Goal: Task Accomplishment & Management: Answer question/provide support

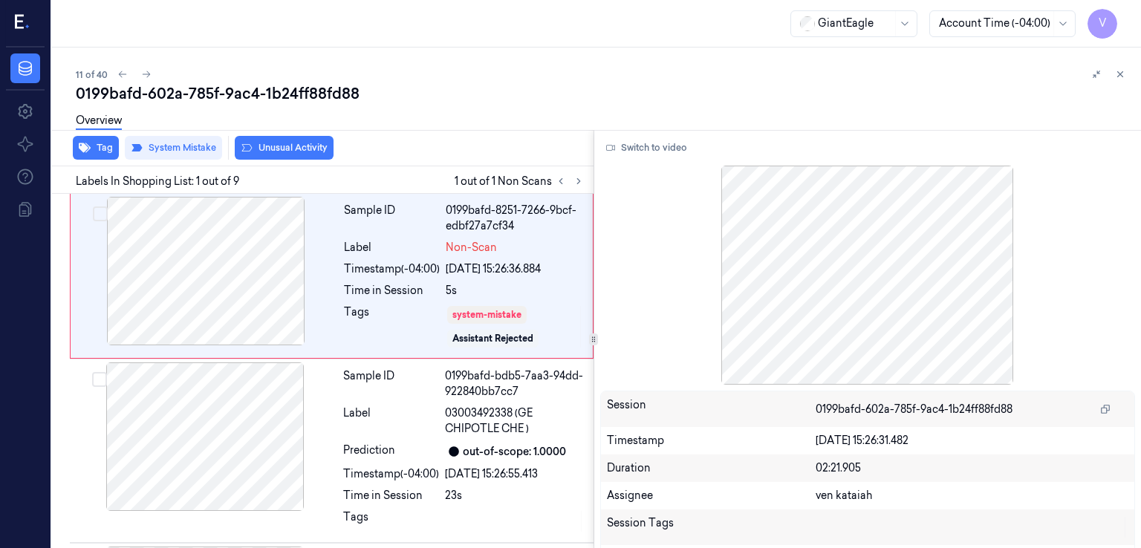
click at [1116, 74] on icon at bounding box center [1120, 74] width 10 height 10
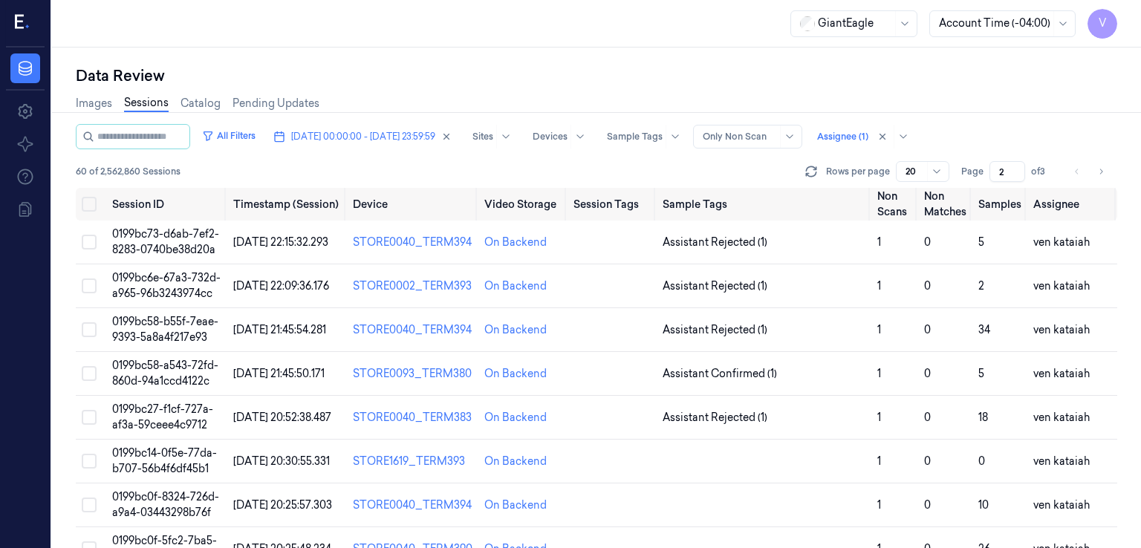
type input "2"
click at [1018, 169] on input "2" at bounding box center [1008, 171] width 36 height 21
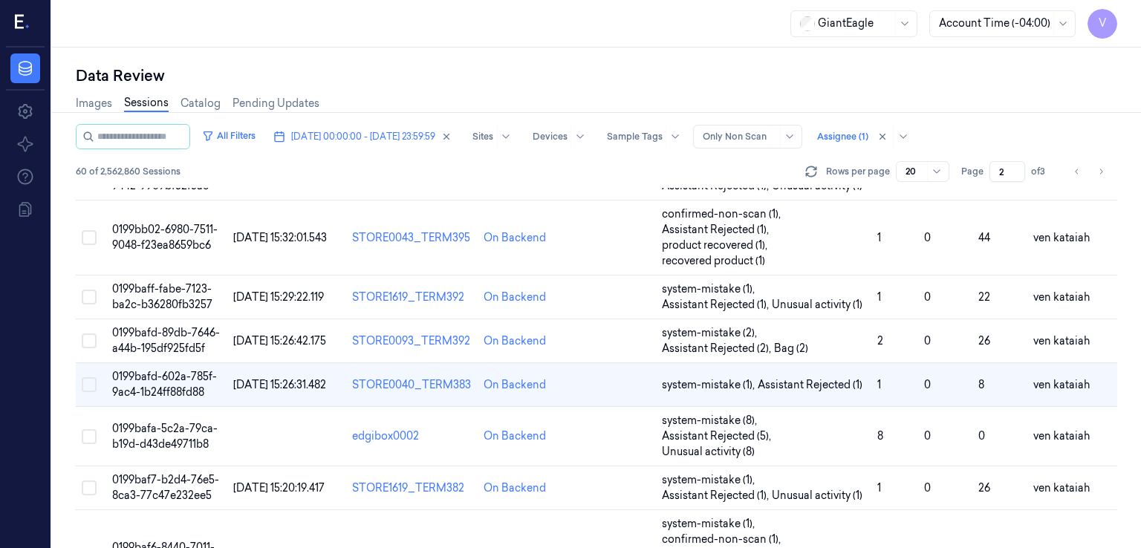
scroll to position [446, 0]
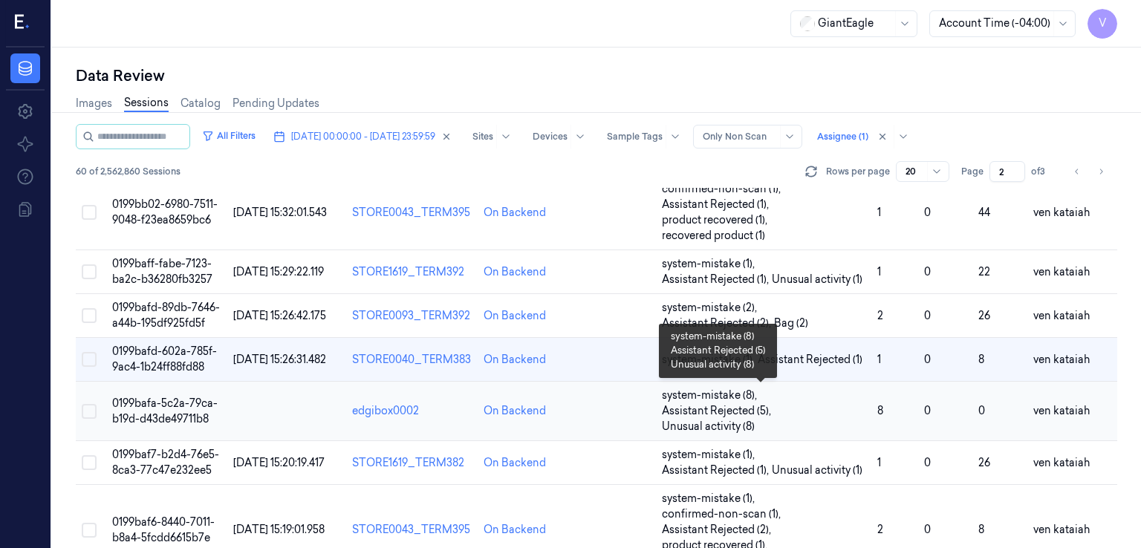
click at [839, 410] on span "system-mistake (8) , Assistant Rejected (5) , Unusual activity (8)" at bounding box center [764, 411] width 204 height 47
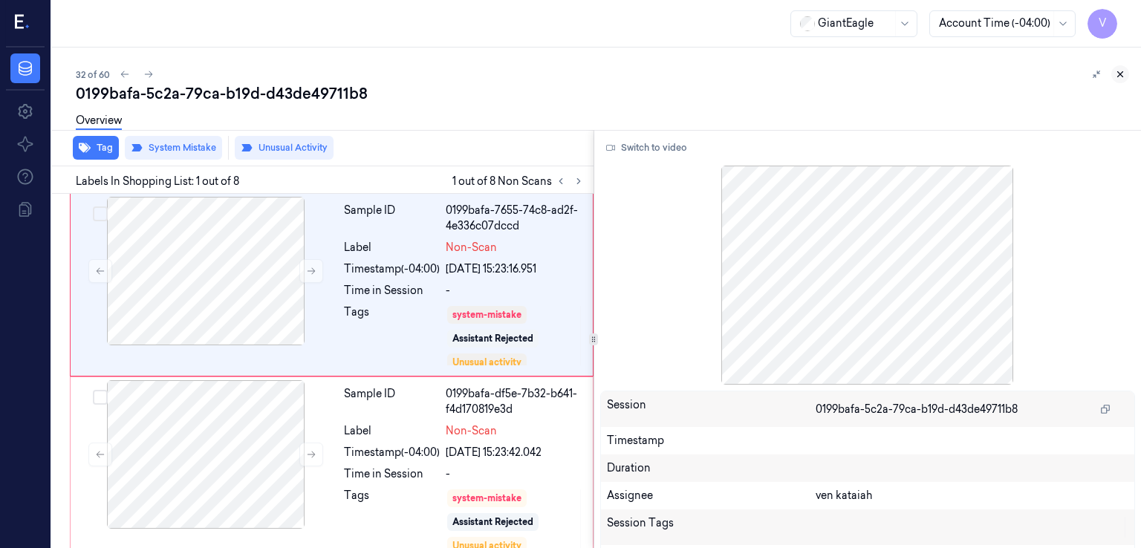
click at [1124, 75] on icon at bounding box center [1120, 74] width 10 height 10
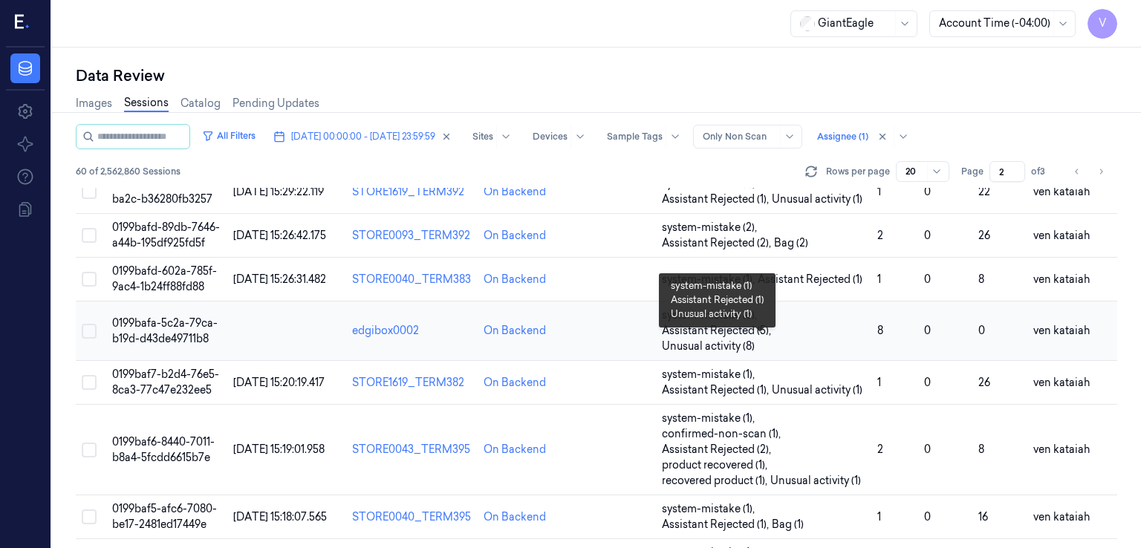
scroll to position [675, 0]
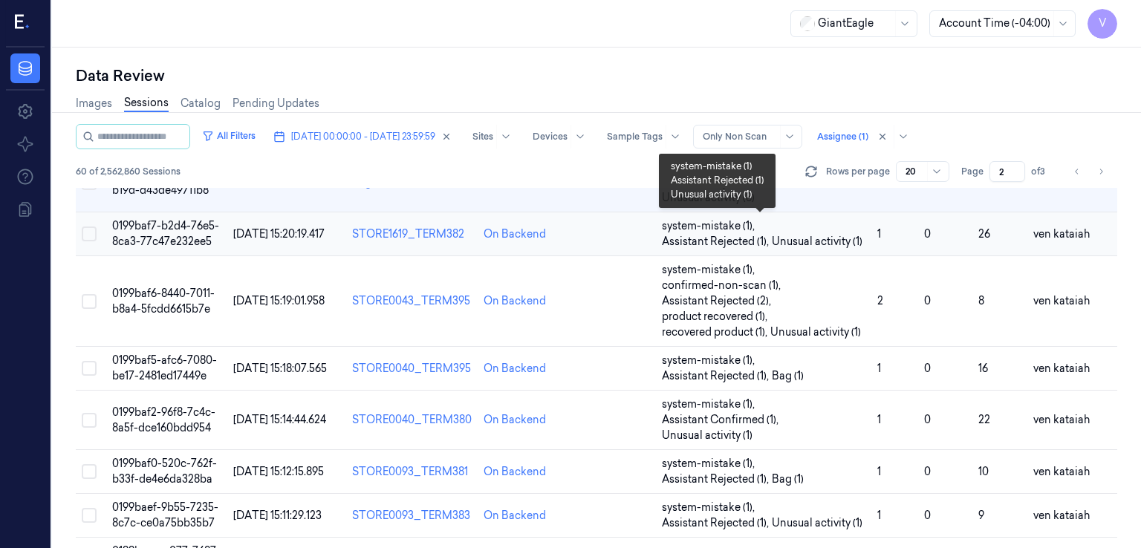
click at [857, 234] on span "Unusual activity (1)" at bounding box center [817, 242] width 91 height 16
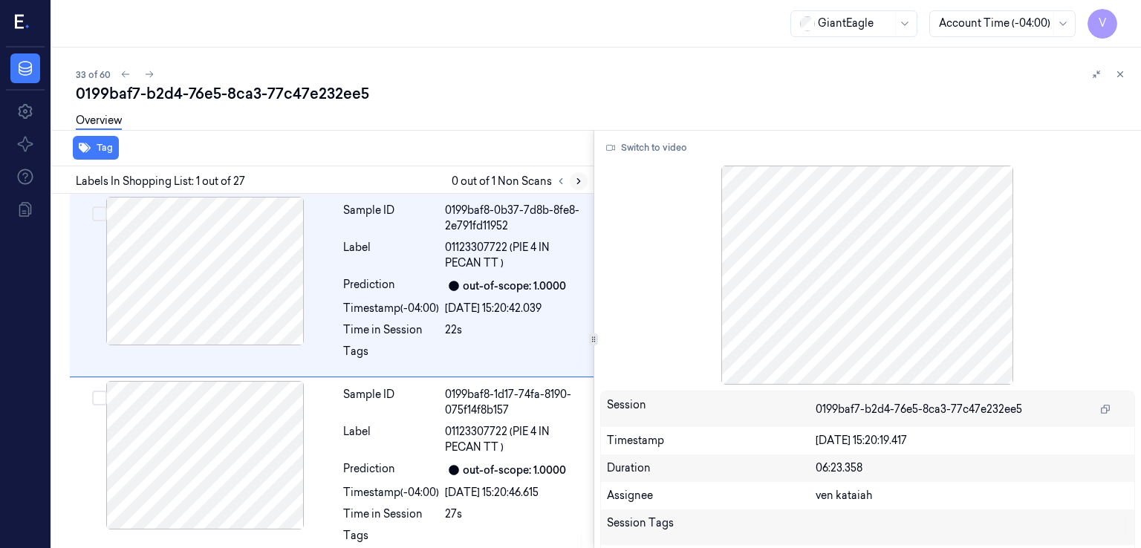
click at [575, 180] on icon at bounding box center [579, 181] width 10 height 10
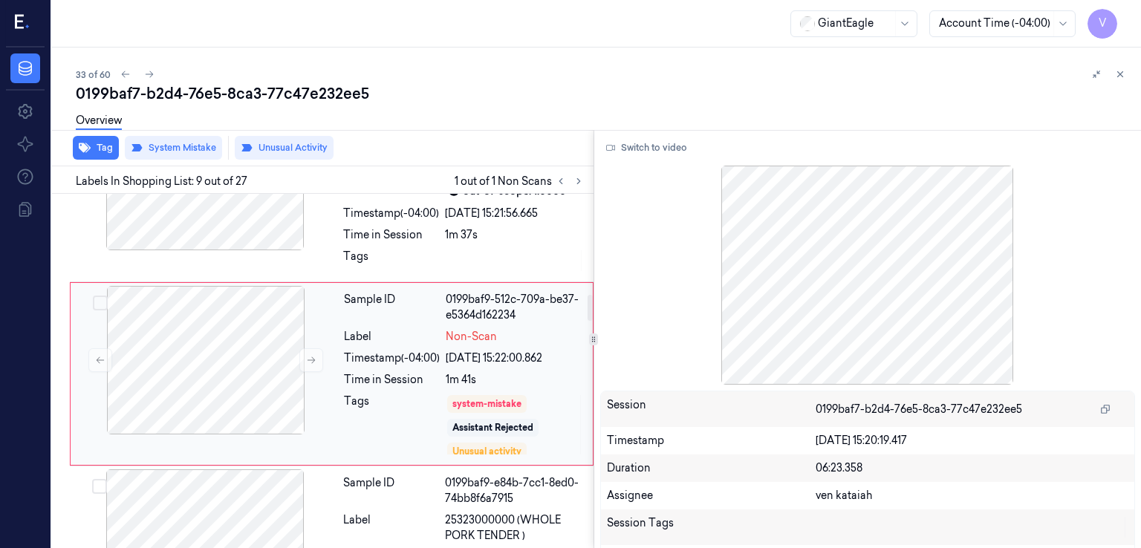
scroll to position [1385, 0]
click at [1127, 81] on div at bounding box center [1109, 74] width 42 height 18
click at [1124, 74] on icon at bounding box center [1120, 74] width 10 height 10
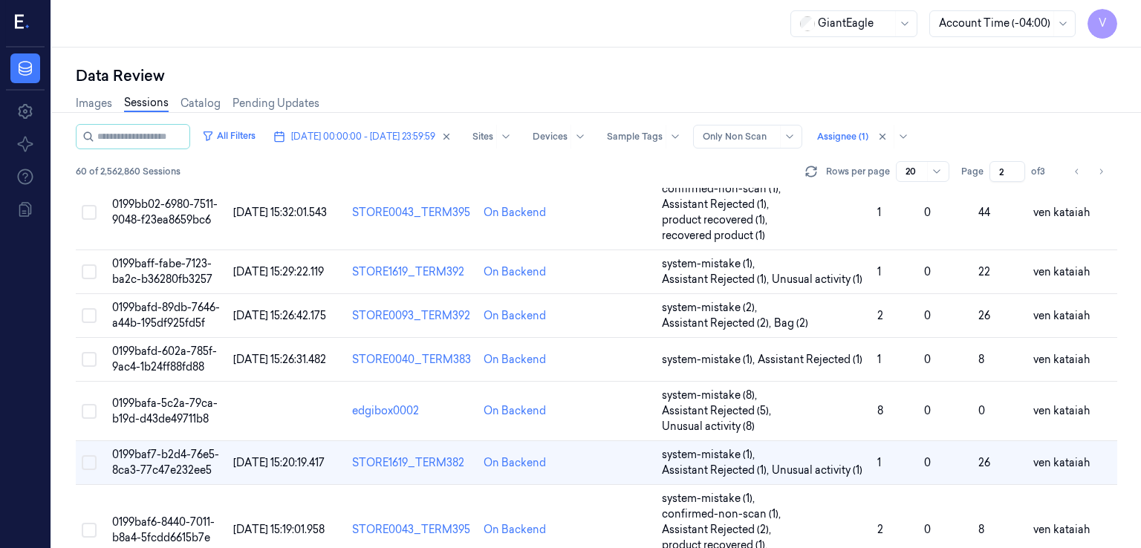
scroll to position [594, 0]
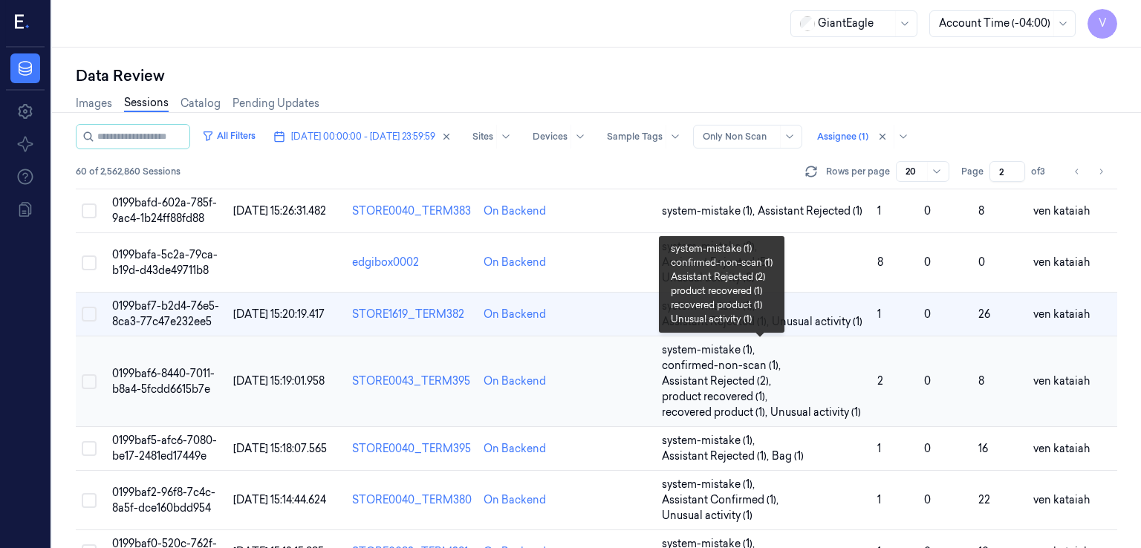
click at [773, 392] on span "system-mistake (1) , confirmed-non-scan (1) , Assistant Rejected (2) , product …" at bounding box center [764, 382] width 204 height 78
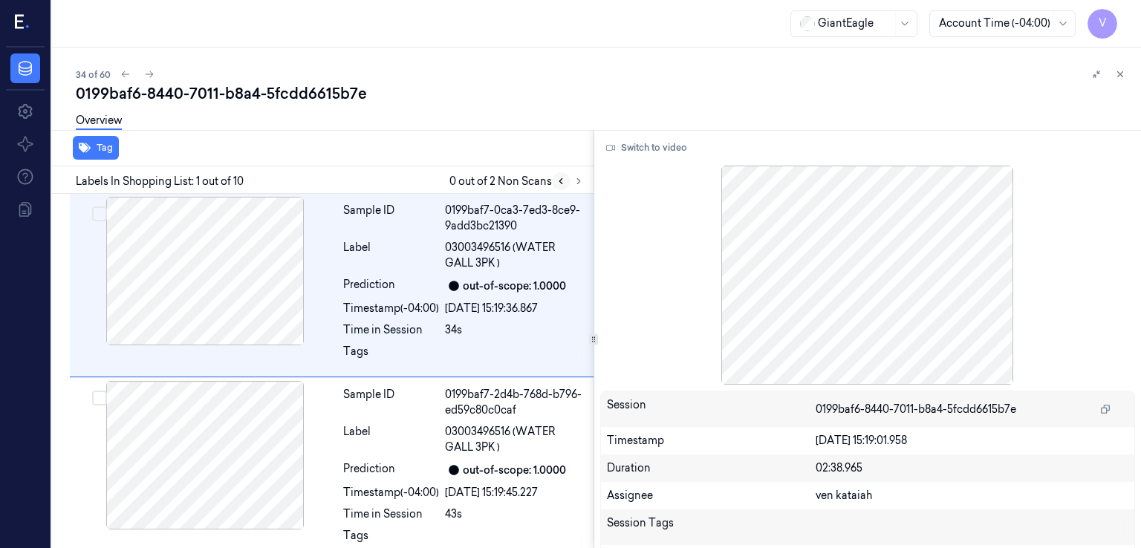
click at [565, 184] on button at bounding box center [561, 181] width 18 height 18
click at [574, 181] on icon at bounding box center [579, 181] width 10 height 10
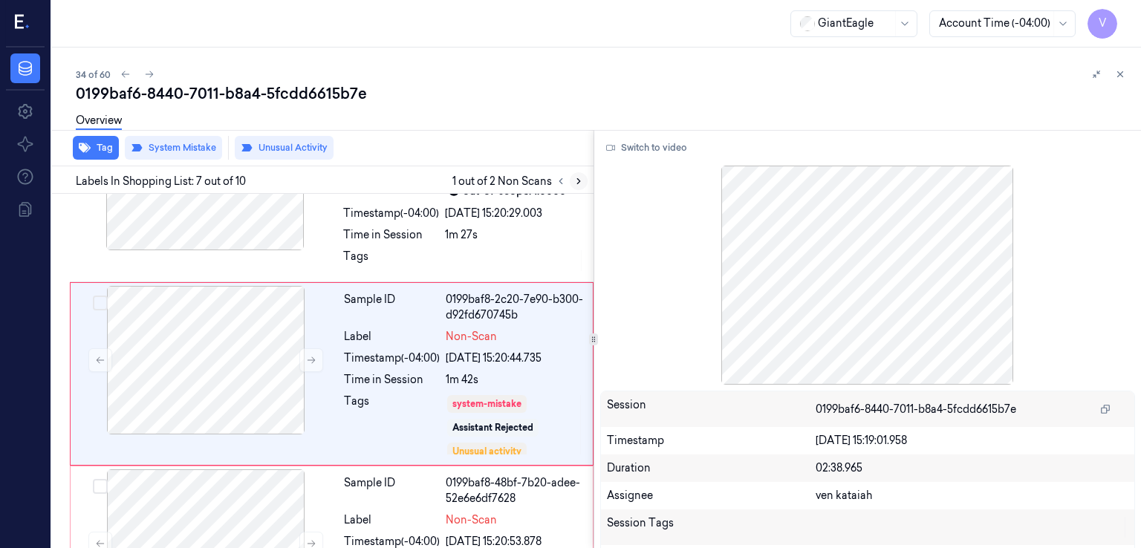
scroll to position [1017, 0]
click at [576, 182] on icon at bounding box center [579, 181] width 10 height 10
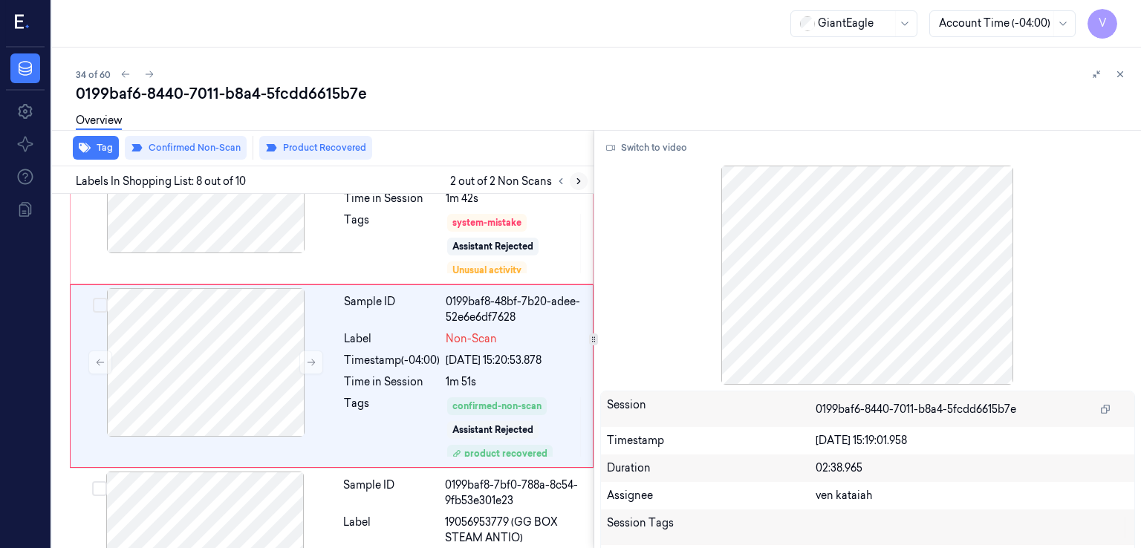
scroll to position [1201, 0]
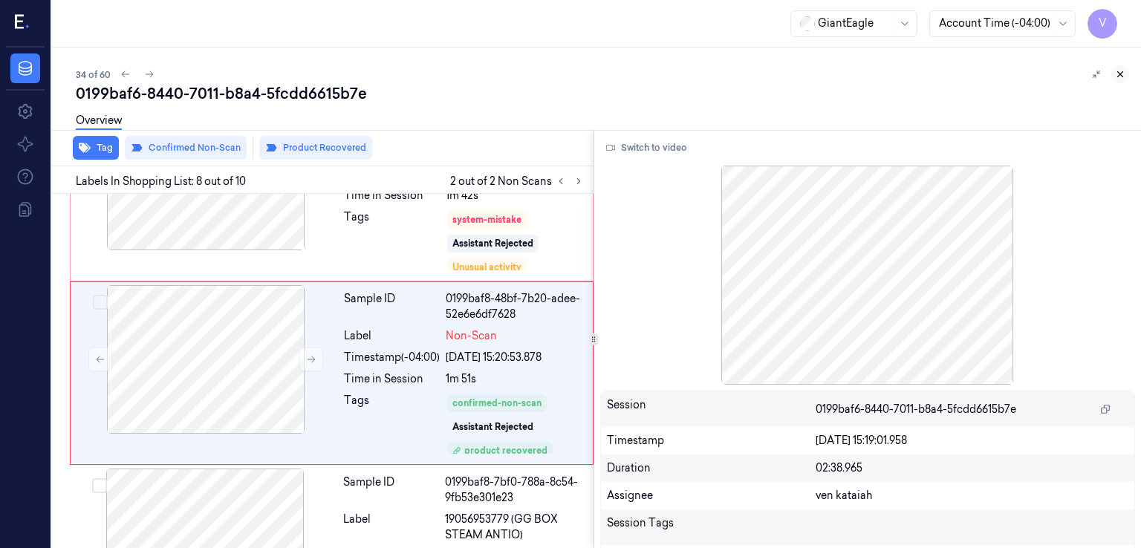
click at [1120, 73] on icon at bounding box center [1120, 74] width 5 height 5
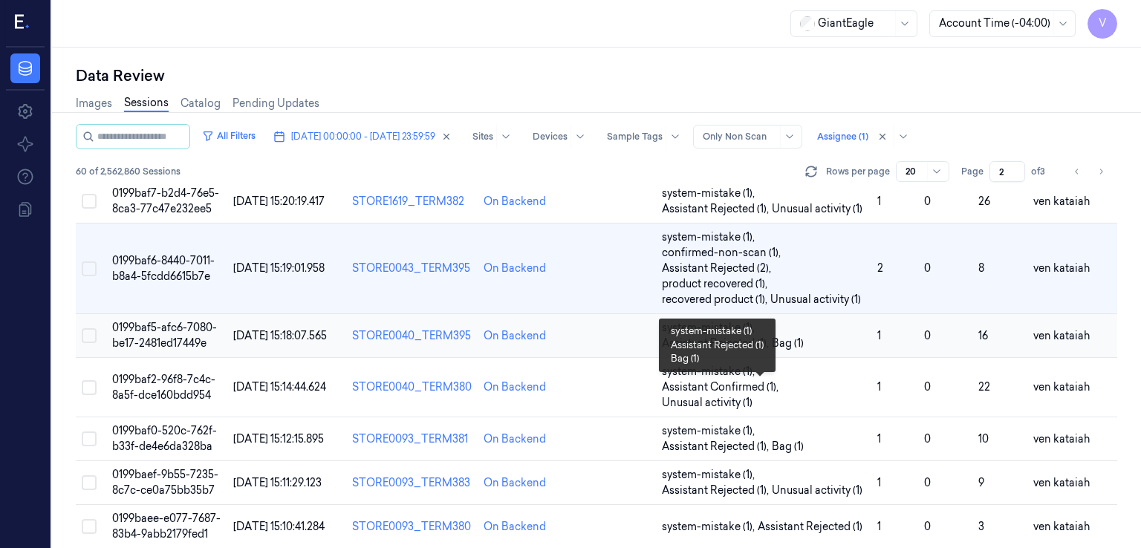
scroll to position [645, 0]
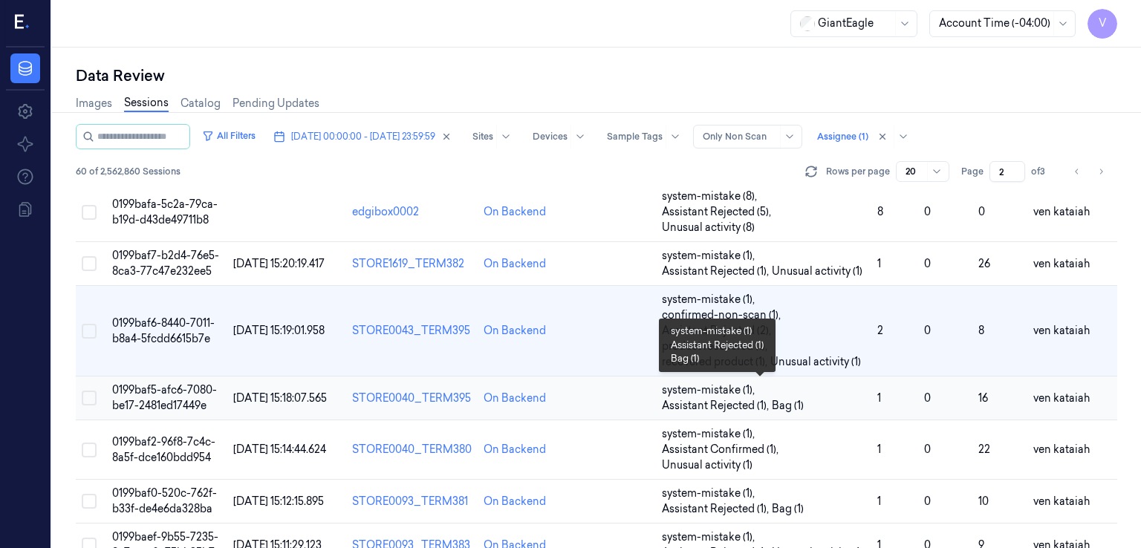
click at [745, 405] on span "Assistant Rejected (1) ," at bounding box center [717, 406] width 110 height 16
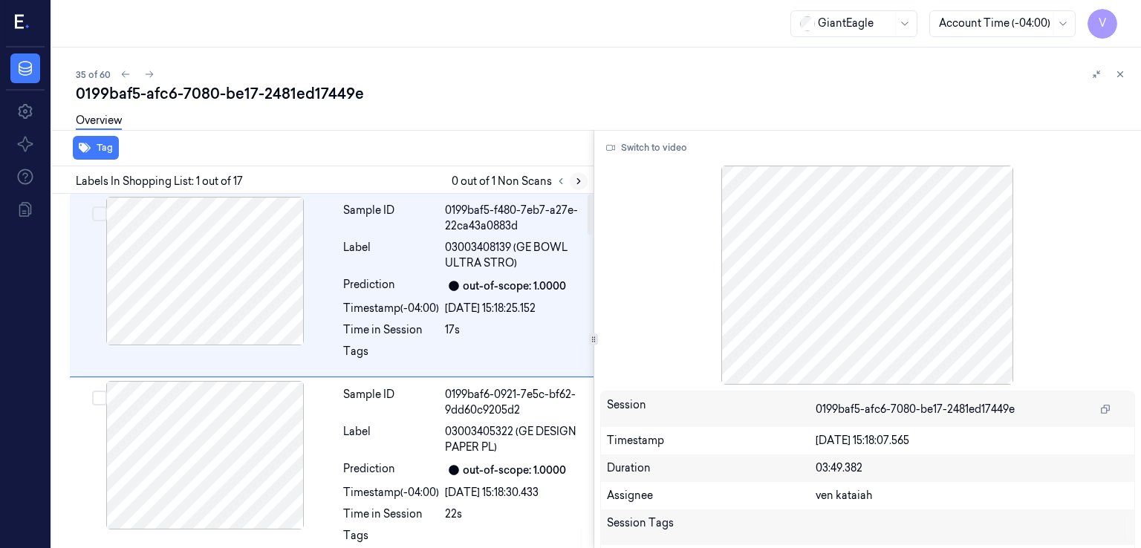
click at [578, 182] on icon at bounding box center [578, 181] width 3 height 5
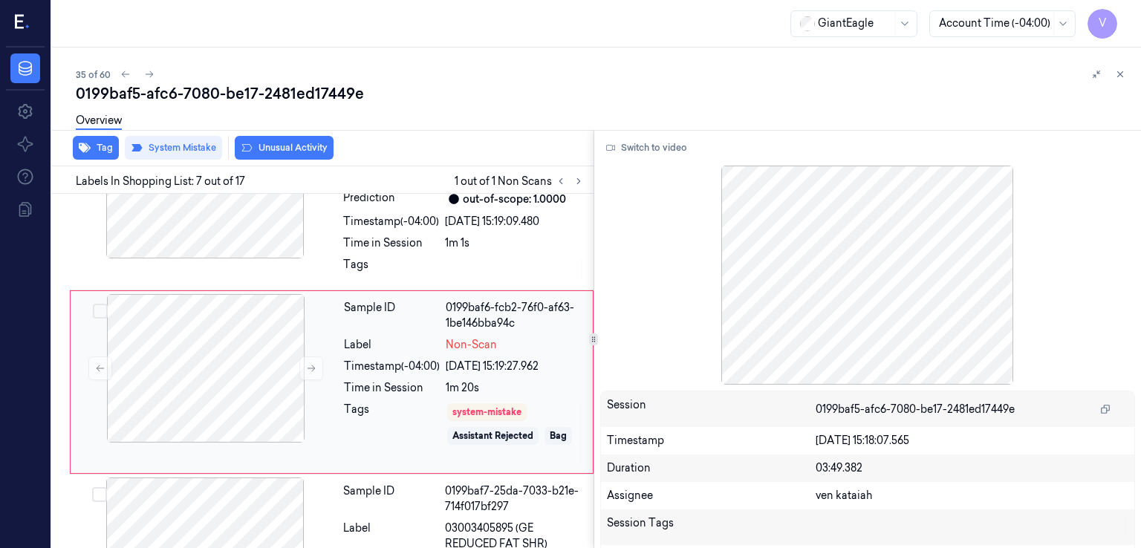
scroll to position [1017, 0]
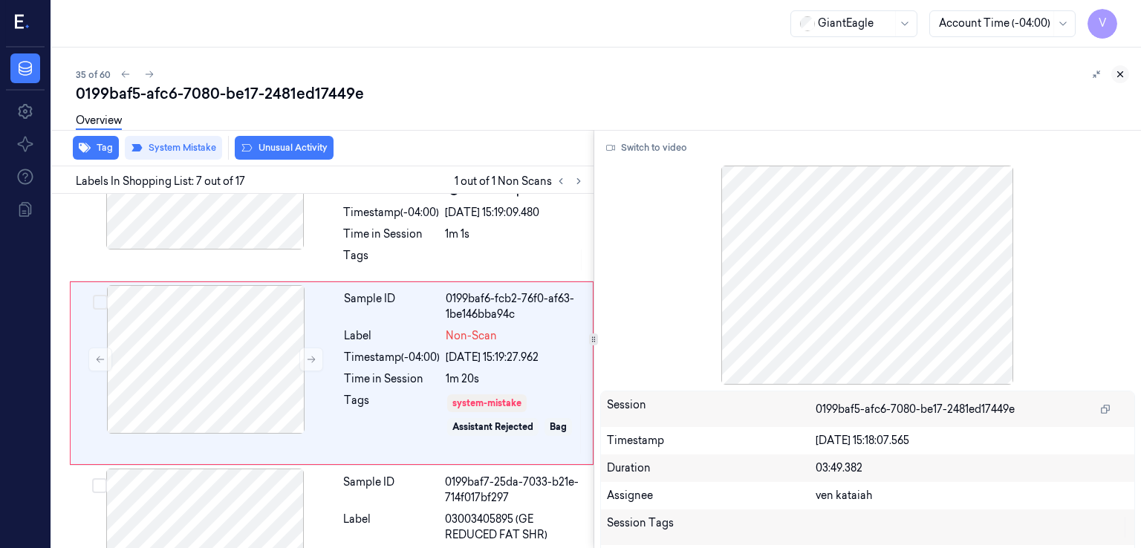
click at [1120, 77] on icon at bounding box center [1120, 74] width 10 height 10
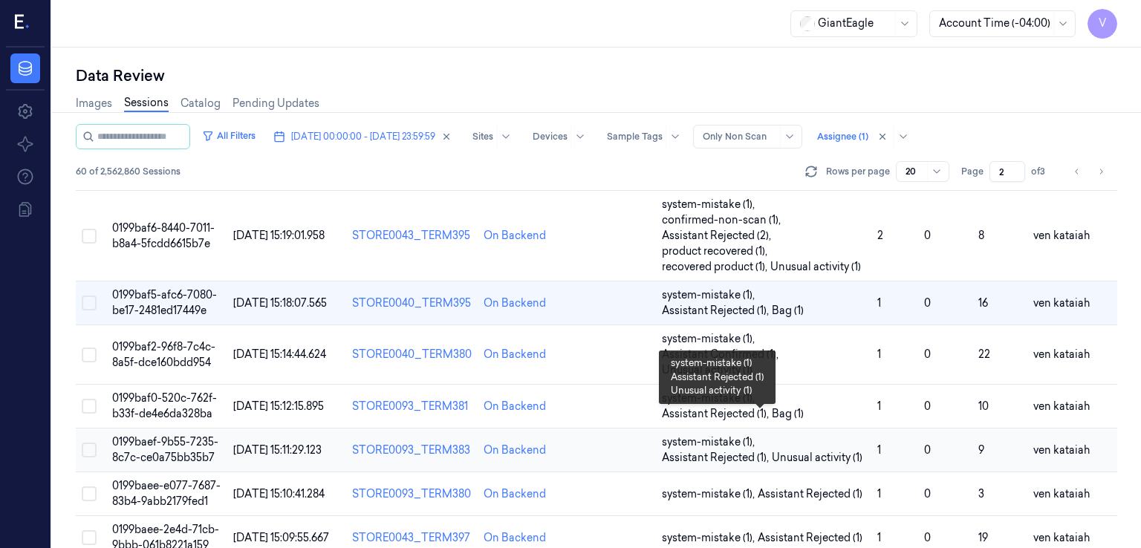
scroll to position [759, 0]
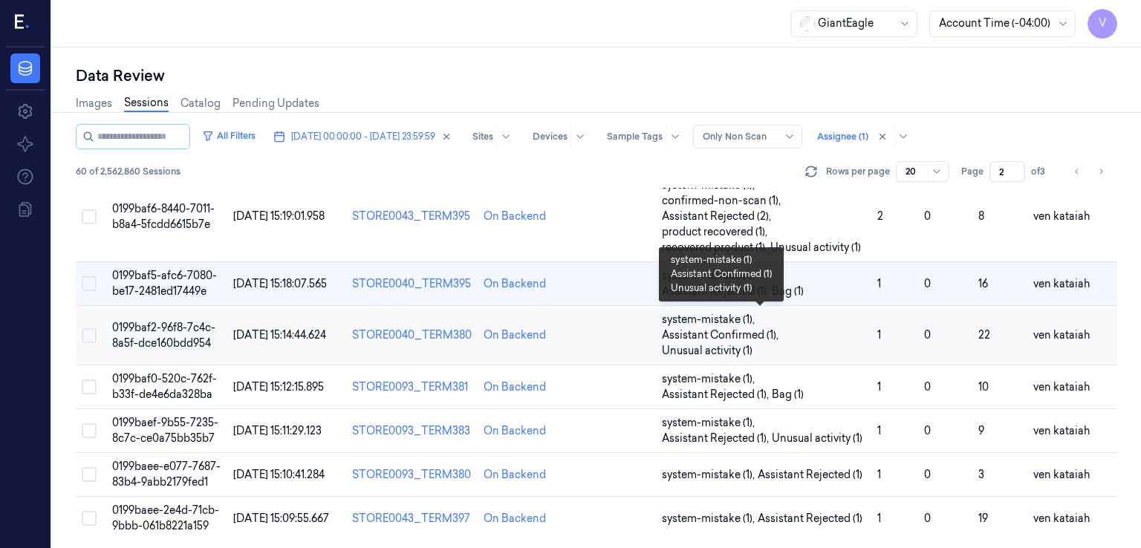
click at [719, 321] on span "system-mistake (1) ," at bounding box center [710, 320] width 96 height 16
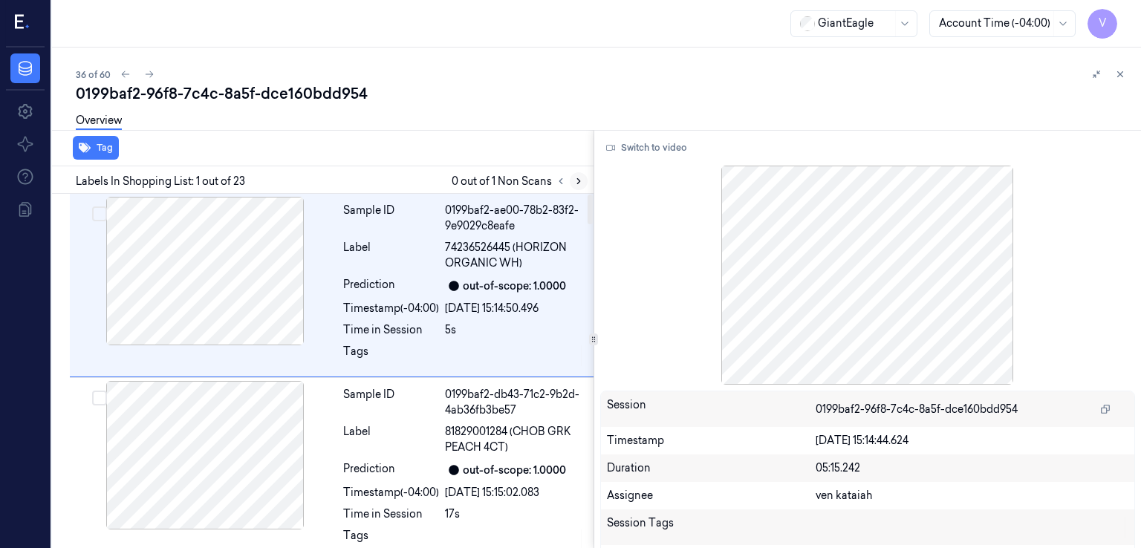
click at [584, 184] on button at bounding box center [579, 181] width 18 height 18
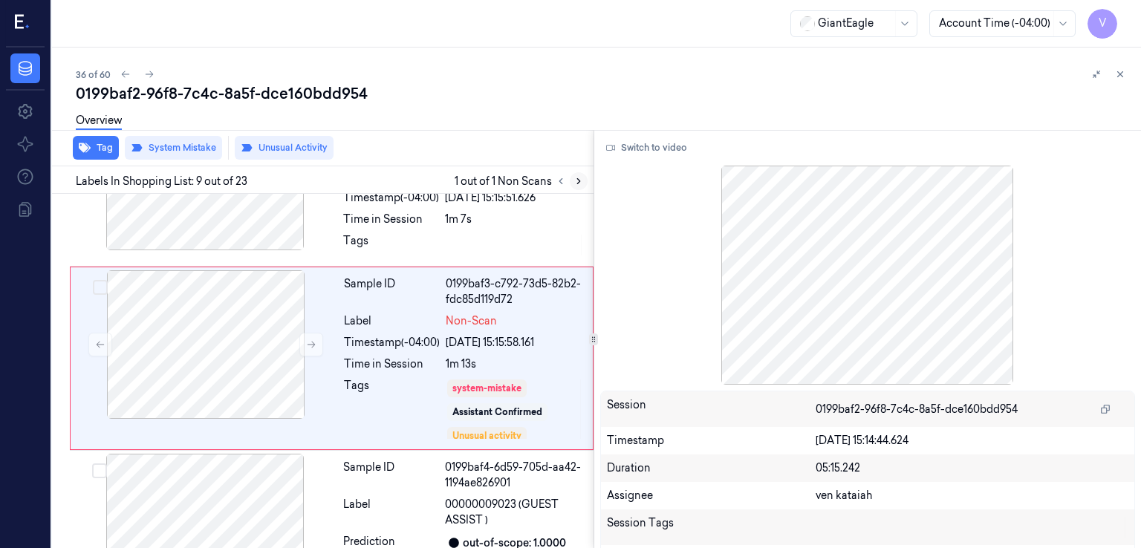
scroll to position [1385, 0]
click at [580, 180] on icon at bounding box center [579, 181] width 10 height 10
click at [1121, 78] on icon at bounding box center [1120, 74] width 10 height 10
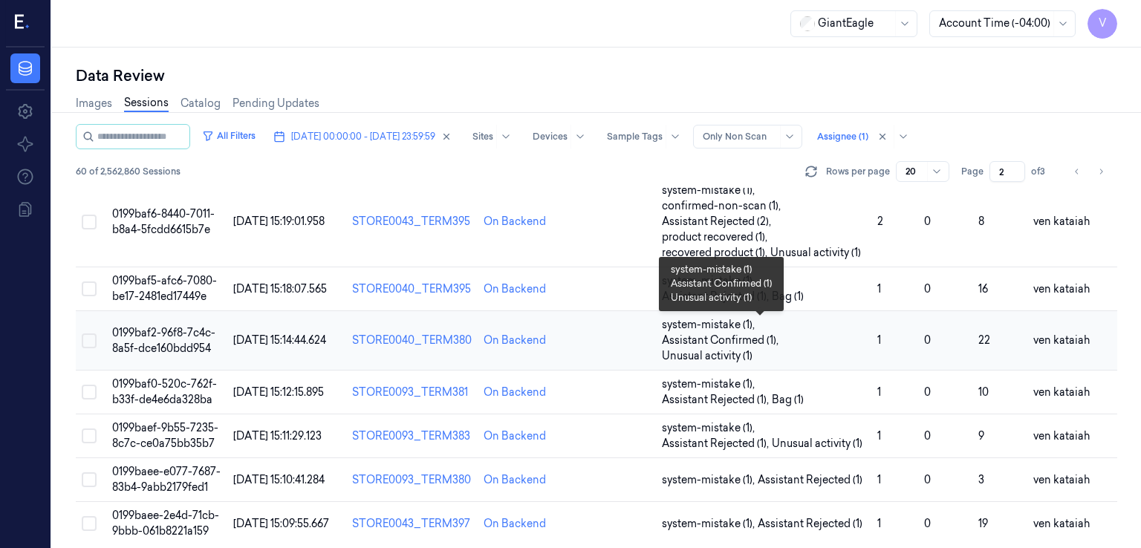
scroll to position [759, 0]
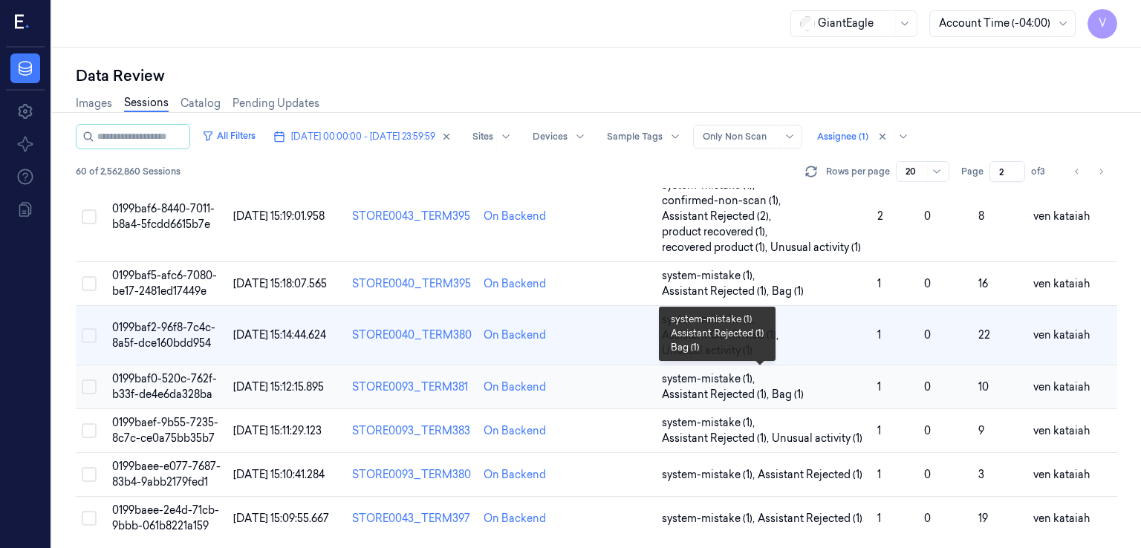
click at [740, 393] on span "Assistant Rejected (1) ," at bounding box center [717, 395] width 110 height 16
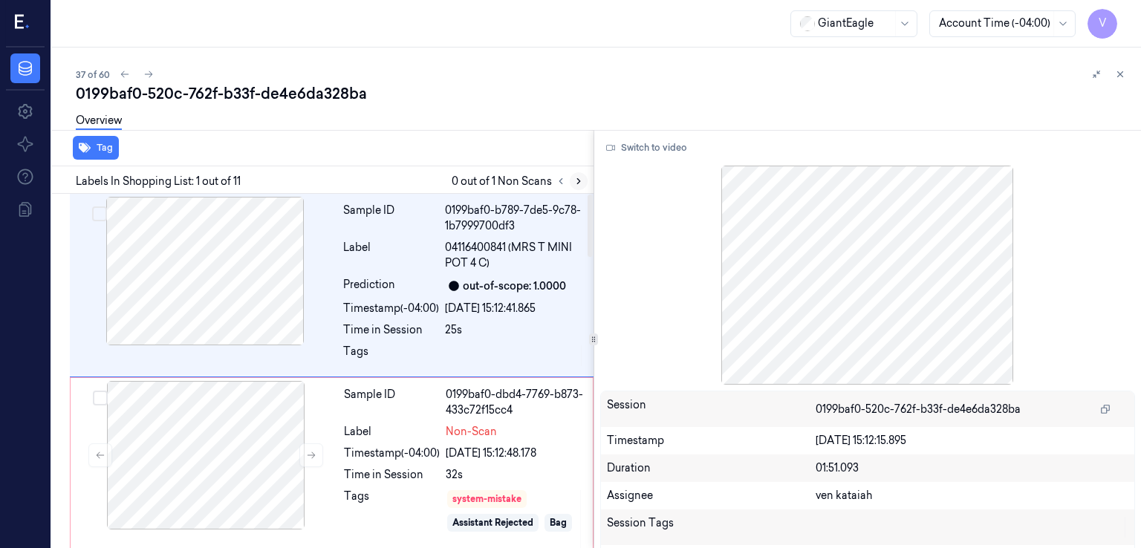
click at [572, 182] on button at bounding box center [579, 181] width 18 height 18
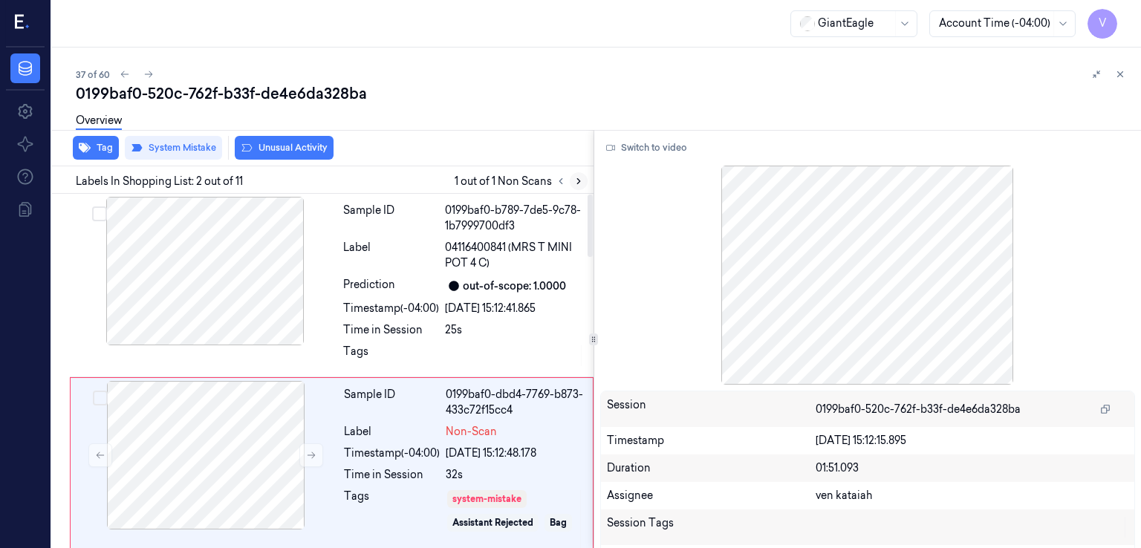
scroll to position [97, 0]
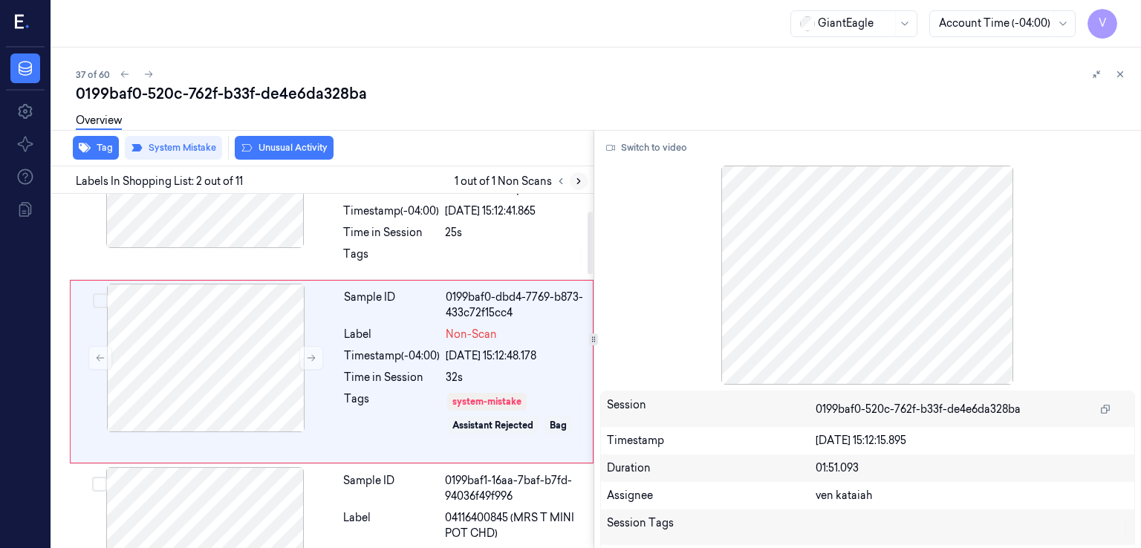
click at [581, 180] on icon at bounding box center [579, 181] width 10 height 10
click at [1120, 72] on icon at bounding box center [1120, 74] width 10 height 10
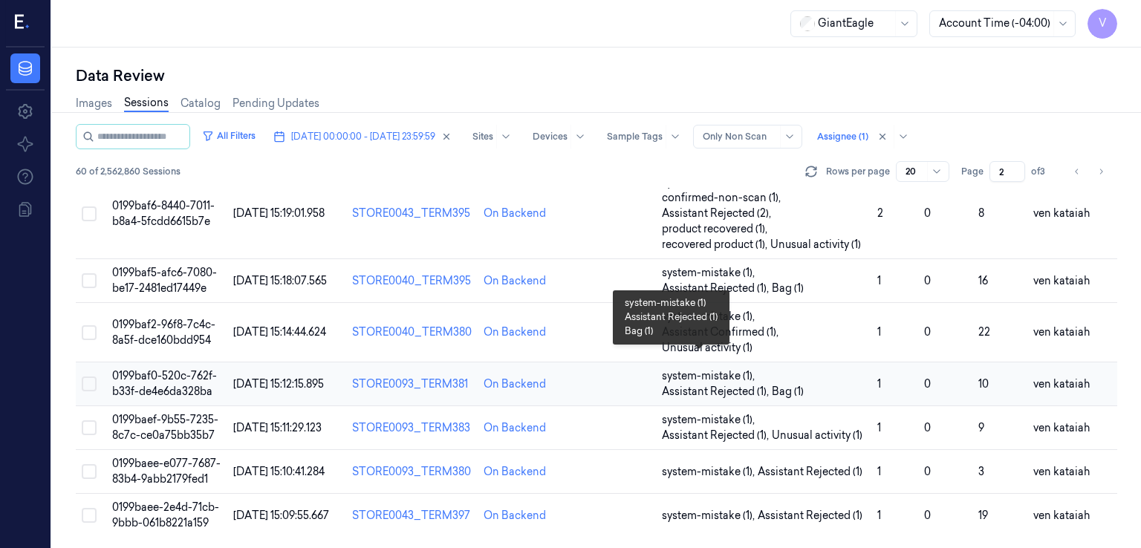
scroll to position [759, 0]
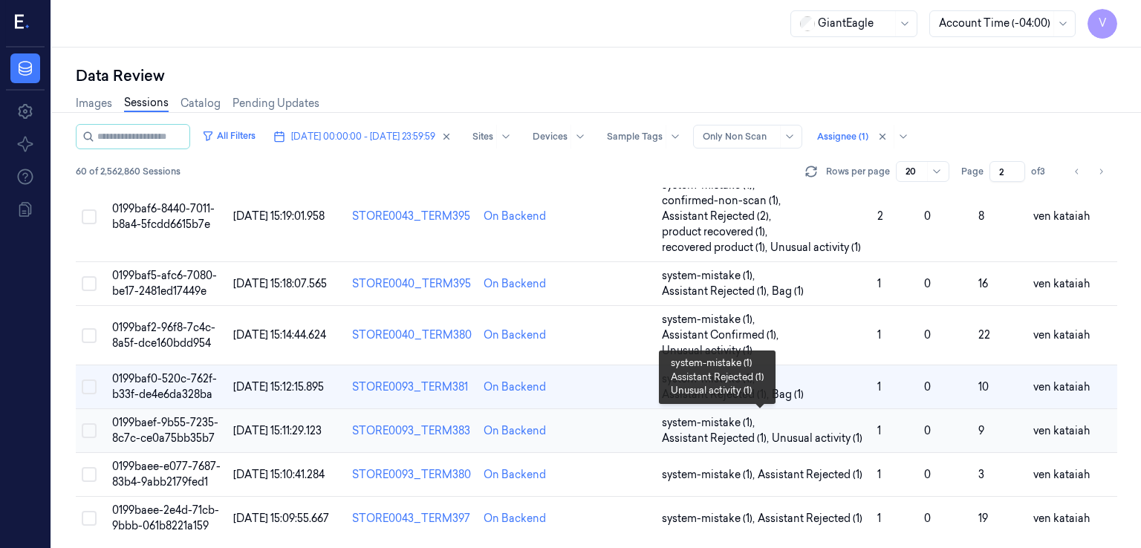
click at [802, 432] on span "Unusual activity (1)" at bounding box center [817, 439] width 91 height 16
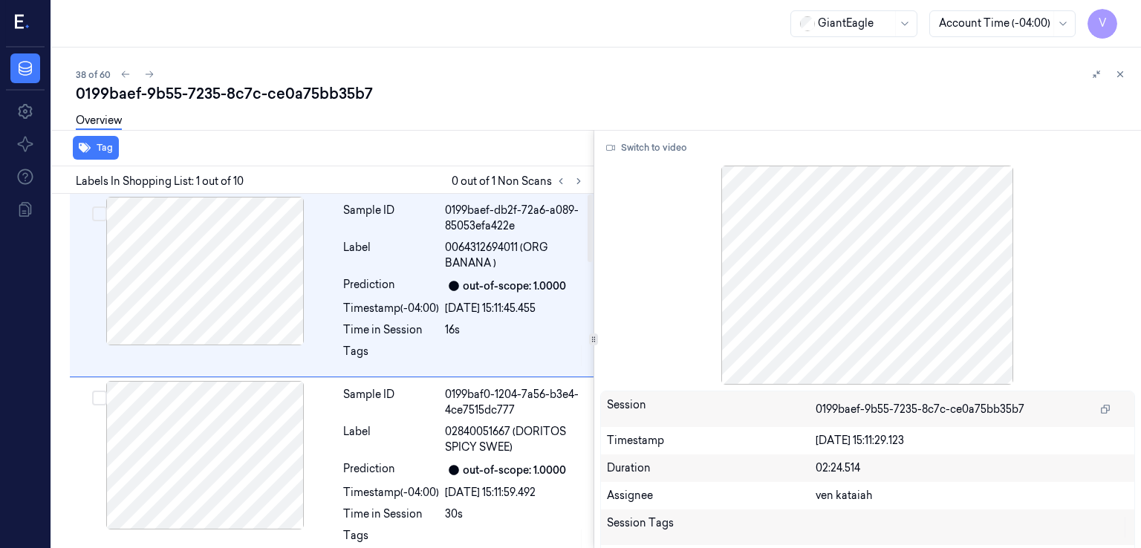
click at [587, 188] on div at bounding box center [570, 181] width 36 height 18
click at [578, 182] on icon at bounding box center [578, 181] width 3 height 5
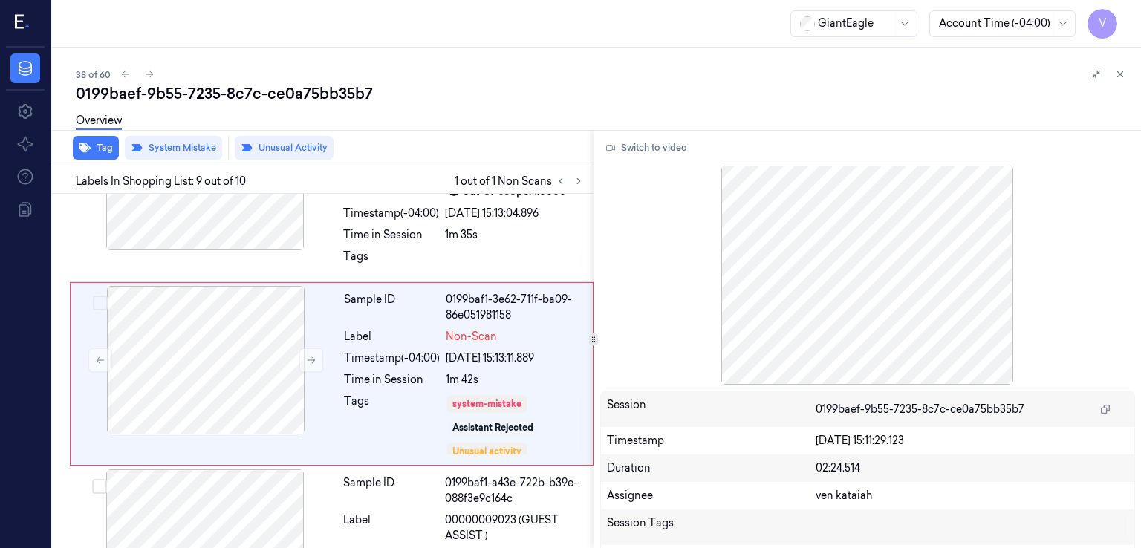
scroll to position [159, 0]
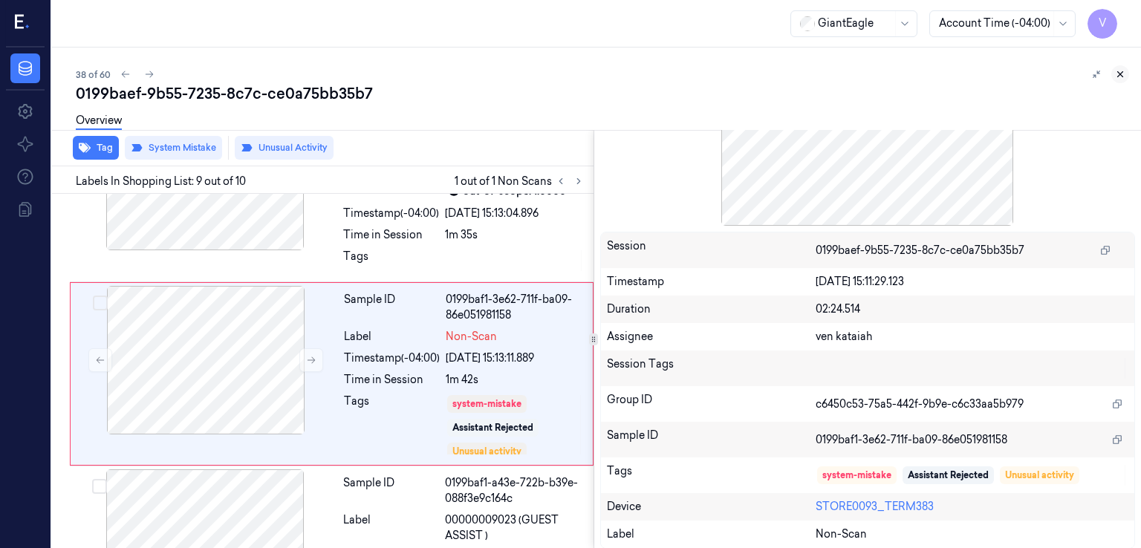
click at [1120, 75] on icon at bounding box center [1120, 74] width 10 height 10
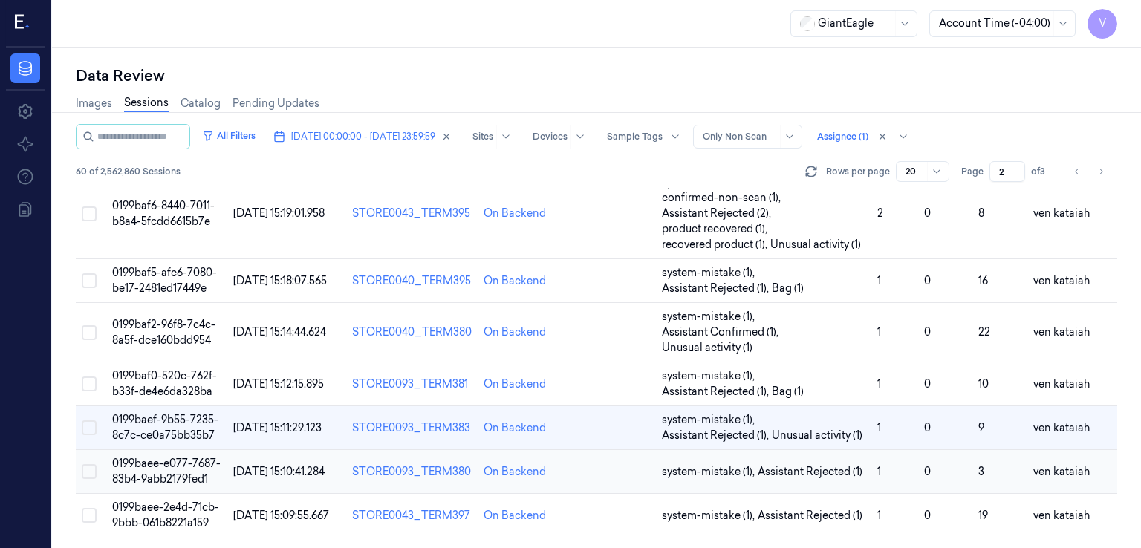
scroll to position [759, 0]
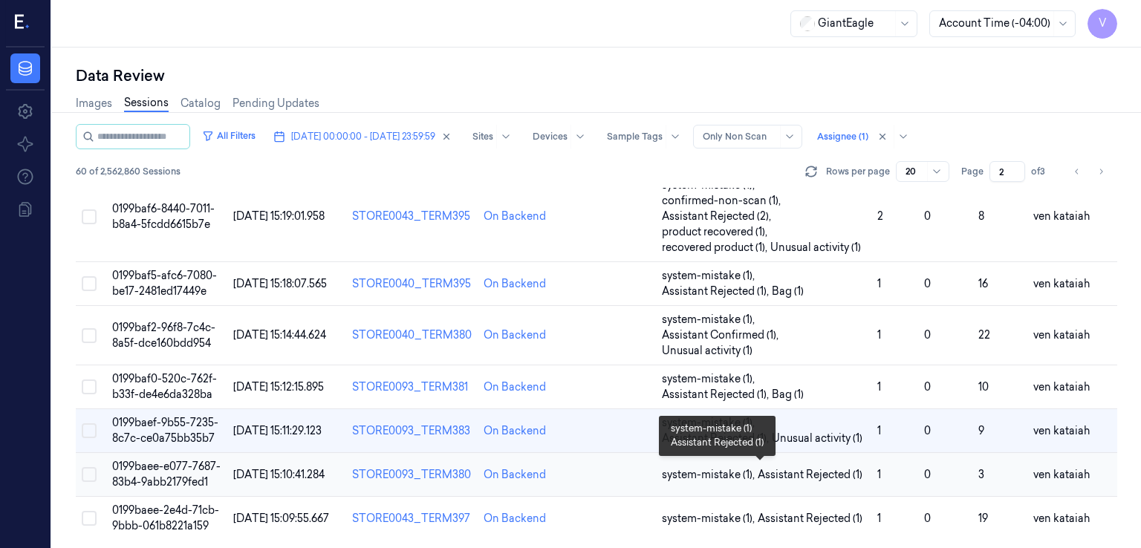
click at [817, 476] on span "Assistant Rejected (1)" at bounding box center [810, 475] width 105 height 16
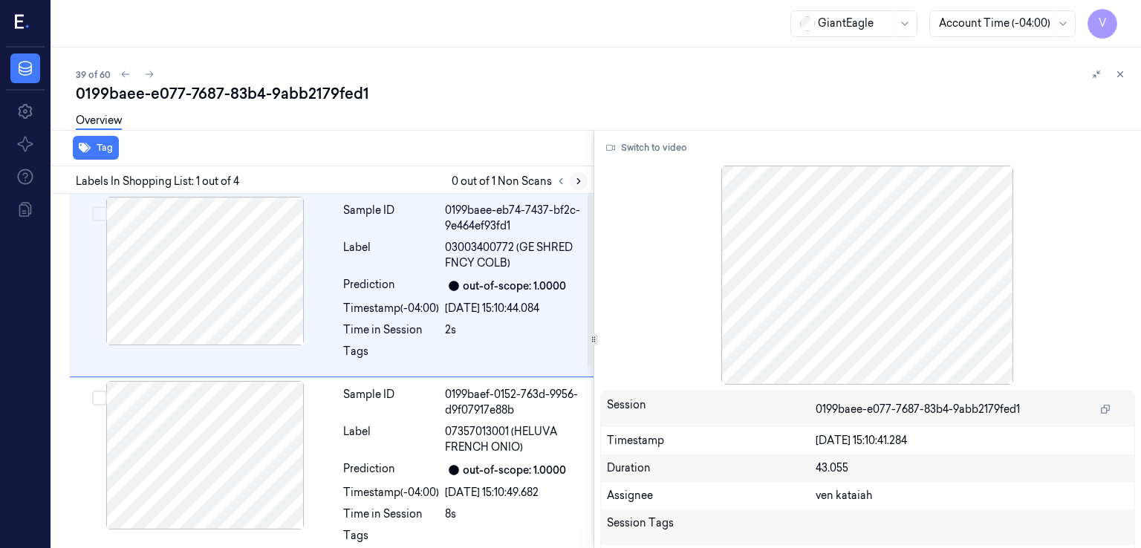
click at [580, 180] on icon at bounding box center [579, 181] width 10 height 10
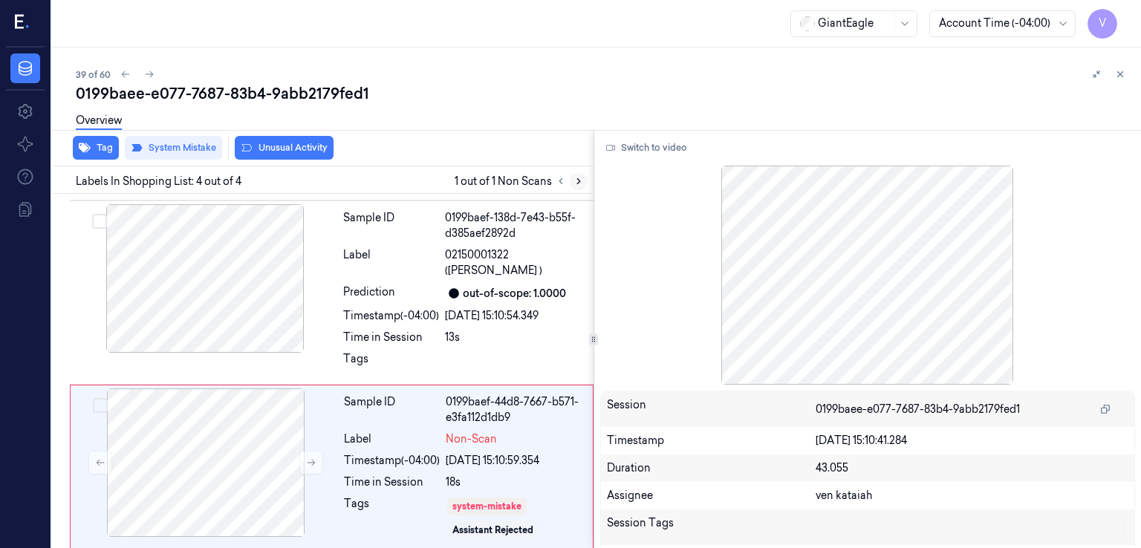
scroll to position [366, 0]
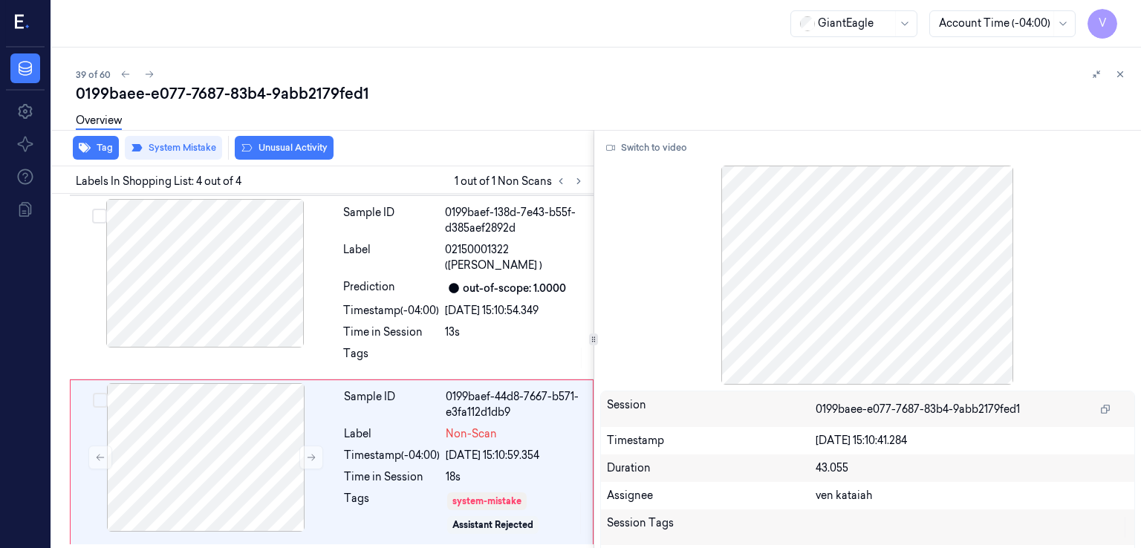
click at [569, 176] on div at bounding box center [570, 181] width 36 height 18
click at [571, 181] on button at bounding box center [579, 181] width 18 height 18
click at [1123, 71] on icon at bounding box center [1120, 74] width 10 height 10
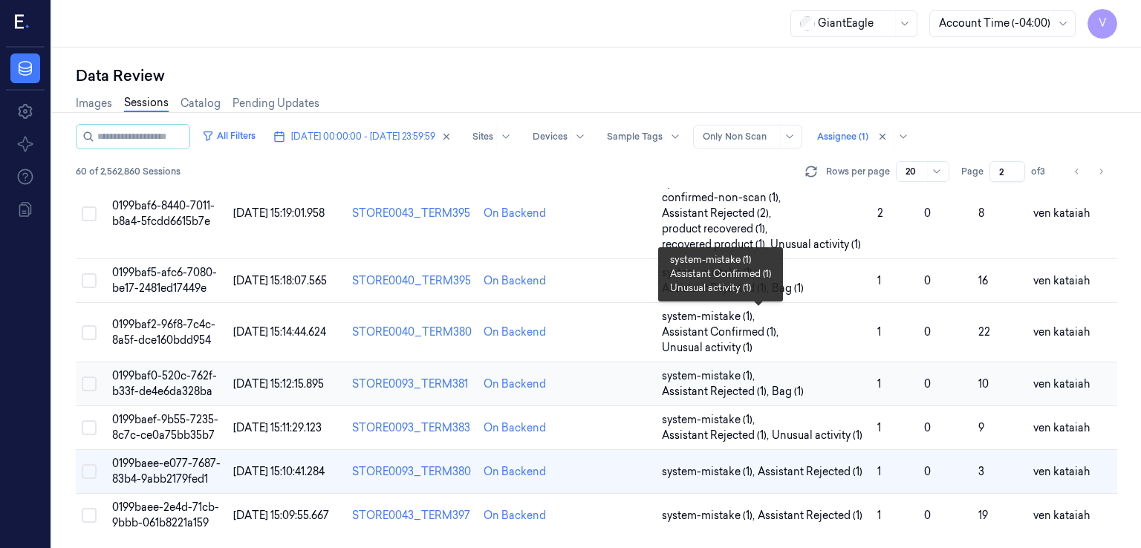
scroll to position [759, 0]
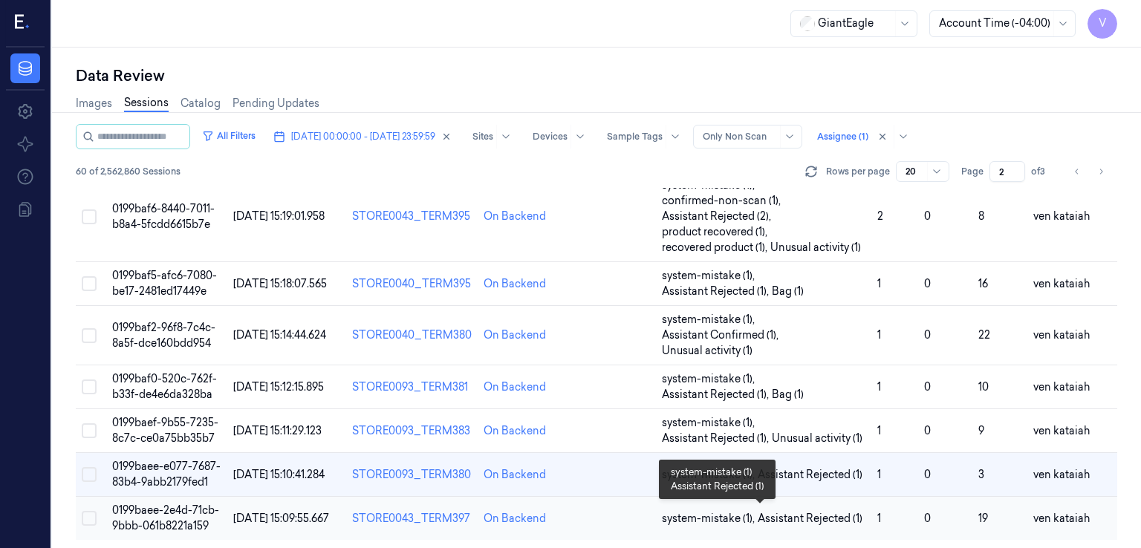
click at [747, 518] on span "system-mistake (1) ," at bounding box center [710, 519] width 96 height 16
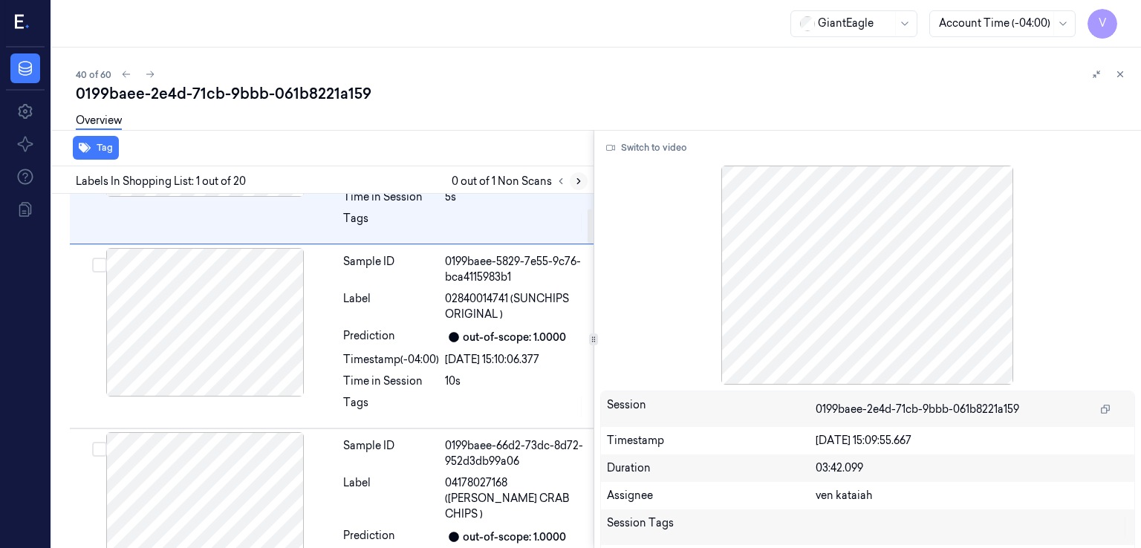
click at [575, 184] on icon at bounding box center [579, 181] width 10 height 10
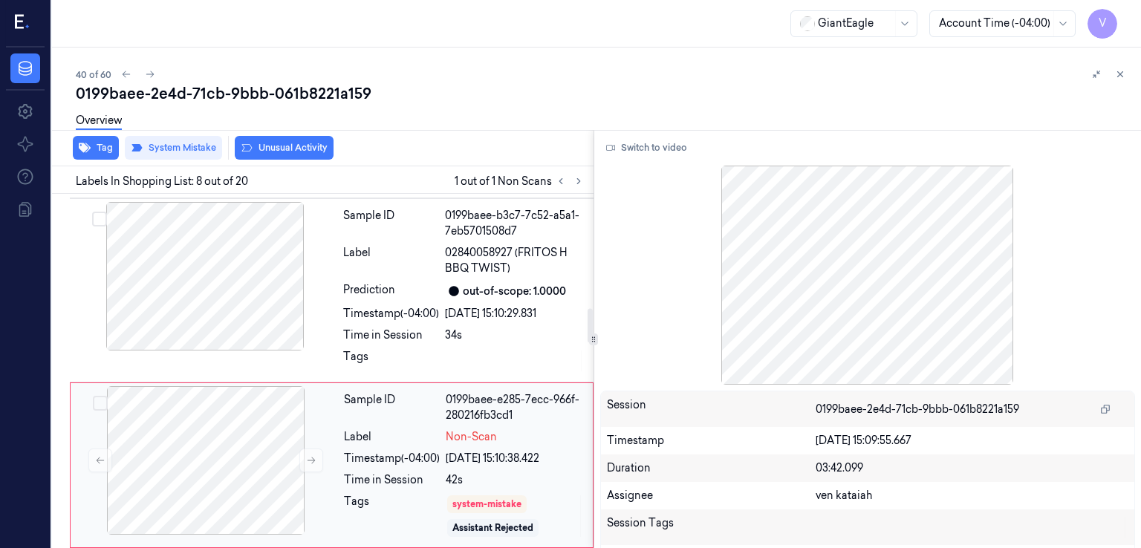
scroll to position [1192, 0]
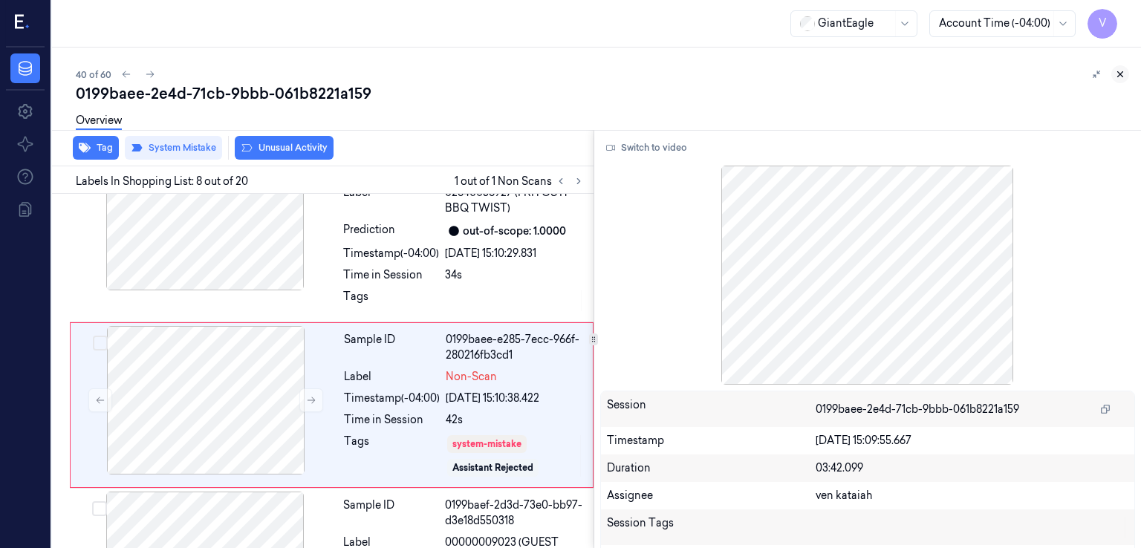
click at [1120, 72] on icon at bounding box center [1120, 74] width 10 height 10
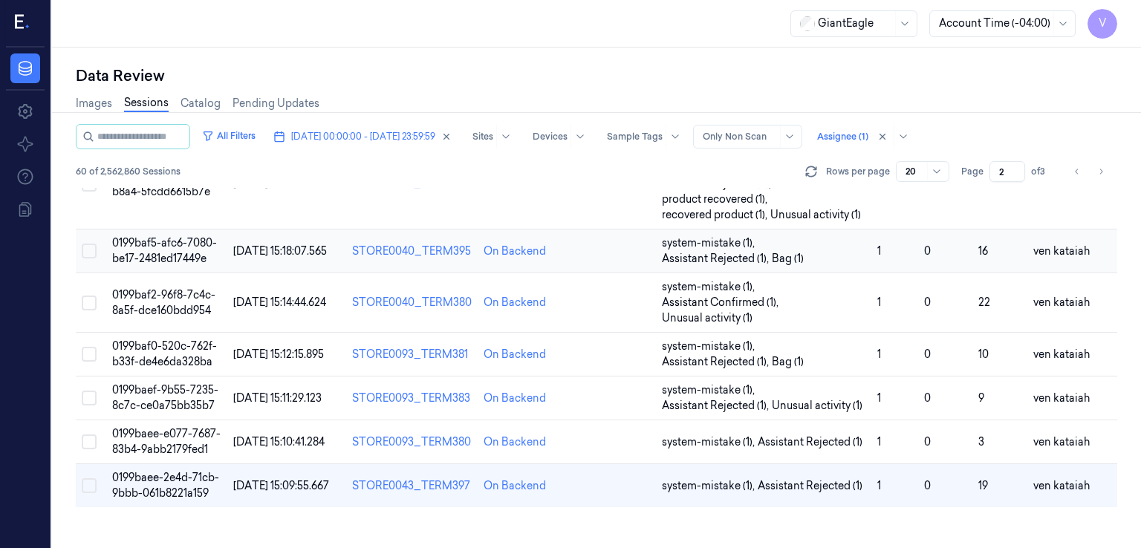
scroll to position [759, 0]
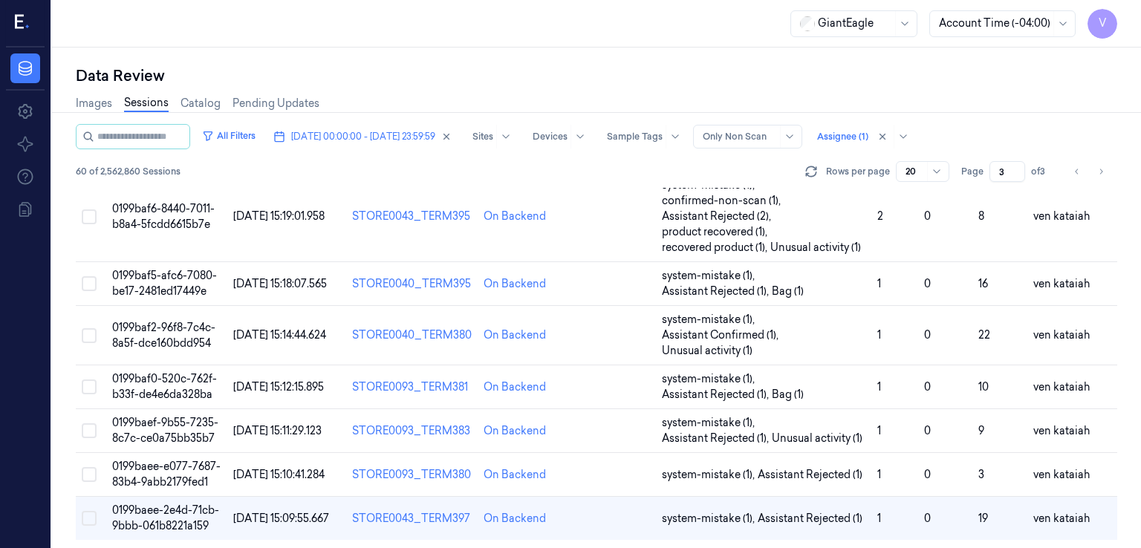
type input "3"
click at [1015, 167] on input "3" at bounding box center [1008, 171] width 36 height 21
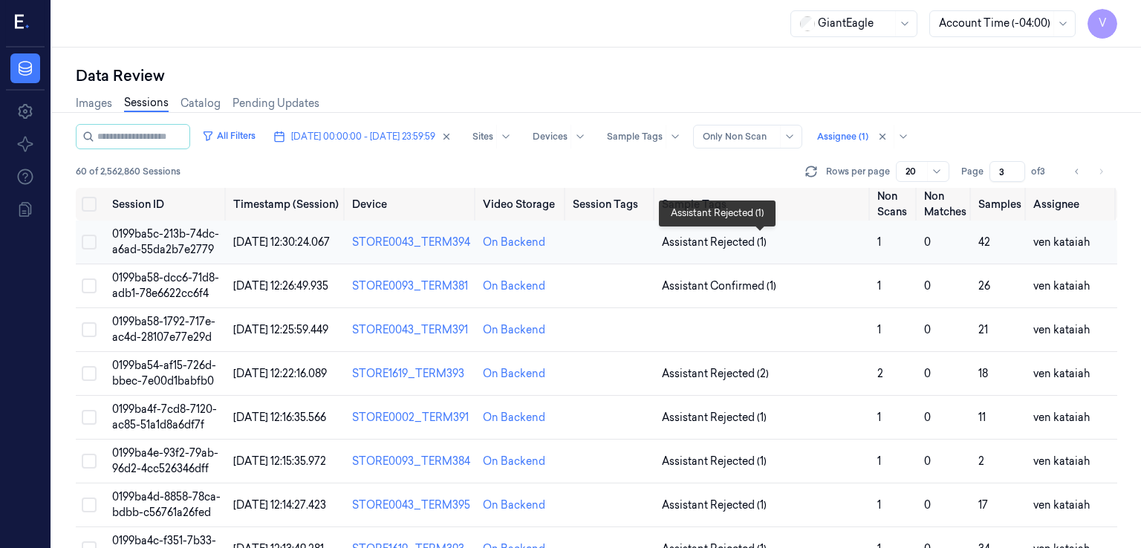
click at [707, 243] on span "Assistant Rejected (1)" at bounding box center [714, 243] width 105 height 16
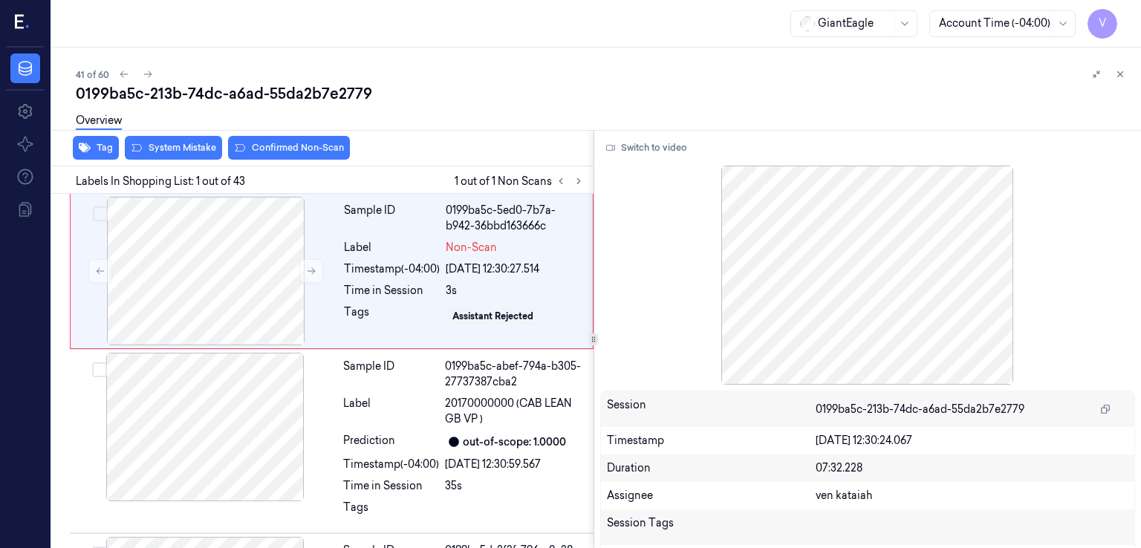
click at [269, 80] on div "41 of 60" at bounding box center [603, 74] width 1054 height 18
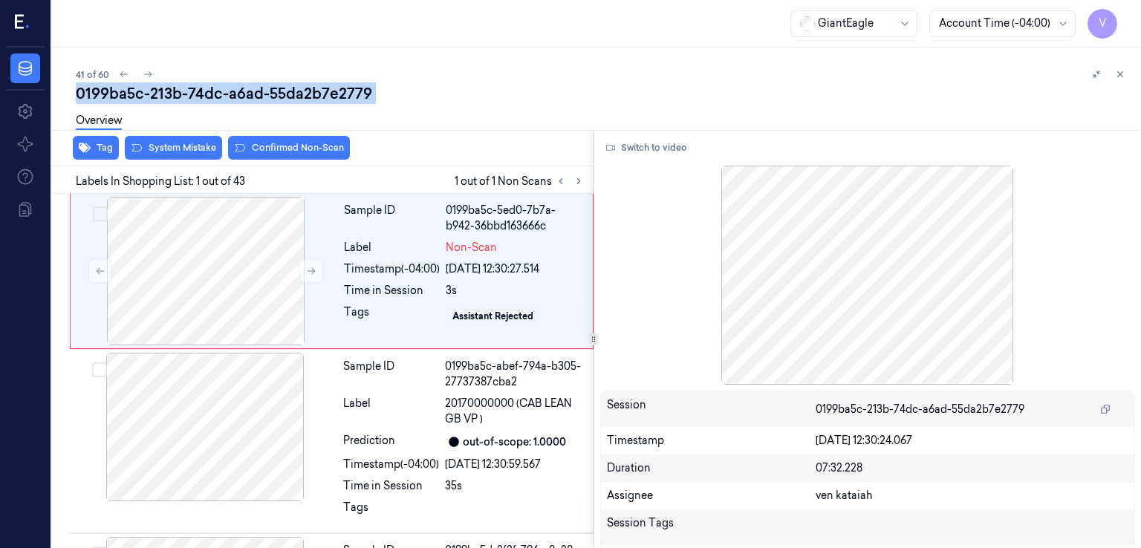
click at [269, 80] on div "41 of 60" at bounding box center [603, 74] width 1054 height 18
click at [1124, 70] on icon at bounding box center [1120, 74] width 10 height 10
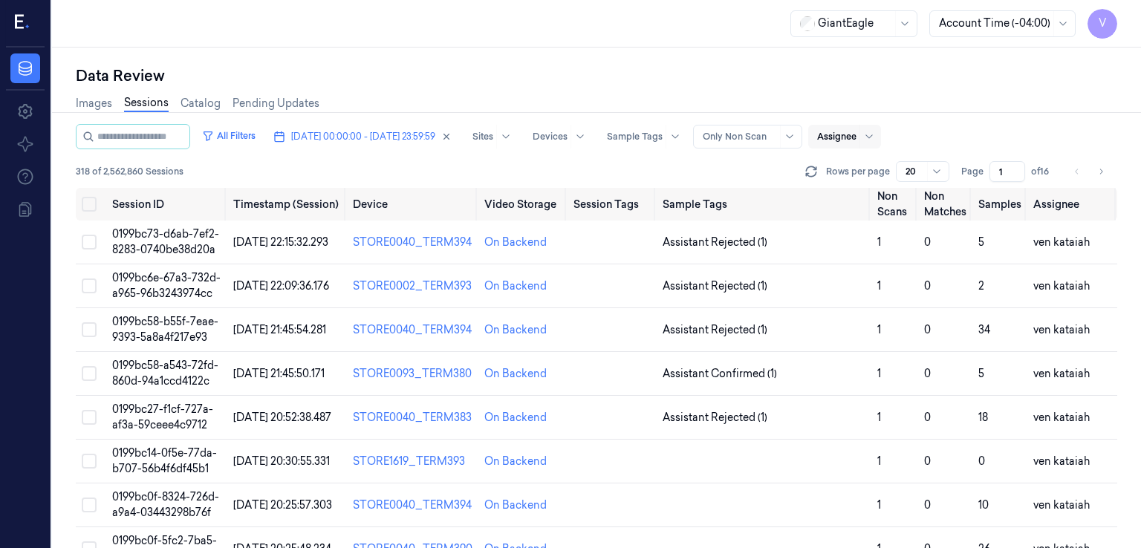
drag, startPoint x: 1004, startPoint y: 164, endPoint x: 993, endPoint y: 170, distance: 13.3
click at [993, 170] on input "1" at bounding box center [1008, 171] width 36 height 21
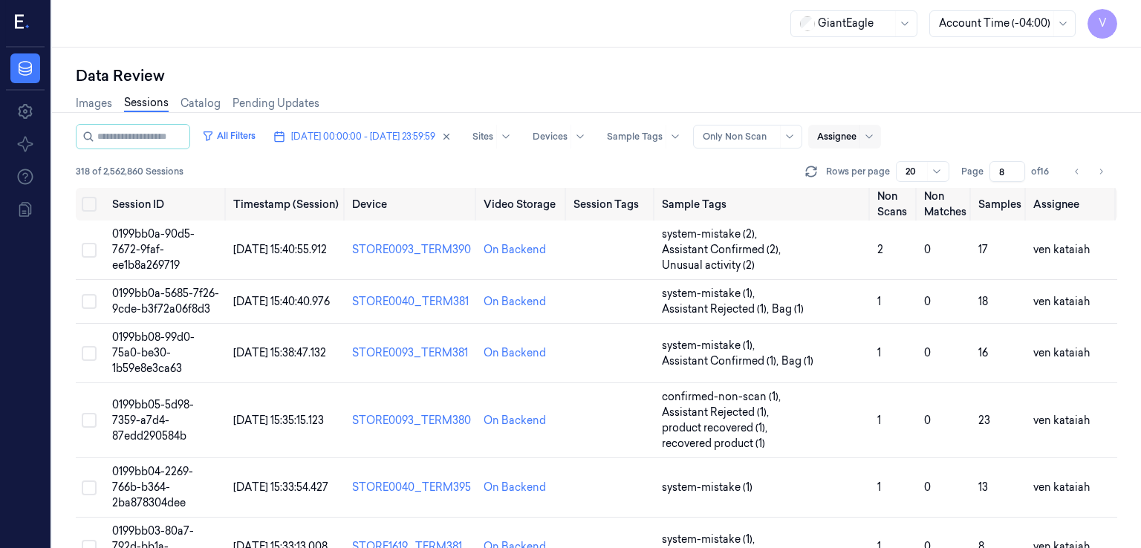
drag, startPoint x: 1004, startPoint y: 172, endPoint x: 990, endPoint y: 179, distance: 16.0
click at [990, 179] on input "8" at bounding box center [1008, 171] width 36 height 21
click at [857, 137] on div at bounding box center [836, 136] width 39 height 13
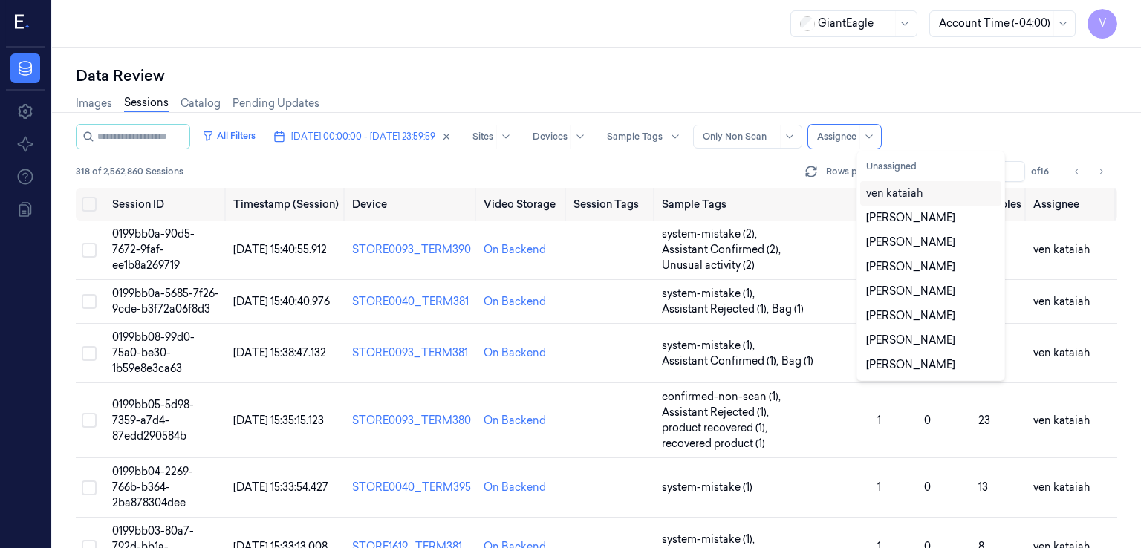
click at [903, 199] on div "ven kataiah" at bounding box center [894, 194] width 56 height 16
type input "1"
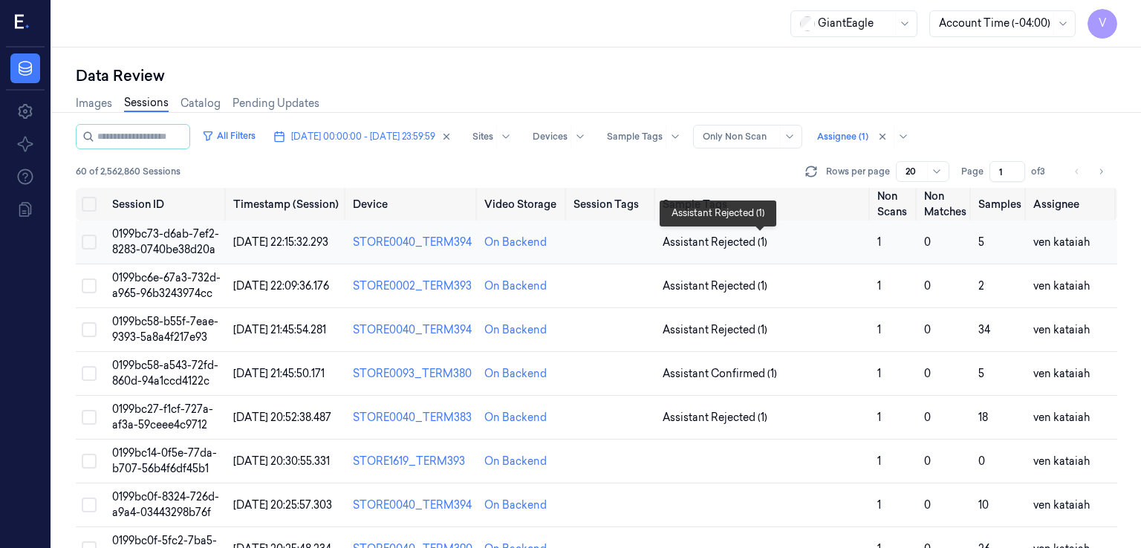
click at [723, 243] on span "Assistant Rejected (1)" at bounding box center [715, 243] width 105 height 16
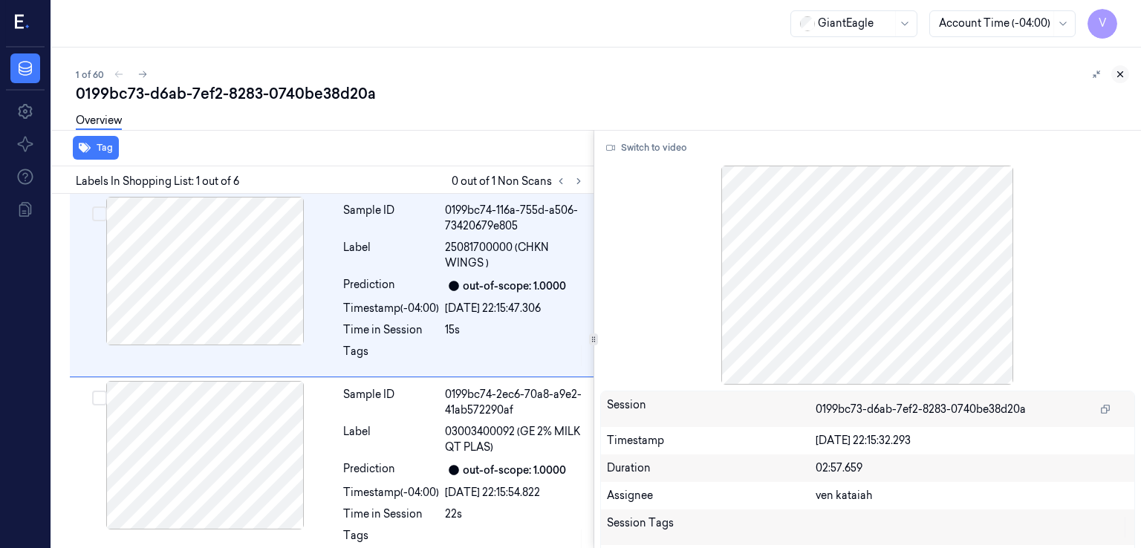
click at [1114, 73] on button at bounding box center [1120, 74] width 18 height 18
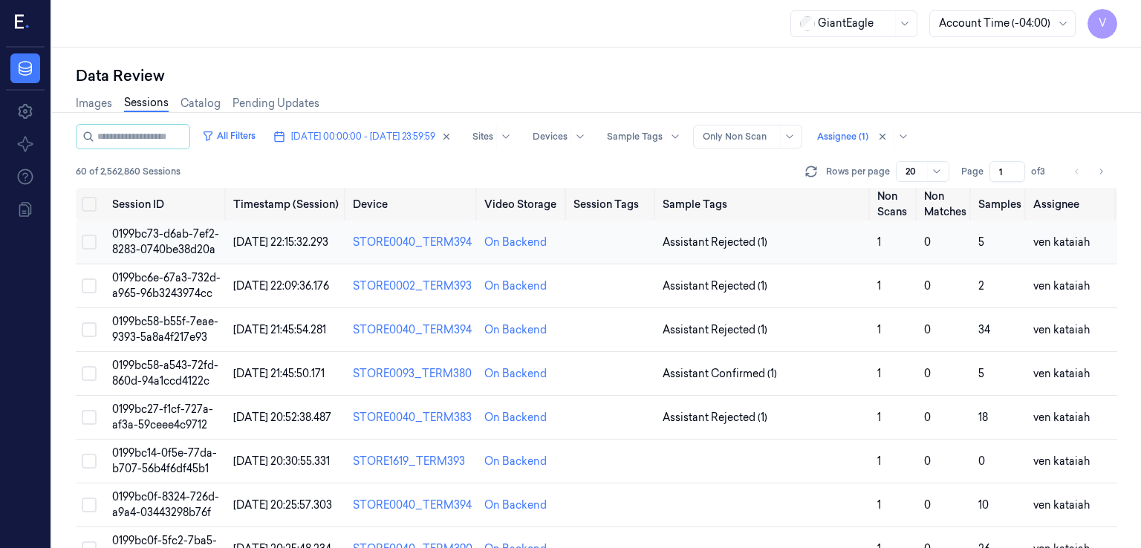
click at [713, 233] on td "Assistant Rejected (1)" at bounding box center [764, 243] width 215 height 44
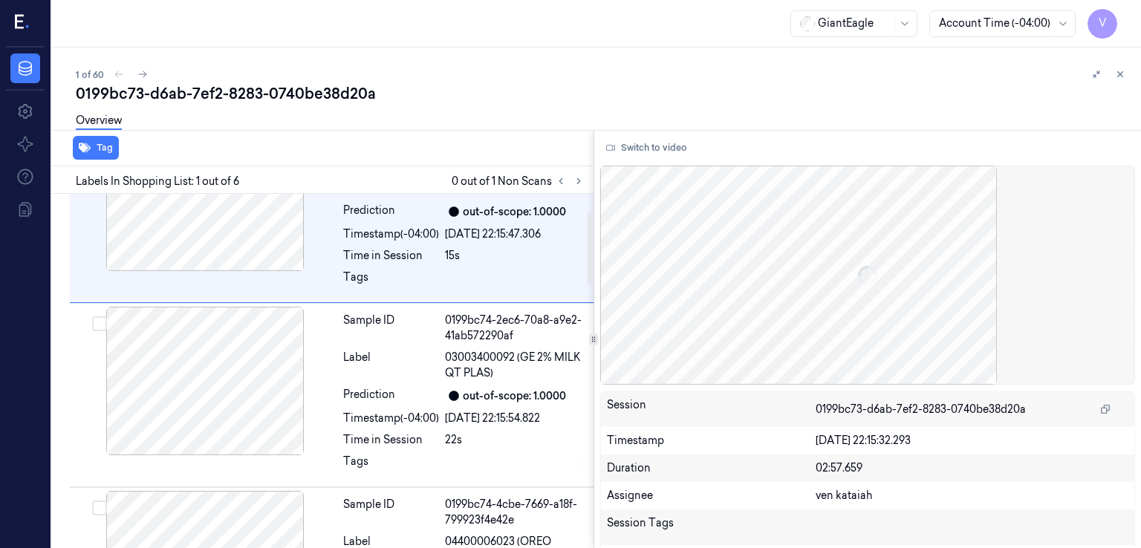
scroll to position [86, 0]
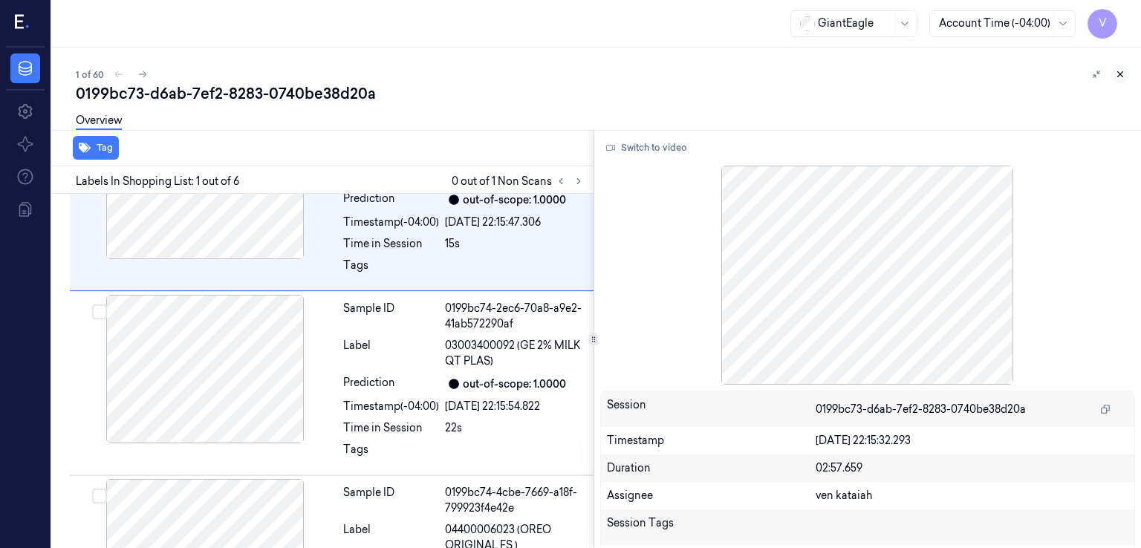
click at [1122, 73] on icon at bounding box center [1120, 74] width 10 height 10
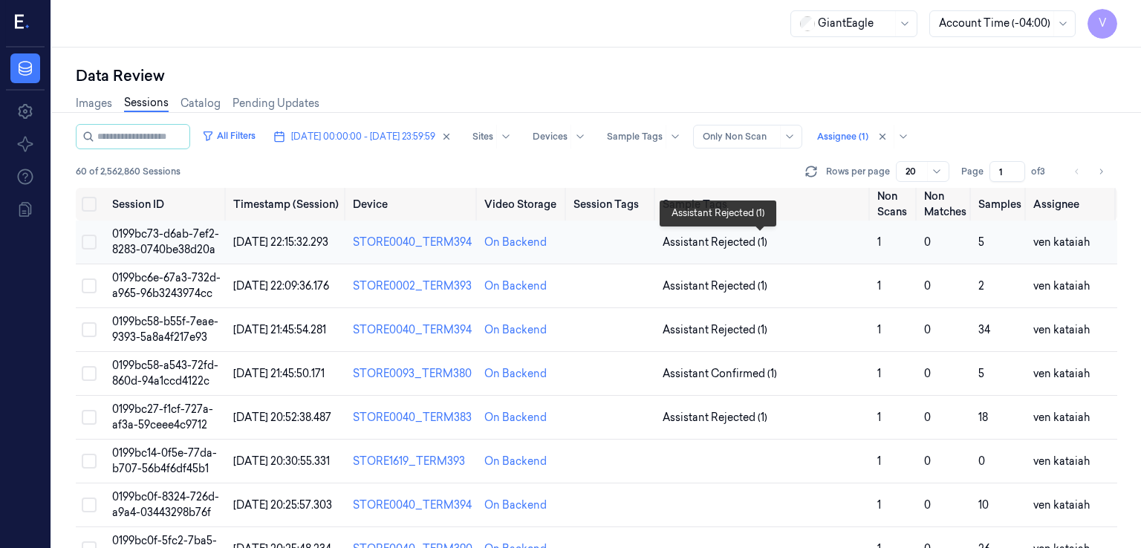
click at [729, 238] on span "Assistant Rejected (1)" at bounding box center [715, 243] width 105 height 16
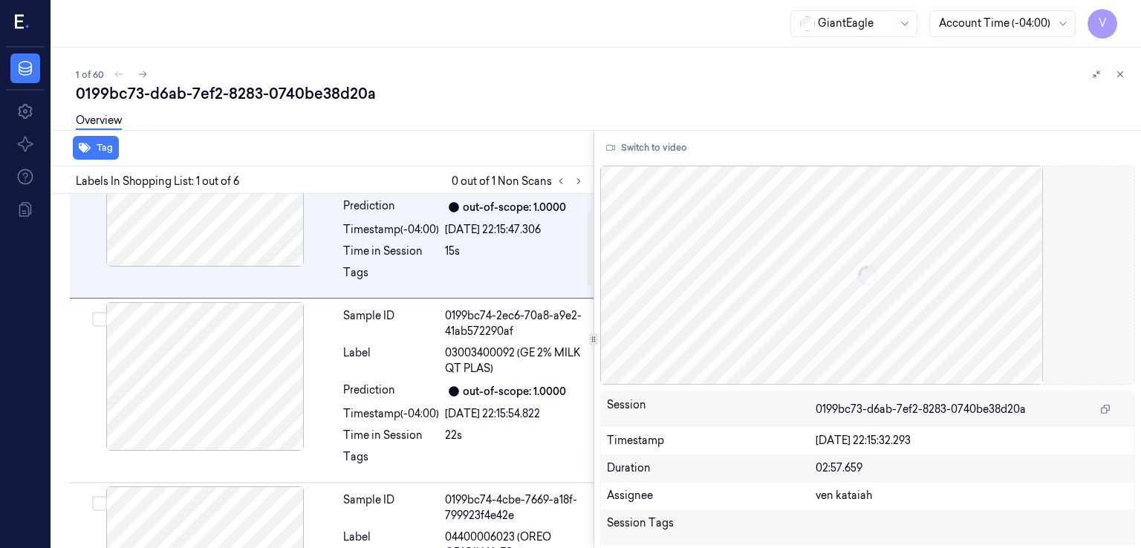
scroll to position [86, 0]
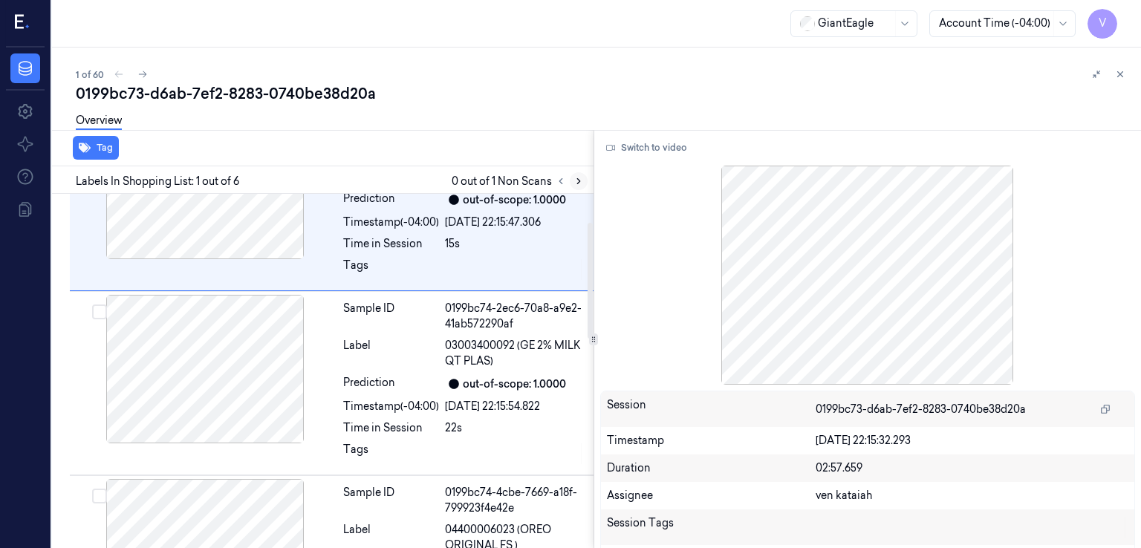
click at [576, 187] on button at bounding box center [579, 181] width 18 height 18
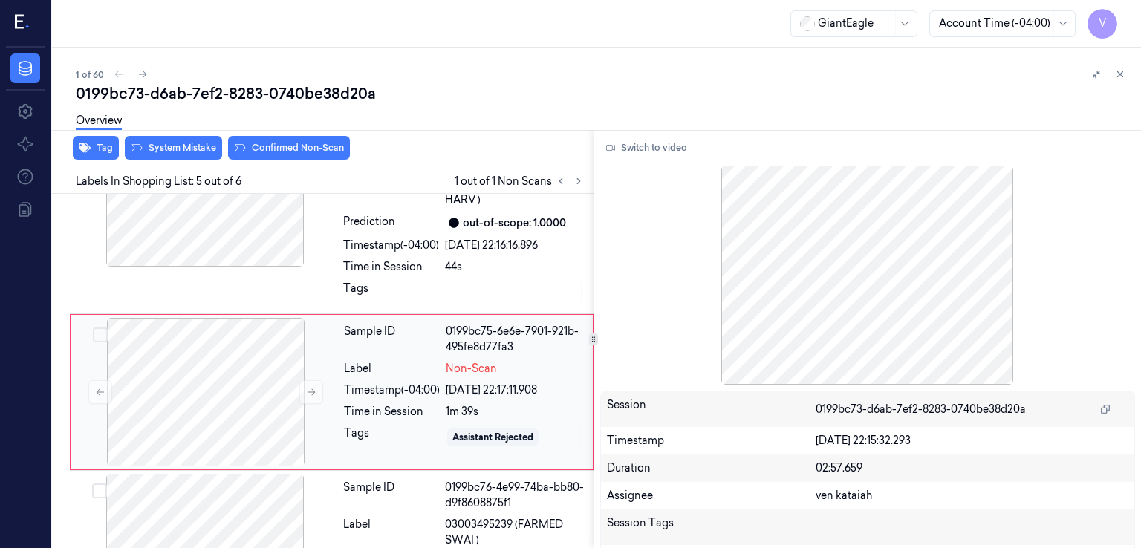
scroll to position [636, 0]
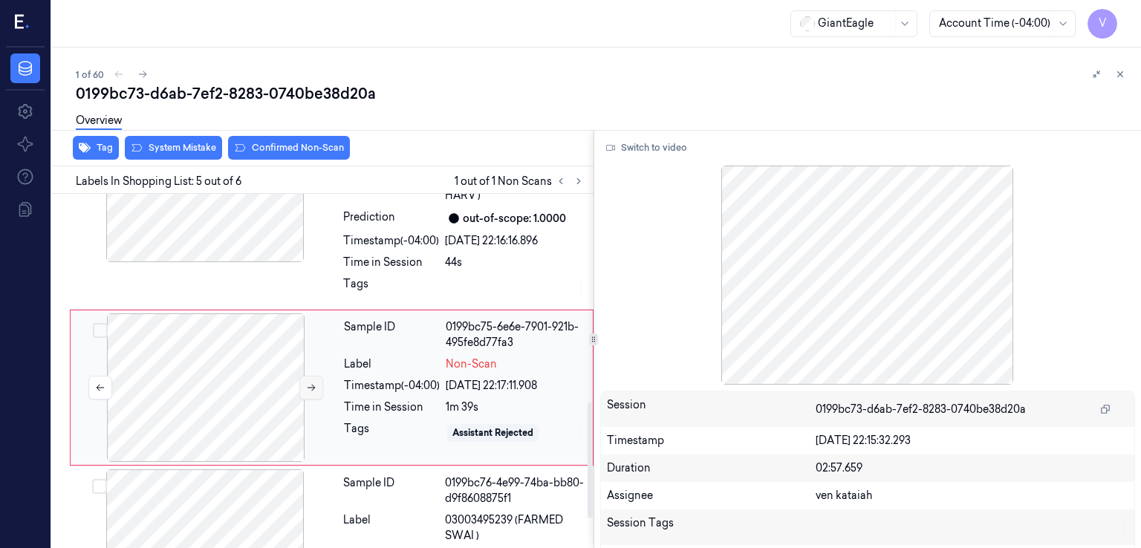
click at [319, 376] on button at bounding box center [311, 388] width 24 height 24
click at [348, 276] on div "Tags" at bounding box center [391, 288] width 96 height 24
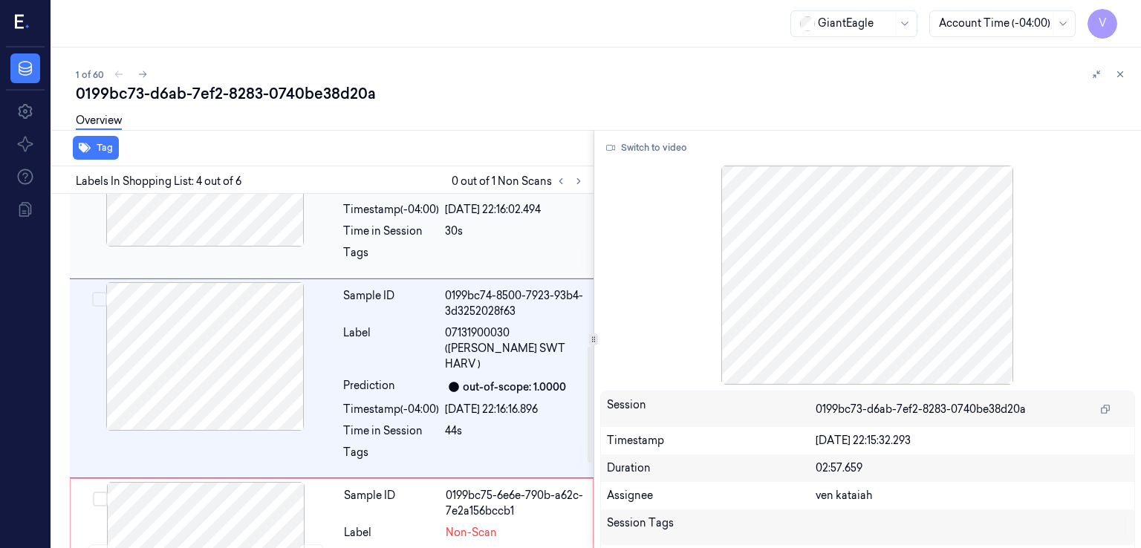
scroll to position [466, 0]
click at [574, 178] on icon at bounding box center [579, 181] width 10 height 10
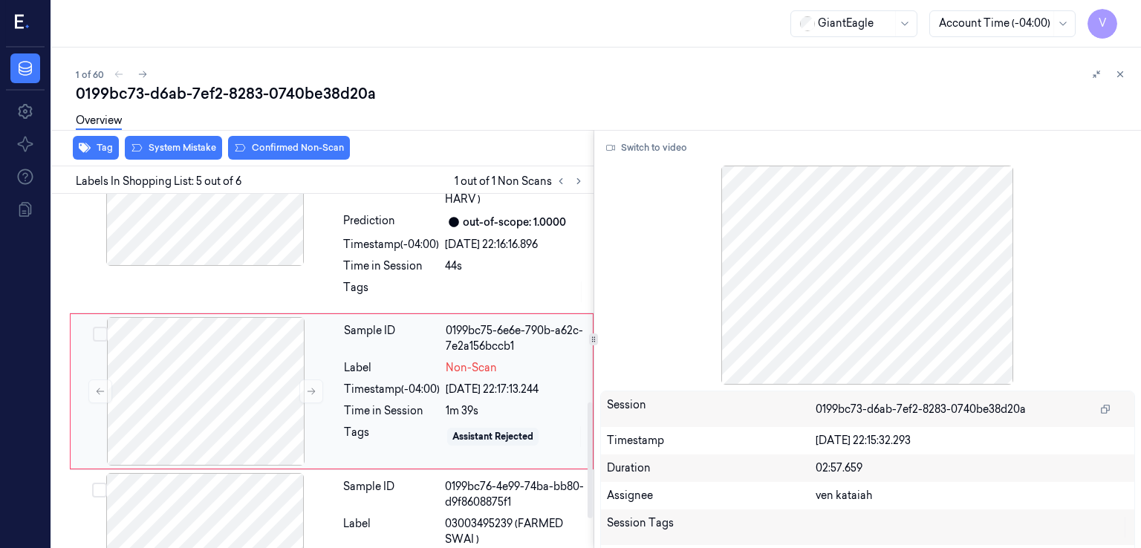
scroll to position [636, 0]
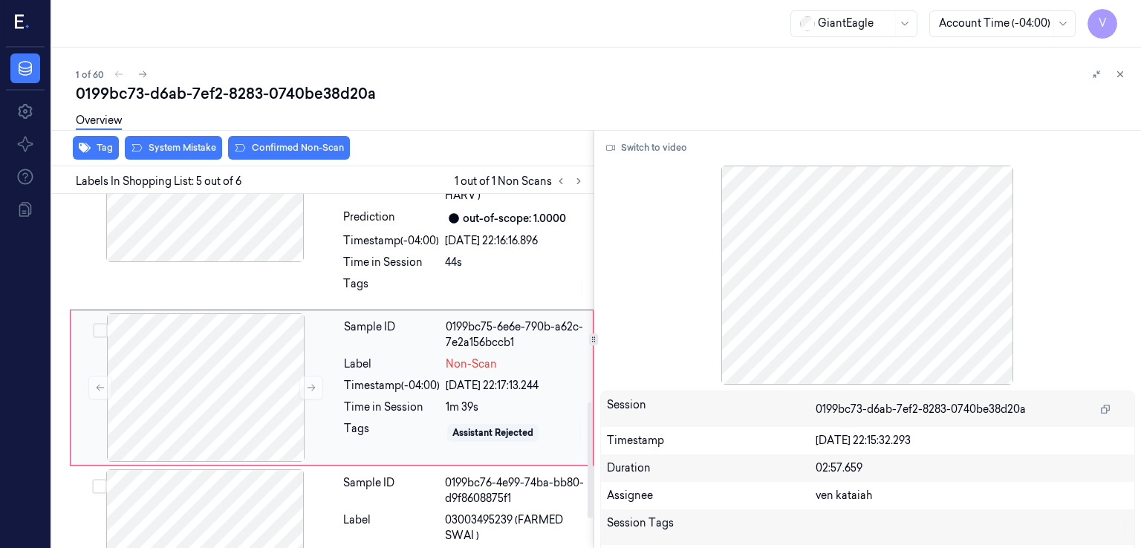
click at [368, 400] on div "Time in Session" at bounding box center [392, 408] width 96 height 16
click at [322, 376] on button at bounding box center [311, 388] width 24 height 24
click at [407, 283] on div "Sample ID 0199bc74-8500-7923-93b4-3d3252028f63 Label 07131900030 (SCHWEBEL SWT …" at bounding box center [463, 210] width 253 height 192
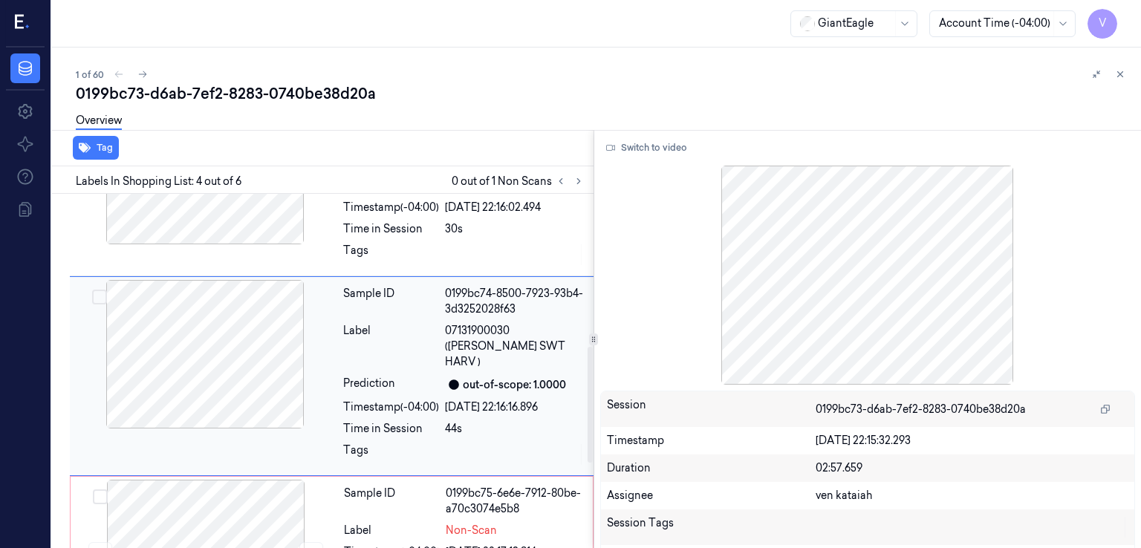
scroll to position [466, 0]
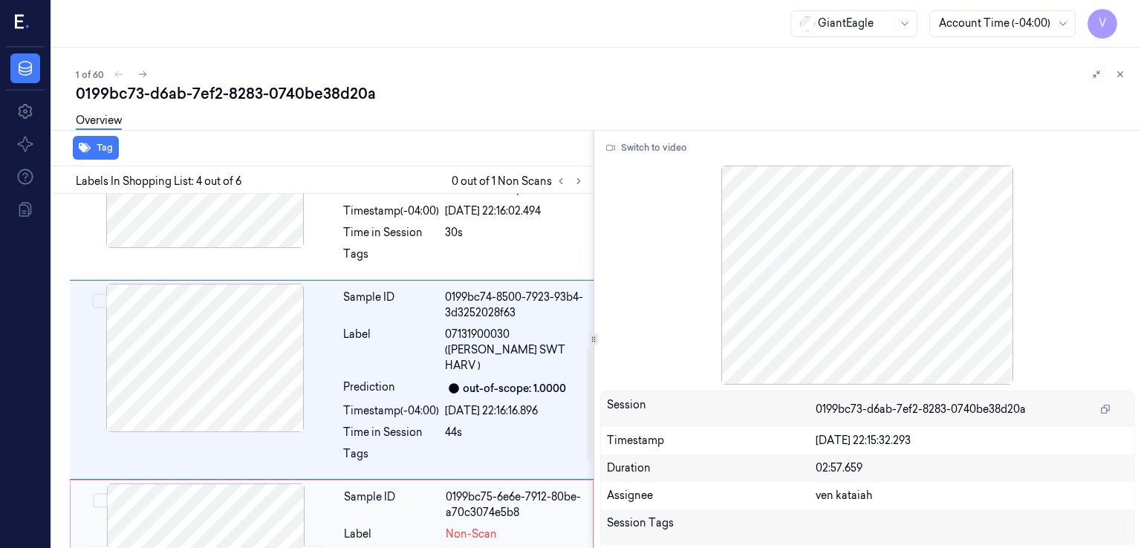
click at [334, 488] on div at bounding box center [206, 558] width 264 height 149
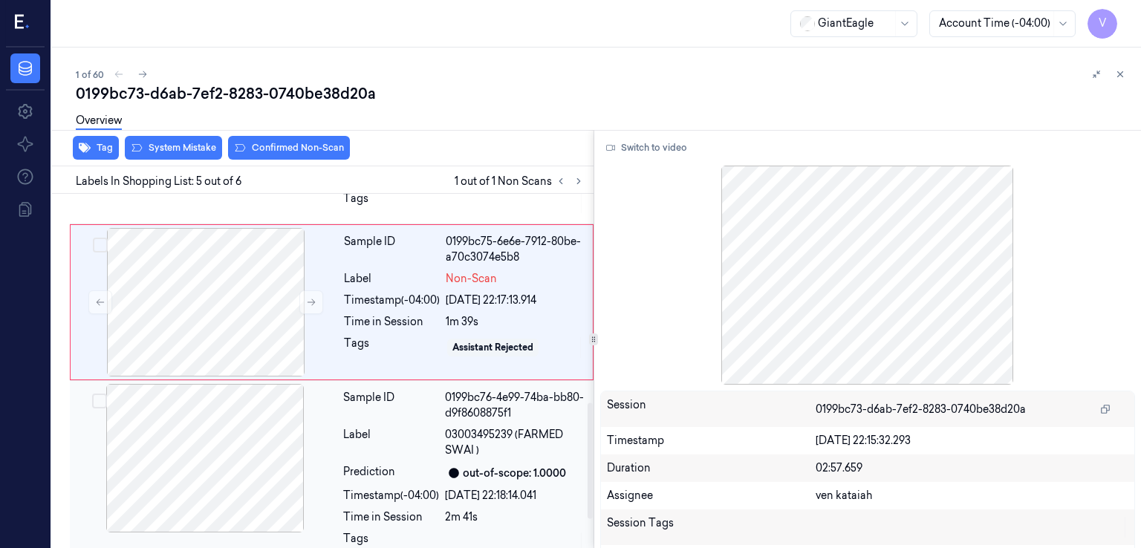
scroll to position [725, 0]
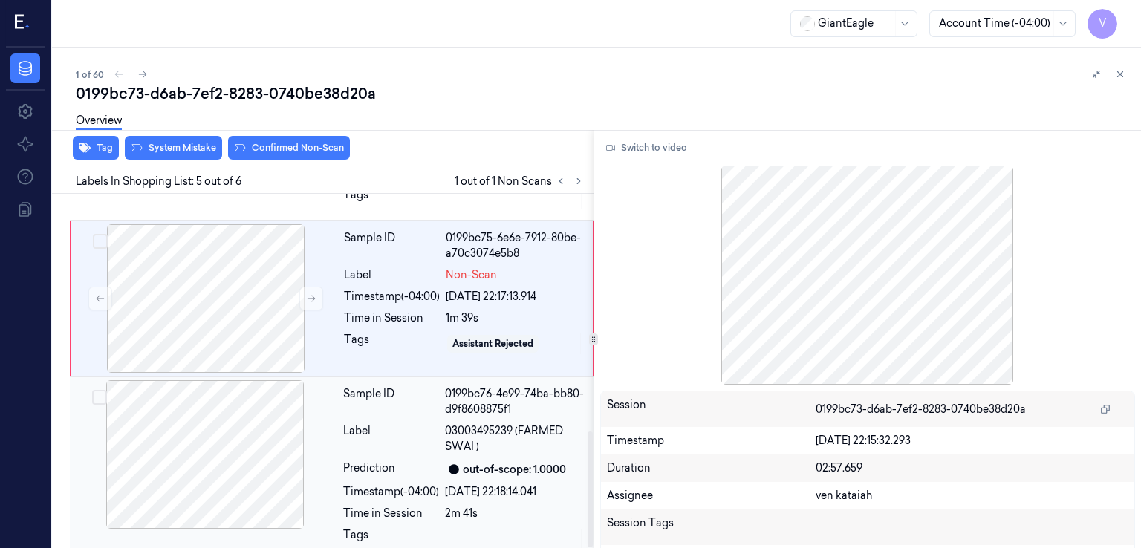
click at [357, 423] on div "Label" at bounding box center [391, 438] width 96 height 31
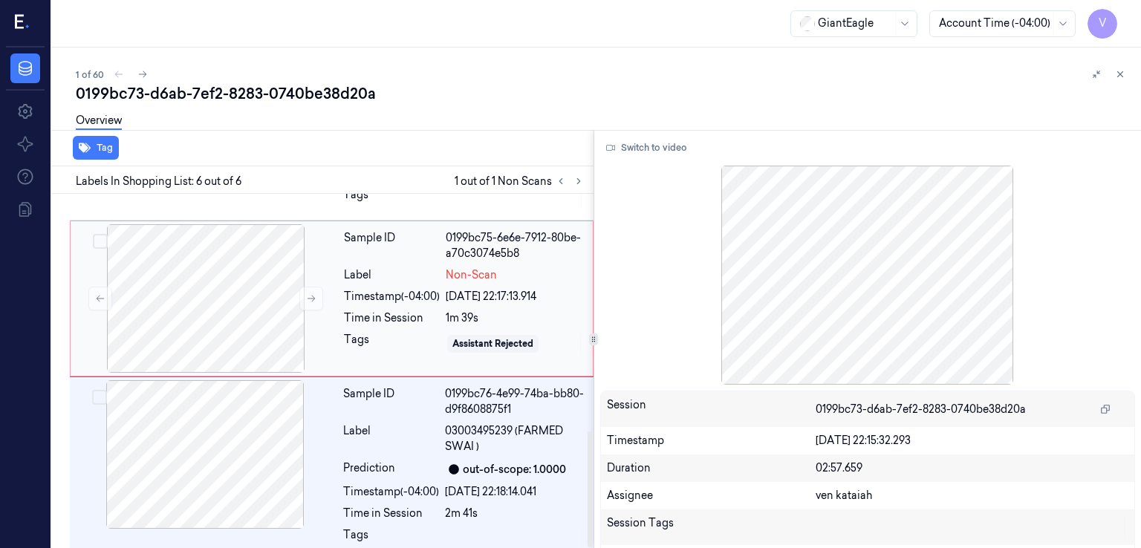
click at [481, 311] on div "1m 39s" at bounding box center [515, 319] width 138 height 16
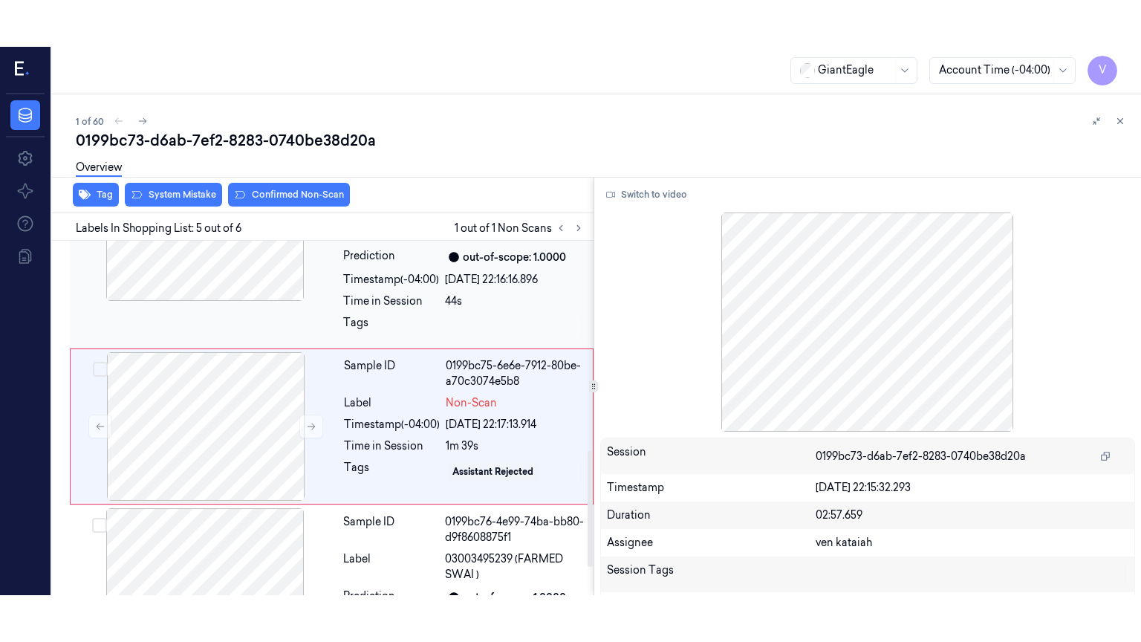
scroll to position [636, 0]
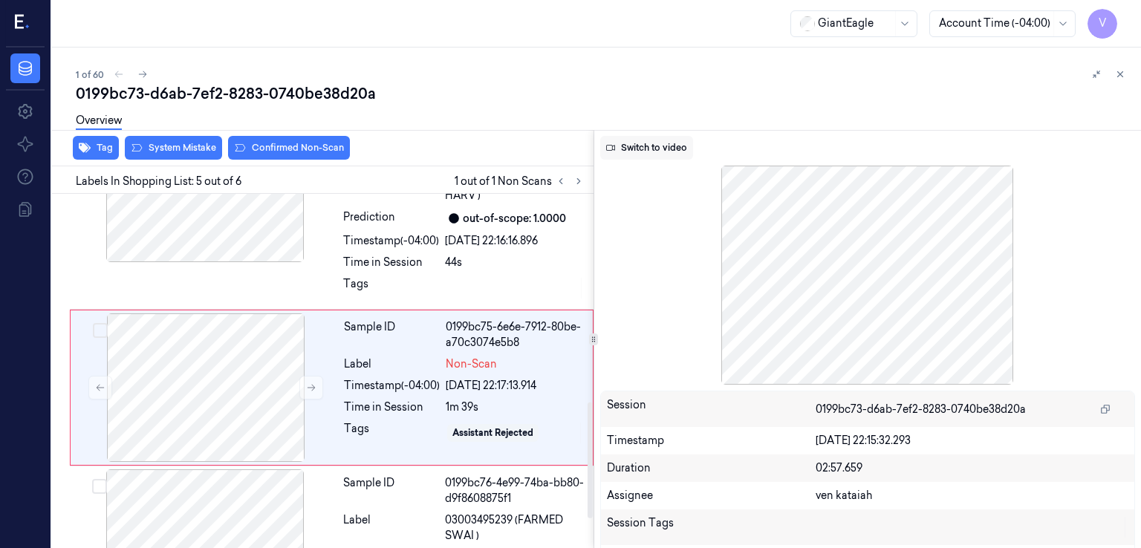
click at [618, 141] on button "Switch to video" at bounding box center [646, 148] width 93 height 24
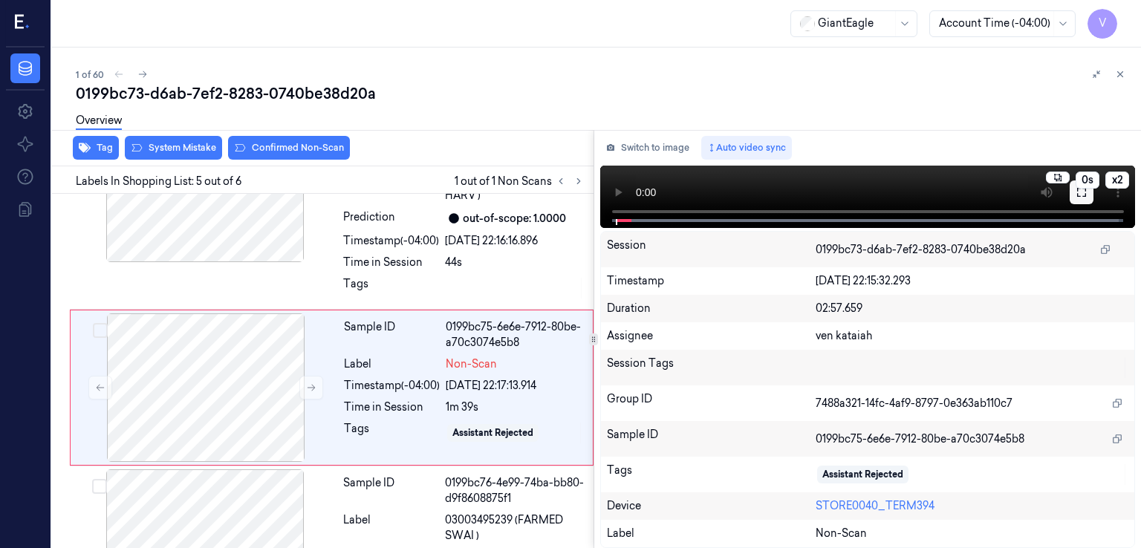
click at [1082, 202] on button at bounding box center [1082, 193] width 24 height 24
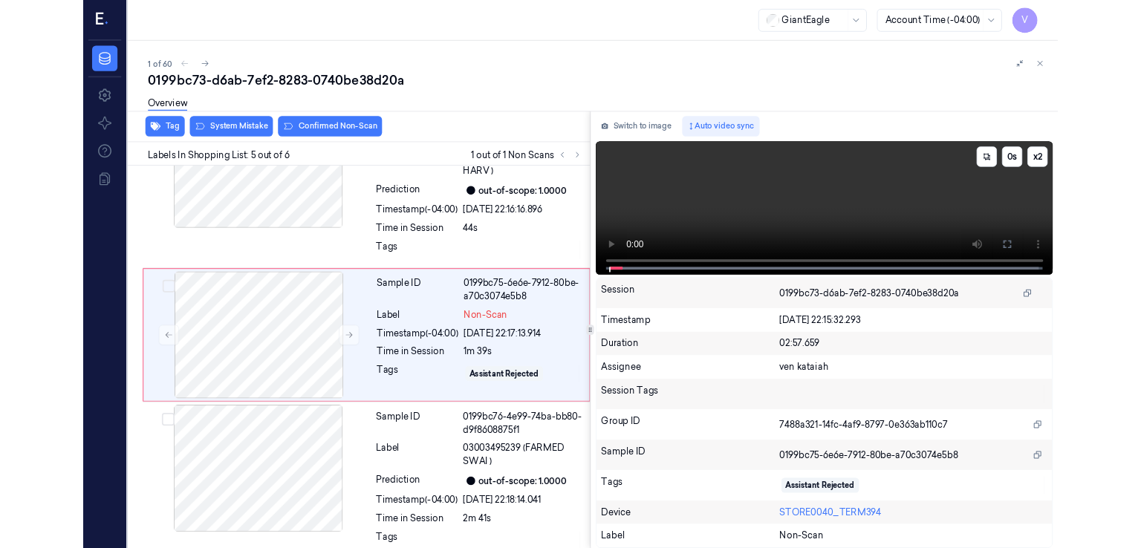
scroll to position [588, 0]
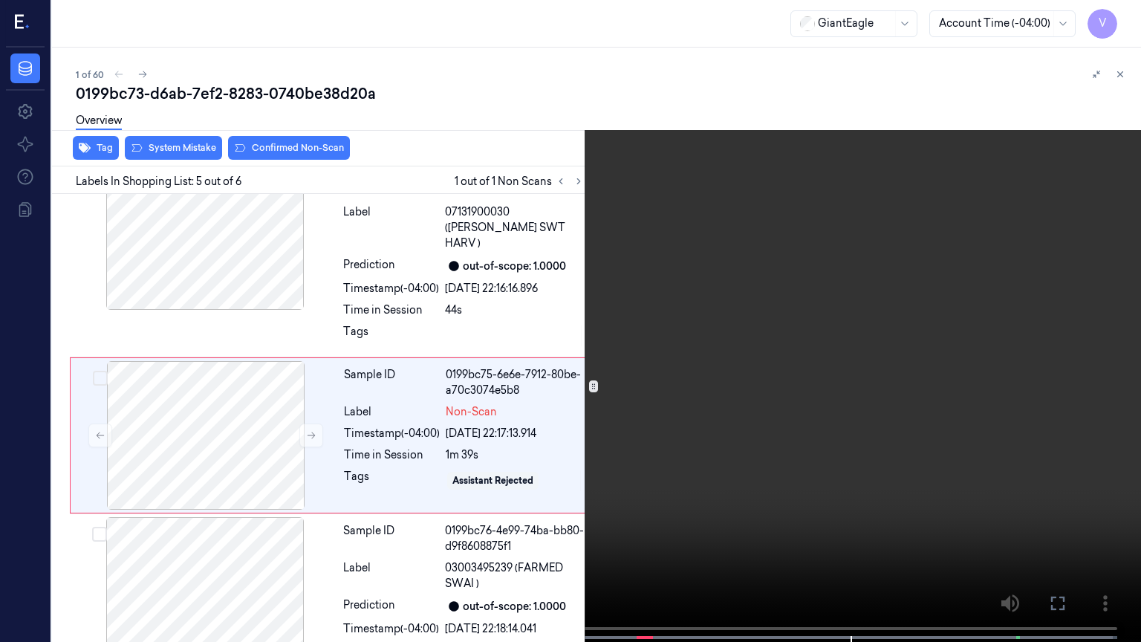
click at [0, 0] on icon at bounding box center [0, 0] width 0 height 0
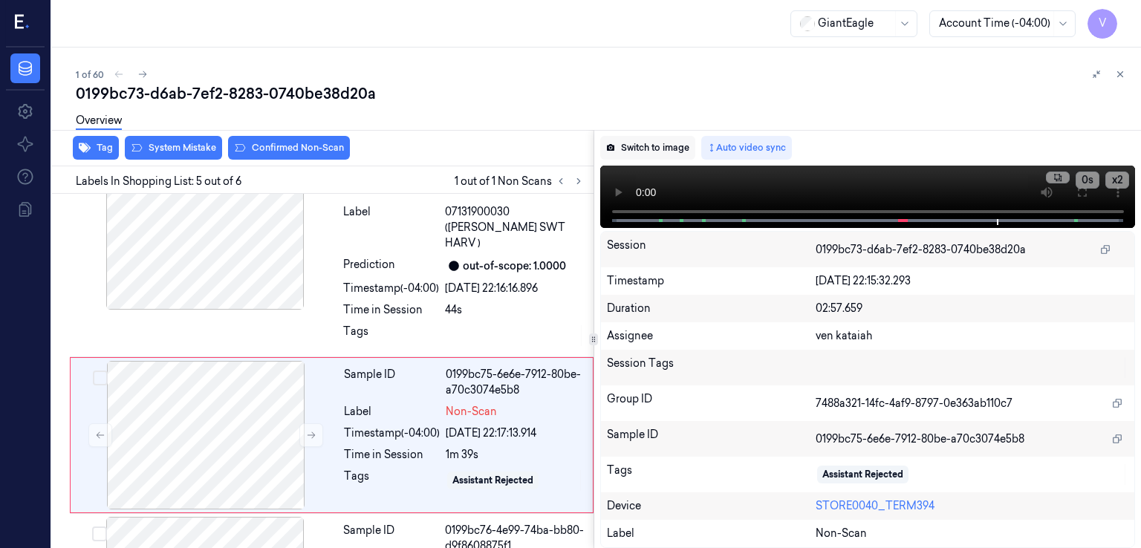
click at [652, 147] on button "Switch to image" at bounding box center [647, 148] width 95 height 24
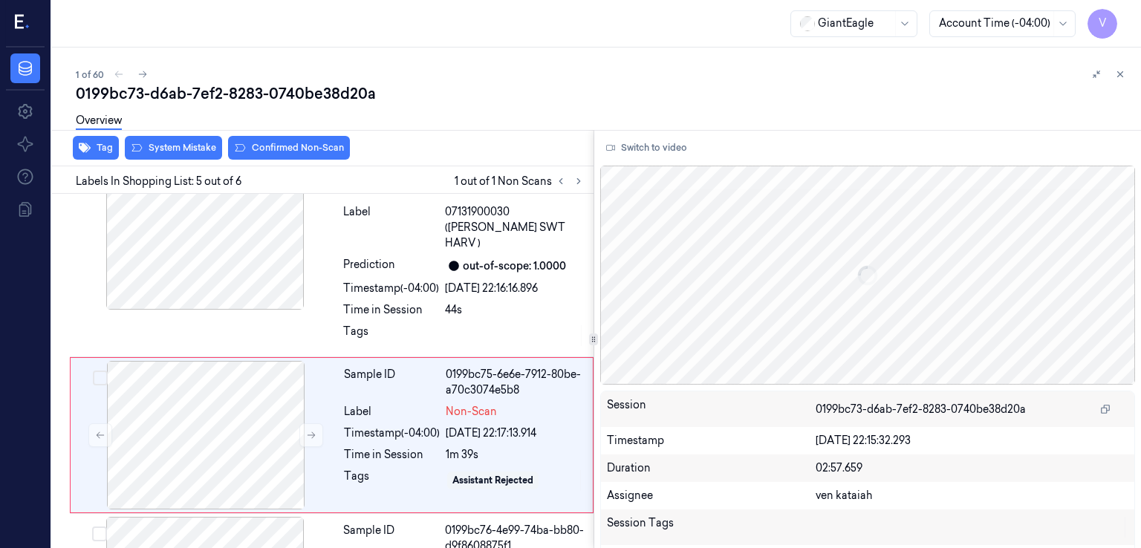
scroll to position [636, 0]
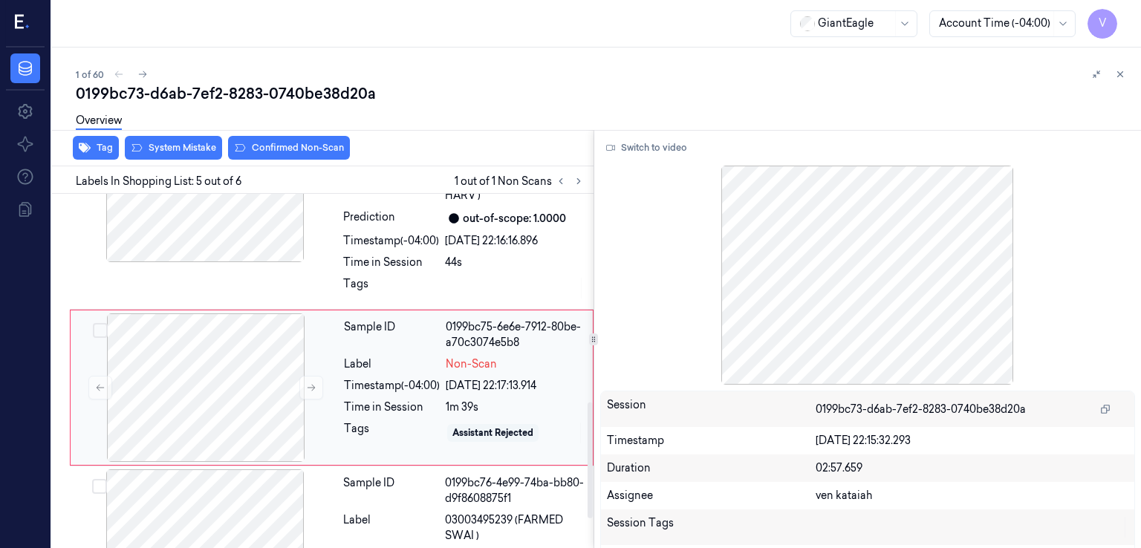
click at [473, 426] on div "Assistant Rejected" at bounding box center [492, 432] width 81 height 13
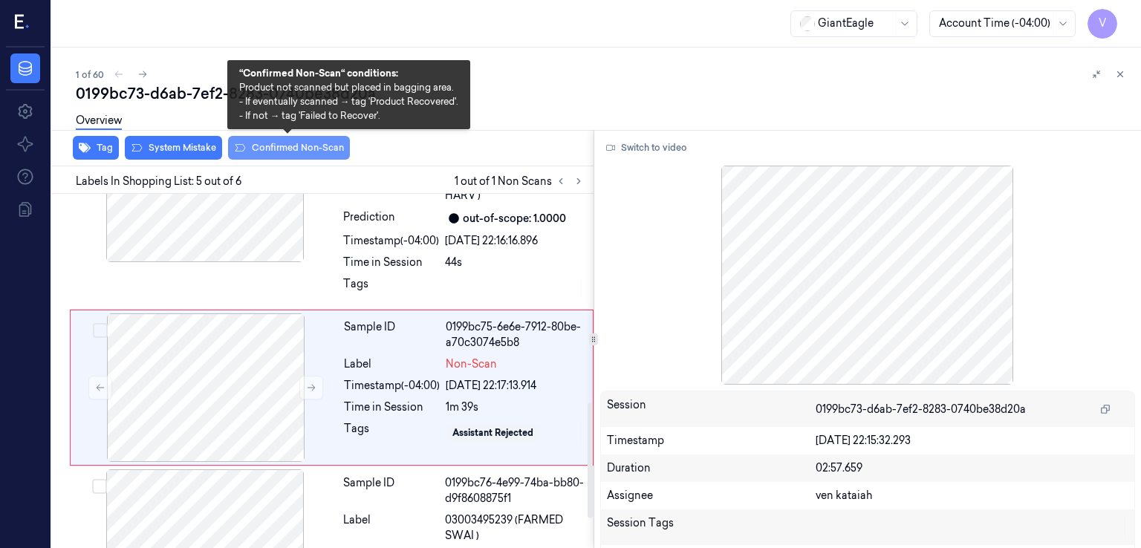
click at [282, 151] on button "Confirmed Non-Scan" at bounding box center [289, 148] width 122 height 24
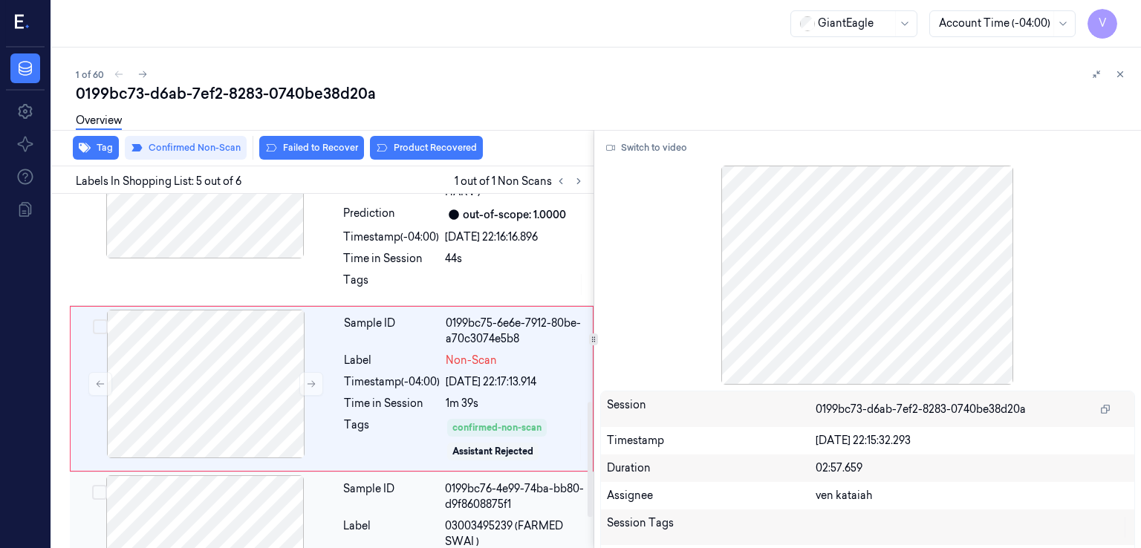
click at [462, 519] on span "03003495239 (FARMED SWAI )" at bounding box center [515, 534] width 140 height 31
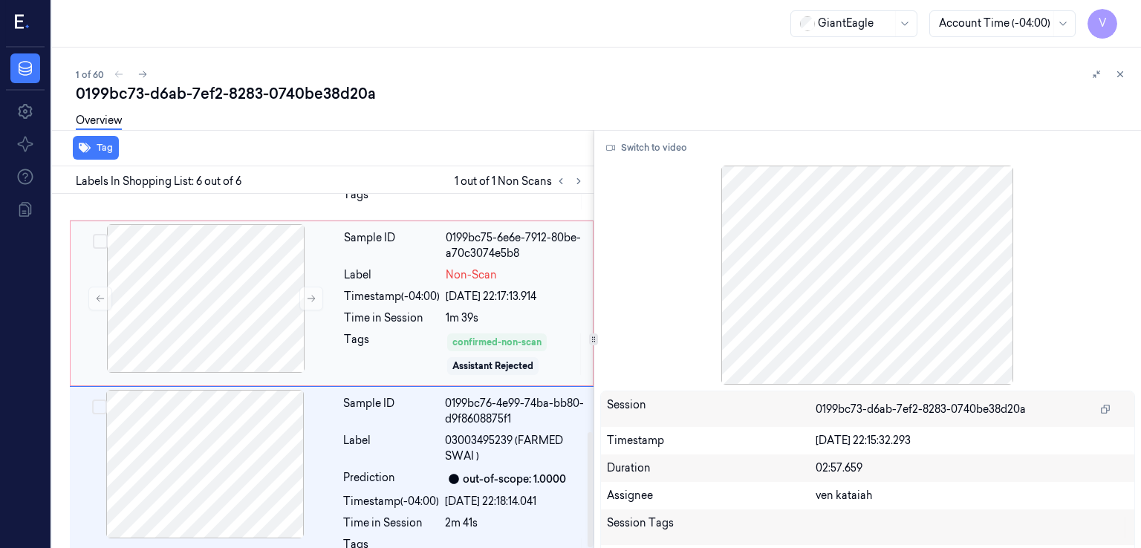
scroll to position [734, 0]
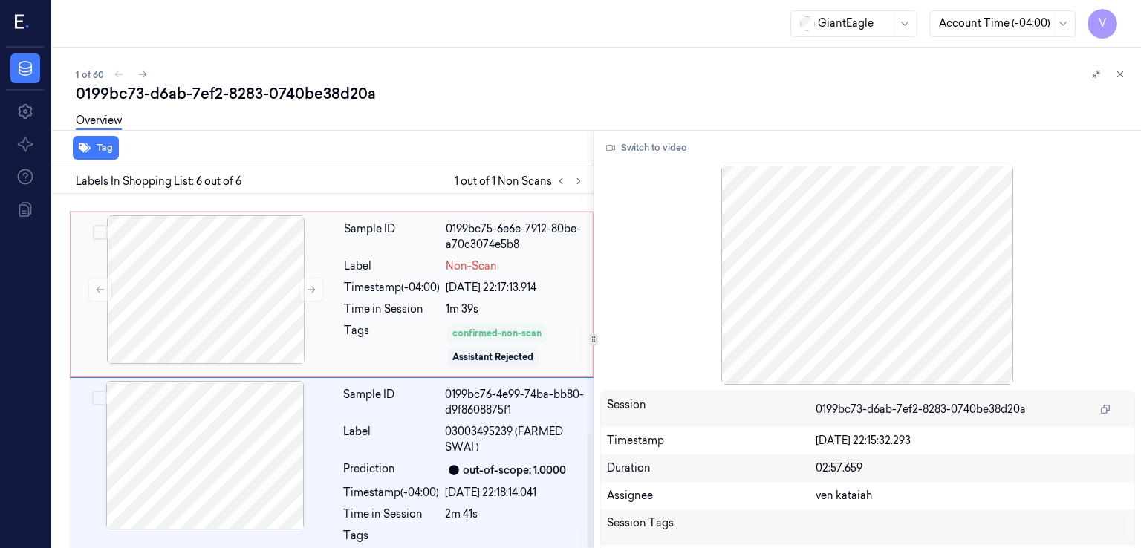
click at [452, 325] on div "confirmed-non-scan" at bounding box center [497, 334] width 100 height 18
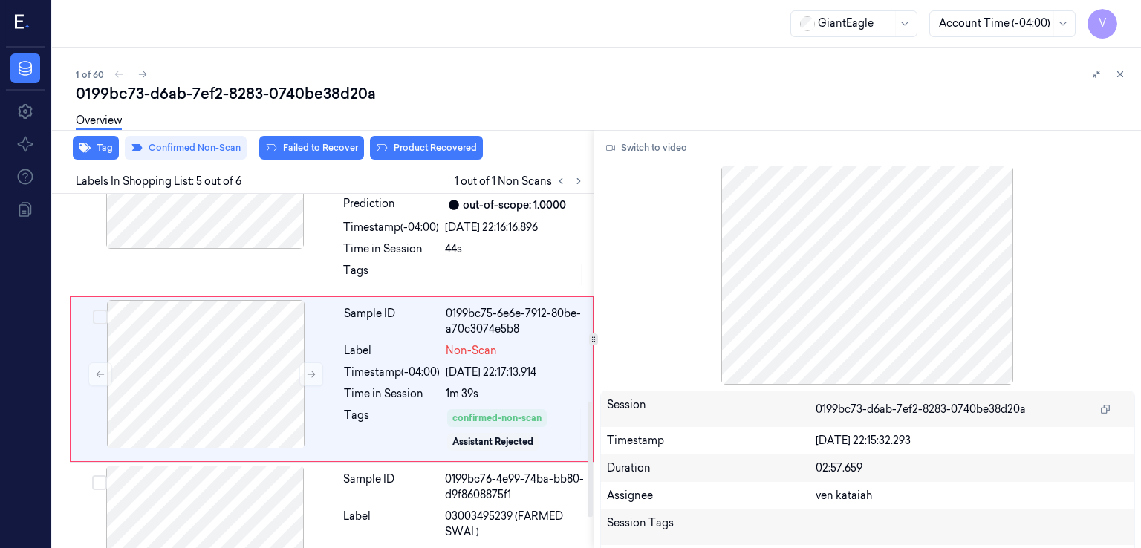
scroll to position [640, 0]
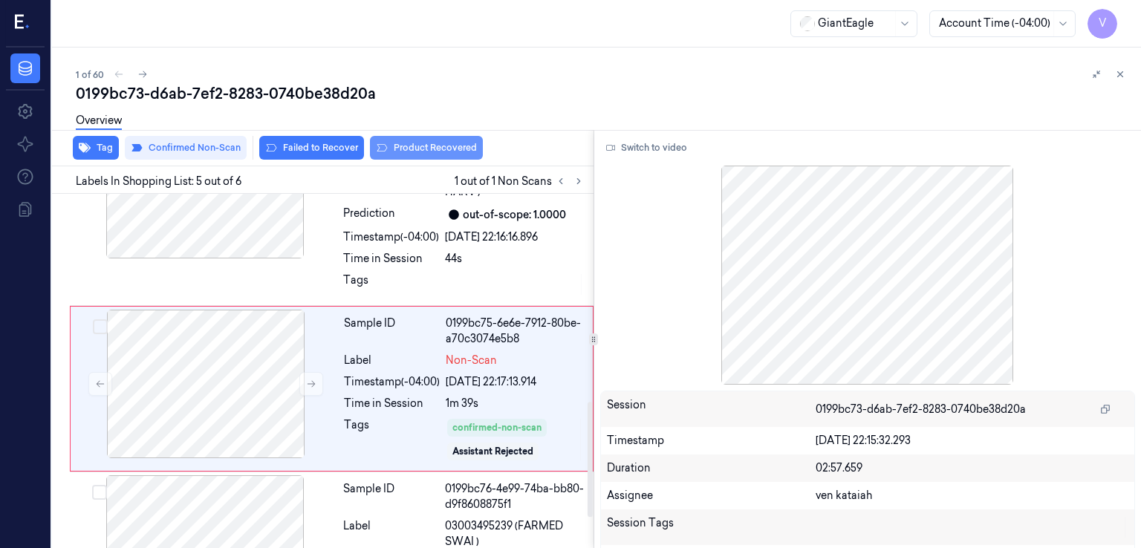
click at [438, 149] on button "Product Recovered" at bounding box center [426, 148] width 113 height 24
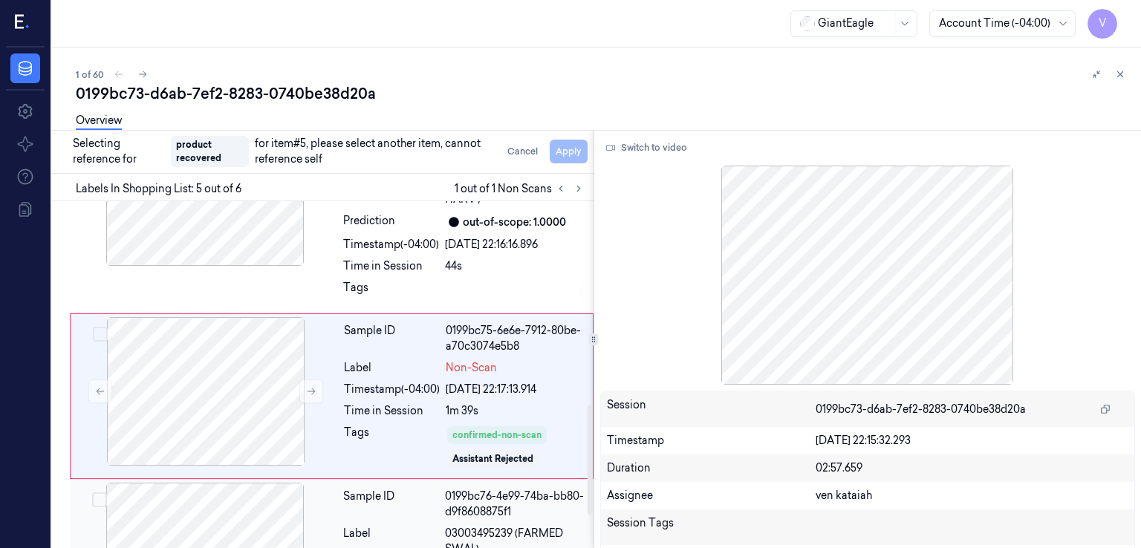
click at [504, 489] on div "0199bc76-4e99-74ba-bb80-d9f8608875f1" at bounding box center [515, 504] width 140 height 31
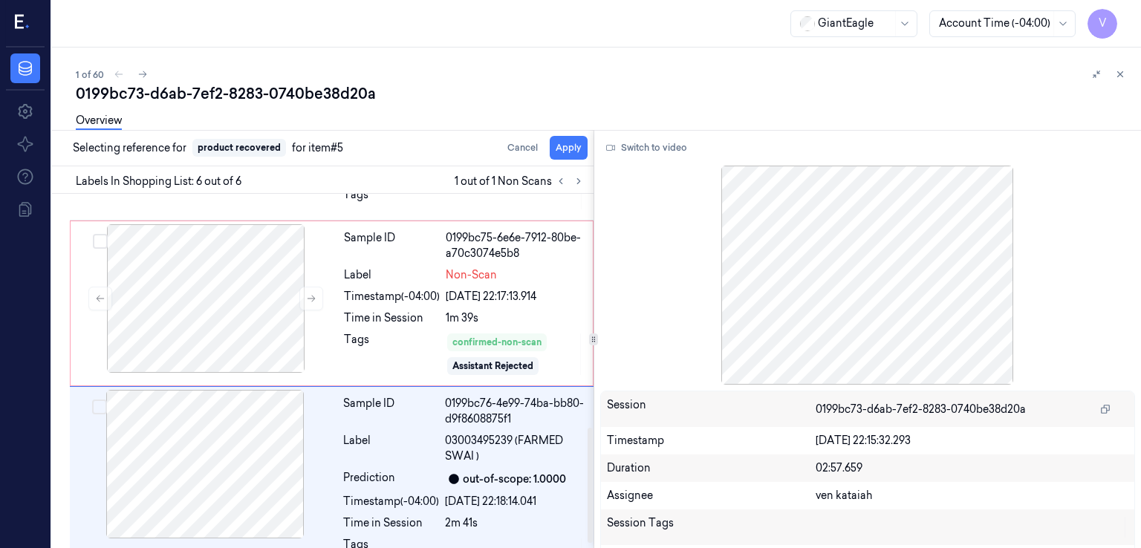
scroll to position [734, 0]
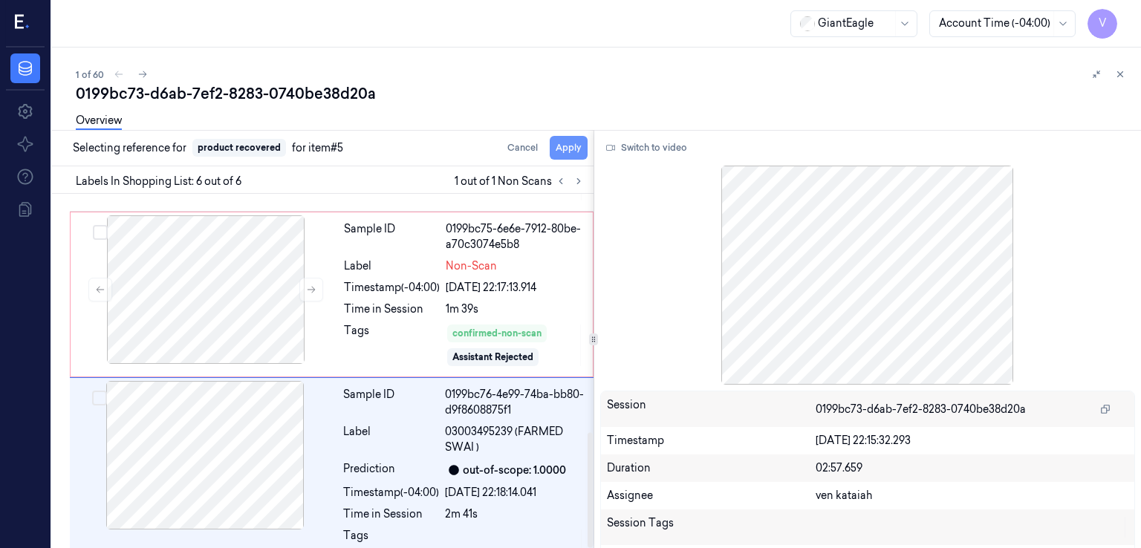
click at [578, 149] on button "Apply" at bounding box center [569, 148] width 38 height 24
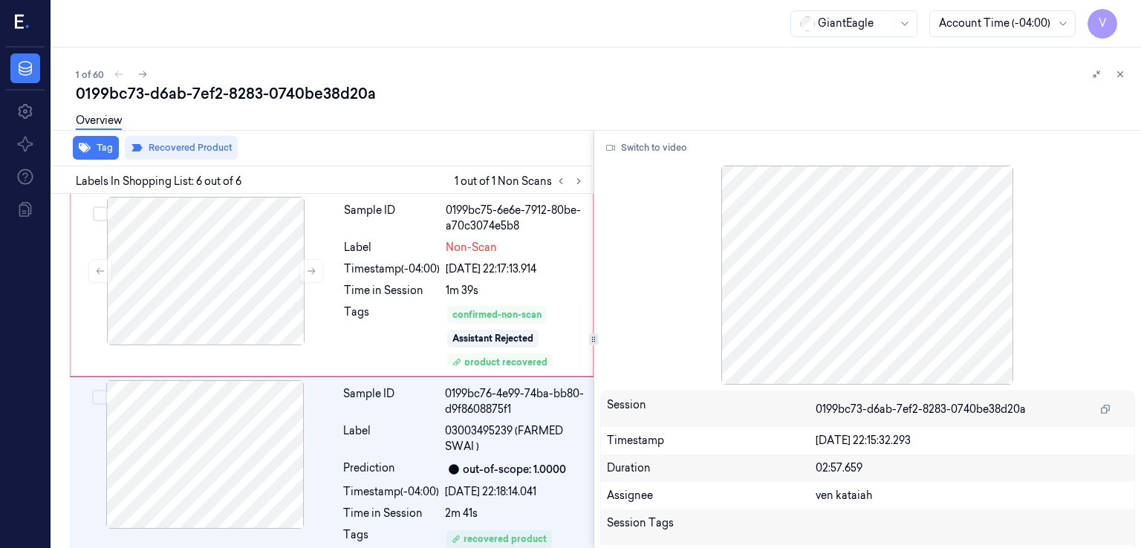
drag, startPoint x: 1117, startPoint y: 71, endPoint x: 1046, endPoint y: 137, distance: 97.3
click at [1117, 79] on icon at bounding box center [1120, 74] width 10 height 10
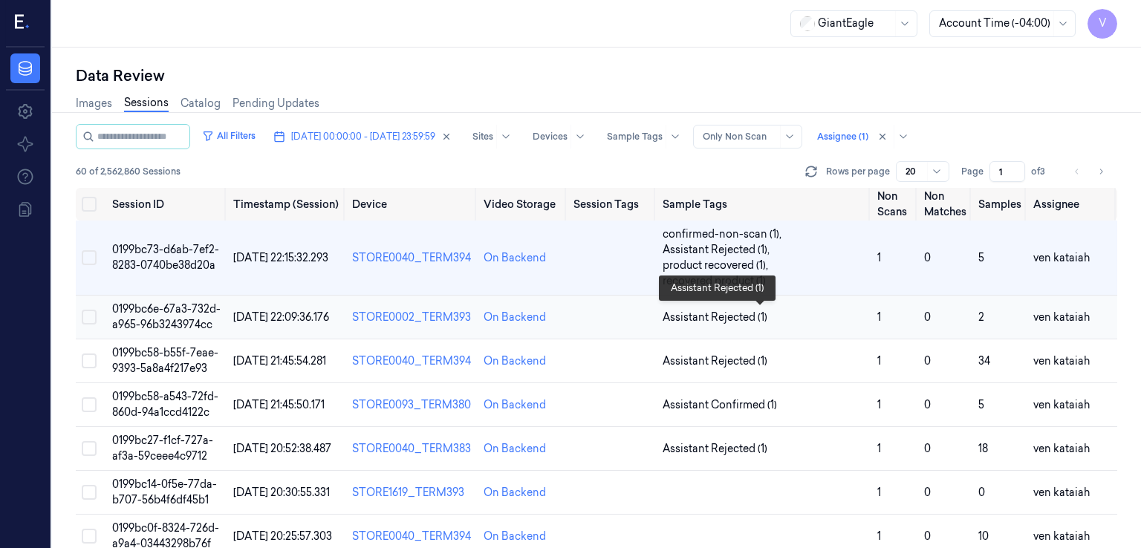
click at [747, 318] on span "Assistant Rejected (1)" at bounding box center [715, 318] width 105 height 16
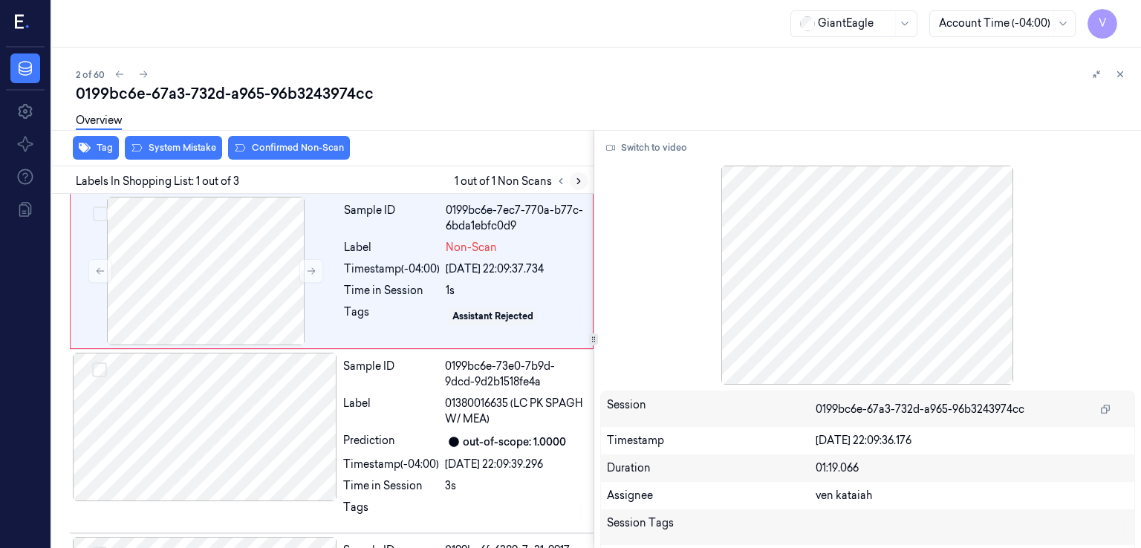
click at [580, 184] on icon at bounding box center [579, 181] width 10 height 10
click at [684, 156] on button "Switch to video" at bounding box center [646, 148] width 93 height 24
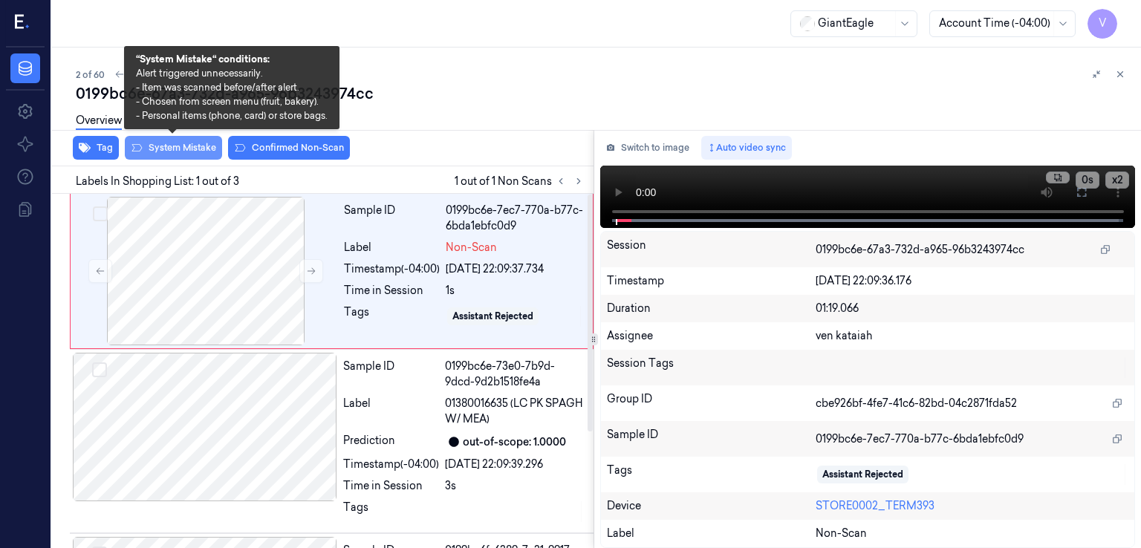
click at [186, 148] on button "System Mistake" at bounding box center [173, 148] width 97 height 24
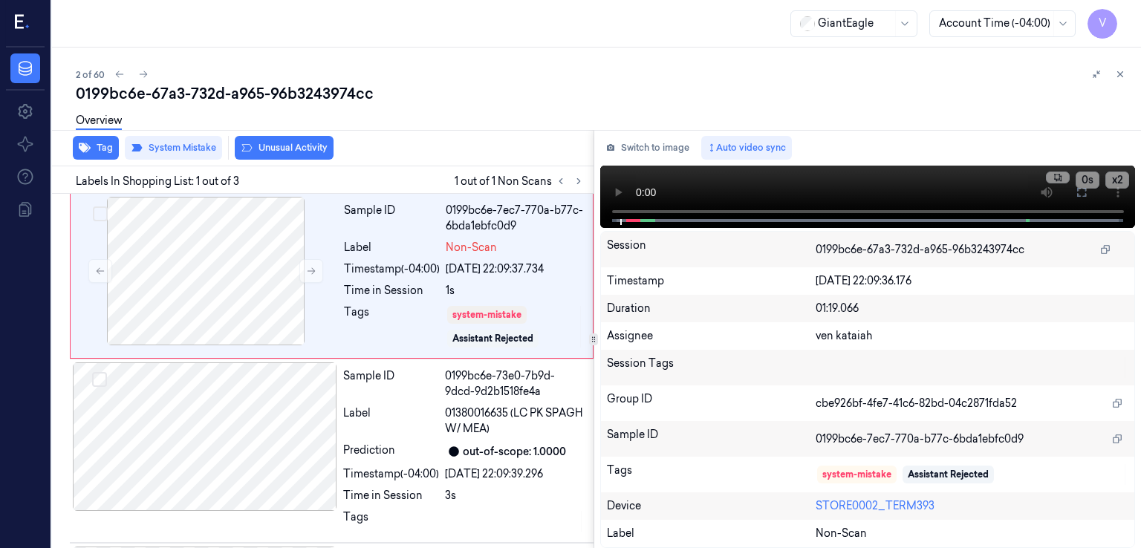
click at [303, 152] on button "Unusual Activity" at bounding box center [284, 148] width 99 height 24
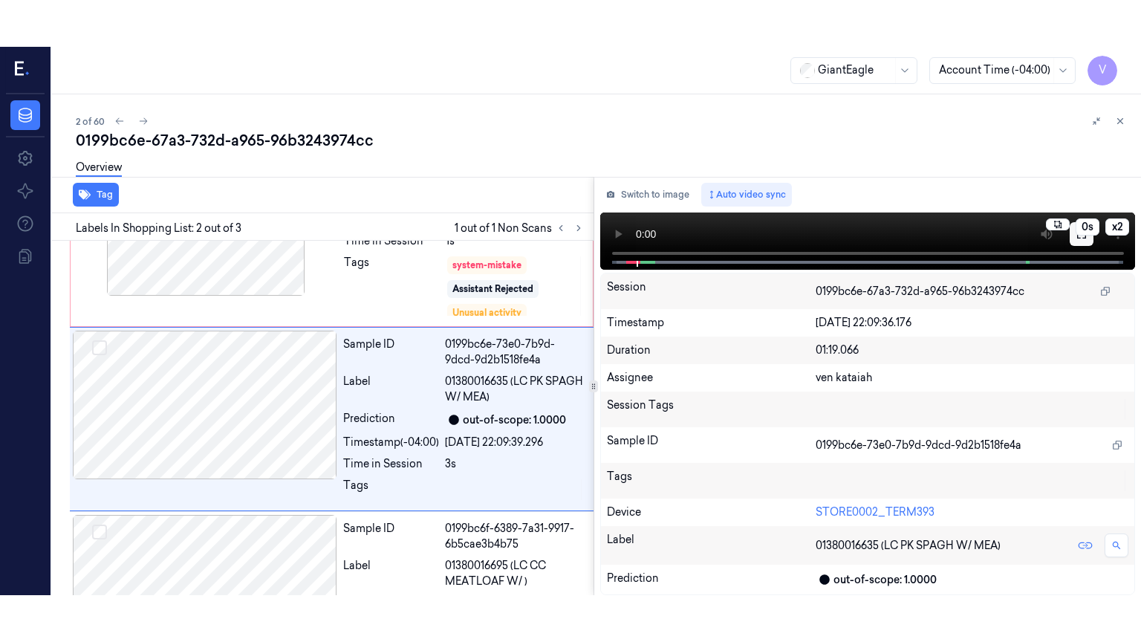
scroll to position [97, 0]
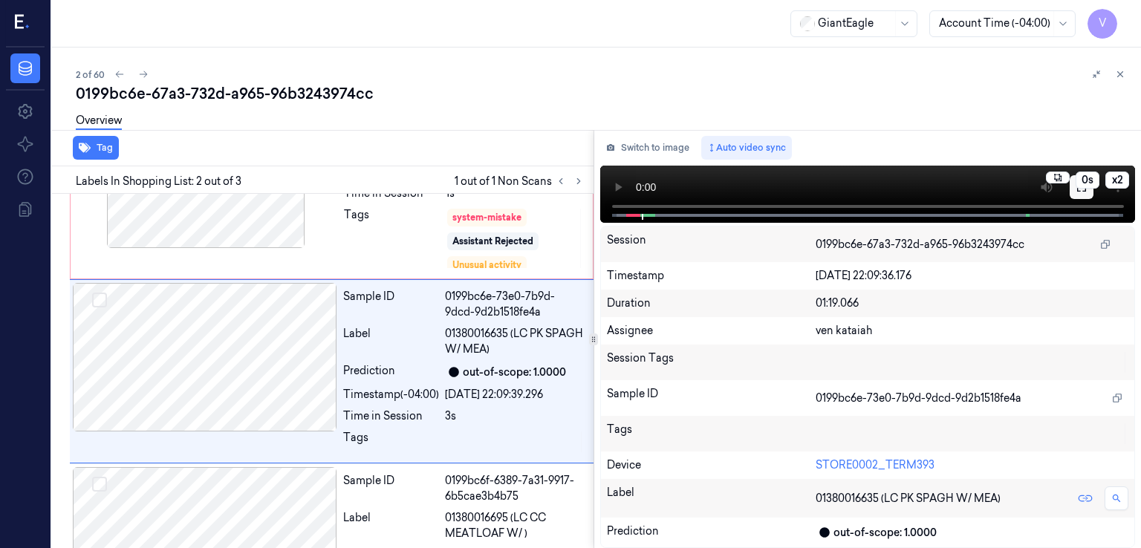
click at [1079, 198] on button at bounding box center [1082, 187] width 24 height 24
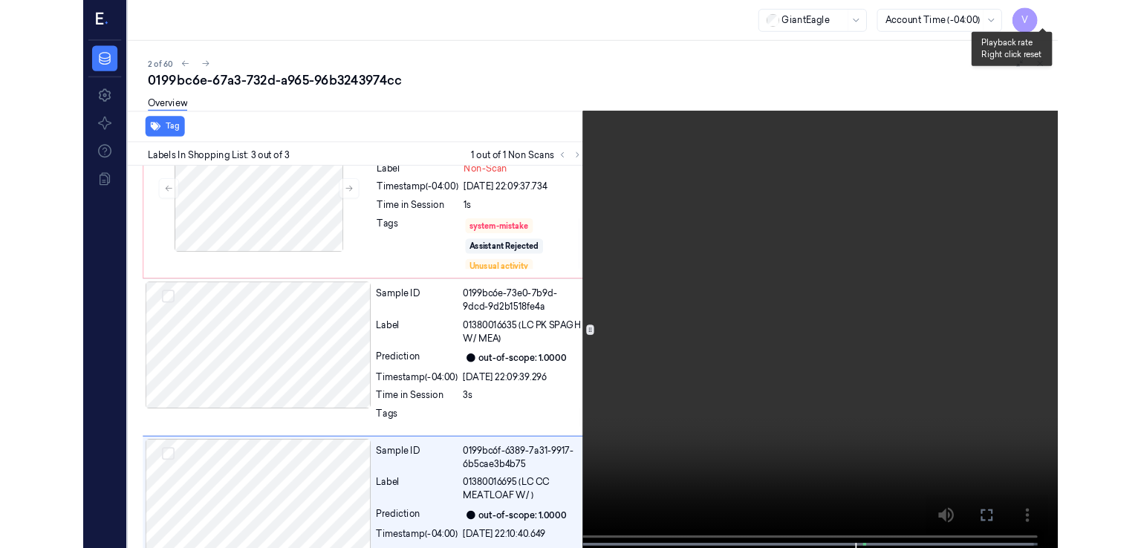
scroll to position [107, 0]
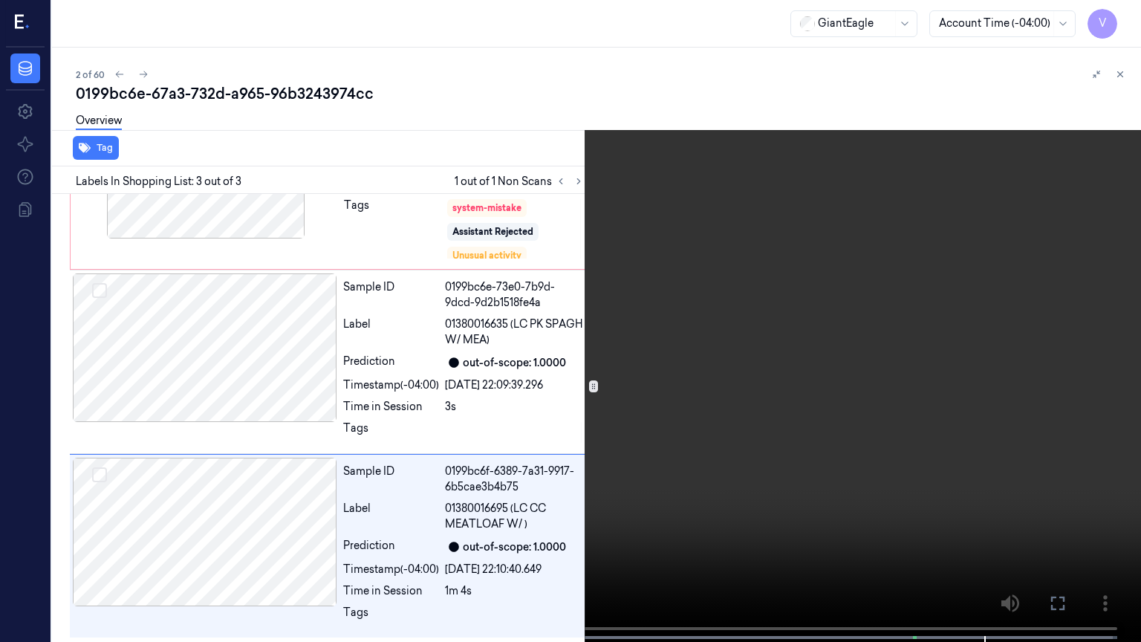
click at [0, 0] on icon at bounding box center [0, 0] width 0 height 0
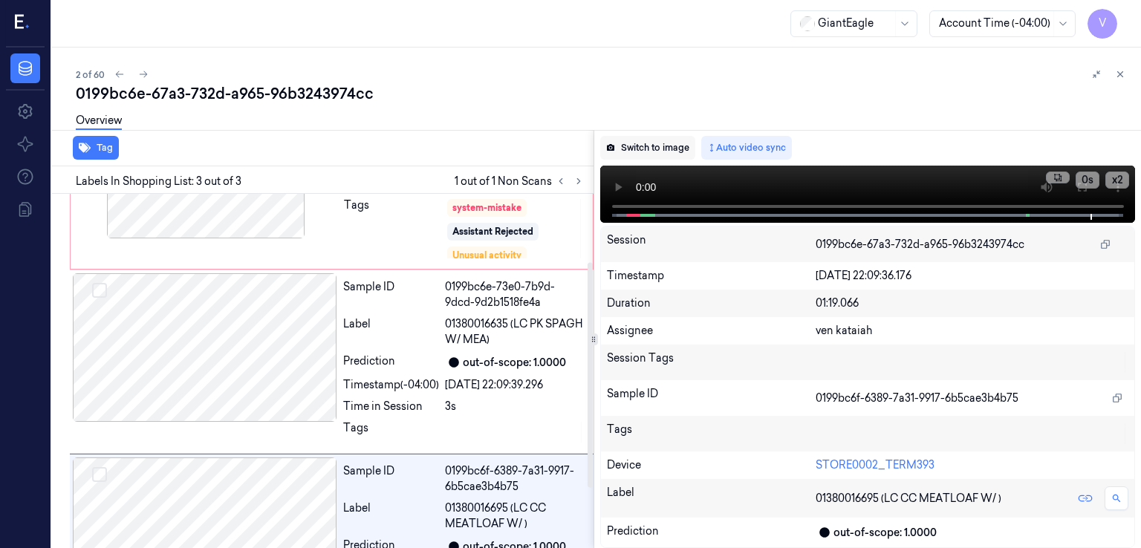
click at [642, 148] on button "Switch to image" at bounding box center [647, 148] width 95 height 24
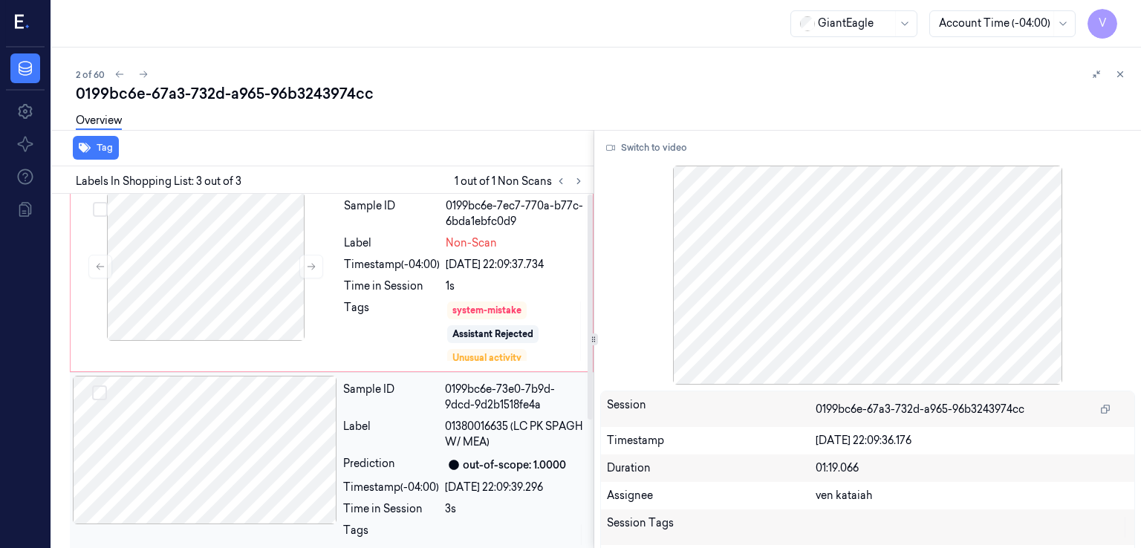
scroll to position [0, 0]
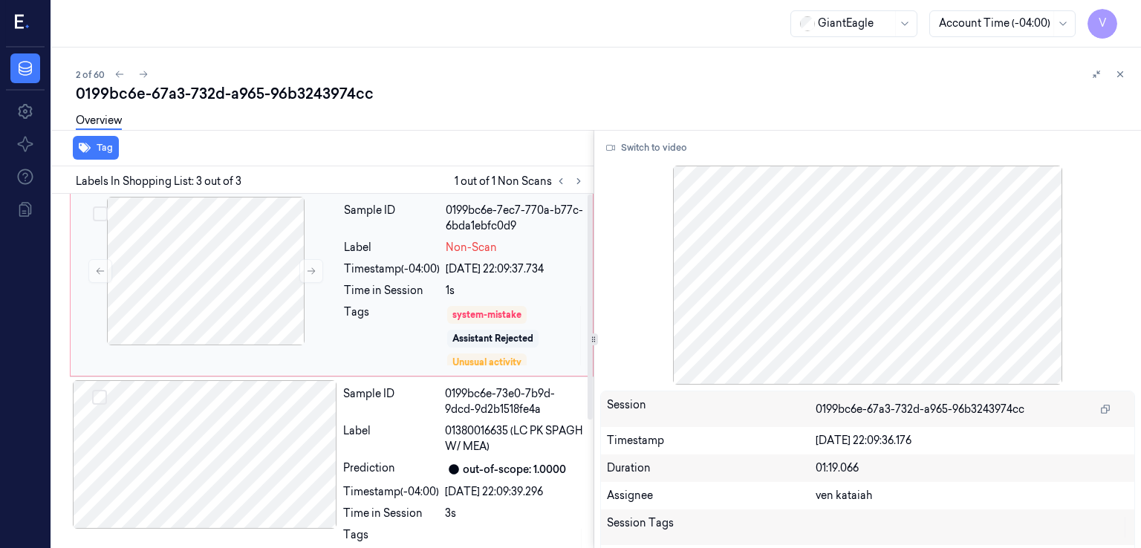
click at [429, 305] on div "Tags" at bounding box center [392, 336] width 96 height 62
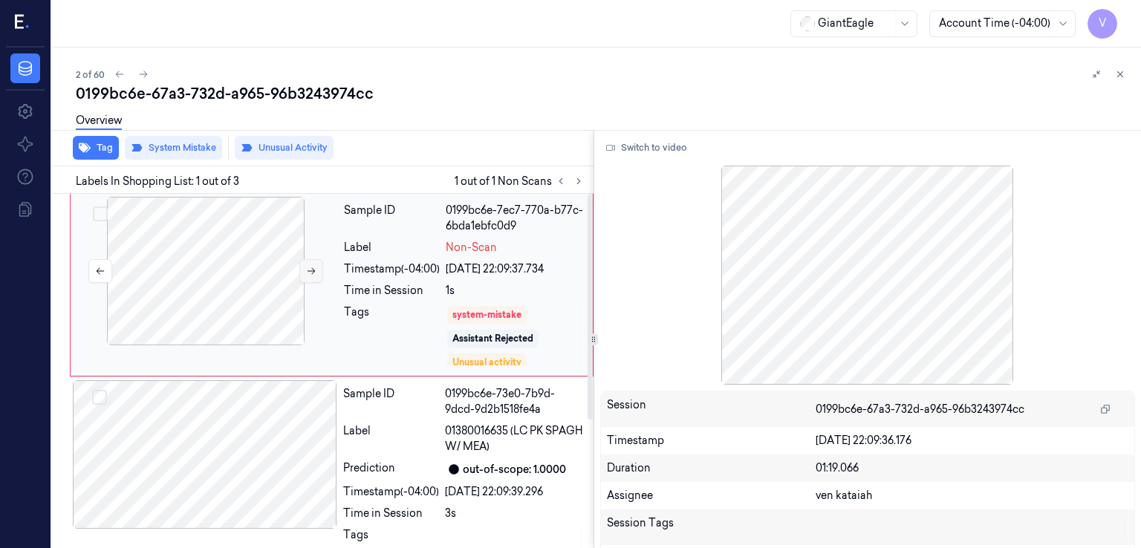
click at [309, 264] on button at bounding box center [311, 271] width 24 height 24
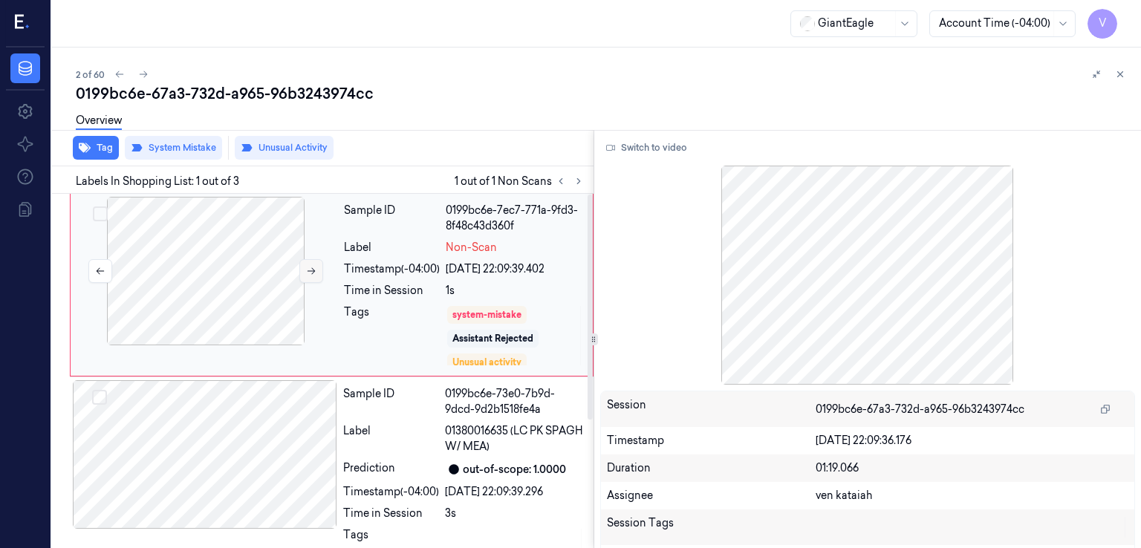
click at [309, 264] on button at bounding box center [311, 271] width 24 height 24
click at [314, 269] on icon at bounding box center [312, 271] width 8 height 7
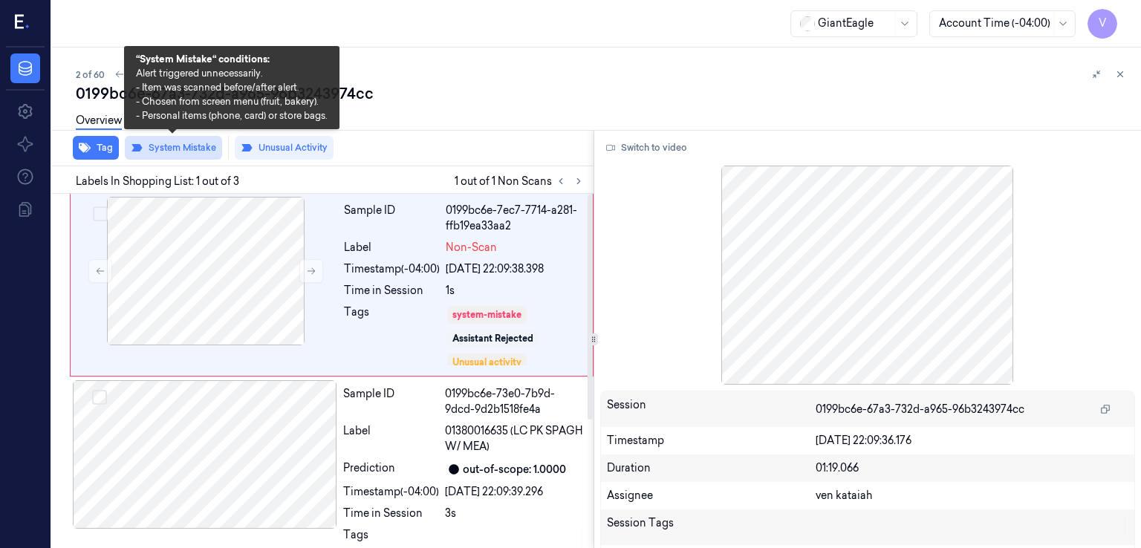
click at [181, 145] on button "System Mistake" at bounding box center [173, 148] width 97 height 24
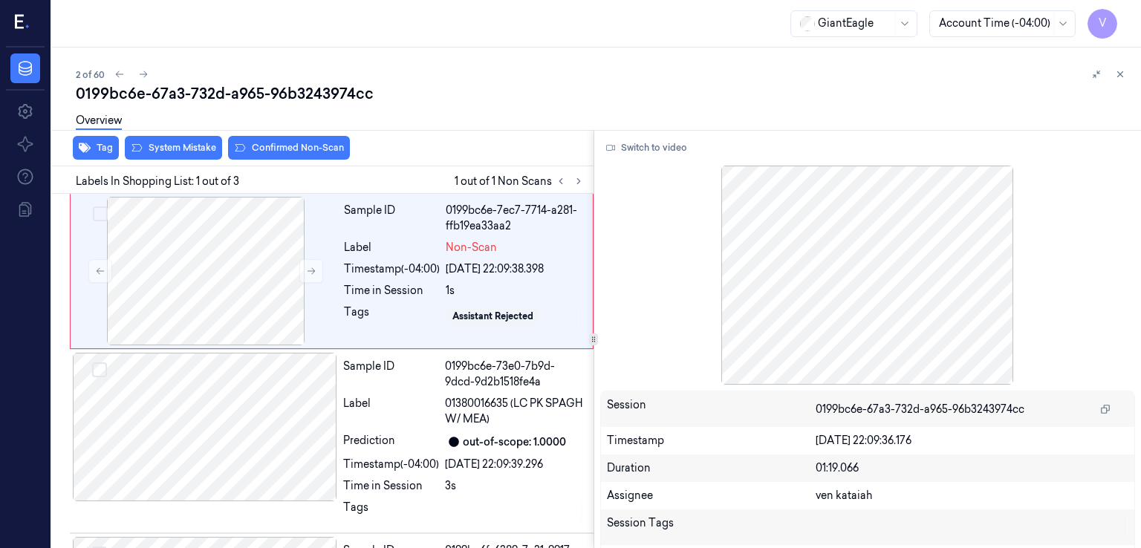
click at [311, 138] on div "Overview" at bounding box center [603, 123] width 1054 height 38
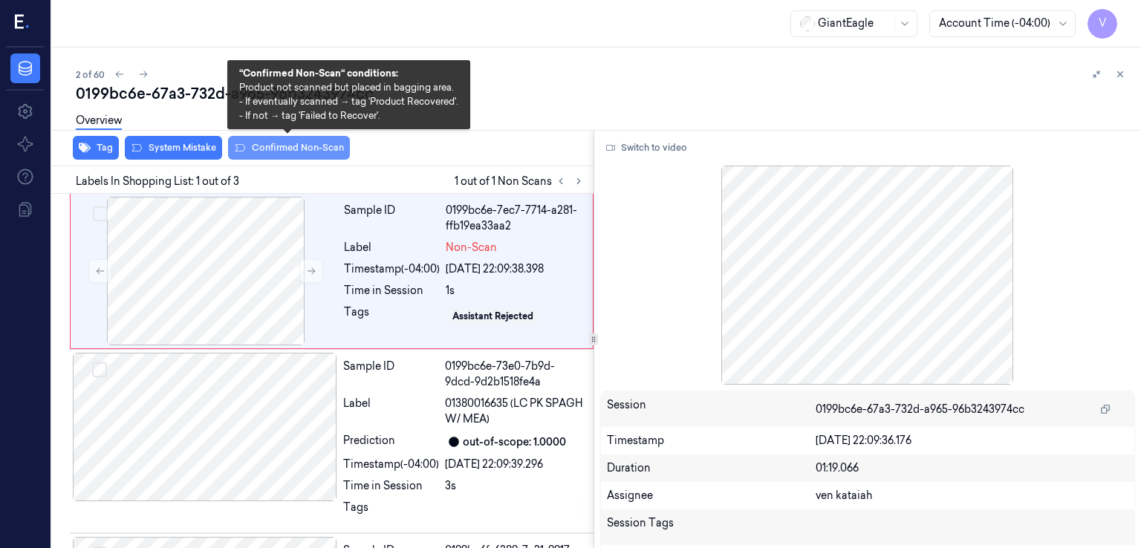
click at [300, 148] on button "Confirmed Non-Scan" at bounding box center [289, 148] width 122 height 24
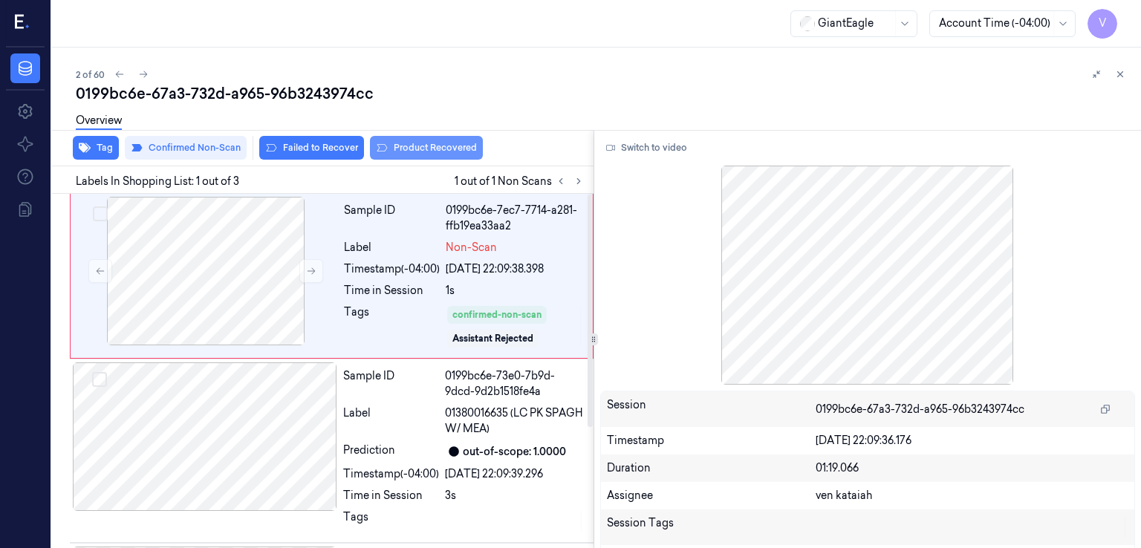
click at [427, 149] on button "Product Recovered" at bounding box center [426, 148] width 113 height 24
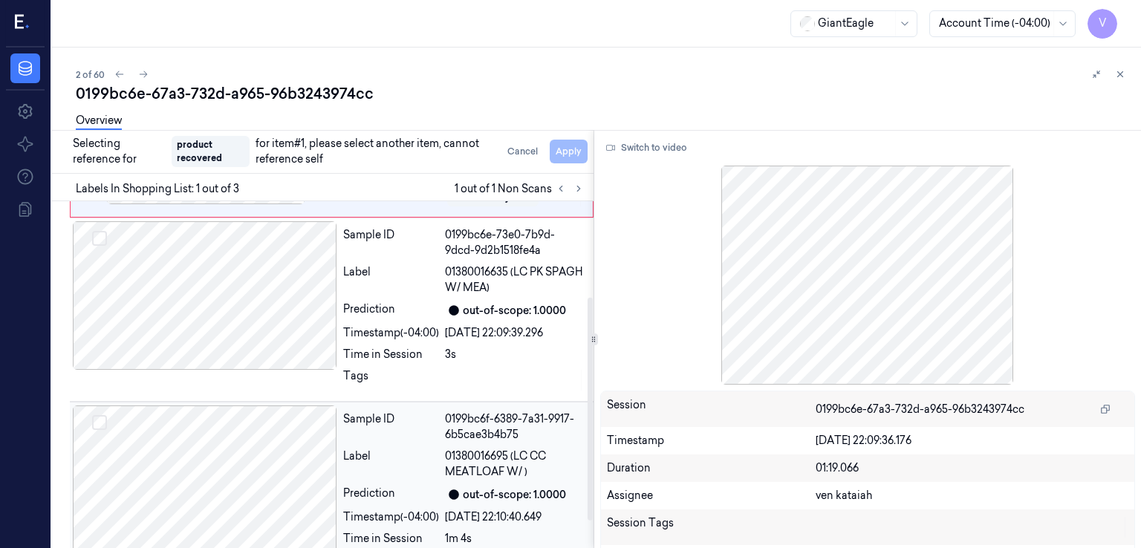
click at [423, 435] on div "Sample ID" at bounding box center [391, 427] width 96 height 31
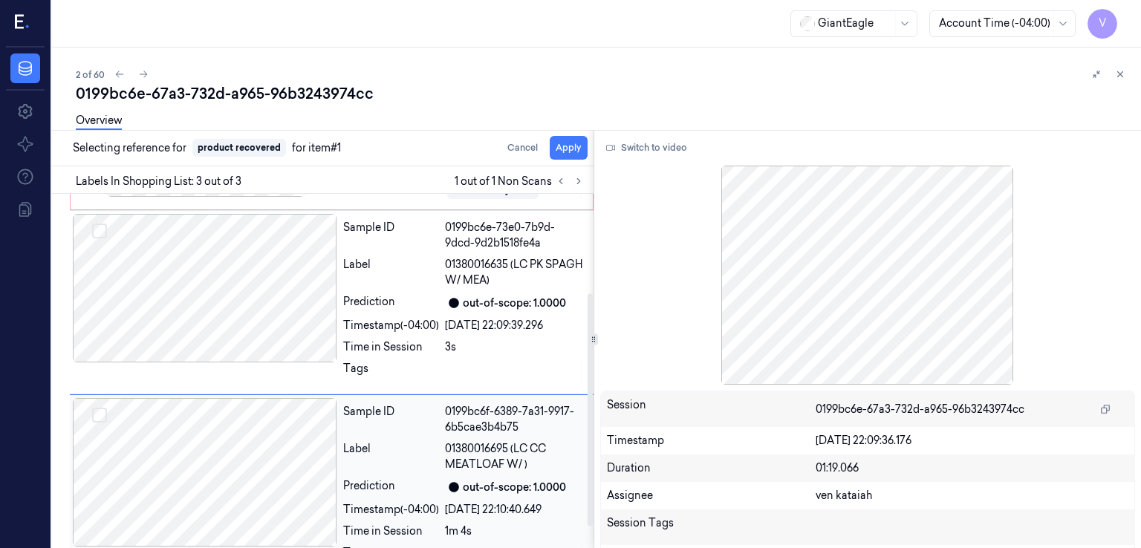
scroll to position [182, 0]
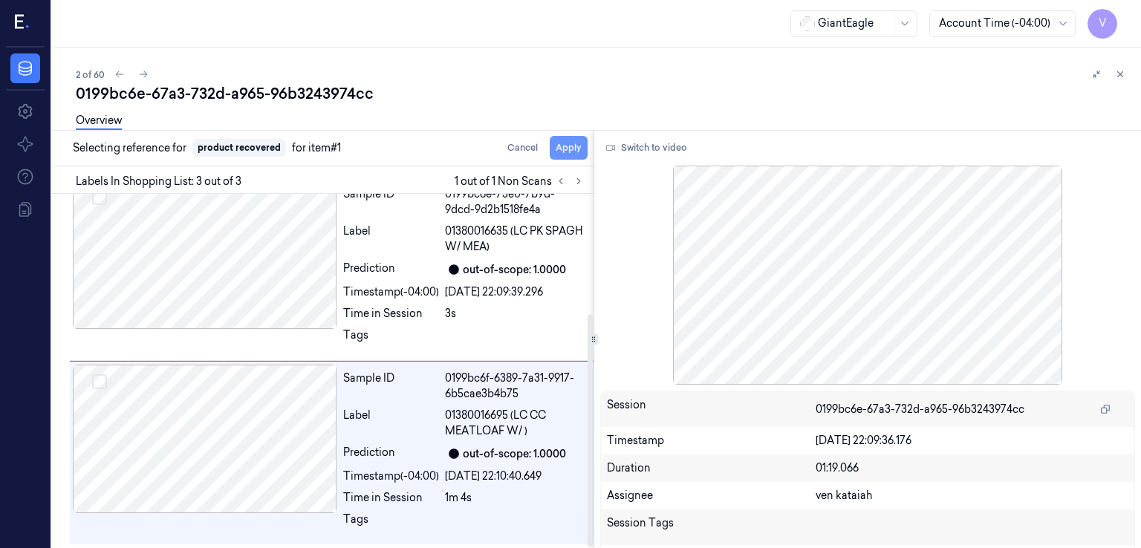
click at [572, 148] on button "Apply" at bounding box center [569, 148] width 38 height 24
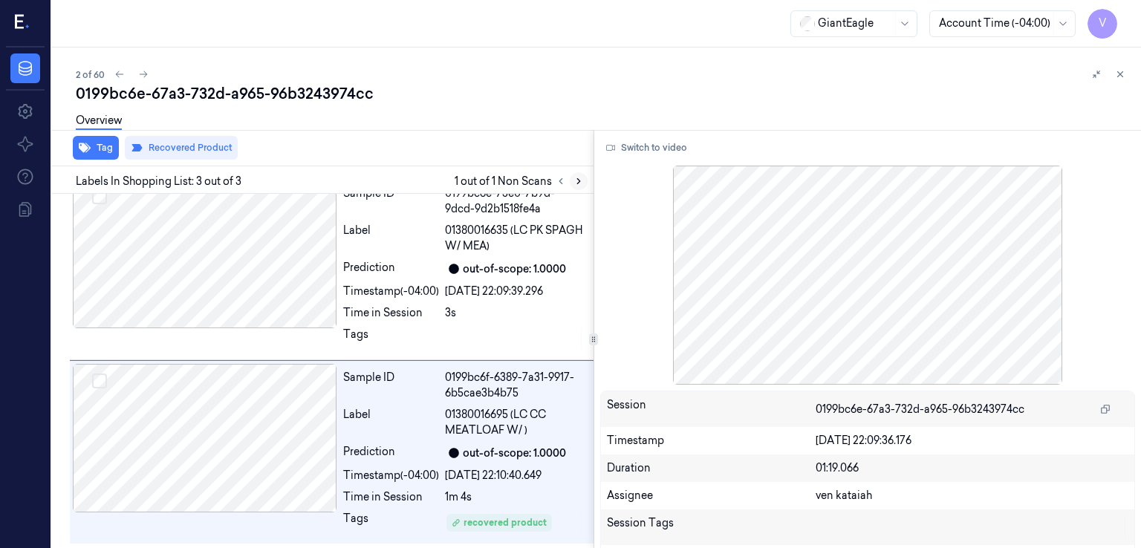
click at [577, 174] on button at bounding box center [579, 181] width 18 height 18
click at [576, 184] on icon at bounding box center [579, 181] width 10 height 10
click at [1123, 77] on icon at bounding box center [1120, 74] width 10 height 10
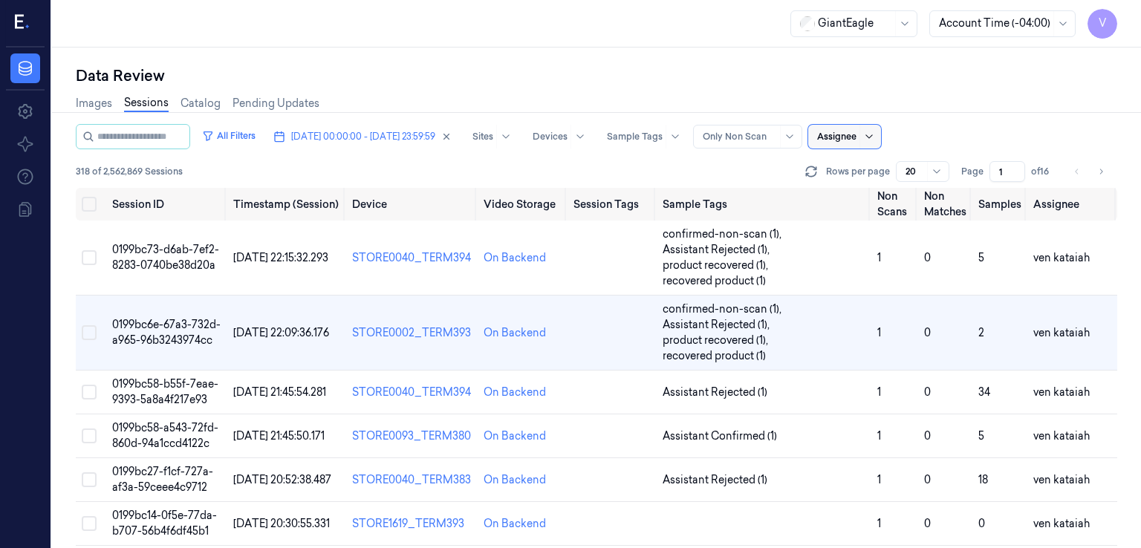
click at [878, 134] on div at bounding box center [869, 137] width 19 height 24
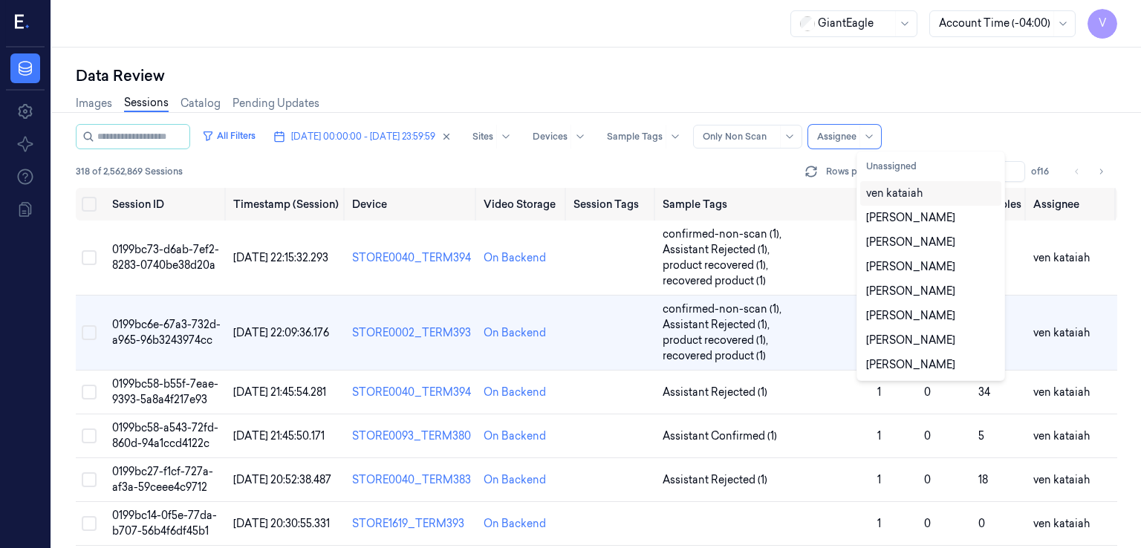
click at [883, 203] on div "ven kataiah" at bounding box center [930, 193] width 141 height 25
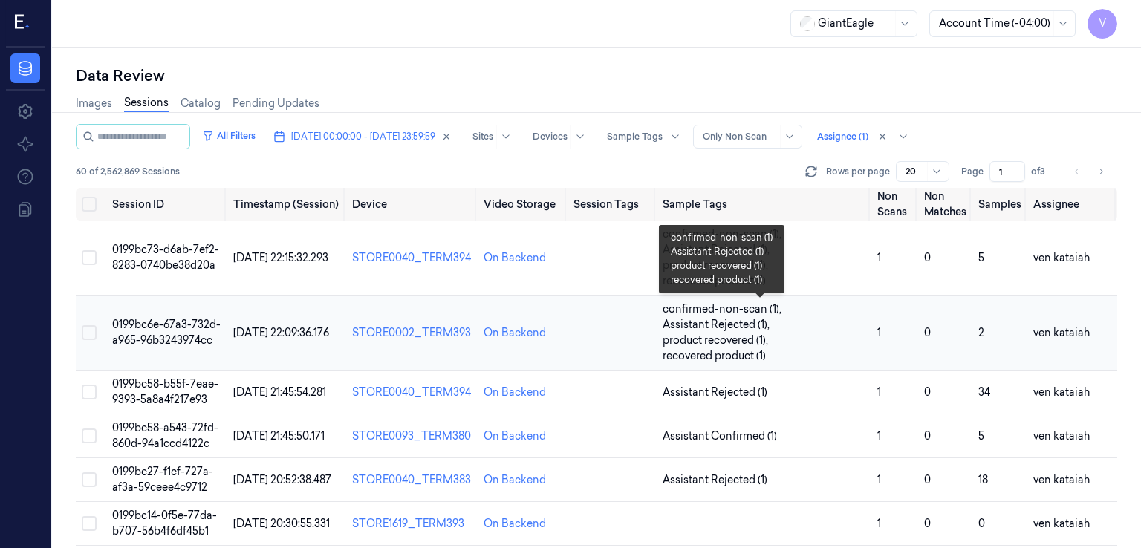
click at [770, 340] on span "confirmed-non-scan (1) , Assistant Rejected (1) , product recovered (1) , recov…" at bounding box center [765, 333] width 204 height 62
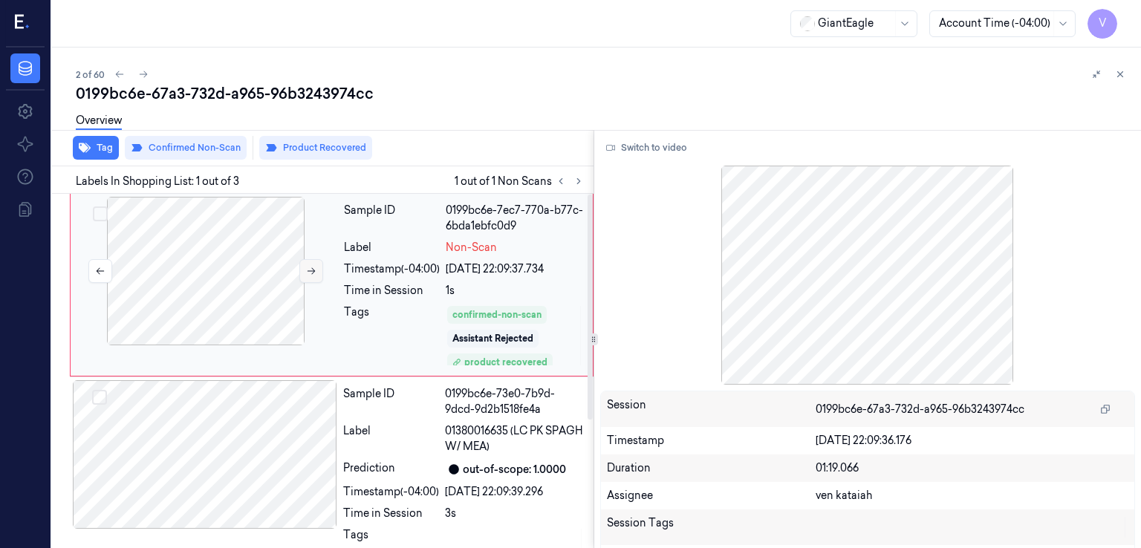
click at [311, 282] on button at bounding box center [311, 271] width 24 height 24
click at [446, 241] on span "Non-Scan" at bounding box center [471, 248] width 51 height 16
click at [674, 149] on button "Switch to video" at bounding box center [646, 148] width 93 height 24
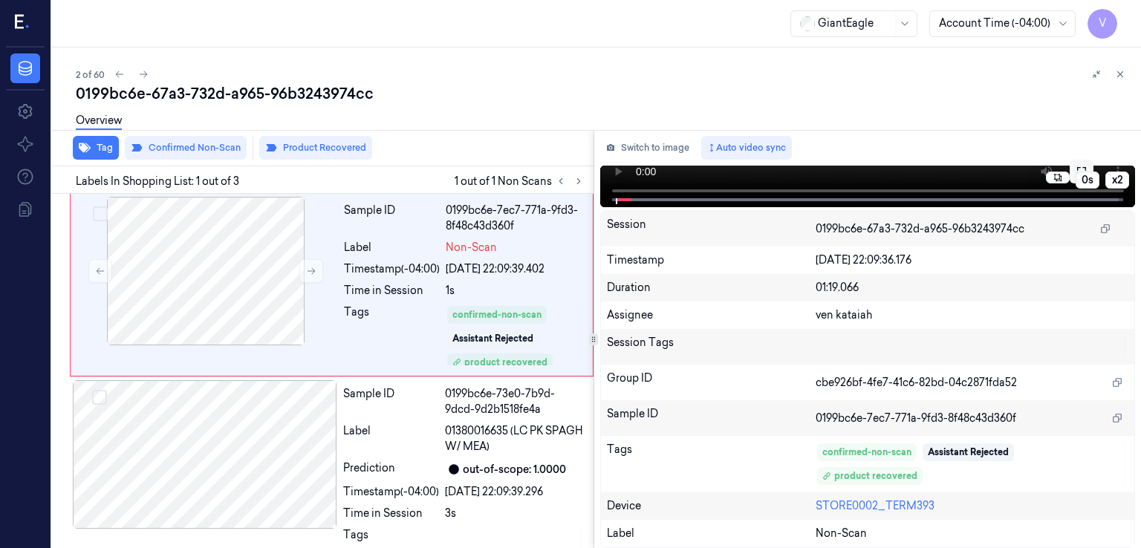
click at [1079, 165] on button at bounding box center [1082, 172] width 24 height 24
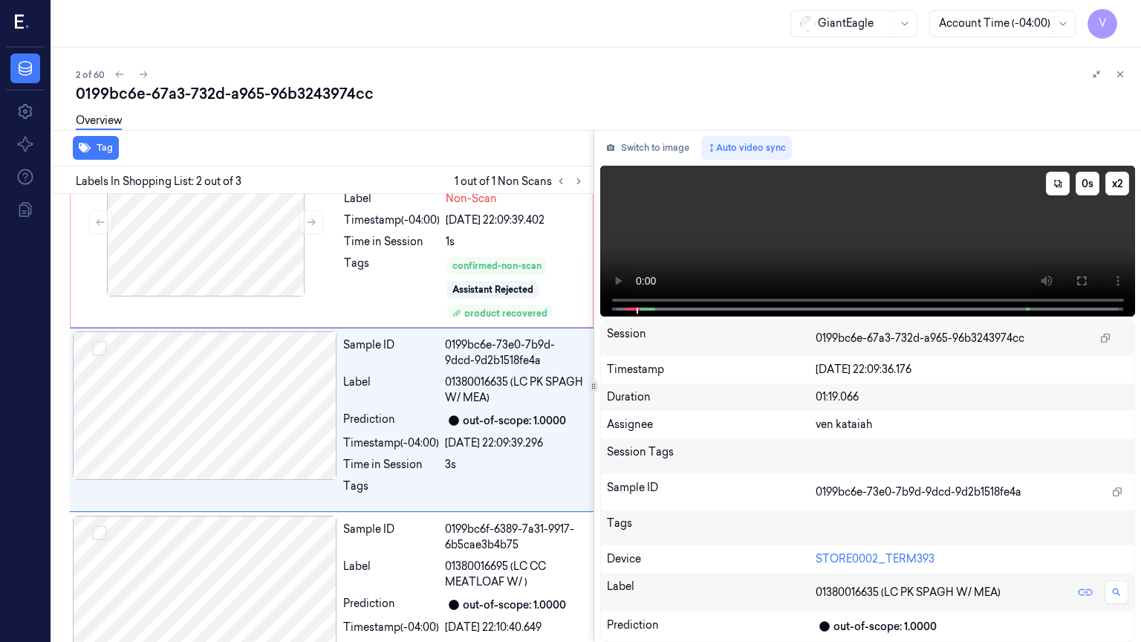
scroll to position [51, 0]
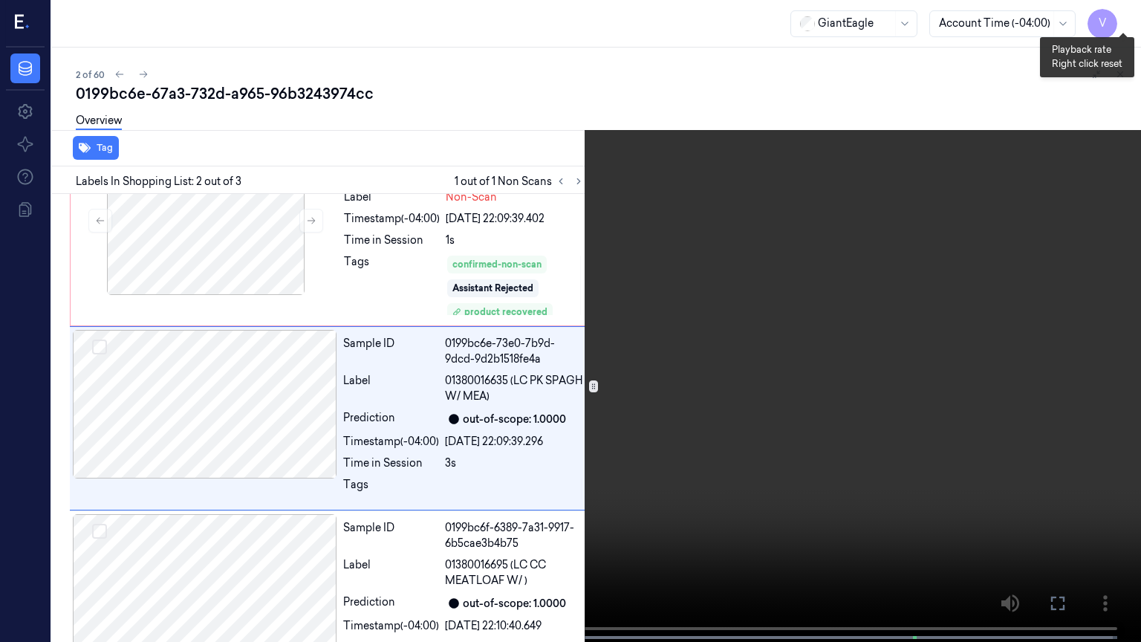
click at [1122, 23] on button "x 2" at bounding box center [1123, 18] width 24 height 24
click at [1118, 21] on button "x 4" at bounding box center [1123, 18] width 24 height 24
click at [0, 0] on button at bounding box center [0, 0] width 0 height 0
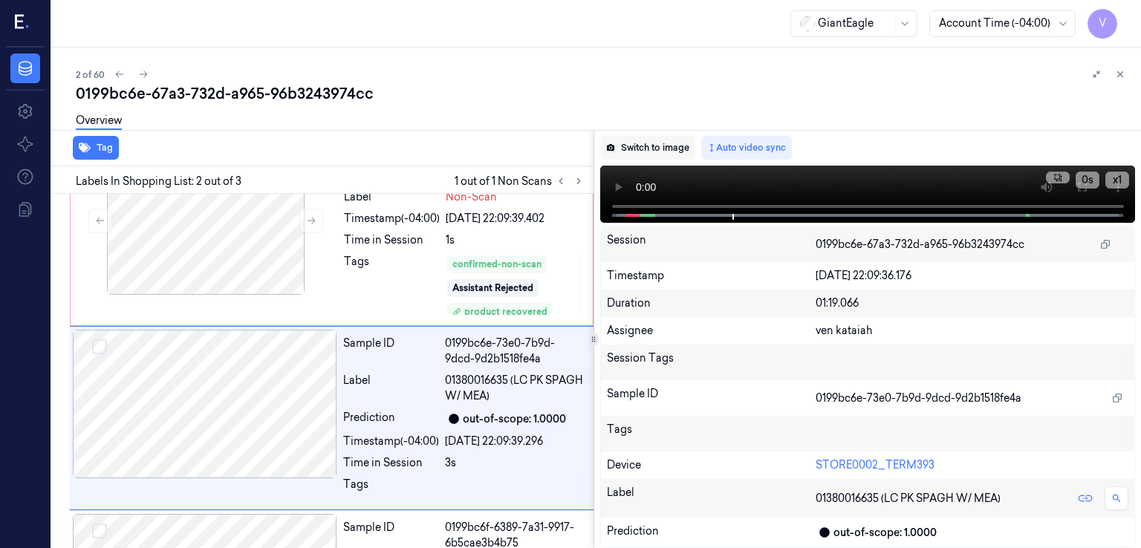
click at [619, 137] on button "Switch to image" at bounding box center [647, 148] width 95 height 24
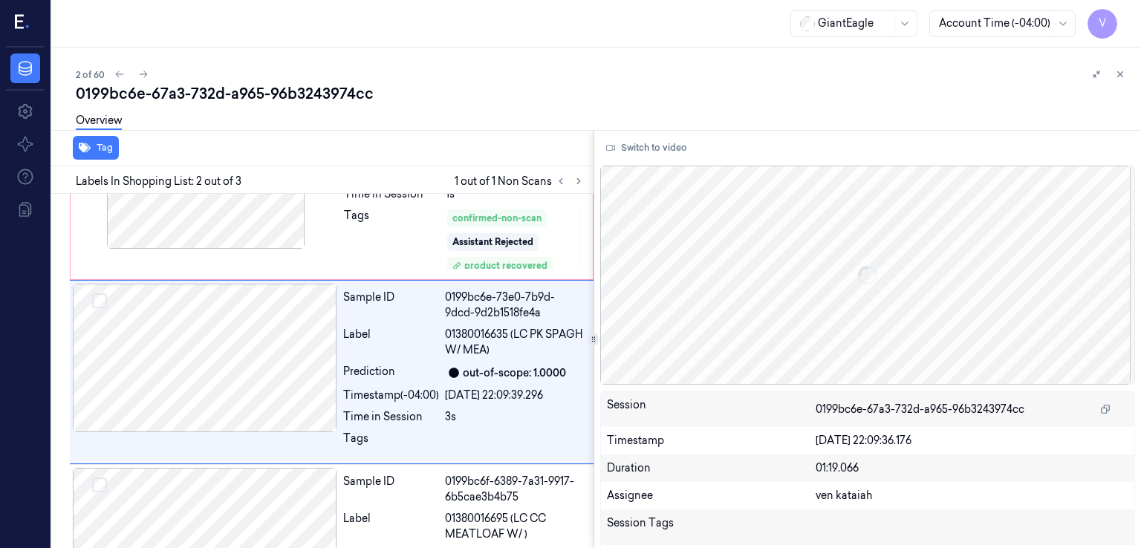
scroll to position [97, 0]
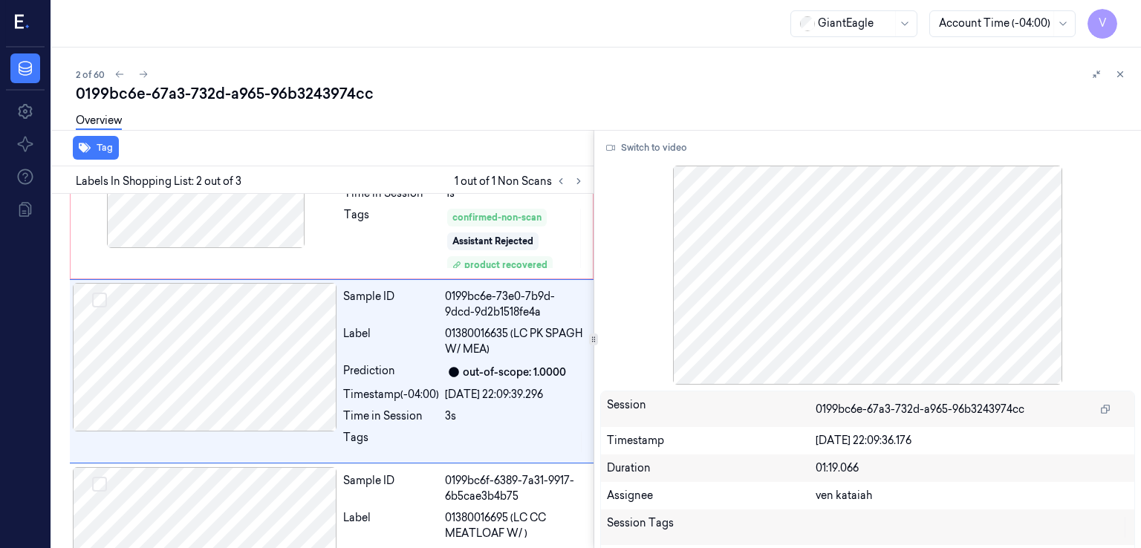
click at [1109, 77] on div at bounding box center [1109, 74] width 42 height 18
click at [1117, 74] on icon at bounding box center [1120, 74] width 10 height 10
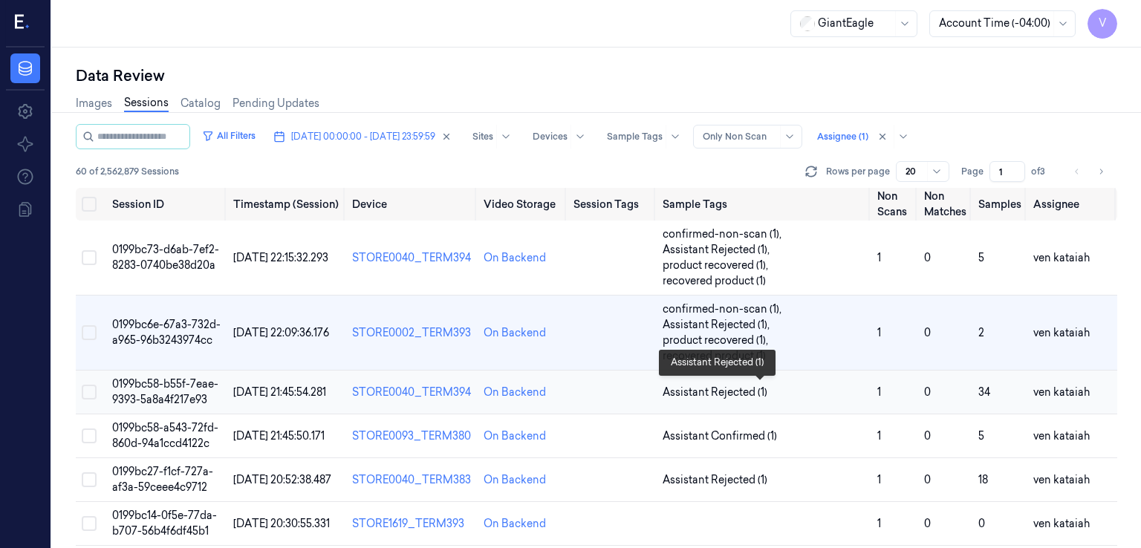
click at [708, 397] on span "Assistant Rejected (1)" at bounding box center [715, 393] width 105 height 16
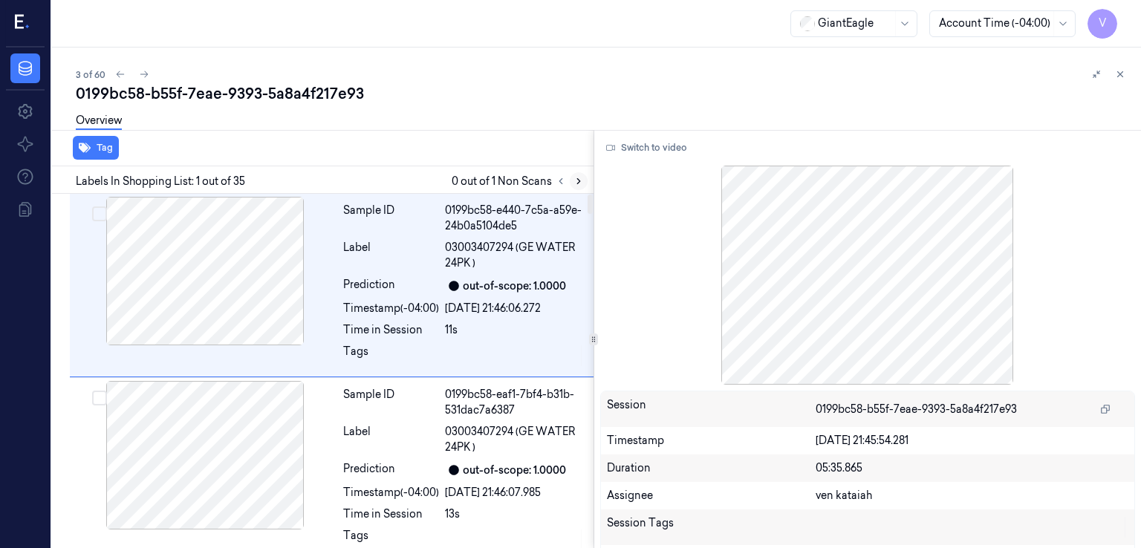
click at [579, 172] on button at bounding box center [579, 181] width 18 height 18
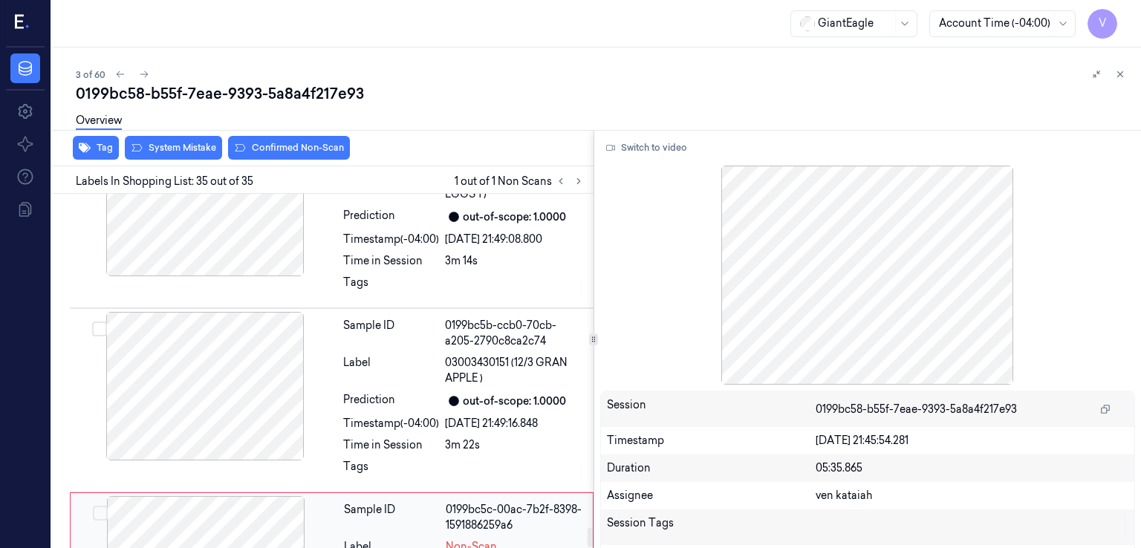
scroll to position [6045, 0]
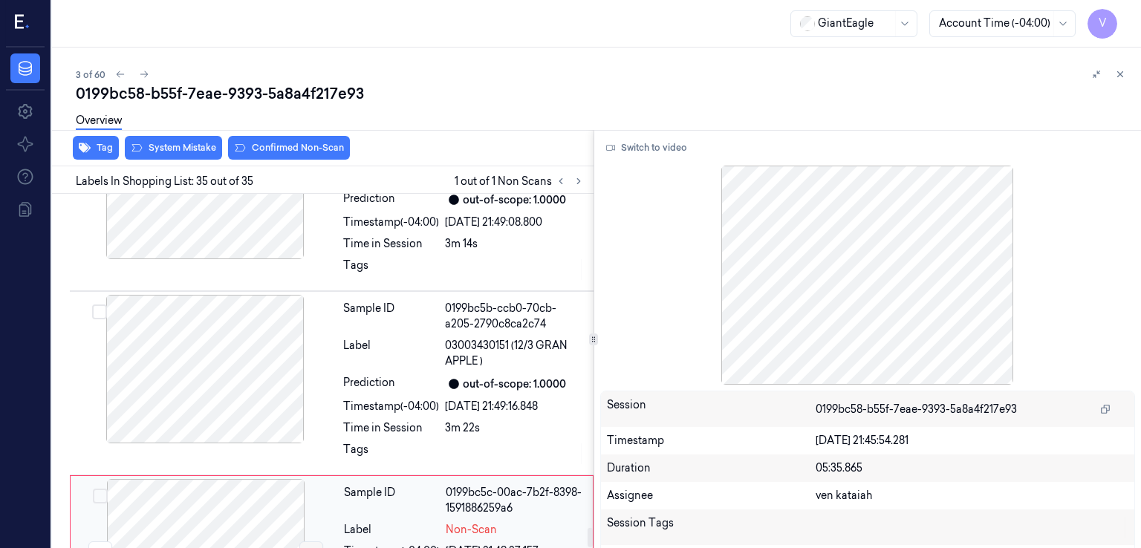
click at [314, 542] on button at bounding box center [311, 554] width 24 height 24
click at [400, 421] on div "Time in Session" at bounding box center [391, 429] width 96 height 16
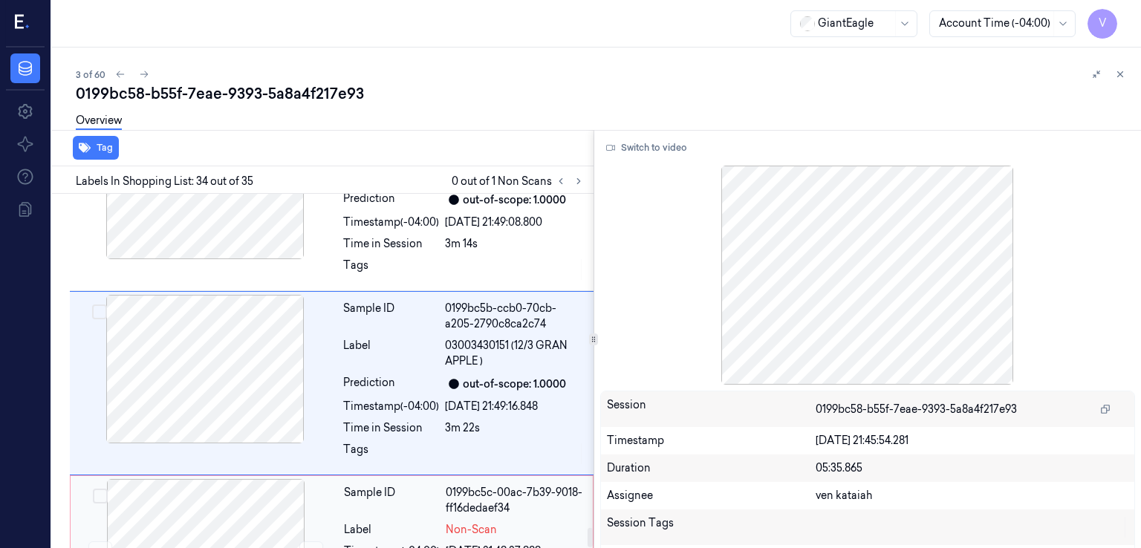
click at [410, 522] on div "Label" at bounding box center [392, 530] width 96 height 16
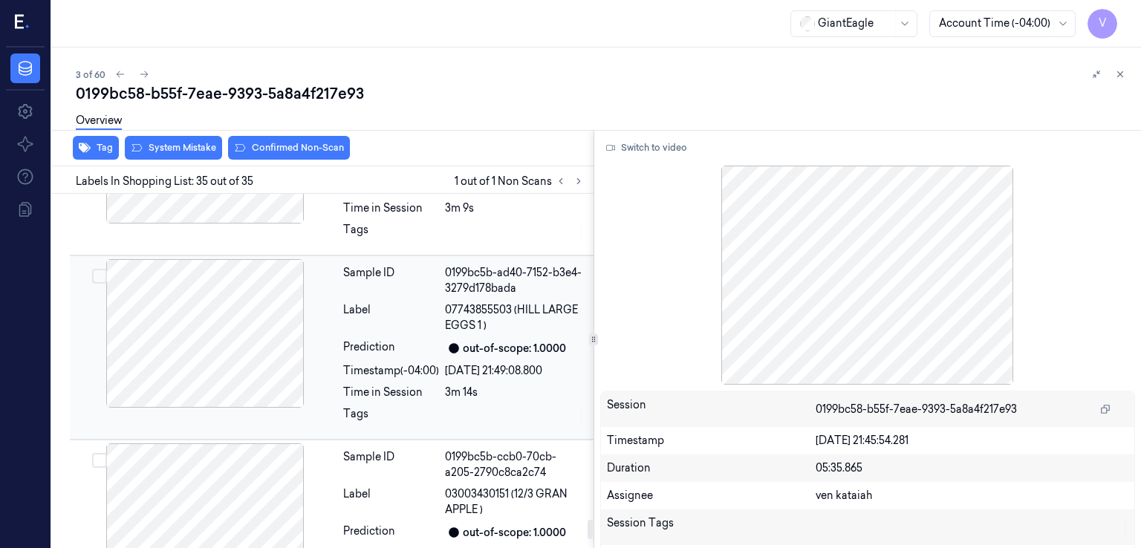
click at [395, 385] on div "Time in Session" at bounding box center [391, 393] width 96 height 16
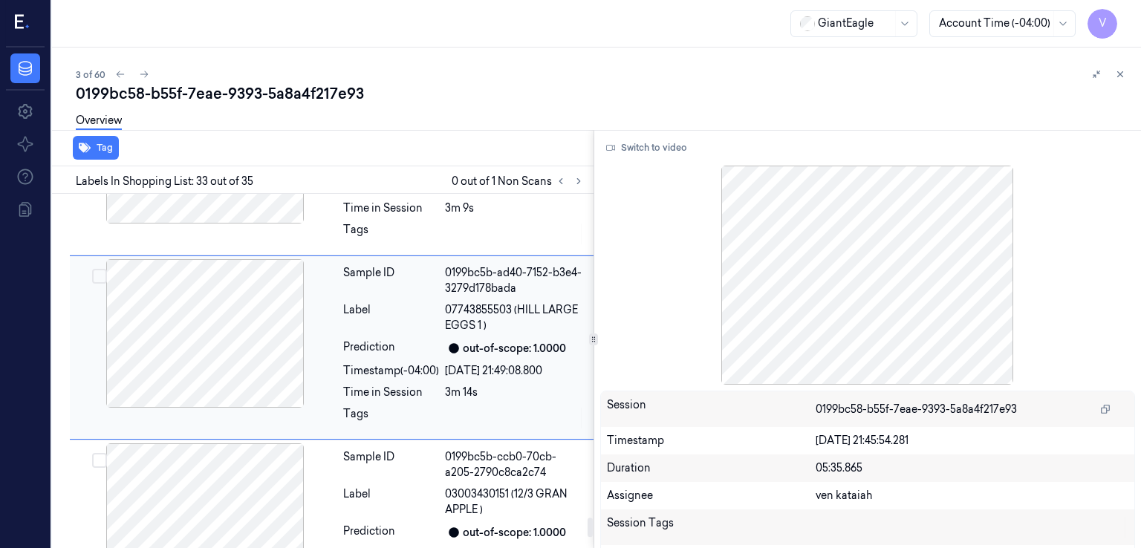
scroll to position [5785, 0]
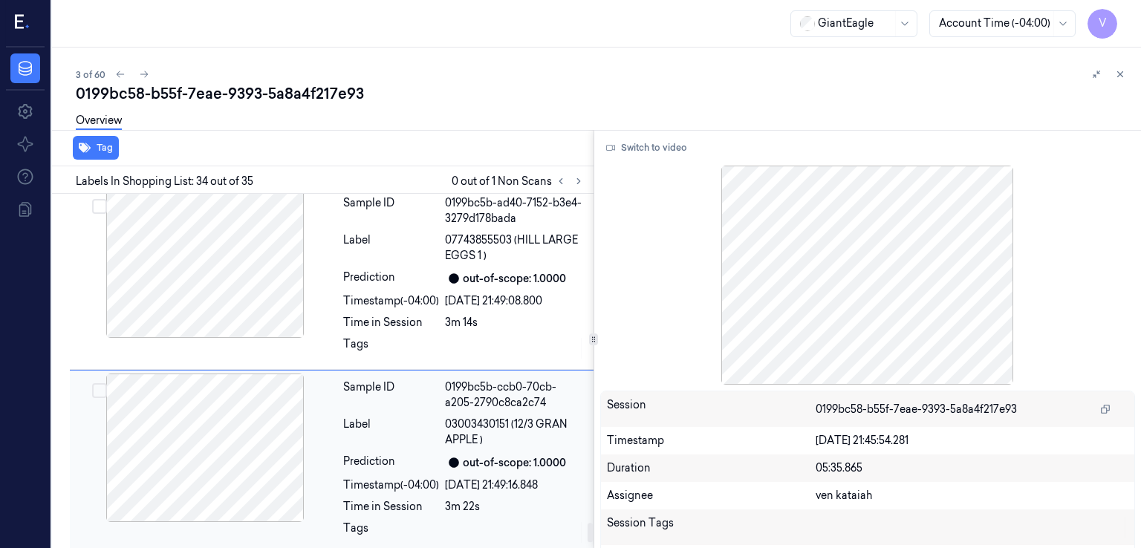
scroll to position [5969, 0]
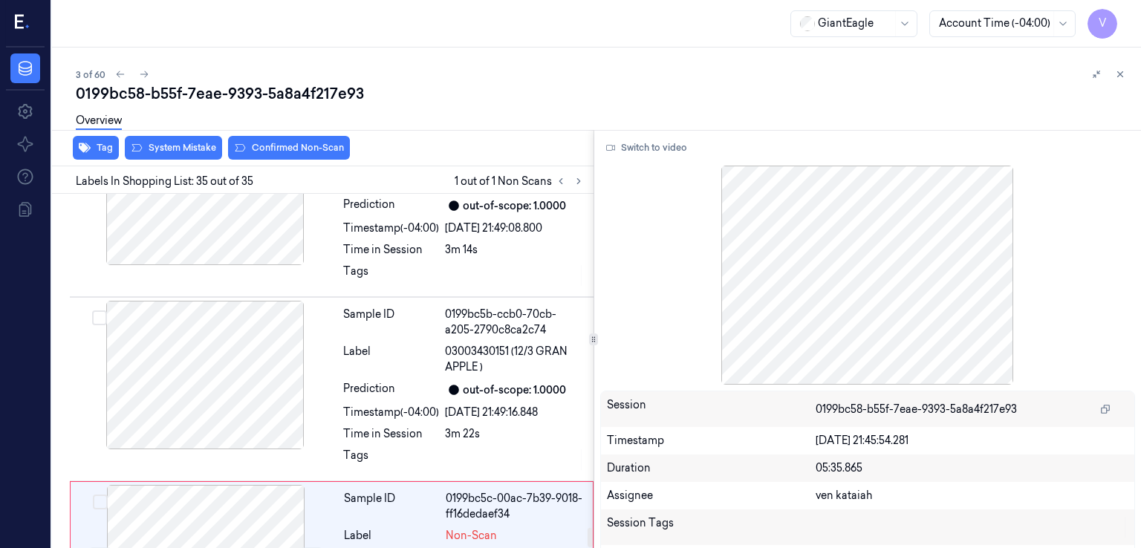
scroll to position [6045, 0]
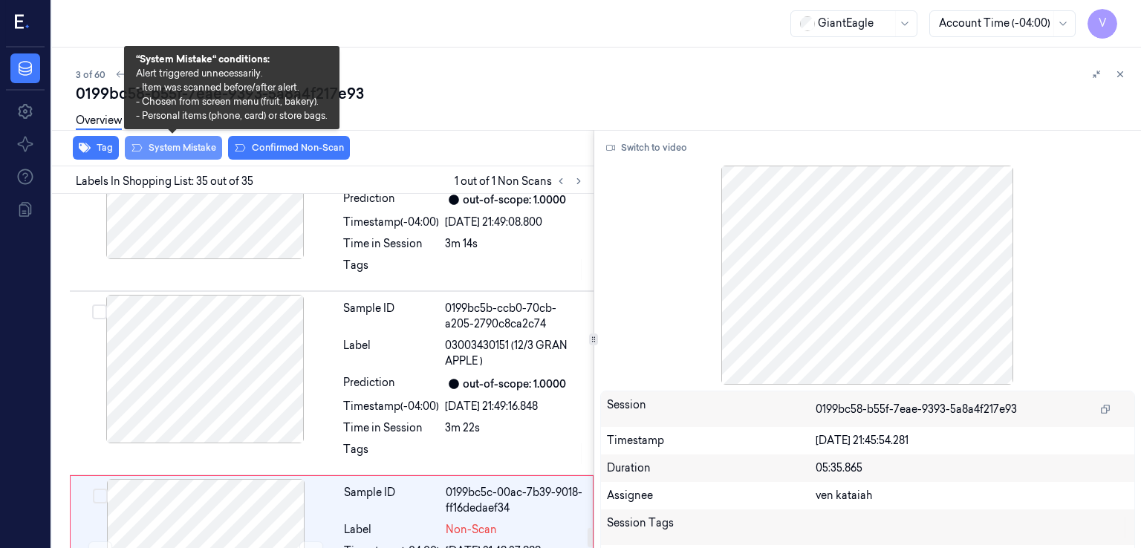
click at [175, 158] on button "System Mistake" at bounding box center [173, 148] width 97 height 24
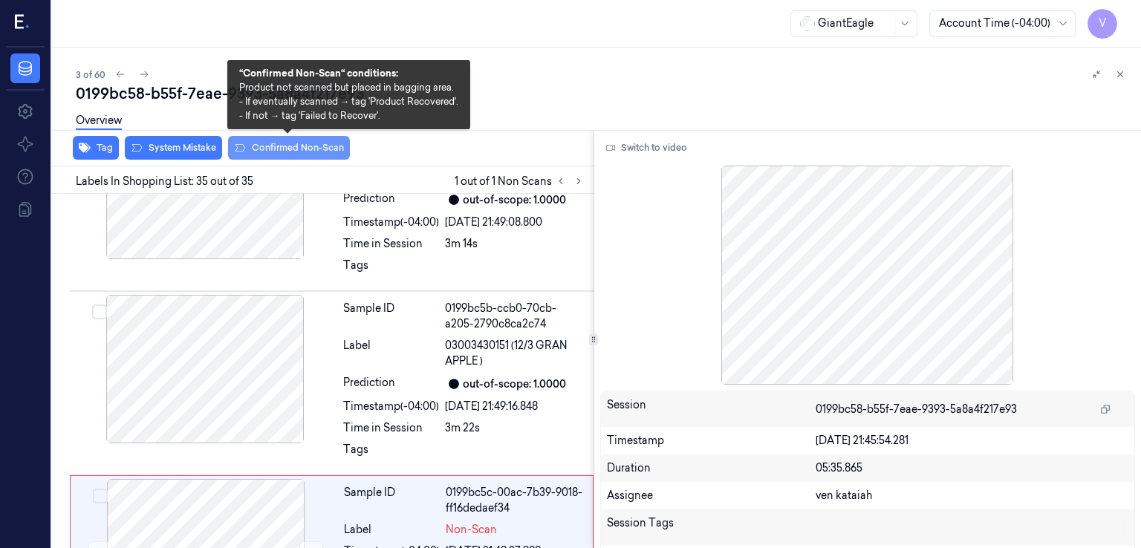
scroll to position [6054, 0]
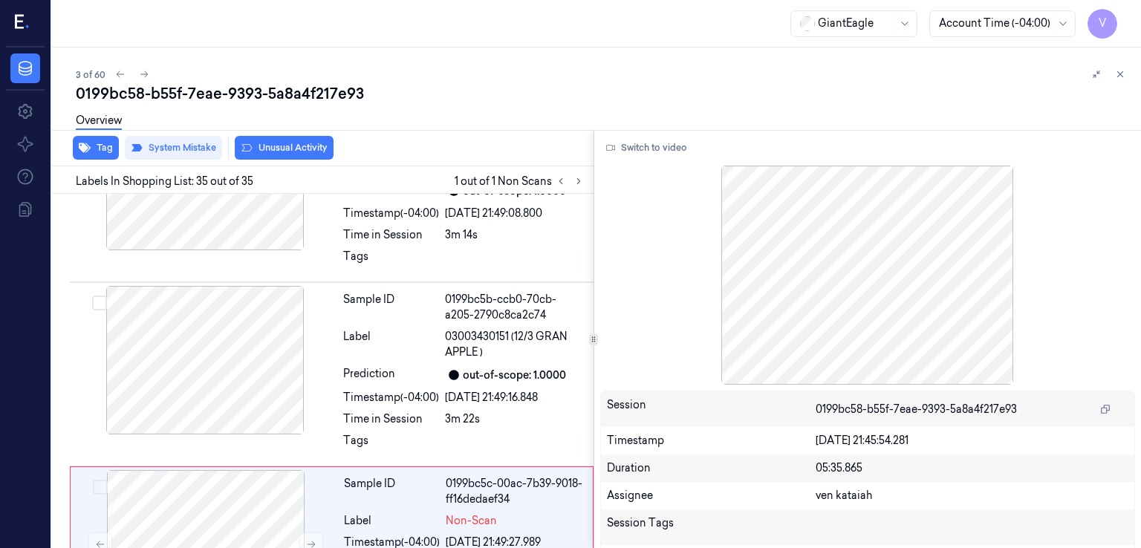
click at [262, 157] on button "Unusual Activity" at bounding box center [284, 148] width 99 height 24
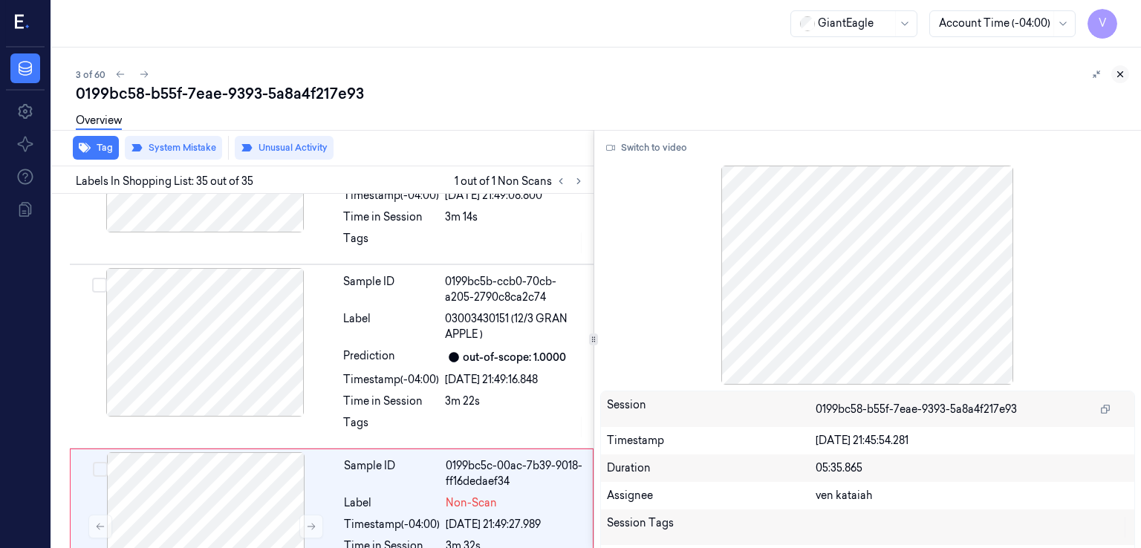
click at [1128, 73] on button at bounding box center [1120, 74] width 18 height 18
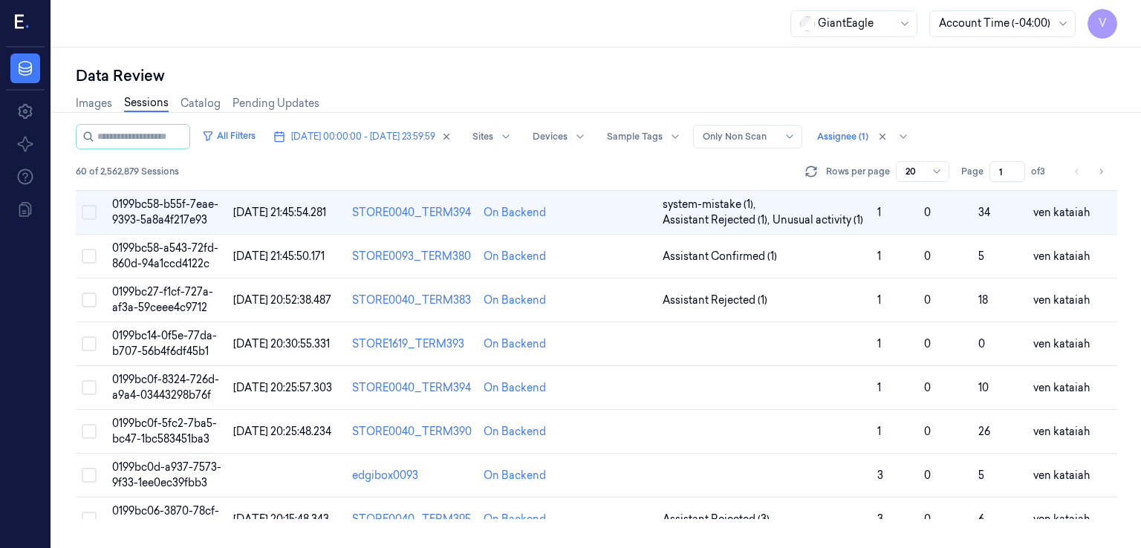
scroll to position [31, 0]
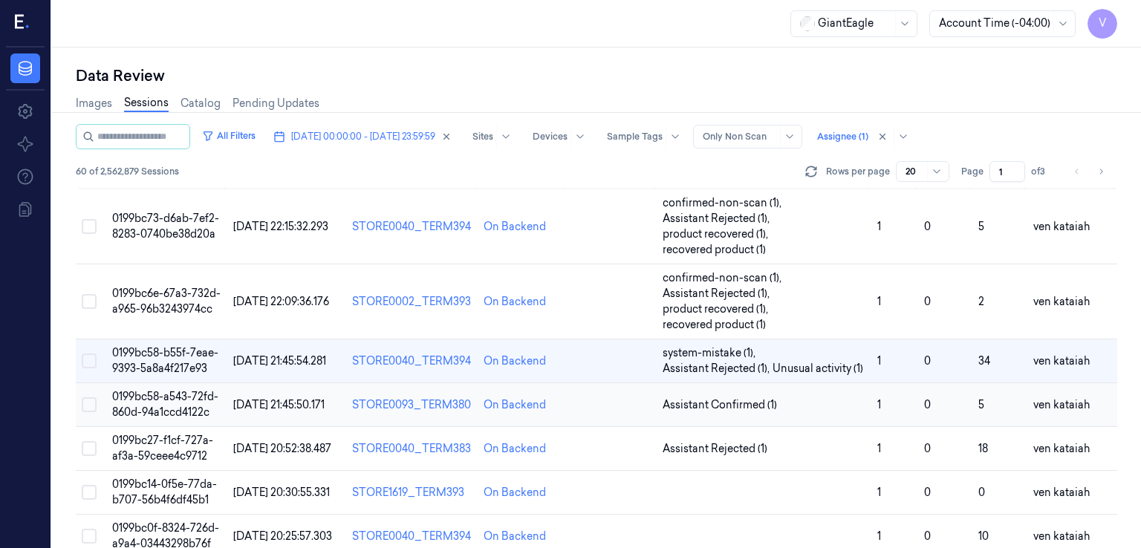
click at [756, 400] on span "Assistant Confirmed (1)" at bounding box center [720, 405] width 114 height 16
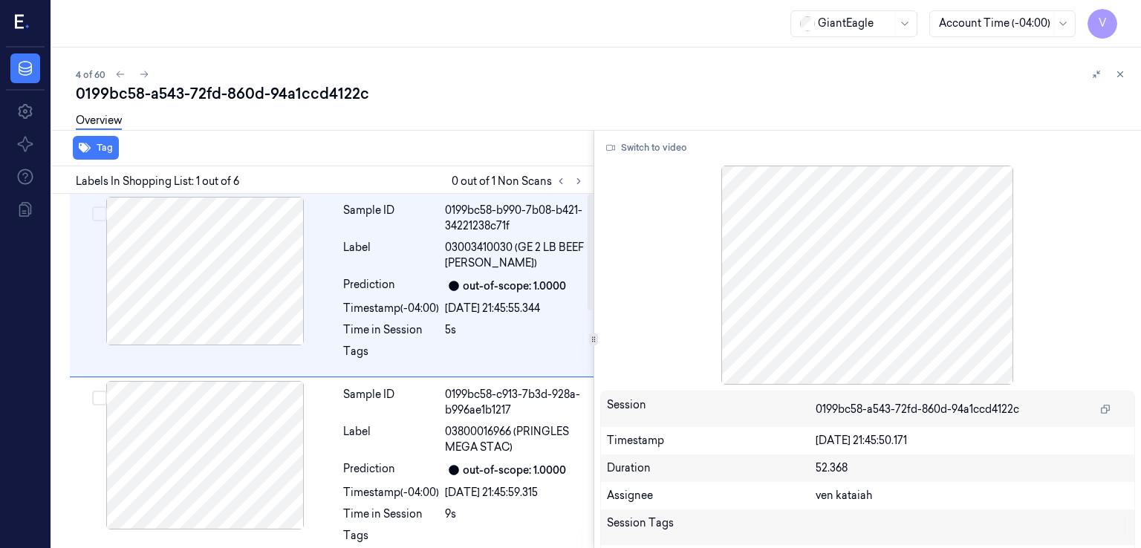
click at [571, 187] on div at bounding box center [570, 181] width 36 height 18
click at [574, 185] on icon at bounding box center [579, 181] width 10 height 10
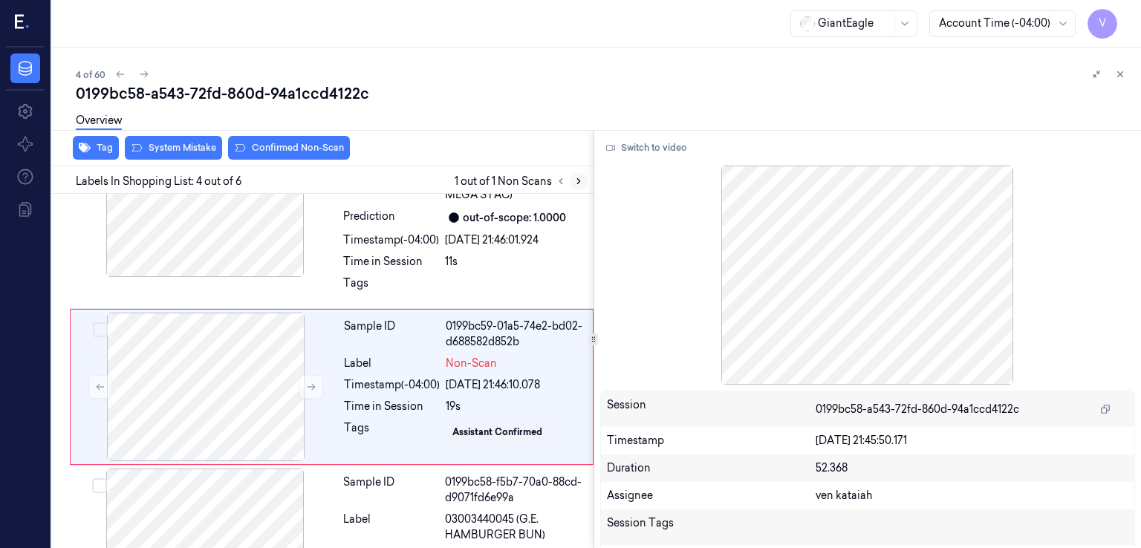
scroll to position [452, 0]
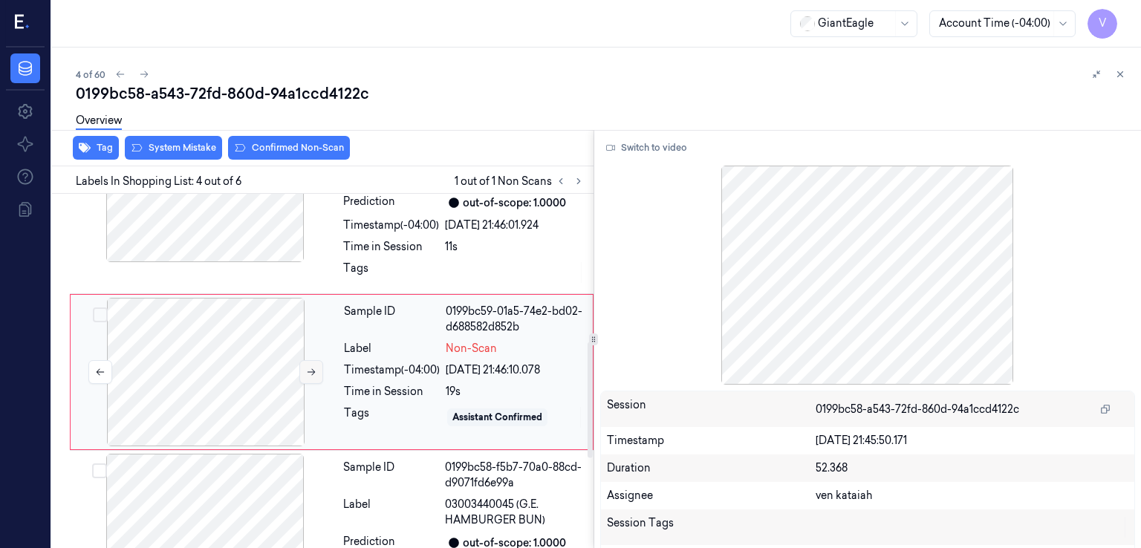
click at [301, 374] on button at bounding box center [311, 372] width 24 height 24
click at [418, 267] on div "Tags" at bounding box center [391, 273] width 96 height 24
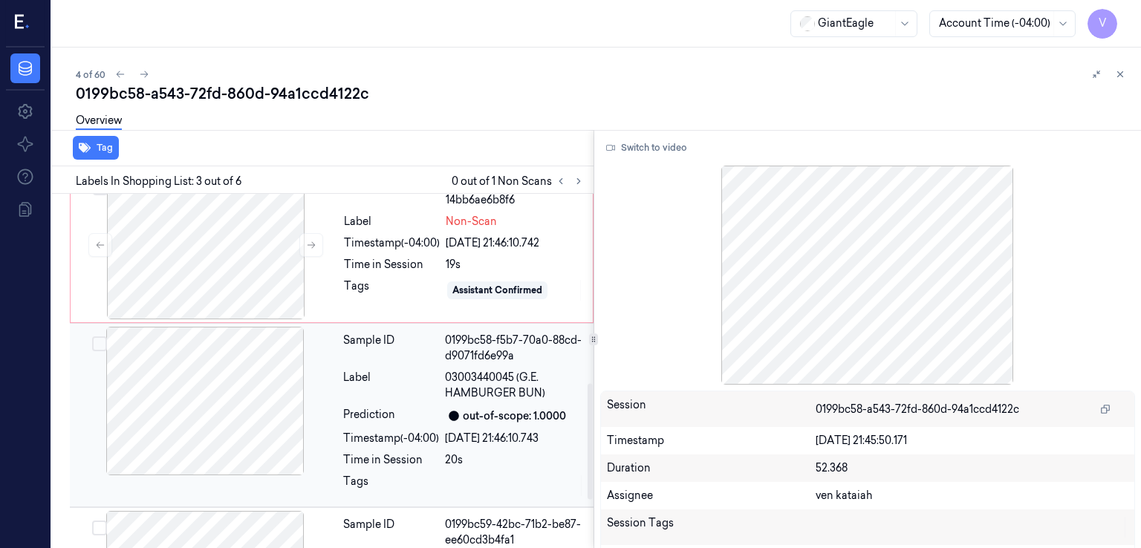
click at [426, 407] on div "Prediction" at bounding box center [391, 416] width 96 height 18
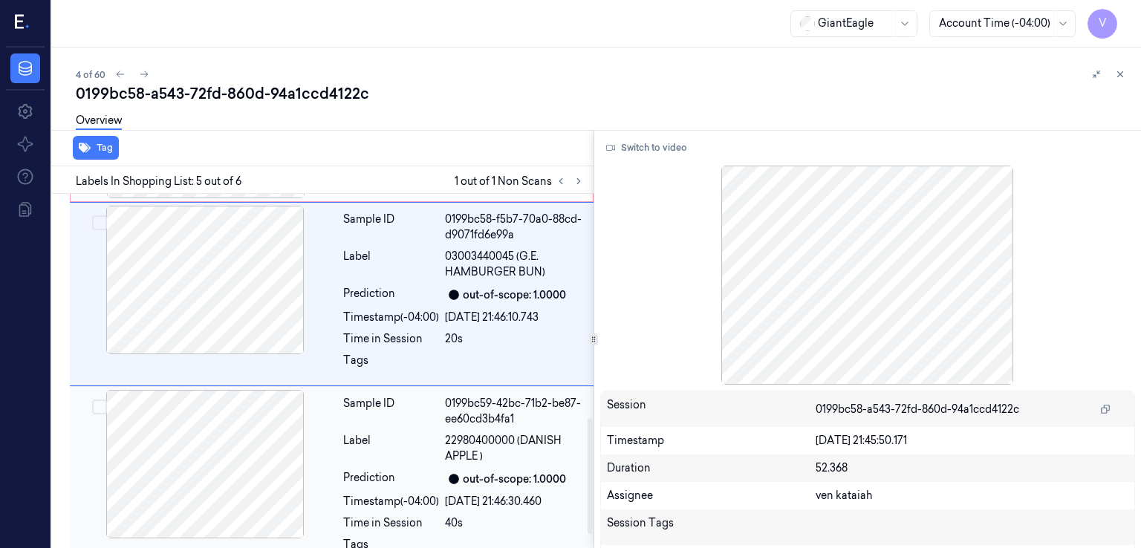
scroll to position [725, 0]
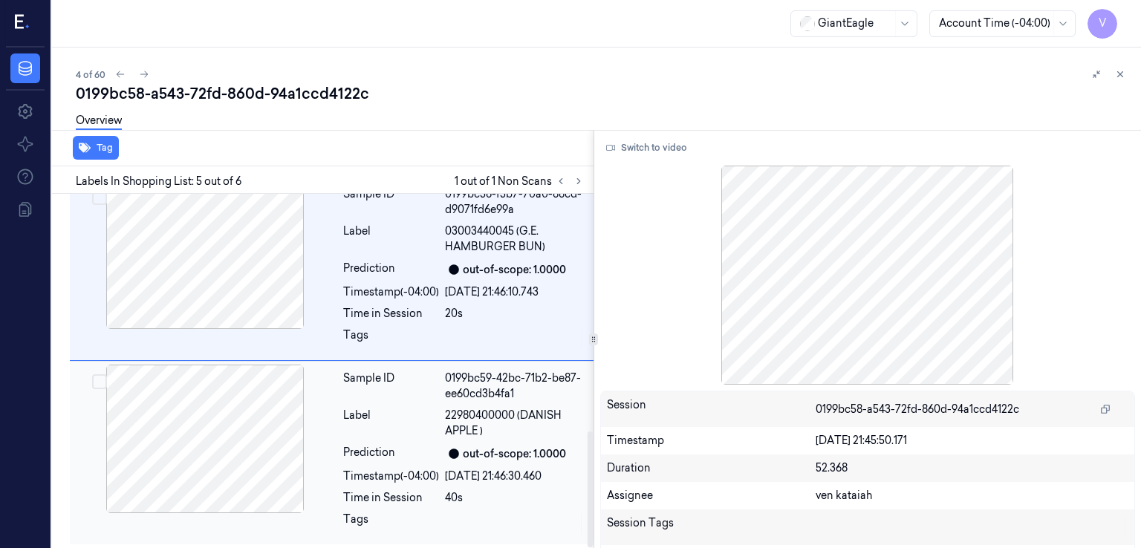
click at [381, 429] on div "Label" at bounding box center [391, 423] width 96 height 31
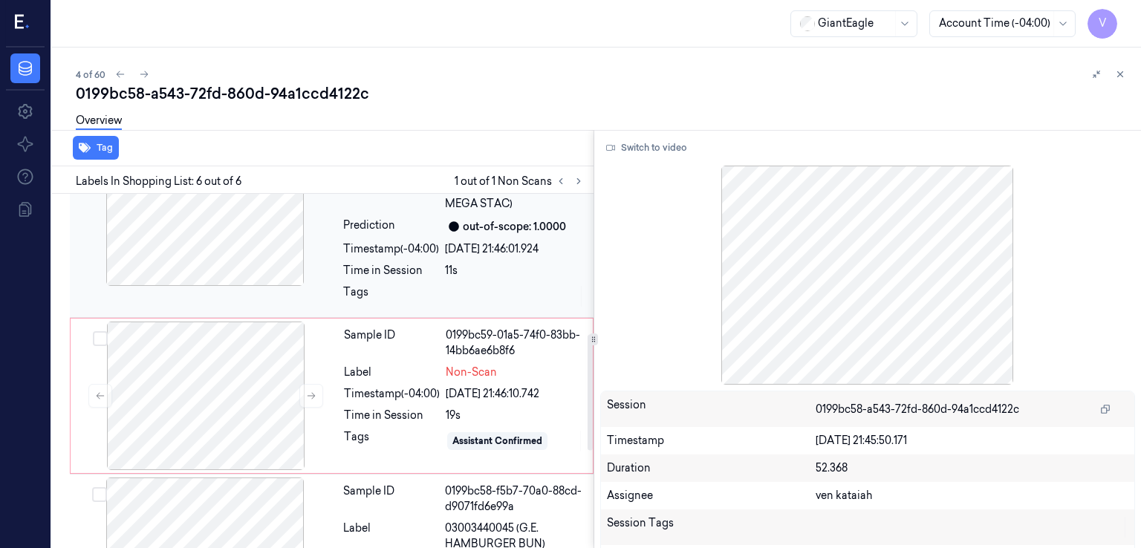
click at [339, 279] on div "Sample ID 0199bc58-d344-76cd-acbe-730433ec9de2 Label 03800016968 (PRINGLES MEGA…" at bounding box center [463, 225] width 253 height 177
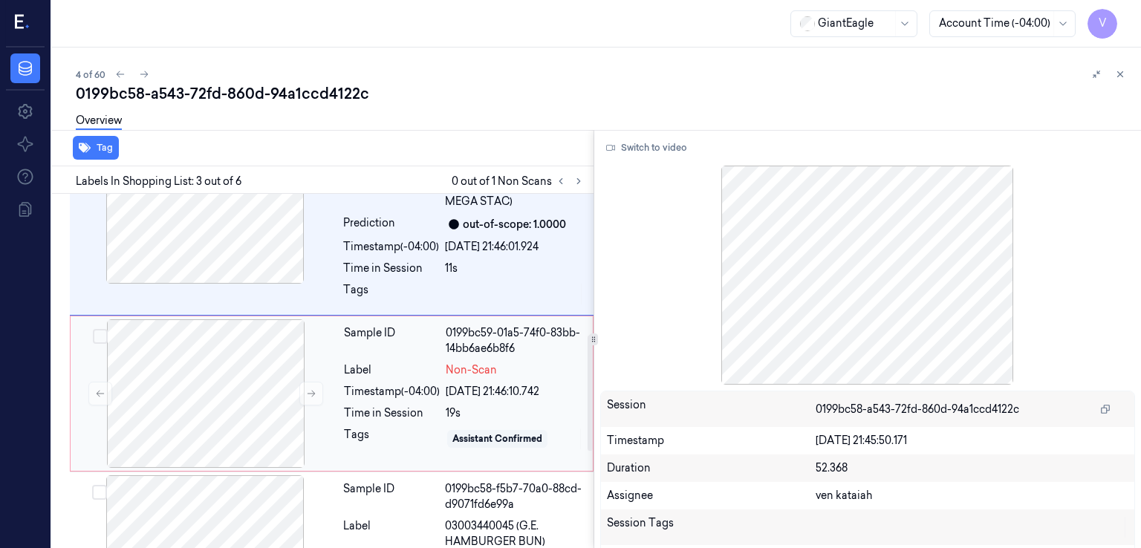
click at [349, 424] on div "Sample ID 0199bc59-01a5-74f0-83bb-14bb6ae6b8f6 Label Non-Scan Timestamp (-04:00…" at bounding box center [464, 393] width 252 height 149
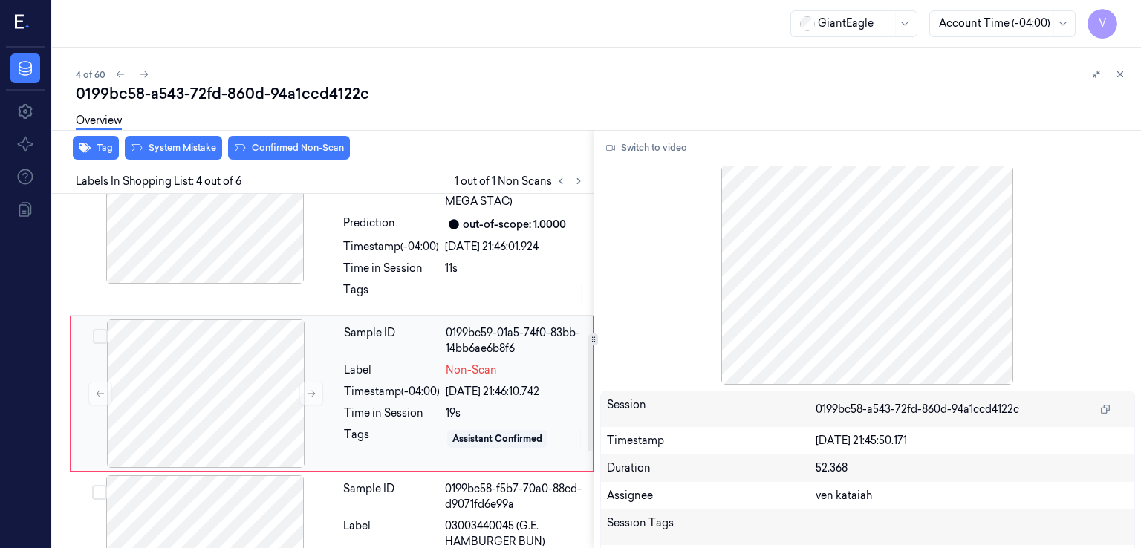
scroll to position [452, 0]
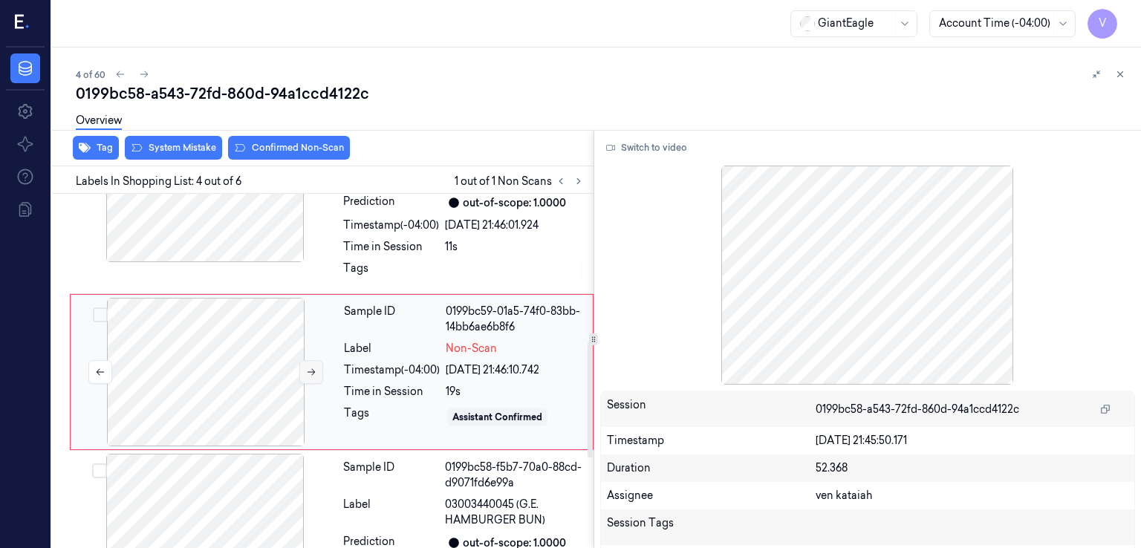
click at [311, 367] on icon at bounding box center [311, 372] width 10 height 10
click at [315, 482] on div at bounding box center [205, 528] width 264 height 149
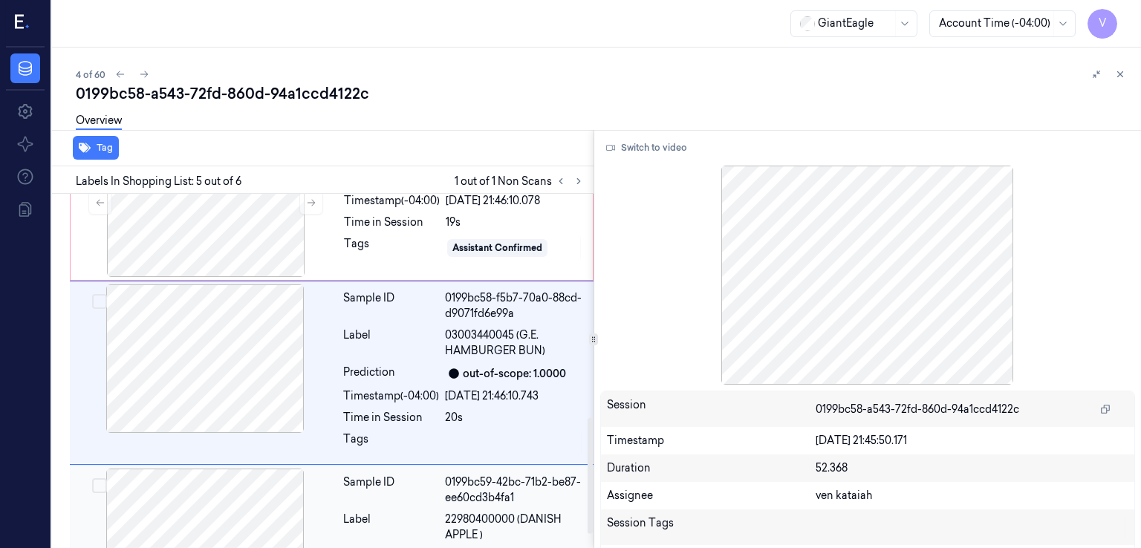
scroll to position [725, 0]
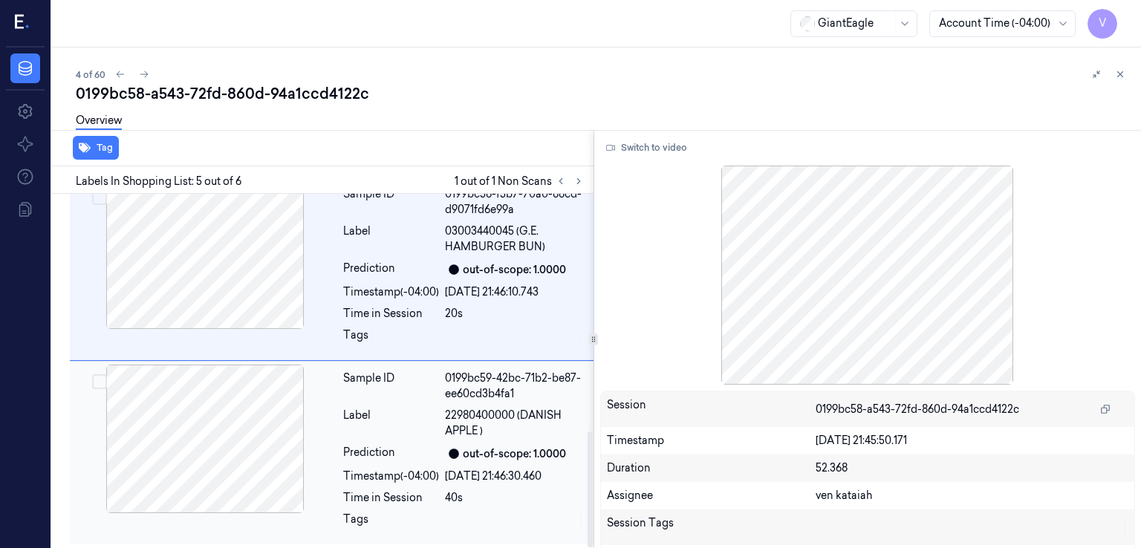
click at [389, 472] on div "Timestamp (-04:00)" at bounding box center [391, 477] width 96 height 16
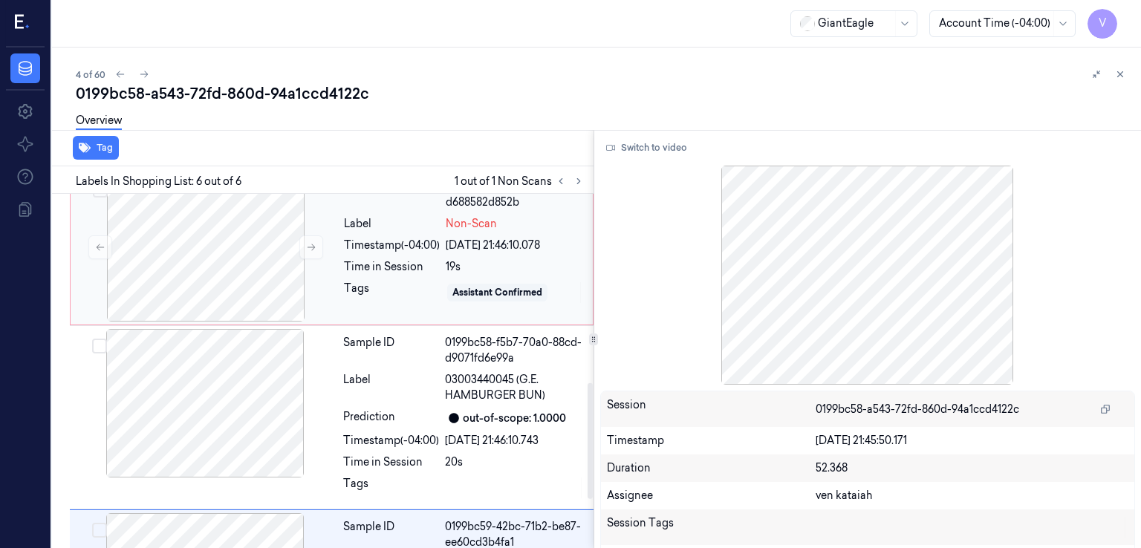
click at [371, 274] on div "Sample ID 0199bc59-01a5-74e2-bd02-d688582d852b Label Non-Scan Timestamp (-04:00…" at bounding box center [464, 247] width 252 height 149
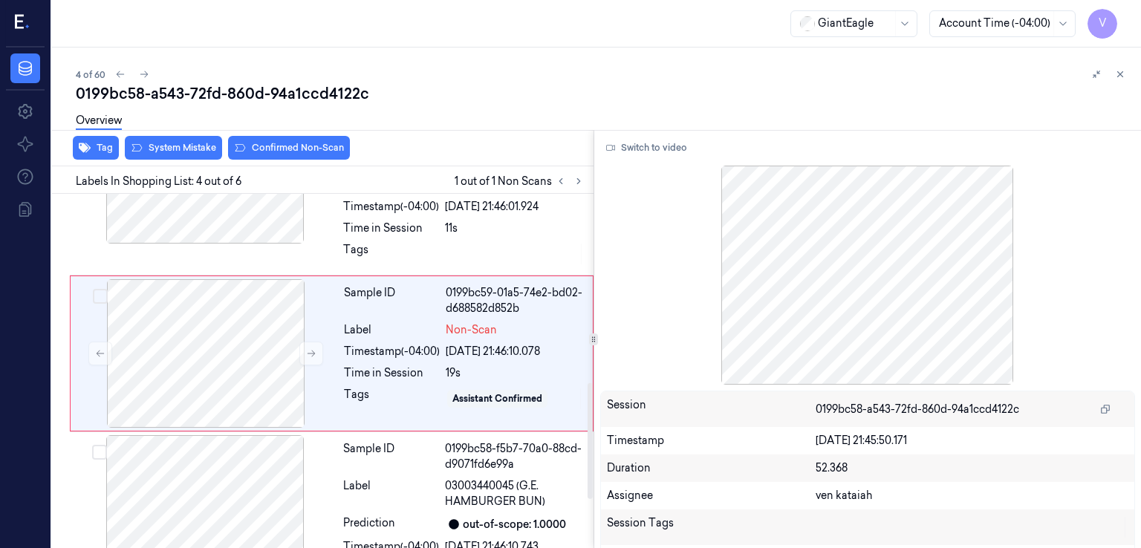
scroll to position [452, 0]
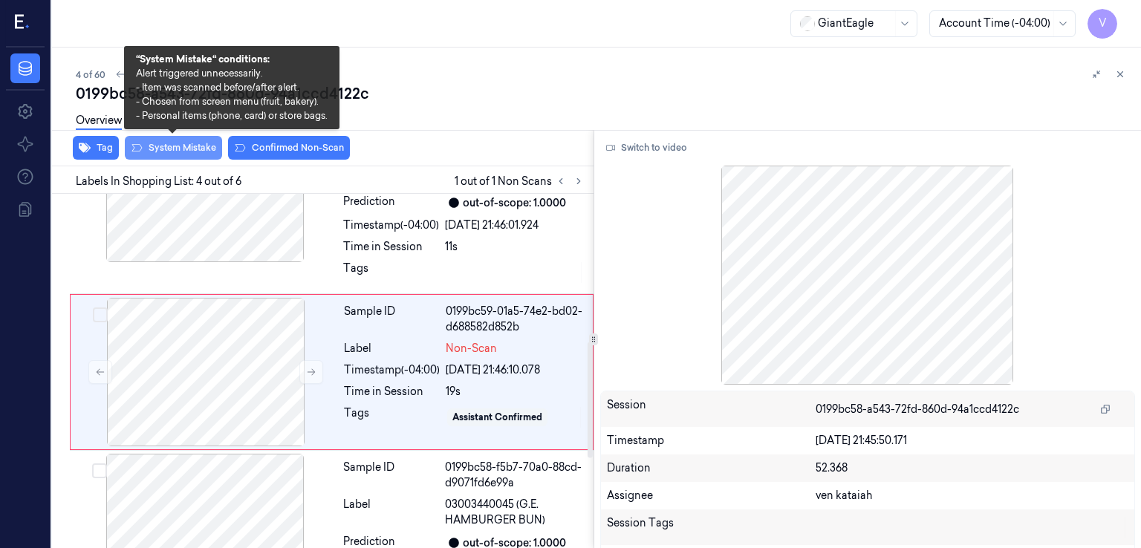
click at [172, 146] on button "System Mistake" at bounding box center [173, 148] width 97 height 24
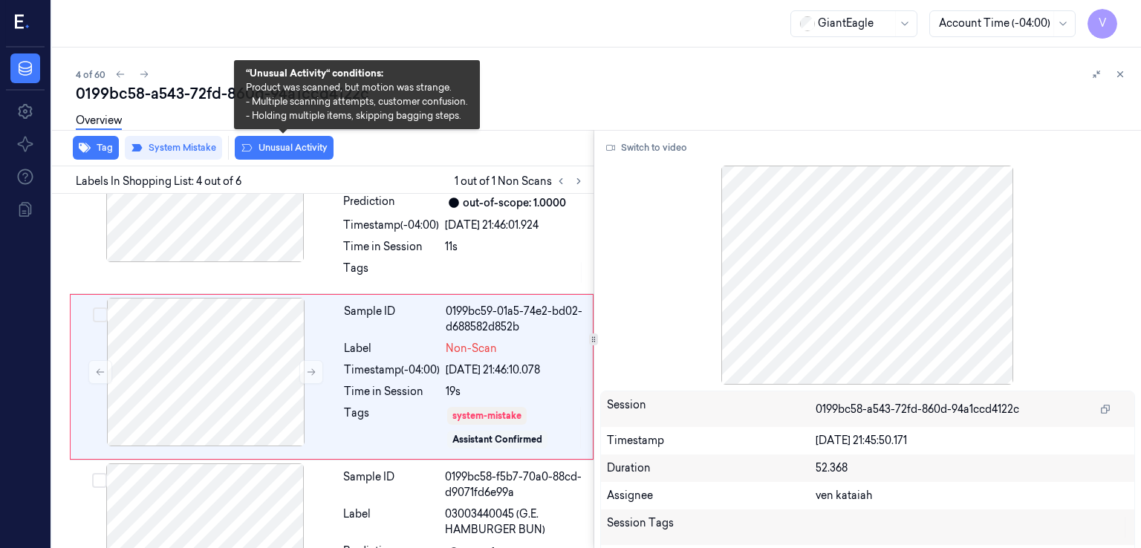
scroll to position [456, 0]
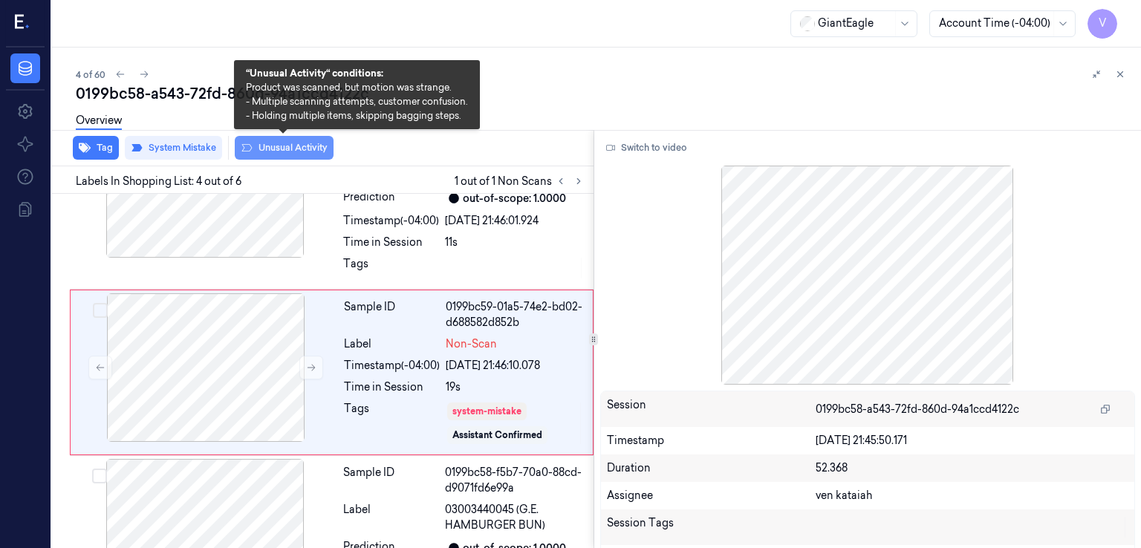
click at [297, 146] on button "Unusual Activity" at bounding box center [284, 148] width 99 height 24
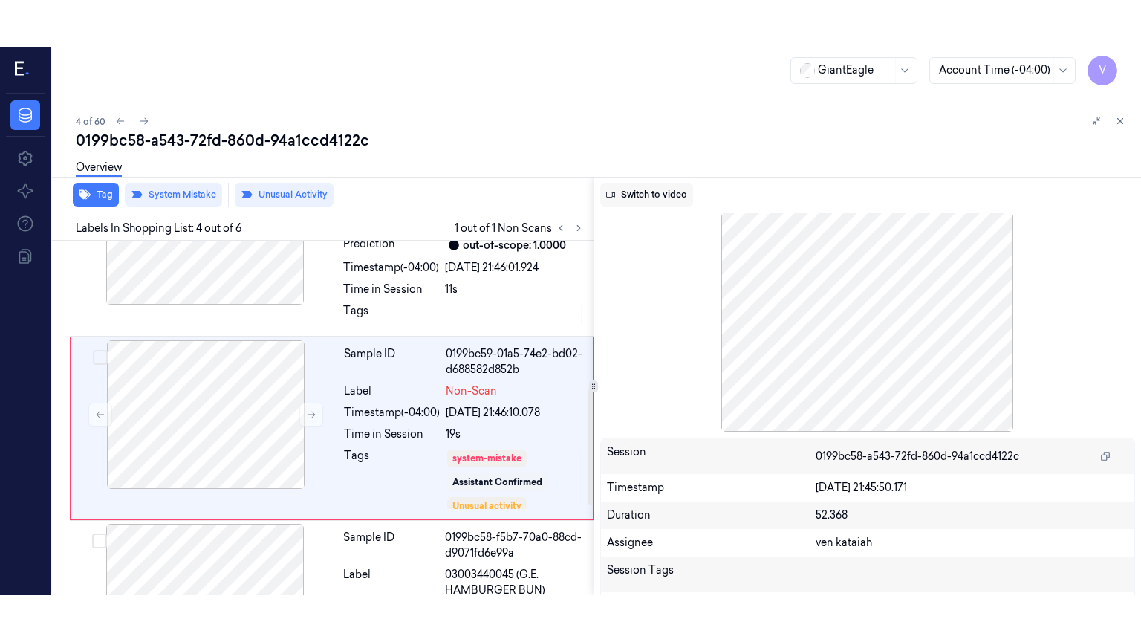
scroll to position [465, 0]
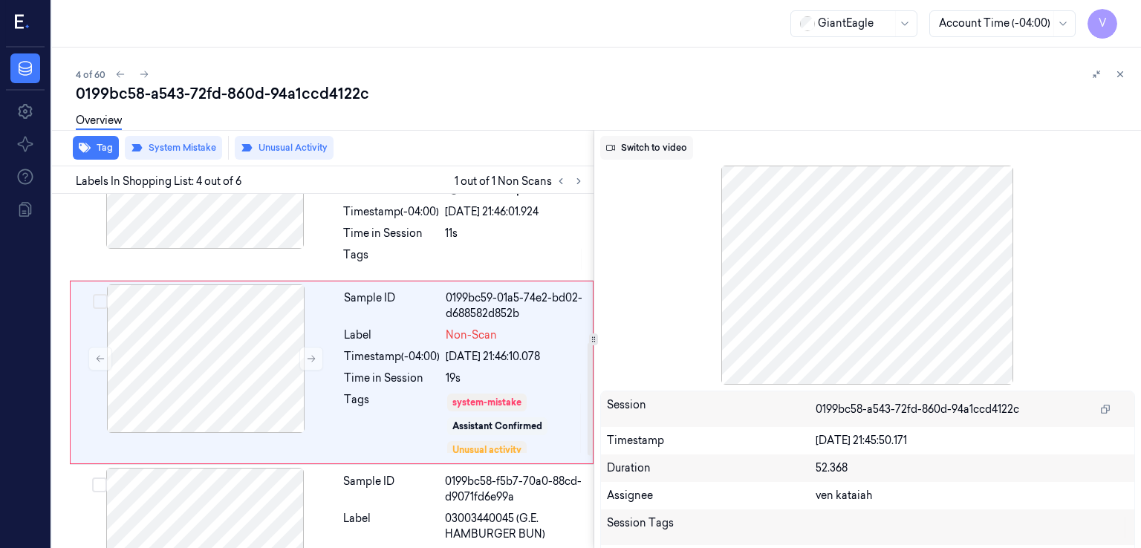
click at [639, 158] on button "Switch to video" at bounding box center [646, 148] width 93 height 24
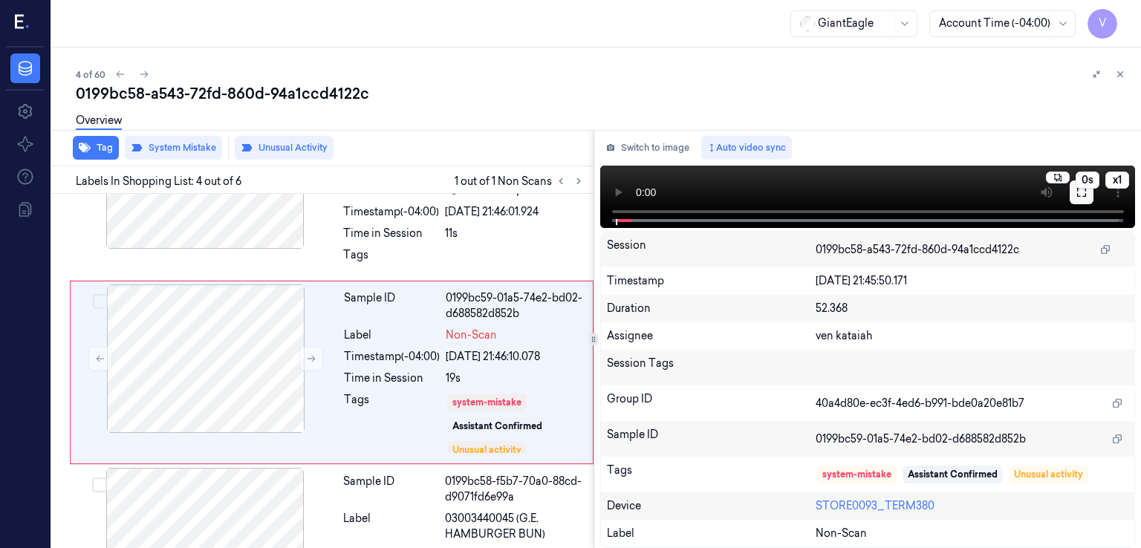
click at [1088, 196] on button at bounding box center [1082, 193] width 24 height 24
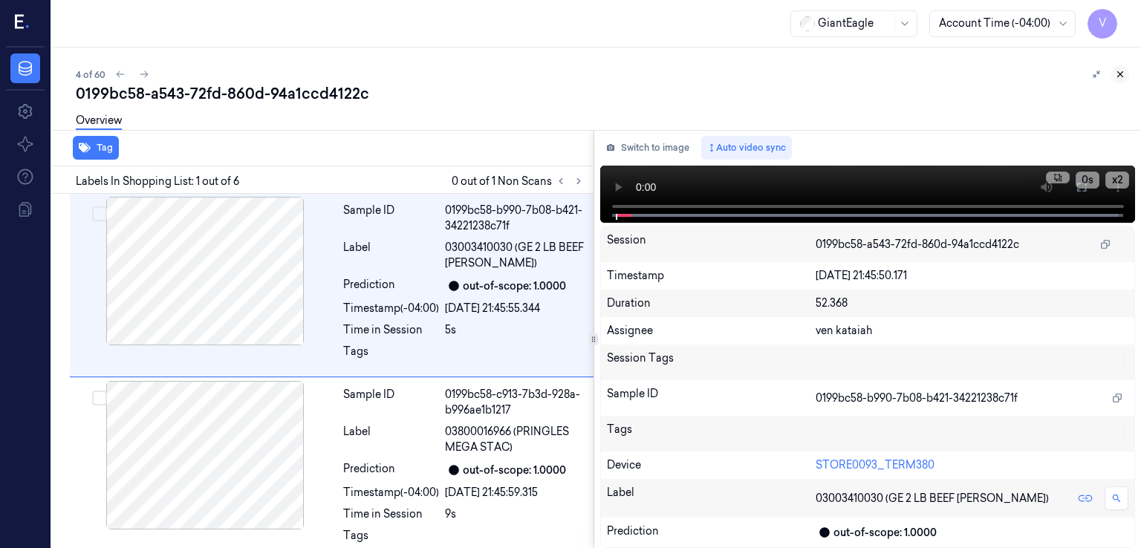
click at [1123, 75] on icon at bounding box center [1120, 74] width 10 height 10
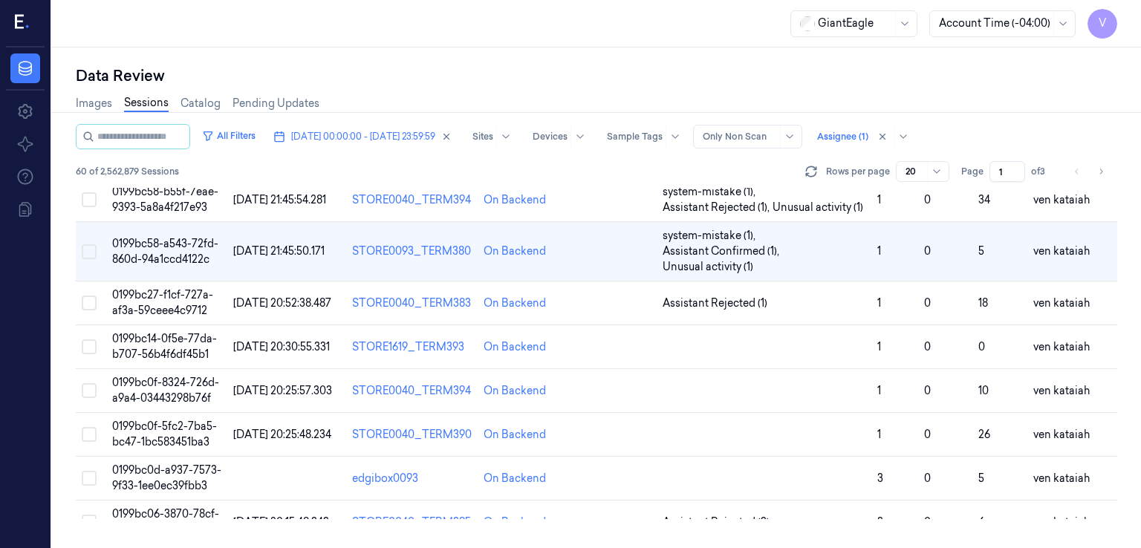
scroll to position [91, 0]
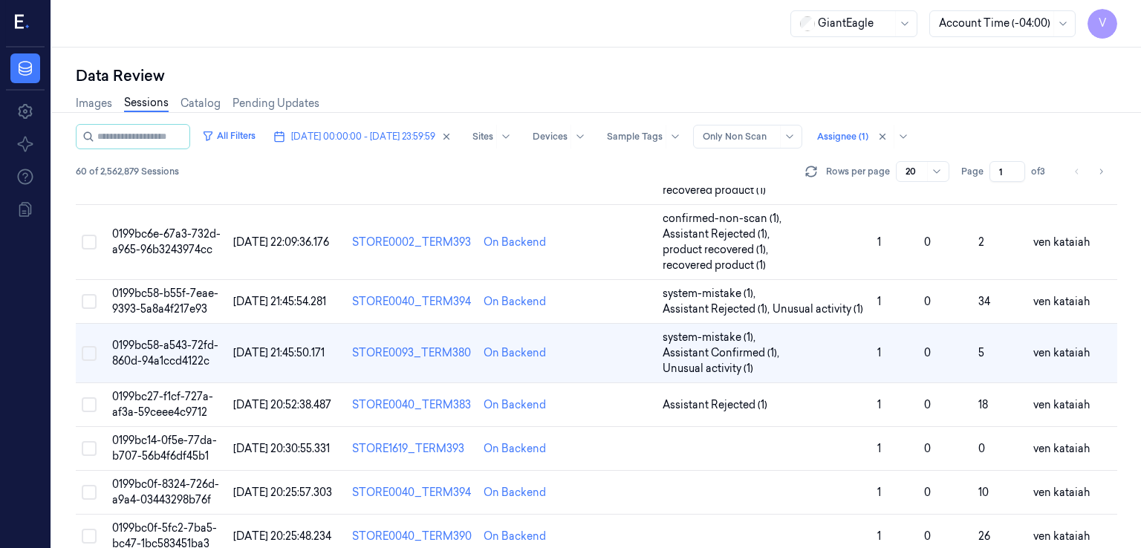
click at [155, 104] on link "Sessions" at bounding box center [146, 103] width 45 height 17
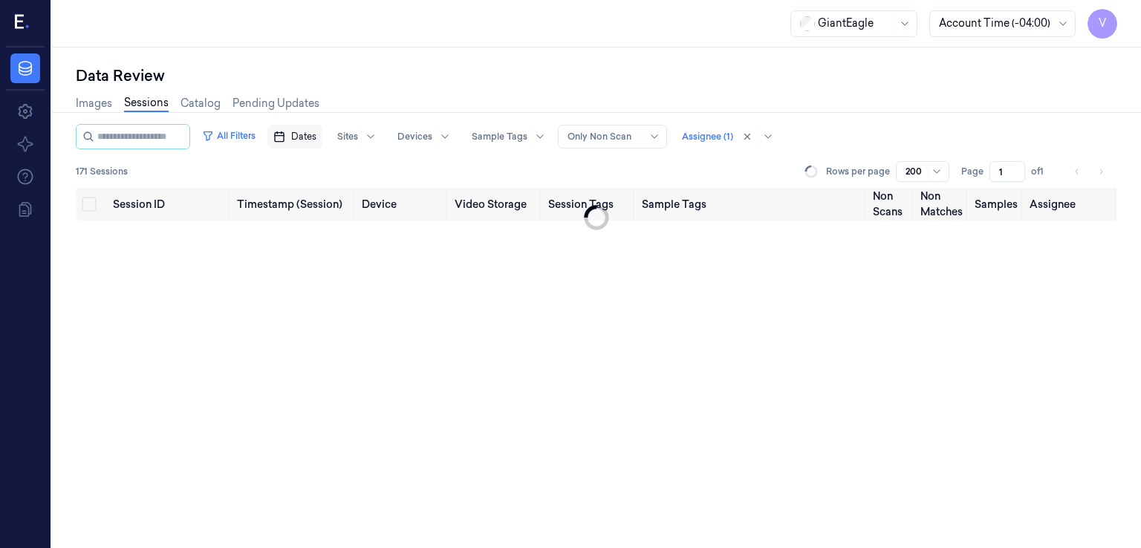
click at [317, 135] on span "Dates" at bounding box center [303, 136] width 25 height 13
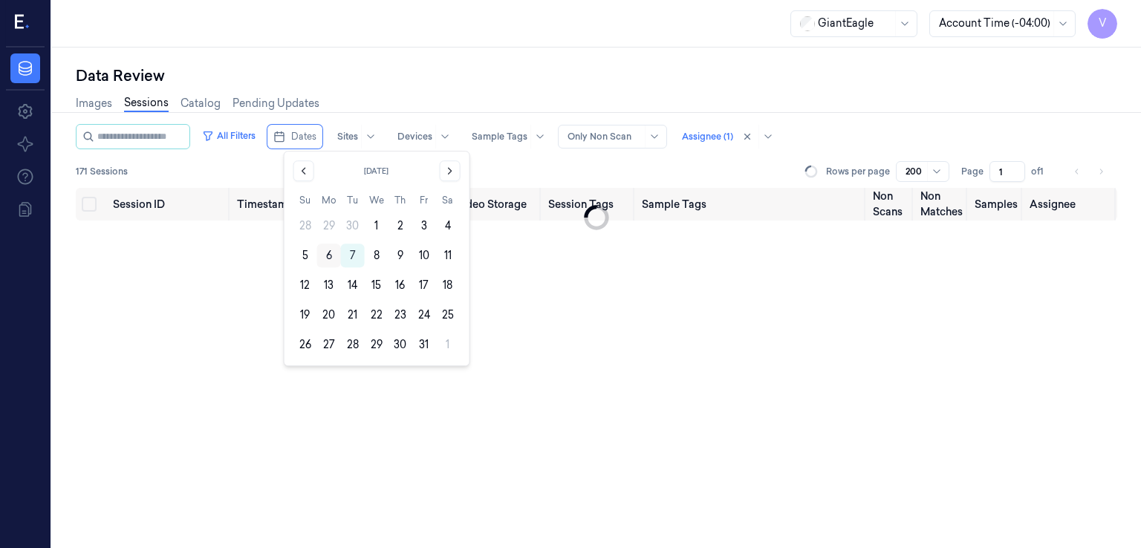
click at [327, 250] on button "6" at bounding box center [329, 256] width 24 height 24
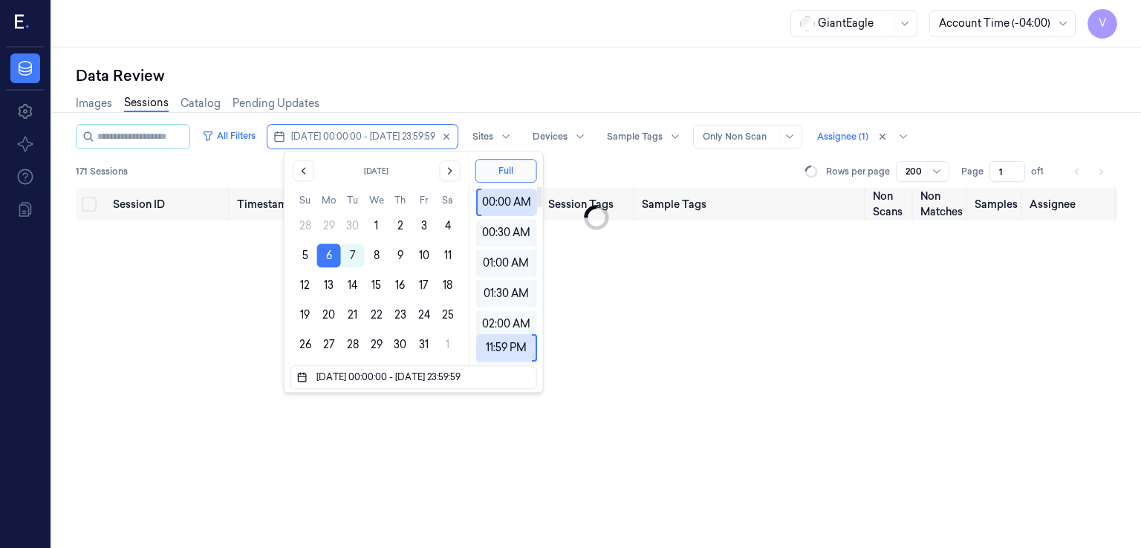
click at [496, 93] on div "Images Sessions Catalog Pending Updates" at bounding box center [597, 105] width 1042 height 38
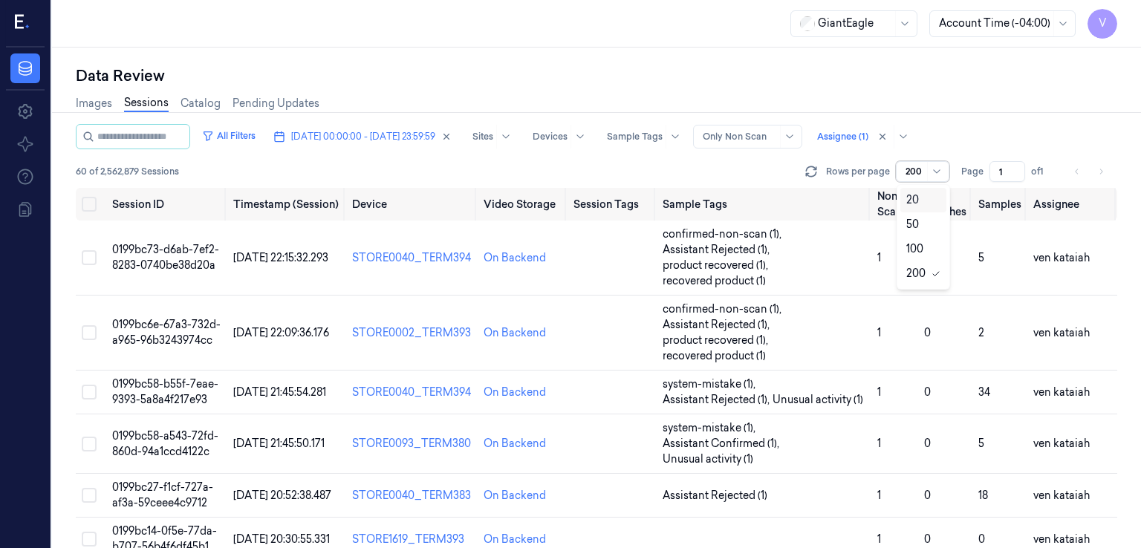
drag, startPoint x: 927, startPoint y: 168, endPoint x: 908, endPoint y: 170, distance: 19.4
click at [908, 170] on div "200" at bounding box center [922, 171] width 53 height 21
click at [907, 207] on div "20" at bounding box center [912, 200] width 13 height 16
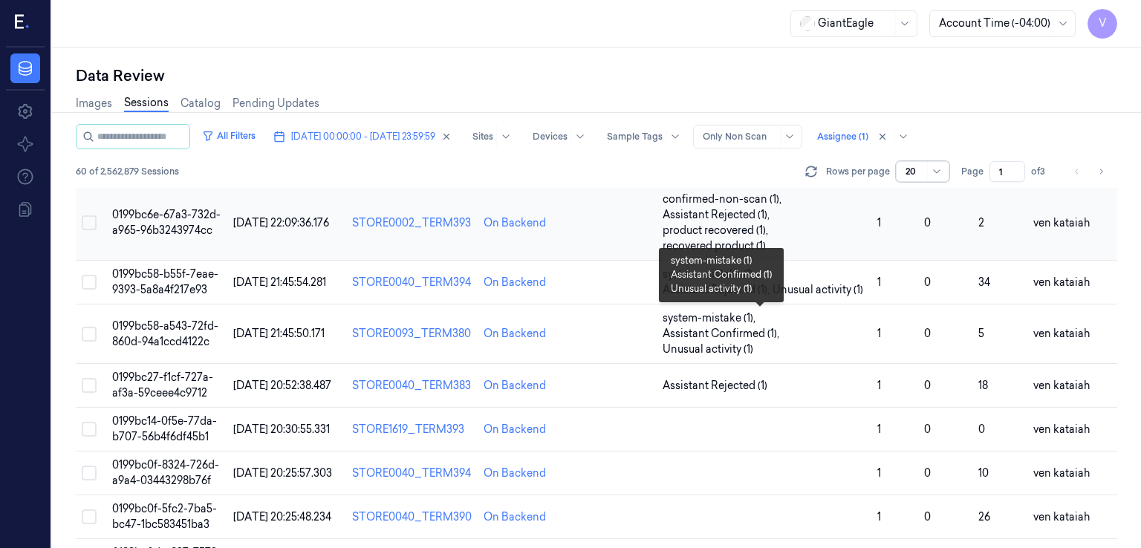
scroll to position [149, 0]
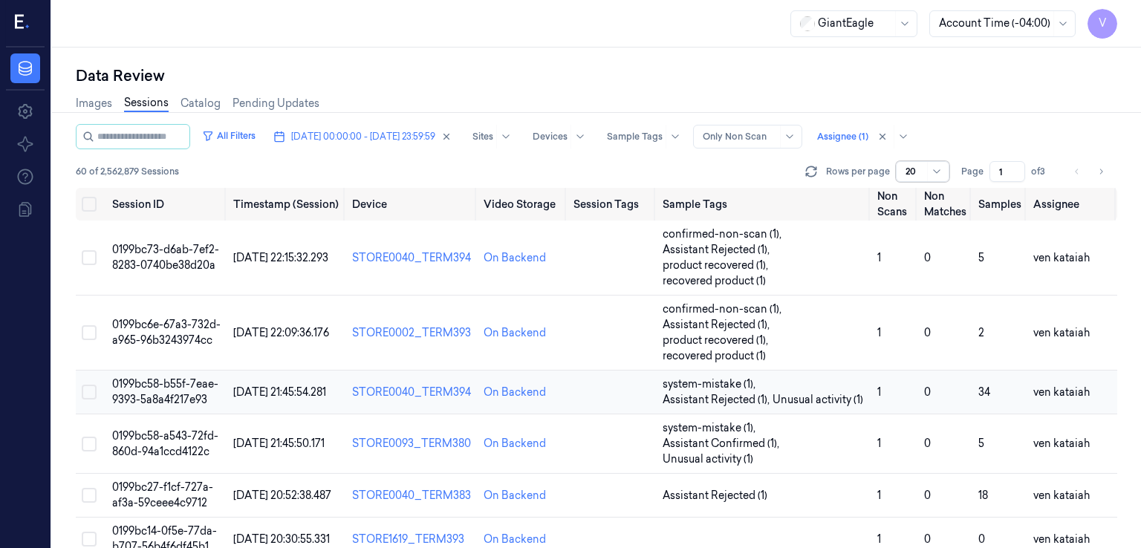
click at [767, 405] on span "Assistant Rejected (1) ," at bounding box center [718, 400] width 110 height 16
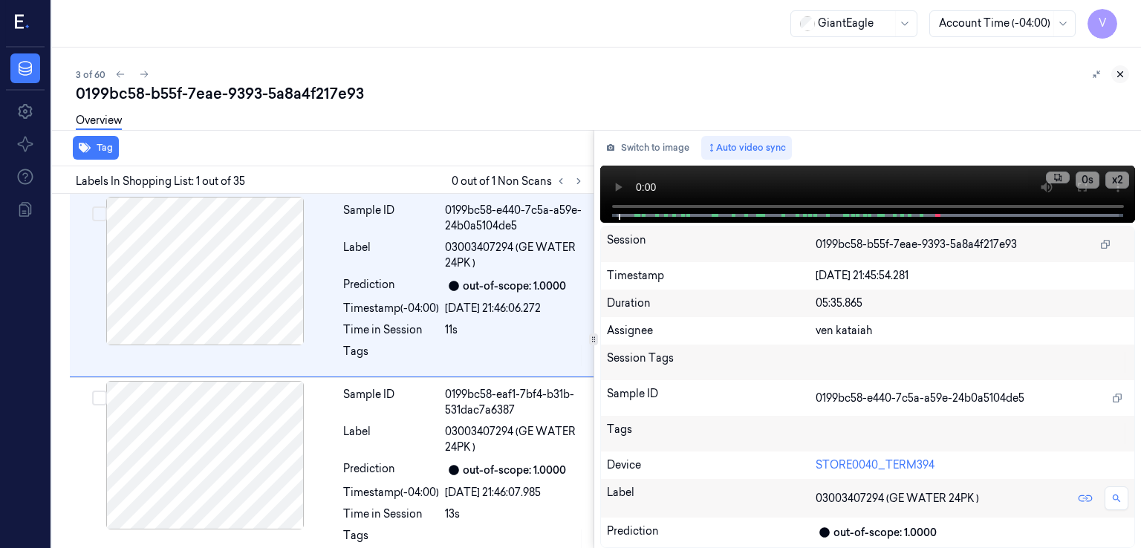
click at [1121, 78] on icon at bounding box center [1120, 74] width 10 height 10
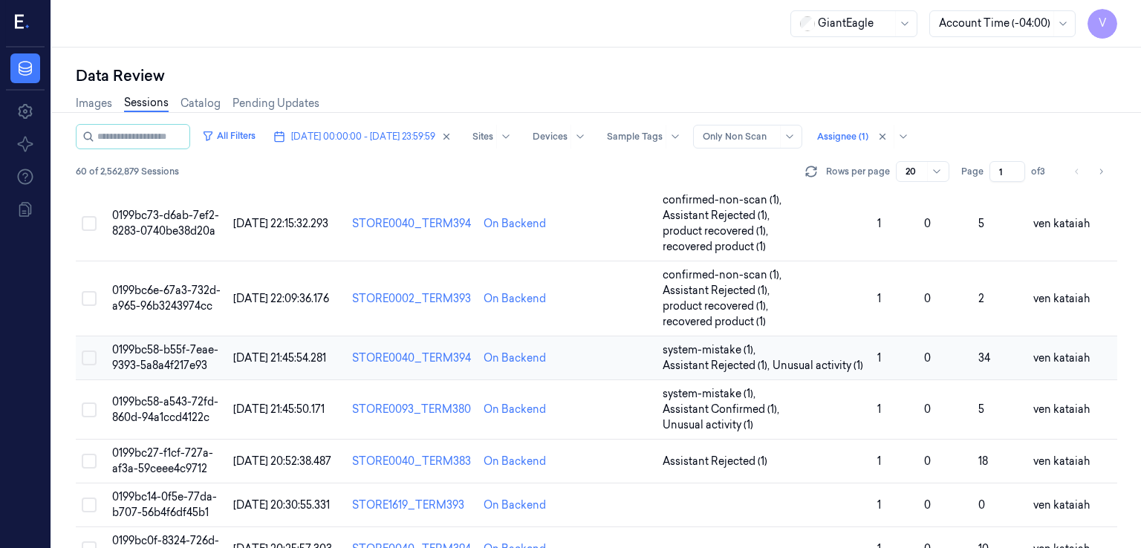
scroll to position [180, 0]
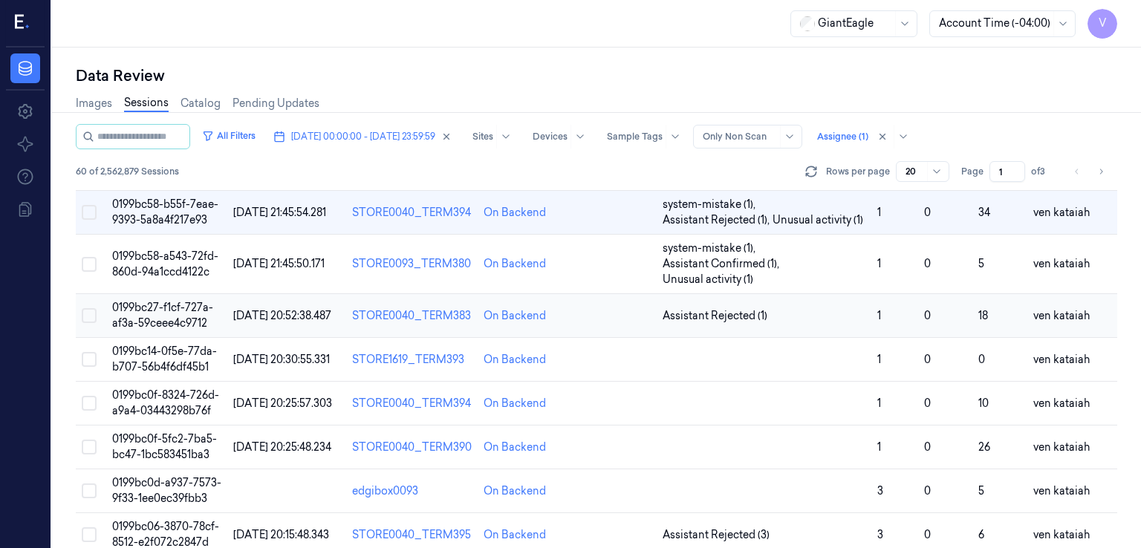
click at [704, 319] on span "Assistant Rejected (1)" at bounding box center [715, 316] width 105 height 16
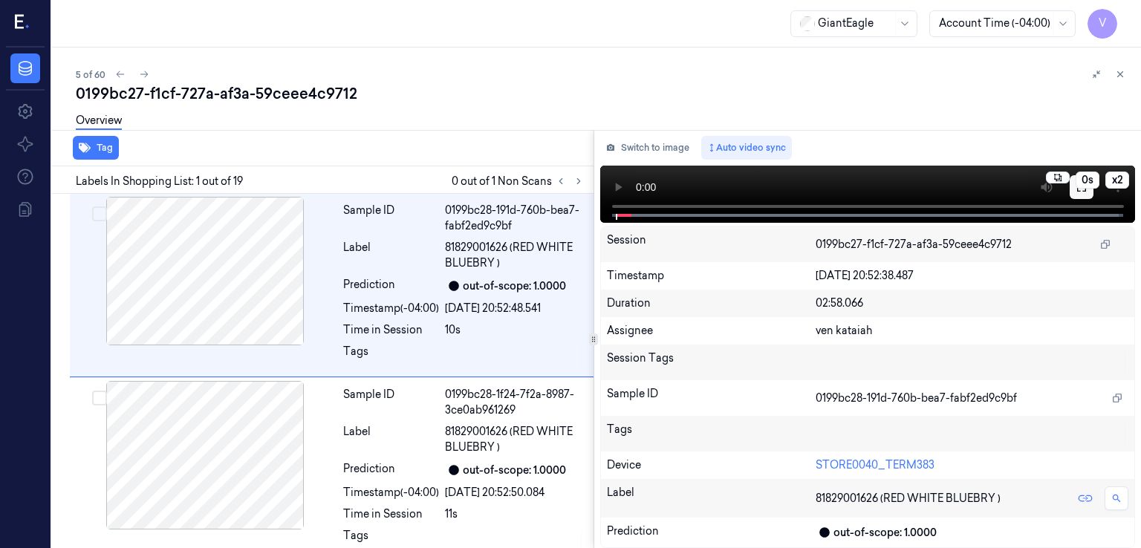
click at [1083, 193] on button at bounding box center [1082, 187] width 24 height 24
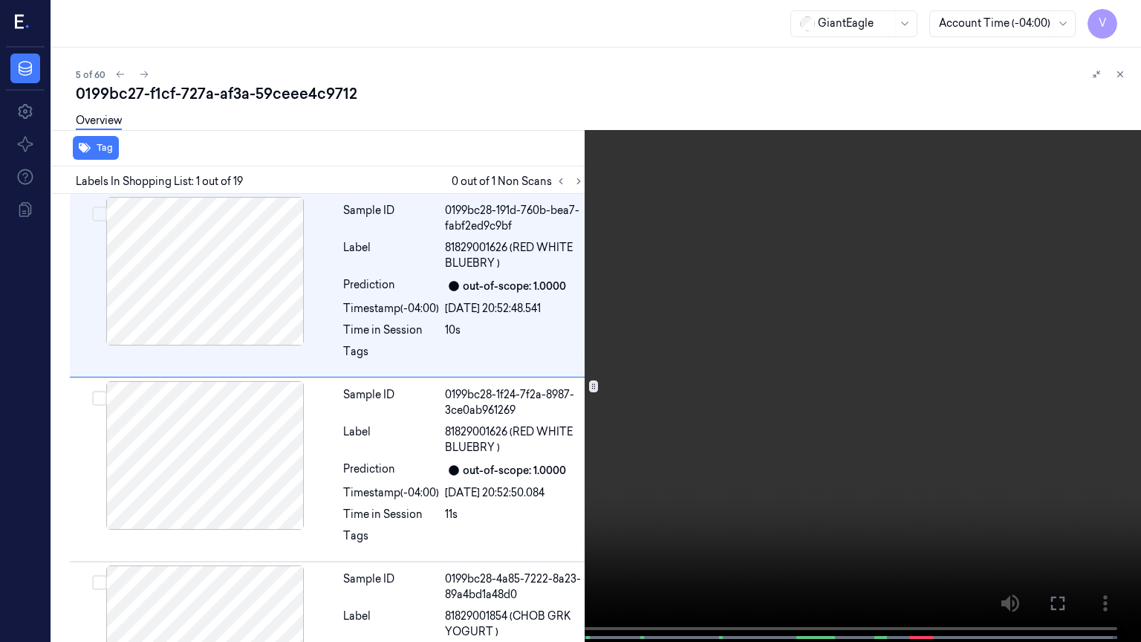
drag, startPoint x: 1047, startPoint y: 606, endPoint x: 1047, endPoint y: 541, distance: 64.6
click at [0, 0] on button at bounding box center [0, 0] width 0 height 0
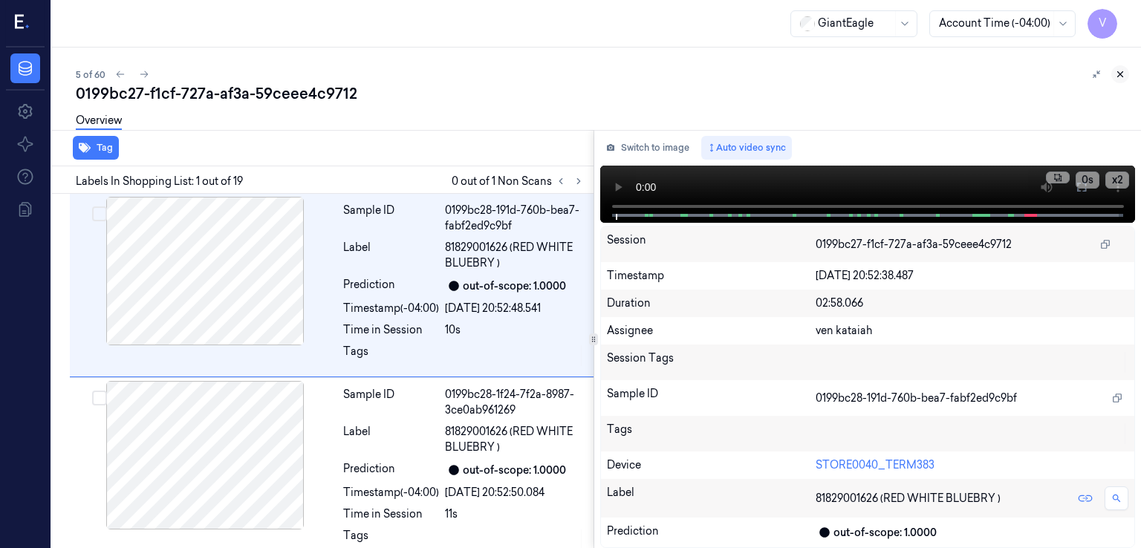
click at [1117, 77] on icon at bounding box center [1120, 74] width 10 height 10
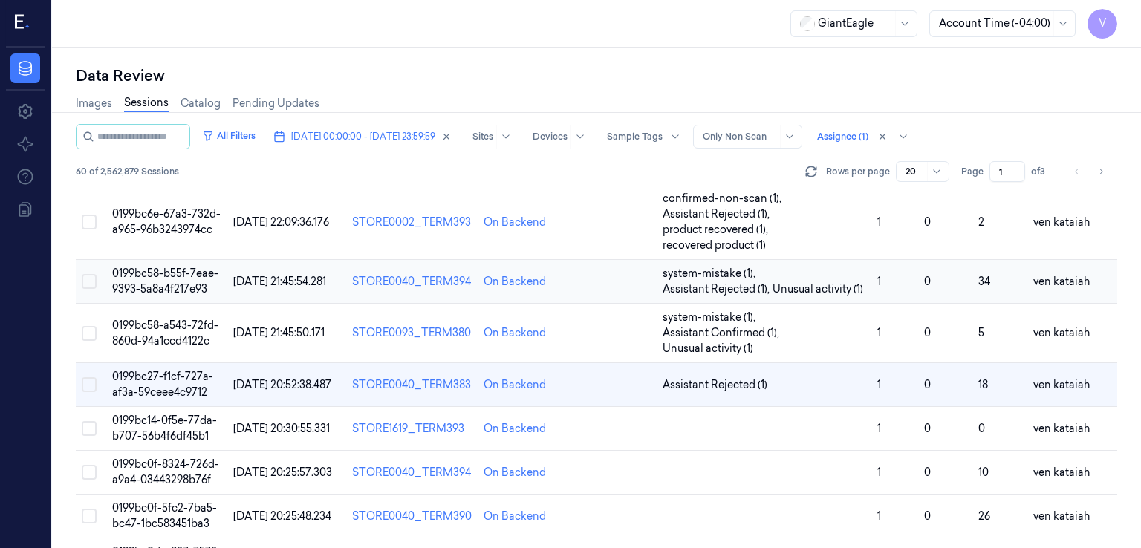
scroll to position [149, 0]
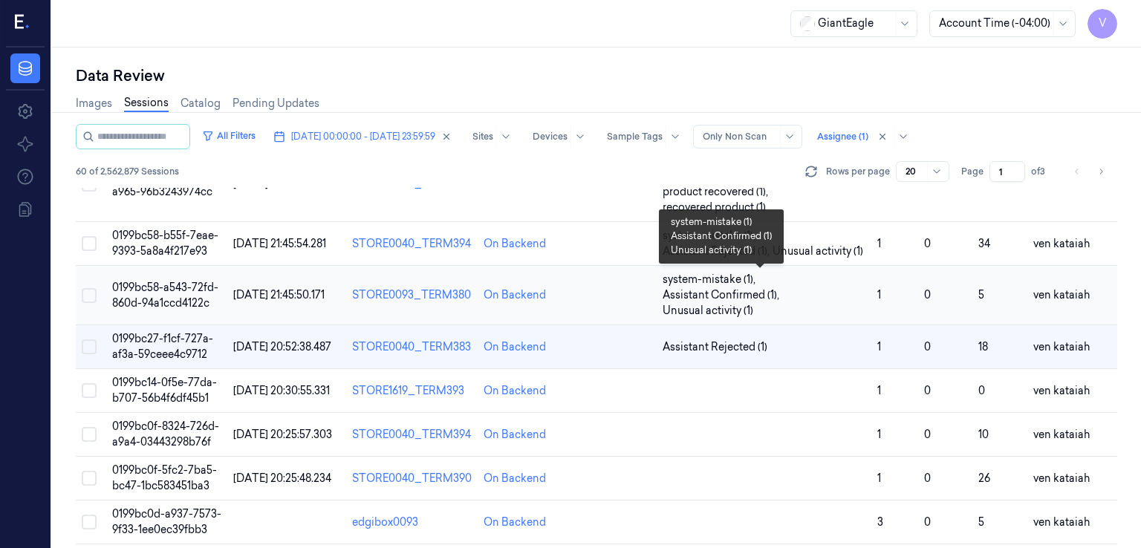
click at [777, 313] on span "system-mistake (1) , Assistant Confirmed (1) , Unusual activity (1)" at bounding box center [765, 295] width 204 height 47
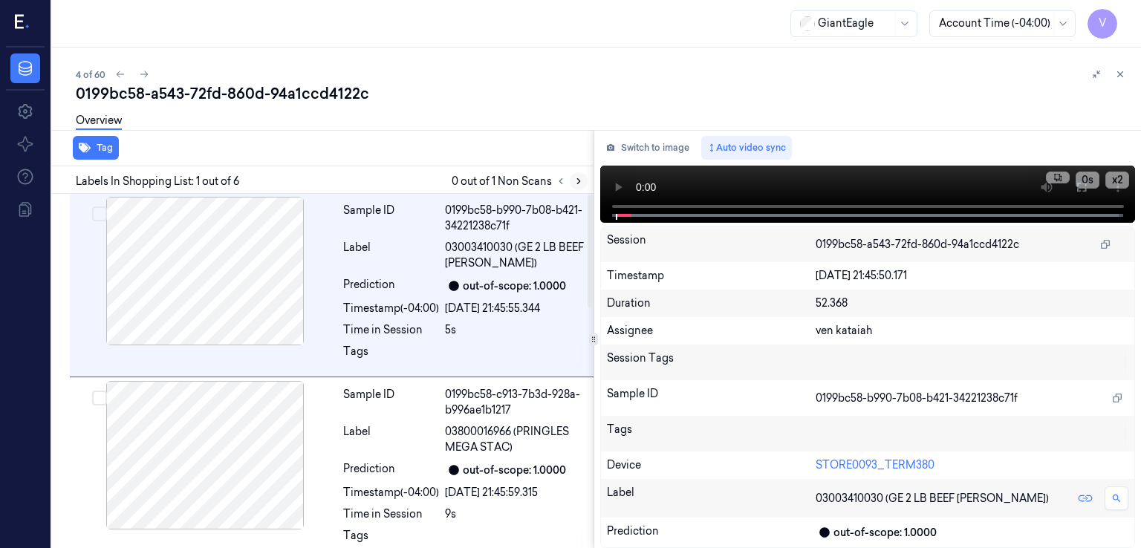
click at [577, 186] on button at bounding box center [579, 181] width 18 height 18
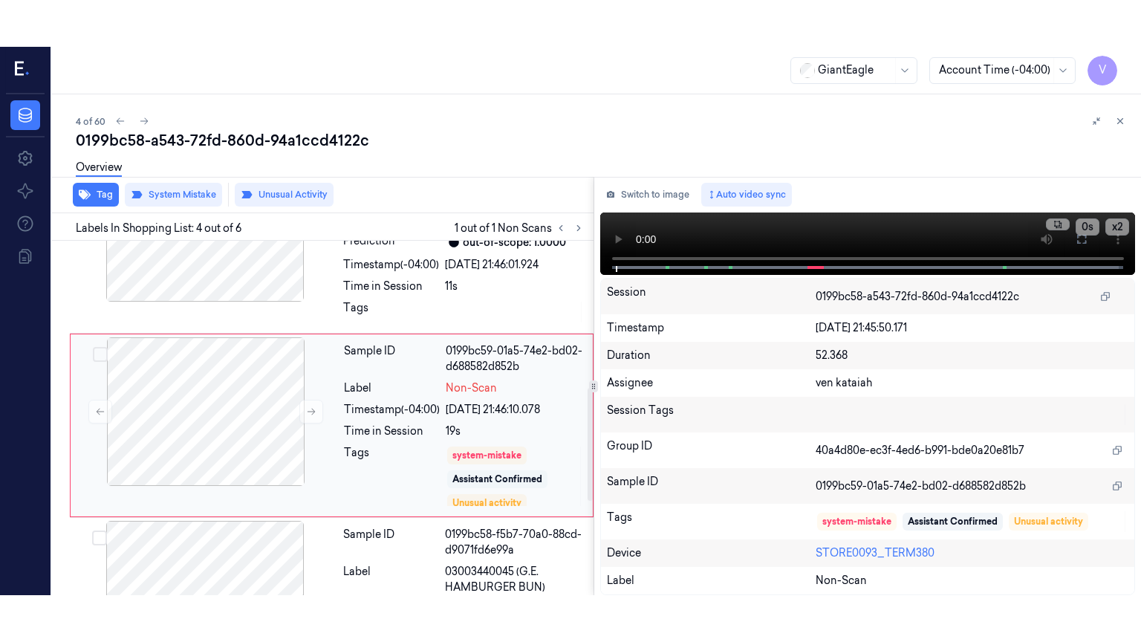
scroll to position [465, 0]
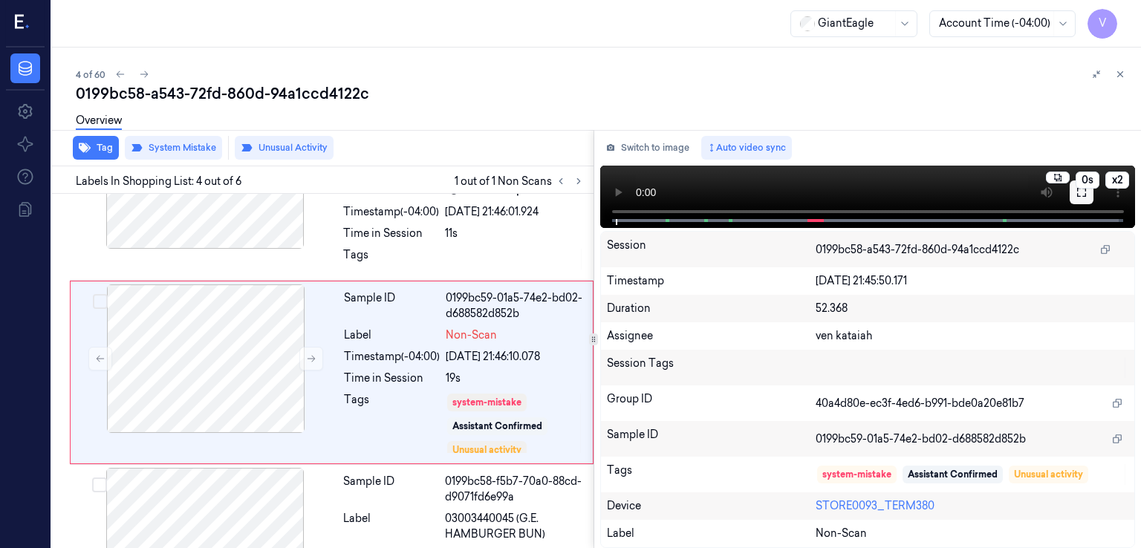
click at [1085, 196] on icon at bounding box center [1081, 192] width 9 height 9
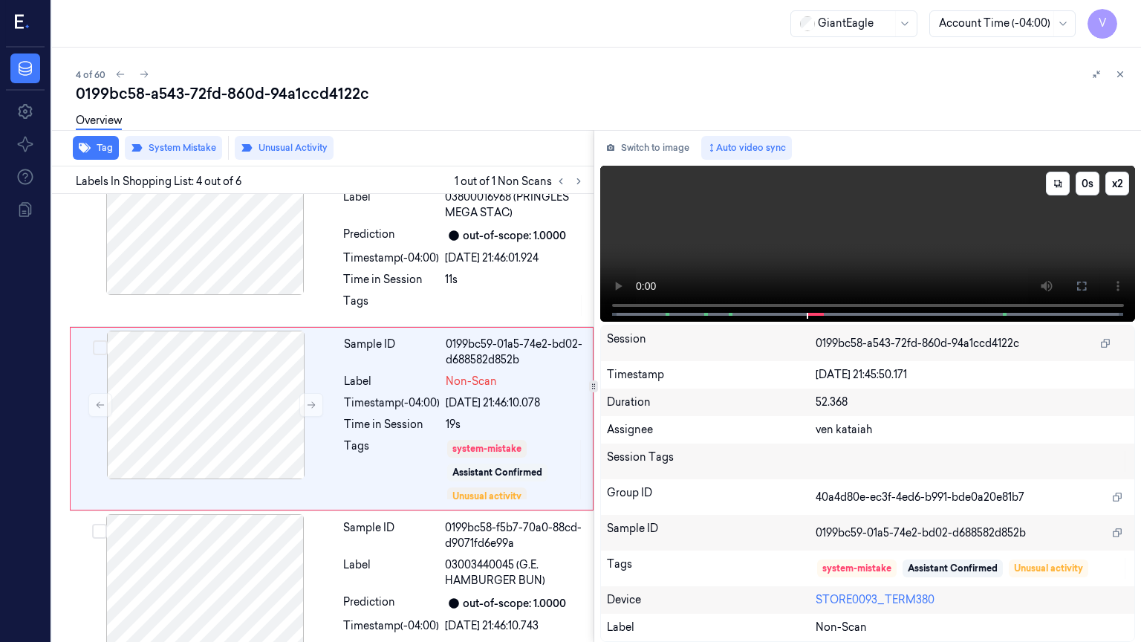
scroll to position [418, 0]
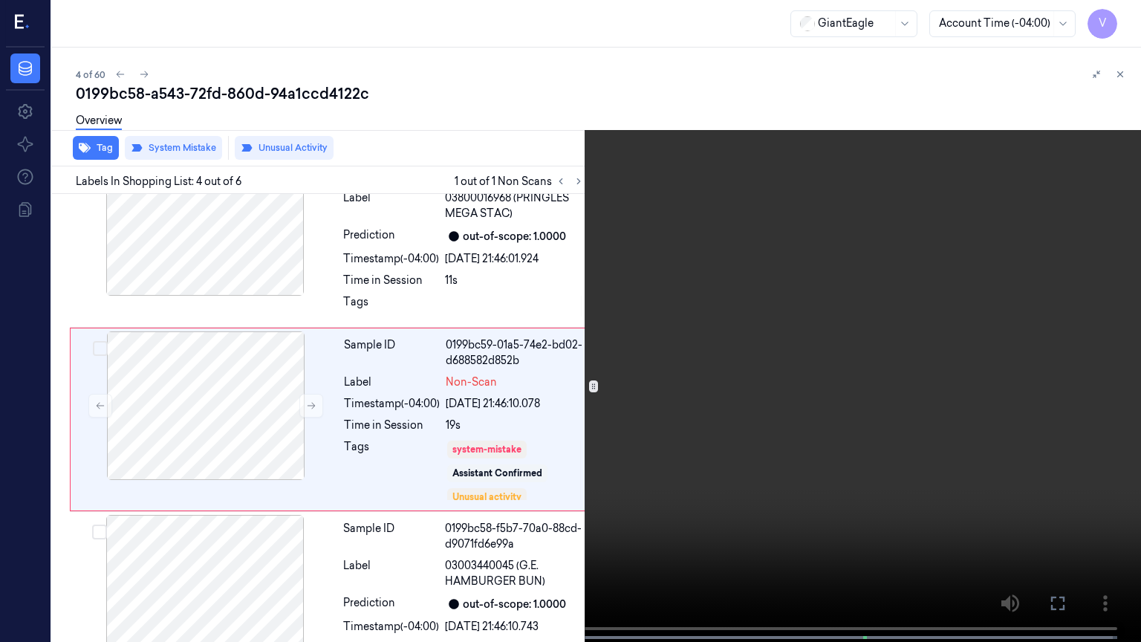
click at [392, 548] on video at bounding box center [570, 322] width 1141 height 645
click at [1047, 508] on video at bounding box center [570, 322] width 1141 height 645
click at [0, 0] on button at bounding box center [0, 0] width 0 height 0
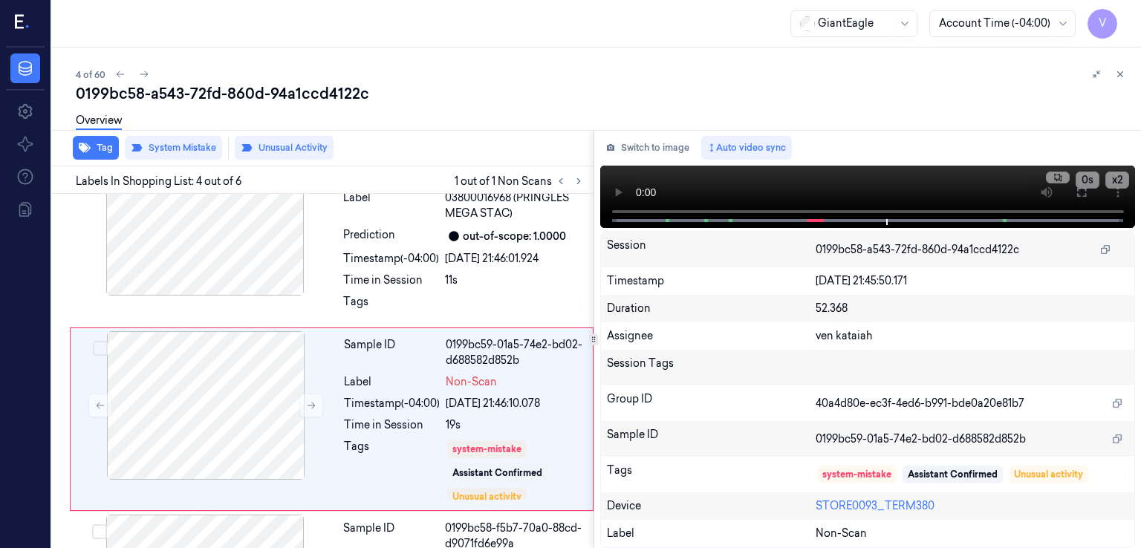
click at [678, 160] on div "Switch to image Auto video sync x 2 0 s Session 0199bc58-a543-72fd-860d-94a1ccd…" at bounding box center [868, 339] width 548 height 418
drag, startPoint x: 647, startPoint y: 170, endPoint x: 646, endPoint y: 158, distance: 12.0
click at [647, 166] on video at bounding box center [868, 197] width 536 height 62
click at [646, 158] on button "Switch to image" at bounding box center [647, 148] width 95 height 24
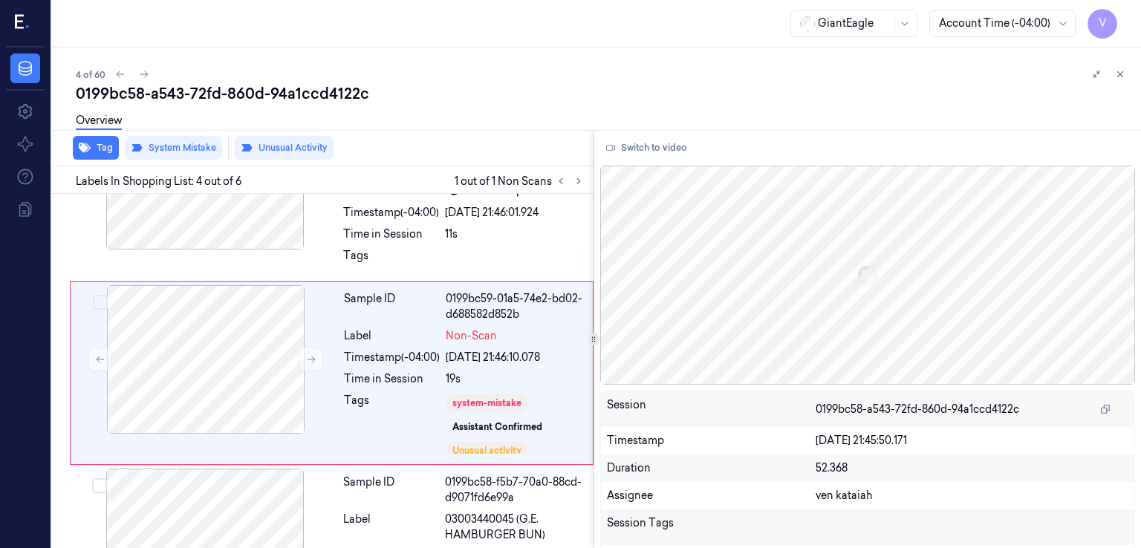
scroll to position [465, 0]
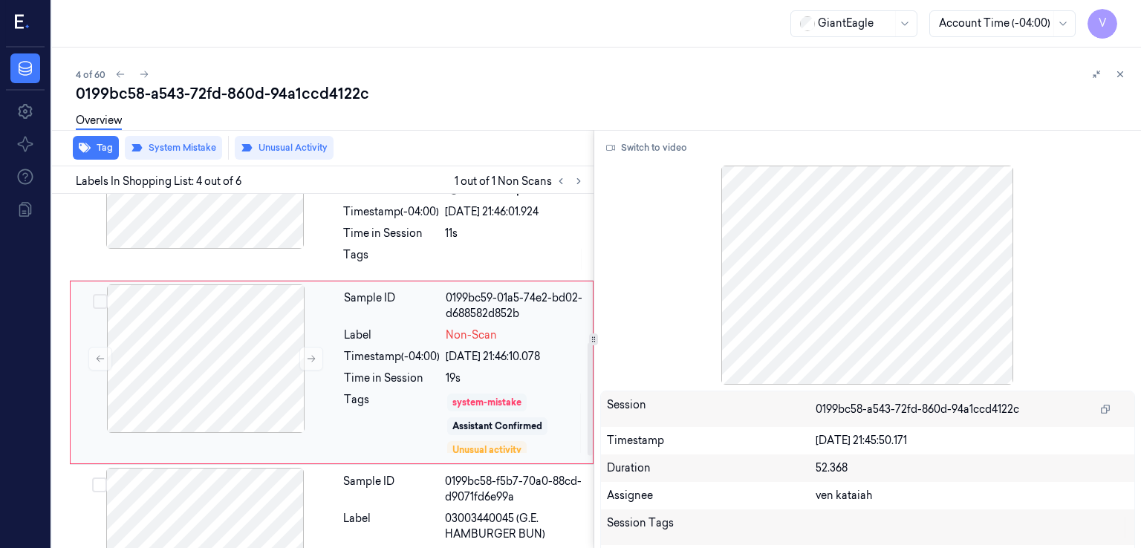
click at [474, 406] on div "system-mistake" at bounding box center [486, 402] width 69 height 13
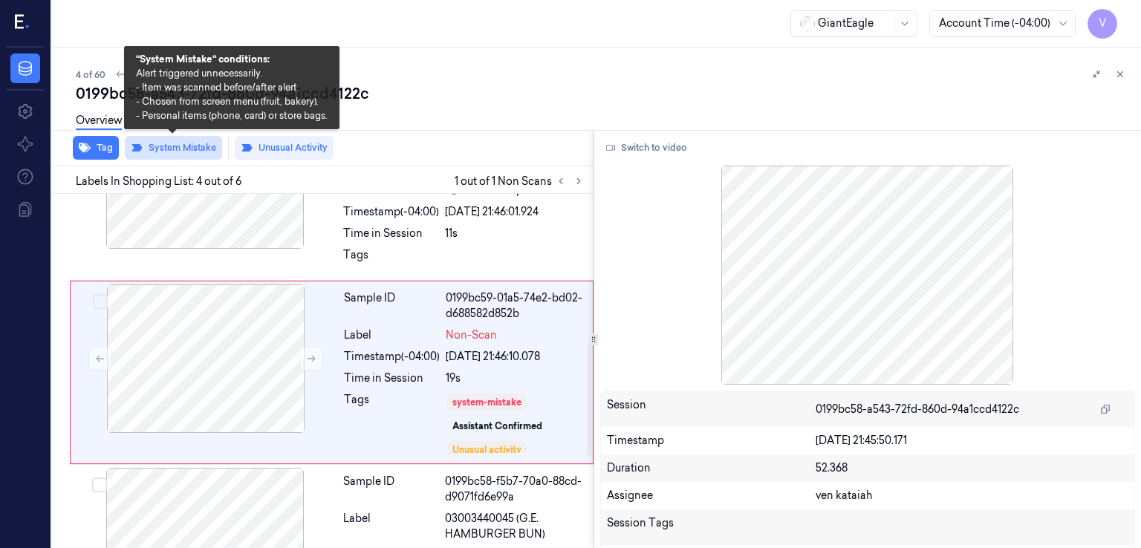
click at [187, 152] on button "System Mistake" at bounding box center [173, 148] width 97 height 24
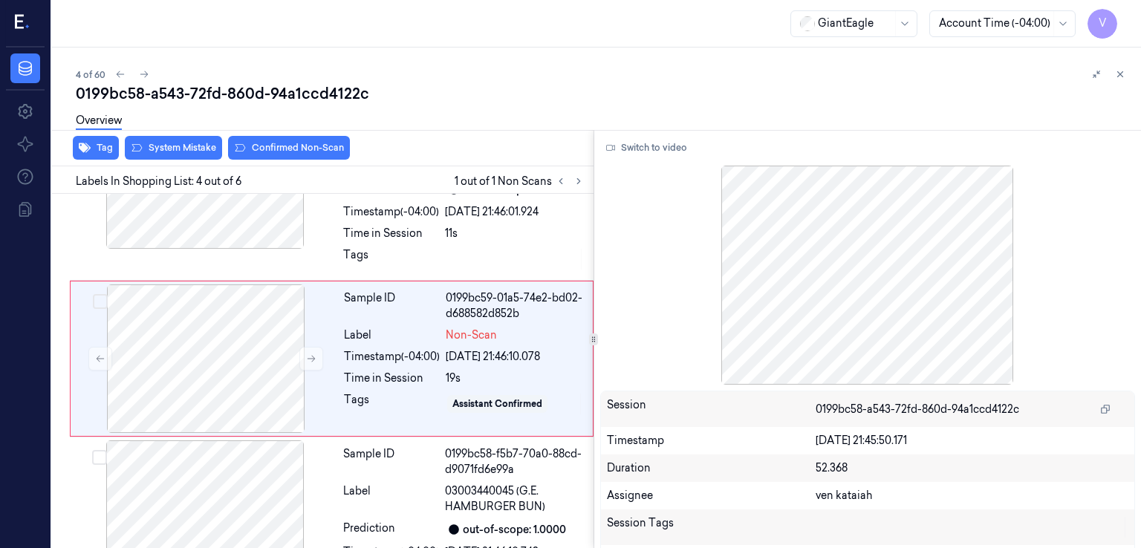
scroll to position [452, 0]
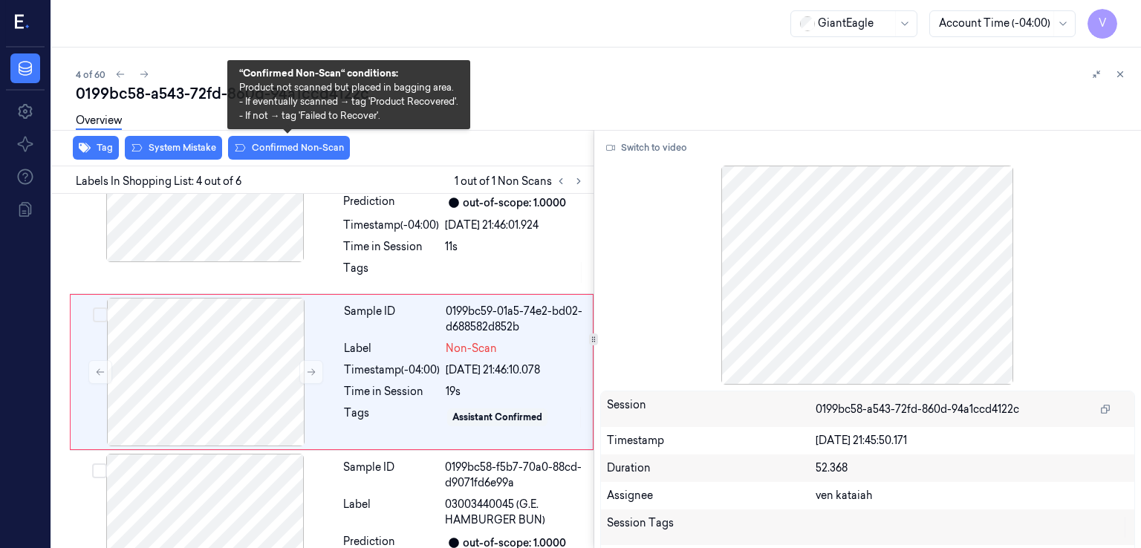
click at [282, 144] on button "Confirmed Non-Scan" at bounding box center [289, 148] width 122 height 24
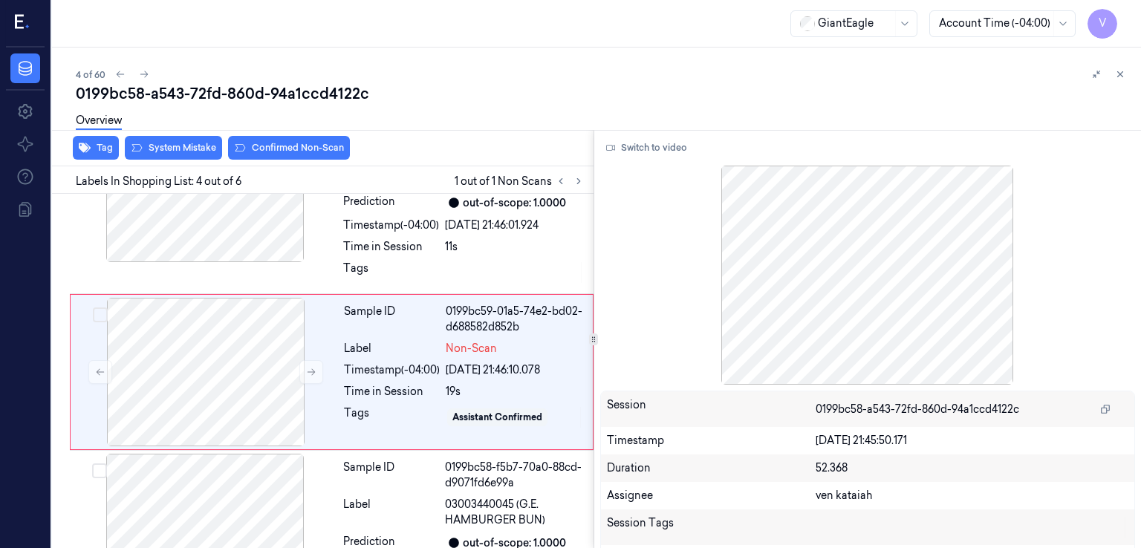
scroll to position [456, 0]
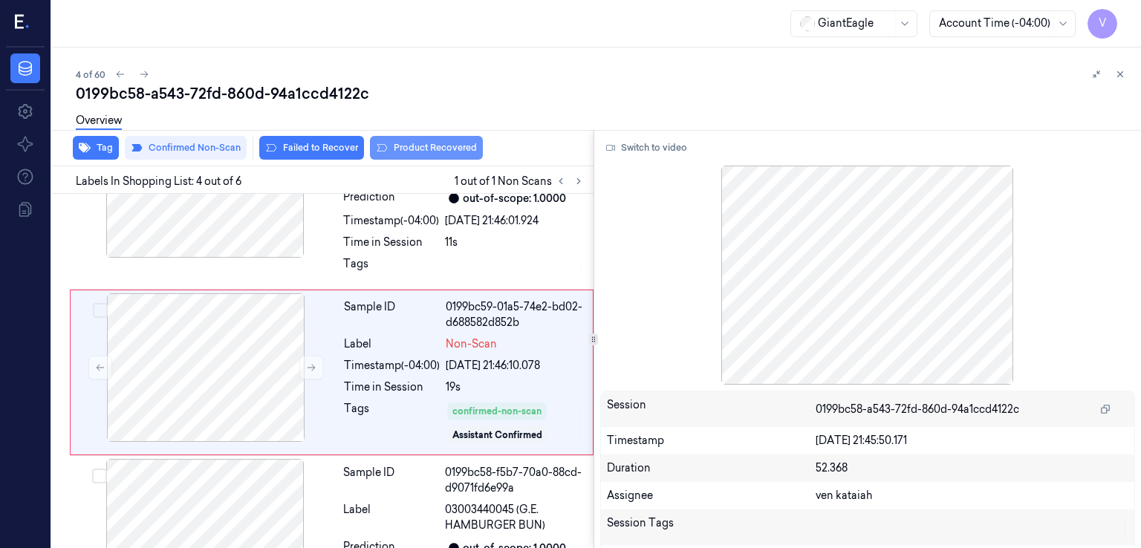
click at [447, 143] on button "Product Recovered" at bounding box center [426, 148] width 113 height 24
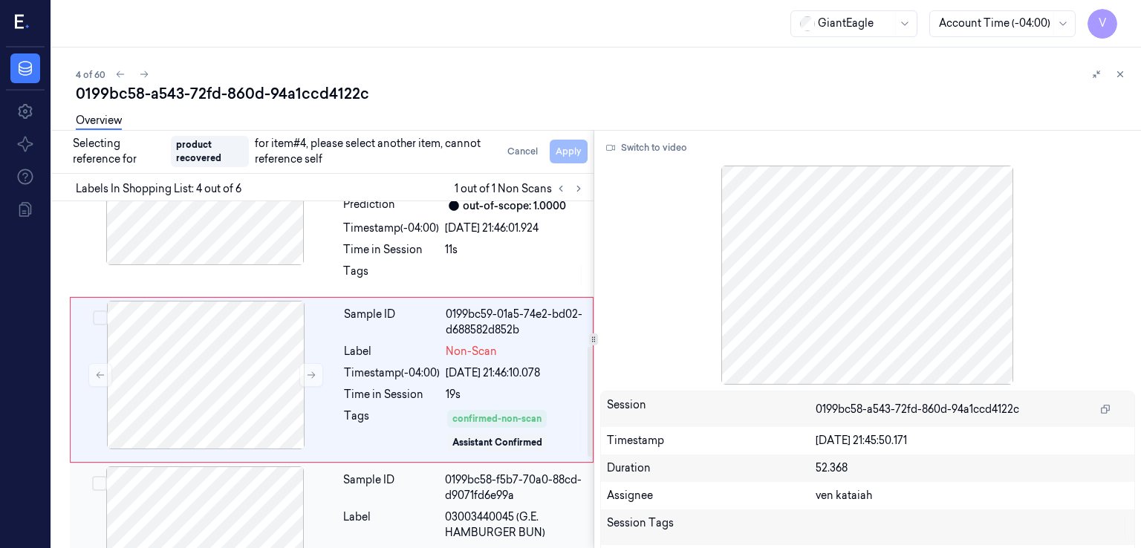
click at [427, 510] on div "Label" at bounding box center [391, 525] width 96 height 31
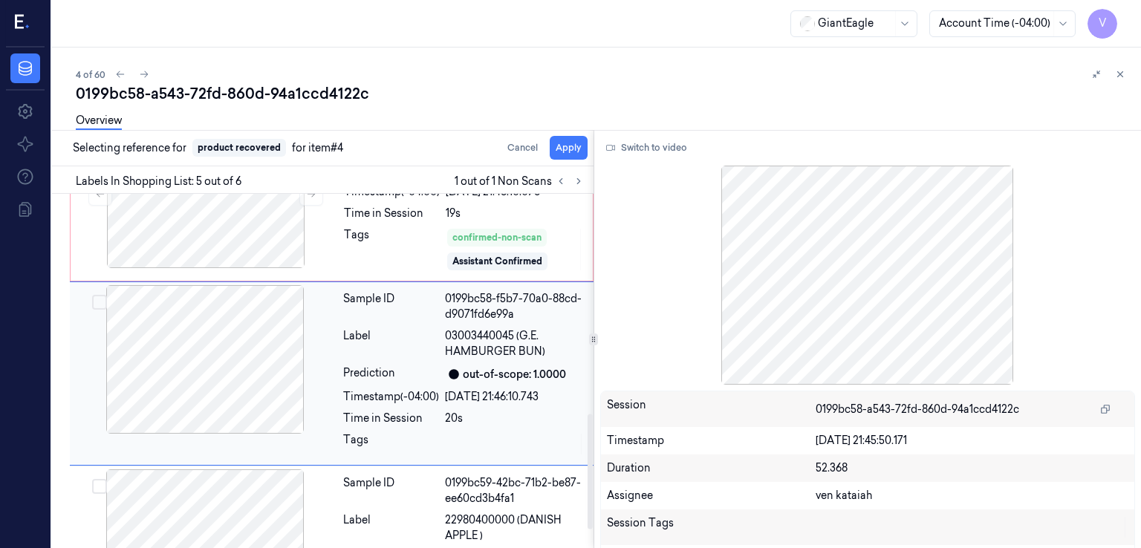
scroll to position [734, 0]
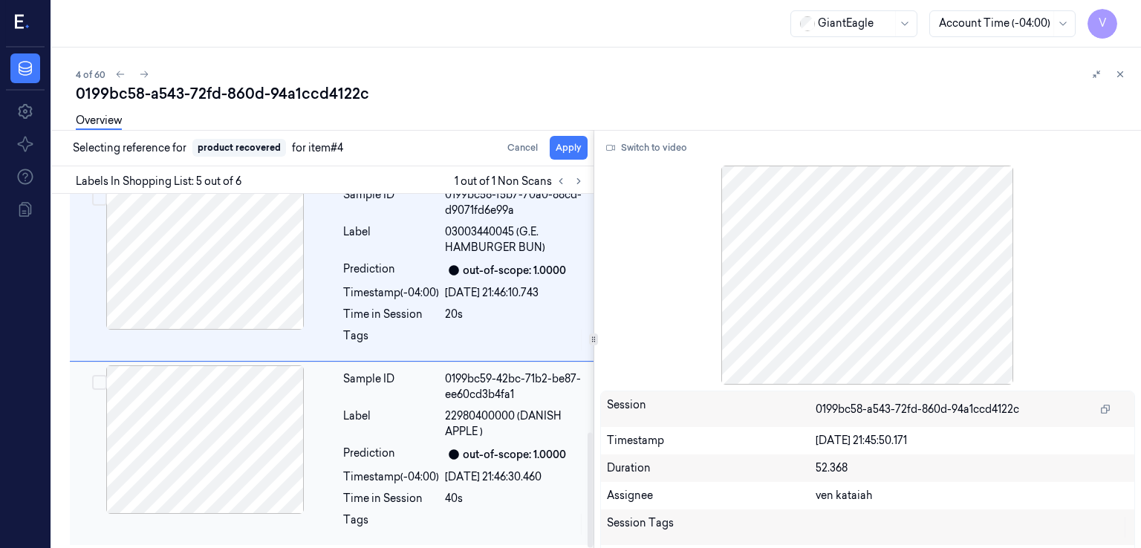
click at [425, 455] on div "Prediction" at bounding box center [391, 455] width 96 height 18
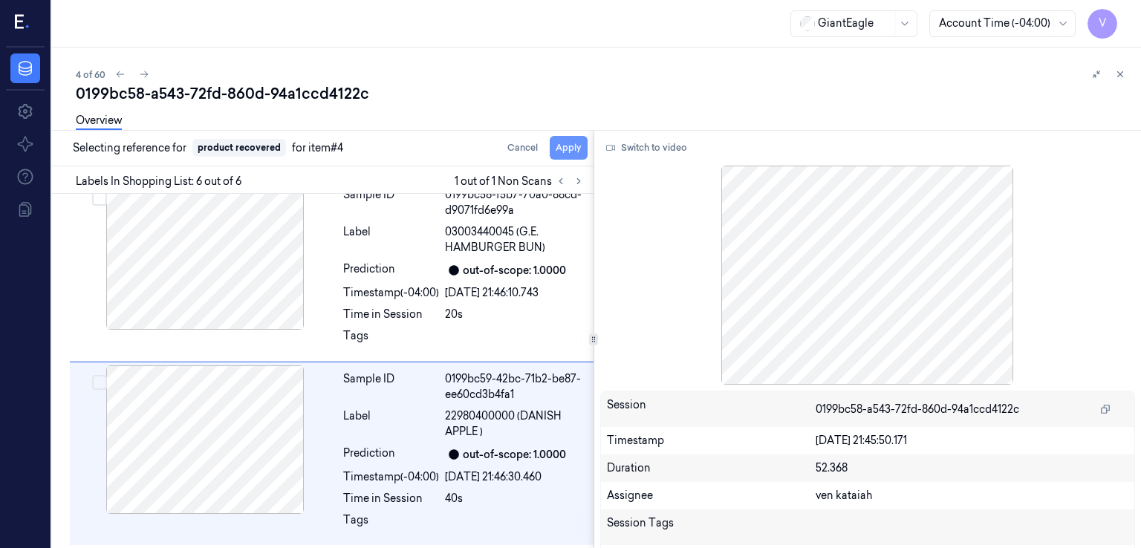
click at [568, 151] on button "Apply" at bounding box center [569, 148] width 38 height 24
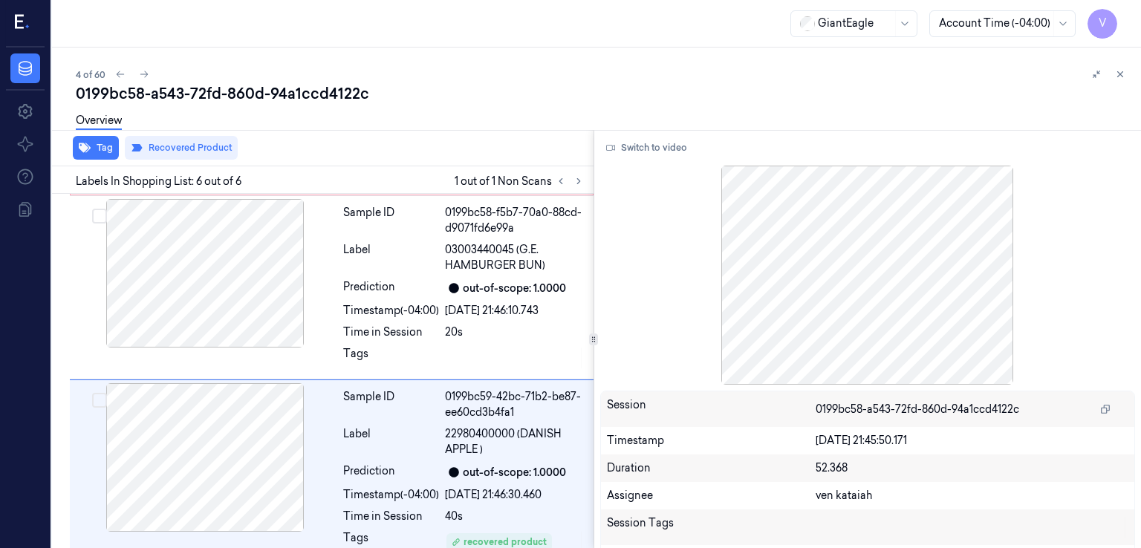
scroll to position [753, 0]
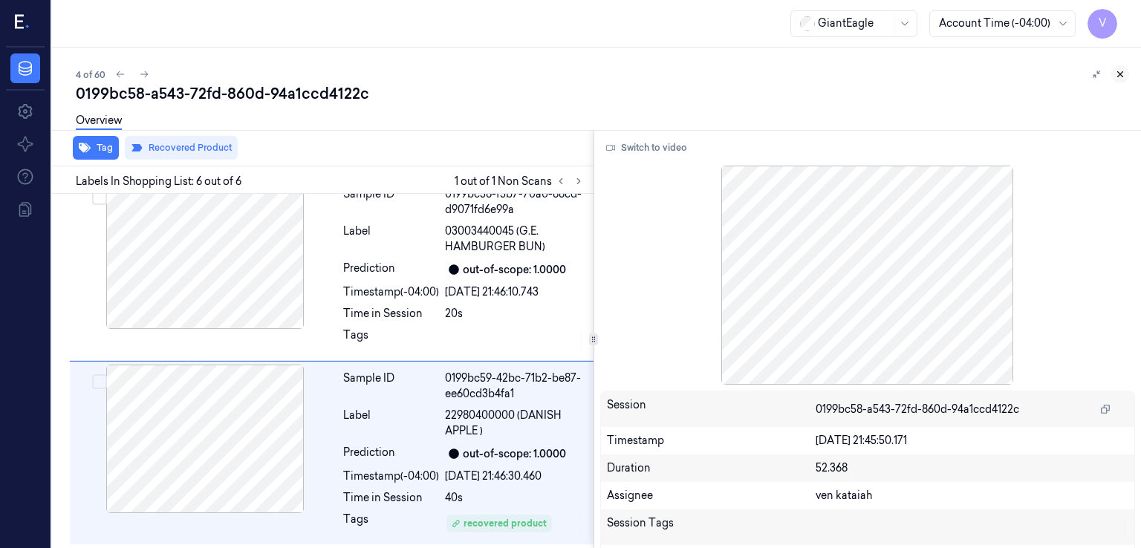
click at [1113, 70] on button at bounding box center [1120, 74] width 18 height 18
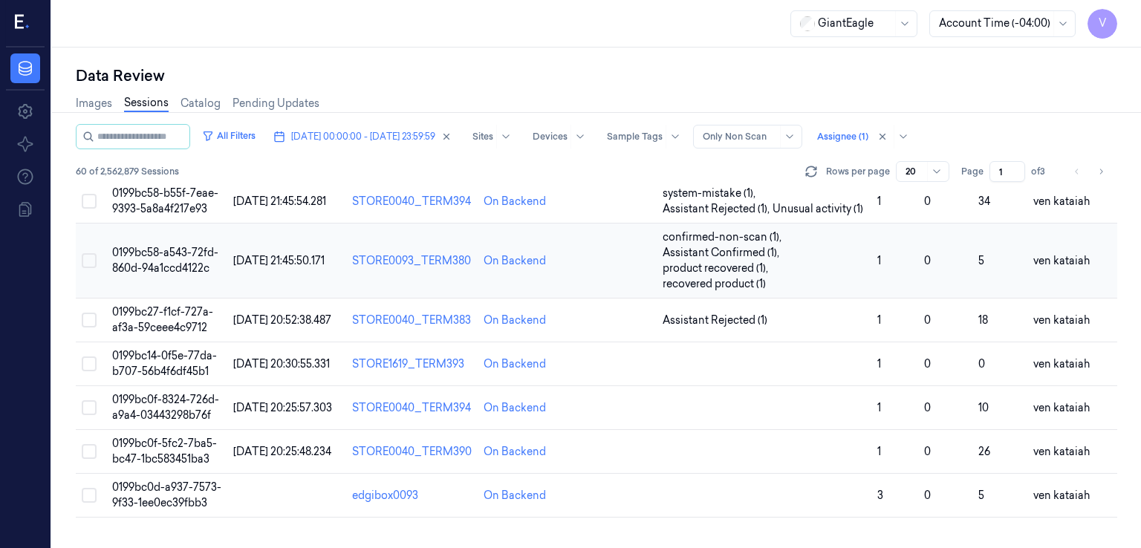
scroll to position [98, 0]
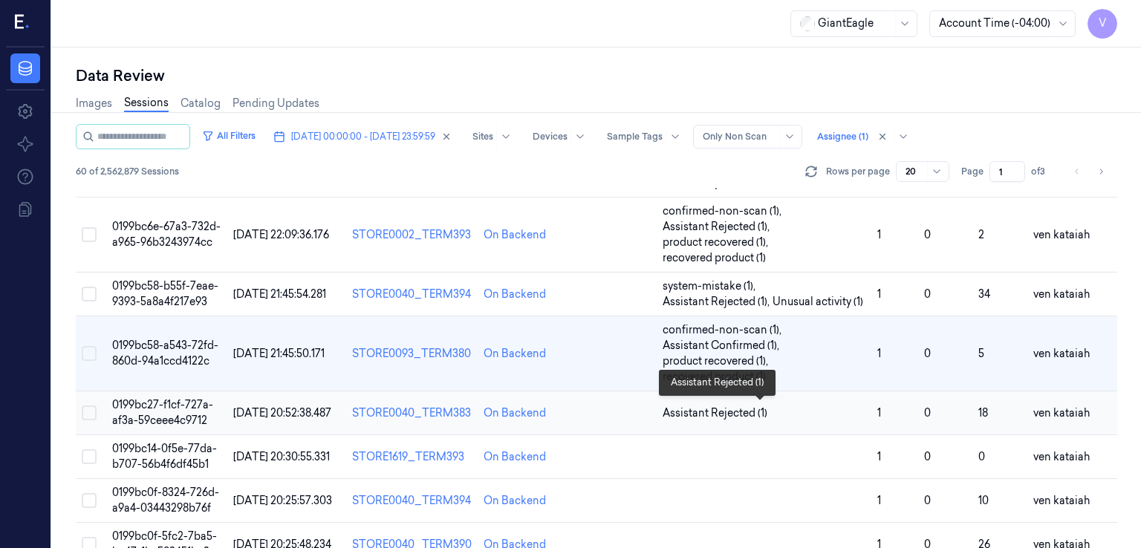
click at [773, 415] on span "Assistant Rejected (1)" at bounding box center [765, 414] width 204 height 16
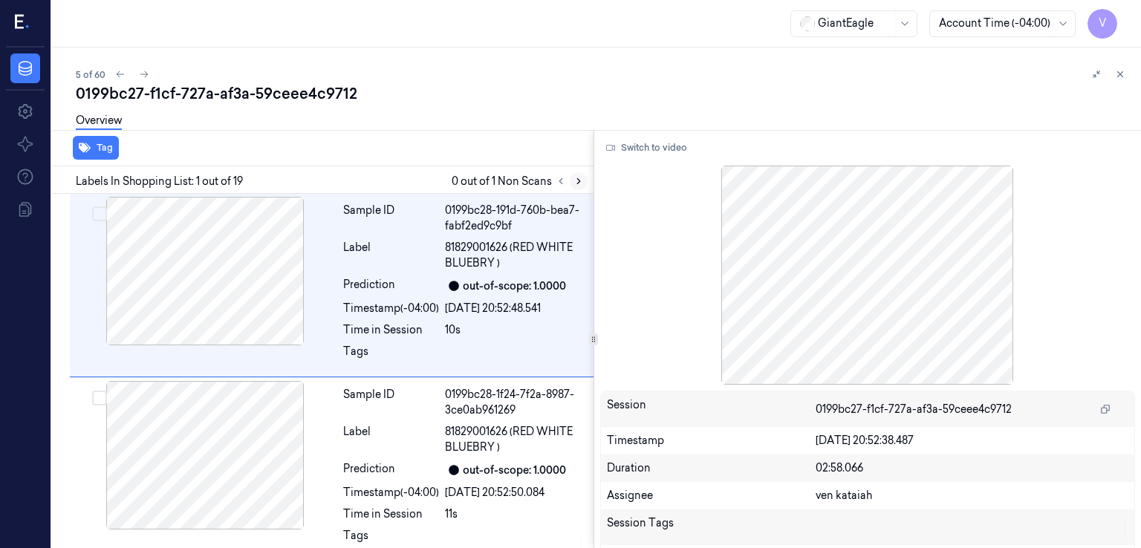
click at [582, 182] on icon at bounding box center [579, 181] width 10 height 10
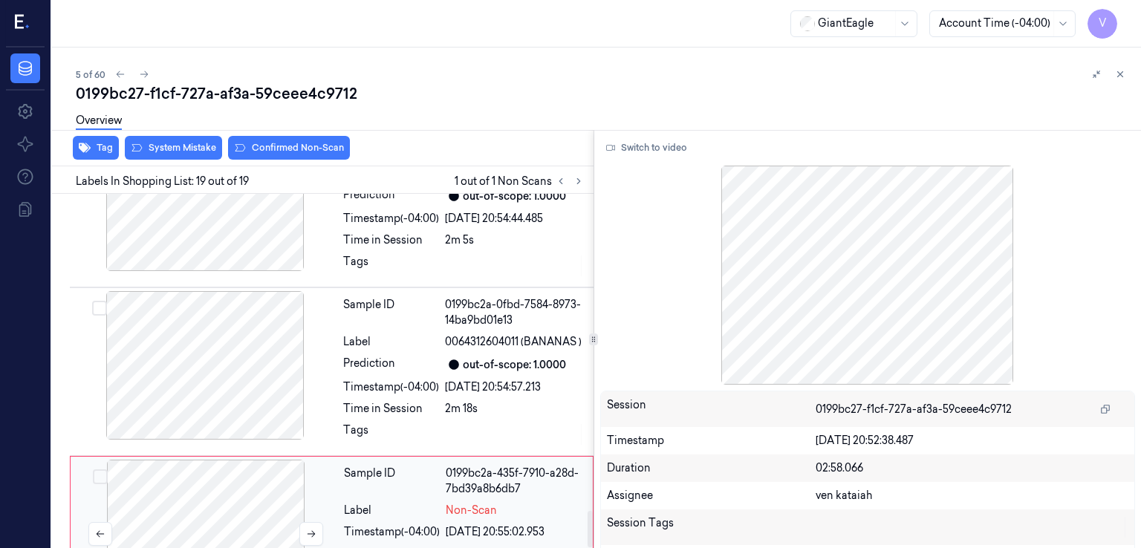
scroll to position [3086, 0]
click at [330, 459] on div at bounding box center [206, 533] width 264 height 149
click at [309, 530] on icon at bounding box center [312, 533] width 8 height 7
click at [410, 328] on div "Sample ID 0199bc2a-0fbd-7584-8973-14ba9bd01e13 Label 0064312604011 (BANANAS ) P…" at bounding box center [463, 371] width 253 height 161
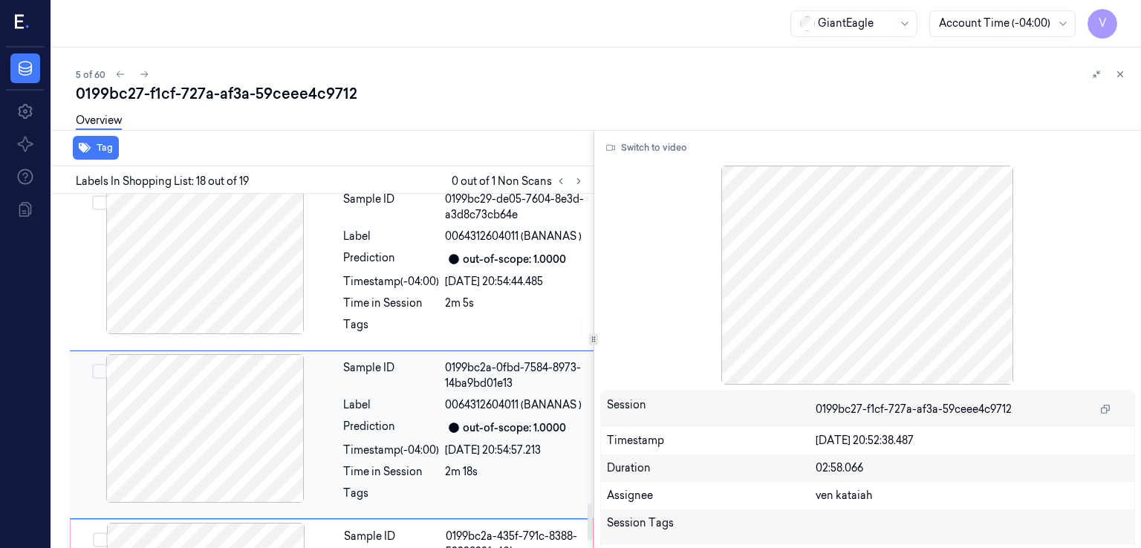
scroll to position [3018, 0]
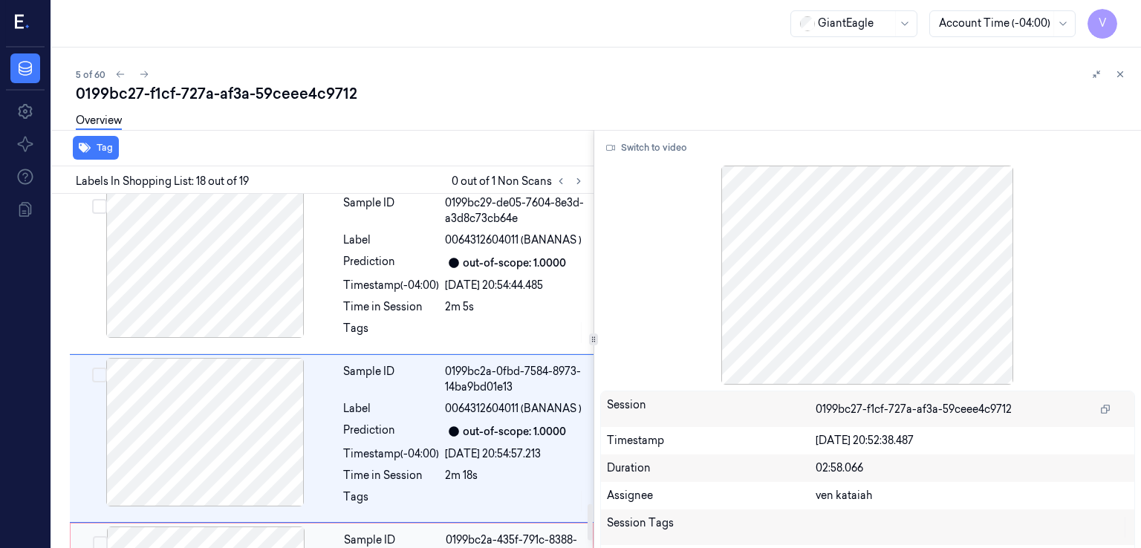
click at [401, 533] on div "Sample ID" at bounding box center [392, 548] width 96 height 31
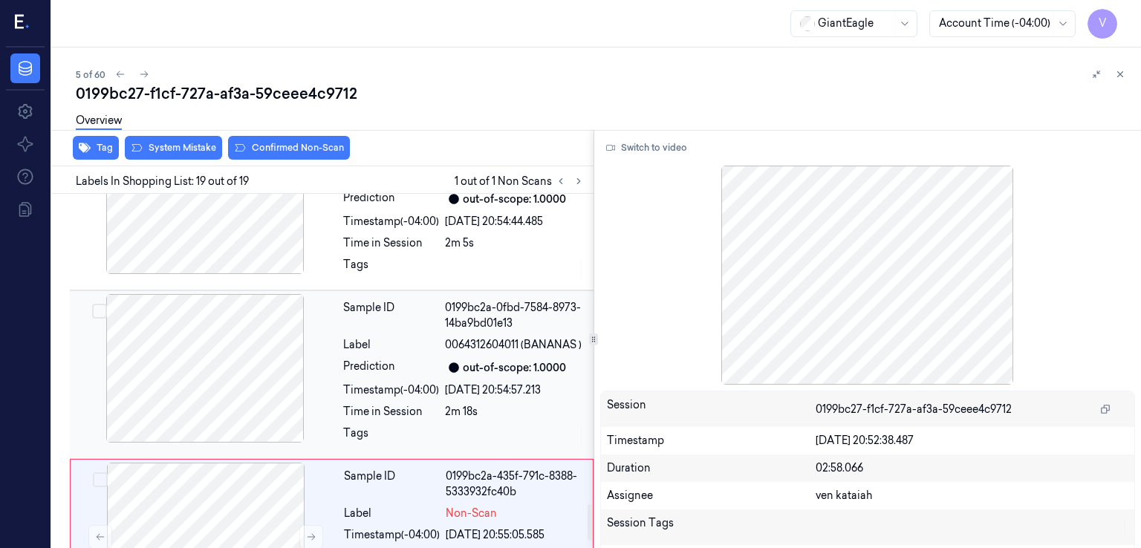
scroll to position [3086, 0]
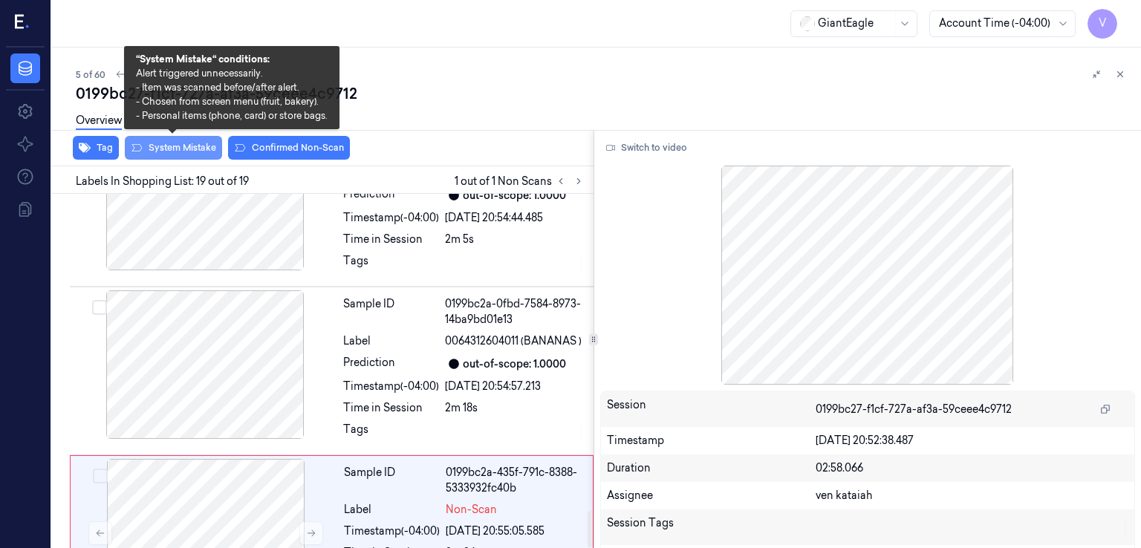
click at [206, 154] on button "System Mistake" at bounding box center [173, 148] width 97 height 24
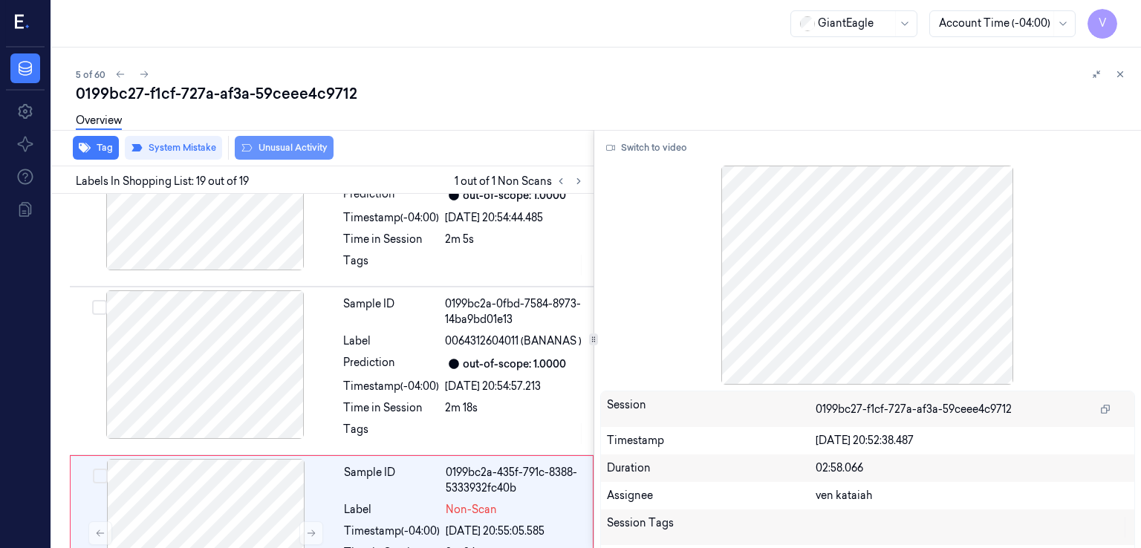
scroll to position [3094, 0]
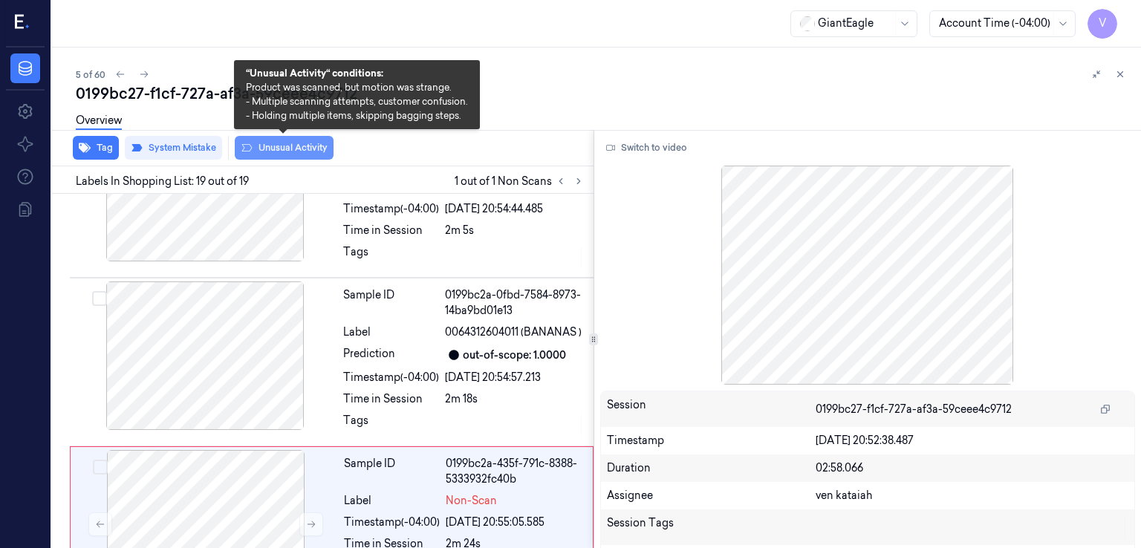
click at [290, 146] on button "Unusual Activity" at bounding box center [284, 148] width 99 height 24
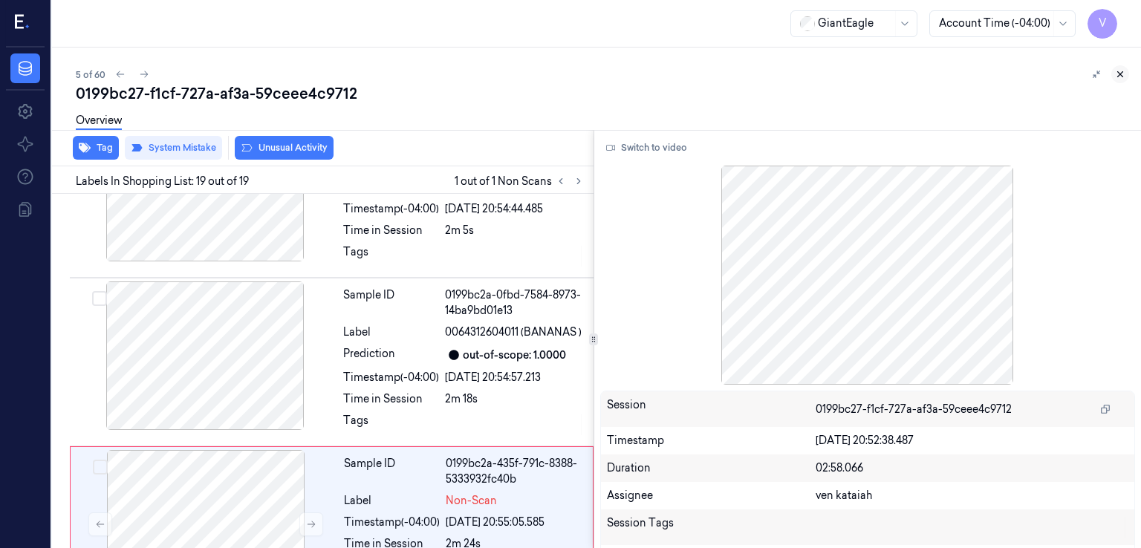
scroll to position [3113, 0]
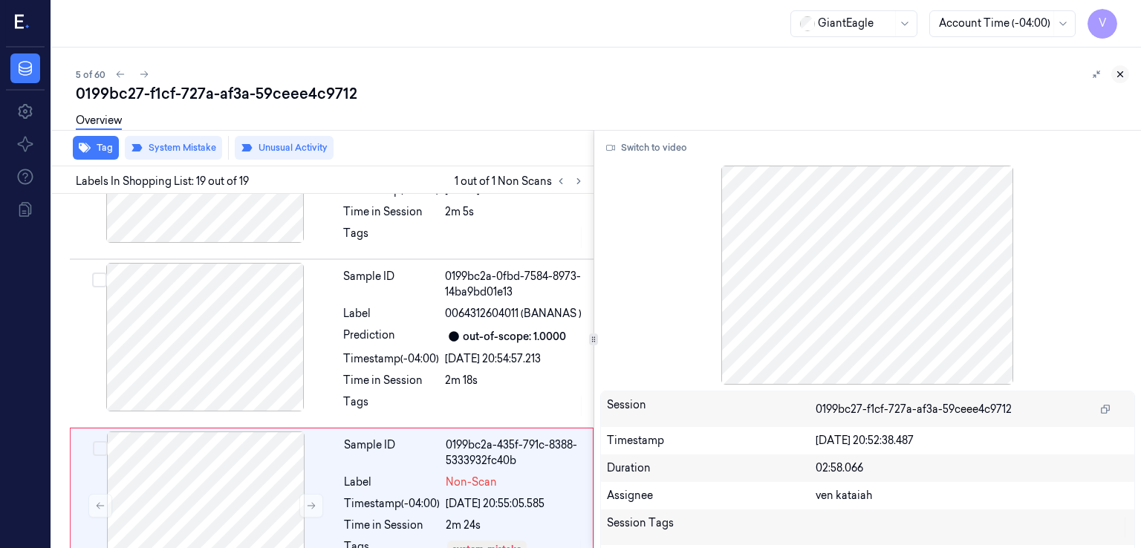
click at [1120, 74] on icon at bounding box center [1120, 74] width 5 height 5
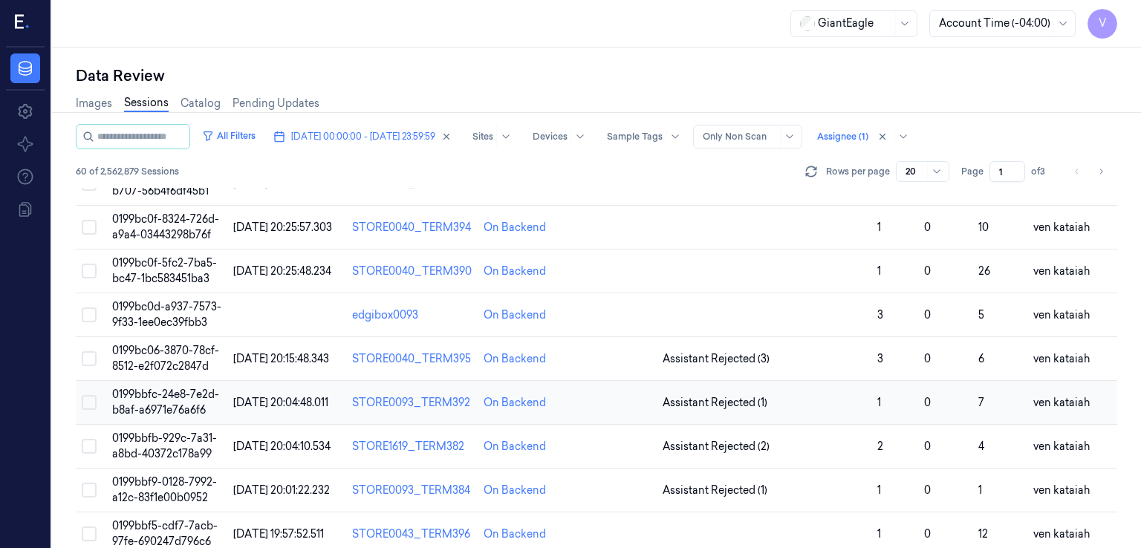
scroll to position [87, 0]
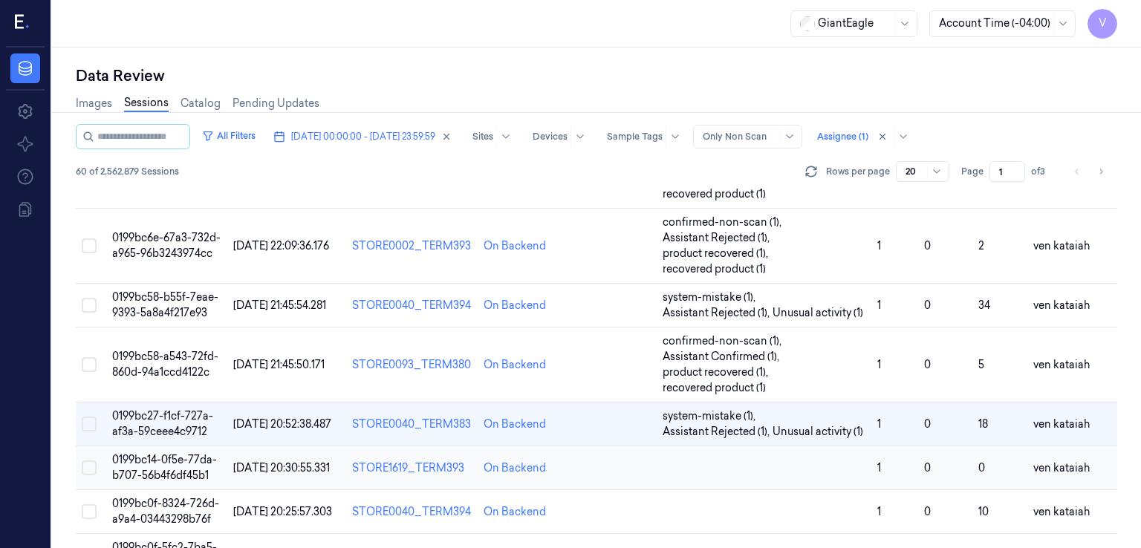
click at [808, 460] on td at bounding box center [764, 469] width 215 height 44
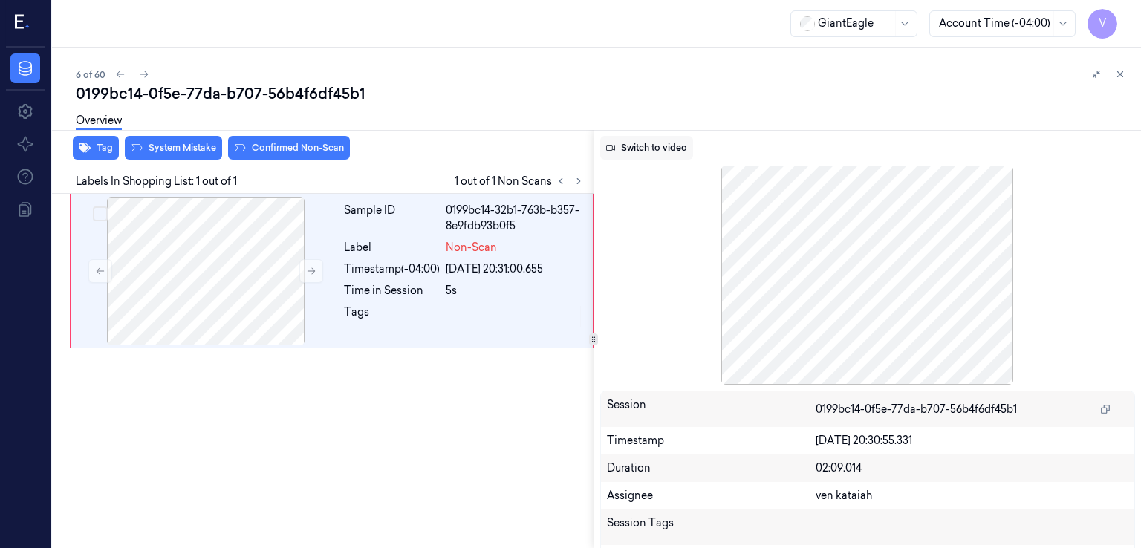
click at [639, 138] on button "Switch to video" at bounding box center [646, 148] width 93 height 24
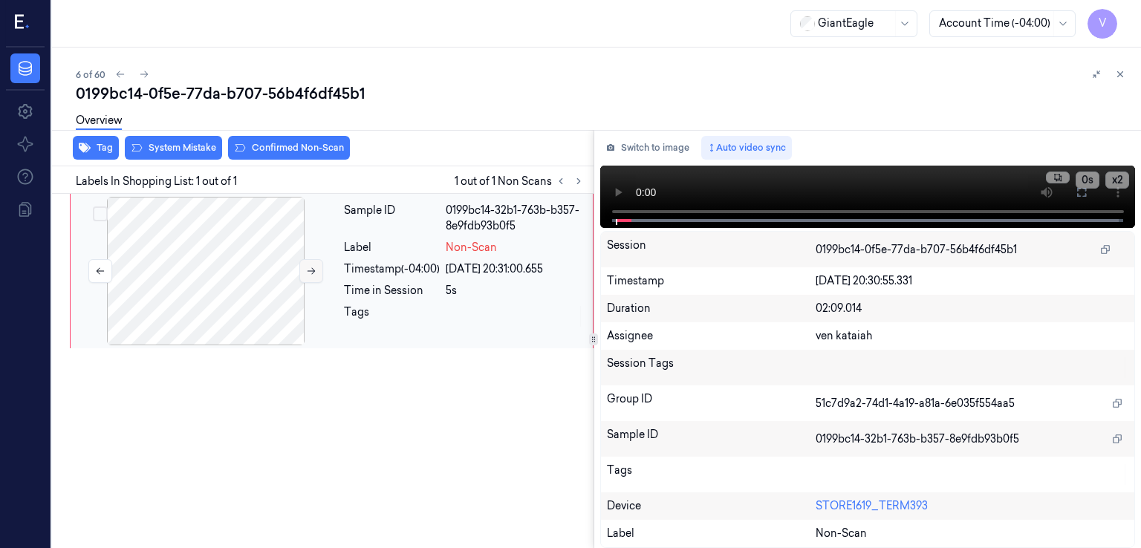
click at [302, 272] on button at bounding box center [311, 271] width 24 height 24
click at [1081, 198] on icon at bounding box center [1082, 192] width 12 height 12
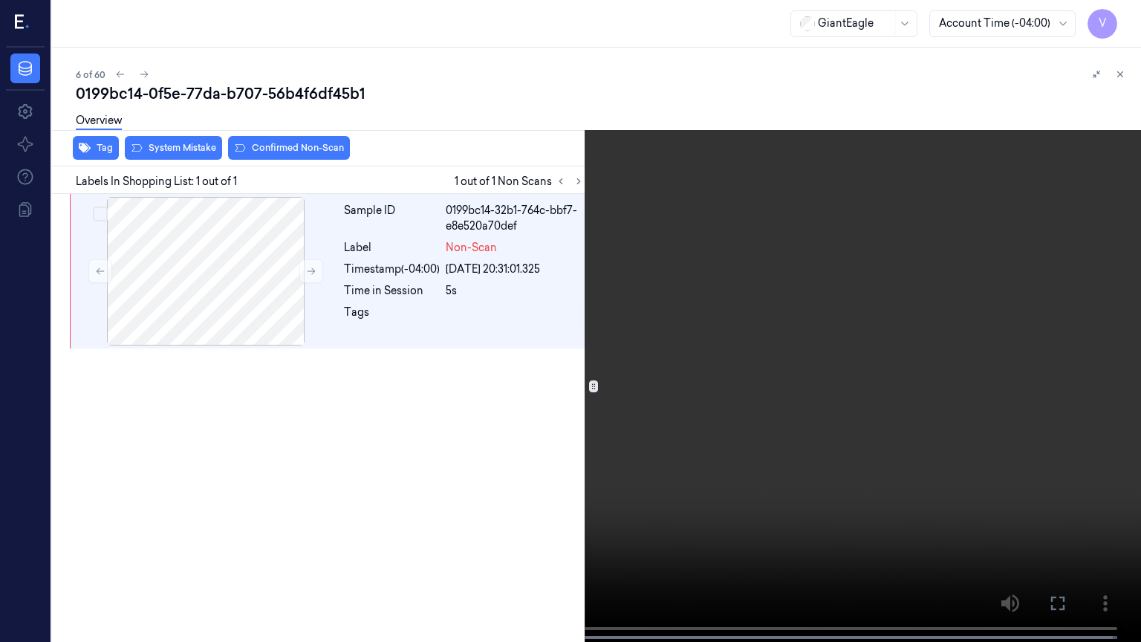
click at [0, 0] on button at bounding box center [0, 0] width 0 height 0
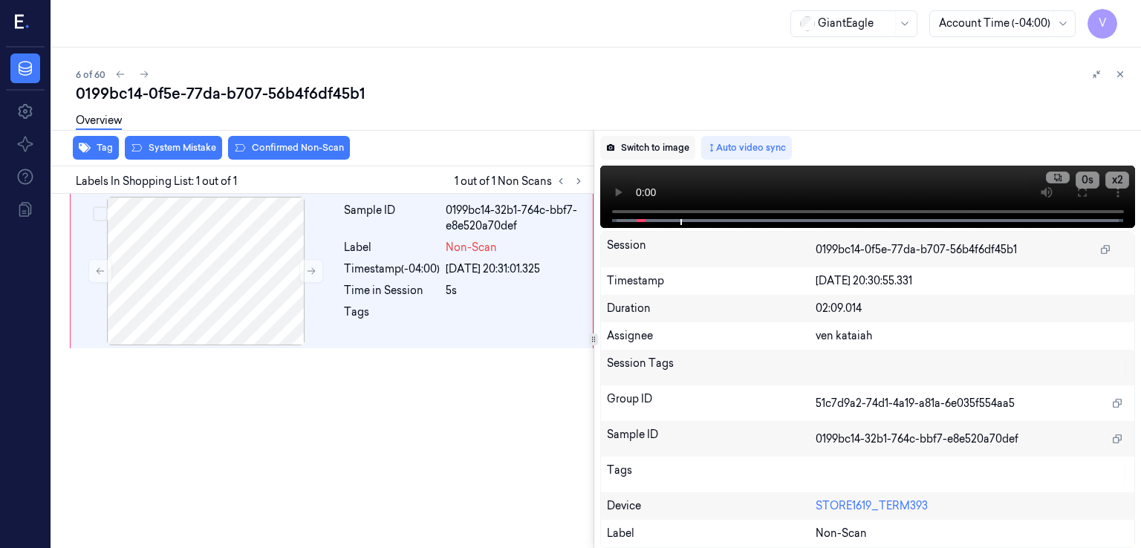
click at [685, 149] on button "Switch to image" at bounding box center [647, 148] width 95 height 24
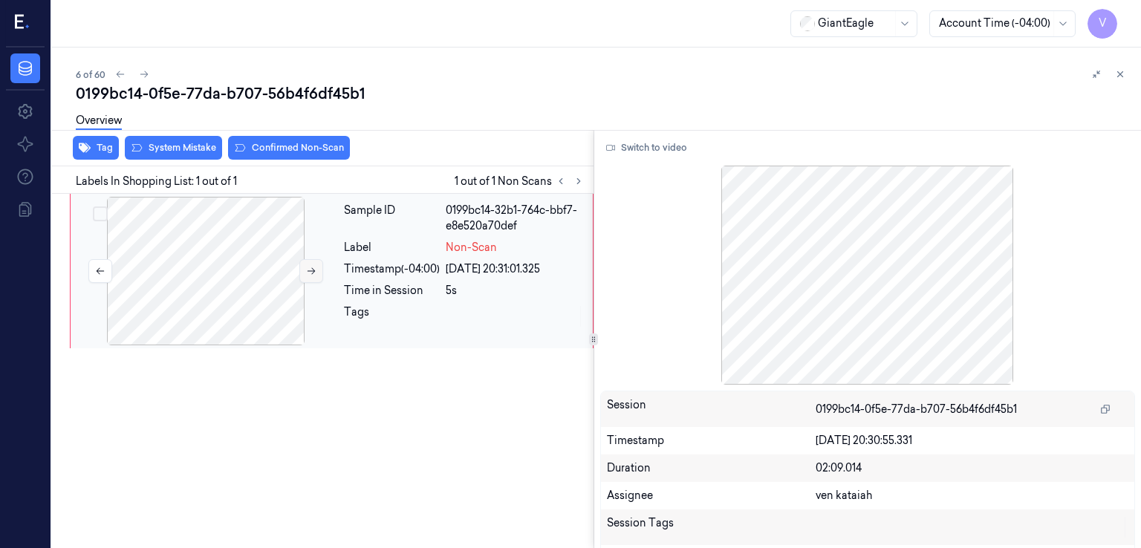
click at [303, 265] on button at bounding box center [311, 271] width 24 height 24
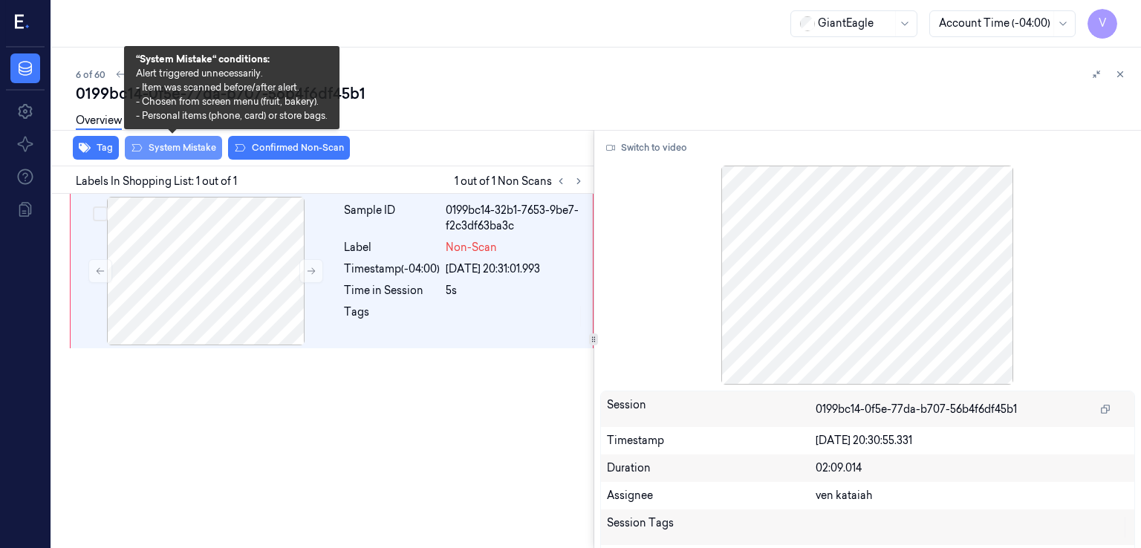
click at [163, 158] on button "System Mistake" at bounding box center [173, 148] width 97 height 24
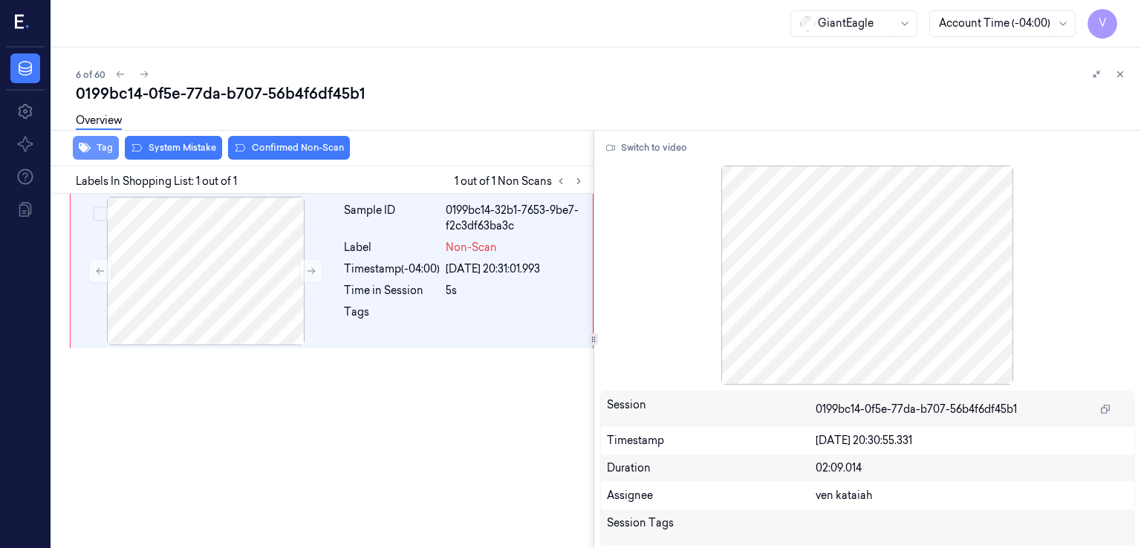
click at [91, 152] on button "Tag" at bounding box center [96, 148] width 46 height 24
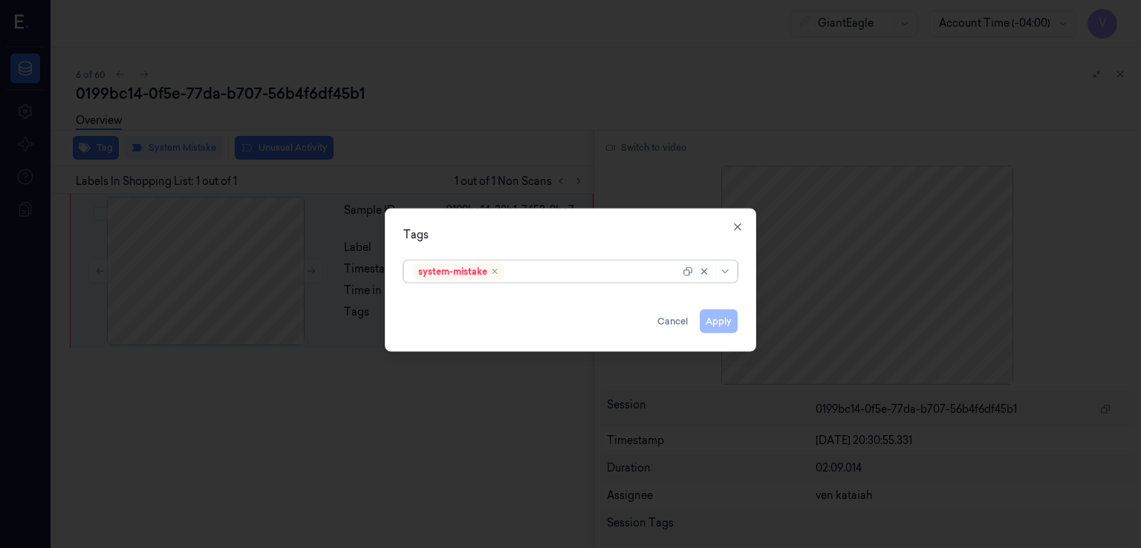
click at [580, 279] on div at bounding box center [593, 272] width 172 height 16
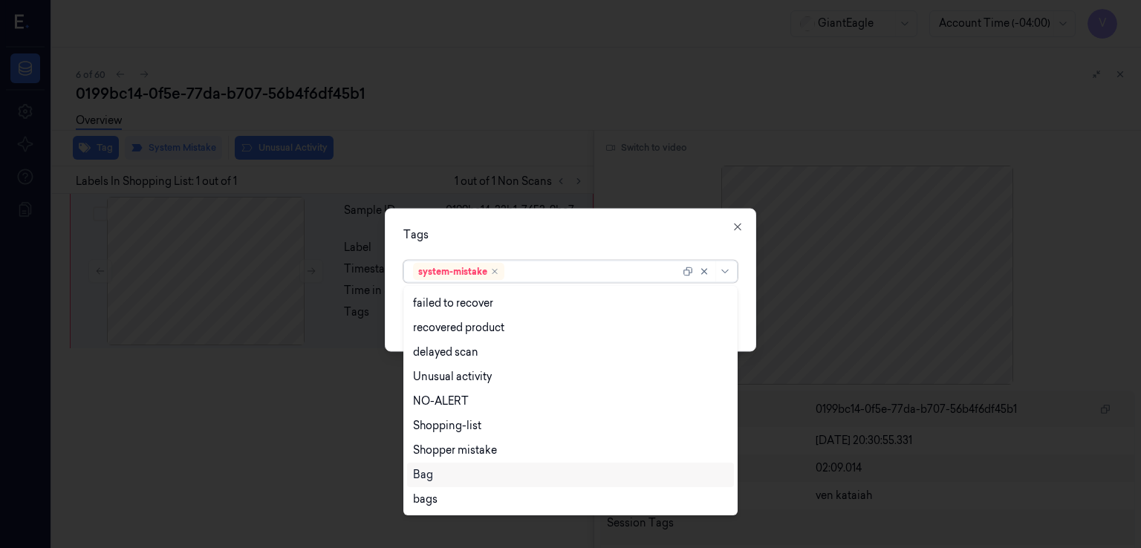
click at [452, 473] on div "Bag" at bounding box center [570, 475] width 315 height 16
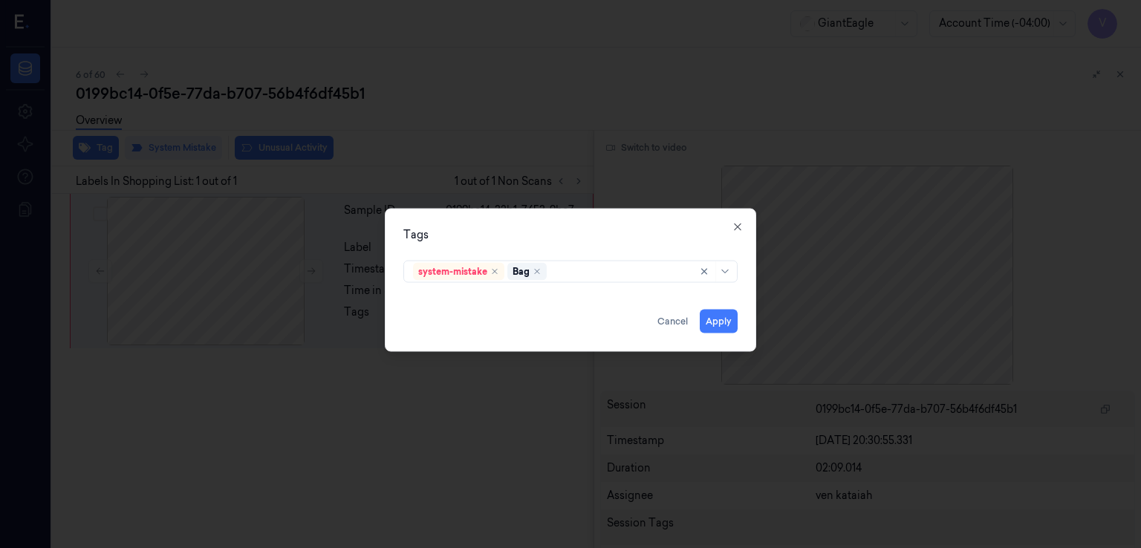
click at [692, 234] on div "Tags" at bounding box center [570, 235] width 334 height 16
click at [716, 319] on button "Apply" at bounding box center [719, 322] width 38 height 24
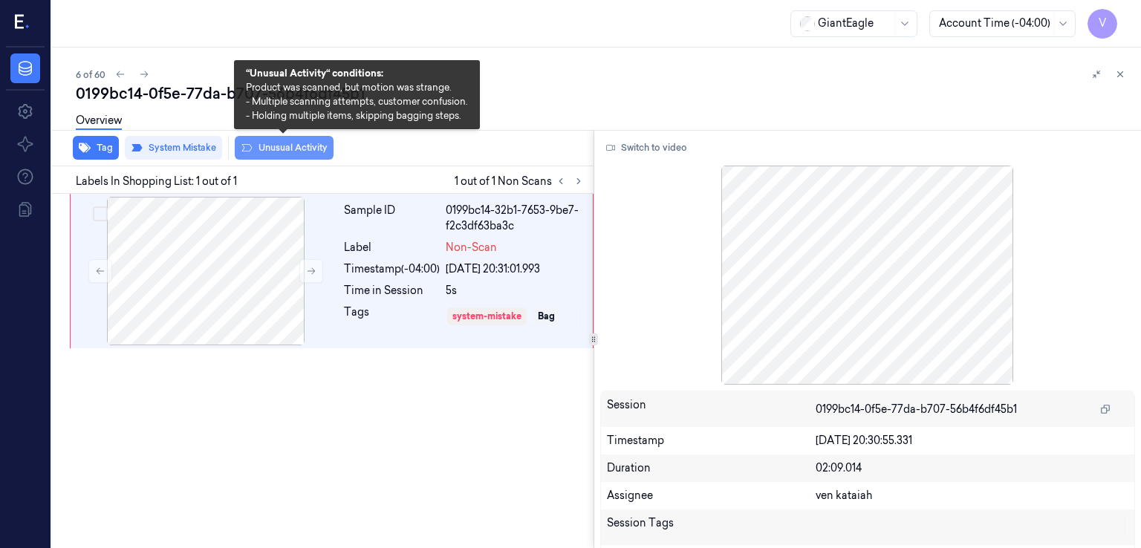
click at [283, 158] on button "Unusual Activity" at bounding box center [284, 148] width 99 height 24
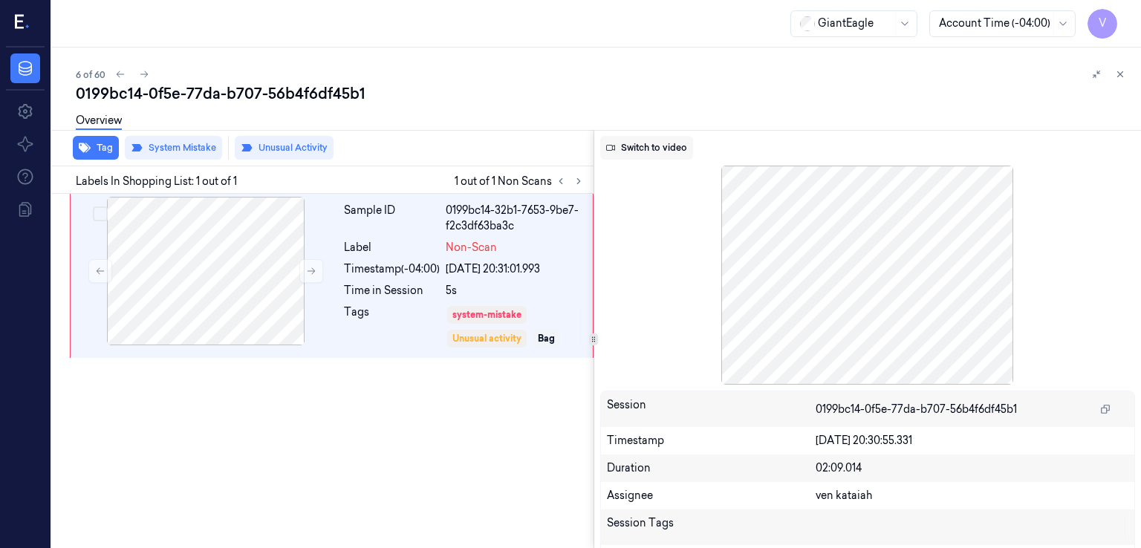
click at [671, 146] on button "Switch to video" at bounding box center [646, 148] width 93 height 24
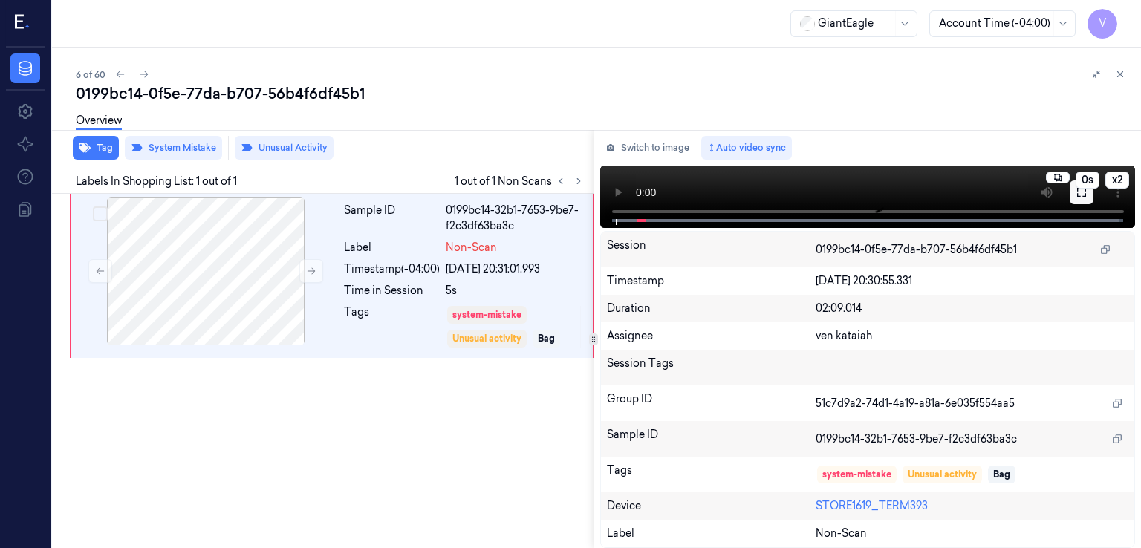
click at [1085, 195] on icon at bounding box center [1082, 192] width 12 height 12
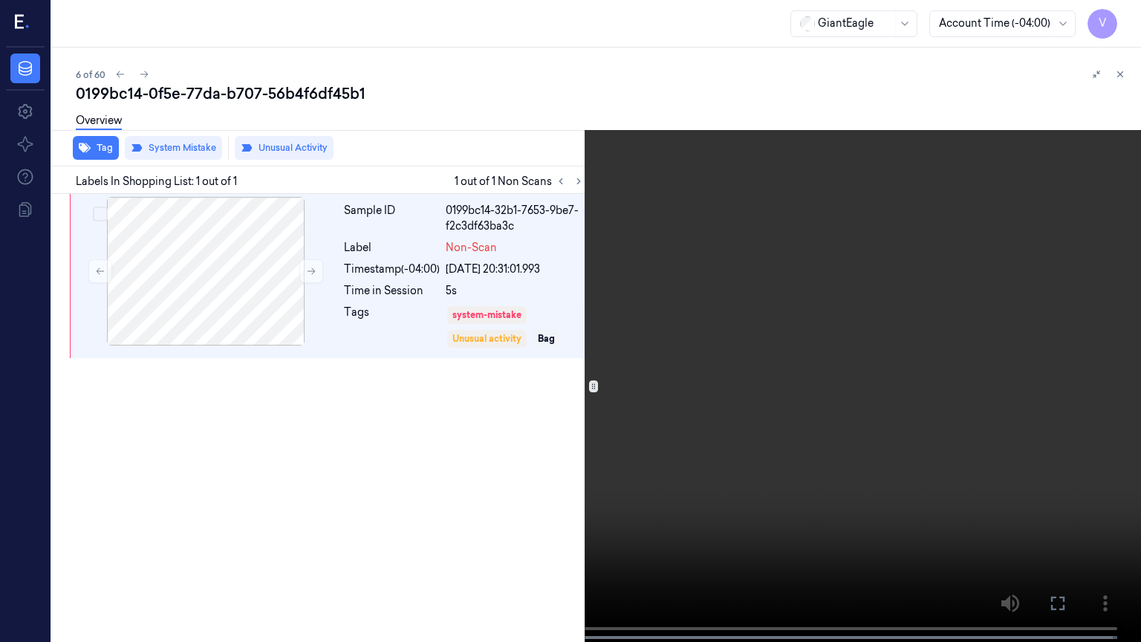
click at [0, 0] on icon at bounding box center [0, 0] width 0 height 0
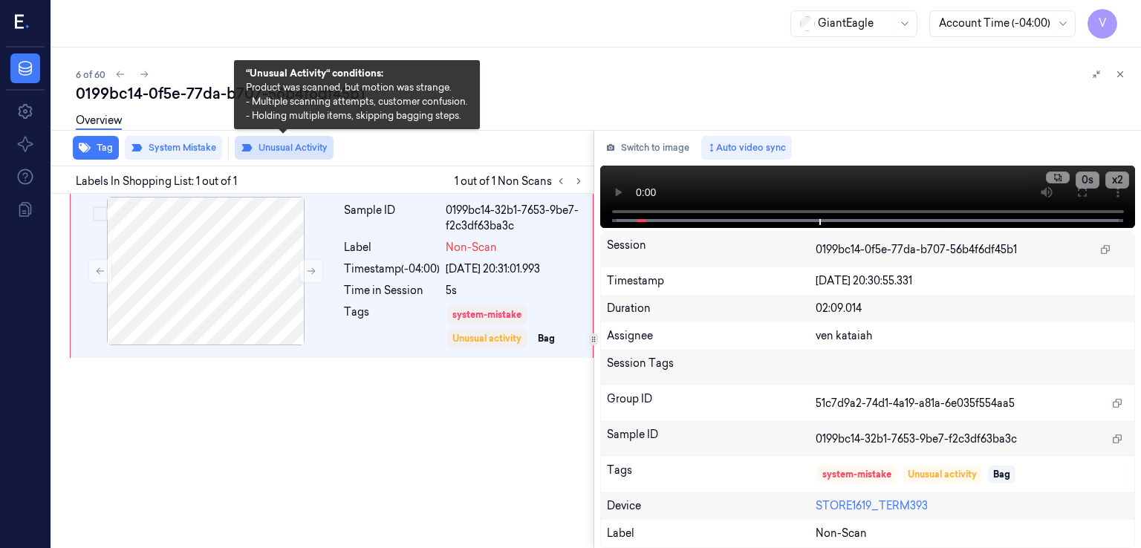
click at [272, 146] on button "Unusual Activity" at bounding box center [284, 148] width 99 height 24
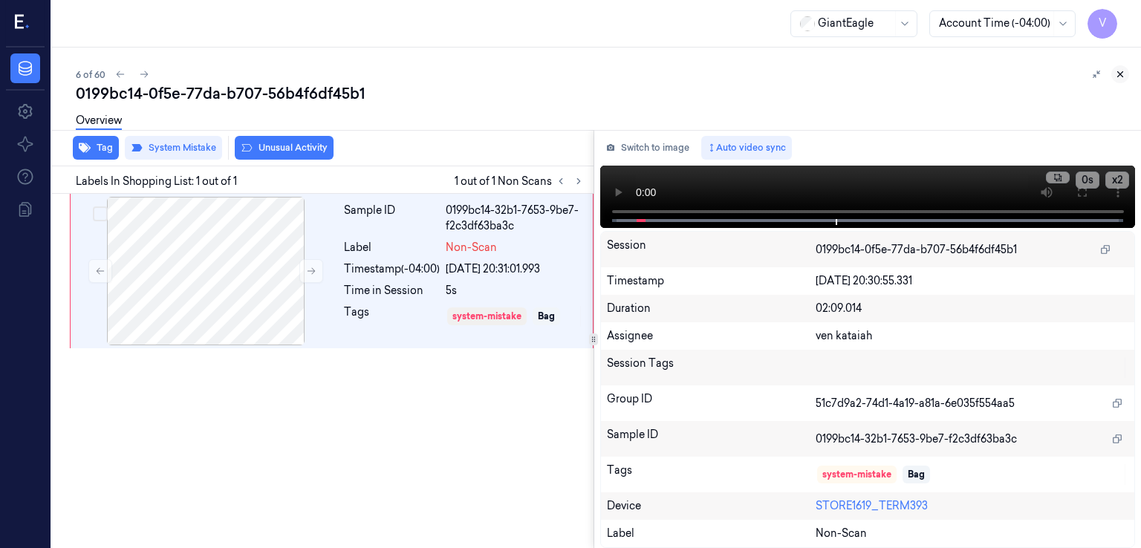
click at [1117, 77] on icon at bounding box center [1120, 74] width 10 height 10
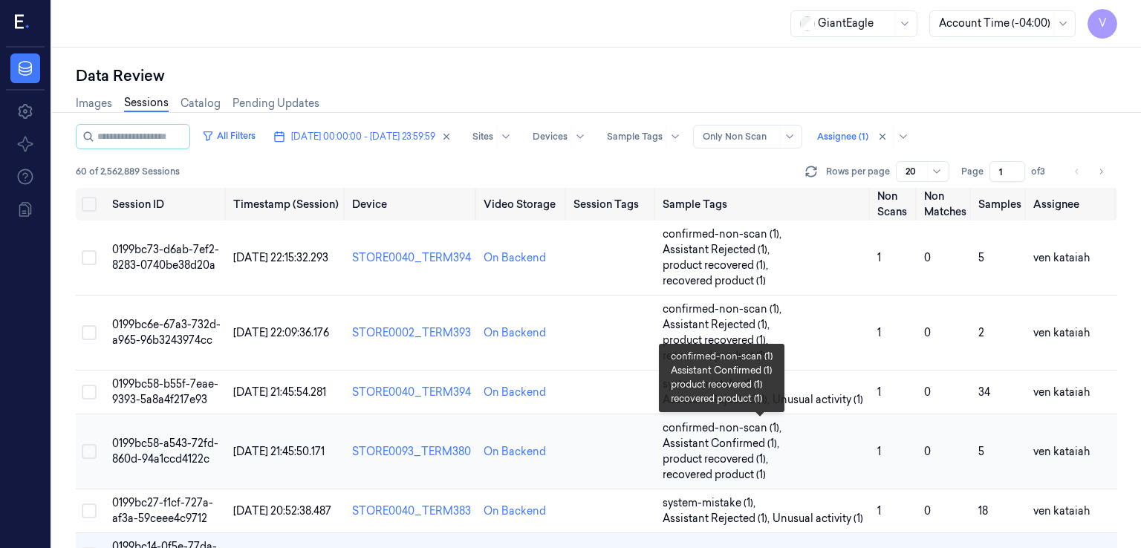
click at [743, 449] on span "Assistant Confirmed (1) ," at bounding box center [723, 444] width 120 height 16
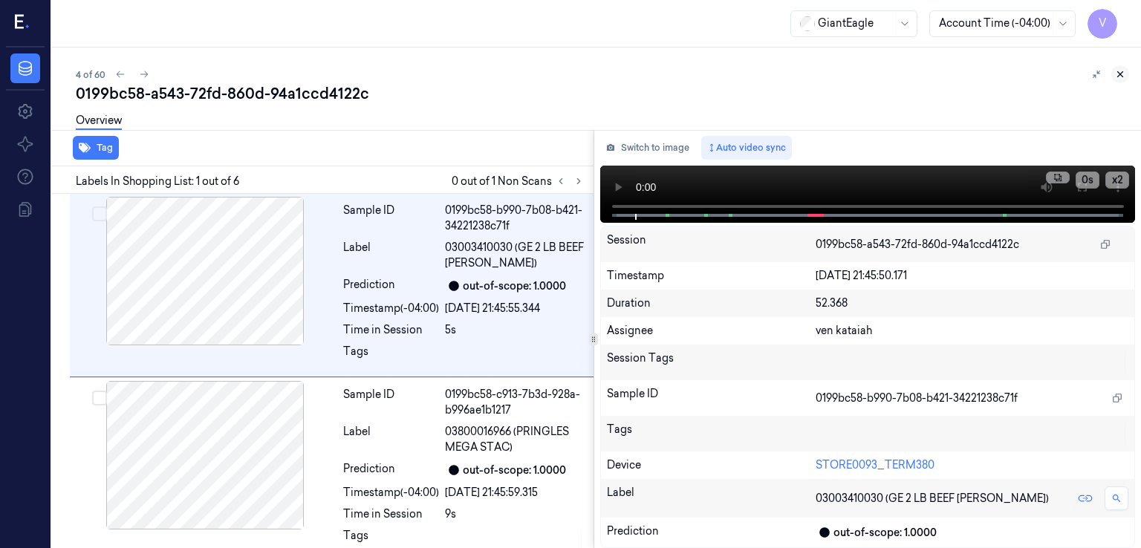
click at [1116, 77] on icon at bounding box center [1120, 74] width 10 height 10
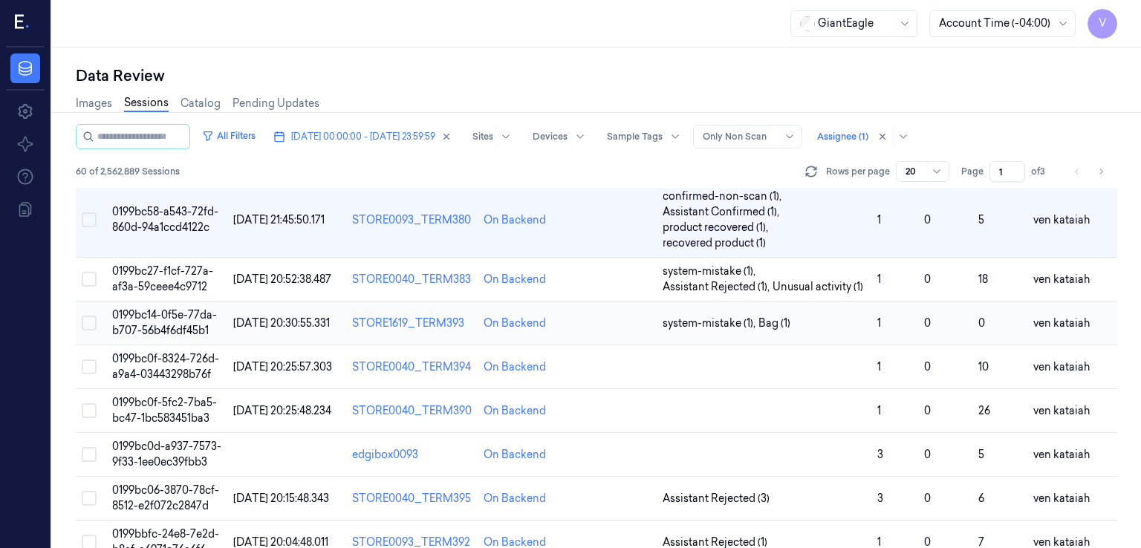
scroll to position [247, 0]
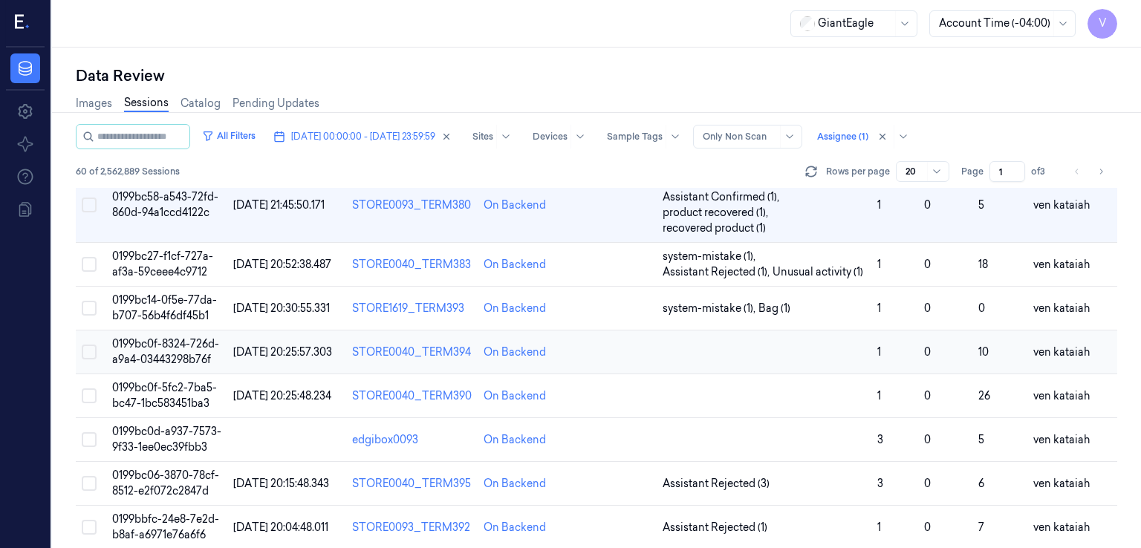
click at [825, 342] on td at bounding box center [764, 353] width 215 height 44
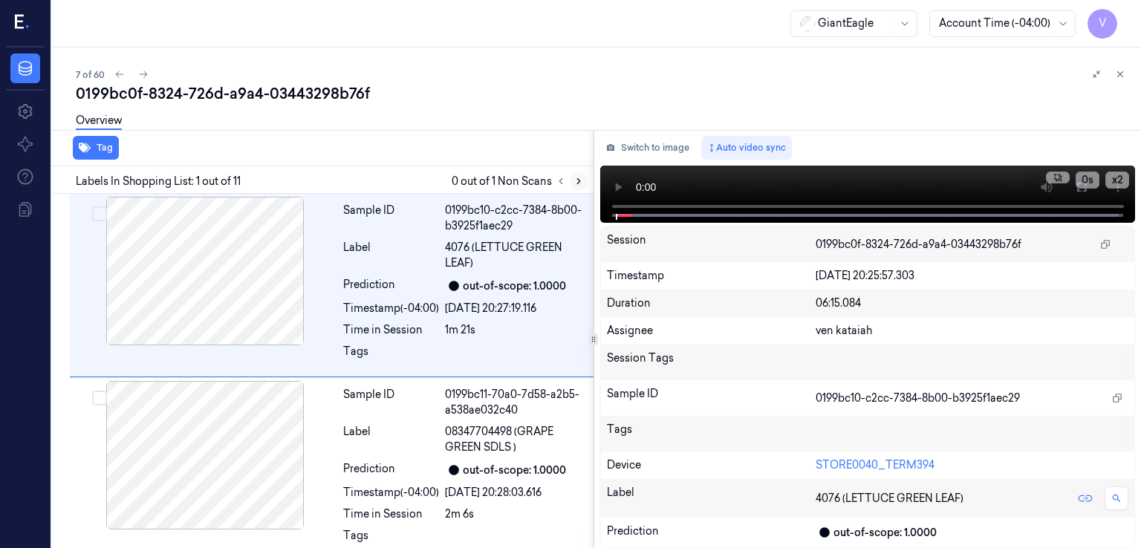
click at [572, 180] on button at bounding box center [579, 181] width 18 height 18
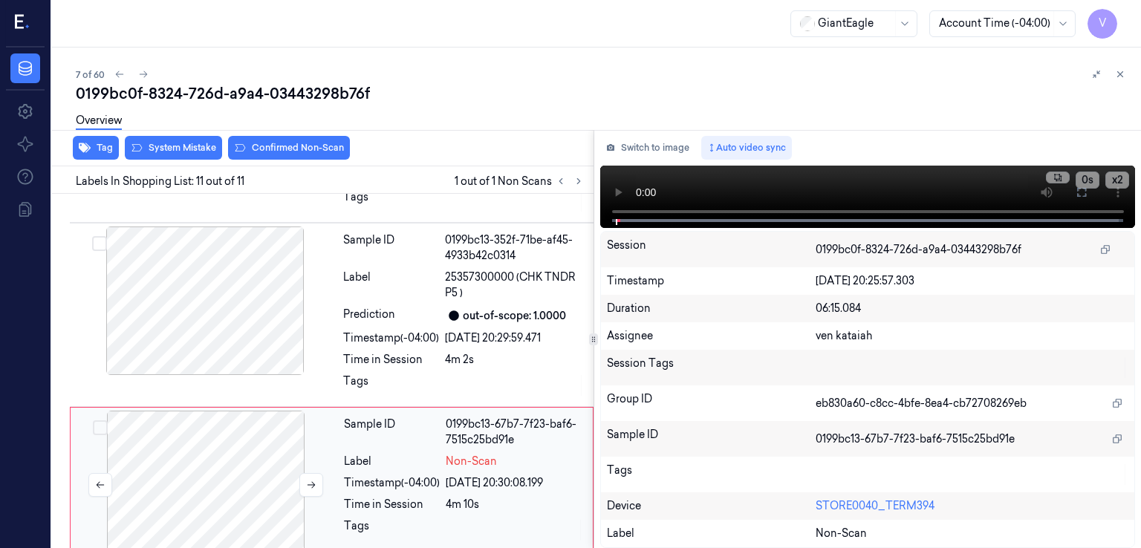
scroll to position [1629, 0]
click at [645, 146] on button "Switch to image" at bounding box center [647, 148] width 95 height 24
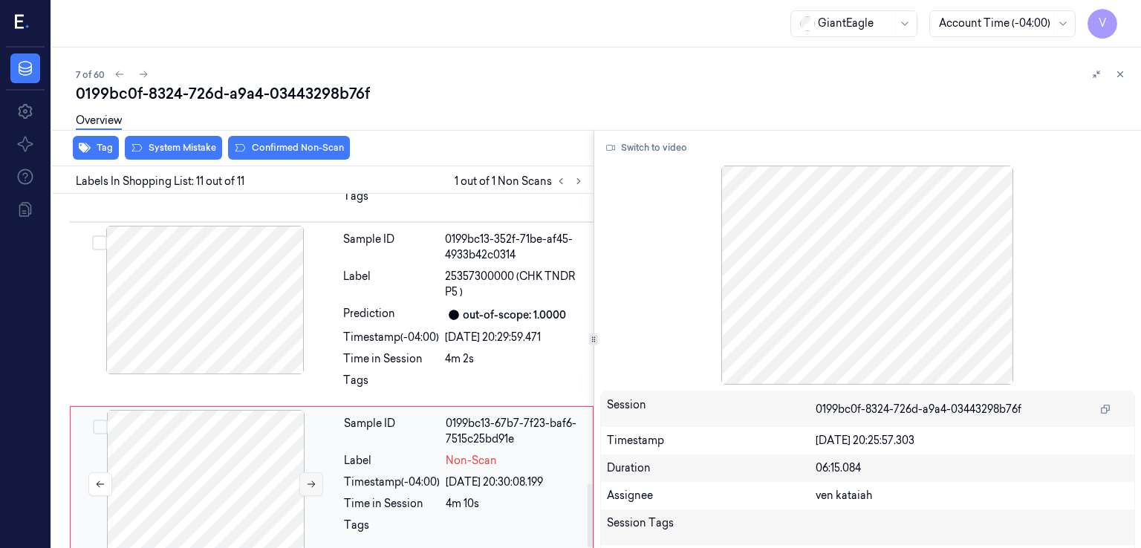
click at [302, 473] on button at bounding box center [311, 485] width 24 height 24
click at [393, 328] on div "Sample ID 0199bc13-352f-71be-af45-4933b42c0314 Label 25357300000 (CHK TNDR P5 )…" at bounding box center [463, 314] width 253 height 177
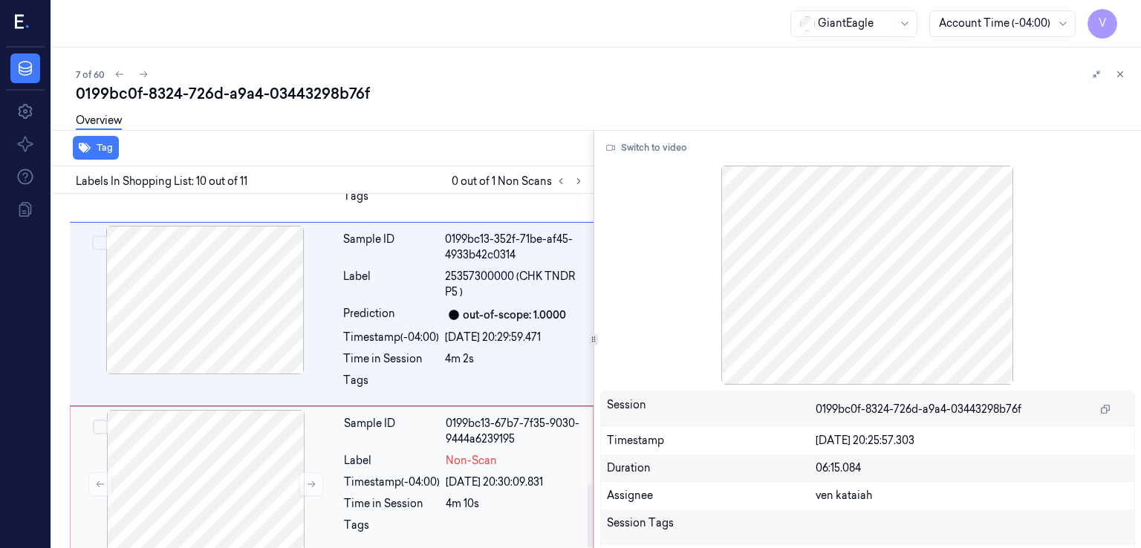
click at [367, 416] on div "Sample ID" at bounding box center [392, 431] width 96 height 31
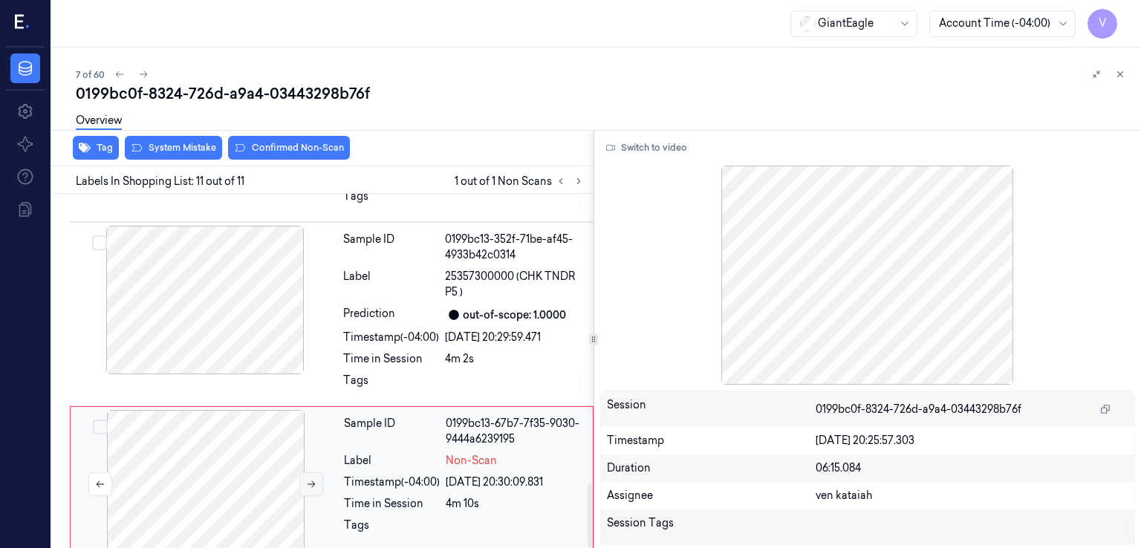
click at [312, 481] on icon at bounding box center [312, 484] width 8 height 7
click at [449, 351] on div "4m 2s" at bounding box center [515, 359] width 140 height 16
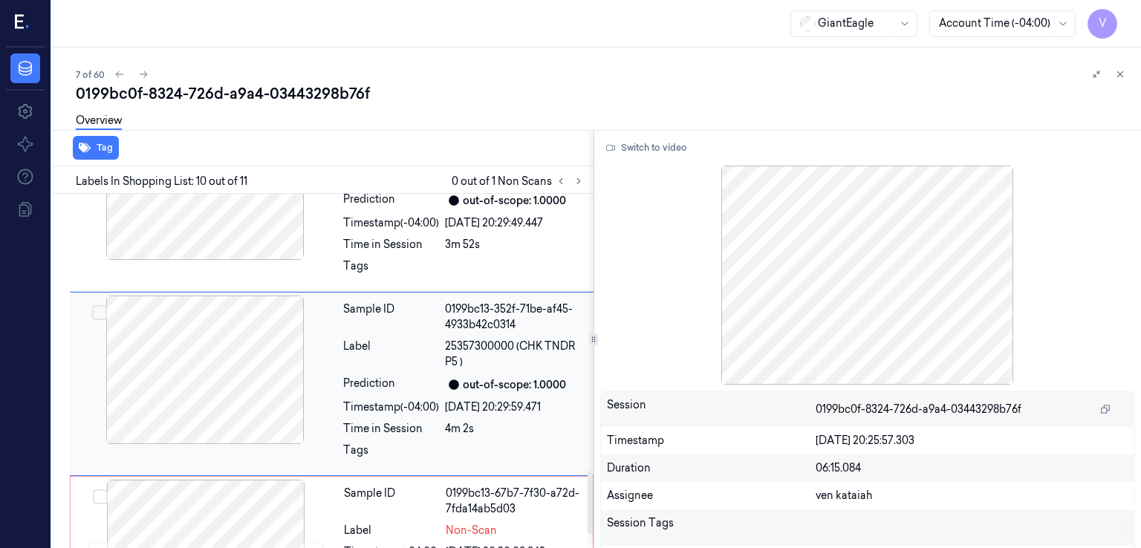
scroll to position [1554, 0]
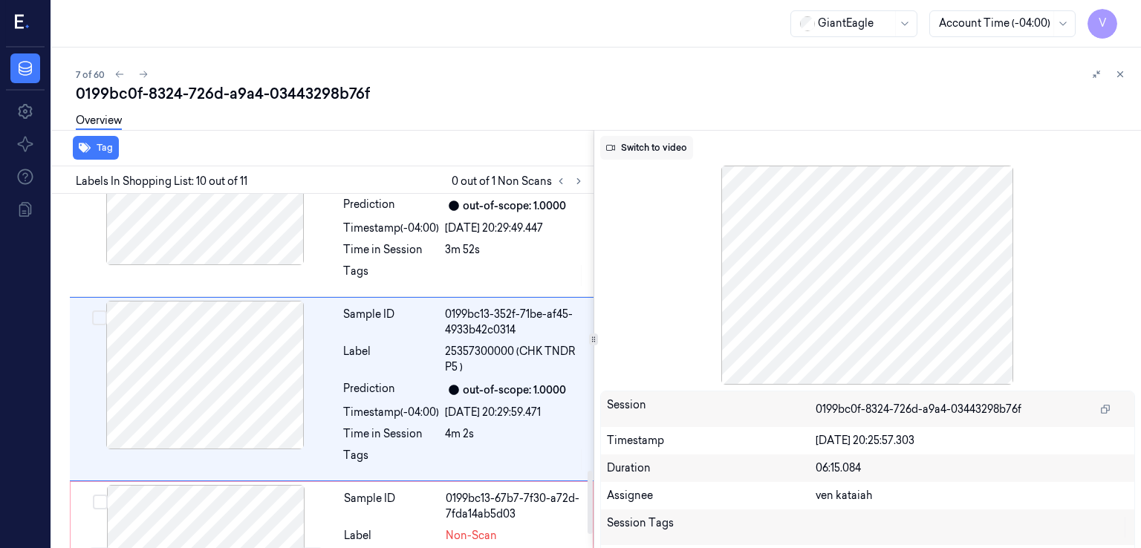
click at [637, 151] on button "Switch to video" at bounding box center [646, 148] width 93 height 24
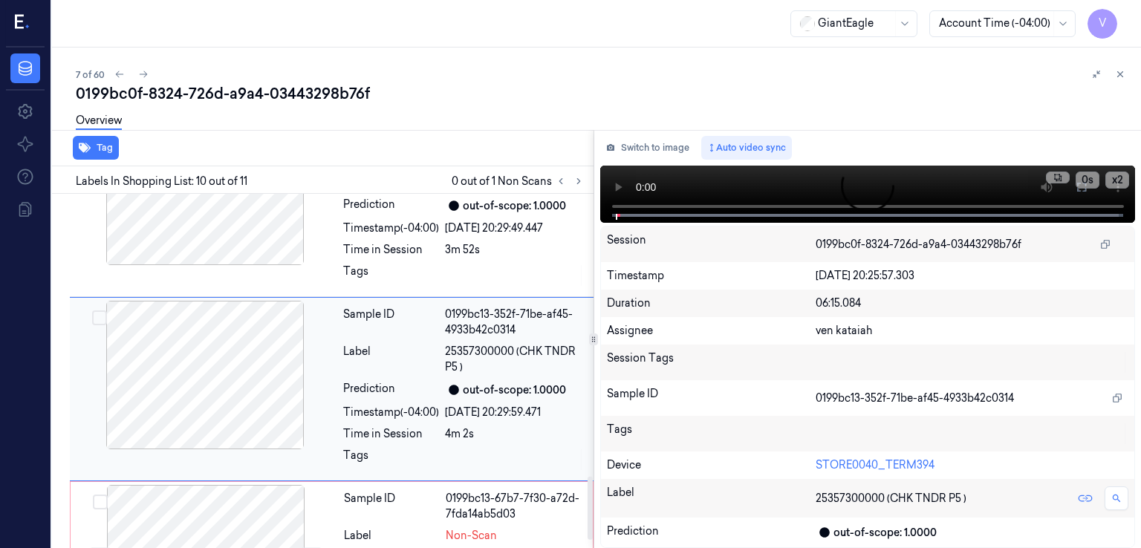
scroll to position [1629, 0]
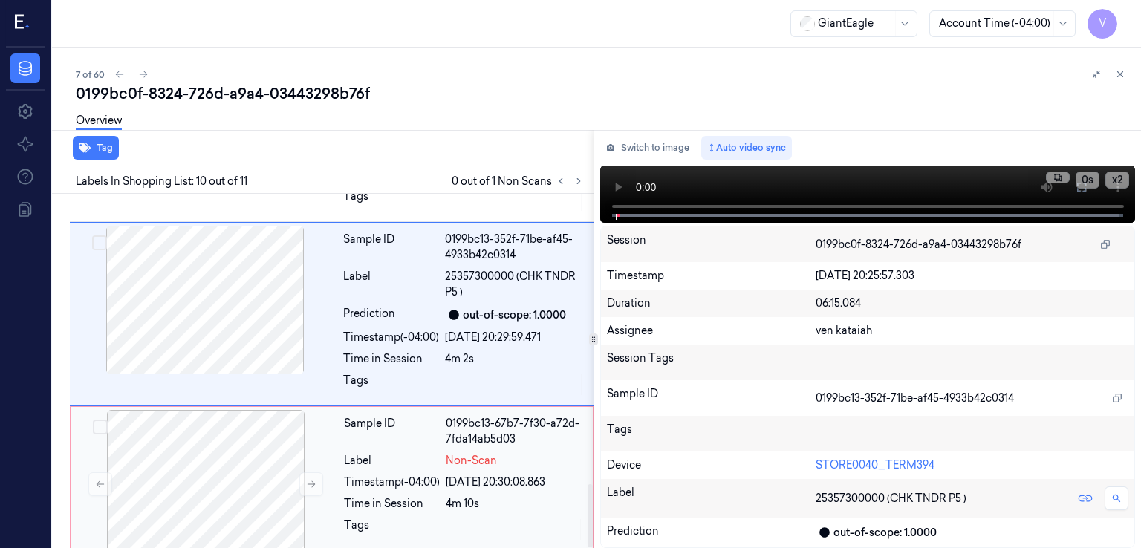
click at [467, 451] on div "Sample ID 0199bc13-67b7-7f30-a72d-7fda14ab5d03 Label Non-Scan Timestamp (-04:00…" at bounding box center [464, 484] width 252 height 149
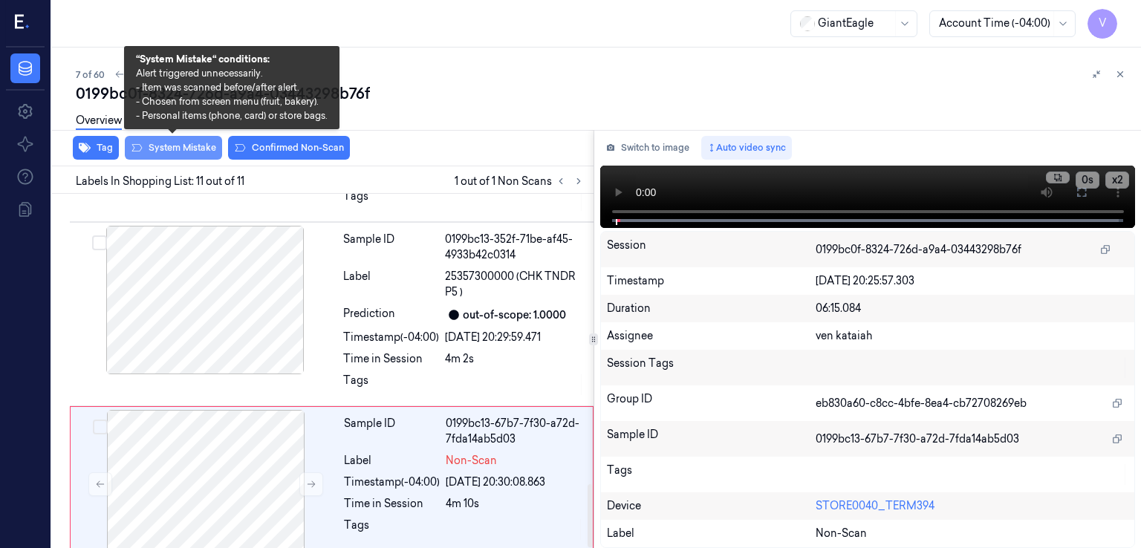
click at [185, 146] on button "System Mistake" at bounding box center [173, 148] width 97 height 24
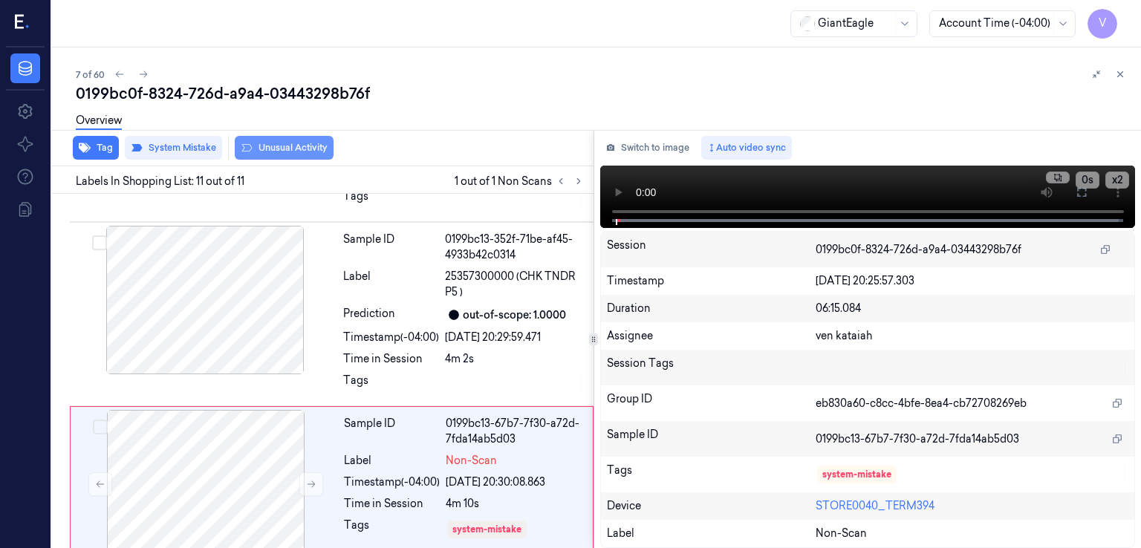
click at [280, 155] on button "Unusual Activity" at bounding box center [284, 148] width 99 height 24
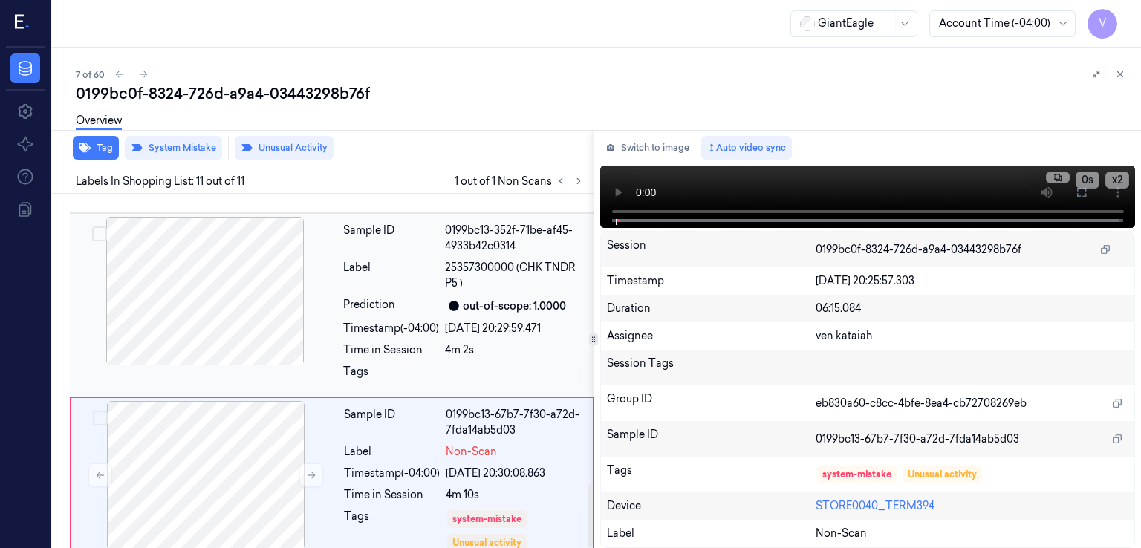
click at [507, 298] on div "Sample ID 0199bc13-352f-71be-af45-4933b42c0314 Label 25357300000 (CHK TNDR P5 )…" at bounding box center [463, 305] width 253 height 177
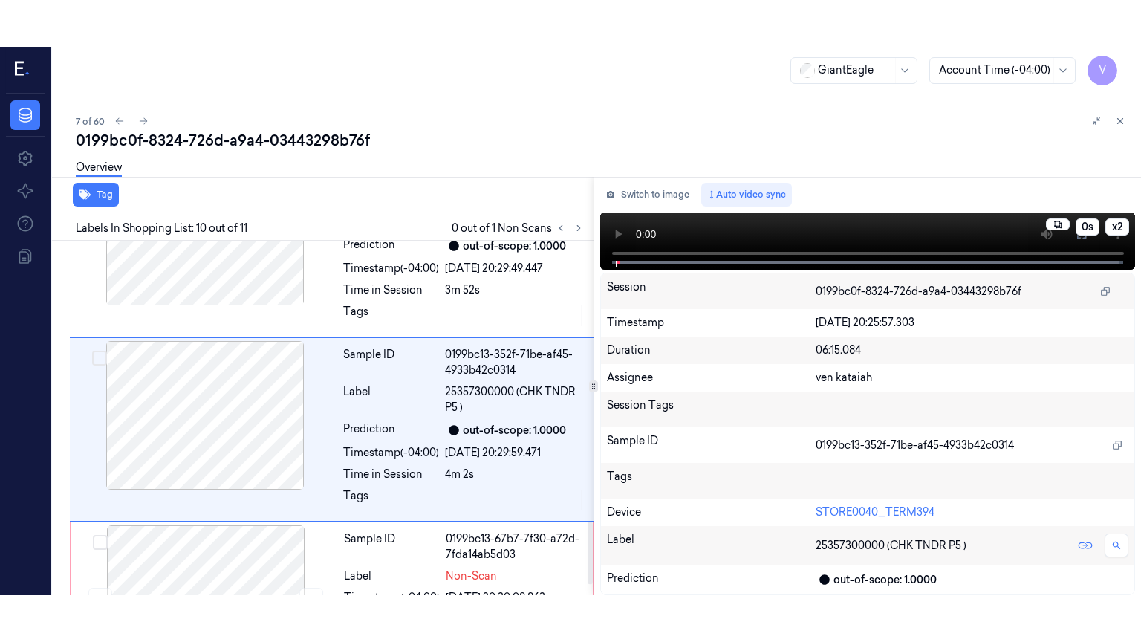
scroll to position [1554, 0]
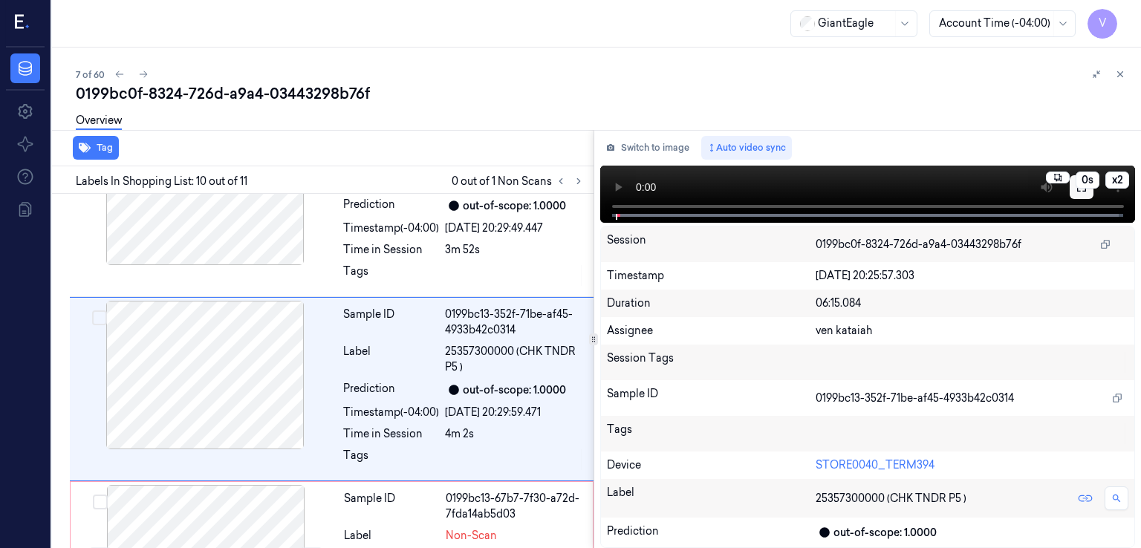
click at [1084, 190] on icon at bounding box center [1082, 187] width 12 height 12
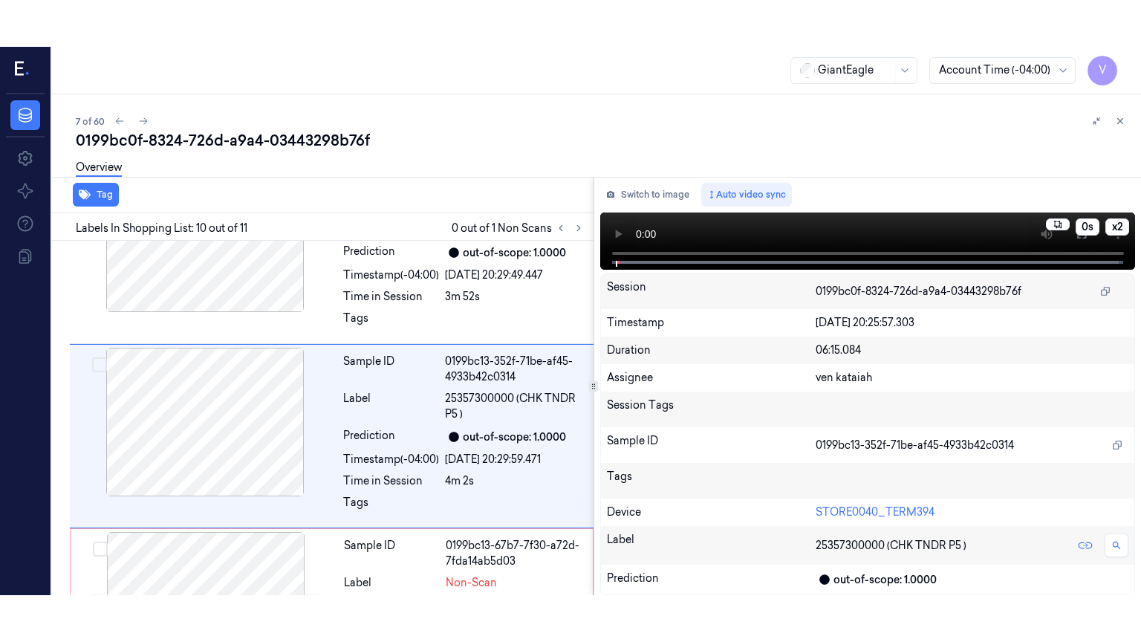
scroll to position [1545, 0]
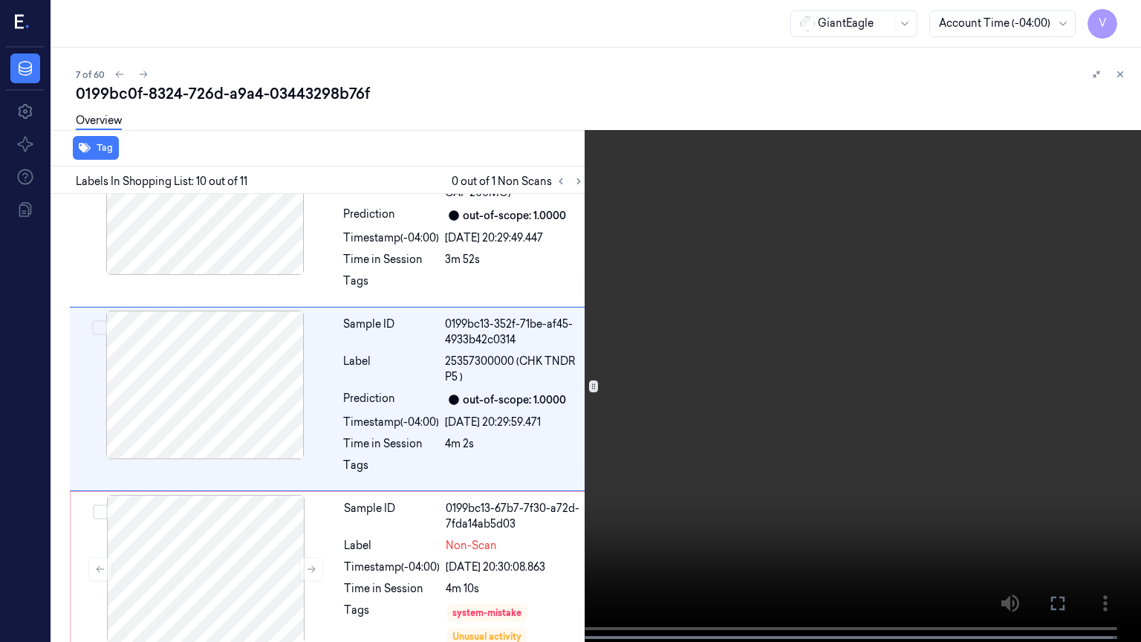
click at [477, 367] on video at bounding box center [570, 322] width 1141 height 645
click at [606, 433] on video at bounding box center [570, 322] width 1141 height 645
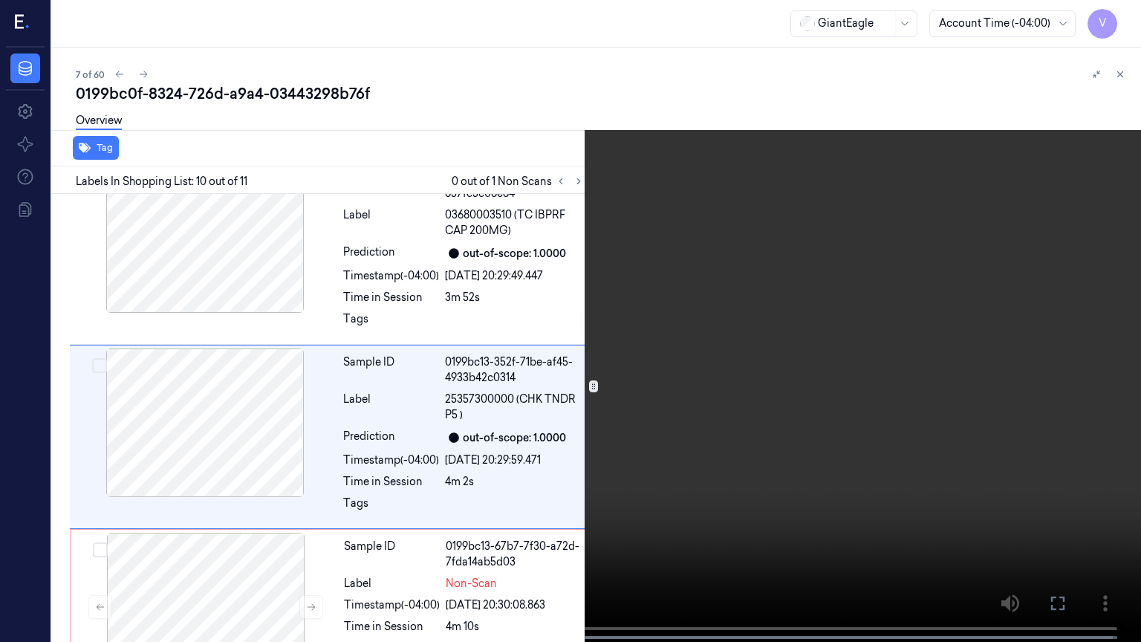
click at [230, 506] on video at bounding box center [570, 322] width 1141 height 645
click at [932, 468] on video at bounding box center [570, 322] width 1141 height 645
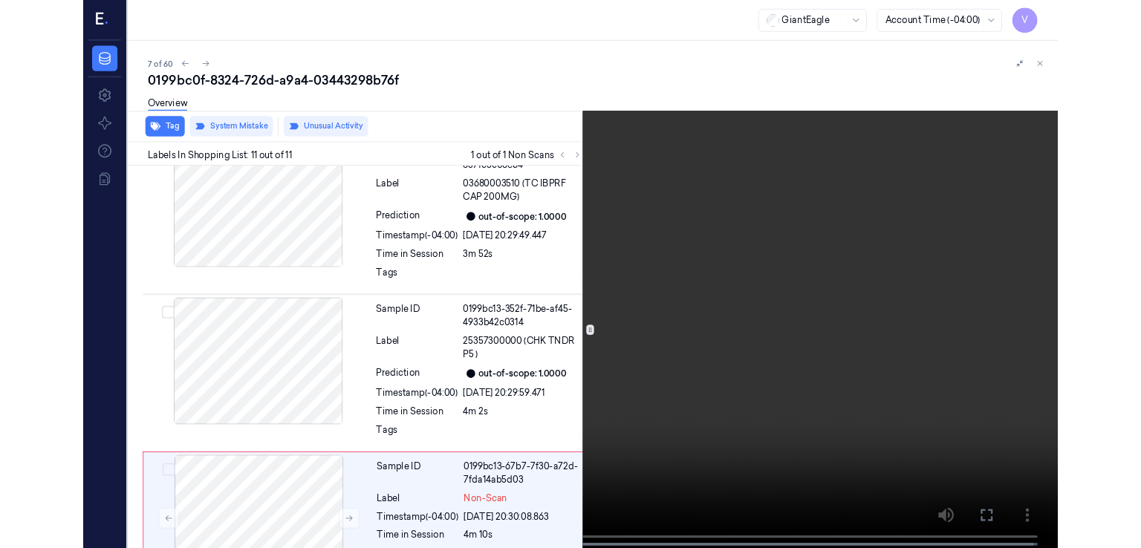
scroll to position [1545, 0]
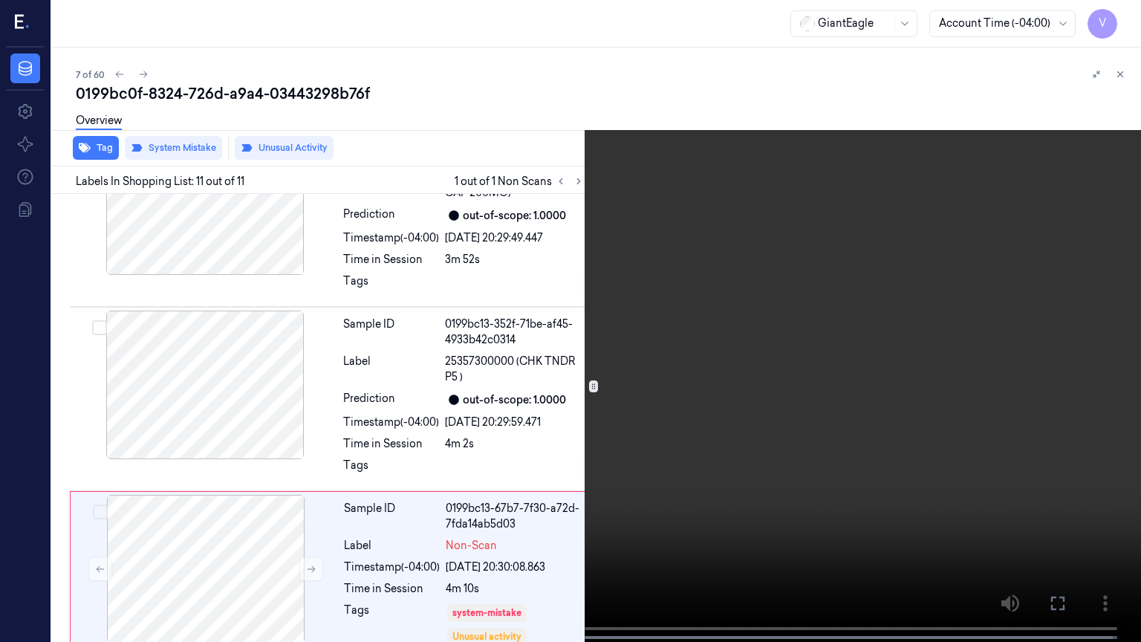
click at [0, 0] on icon at bounding box center [0, 0] width 0 height 0
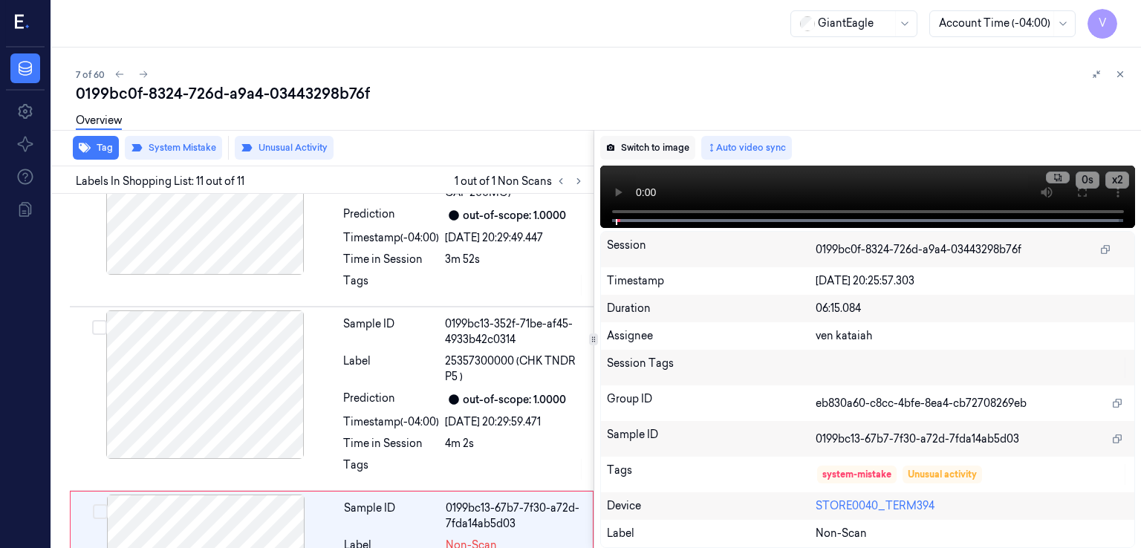
click at [626, 158] on button "Switch to image" at bounding box center [647, 148] width 95 height 24
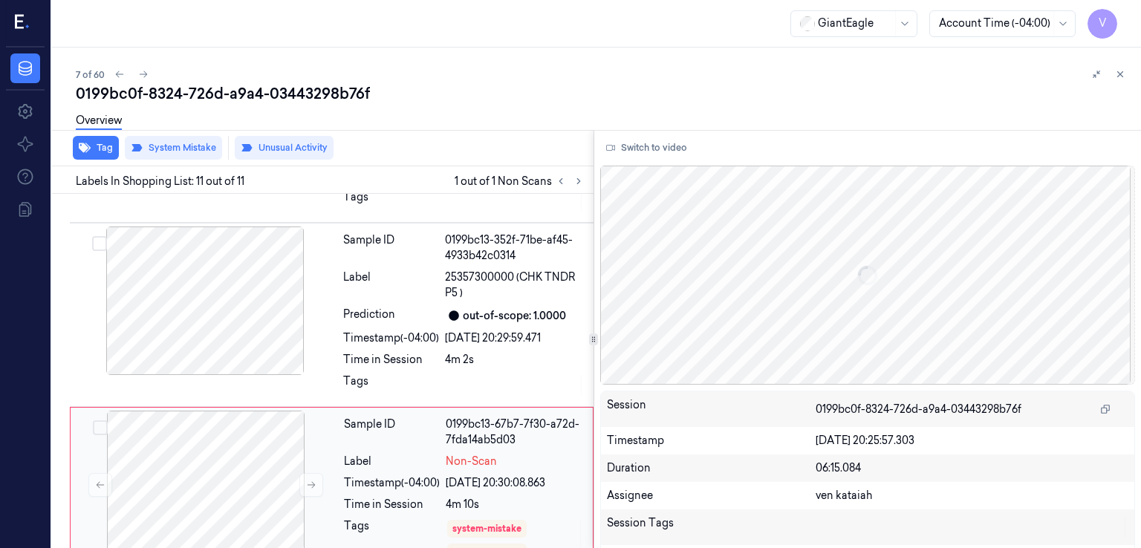
scroll to position [1638, 0]
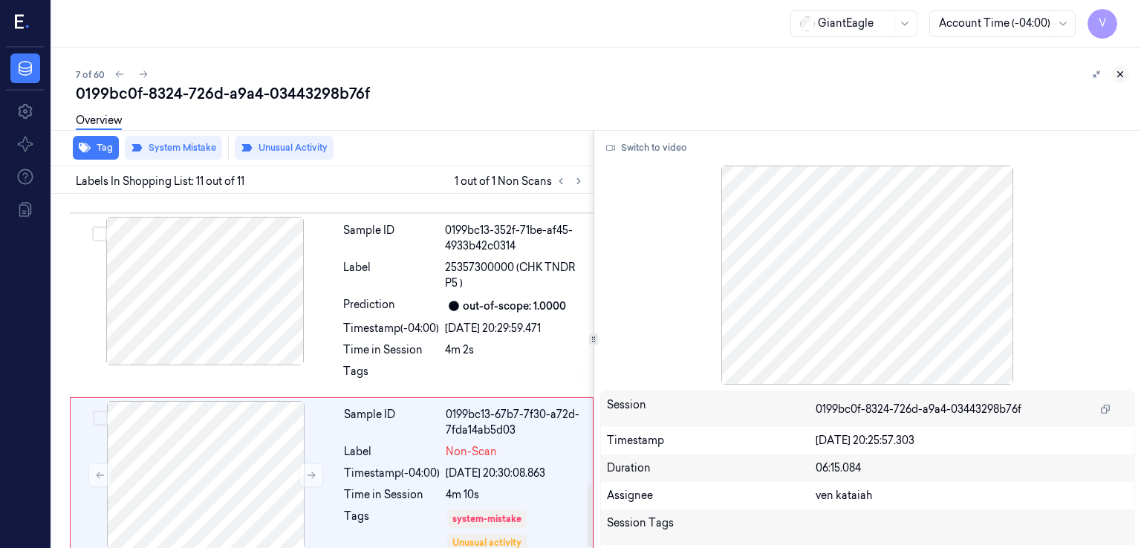
click at [1117, 79] on icon at bounding box center [1120, 74] width 10 height 10
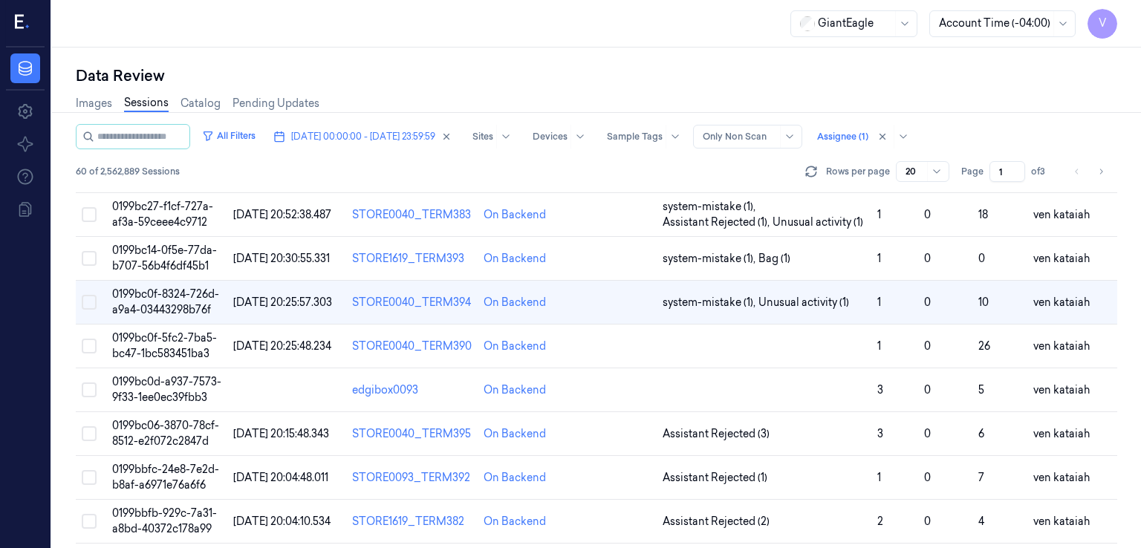
scroll to position [297, 0]
click at [763, 343] on td at bounding box center [764, 346] width 215 height 44
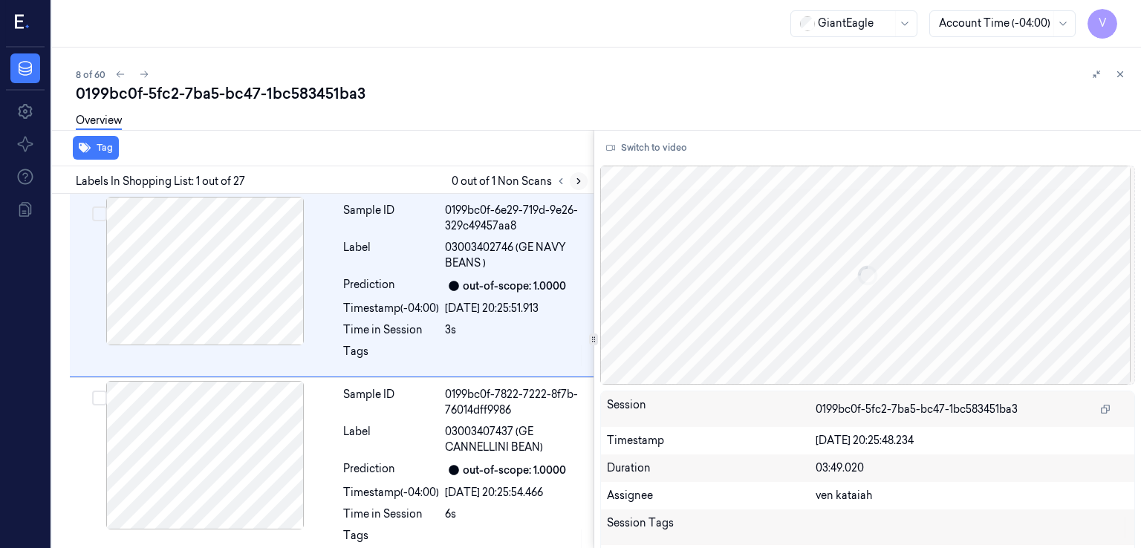
click at [577, 181] on icon at bounding box center [579, 181] width 10 height 10
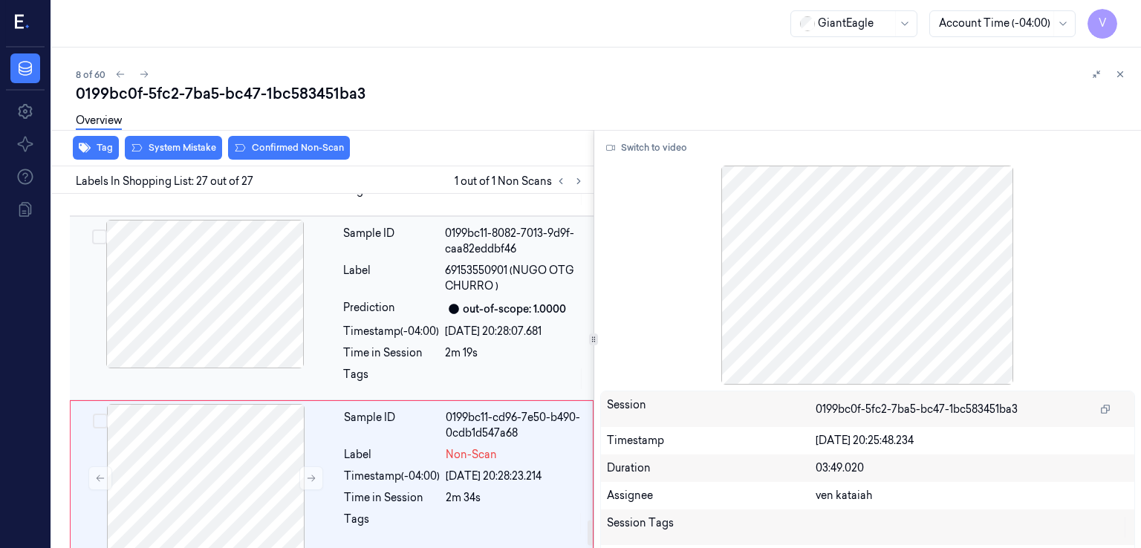
scroll to position [4573, 0]
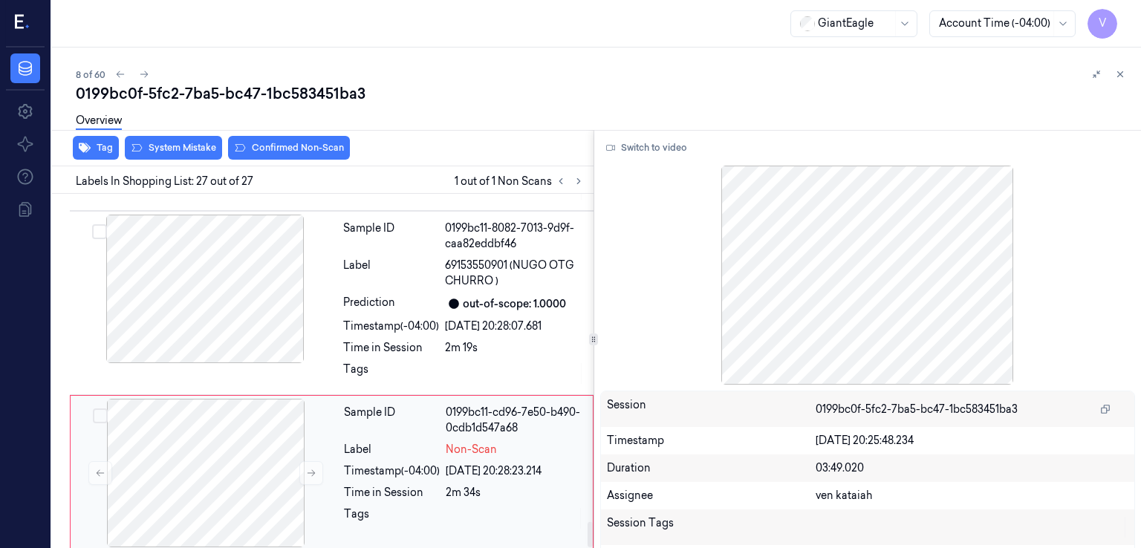
click at [408, 452] on div "Sample ID 0199bc11-cd96-7e50-b490-0cdb1d547a68 Label Non-Scan Timestamp (-04:00…" at bounding box center [464, 473] width 252 height 149
click at [312, 468] on icon at bounding box center [311, 473] width 10 height 10
click at [452, 319] on div "06/10/2025 20:28:07.681" at bounding box center [515, 327] width 140 height 16
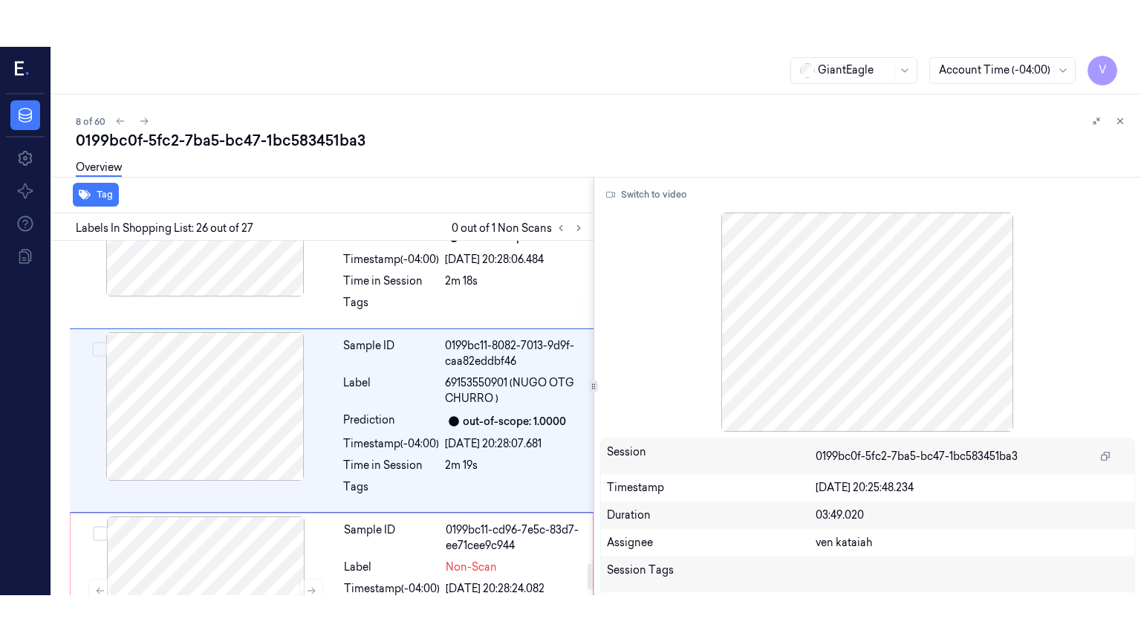
scroll to position [4497, 0]
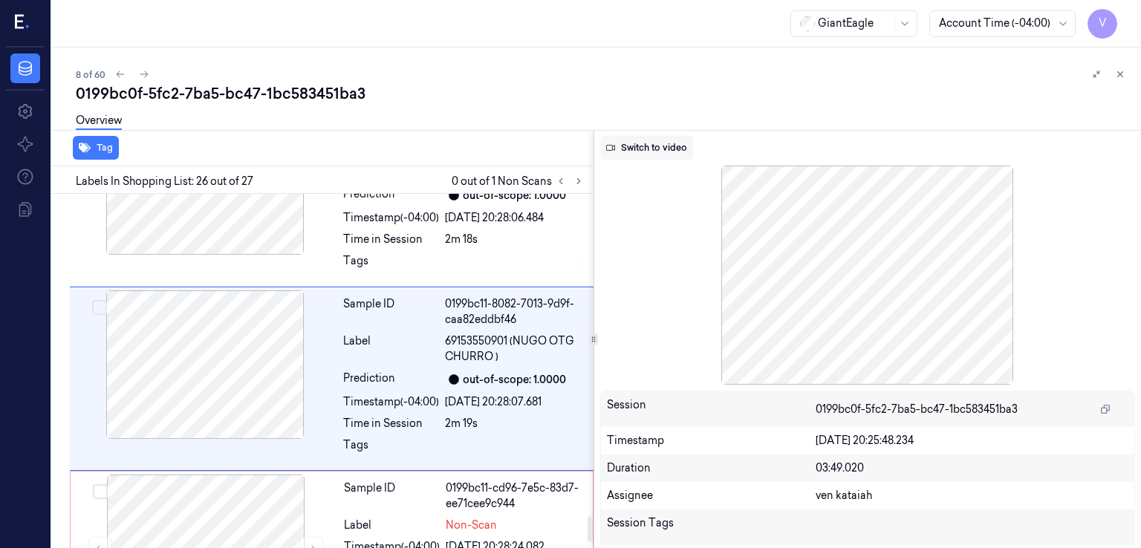
click at [662, 146] on button "Switch to video" at bounding box center [646, 148] width 93 height 24
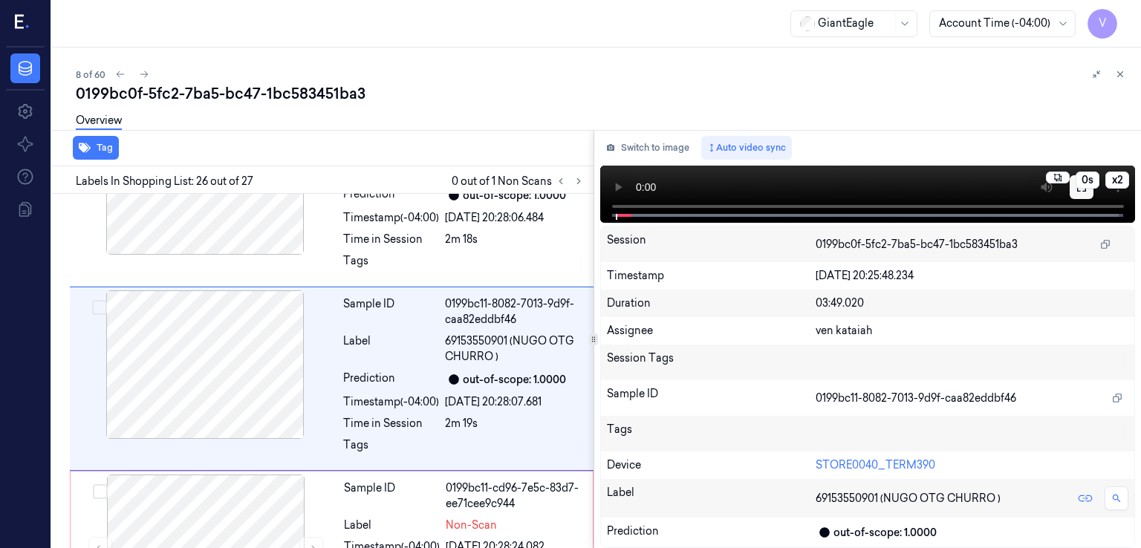
click at [1086, 193] on button at bounding box center [1082, 187] width 24 height 24
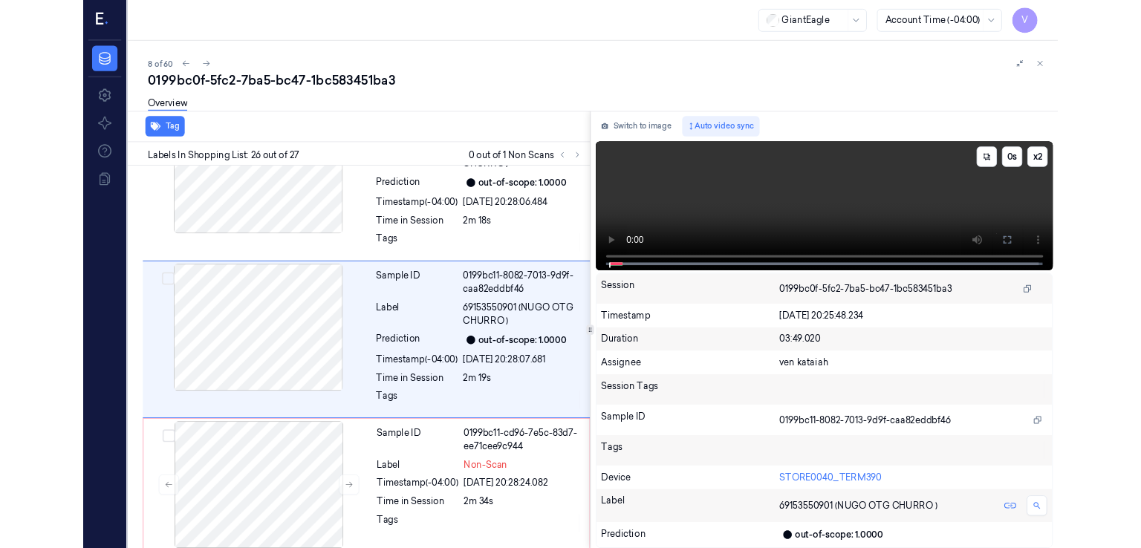
scroll to position [4450, 0]
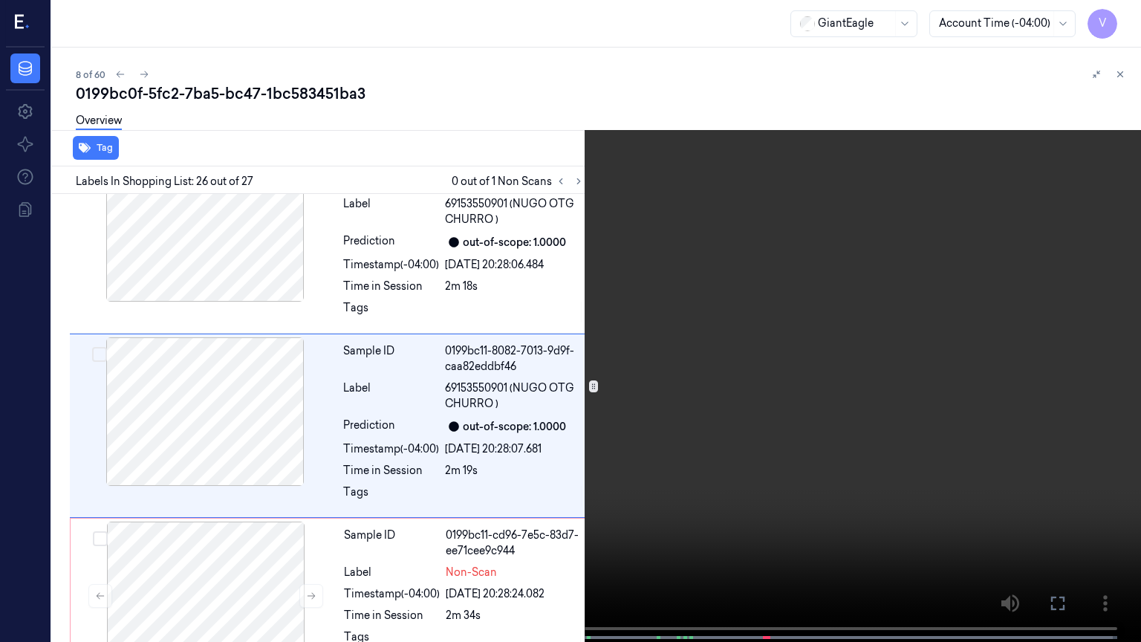
click at [0, 0] on button at bounding box center [0, 0] width 0 height 0
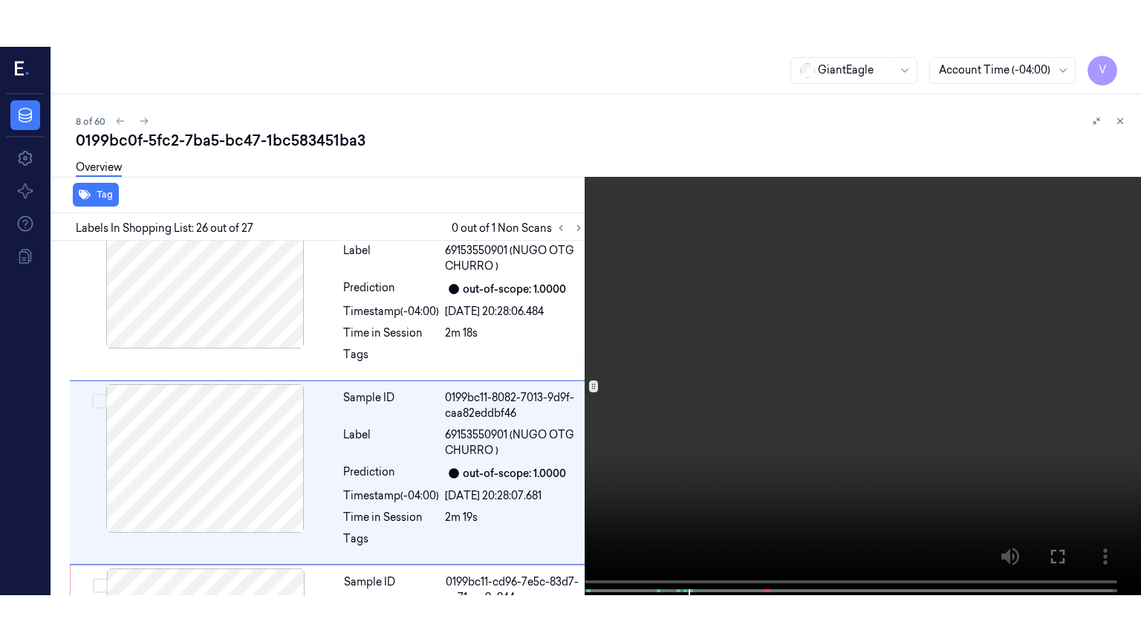
scroll to position [4497, 0]
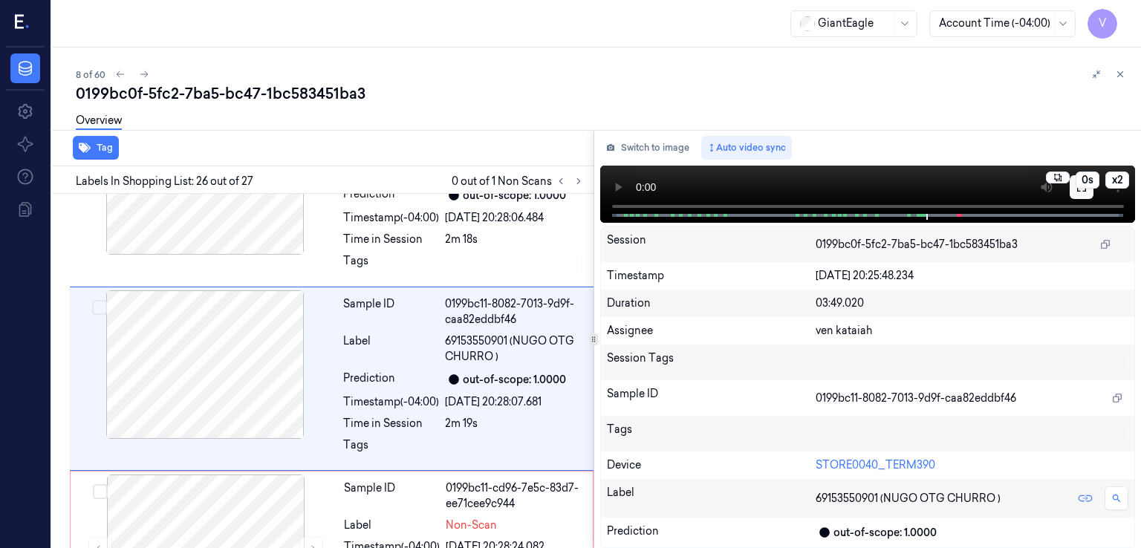
click at [1085, 189] on icon at bounding box center [1081, 187] width 9 height 9
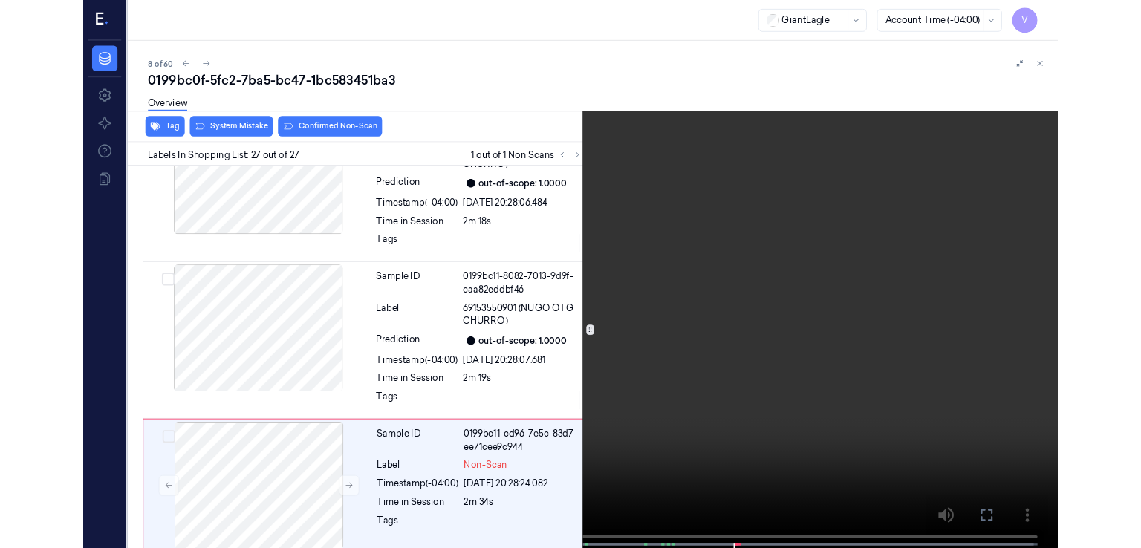
scroll to position [4479, 0]
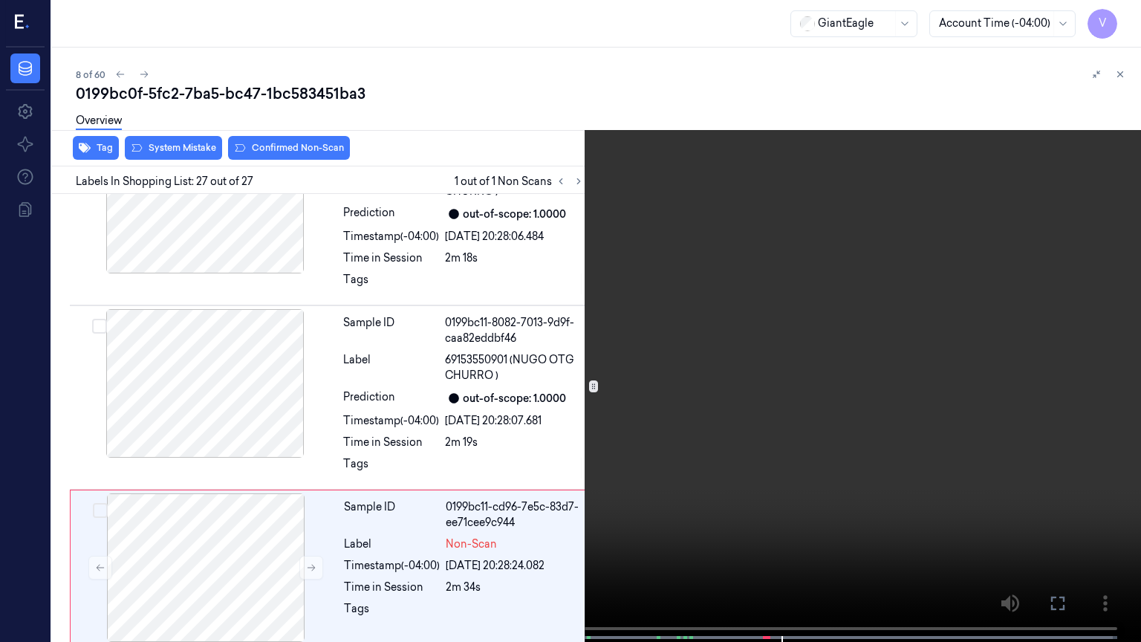
click at [0, 0] on button at bounding box center [0, 0] width 0 height 0
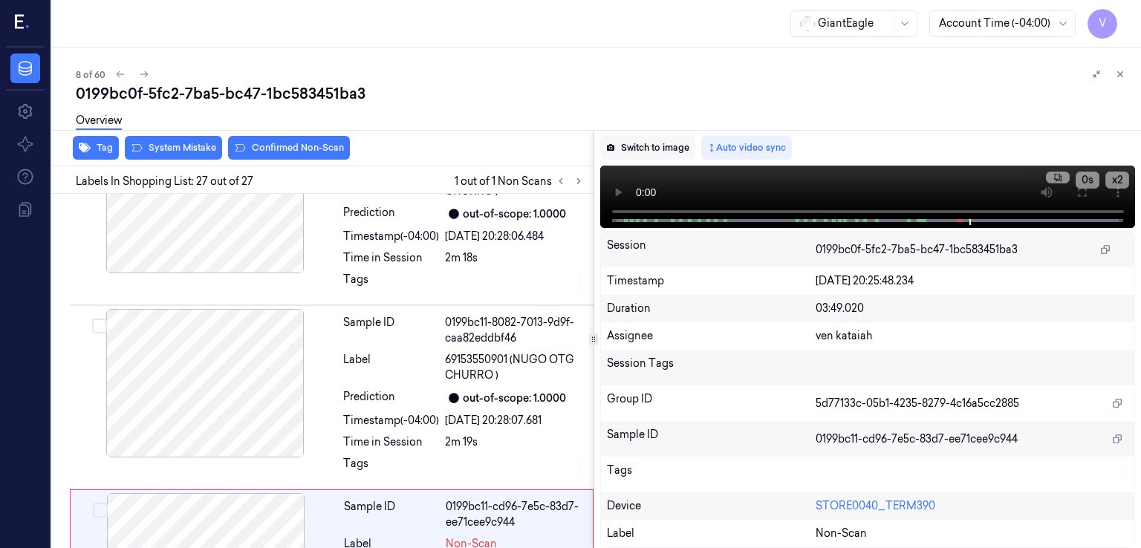
click at [654, 153] on button "Switch to image" at bounding box center [647, 148] width 95 height 24
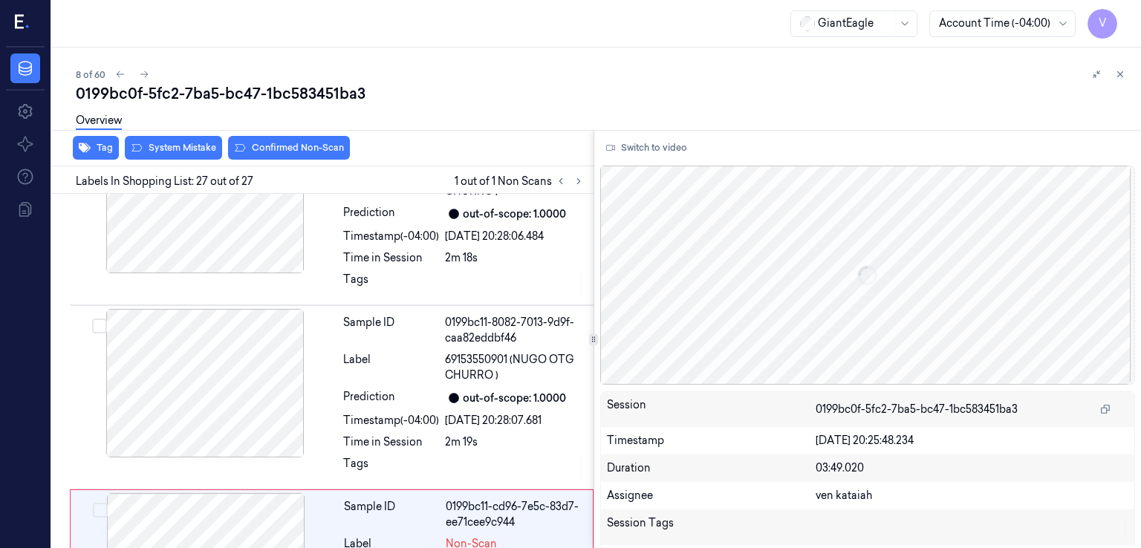
scroll to position [4573, 0]
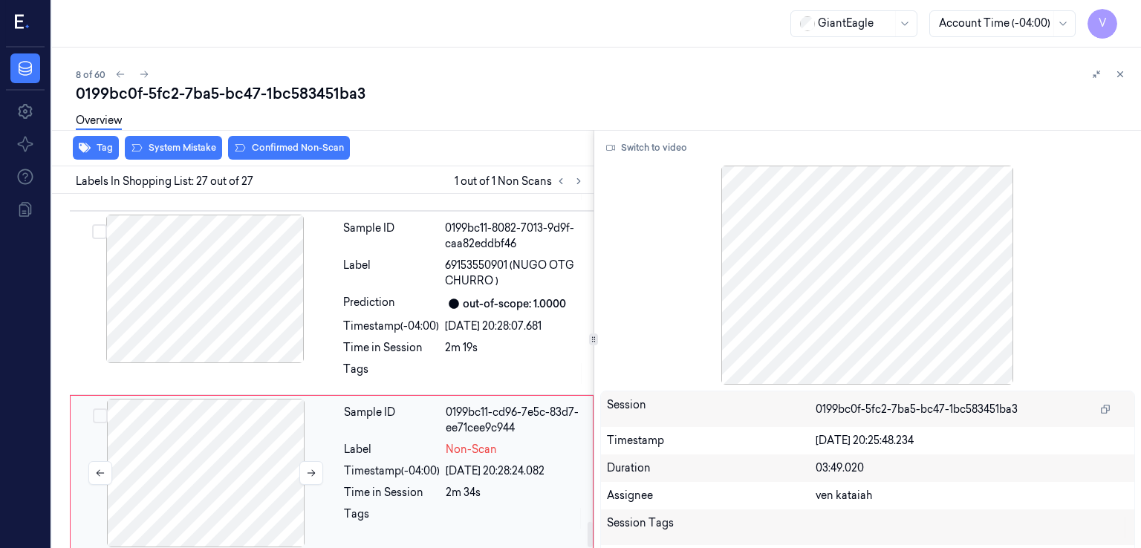
click at [251, 408] on div at bounding box center [206, 473] width 264 height 149
click at [160, 139] on div "Overview" at bounding box center [603, 123] width 1054 height 38
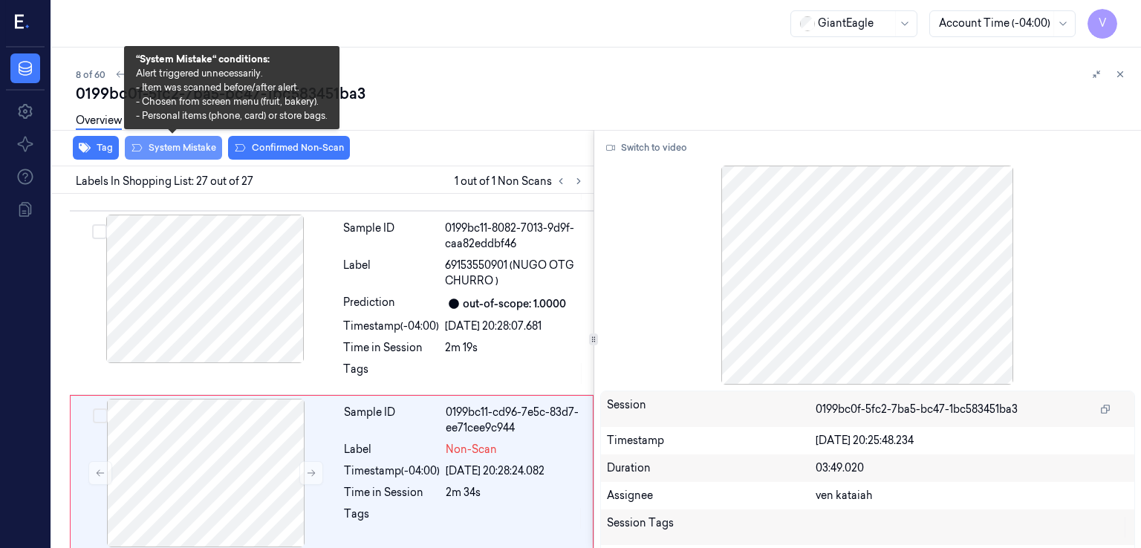
click at [160, 146] on button "System Mistake" at bounding box center [173, 148] width 97 height 24
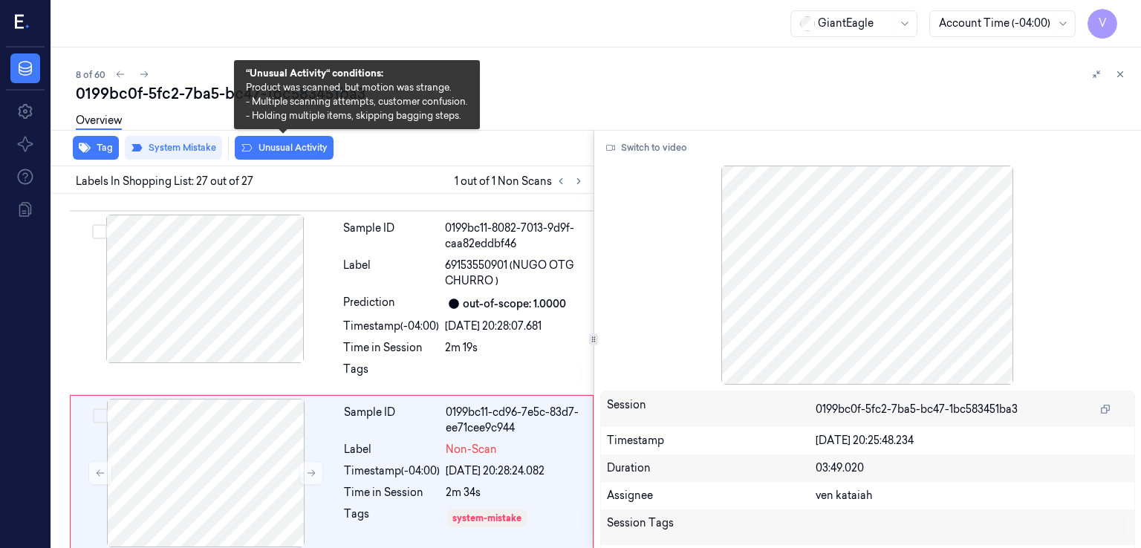
click at [258, 146] on button "Unusual Activity" at bounding box center [284, 148] width 99 height 24
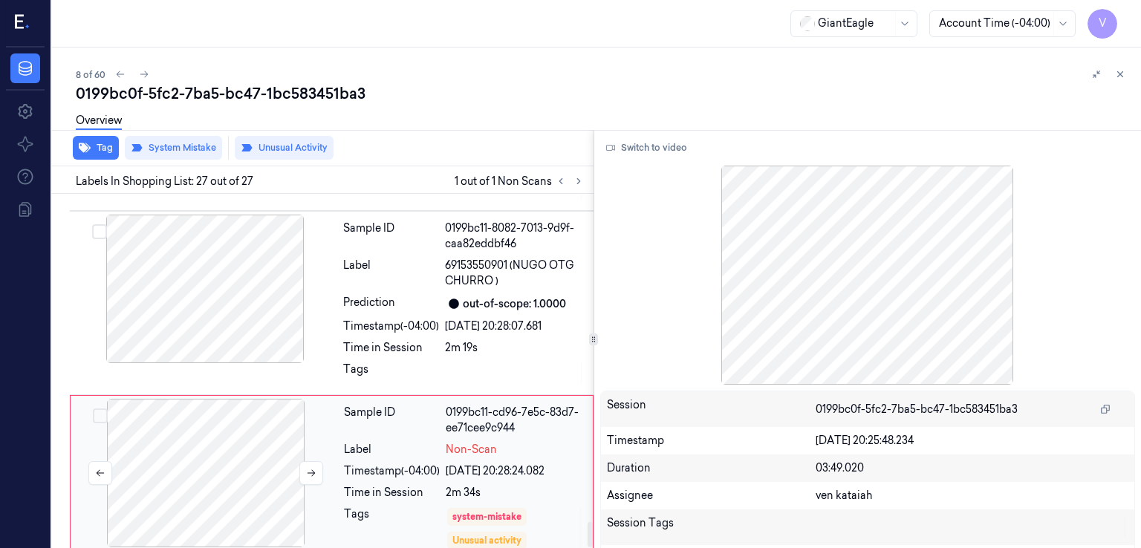
scroll to position [4582, 0]
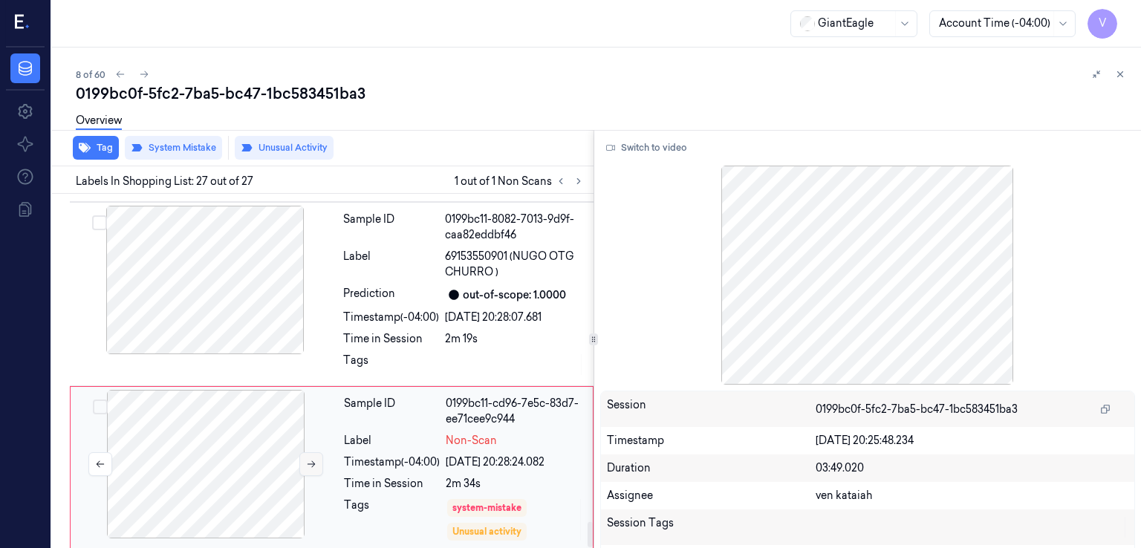
click at [308, 459] on icon at bounding box center [311, 464] width 10 height 10
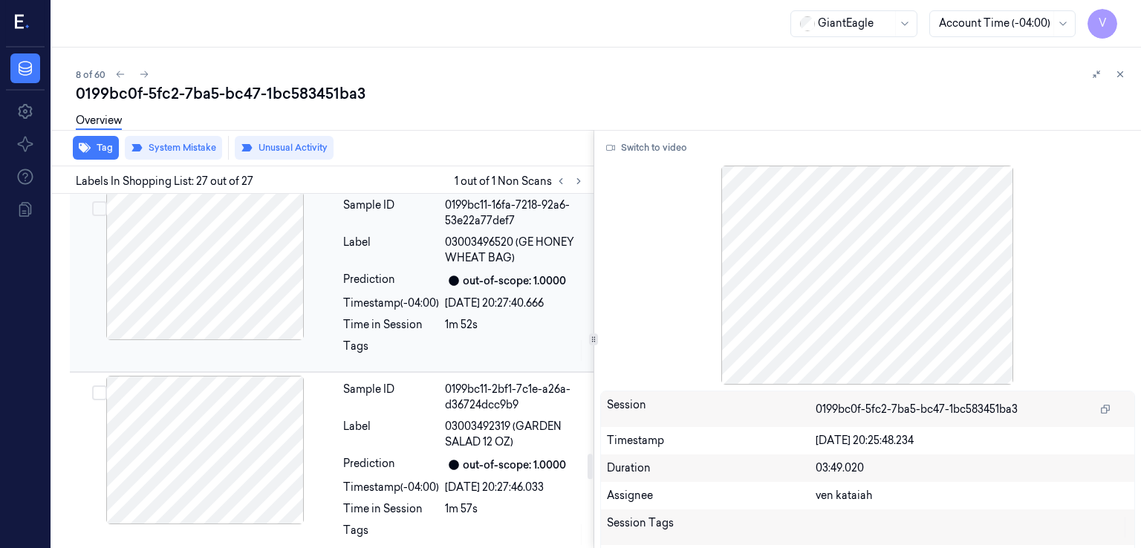
scroll to position [3542, 0]
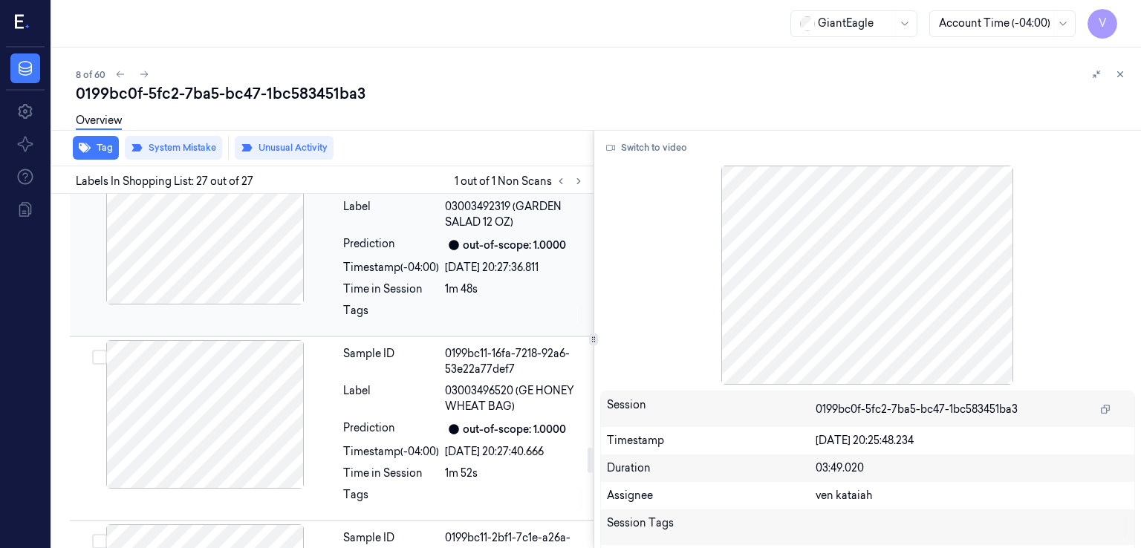
click at [479, 294] on div "Sample ID 0199bc11-07eb-71f2-8a28-a2ad5bfa2b2b Label 03003492319 (GARDEN SALAD …" at bounding box center [463, 244] width 253 height 177
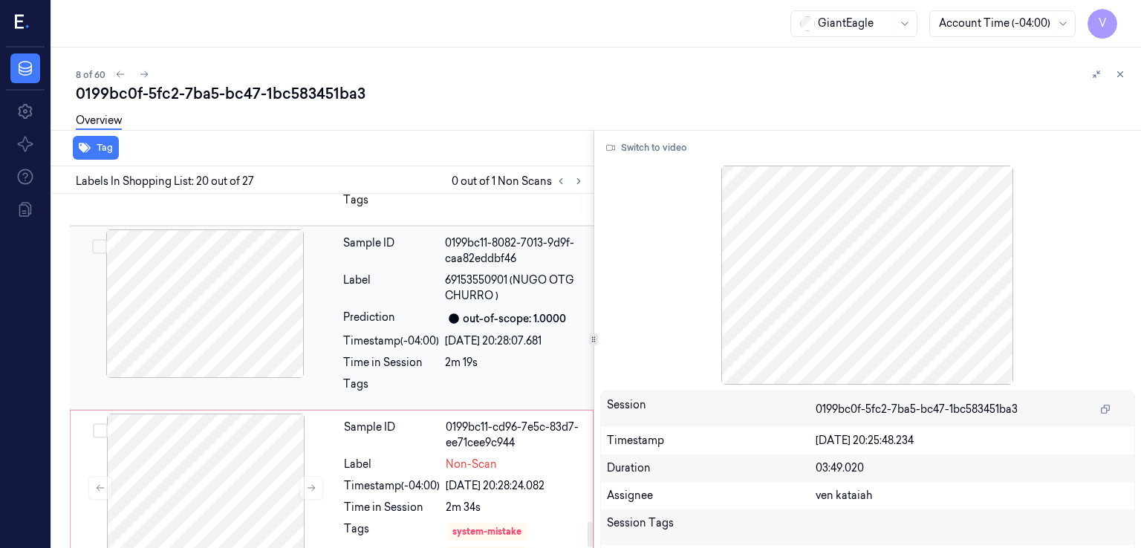
scroll to position [4582, 0]
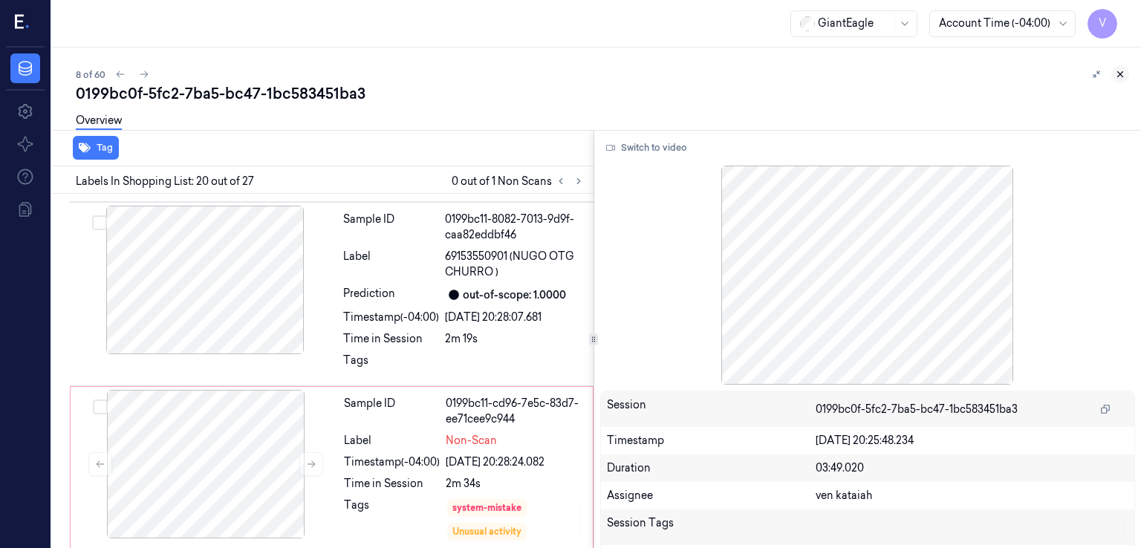
click at [1118, 73] on icon at bounding box center [1120, 74] width 10 height 10
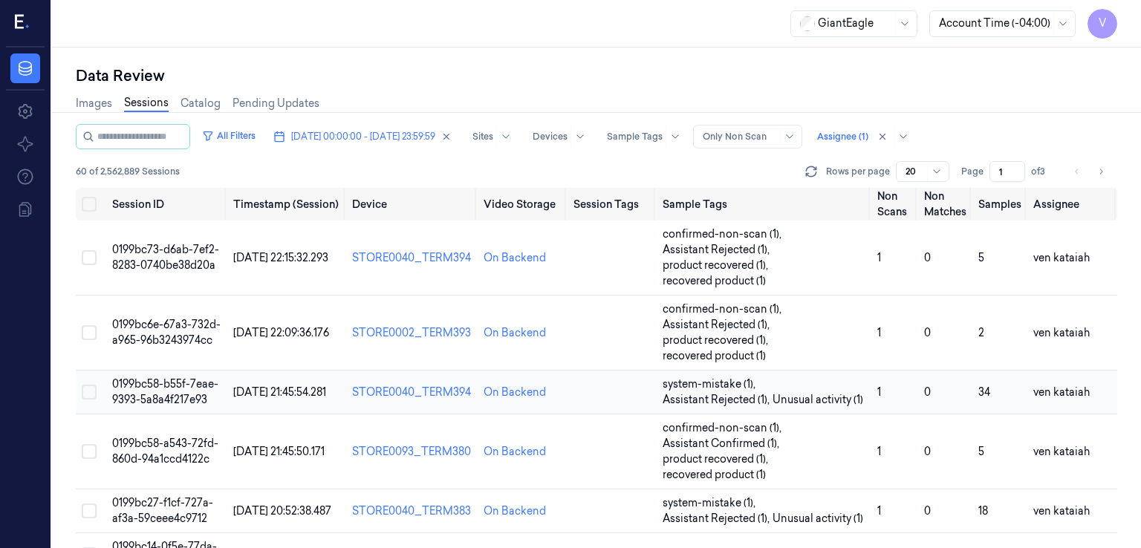
scroll to position [149, 0]
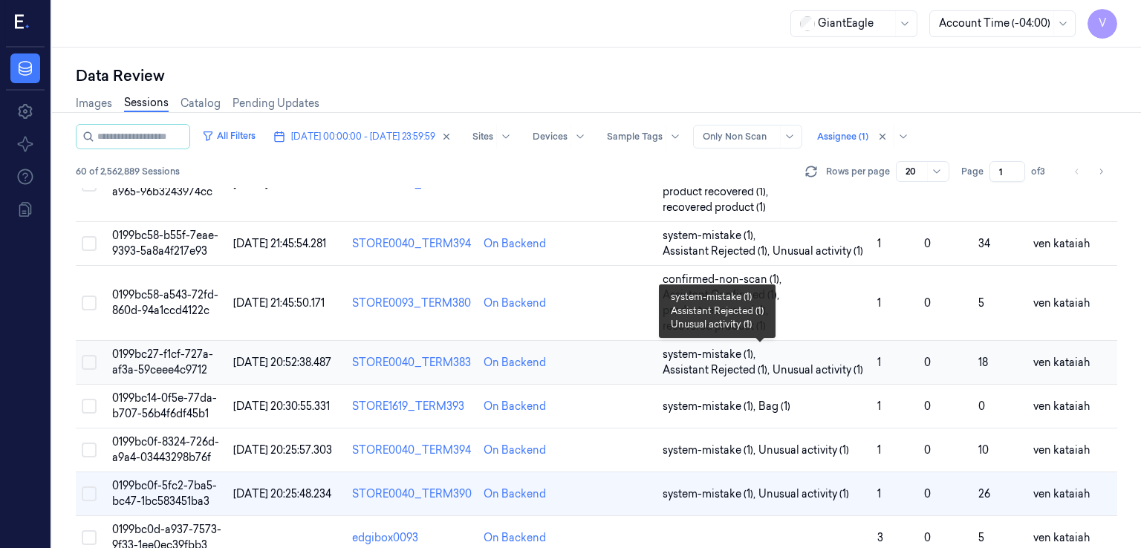
click at [732, 370] on span "Assistant Rejected (1) ," at bounding box center [718, 371] width 110 height 16
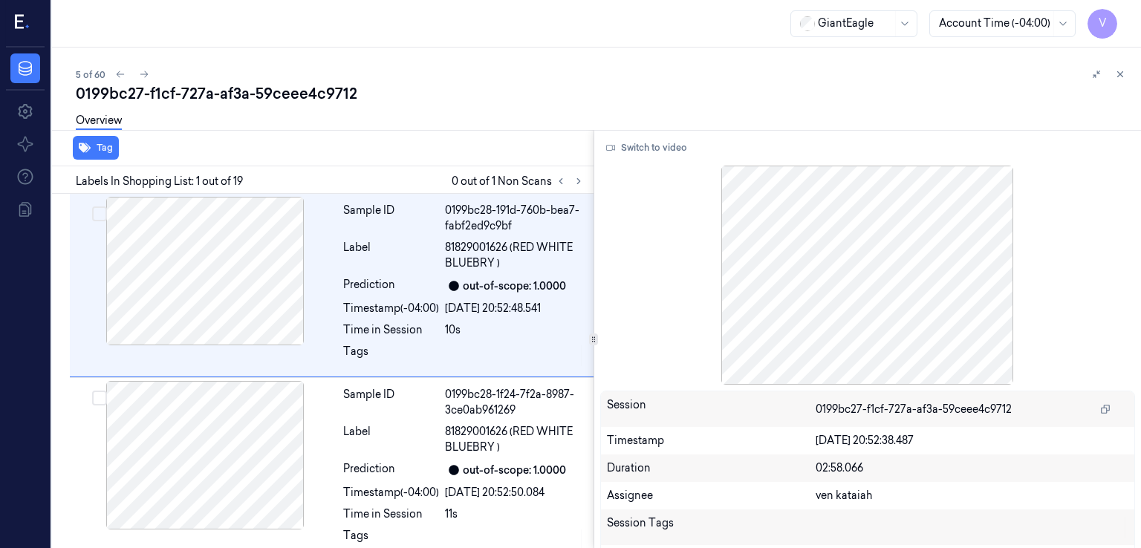
drag, startPoint x: 1118, startPoint y: 76, endPoint x: 1008, endPoint y: 142, distance: 128.3
click at [1117, 76] on icon at bounding box center [1120, 74] width 10 height 10
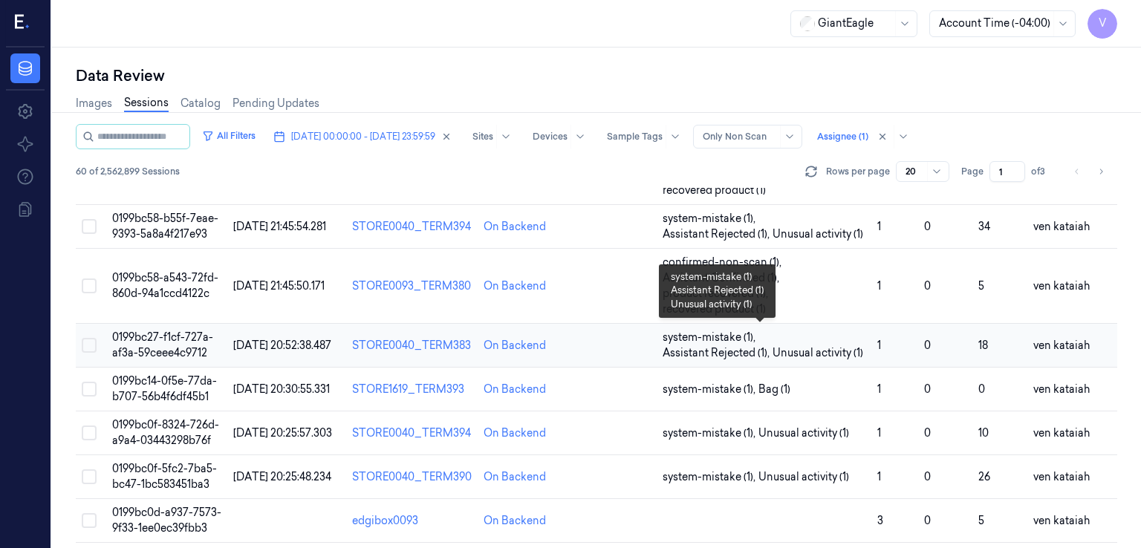
scroll to position [314, 0]
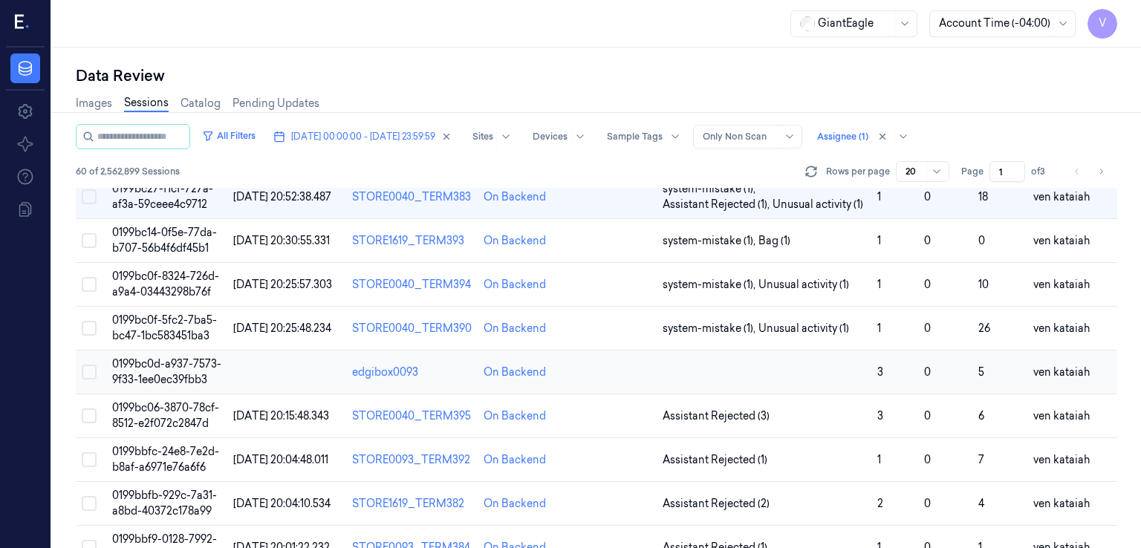
click at [772, 372] on td at bounding box center [764, 373] width 215 height 44
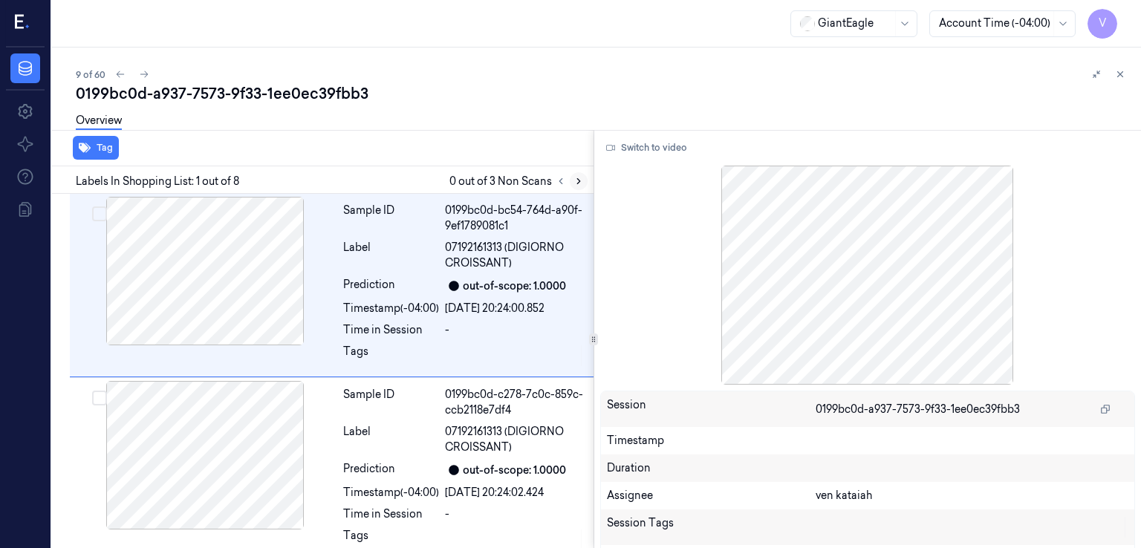
click at [576, 185] on icon at bounding box center [579, 181] width 10 height 10
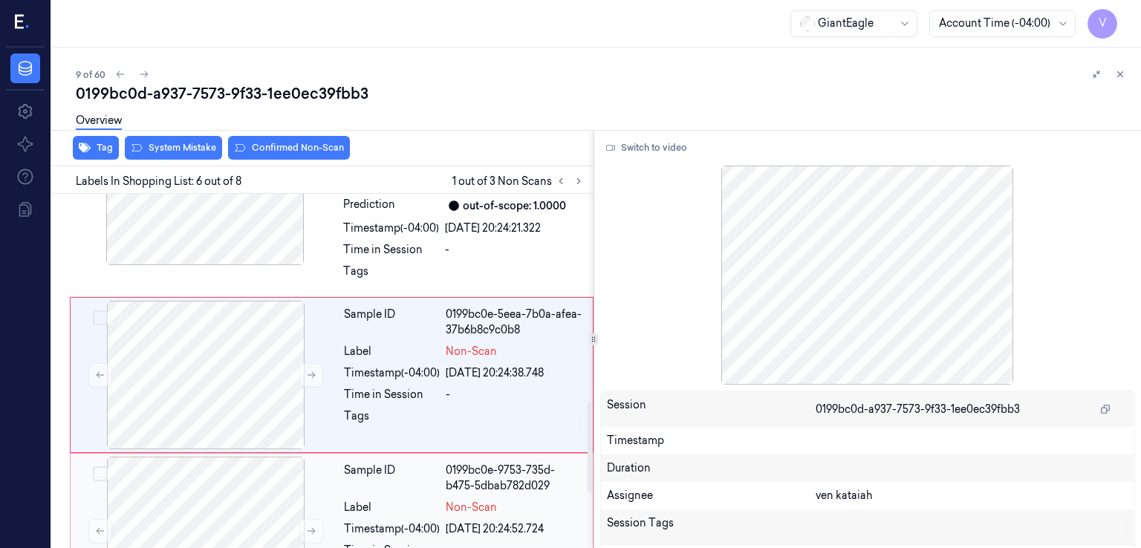
scroll to position [819, 0]
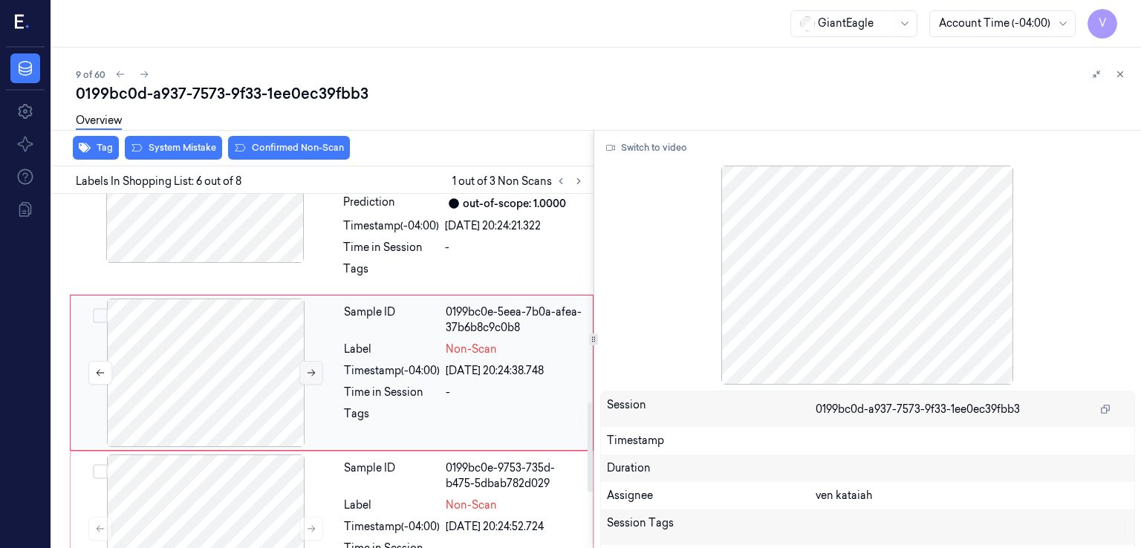
click at [302, 372] on button at bounding box center [311, 373] width 24 height 24
drag, startPoint x: 499, startPoint y: 250, endPoint x: 646, endPoint y: 171, distance: 167.9
click at [502, 250] on div "-" at bounding box center [515, 248] width 140 height 16
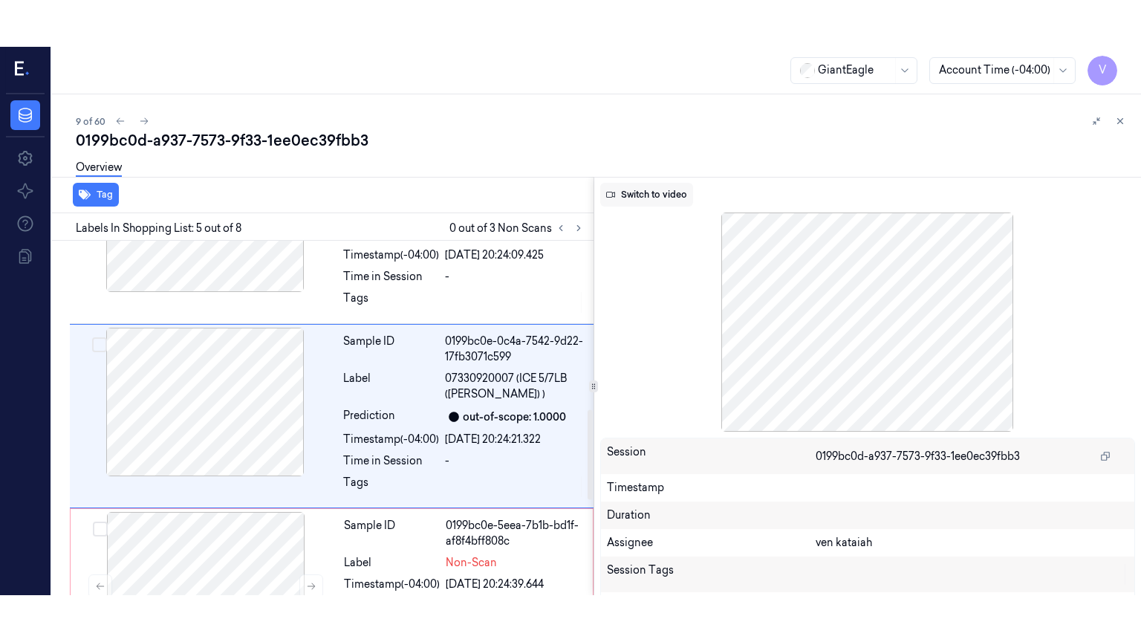
scroll to position [649, 0]
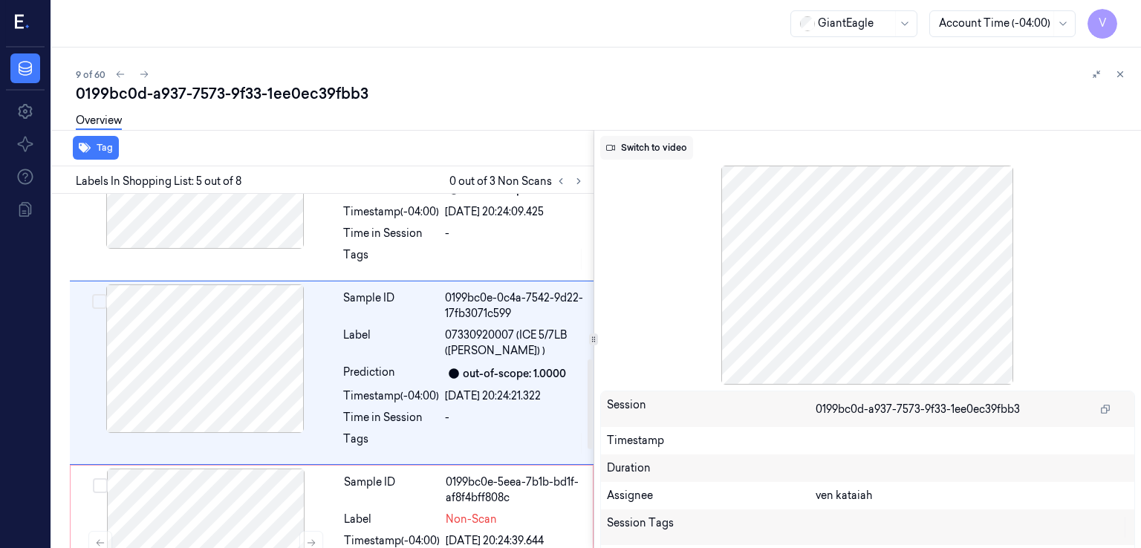
click at [650, 153] on button "Switch to video" at bounding box center [646, 148] width 93 height 24
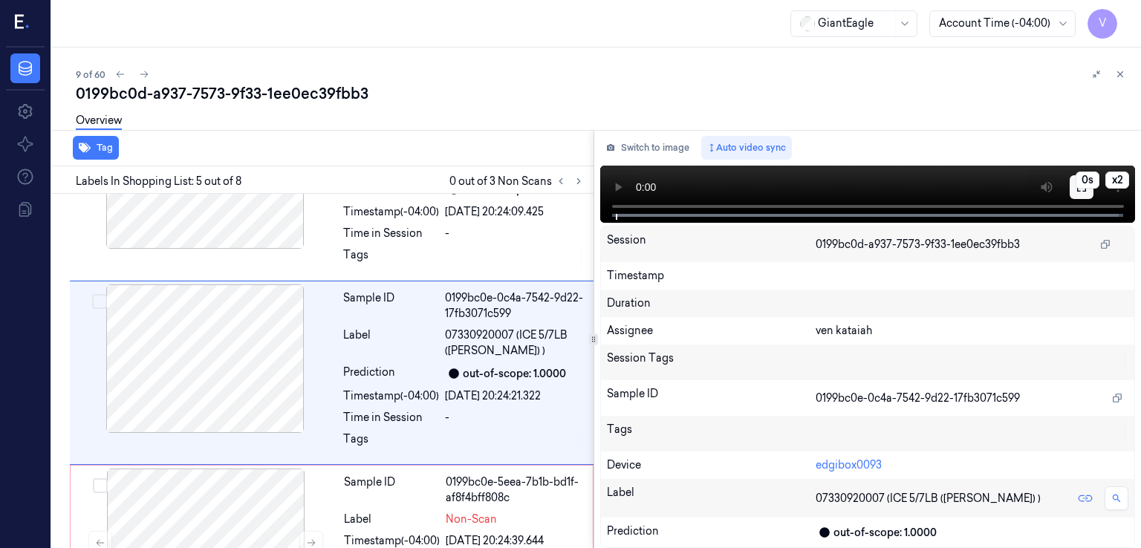
click at [1086, 195] on button at bounding box center [1082, 187] width 24 height 24
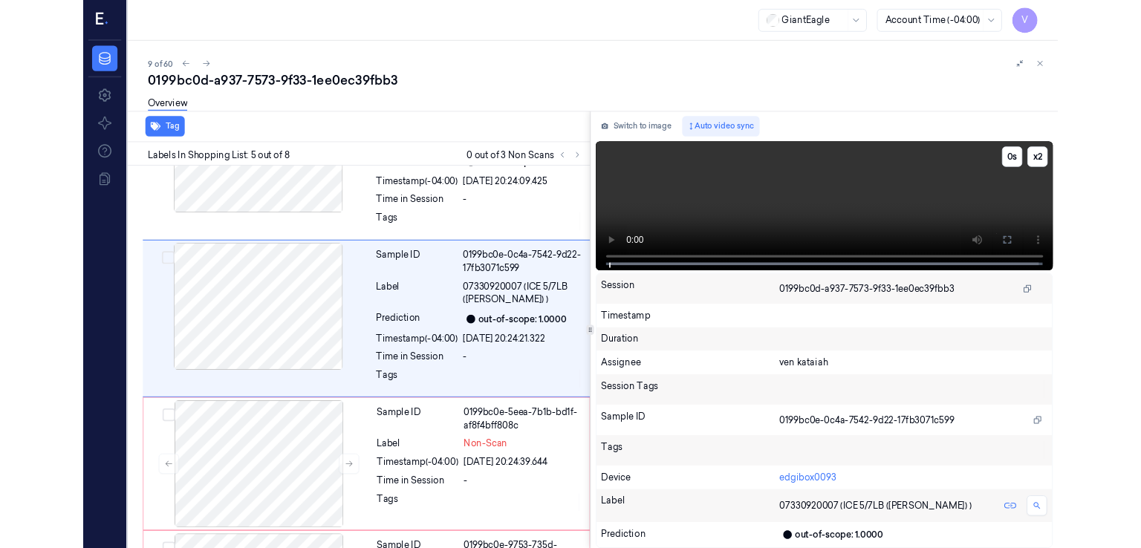
scroll to position [603, 0]
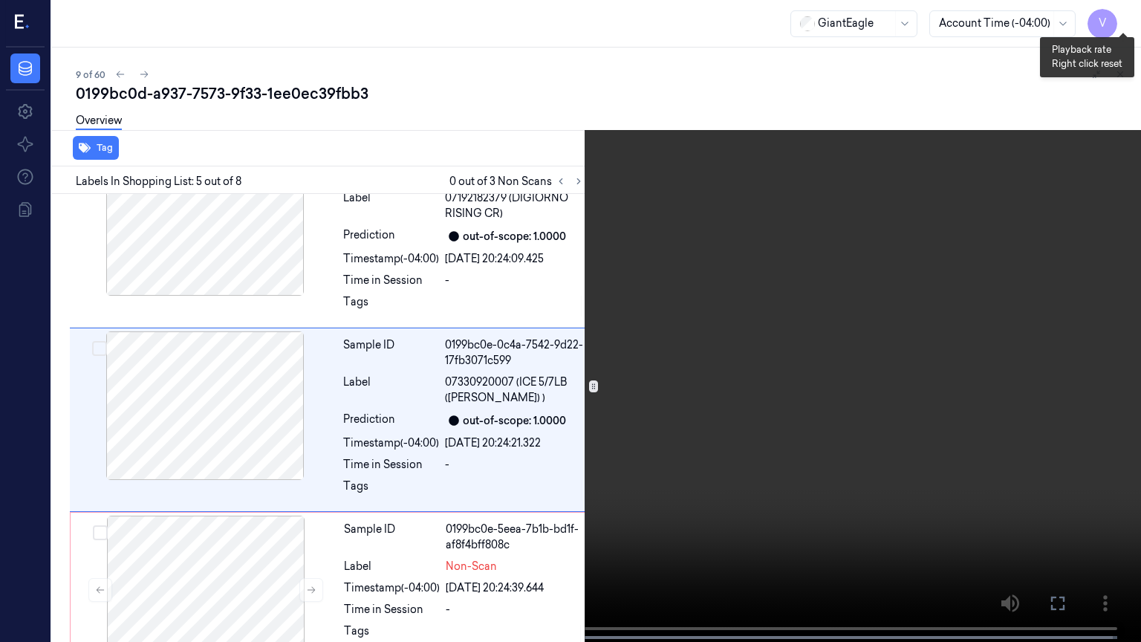
click at [1117, 21] on button "x 2" at bounding box center [1123, 18] width 24 height 24
click at [0, 0] on button at bounding box center [0, 0] width 0 height 0
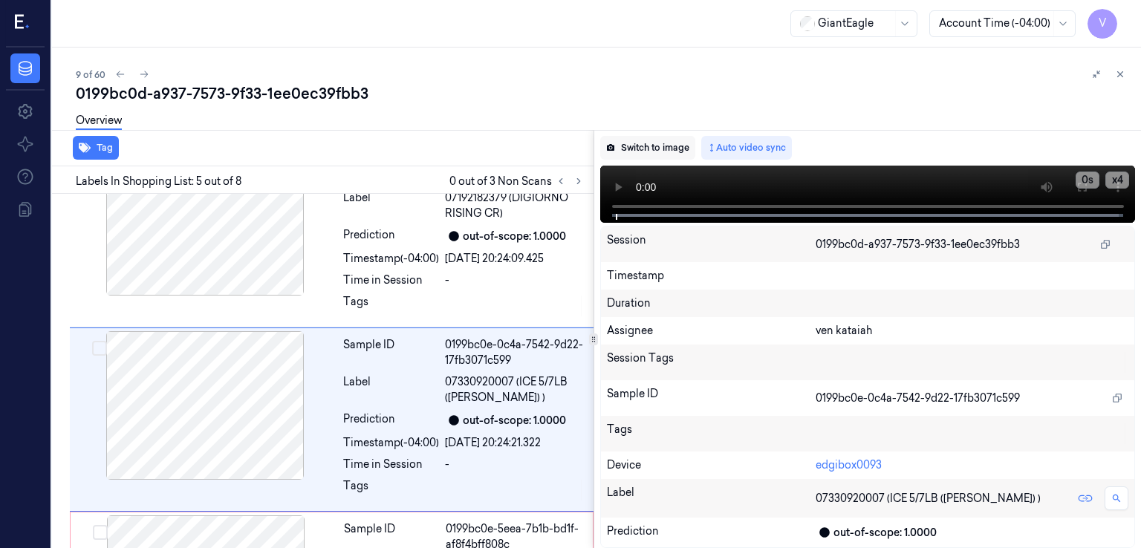
click at [676, 147] on button "Switch to image" at bounding box center [647, 148] width 95 height 24
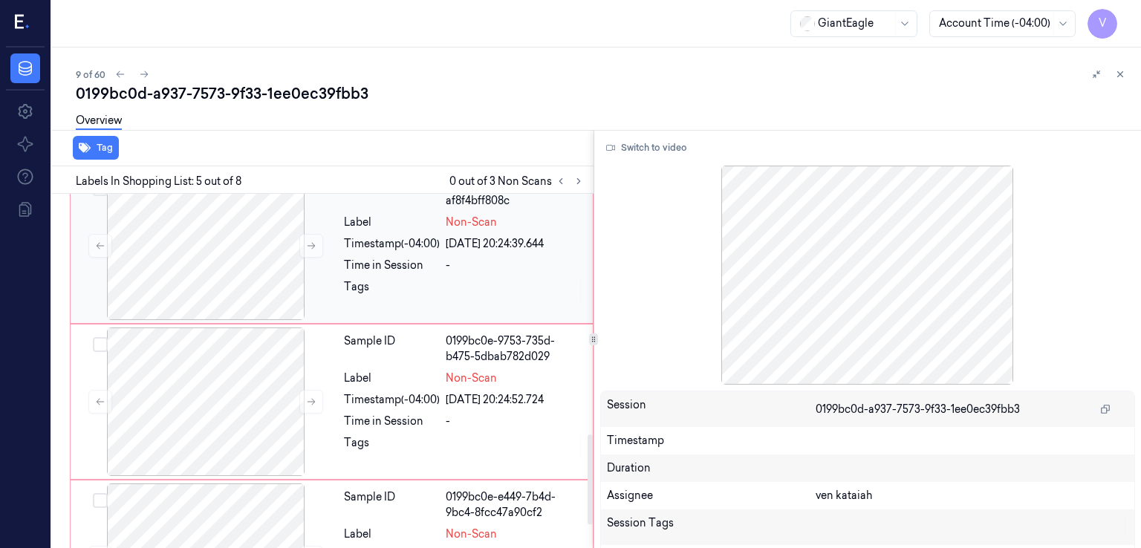
click at [414, 270] on div "Time in Session" at bounding box center [392, 266] width 96 height 16
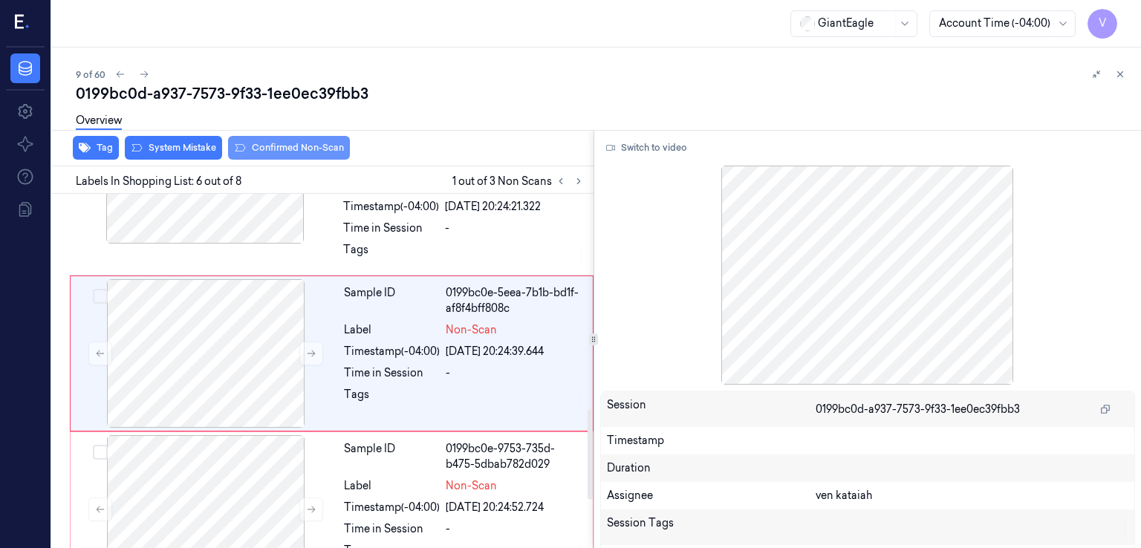
scroll to position [819, 0]
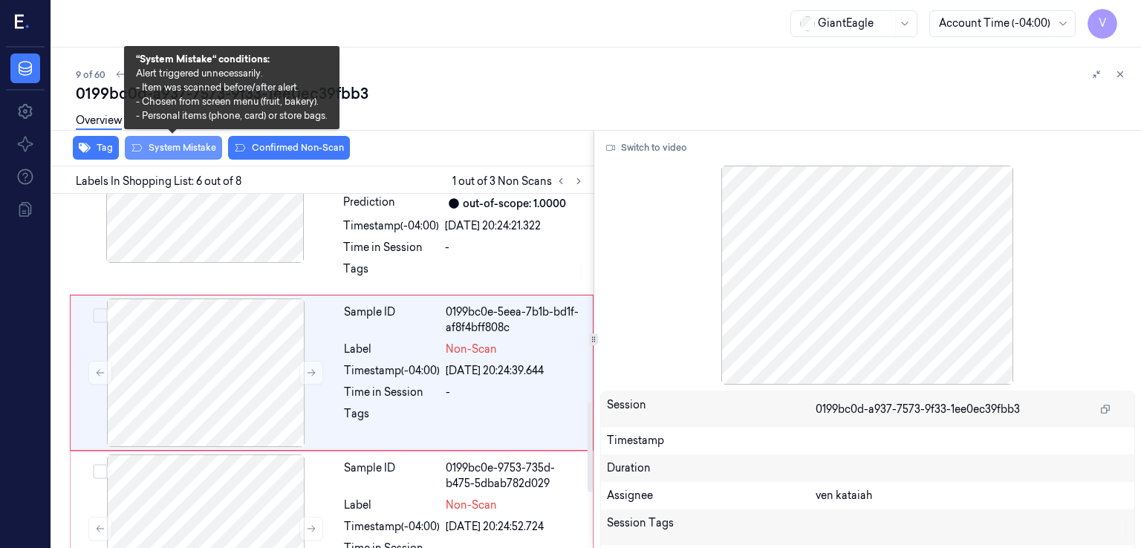
click at [195, 153] on button "System Mistake" at bounding box center [173, 148] width 97 height 24
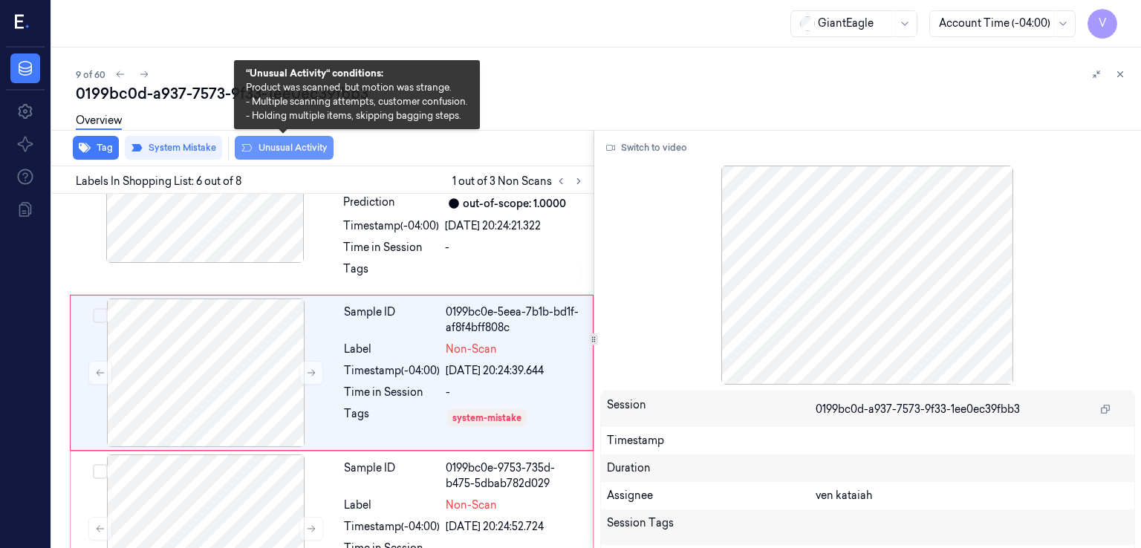
click at [305, 152] on button "Unusual Activity" at bounding box center [284, 148] width 99 height 24
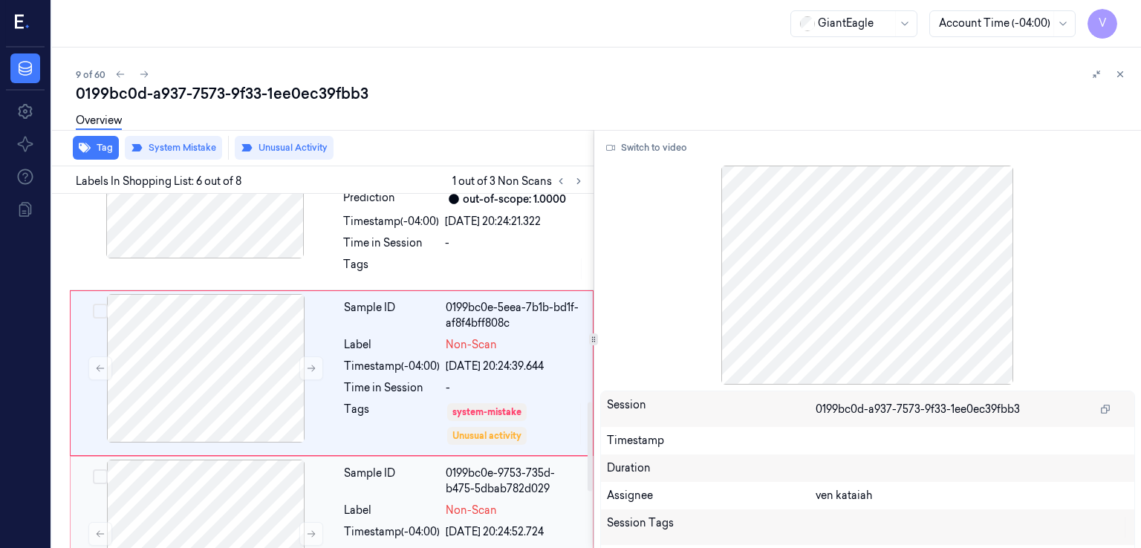
click at [467, 491] on div "0199bc0e-9753-735d-b475-5dbab782d029" at bounding box center [515, 481] width 138 height 31
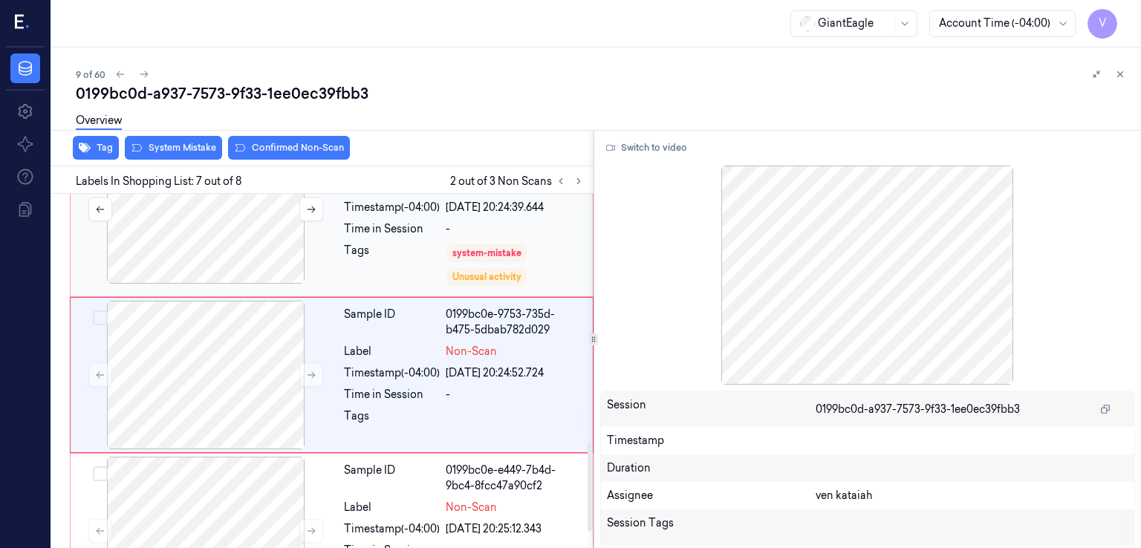
scroll to position [984, 0]
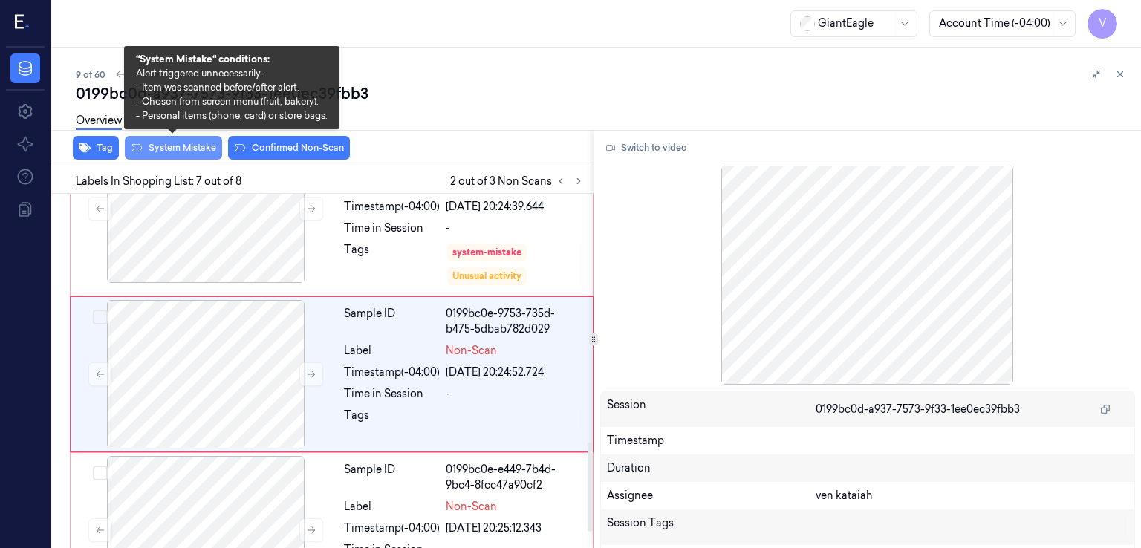
click at [190, 144] on button "System Mistake" at bounding box center [173, 148] width 97 height 24
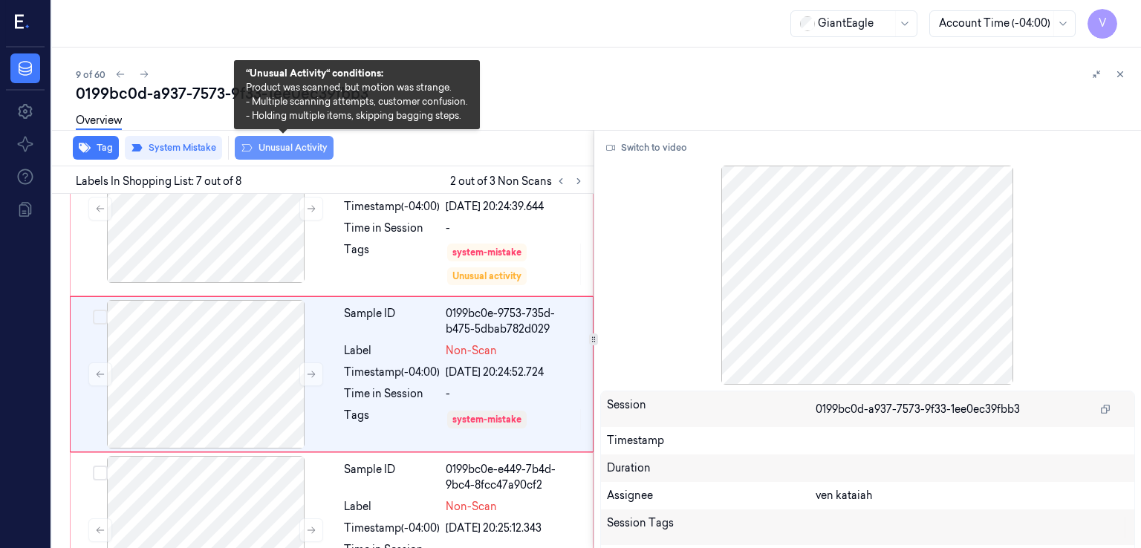
click at [300, 155] on button "Unusual Activity" at bounding box center [284, 148] width 99 height 24
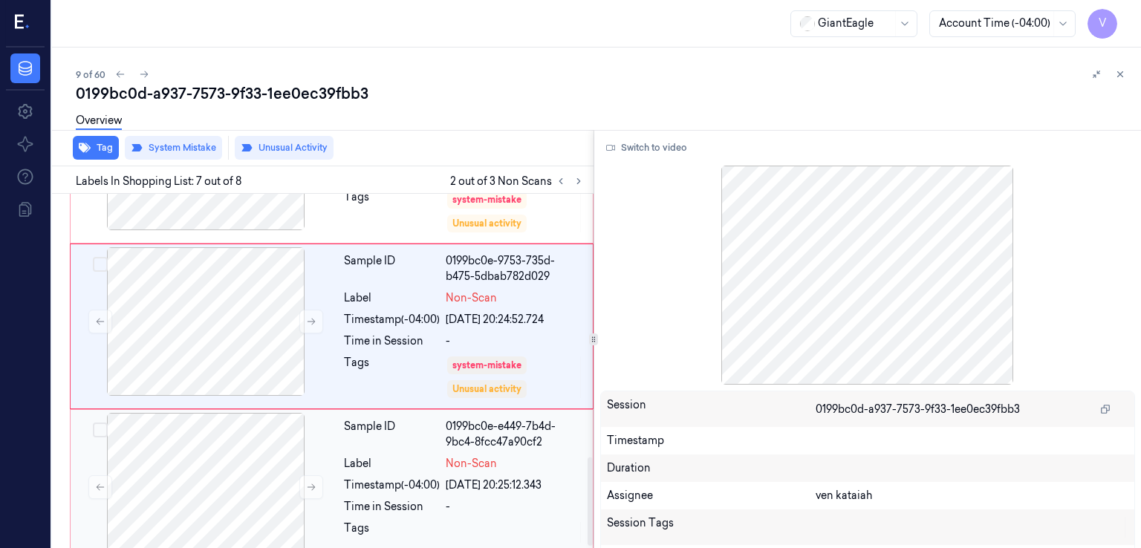
scroll to position [1055, 0]
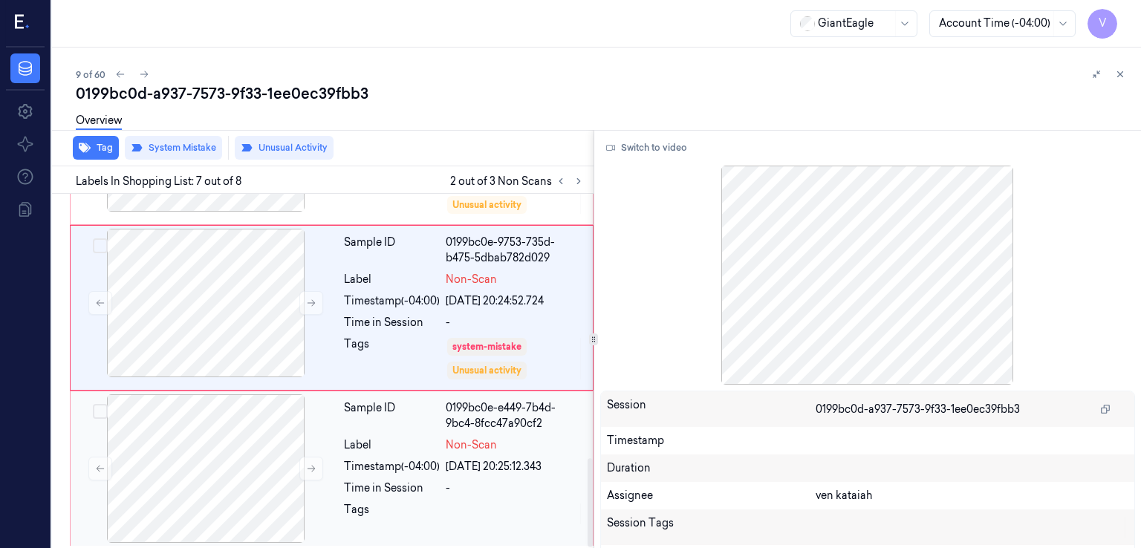
click at [456, 464] on div "06/10/2025 20:25:12.343" at bounding box center [515, 467] width 138 height 16
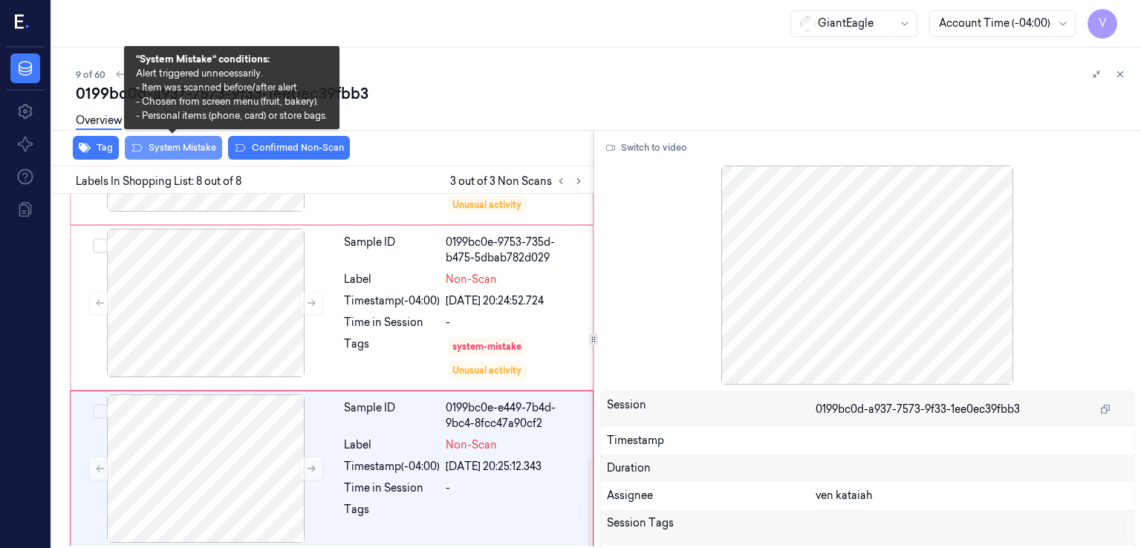
click at [181, 146] on button "System Mistake" at bounding box center [173, 148] width 97 height 24
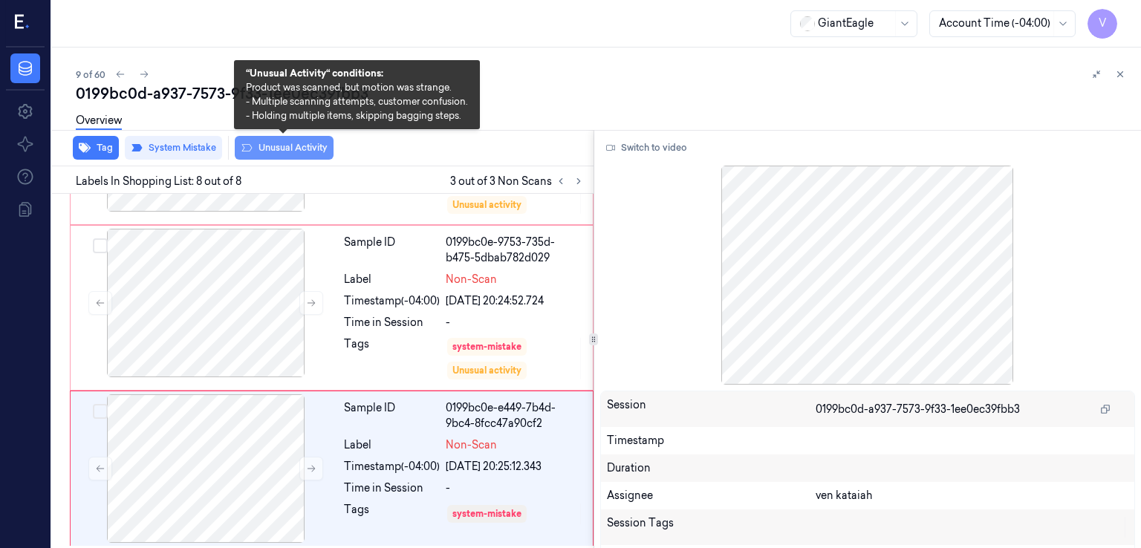
click at [324, 147] on button "Unusual Activity" at bounding box center [284, 148] width 99 height 24
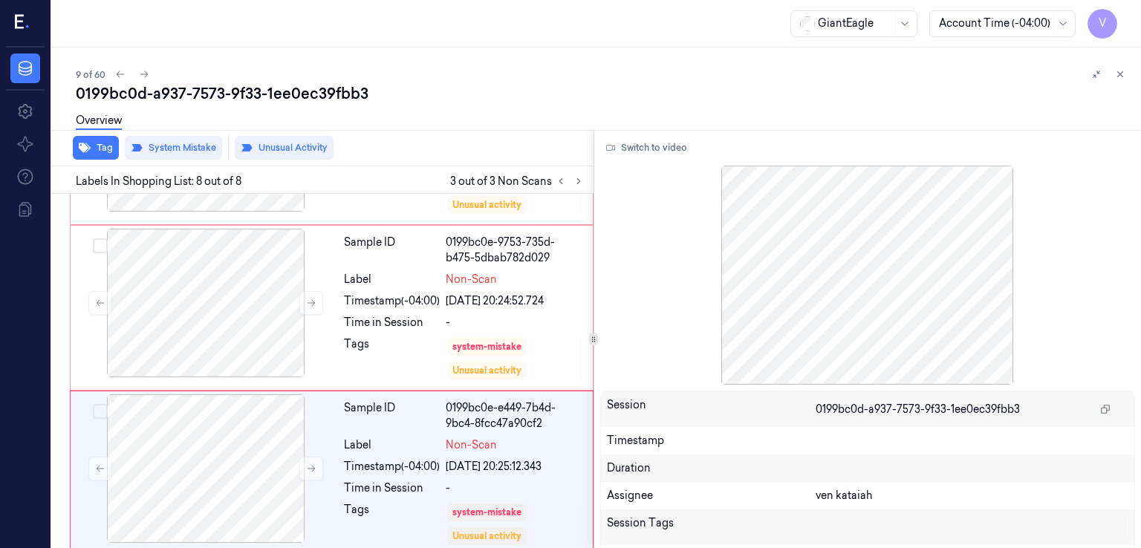
scroll to position [1064, 0]
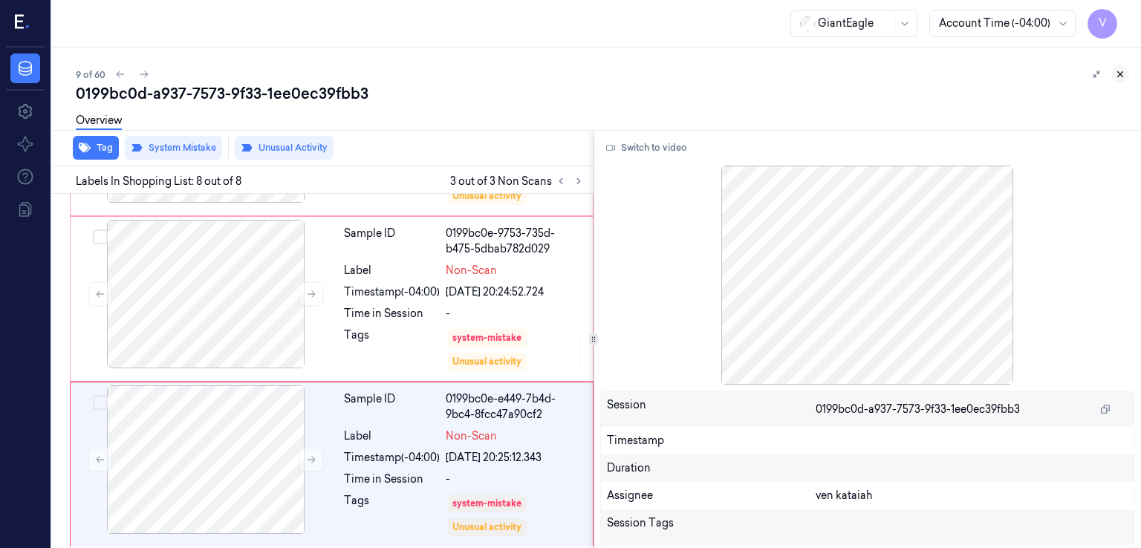
click at [1117, 75] on icon at bounding box center [1120, 74] width 10 height 10
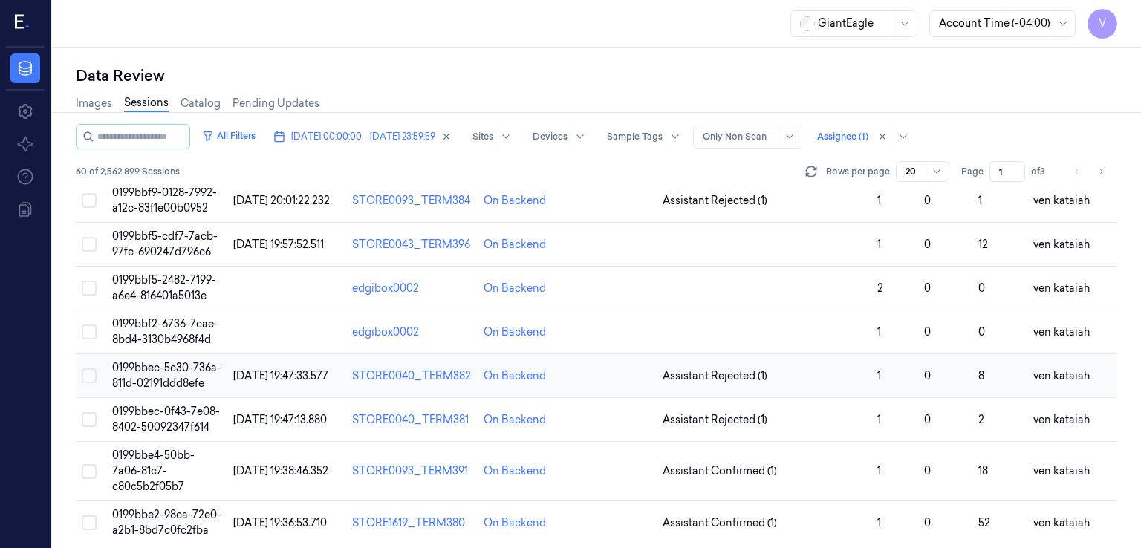
scroll to position [364, 0]
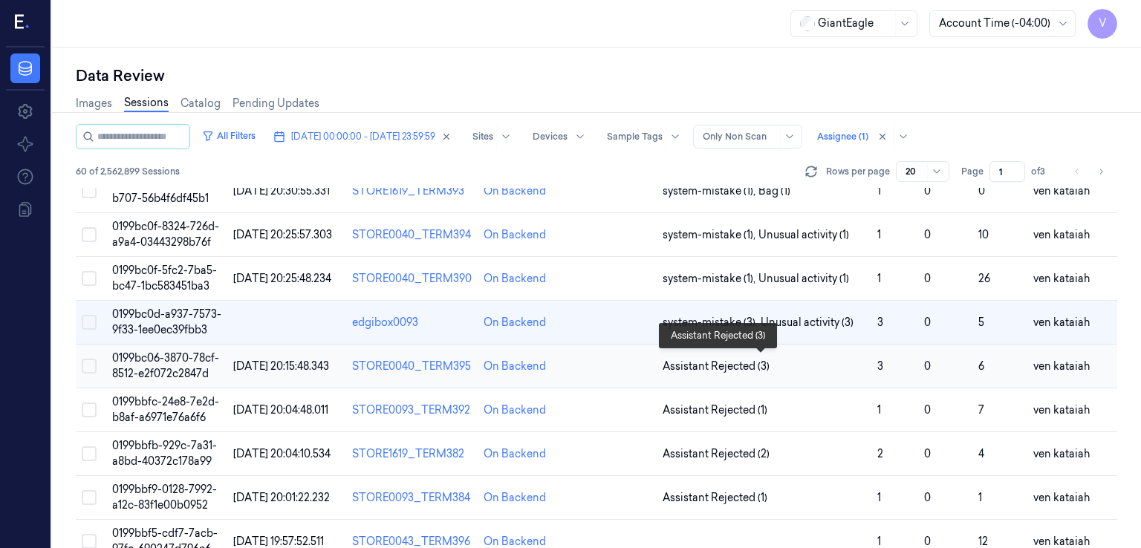
click at [762, 366] on span "Assistant Rejected (3)" at bounding box center [716, 367] width 107 height 16
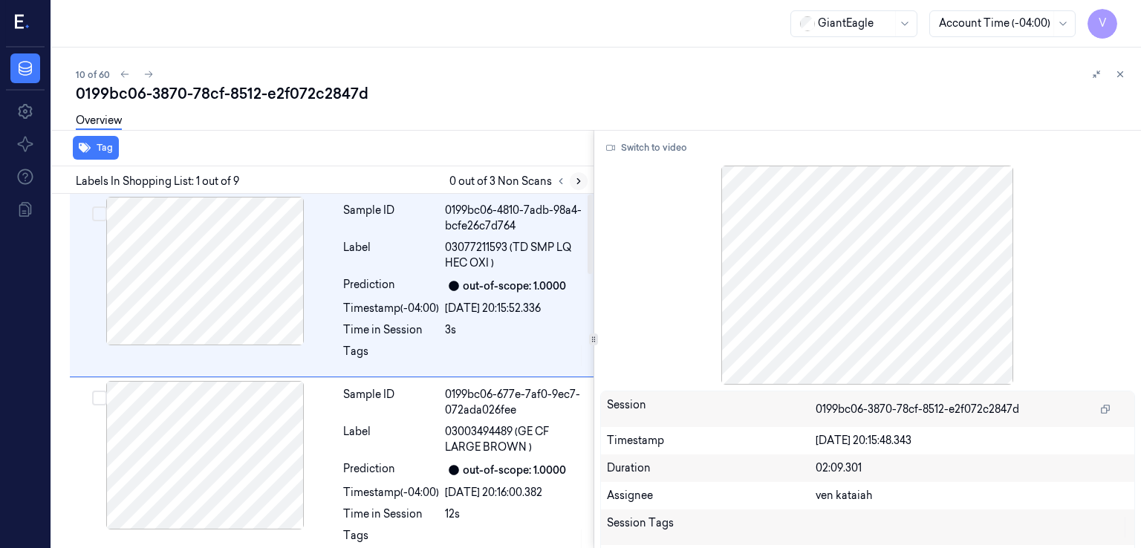
click at [580, 181] on icon at bounding box center [578, 181] width 3 height 5
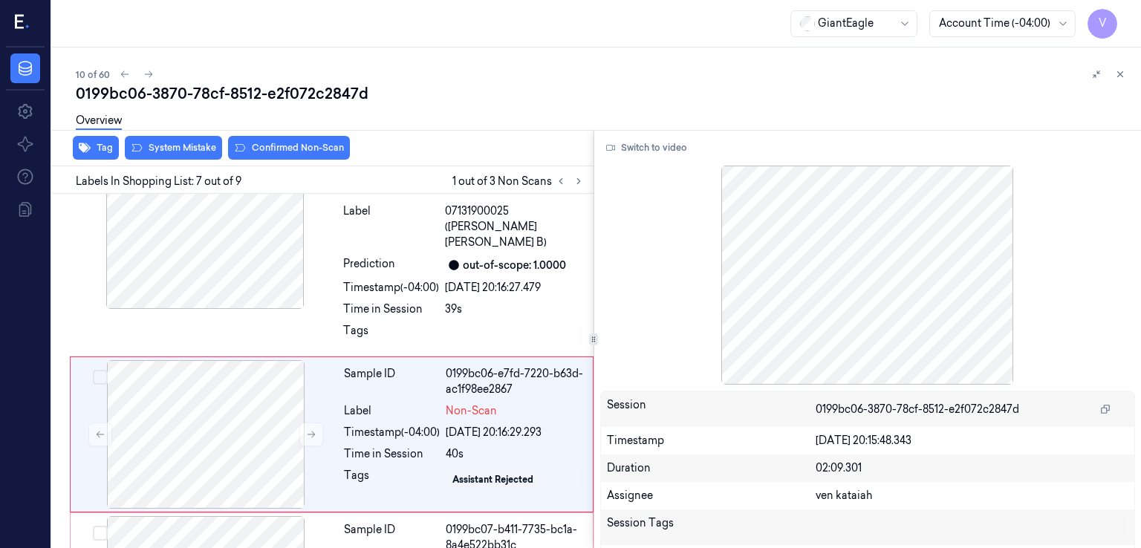
scroll to position [1004, 0]
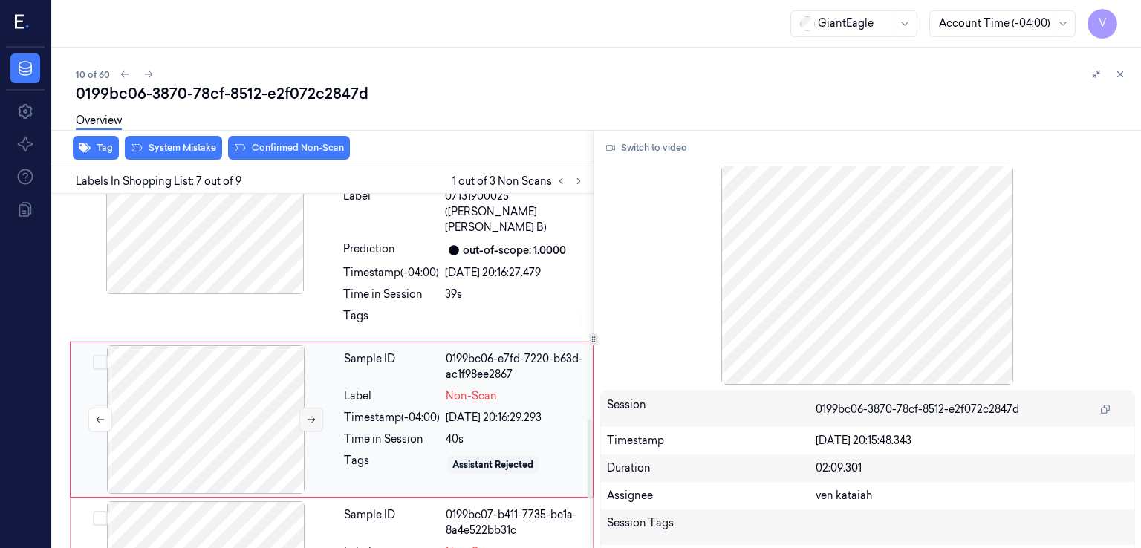
click at [309, 417] on icon at bounding box center [312, 420] width 8 height 7
click at [397, 345] on div "Sample ID 0199bc06-e7fd-722f-998a-99216c16e4c6 Label Non-Scan Timestamp (-04:00…" at bounding box center [464, 419] width 252 height 149
click at [400, 286] on div "Sample ID 0199bc06-d157-77b1-8bcb-59e77c2177cc Label 07131900025 (SCHWEBEL TALI…" at bounding box center [463, 242] width 253 height 192
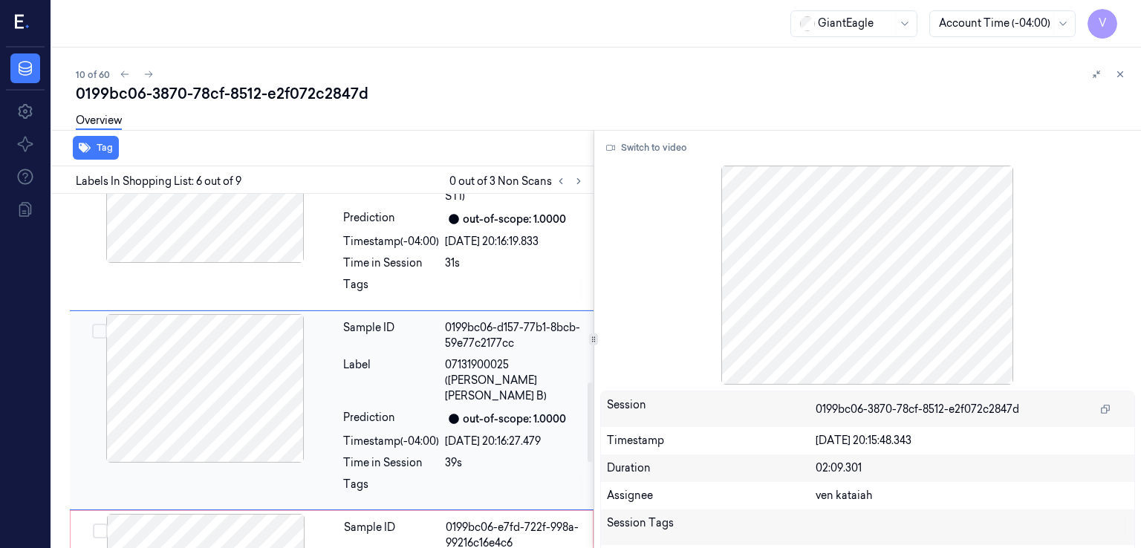
scroll to position [834, 0]
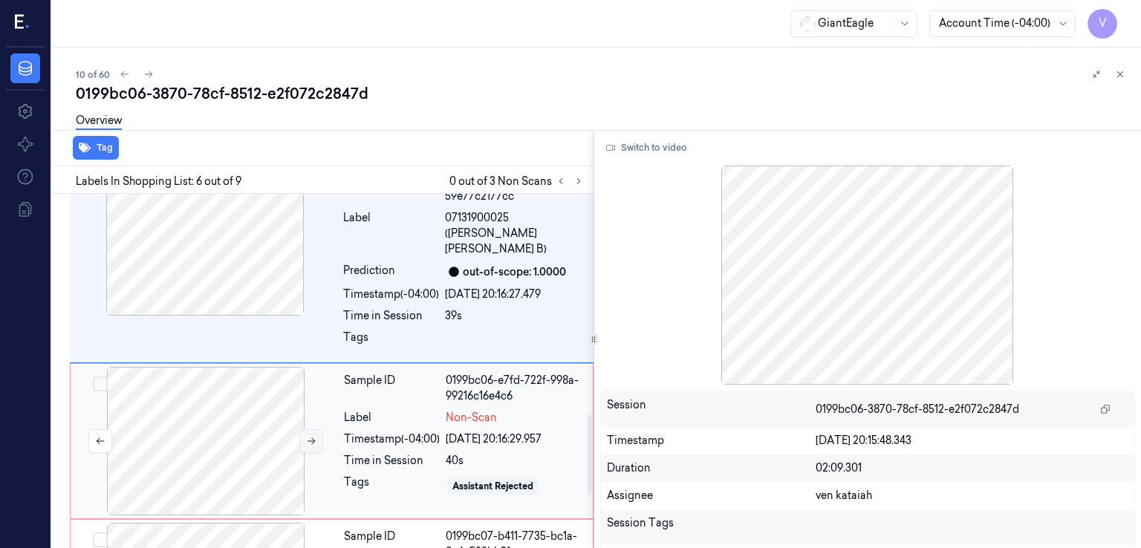
click at [316, 429] on button at bounding box center [311, 441] width 24 height 24
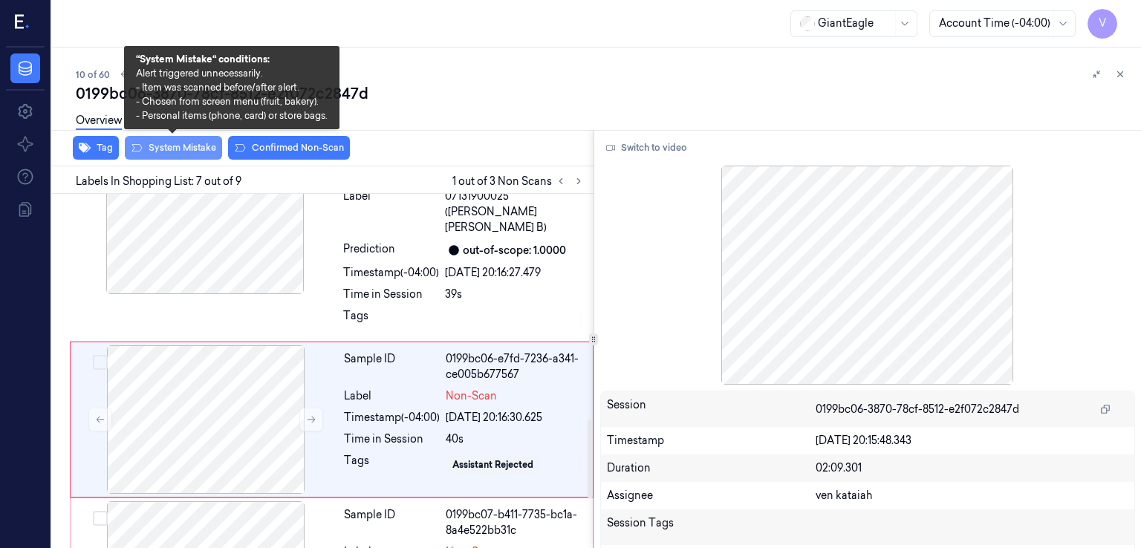
click at [198, 152] on button "System Mistake" at bounding box center [173, 148] width 97 height 24
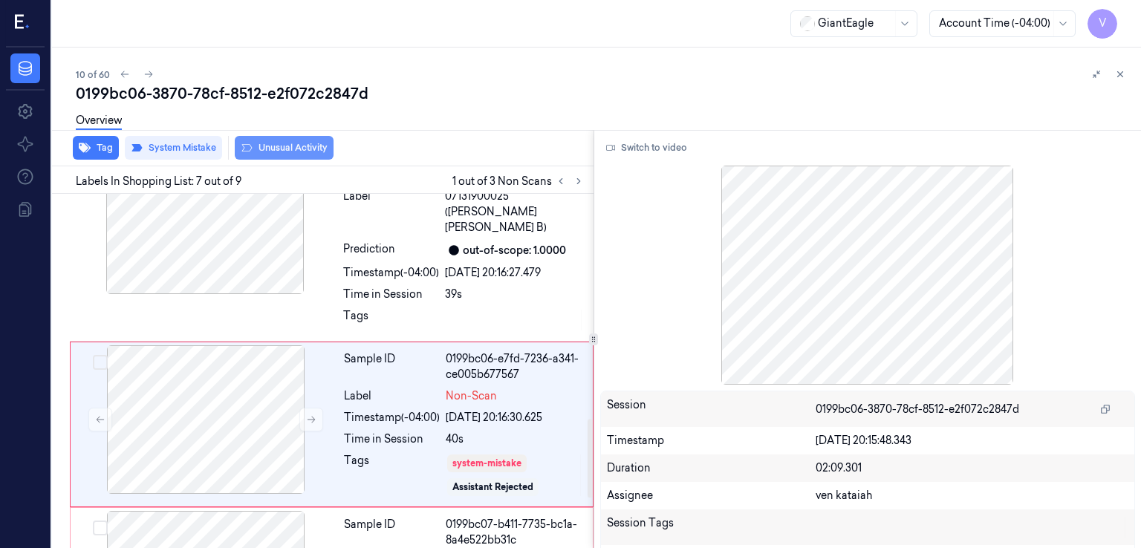
scroll to position [1007, 0]
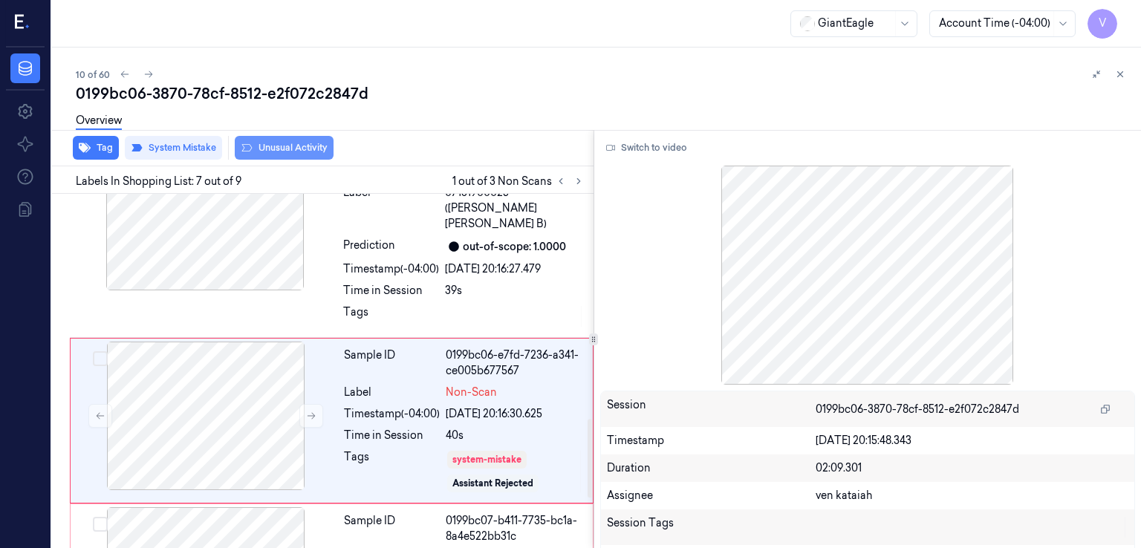
click at [292, 149] on button "Unusual Activity" at bounding box center [284, 148] width 99 height 24
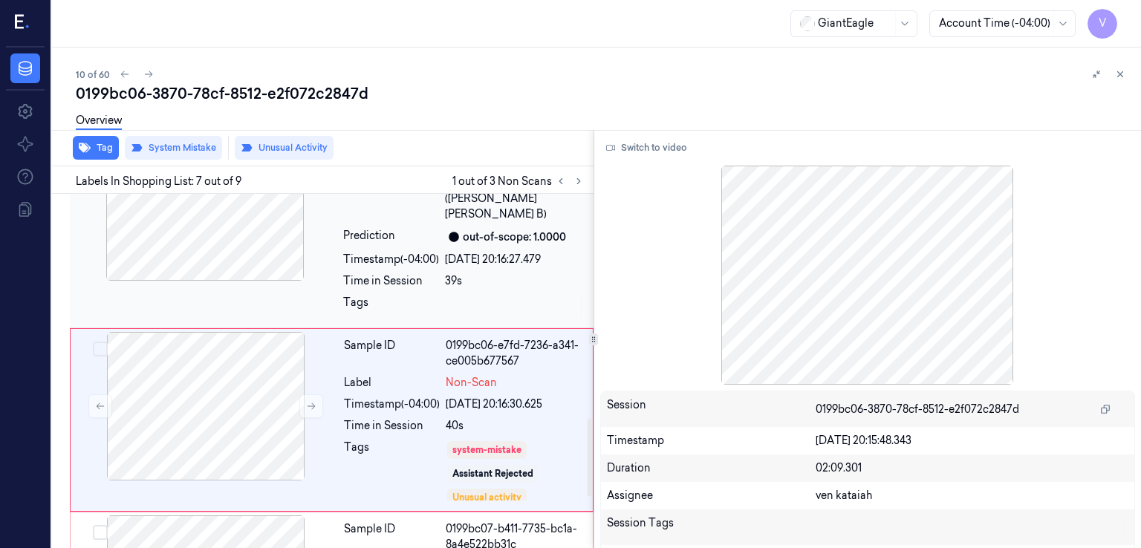
click at [371, 274] on div "Sample ID 0199bc06-d157-77b1-8bcb-59e77c2177cc Label 07131900025 (SCHWEBEL TALI…" at bounding box center [463, 228] width 253 height 192
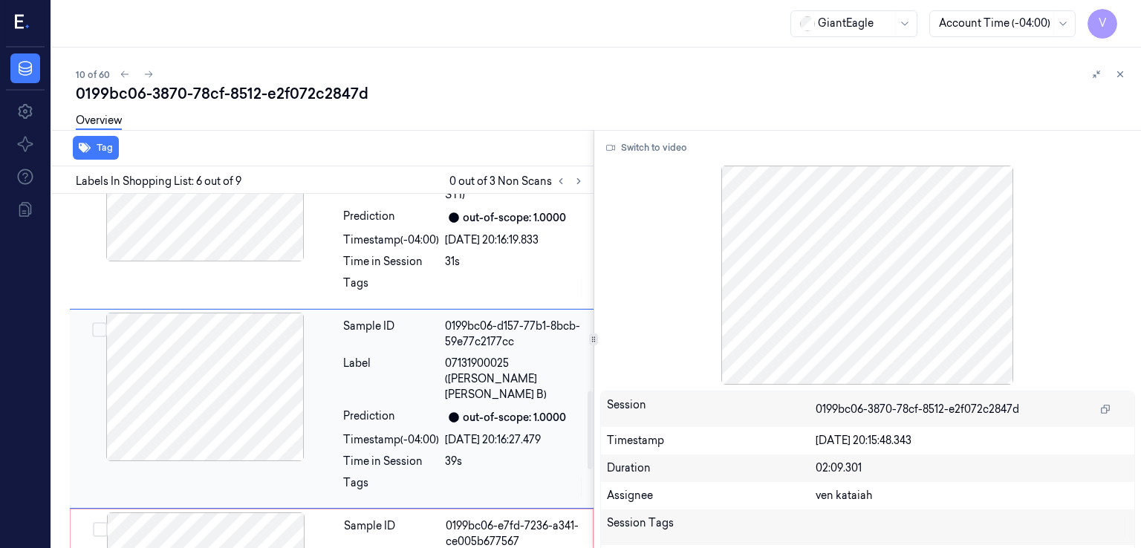
scroll to position [834, 0]
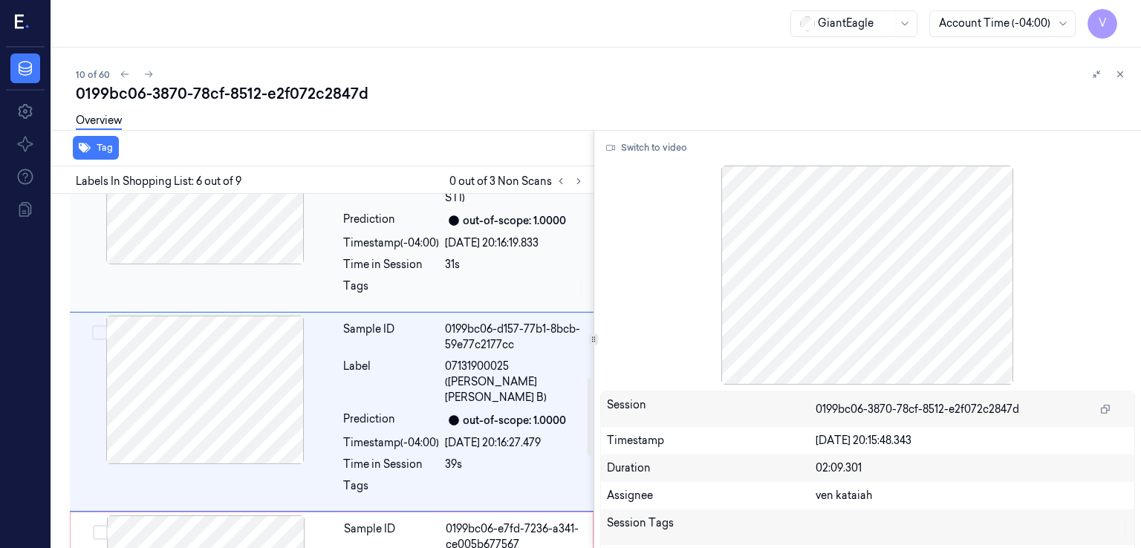
click at [447, 257] on div "31s" at bounding box center [515, 265] width 140 height 16
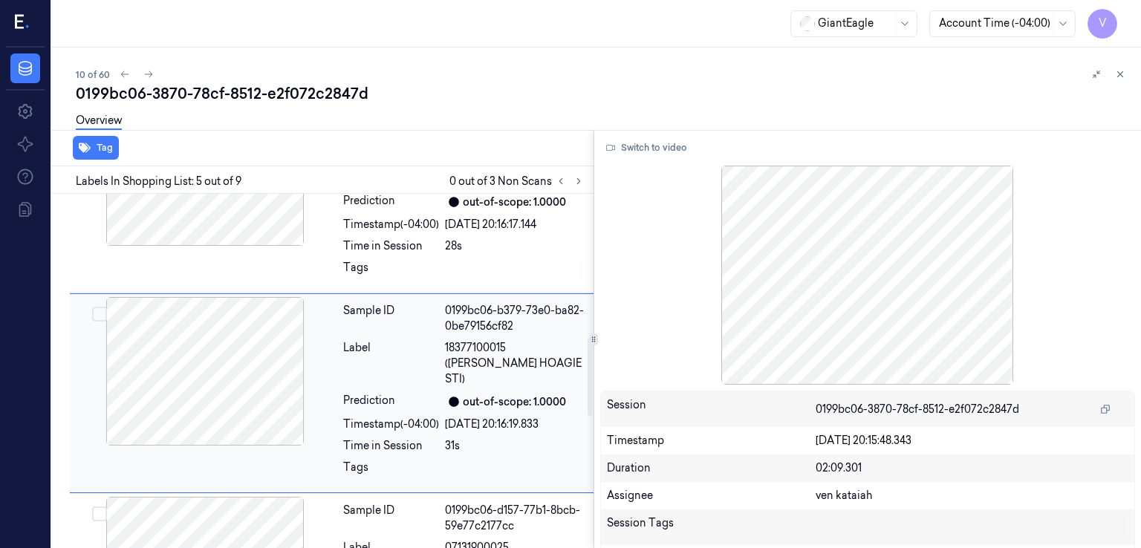
scroll to position [649, 0]
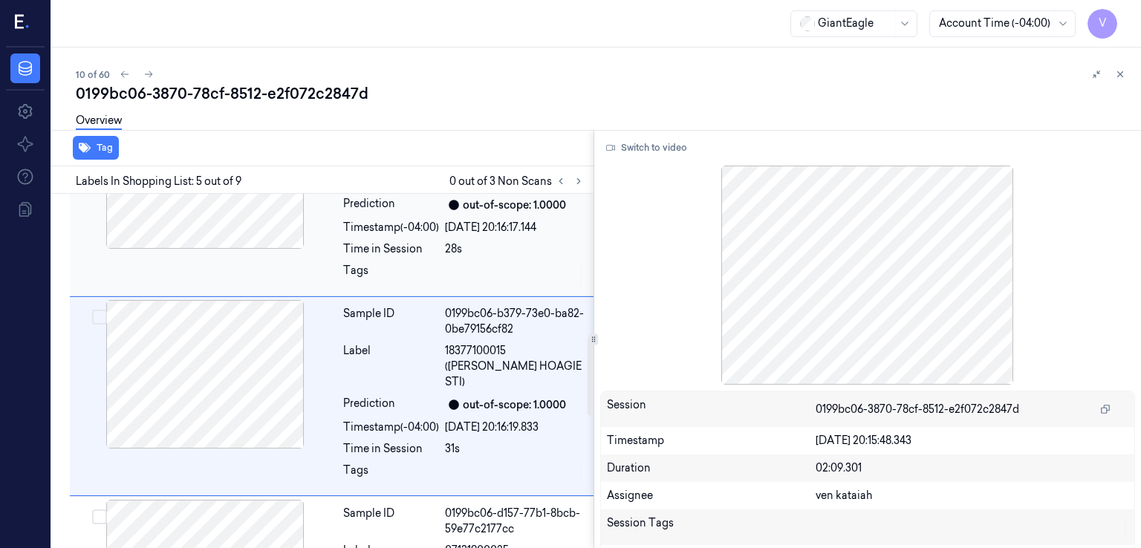
click at [458, 263] on div at bounding box center [515, 275] width 140 height 24
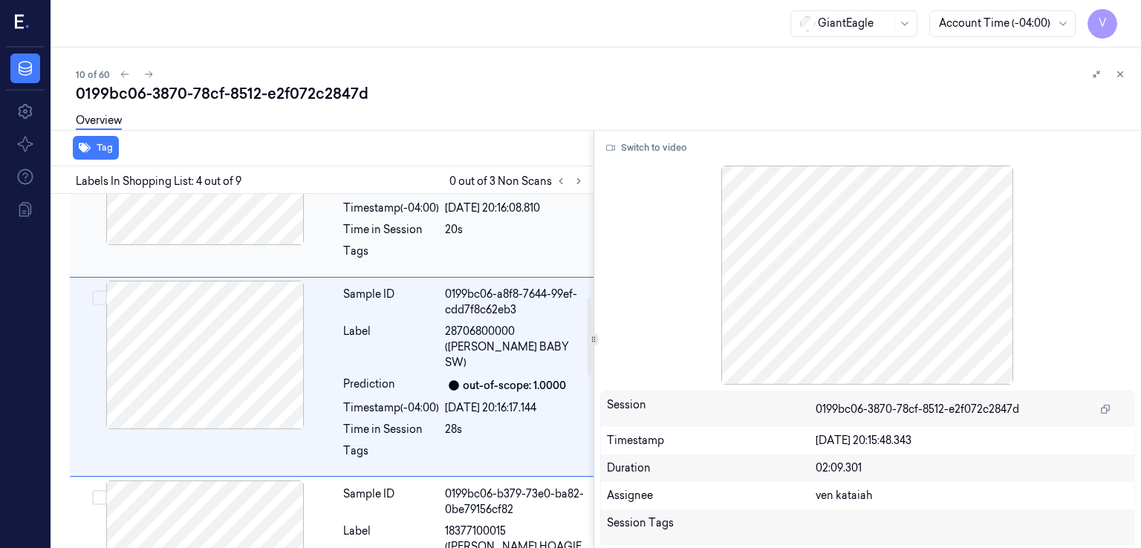
scroll to position [466, 0]
click at [464, 249] on div at bounding box center [515, 259] width 140 height 24
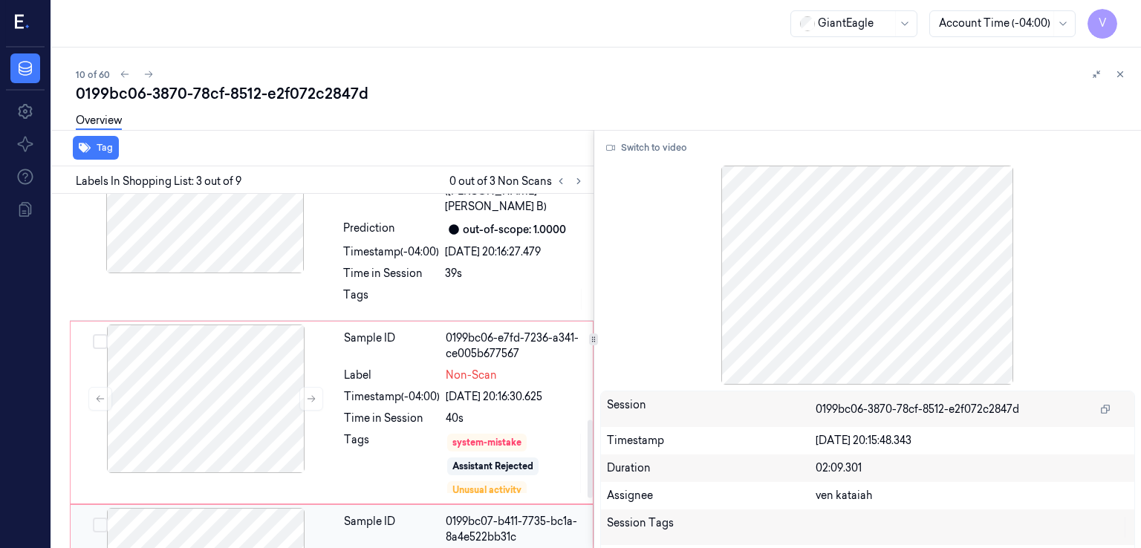
click at [431, 514] on div "Sample ID" at bounding box center [392, 529] width 96 height 31
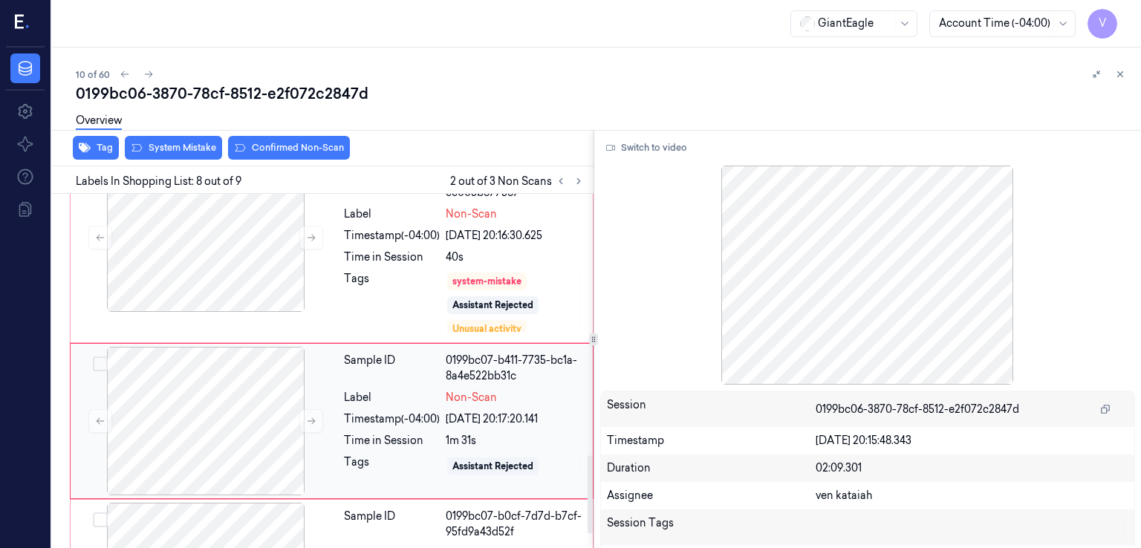
scroll to position [1187, 0]
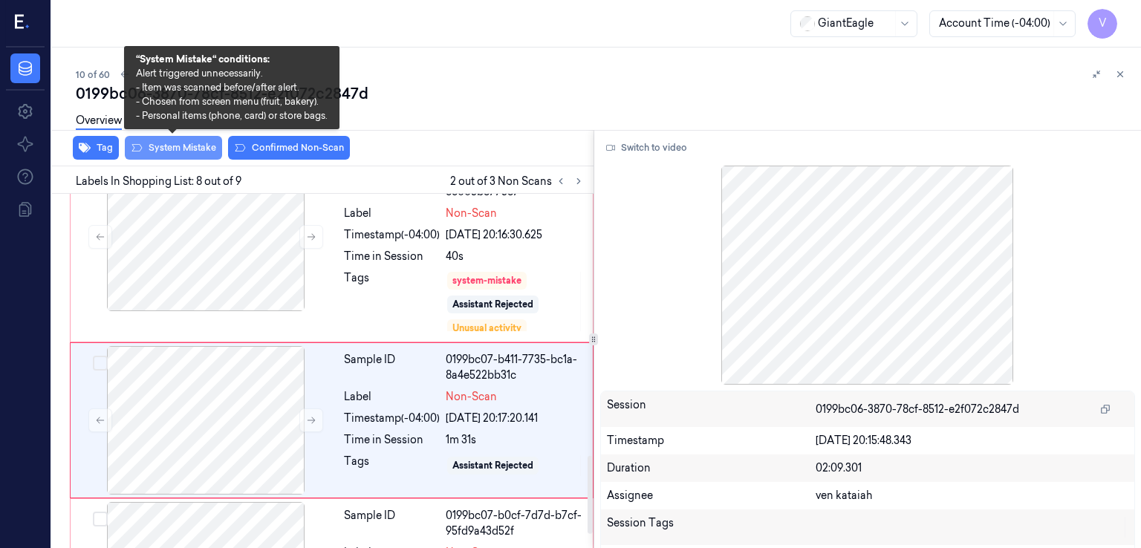
click at [195, 153] on button "System Mistake" at bounding box center [173, 148] width 97 height 24
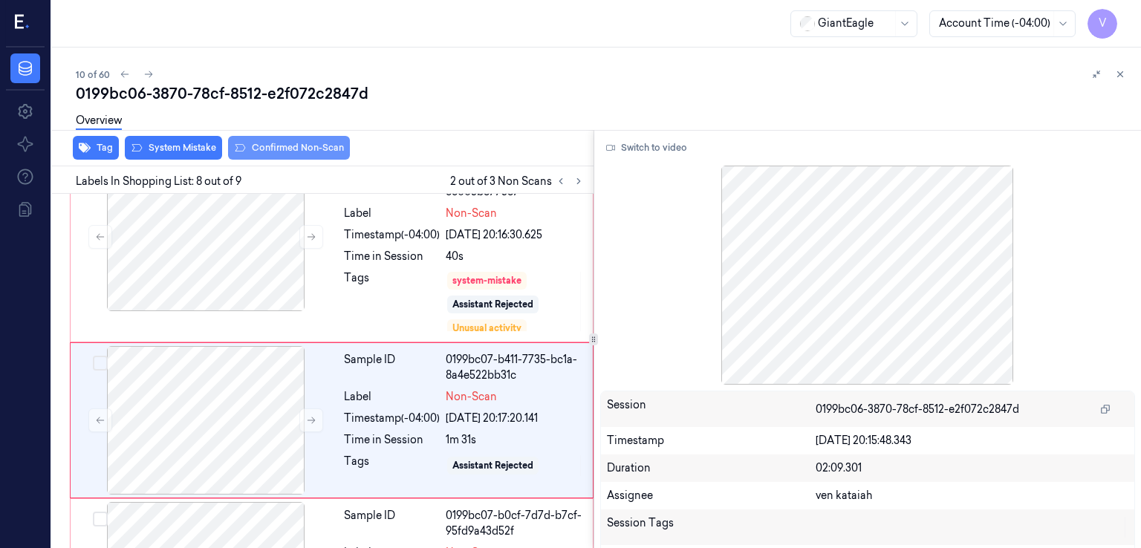
scroll to position [1192, 0]
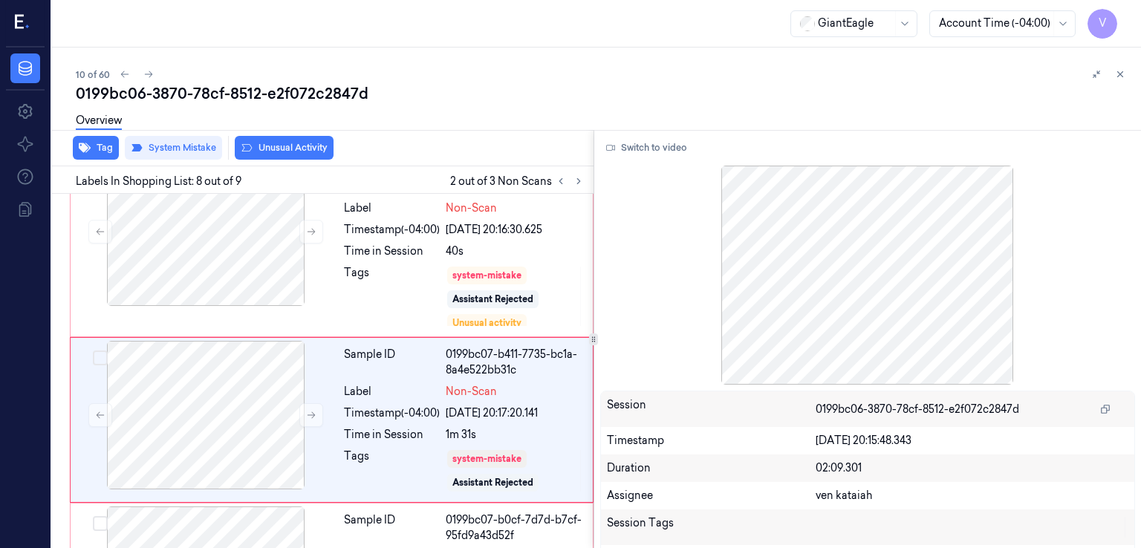
click at [275, 152] on button "Unusual Activity" at bounding box center [284, 148] width 99 height 24
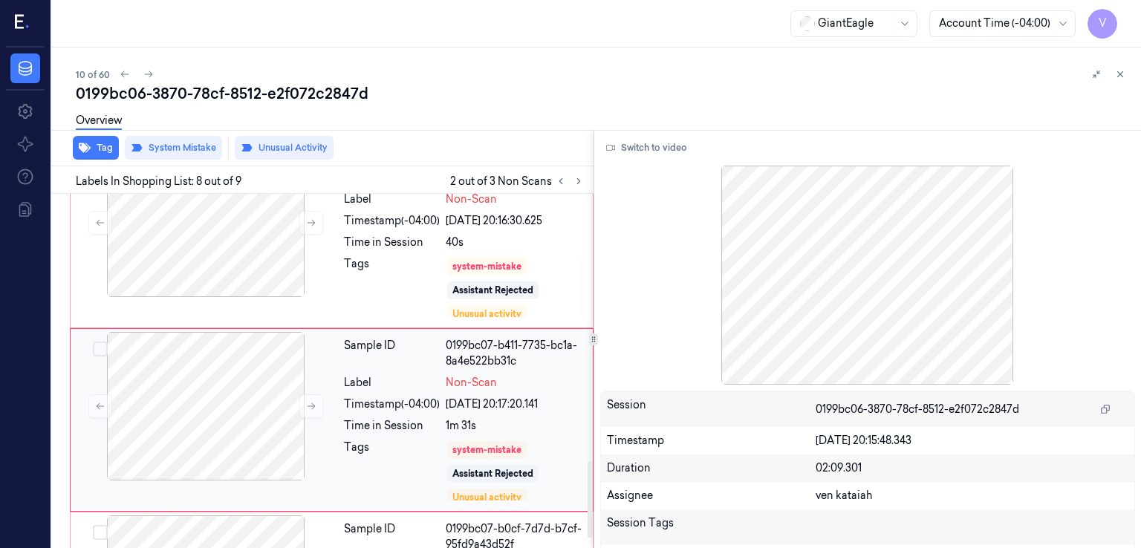
scroll to position [1276, 0]
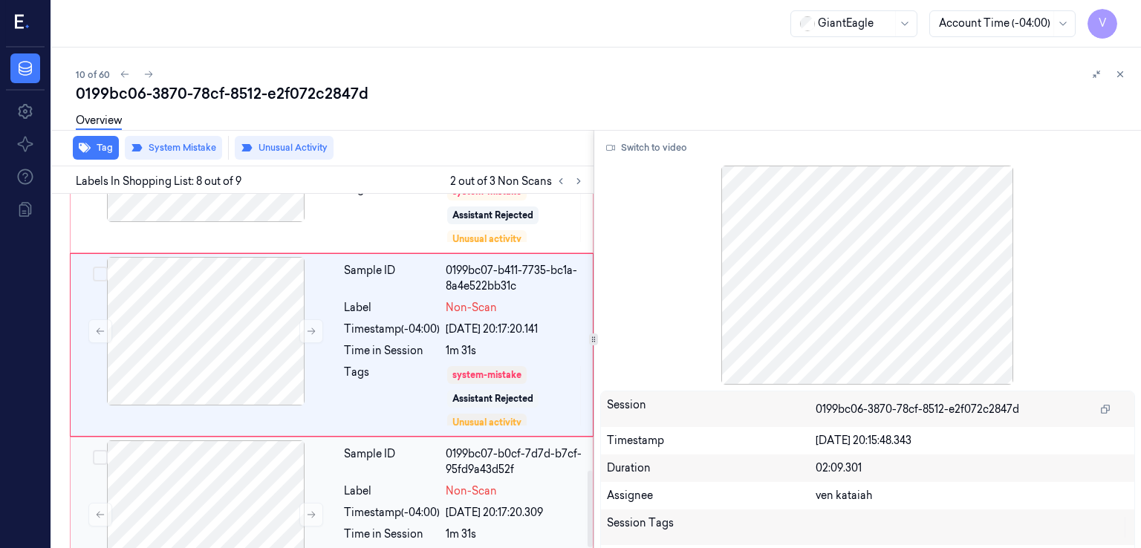
click at [433, 505] on div "Timestamp (-04:00)" at bounding box center [392, 513] width 96 height 16
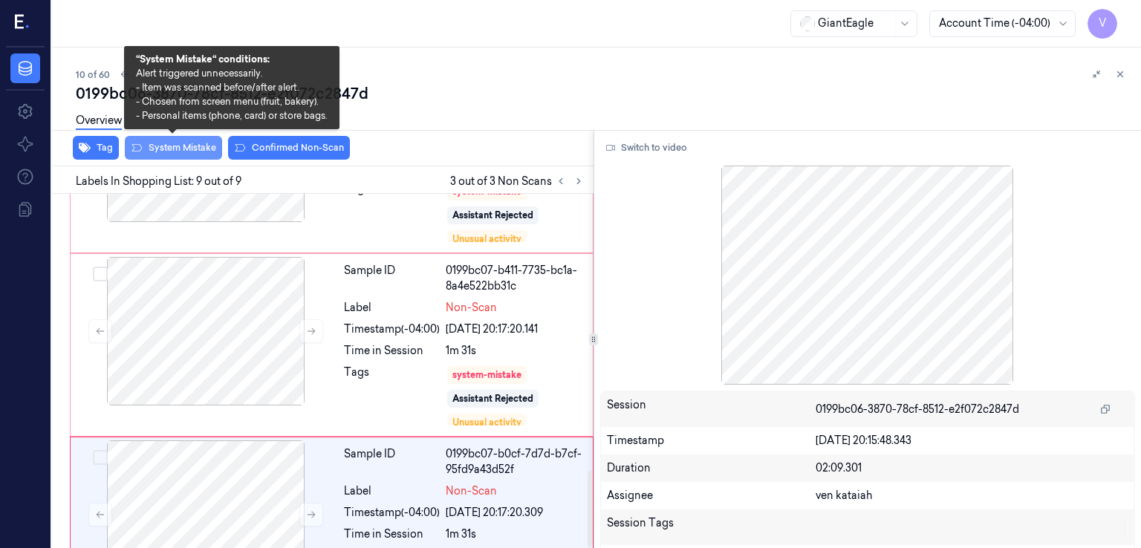
click at [179, 149] on button "System Mistake" at bounding box center [173, 148] width 97 height 24
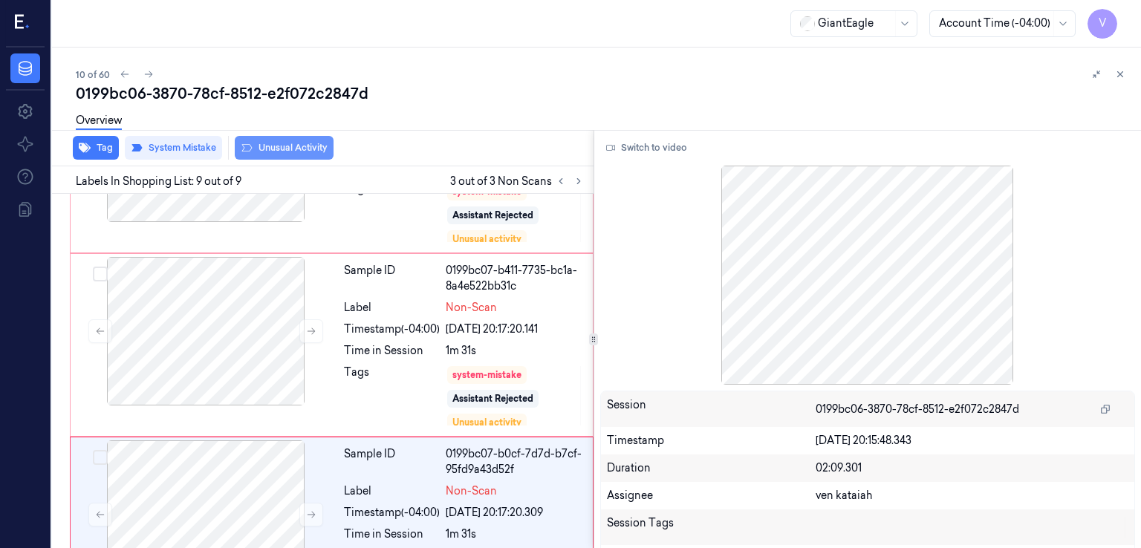
scroll to position [1285, 0]
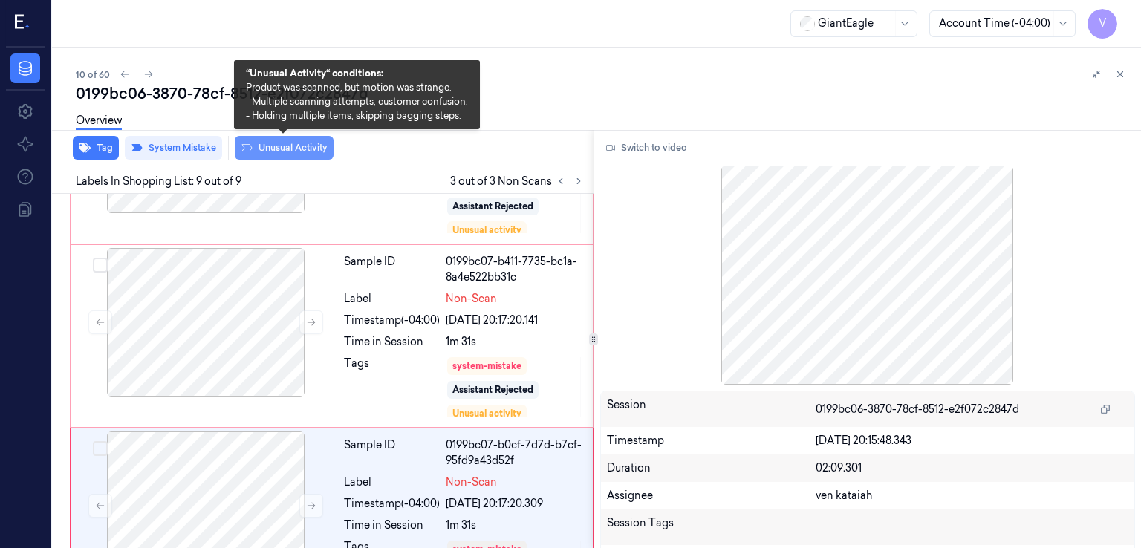
click at [285, 152] on button "Unusual Activity" at bounding box center [284, 148] width 99 height 24
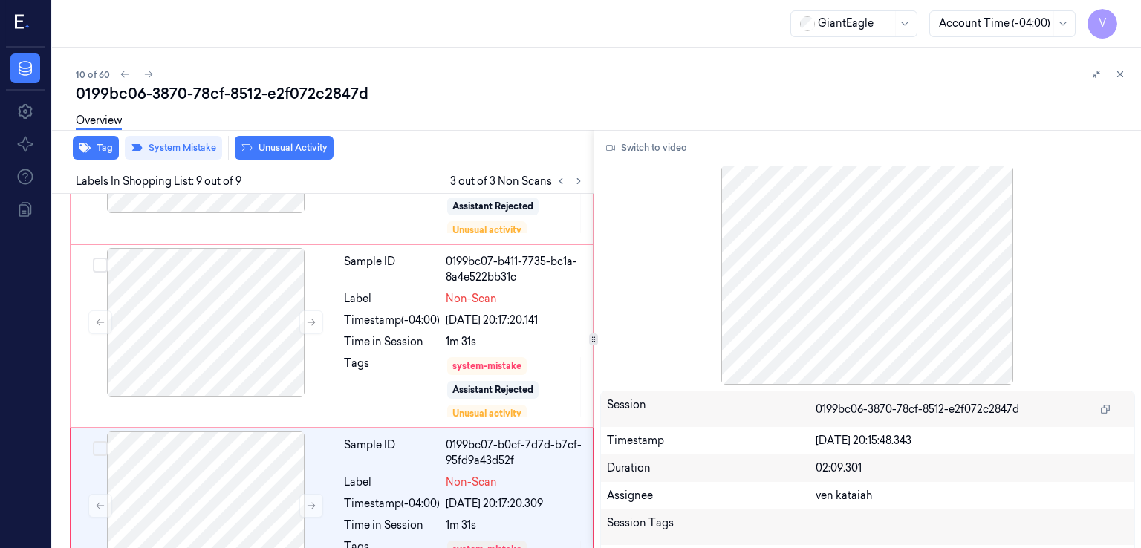
scroll to position [1303, 0]
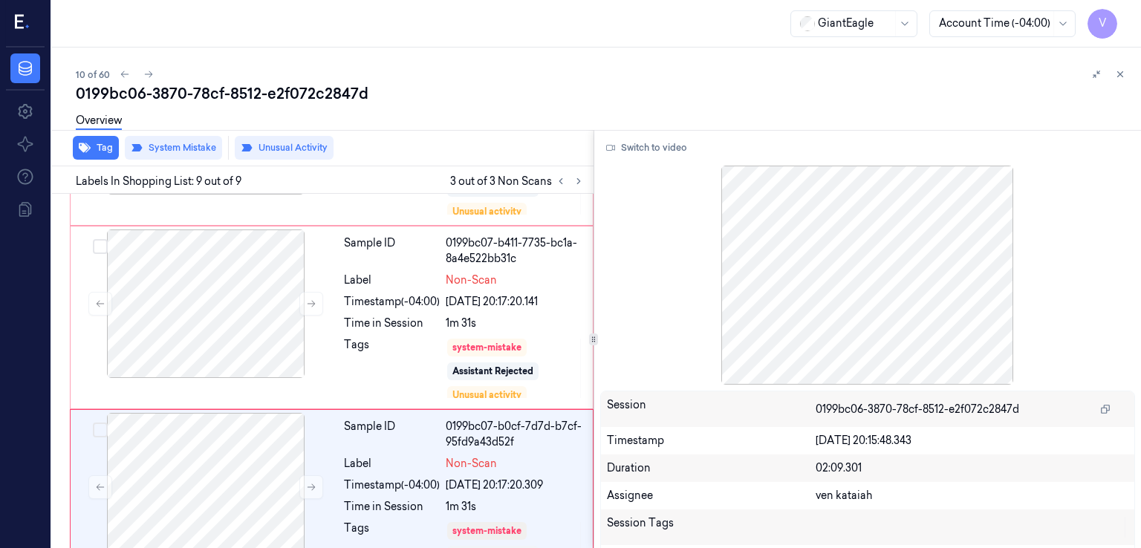
click at [1125, 65] on div at bounding box center [1109, 74] width 42 height 18
click at [1123, 70] on icon at bounding box center [1120, 74] width 10 height 10
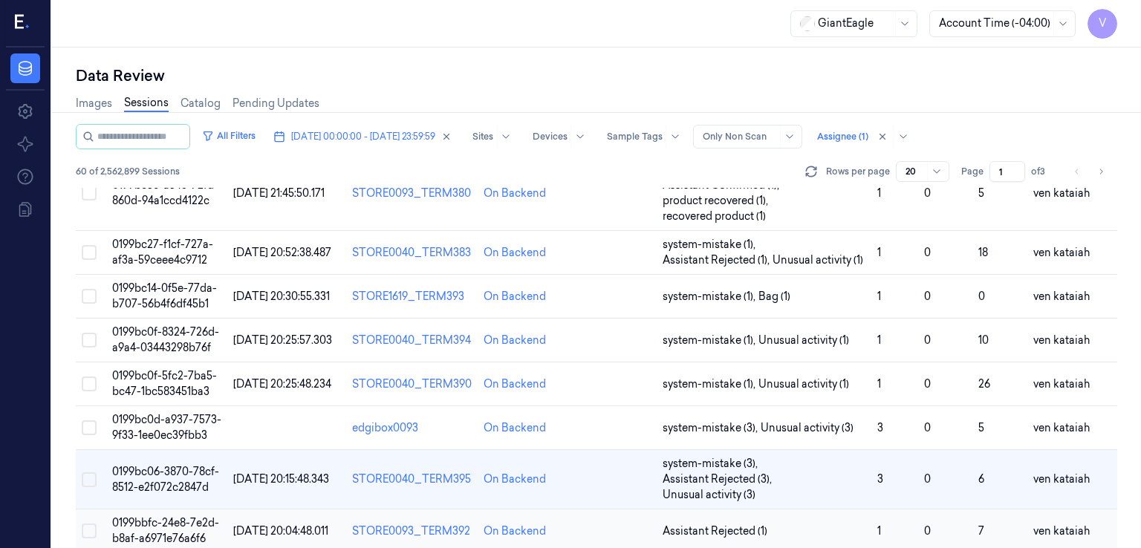
scroll to position [110, 0]
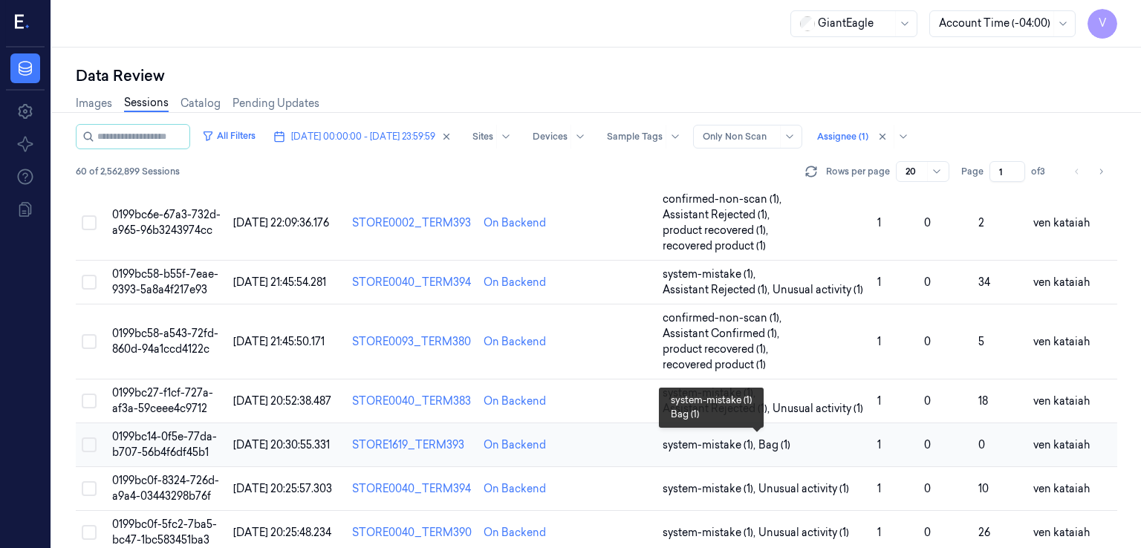
click at [707, 447] on span "system-mistake (1) ," at bounding box center [711, 446] width 96 height 16
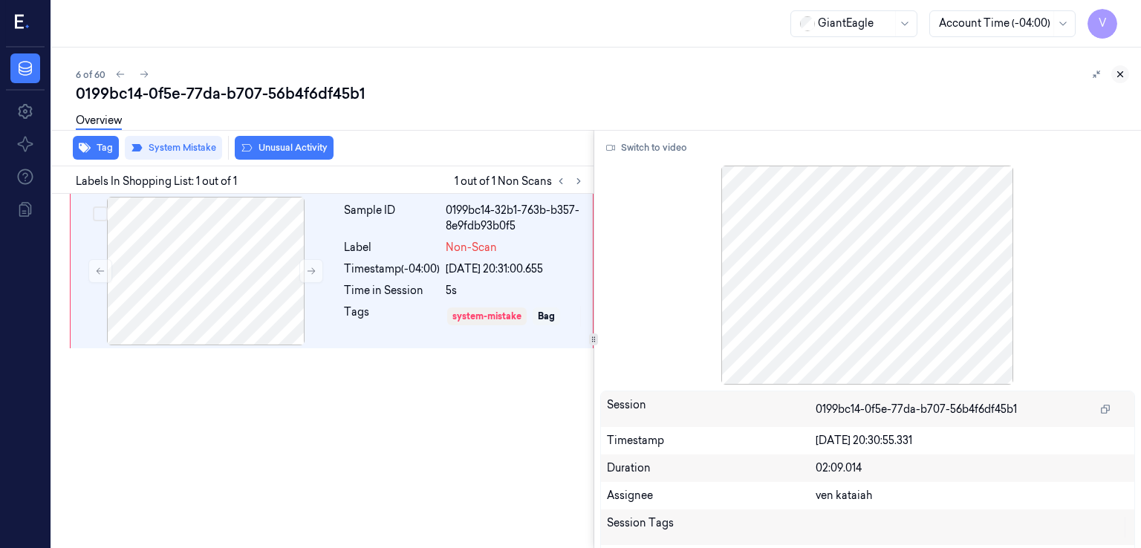
click at [1122, 72] on icon at bounding box center [1120, 74] width 5 height 5
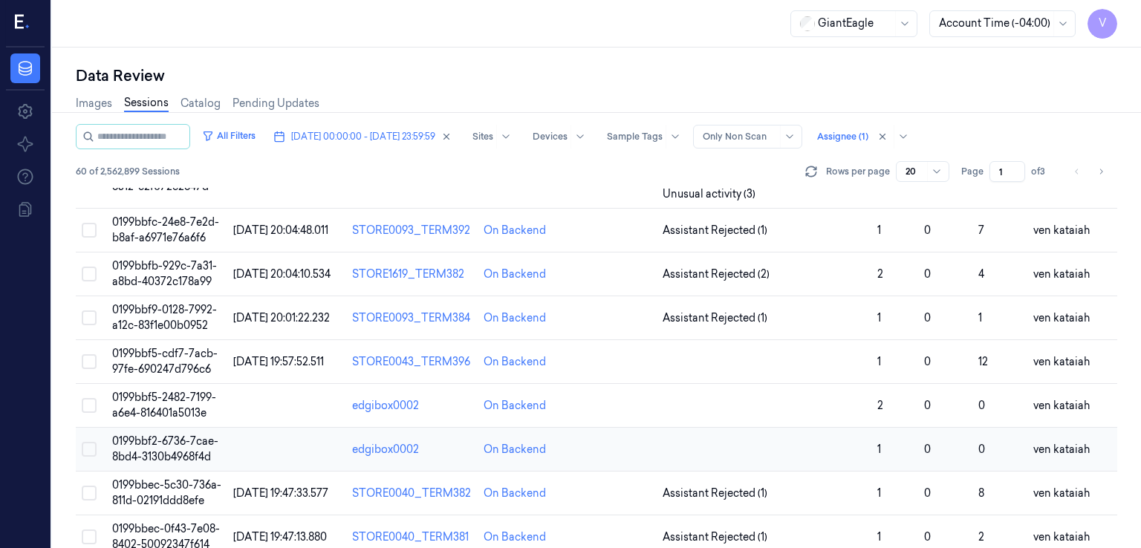
scroll to position [522, 0]
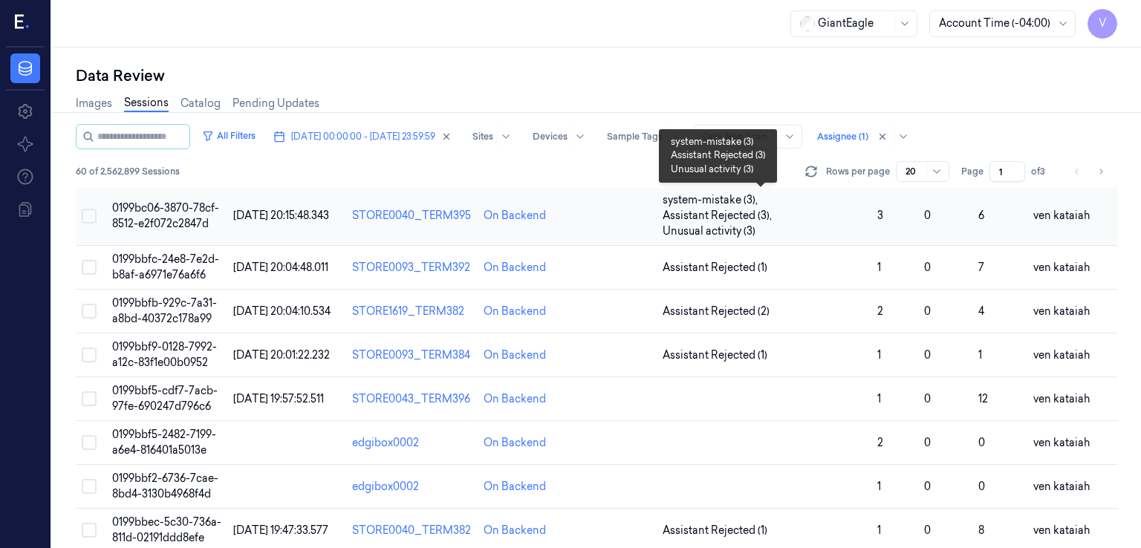
click at [709, 218] on span "Assistant Rejected (3) ," at bounding box center [719, 216] width 112 height 16
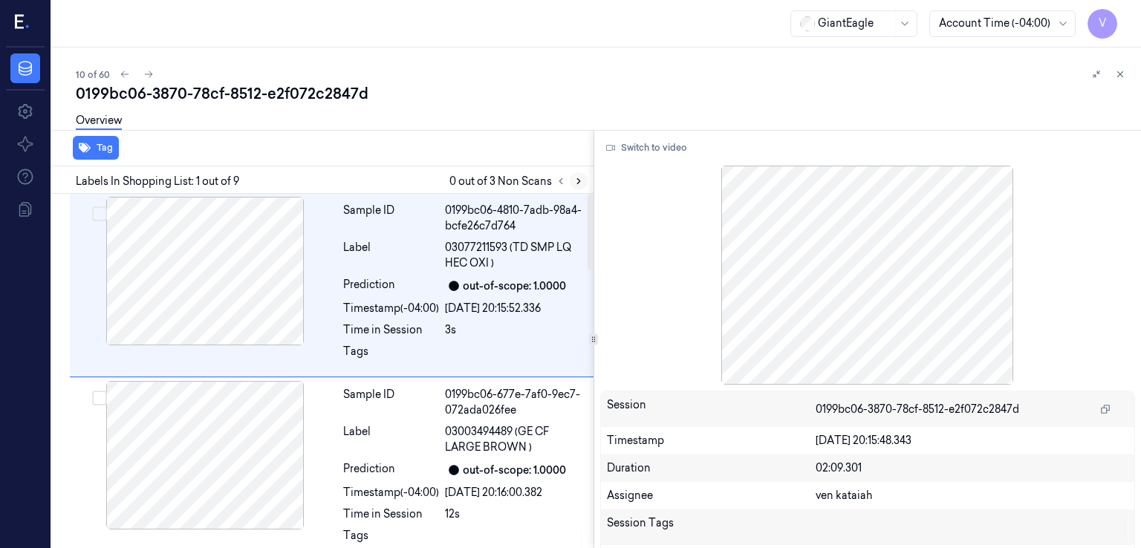
click at [580, 178] on icon at bounding box center [579, 181] width 10 height 10
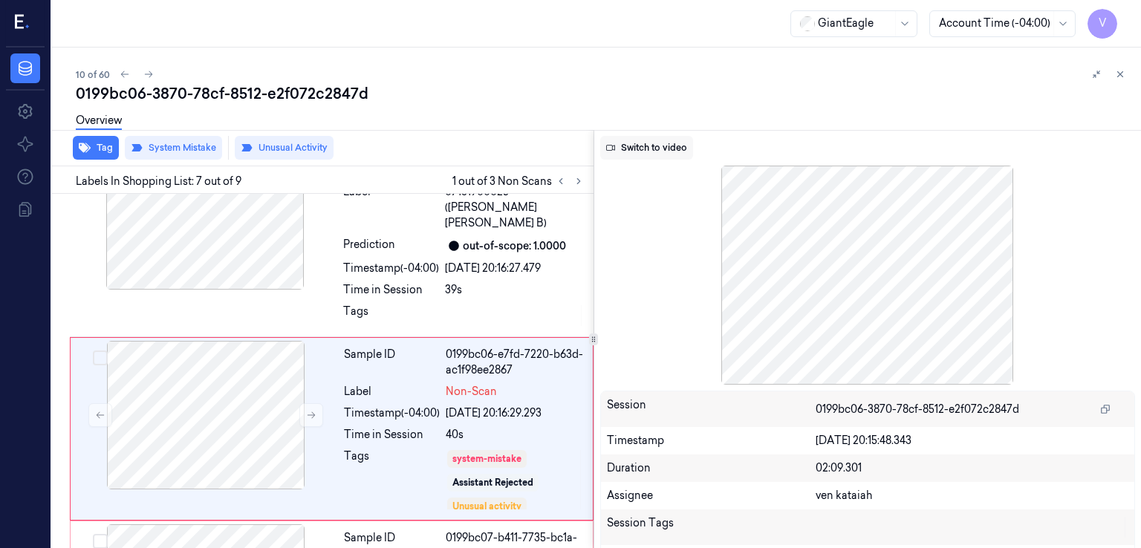
click at [642, 152] on button "Switch to video" at bounding box center [646, 148] width 93 height 24
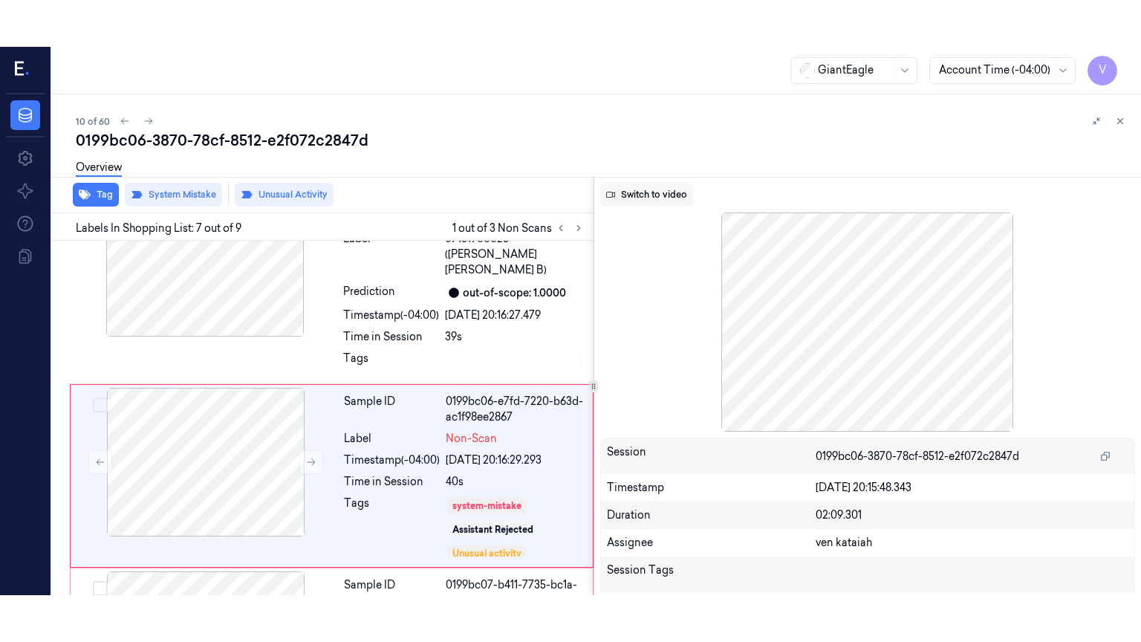
scroll to position [1017, 0]
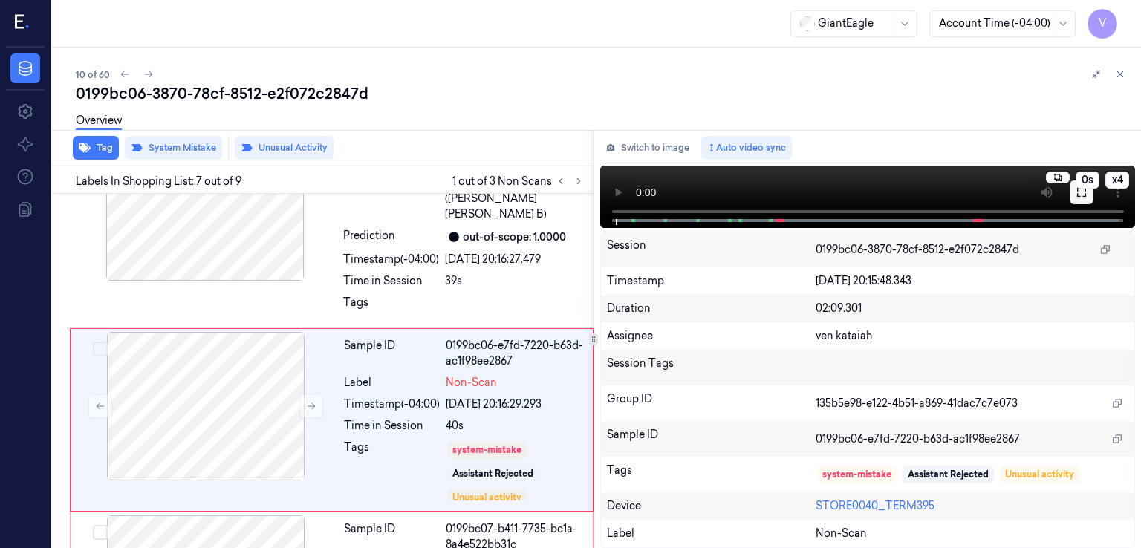
click at [1081, 198] on button at bounding box center [1082, 193] width 24 height 24
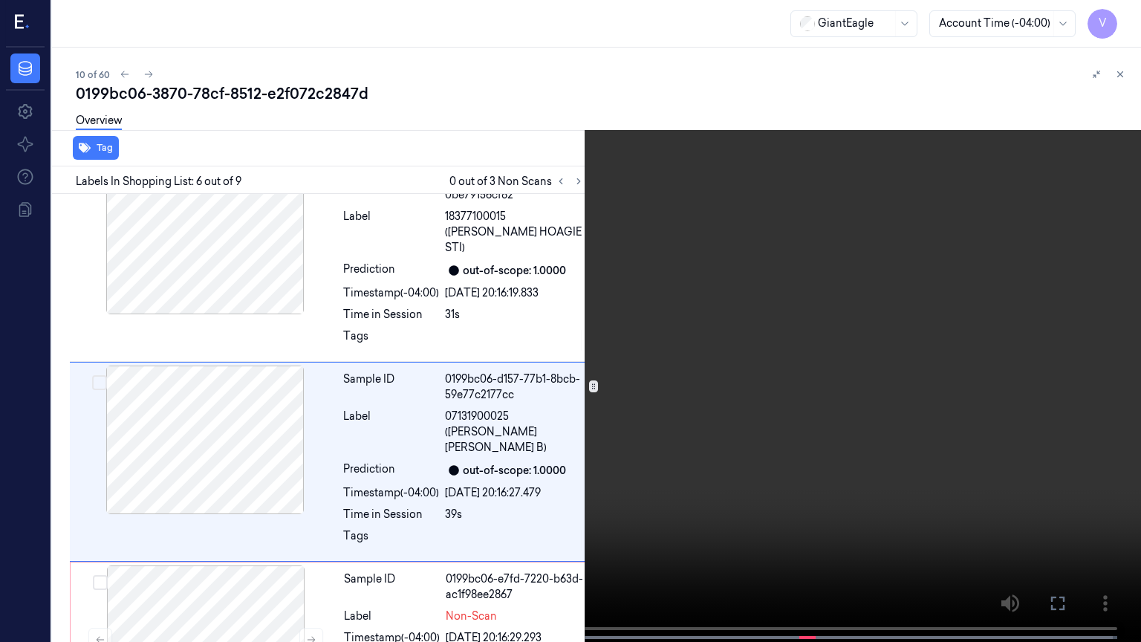
scroll to position [787, 0]
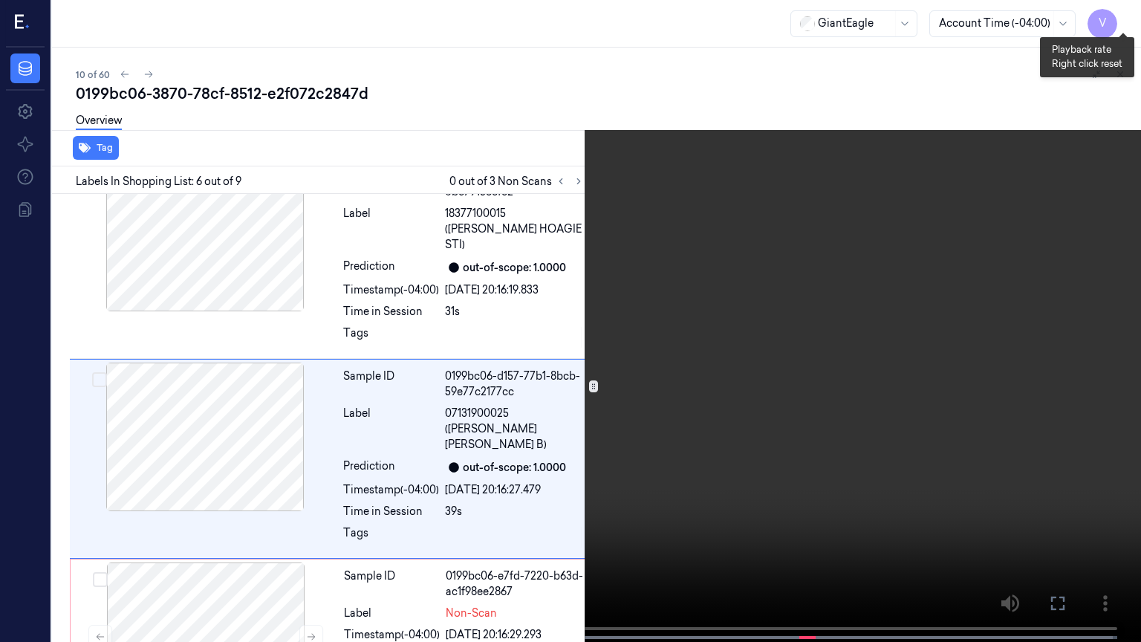
click at [1120, 15] on button "x 4" at bounding box center [1123, 18] width 24 height 24
click at [1120, 15] on button "x 1" at bounding box center [1123, 18] width 24 height 24
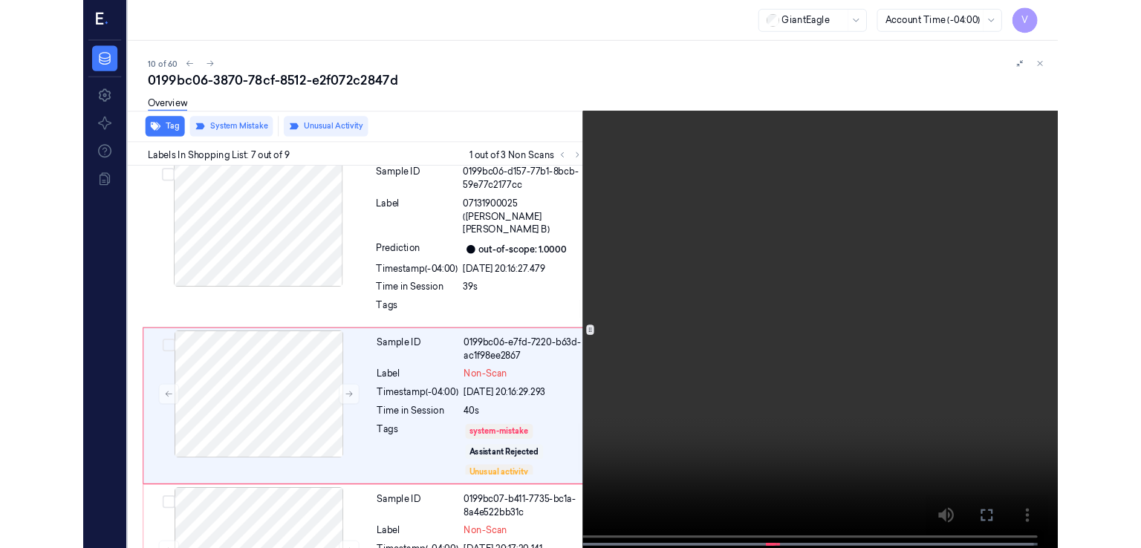
scroll to position [970, 0]
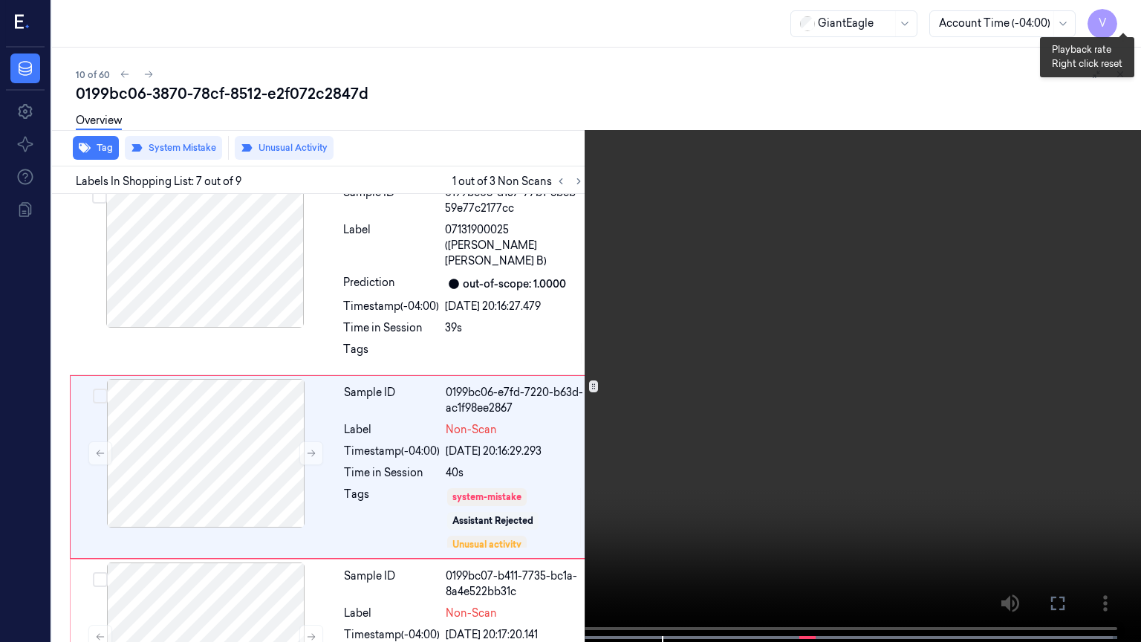
click at [1120, 16] on button "x 2" at bounding box center [1123, 18] width 24 height 24
click at [0, 0] on icon at bounding box center [0, 0] width 0 height 0
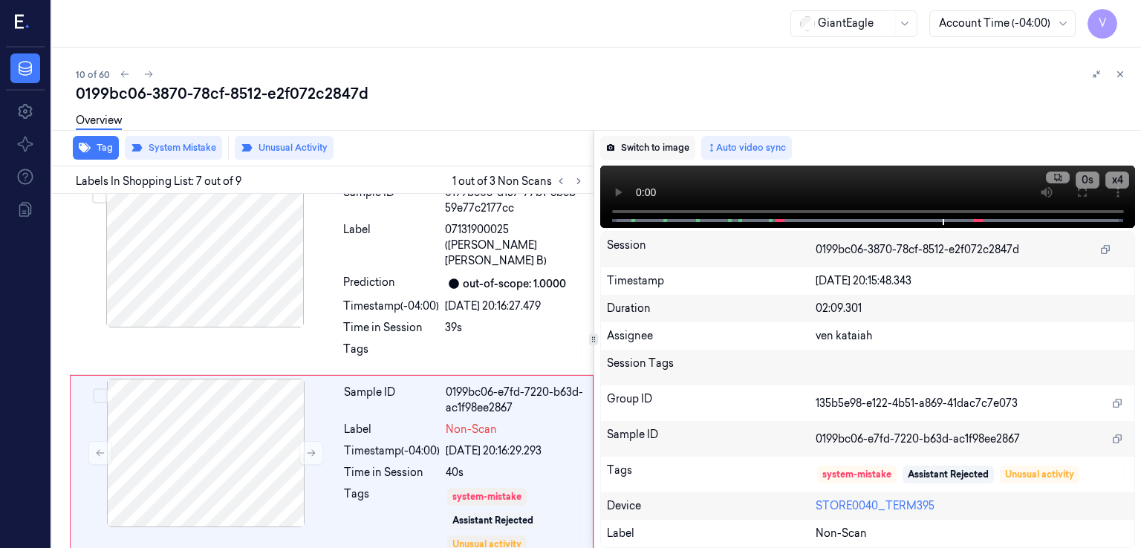
click at [659, 146] on button "Switch to image" at bounding box center [647, 148] width 95 height 24
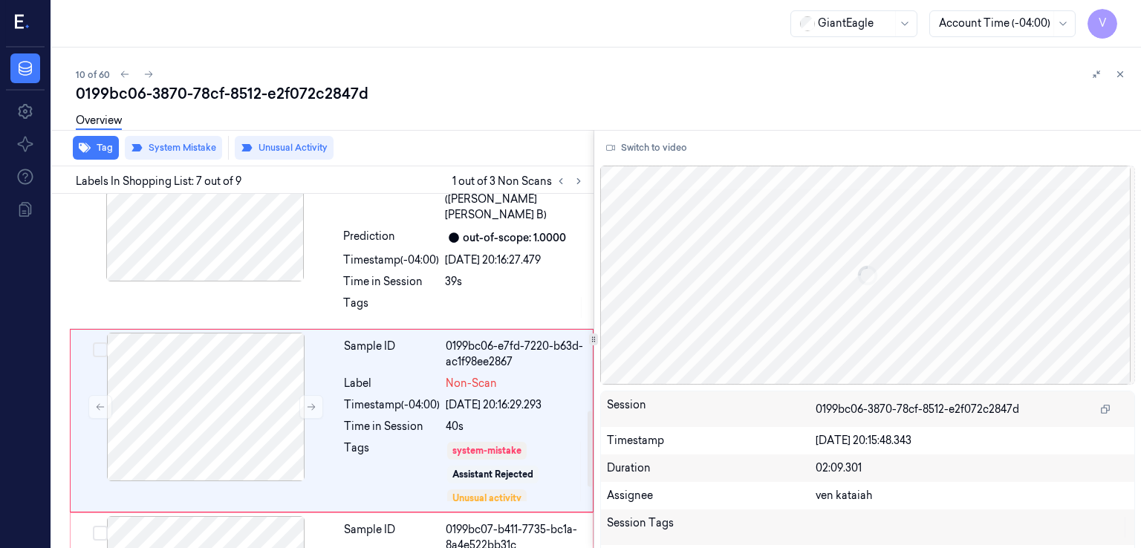
scroll to position [1017, 0]
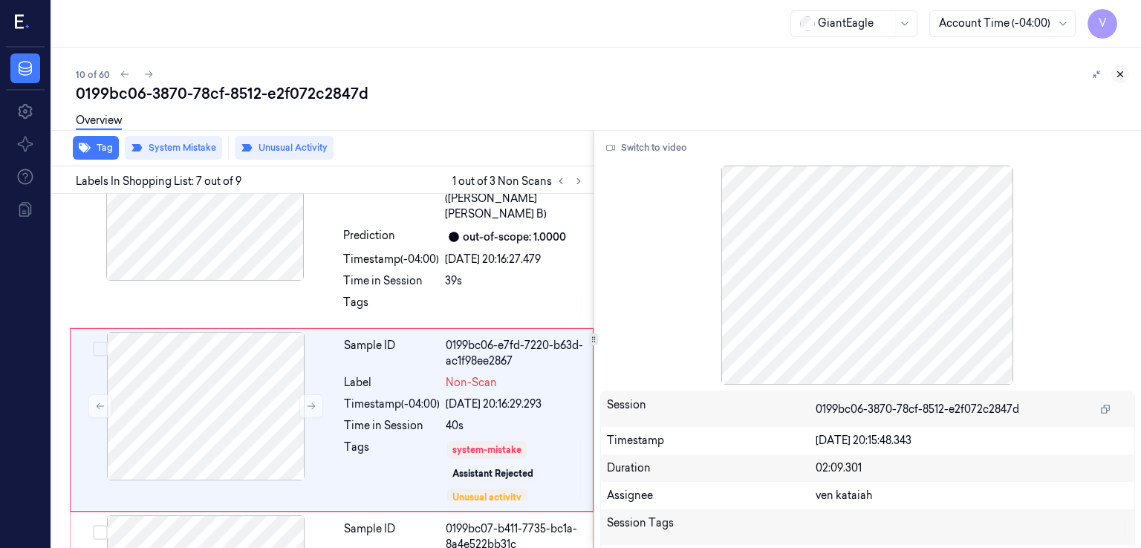
click at [1120, 66] on button at bounding box center [1120, 74] width 18 height 18
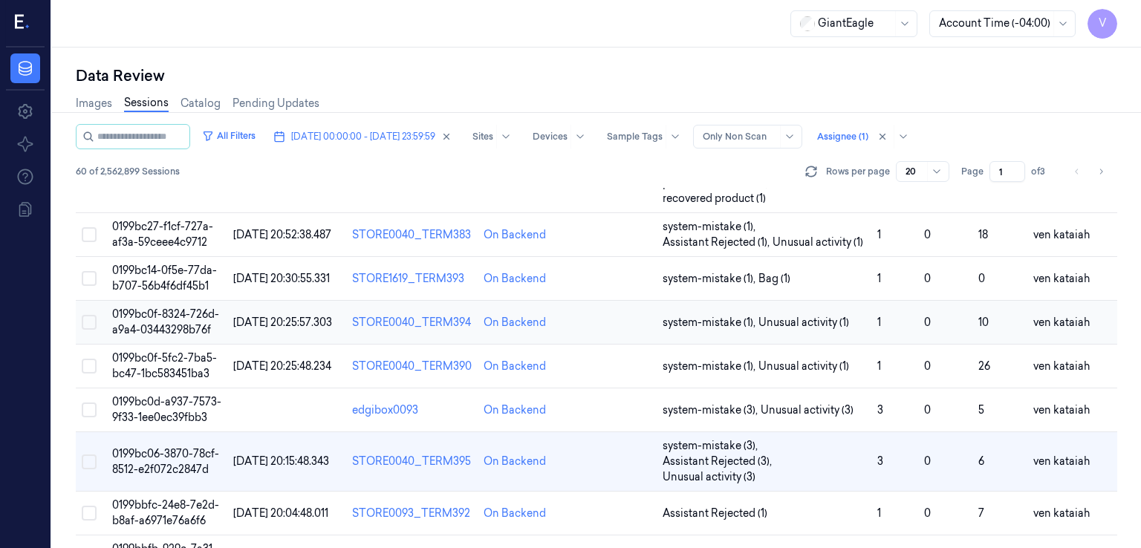
scroll to position [446, 0]
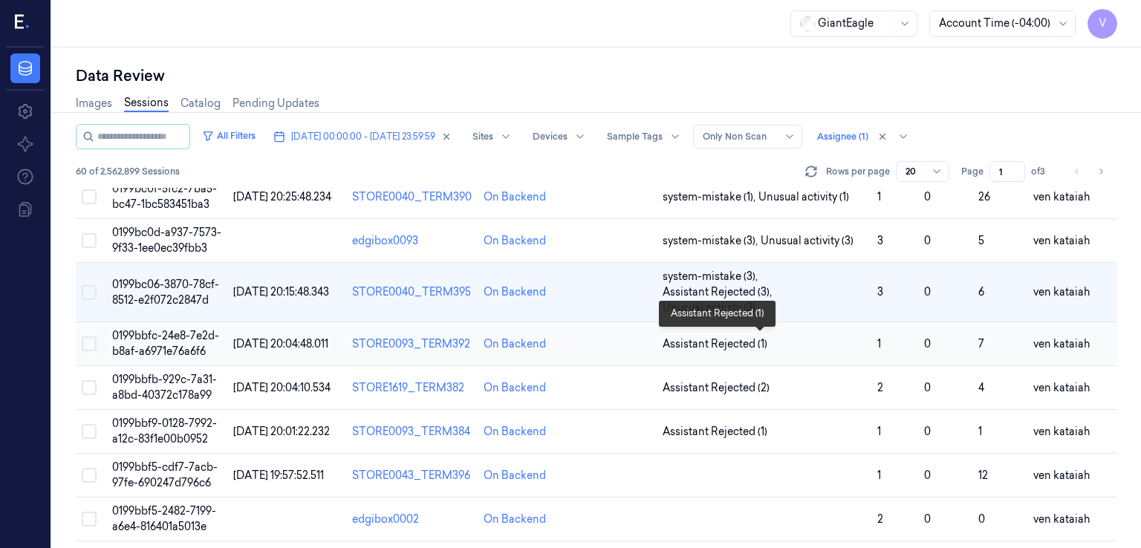
click at [745, 346] on span "Assistant Rejected (1)" at bounding box center [715, 345] width 105 height 16
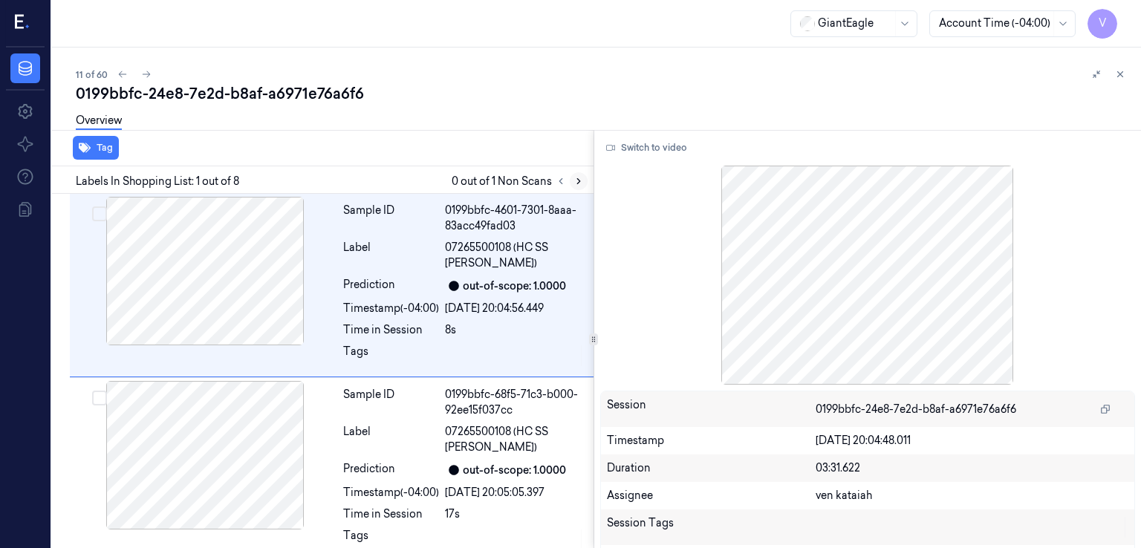
click at [579, 186] on button at bounding box center [579, 181] width 18 height 18
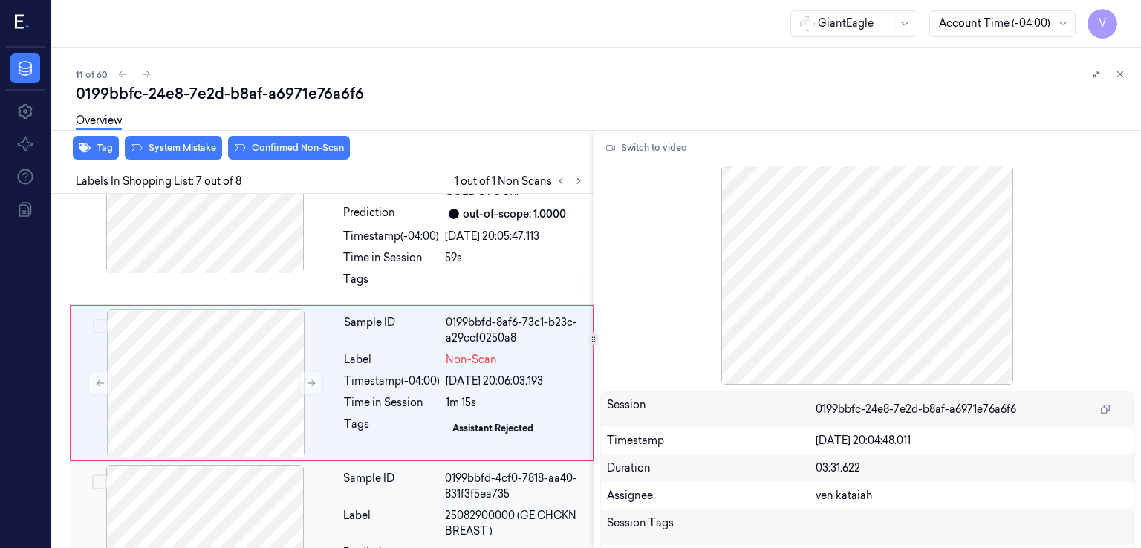
scroll to position [987, 0]
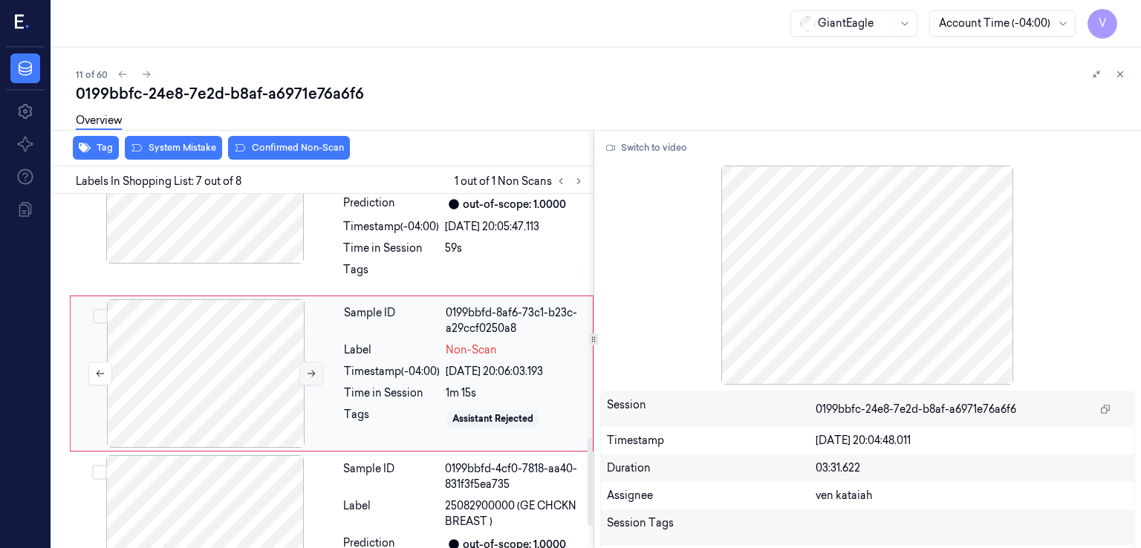
click at [313, 371] on icon at bounding box center [312, 374] width 8 height 7
click at [377, 253] on div "Sample ID 0199bbfd-0be9-723f-84f5-30865bd7c30c Label 02400024113 (COL INN COLD …" at bounding box center [463, 203] width 253 height 177
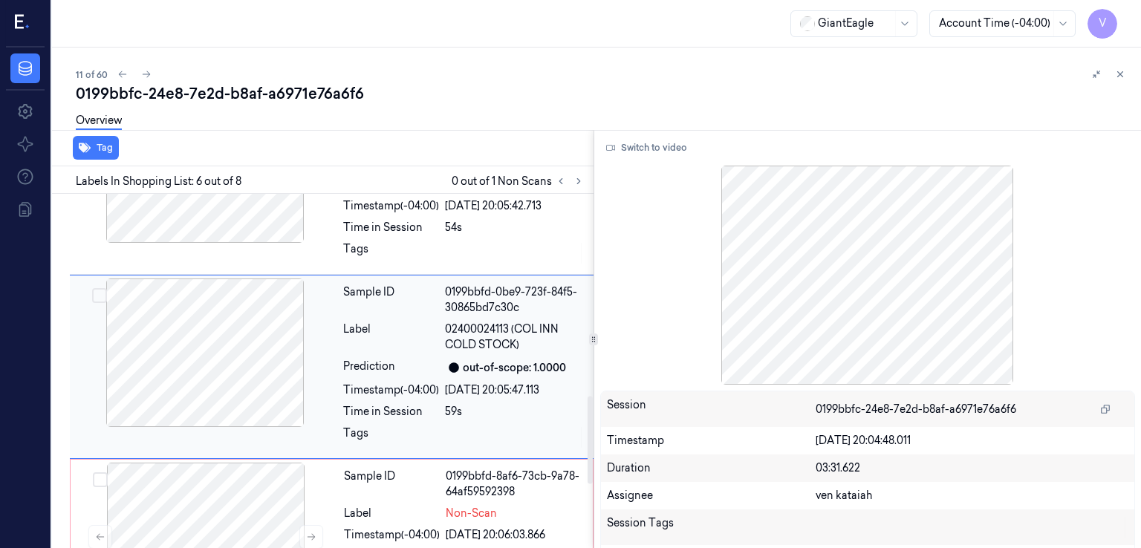
scroll to position [818, 0]
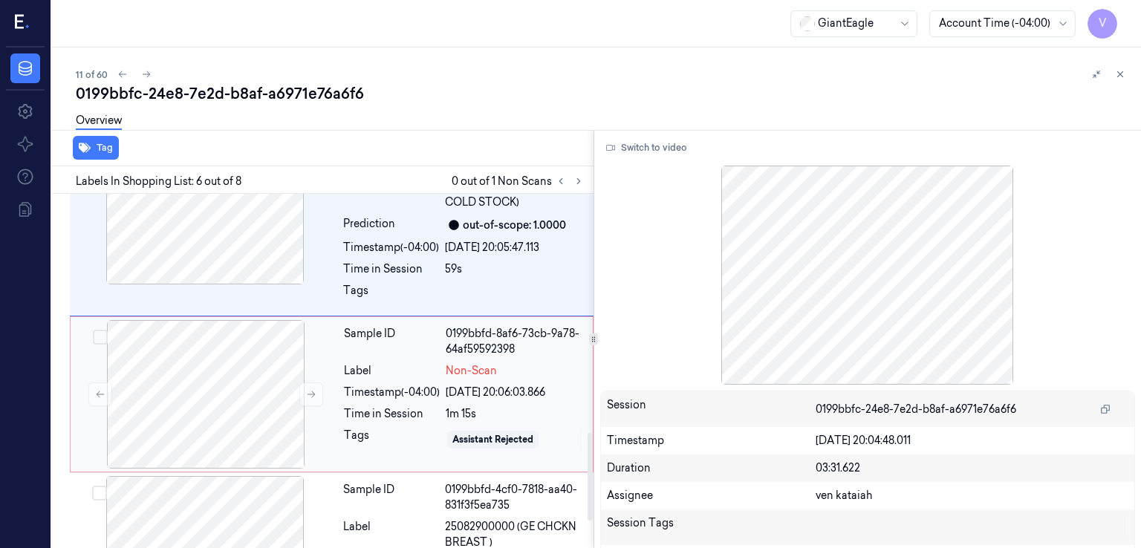
click at [348, 395] on div "Timestamp (-04:00)" at bounding box center [392, 393] width 96 height 16
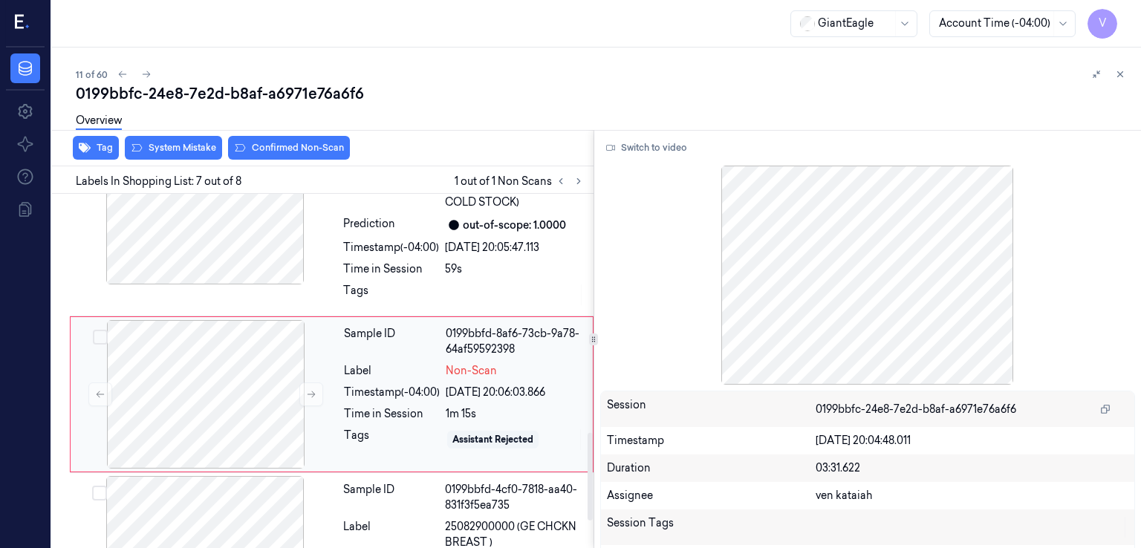
scroll to position [987, 0]
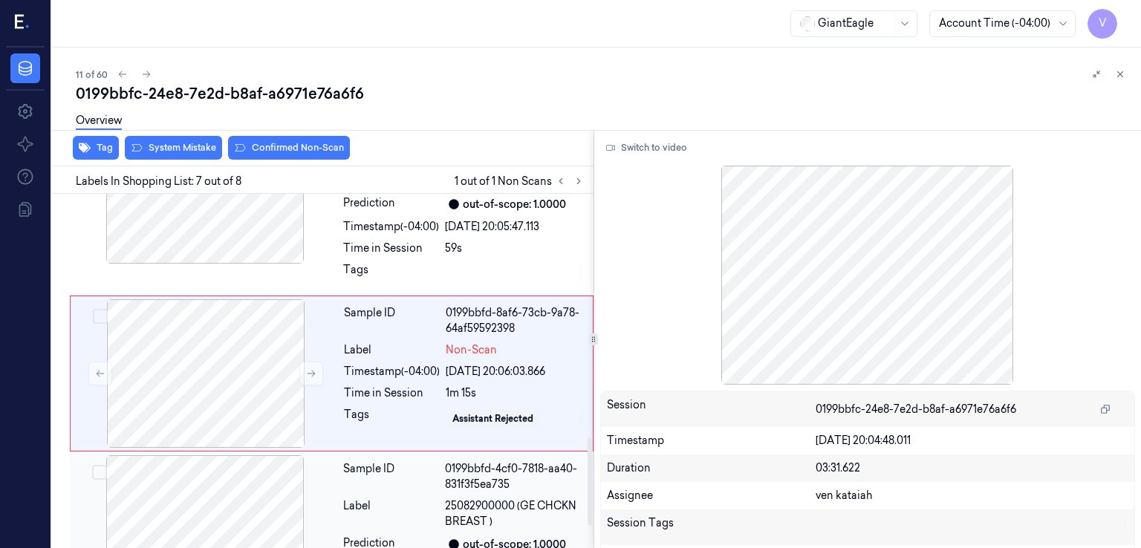
click at [333, 504] on div at bounding box center [205, 529] width 264 height 149
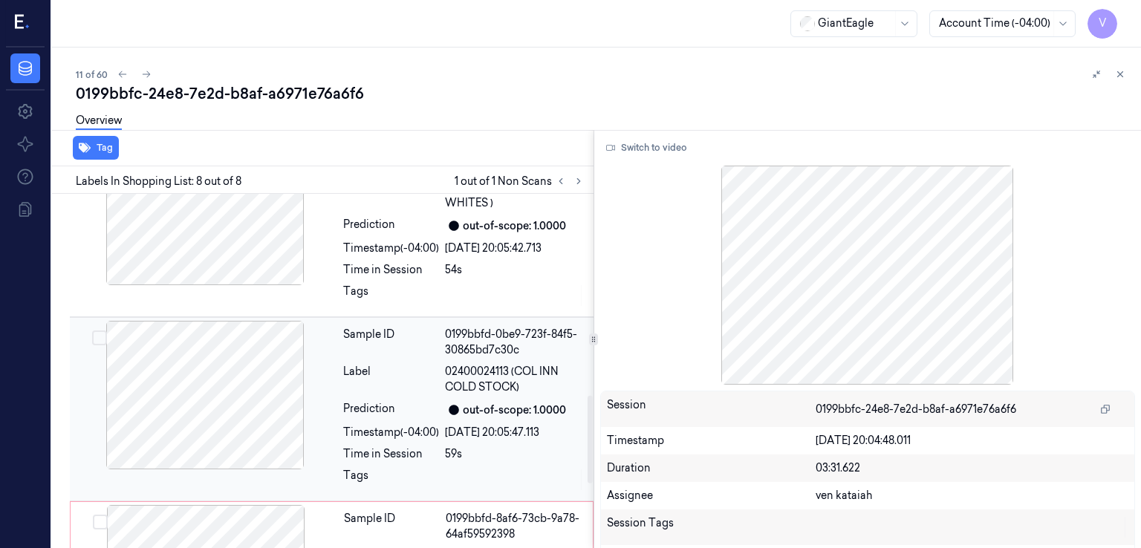
scroll to position [781, 0]
click at [441, 360] on div "Sample ID 0199bbfd-0be9-723f-84f5-30865bd7c30c Label 02400024113 (COL INN COLD …" at bounding box center [463, 410] width 253 height 177
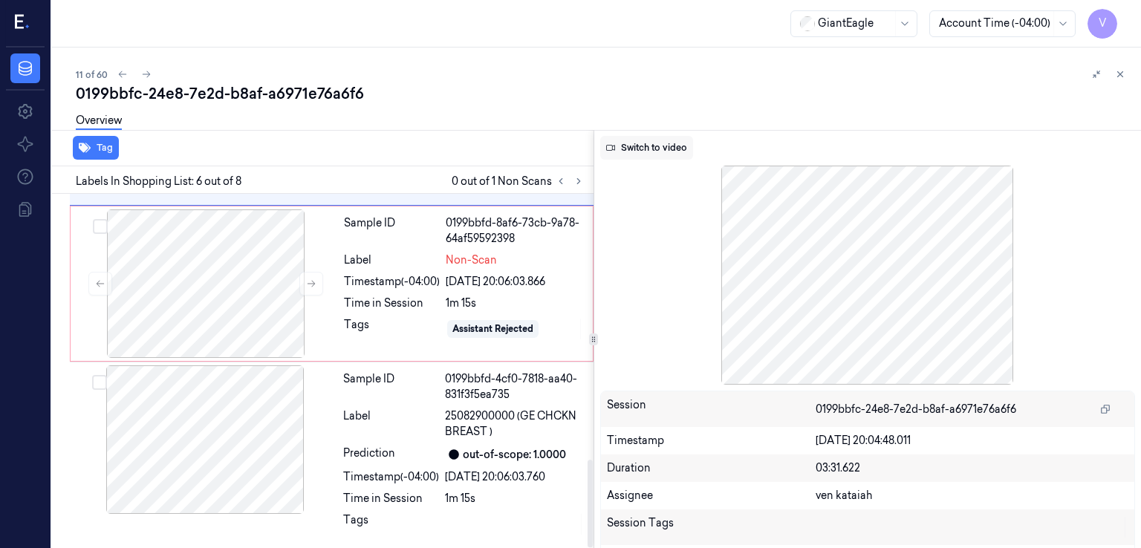
click at [630, 141] on button "Switch to video" at bounding box center [646, 148] width 93 height 24
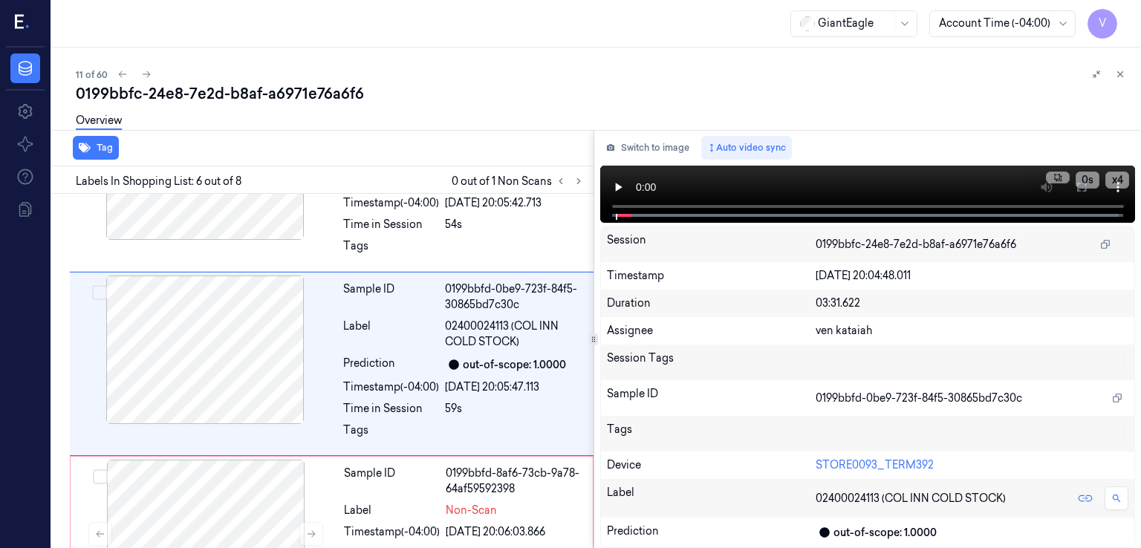
scroll to position [818, 0]
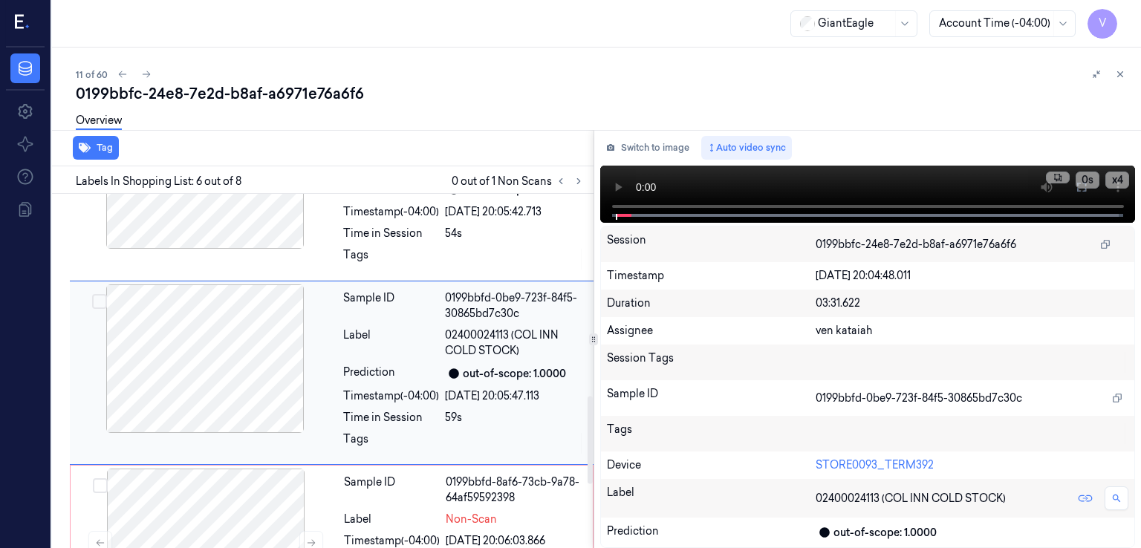
click at [470, 454] on div "Sample ID 0199bbfd-0be9-723f-84f5-30865bd7c30c Label 02400024113 (COL INN COLD …" at bounding box center [463, 373] width 253 height 177
click at [452, 469] on div "Sample ID 0199bbfd-8af6-73cb-9a78-64af59592398 Label Non-Scan Timestamp (-04:00…" at bounding box center [464, 543] width 252 height 149
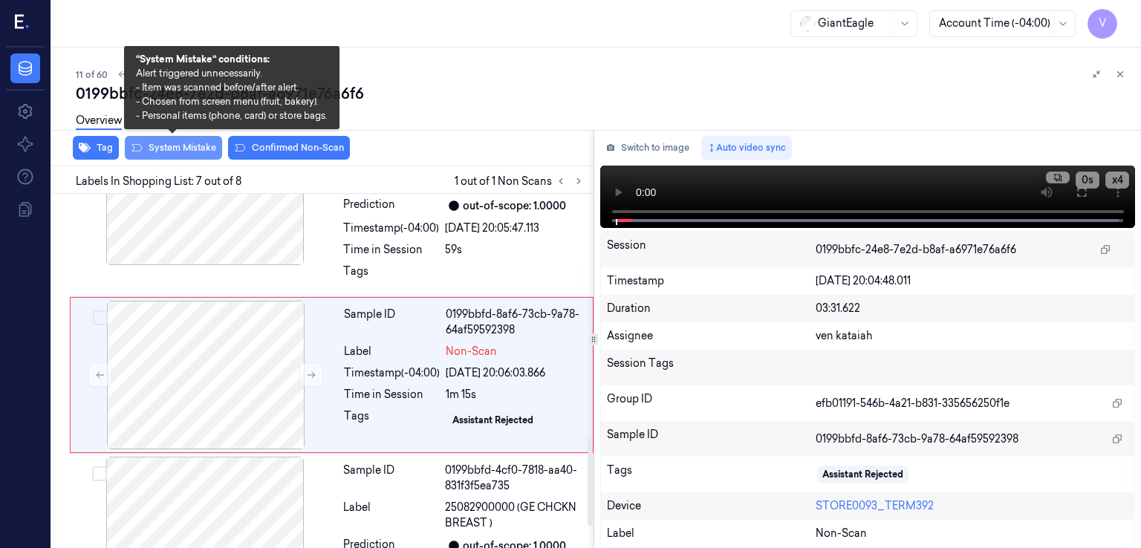
scroll to position [987, 0]
click at [189, 144] on button "System Mistake" at bounding box center [173, 148] width 97 height 24
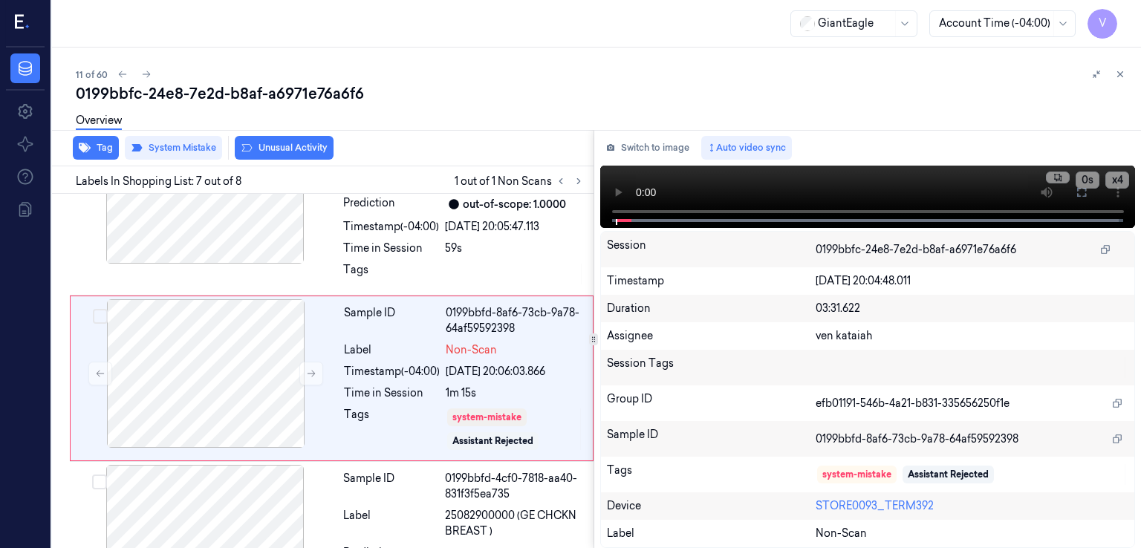
scroll to position [993, 0]
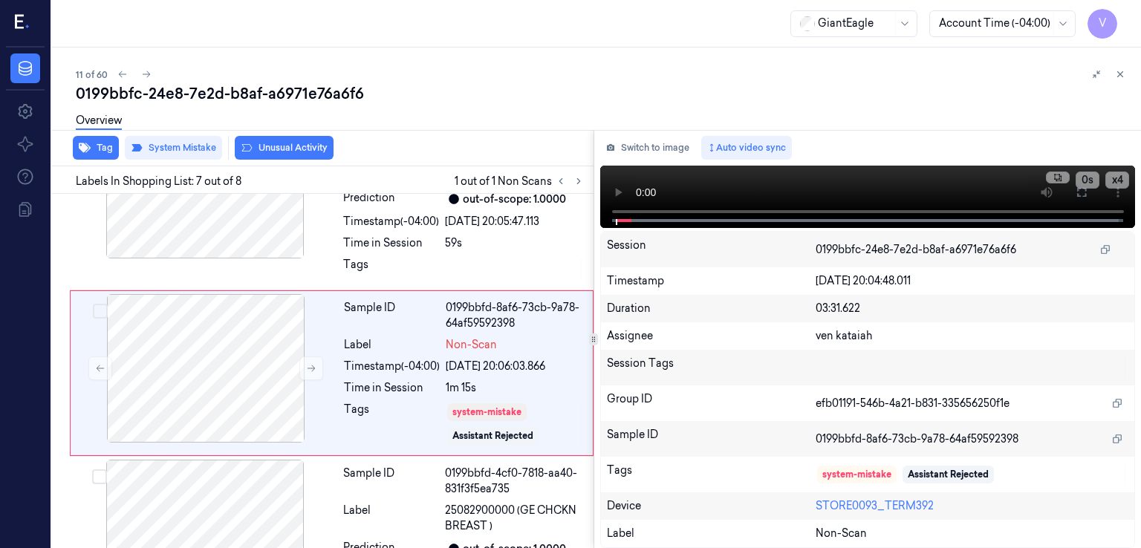
click at [317, 150] on button "Unusual Activity" at bounding box center [284, 148] width 99 height 24
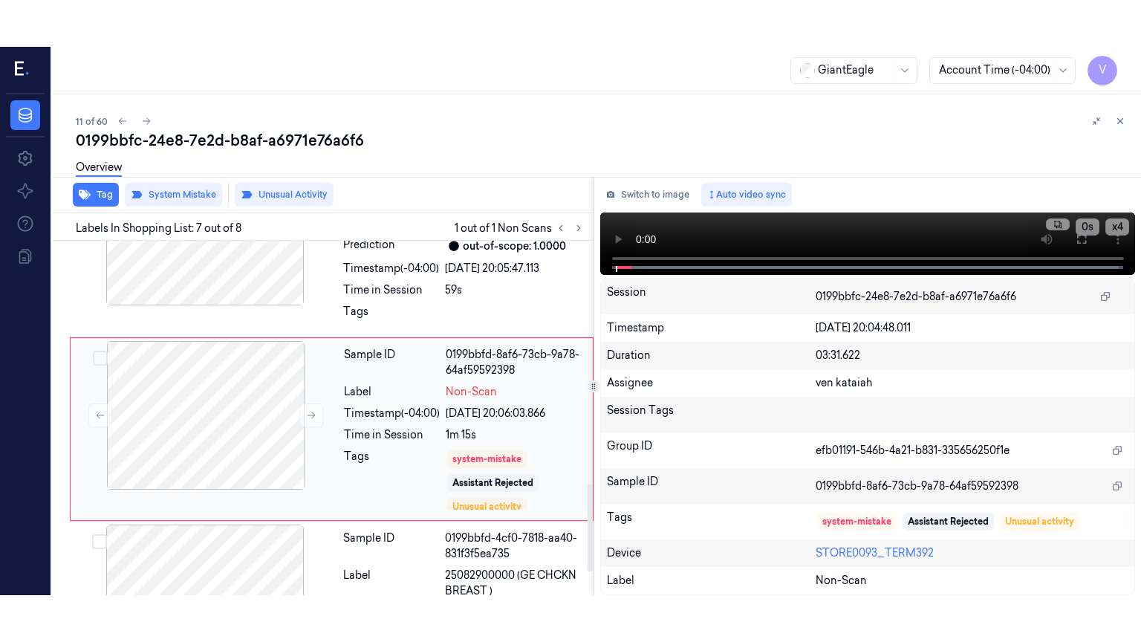
scroll to position [1002, 0]
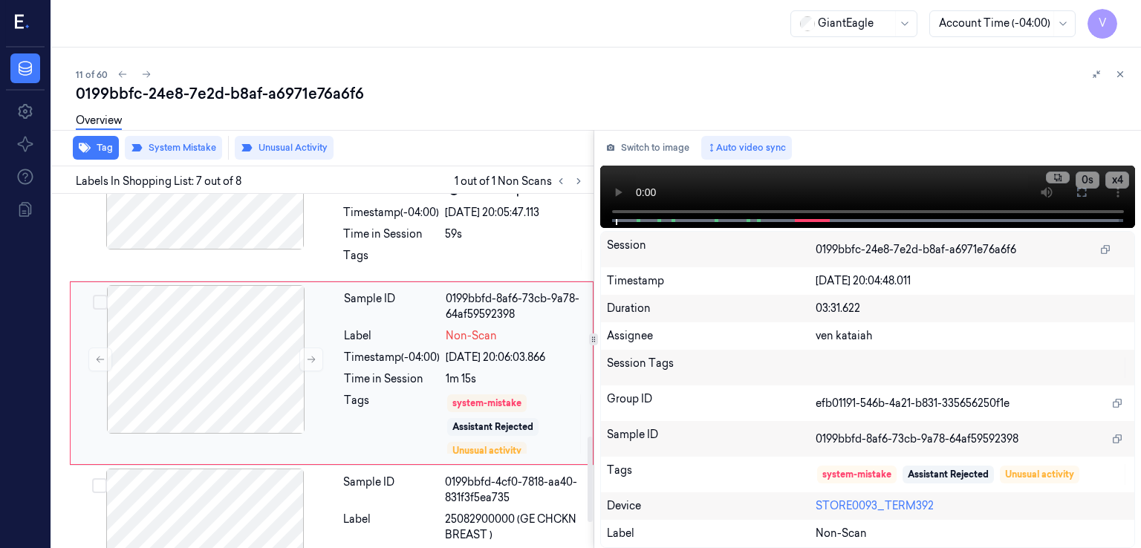
click at [461, 381] on div "1m 15s" at bounding box center [515, 379] width 138 height 16
click at [1076, 198] on button at bounding box center [1082, 193] width 24 height 24
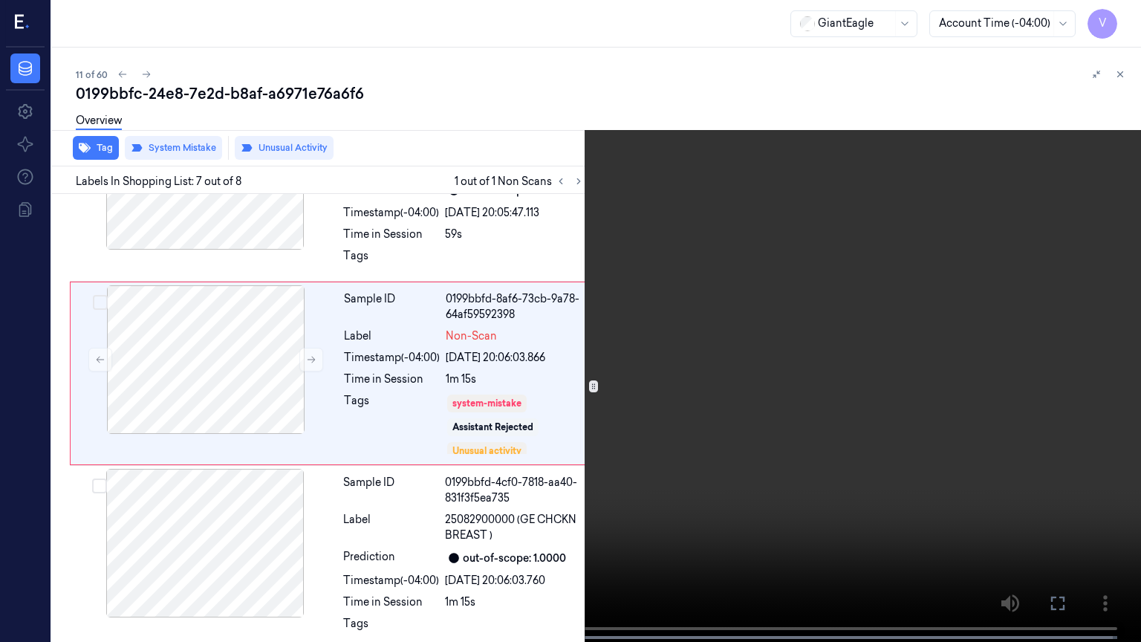
click at [407, 374] on video at bounding box center [570, 322] width 1141 height 645
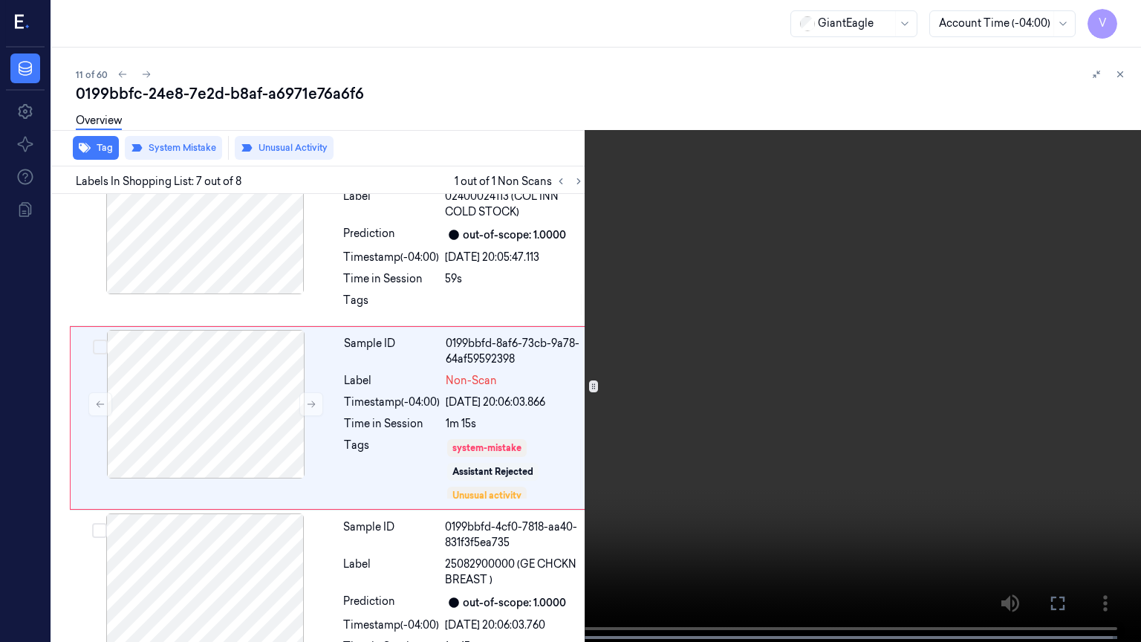
scroll to position [955, 0]
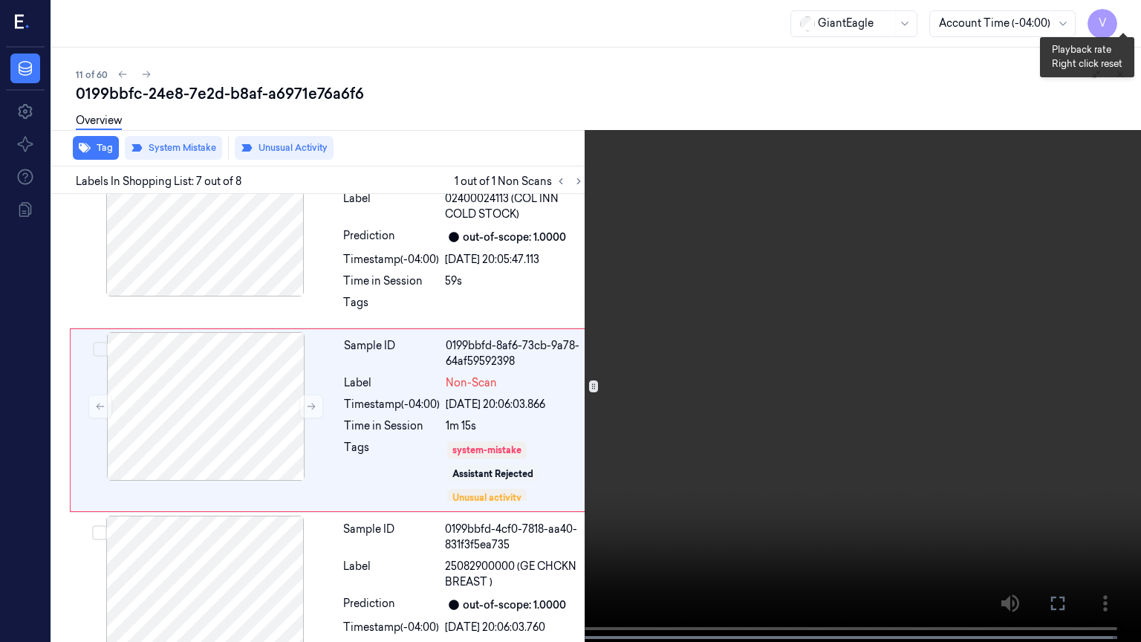
click at [1114, 27] on button "x 4" at bounding box center [1123, 18] width 24 height 24
click at [1114, 27] on button "x 1" at bounding box center [1123, 18] width 24 height 24
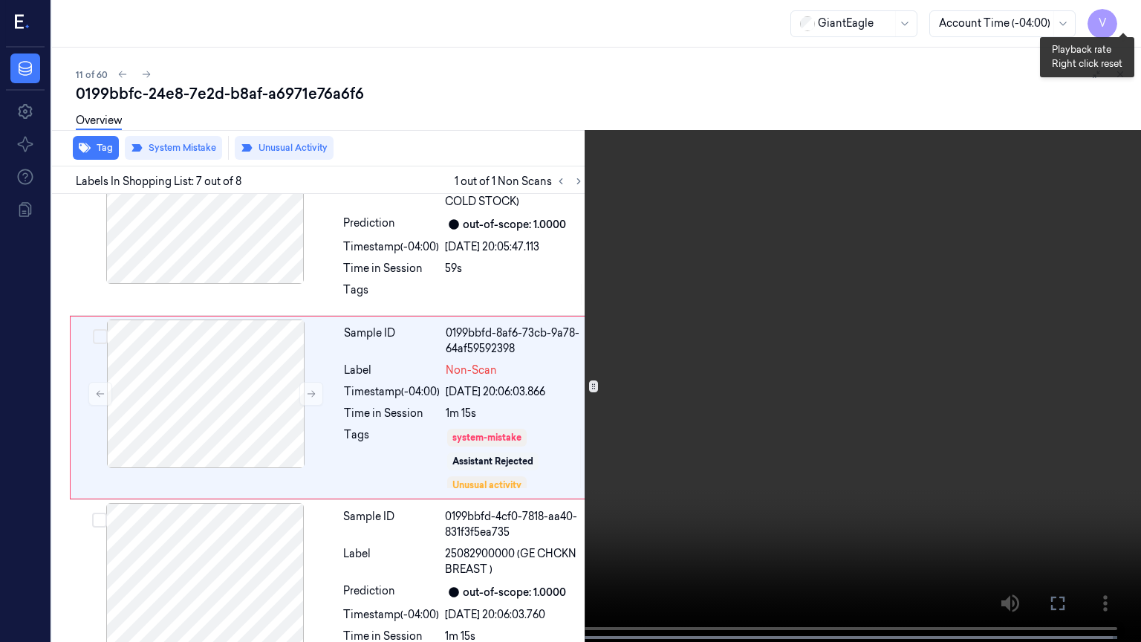
click at [1120, 22] on button "x 2" at bounding box center [1123, 18] width 24 height 24
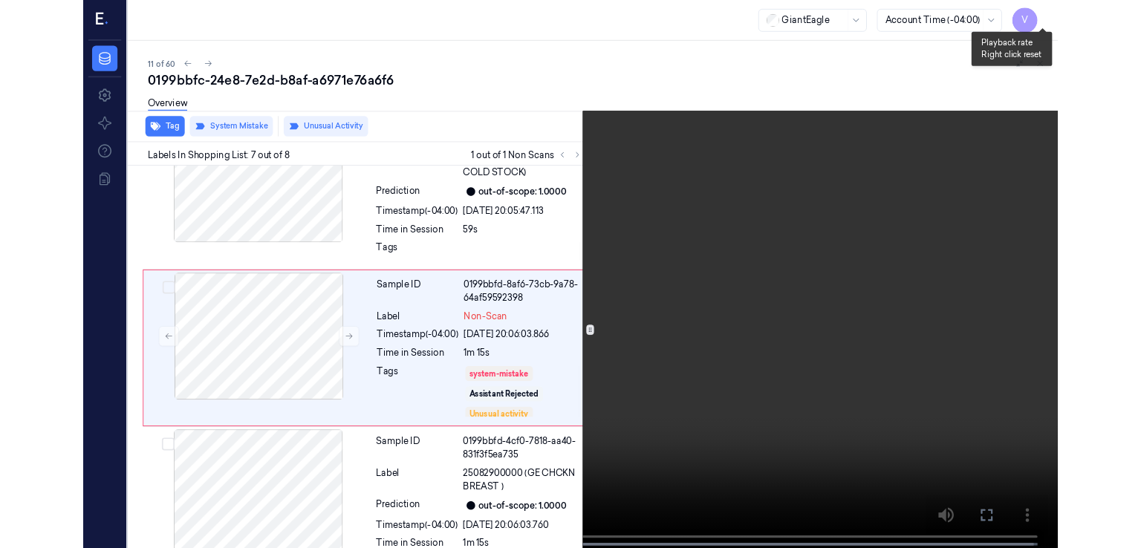
scroll to position [955, 0]
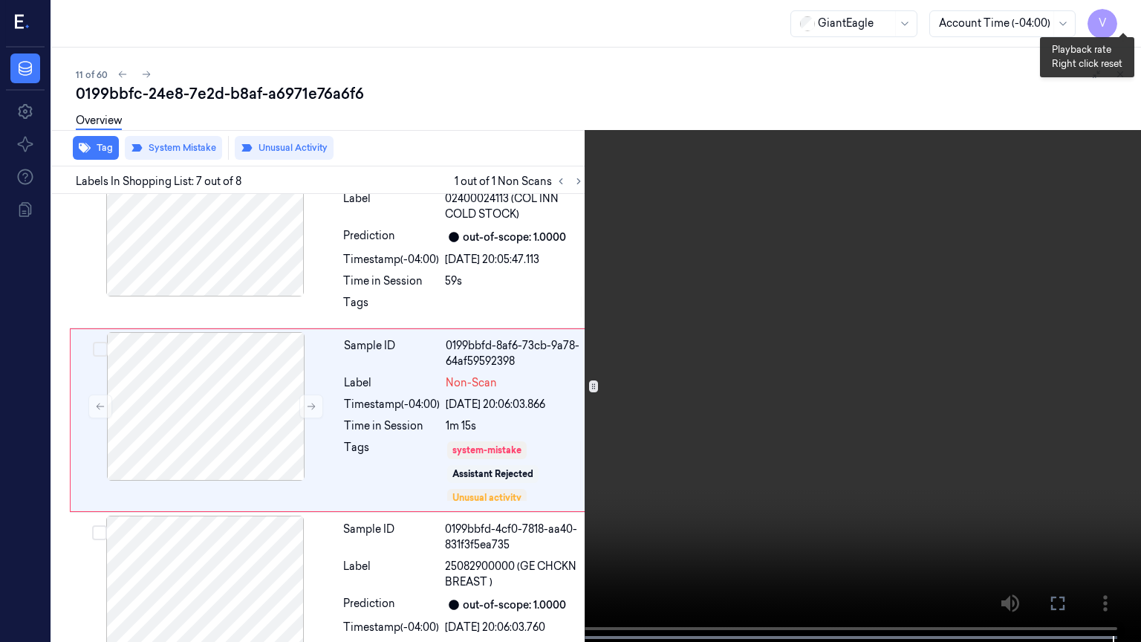
click at [1133, 21] on button "x 4" at bounding box center [1123, 18] width 24 height 24
click at [1133, 21] on button "x 1" at bounding box center [1123, 18] width 24 height 24
click at [0, 0] on icon at bounding box center [0, 0] width 0 height 0
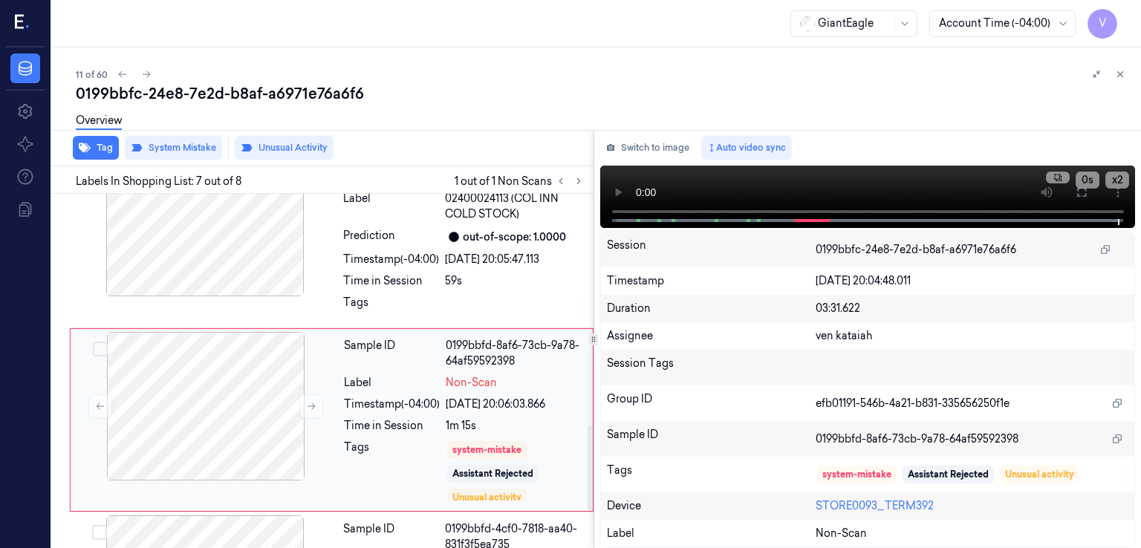
click at [397, 436] on div "Sample ID 0199bbfd-8af6-73cb-9a78-64af59592398 Label Non-Scan Timestamp (-04:00…" at bounding box center [464, 420] width 252 height 176
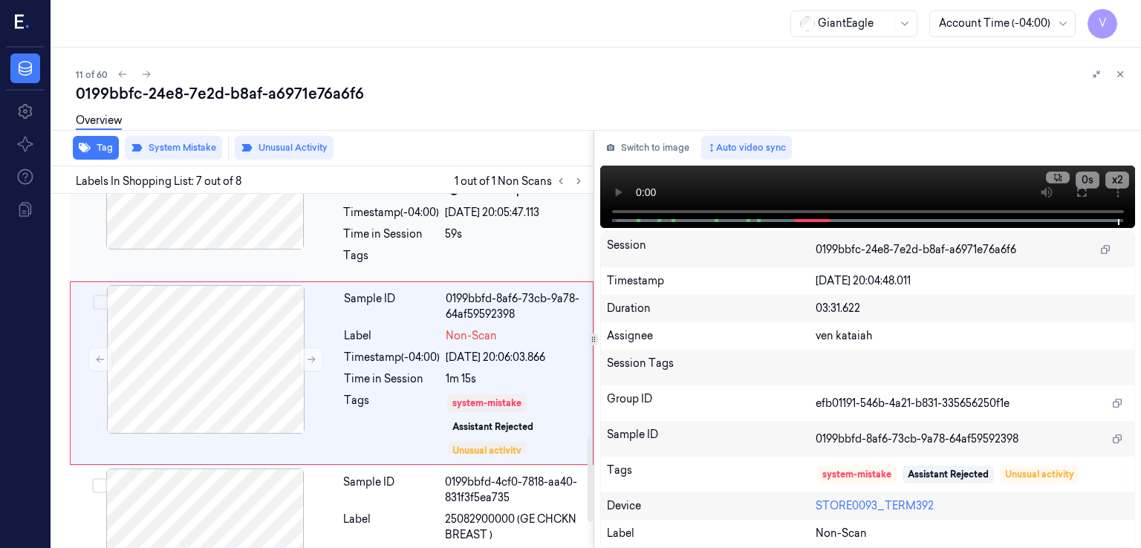
scroll to position [1002, 0]
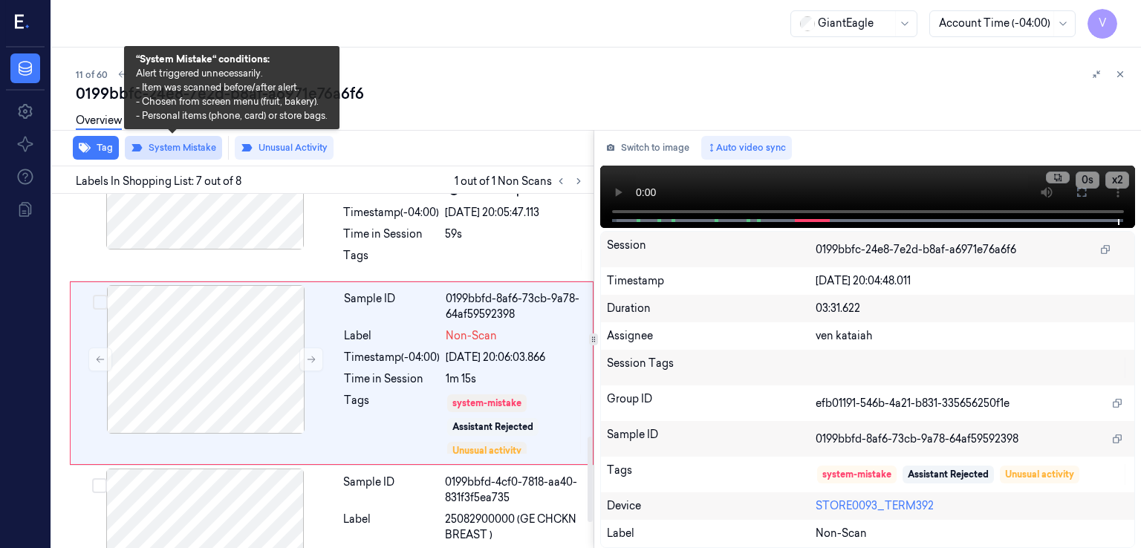
click at [194, 146] on button "System Mistake" at bounding box center [173, 148] width 97 height 24
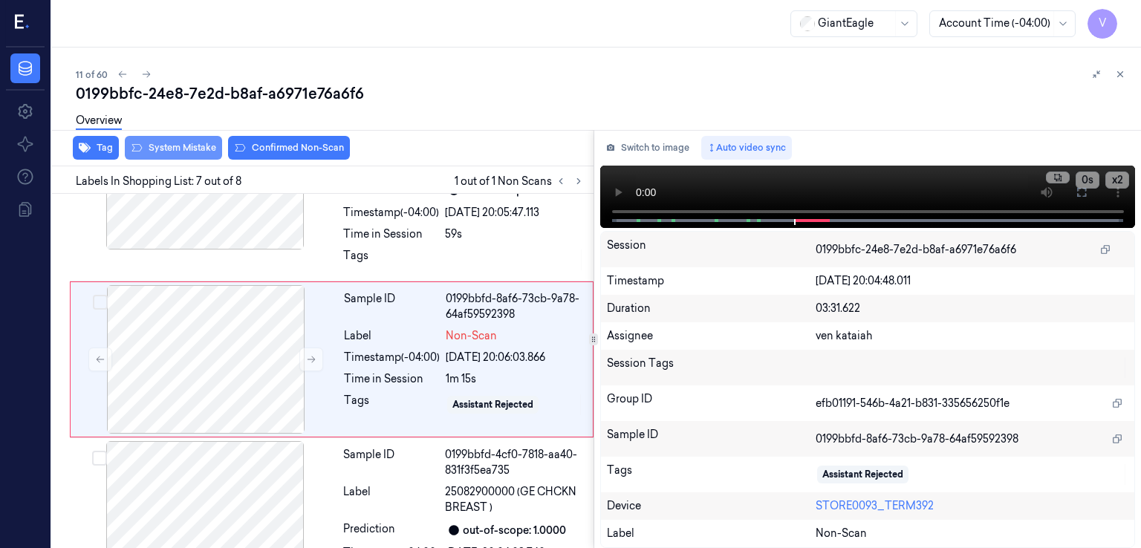
scroll to position [987, 0]
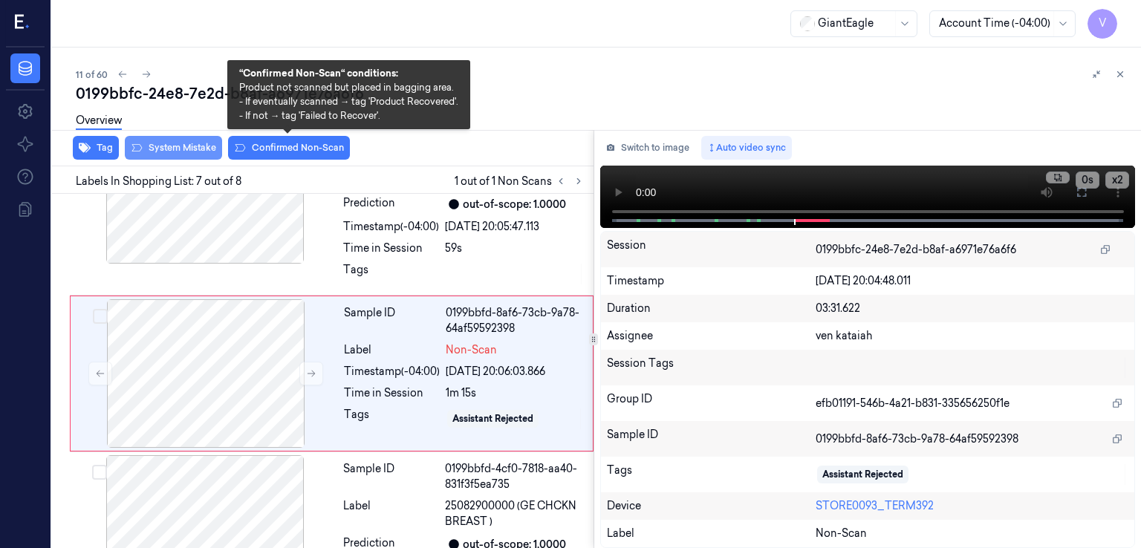
click at [285, 146] on button "Confirmed Non-Scan" at bounding box center [289, 148] width 122 height 24
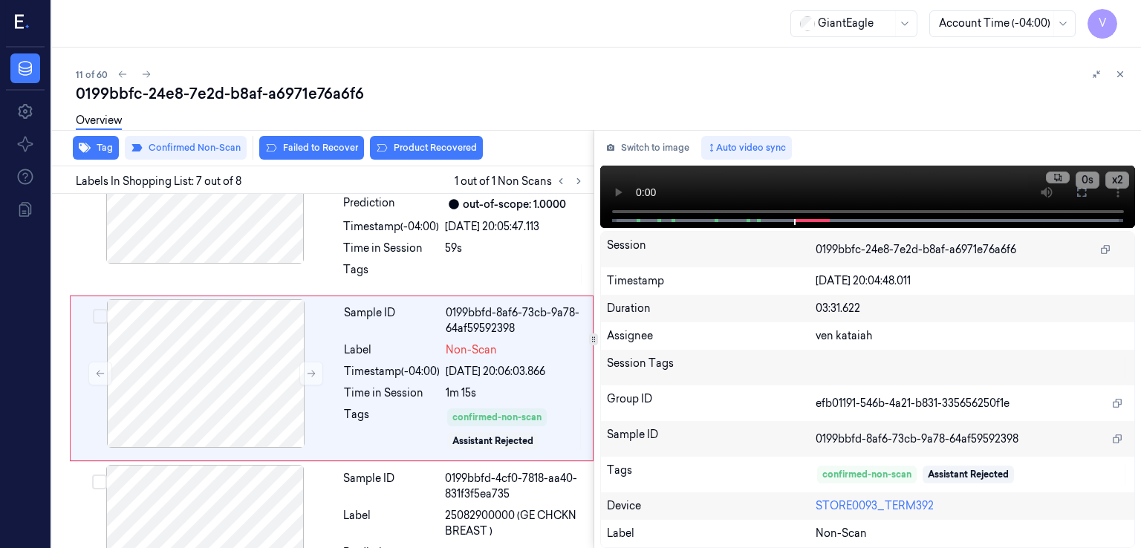
scroll to position [993, 0]
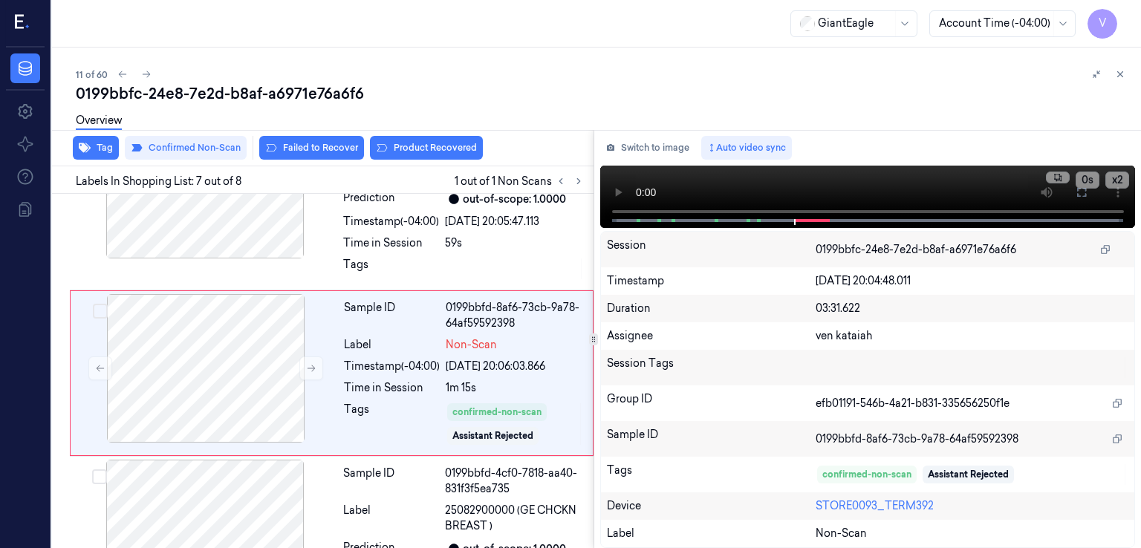
click at [1129, 70] on div at bounding box center [1109, 74] width 42 height 18
drag, startPoint x: 1116, startPoint y: 74, endPoint x: 1053, endPoint y: 123, distance: 79.5
click at [1115, 75] on icon at bounding box center [1120, 74] width 10 height 10
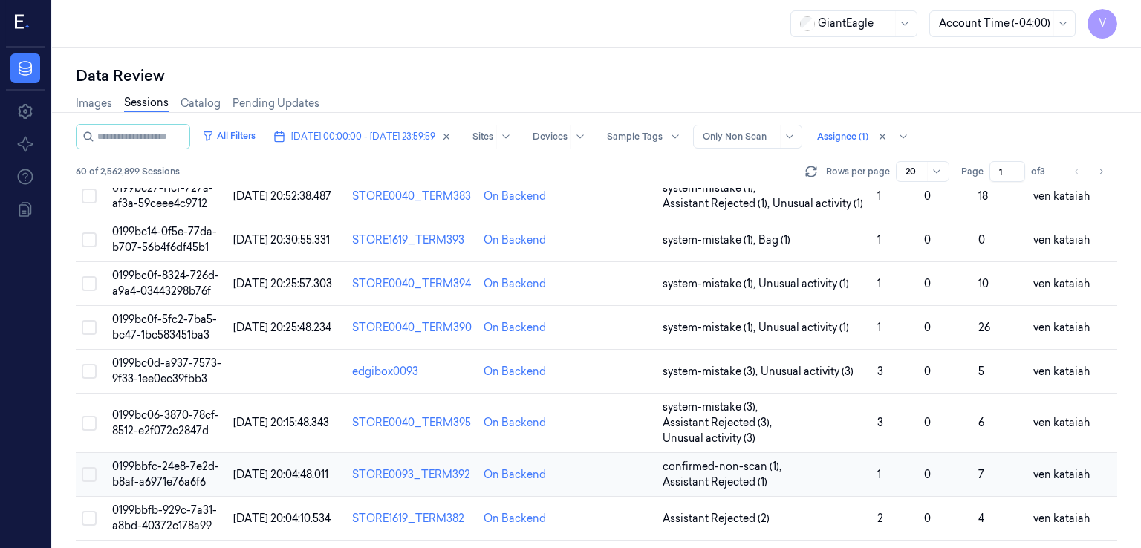
scroll to position [297, 0]
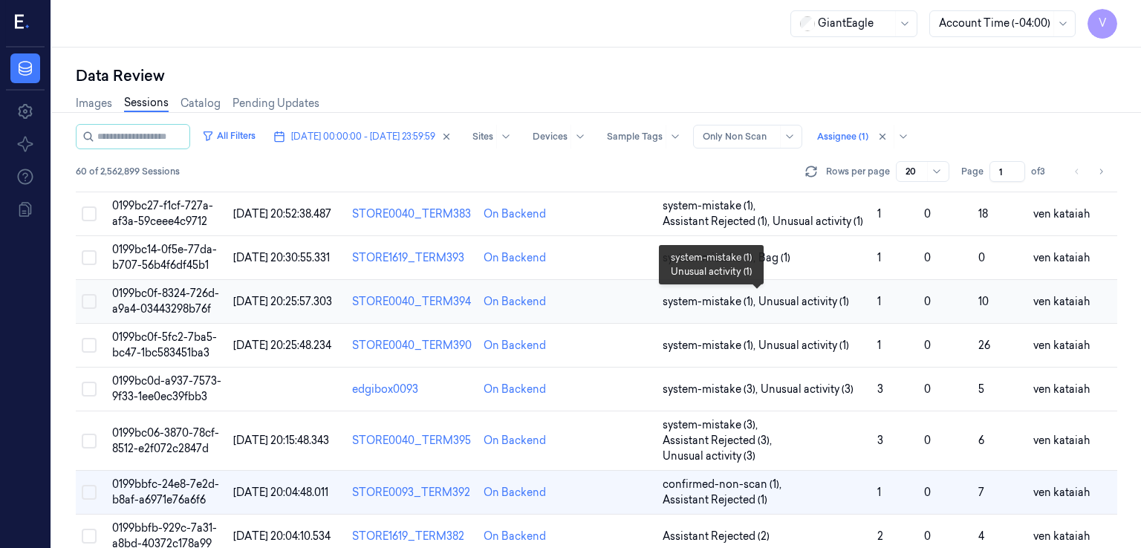
click at [782, 304] on span "Unusual activity (1)" at bounding box center [804, 302] width 91 height 16
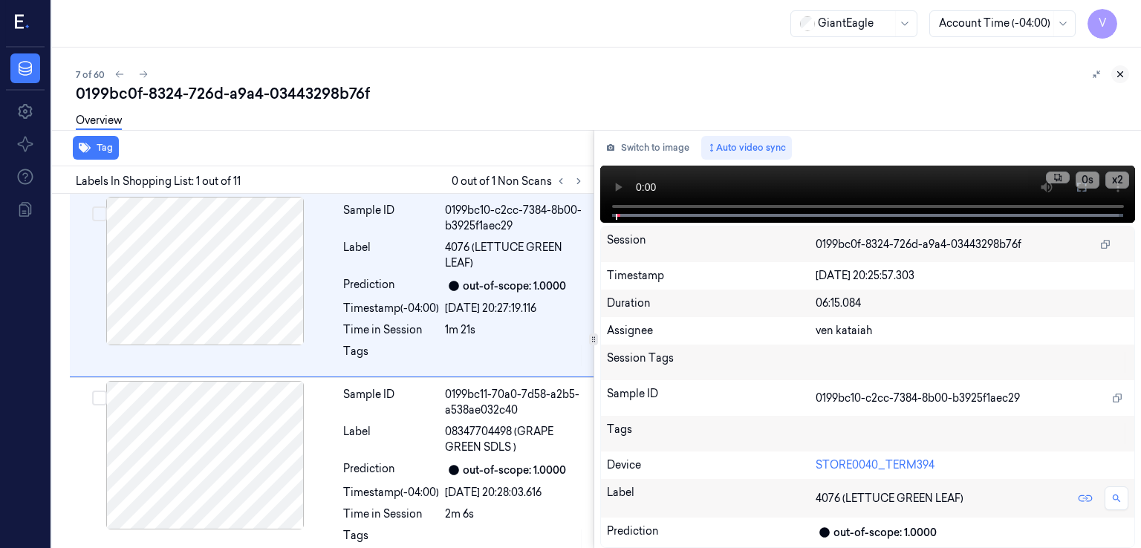
click at [1114, 77] on button at bounding box center [1120, 74] width 18 height 18
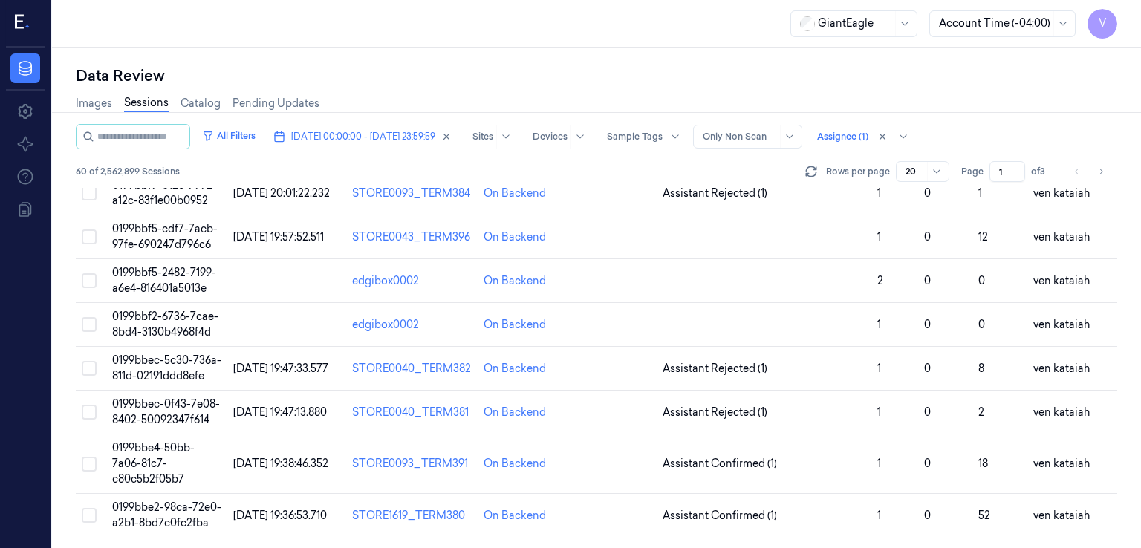
scroll to position [548, 0]
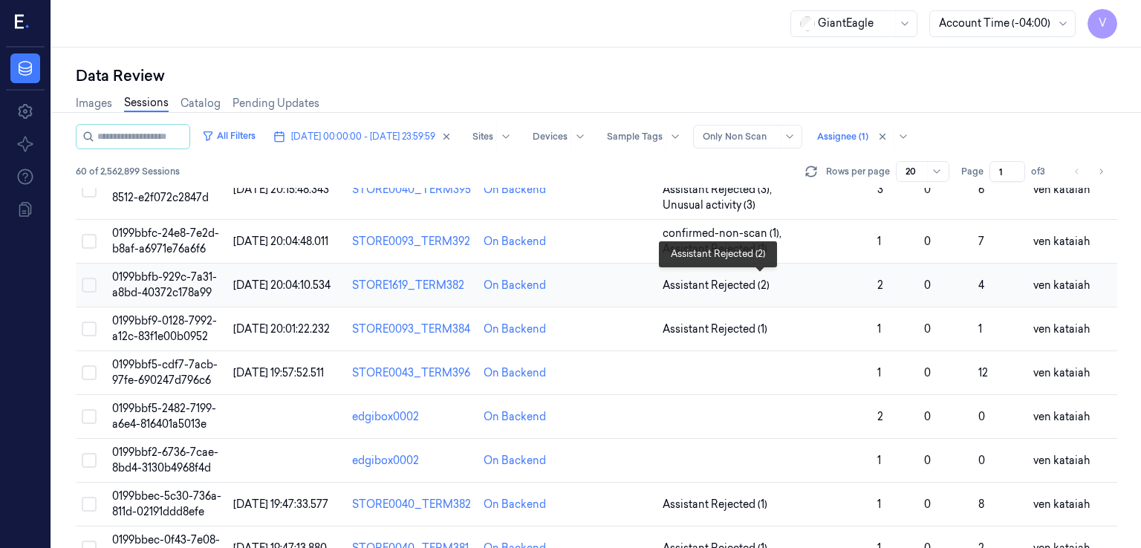
click at [728, 285] on span "Assistant Rejected (2)" at bounding box center [716, 286] width 107 height 16
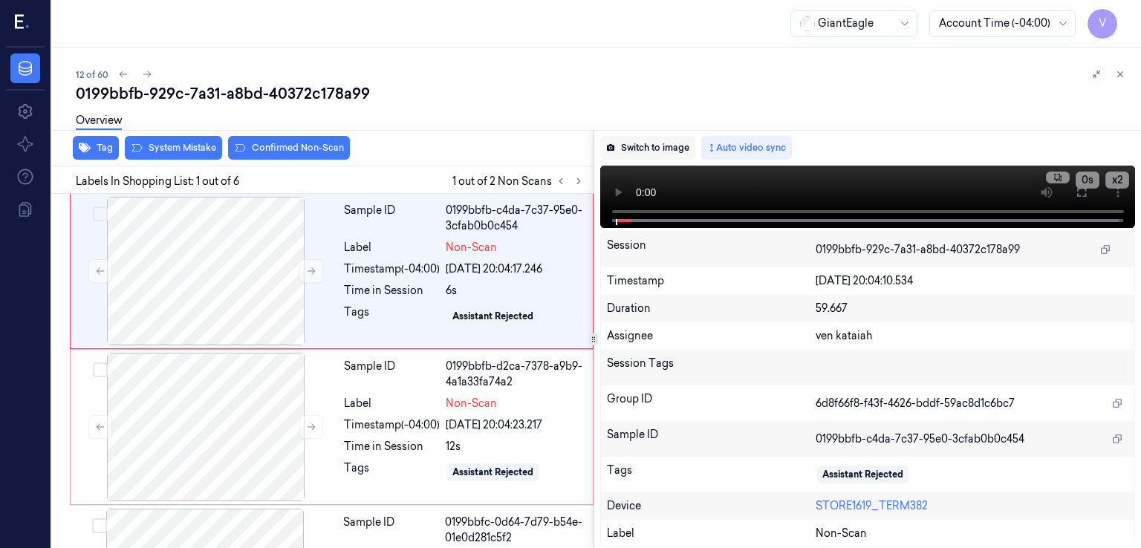
click at [655, 155] on button "Switch to image" at bounding box center [647, 148] width 95 height 24
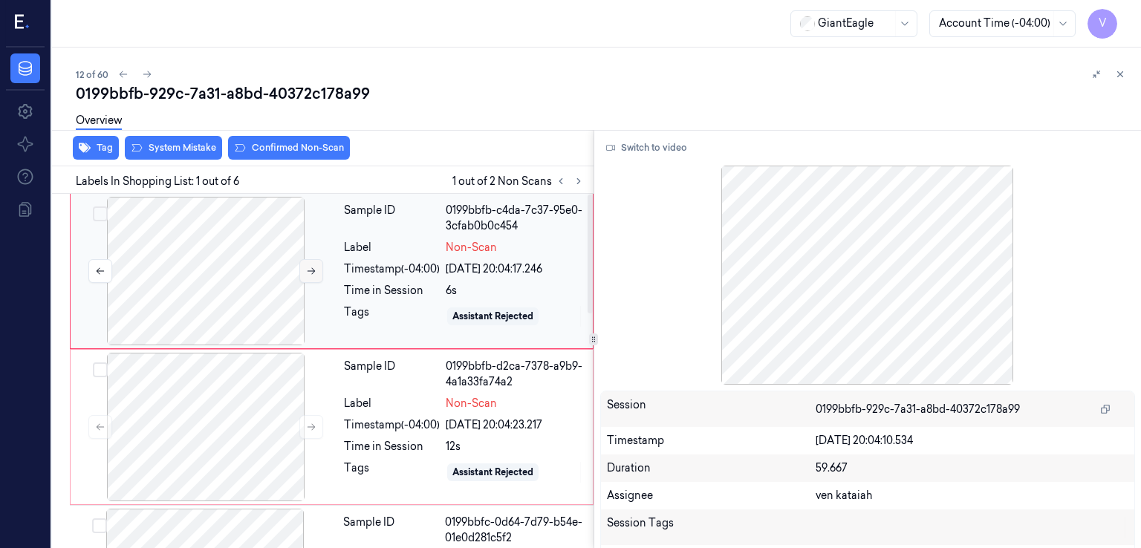
click at [302, 271] on button at bounding box center [311, 271] width 24 height 24
click at [659, 155] on button "Switch to video" at bounding box center [646, 148] width 93 height 24
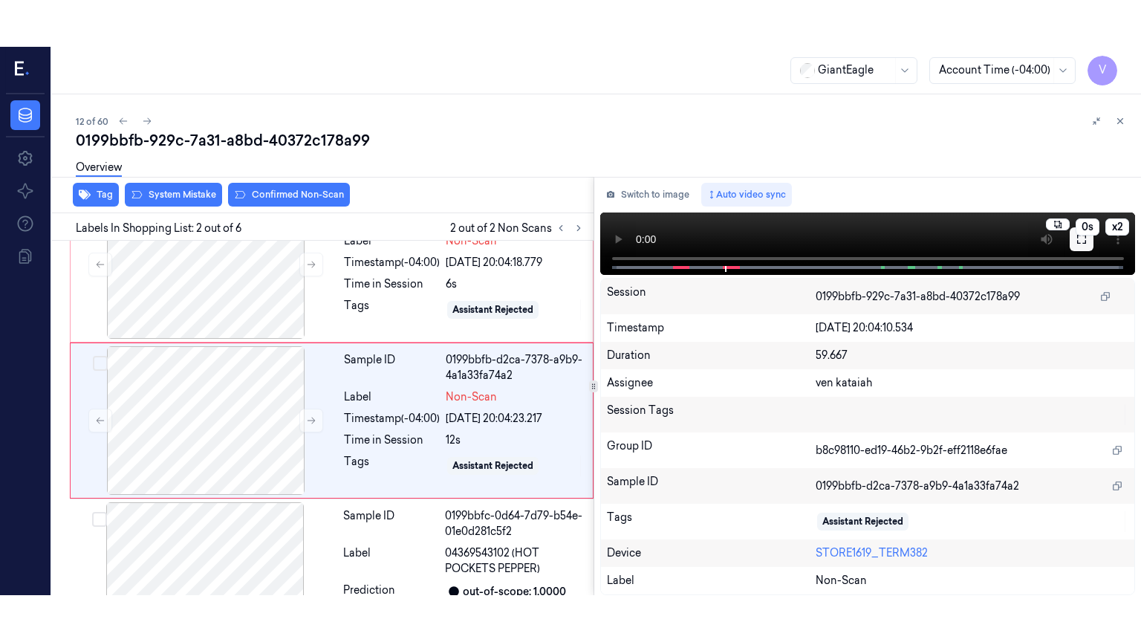
scroll to position [56, 0]
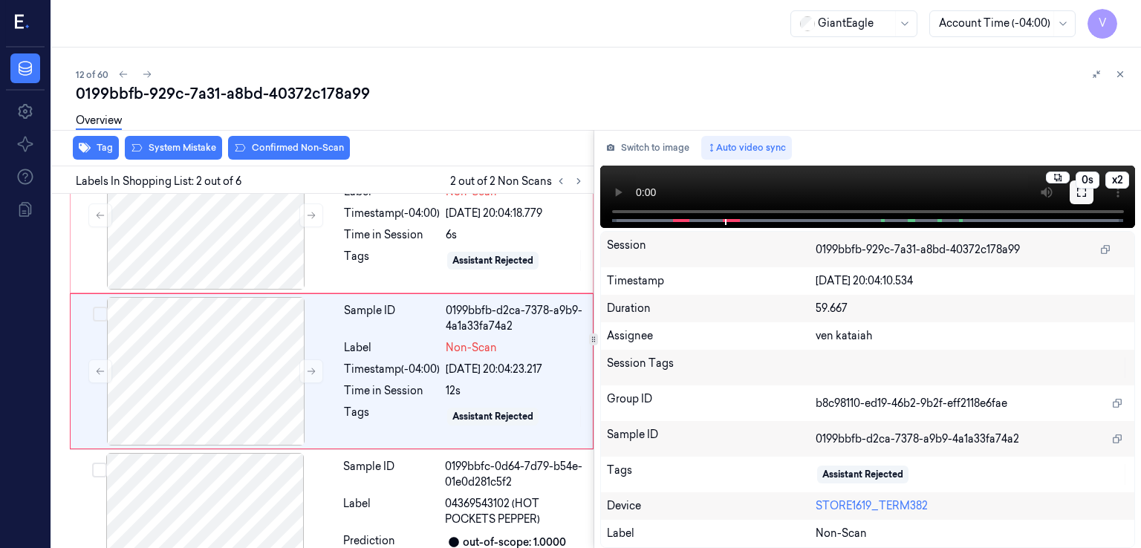
click at [1091, 196] on button at bounding box center [1082, 193] width 24 height 24
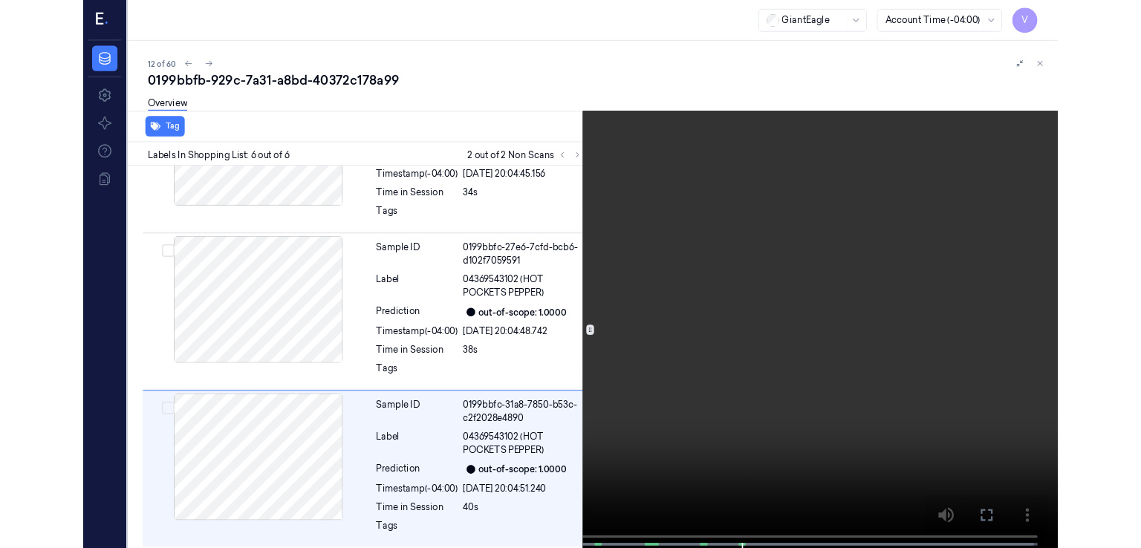
scroll to position [603, 0]
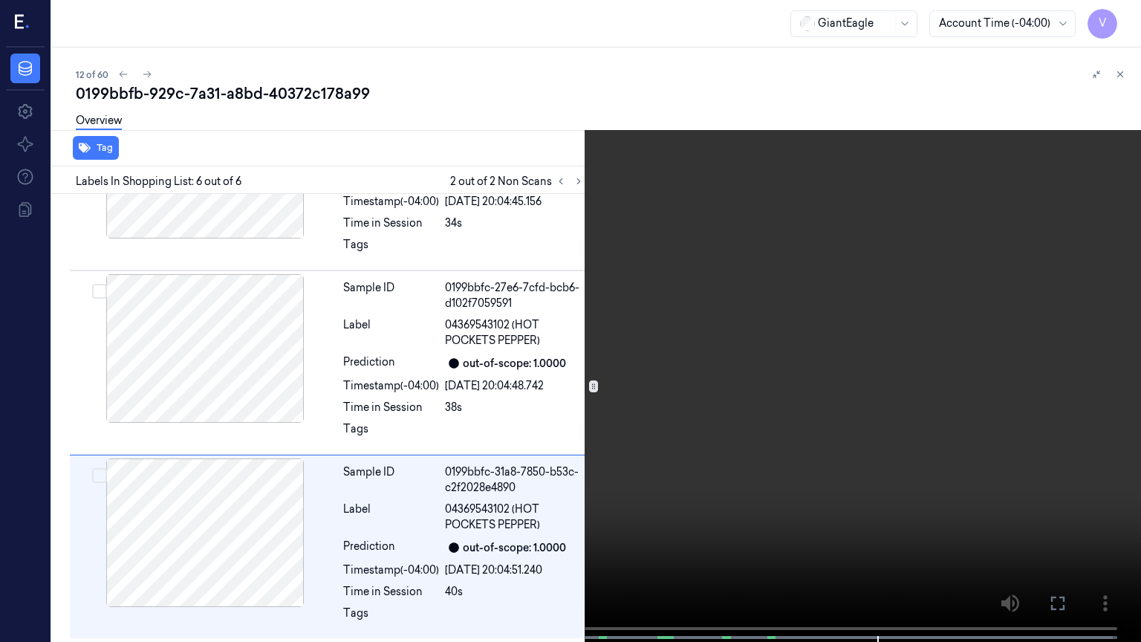
click at [0, 0] on icon at bounding box center [0, 0] width 0 height 0
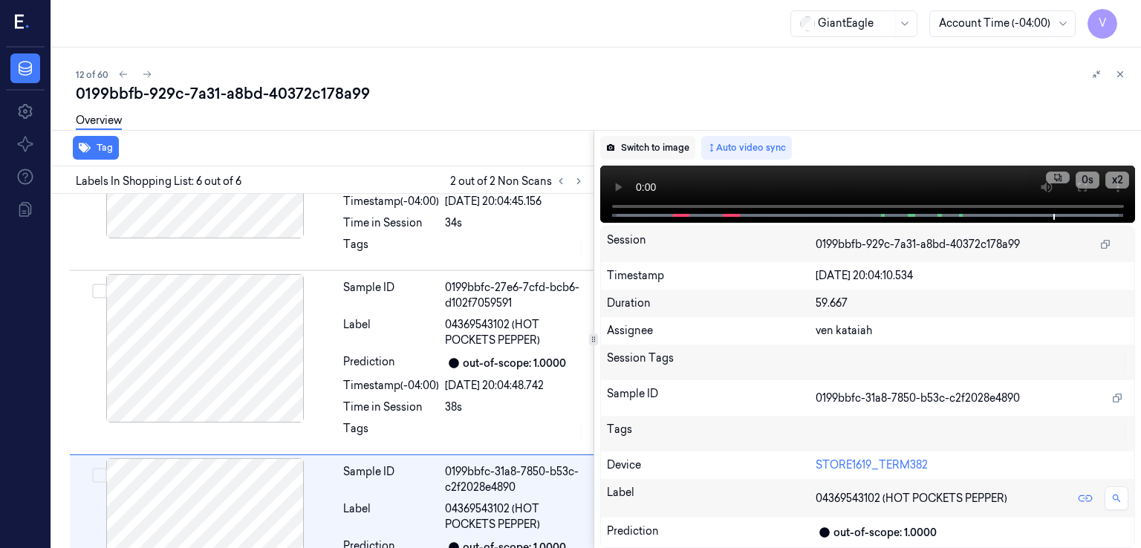
click at [640, 147] on button "Switch to image" at bounding box center [647, 148] width 95 height 24
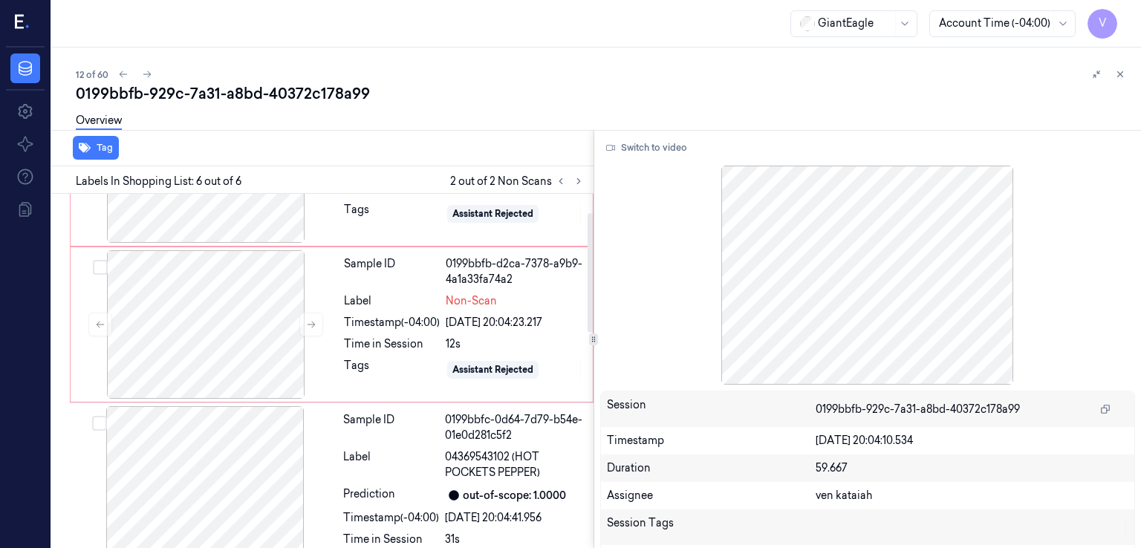
scroll to position [0, 0]
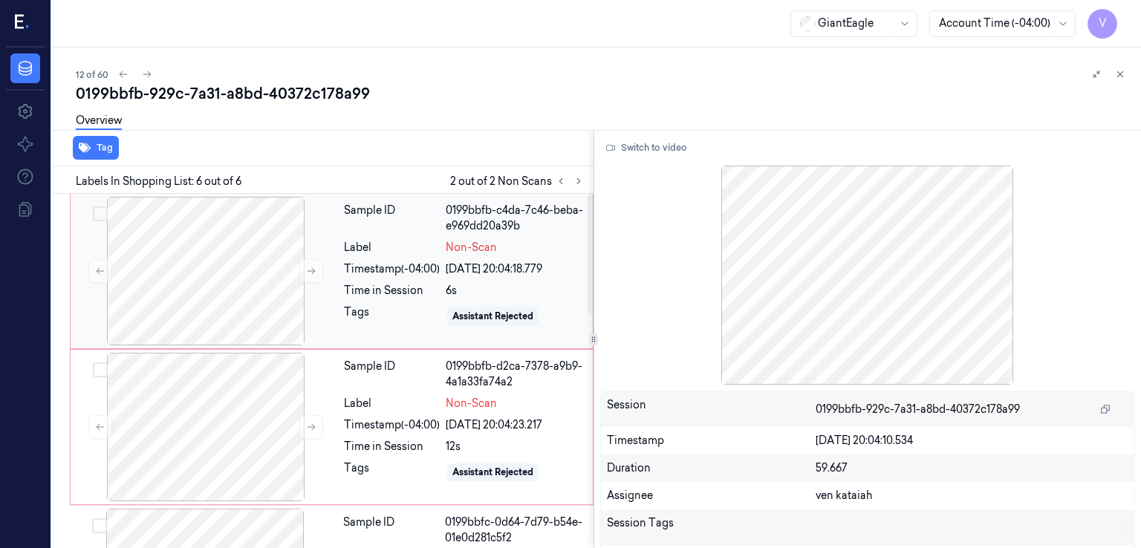
click at [366, 281] on div "Sample ID 0199bbfb-c4da-7c46-beba-e969dd20a39b Label Non-Scan Timestamp (-04:00…" at bounding box center [464, 271] width 252 height 149
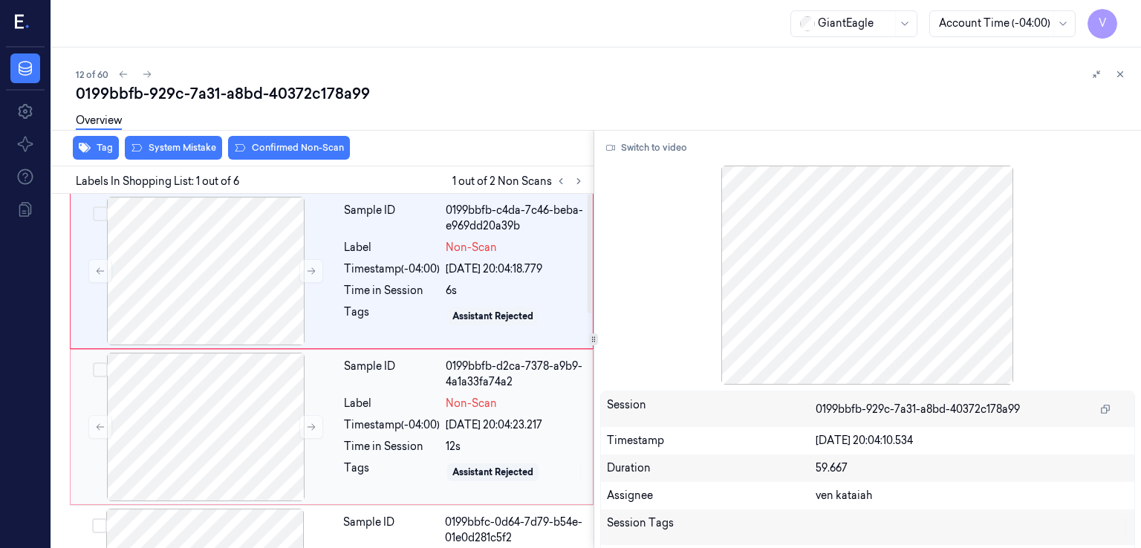
click at [499, 422] on div "06/10/2025 20:04:23.217" at bounding box center [515, 426] width 138 height 16
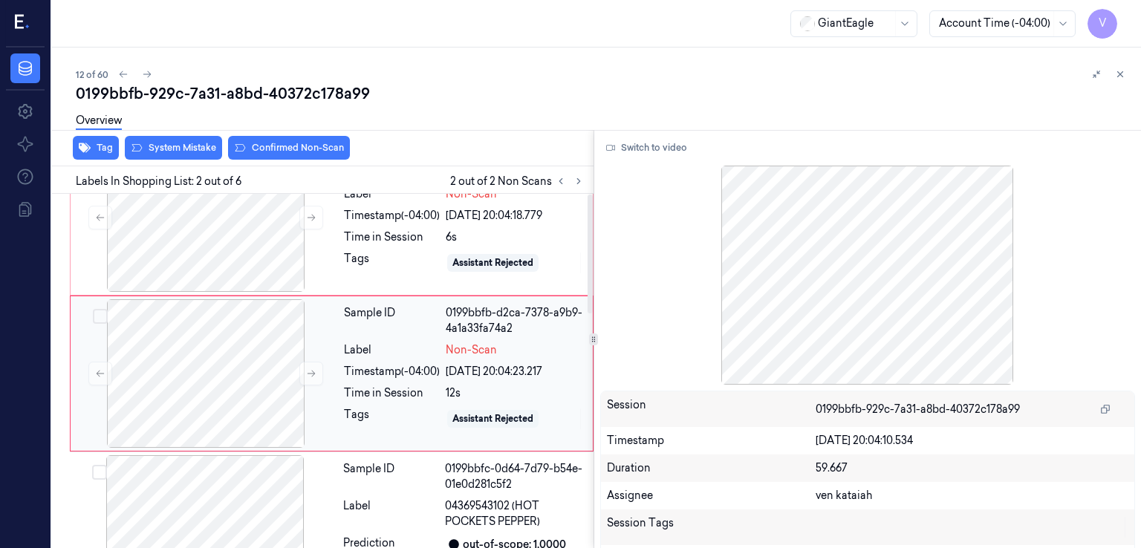
scroll to position [56, 0]
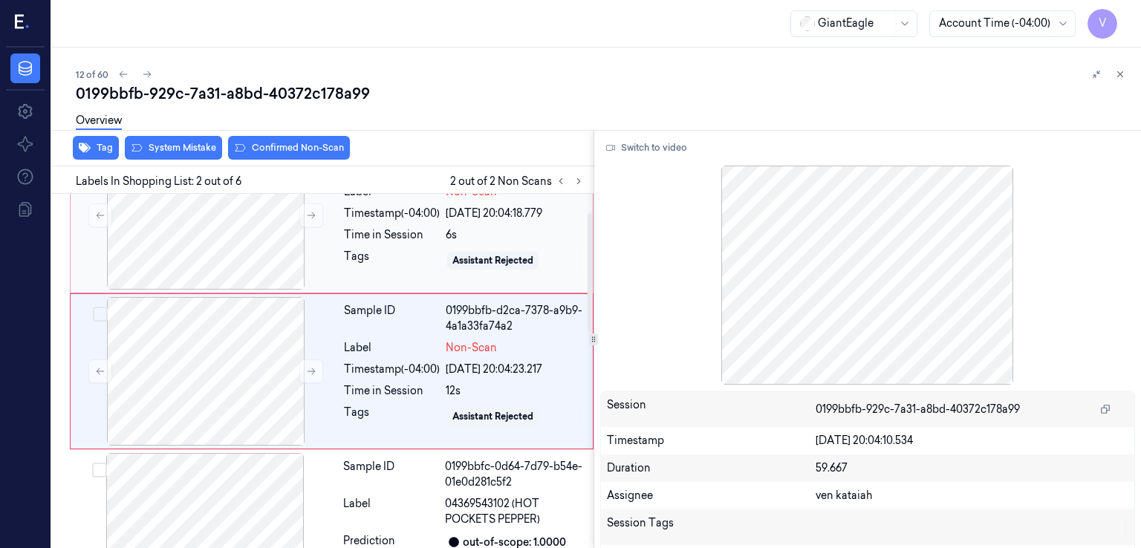
click at [411, 254] on div "Tags" at bounding box center [392, 261] width 96 height 24
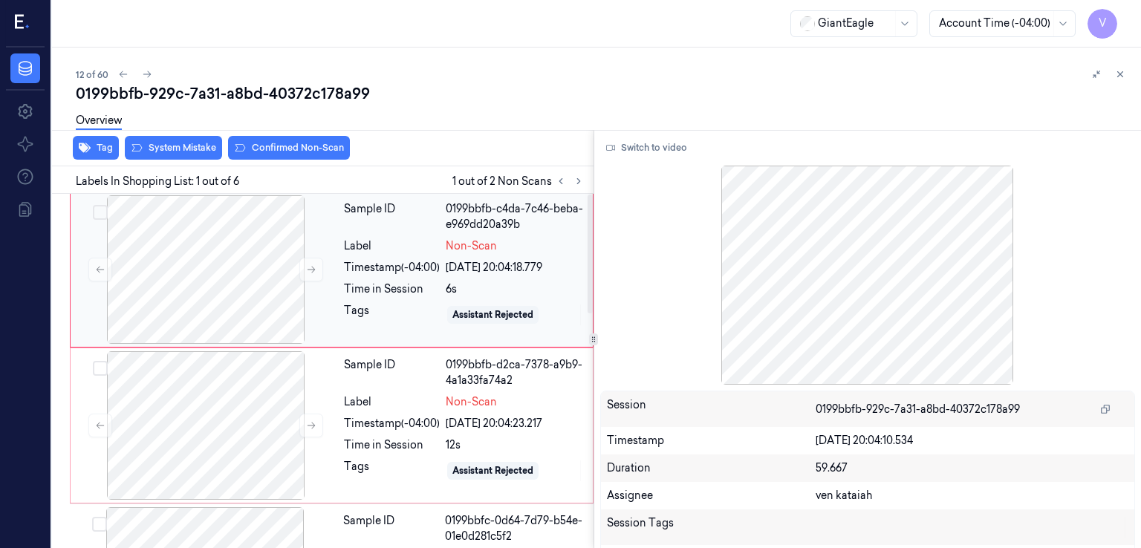
scroll to position [0, 0]
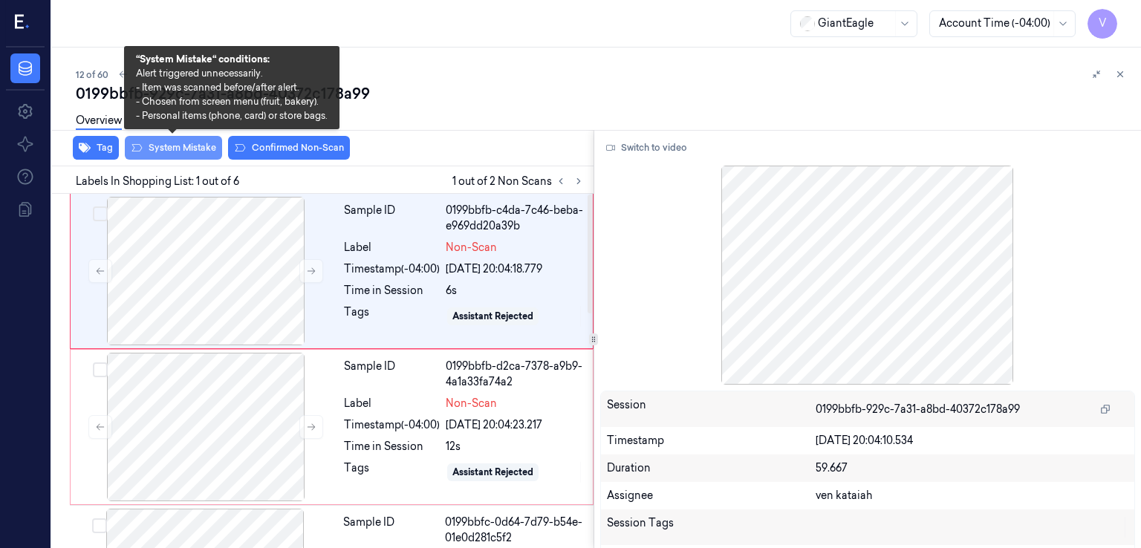
click at [166, 148] on button "System Mistake" at bounding box center [173, 148] width 97 height 24
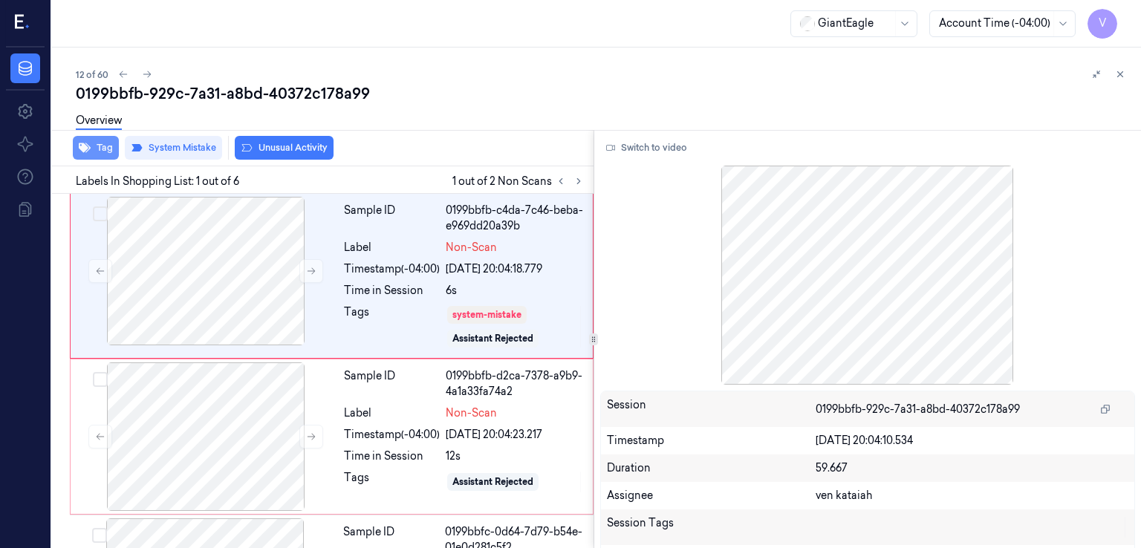
click at [104, 146] on button "Tag" at bounding box center [96, 148] width 46 height 24
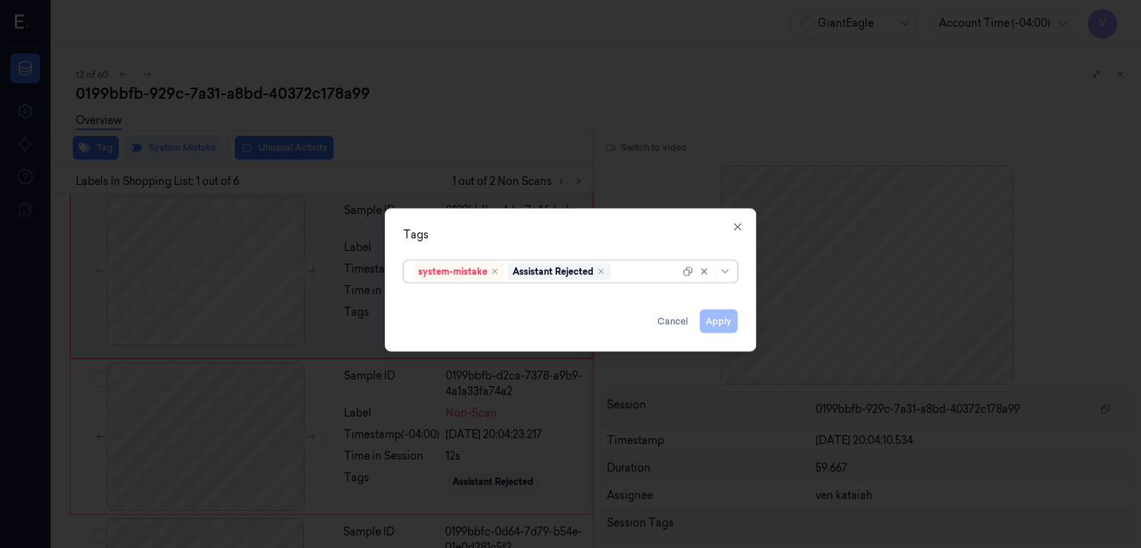
click at [659, 267] on div at bounding box center [647, 272] width 66 height 16
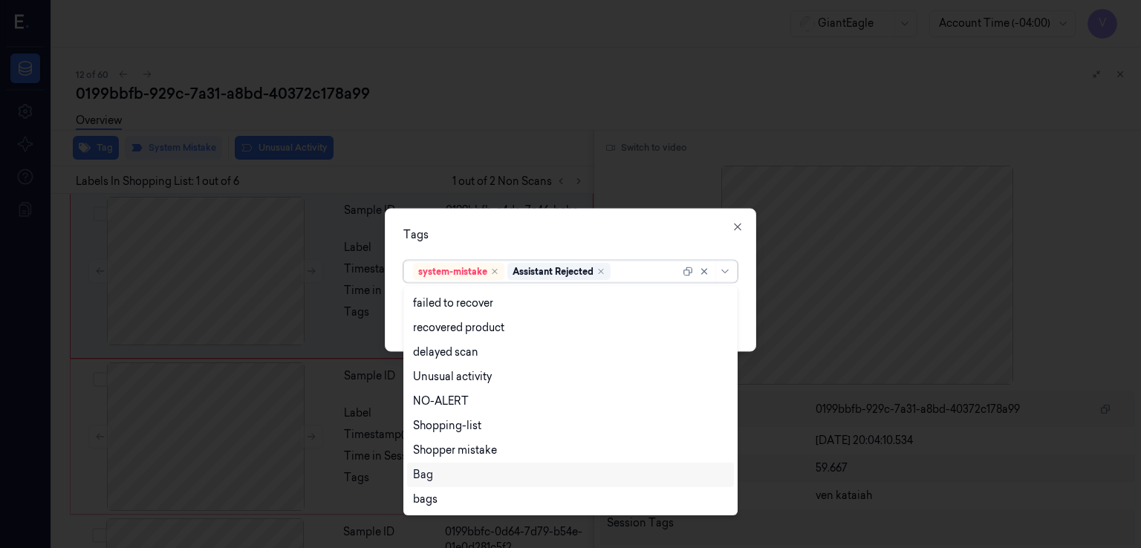
click at [429, 476] on div "Bag" at bounding box center [423, 475] width 20 height 16
click at [579, 221] on div "Tags option Bag, selected. 13 results available. Use Up and Down to choose opti…" at bounding box center [570, 280] width 371 height 143
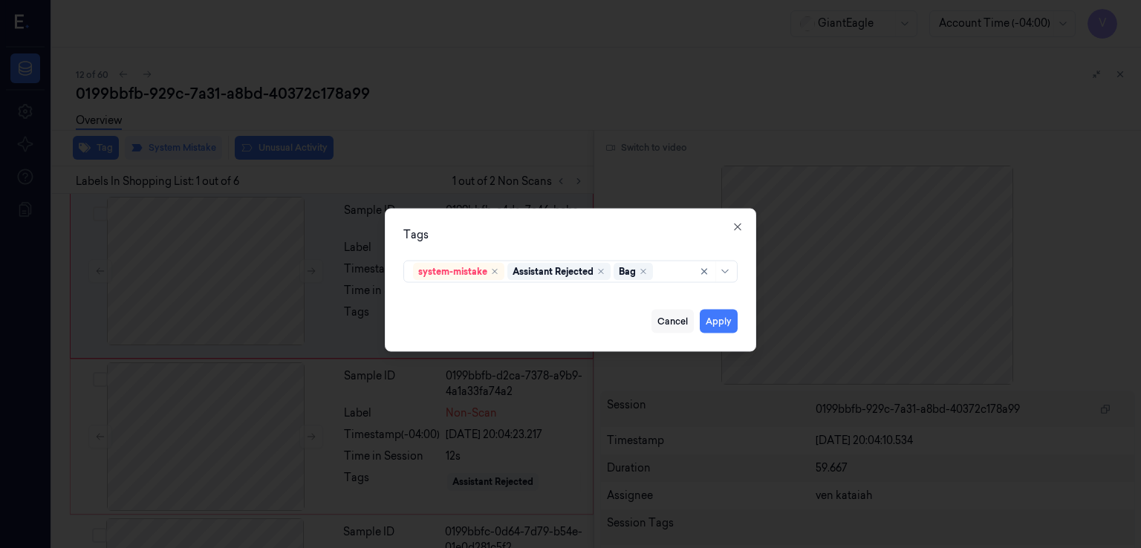
drag, startPoint x: 709, startPoint y: 319, endPoint x: 678, endPoint y: 325, distance: 31.8
click at [710, 318] on button "Apply" at bounding box center [719, 322] width 38 height 24
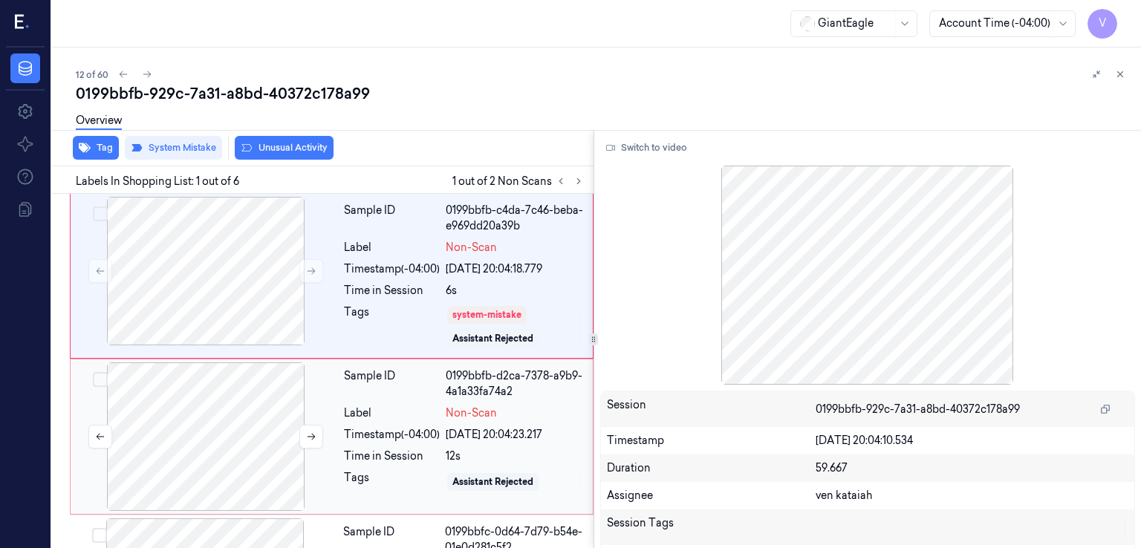
click at [278, 422] on div at bounding box center [206, 437] width 264 height 149
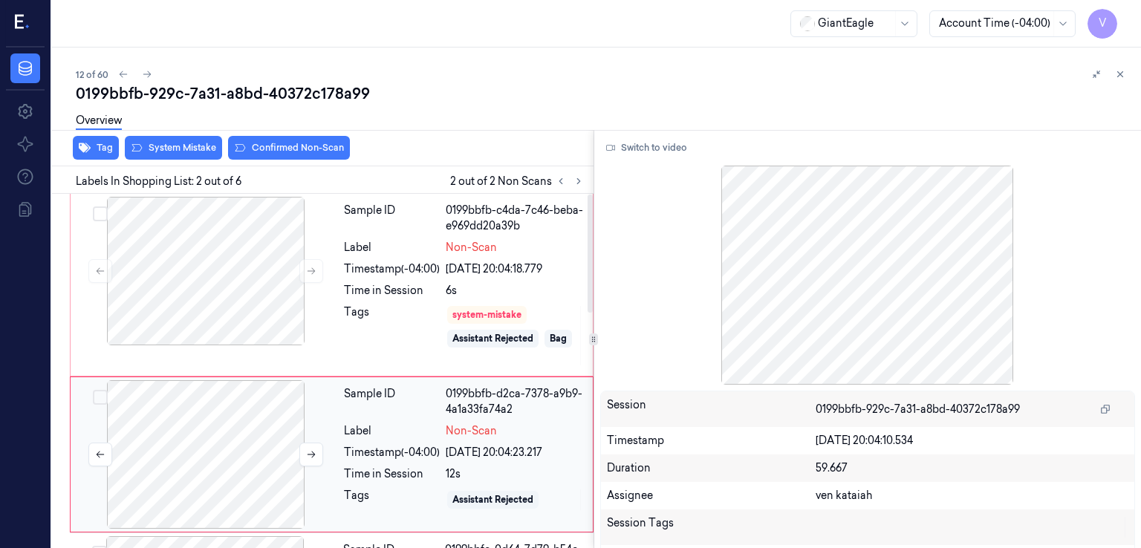
scroll to position [83, 0]
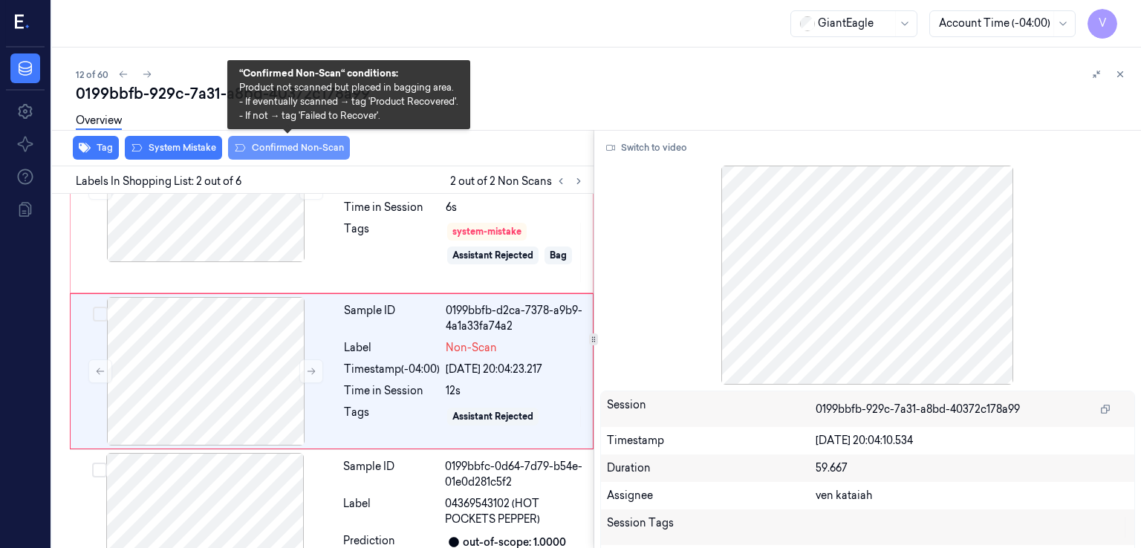
click at [271, 156] on button "Confirmed Non-Scan" at bounding box center [289, 148] width 122 height 24
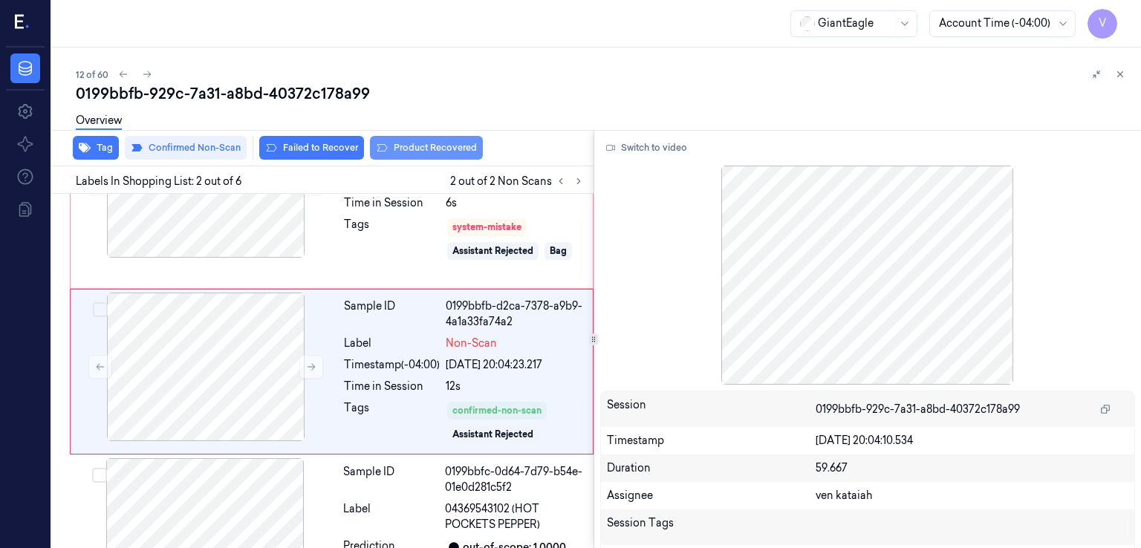
click at [417, 146] on button "Product Recovered" at bounding box center [426, 148] width 113 height 24
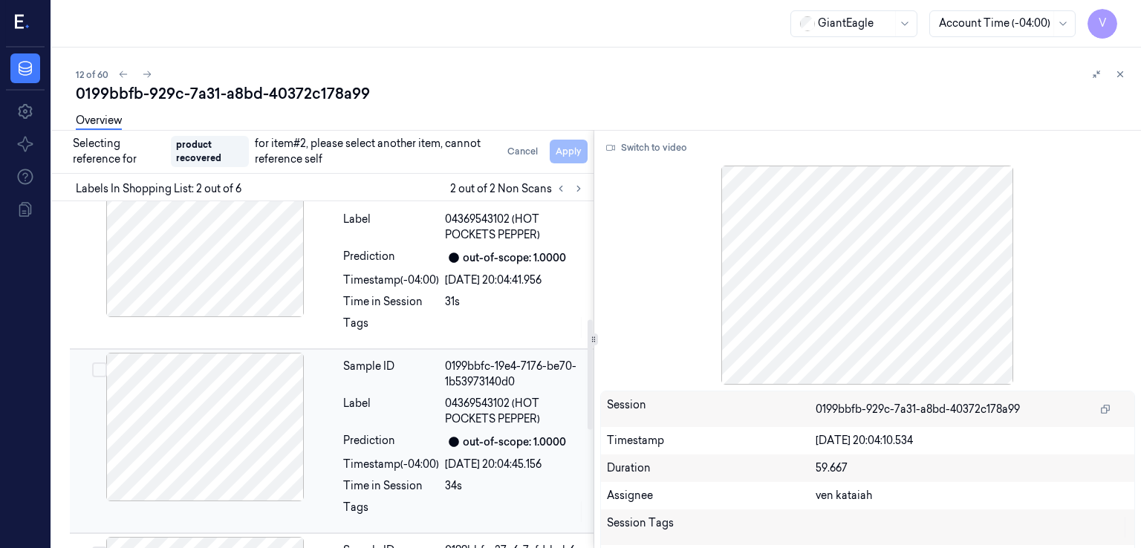
scroll to position [236, 0]
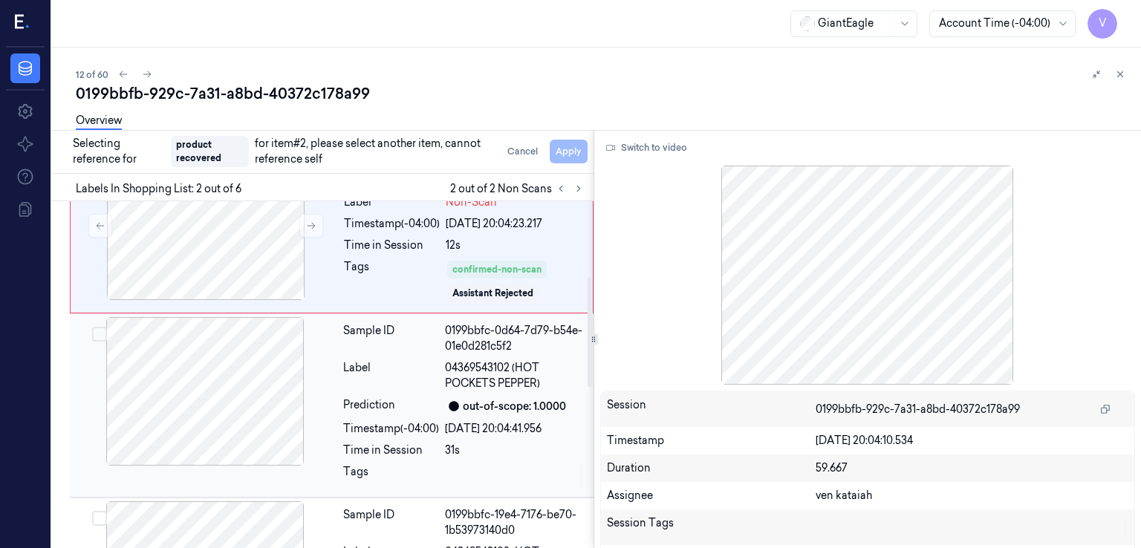
click at [438, 384] on div "Label" at bounding box center [391, 375] width 96 height 31
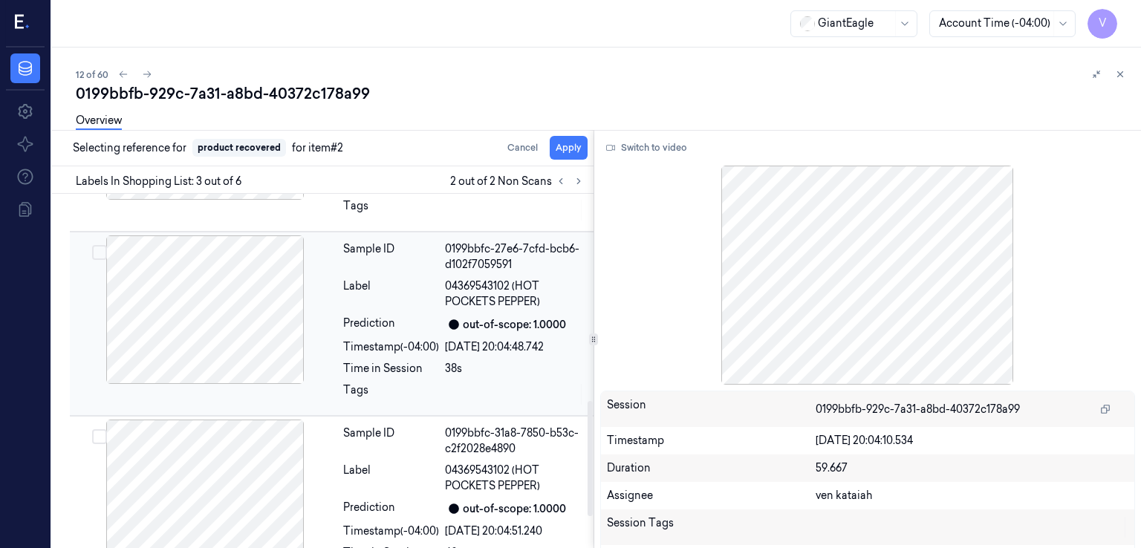
scroll to position [734, 0]
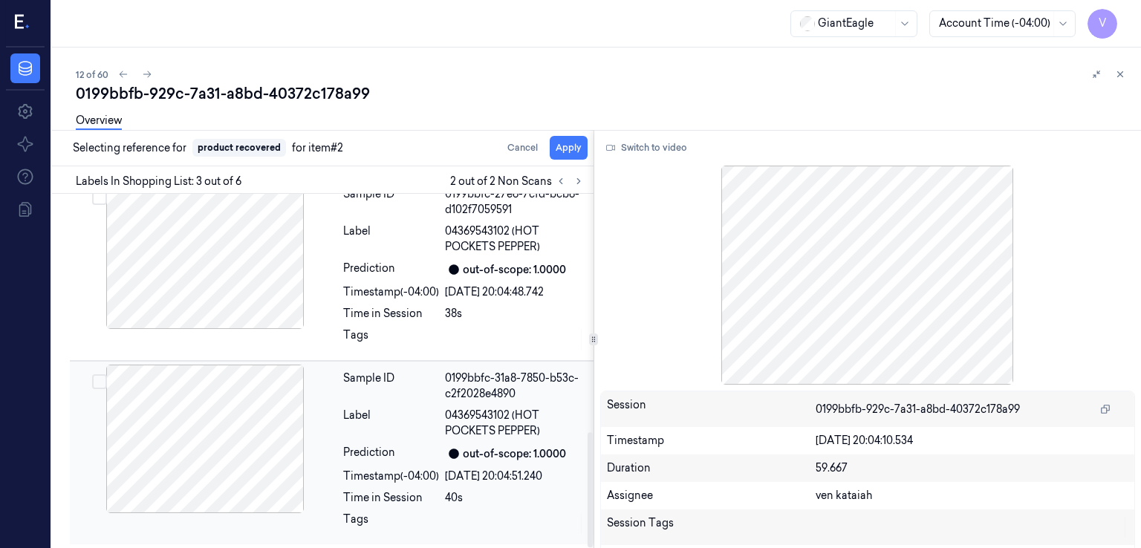
click at [428, 441] on div "Sample ID 0199bbfc-31a8-7850-b53c-c2f2028e4890 Label 04369543102 (HOT POCKETS P…" at bounding box center [463, 453] width 253 height 177
click at [569, 154] on button "Apply" at bounding box center [569, 148] width 38 height 24
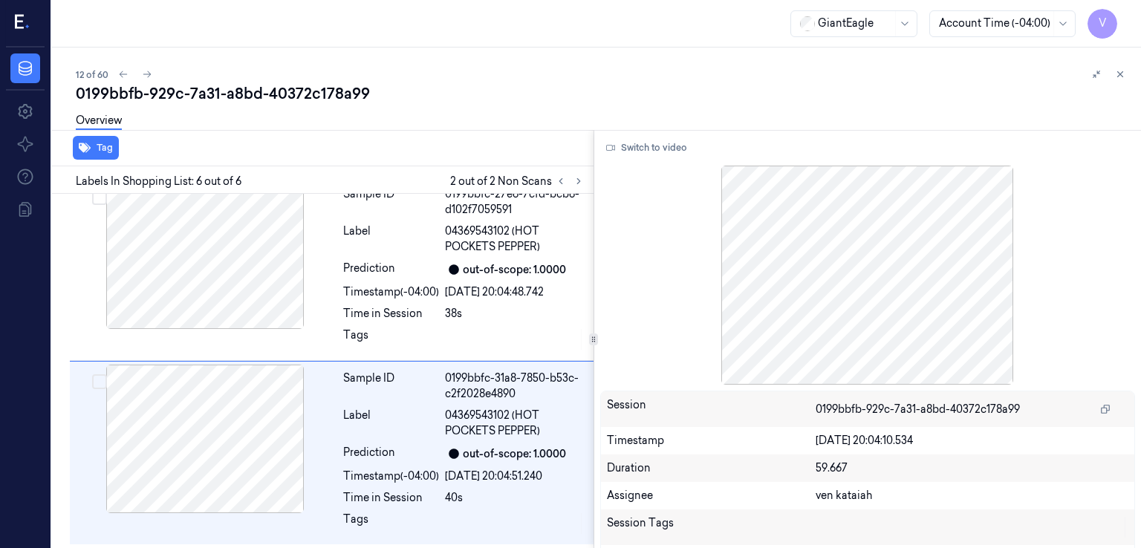
scroll to position [752, 0]
click at [1116, 73] on icon at bounding box center [1120, 74] width 10 height 10
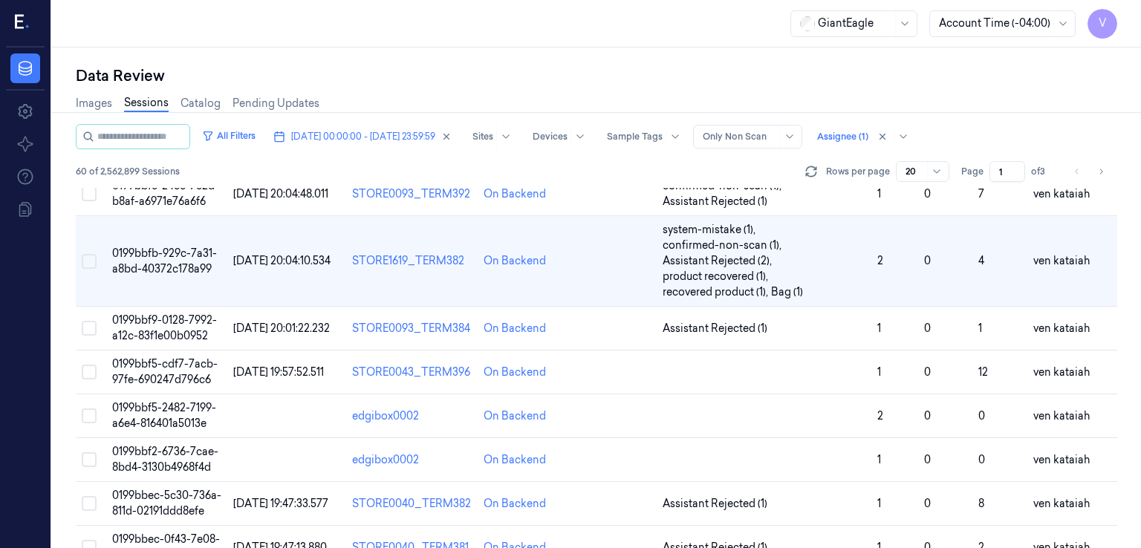
scroll to position [518, 0]
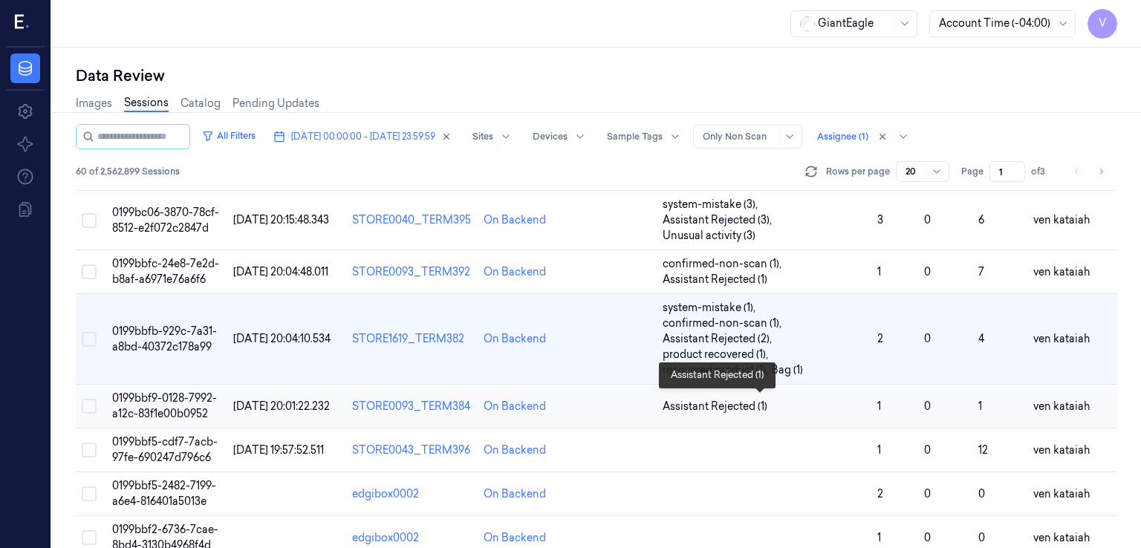
click at [730, 402] on span "Assistant Rejected (1)" at bounding box center [715, 407] width 105 height 16
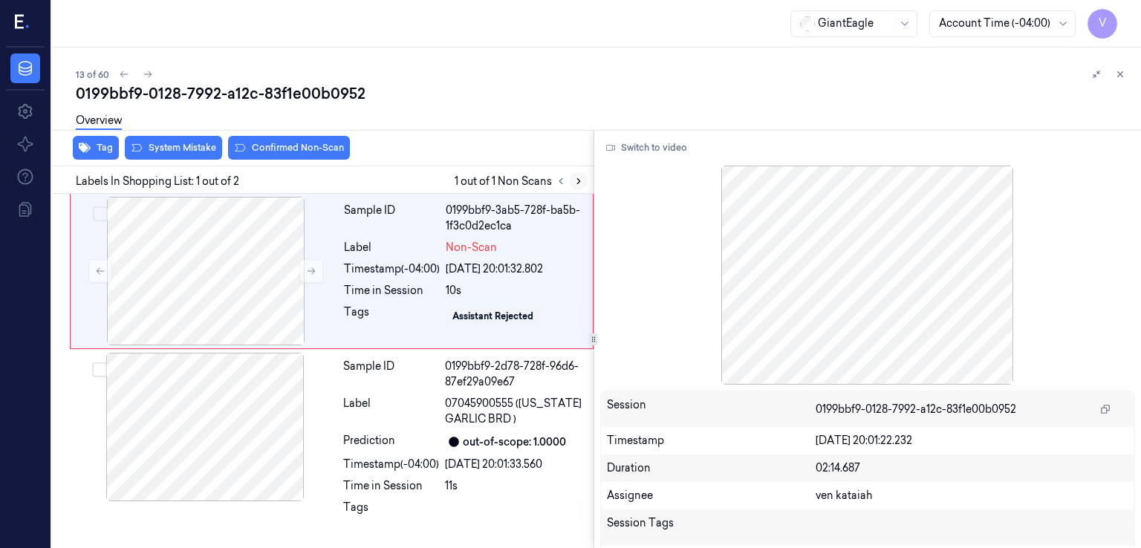
click at [574, 186] on button at bounding box center [579, 181] width 18 height 18
click at [311, 273] on icon at bounding box center [311, 271] width 10 height 10
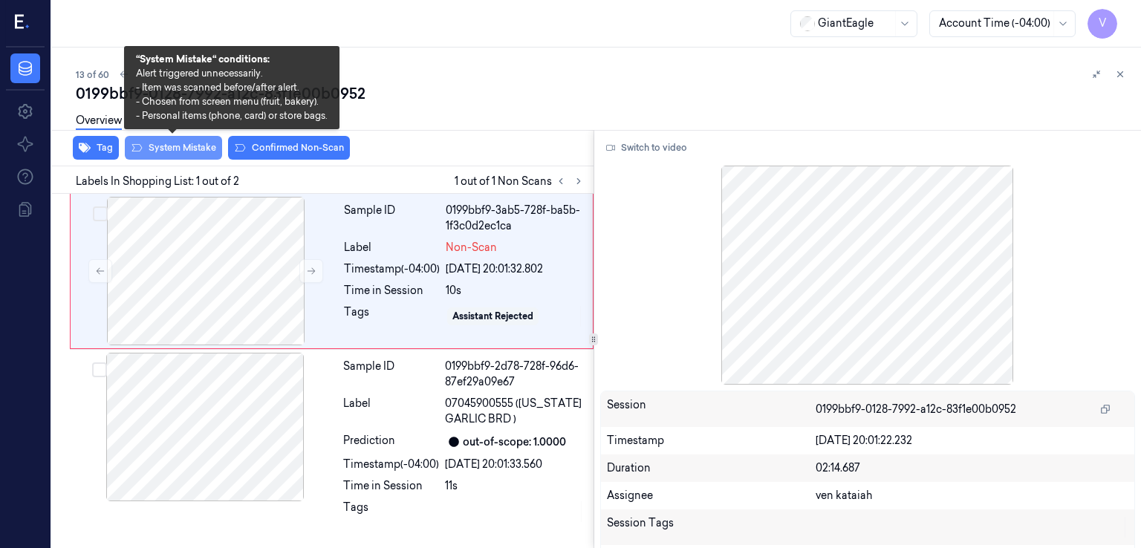
click at [188, 146] on button "System Mistake" at bounding box center [173, 148] width 97 height 24
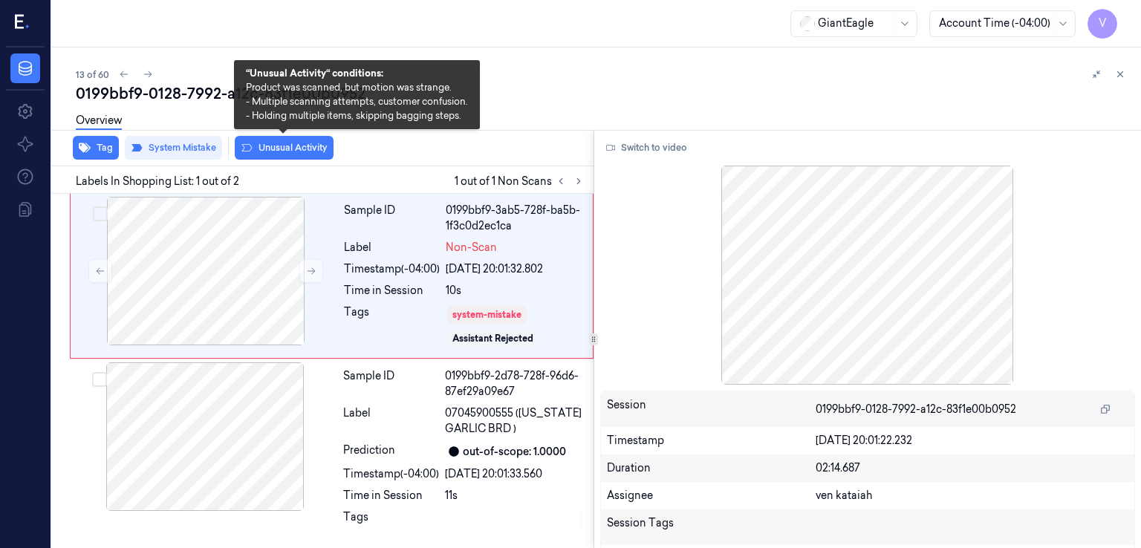
click at [279, 151] on button "Unusual Activity" at bounding box center [284, 148] width 99 height 24
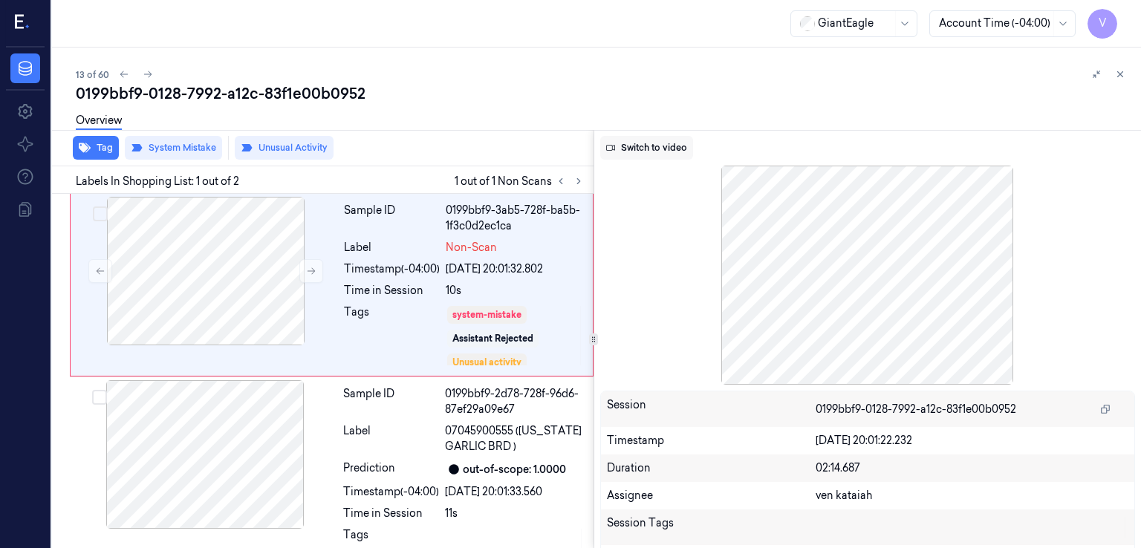
click at [633, 147] on button "Switch to video" at bounding box center [646, 148] width 93 height 24
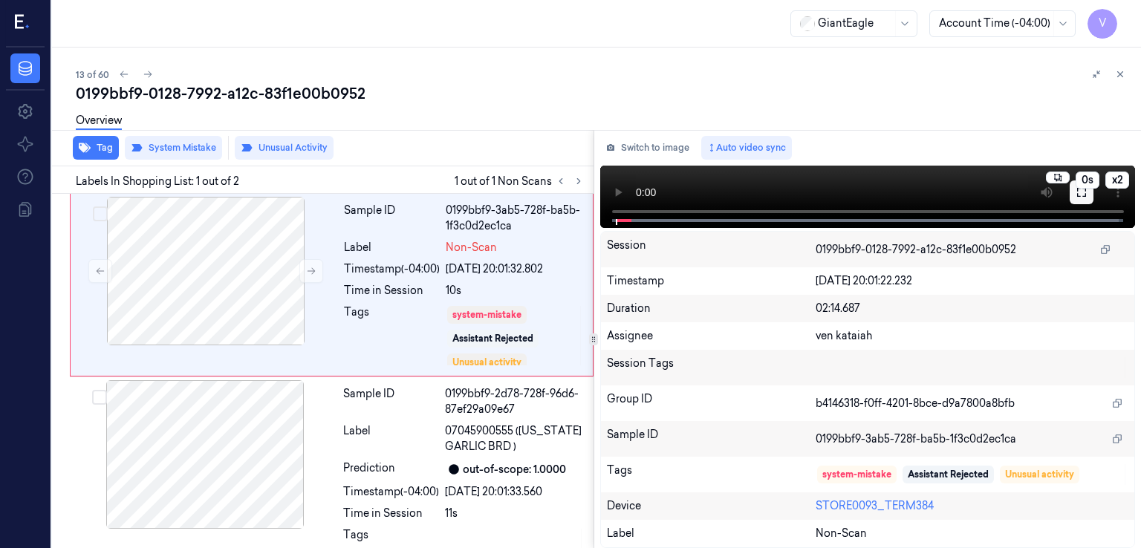
click at [1085, 196] on icon at bounding box center [1081, 192] width 9 height 9
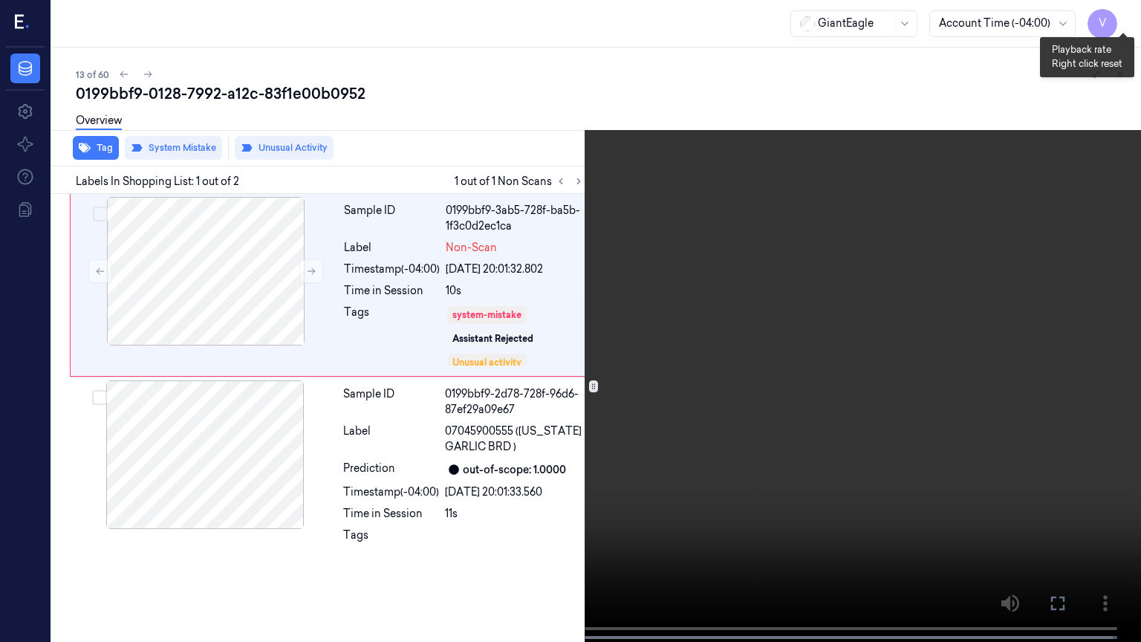
click at [1117, 20] on button "x 2" at bounding box center [1123, 18] width 24 height 24
click at [0, 0] on icon at bounding box center [0, 0] width 0 height 0
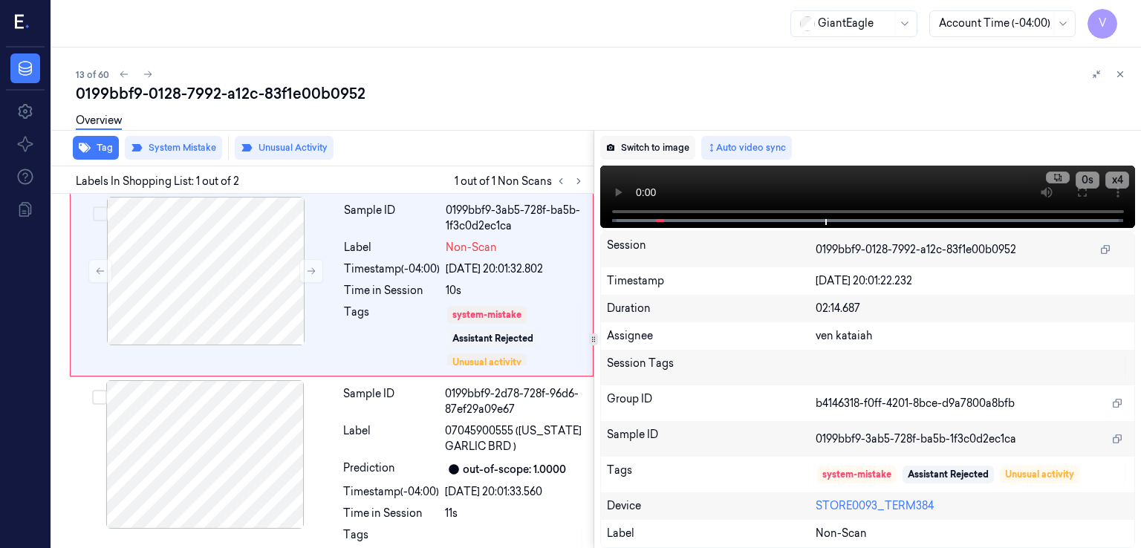
click at [655, 156] on button "Switch to image" at bounding box center [647, 148] width 95 height 24
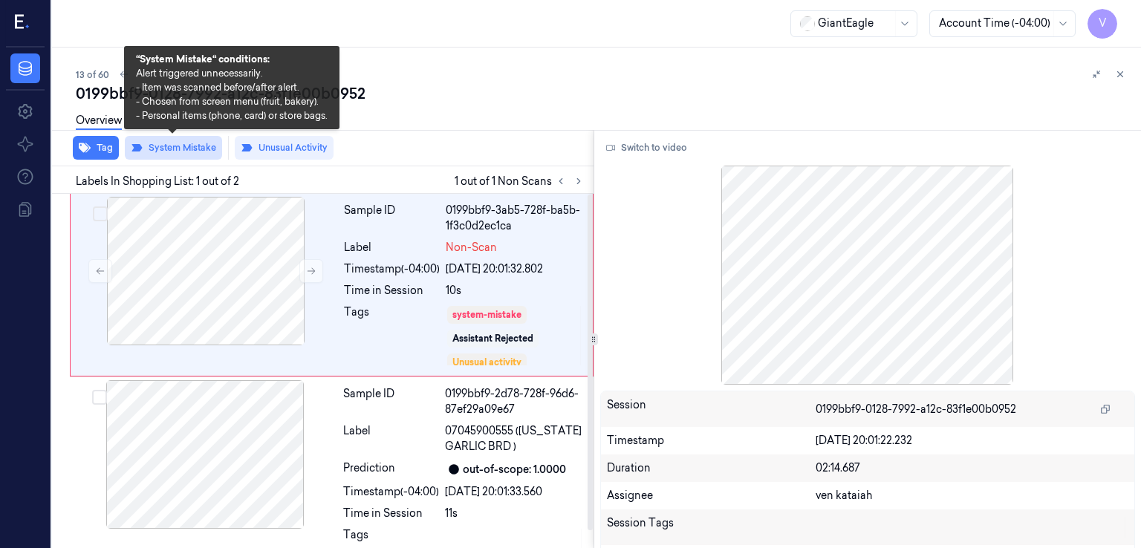
click at [204, 143] on button "System Mistake" at bounding box center [173, 148] width 97 height 24
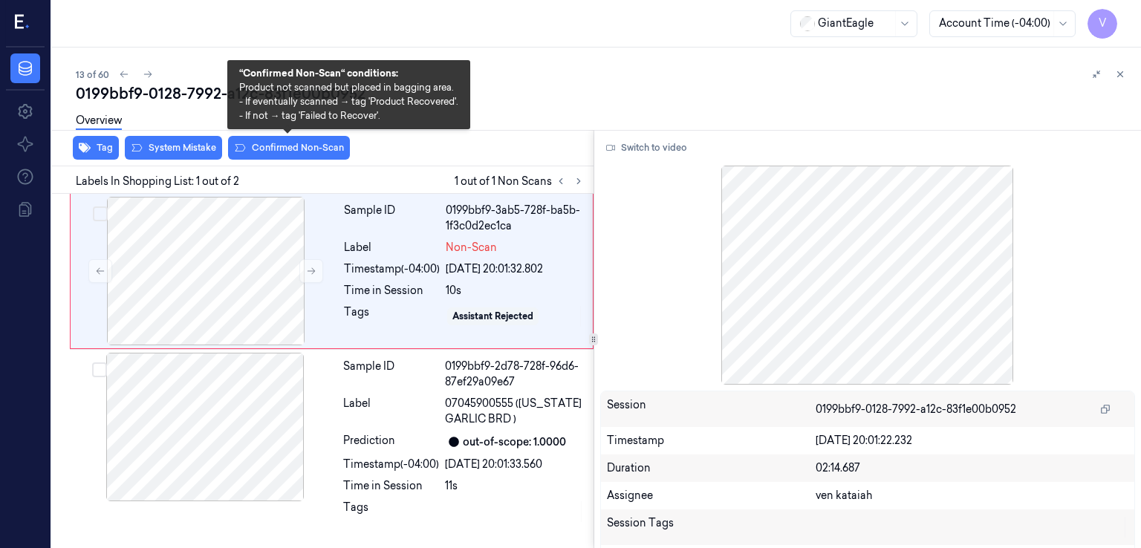
click at [302, 147] on button "Confirmed Non-Scan" at bounding box center [289, 148] width 122 height 24
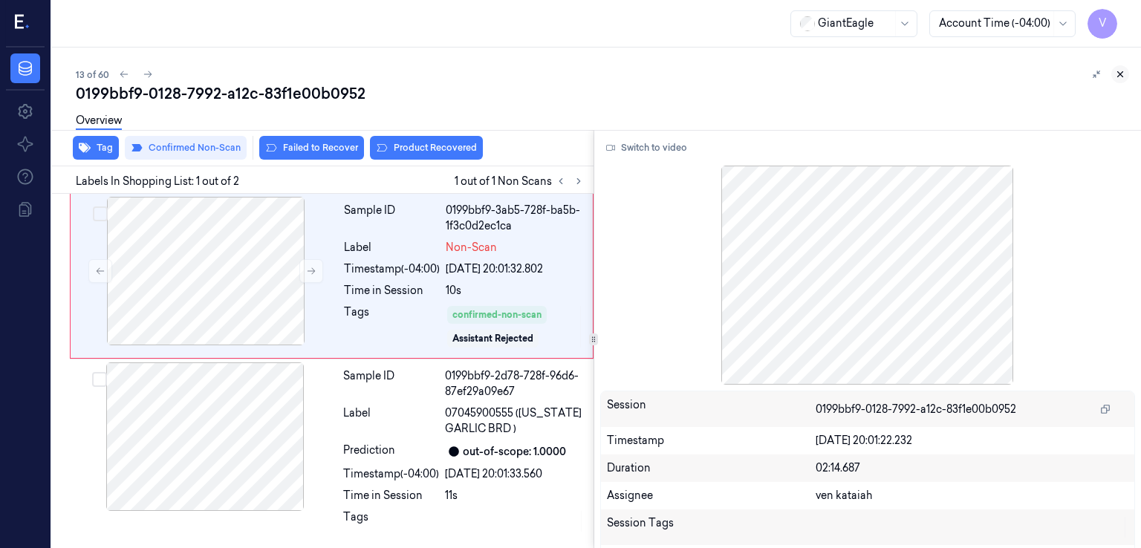
click at [1122, 81] on button at bounding box center [1120, 74] width 18 height 18
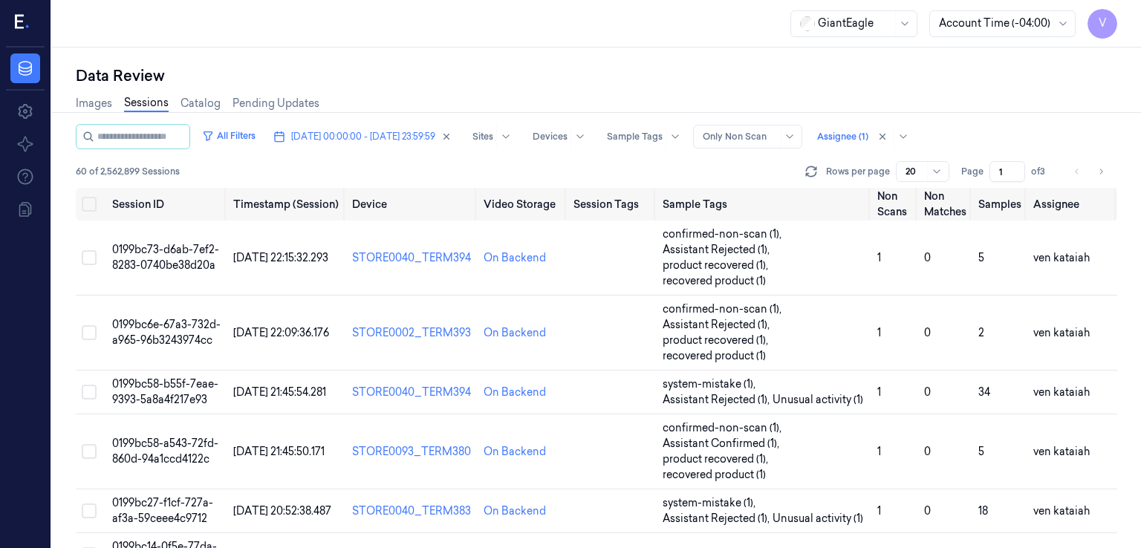
scroll to position [577, 0]
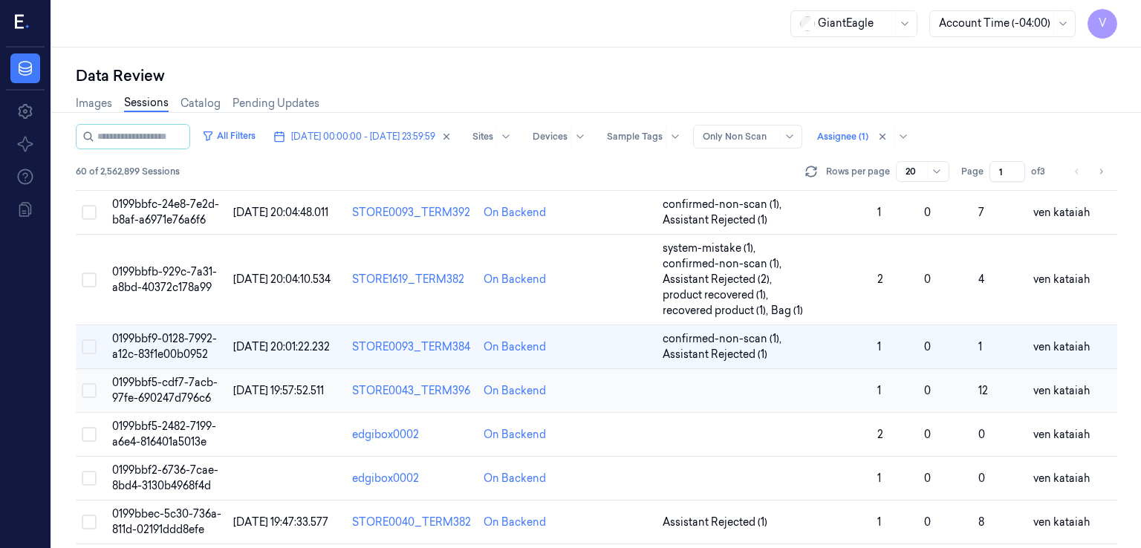
click at [741, 384] on td at bounding box center [764, 391] width 215 height 44
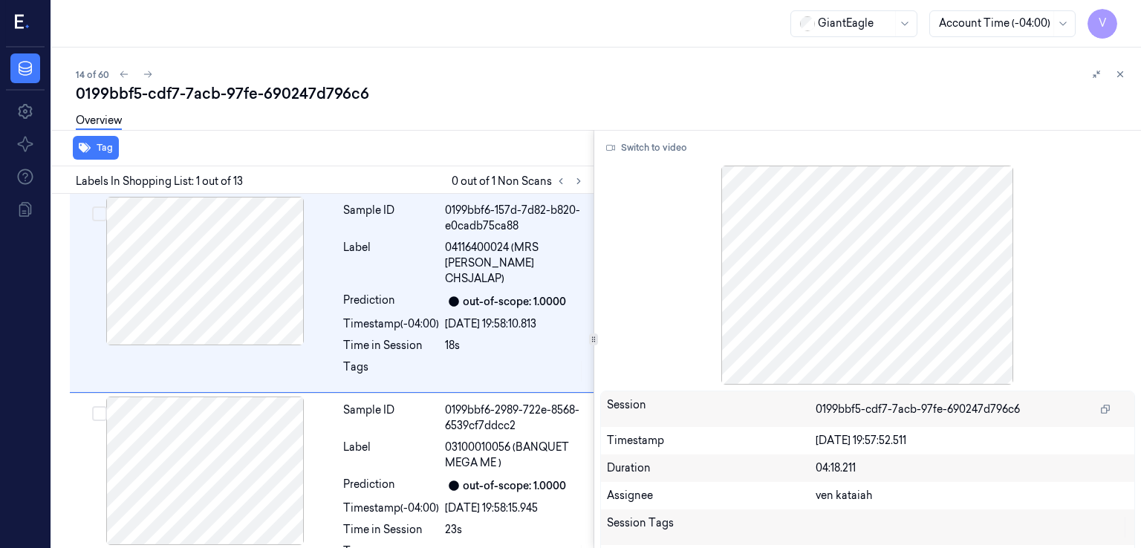
click at [582, 172] on div at bounding box center [570, 181] width 36 height 18
click at [577, 183] on icon at bounding box center [579, 181] width 10 height 10
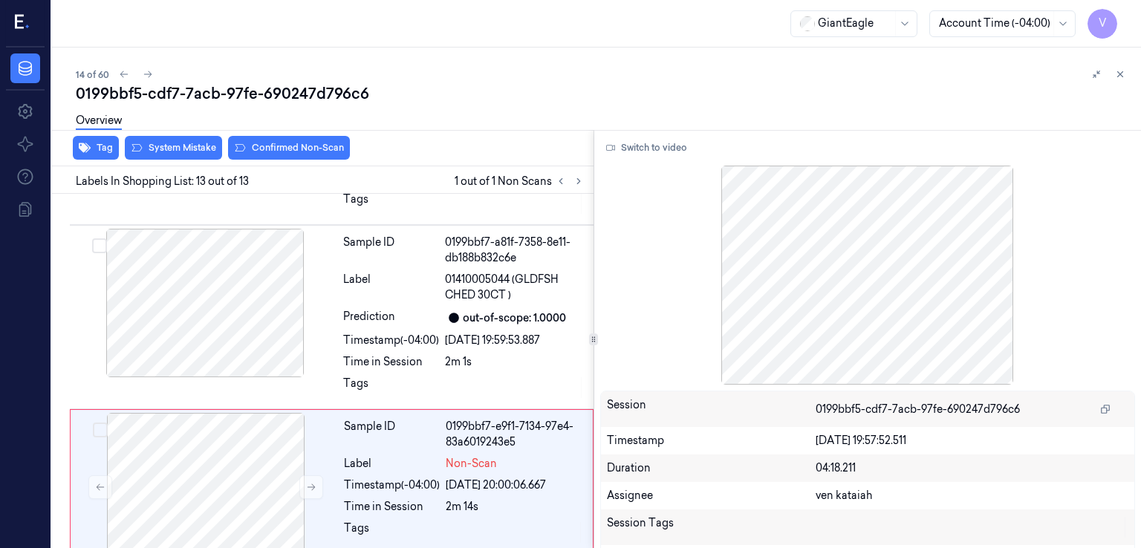
scroll to position [1982, 0]
click at [1126, 65] on div at bounding box center [1109, 74] width 42 height 18
click at [1120, 68] on button at bounding box center [1120, 74] width 18 height 18
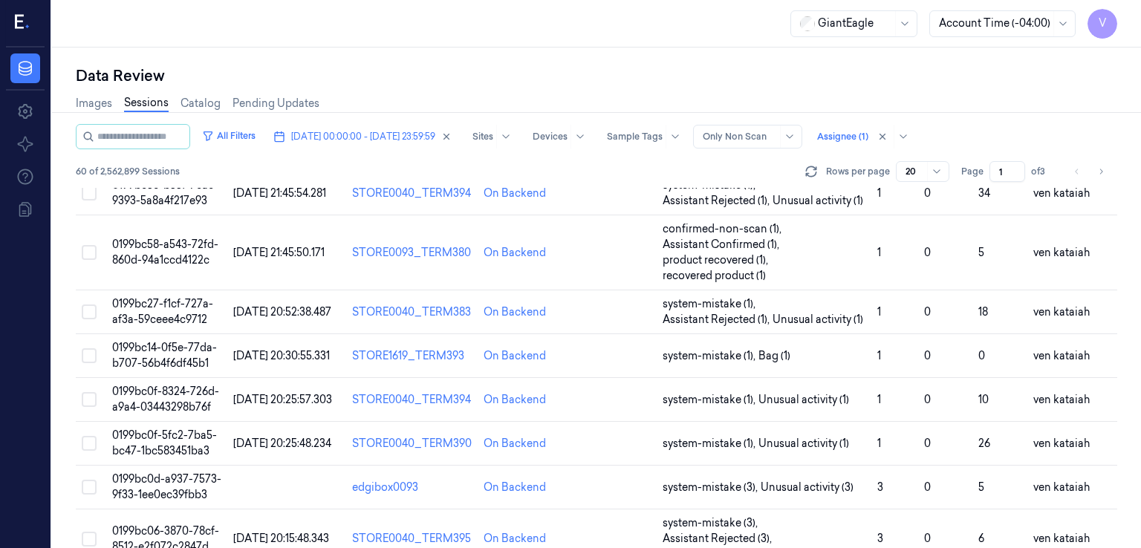
scroll to position [190, 0]
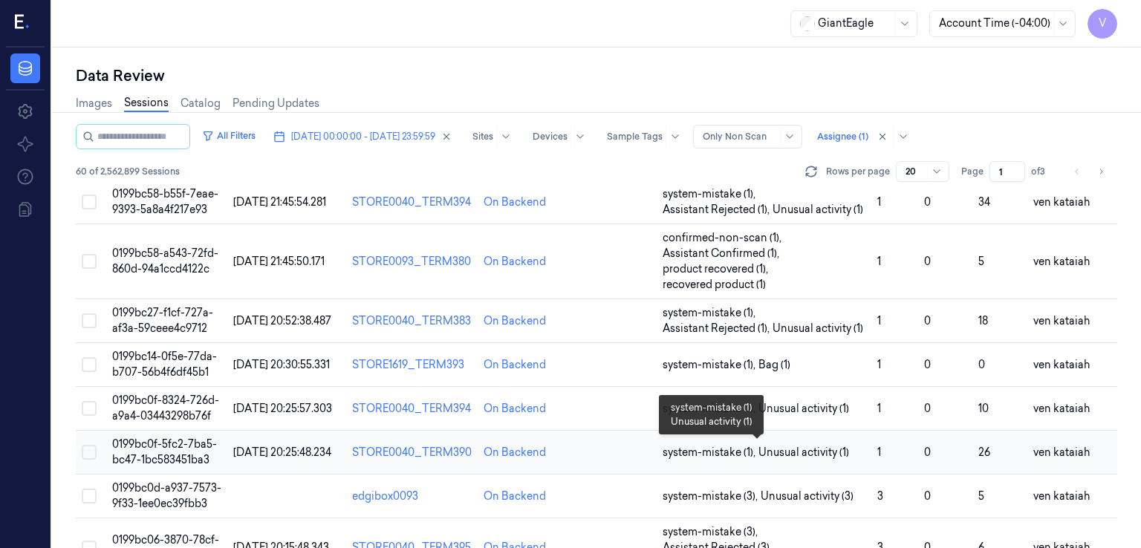
click at [830, 452] on span "Unusual activity (1)" at bounding box center [804, 453] width 91 height 16
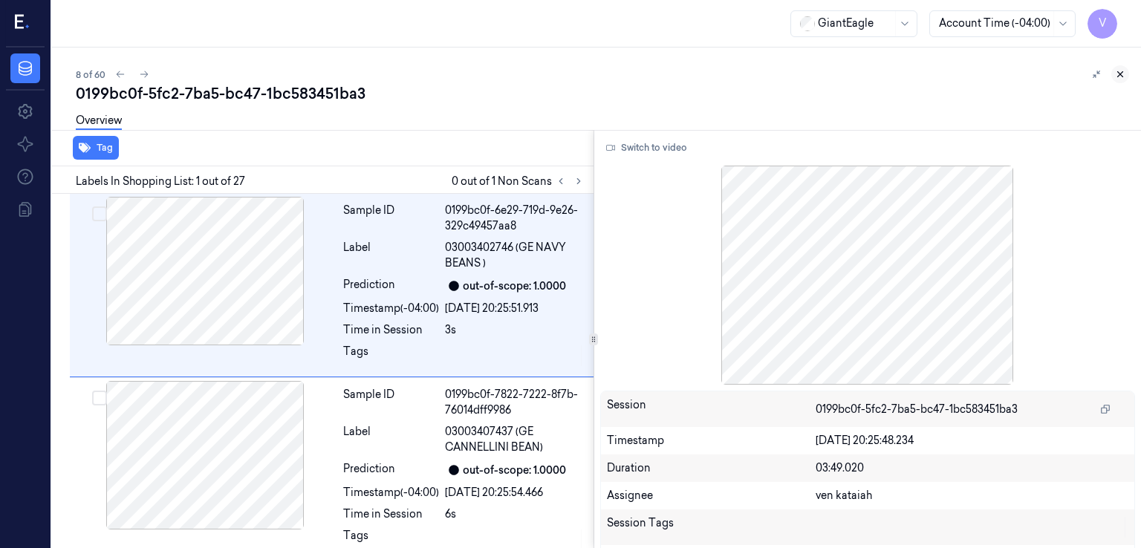
click at [1125, 76] on icon at bounding box center [1120, 74] width 10 height 10
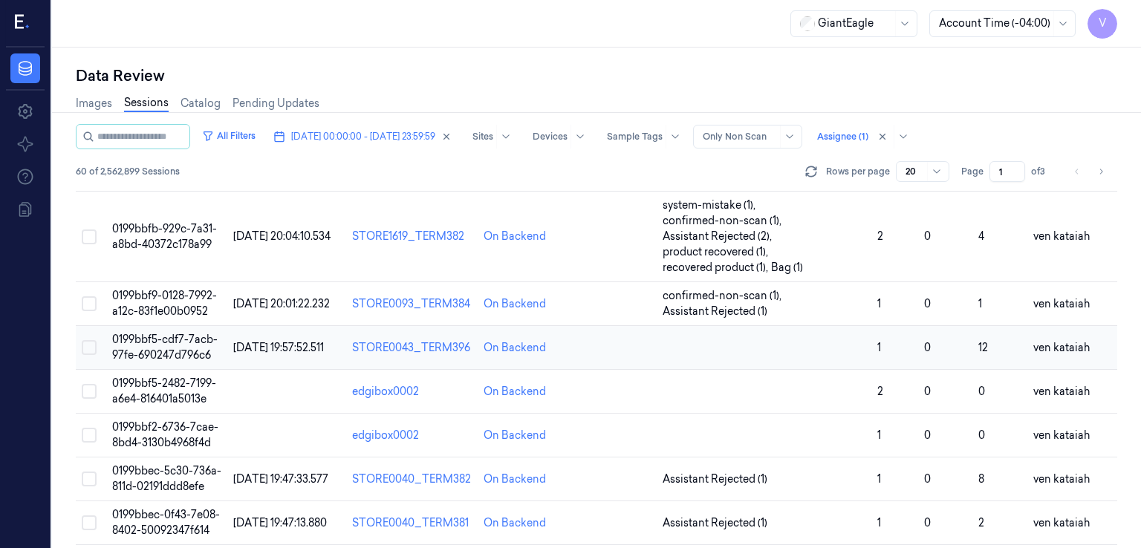
scroll to position [595, 0]
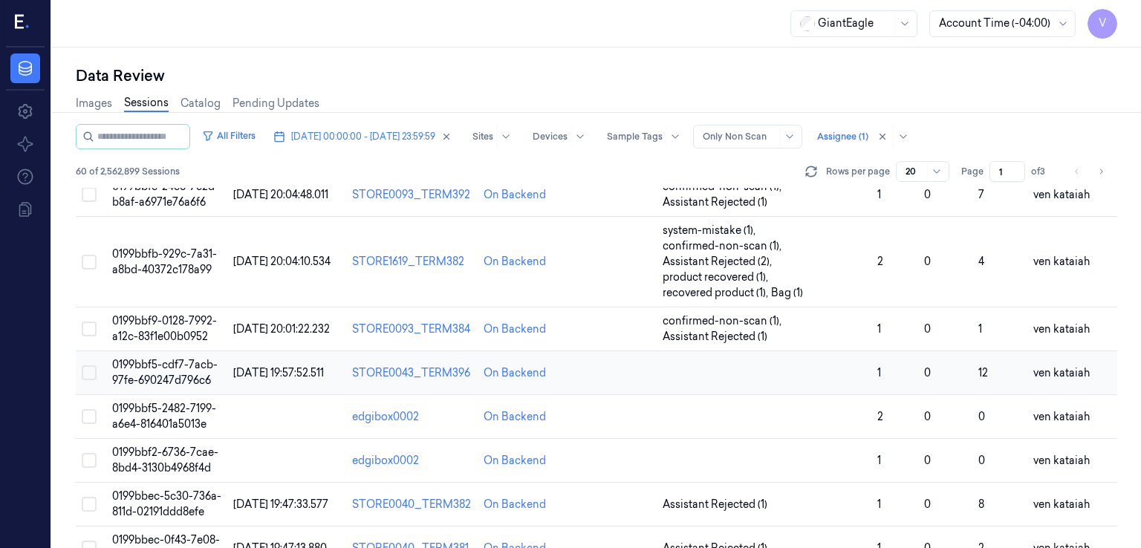
click at [713, 375] on td at bounding box center [764, 373] width 215 height 44
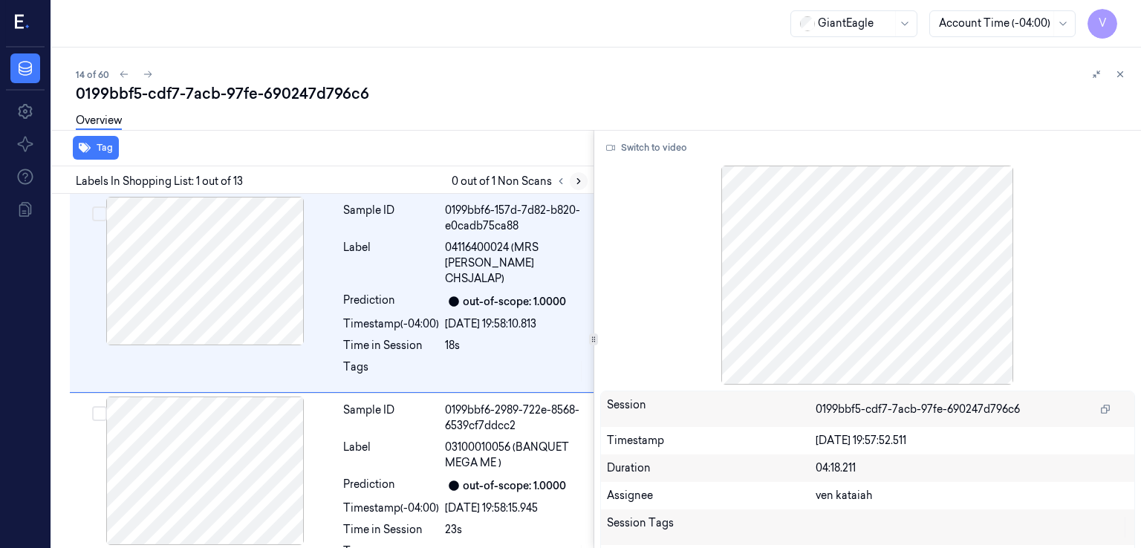
click at [574, 177] on icon at bounding box center [579, 181] width 10 height 10
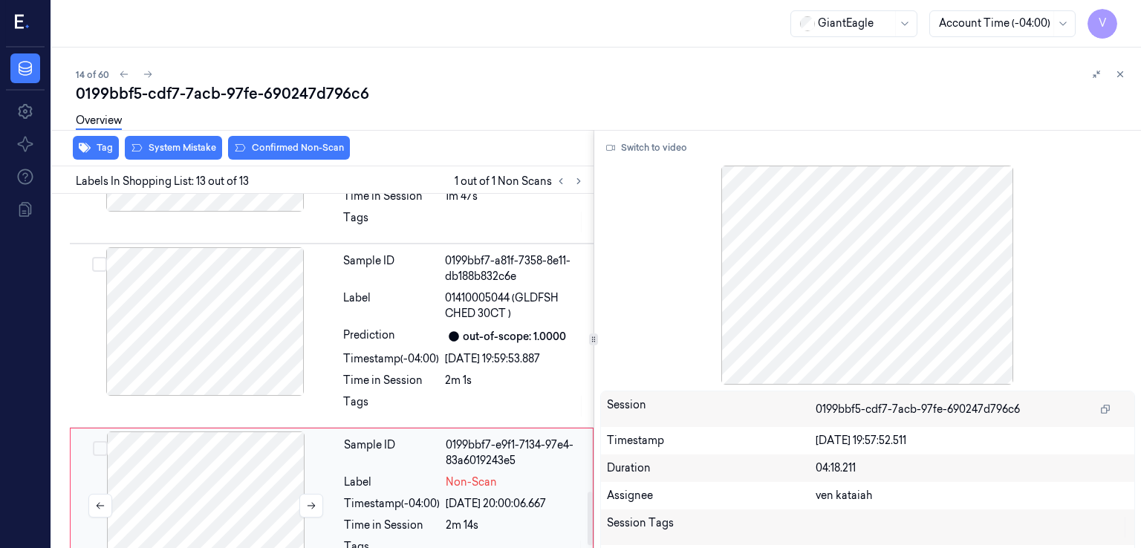
scroll to position [1982, 0]
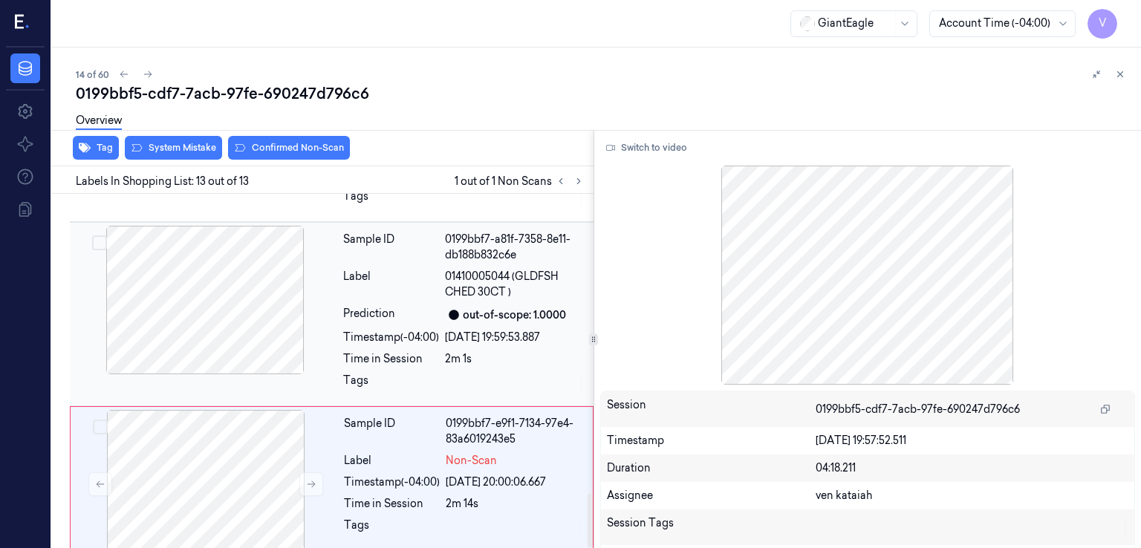
click at [348, 274] on div "Label" at bounding box center [391, 284] width 96 height 31
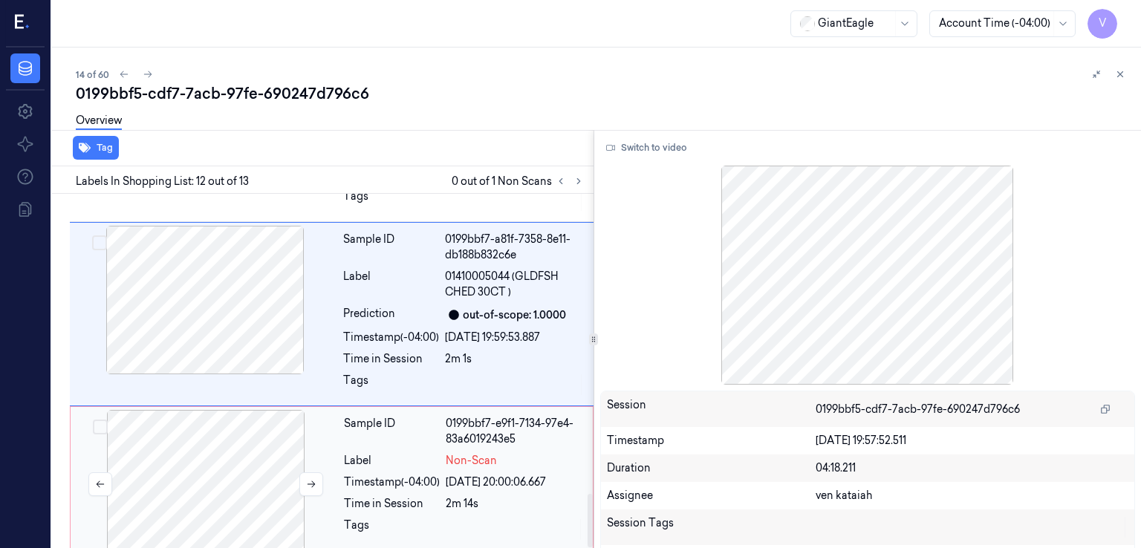
click at [288, 453] on div at bounding box center [206, 484] width 264 height 149
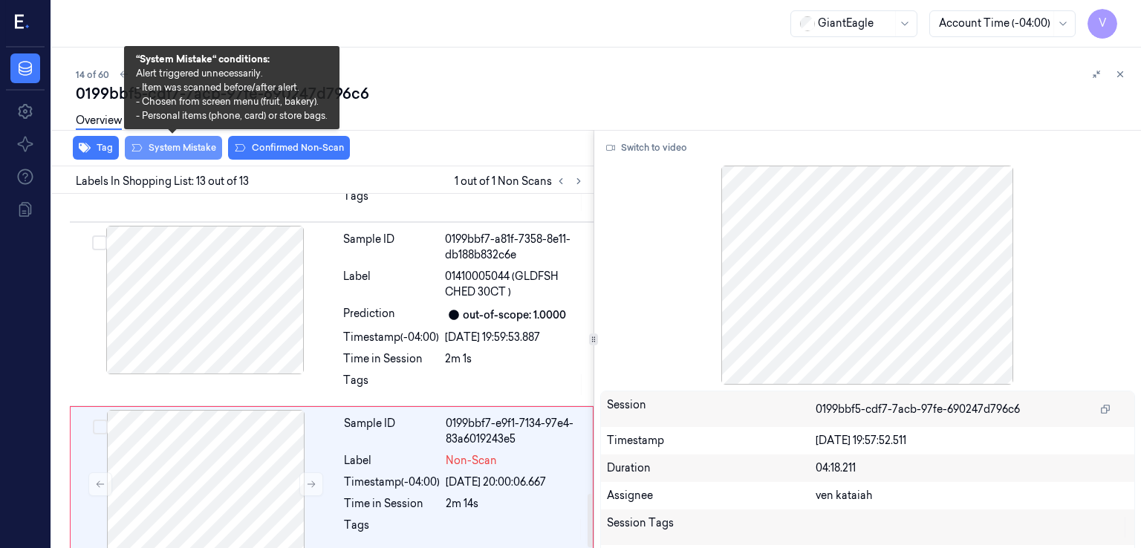
click at [169, 152] on button "System Mistake" at bounding box center [173, 148] width 97 height 24
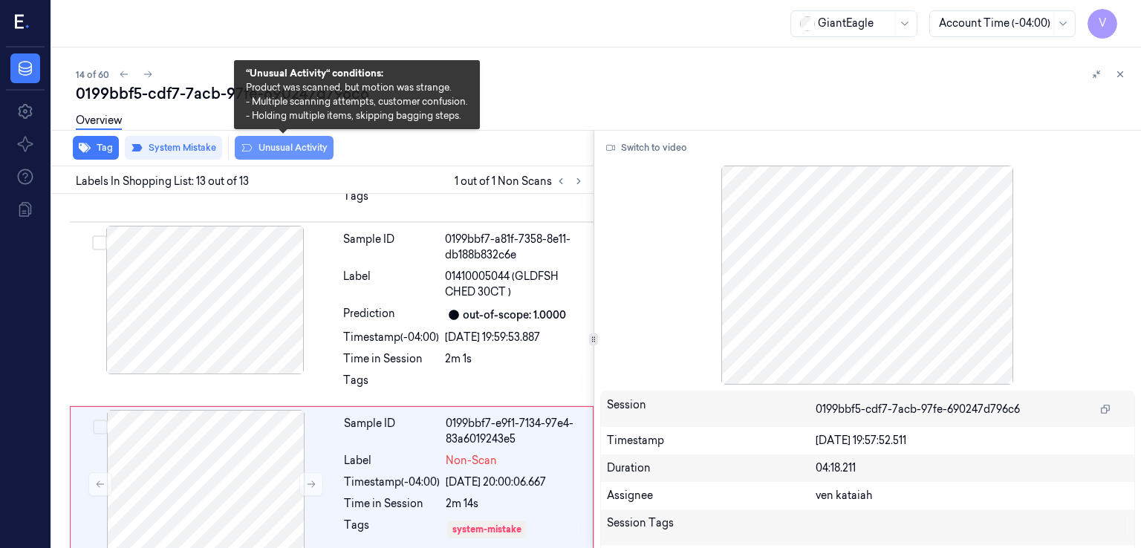
click at [249, 149] on icon at bounding box center [247, 147] width 10 height 7
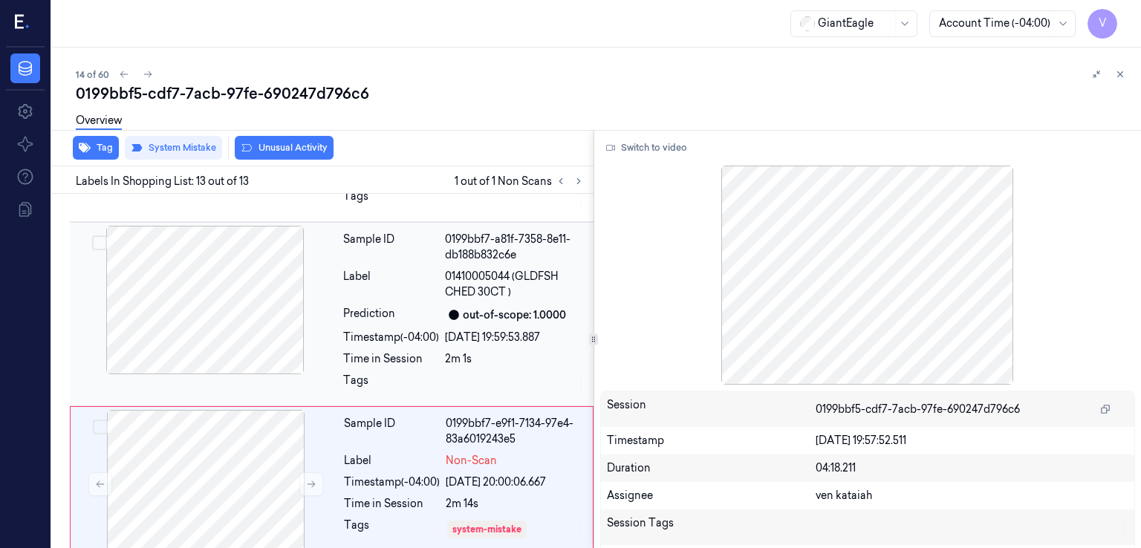
scroll to position [1991, 0]
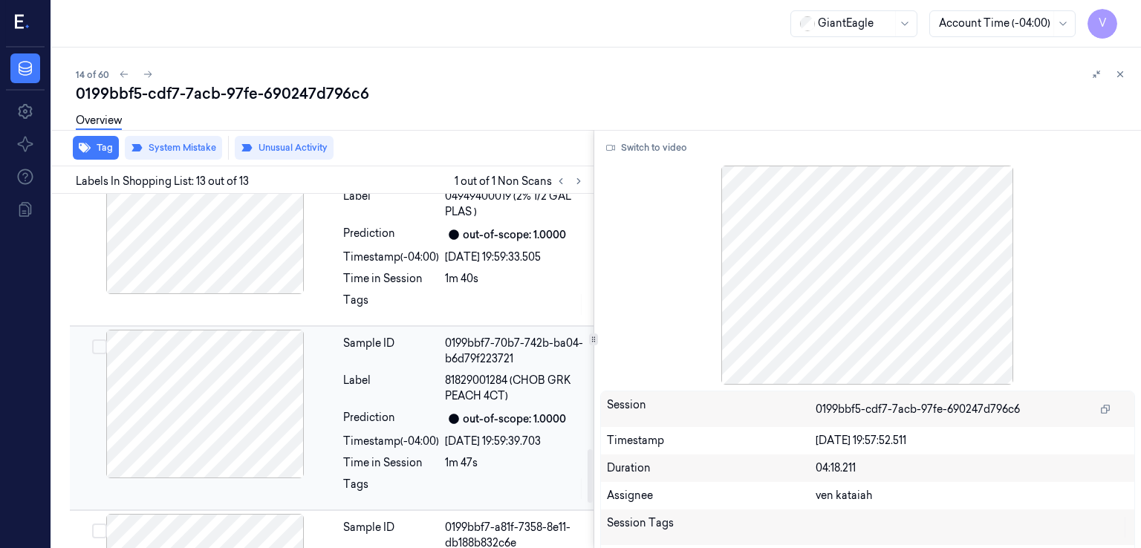
click at [455, 337] on div "0199bbf7-70b7-742b-ba04-b6d79f223721" at bounding box center [515, 351] width 140 height 31
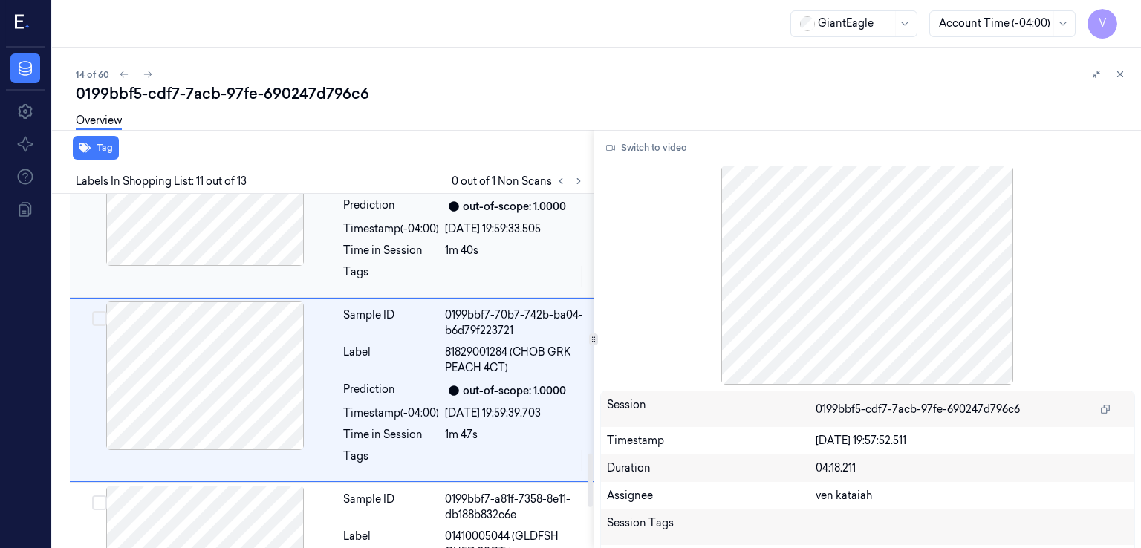
click at [448, 264] on div at bounding box center [515, 276] width 140 height 24
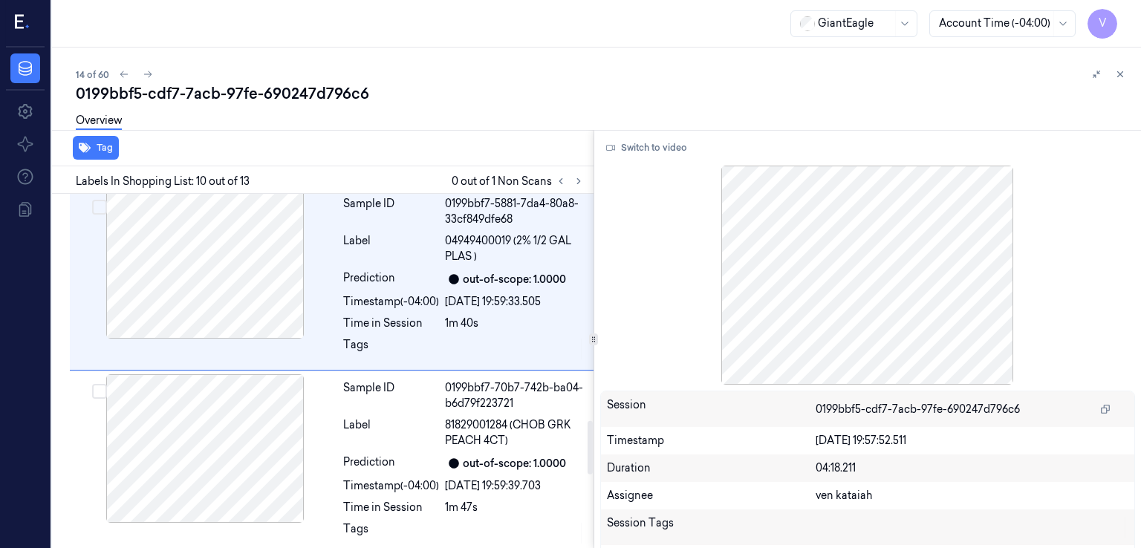
scroll to position [1835, 0]
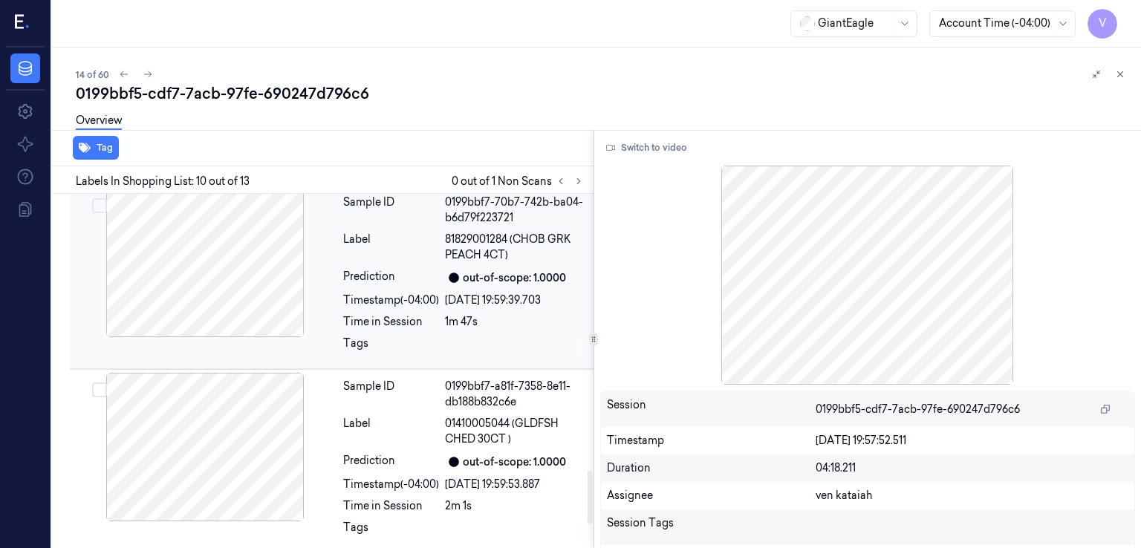
click at [445, 336] on div "Tags" at bounding box center [463, 348] width 241 height 24
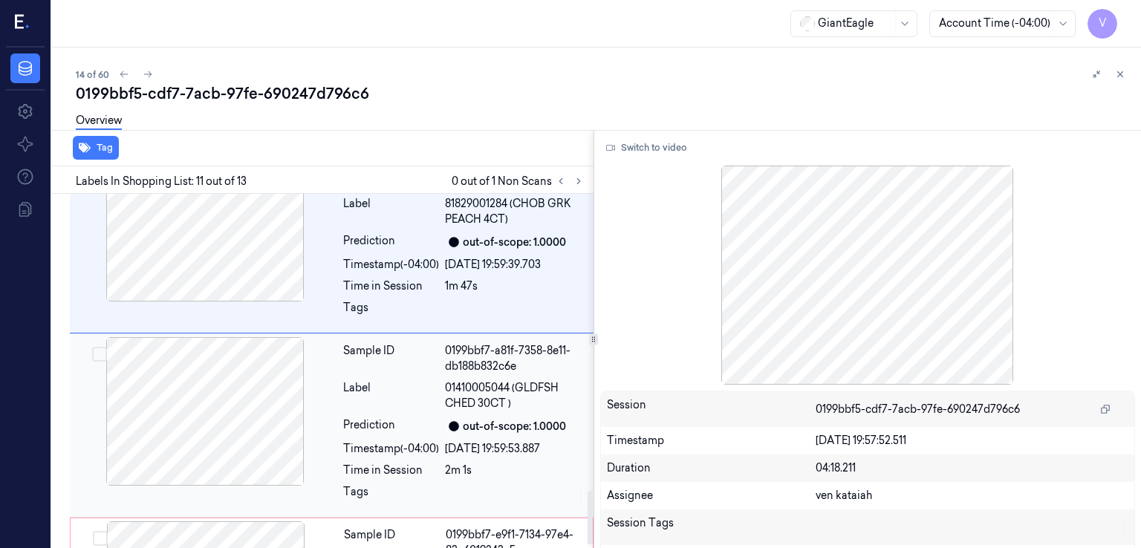
scroll to position [1991, 0]
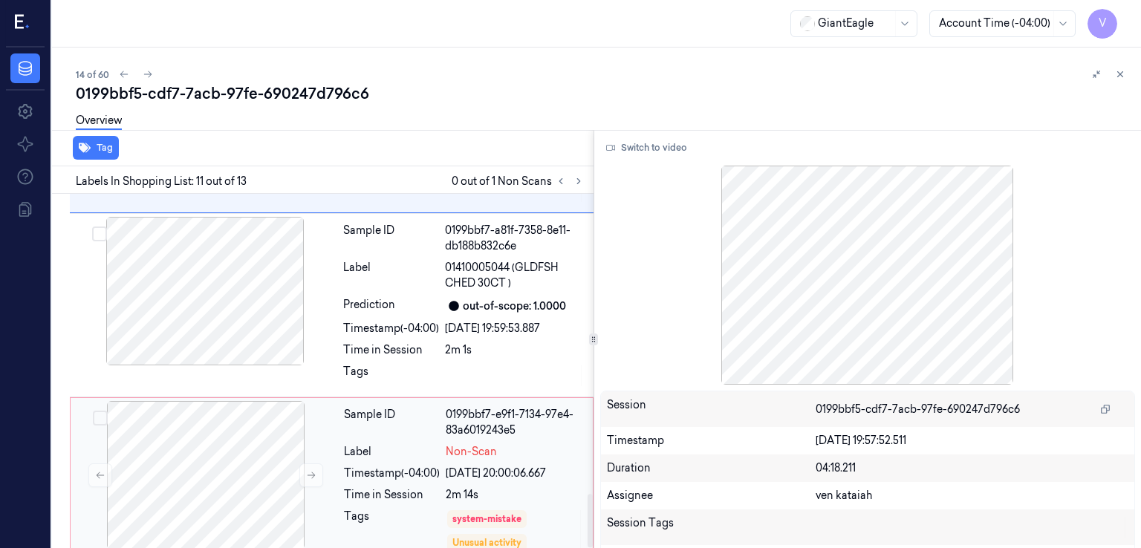
click at [440, 412] on div "Sample ID" at bounding box center [392, 422] width 96 height 31
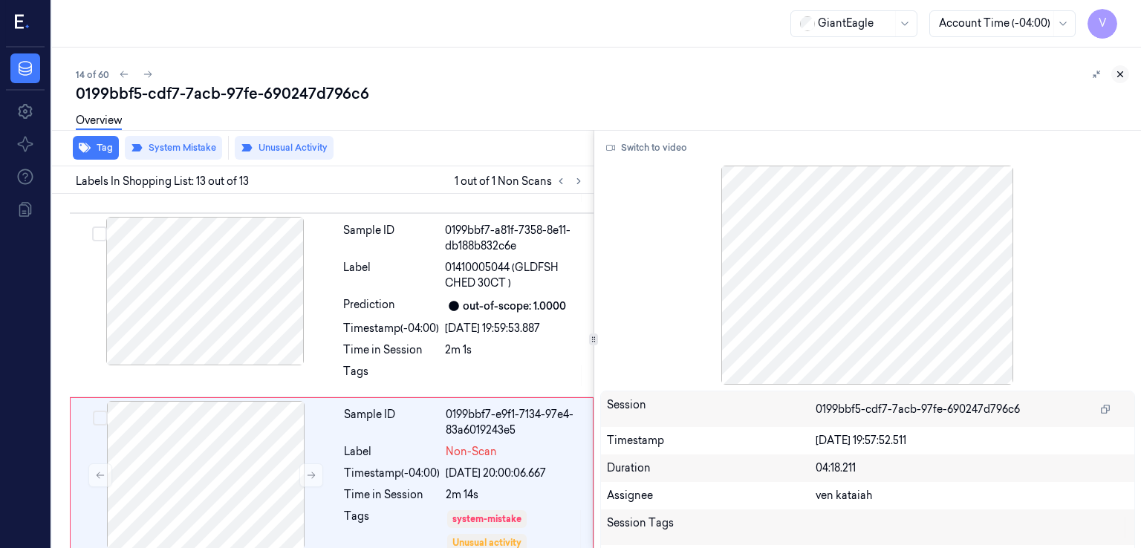
click at [1119, 72] on icon at bounding box center [1120, 74] width 10 height 10
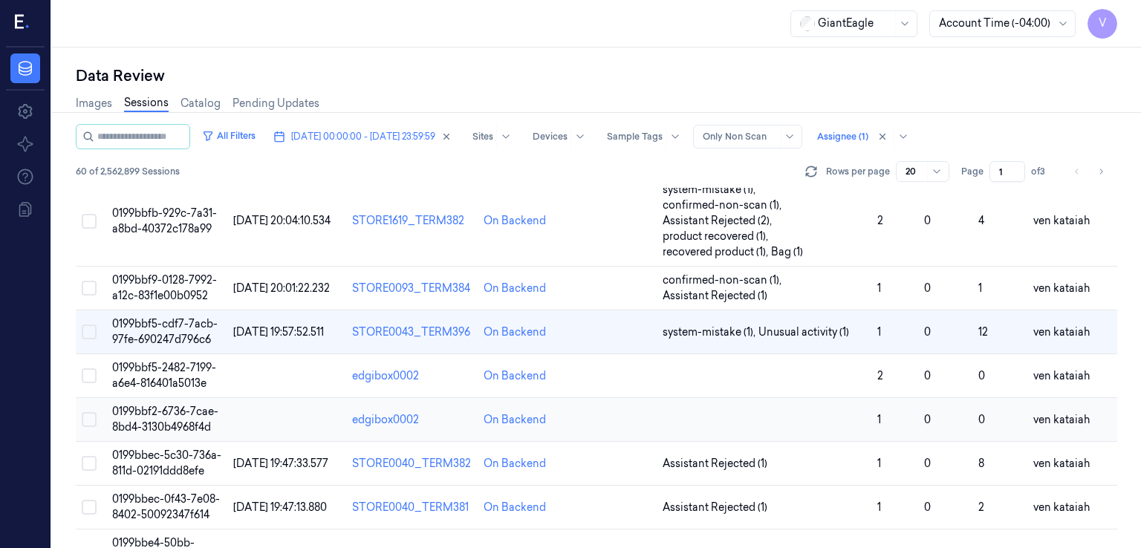
scroll to position [744, 0]
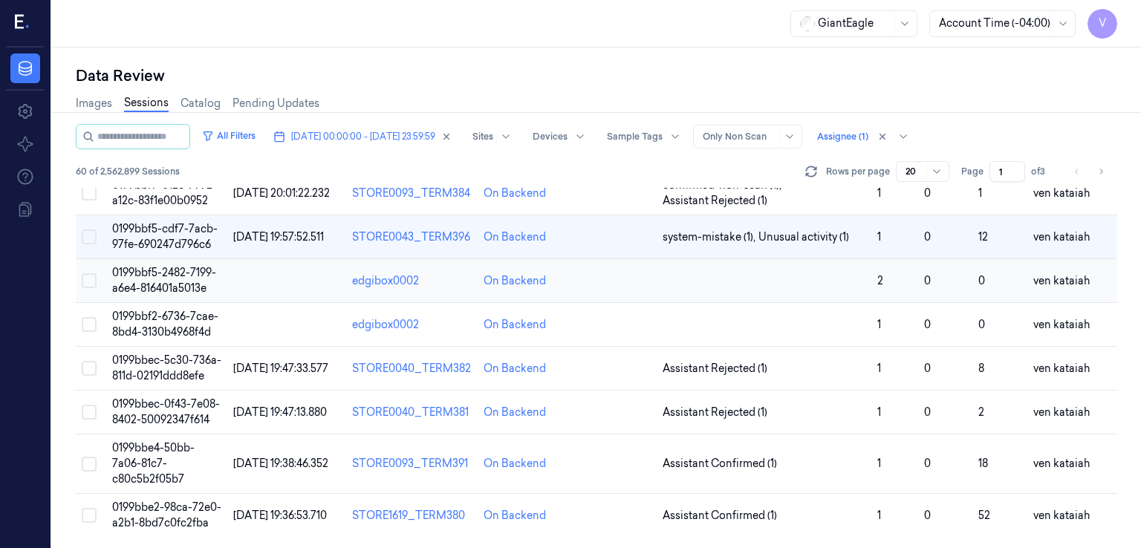
click at [785, 273] on td at bounding box center [764, 281] width 215 height 44
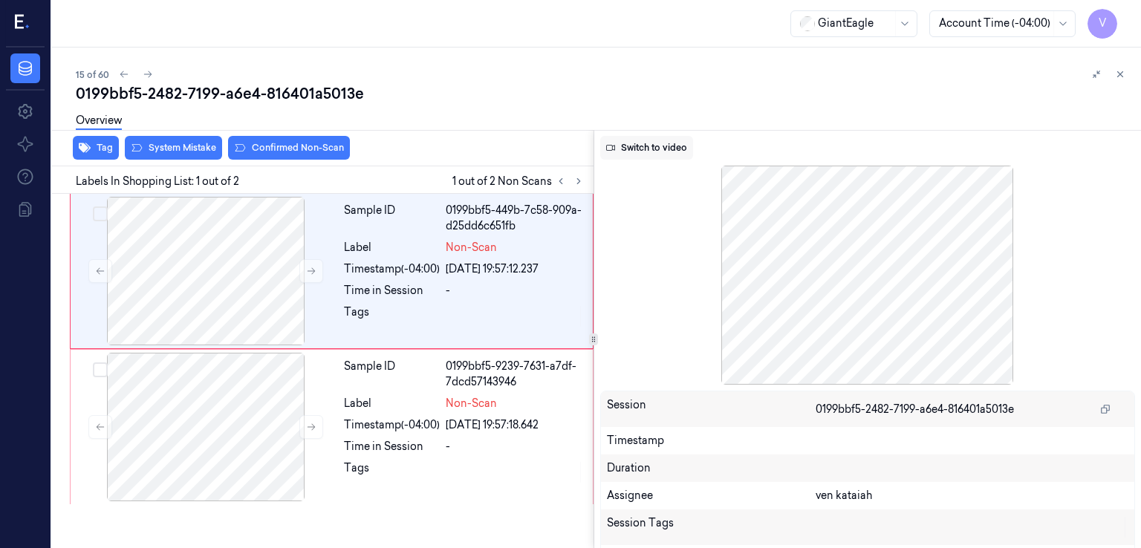
click at [612, 152] on icon at bounding box center [610, 147] width 9 height 9
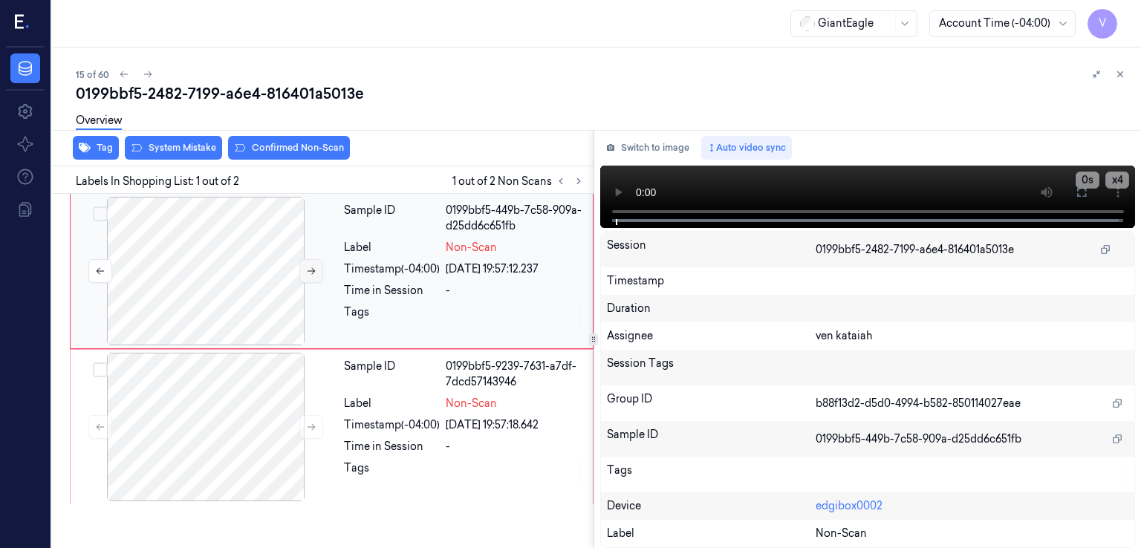
click at [311, 266] on icon at bounding box center [311, 271] width 10 height 10
click at [1084, 195] on icon at bounding box center [1082, 192] width 12 height 12
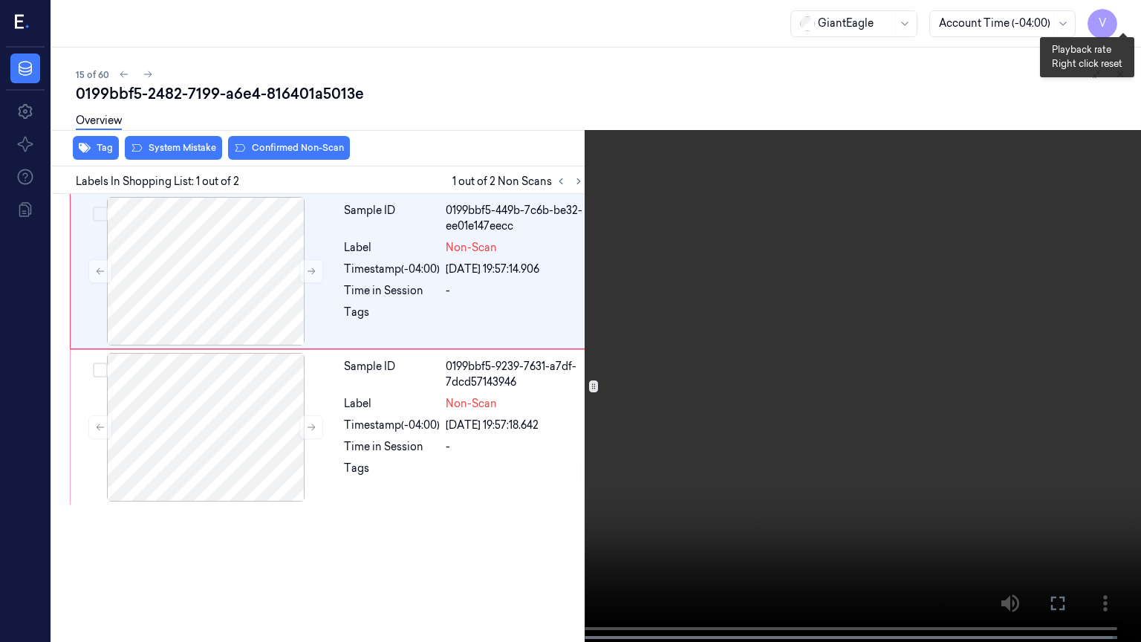
click at [1126, 10] on button "x 4" at bounding box center [1123, 18] width 24 height 24
click at [1126, 10] on button "x 1" at bounding box center [1123, 18] width 24 height 24
click at [0, 0] on icon at bounding box center [0, 0] width 0 height 0
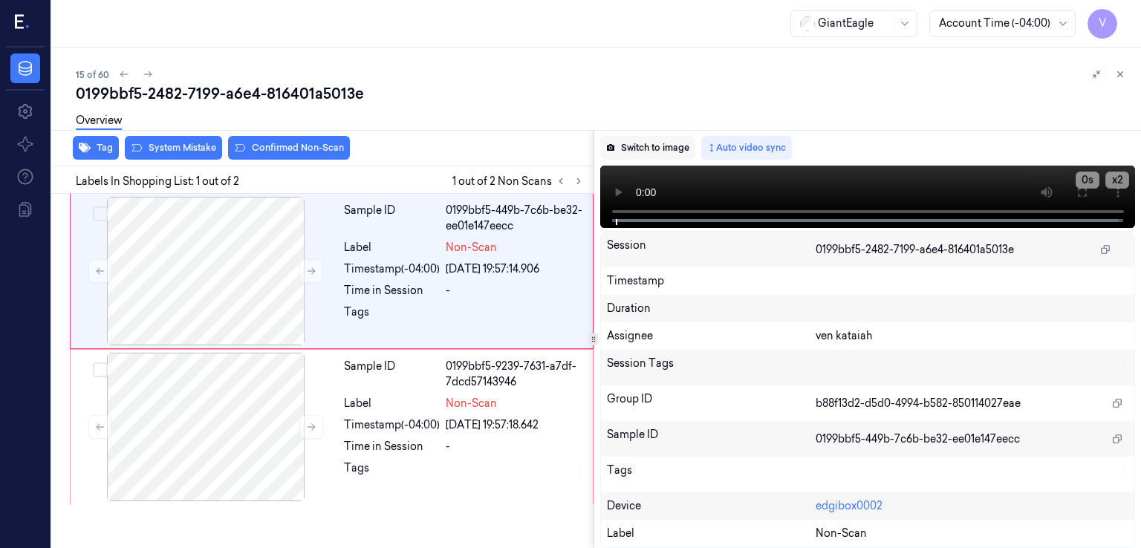
click at [626, 147] on button "Switch to image" at bounding box center [647, 148] width 95 height 24
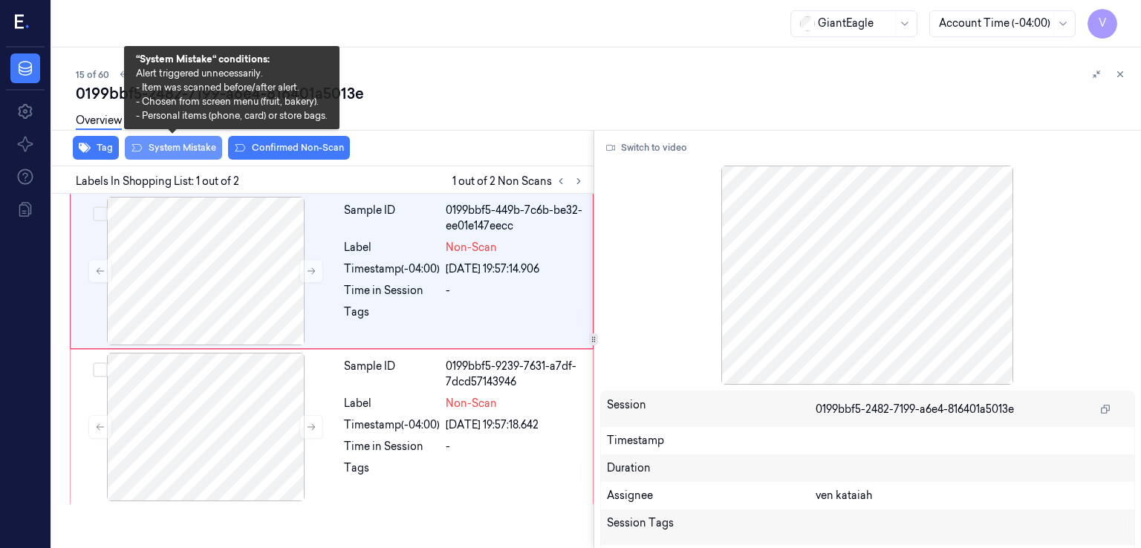
click at [169, 143] on button "System Mistake" at bounding box center [173, 148] width 97 height 24
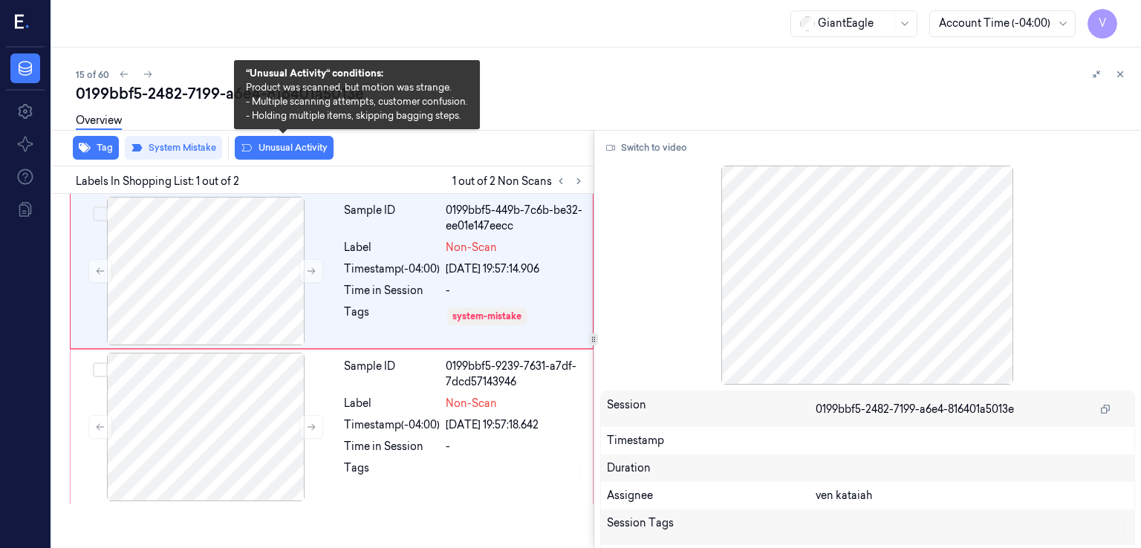
click at [311, 151] on button "Unusual Activity" at bounding box center [284, 148] width 99 height 24
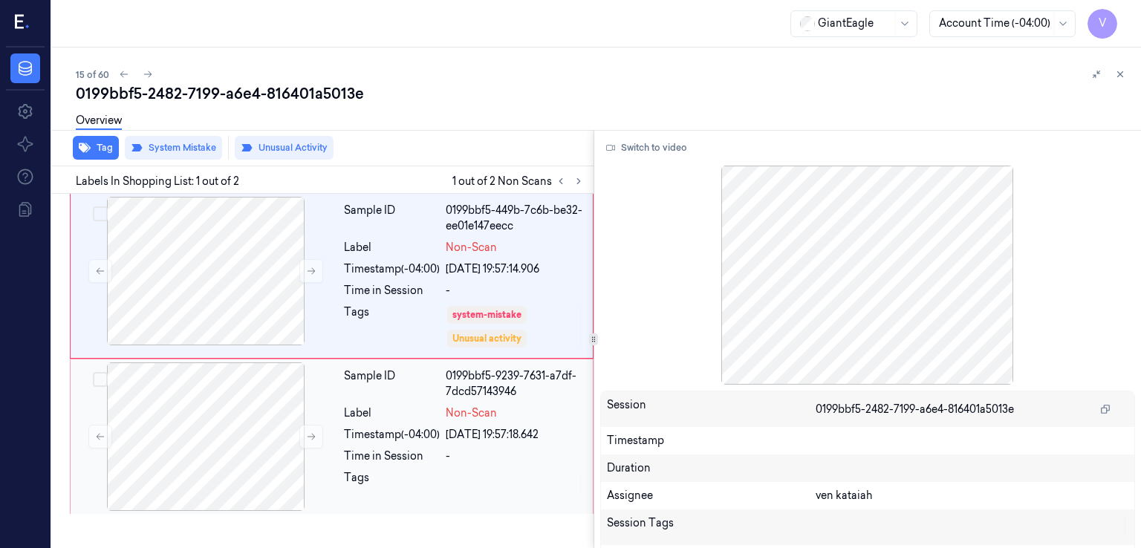
click at [386, 439] on div "Timestamp (-04:00)" at bounding box center [392, 435] width 96 height 16
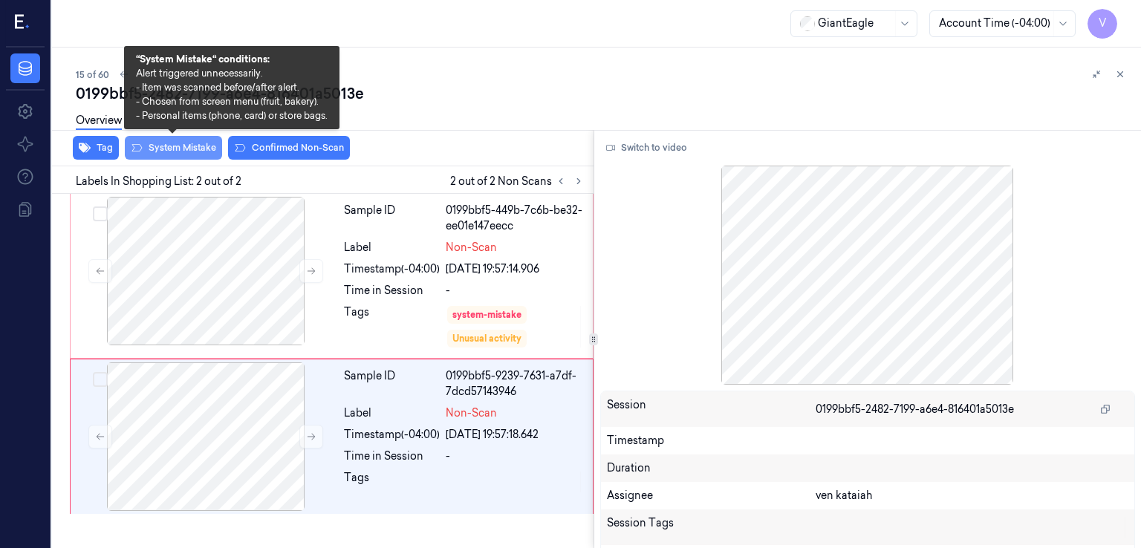
click at [177, 151] on button "System Mistake" at bounding box center [173, 148] width 97 height 24
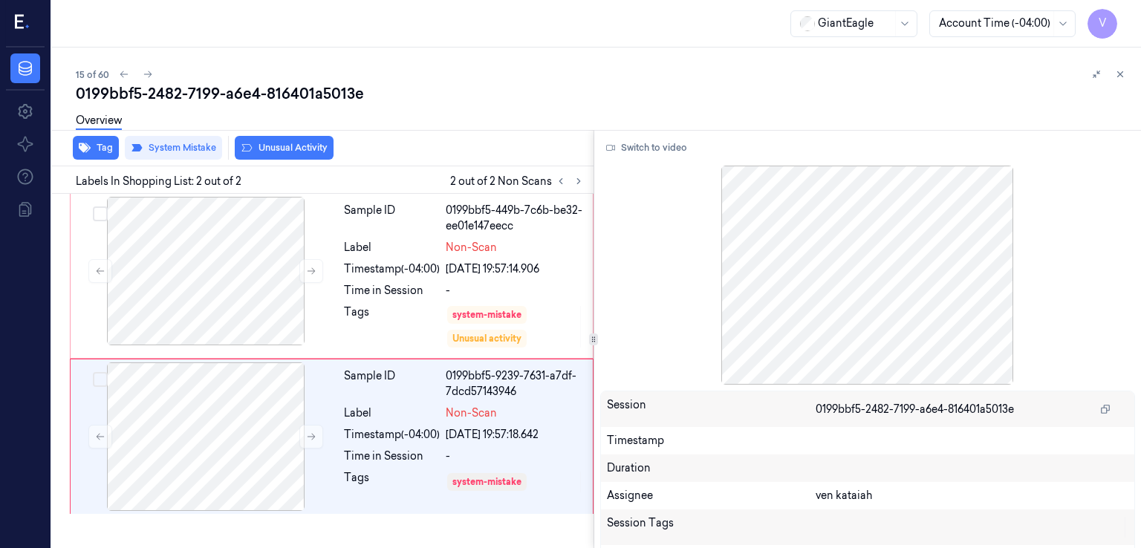
click at [278, 149] on button "Unusual Activity" at bounding box center [284, 148] width 99 height 24
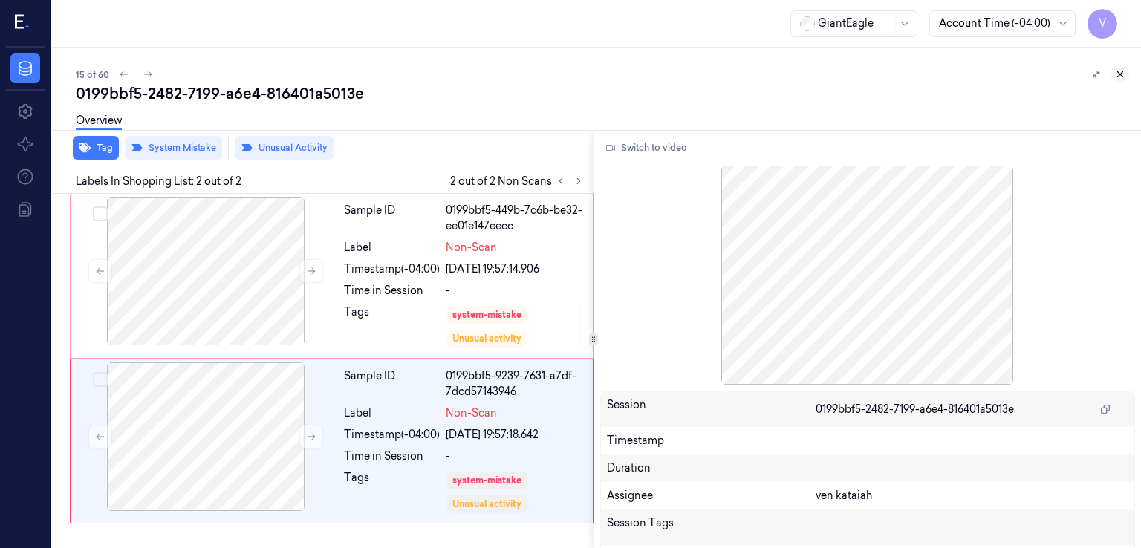
click at [1115, 75] on icon at bounding box center [1120, 74] width 10 height 10
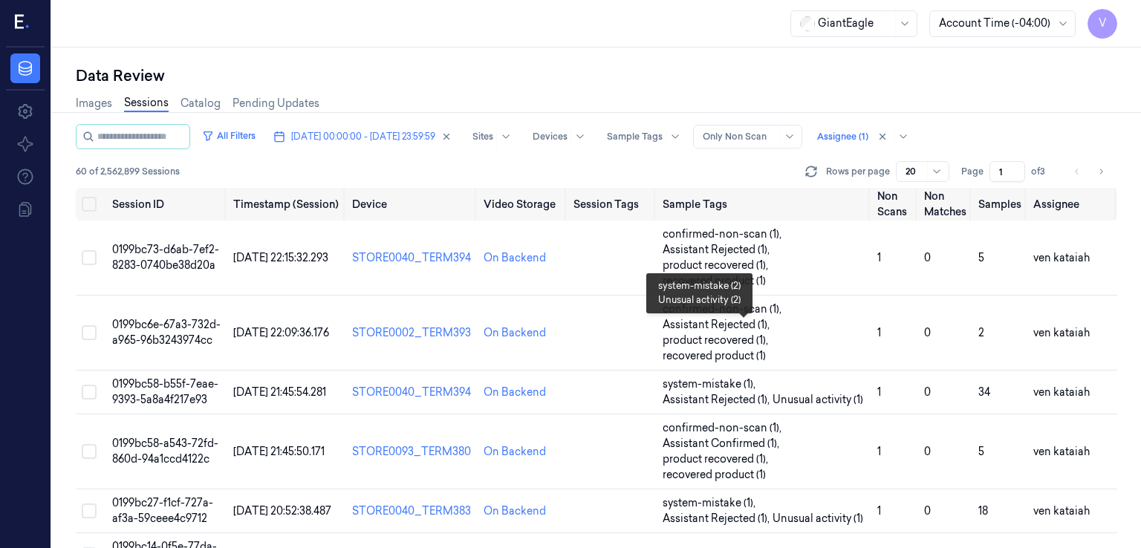
scroll to position [681, 0]
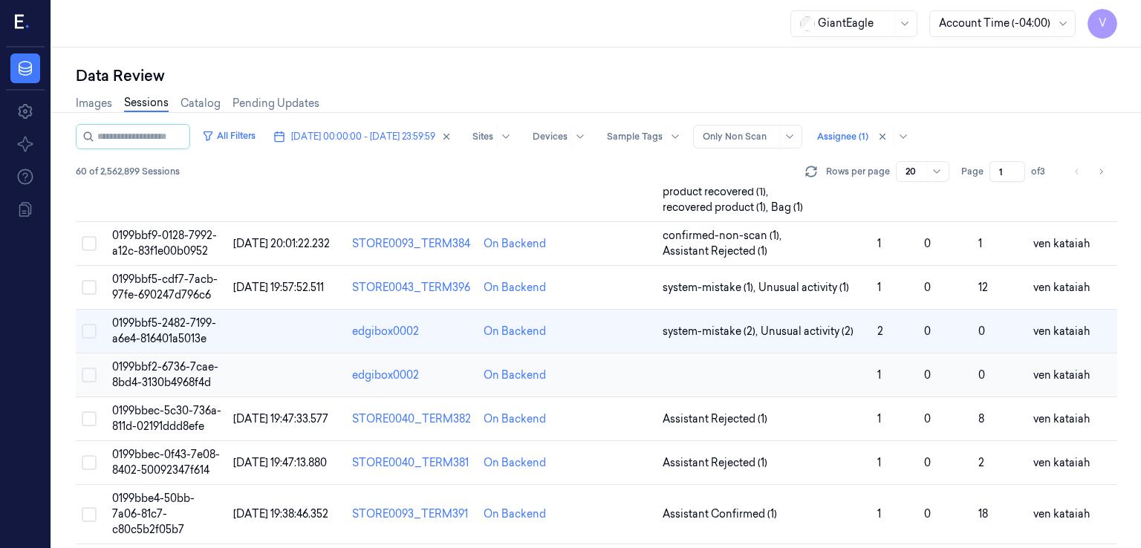
click at [759, 375] on td at bounding box center [764, 376] width 215 height 44
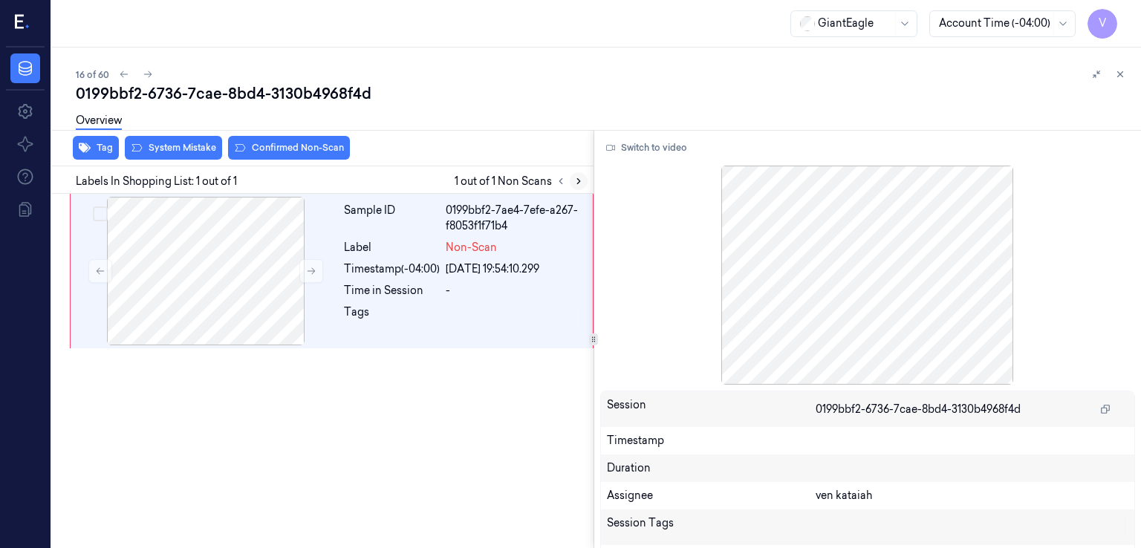
click at [576, 182] on icon at bounding box center [579, 181] width 10 height 10
click at [311, 273] on icon at bounding box center [311, 271] width 10 height 10
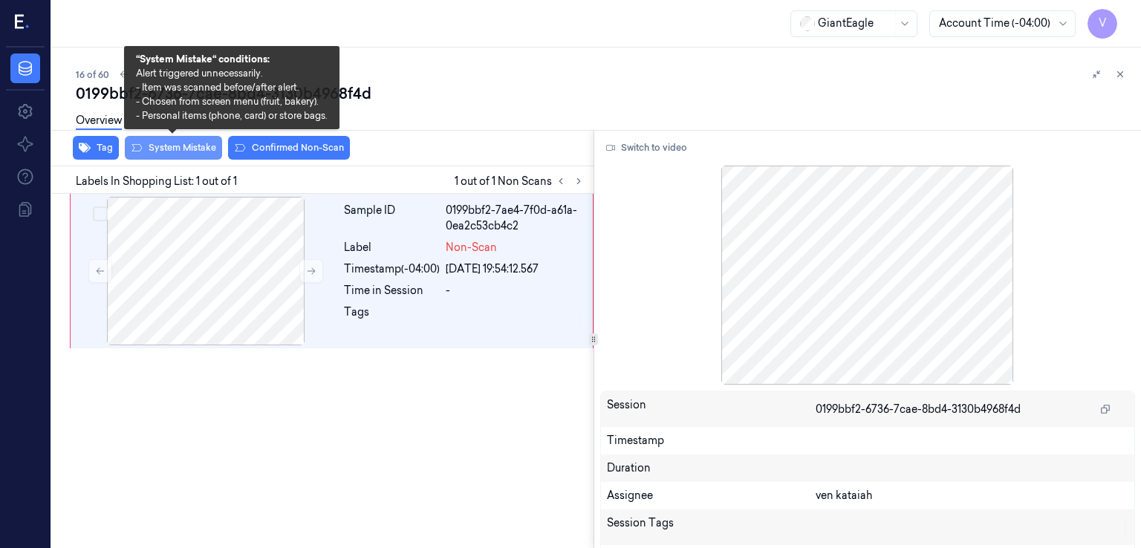
click at [169, 155] on button "System Mistake" at bounding box center [173, 148] width 97 height 24
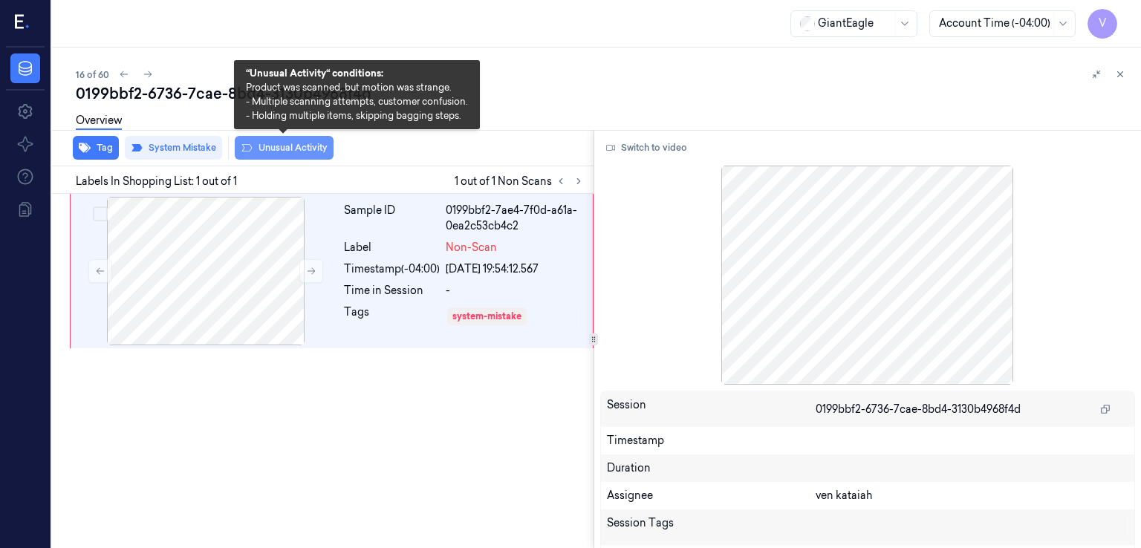
click at [283, 149] on button "Unusual Activity" at bounding box center [284, 148] width 99 height 24
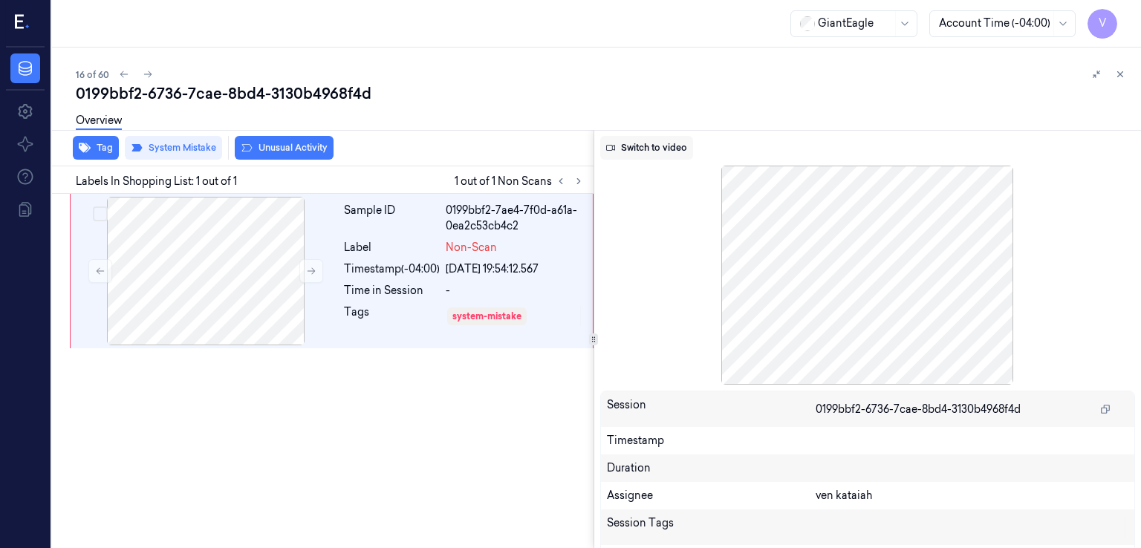
click at [641, 149] on button "Switch to video" at bounding box center [646, 148] width 93 height 24
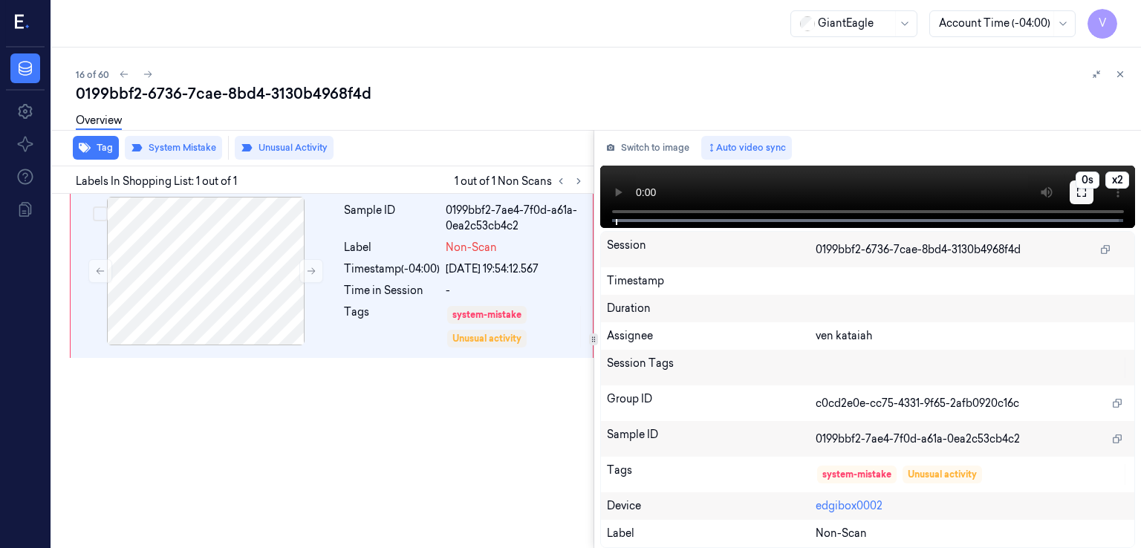
click at [1091, 197] on button at bounding box center [1082, 193] width 24 height 24
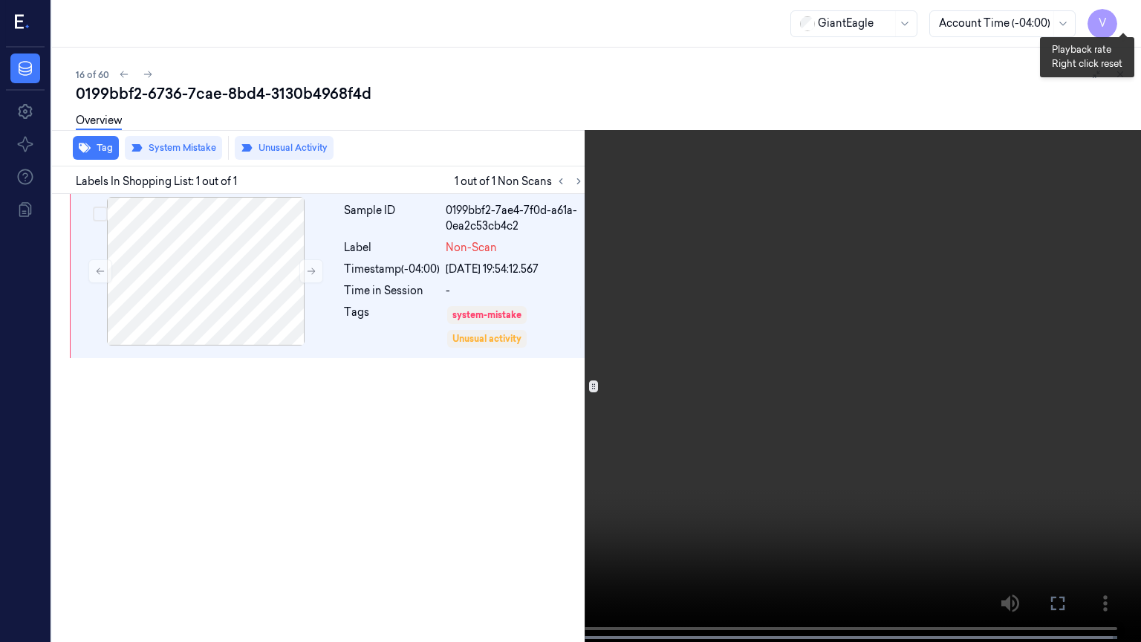
click at [1126, 25] on button "x 2" at bounding box center [1123, 18] width 24 height 24
click at [1123, 16] on button "x 4" at bounding box center [1123, 18] width 24 height 24
click at [1123, 16] on button "x 1" at bounding box center [1123, 18] width 24 height 24
click at [0, 0] on icon at bounding box center [0, 0] width 0 height 0
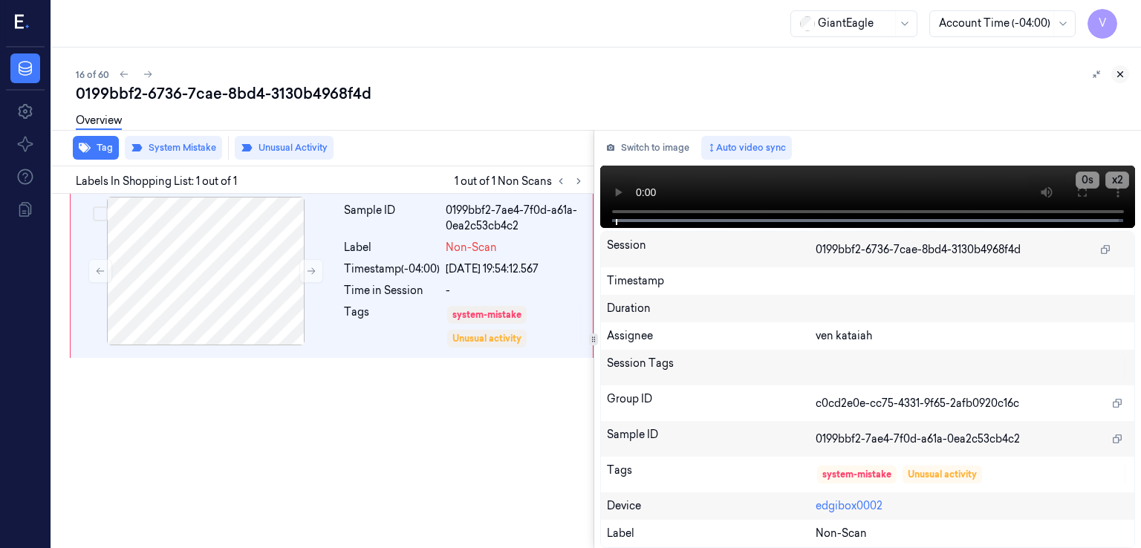
click at [1120, 78] on icon at bounding box center [1120, 74] width 10 height 10
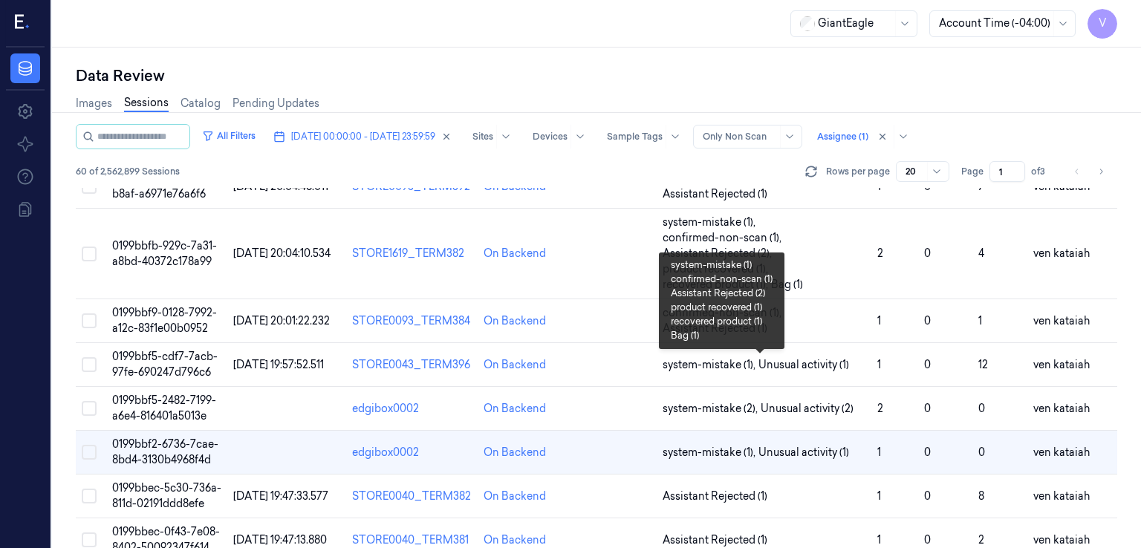
scroll to position [744, 0]
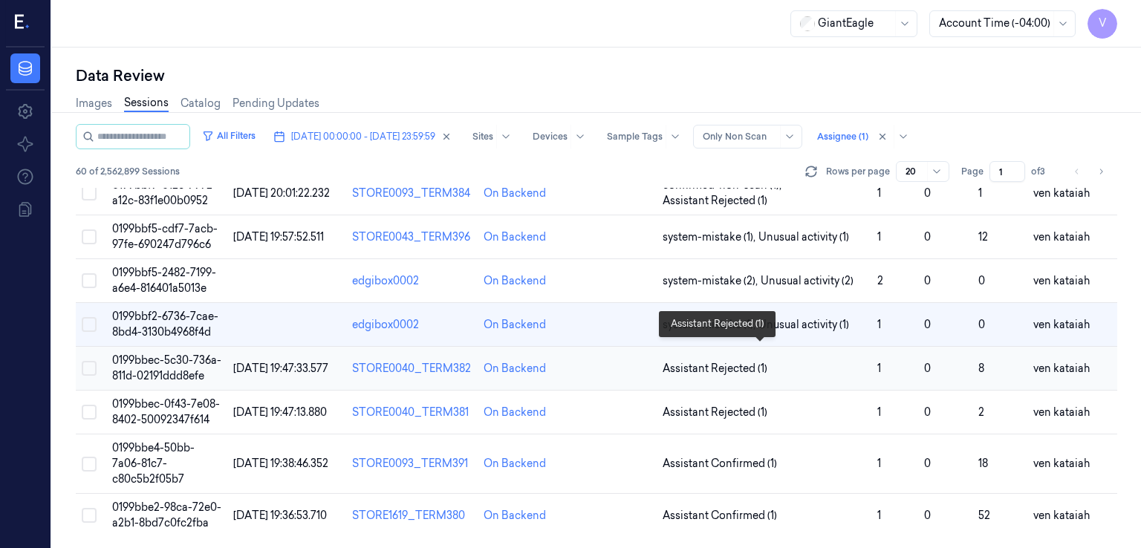
click at [750, 361] on span "Assistant Rejected (1)" at bounding box center [715, 369] width 105 height 16
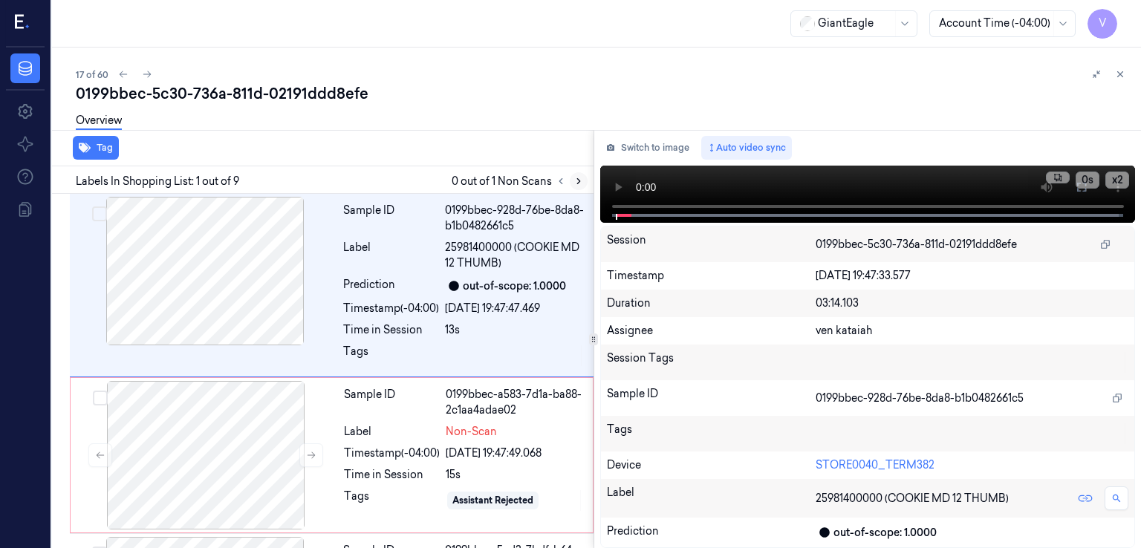
click at [579, 181] on icon at bounding box center [578, 181] width 3 height 5
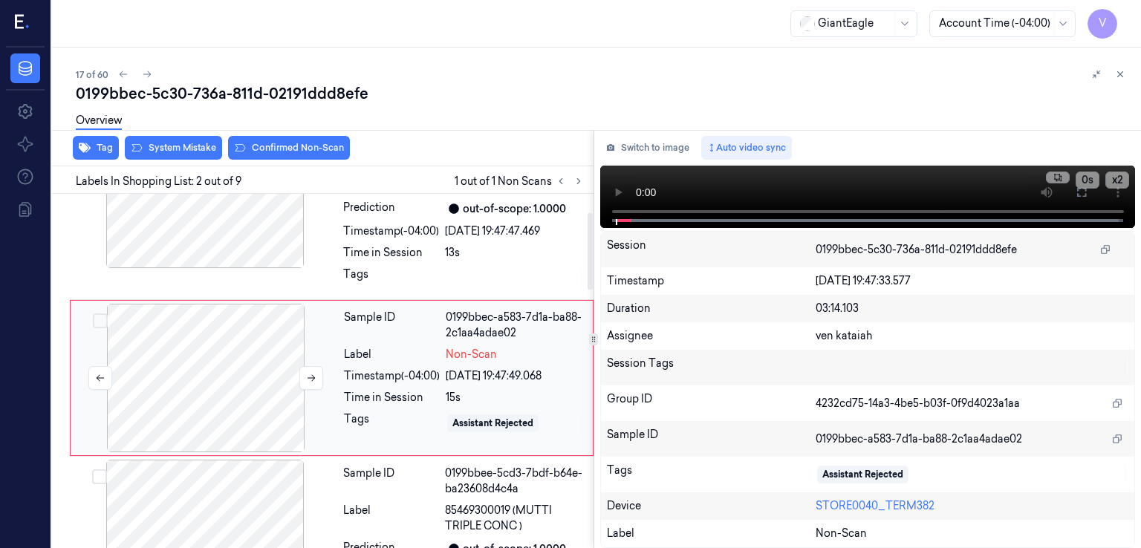
scroll to position [83, 0]
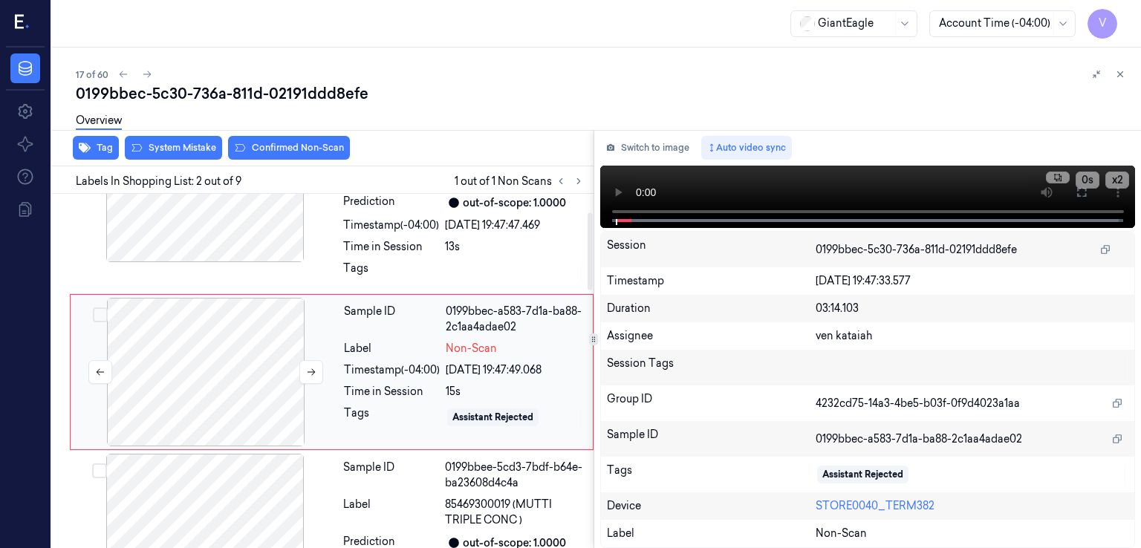
click at [270, 392] on div at bounding box center [206, 372] width 264 height 149
click at [305, 369] on button at bounding box center [311, 372] width 24 height 24
click at [335, 270] on div "Sample ID 0199bbec-928d-76be-8da8-b1b0482661c5 Label 25981400000 (COOKIE MD 12 …" at bounding box center [332, 203] width 524 height 184
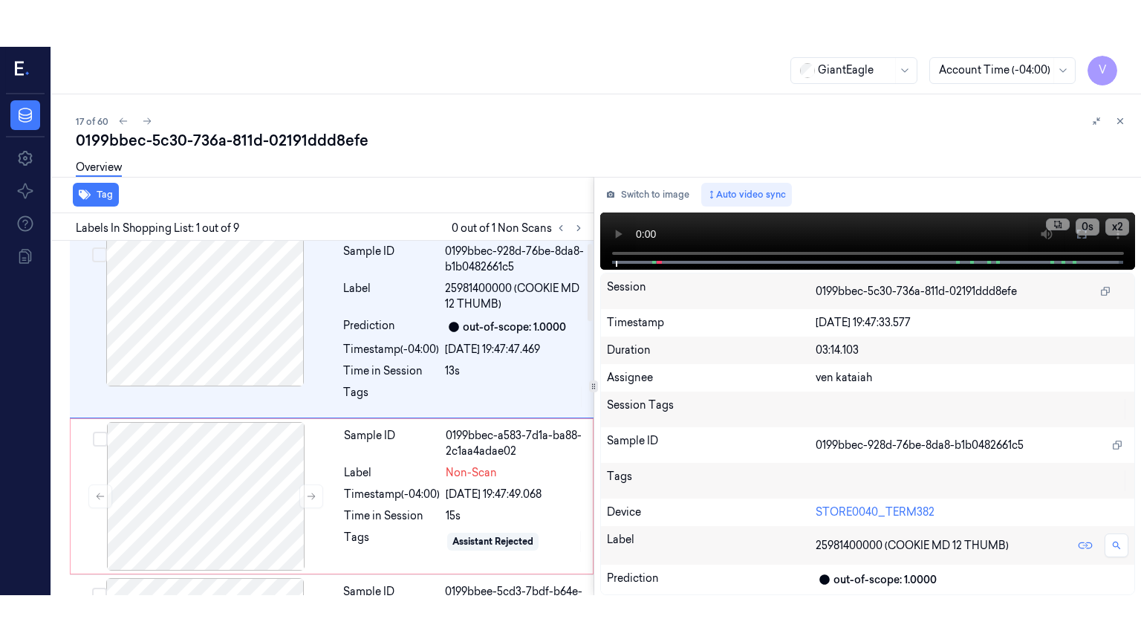
scroll to position [0, 0]
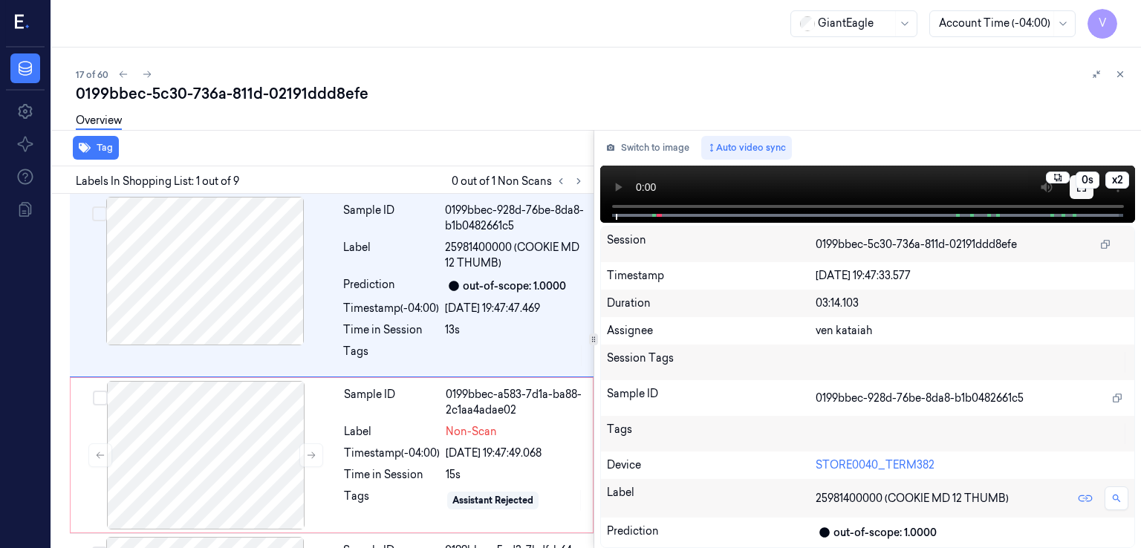
click at [1083, 194] on button at bounding box center [1082, 187] width 24 height 24
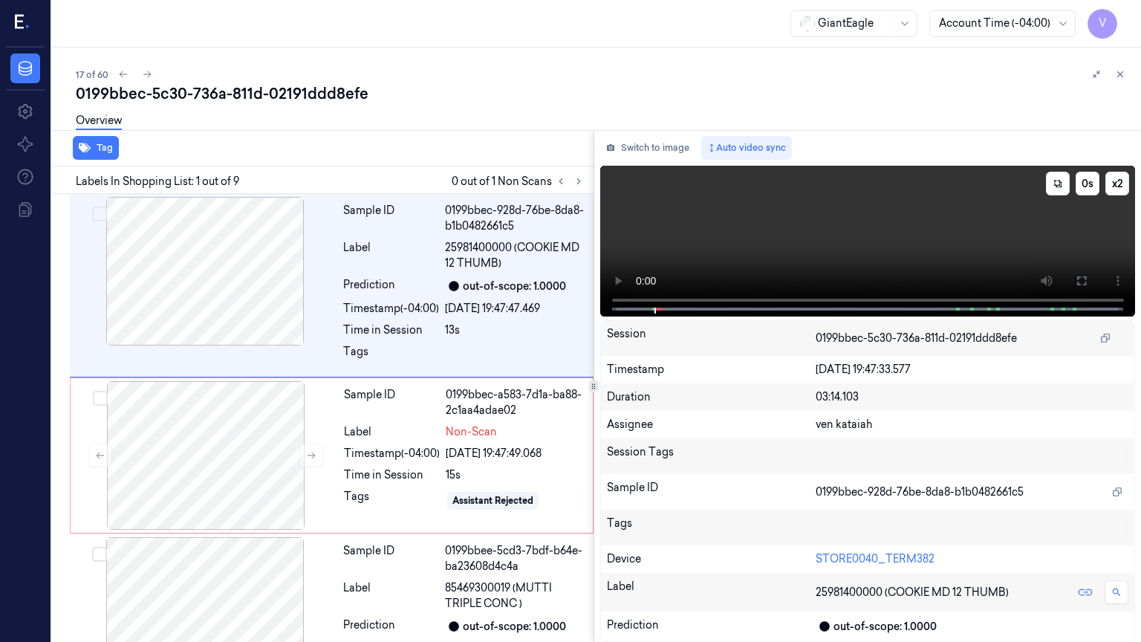
scroll to position [36, 0]
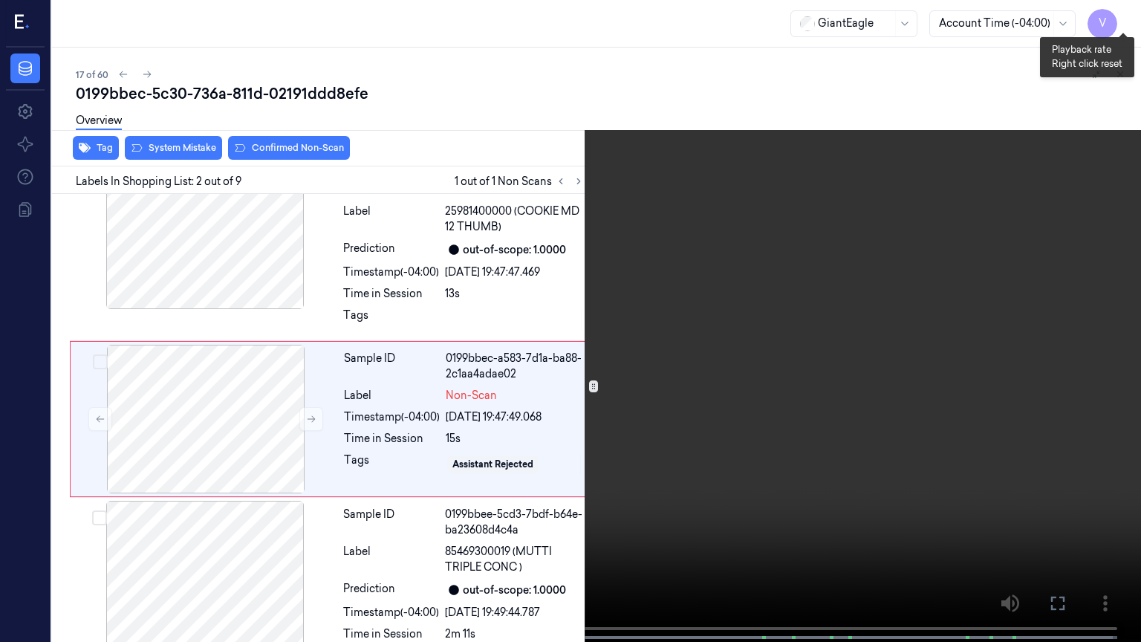
click at [1125, 22] on button "x 2" at bounding box center [1123, 18] width 24 height 24
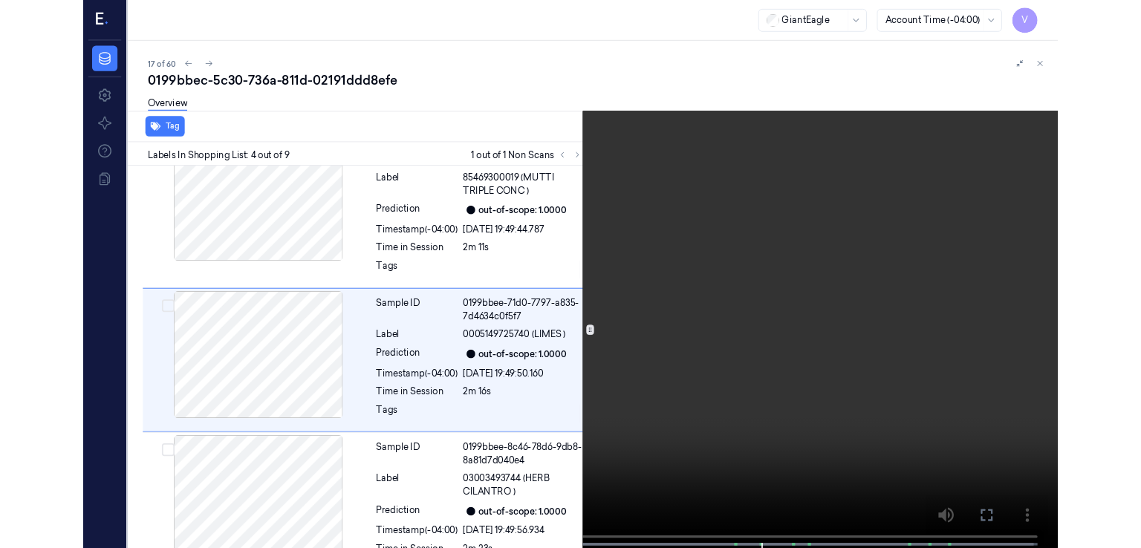
scroll to position [383, 0]
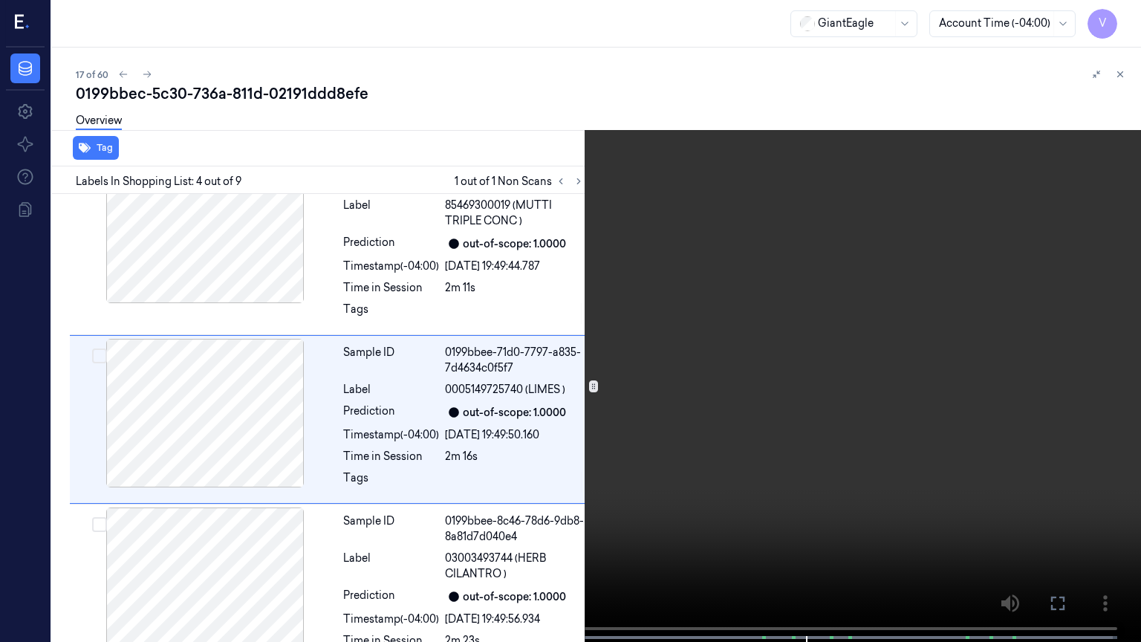
click at [0, 0] on icon at bounding box center [0, 0] width 0 height 0
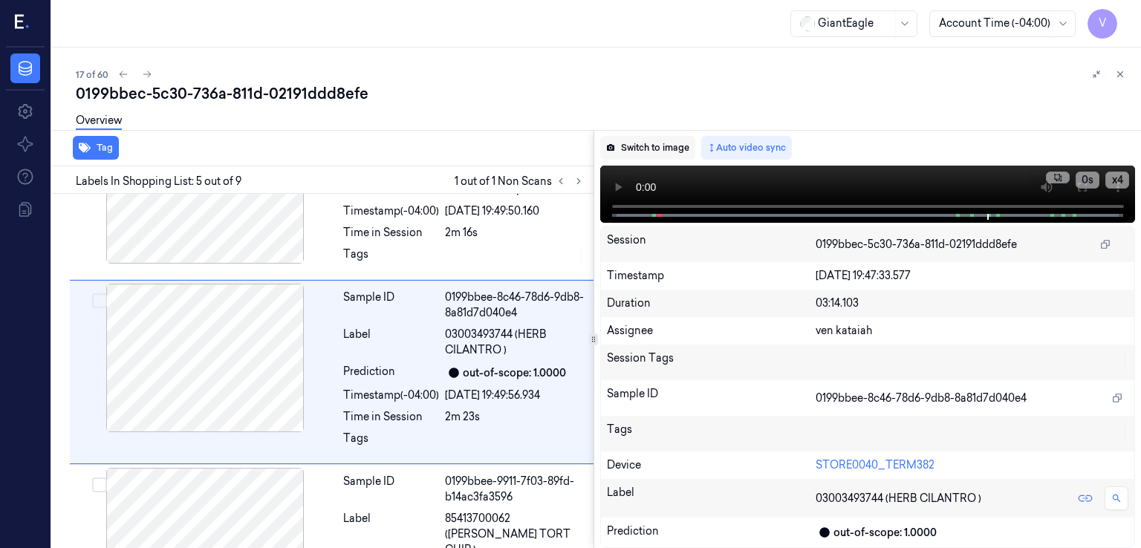
click at [649, 151] on button "Switch to image" at bounding box center [647, 148] width 95 height 24
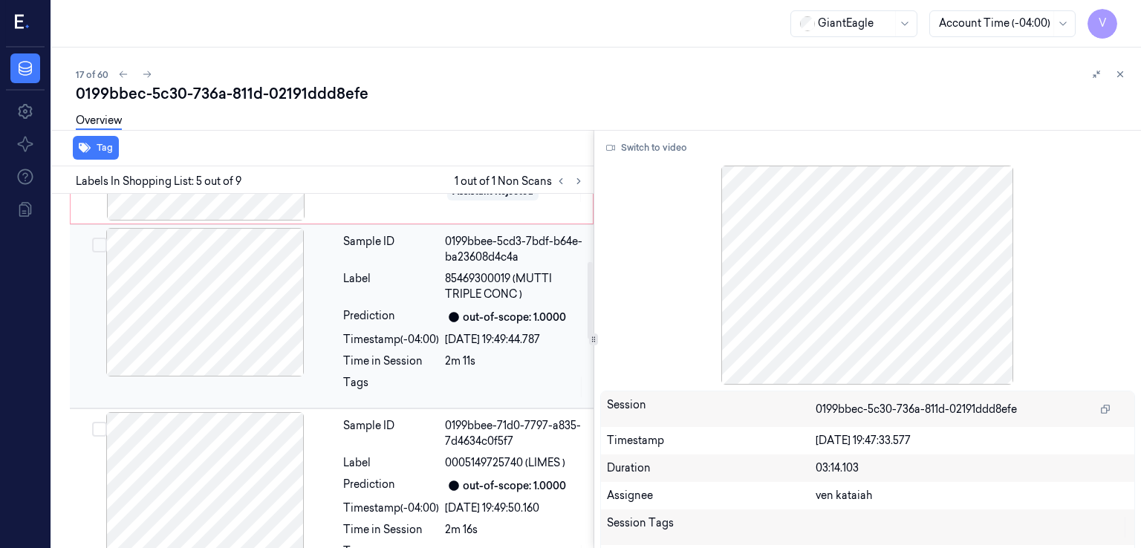
click at [458, 308] on div at bounding box center [454, 317] width 18 height 18
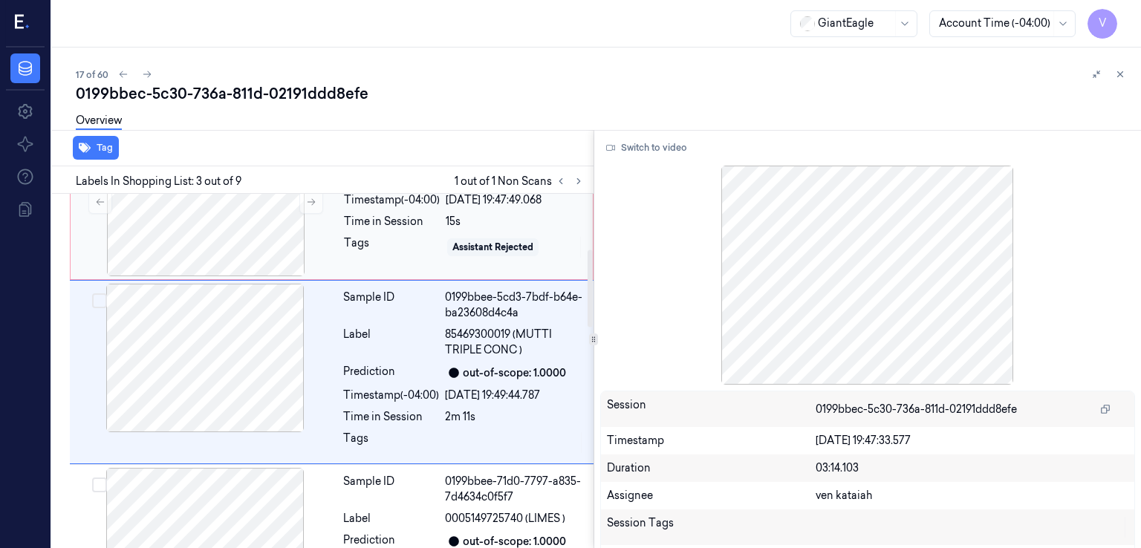
click at [389, 258] on div "Sample ID 0199bbec-a583-7d1a-ba88-2c1aa4adae02 Label Non-Scan Timestamp (-04:00…" at bounding box center [464, 202] width 252 height 149
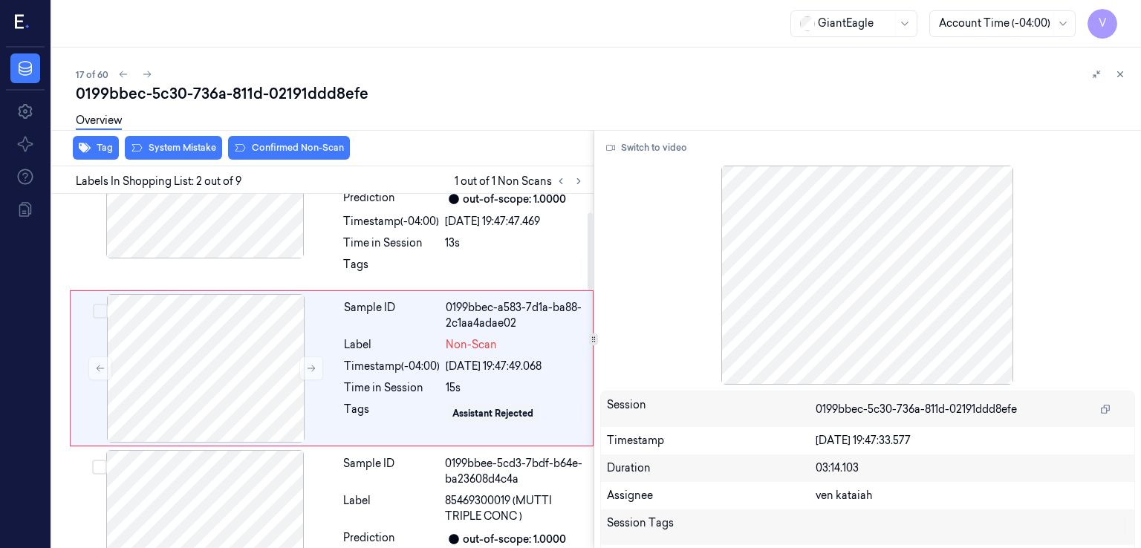
scroll to position [83, 0]
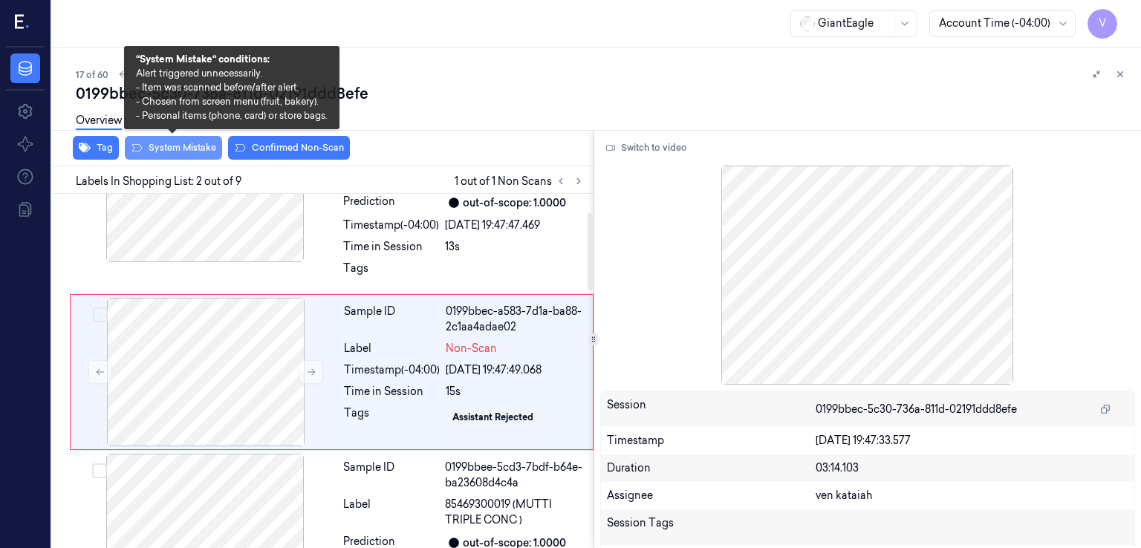
click at [179, 146] on button "System Mistake" at bounding box center [173, 148] width 97 height 24
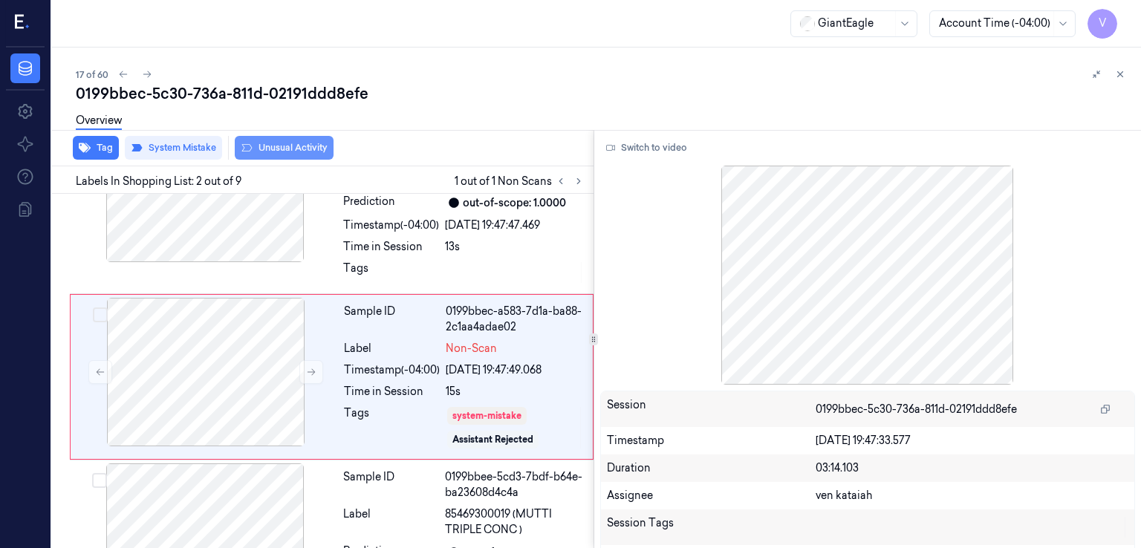
scroll to position [88, 0]
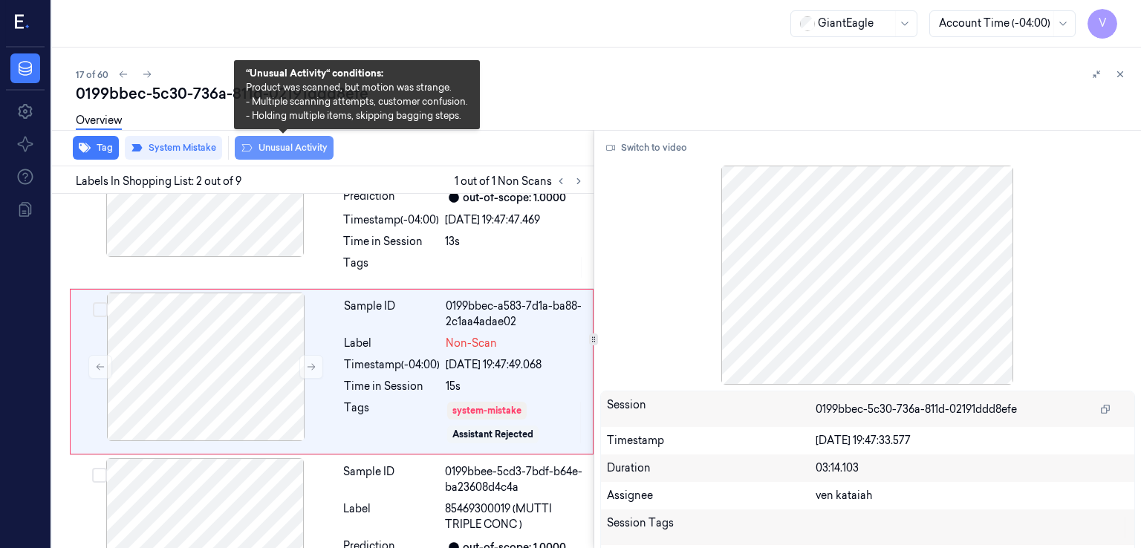
click at [259, 152] on button "Unusual Activity" at bounding box center [284, 148] width 99 height 24
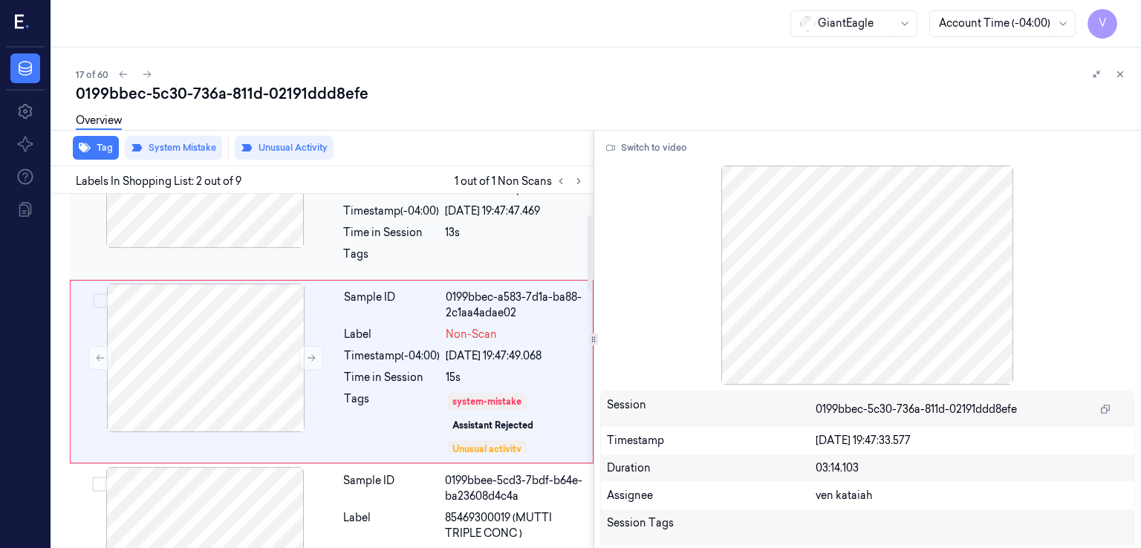
click at [325, 215] on div at bounding box center [205, 174] width 264 height 149
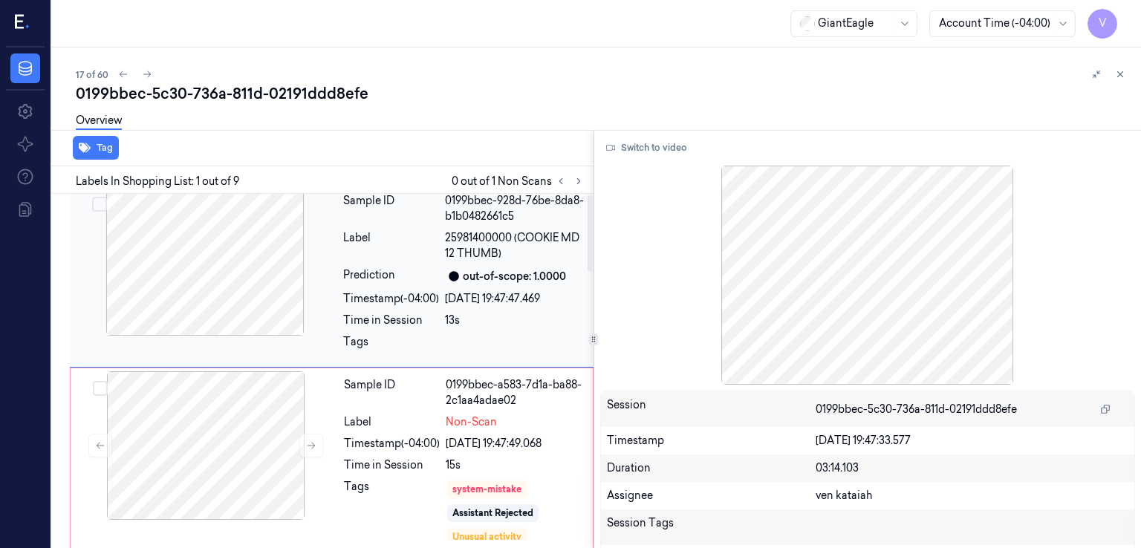
scroll to position [0, 0]
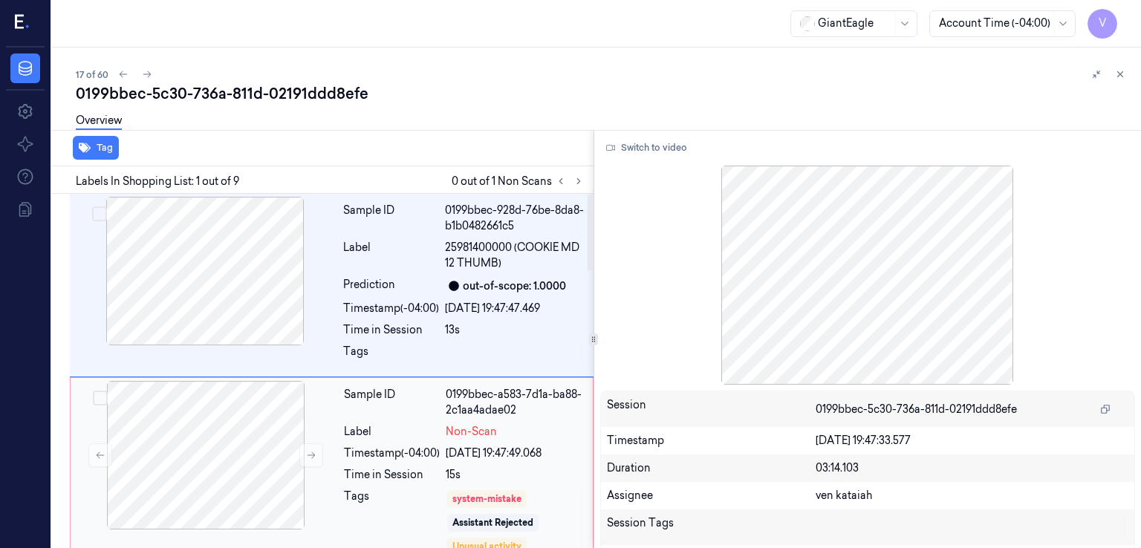
click at [505, 476] on div "15s" at bounding box center [515, 475] width 138 height 16
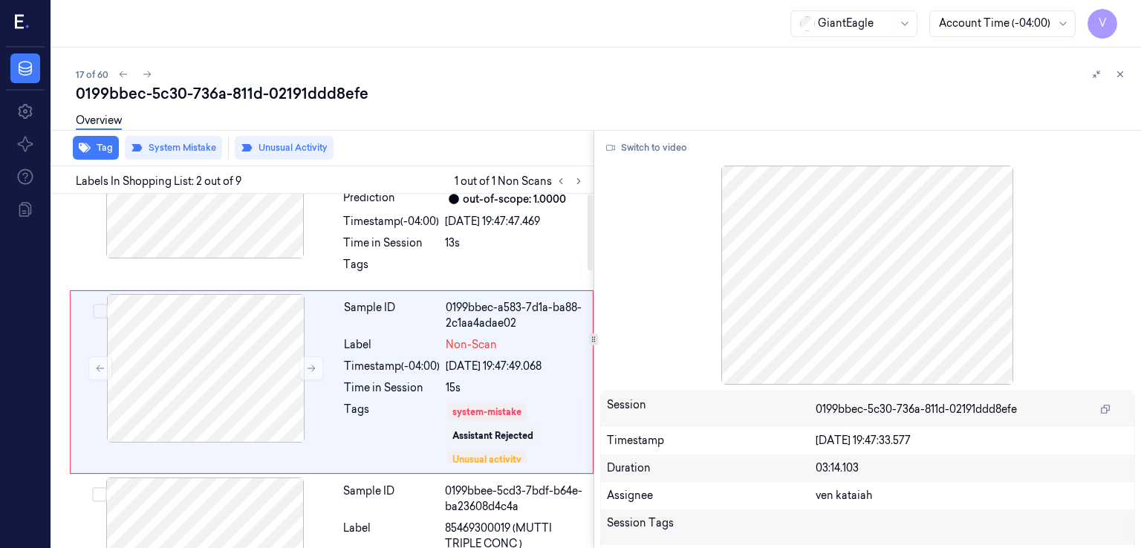
scroll to position [97, 0]
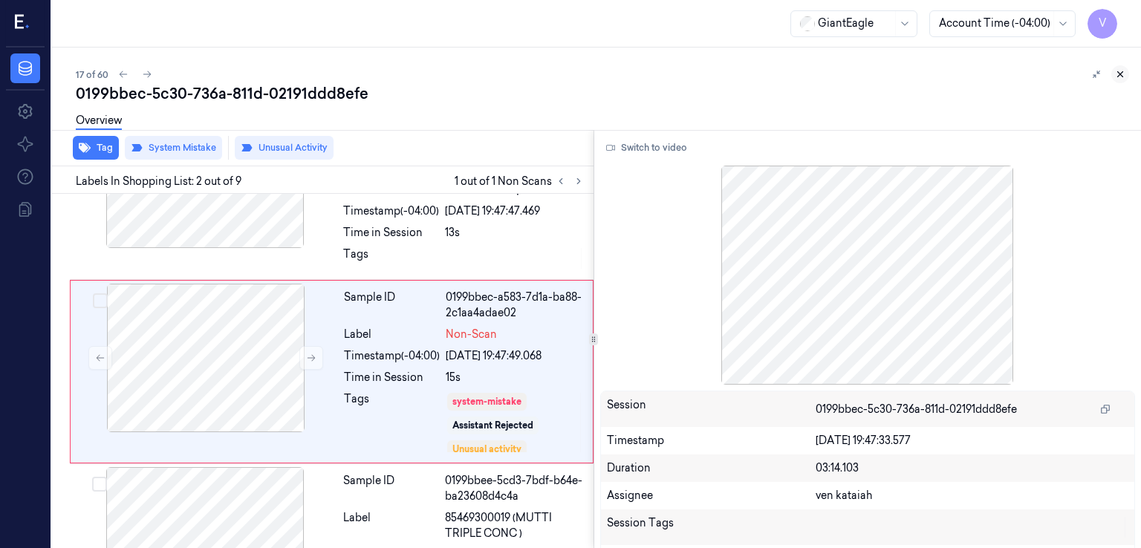
click at [1119, 73] on icon at bounding box center [1120, 74] width 5 height 5
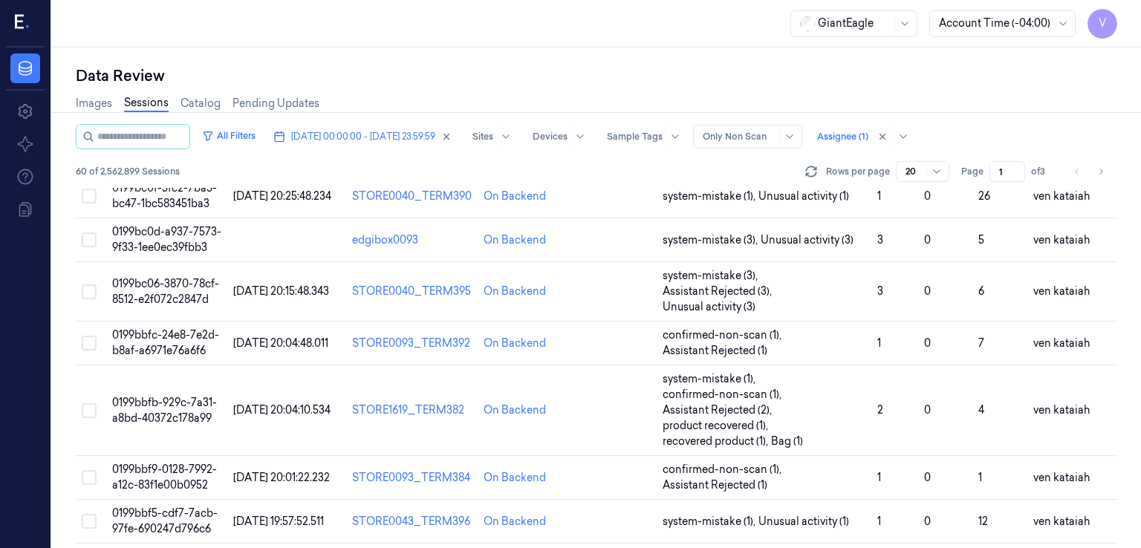
scroll to position [298, 0]
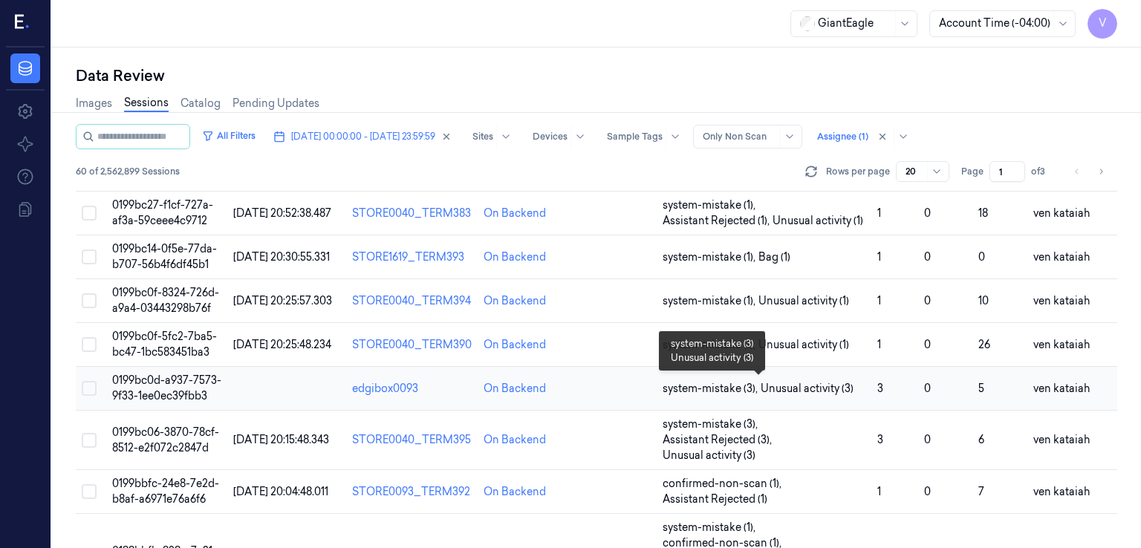
click at [852, 384] on span "system-mistake (3) , Unusual activity (3)" at bounding box center [765, 389] width 204 height 16
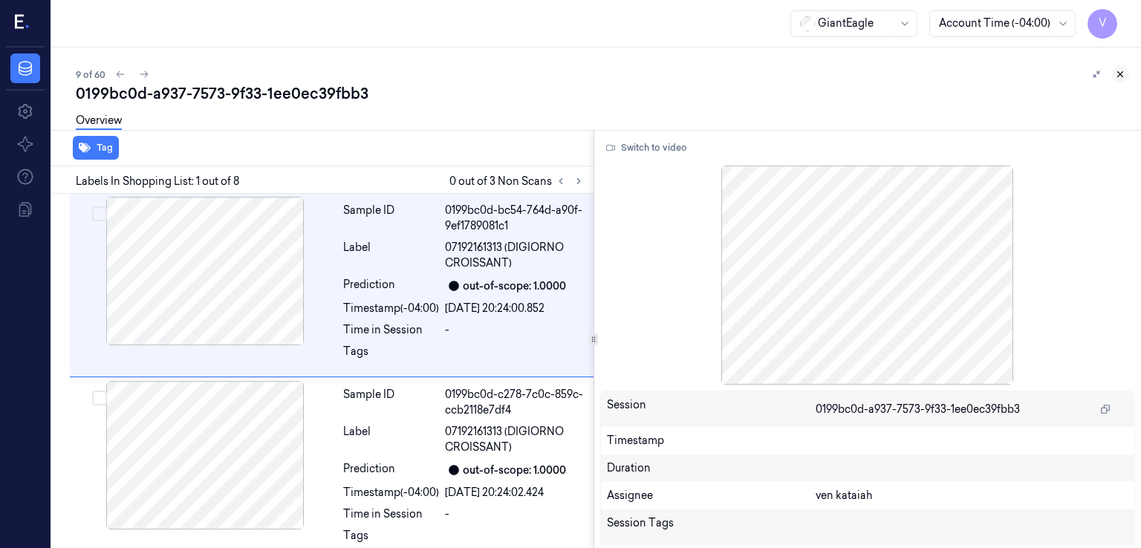
click at [1120, 69] on icon at bounding box center [1120, 74] width 10 height 10
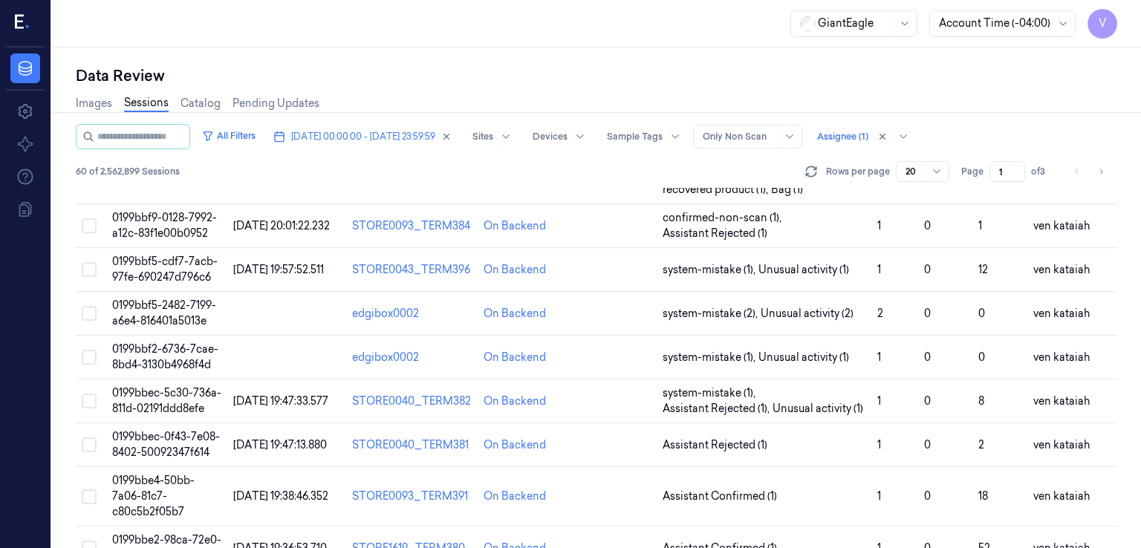
scroll to position [744, 0]
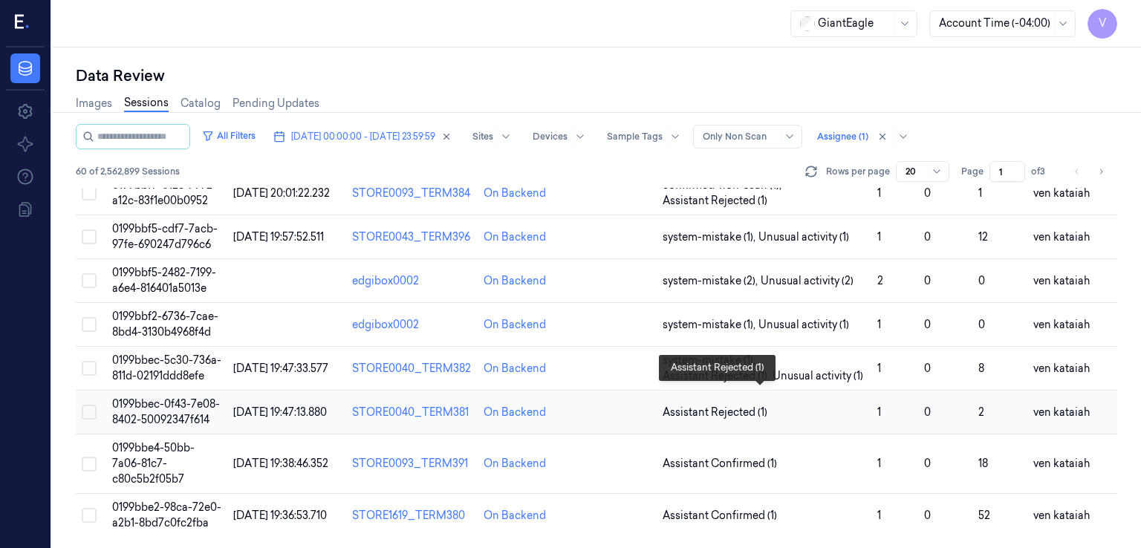
click at [693, 405] on span "Assistant Rejected (1)" at bounding box center [715, 413] width 105 height 16
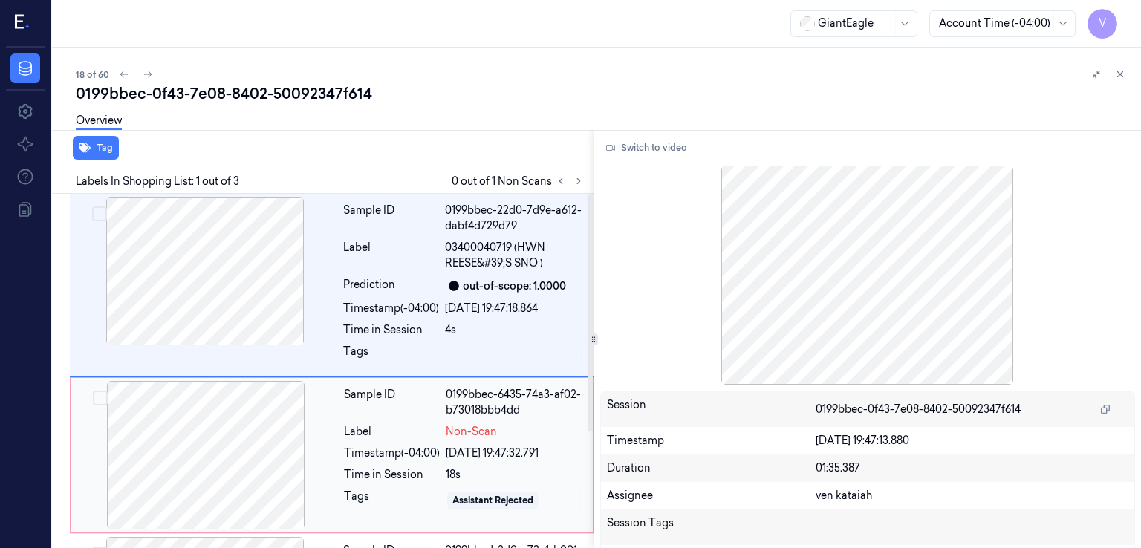
click at [474, 421] on div "Sample ID 0199bbec-6435-74a3-af02-b73018bbb4dd Label Non-Scan Timestamp (-04:00…" at bounding box center [464, 455] width 252 height 149
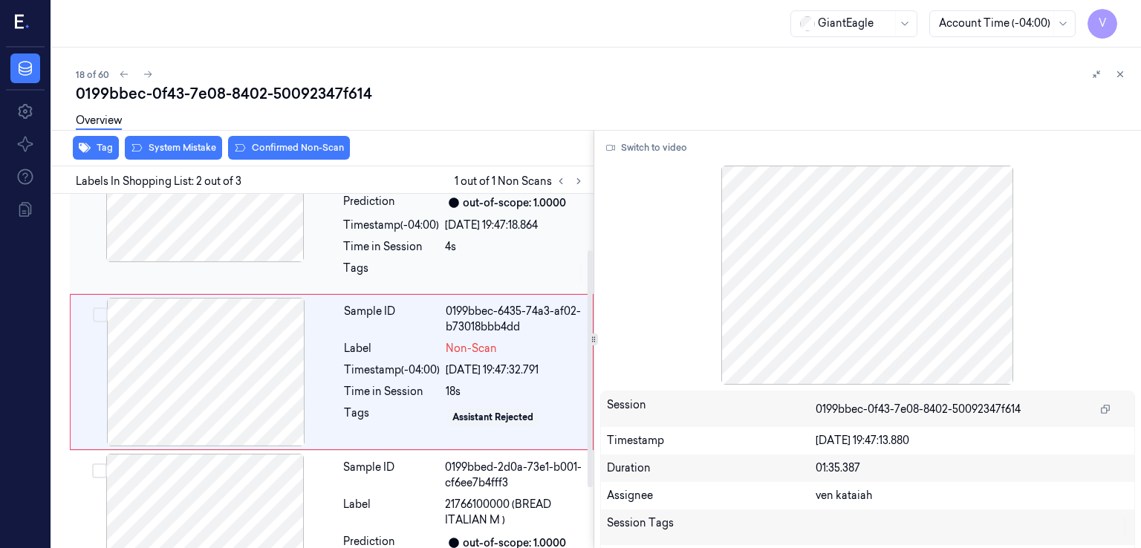
click at [467, 261] on div at bounding box center [515, 273] width 140 height 24
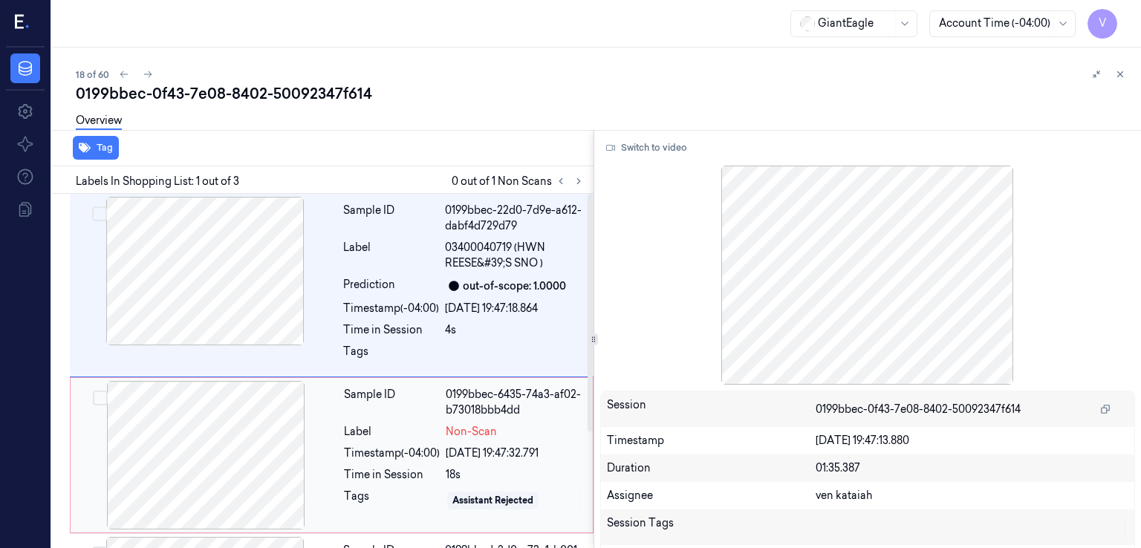
click at [386, 436] on div "Label" at bounding box center [392, 432] width 96 height 16
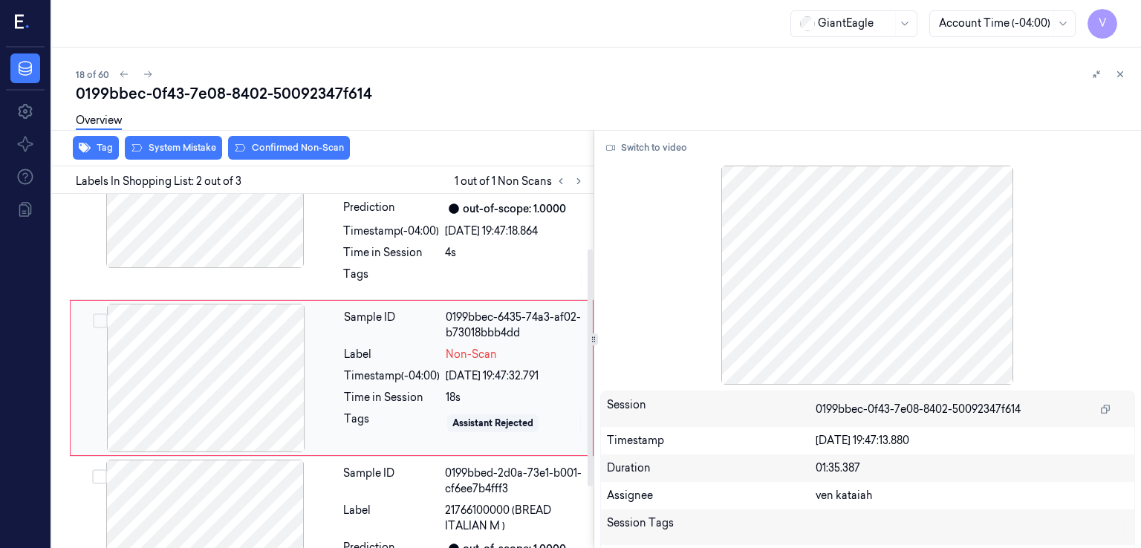
scroll to position [83, 0]
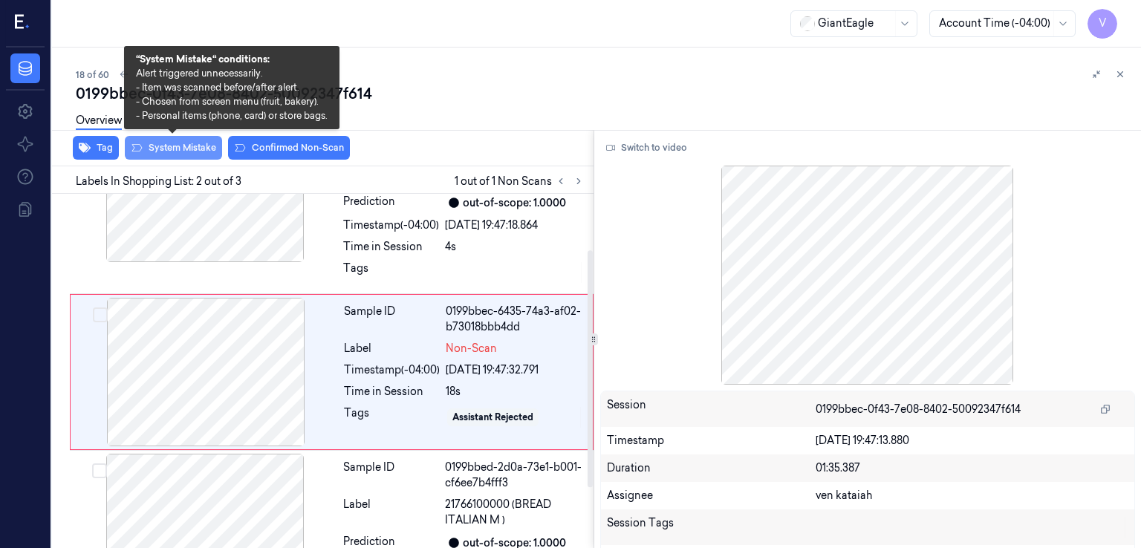
click at [201, 146] on button "System Mistake" at bounding box center [173, 148] width 97 height 24
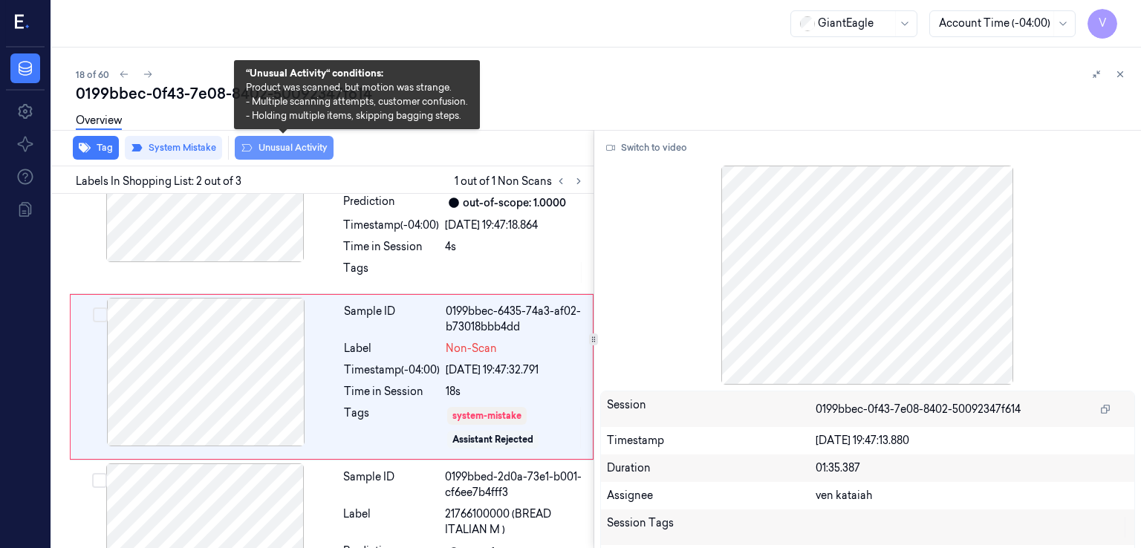
scroll to position [88, 0]
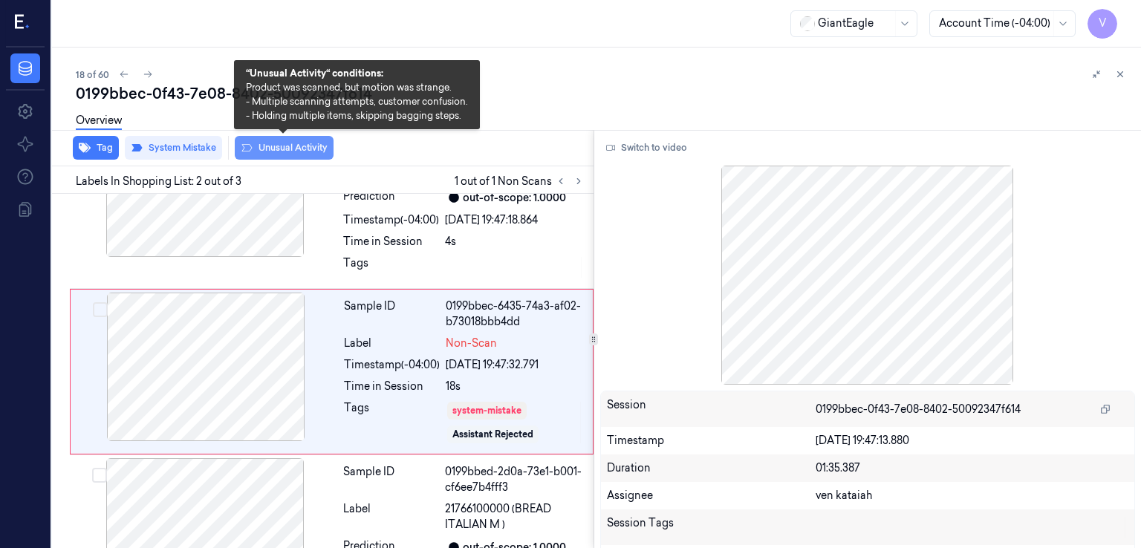
click at [276, 154] on button "Unusual Activity" at bounding box center [284, 148] width 99 height 24
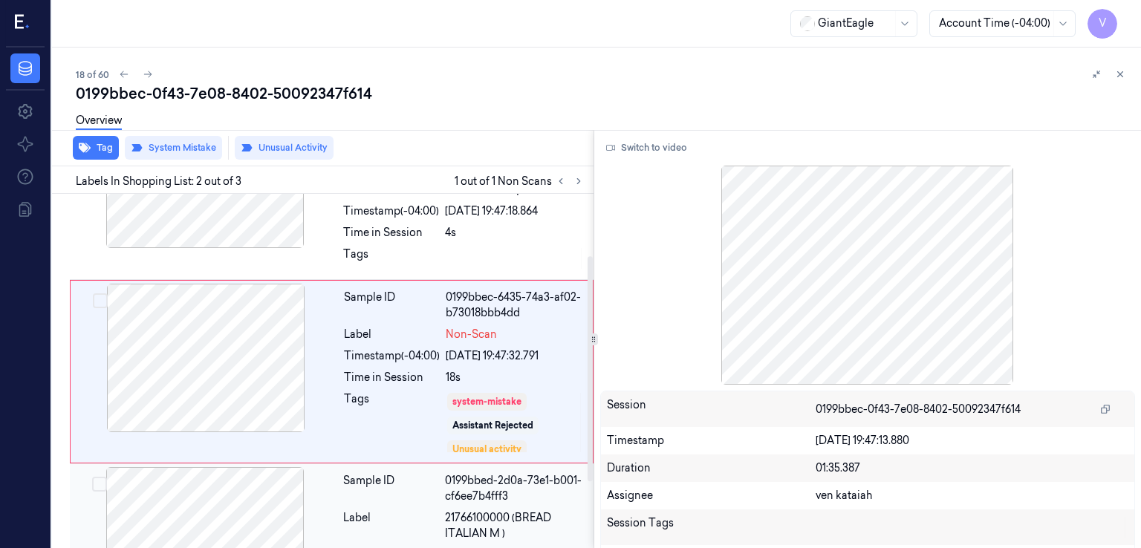
scroll to position [201, 0]
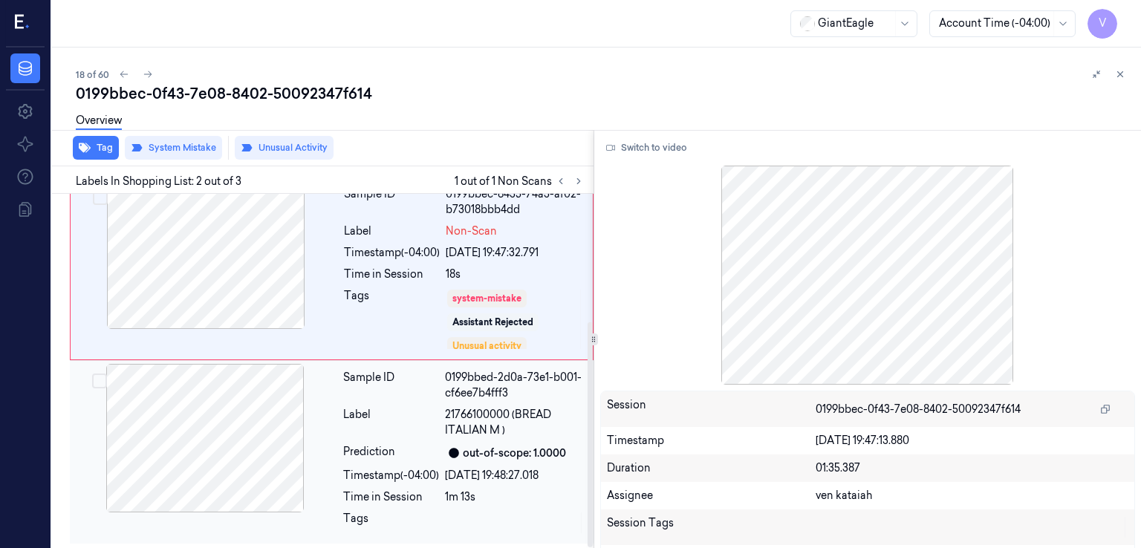
click at [455, 425] on span "21766100000 (BREAD ITALIAN M )" at bounding box center [515, 422] width 140 height 31
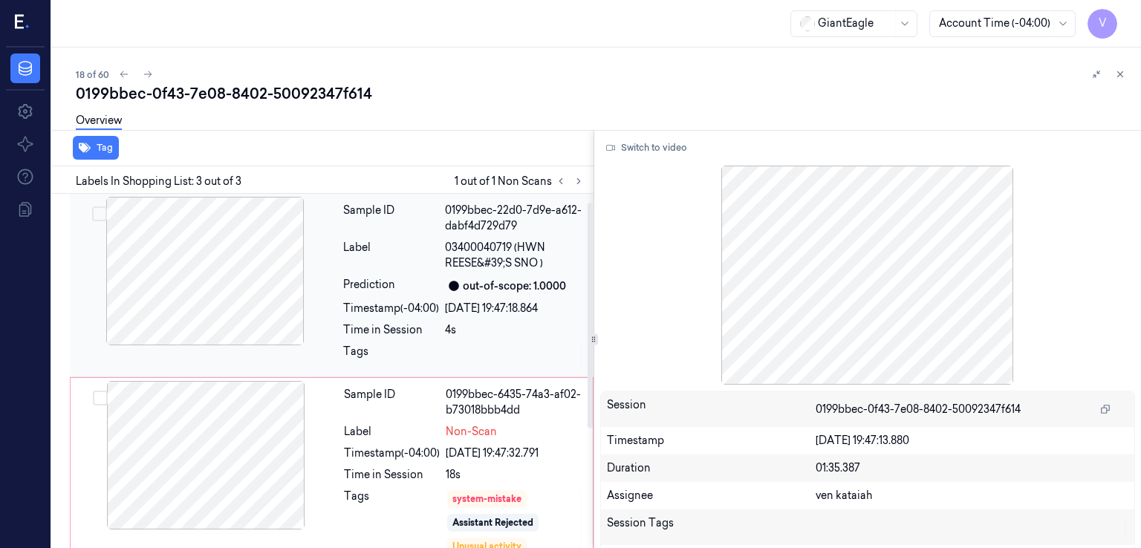
scroll to position [0, 0]
click at [421, 343] on div "Sample ID 0199bbec-22d0-7d9e-a612-dabf4d729d79 Label 03400040719 (HWN REESE&#39…" at bounding box center [463, 285] width 253 height 177
click at [414, 452] on div "Timestamp (-04:00)" at bounding box center [392, 454] width 96 height 16
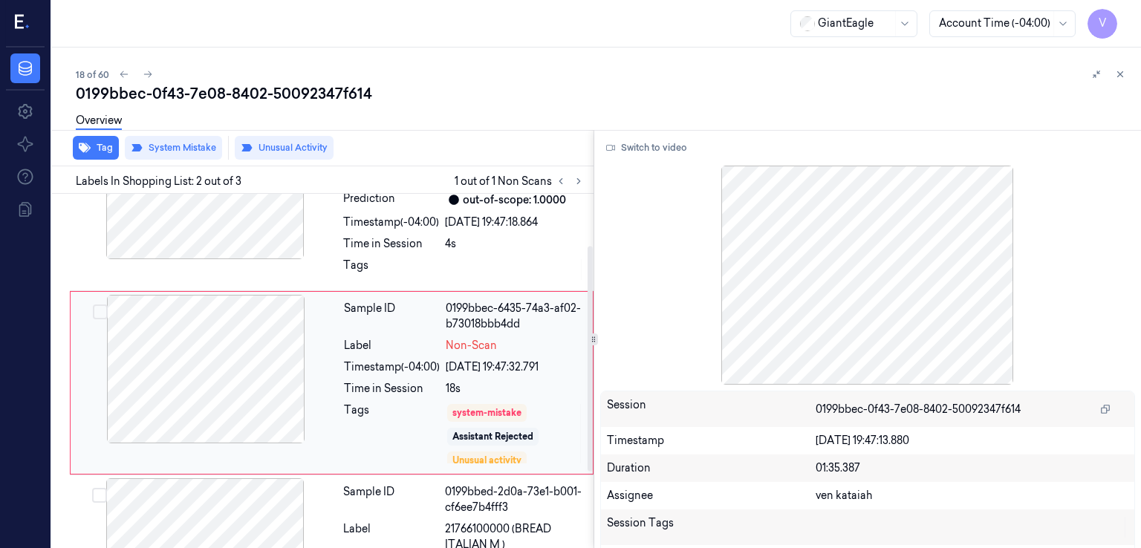
scroll to position [97, 0]
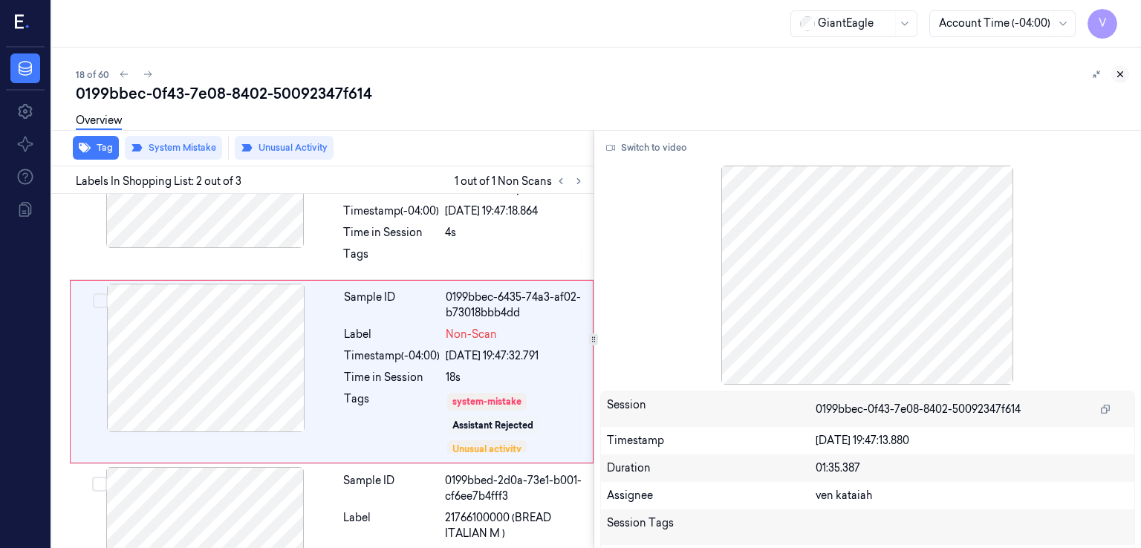
click at [1119, 77] on icon at bounding box center [1120, 74] width 10 height 10
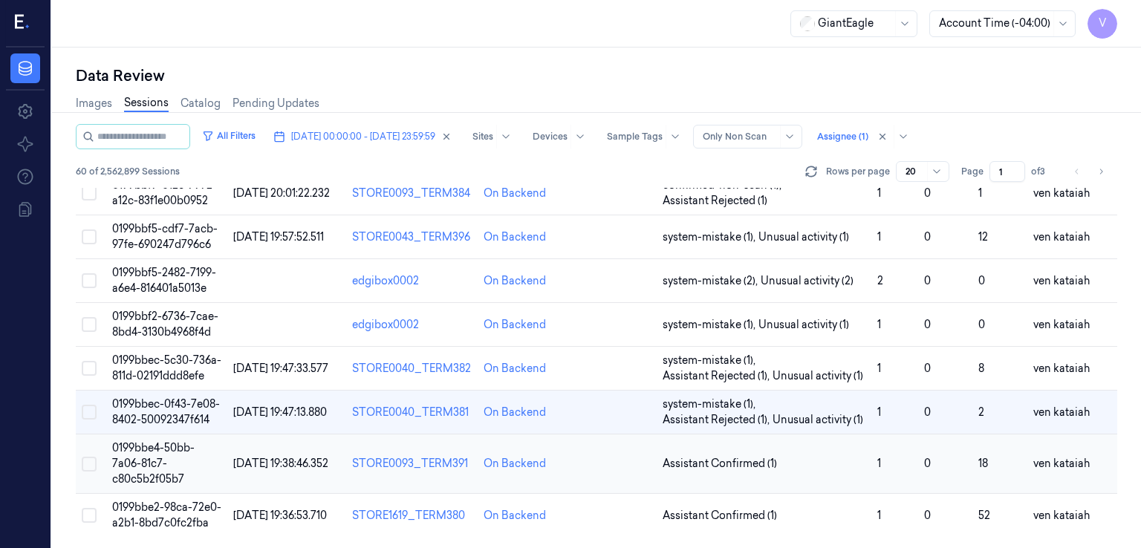
scroll to position [744, 0]
click at [709, 456] on span "Assistant Confirmed (1)" at bounding box center [720, 464] width 114 height 16
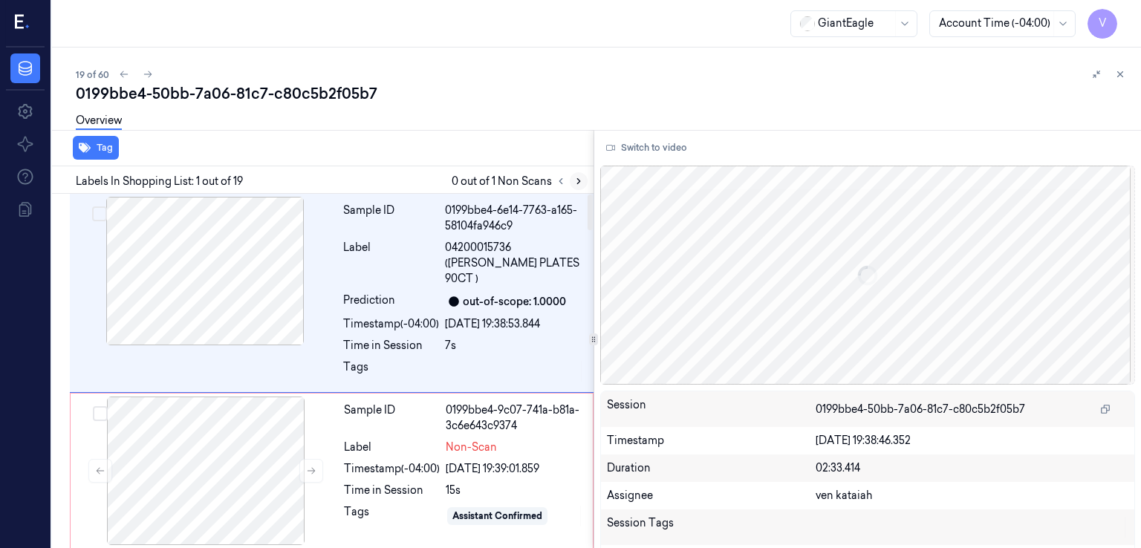
click at [576, 184] on icon at bounding box center [579, 181] width 10 height 10
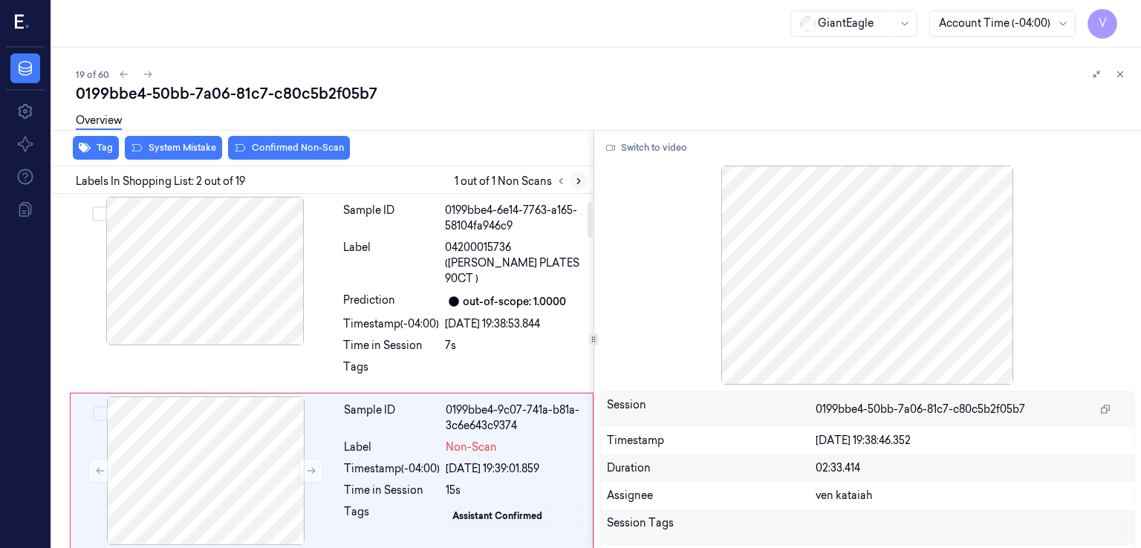
scroll to position [83, 0]
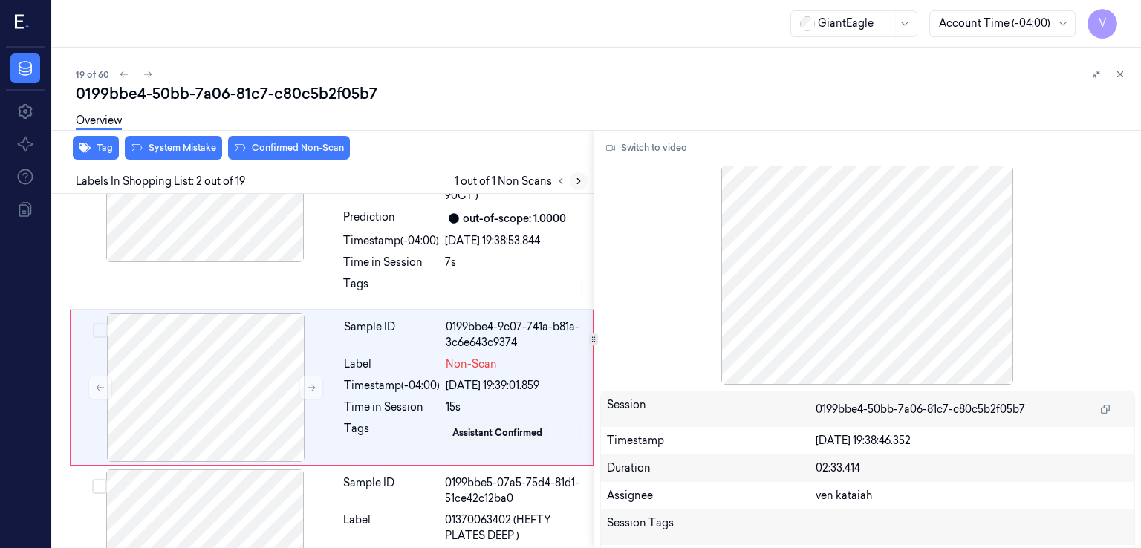
click at [576, 184] on icon at bounding box center [579, 181] width 10 height 10
click at [308, 383] on icon at bounding box center [311, 388] width 10 height 10
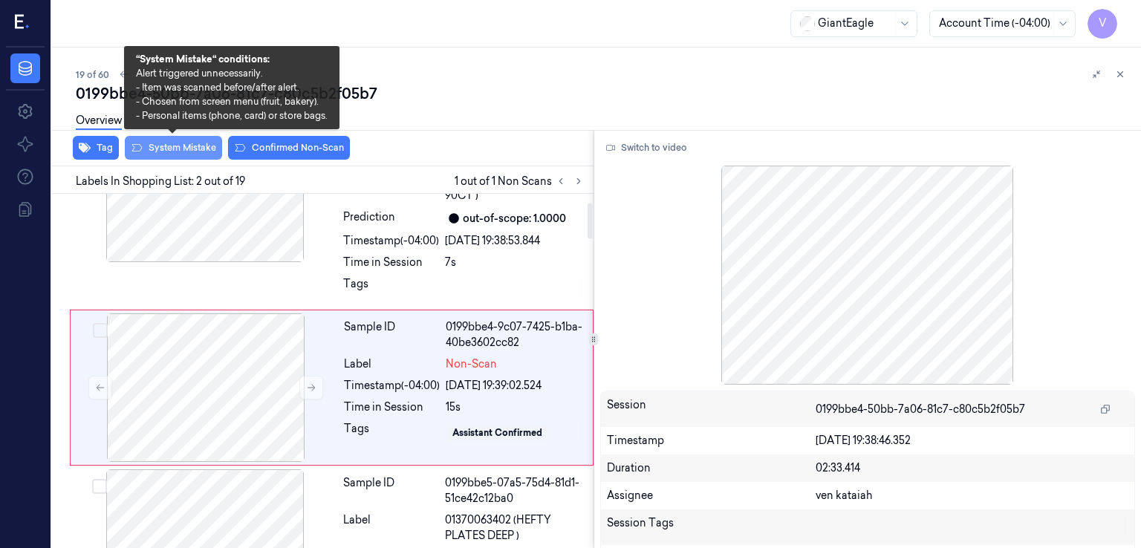
click at [193, 149] on button "System Mistake" at bounding box center [173, 148] width 97 height 24
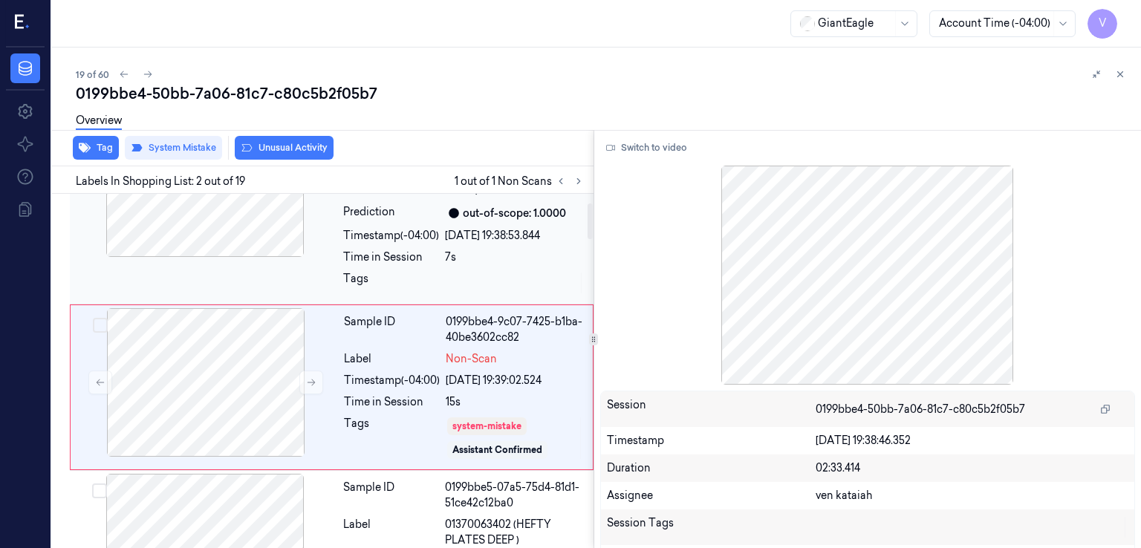
click at [522, 271] on div at bounding box center [515, 283] width 140 height 24
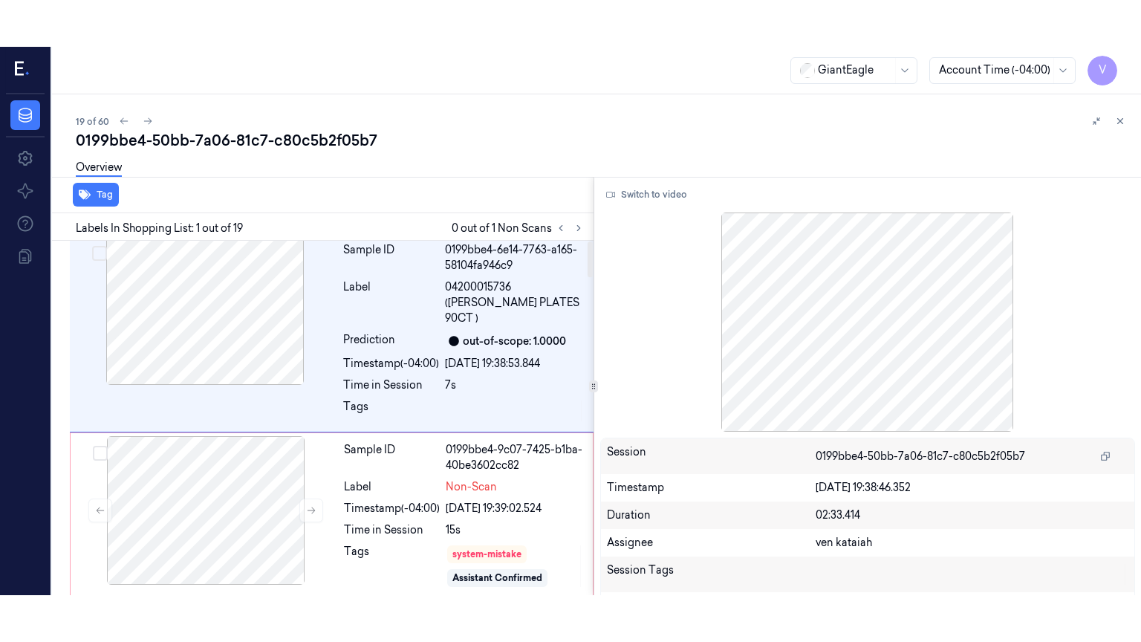
scroll to position [0, 0]
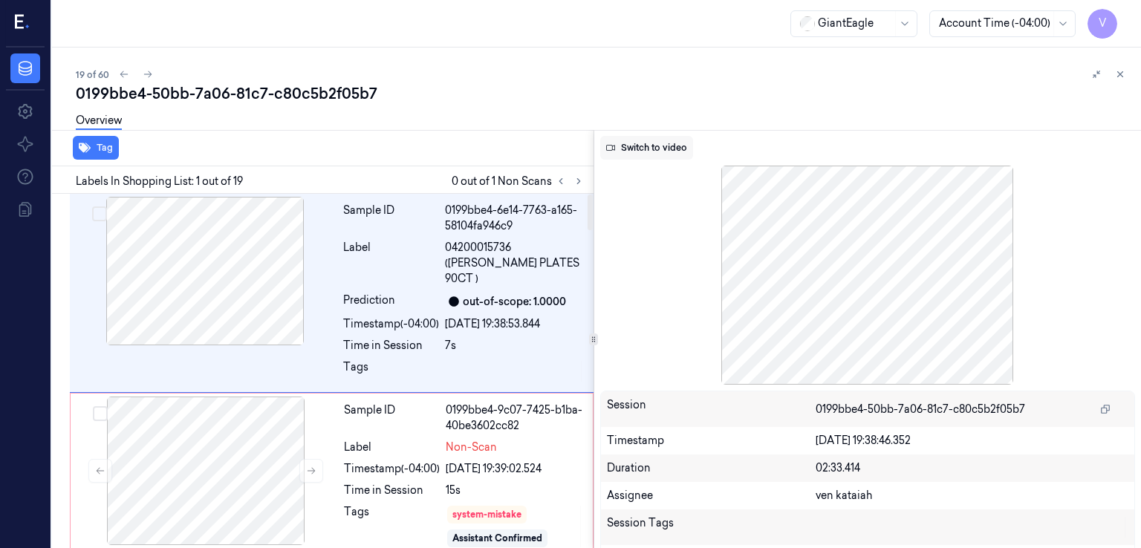
click at [630, 153] on button "Switch to video" at bounding box center [646, 148] width 93 height 24
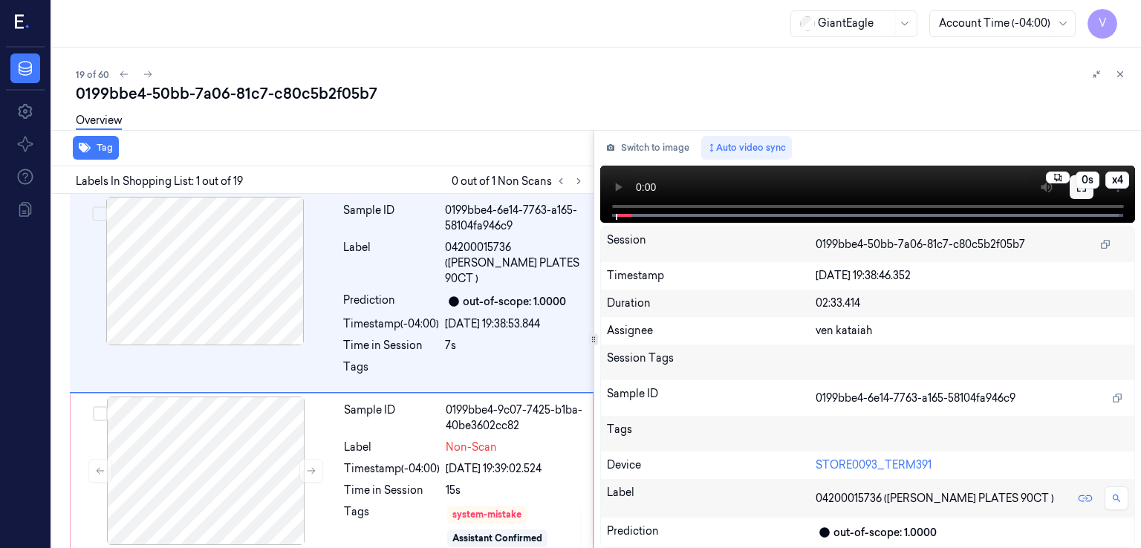
click at [1081, 196] on button at bounding box center [1082, 187] width 24 height 24
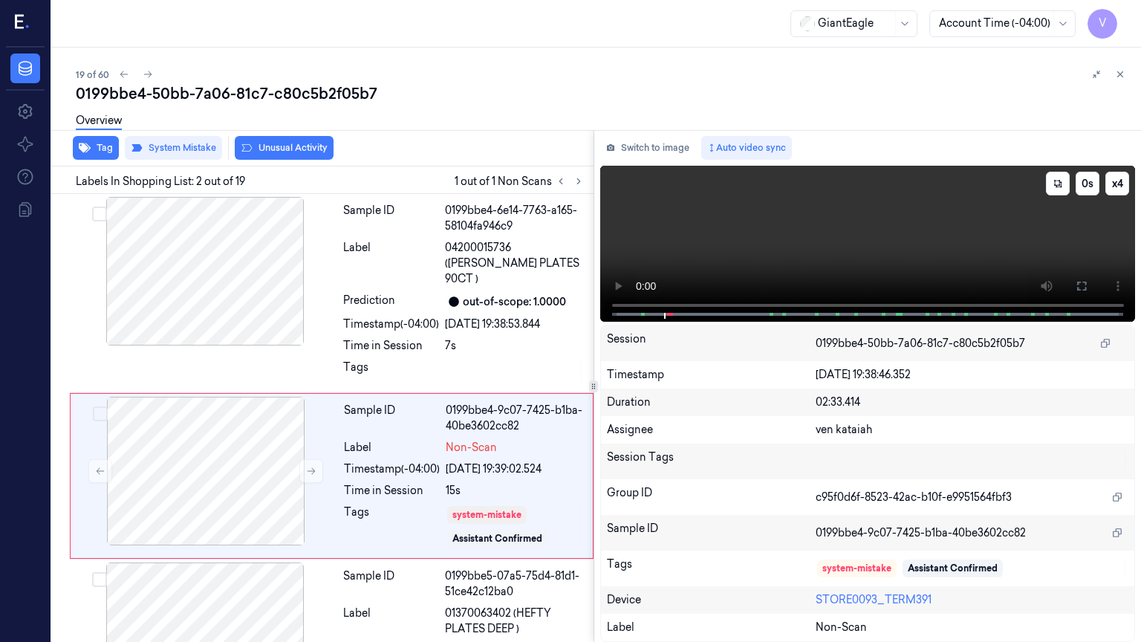
scroll to position [42, 0]
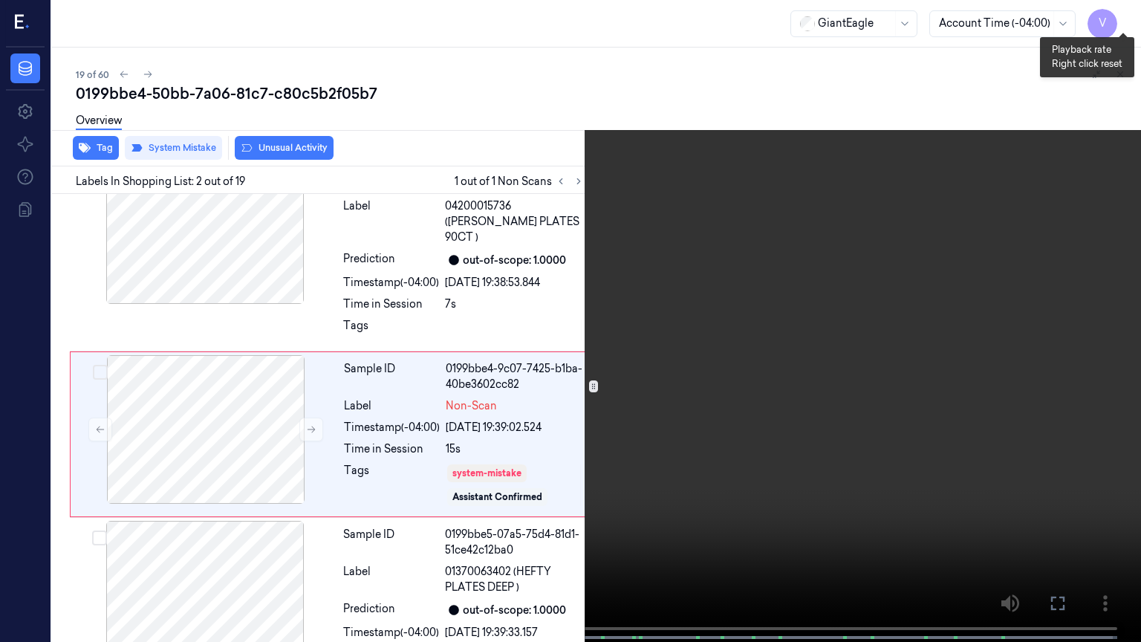
click at [1122, 18] on button "x 4" at bounding box center [1123, 18] width 24 height 24
click at [1122, 18] on button "x 1" at bounding box center [1123, 18] width 24 height 24
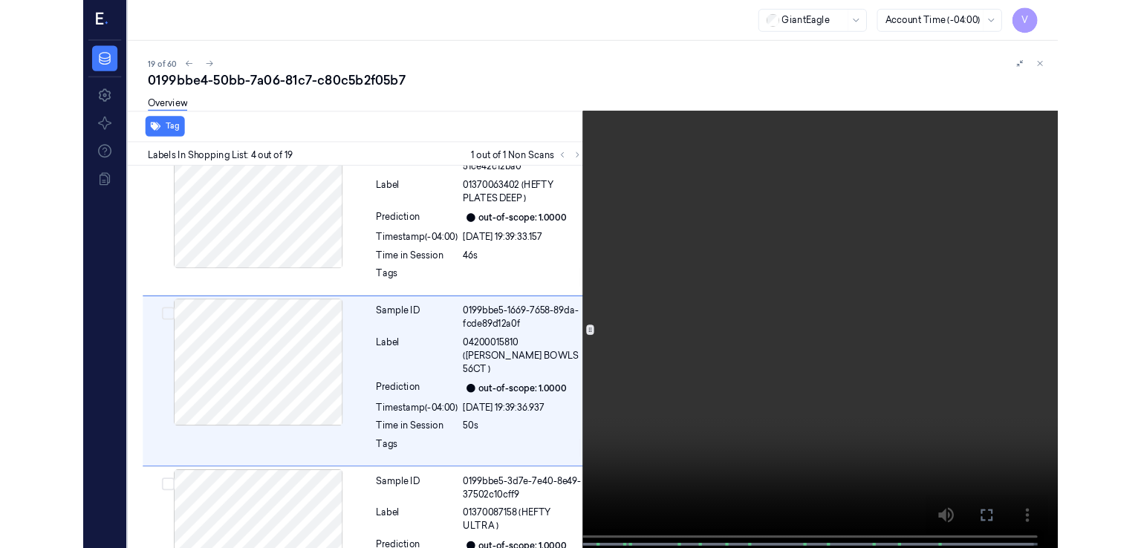
scroll to position [400, 0]
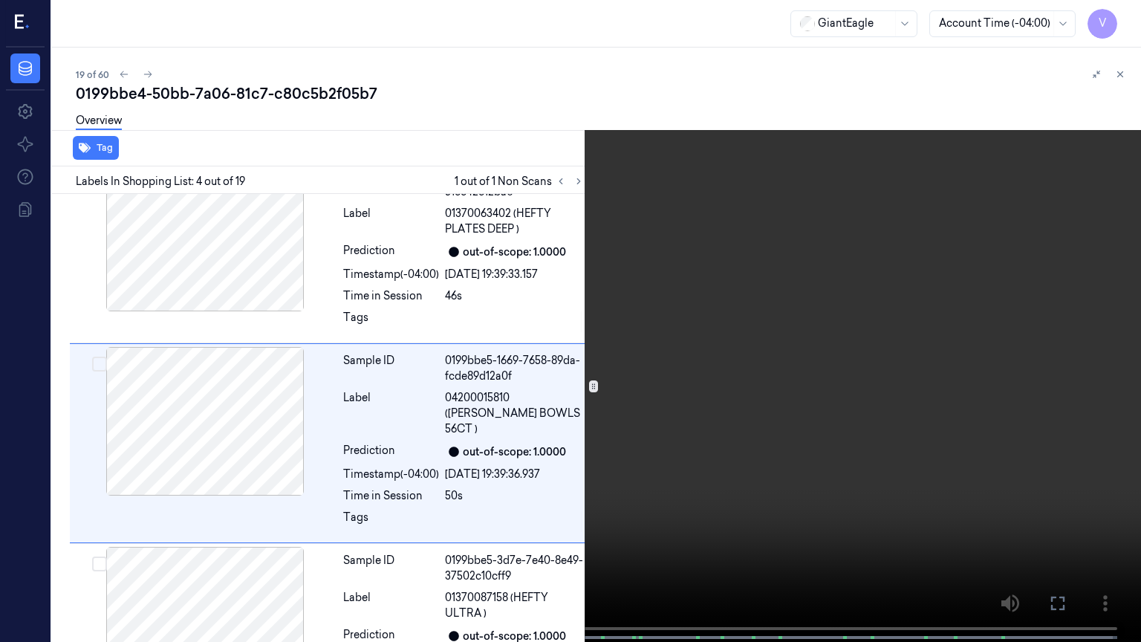
click at [0, 0] on icon at bounding box center [0, 0] width 0 height 0
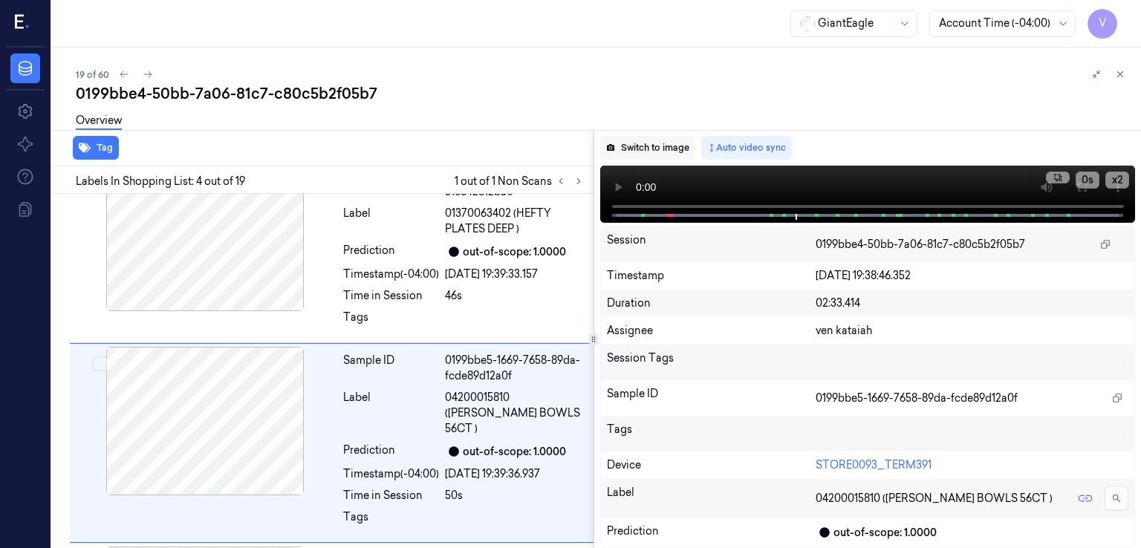
click at [671, 141] on button "Switch to image" at bounding box center [647, 148] width 95 height 24
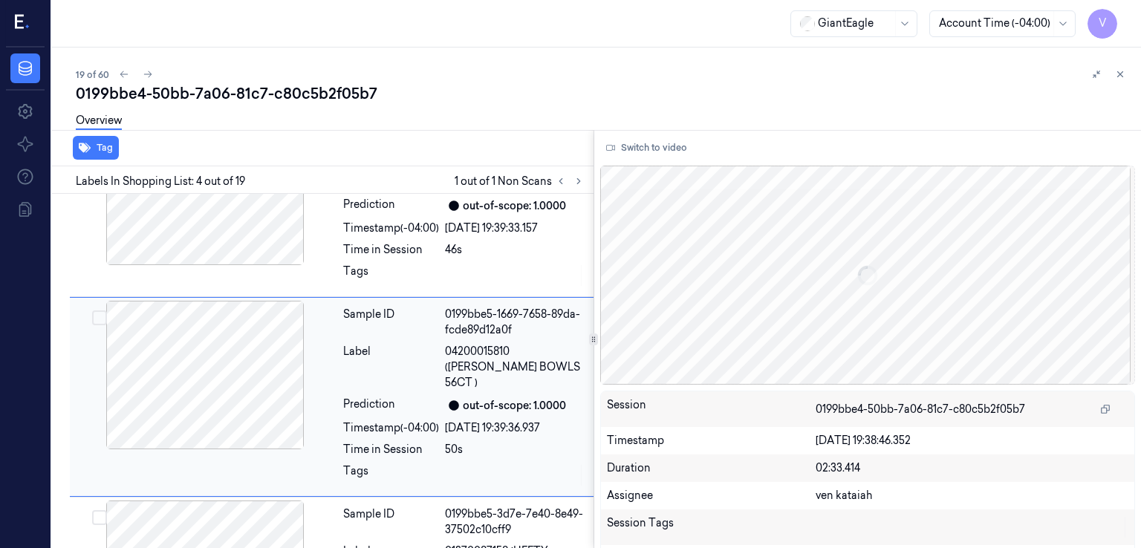
scroll to position [447, 0]
click at [406, 420] on div "Timestamp (-04:00)" at bounding box center [391, 428] width 96 height 16
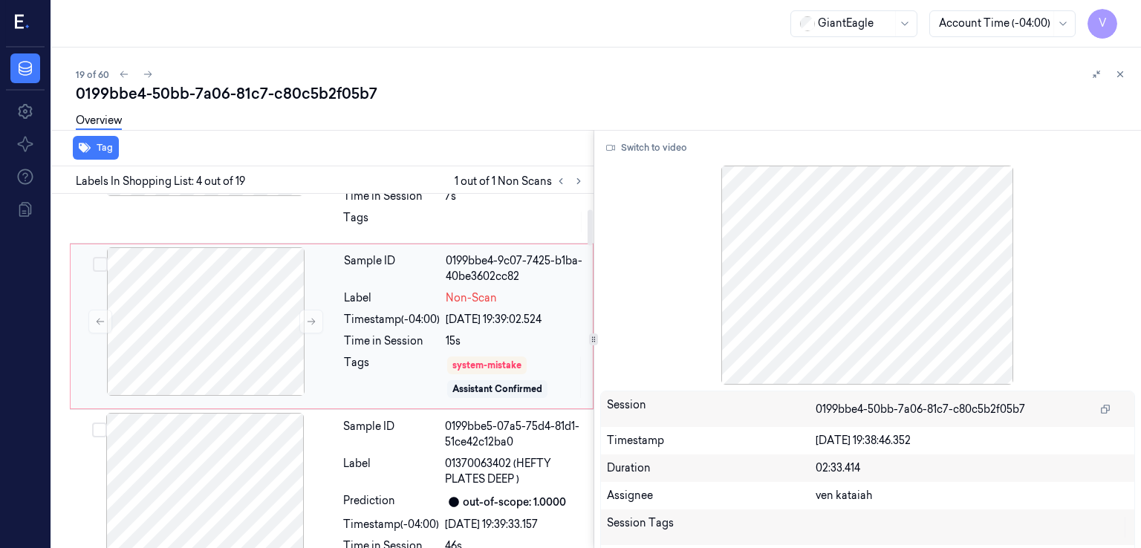
click at [373, 312] on div "Timestamp (-04:00)" at bounding box center [392, 320] width 96 height 16
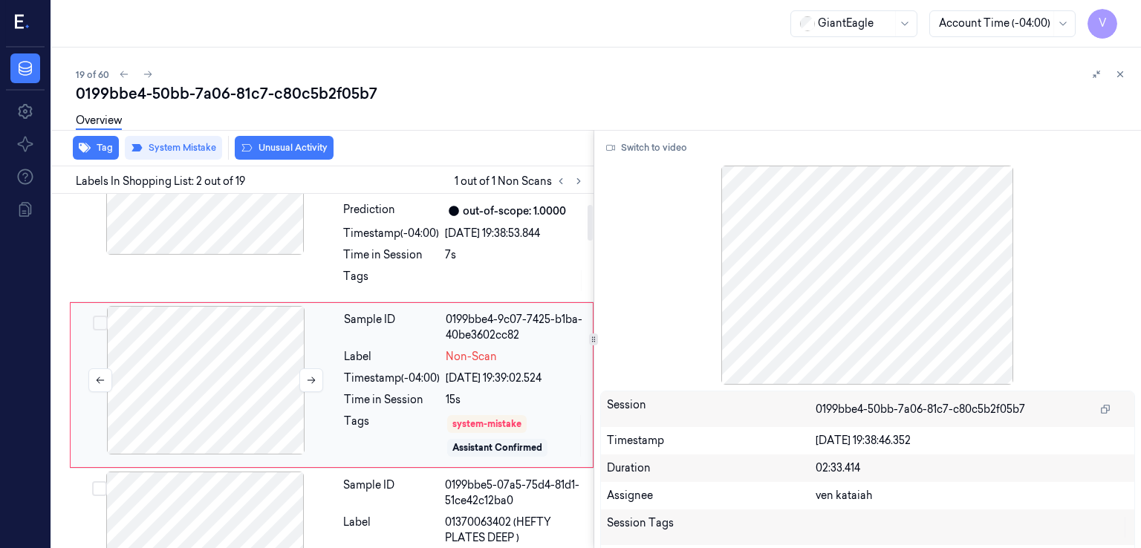
scroll to position [88, 0]
click at [312, 377] on icon at bounding box center [311, 382] width 10 height 10
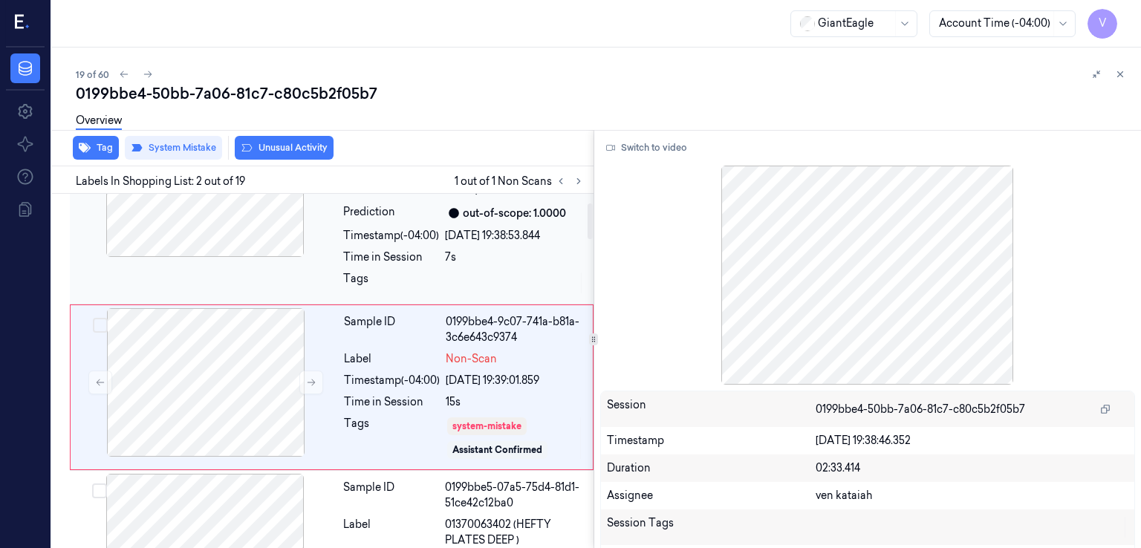
click at [340, 276] on div "Sample ID 0199bbe4-6e14-7763-a165-58104fa946c9 Label 04200015736 (DIXIE PLATES …" at bounding box center [463, 204] width 253 height 192
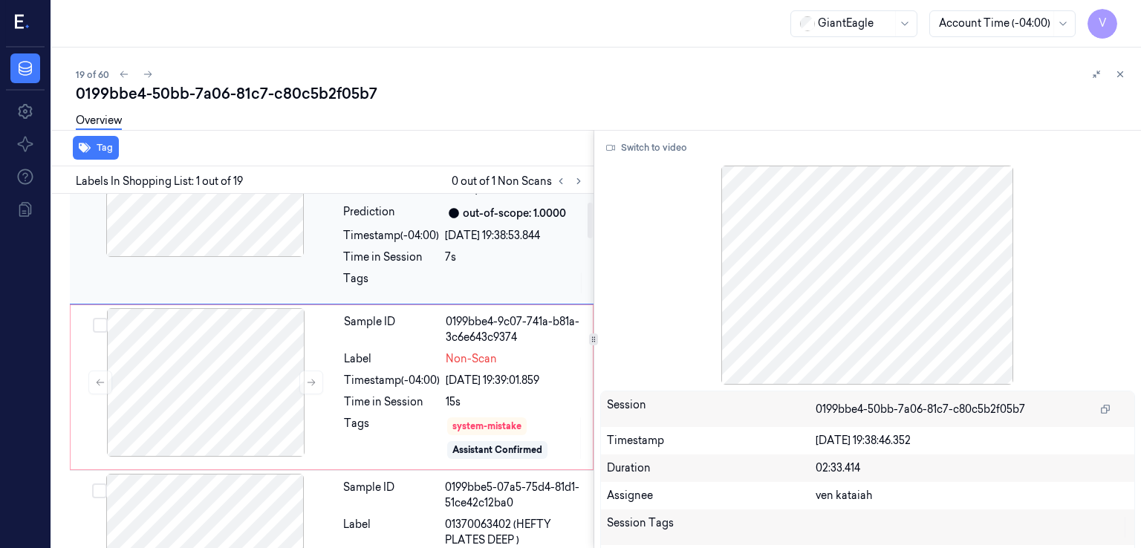
scroll to position [0, 0]
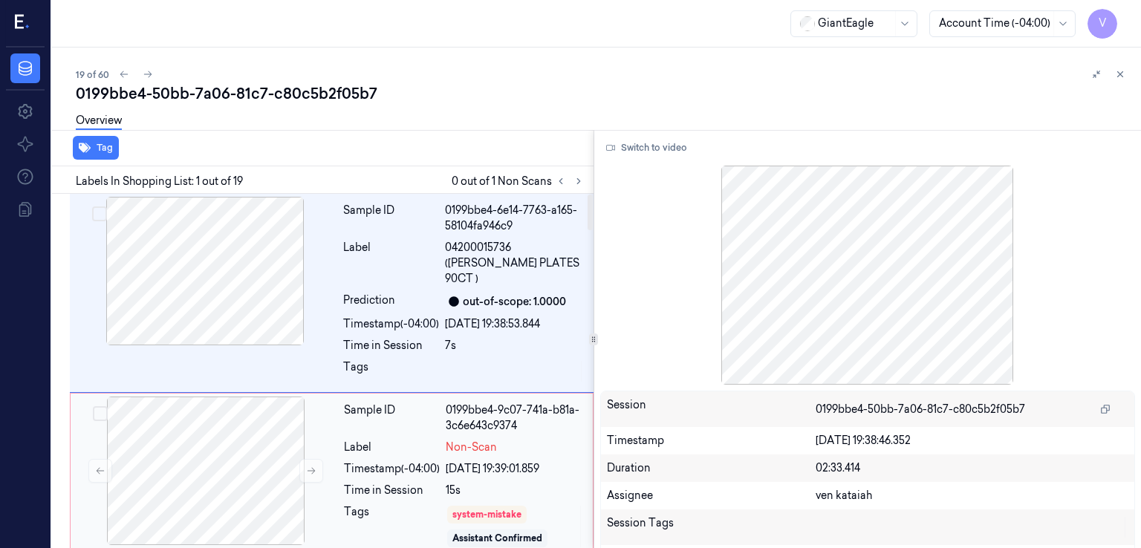
click at [357, 461] on div "Timestamp (-04:00)" at bounding box center [392, 469] width 96 height 16
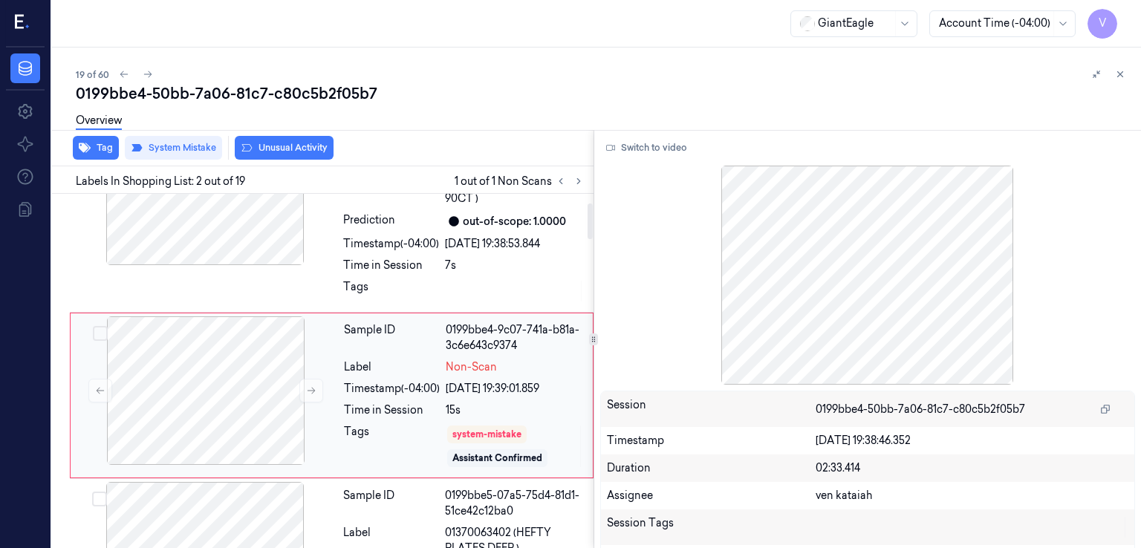
scroll to position [88, 0]
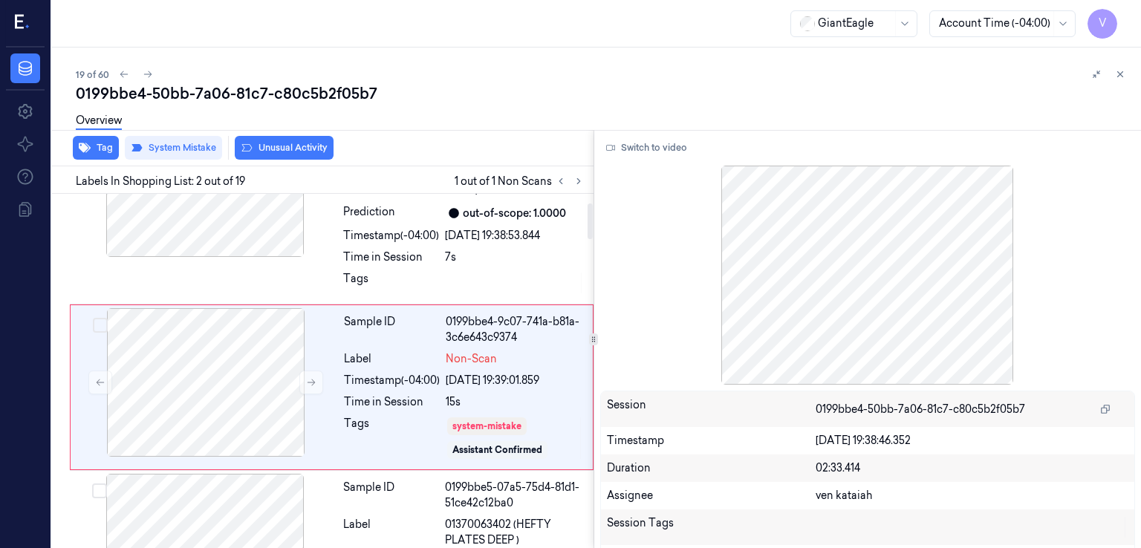
click at [253, 138] on div "Overview" at bounding box center [603, 123] width 1054 height 38
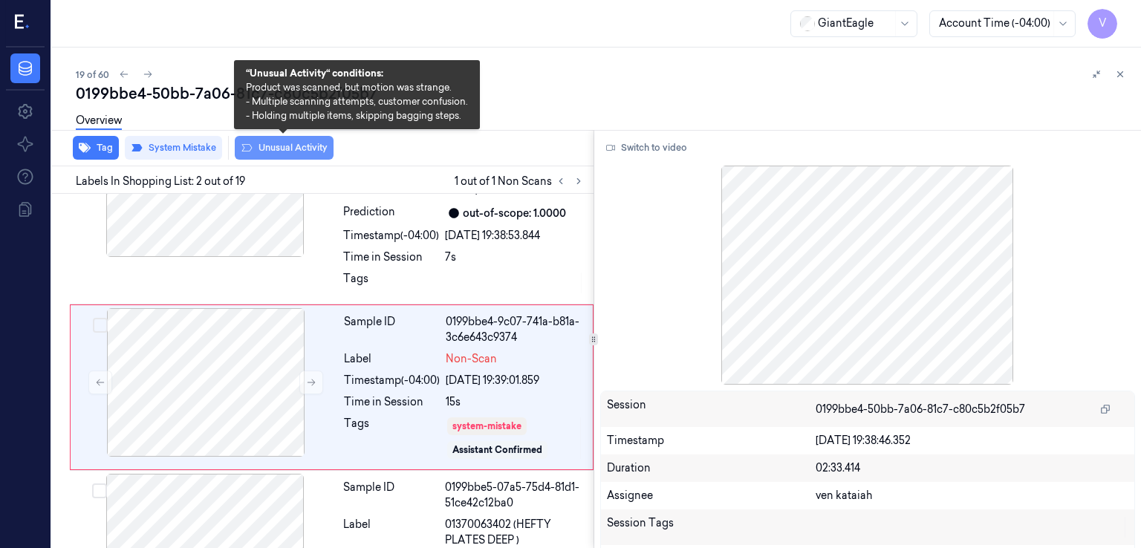
click at [251, 146] on icon at bounding box center [247, 148] width 12 height 12
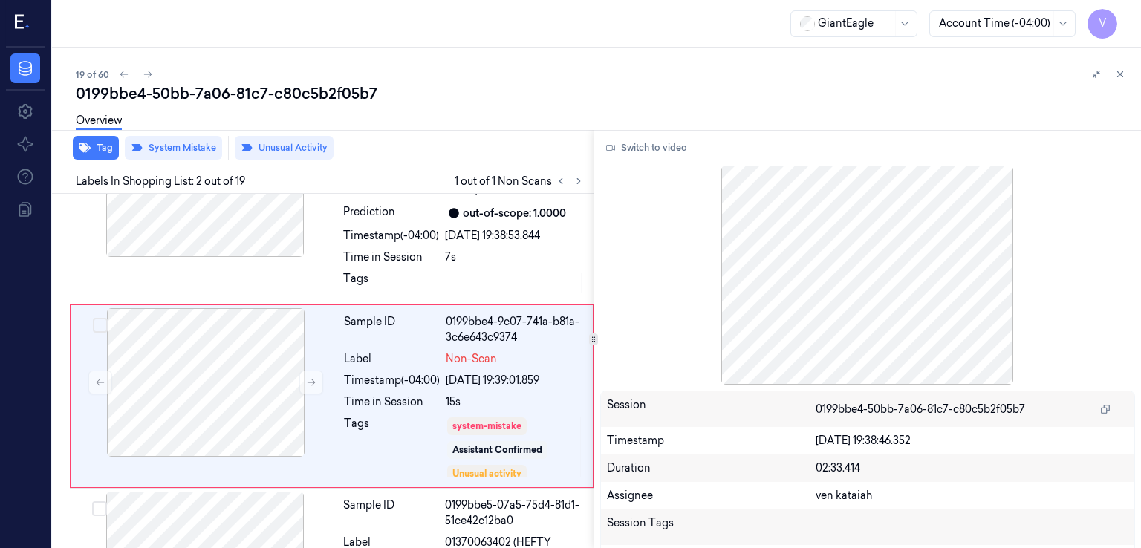
scroll to position [97, 0]
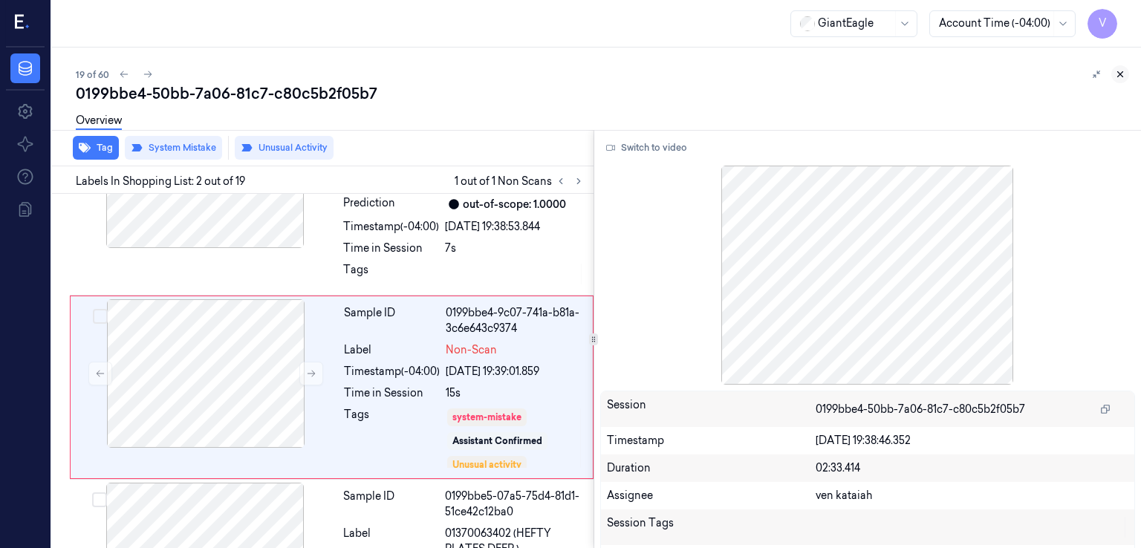
click at [1123, 74] on icon at bounding box center [1120, 74] width 10 height 10
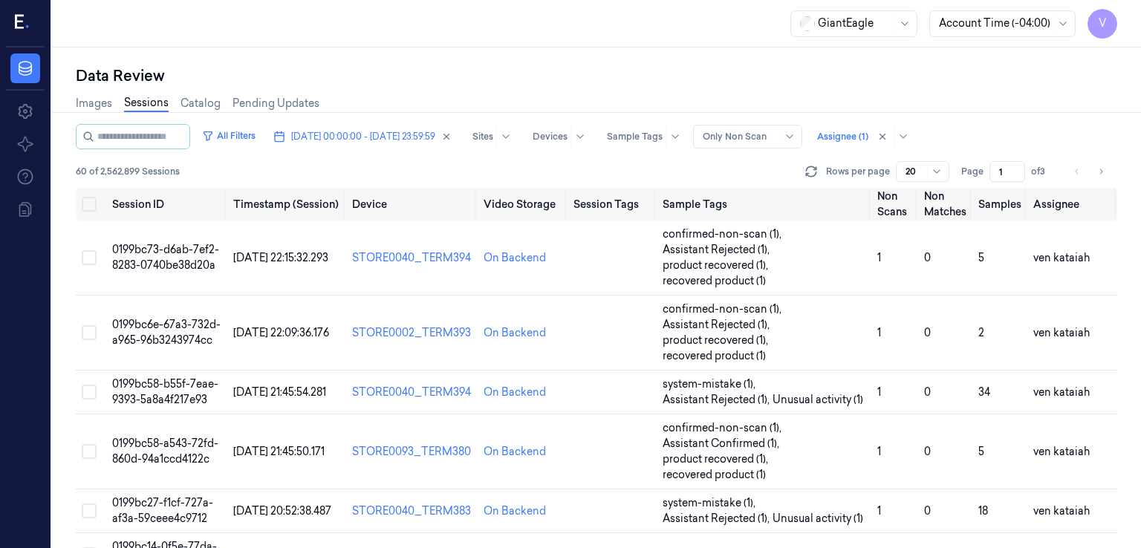
scroll to position [744, 0]
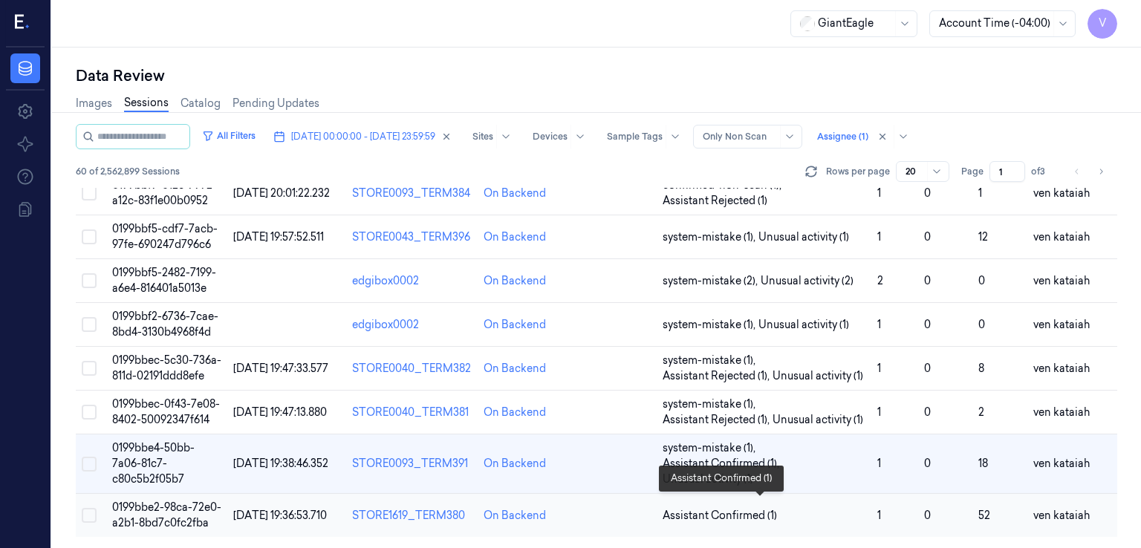
click at [752, 512] on span "Assistant Confirmed (1)" at bounding box center [720, 516] width 114 height 16
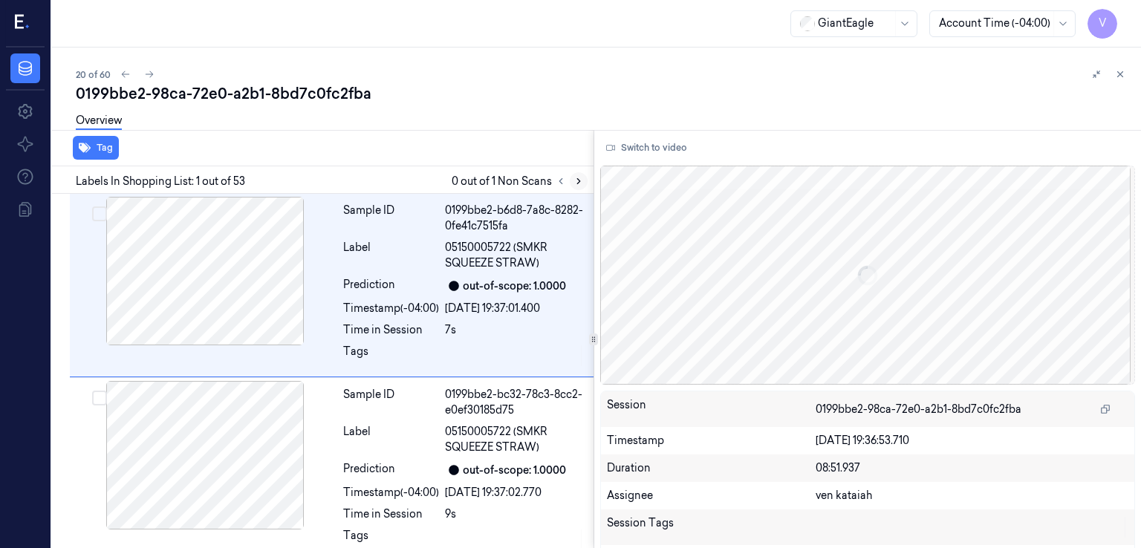
click at [581, 182] on icon at bounding box center [579, 181] width 10 height 10
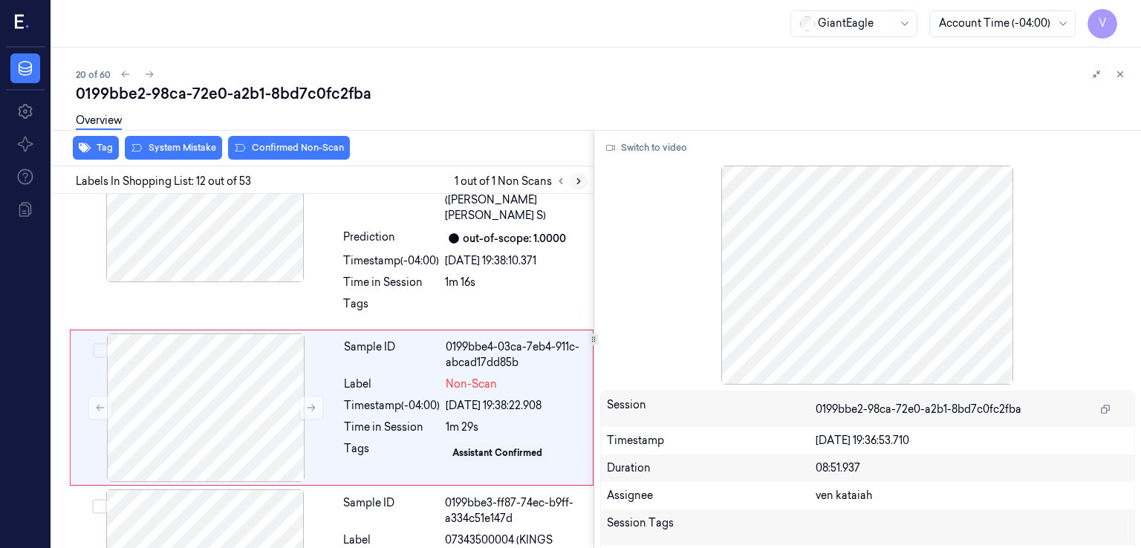
scroll to position [1923, 0]
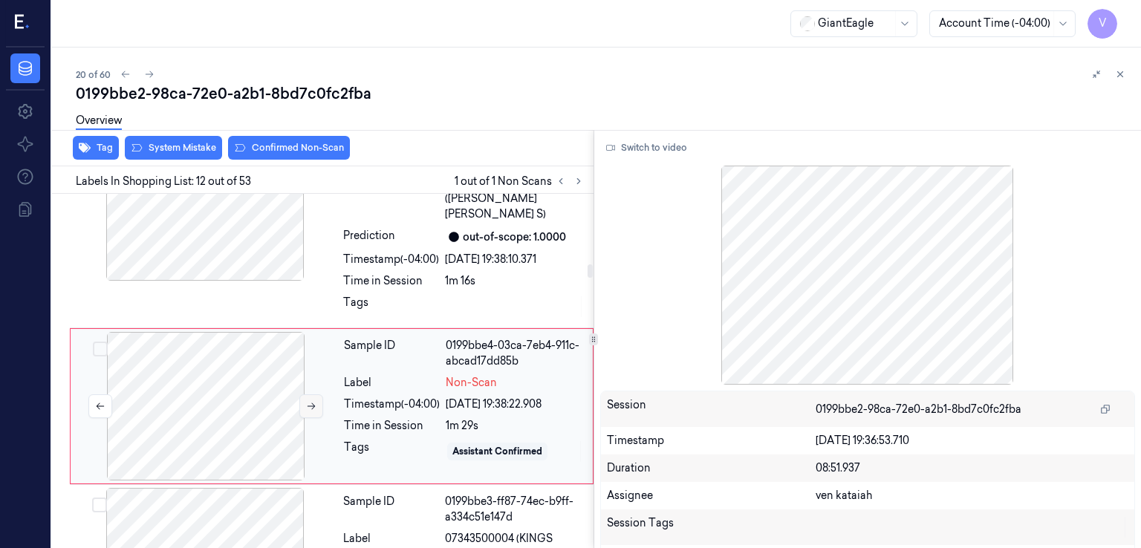
click at [309, 401] on icon at bounding box center [311, 406] width 10 height 10
click at [345, 233] on div "Sample ID 0199bbe3-c443-72ea-bd4a-68124e8e1955 Label 07131900064 (SCHWEBEL TALI…" at bounding box center [463, 228] width 253 height 192
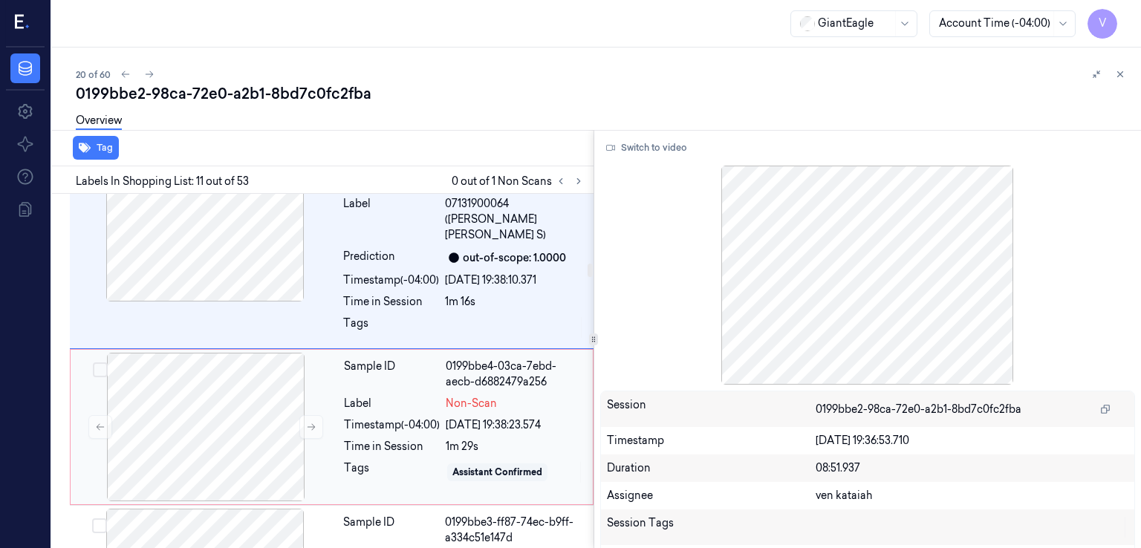
click at [348, 423] on div "Sample ID 0199bbe4-03ca-7ebd-aecb-d6882479a256 Label Non-Scan Timestamp (-04:00…" at bounding box center [464, 427] width 252 height 149
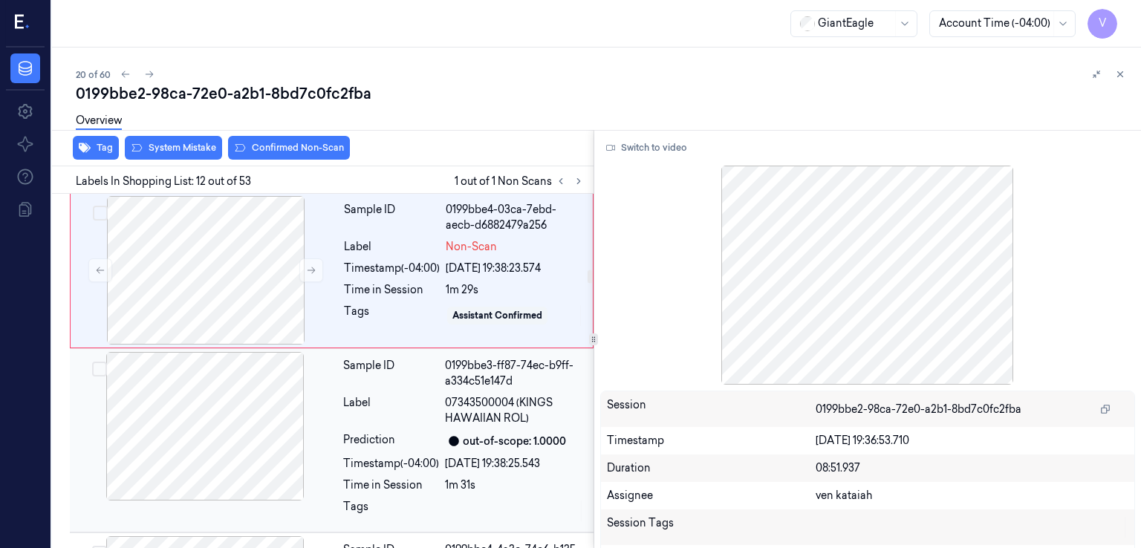
scroll to position [2071, 0]
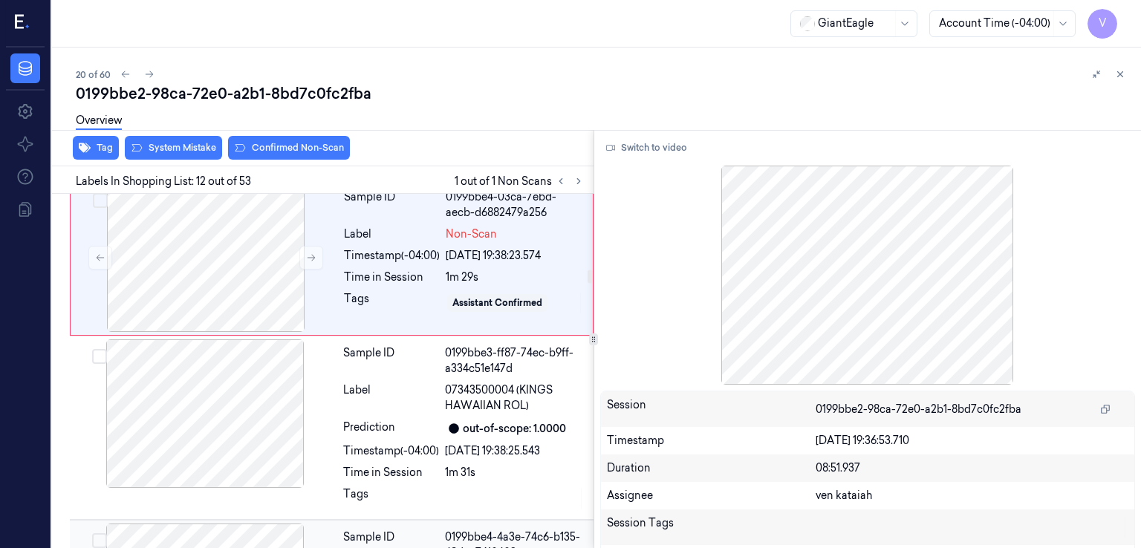
click at [389, 530] on div "Sample ID" at bounding box center [391, 545] width 96 height 31
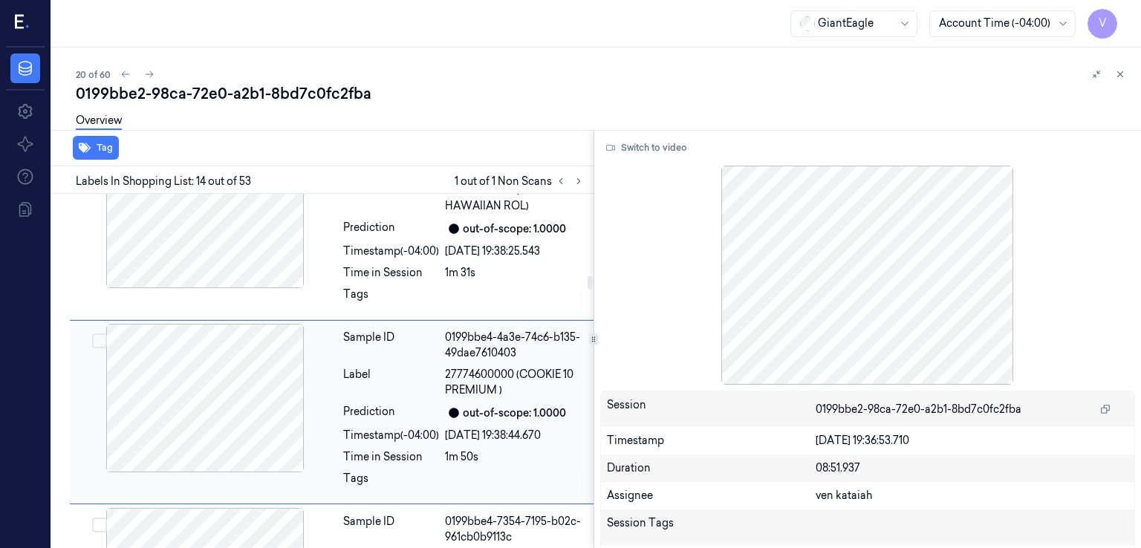
scroll to position [2276, 0]
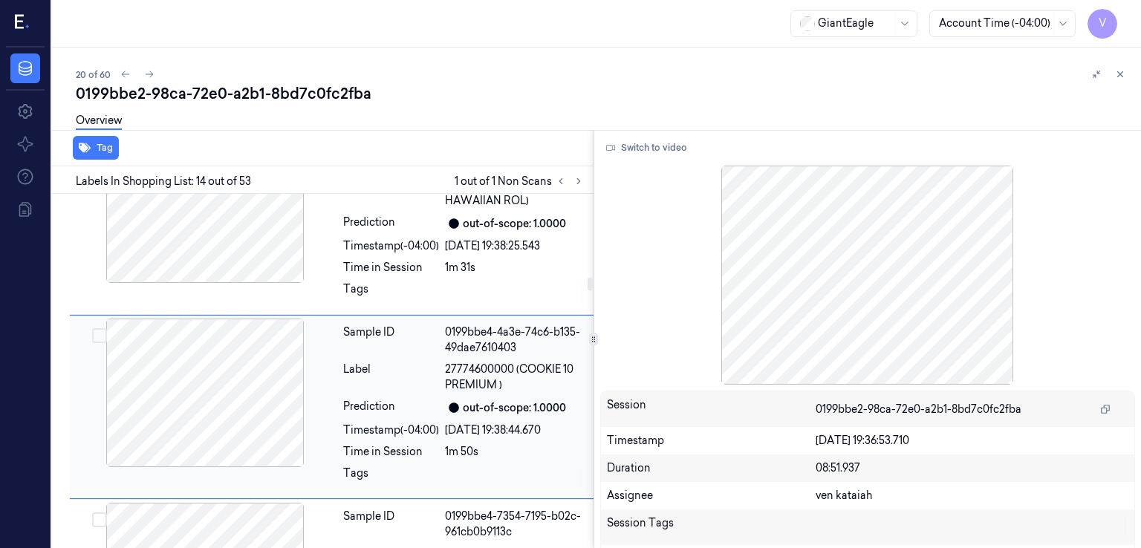
click at [405, 357] on div "Sample ID 0199bbe4-4a3e-74c6-b135-49dae7610403 Label 27774600000 (COOKIE 10 PRE…" at bounding box center [463, 407] width 253 height 177
click at [423, 282] on div "Tags" at bounding box center [391, 294] width 96 height 24
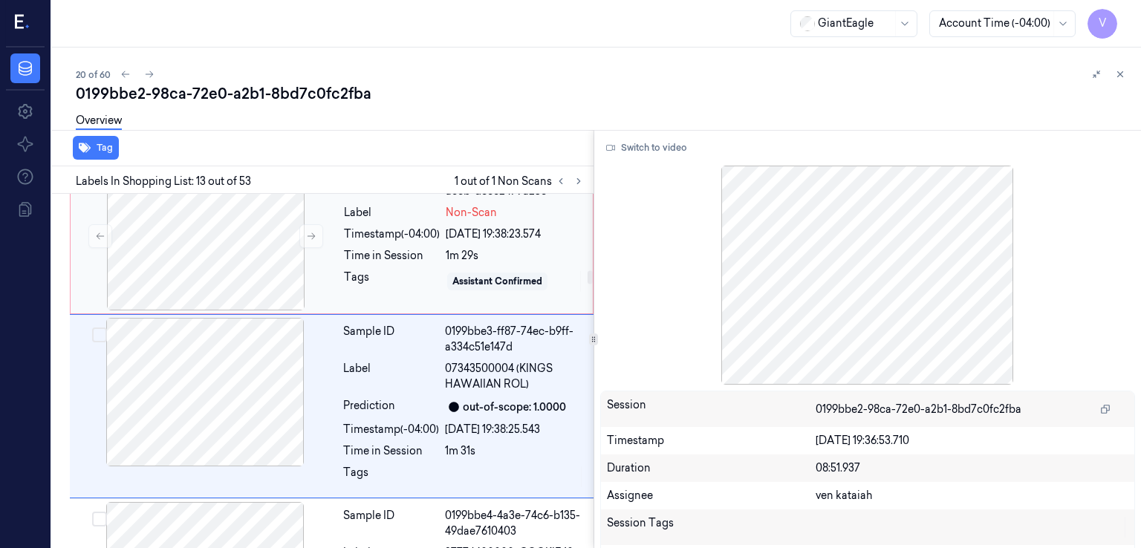
drag, startPoint x: 444, startPoint y: 264, endPoint x: 475, endPoint y: 256, distance: 32.3
click at [444, 263] on div "Sample ID 0199bbe4-03ca-7ebd-aecb-d6882479a256 Label Non-Scan Timestamp (-04:00…" at bounding box center [464, 236] width 252 height 149
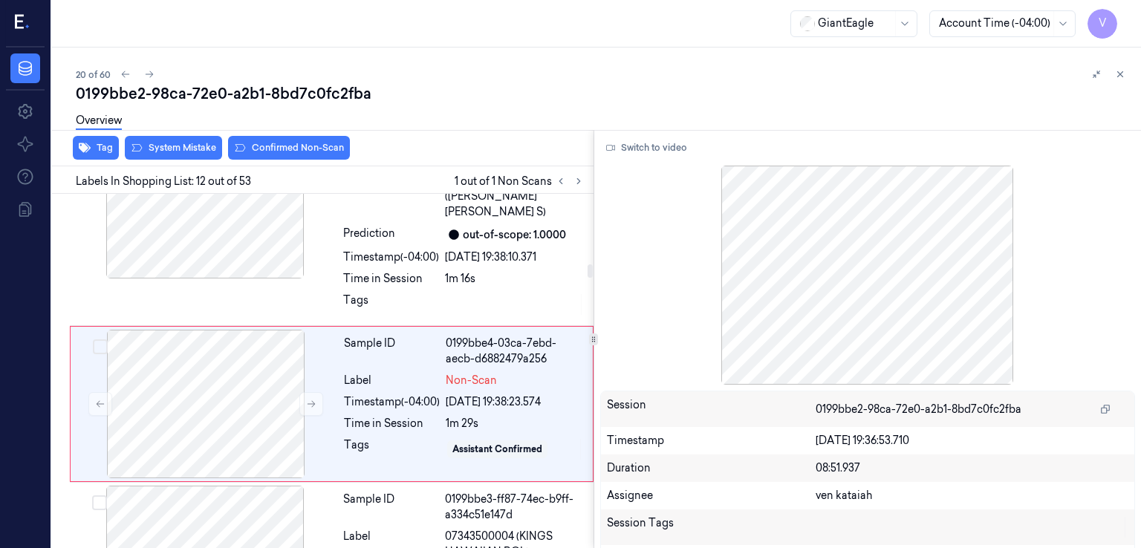
scroll to position [1923, 0]
click at [648, 146] on button "Switch to video" at bounding box center [646, 148] width 93 height 24
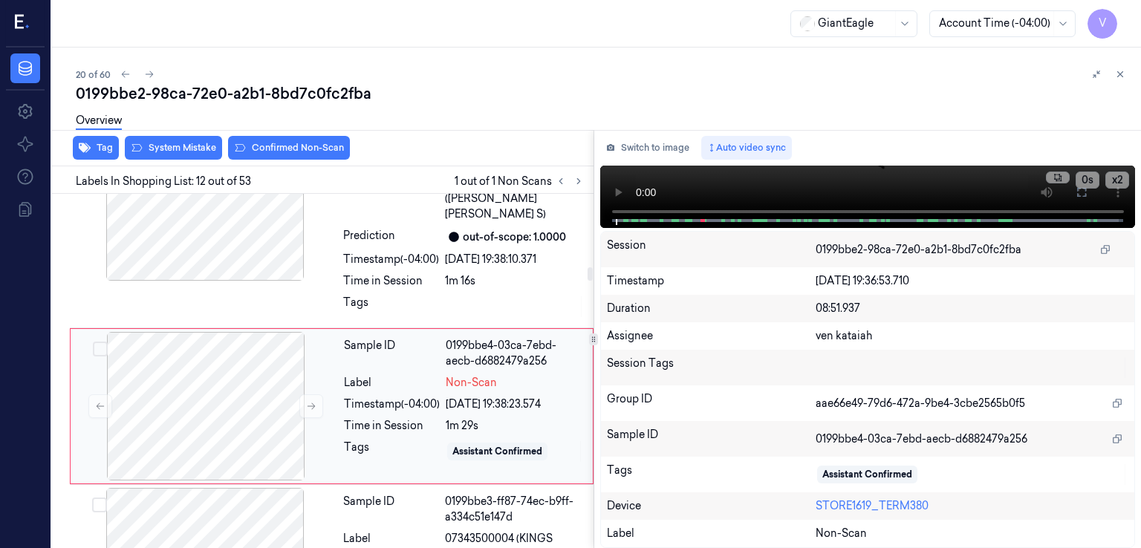
scroll to position [2071, 0]
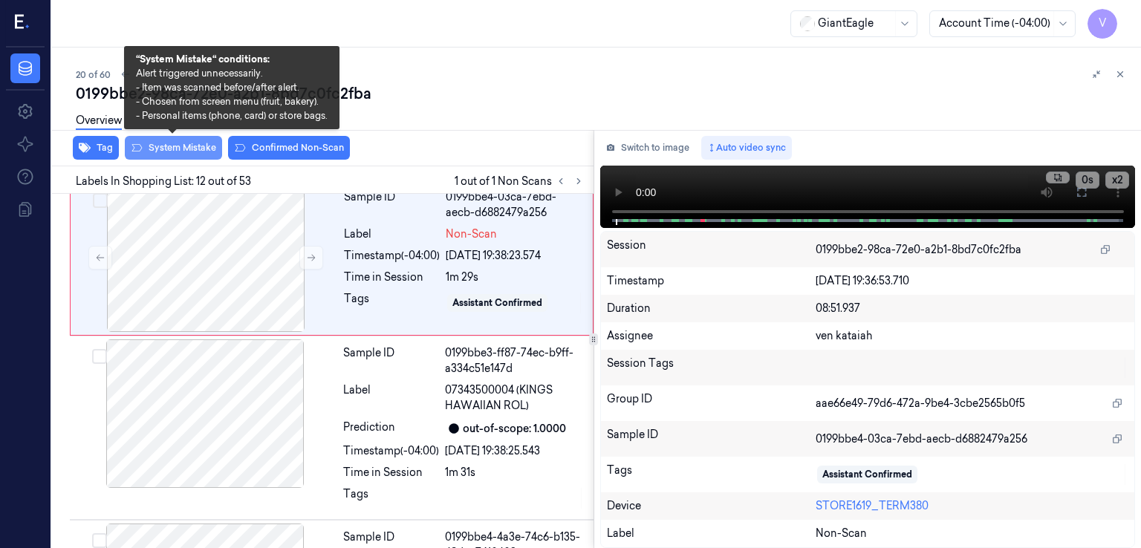
click at [178, 154] on button "System Mistake" at bounding box center [173, 148] width 97 height 24
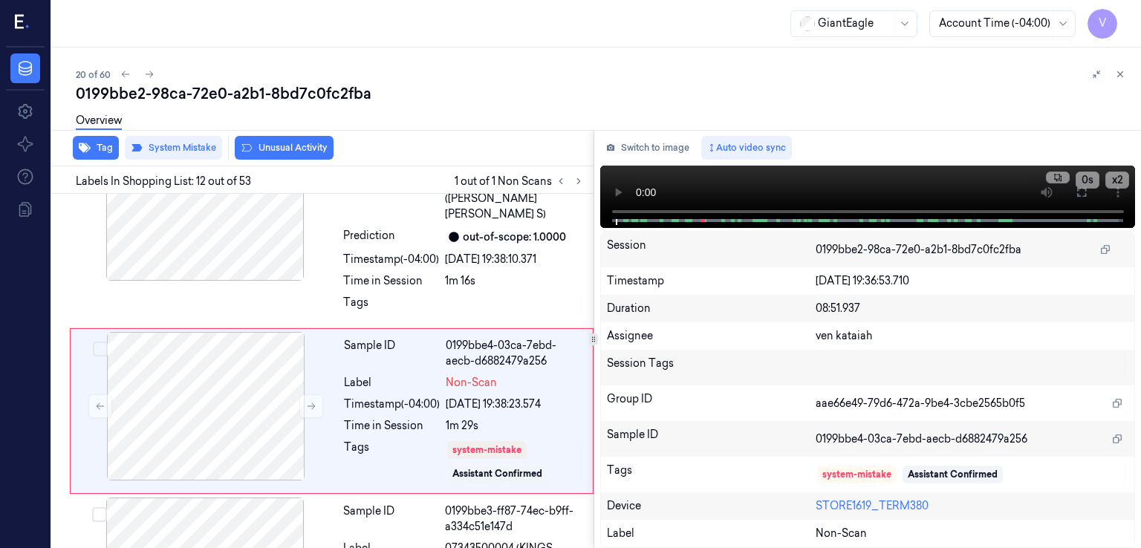
scroll to position [1928, 0]
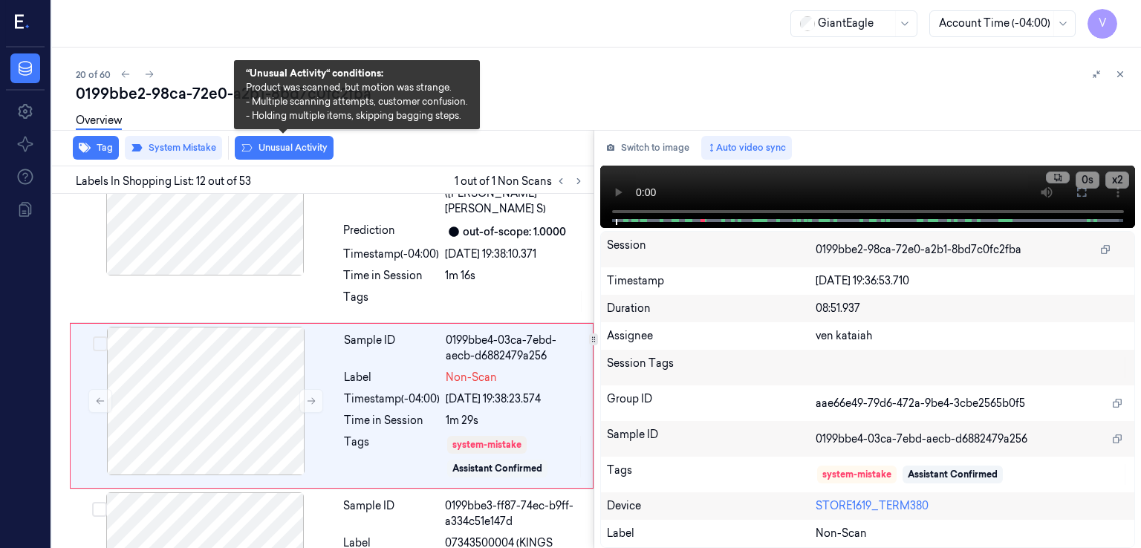
click at [260, 152] on button "Unusual Activity" at bounding box center [284, 148] width 99 height 24
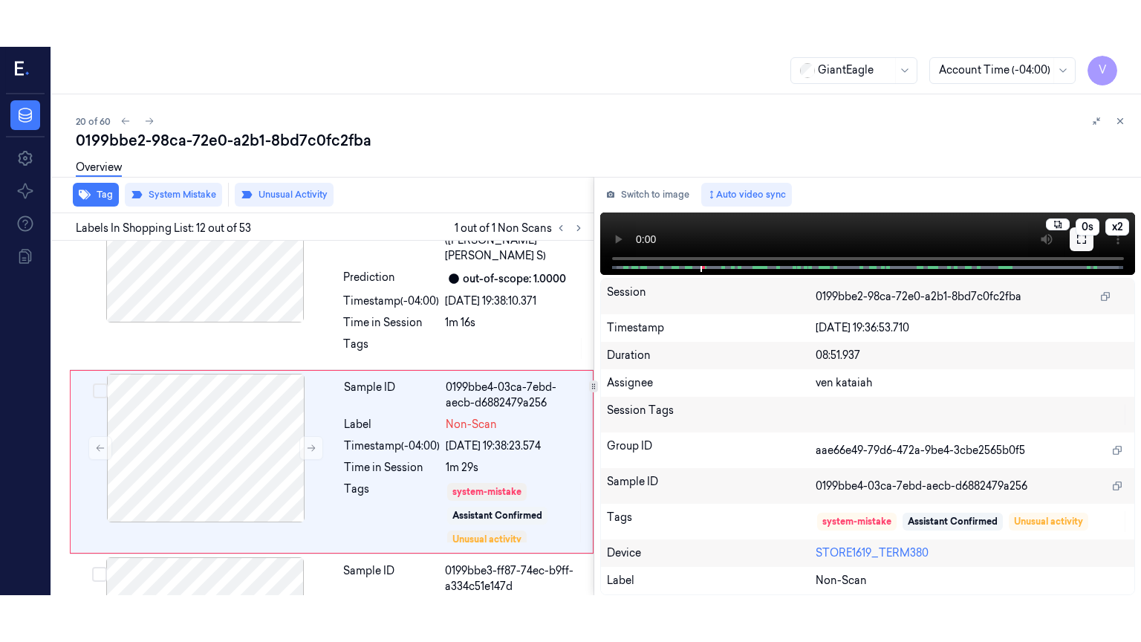
scroll to position [1937, 0]
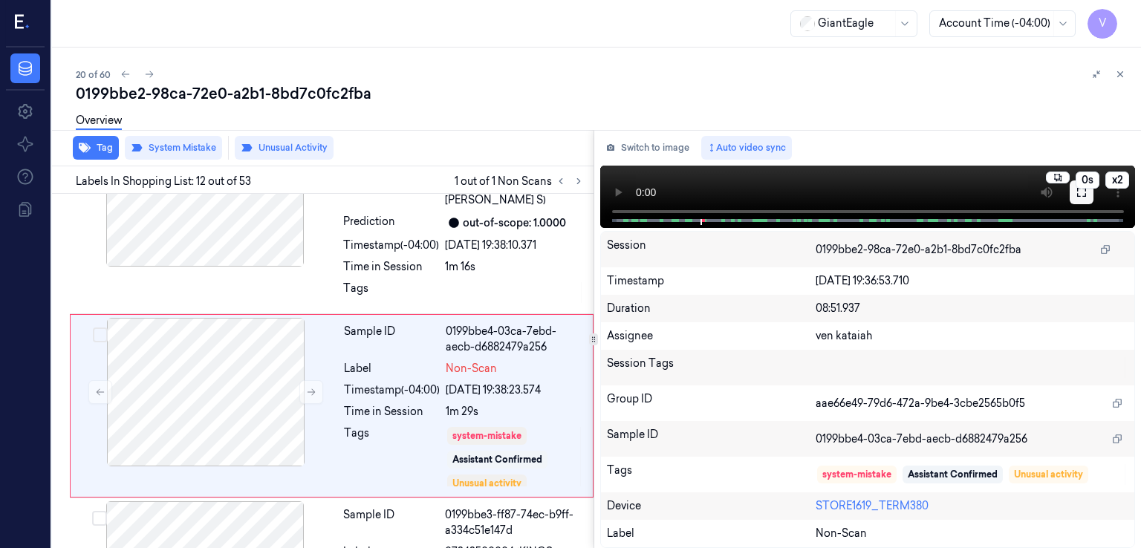
click at [1085, 201] on button at bounding box center [1082, 193] width 24 height 24
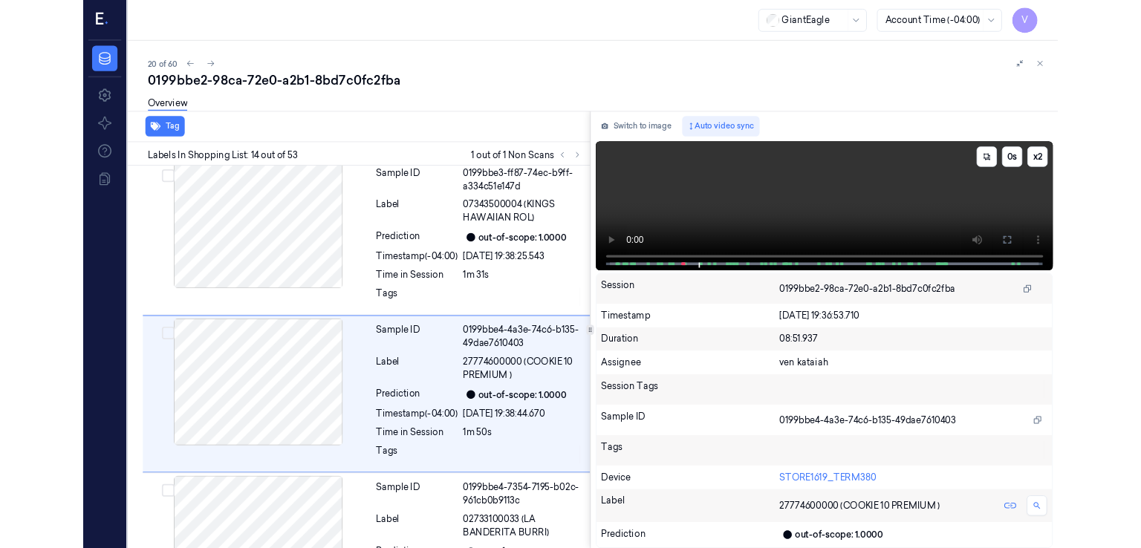
scroll to position [2258, 0]
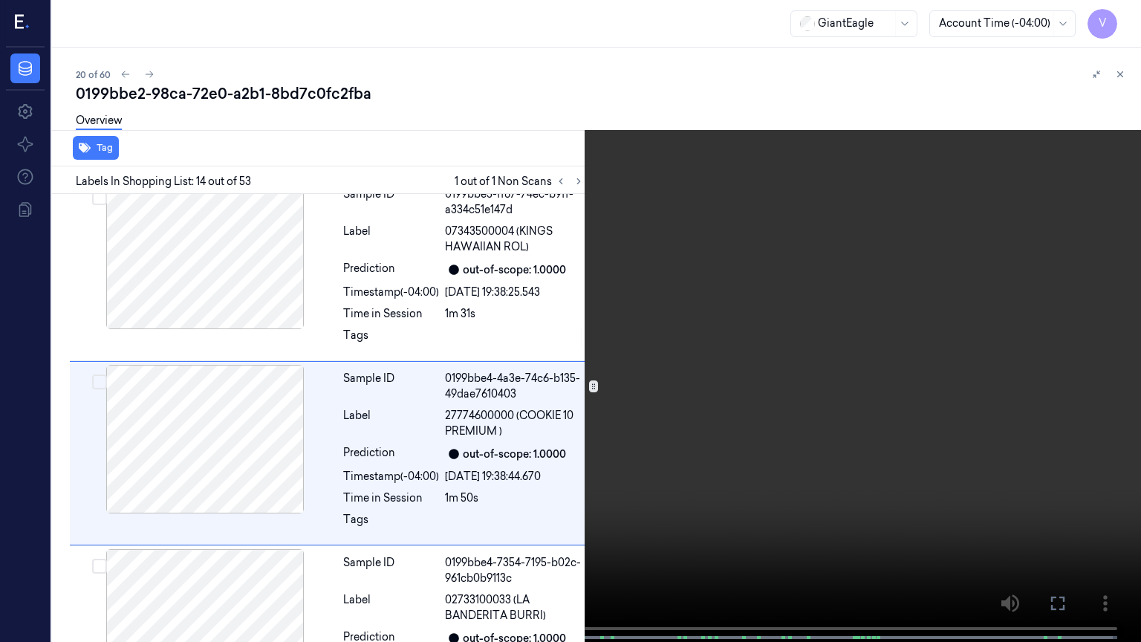
click at [0, 0] on icon at bounding box center [0, 0] width 0 height 0
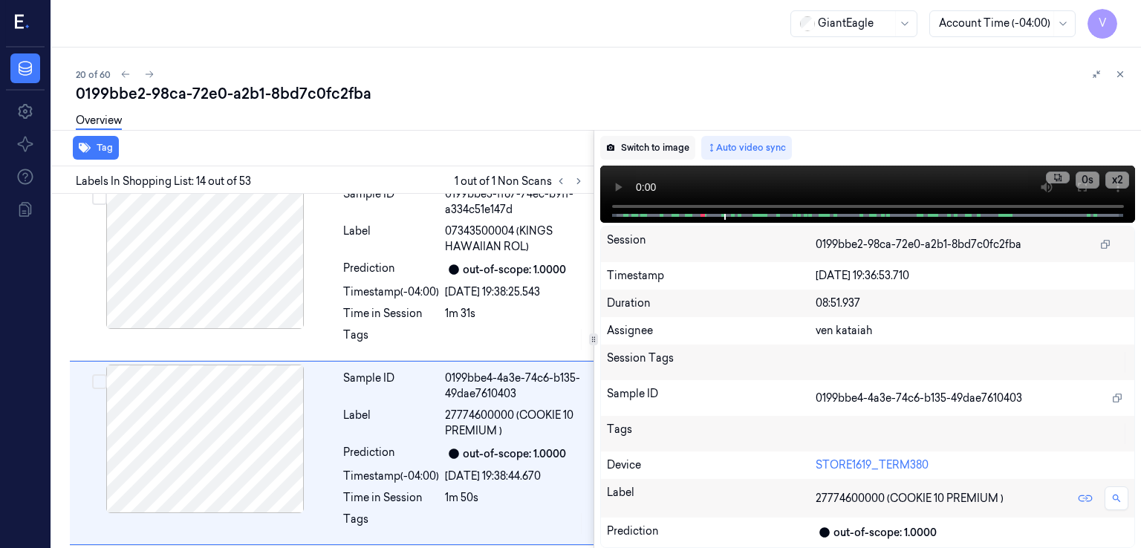
click at [642, 152] on button "Switch to image" at bounding box center [647, 148] width 95 height 24
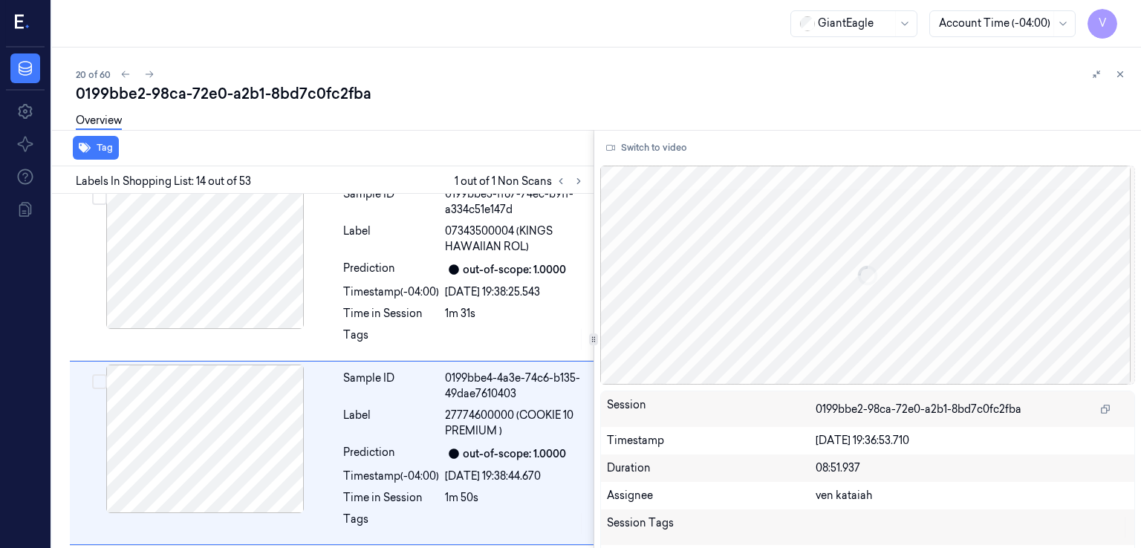
scroll to position [2305, 0]
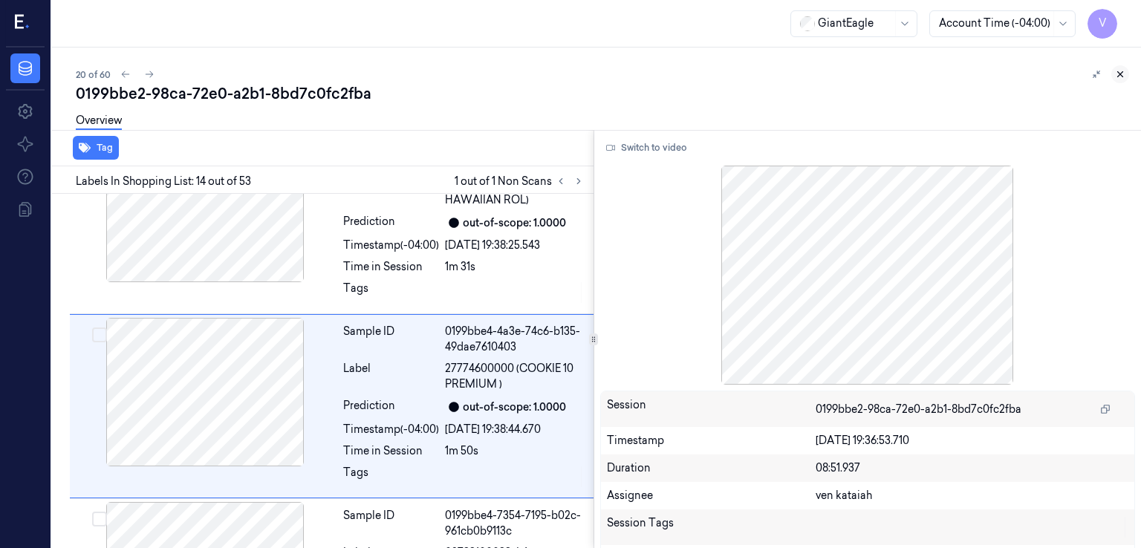
click at [1123, 75] on icon at bounding box center [1120, 74] width 10 height 10
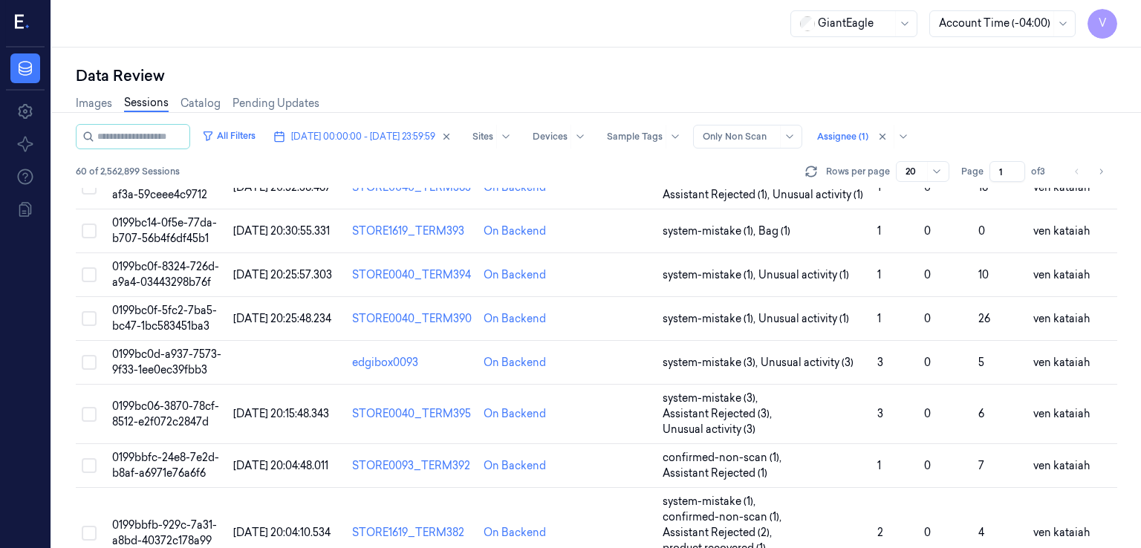
scroll to position [298, 0]
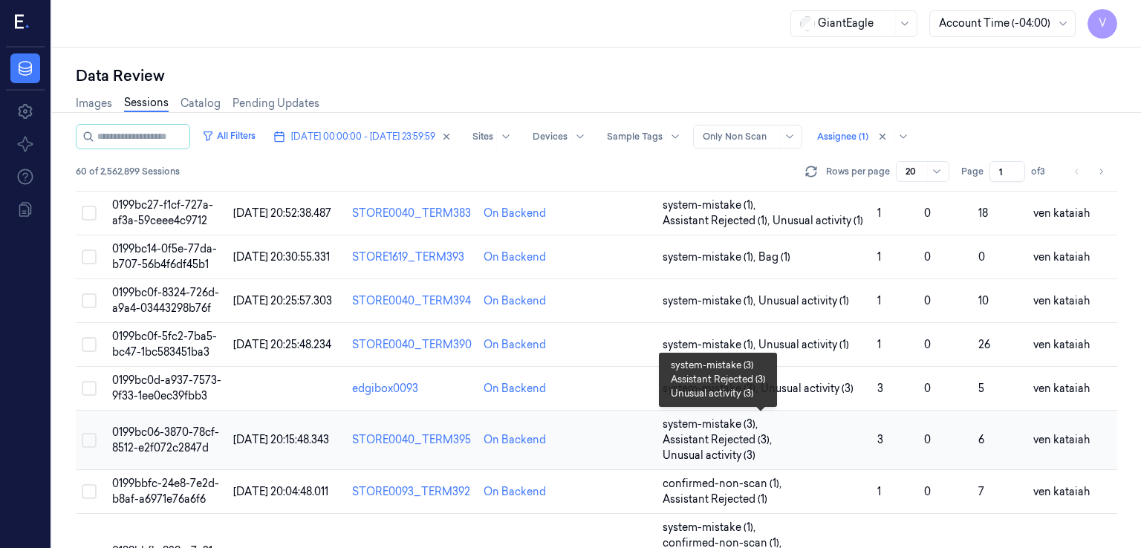
click at [734, 426] on span "system-mistake (3) ," at bounding box center [712, 425] width 98 height 16
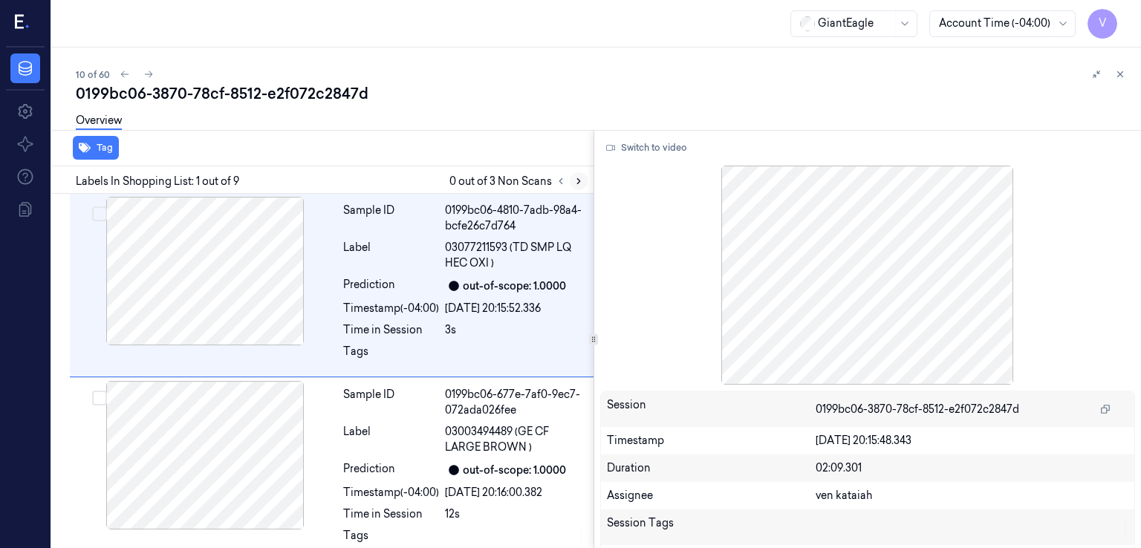
click at [576, 178] on icon at bounding box center [579, 181] width 10 height 10
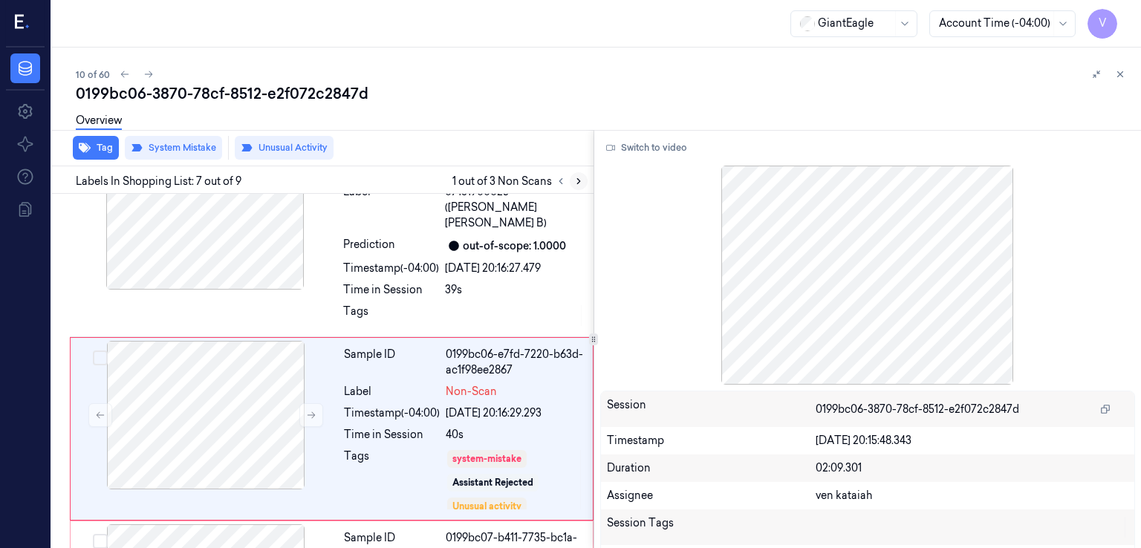
scroll to position [1017, 0]
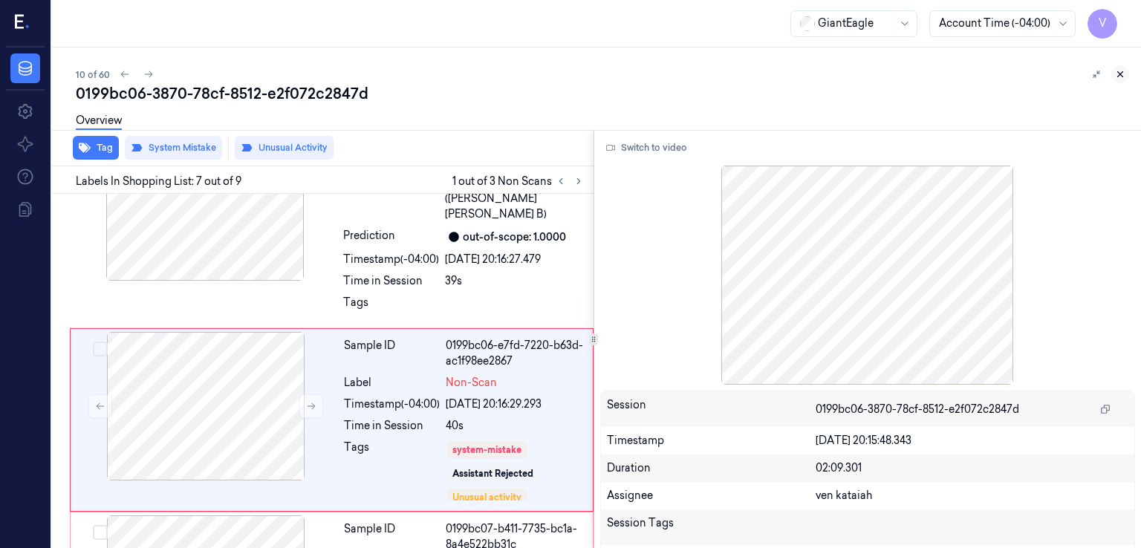
click at [1116, 72] on icon at bounding box center [1120, 74] width 10 height 10
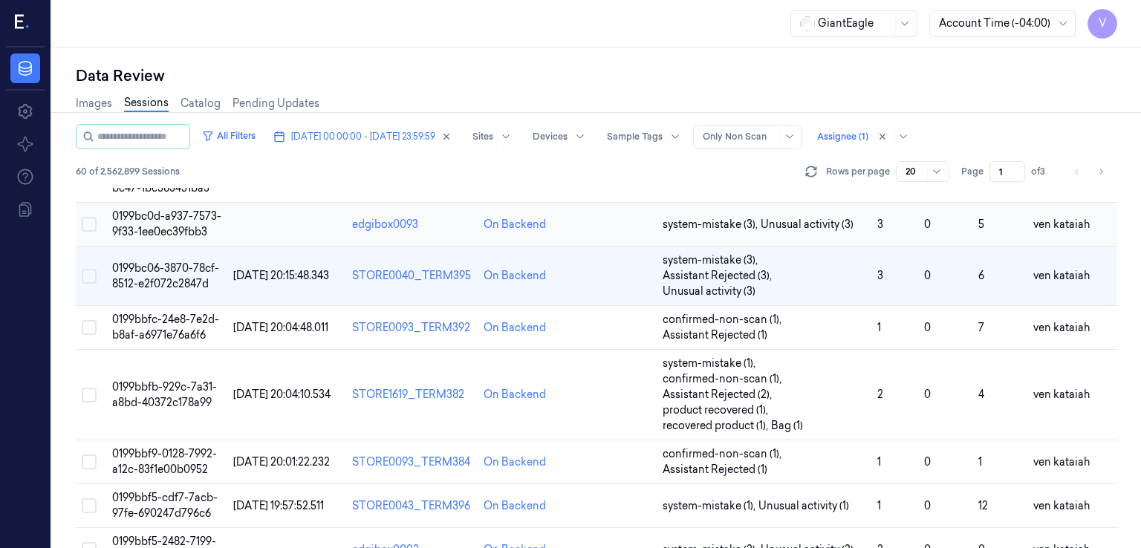
scroll to position [407, 0]
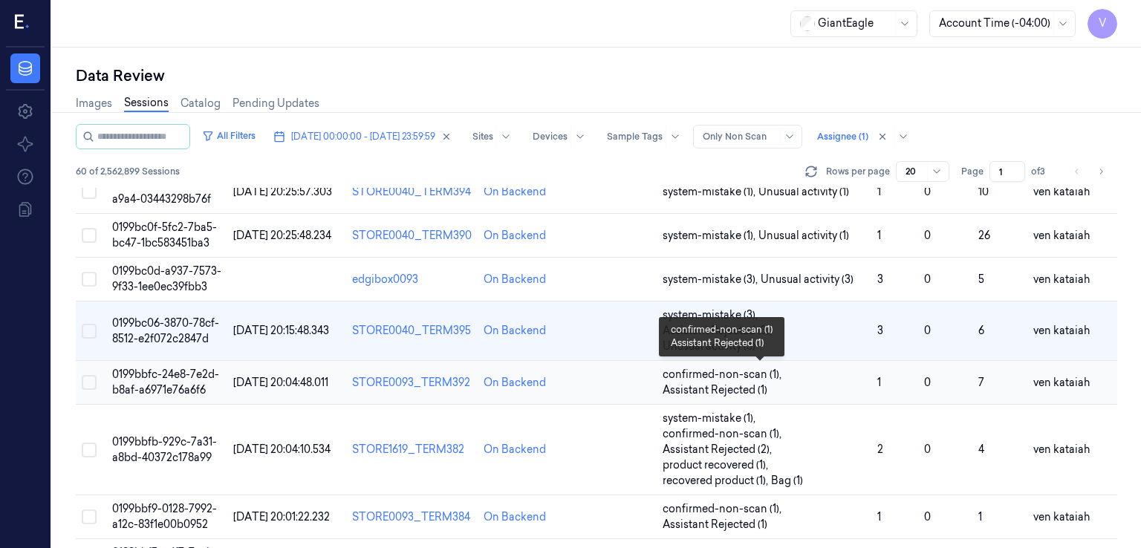
click at [820, 379] on span "confirmed-non-scan (1) , Assistant Rejected (1)" at bounding box center [765, 382] width 204 height 31
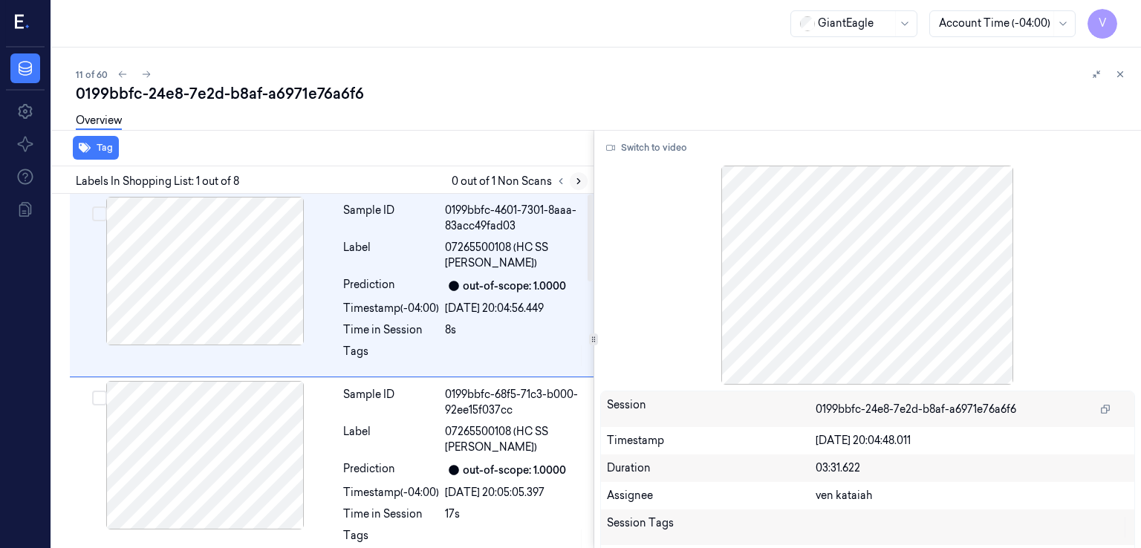
click at [584, 184] on button at bounding box center [579, 181] width 18 height 18
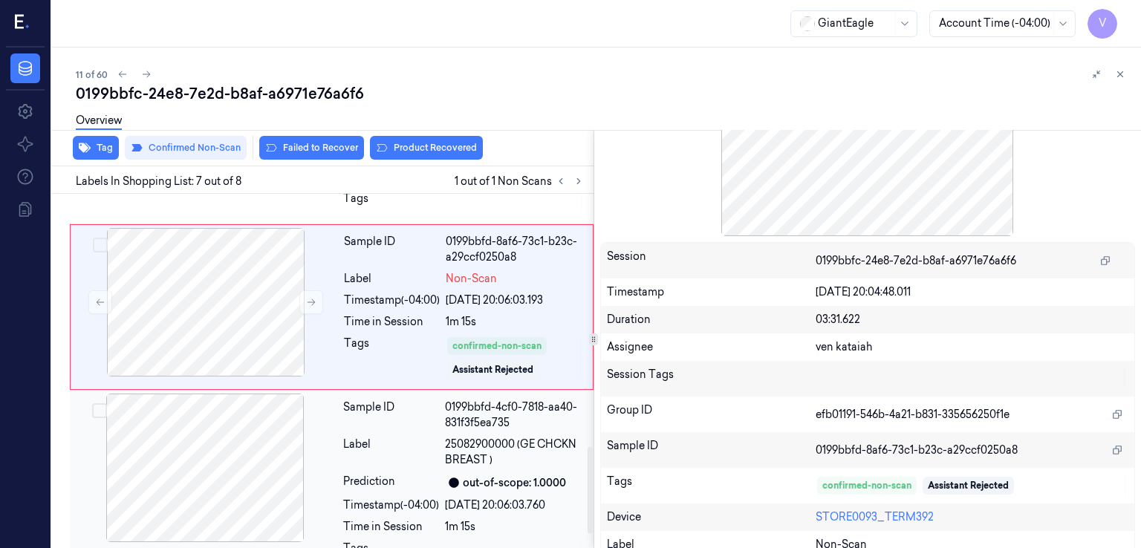
scroll to position [1087, 0]
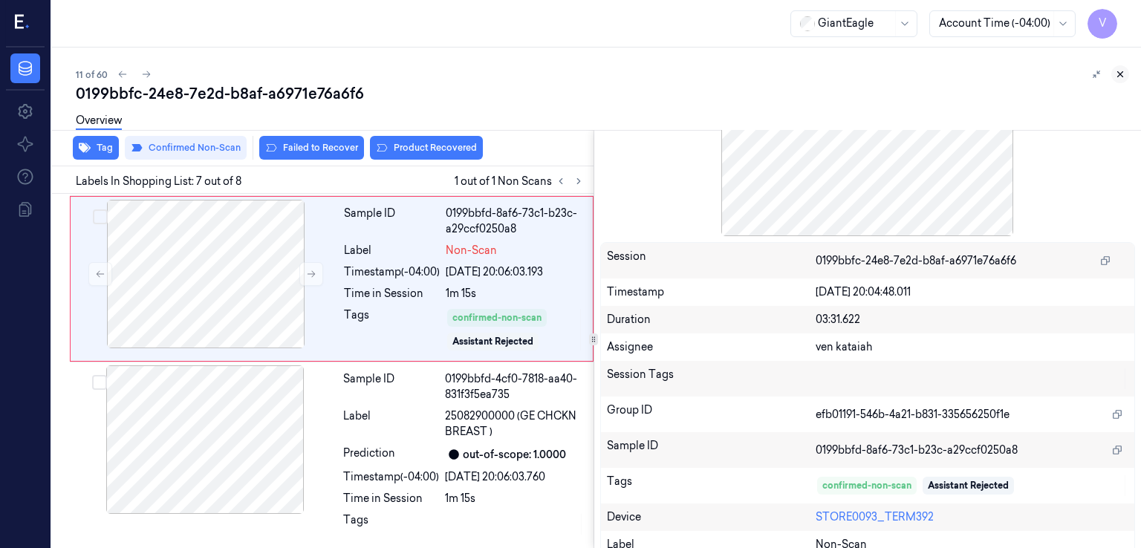
click at [1118, 69] on icon at bounding box center [1120, 74] width 10 height 10
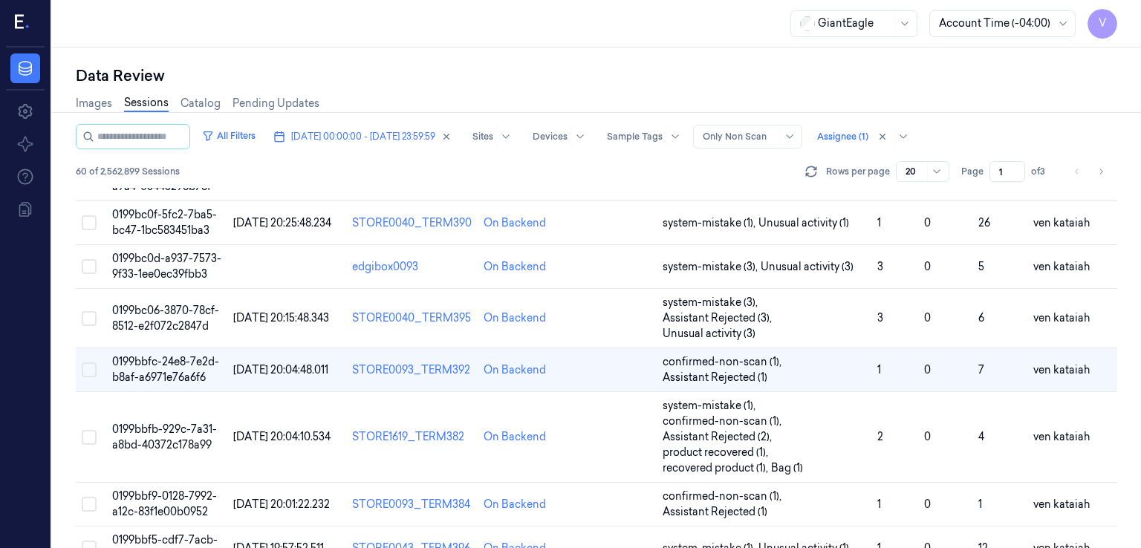
scroll to position [446, 0]
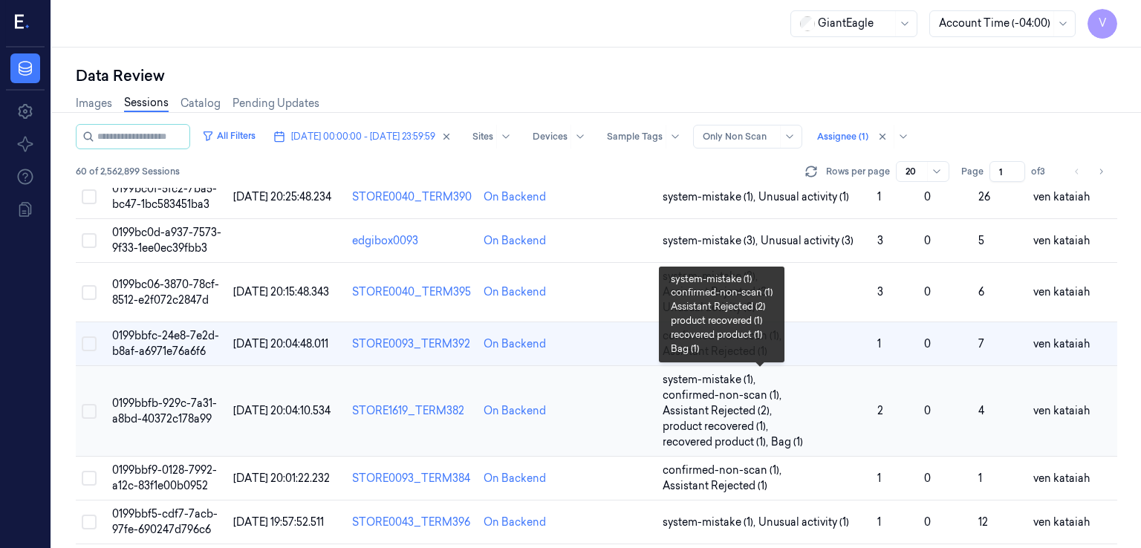
click at [760, 406] on span "Assistant Rejected (2) ," at bounding box center [719, 411] width 112 height 16
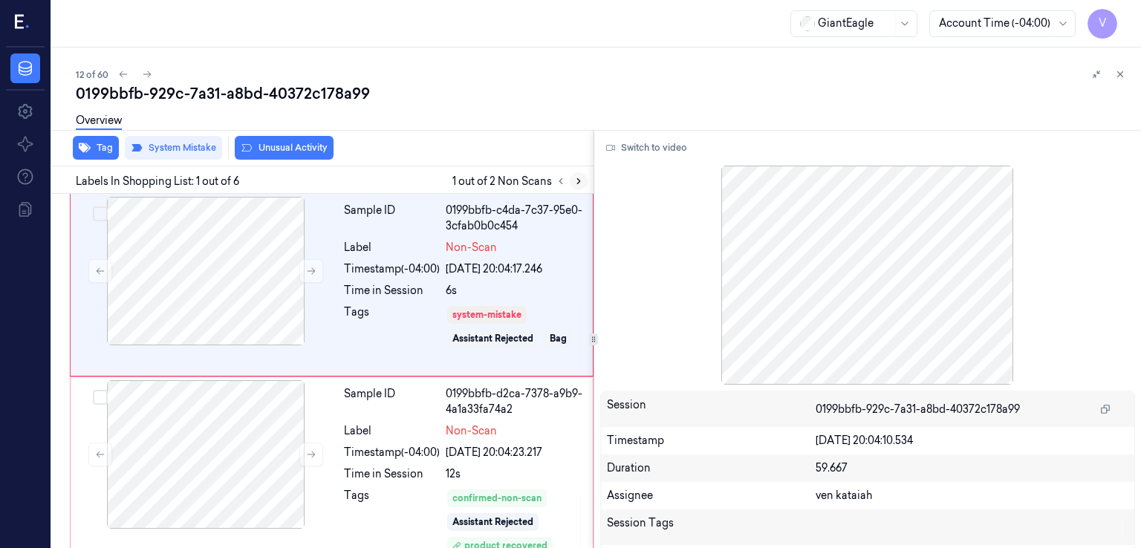
click at [580, 178] on icon at bounding box center [579, 181] width 10 height 10
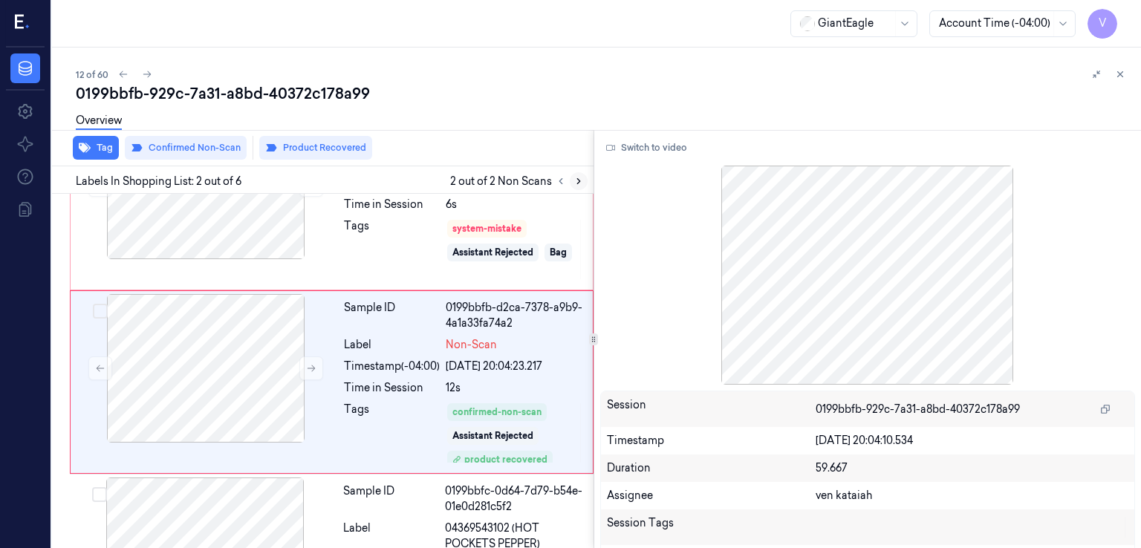
scroll to position [97, 0]
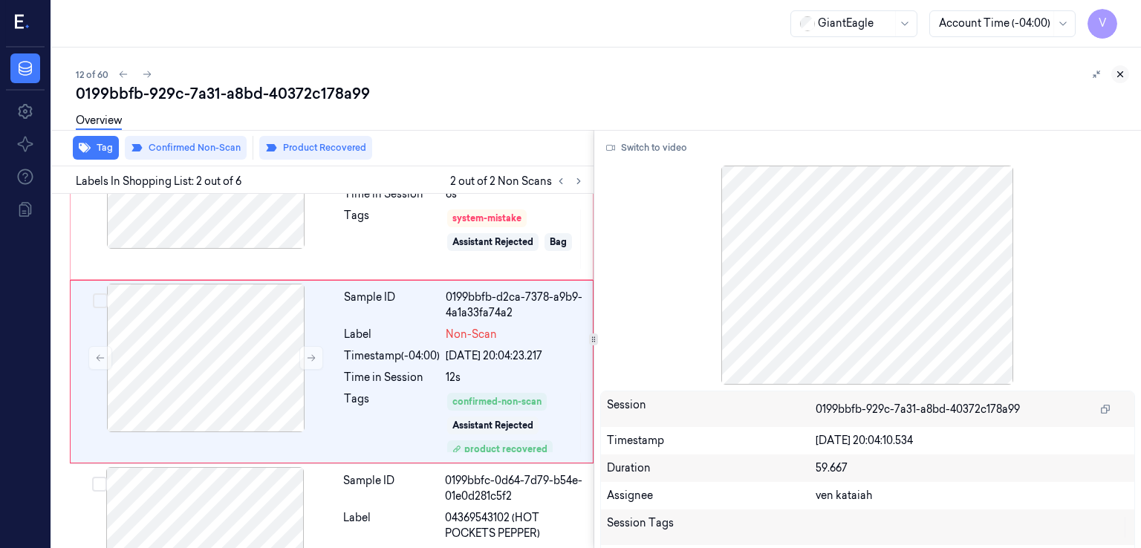
click at [1126, 74] on button at bounding box center [1120, 74] width 18 height 18
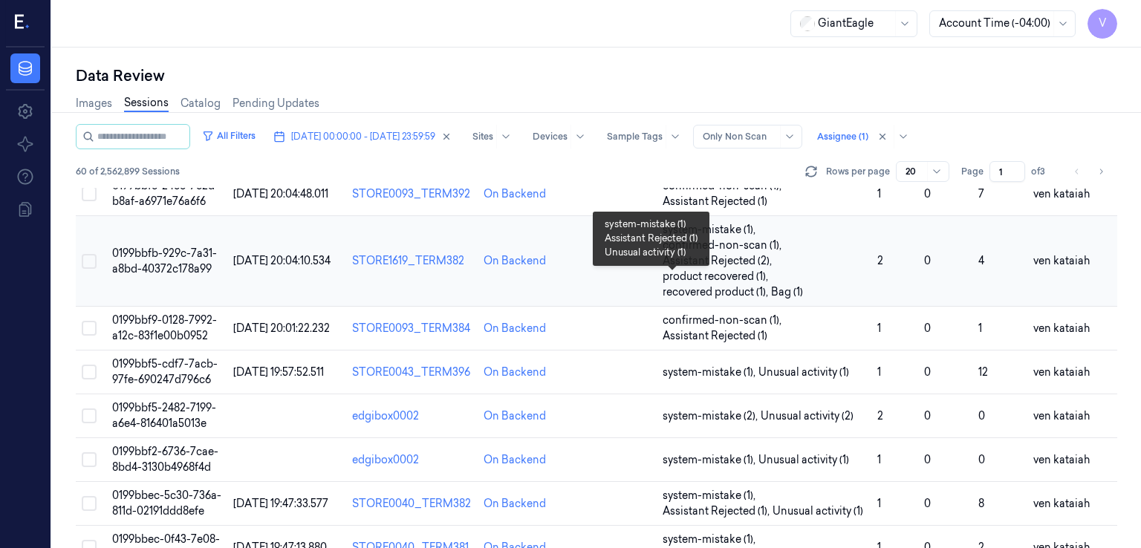
scroll to position [518, 0]
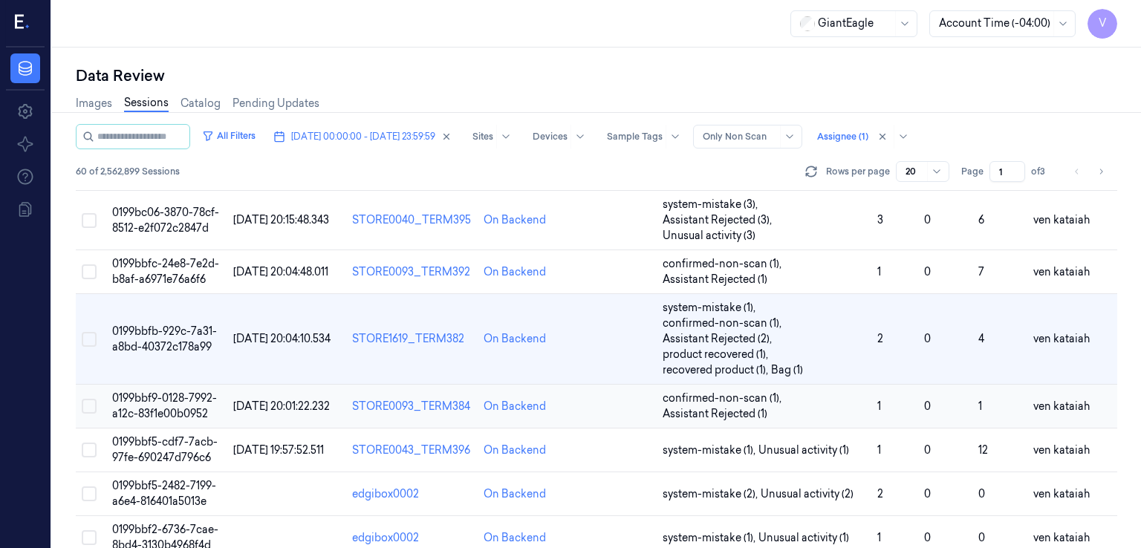
click at [722, 406] on span "Assistant Rejected (1)" at bounding box center [715, 414] width 105 height 16
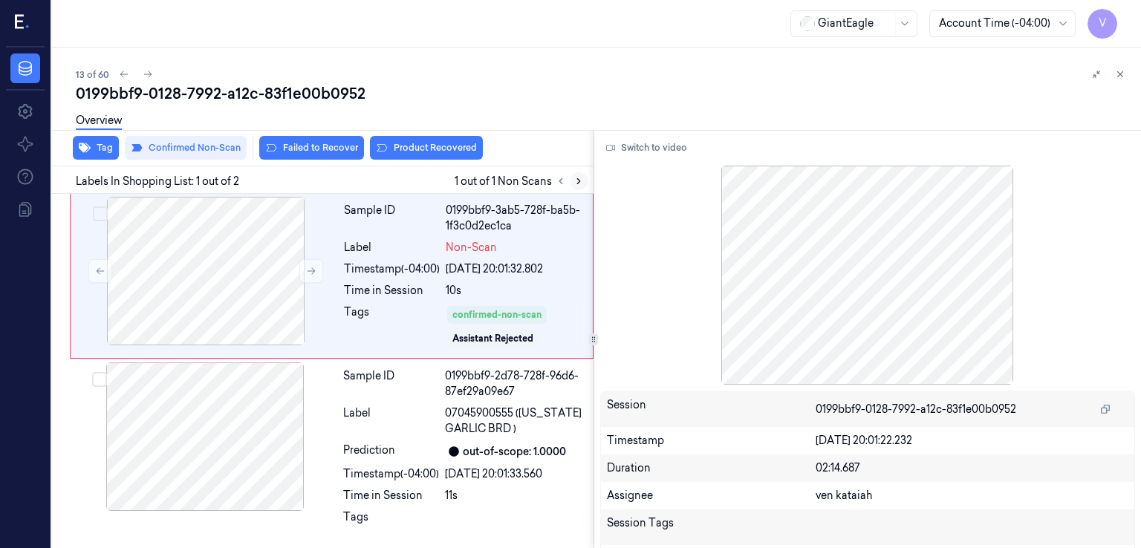
click at [575, 186] on button at bounding box center [579, 181] width 18 height 18
click at [646, 143] on button "Switch to video" at bounding box center [646, 148] width 93 height 24
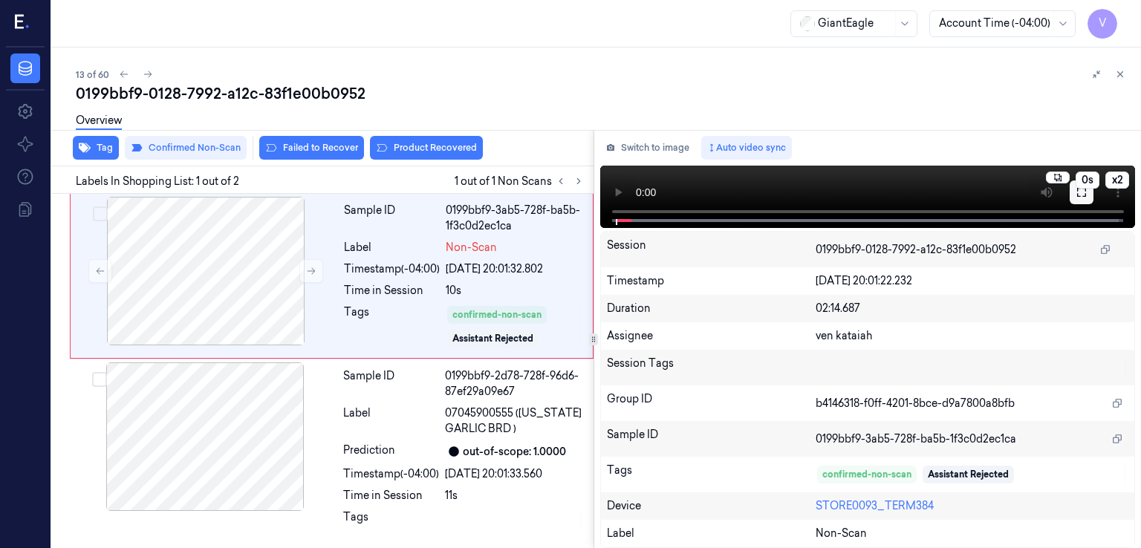
click at [1082, 188] on icon at bounding box center [1082, 192] width 12 height 12
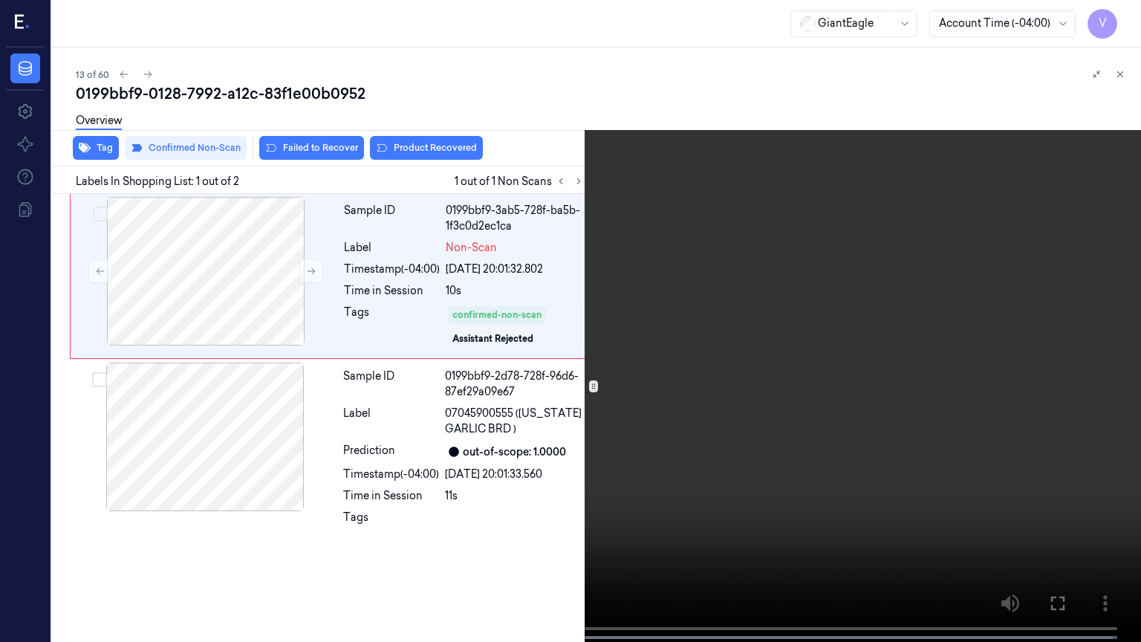
drag, startPoint x: 1061, startPoint y: 611, endPoint x: 1061, endPoint y: 546, distance: 64.6
click at [0, 0] on icon at bounding box center [0, 0] width 0 height 0
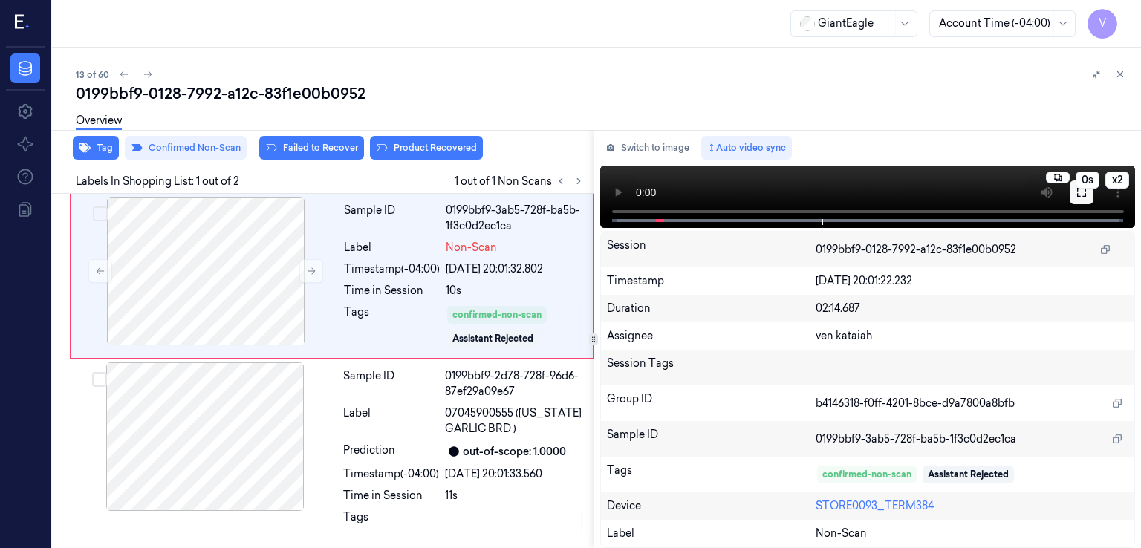
click at [1080, 194] on icon at bounding box center [1082, 192] width 12 height 12
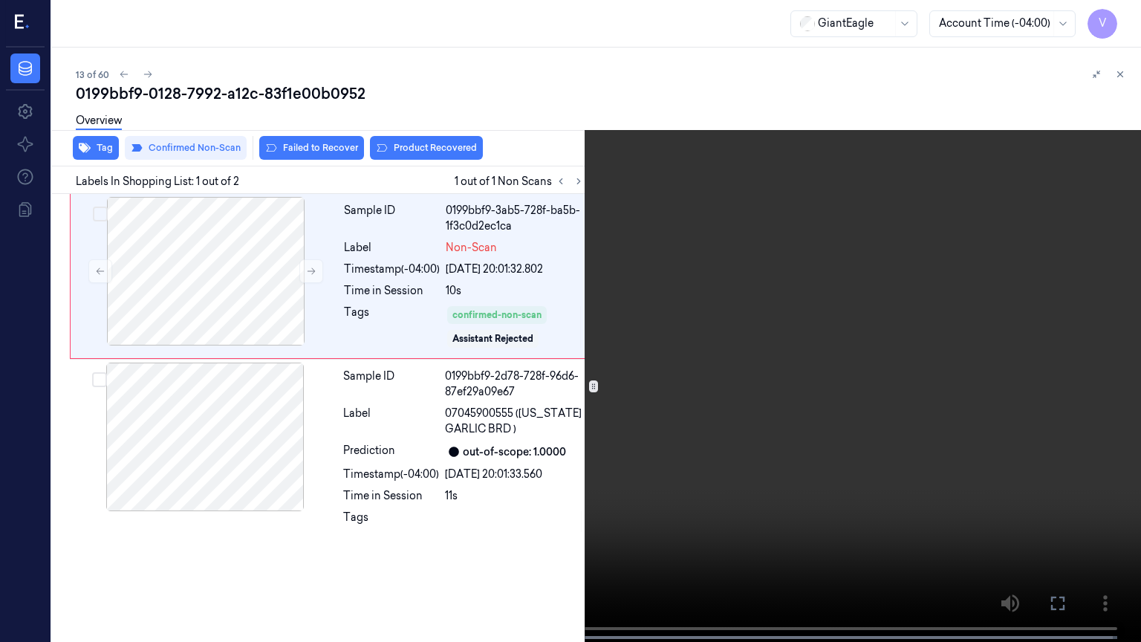
click at [0, 0] on button at bounding box center [0, 0] width 0 height 0
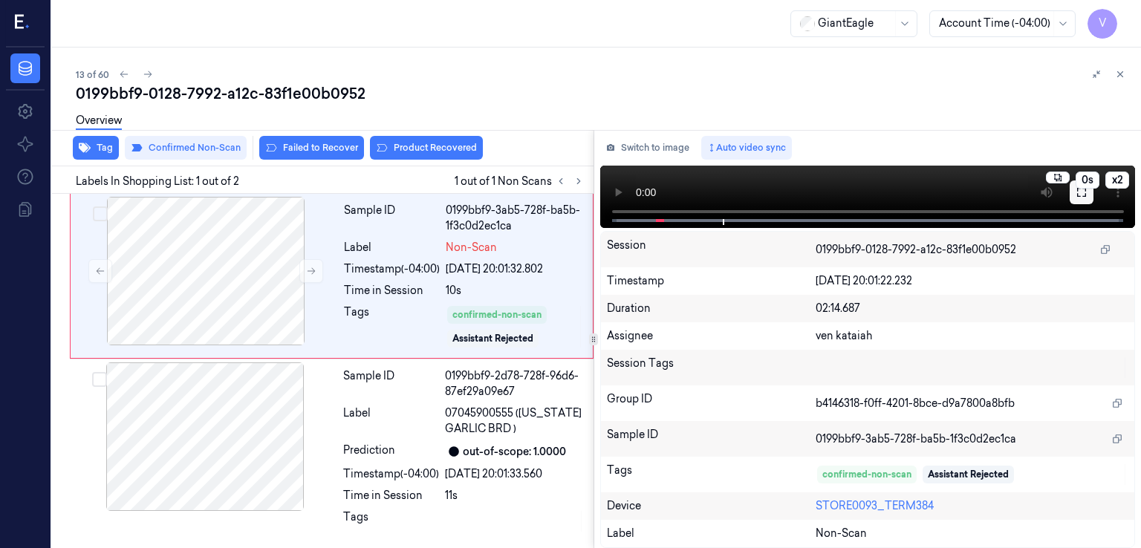
click at [1085, 200] on button at bounding box center [1082, 193] width 24 height 24
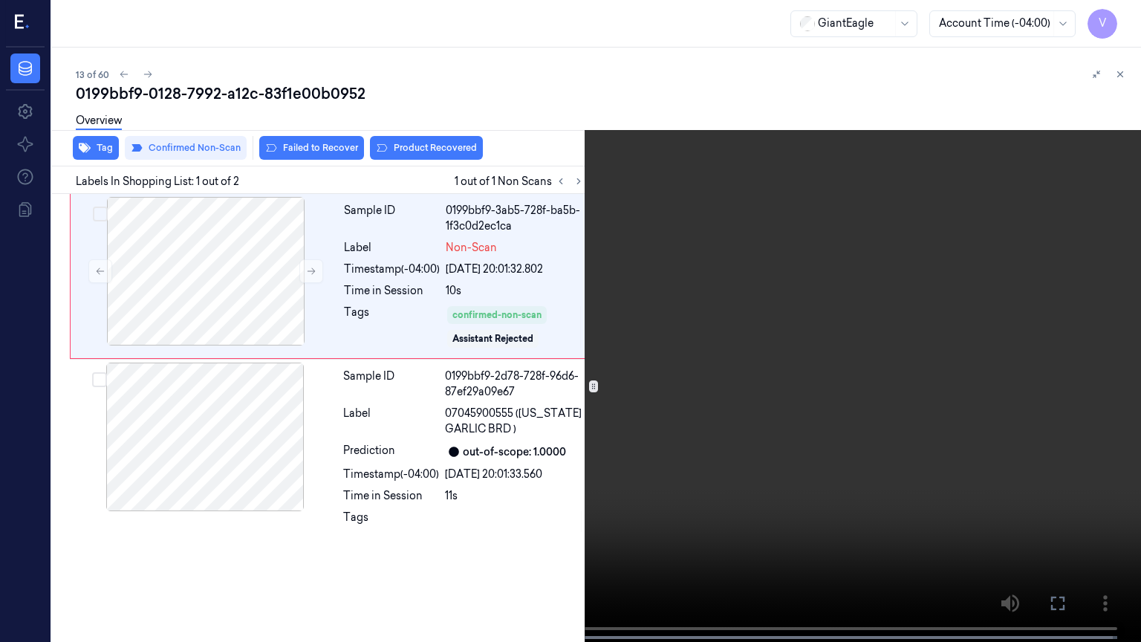
click at [0, 0] on icon at bounding box center [0, 0] width 0 height 0
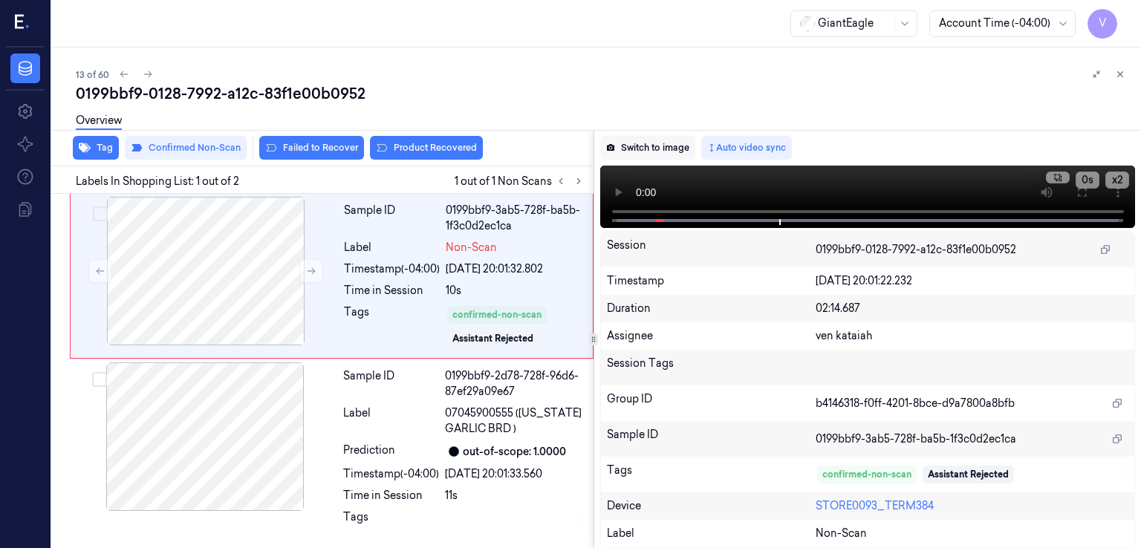
click at [668, 143] on button "Switch to image" at bounding box center [647, 148] width 95 height 24
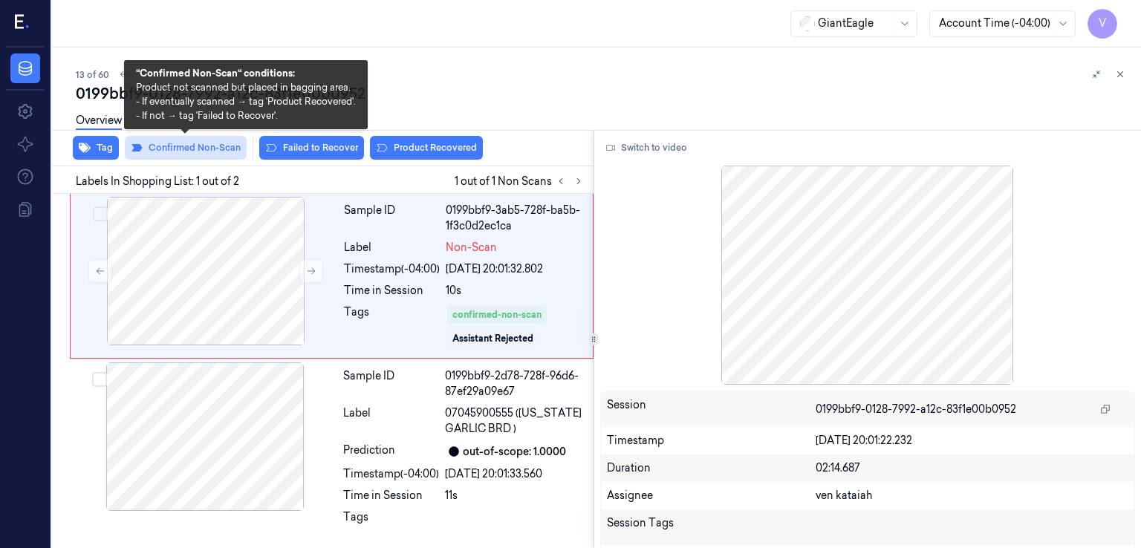
click at [186, 143] on button "Confirmed Non-Scan" at bounding box center [186, 148] width 122 height 24
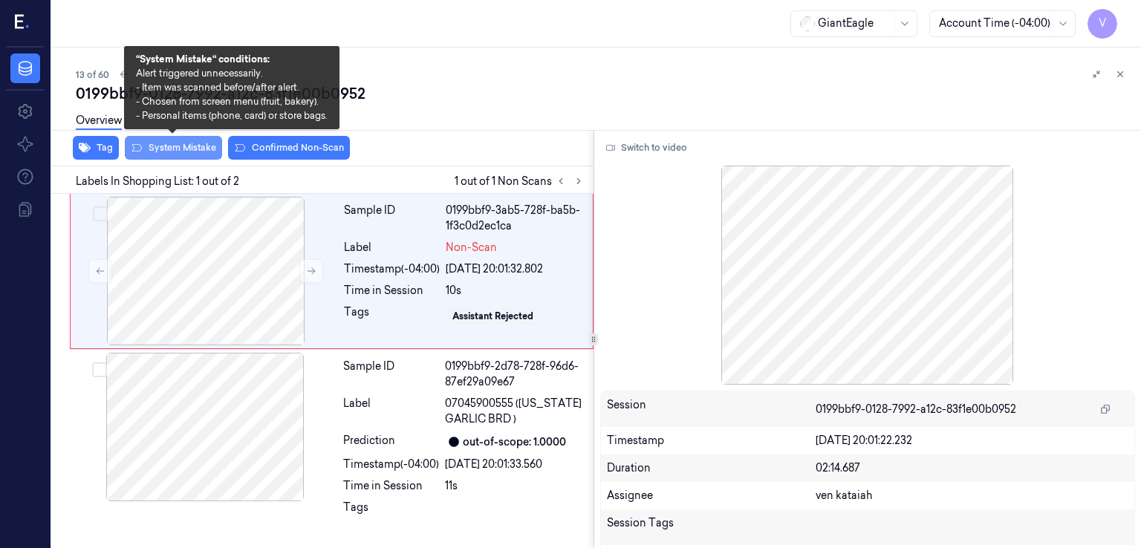
click at [176, 146] on button "System Mistake" at bounding box center [173, 148] width 97 height 24
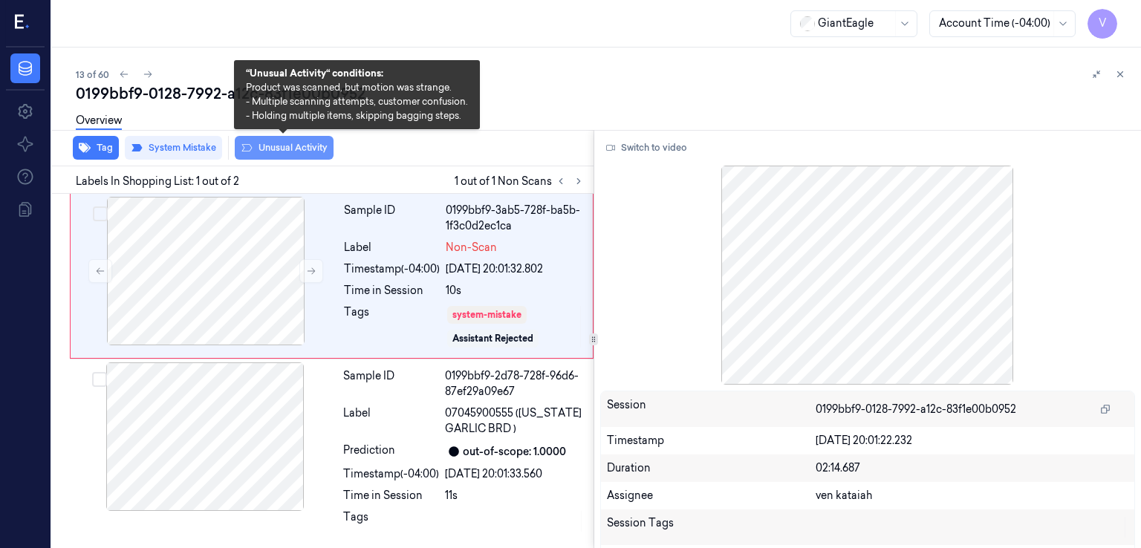
click at [276, 143] on button "Unusual Activity" at bounding box center [284, 148] width 99 height 24
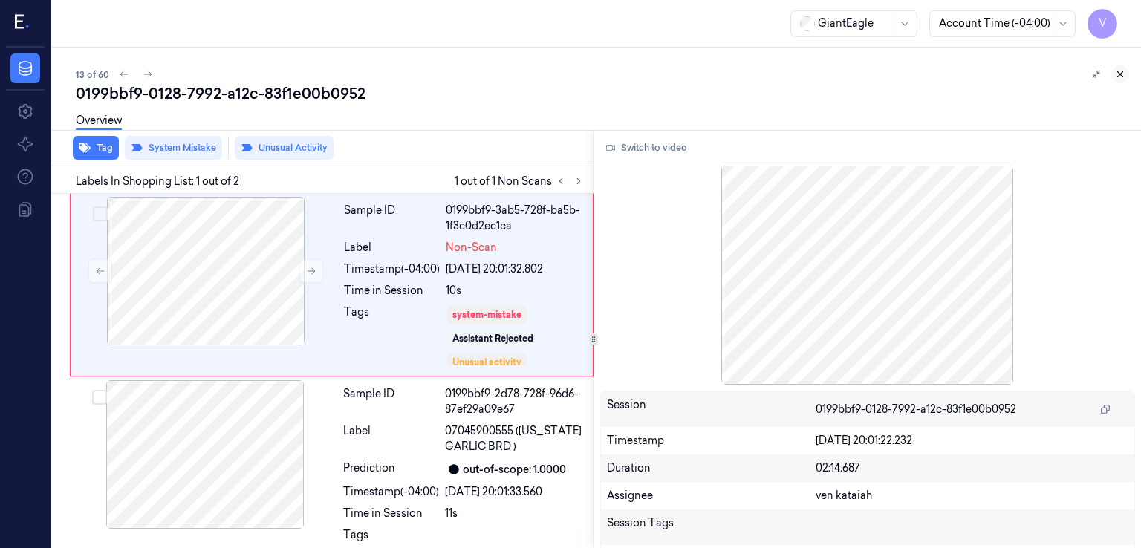
click at [1117, 68] on button at bounding box center [1120, 74] width 18 height 18
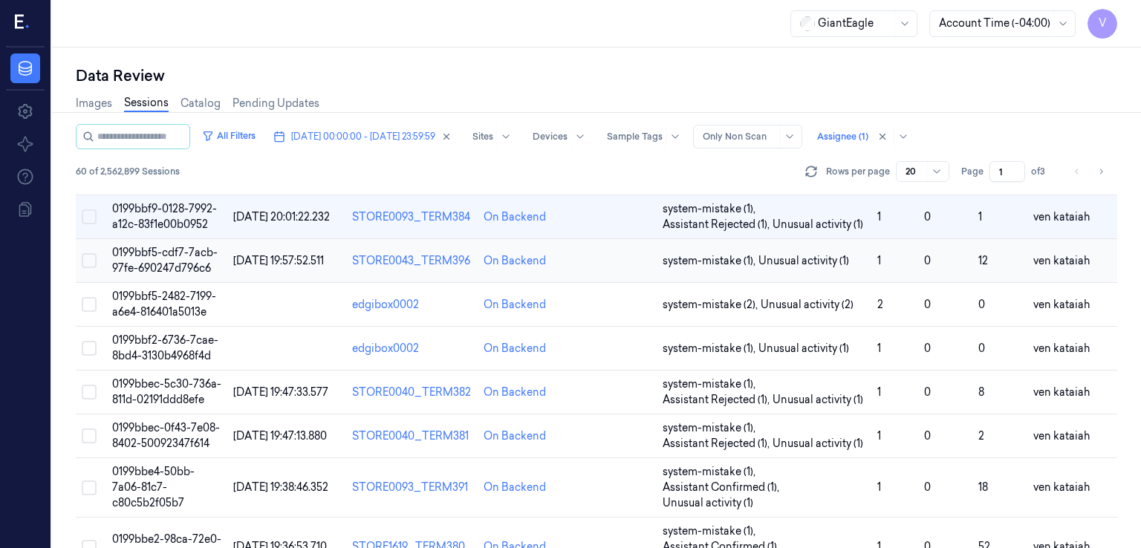
scroll to position [726, 0]
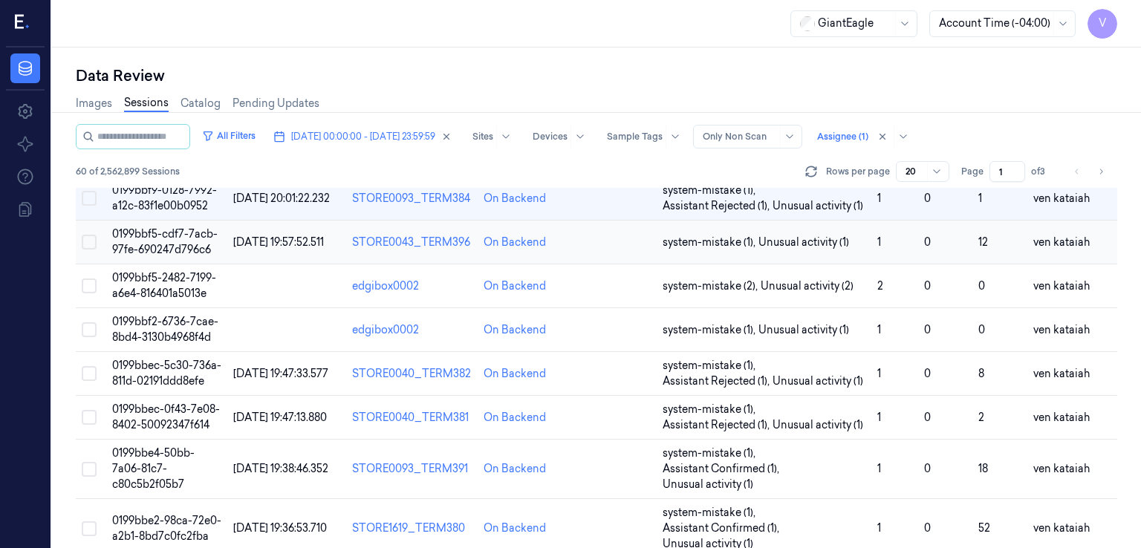
click at [918, 247] on td "0" at bounding box center [945, 243] width 54 height 44
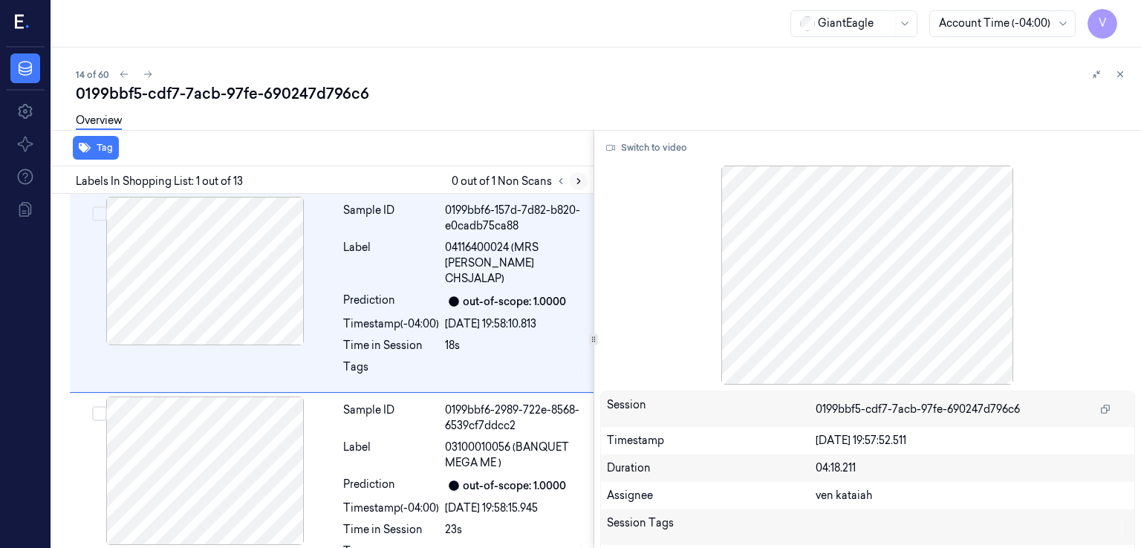
click at [579, 181] on icon at bounding box center [579, 181] width 10 height 10
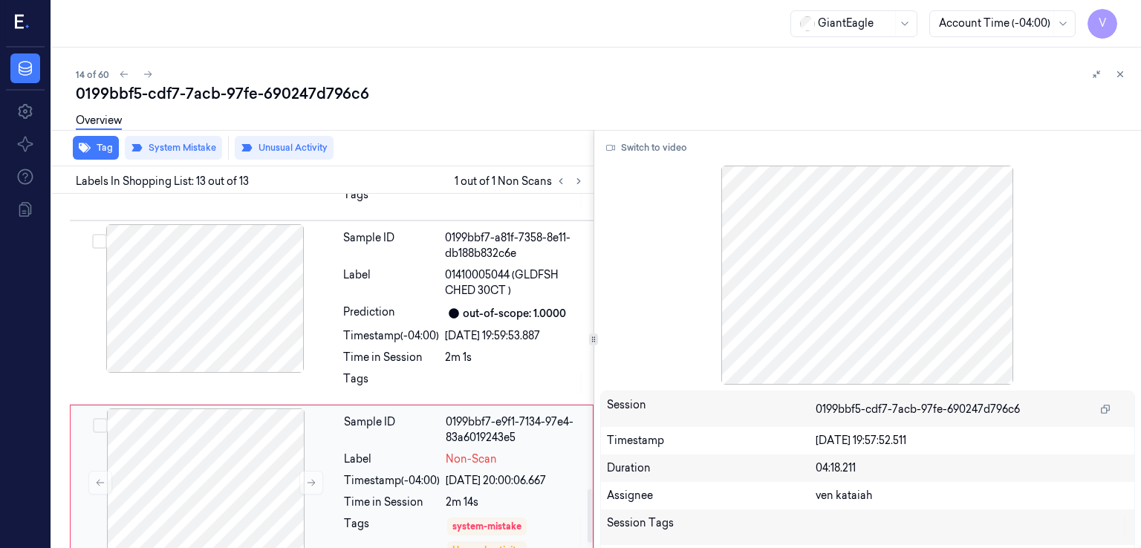
scroll to position [1991, 0]
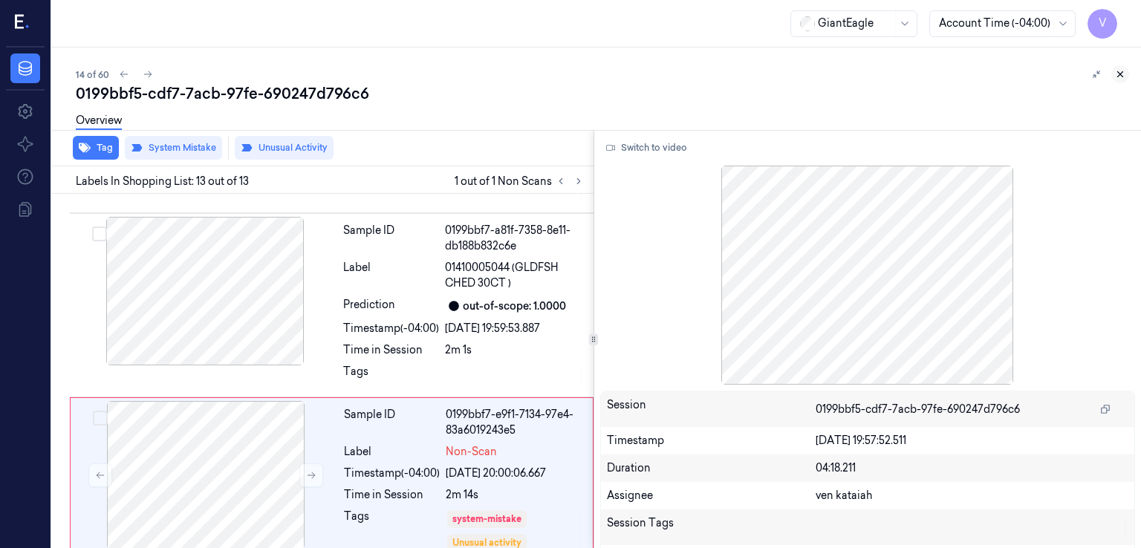
click at [1118, 79] on button at bounding box center [1120, 74] width 18 height 18
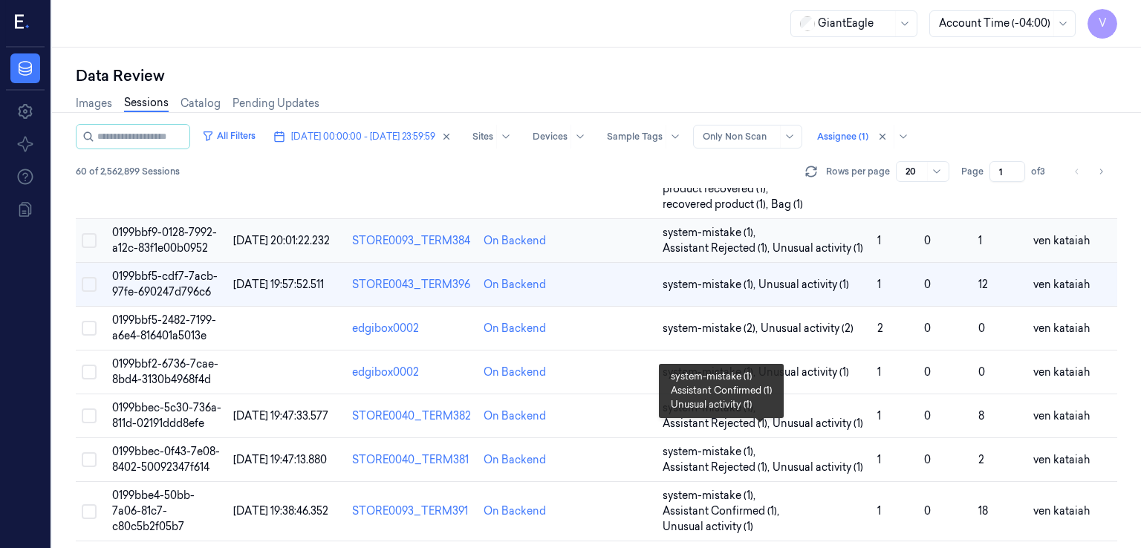
scroll to position [743, 0]
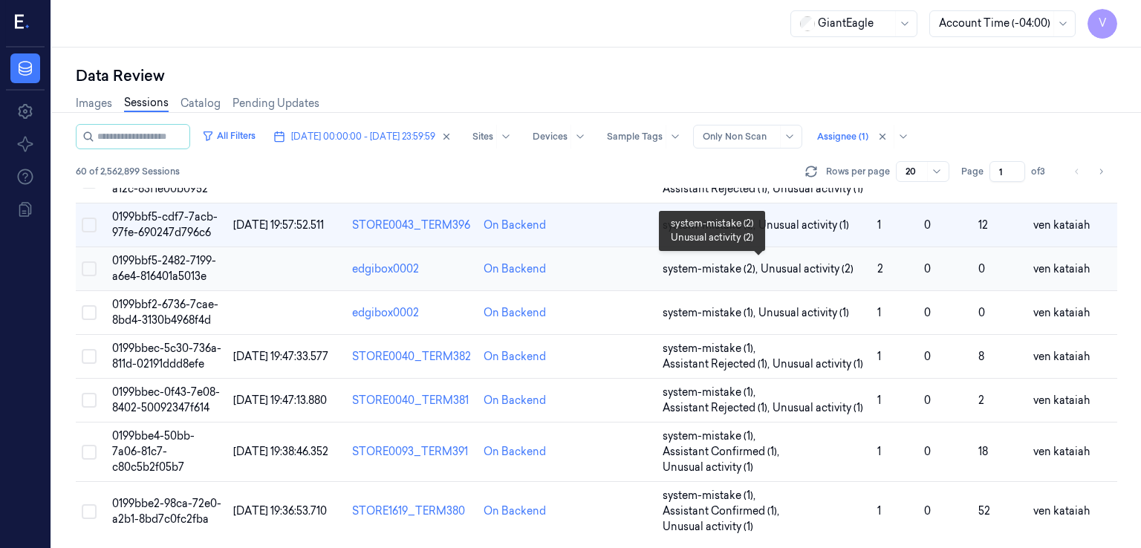
click at [754, 273] on span "system-mistake (2) ," at bounding box center [712, 270] width 98 height 16
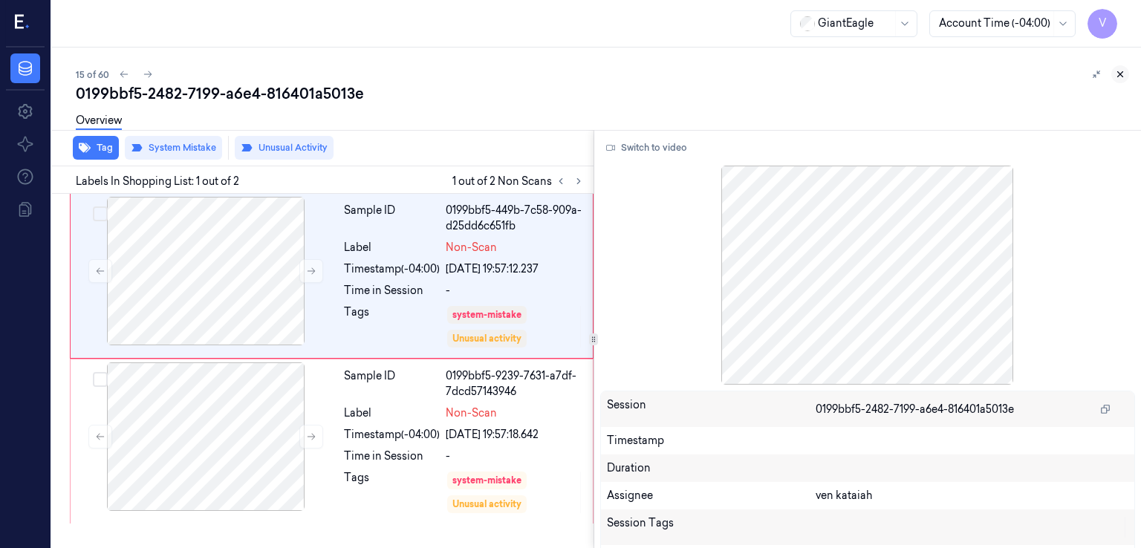
click at [1125, 70] on icon at bounding box center [1120, 74] width 10 height 10
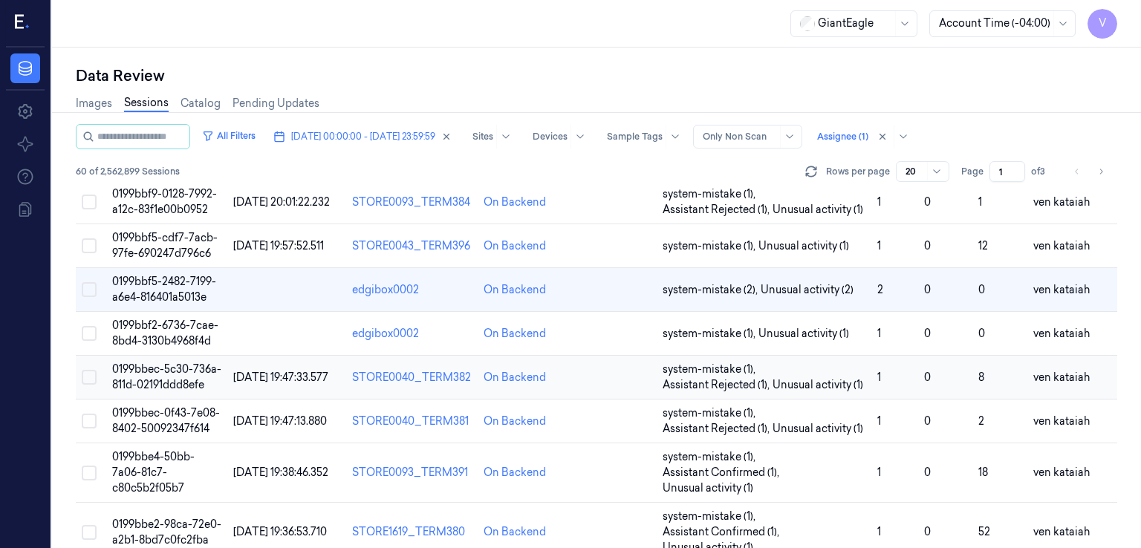
scroll to position [744, 0]
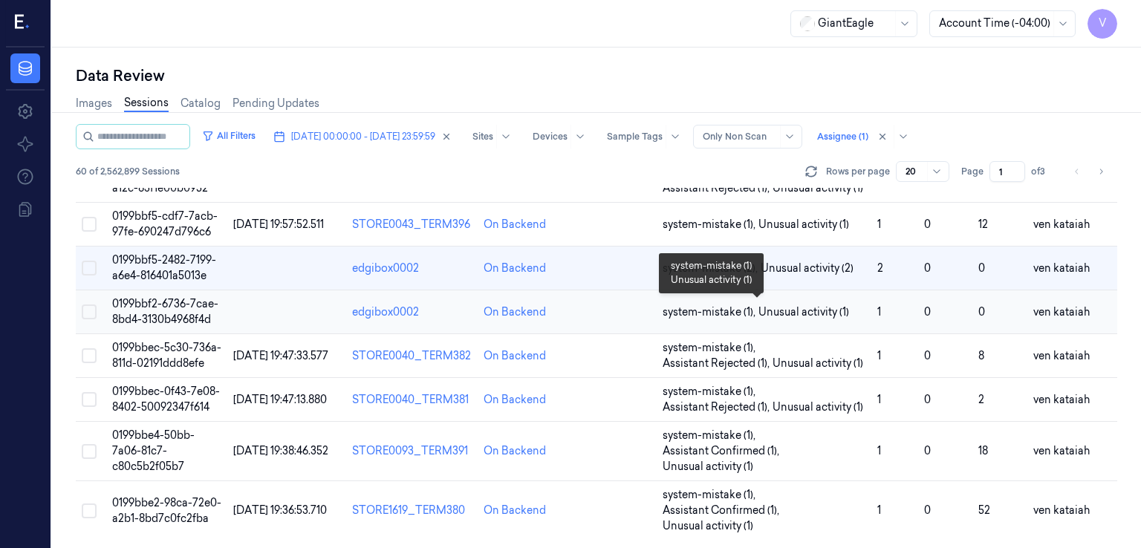
click at [742, 310] on span "system-mistake (1) ," at bounding box center [711, 313] width 96 height 16
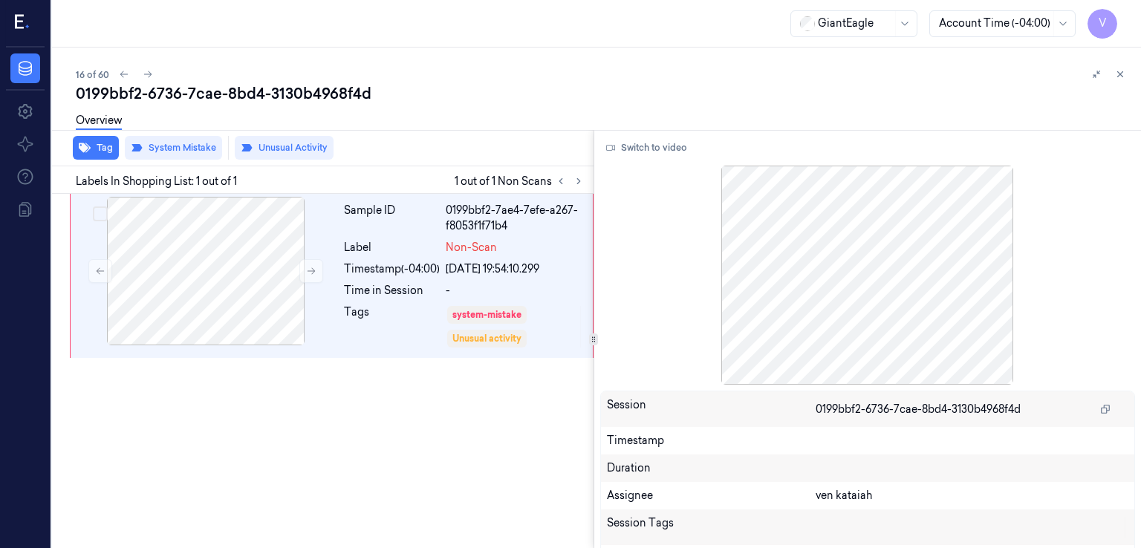
click at [568, 173] on div at bounding box center [570, 181] width 36 height 18
click at [572, 186] on button at bounding box center [579, 181] width 18 height 18
click at [678, 144] on button "Switch to video" at bounding box center [646, 148] width 93 height 24
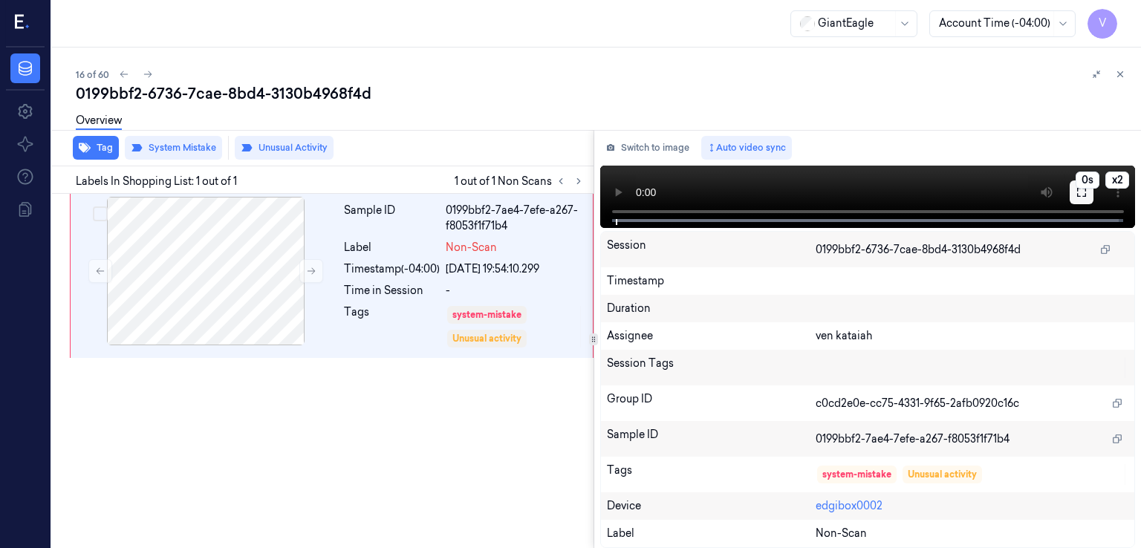
click at [1082, 202] on button at bounding box center [1082, 193] width 24 height 24
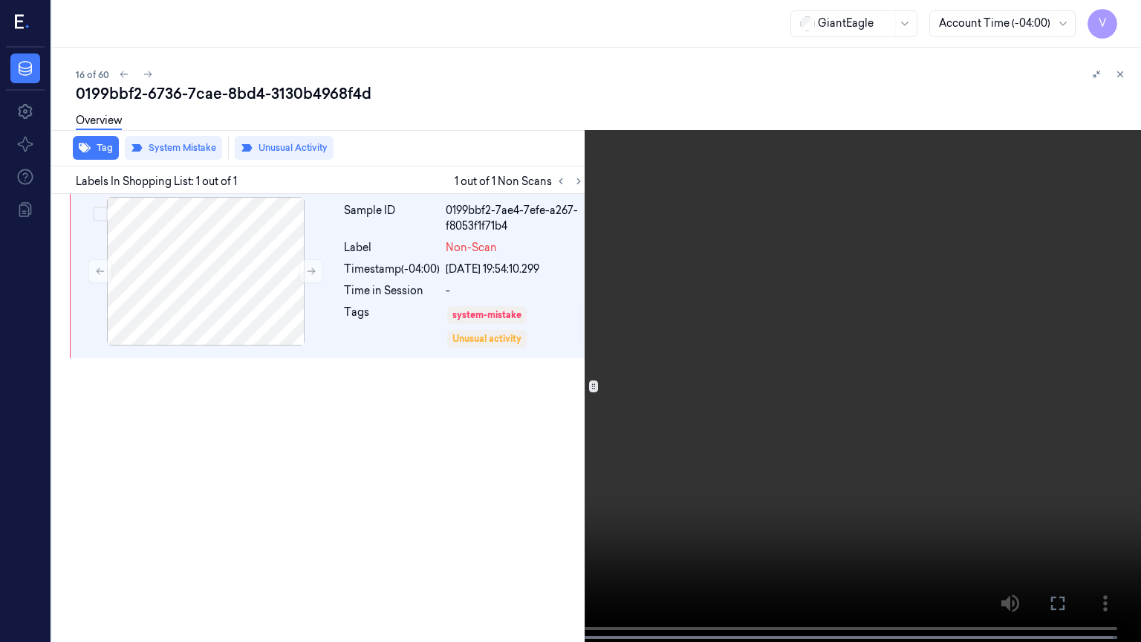
click at [0, 0] on button at bounding box center [0, 0] width 0 height 0
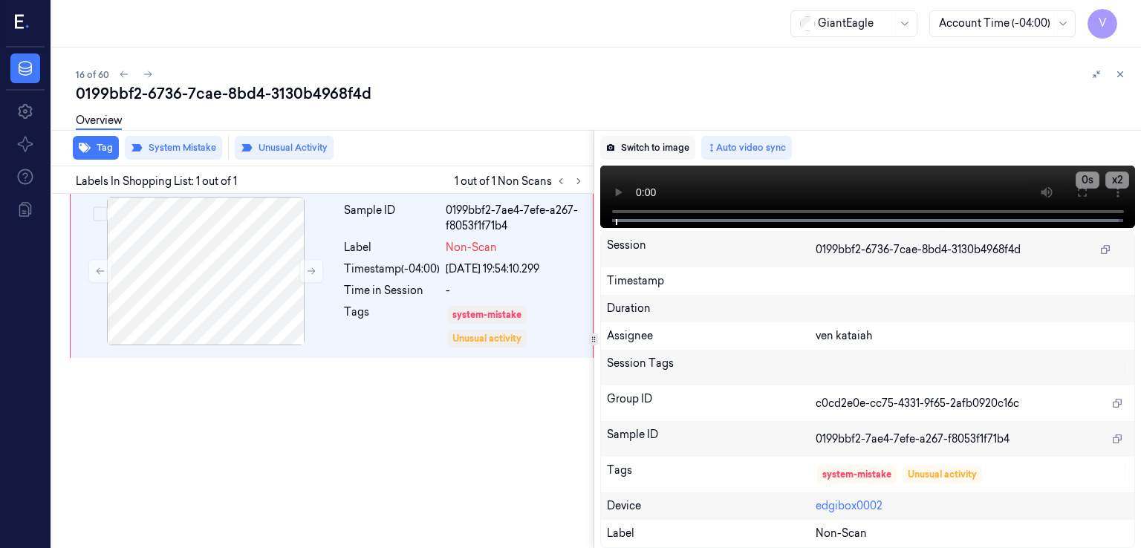
click at [686, 156] on button "Switch to image" at bounding box center [647, 148] width 95 height 24
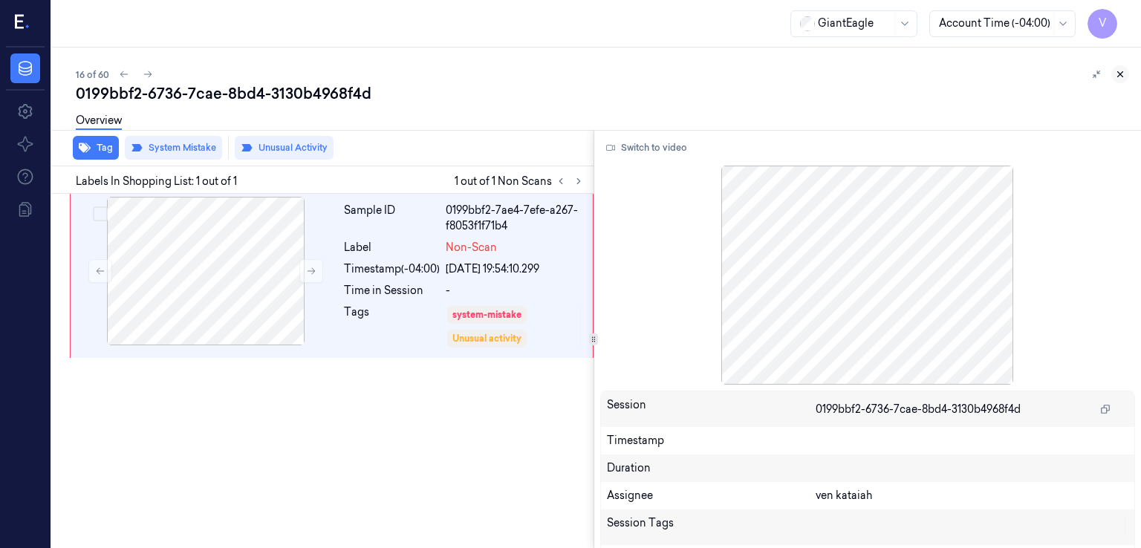
click at [1119, 72] on icon at bounding box center [1120, 74] width 5 height 5
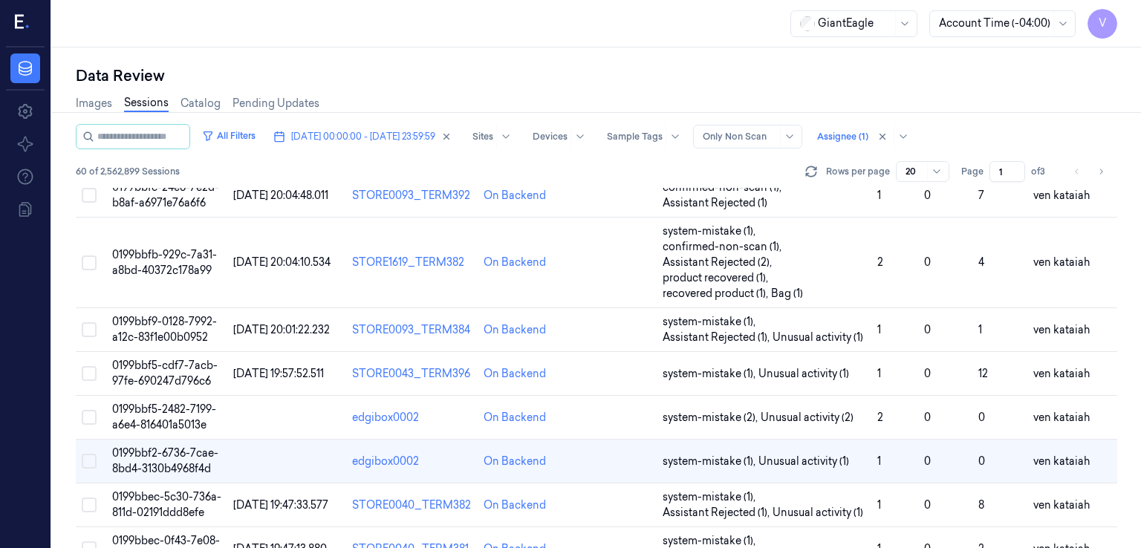
scroll to position [744, 0]
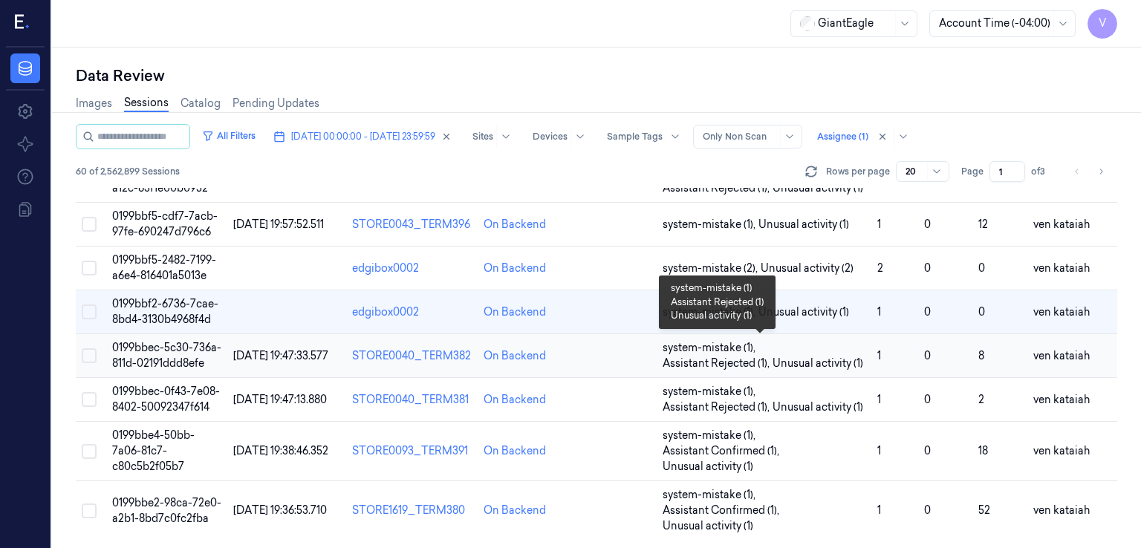
click at [797, 356] on span "Unusual activity (1)" at bounding box center [818, 364] width 91 height 16
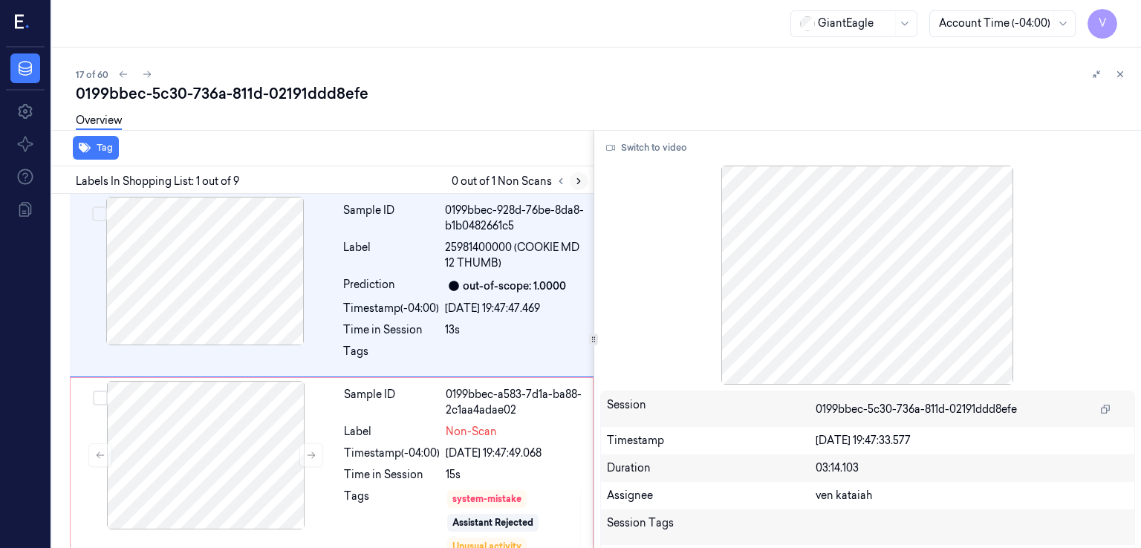
drag, startPoint x: 586, startPoint y: 182, endPoint x: 469, endPoint y: 0, distance: 216.6
click at [582, 178] on button at bounding box center [579, 181] width 18 height 18
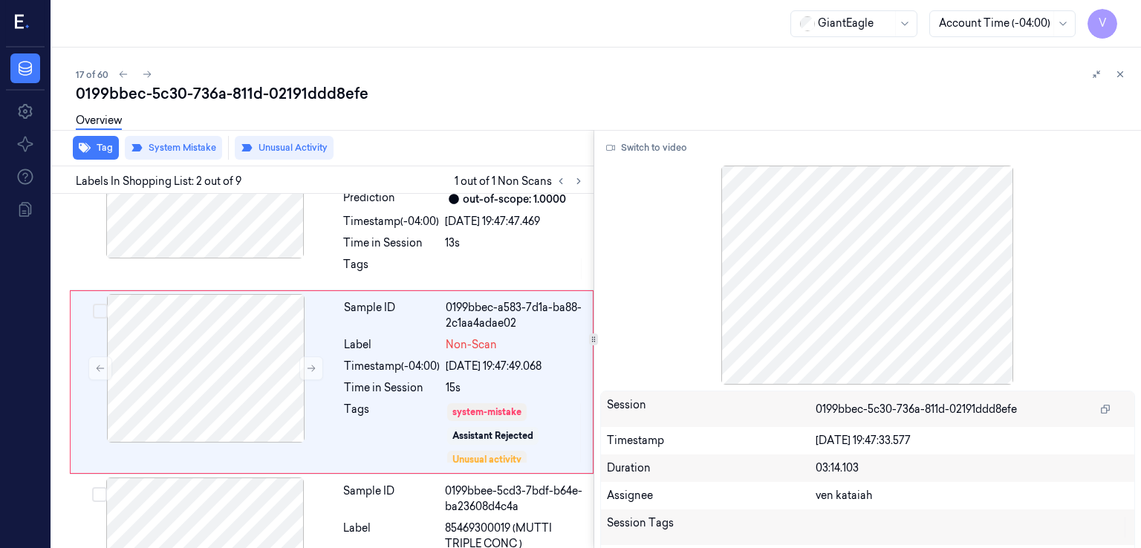
scroll to position [97, 0]
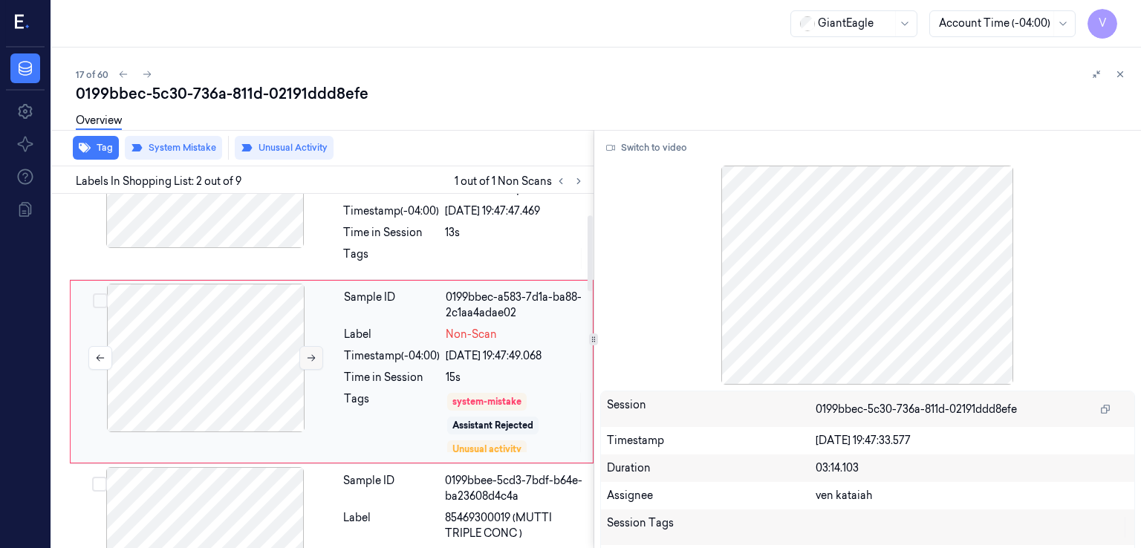
click at [303, 357] on button at bounding box center [311, 358] width 24 height 24
click at [1123, 74] on icon at bounding box center [1120, 74] width 10 height 10
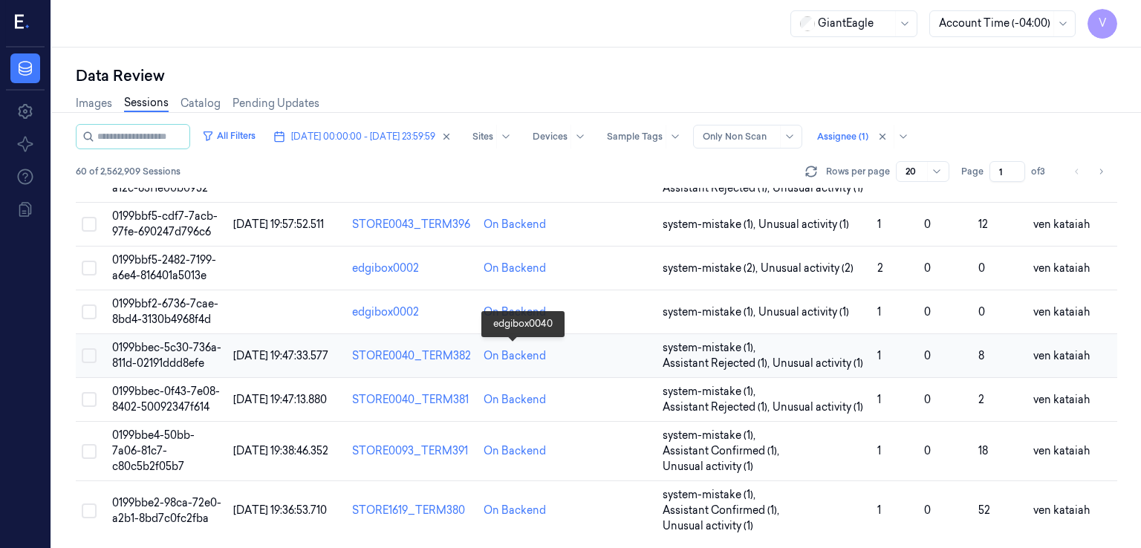
scroll to position [744, 0]
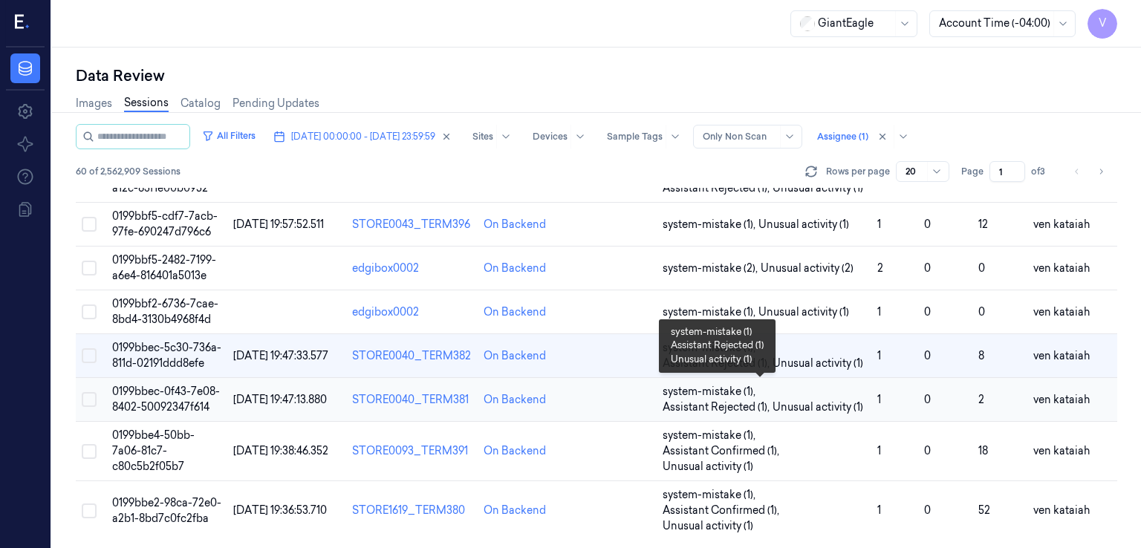
click at [716, 408] on span "Assistant Rejected (1) ," at bounding box center [718, 408] width 110 height 16
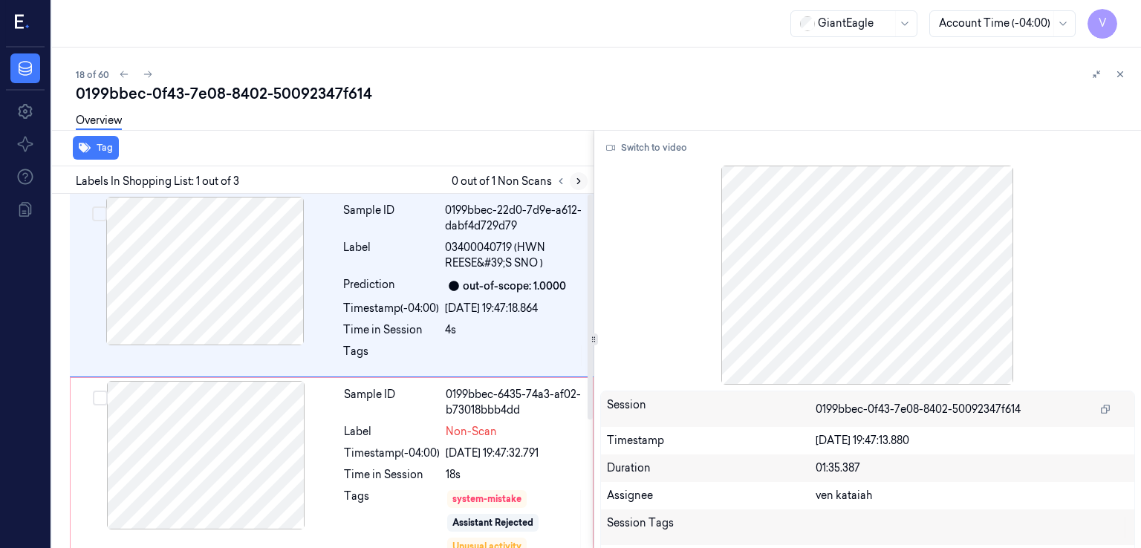
click at [585, 180] on button at bounding box center [579, 181] width 18 height 18
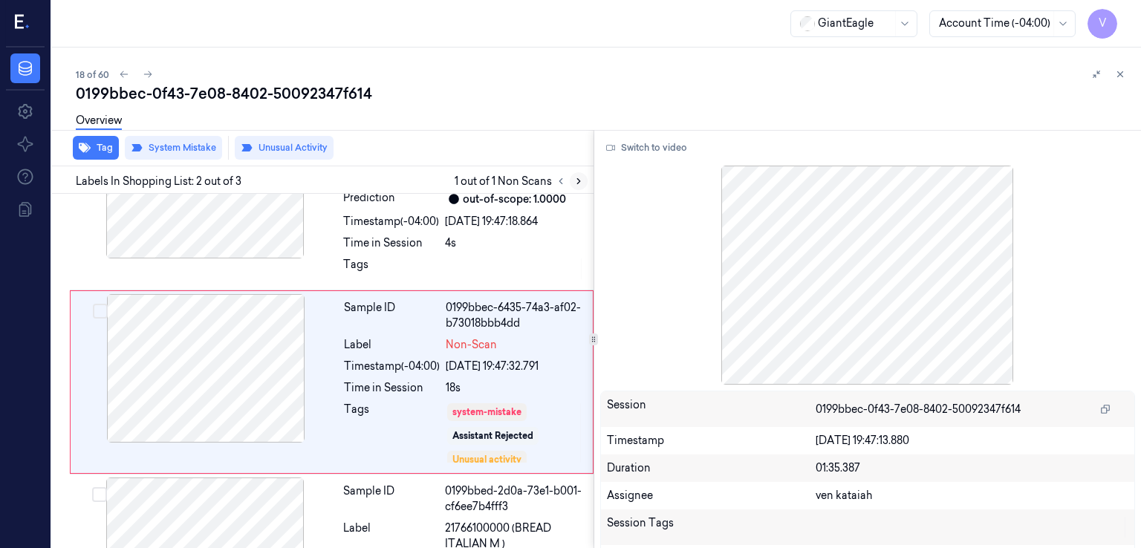
scroll to position [97, 0]
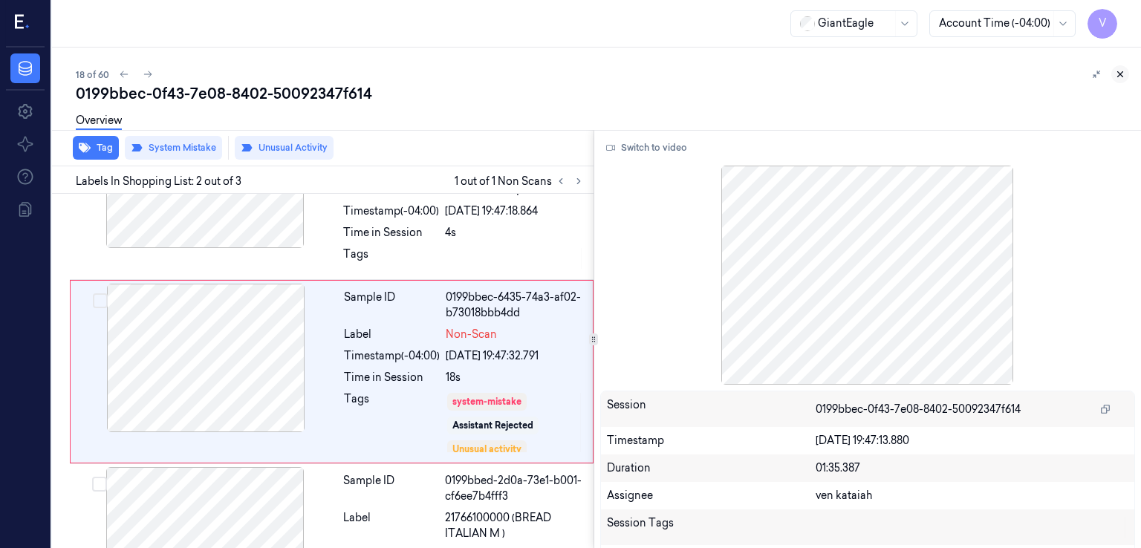
click at [1121, 76] on icon at bounding box center [1120, 74] width 10 height 10
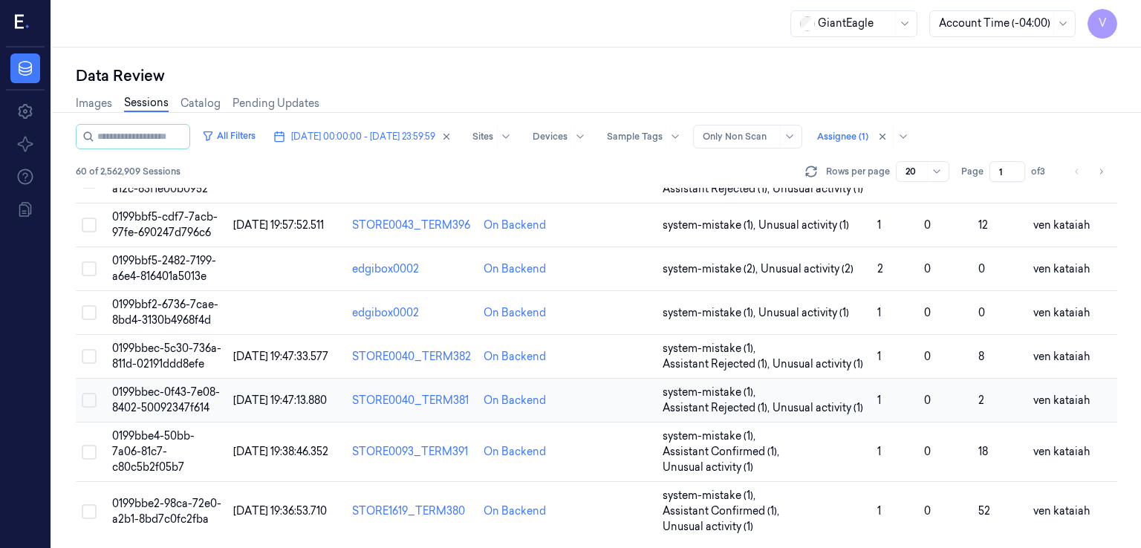
scroll to position [744, 0]
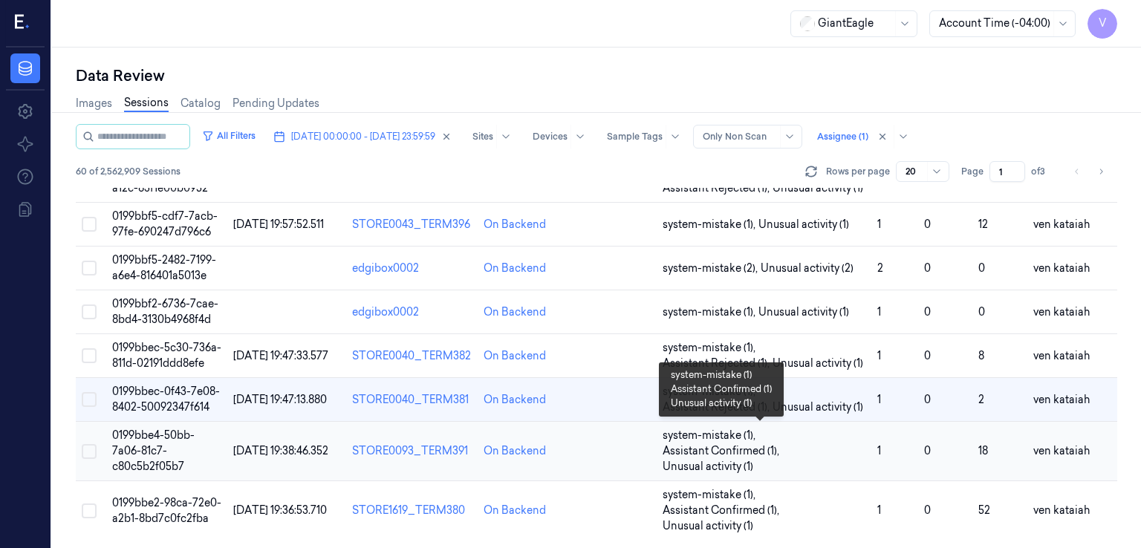
click at [743, 459] on span "Unusual activity (1)" at bounding box center [708, 467] width 91 height 16
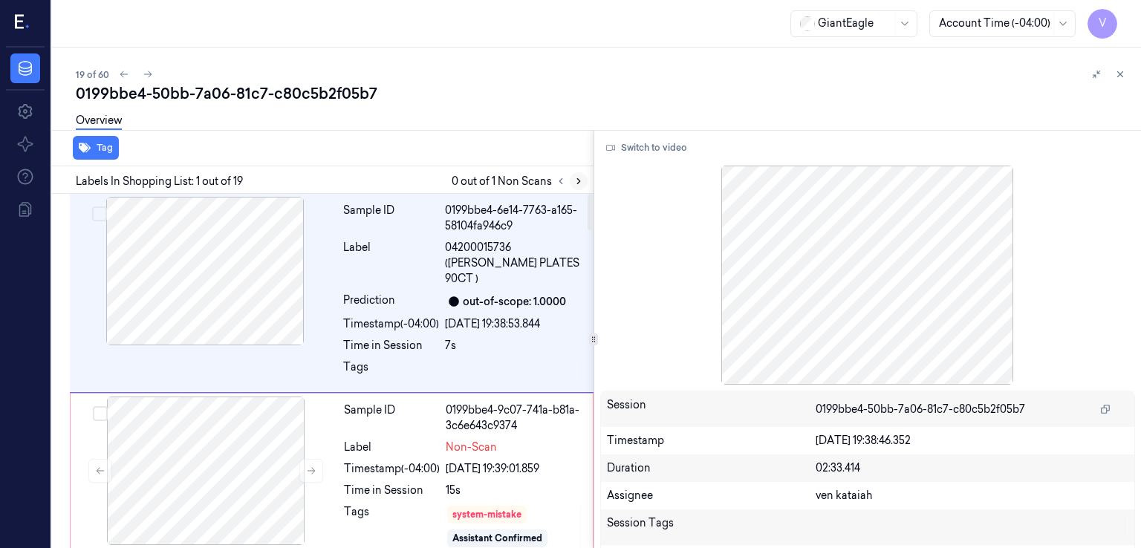
click at [574, 181] on icon at bounding box center [579, 181] width 10 height 10
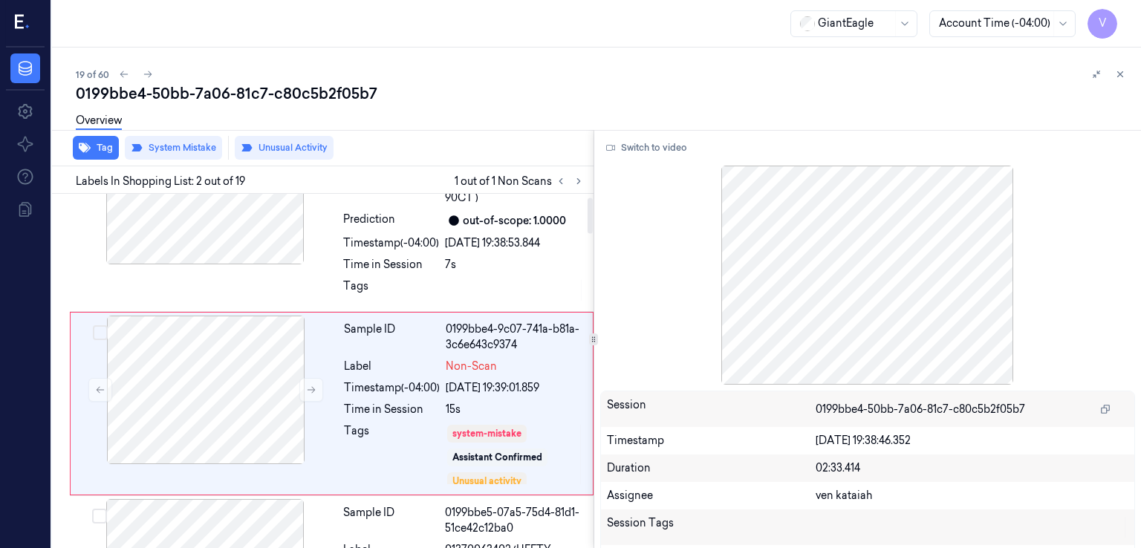
scroll to position [97, 0]
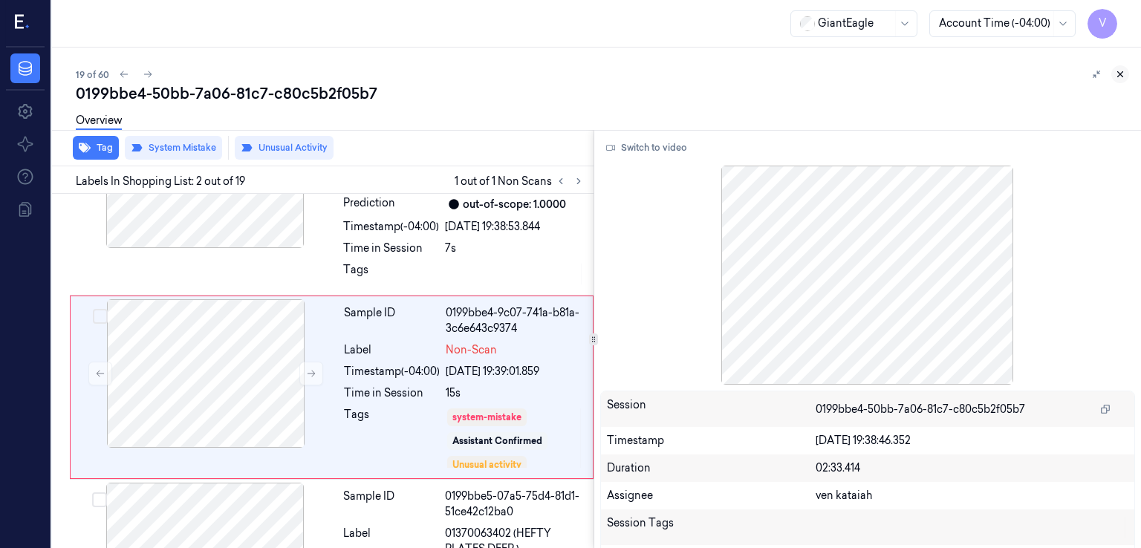
click at [1119, 74] on icon at bounding box center [1120, 74] width 10 height 10
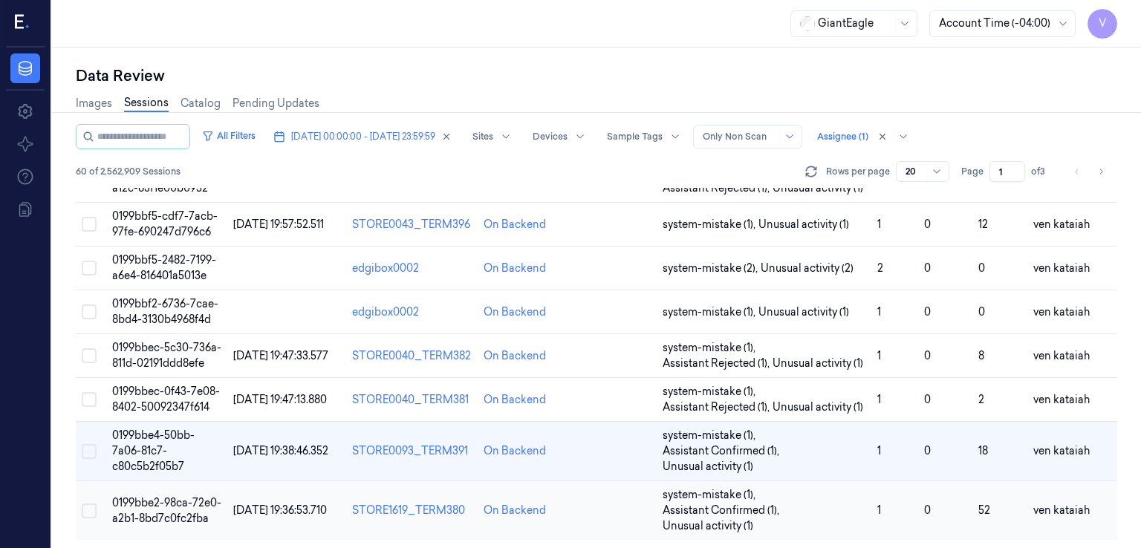
scroll to position [744, 0]
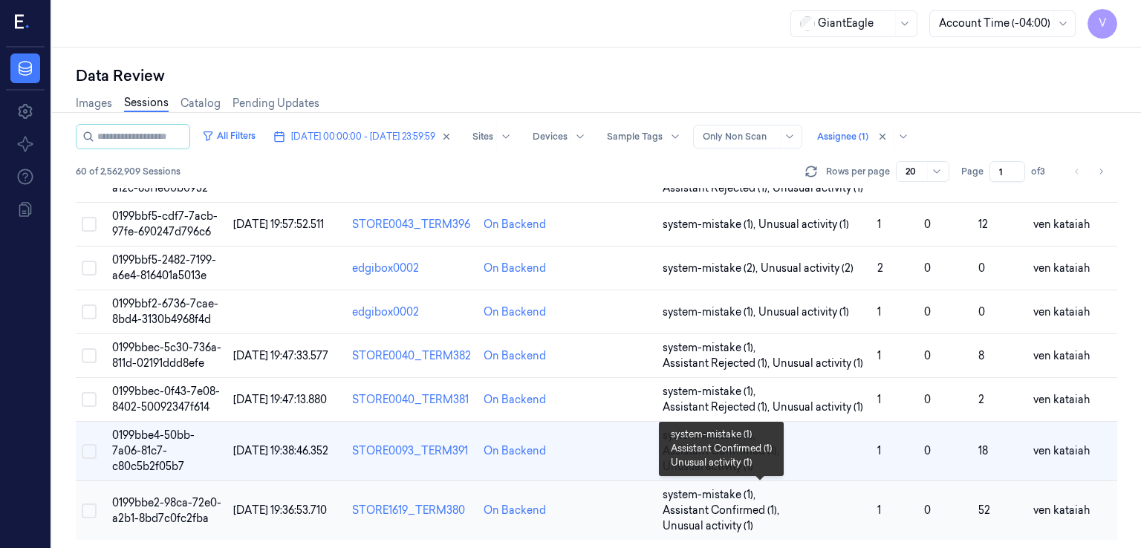
click at [704, 503] on span "Assistant Confirmed (1) ," at bounding box center [723, 511] width 120 height 16
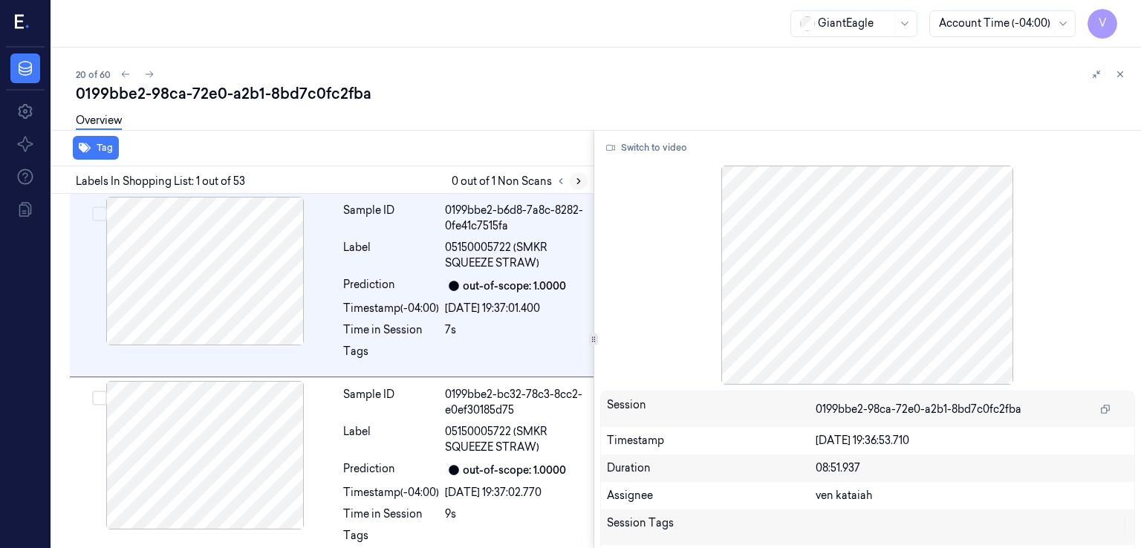
click at [582, 180] on icon at bounding box center [579, 181] width 10 height 10
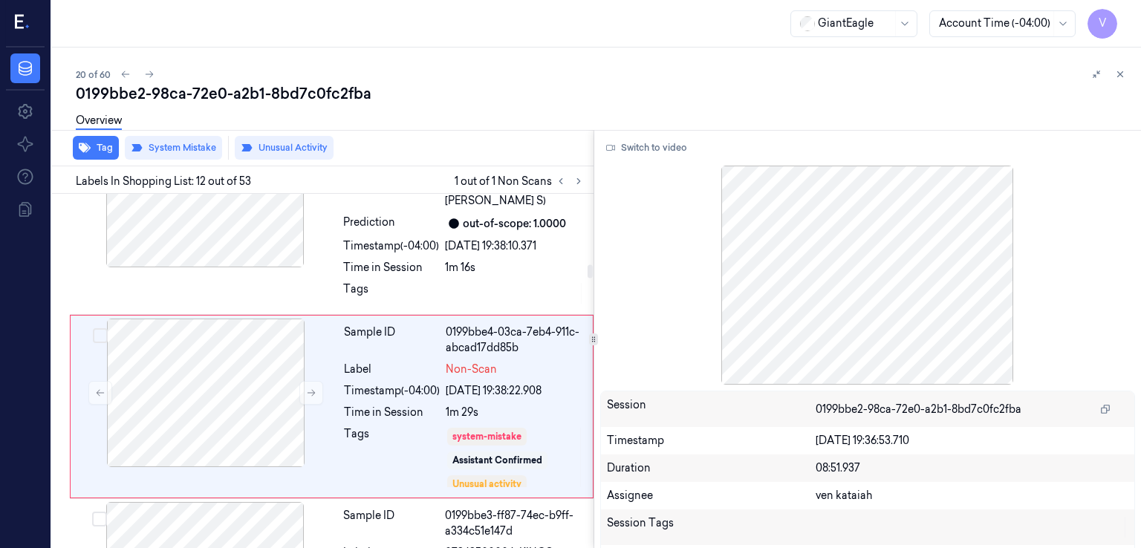
scroll to position [1937, 0]
click at [1124, 73] on icon at bounding box center [1120, 74] width 10 height 10
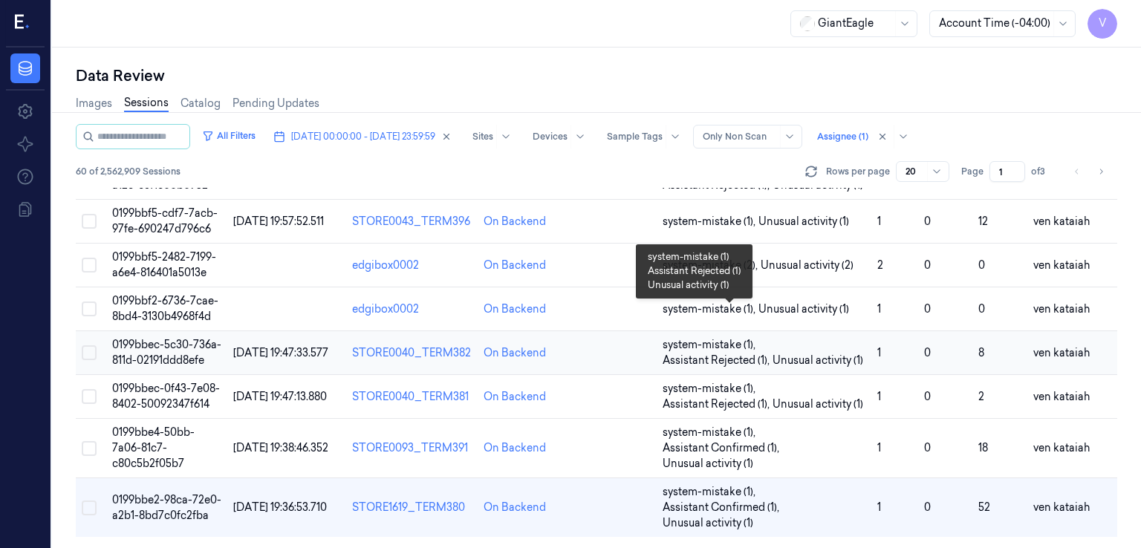
scroll to position [744, 0]
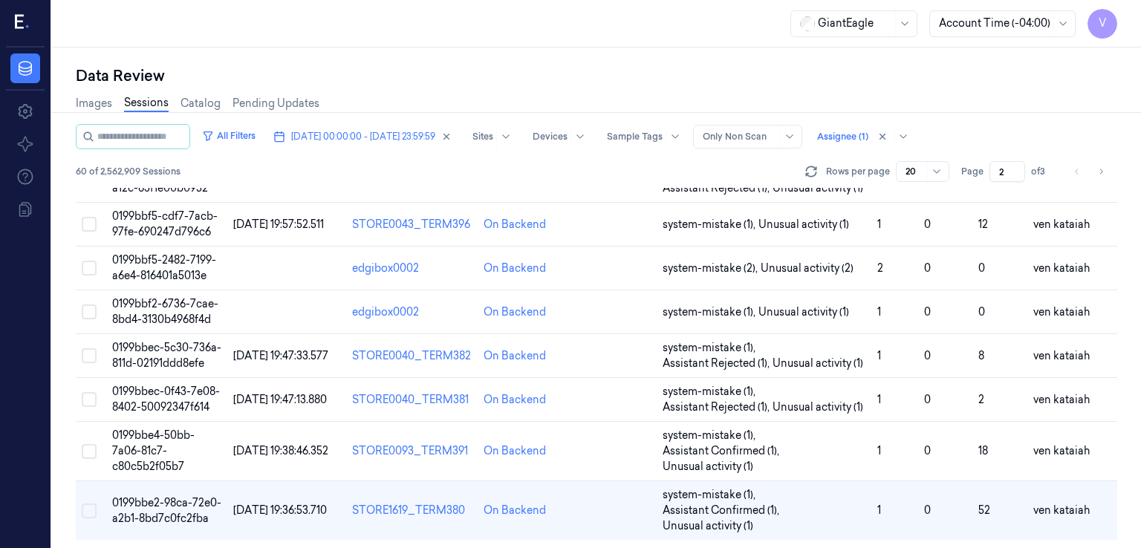
click at [1015, 169] on input "2" at bounding box center [1008, 171] width 36 height 21
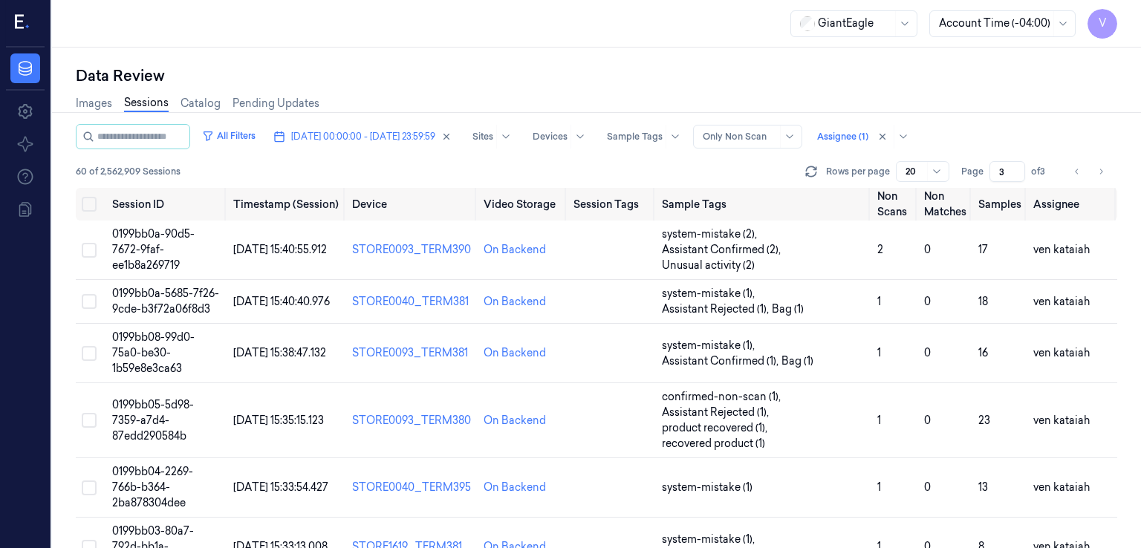
click at [1015, 169] on input "3" at bounding box center [1008, 171] width 36 height 21
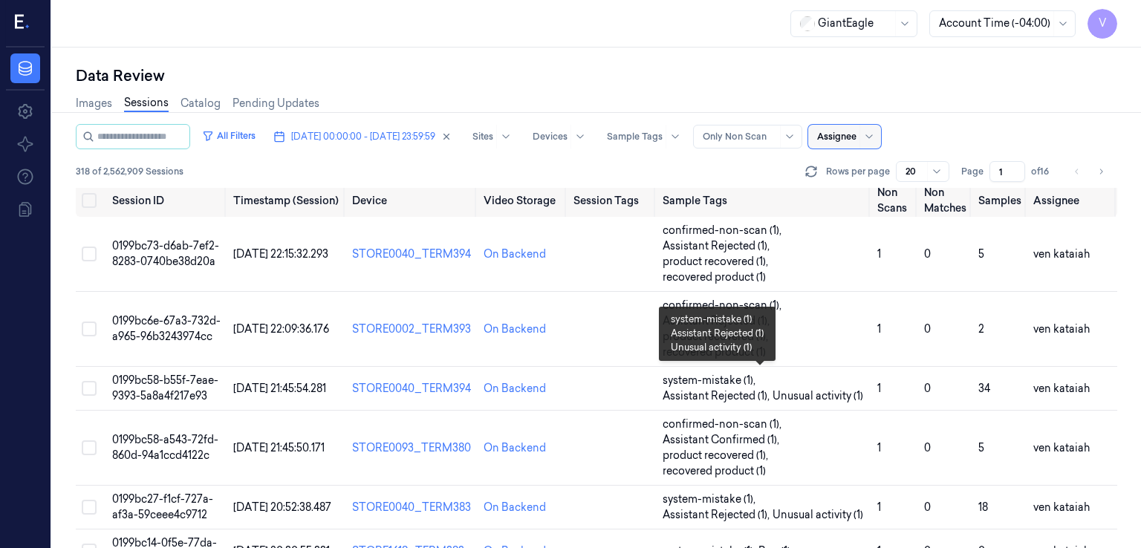
scroll to position [1, 0]
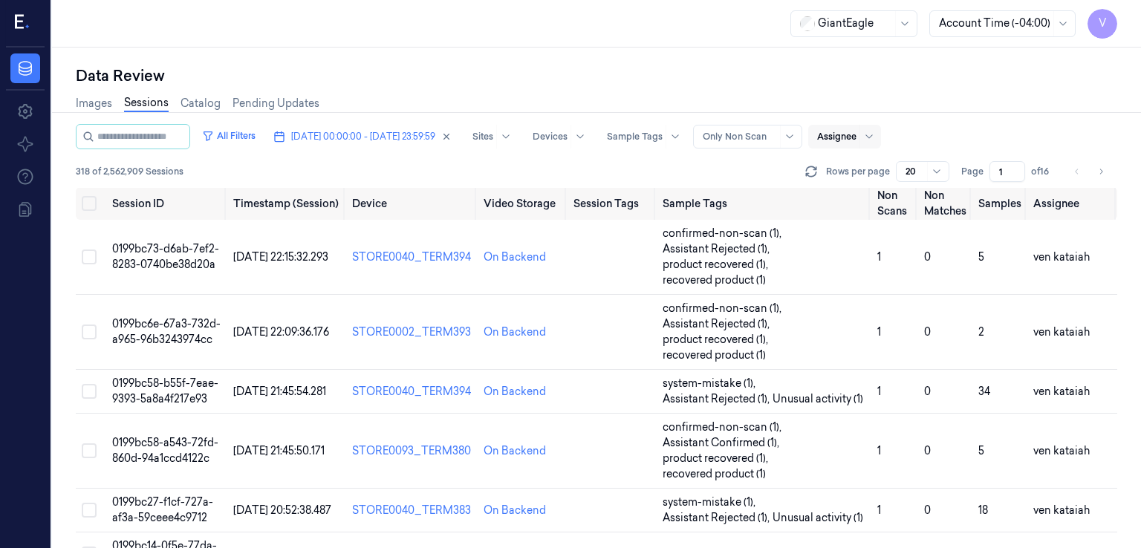
drag, startPoint x: 980, startPoint y: 178, endPoint x: 972, endPoint y: 179, distance: 8.3
click at [972, 179] on div "Page 1 of 16" at bounding box center [1008, 171] width 94 height 21
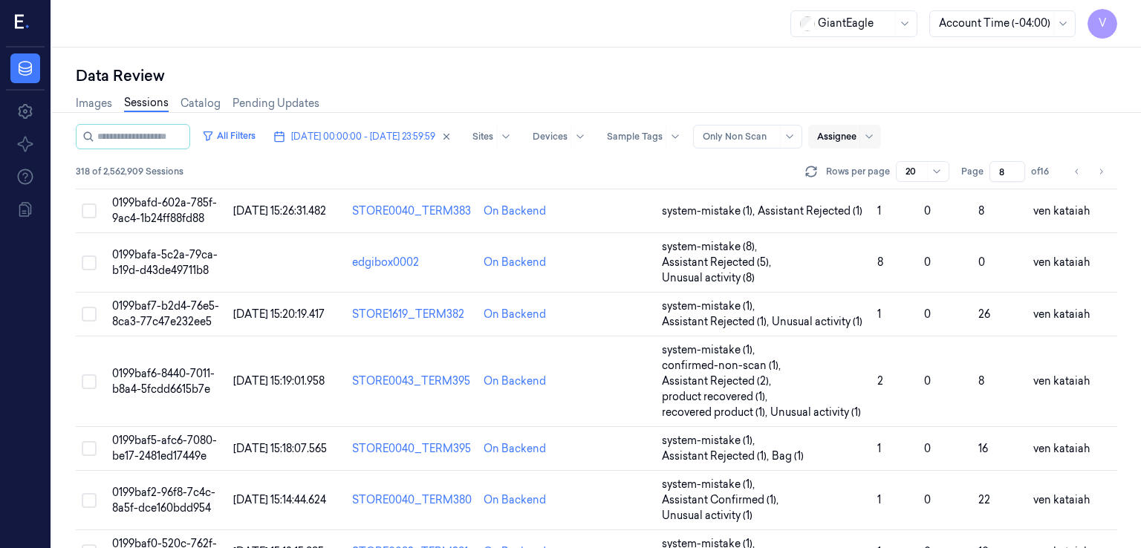
scroll to position [759, 0]
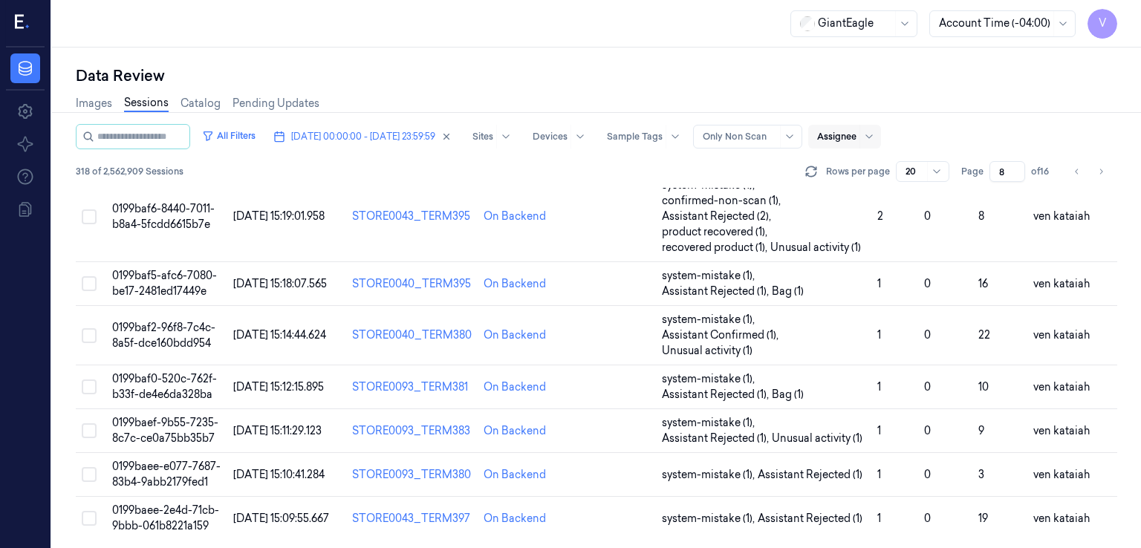
drag, startPoint x: 1010, startPoint y: 173, endPoint x: 990, endPoint y: 179, distance: 20.2
click at [990, 179] on input "8" at bounding box center [1008, 171] width 36 height 21
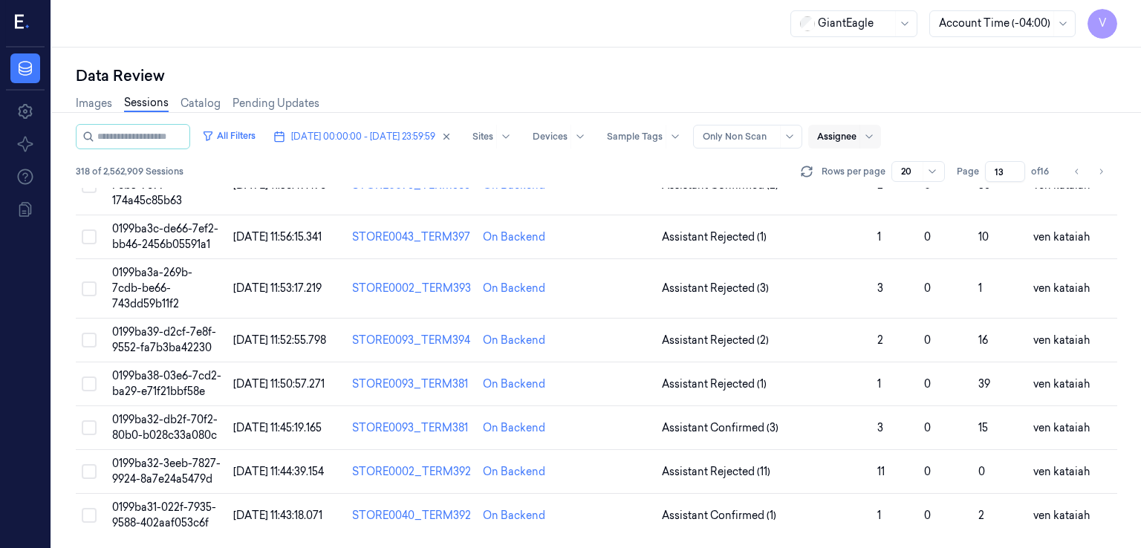
scroll to position [619, 0]
type input "13"
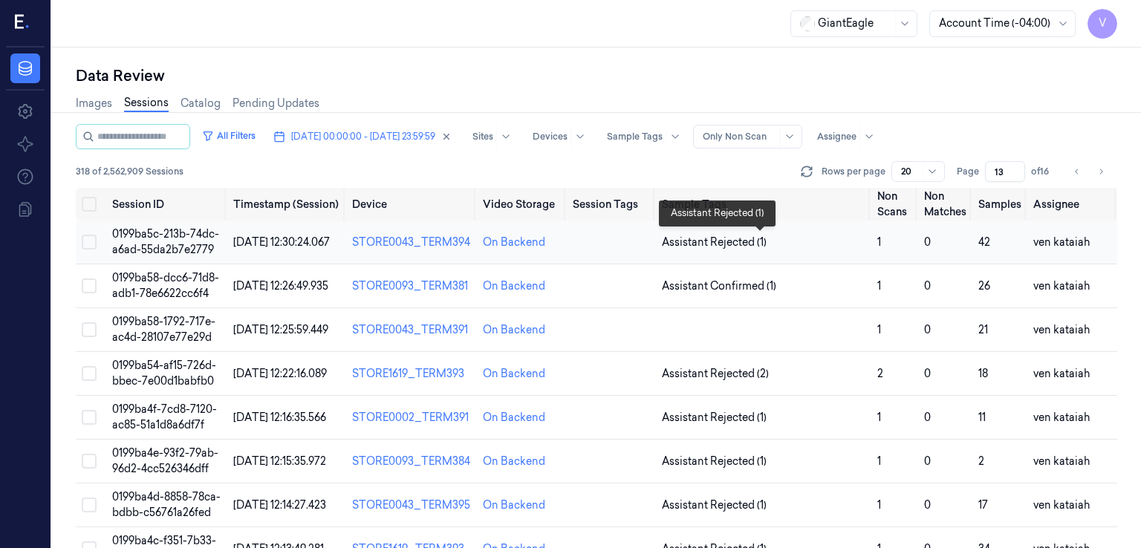
click at [707, 241] on span "Assistant Rejected (1)" at bounding box center [714, 243] width 105 height 16
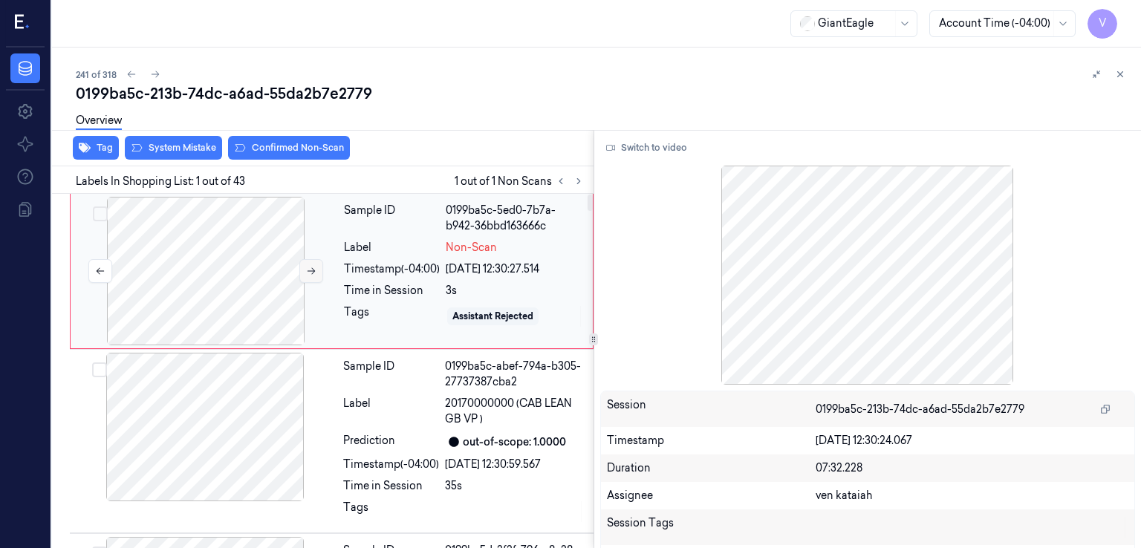
click at [305, 272] on button at bounding box center [311, 271] width 24 height 24
click at [646, 152] on button "Switch to video" at bounding box center [646, 148] width 93 height 24
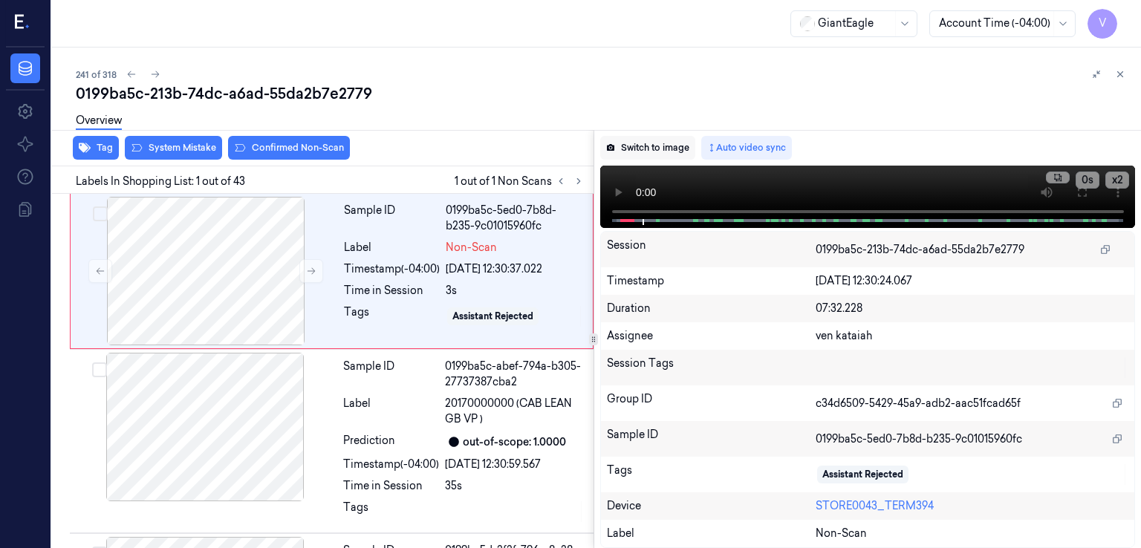
click at [666, 150] on button "Switch to image" at bounding box center [647, 148] width 95 height 24
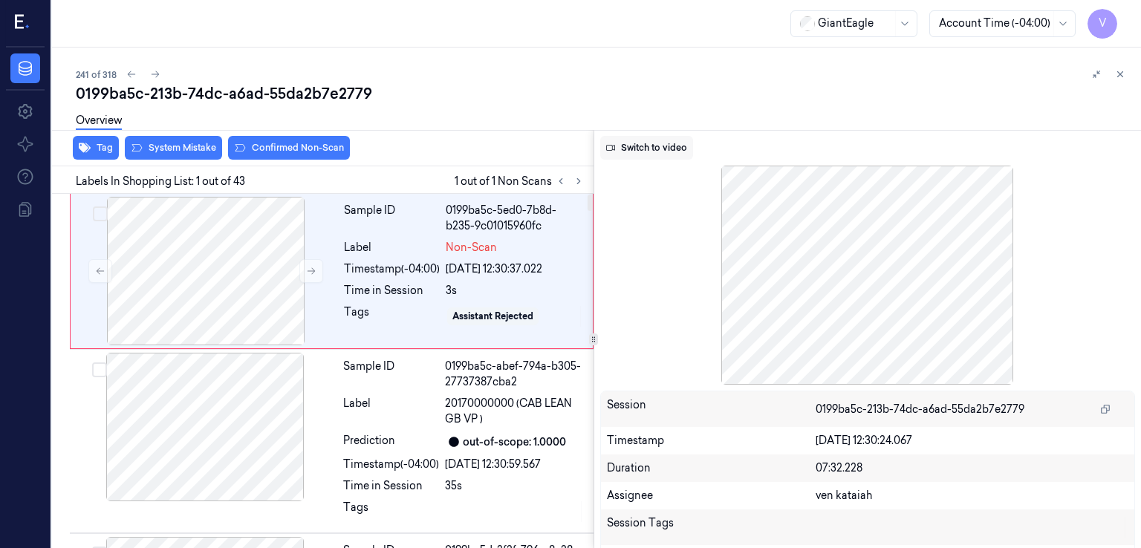
click at [660, 151] on button "Switch to video" at bounding box center [646, 148] width 93 height 24
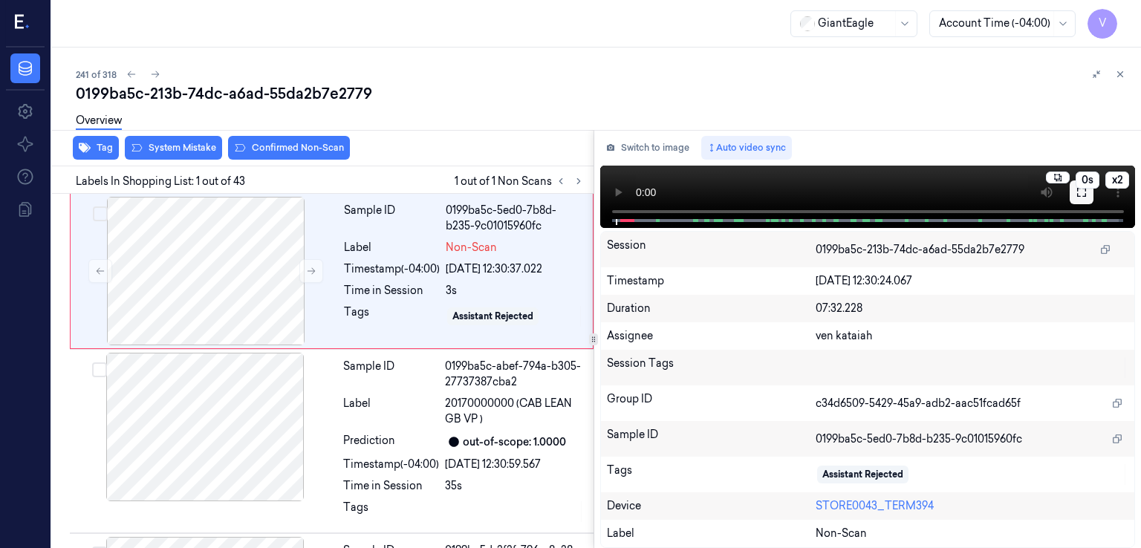
click at [1085, 195] on icon at bounding box center [1082, 192] width 12 height 12
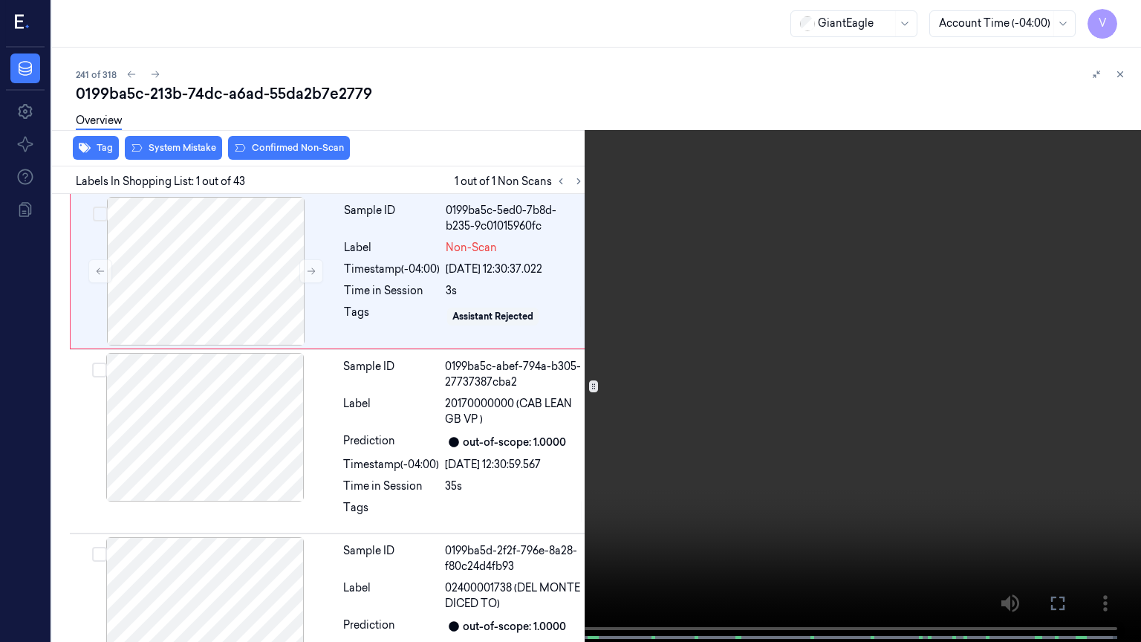
click at [100, 506] on video at bounding box center [570, 322] width 1141 height 645
click at [0, 548] on div "x 2 0 s" at bounding box center [570, 321] width 1141 height 642
drag, startPoint x: 1065, startPoint y: 603, endPoint x: 1010, endPoint y: 440, distance: 171.7
click at [0, 0] on icon at bounding box center [0, 0] width 0 height 0
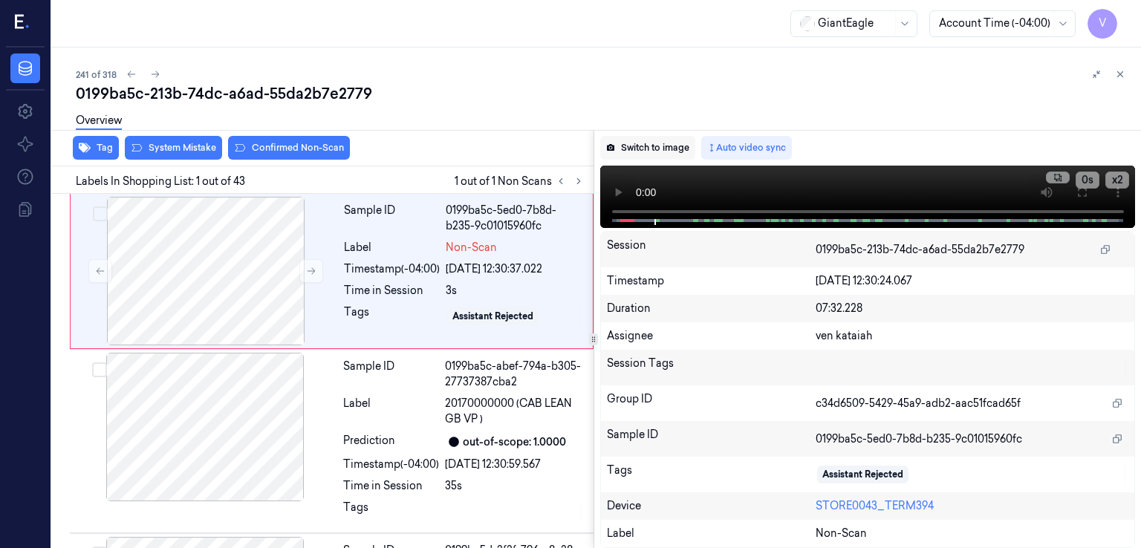
click at [643, 149] on button "Switch to image" at bounding box center [647, 148] width 95 height 24
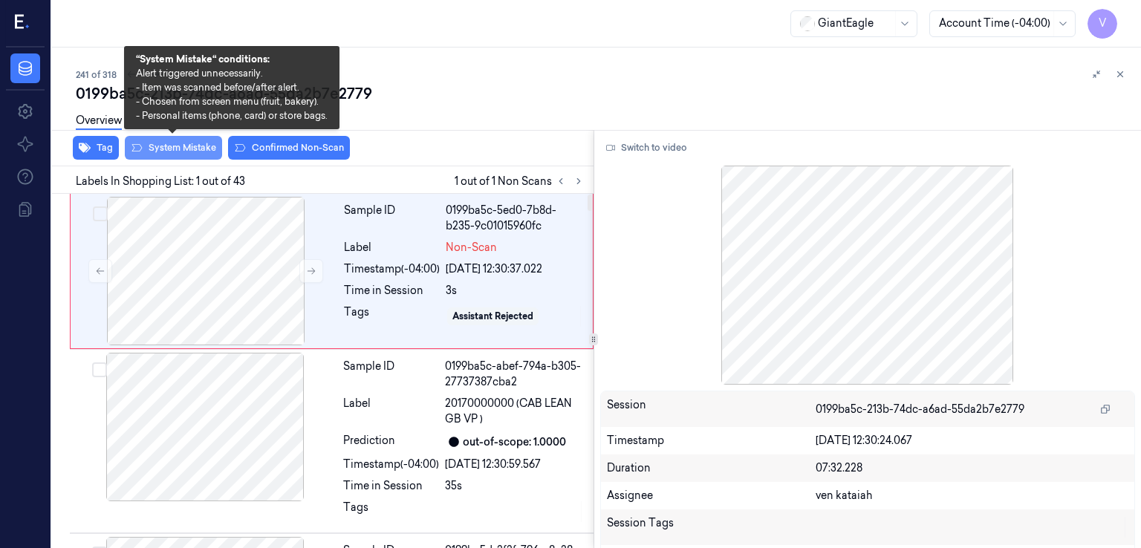
click at [173, 146] on button "System Mistake" at bounding box center [173, 148] width 97 height 24
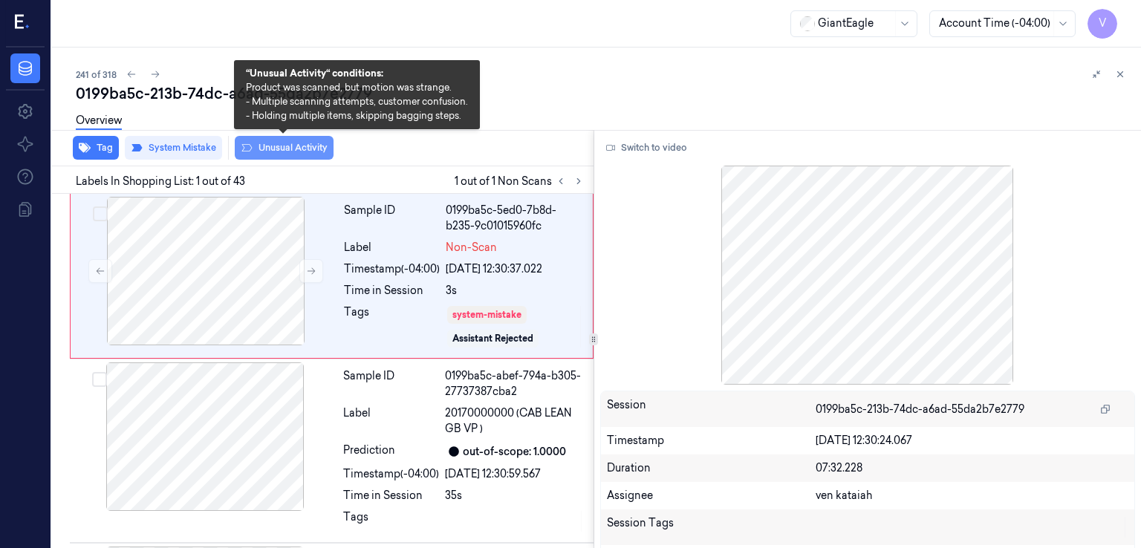
click at [321, 152] on button "Unusual Activity" at bounding box center [284, 148] width 99 height 24
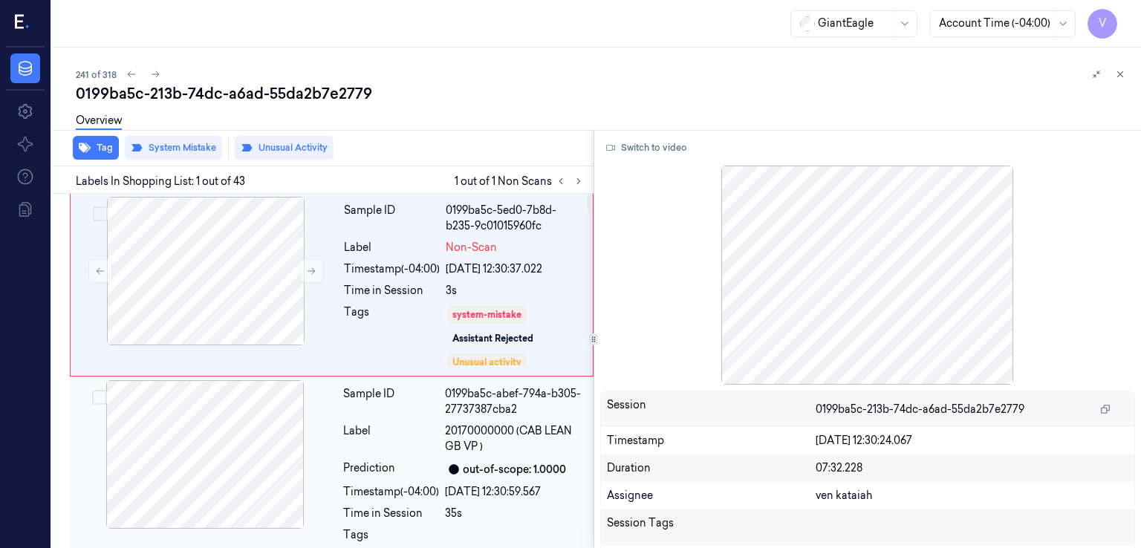
click at [400, 444] on div "Label" at bounding box center [391, 438] width 96 height 31
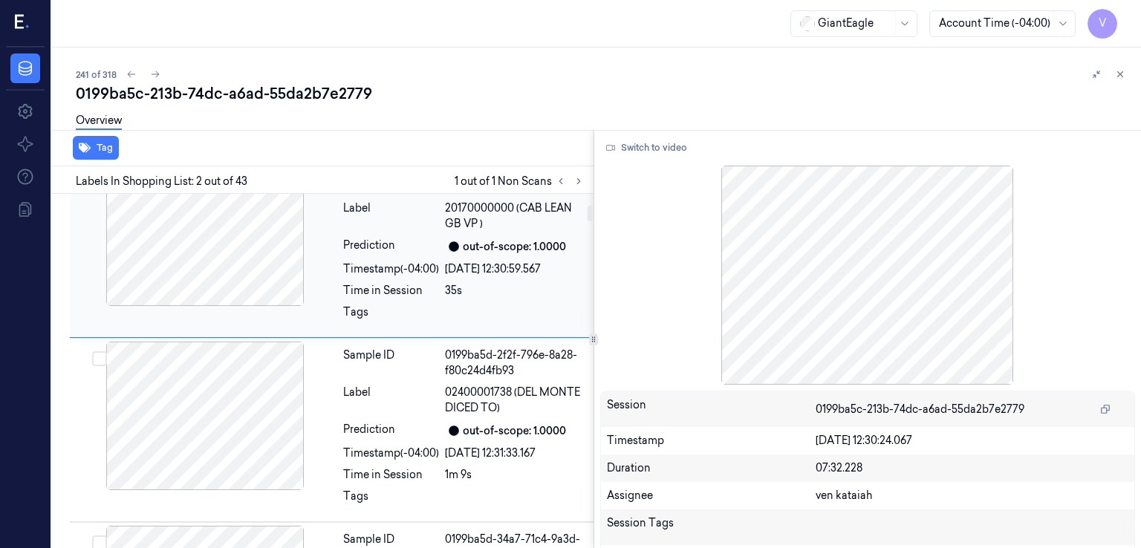
scroll to position [246, 0]
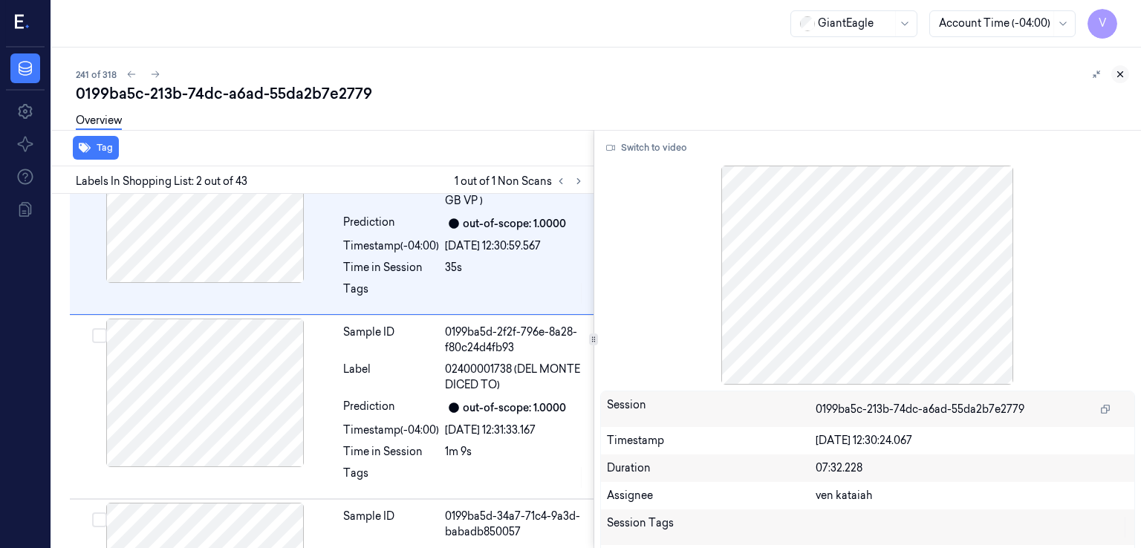
click at [1114, 74] on button at bounding box center [1120, 74] width 18 height 18
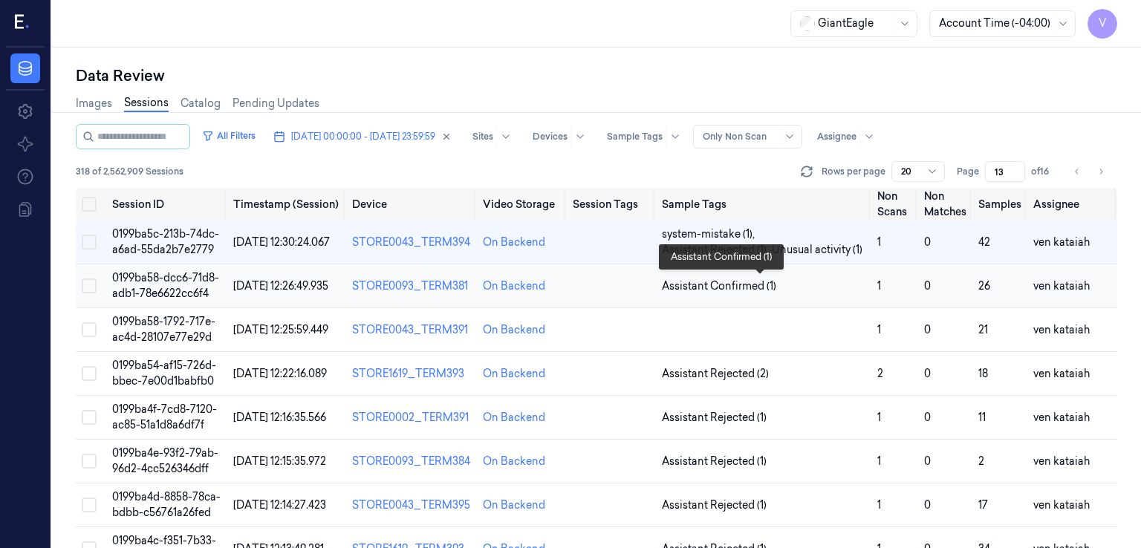
click at [742, 283] on span "Assistant Confirmed (1)" at bounding box center [719, 287] width 114 height 16
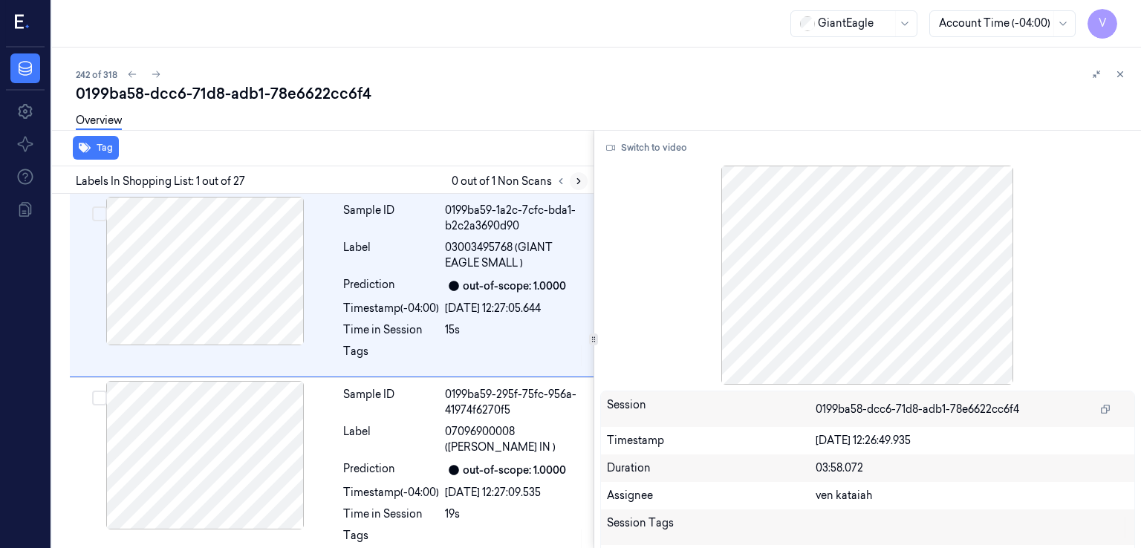
click at [580, 182] on icon at bounding box center [579, 181] width 10 height 10
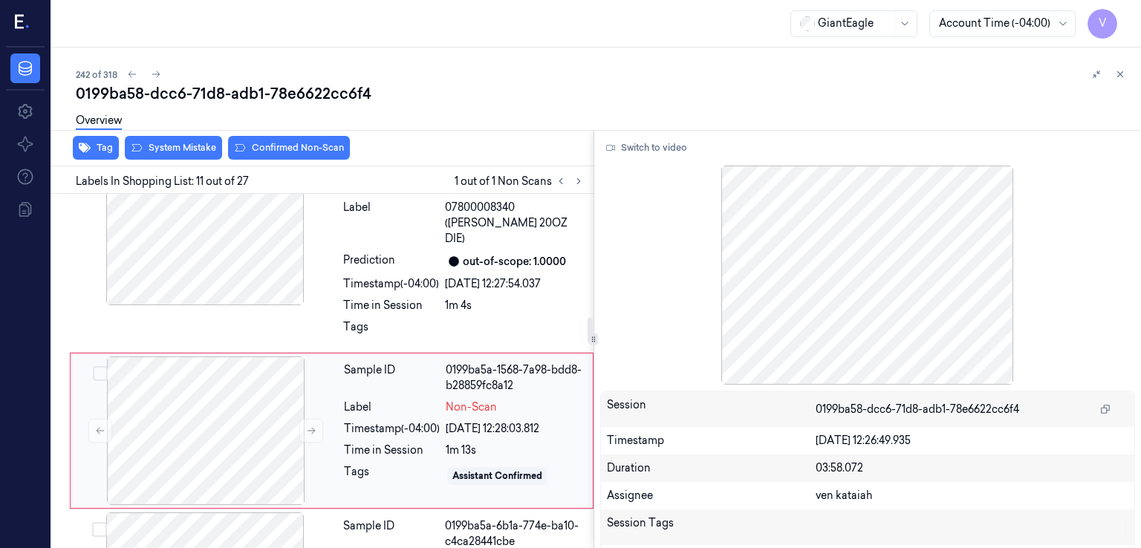
scroll to position [1739, 0]
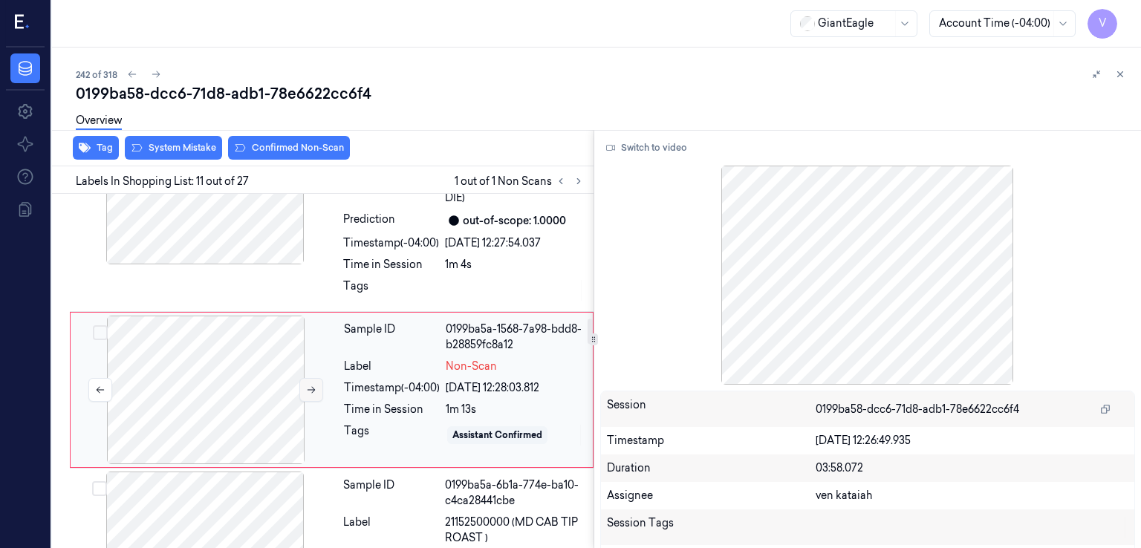
click at [318, 378] on button at bounding box center [311, 390] width 24 height 24
click at [683, 147] on button "Switch to video" at bounding box center [646, 148] width 93 height 24
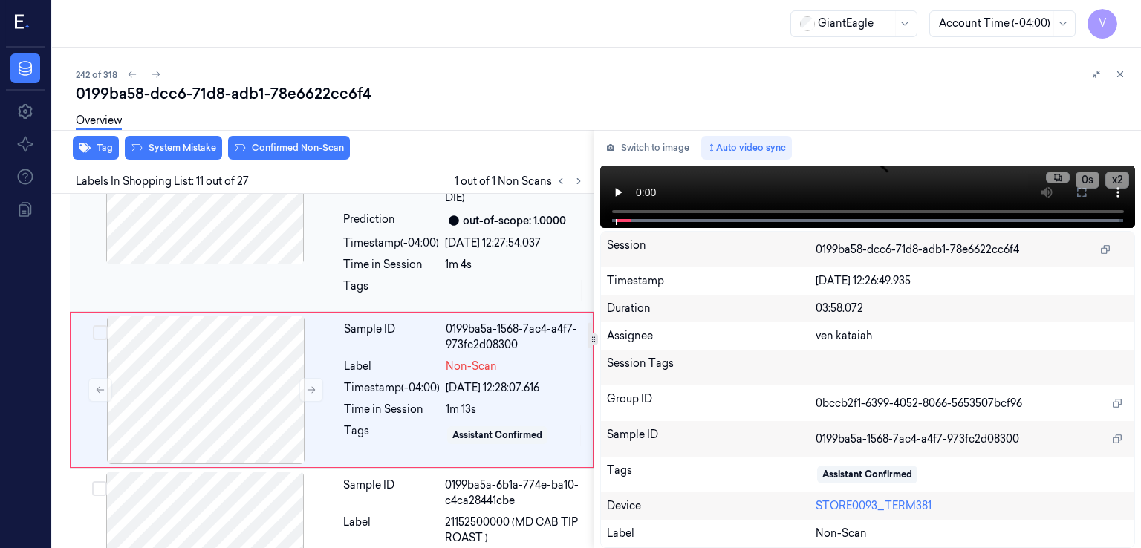
scroll to position [1888, 0]
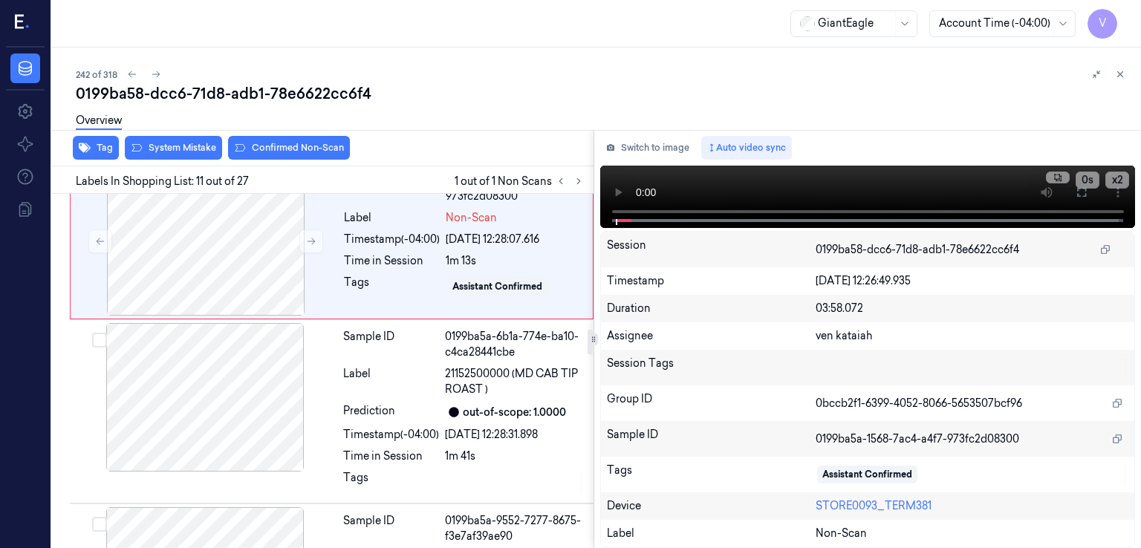
click at [202, 137] on div "Overview" at bounding box center [603, 123] width 1054 height 38
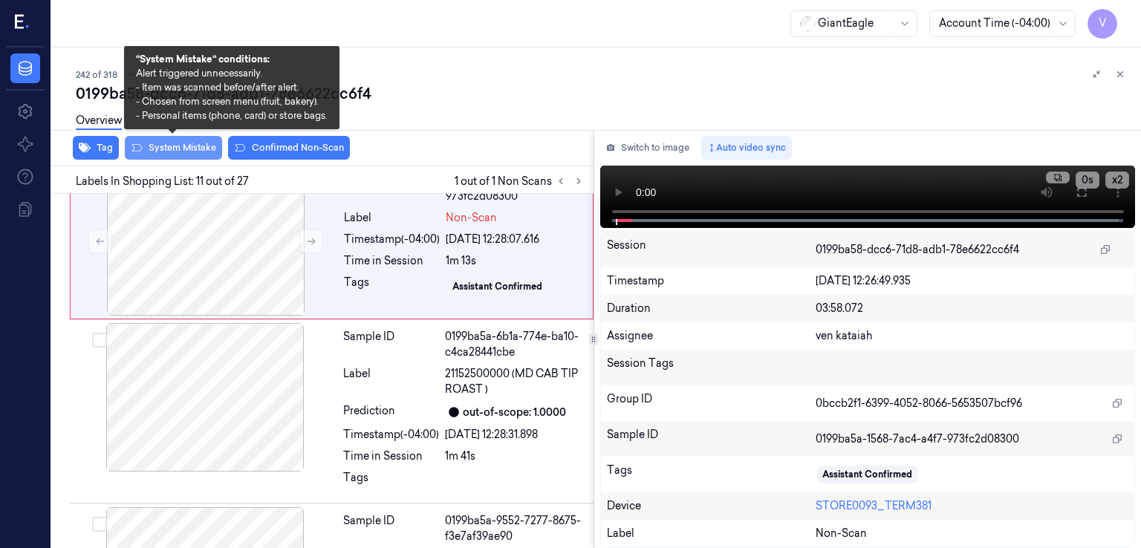
click at [198, 149] on button "System Mistake" at bounding box center [173, 148] width 97 height 24
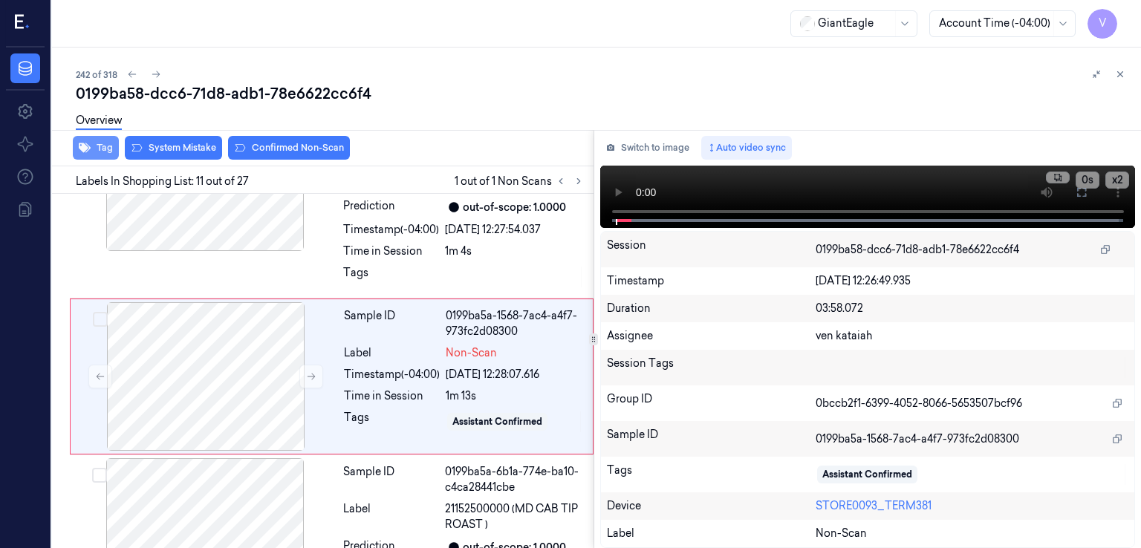
click at [101, 149] on button "Tag" at bounding box center [96, 148] width 46 height 24
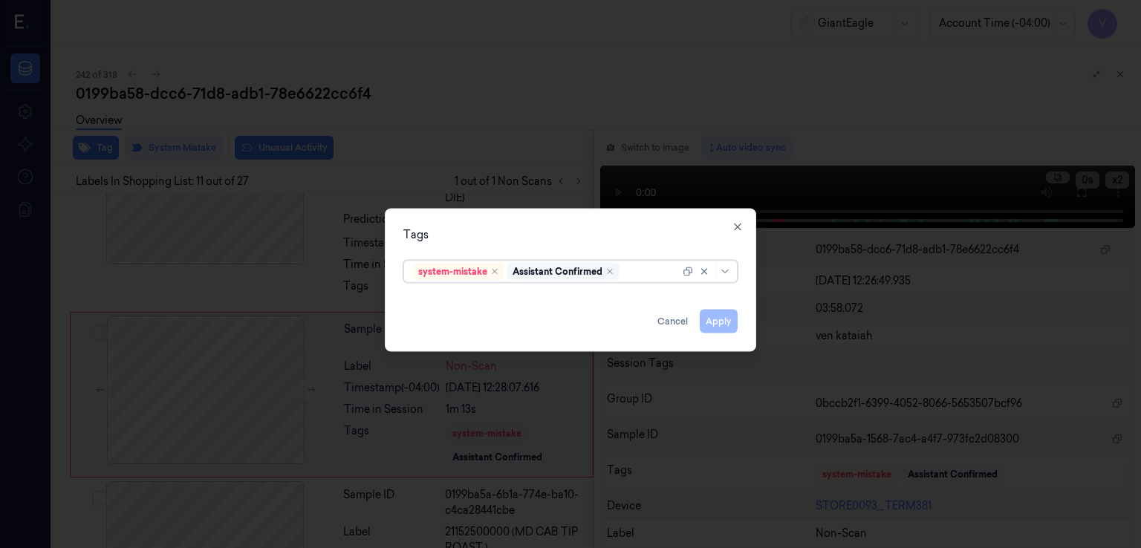
scroll to position [1744, 0]
click at [666, 269] on div at bounding box center [651, 272] width 57 height 16
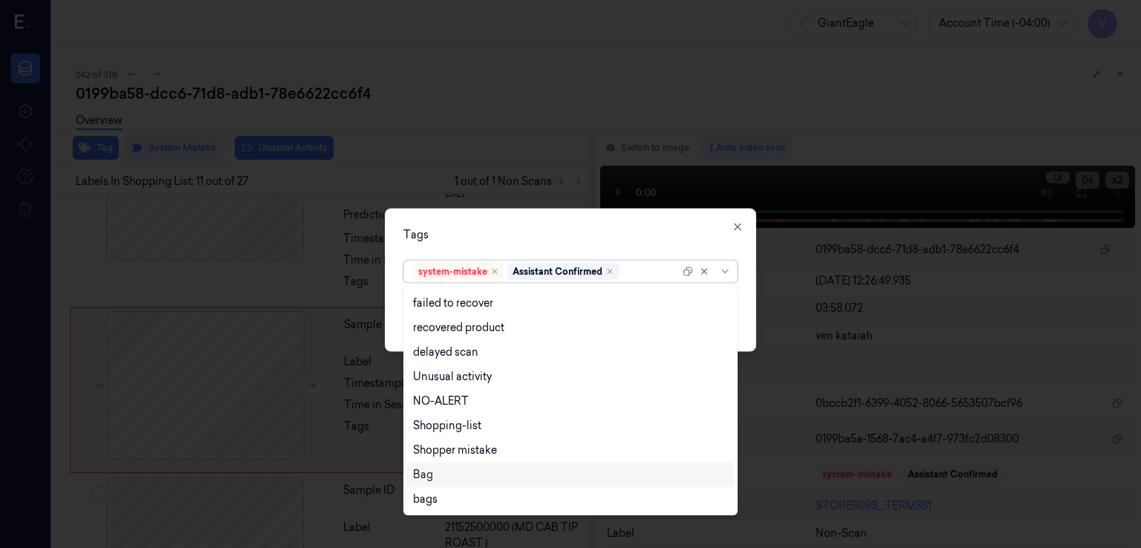
click at [435, 473] on div "Bag" at bounding box center [570, 475] width 315 height 16
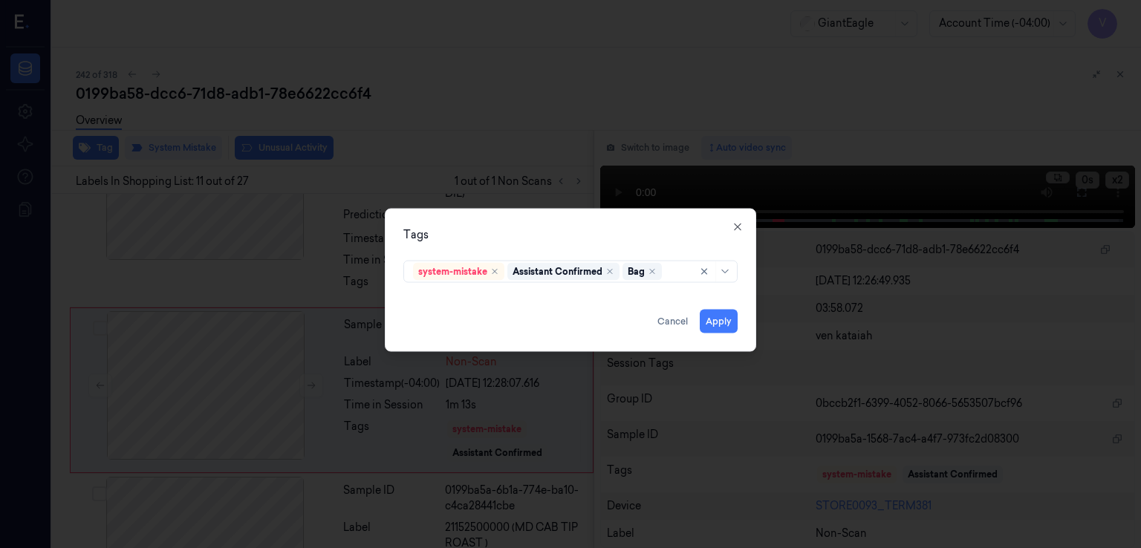
click at [544, 256] on div "system-mistake Assistant Confirmed Bag" at bounding box center [570, 269] width 334 height 28
click at [722, 322] on button "Apply" at bounding box center [719, 322] width 38 height 24
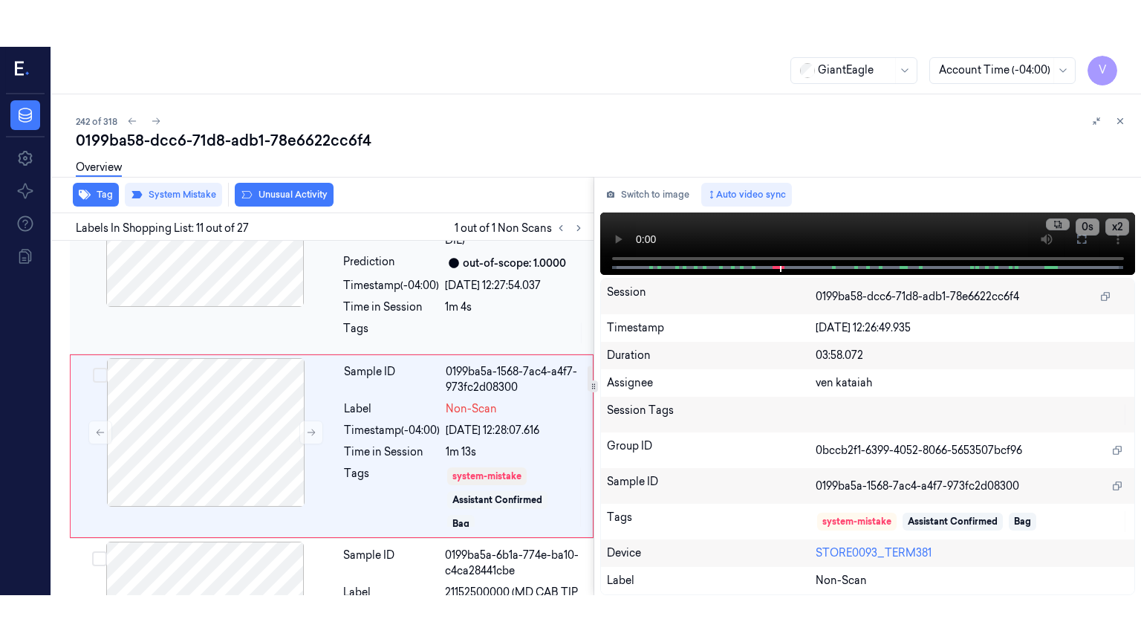
scroll to position [1753, 0]
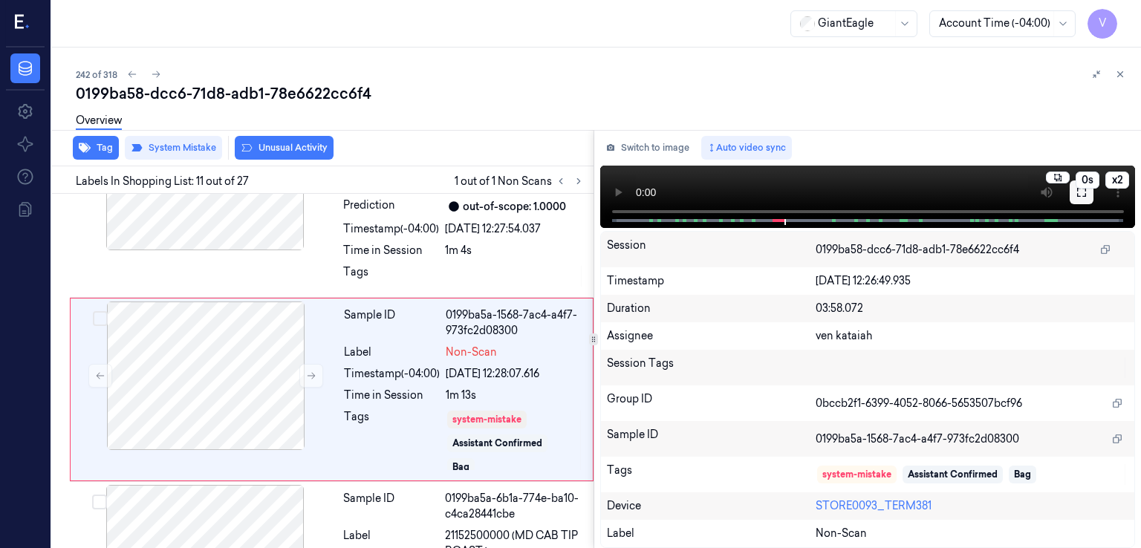
click at [1083, 198] on button at bounding box center [1082, 193] width 24 height 24
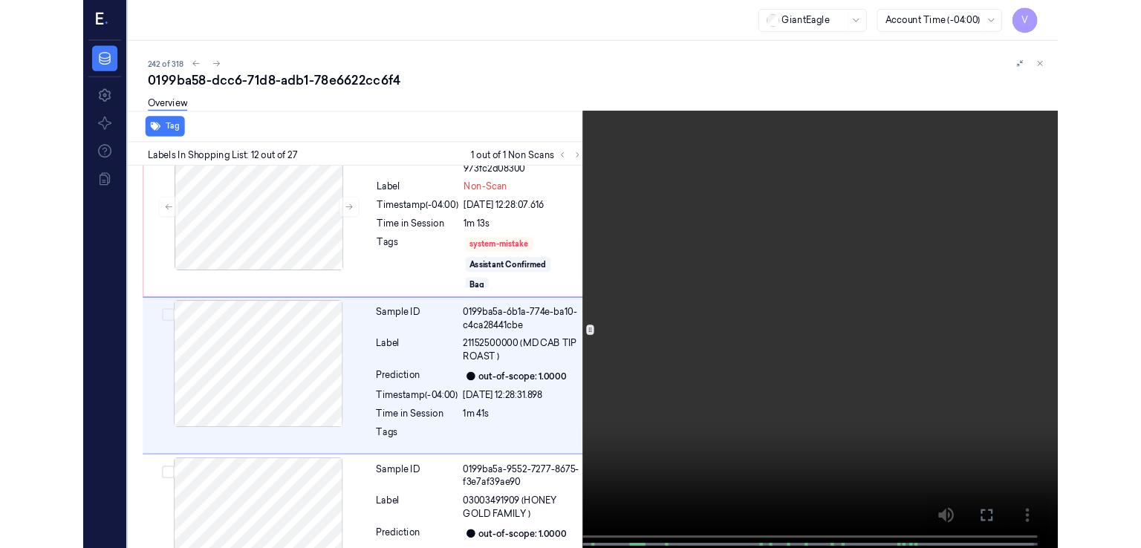
scroll to position [1890, 0]
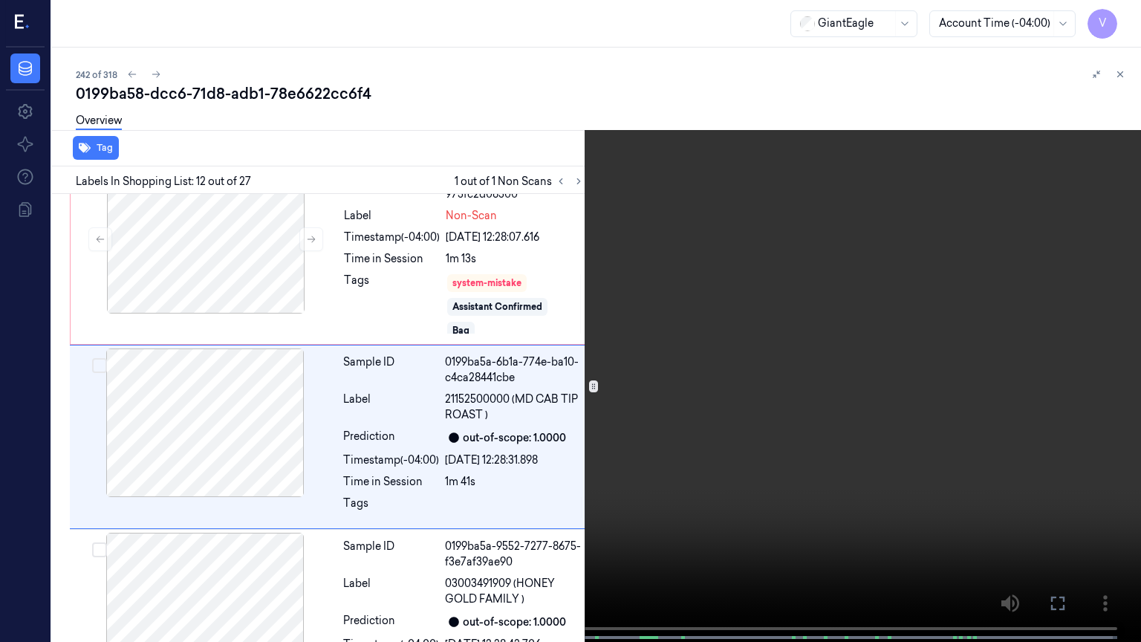
click at [0, 0] on icon at bounding box center [0, 0] width 0 height 0
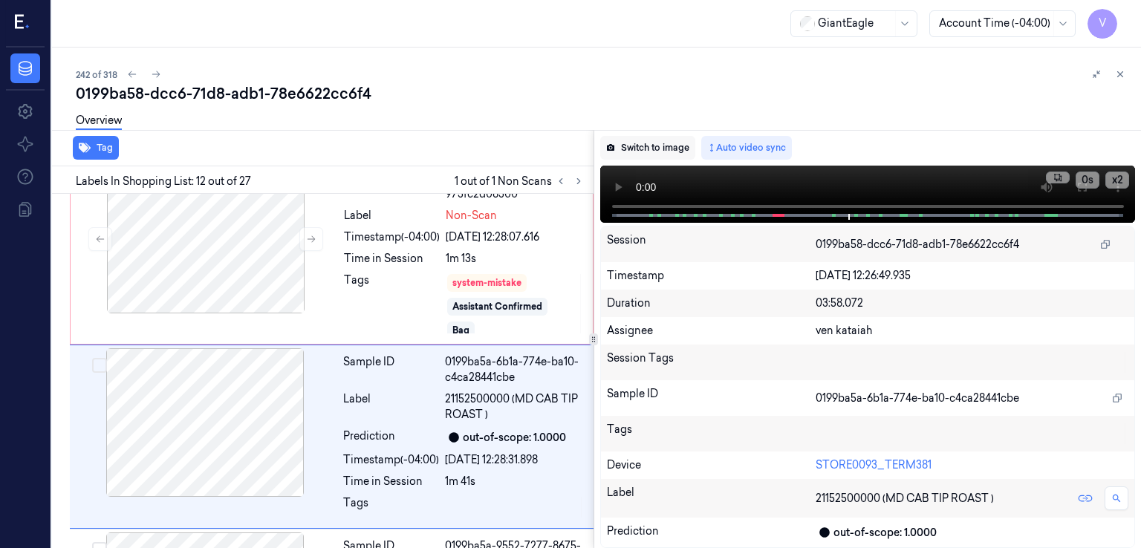
click at [687, 155] on button "Switch to image" at bounding box center [647, 148] width 95 height 24
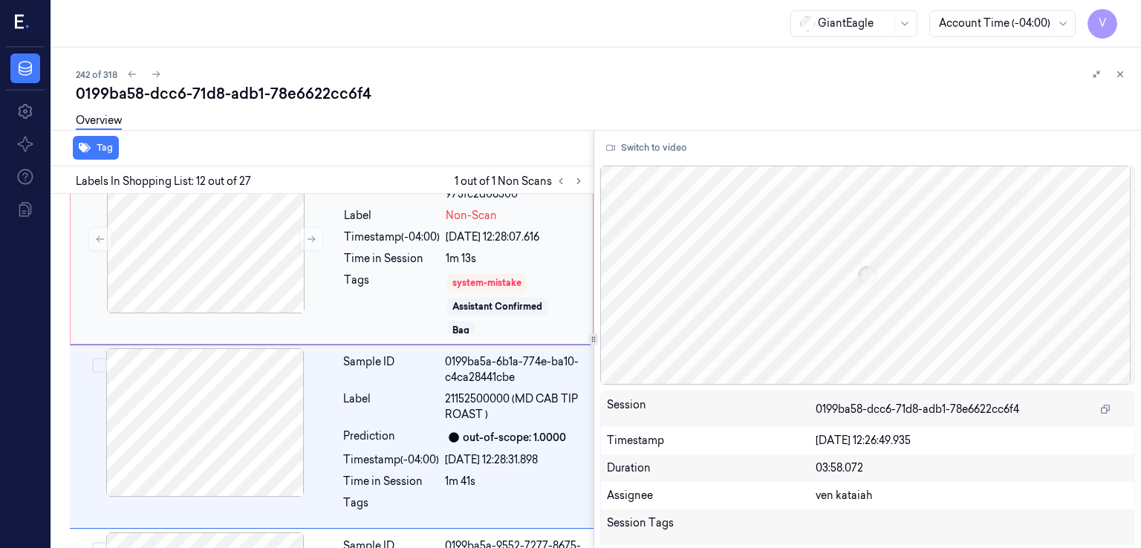
scroll to position [1937, 0]
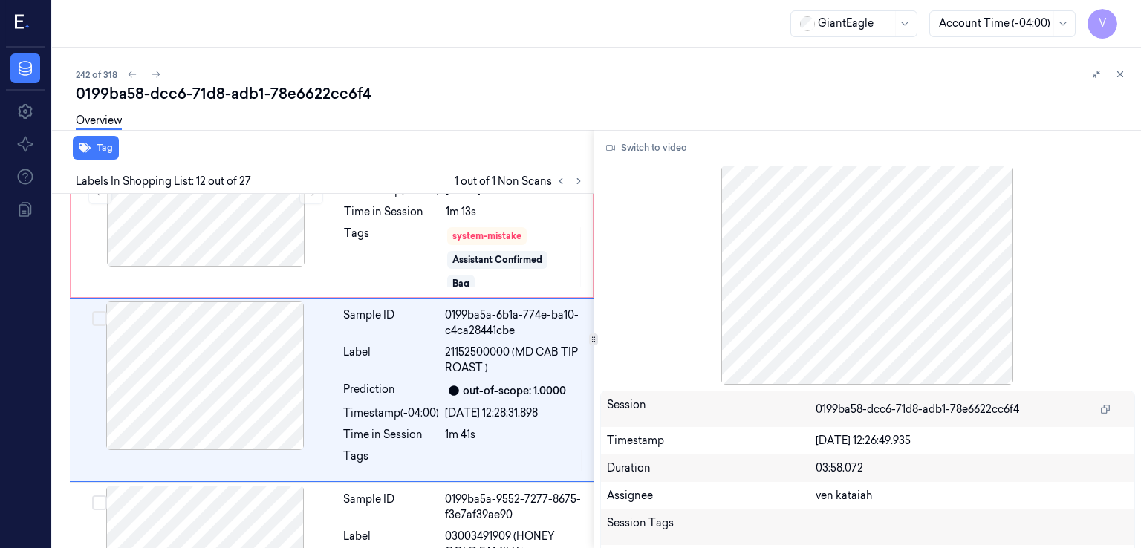
click at [1129, 72] on div "242 of 318 0199ba58-dcc6-71d8-adb1-78e6622cc6f4 Overview Tag Labels In Shopping…" at bounding box center [596, 298] width 1089 height 501
click at [1120, 75] on icon at bounding box center [1120, 74] width 10 height 10
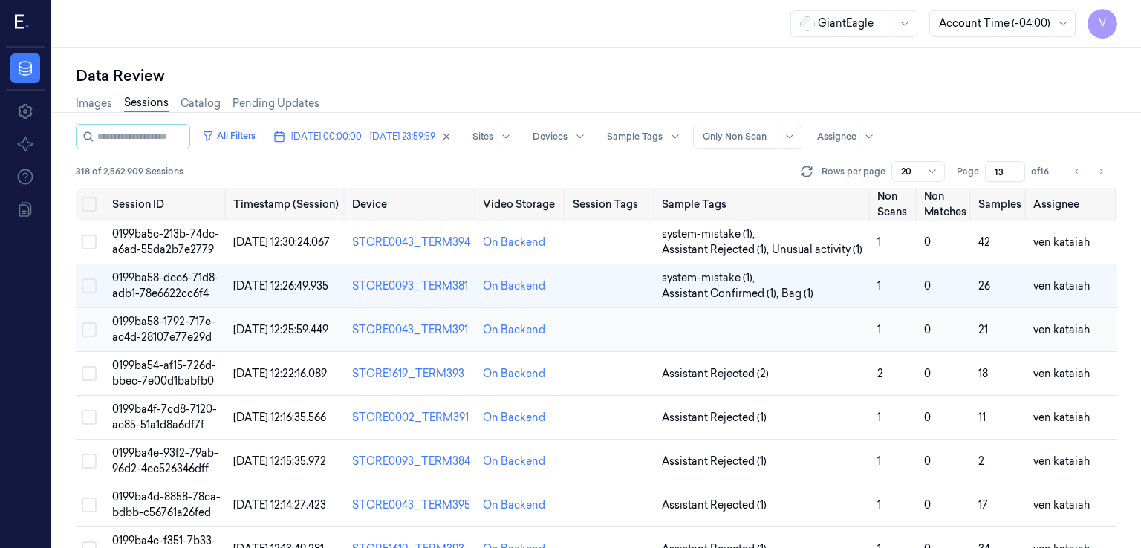
click at [758, 319] on td at bounding box center [763, 330] width 215 height 44
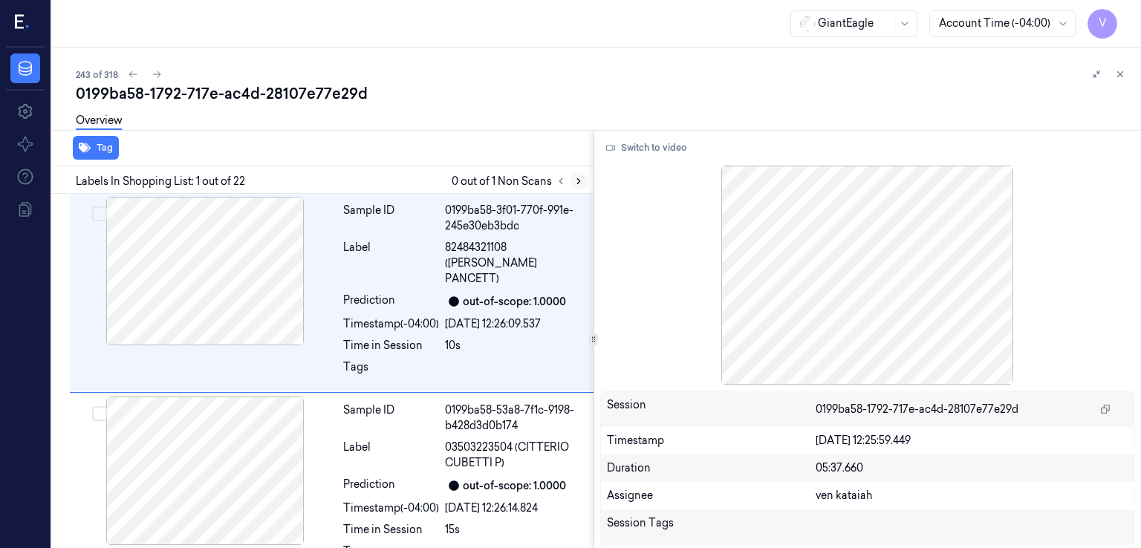
click at [574, 178] on icon at bounding box center [579, 181] width 10 height 10
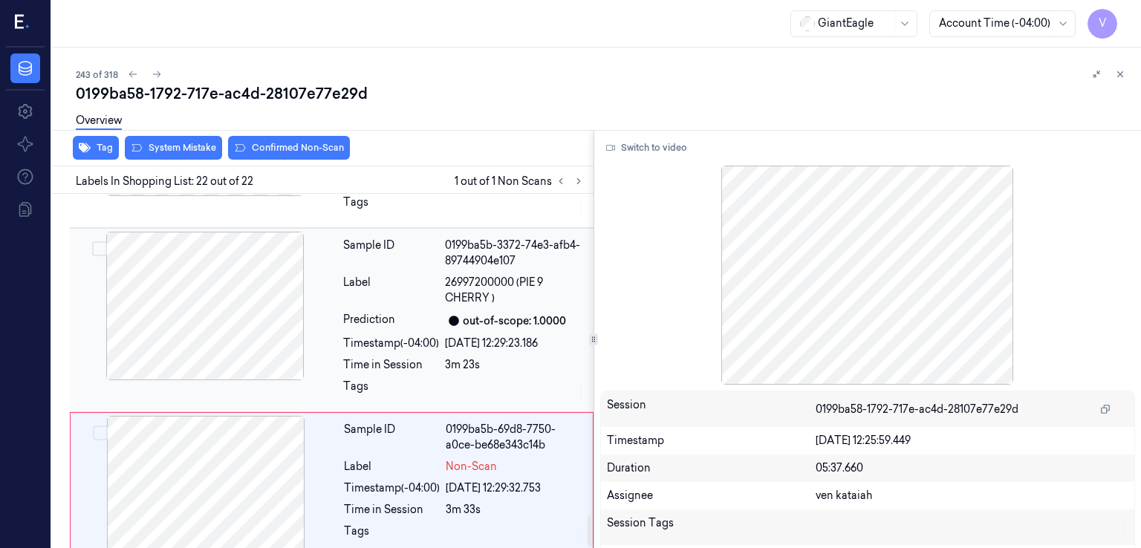
scroll to position [3638, 0]
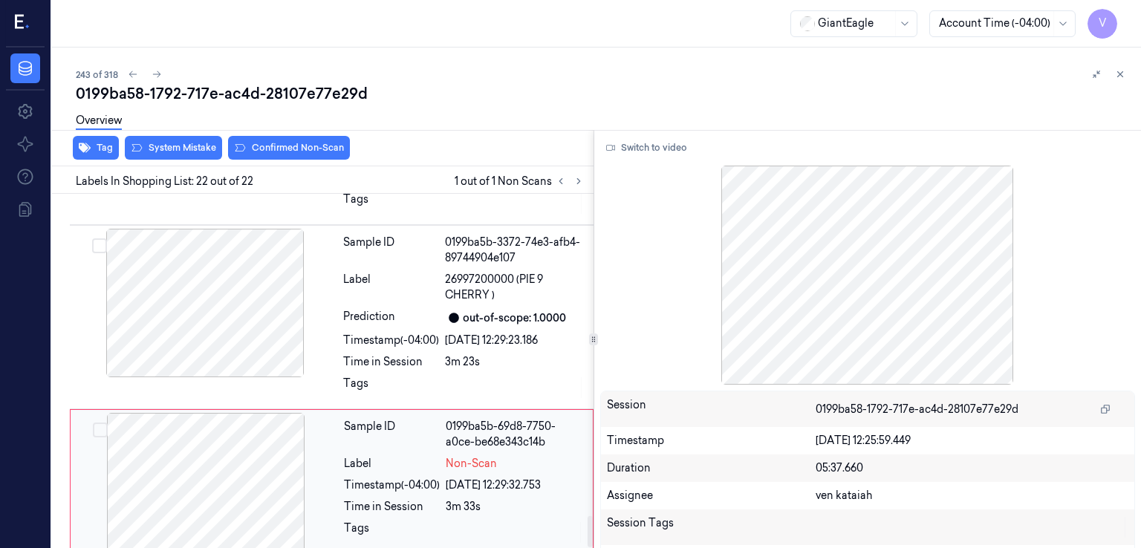
click at [294, 473] on div at bounding box center [206, 487] width 264 height 149
click at [361, 354] on div "Time in Session" at bounding box center [391, 362] width 96 height 16
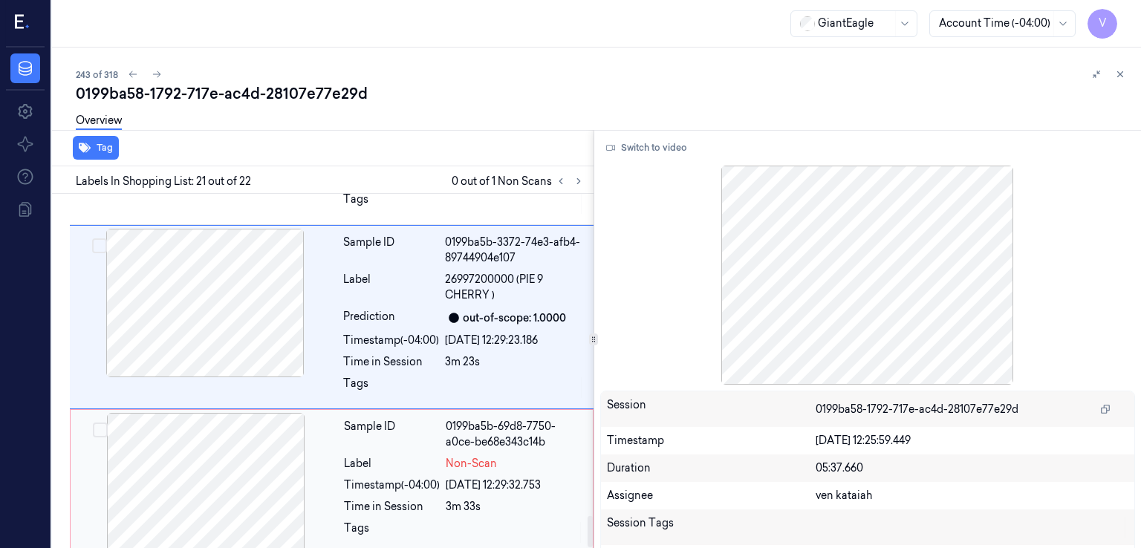
click at [466, 478] on div "06/10/2025 12:29:32.753" at bounding box center [515, 486] width 138 height 16
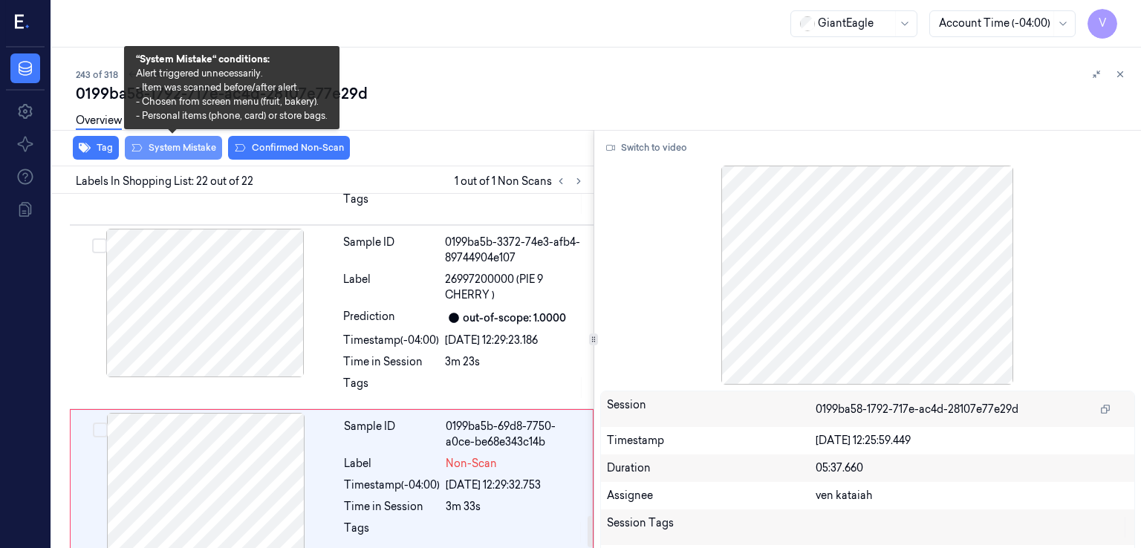
click at [187, 152] on button "System Mistake" at bounding box center [173, 148] width 97 height 24
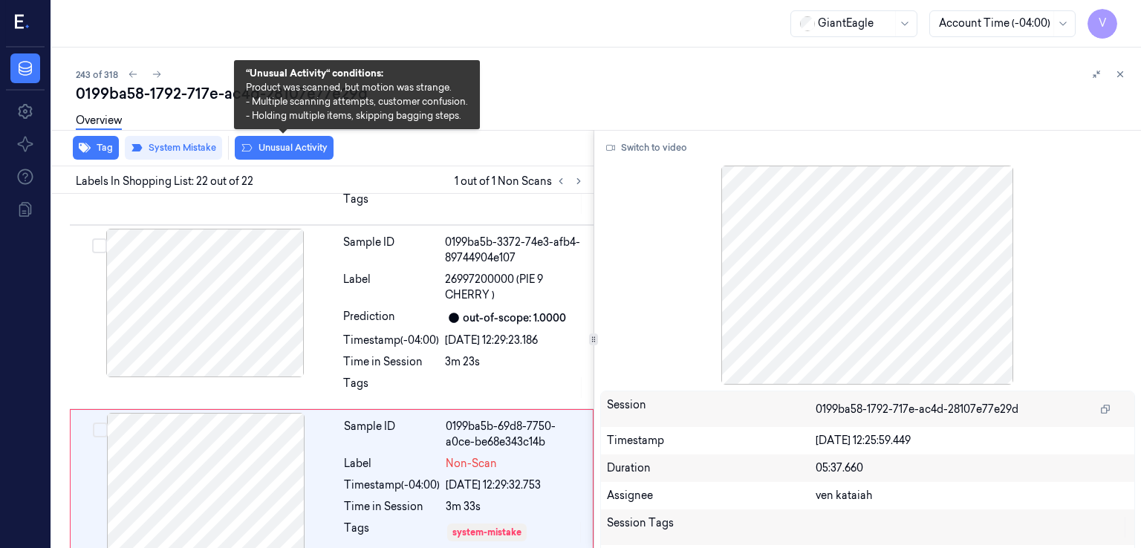
click at [281, 152] on button "Unusual Activity" at bounding box center [284, 148] width 99 height 24
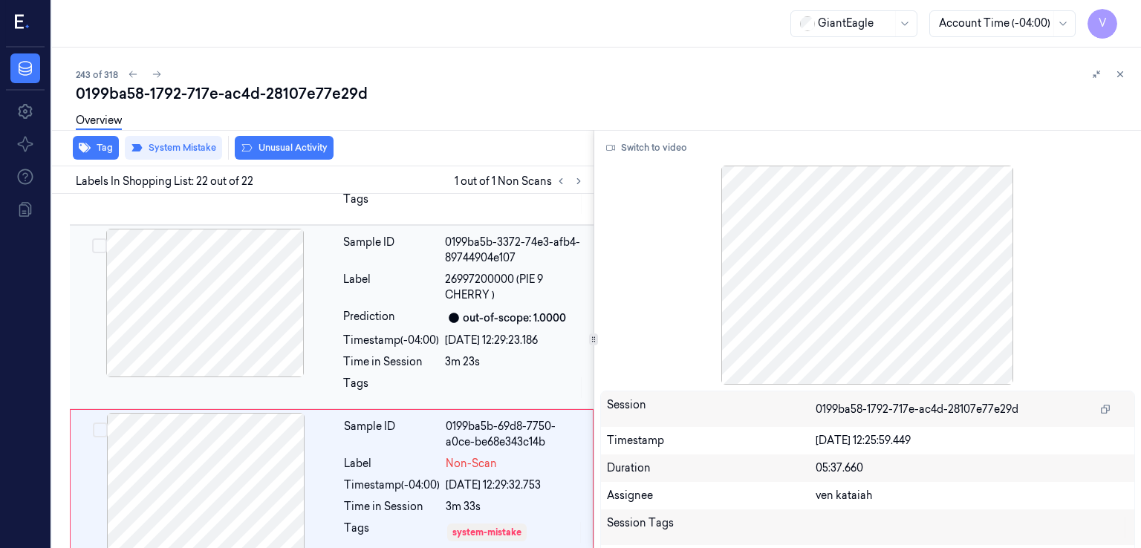
scroll to position [3646, 0]
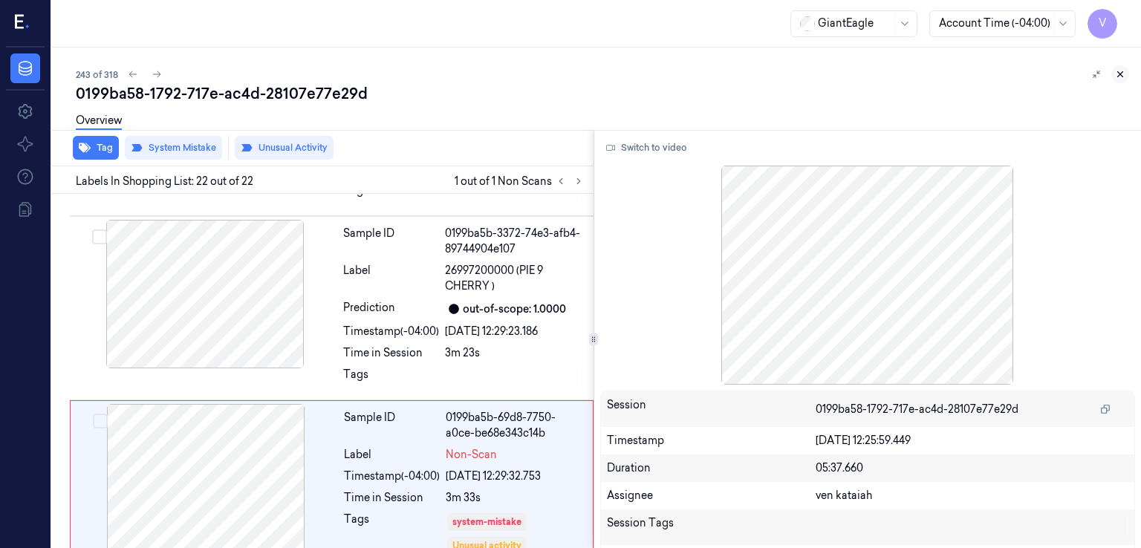
click at [1123, 81] on button at bounding box center [1120, 74] width 18 height 18
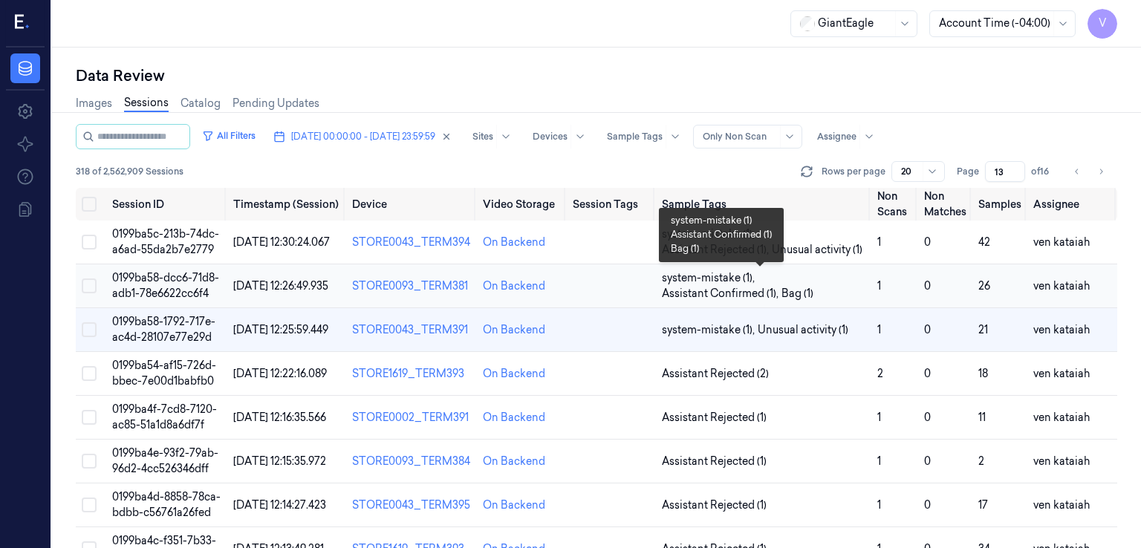
click at [762, 289] on span "Assistant Confirmed (1) ," at bounding box center [722, 294] width 120 height 16
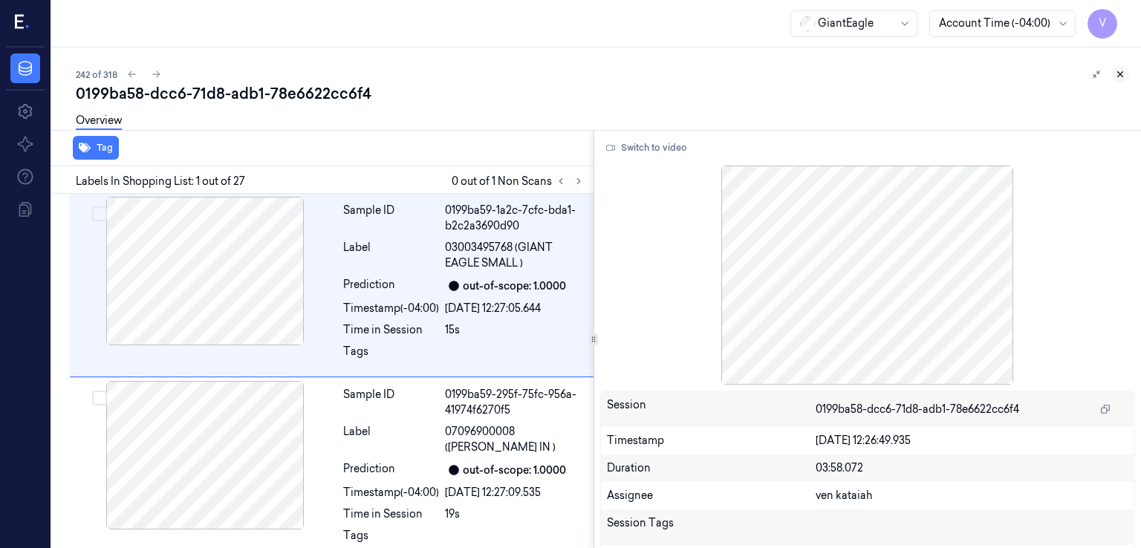
click at [1115, 74] on icon at bounding box center [1120, 74] width 10 height 10
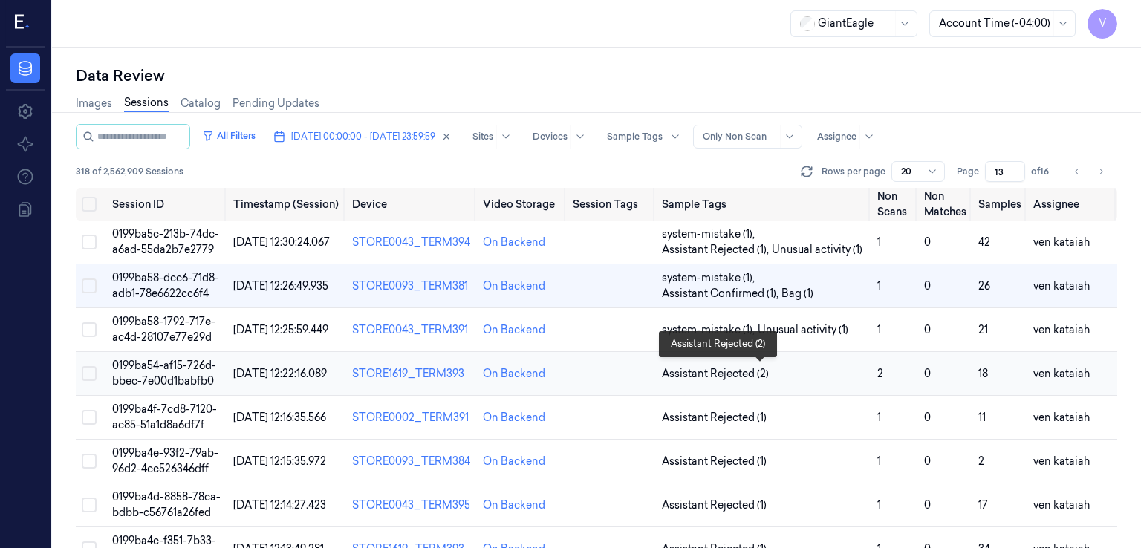
click at [760, 379] on span "Assistant Rejected (2)" at bounding box center [715, 374] width 107 height 16
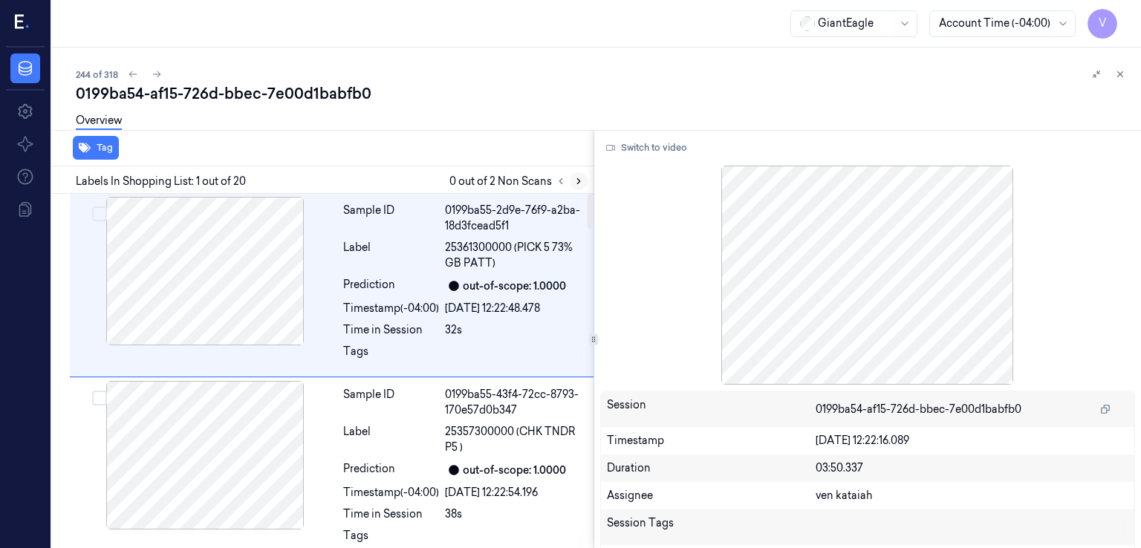
click at [577, 183] on icon at bounding box center [579, 181] width 10 height 10
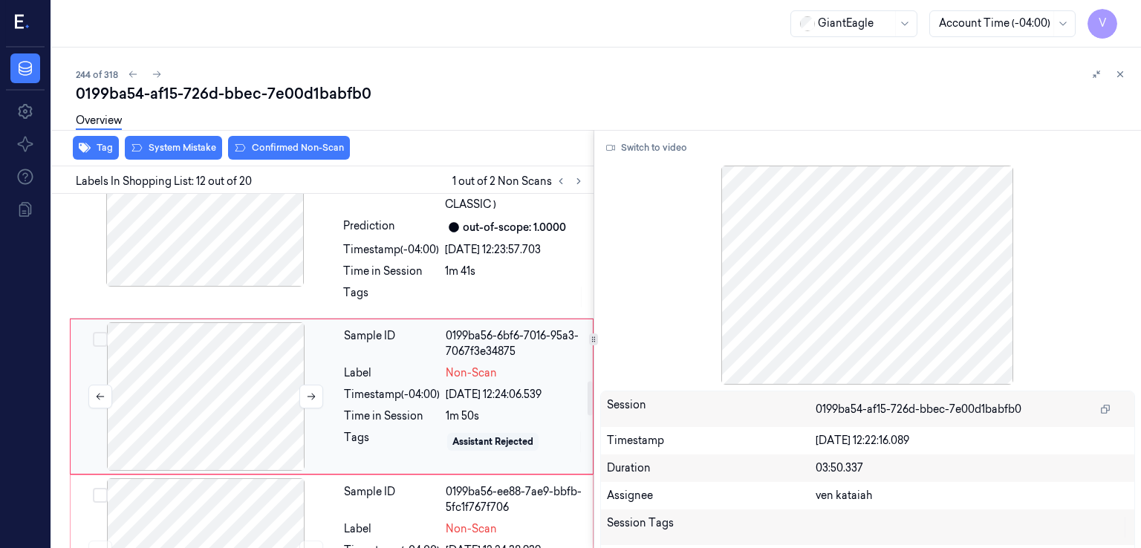
scroll to position [1923, 0]
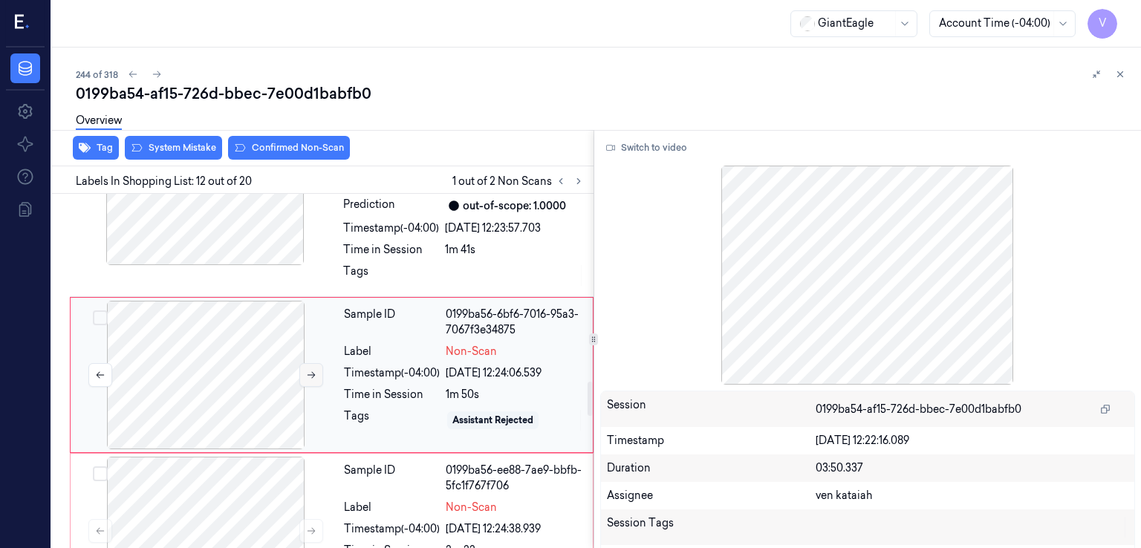
click at [317, 372] on button at bounding box center [311, 375] width 24 height 24
click at [369, 256] on div "Sample ID 0199ba56-3c07-70f9-8e91-684f00a7ceca Label 28979400000 (COOKIE 18 CLA…" at bounding box center [463, 205] width 253 height 177
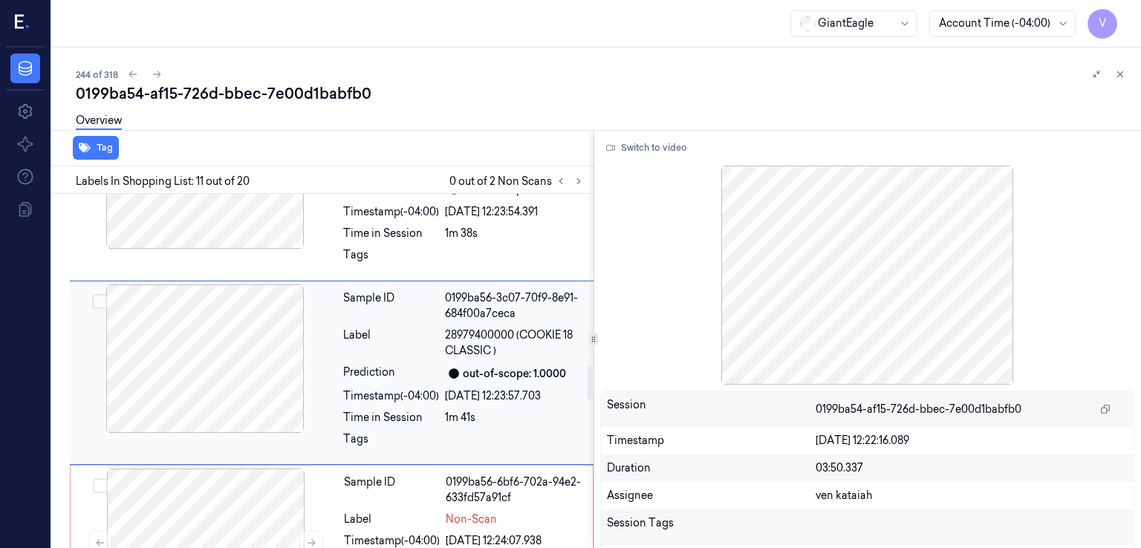
scroll to position [1753, 0]
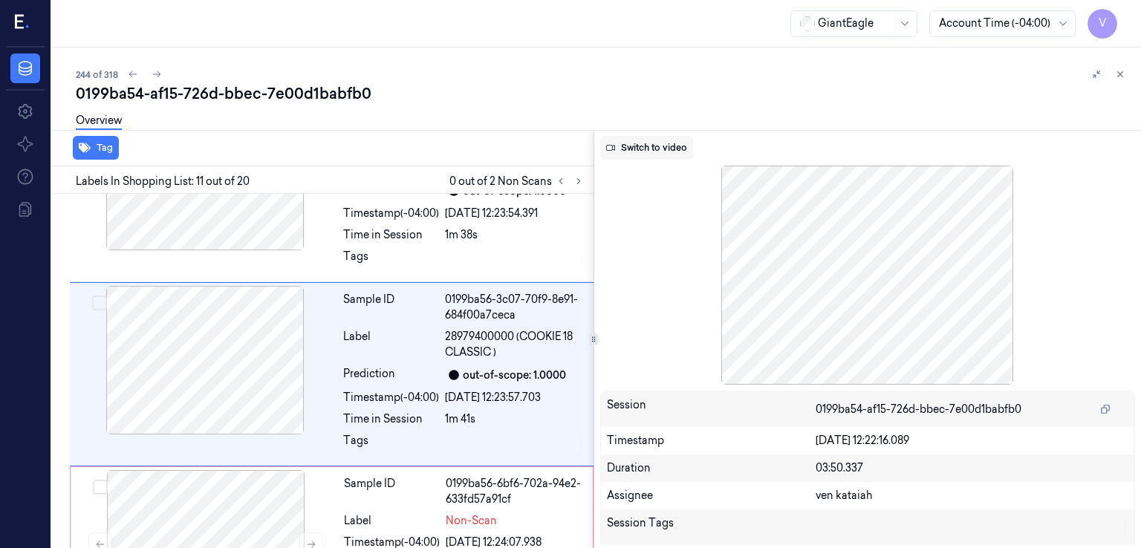
click at [654, 140] on button "Switch to video" at bounding box center [646, 148] width 93 height 24
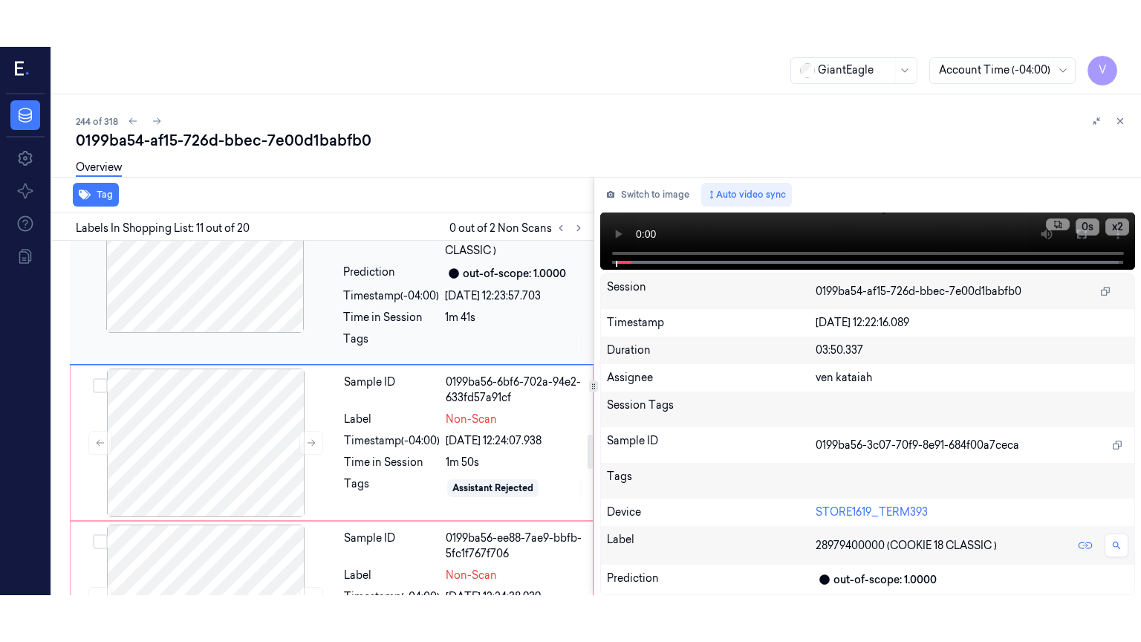
scroll to position [2051, 0]
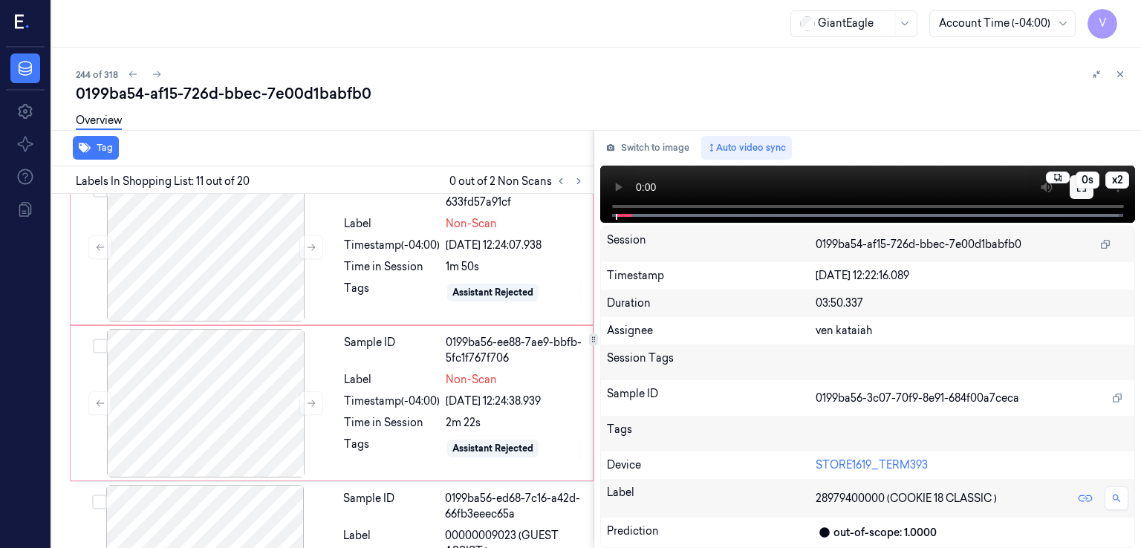
click at [1084, 198] on button at bounding box center [1082, 187] width 24 height 24
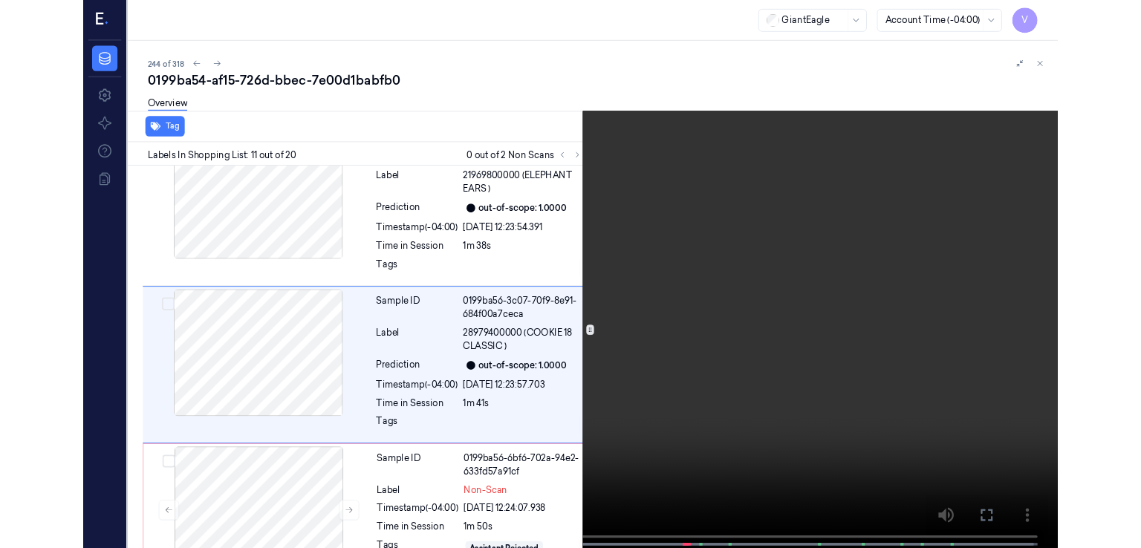
scroll to position [1706, 0]
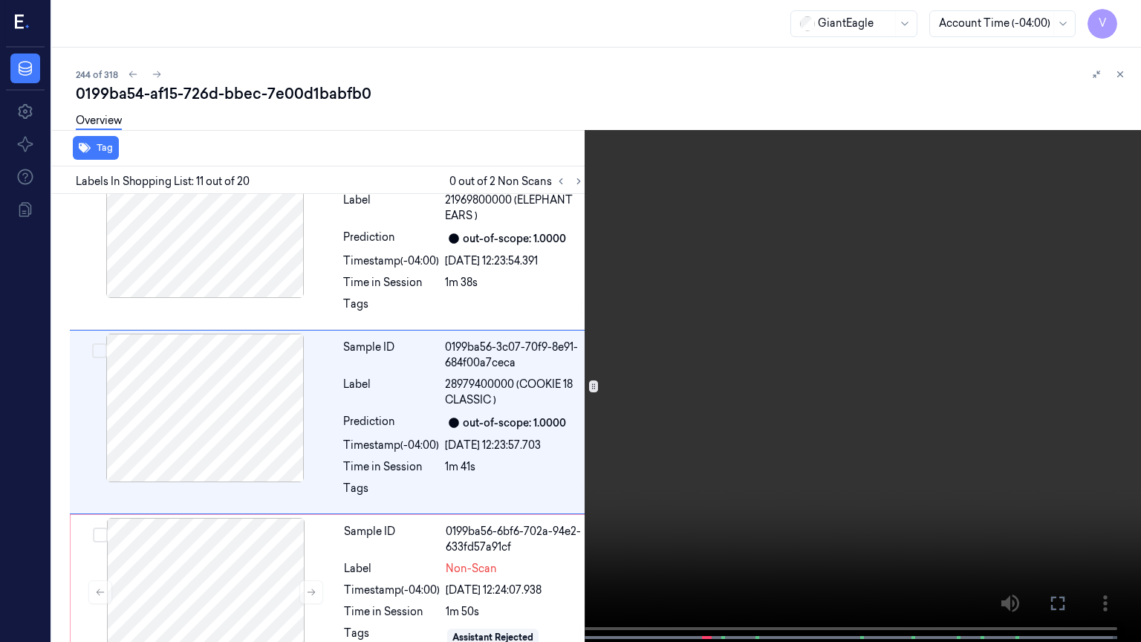
click at [0, 0] on button at bounding box center [0, 0] width 0 height 0
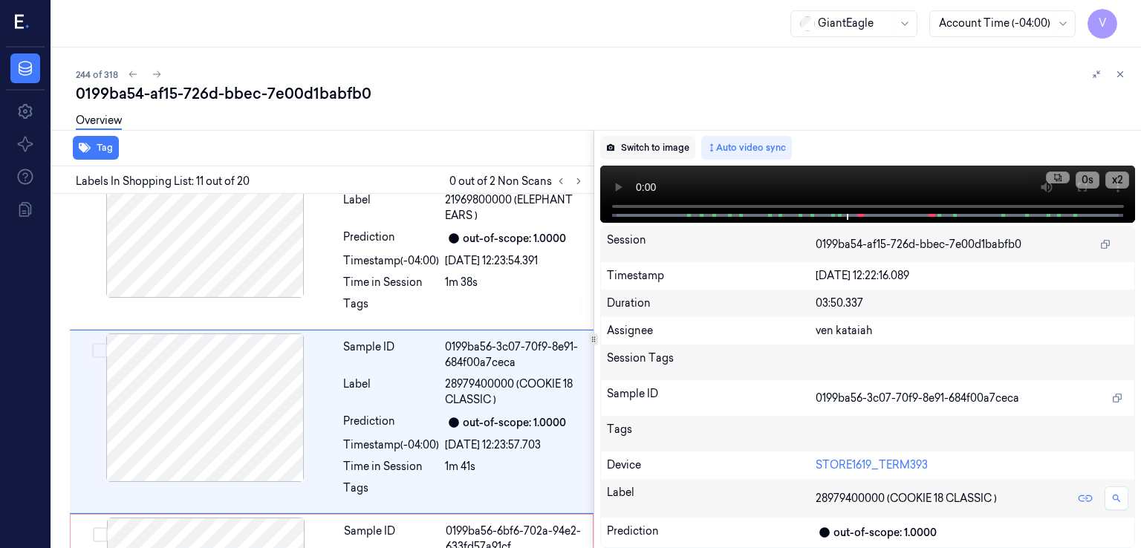
click at [655, 149] on button "Switch to image" at bounding box center [647, 148] width 95 height 24
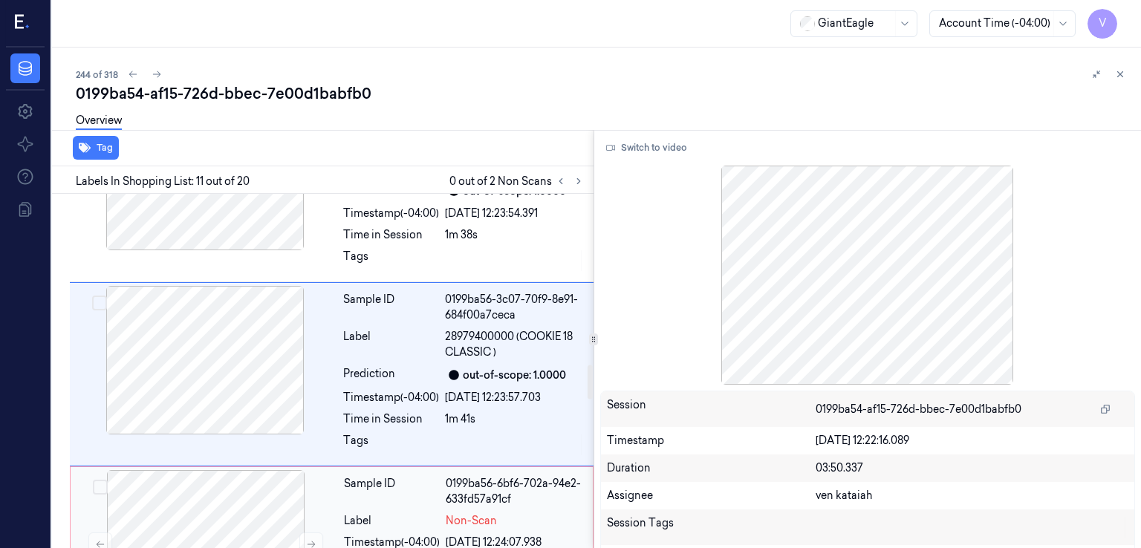
click at [377, 513] on div "Label" at bounding box center [392, 521] width 96 height 16
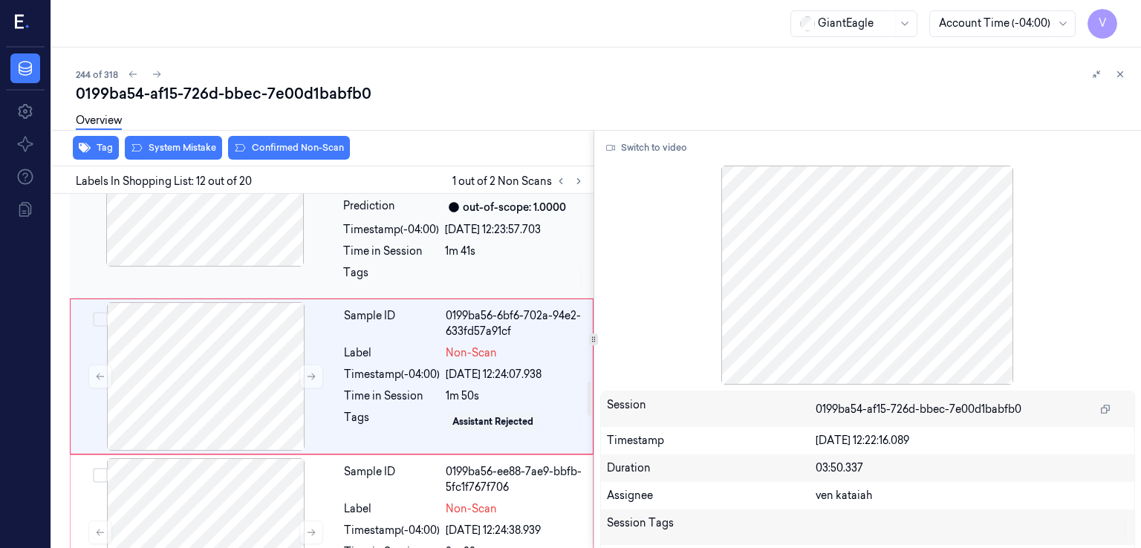
scroll to position [1923, 0]
click at [169, 137] on div "Overview" at bounding box center [603, 123] width 1054 height 38
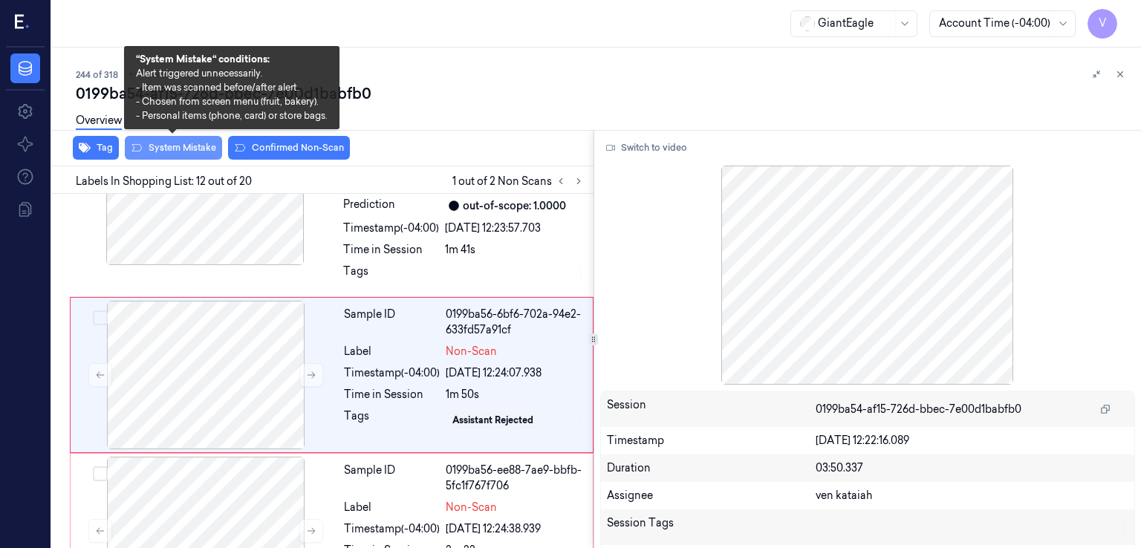
click at [169, 143] on button "System Mistake" at bounding box center [173, 148] width 97 height 24
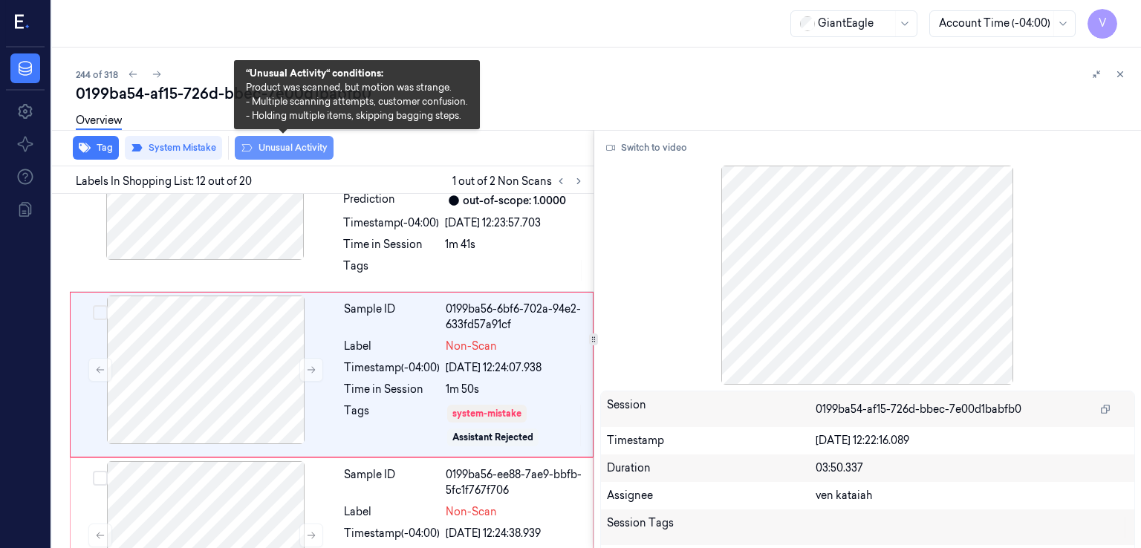
click at [282, 146] on button "Unusual Activity" at bounding box center [284, 148] width 99 height 24
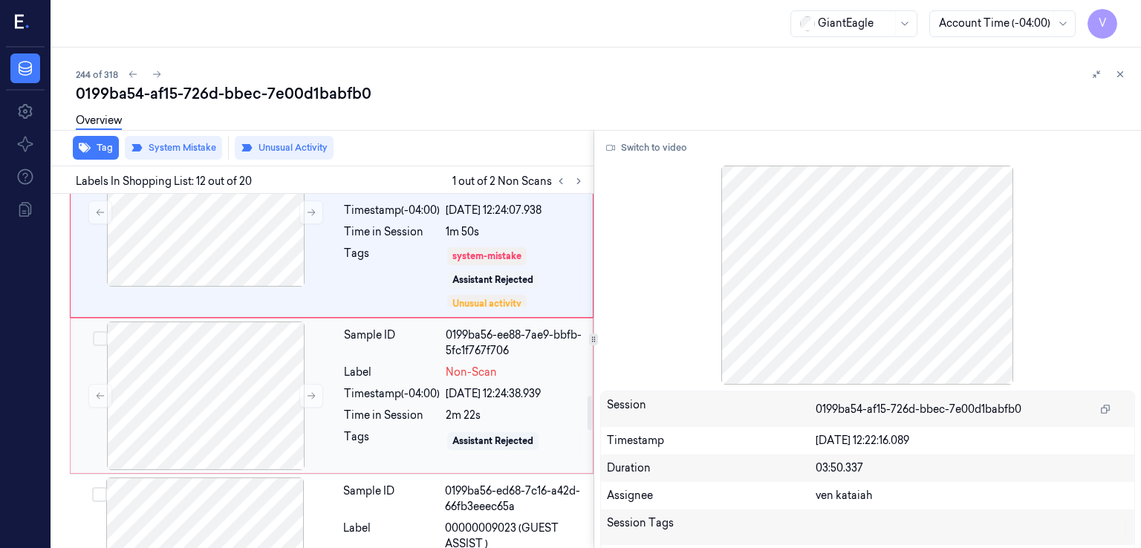
click at [427, 408] on div "Time in Session" at bounding box center [392, 416] width 96 height 16
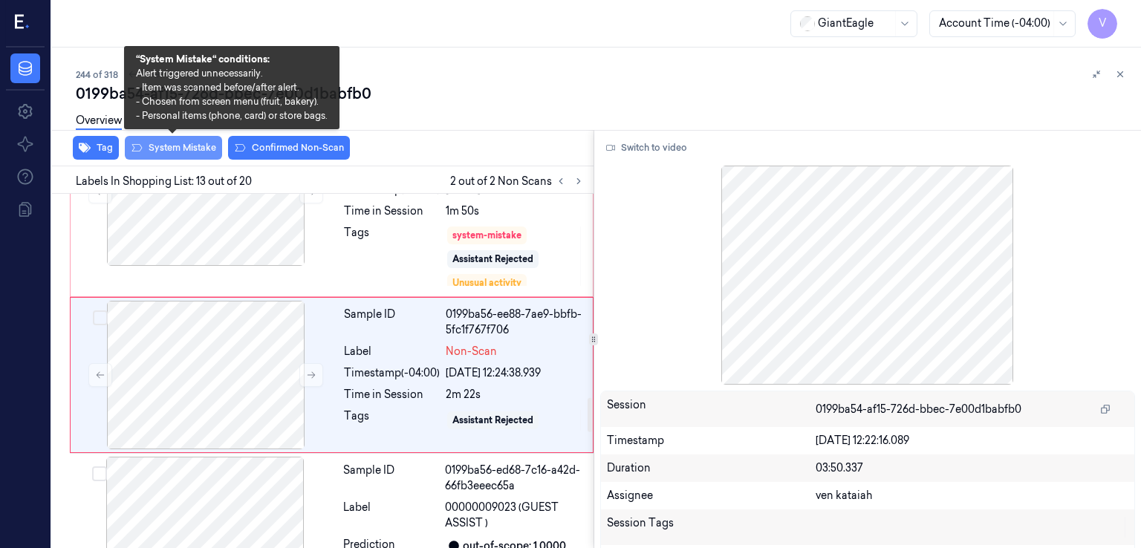
click at [180, 146] on button "System Mistake" at bounding box center [173, 148] width 97 height 24
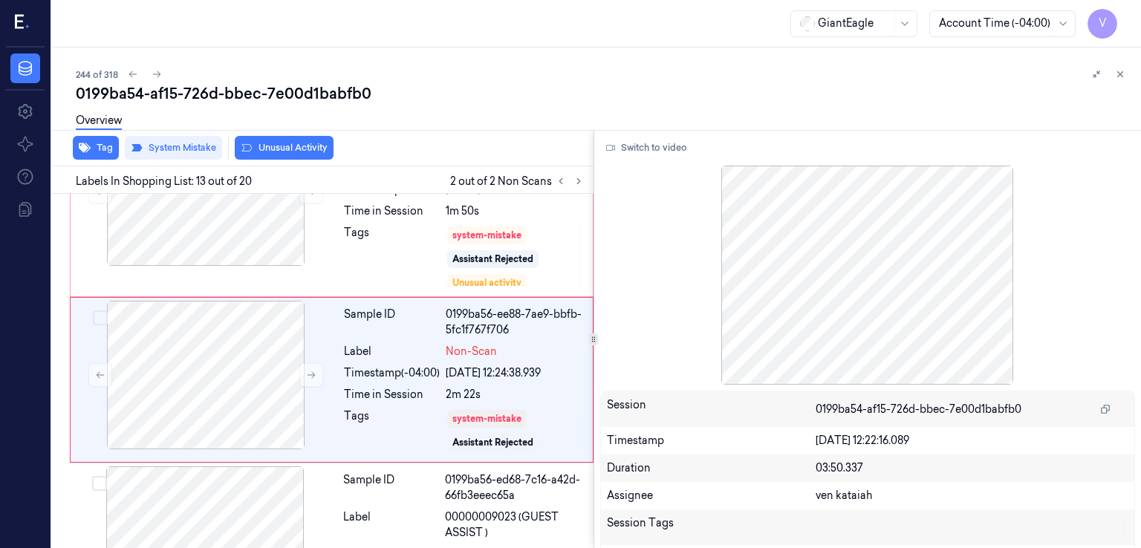
scroll to position [2111, 0]
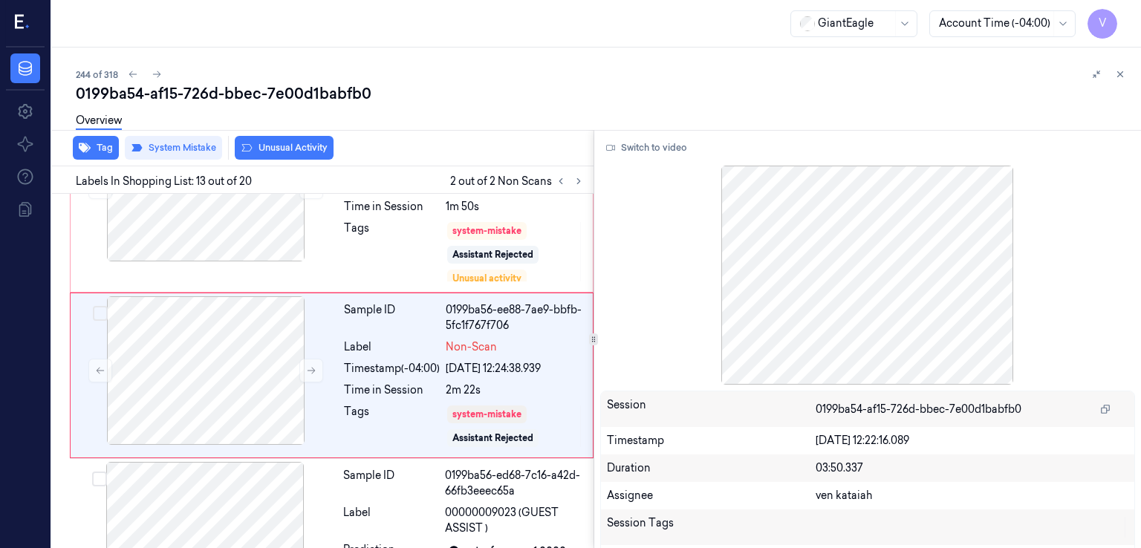
click at [299, 150] on button "Unusual Activity" at bounding box center [284, 148] width 99 height 24
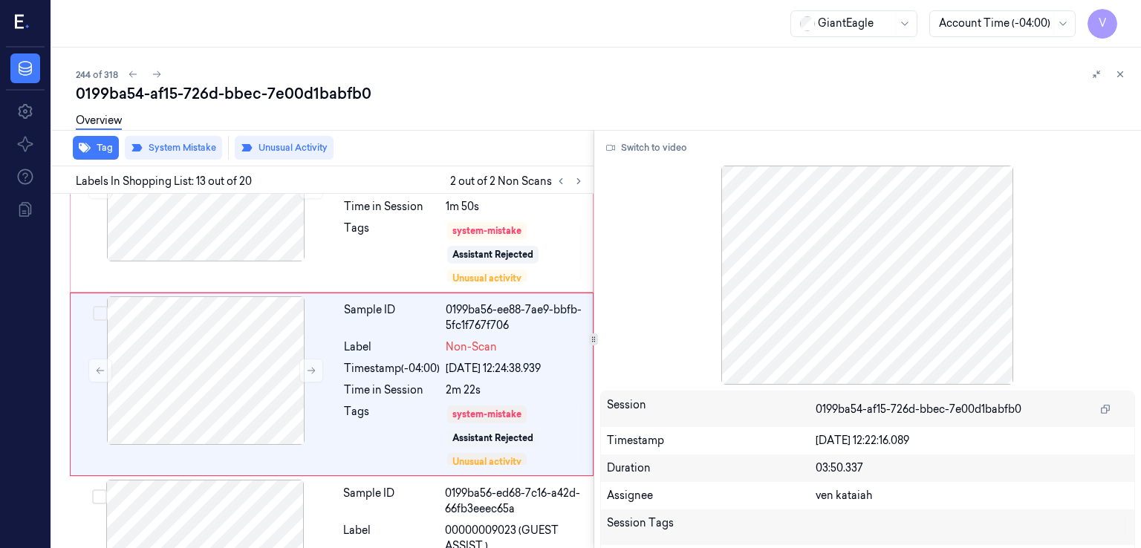
scroll to position [2120, 0]
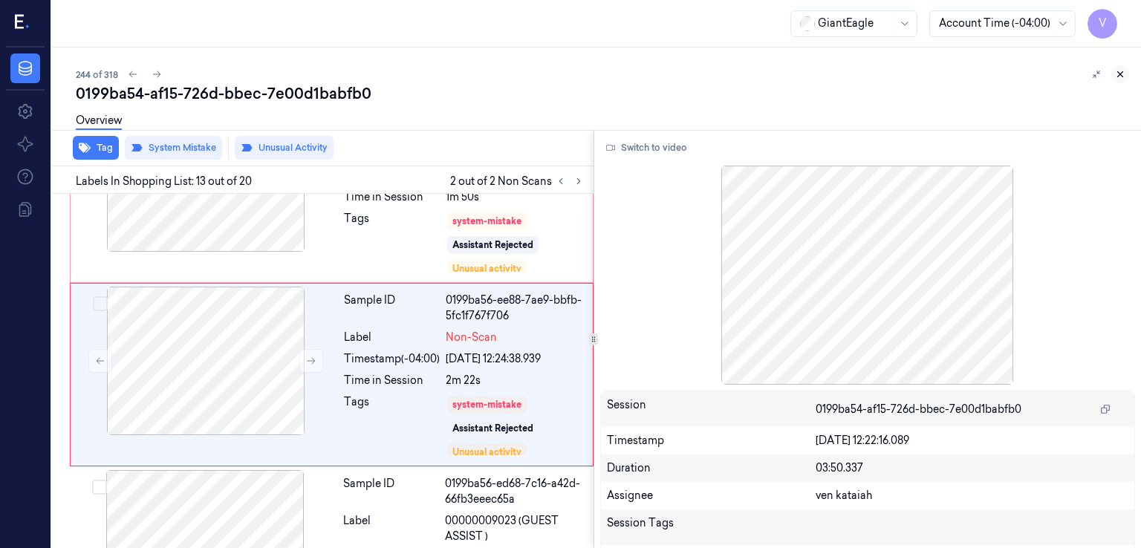
click at [1119, 73] on icon at bounding box center [1120, 74] width 5 height 5
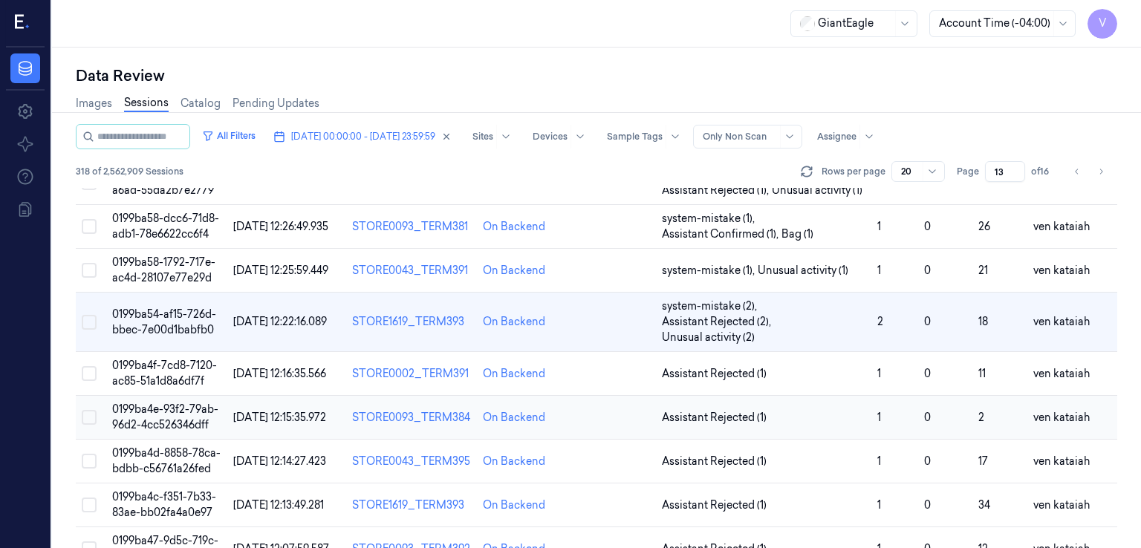
scroll to position [51, 0]
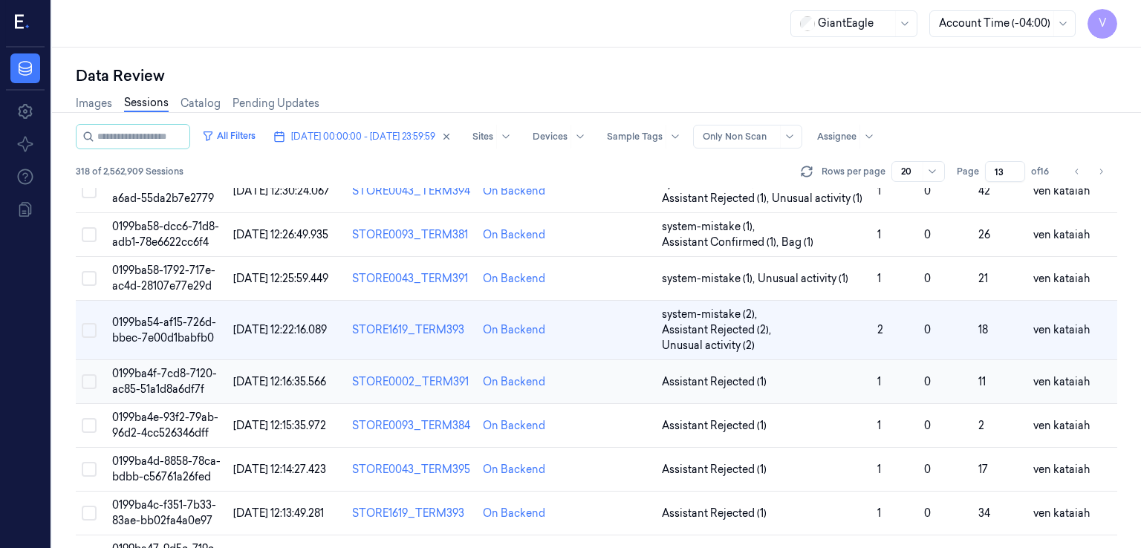
click at [737, 389] on td "Assistant Rejected (1)" at bounding box center [763, 382] width 215 height 44
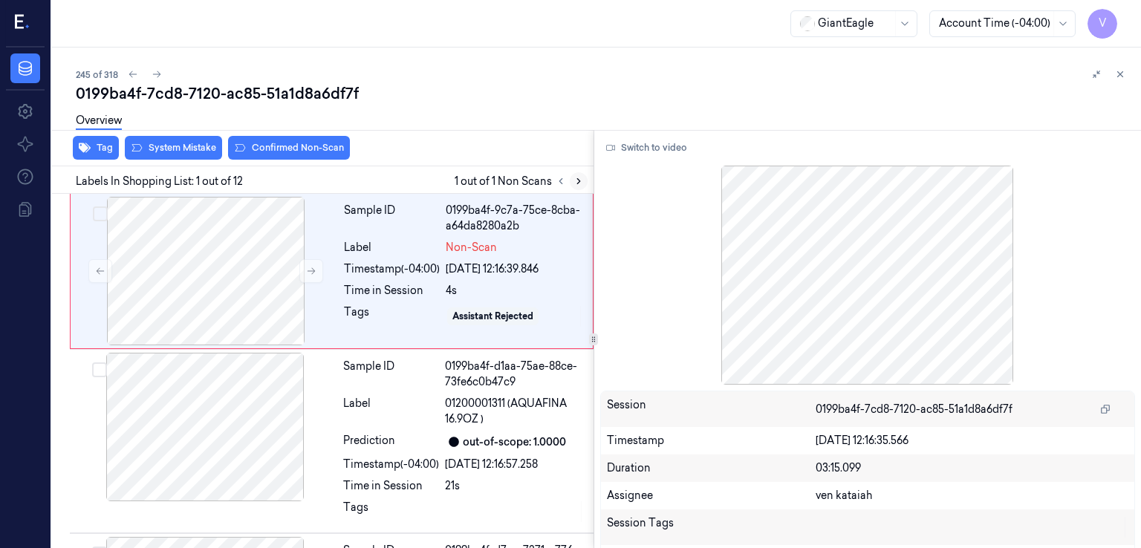
click at [582, 177] on icon at bounding box center [579, 181] width 10 height 10
click at [323, 265] on div at bounding box center [206, 271] width 264 height 149
click at [314, 270] on icon at bounding box center [312, 271] width 8 height 7
click at [638, 158] on button "Switch to video" at bounding box center [646, 148] width 93 height 24
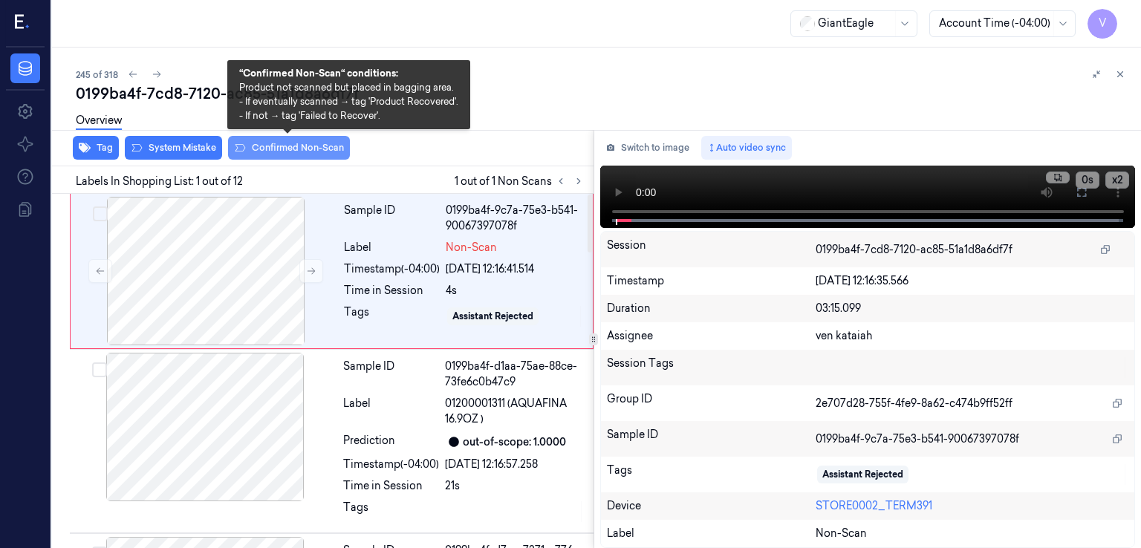
click at [268, 150] on button "Confirmed Non-Scan" at bounding box center [289, 148] width 122 height 24
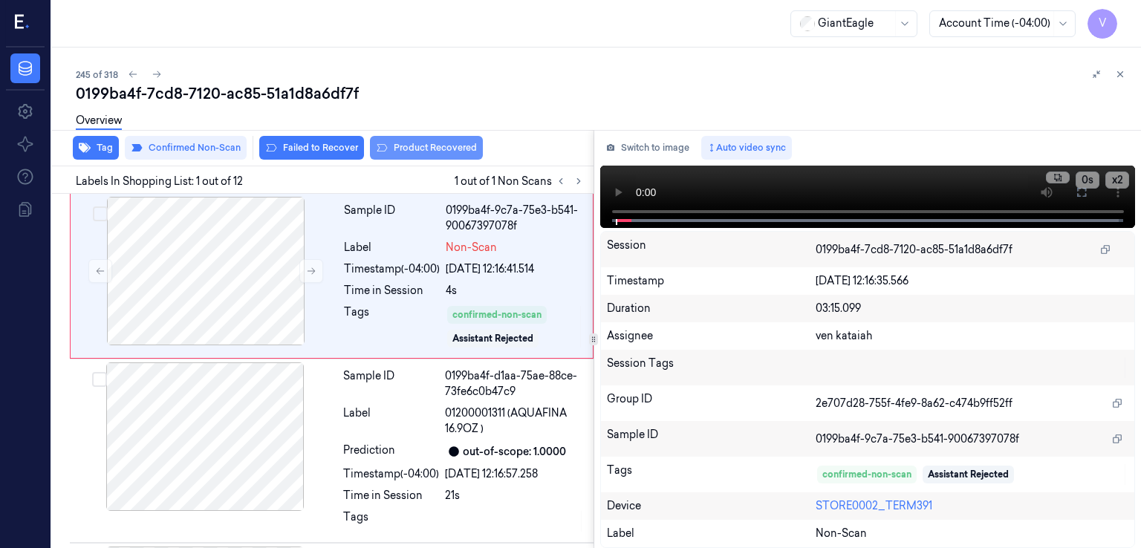
click at [447, 152] on button "Product Recovered" at bounding box center [426, 148] width 113 height 24
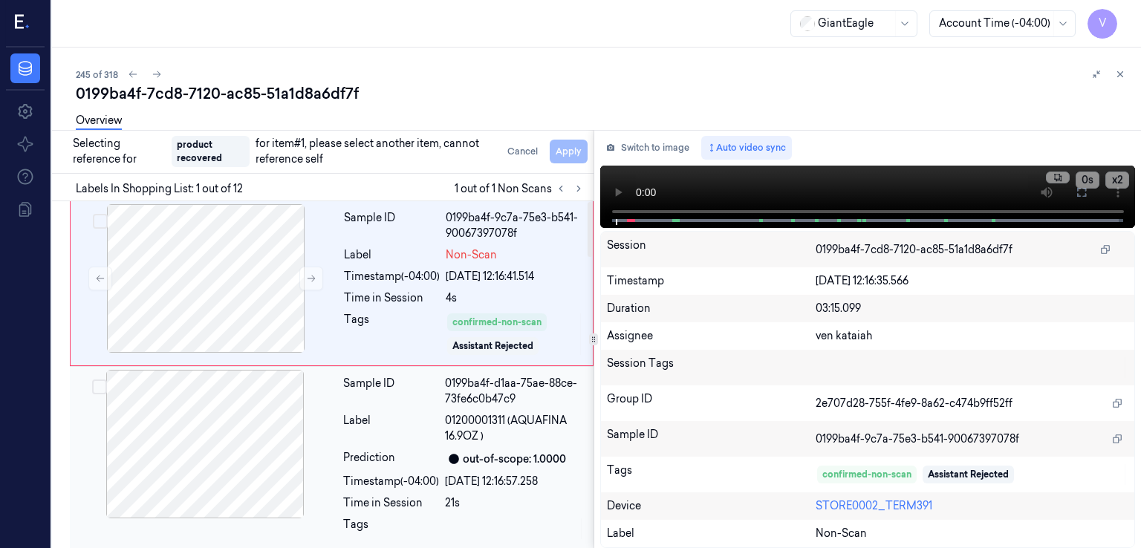
click at [364, 396] on div "Sample ID" at bounding box center [391, 391] width 96 height 31
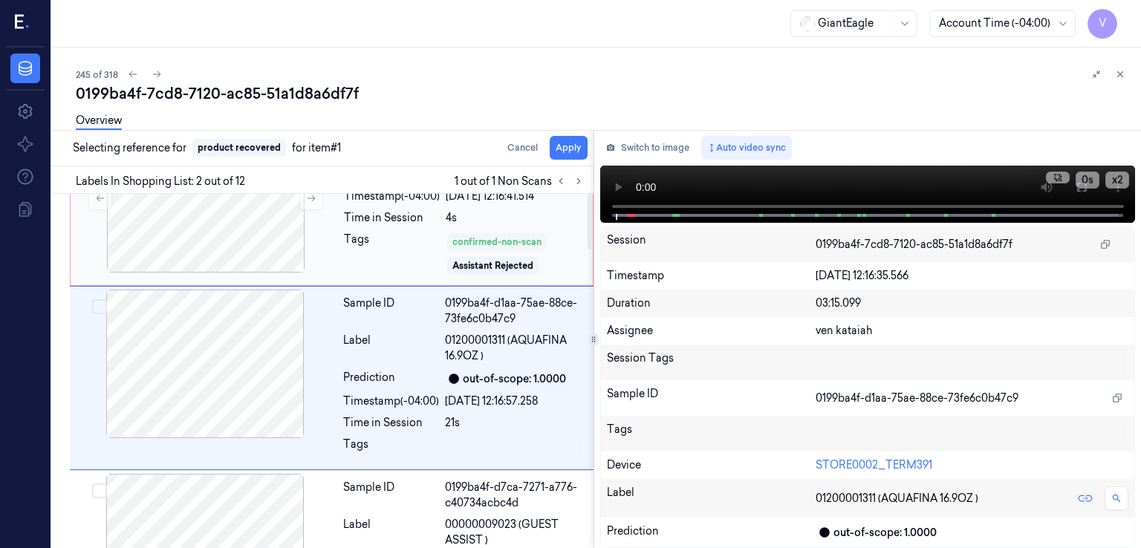
scroll to position [79, 0]
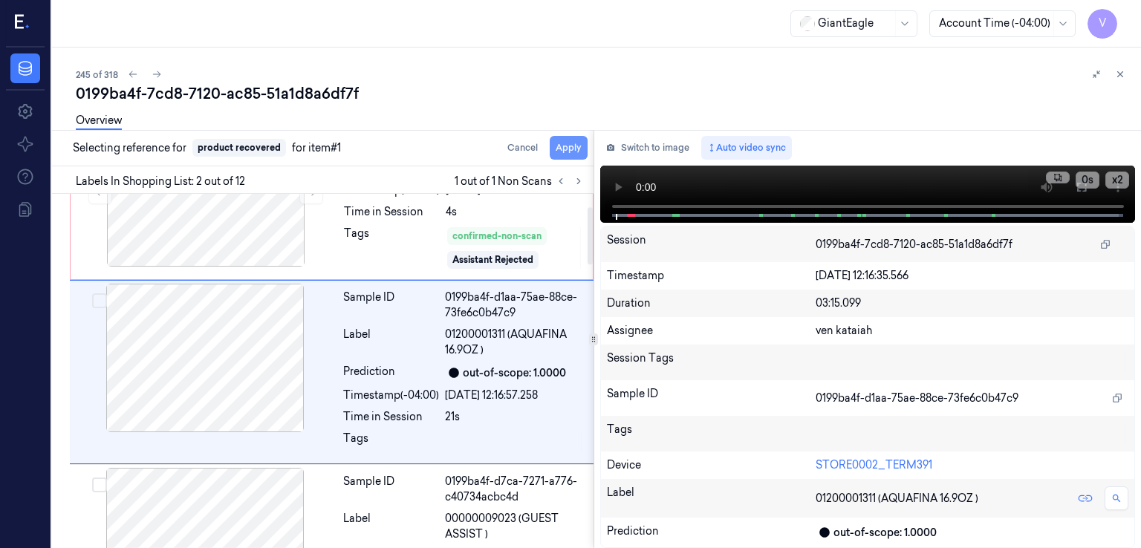
click at [562, 158] on button "Apply" at bounding box center [569, 148] width 38 height 24
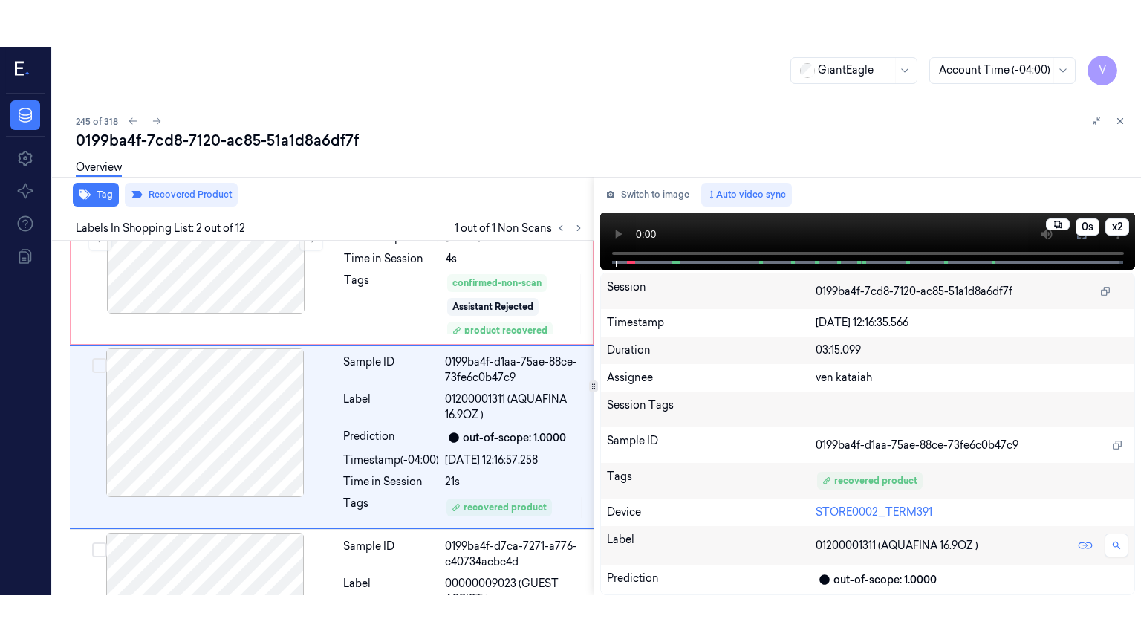
scroll to position [97, 0]
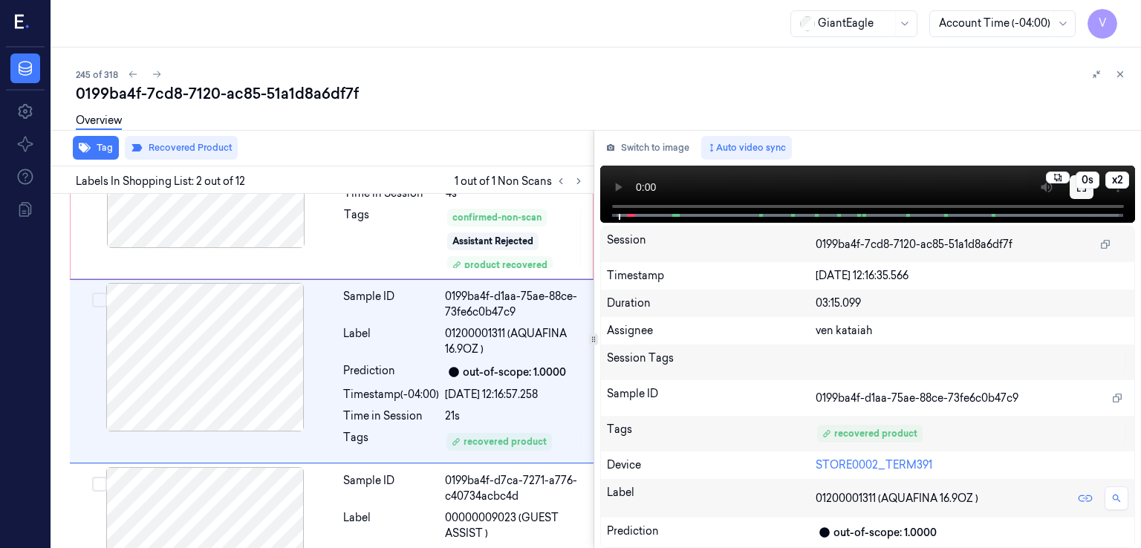
click at [1083, 194] on button at bounding box center [1082, 187] width 24 height 24
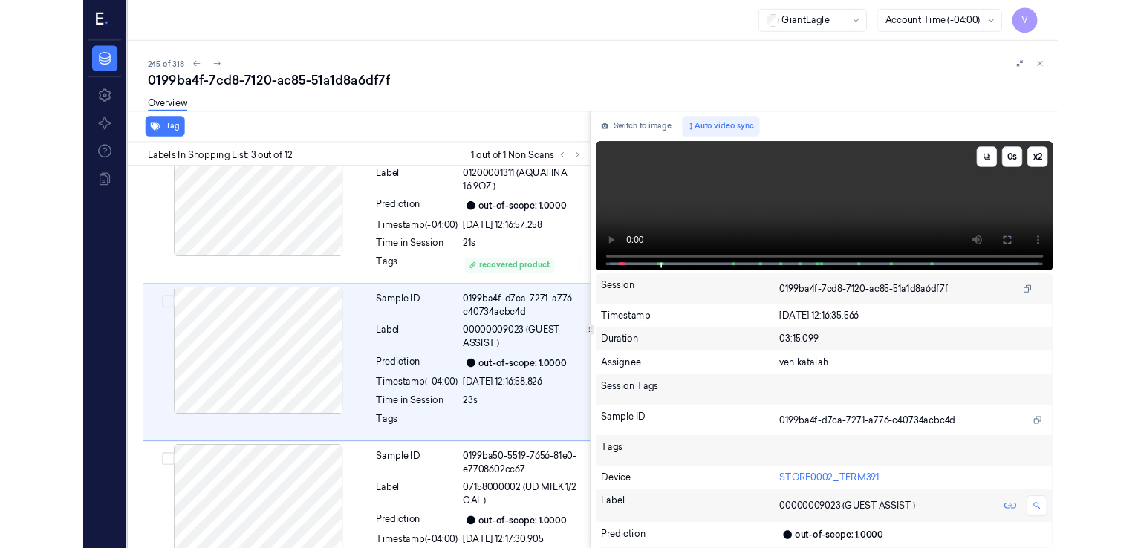
scroll to position [234, 0]
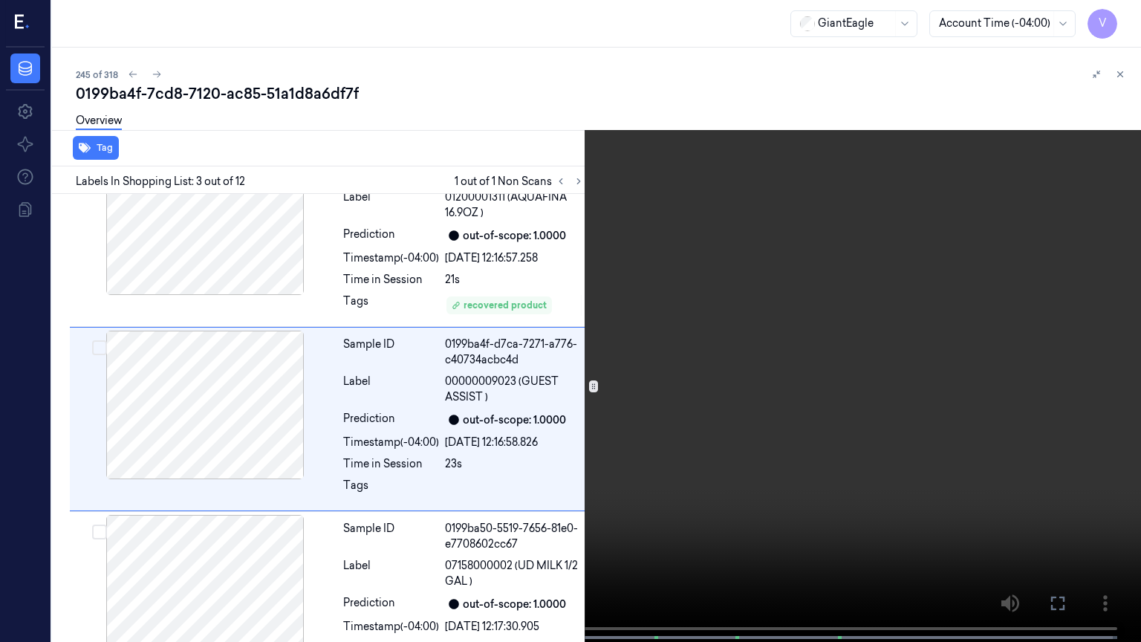
click at [0, 0] on icon at bounding box center [0, 0] width 0 height 0
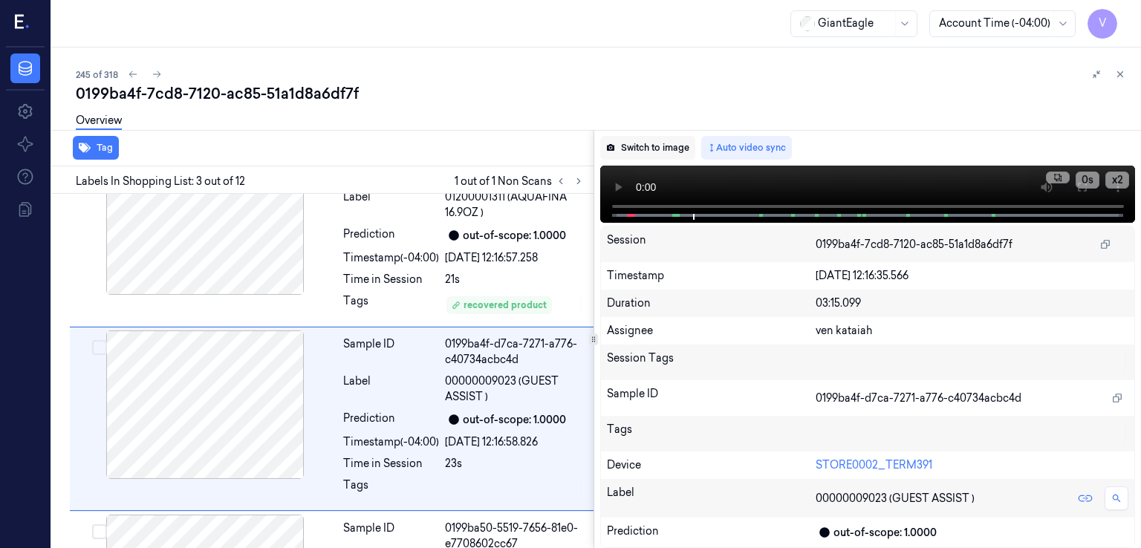
click at [666, 146] on button "Switch to image" at bounding box center [647, 148] width 95 height 24
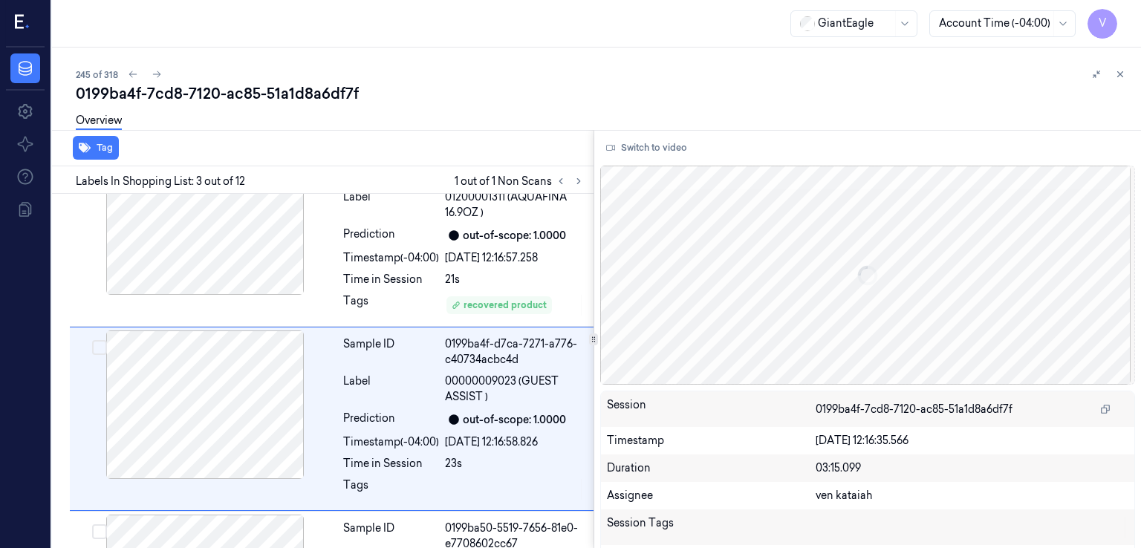
scroll to position [281, 0]
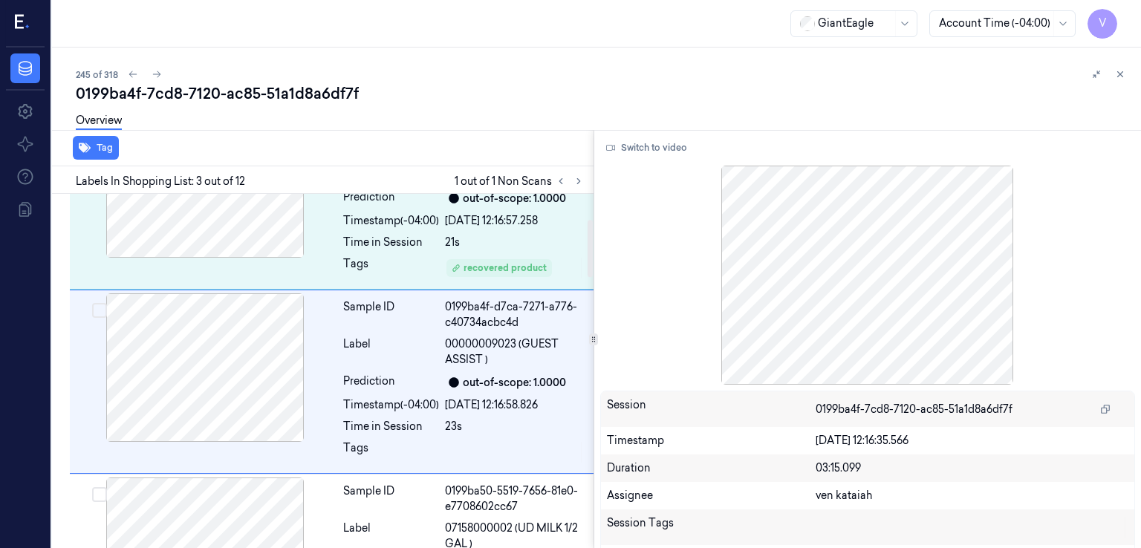
click at [478, 227] on div "Sample ID 0199ba4f-d1aa-75ae-88ce-73fe6c0b47c9 Label 01200001311 (AQUAFINA 16.9…" at bounding box center [463, 197] width 253 height 177
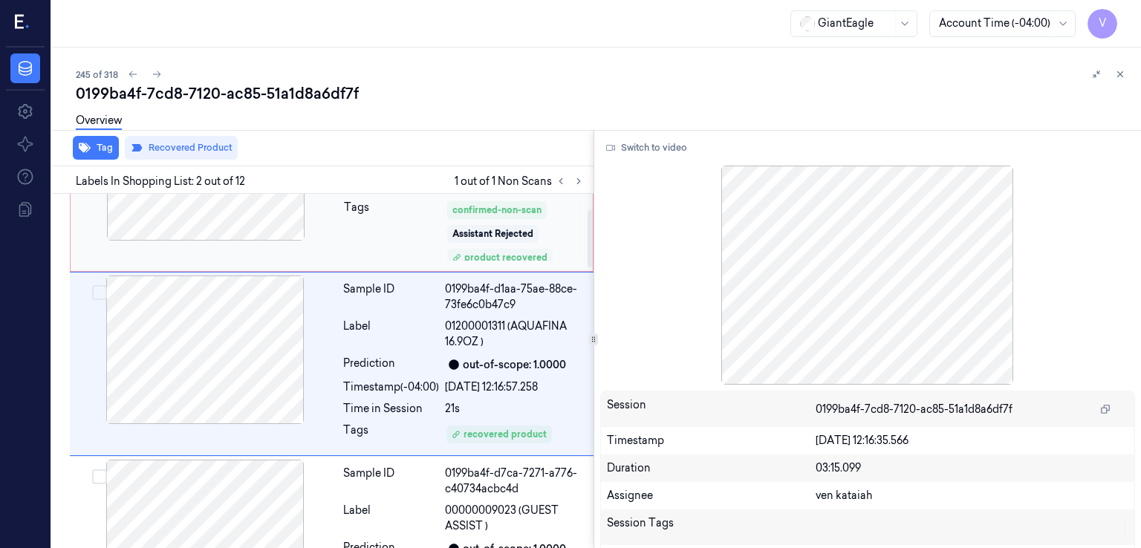
scroll to position [97, 0]
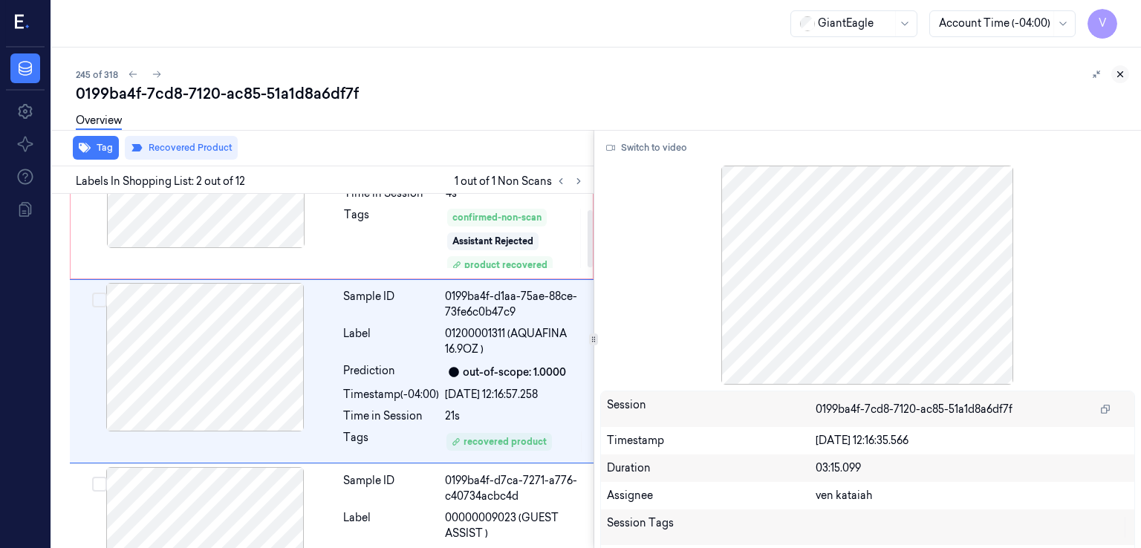
click at [1120, 75] on icon at bounding box center [1120, 74] width 10 height 10
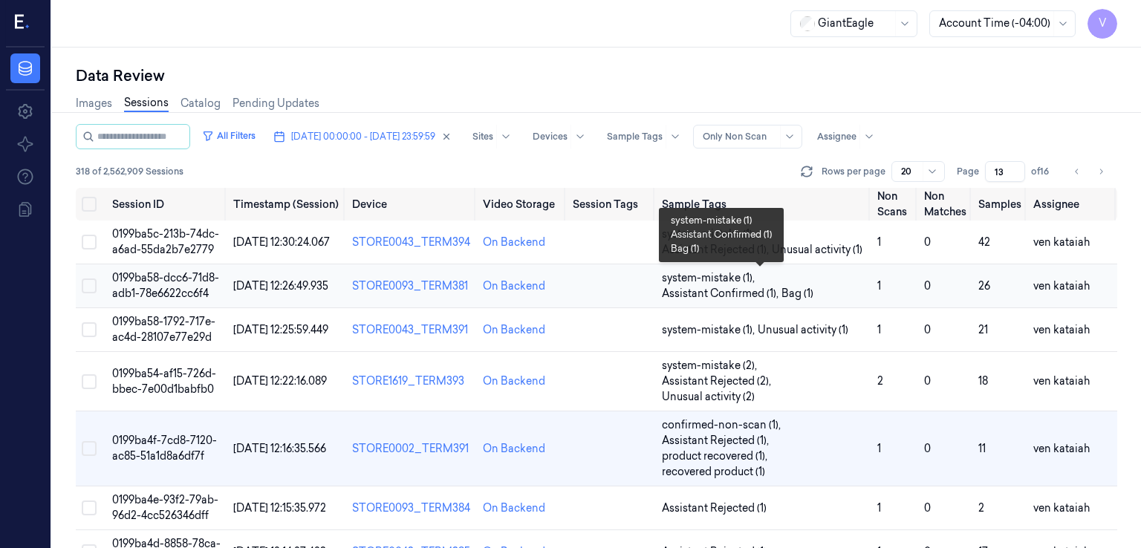
click at [797, 293] on span "Bag (1)" at bounding box center [798, 294] width 32 height 16
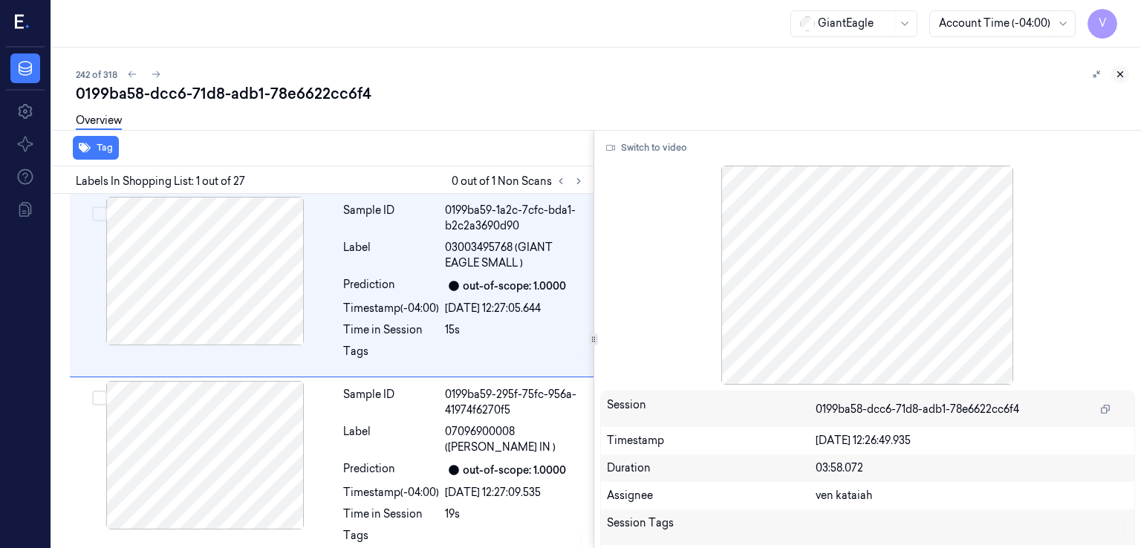
click at [1117, 79] on icon at bounding box center [1120, 74] width 10 height 10
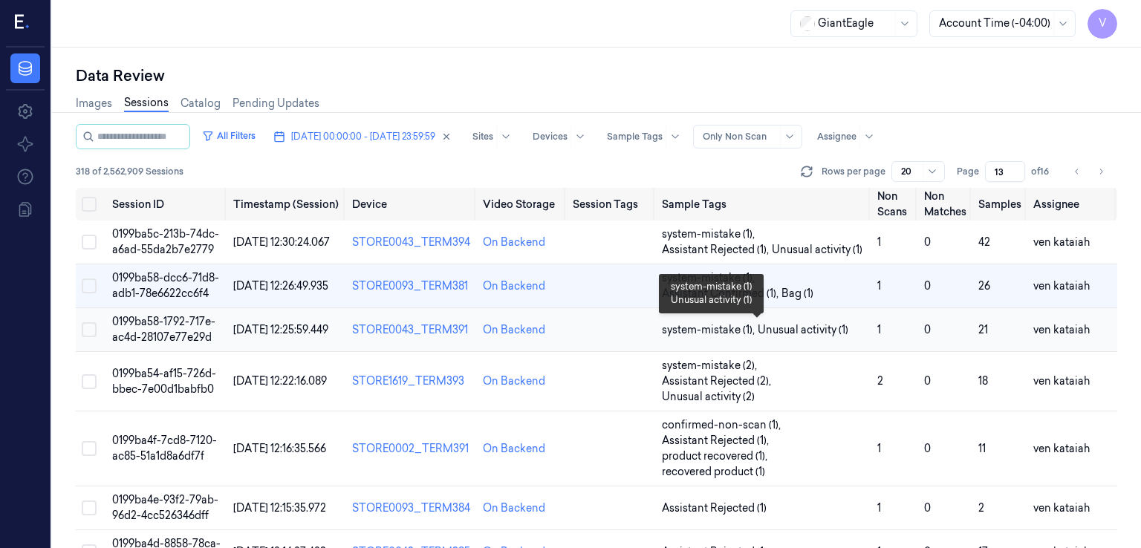
click at [802, 332] on span "Unusual activity (1)" at bounding box center [803, 330] width 91 height 16
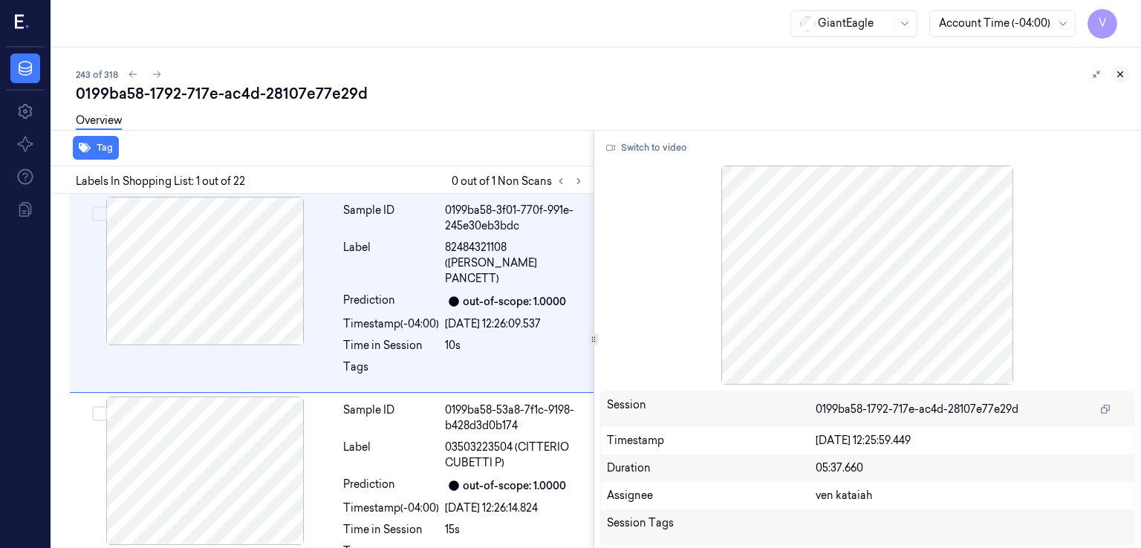
click at [1123, 75] on icon at bounding box center [1120, 74] width 10 height 10
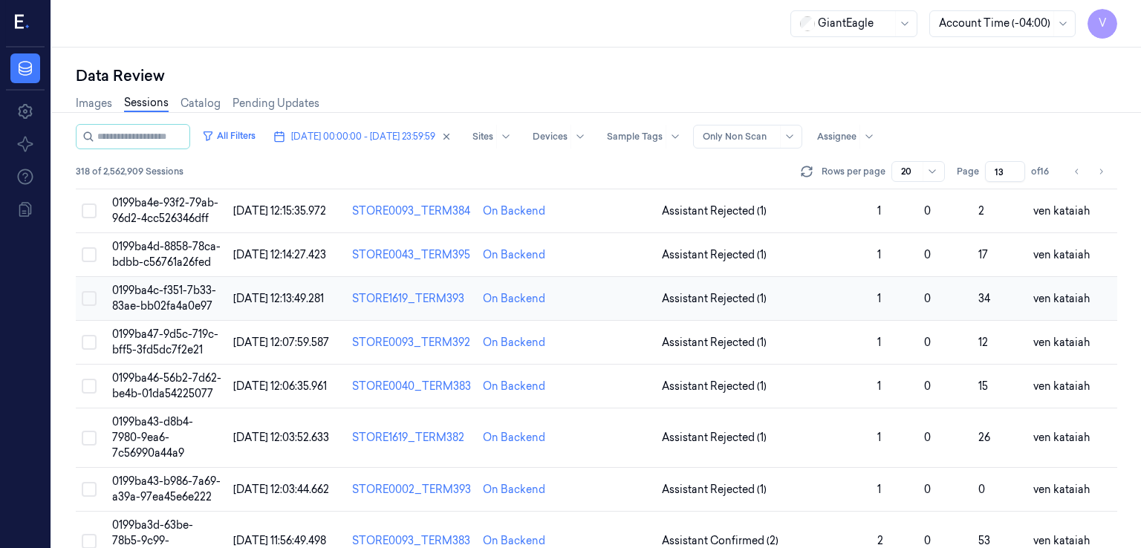
scroll to position [149, 0]
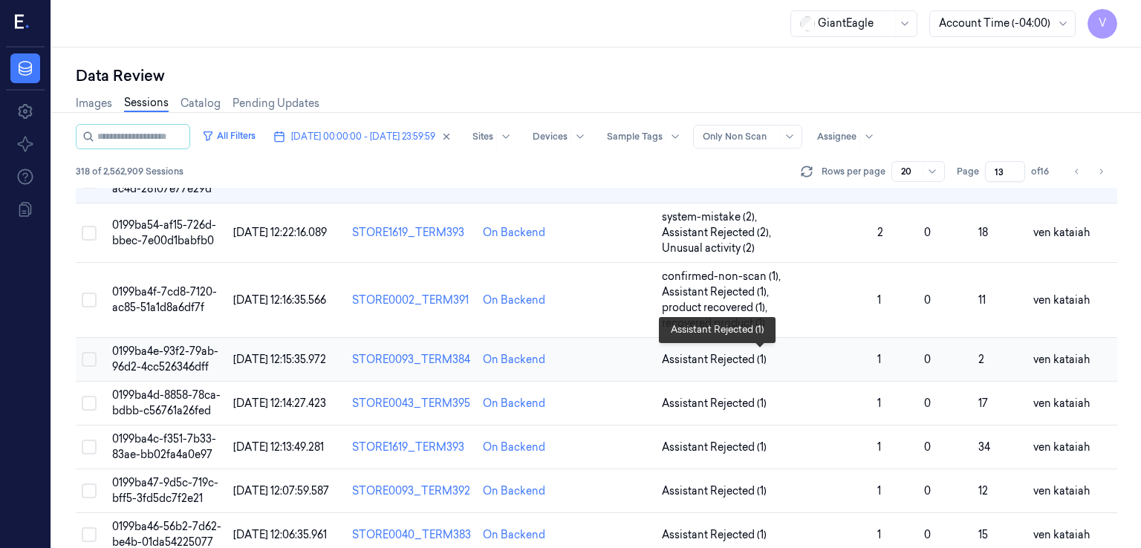
click at [732, 356] on span "Assistant Rejected (1)" at bounding box center [714, 360] width 105 height 16
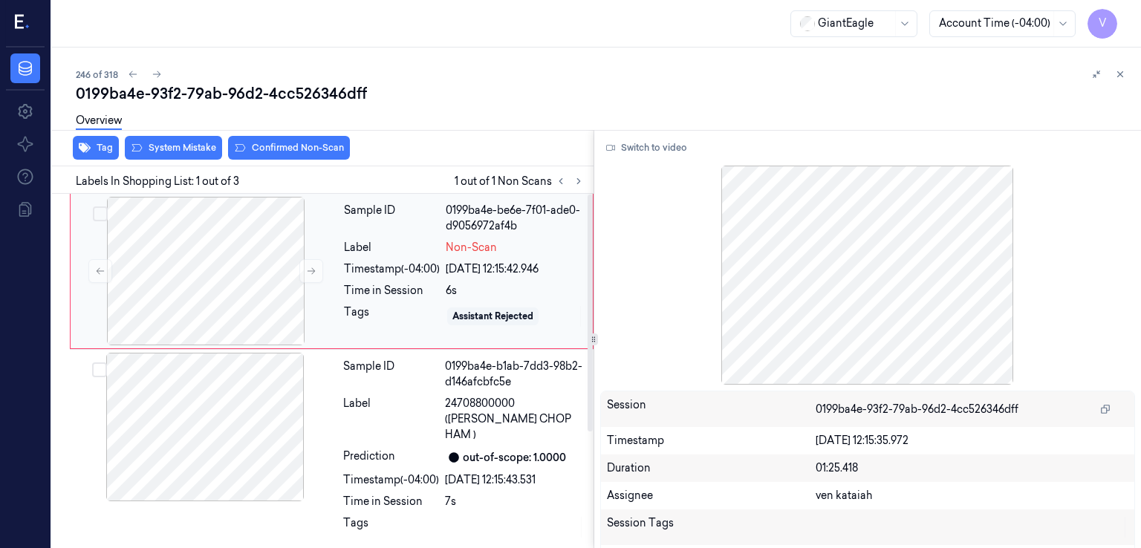
click at [467, 262] on div "06/10/2025 12:15:42.946" at bounding box center [515, 270] width 138 height 16
click at [312, 267] on icon at bounding box center [311, 271] width 10 height 10
click at [637, 147] on button "Switch to video" at bounding box center [646, 148] width 93 height 24
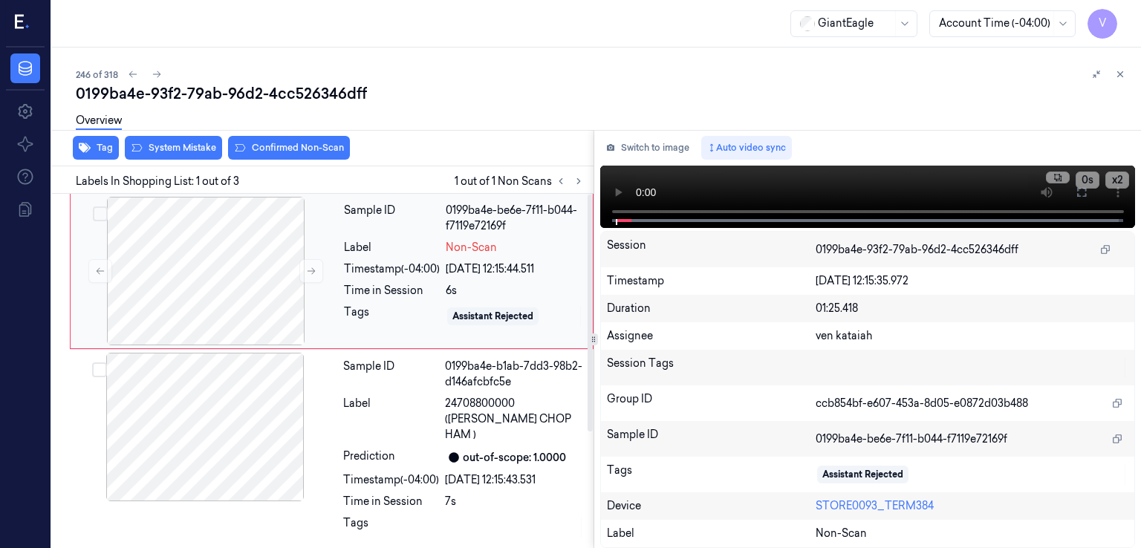
click at [415, 275] on div "Timestamp (-04:00)" at bounding box center [392, 270] width 96 height 16
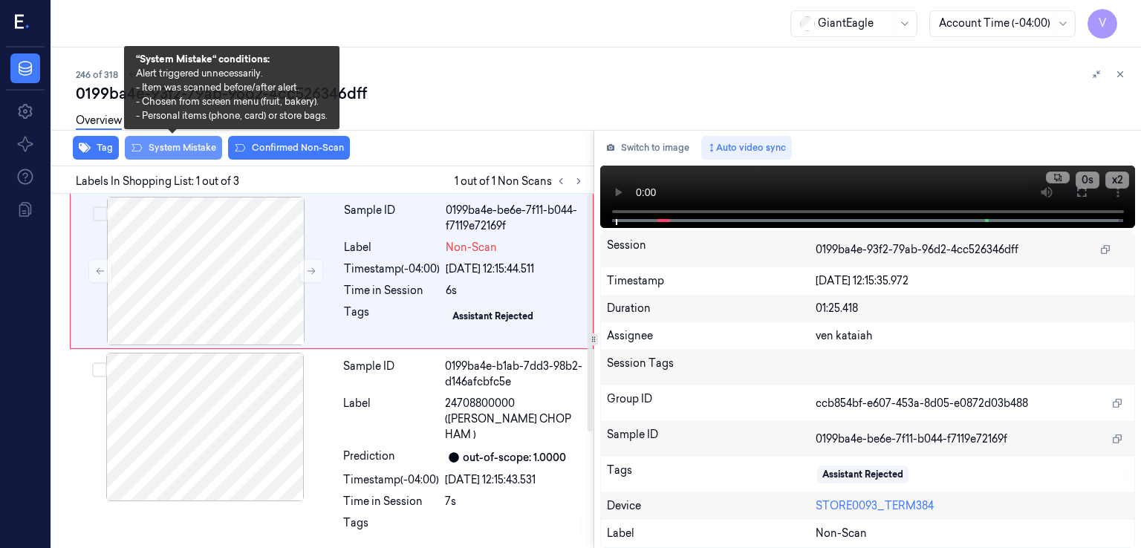
click at [197, 152] on button "System Mistake" at bounding box center [173, 148] width 97 height 24
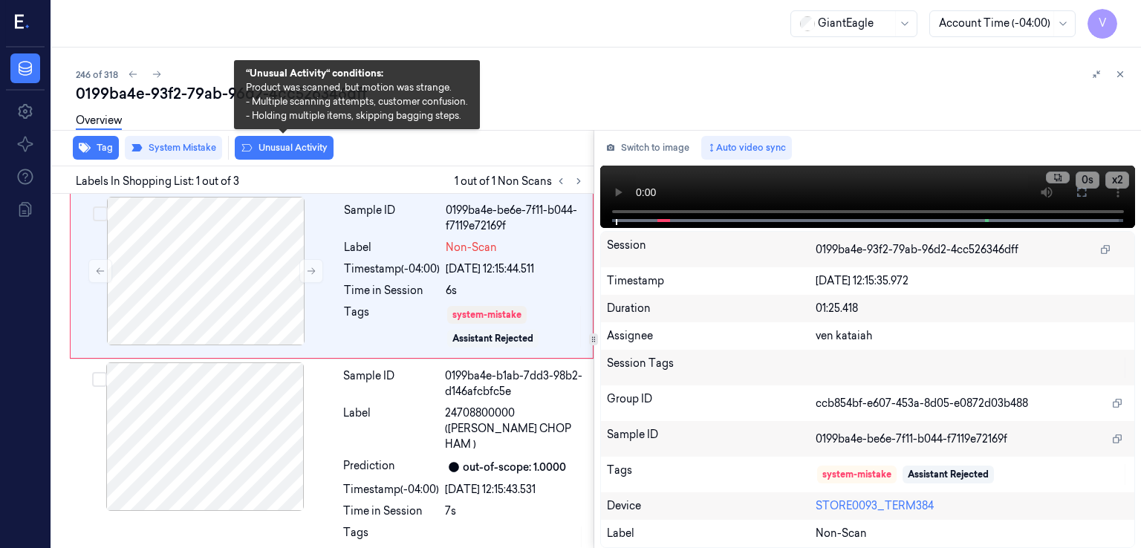
click at [276, 149] on button "Unusual Activity" at bounding box center [284, 148] width 99 height 24
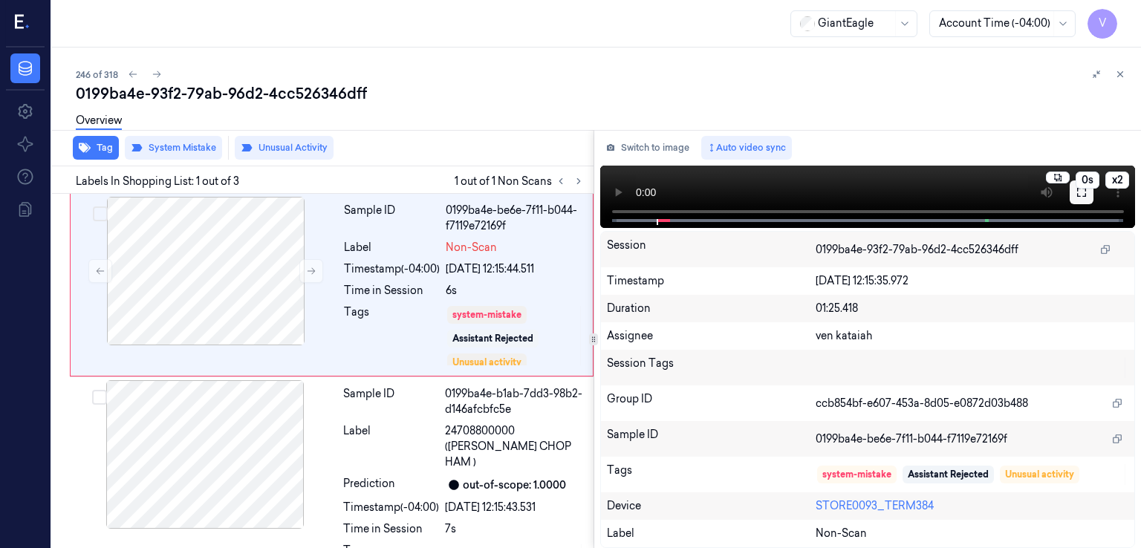
click at [1070, 198] on button at bounding box center [1082, 193] width 24 height 24
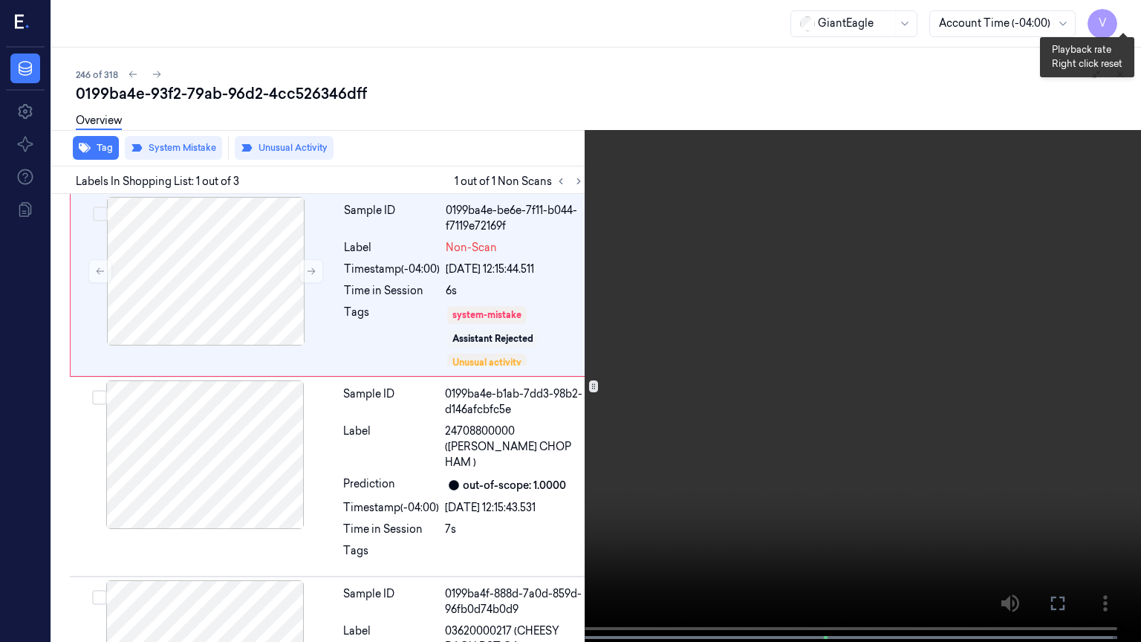
click at [1120, 18] on button "x 2" at bounding box center [1123, 18] width 24 height 24
click at [1126, 22] on button "x 4" at bounding box center [1123, 18] width 24 height 24
click at [1126, 22] on button "x 1" at bounding box center [1123, 18] width 24 height 24
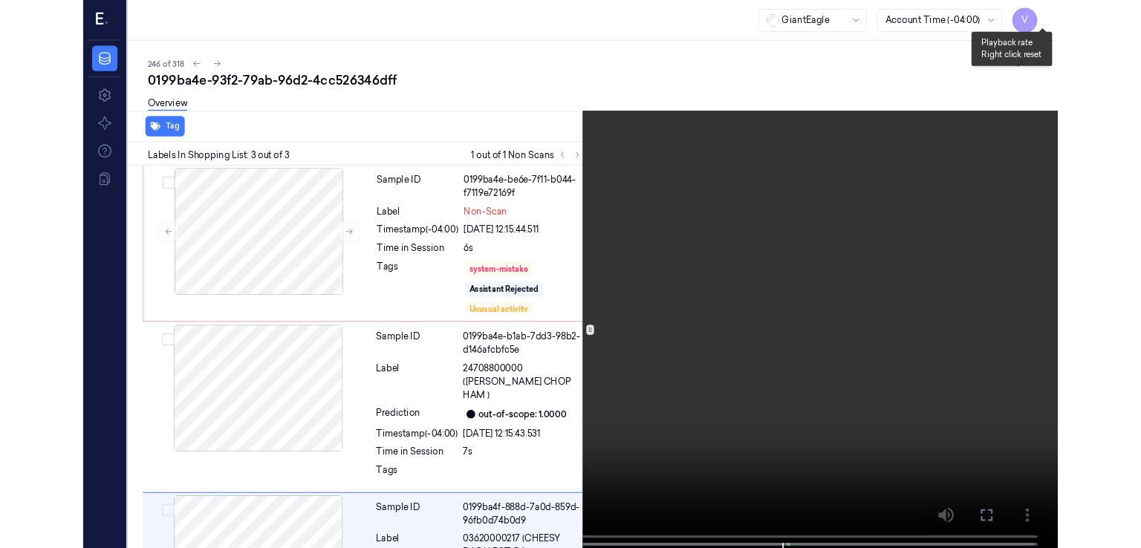
scroll to position [107, 0]
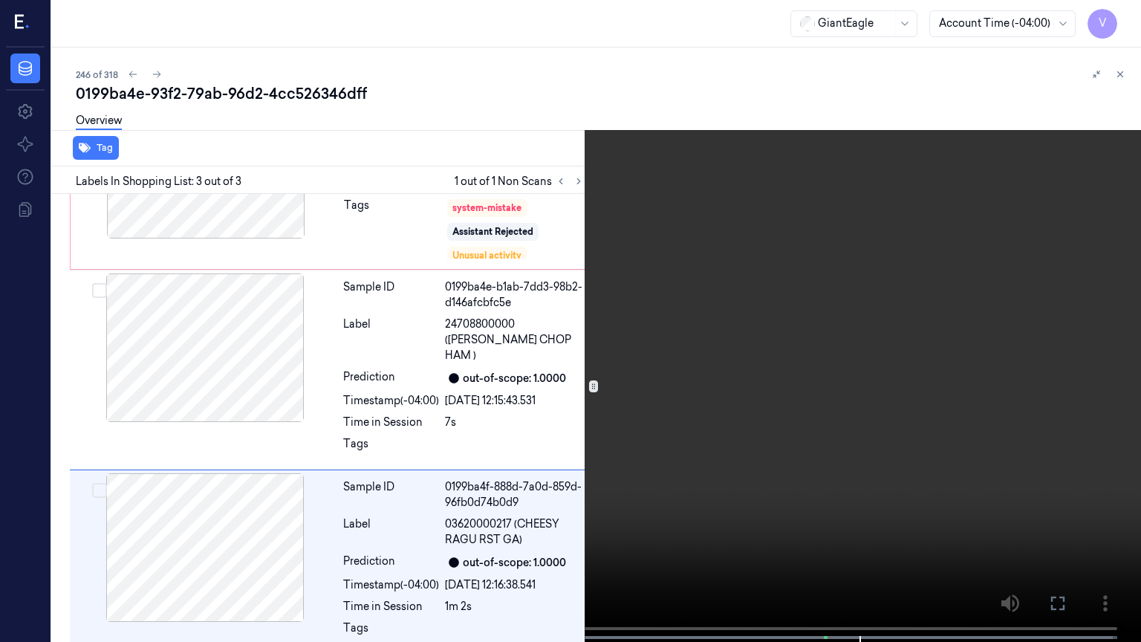
click at [0, 0] on icon at bounding box center [0, 0] width 0 height 0
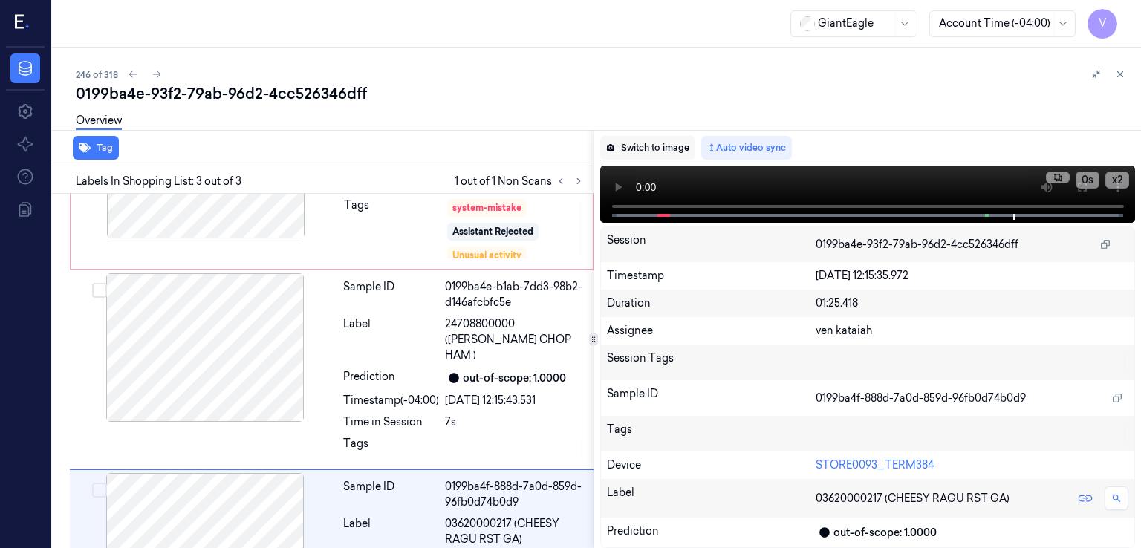
click at [633, 150] on button "Switch to image" at bounding box center [647, 148] width 95 height 24
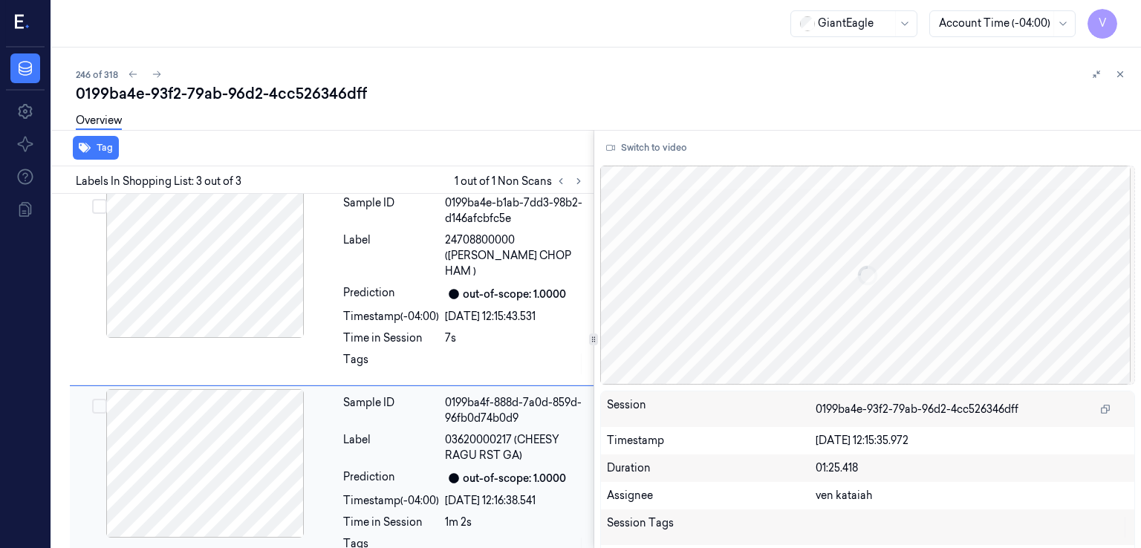
scroll to position [201, 0]
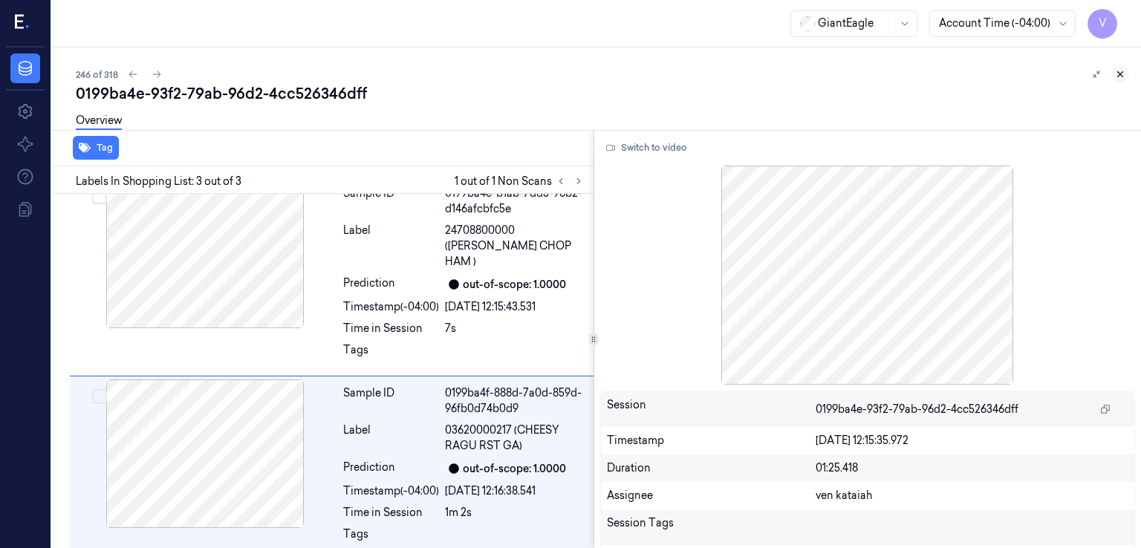
click at [1123, 74] on icon at bounding box center [1120, 74] width 10 height 10
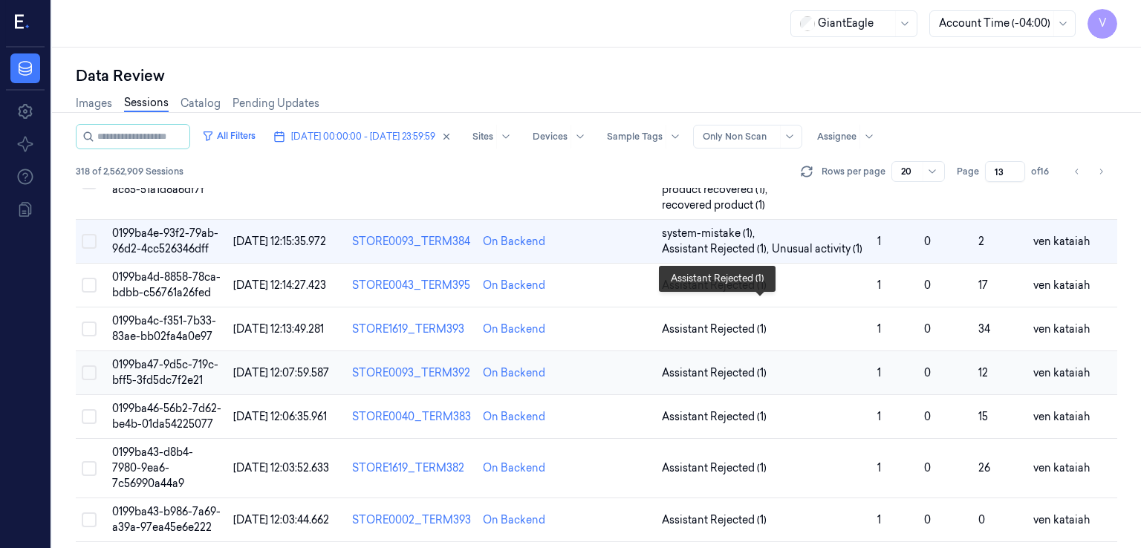
scroll to position [311, 0]
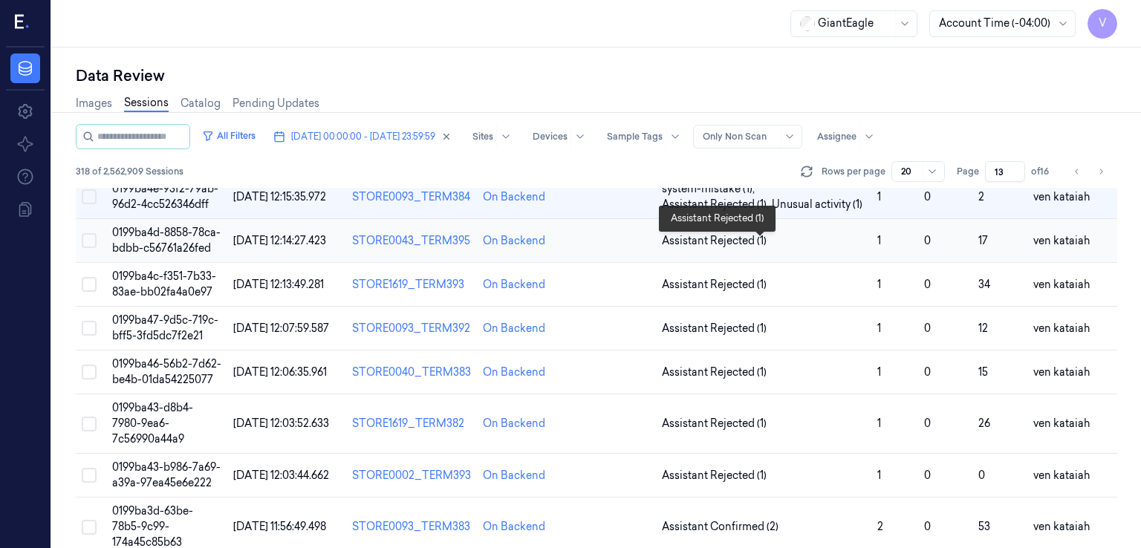
click at [707, 242] on span "Assistant Rejected (1)" at bounding box center [714, 241] width 105 height 16
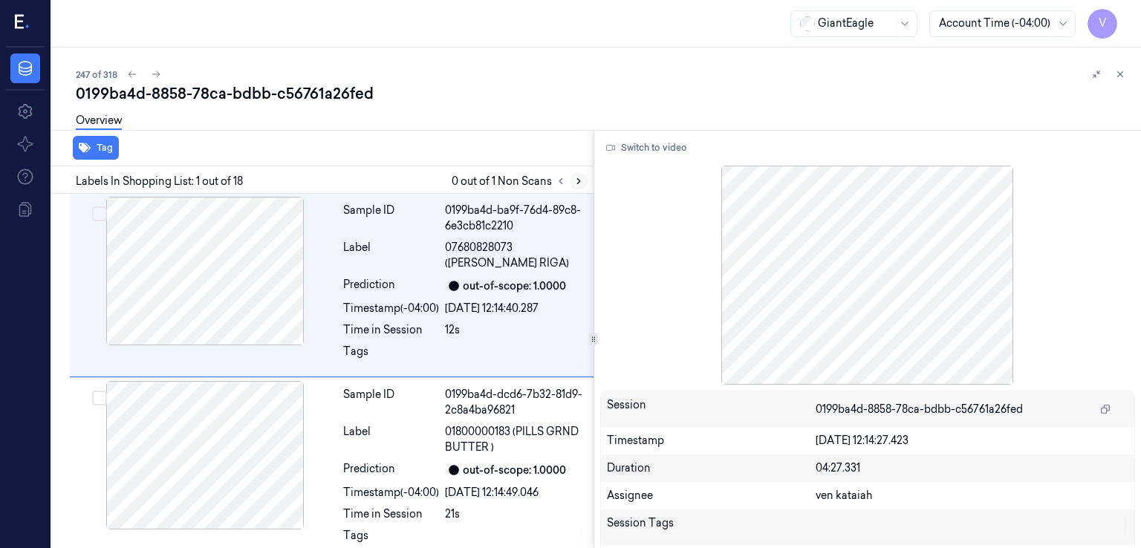
click at [572, 175] on button at bounding box center [579, 181] width 18 height 18
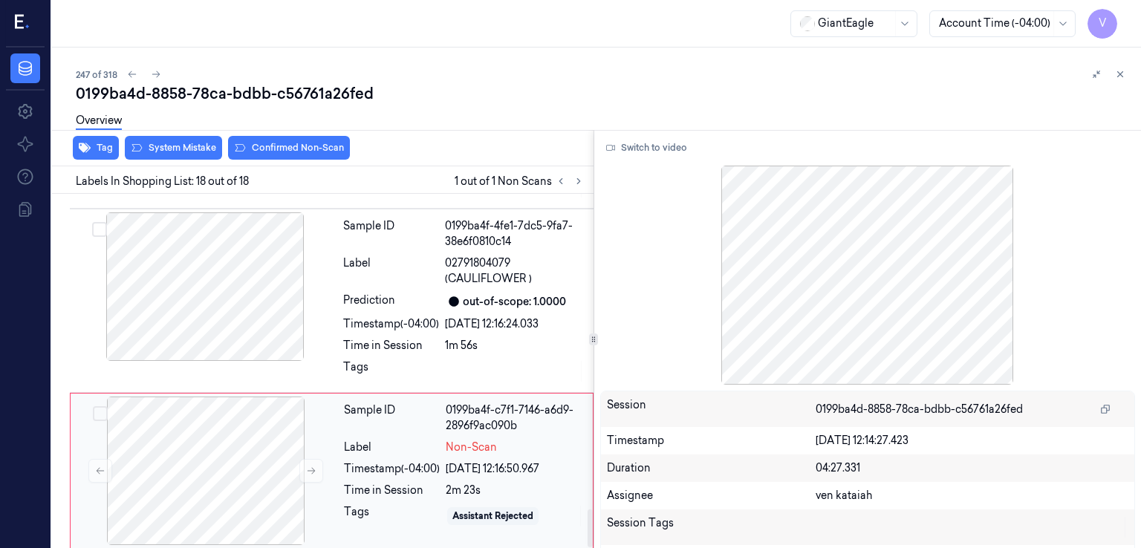
scroll to position [2933, 0]
click at [305, 438] on div at bounding box center [206, 470] width 264 height 149
click at [311, 467] on icon at bounding box center [311, 470] width 10 height 10
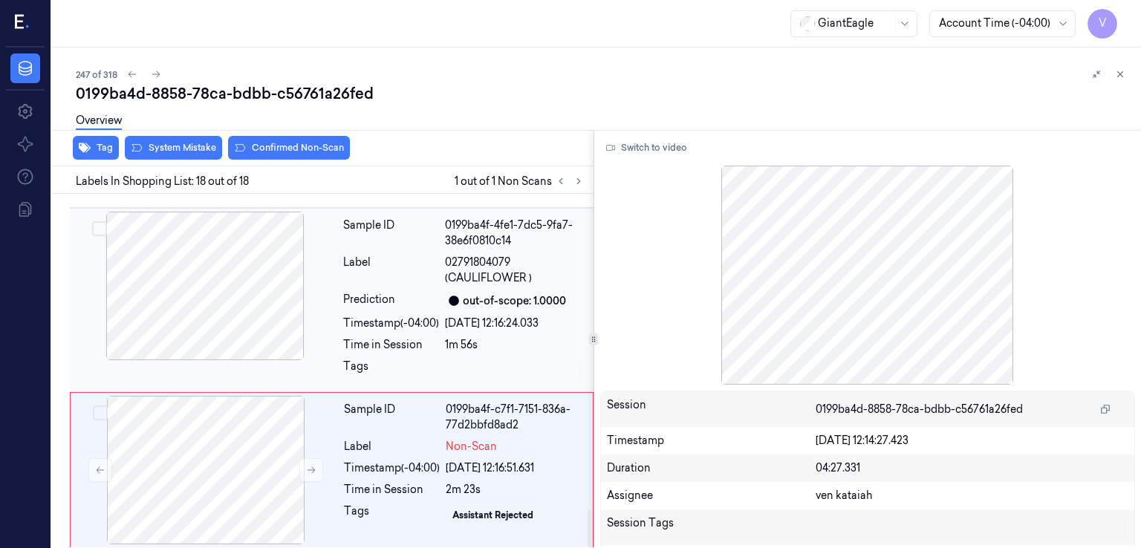
click at [325, 354] on div at bounding box center [205, 286] width 264 height 149
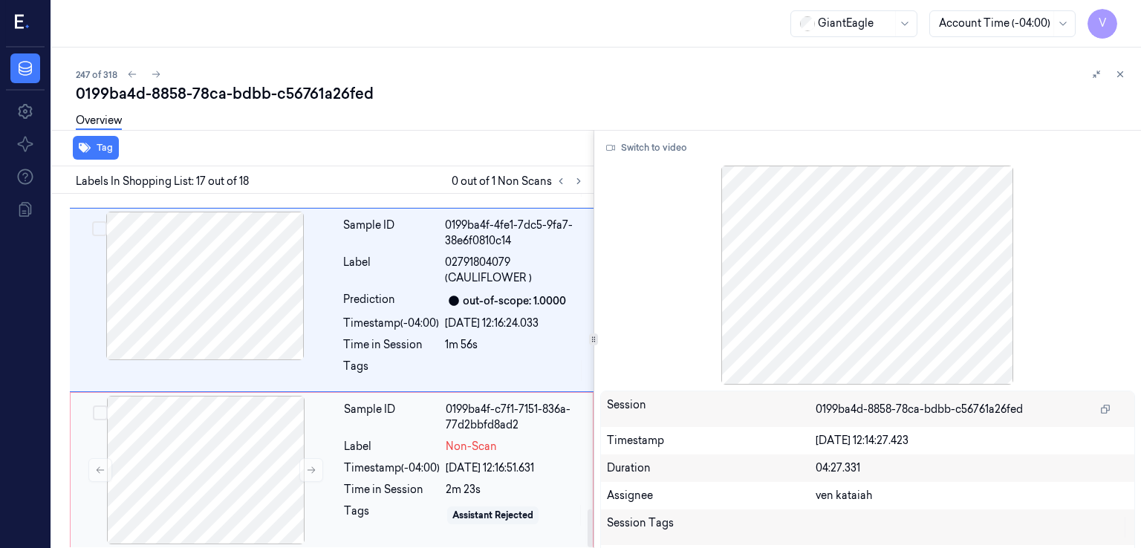
click at [460, 453] on div "Sample ID 0199ba4f-c7f1-7151-836a-77d2bbfd8ad2 Label Non-Scan Timestamp (-04:00…" at bounding box center [464, 470] width 252 height 149
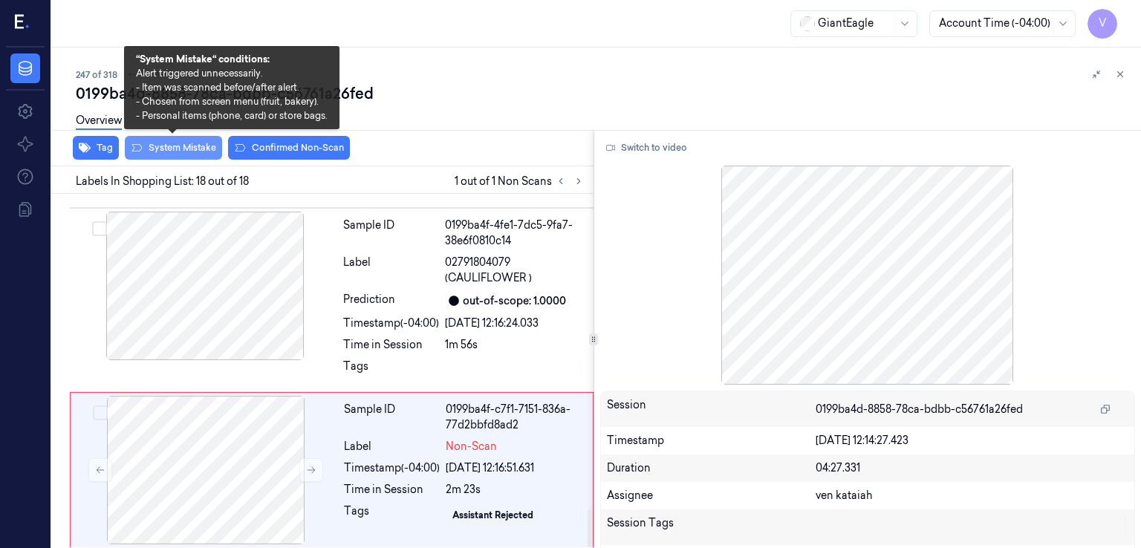
click at [201, 149] on button "System Mistake" at bounding box center [173, 148] width 97 height 24
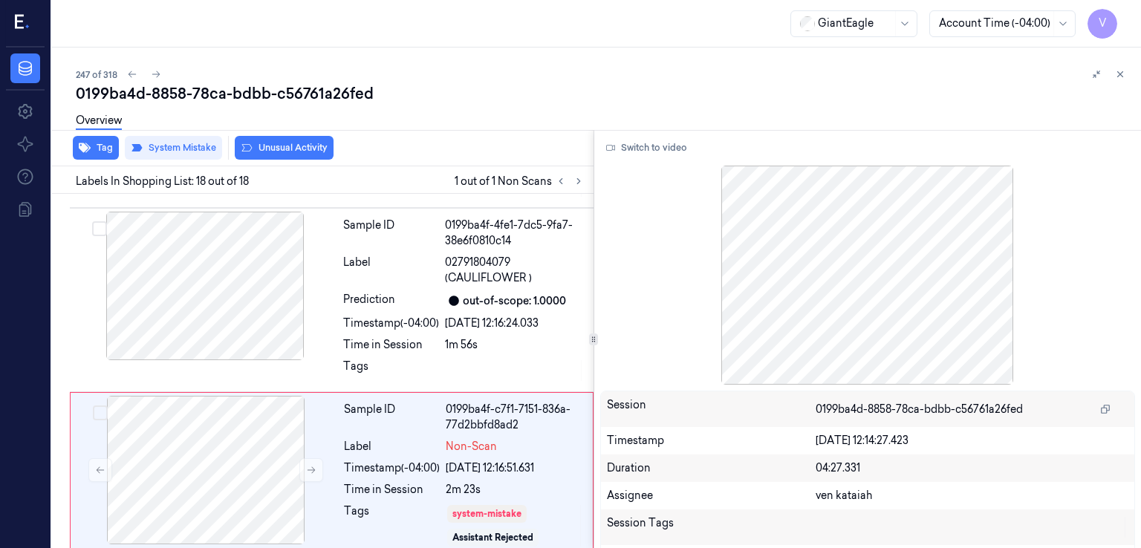
click at [314, 144] on button "Unusual Activity" at bounding box center [284, 148] width 99 height 24
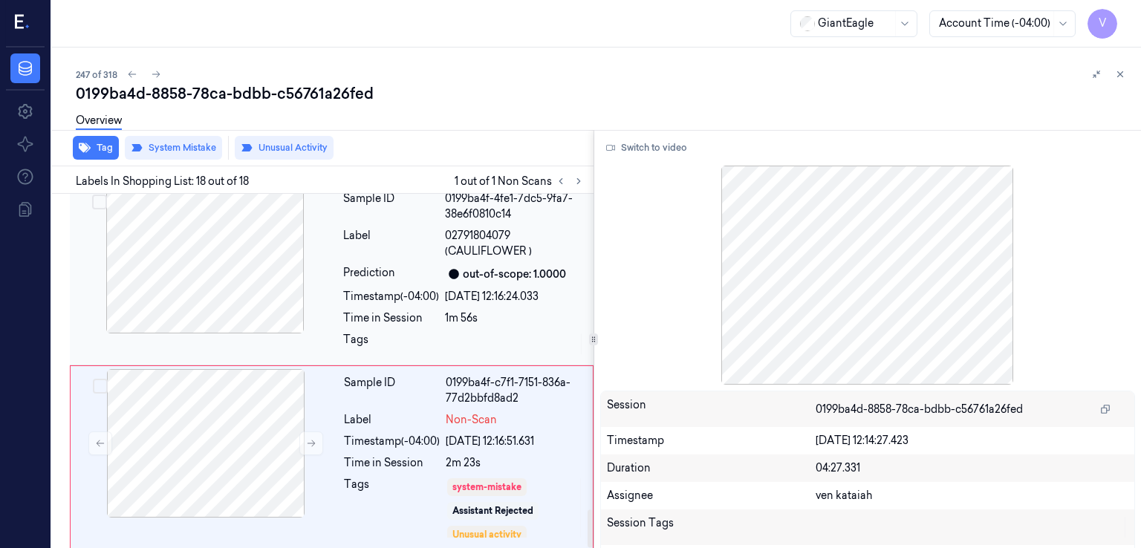
drag, startPoint x: 467, startPoint y: 302, endPoint x: 476, endPoint y: 302, distance: 8.9
click at [469, 302] on div "Sample ID 0199ba4f-4fe1-7dc5-9fa7-38e6f0810c14 Label 02791804079 (CAULIFLOWER )…" at bounding box center [463, 273] width 253 height 177
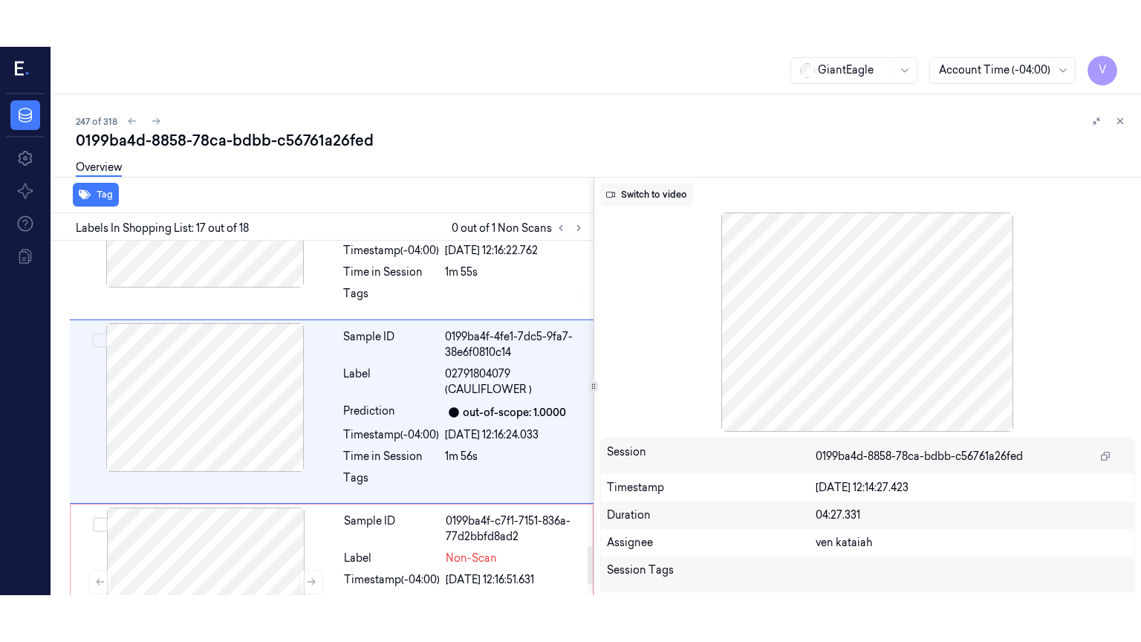
scroll to position [2857, 0]
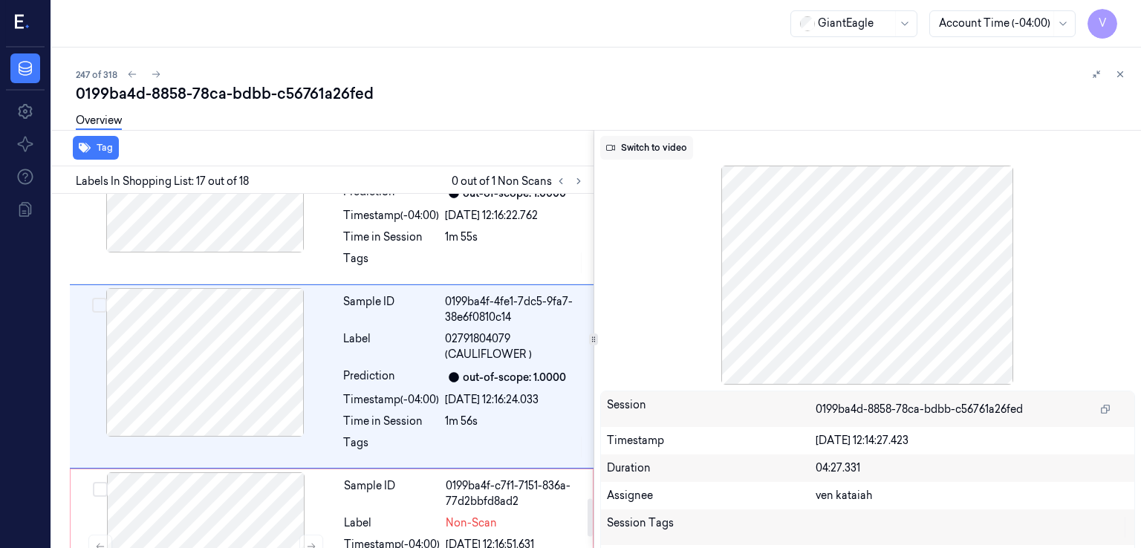
click at [667, 150] on button "Switch to video" at bounding box center [646, 148] width 93 height 24
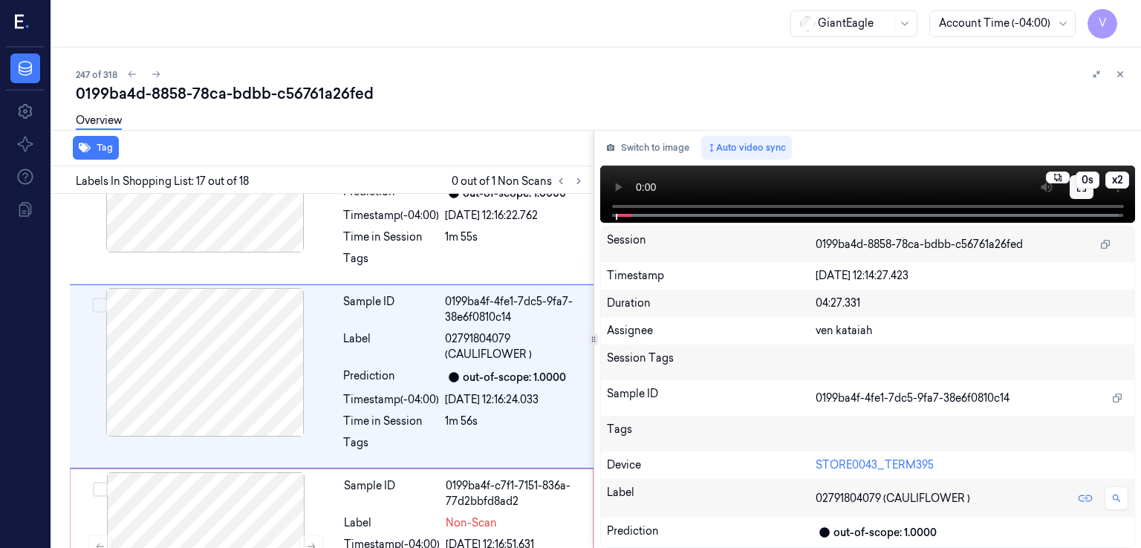
click at [1074, 192] on button at bounding box center [1082, 187] width 24 height 24
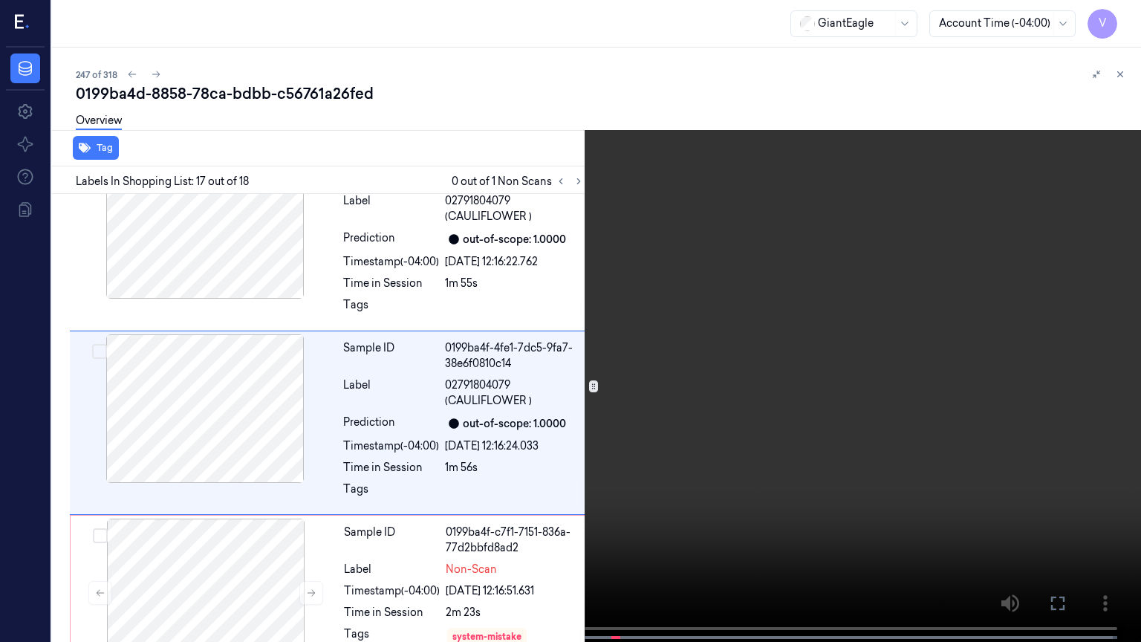
click at [0, 0] on icon at bounding box center [0, 0] width 0 height 0
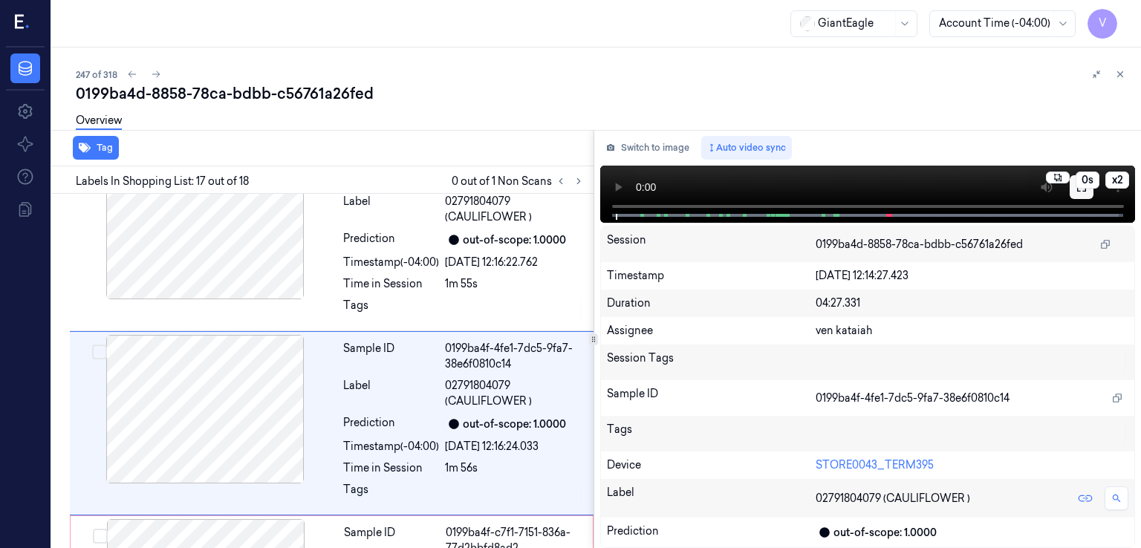
click at [1083, 193] on button at bounding box center [1082, 187] width 24 height 24
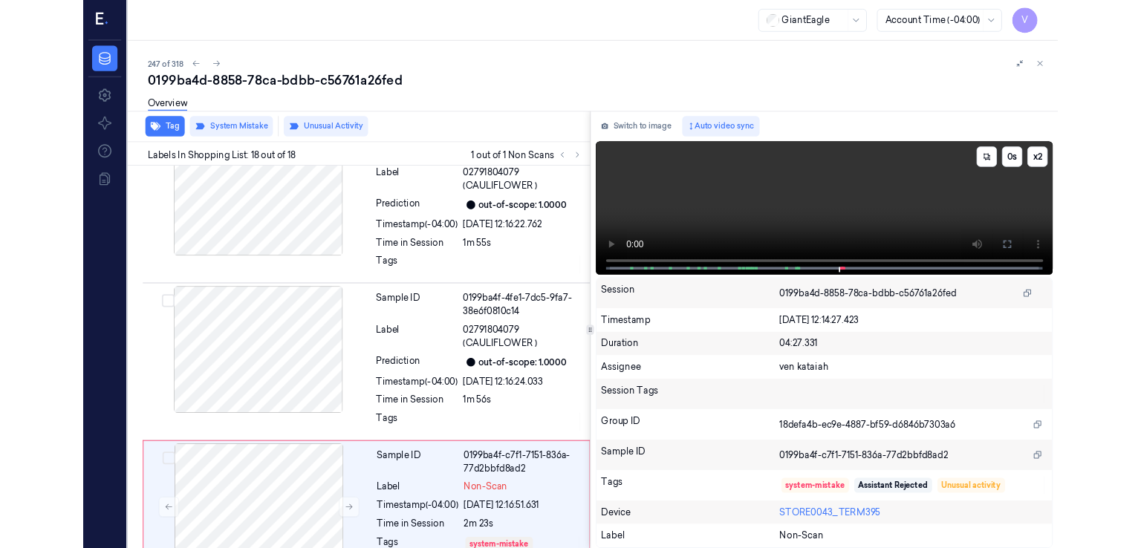
scroll to position [2866, 0]
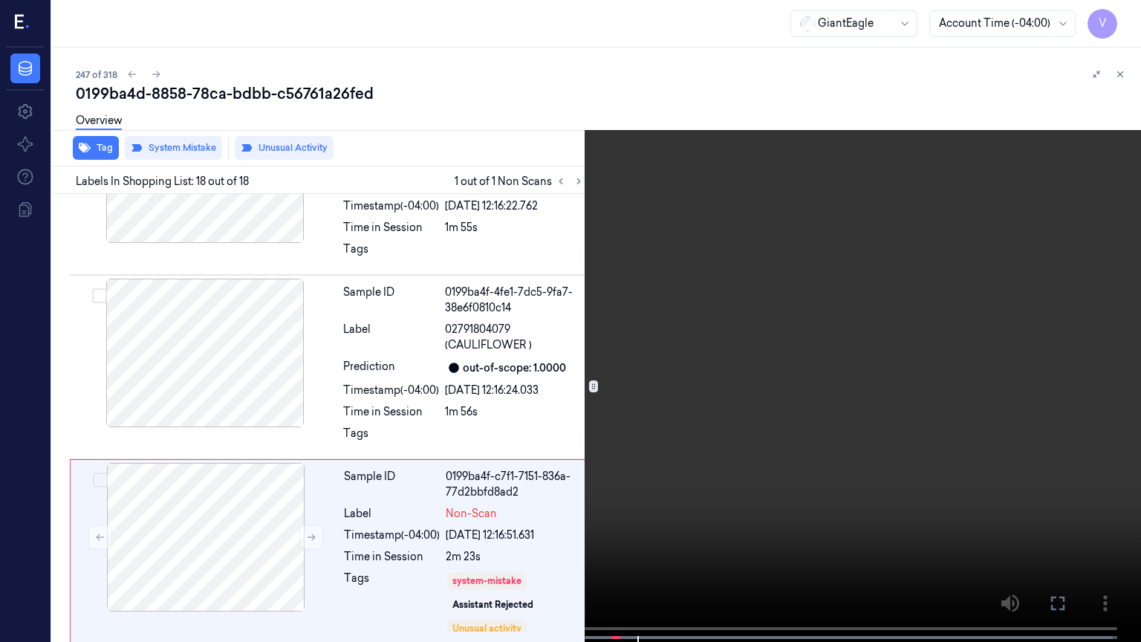
drag, startPoint x: 1065, startPoint y: 606, endPoint x: 1065, endPoint y: 541, distance: 64.6
click at [0, 0] on icon at bounding box center [0, 0] width 0 height 0
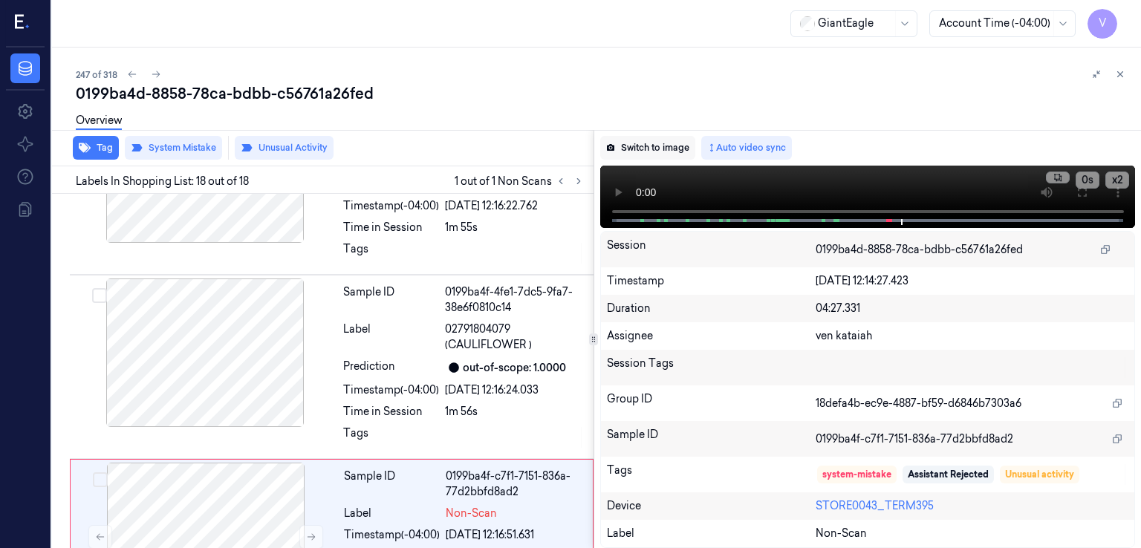
click at [689, 155] on button "Switch to image" at bounding box center [647, 148] width 95 height 24
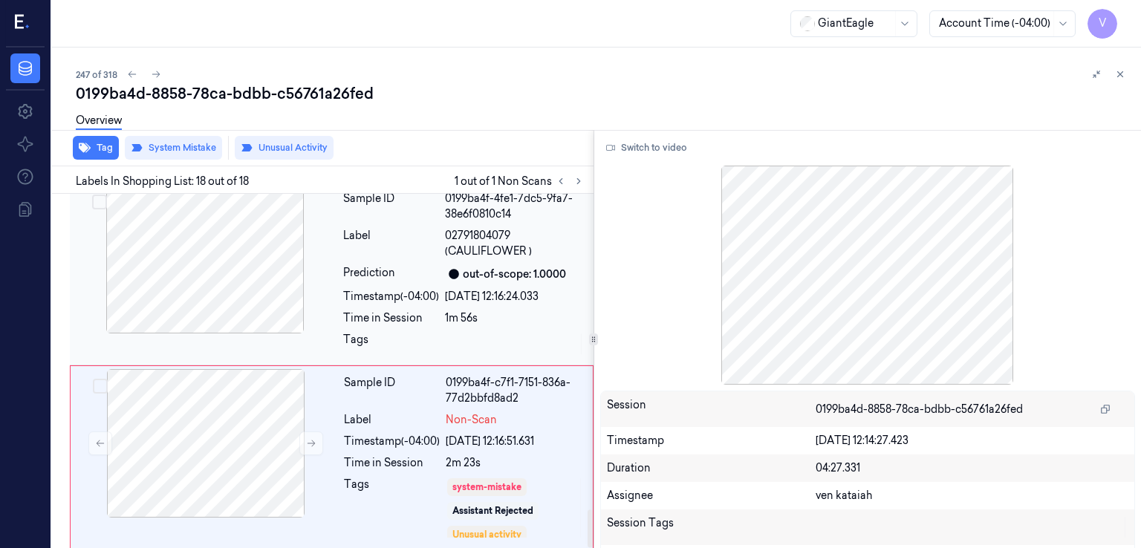
click at [473, 296] on div "06/10/2025 12:16:24.033" at bounding box center [515, 297] width 140 height 16
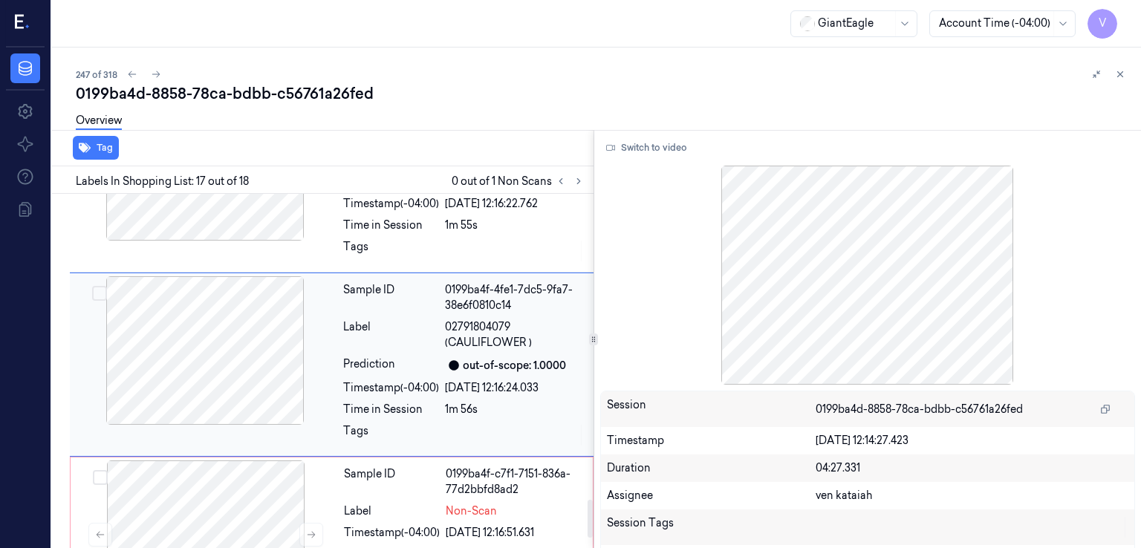
scroll to position [2857, 0]
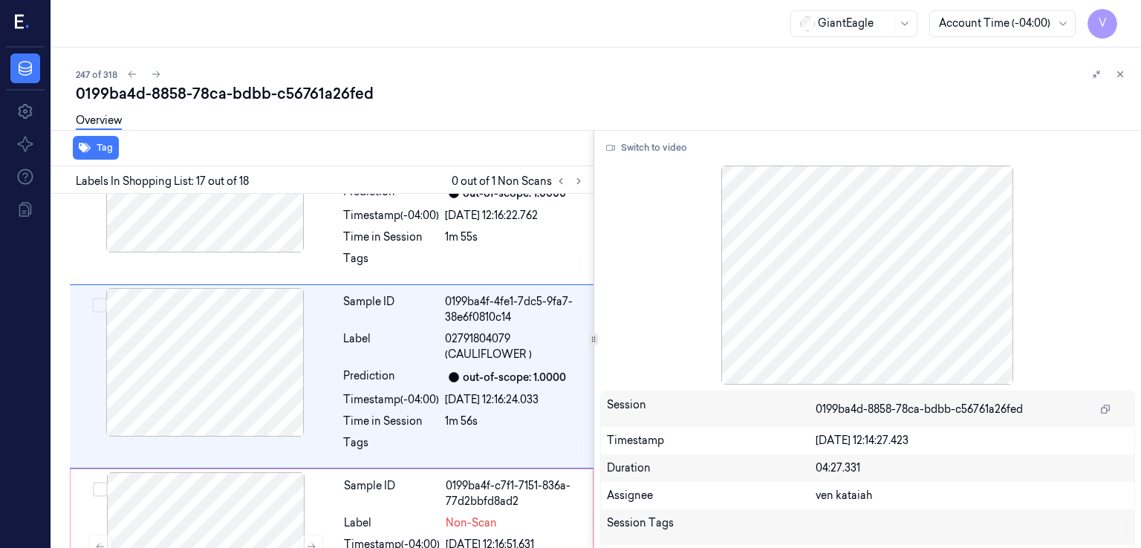
drag, startPoint x: 1120, startPoint y: 72, endPoint x: 1109, endPoint y: 81, distance: 14.9
click at [1120, 72] on icon at bounding box center [1120, 74] width 10 height 10
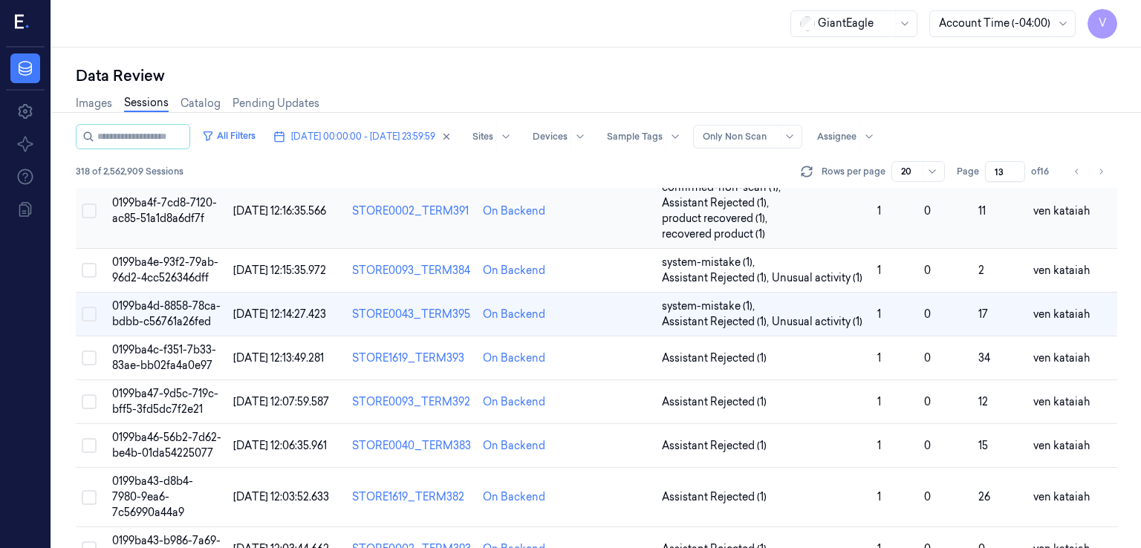
scroll to position [206, 0]
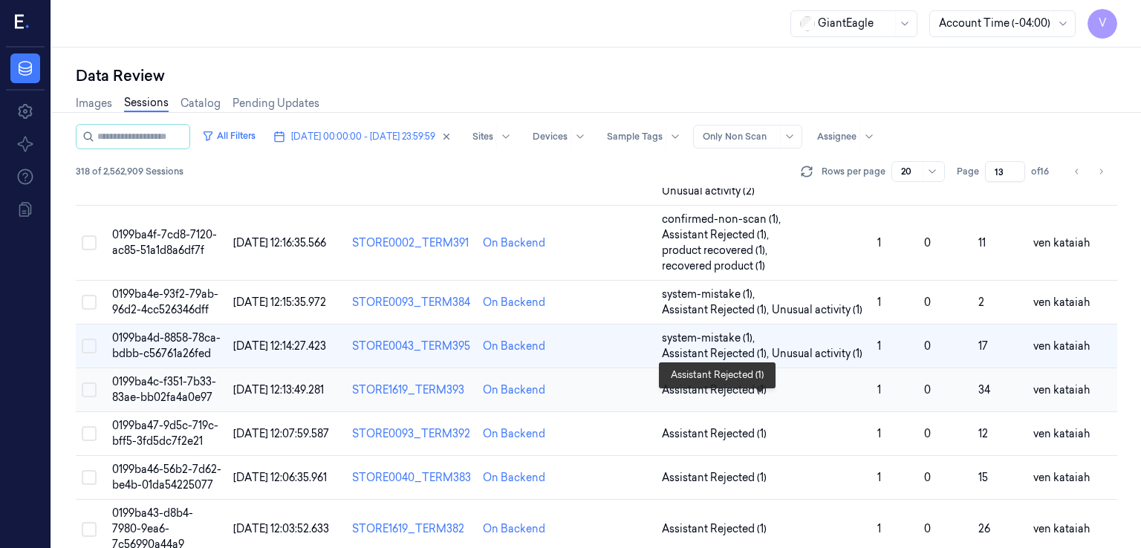
click at [729, 398] on span "Assistant Rejected (1)" at bounding box center [714, 391] width 105 height 16
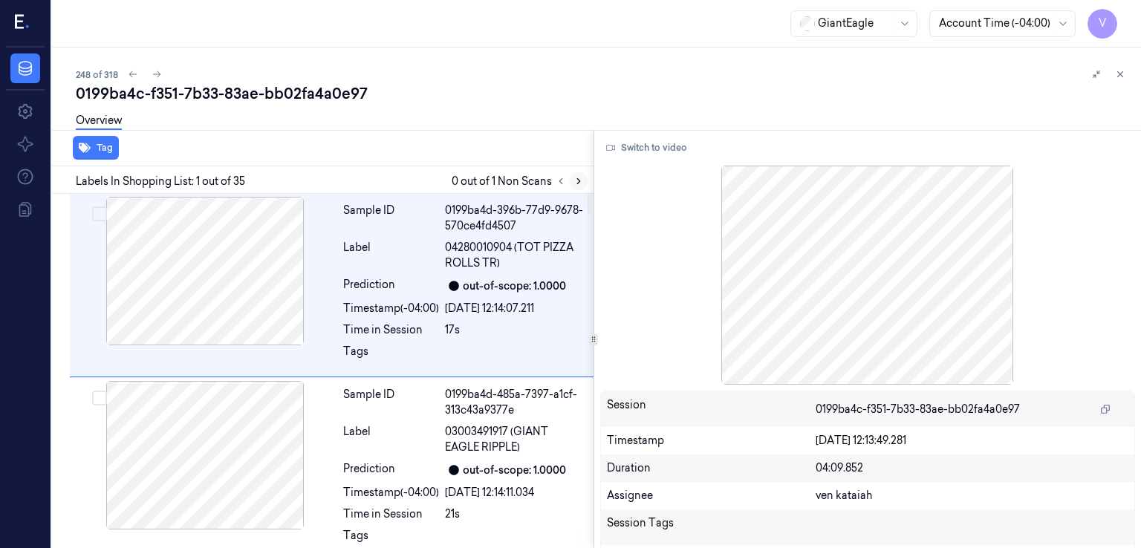
click at [581, 177] on icon at bounding box center [579, 181] width 10 height 10
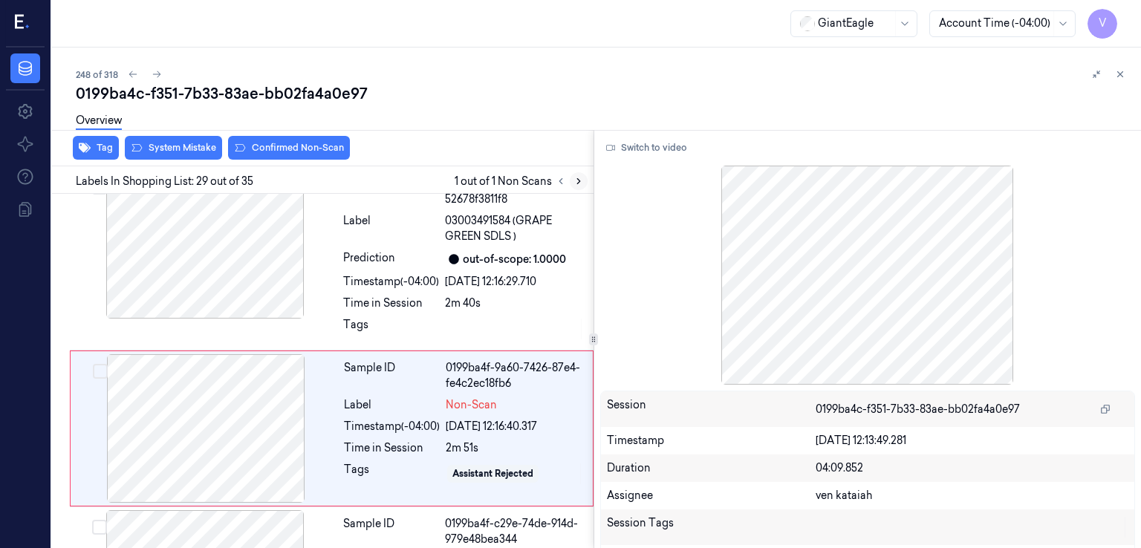
scroll to position [5019, 0]
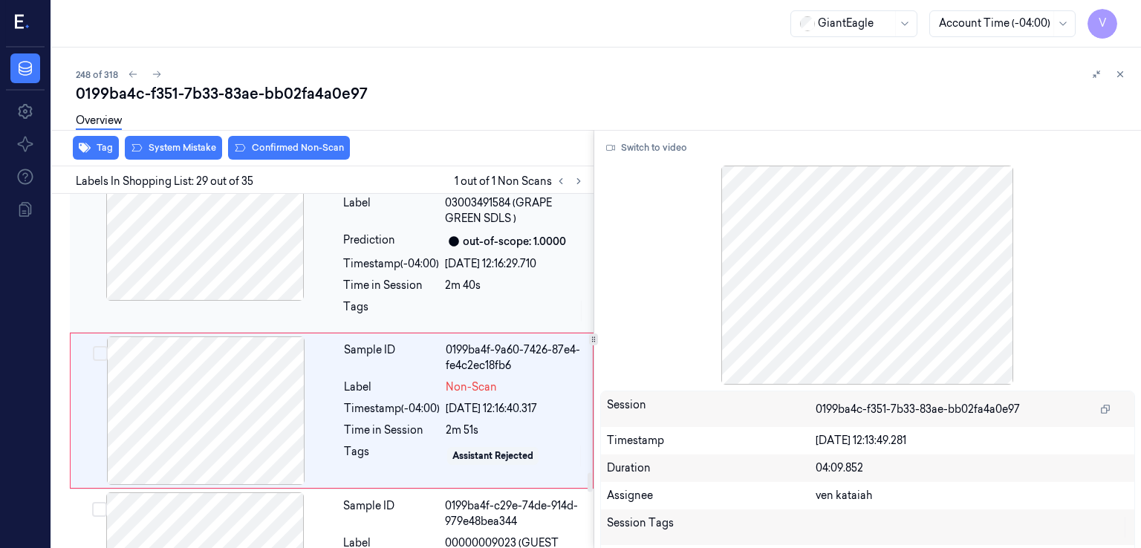
click at [349, 278] on div "Time in Session" at bounding box center [391, 286] width 96 height 16
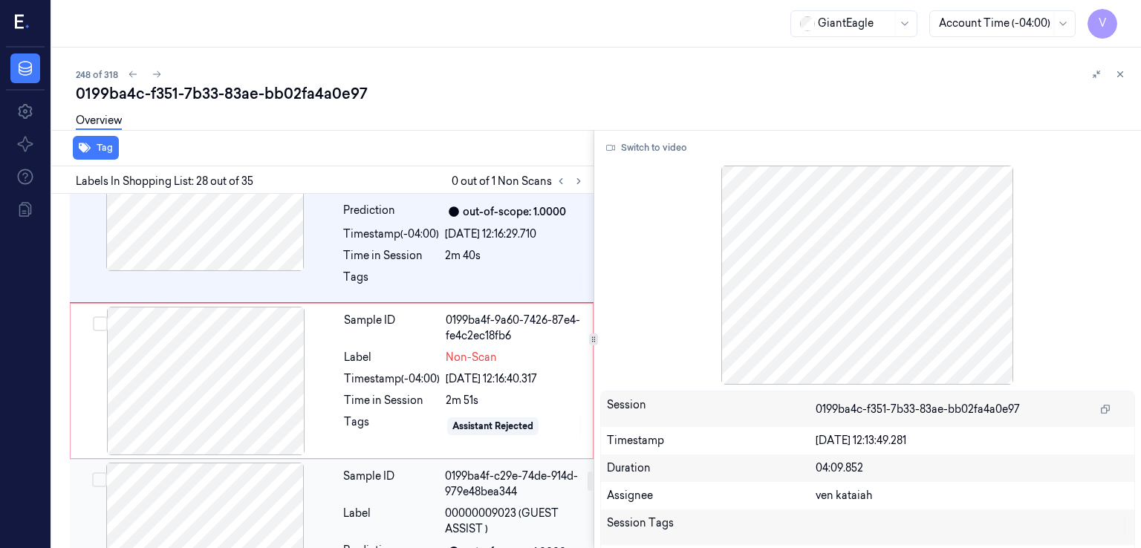
scroll to position [5147, 0]
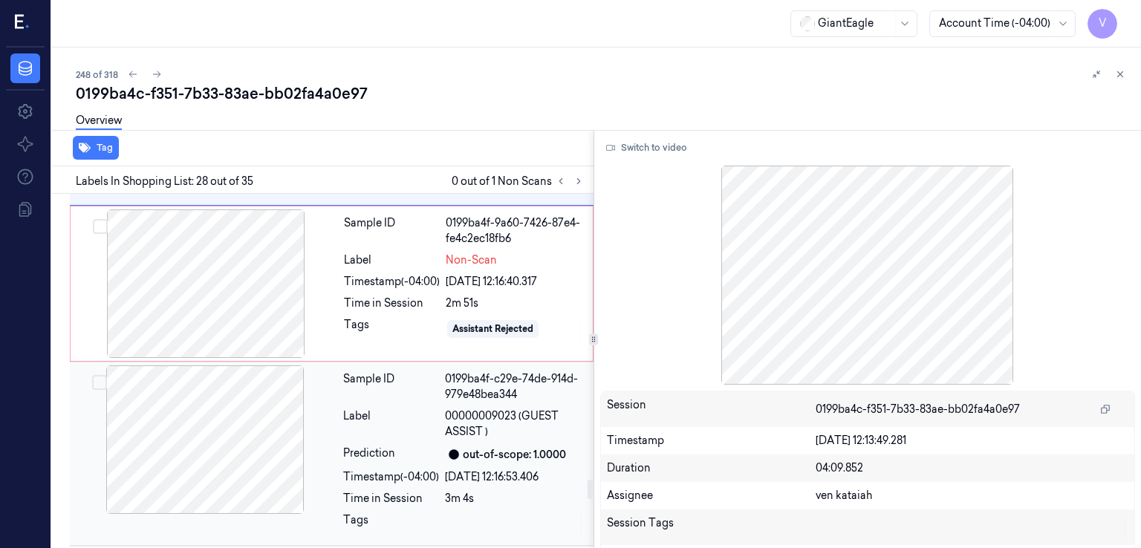
click at [410, 409] on div "Label" at bounding box center [391, 424] width 96 height 31
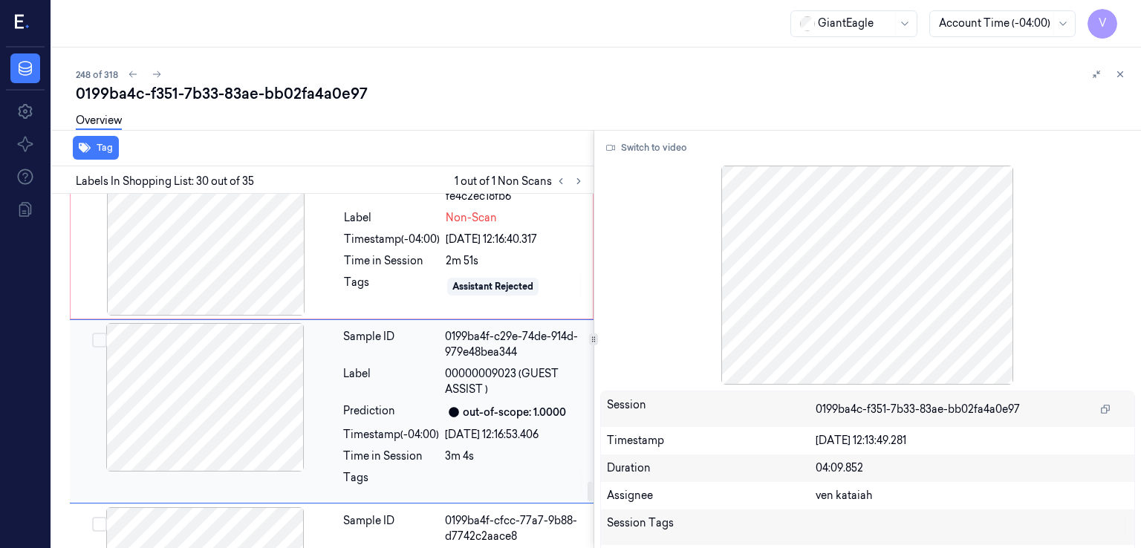
scroll to position [5189, 0]
click at [422, 275] on div "Tags" at bounding box center [392, 287] width 96 height 24
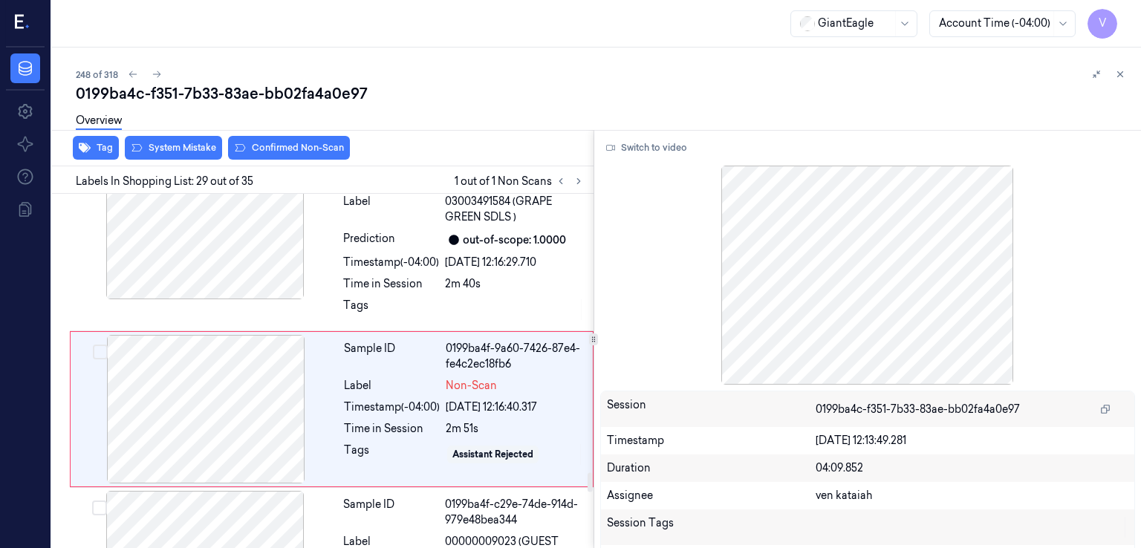
scroll to position [5019, 0]
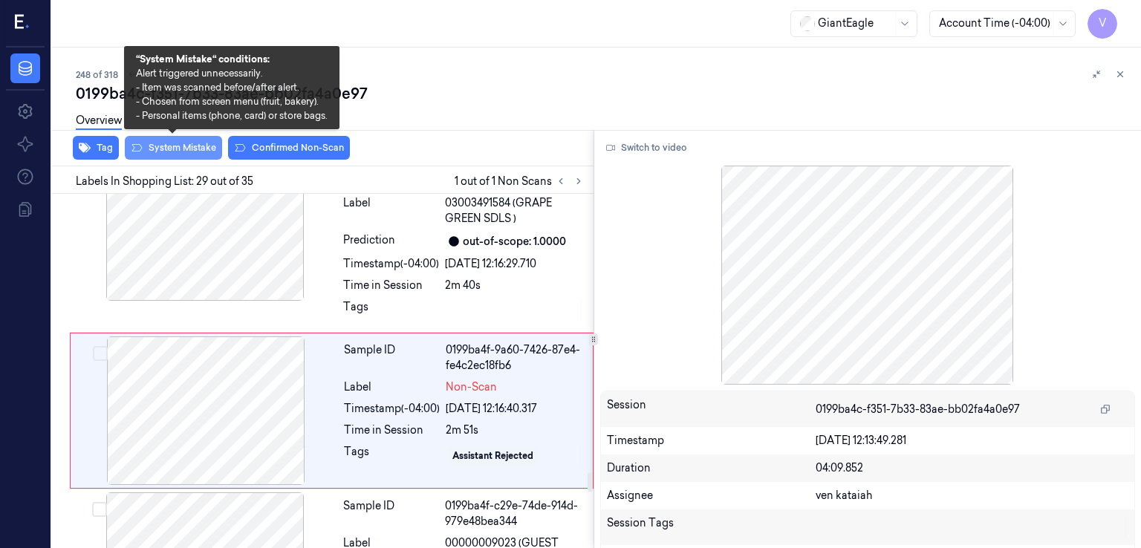
click at [182, 147] on button "System Mistake" at bounding box center [173, 148] width 97 height 24
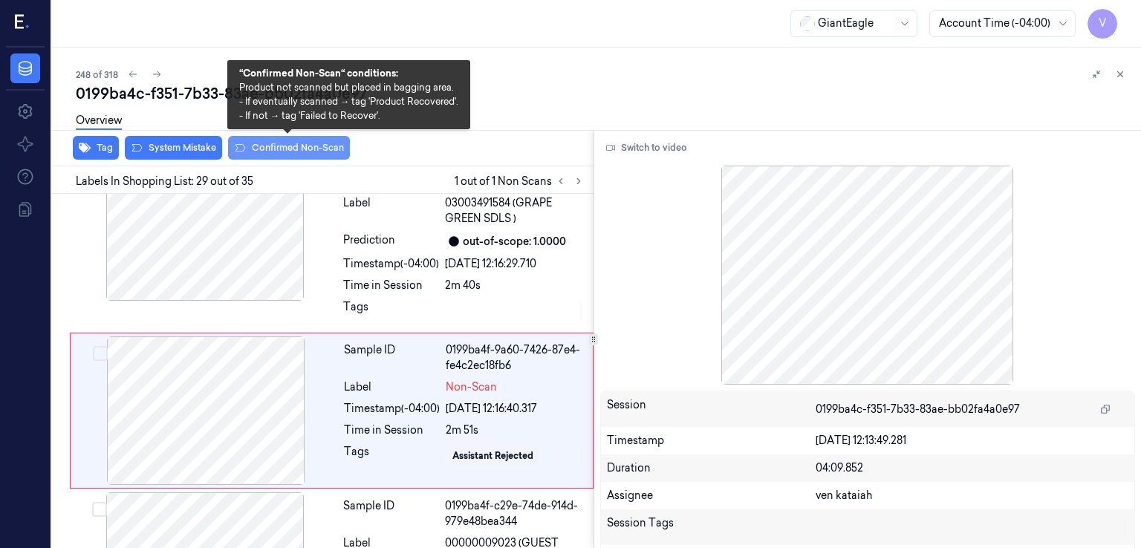
scroll to position [5024, 0]
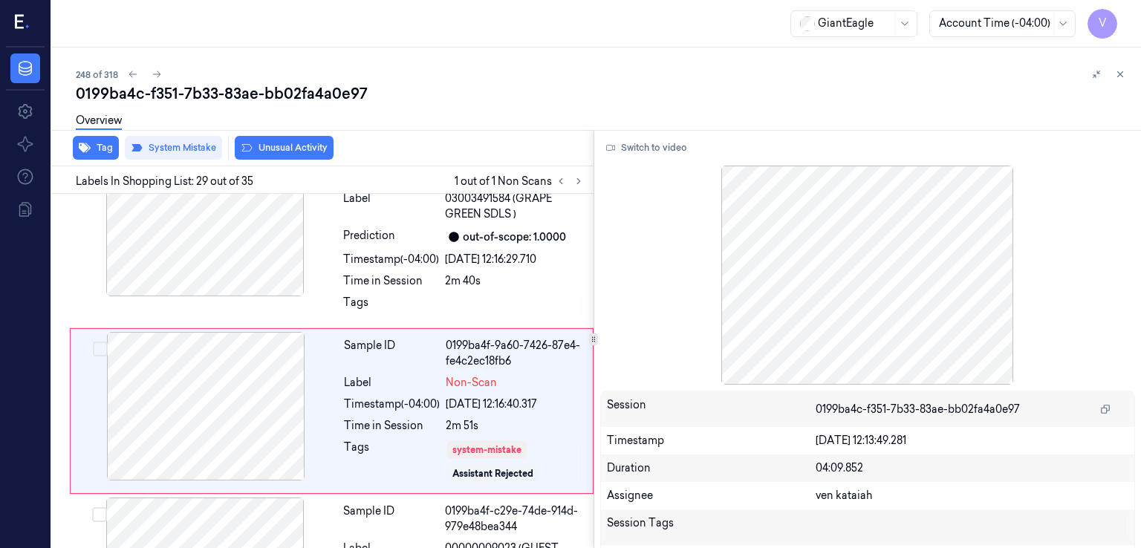
click at [292, 150] on button "Unusual Activity" at bounding box center [284, 148] width 99 height 24
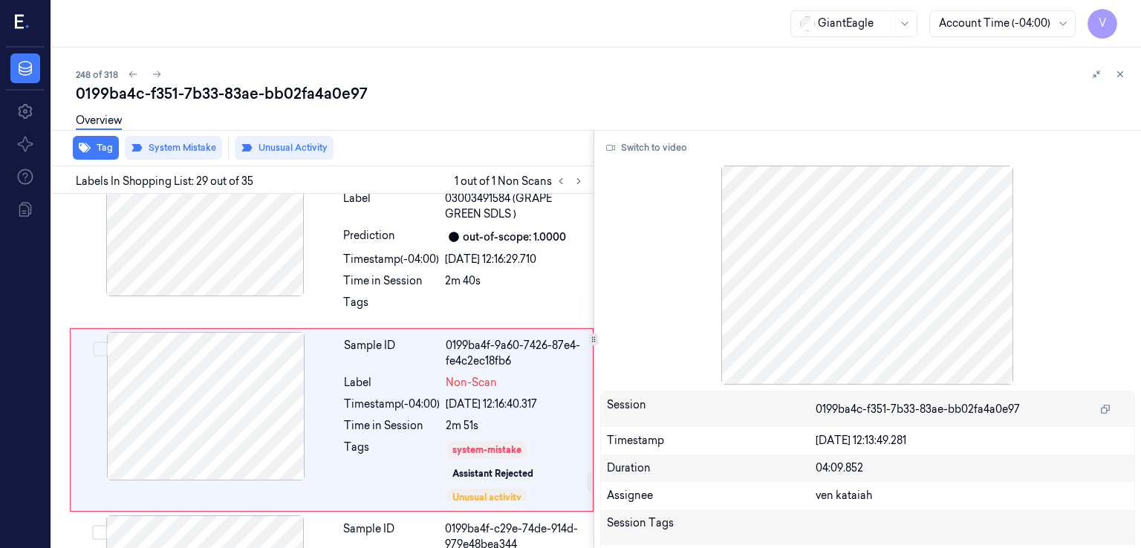
scroll to position [5033, 0]
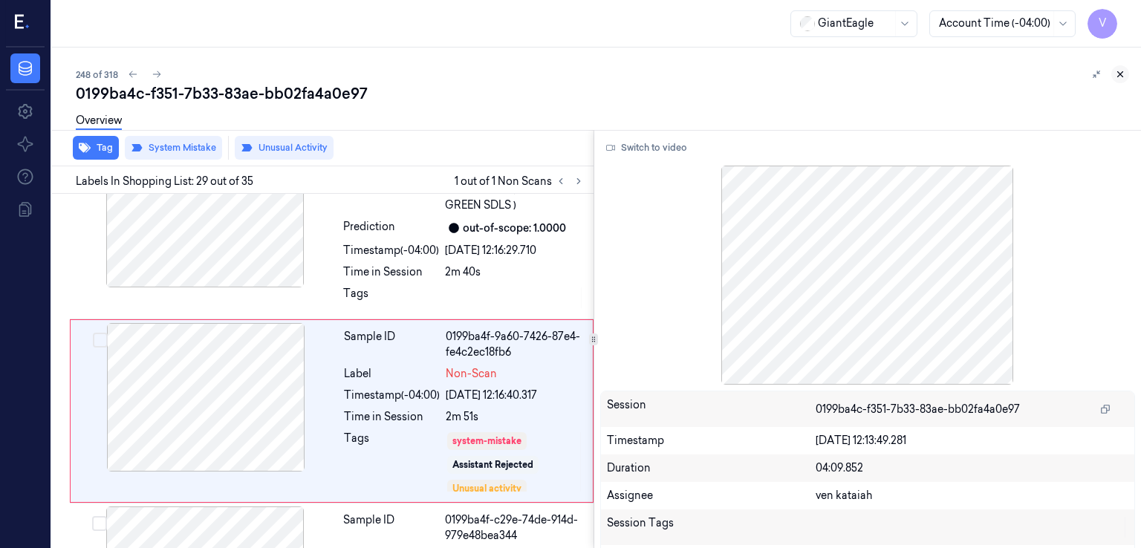
click at [1123, 74] on icon at bounding box center [1120, 74] width 10 height 10
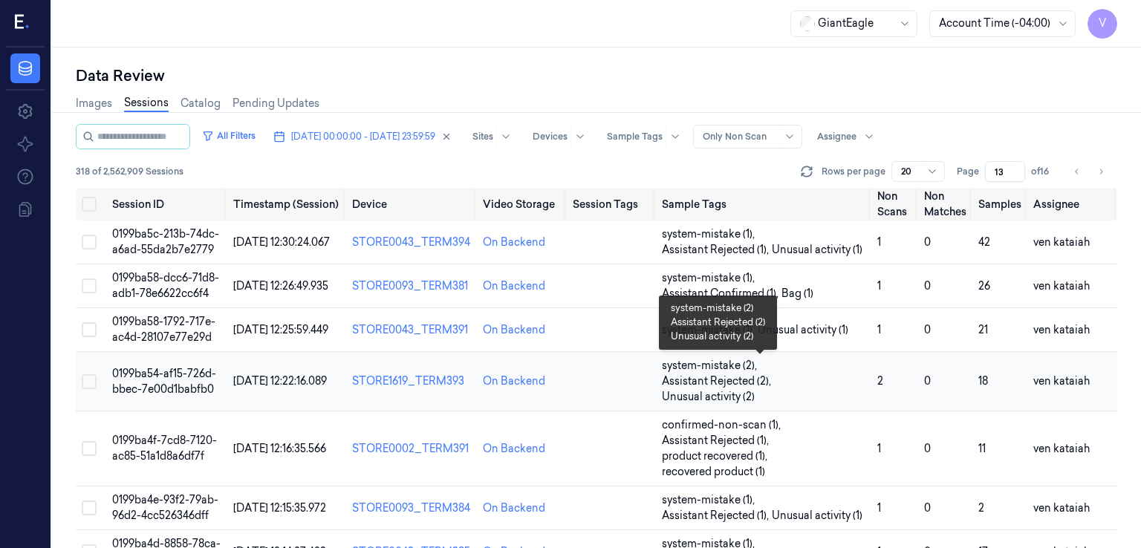
click at [748, 381] on span "Assistant Rejected (2) ," at bounding box center [718, 382] width 112 height 16
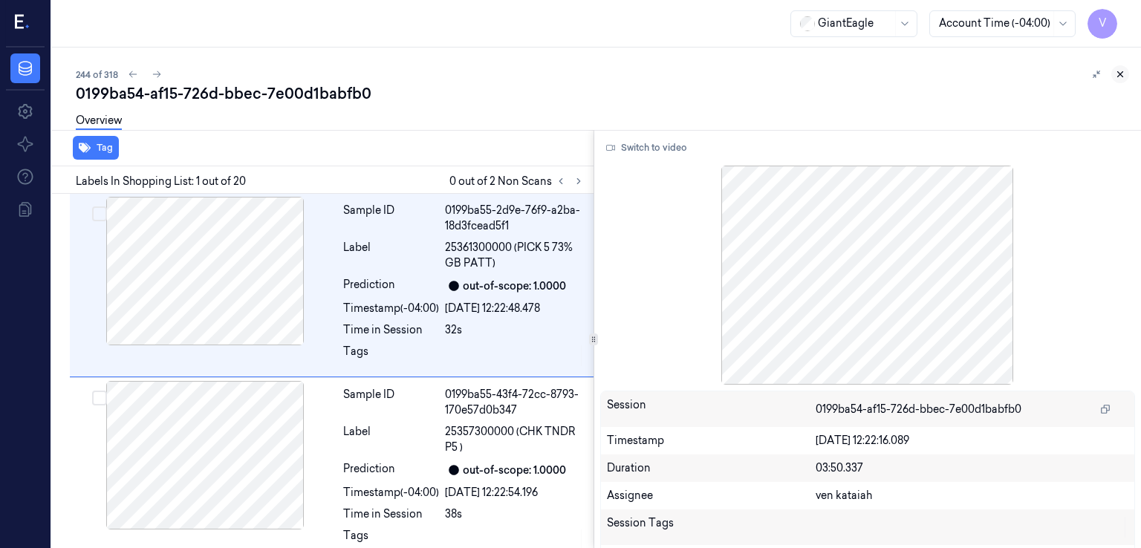
click at [1126, 72] on button at bounding box center [1120, 74] width 18 height 18
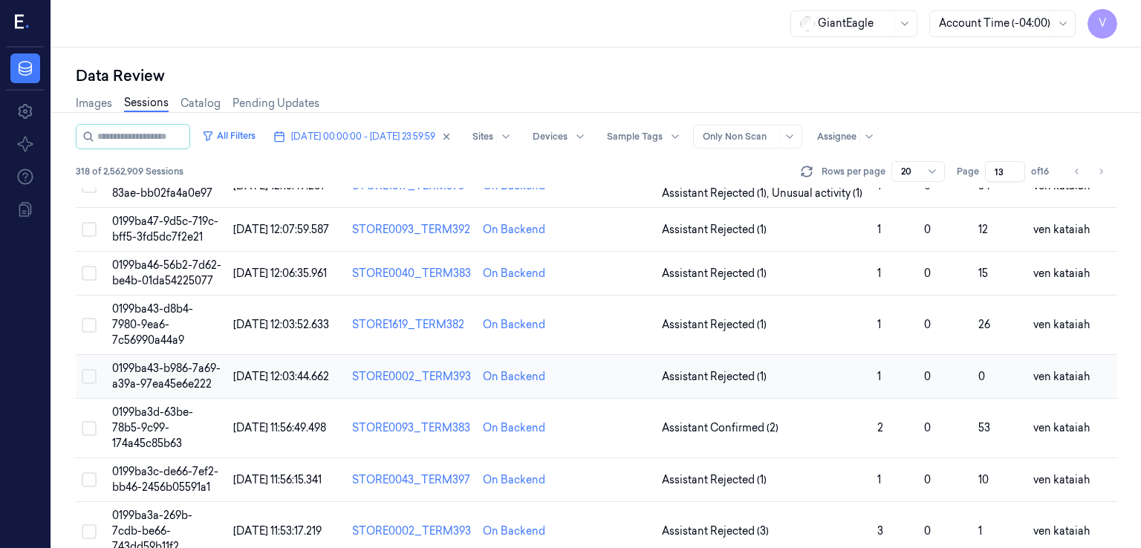
scroll to position [262, 0]
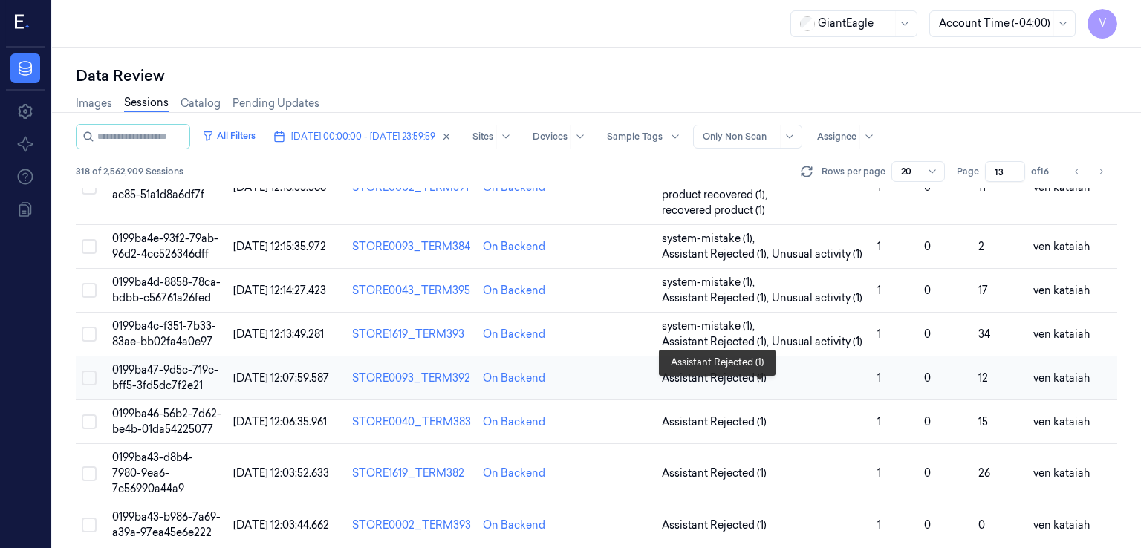
click at [741, 386] on span "Assistant Rejected (1)" at bounding box center [714, 379] width 105 height 16
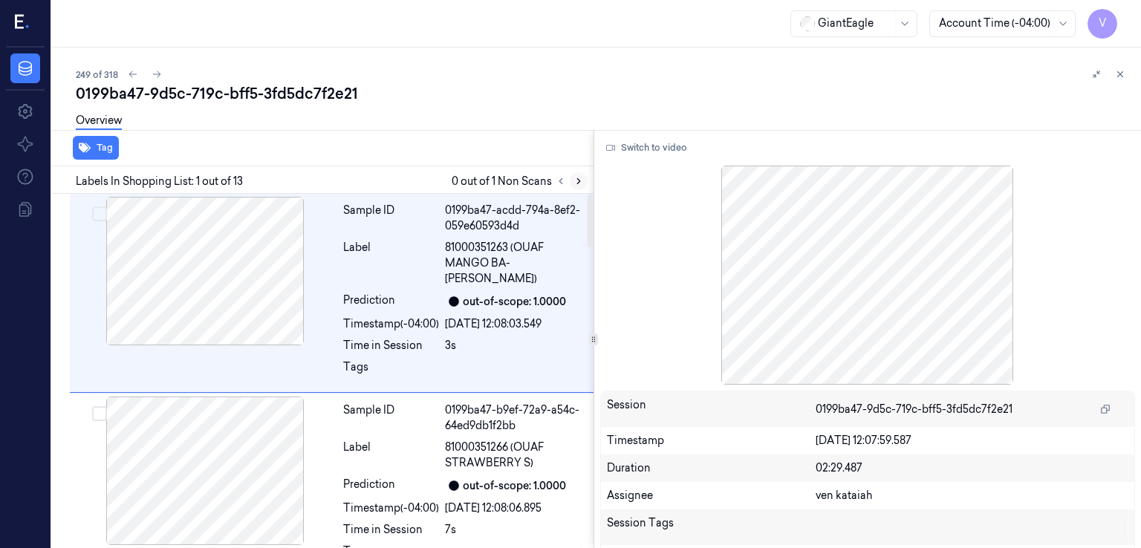
click at [579, 184] on icon at bounding box center [579, 181] width 10 height 10
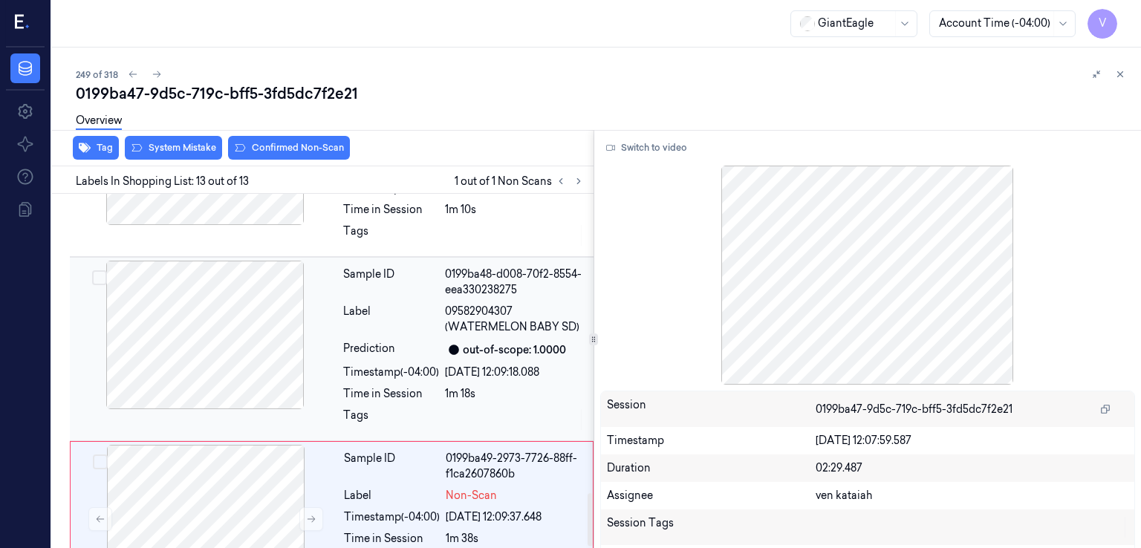
scroll to position [2013, 0]
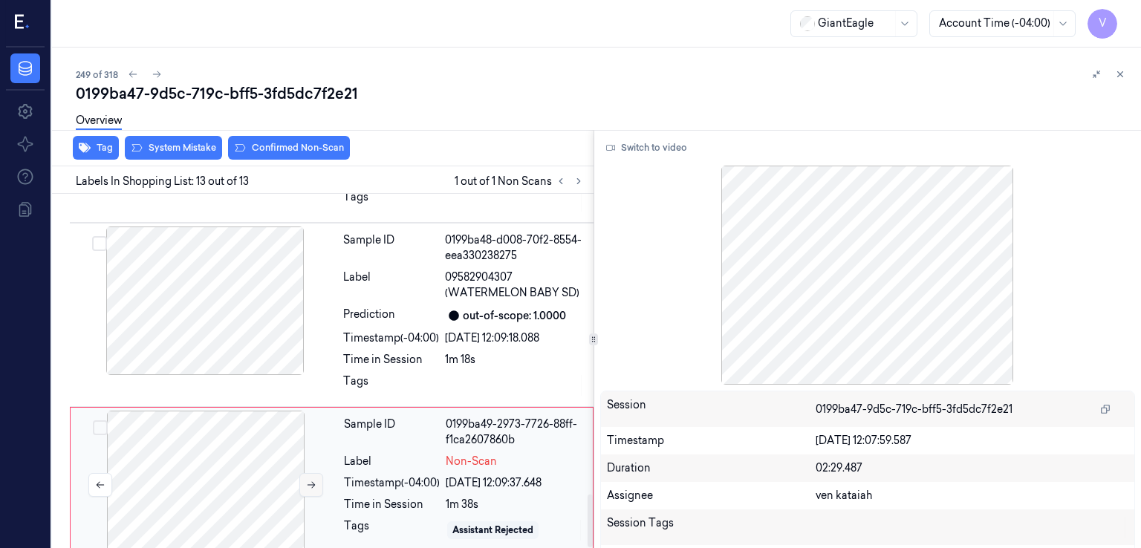
click at [307, 473] on button at bounding box center [311, 485] width 24 height 24
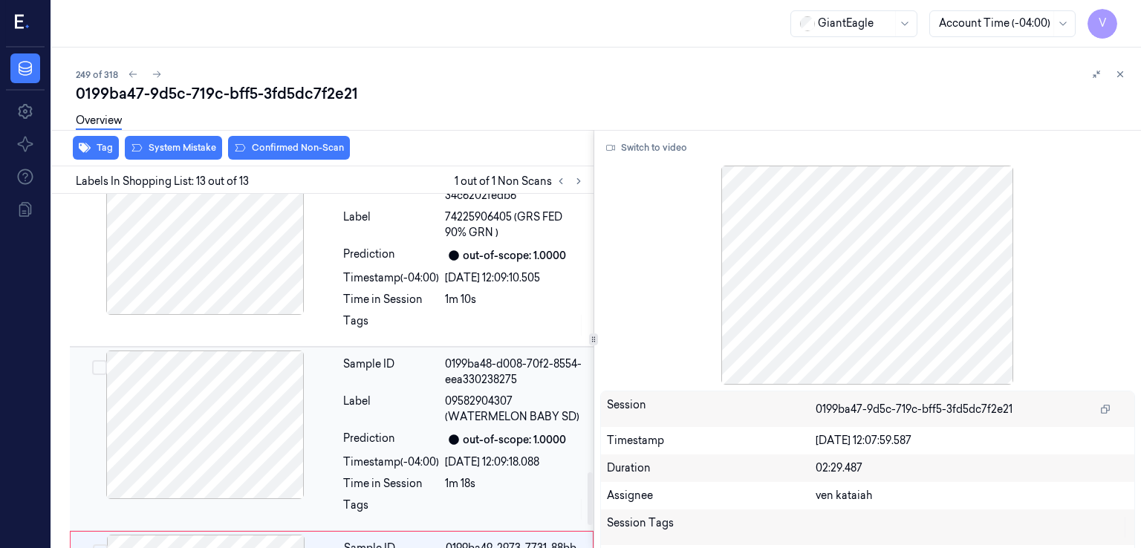
scroll to position [1864, 0]
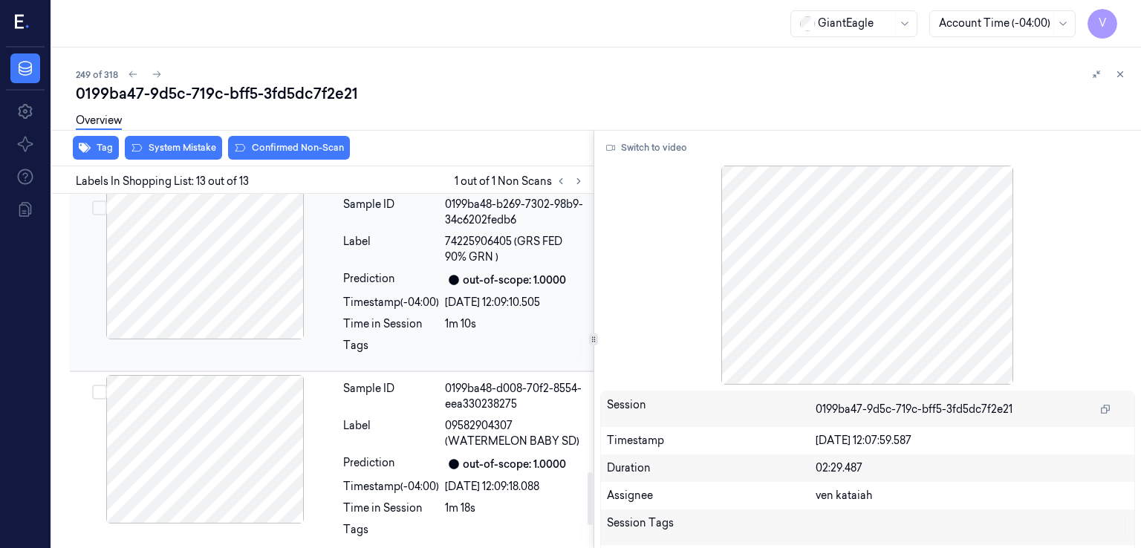
click at [416, 338] on div "Tags" at bounding box center [391, 350] width 96 height 24
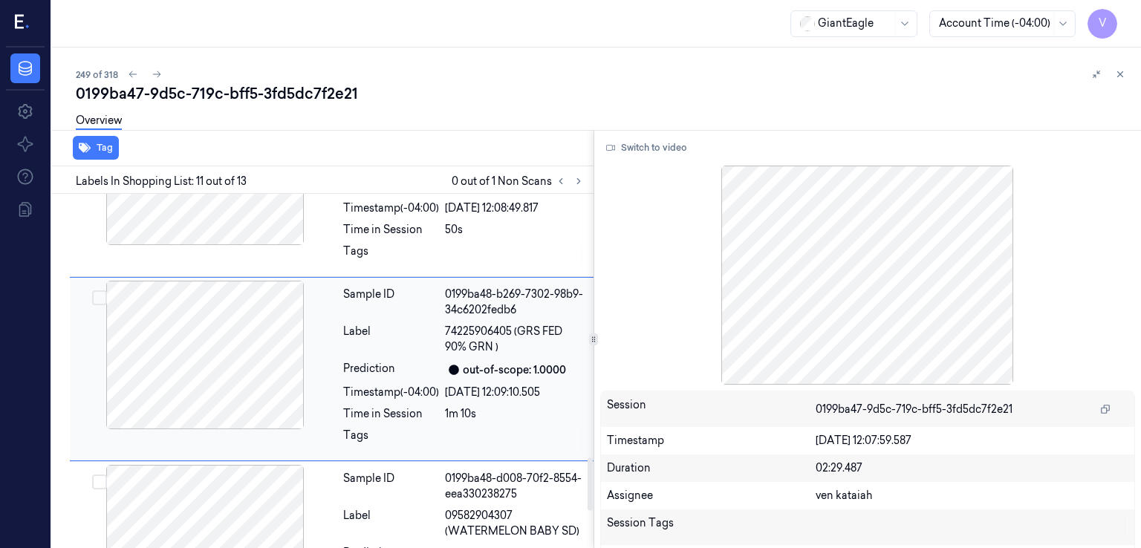
scroll to position [1753, 0]
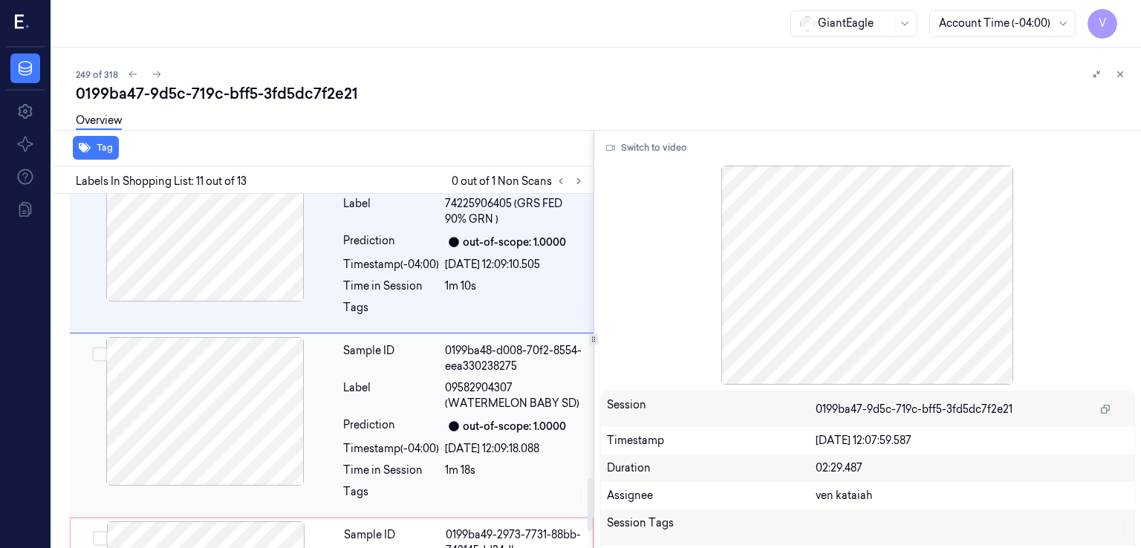
click at [497, 393] on div "Sample ID 0199ba48-d008-70f2-8554-eea330238275 Label 09582904307 (WATERMELON BA…" at bounding box center [463, 425] width 253 height 177
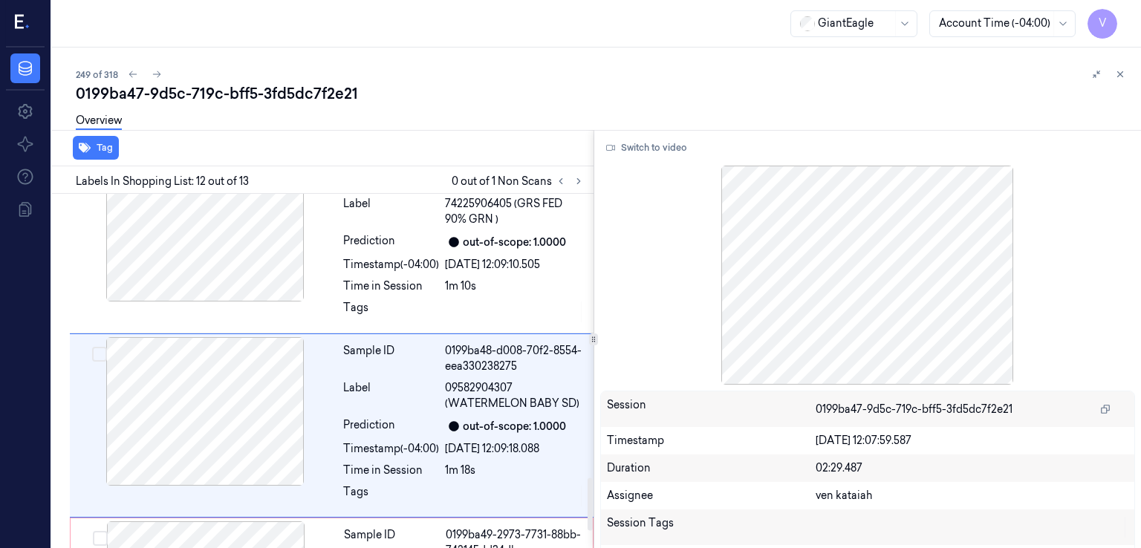
scroll to position [1938, 0]
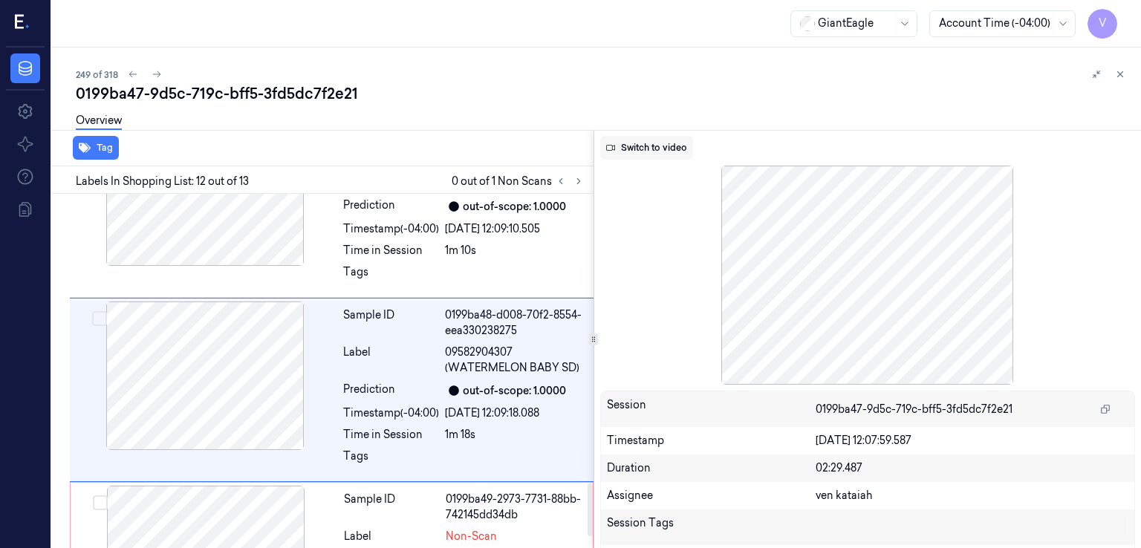
click at [666, 158] on button "Switch to video" at bounding box center [646, 148] width 93 height 24
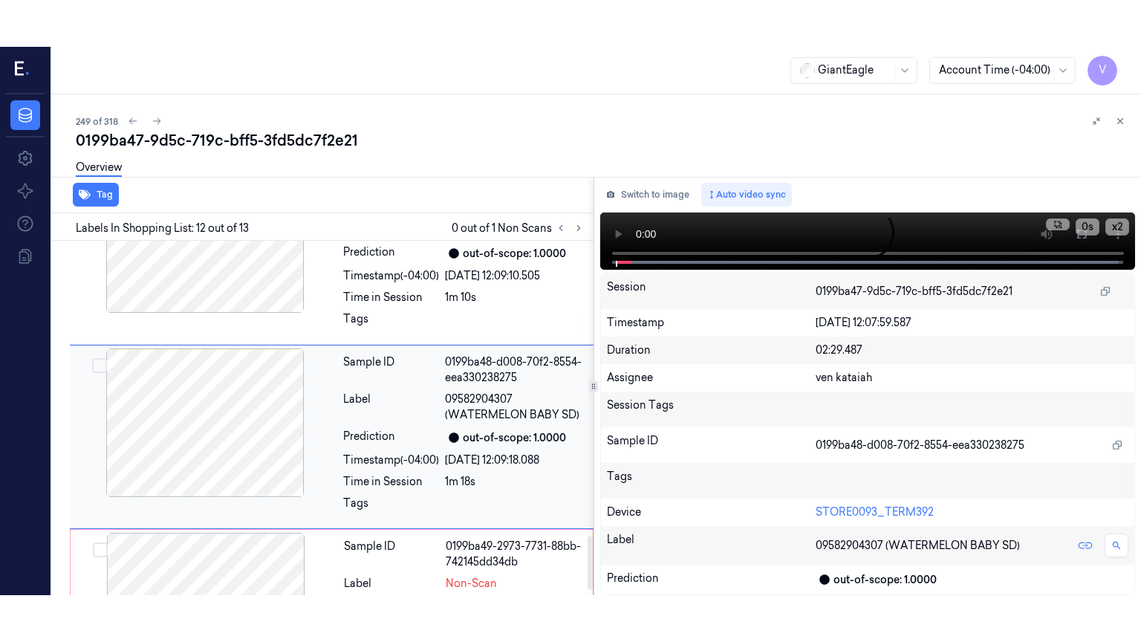
scroll to position [2013, 0]
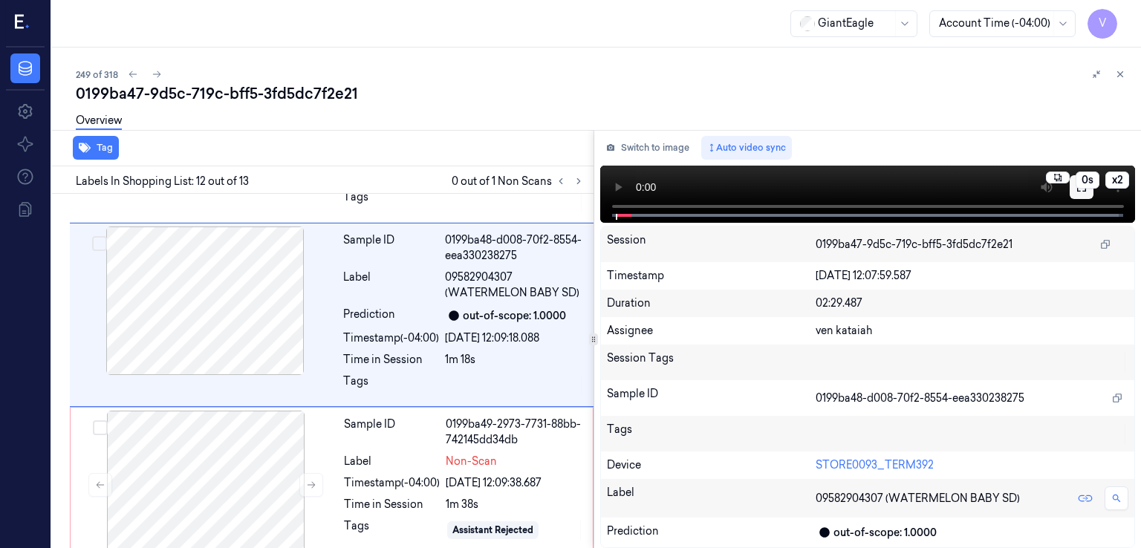
click at [1085, 197] on button at bounding box center [1082, 187] width 24 height 24
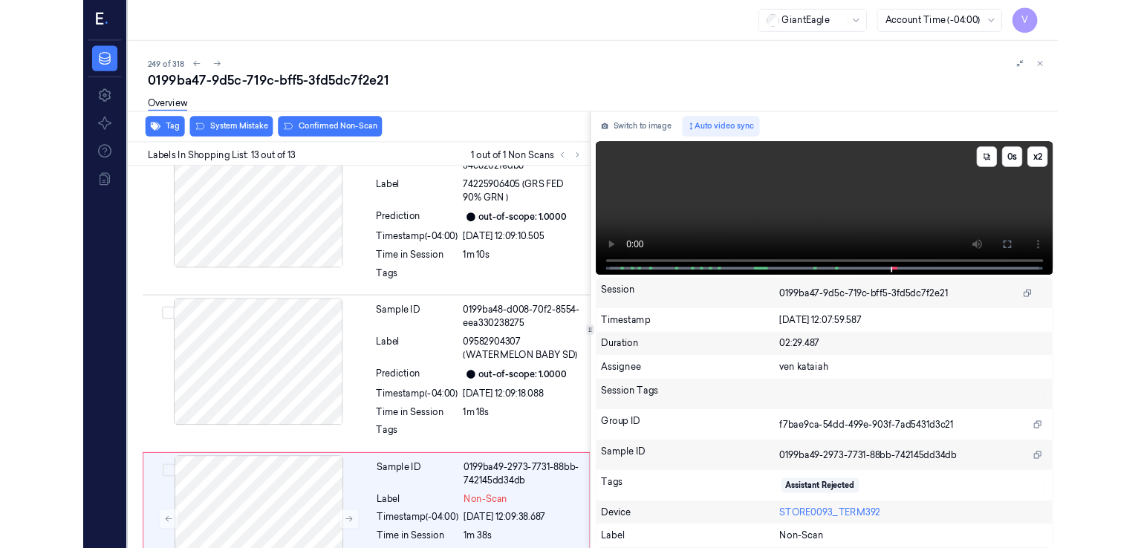
scroll to position [1919, 0]
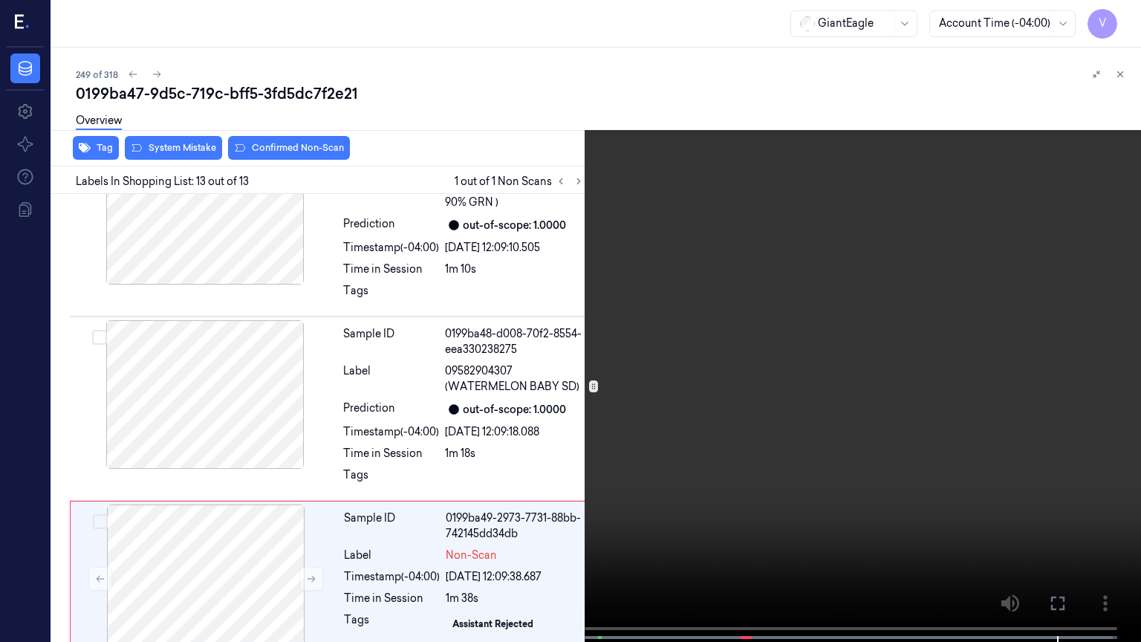
click at [0, 0] on icon at bounding box center [0, 0] width 0 height 0
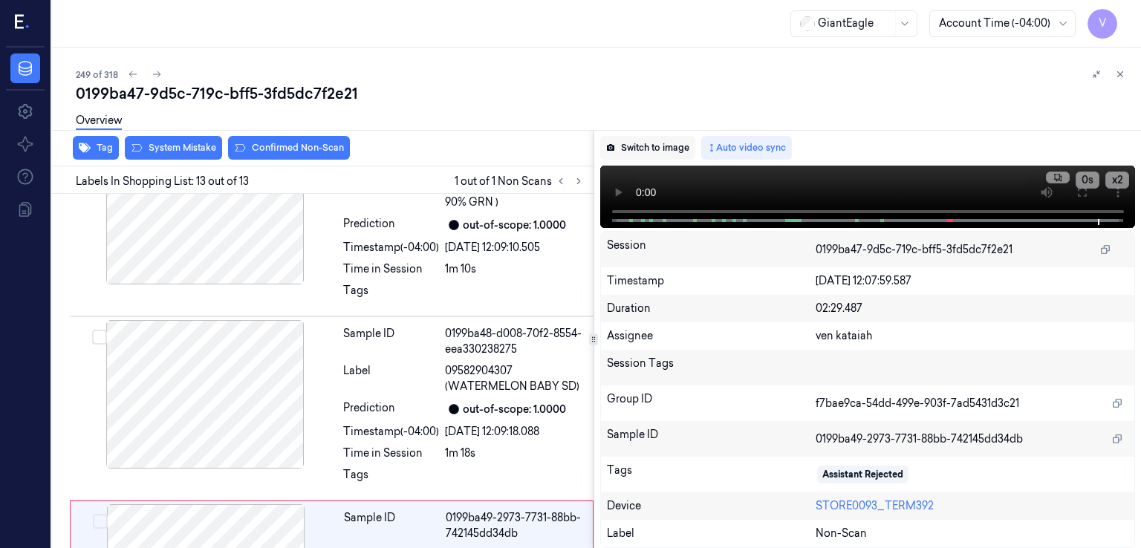
click at [656, 158] on button "Switch to image" at bounding box center [647, 148] width 95 height 24
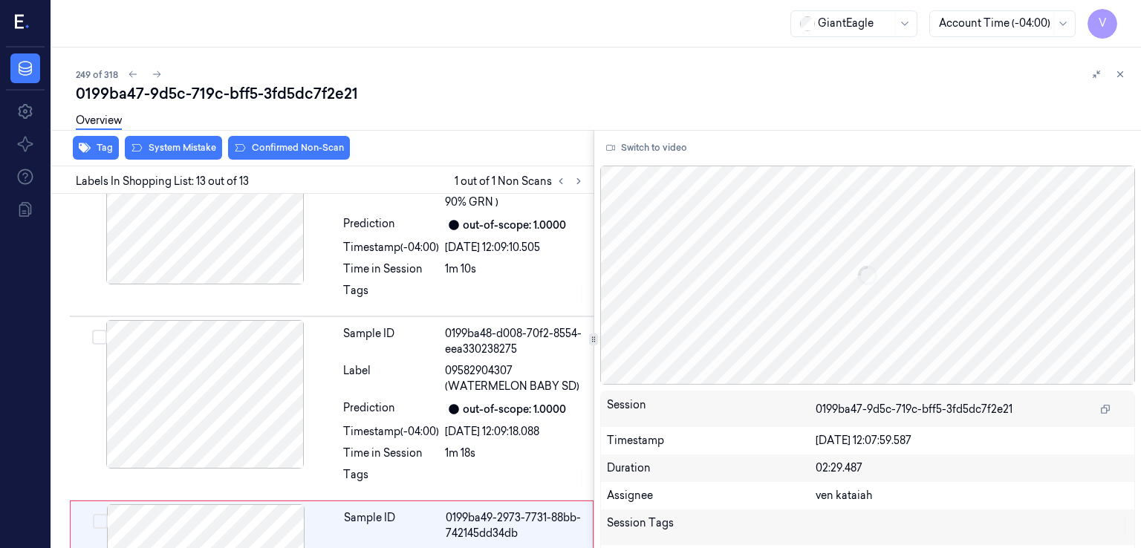
scroll to position [2013, 0]
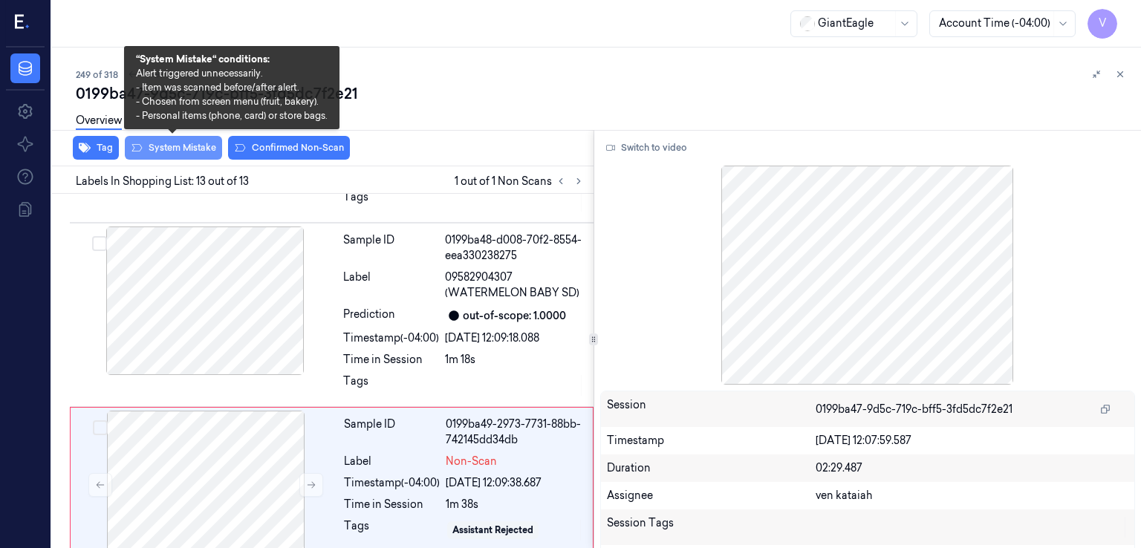
click at [201, 150] on button "System Mistake" at bounding box center [173, 148] width 97 height 24
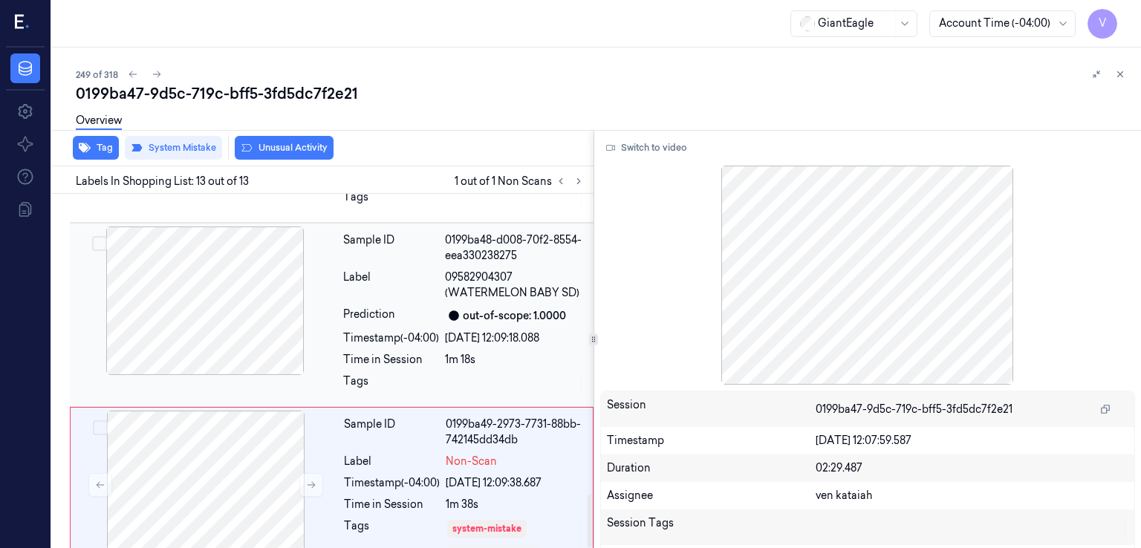
scroll to position [2022, 0]
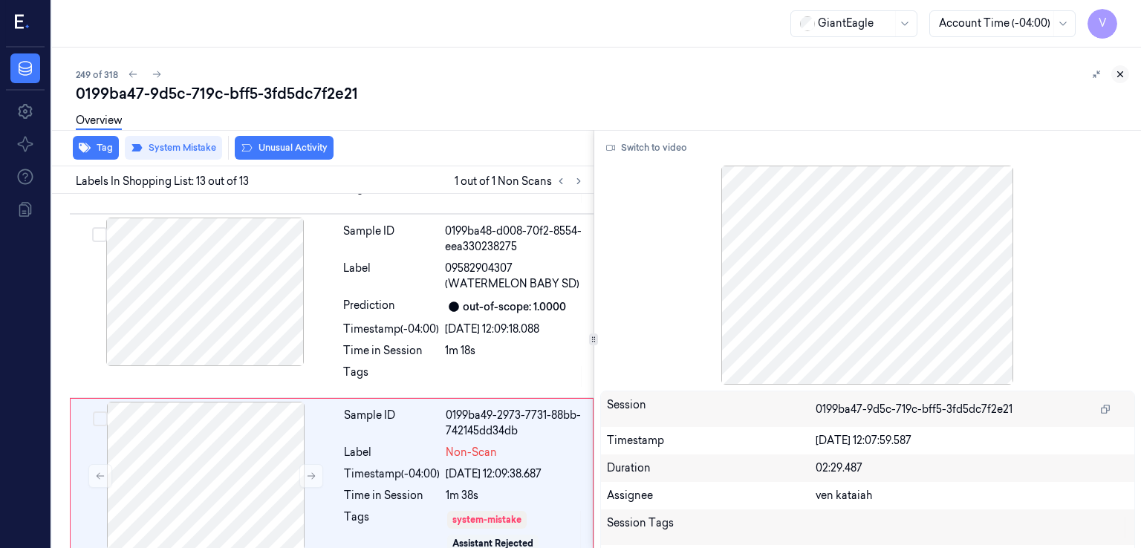
click at [1114, 71] on button at bounding box center [1120, 74] width 18 height 18
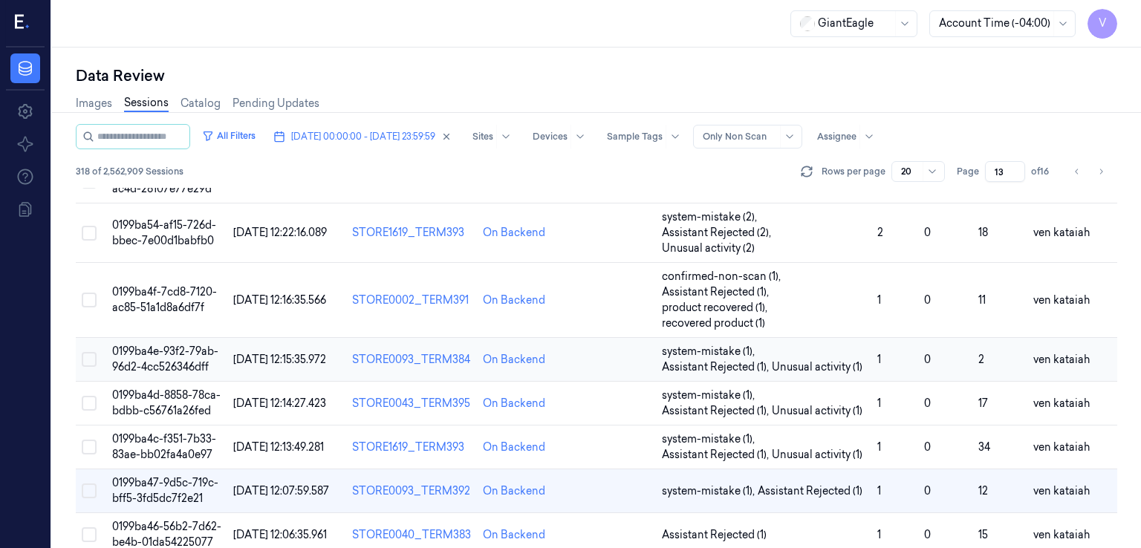
scroll to position [446, 0]
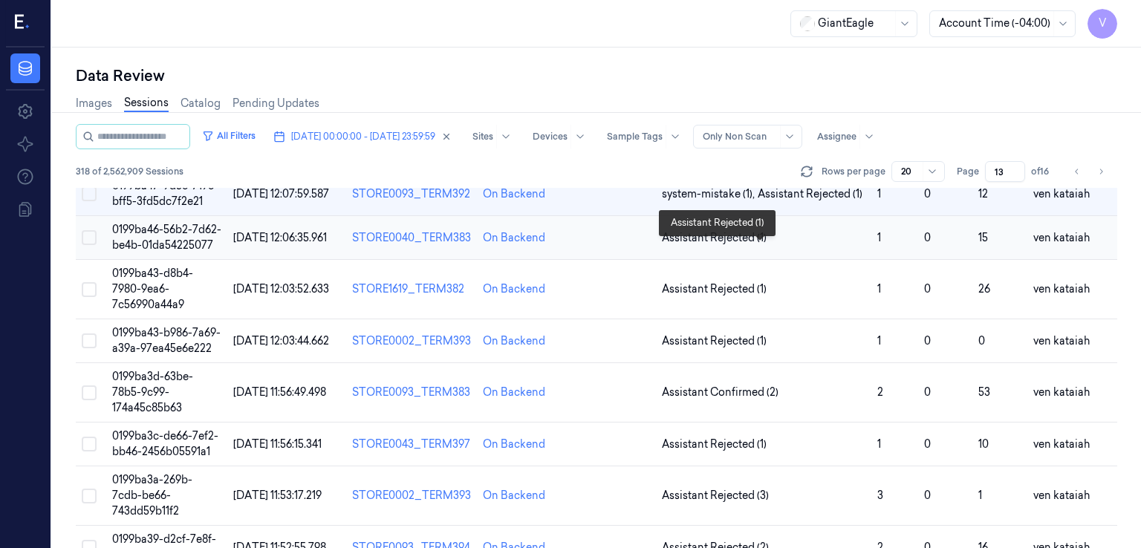
click at [737, 246] on span "Assistant Rejected (1)" at bounding box center [714, 238] width 105 height 16
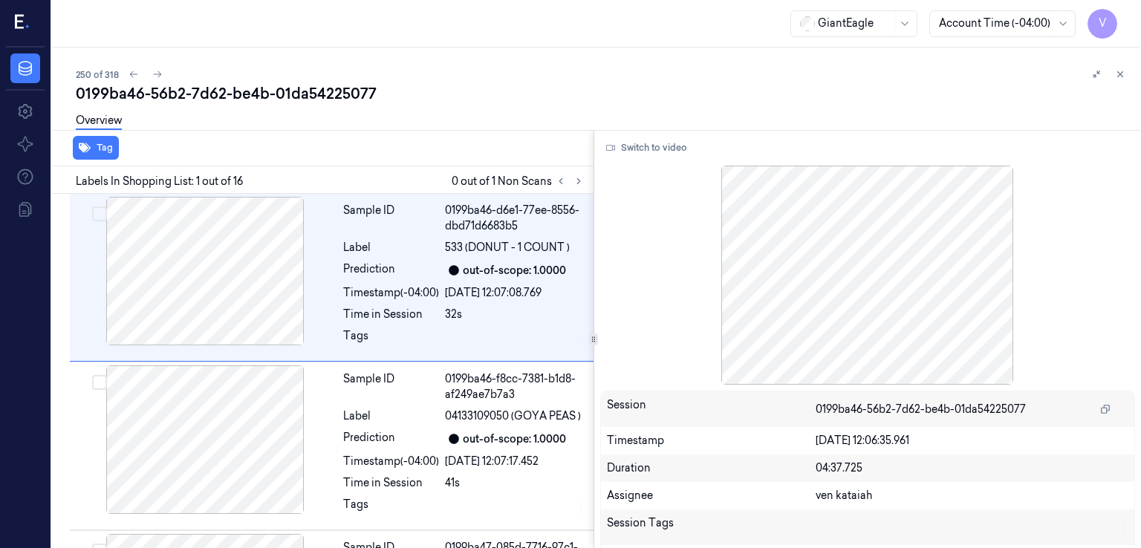
click at [585, 189] on div "Labels In Shopping List: 1 out of 16 0 out of 1 Non Scans" at bounding box center [320, 179] width 548 height 27
click at [583, 182] on button at bounding box center [579, 181] width 18 height 18
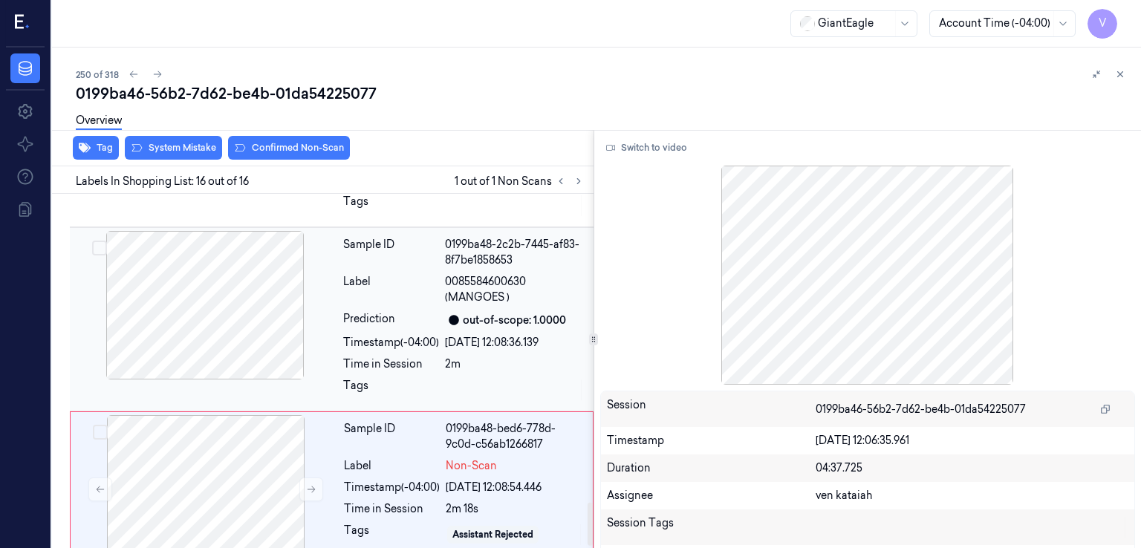
scroll to position [2534, 0]
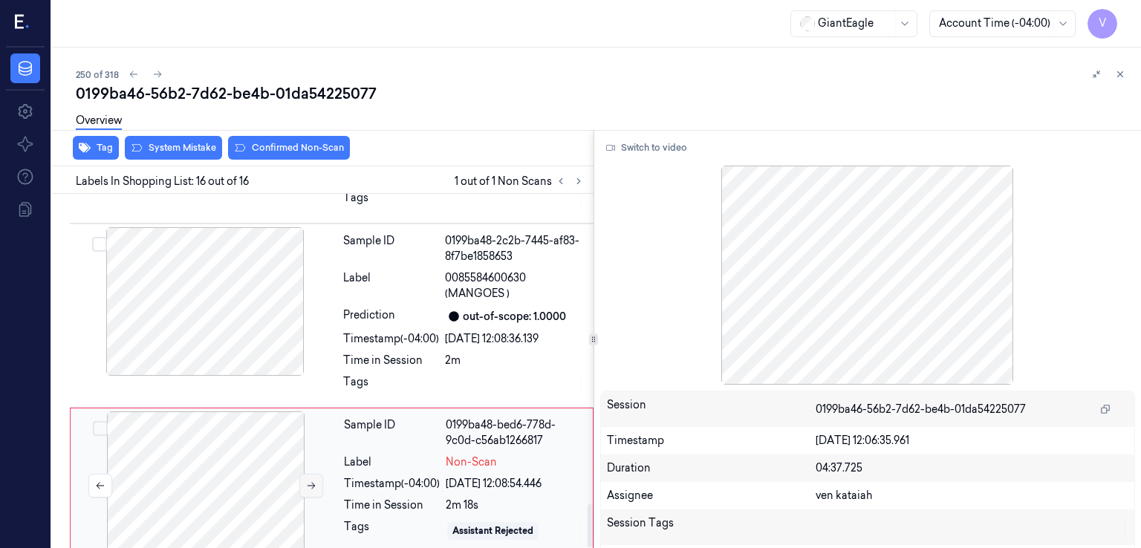
click at [314, 483] on icon at bounding box center [312, 486] width 8 height 7
click at [369, 330] on div "Sample ID 0199ba48-2c2b-7445-af83-8f7be1858653 Label 0085584600630 (MANGOES ) P…" at bounding box center [463, 315] width 253 height 177
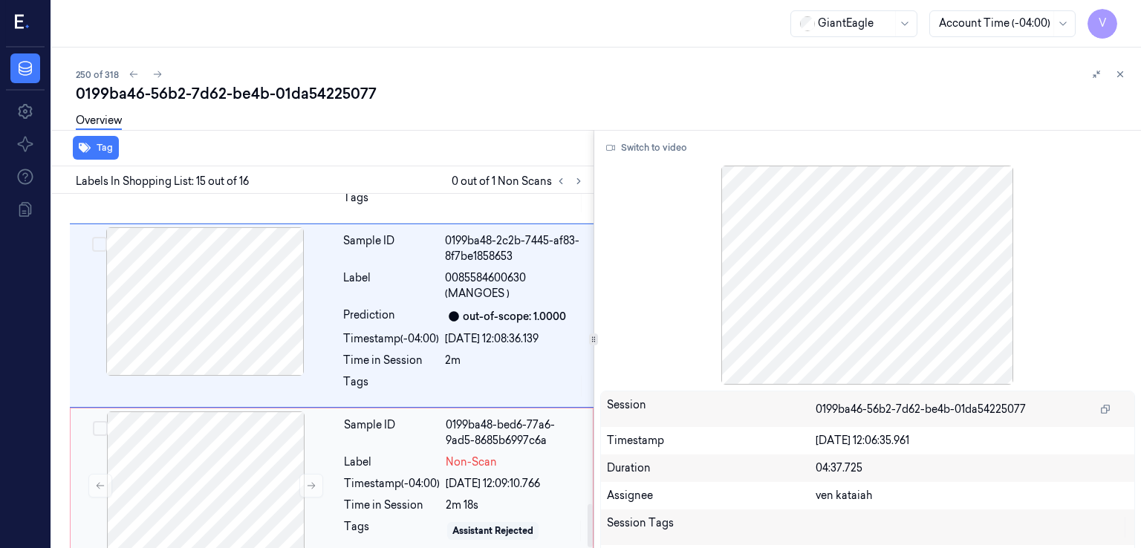
click at [444, 476] on div "Timestamp (-04:00) 06/10/2025 12:09:10.766" at bounding box center [464, 484] width 240 height 16
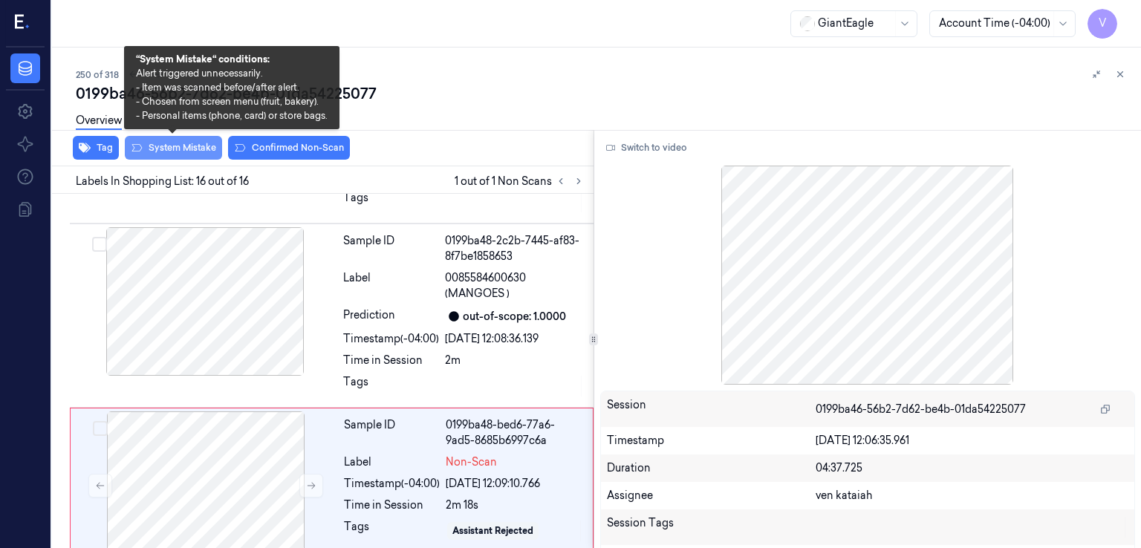
click at [196, 151] on button "System Mistake" at bounding box center [173, 148] width 97 height 24
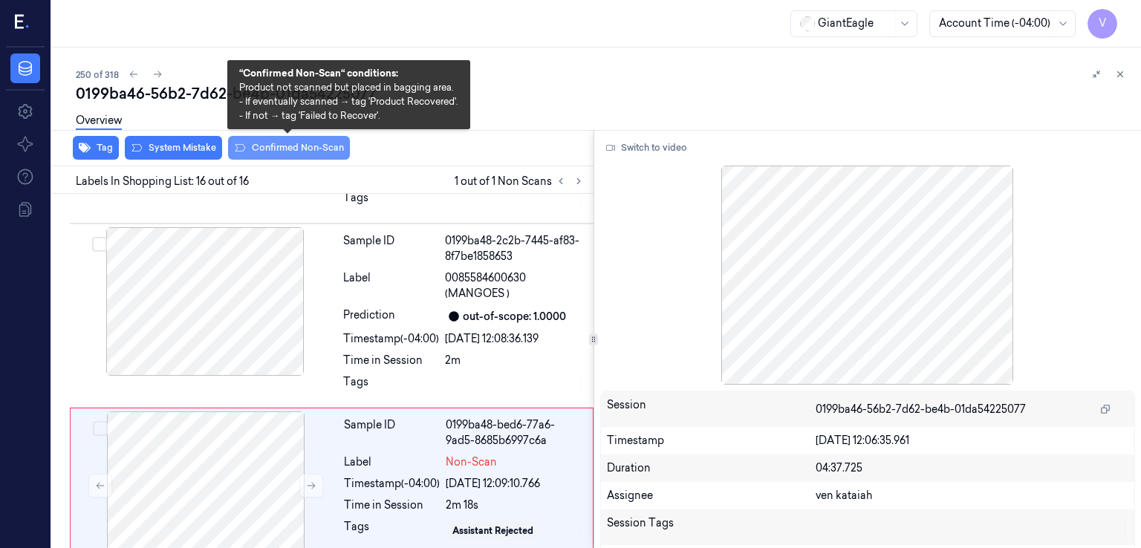
scroll to position [2542, 0]
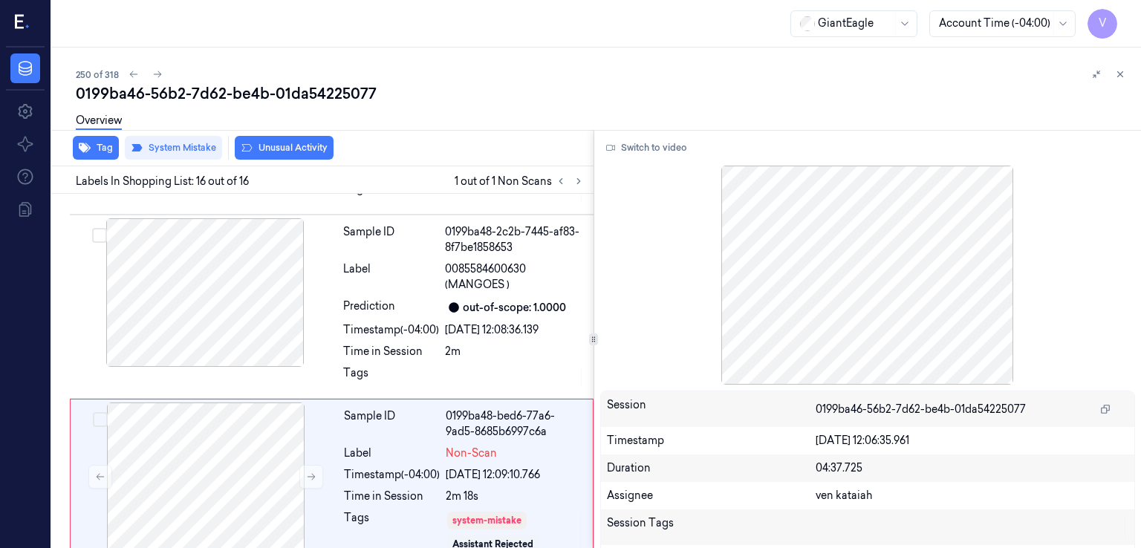
click at [279, 148] on button "Unusual Activity" at bounding box center [284, 148] width 99 height 24
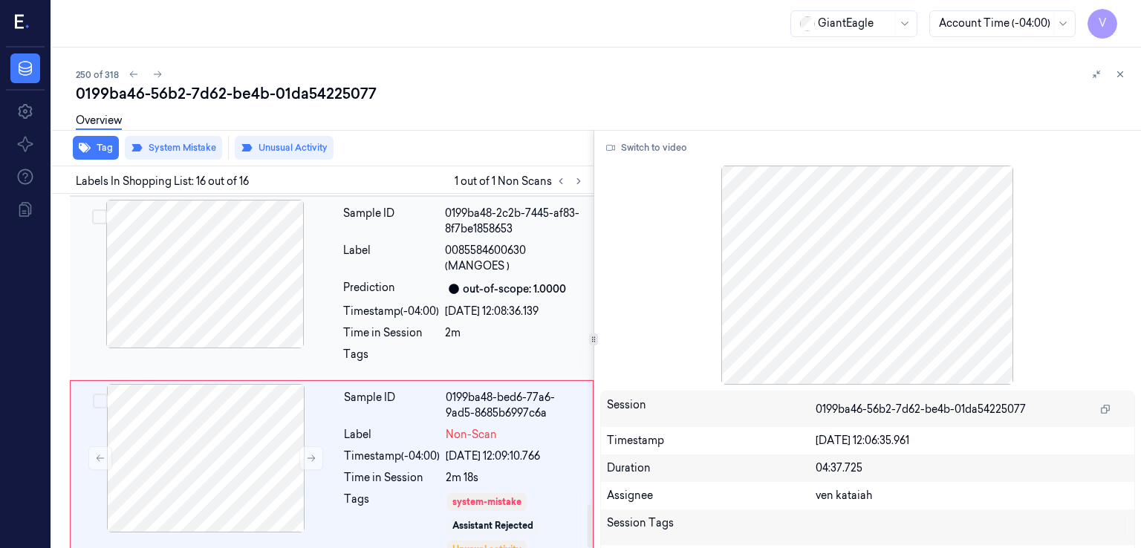
click at [502, 325] on div "2m" at bounding box center [515, 333] width 140 height 16
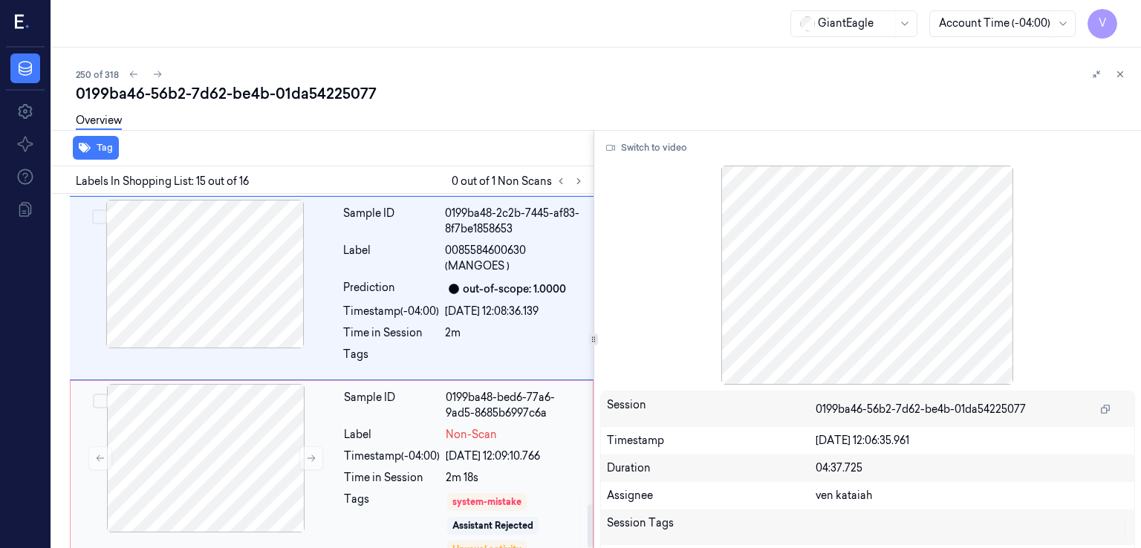
click at [455, 427] on span "Non-Scan" at bounding box center [471, 435] width 51 height 16
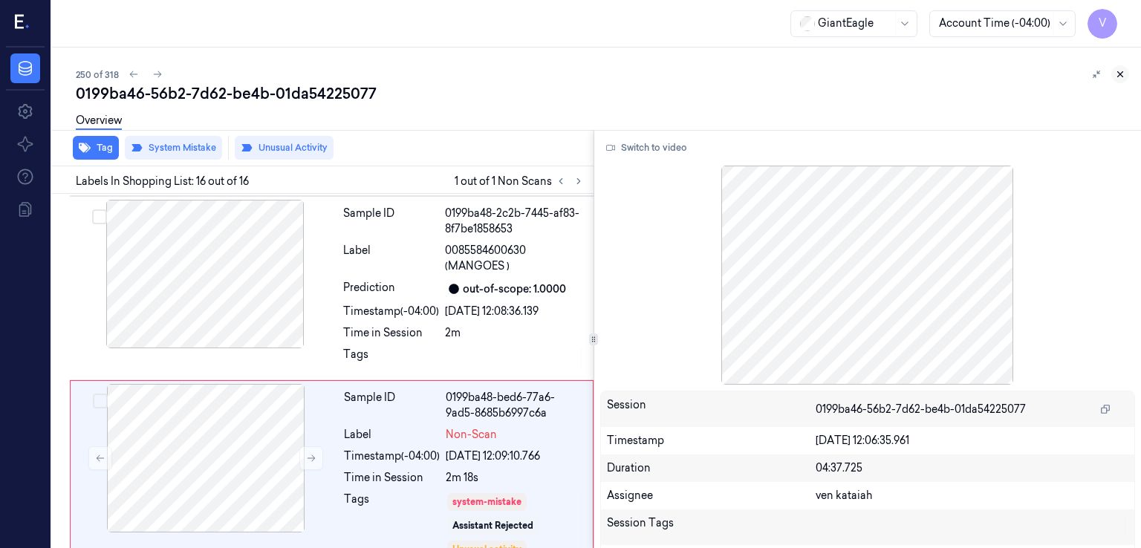
click at [1117, 75] on icon at bounding box center [1120, 74] width 10 height 10
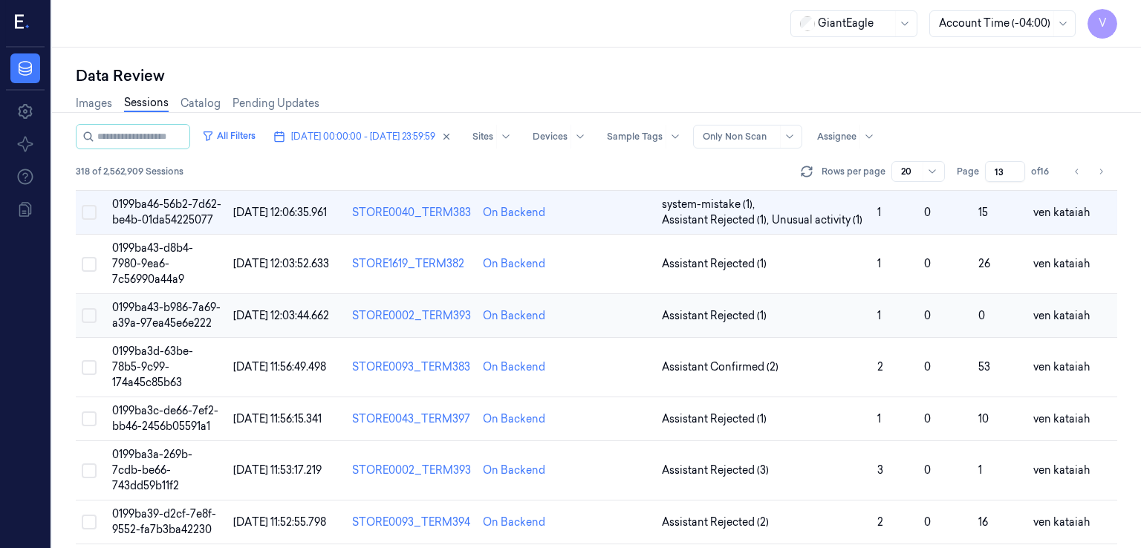
scroll to position [446, 0]
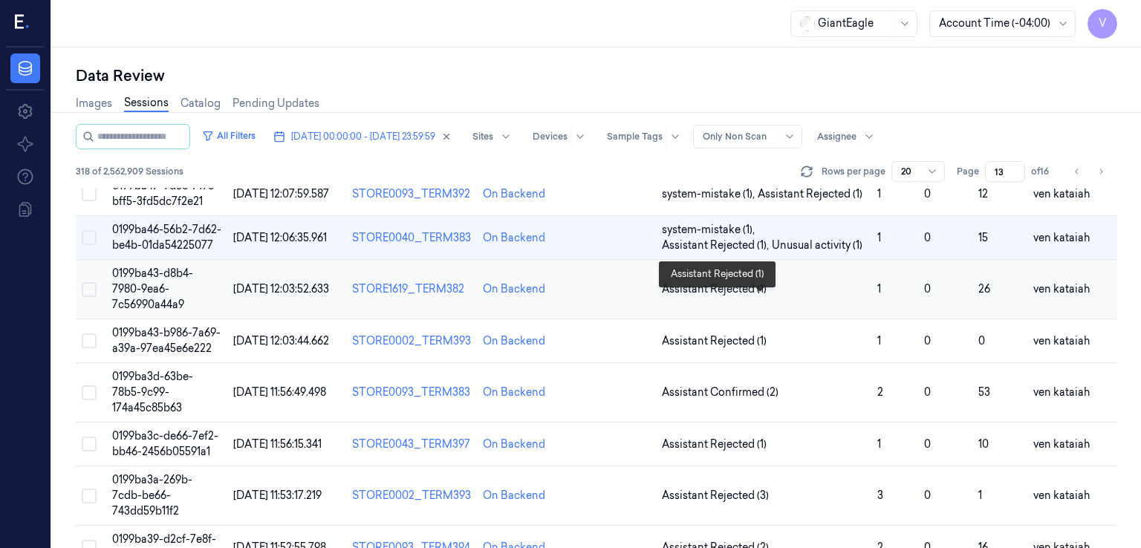
click at [733, 297] on span "Assistant Rejected (1)" at bounding box center [714, 290] width 105 height 16
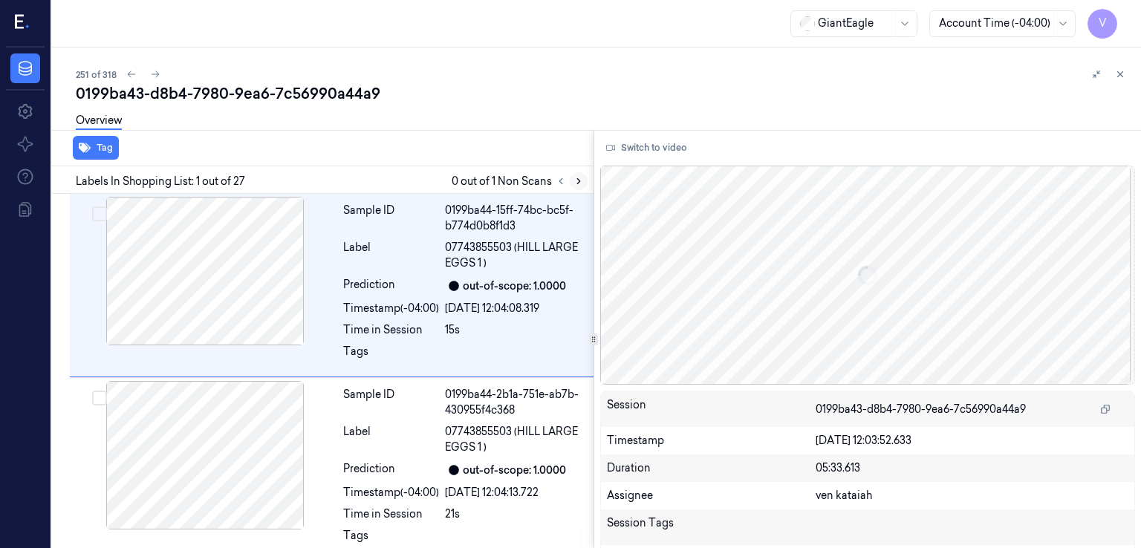
click at [577, 181] on icon at bounding box center [579, 181] width 10 height 10
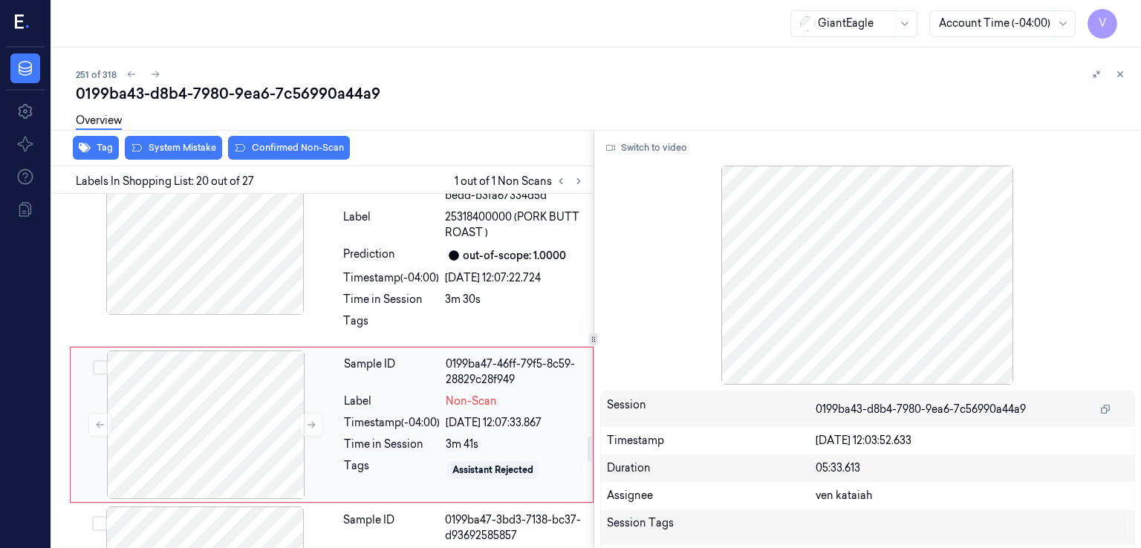
scroll to position [3395, 0]
click at [311, 419] on icon at bounding box center [311, 424] width 10 height 10
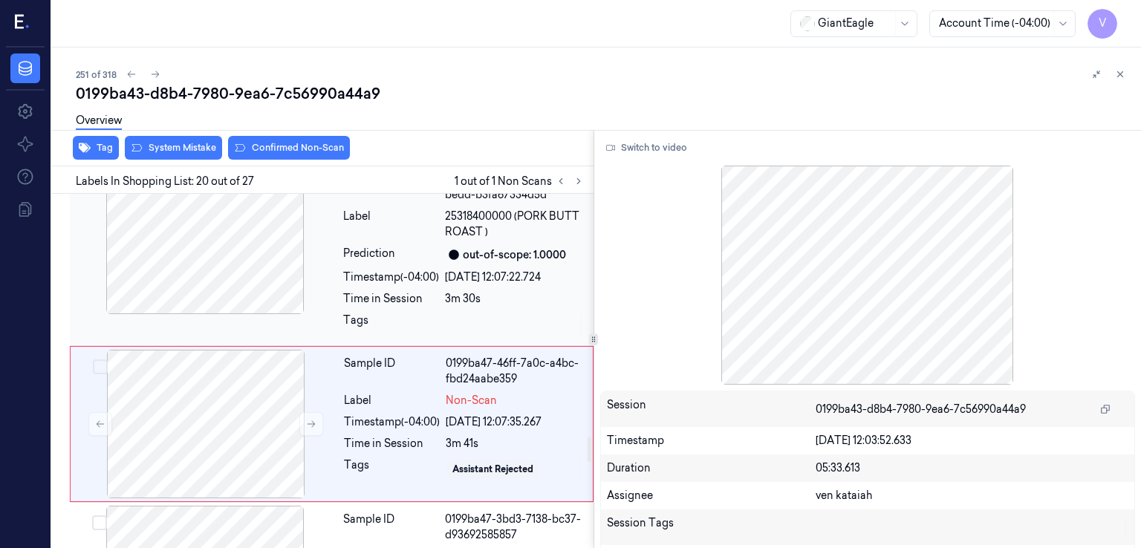
click at [352, 270] on div "Timestamp (-04:00)" at bounding box center [391, 278] width 96 height 16
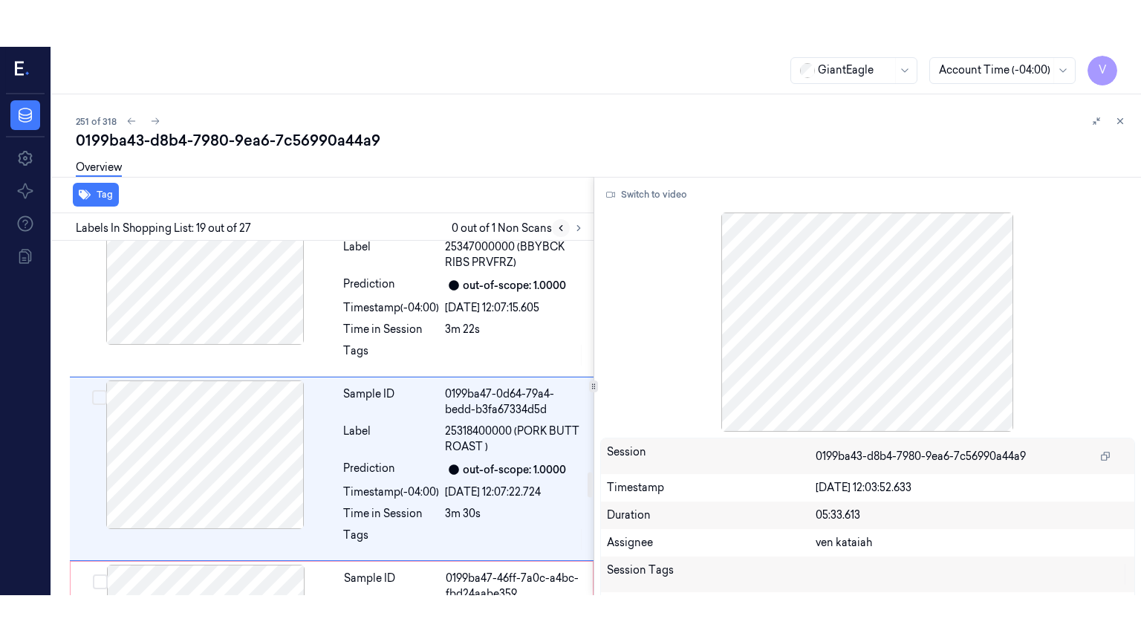
scroll to position [3224, 0]
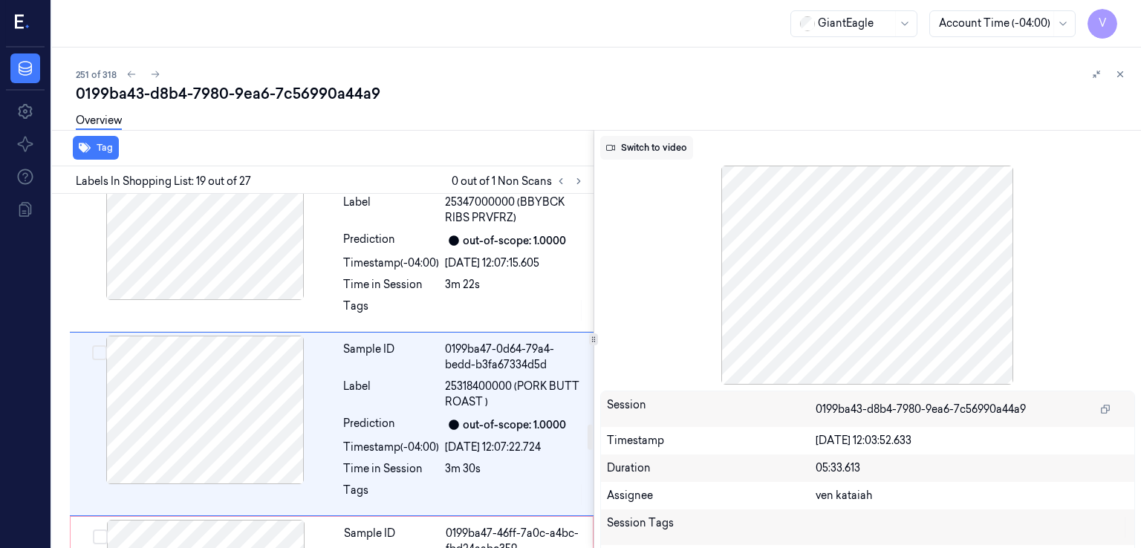
click at [617, 152] on button "Switch to video" at bounding box center [646, 148] width 93 height 24
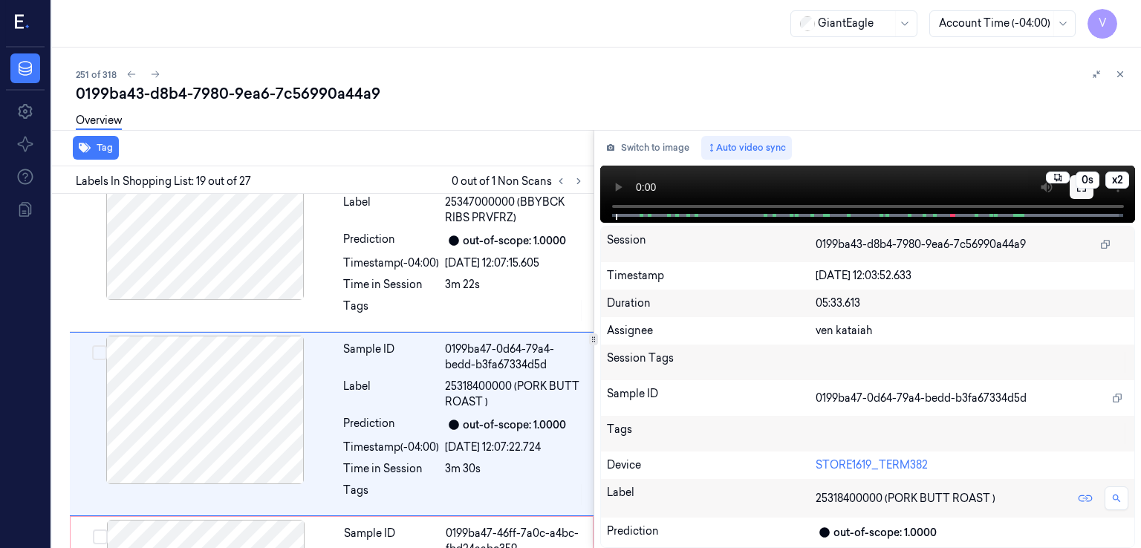
click at [1080, 197] on button at bounding box center [1082, 187] width 24 height 24
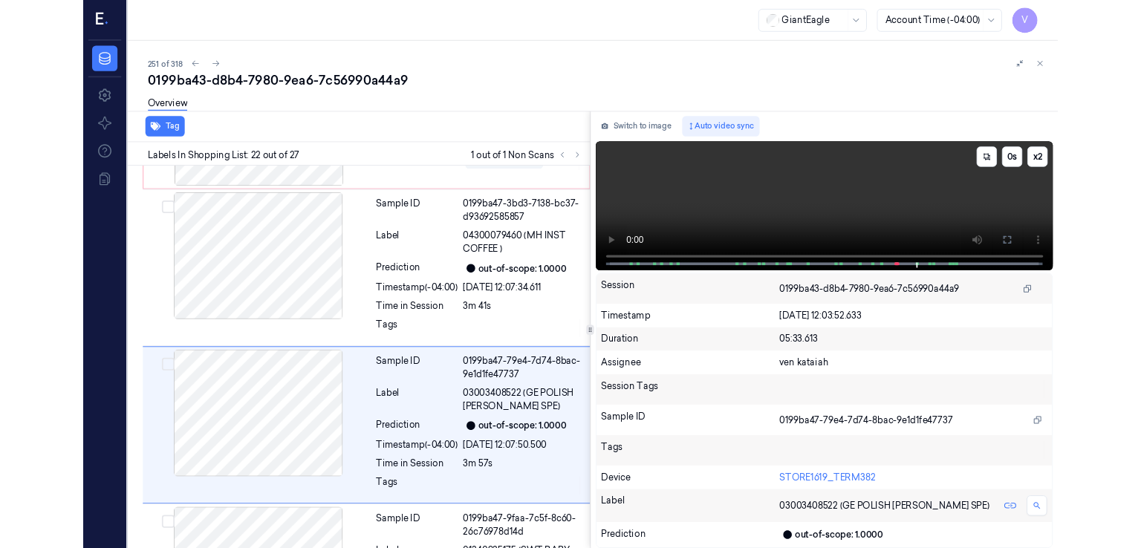
scroll to position [3701, 0]
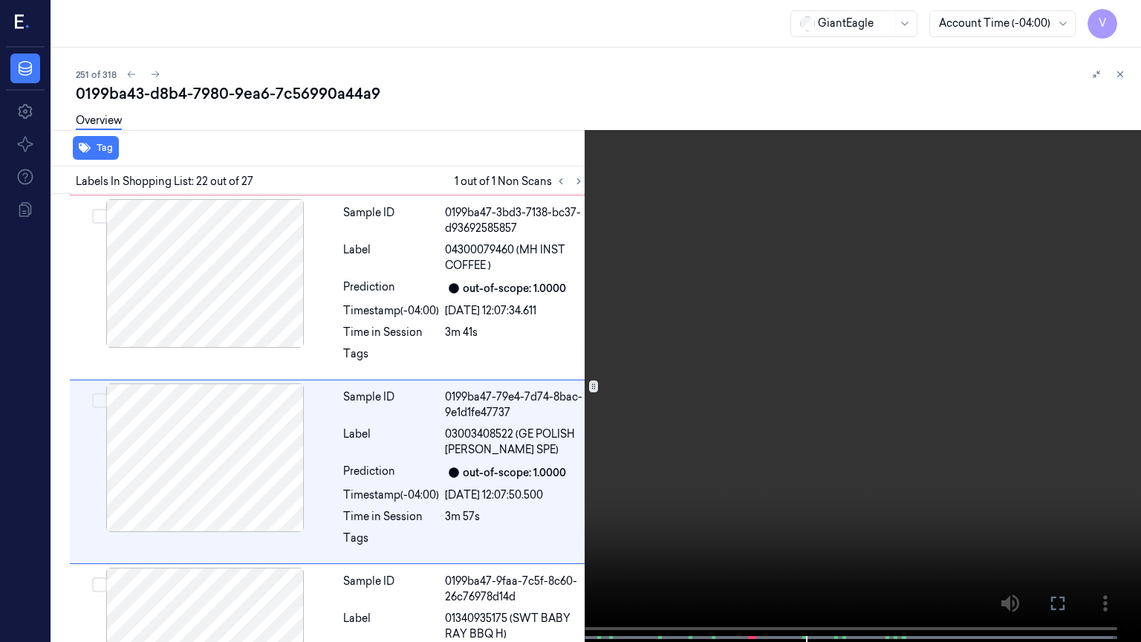
click at [0, 0] on icon at bounding box center [0, 0] width 0 height 0
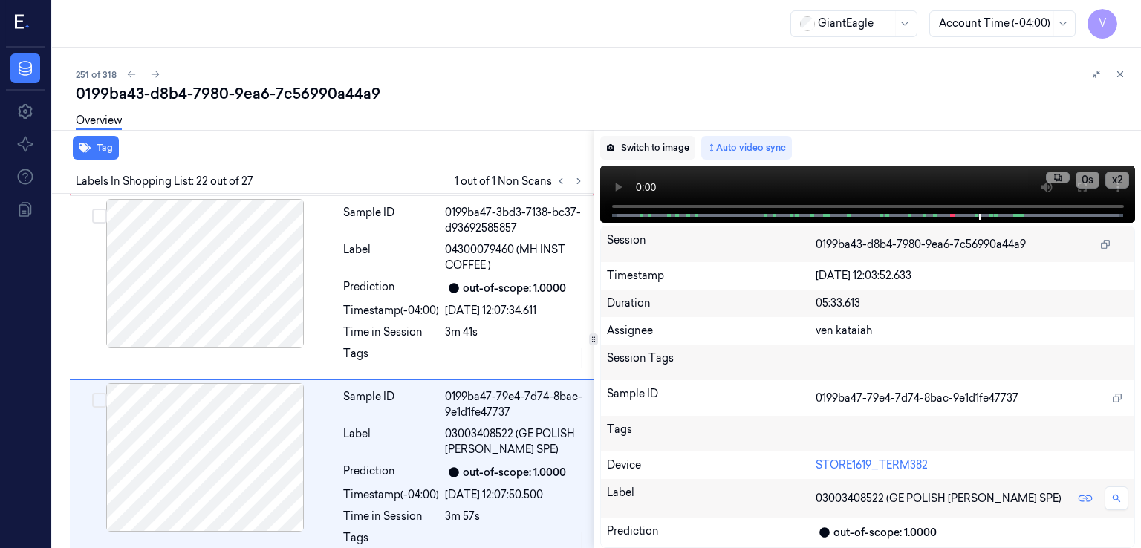
click at [657, 149] on button "Switch to image" at bounding box center [647, 148] width 95 height 24
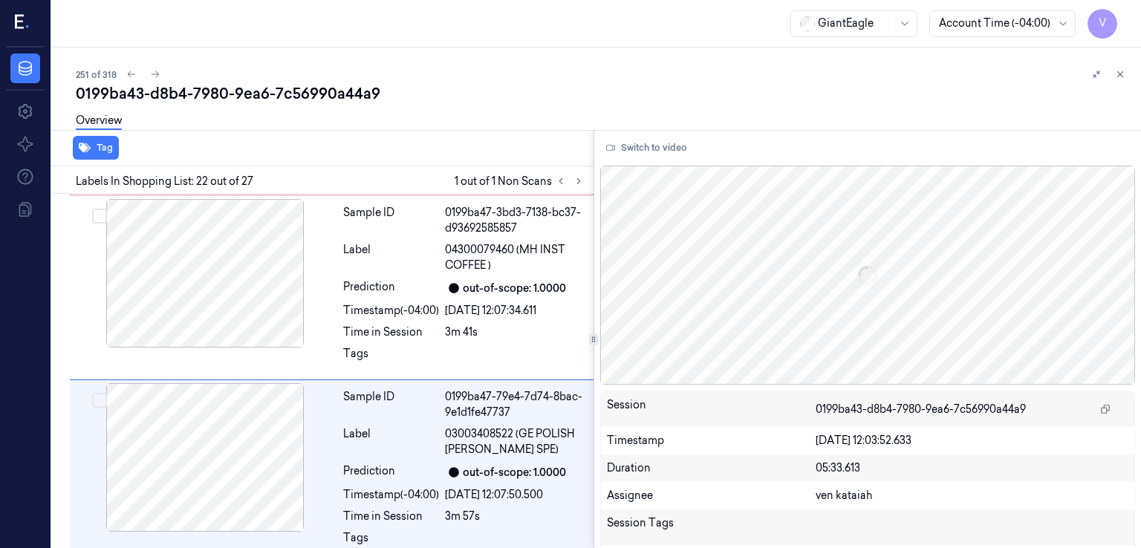
scroll to position [3748, 0]
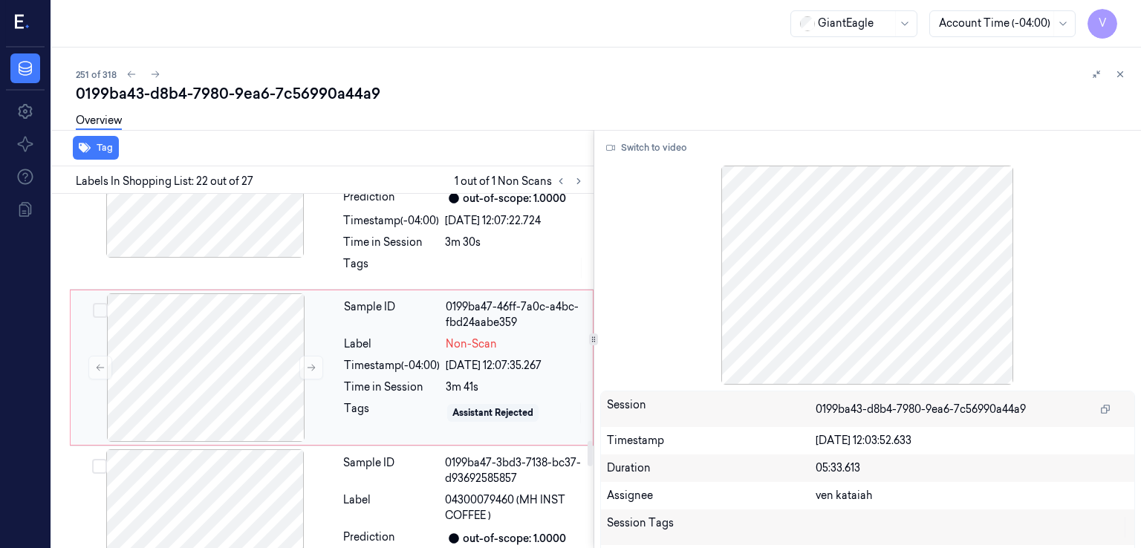
click at [404, 337] on div "Label" at bounding box center [392, 345] width 96 height 16
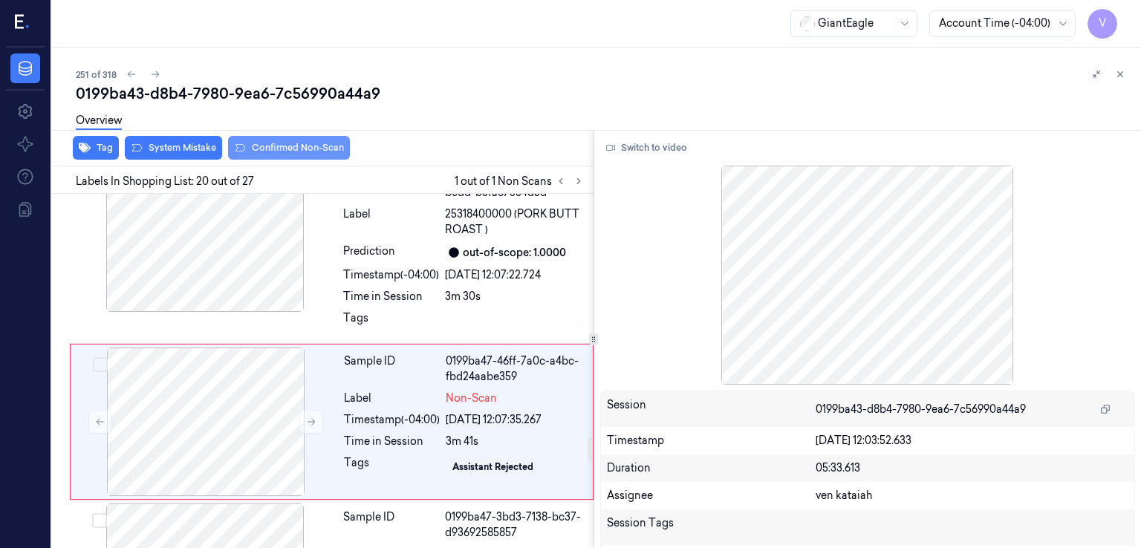
scroll to position [3395, 0]
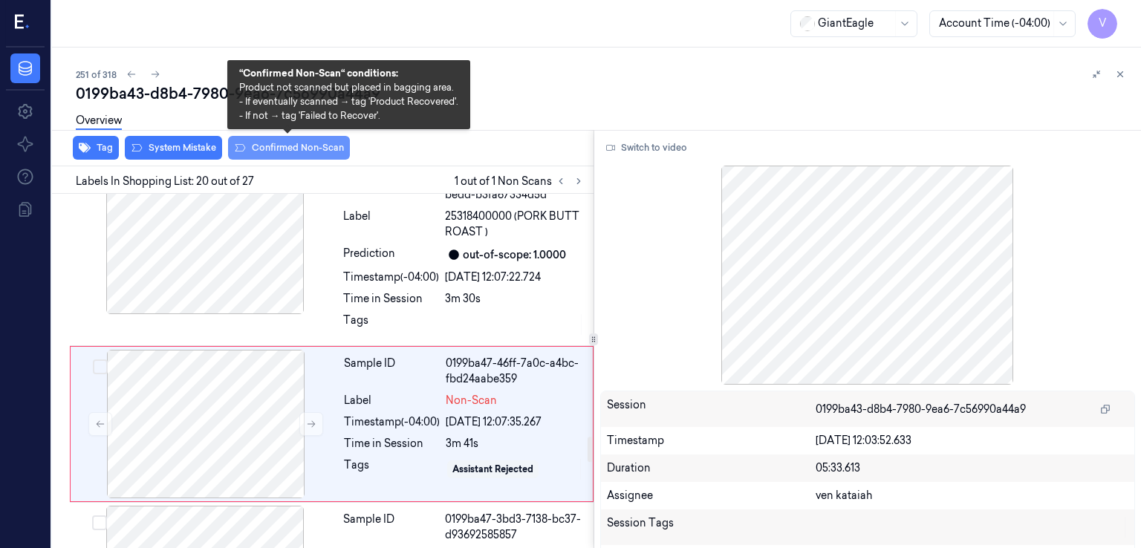
click at [328, 144] on button "Confirmed Non-Scan" at bounding box center [289, 148] width 122 height 24
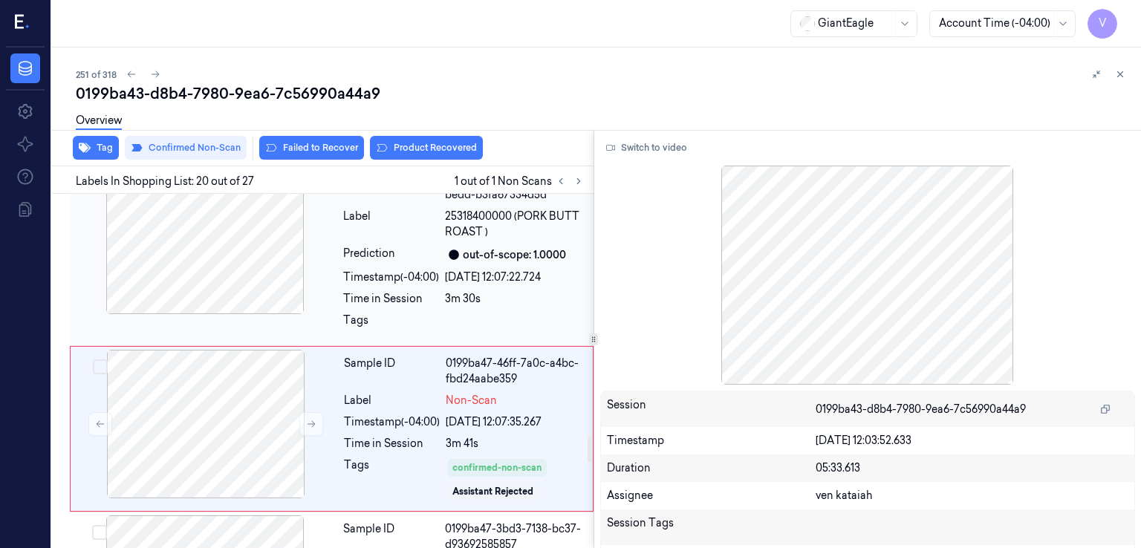
scroll to position [3400, 0]
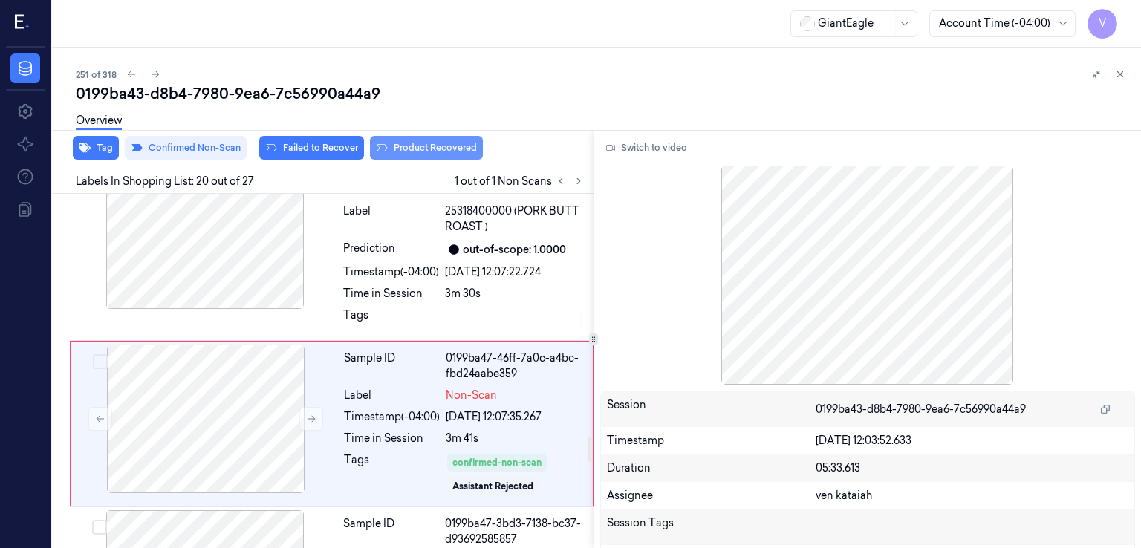
click at [440, 149] on button "Product Recovered" at bounding box center [426, 148] width 113 height 24
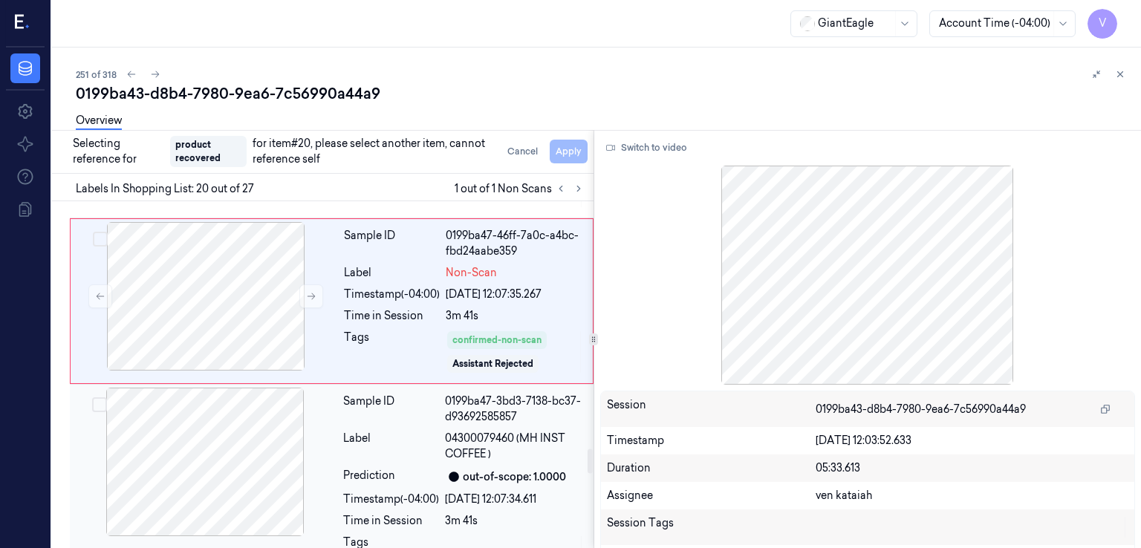
scroll to position [3548, 0]
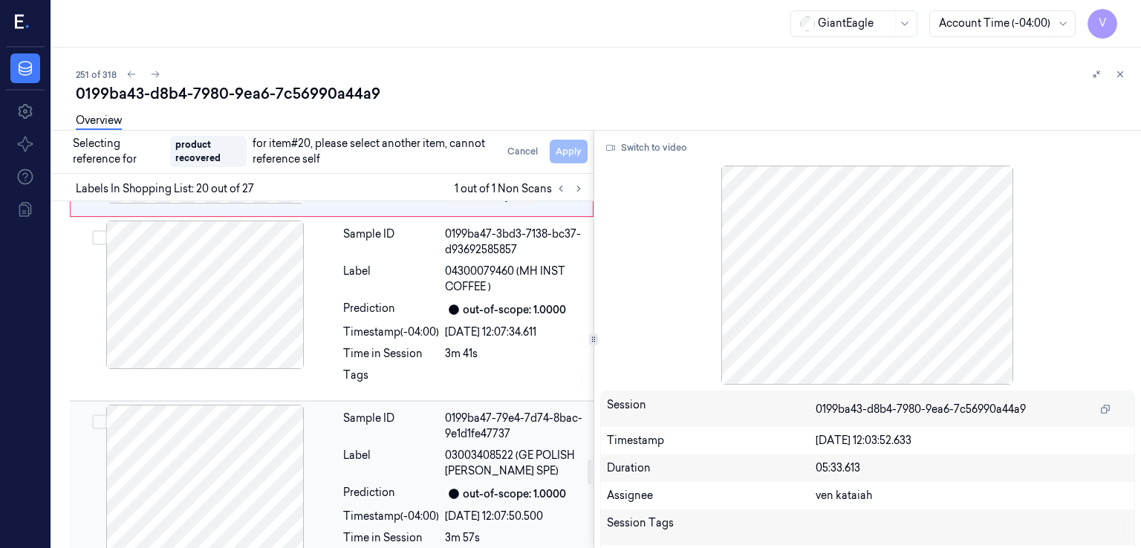
click at [439, 426] on div "Sample ID 0199ba47-79e4-7d74-8bac-9e1d1fe47737 Label 03003408522 (GE POLISH DIL…" at bounding box center [463, 493] width 253 height 177
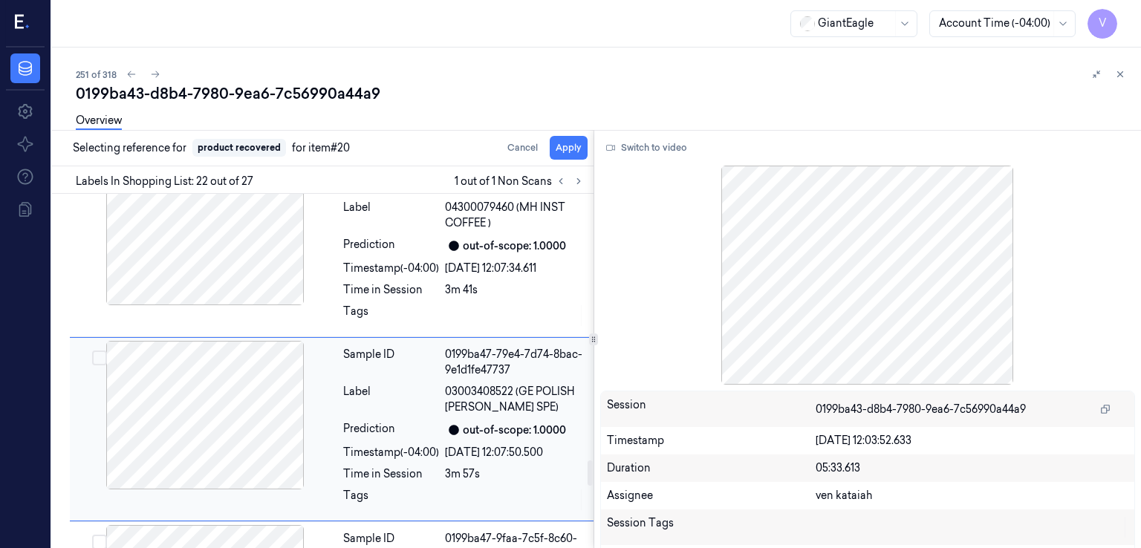
scroll to position [3758, 0]
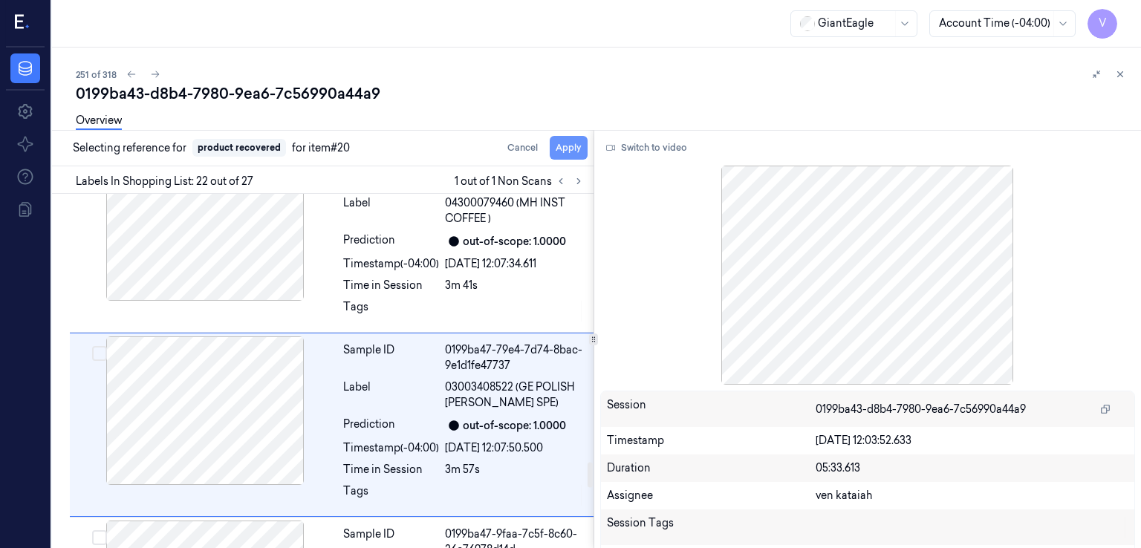
click at [561, 145] on button "Apply" at bounding box center [569, 148] width 38 height 24
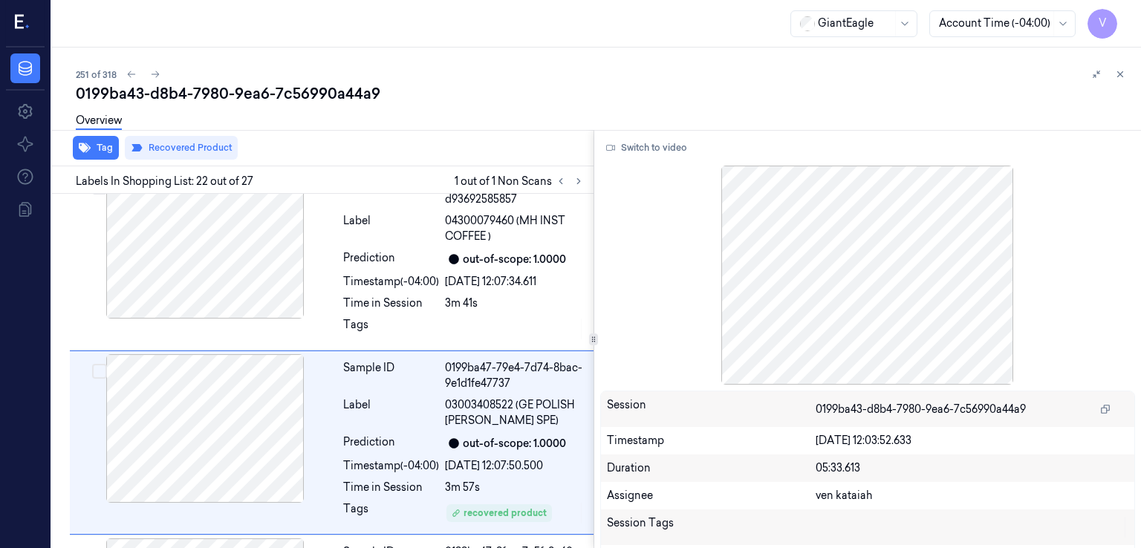
scroll to position [3777, 0]
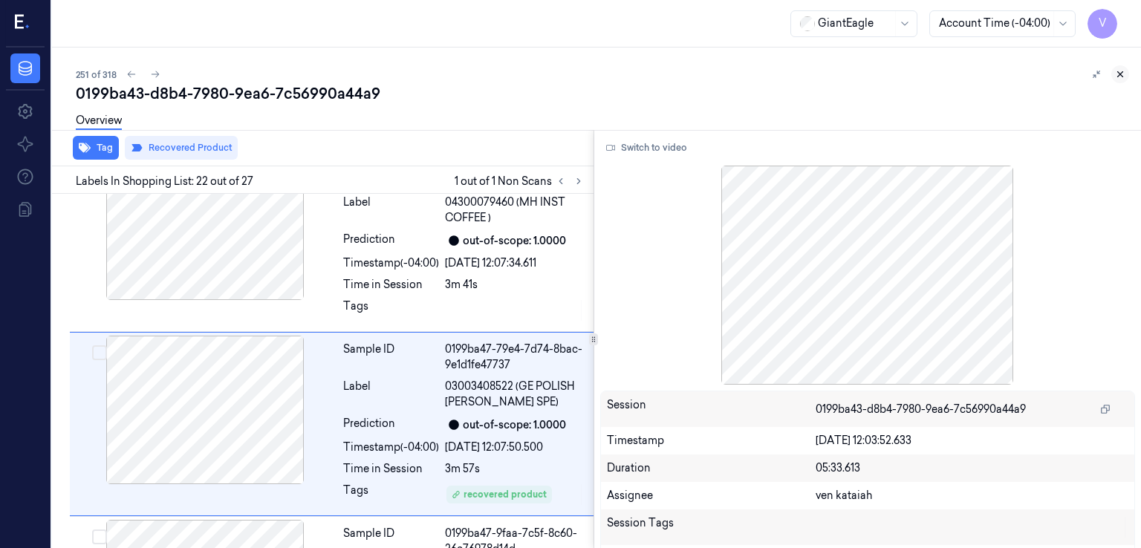
click at [1123, 76] on icon at bounding box center [1120, 74] width 10 height 10
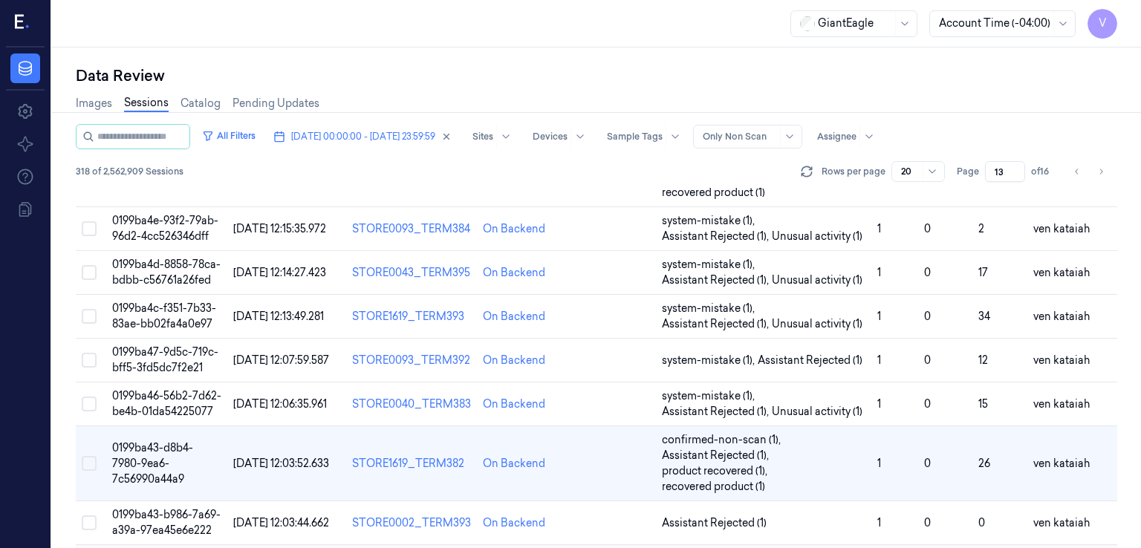
scroll to position [131, 0]
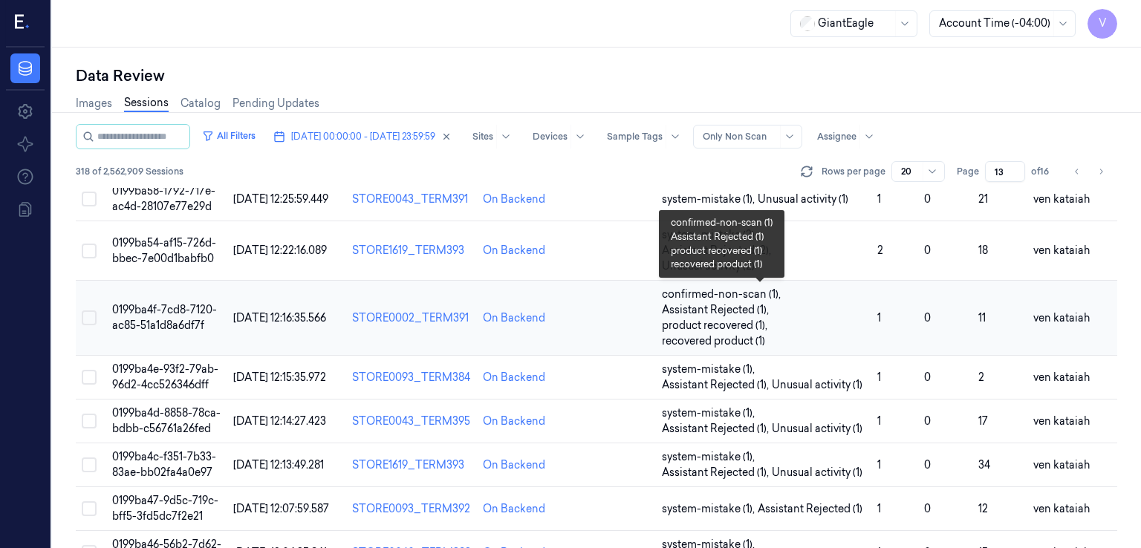
click at [780, 336] on span "confirmed-non-scan (1) , Assistant Rejected (1) , product recovered (1) , recov…" at bounding box center [764, 318] width 204 height 62
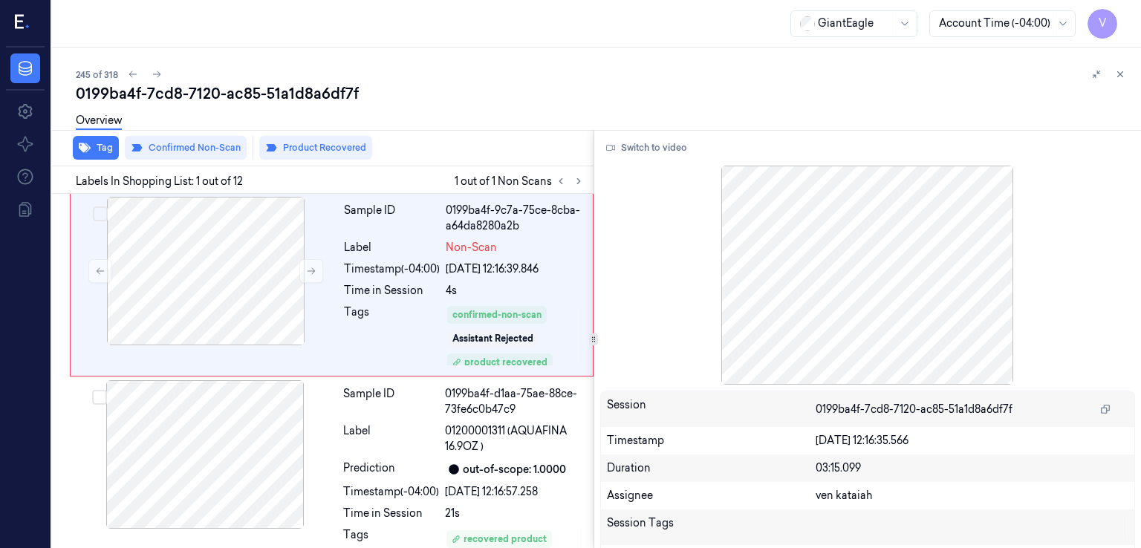
drag, startPoint x: 1126, startPoint y: 75, endPoint x: 843, endPoint y: 221, distance: 318.3
click at [1126, 75] on button at bounding box center [1120, 74] width 18 height 18
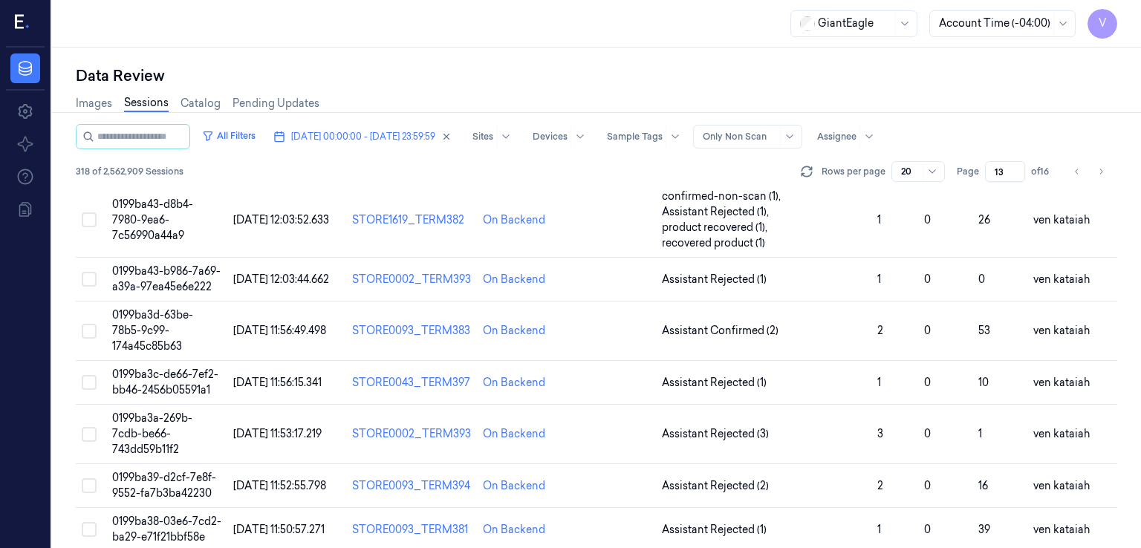
scroll to position [548, 0]
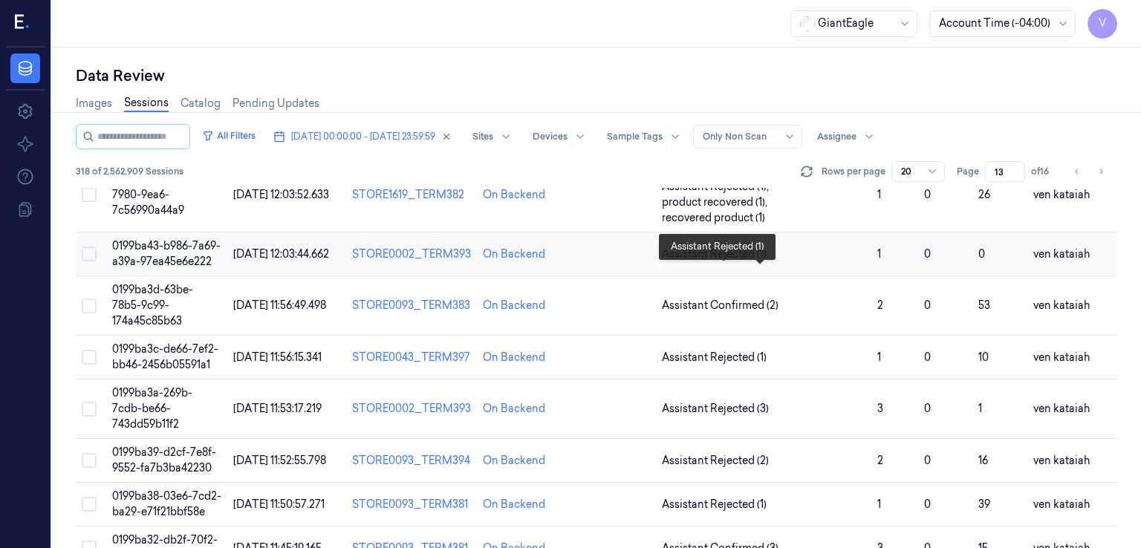
click at [737, 262] on span "Assistant Rejected (1)" at bounding box center [714, 255] width 105 height 16
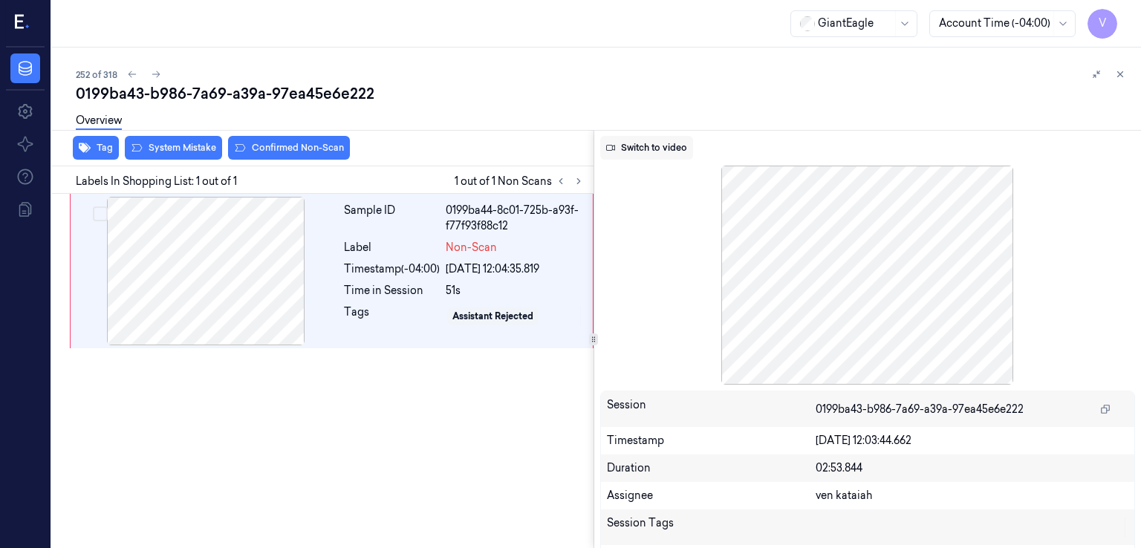
click at [611, 152] on button "Switch to video" at bounding box center [646, 148] width 93 height 24
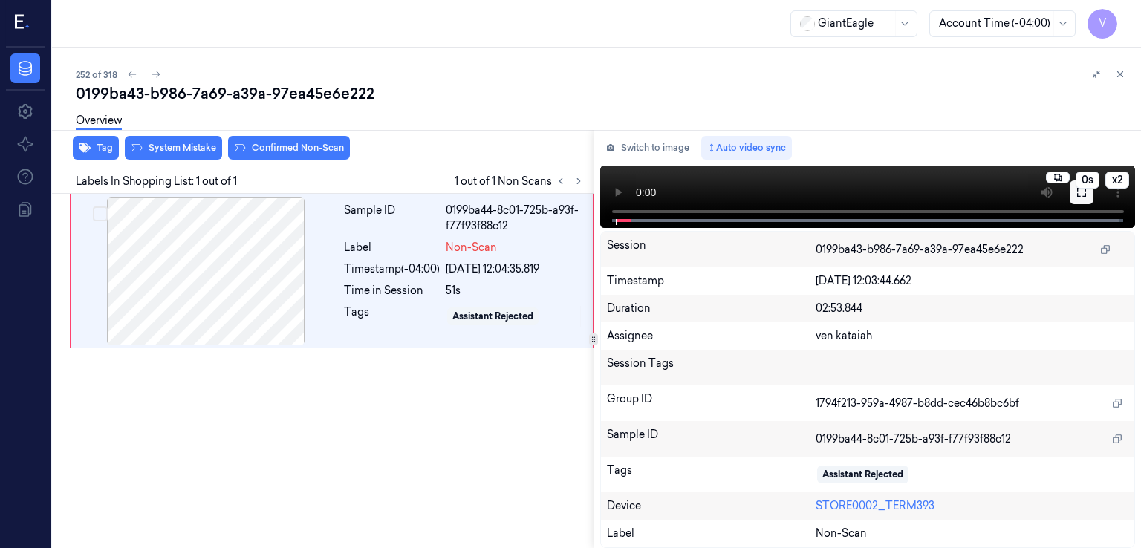
click at [1082, 198] on icon at bounding box center [1082, 192] width 12 height 12
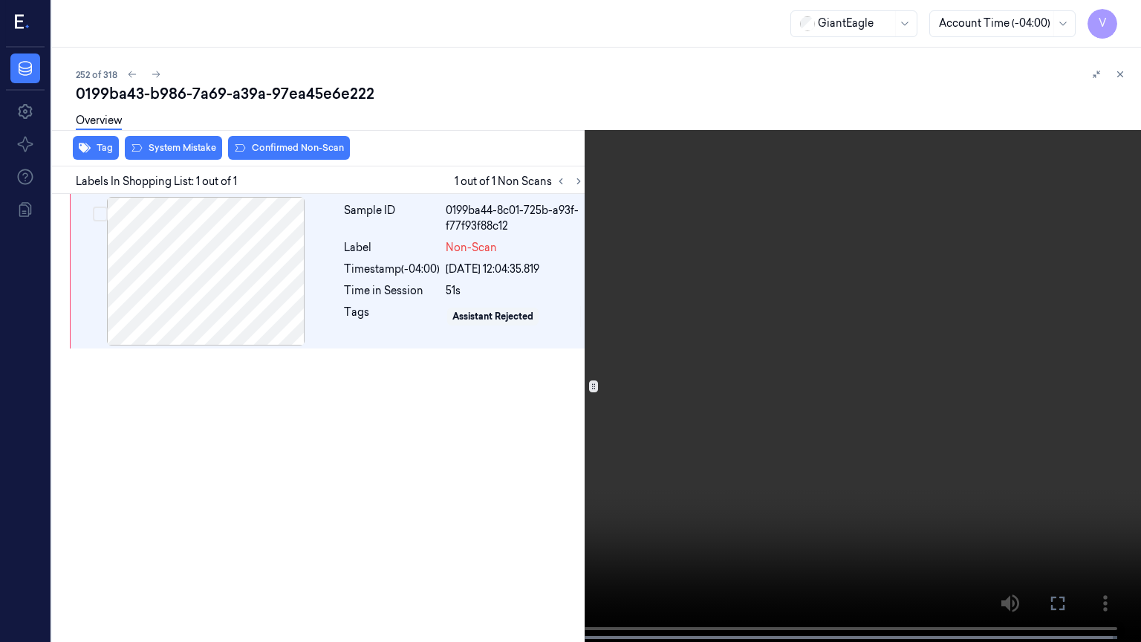
click at [0, 0] on button at bounding box center [0, 0] width 0 height 0
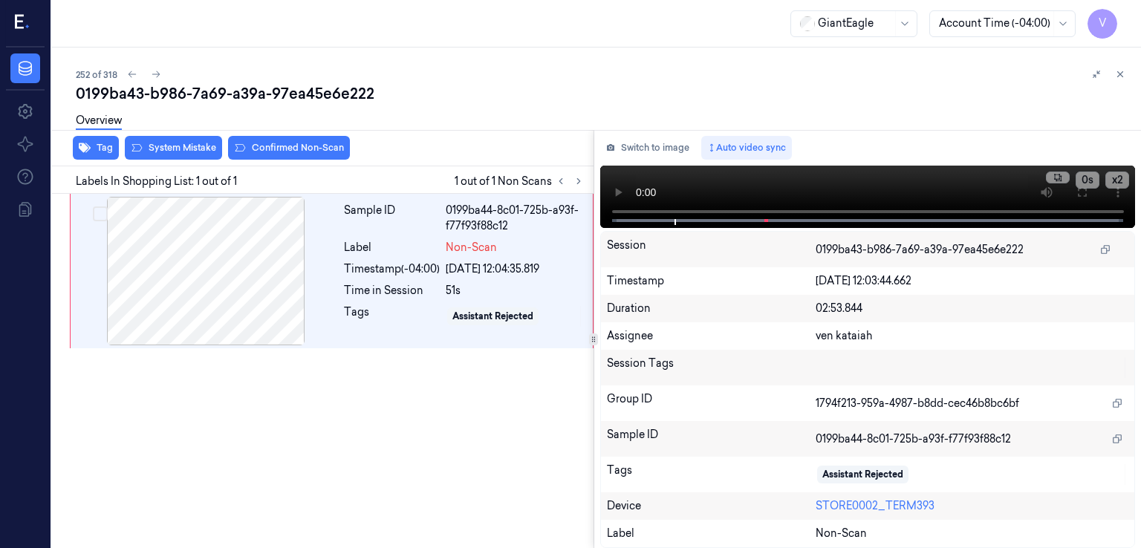
drag, startPoint x: 642, startPoint y: 154, endPoint x: 588, endPoint y: 184, distance: 62.2
click at [642, 153] on button "Switch to image" at bounding box center [647, 148] width 95 height 24
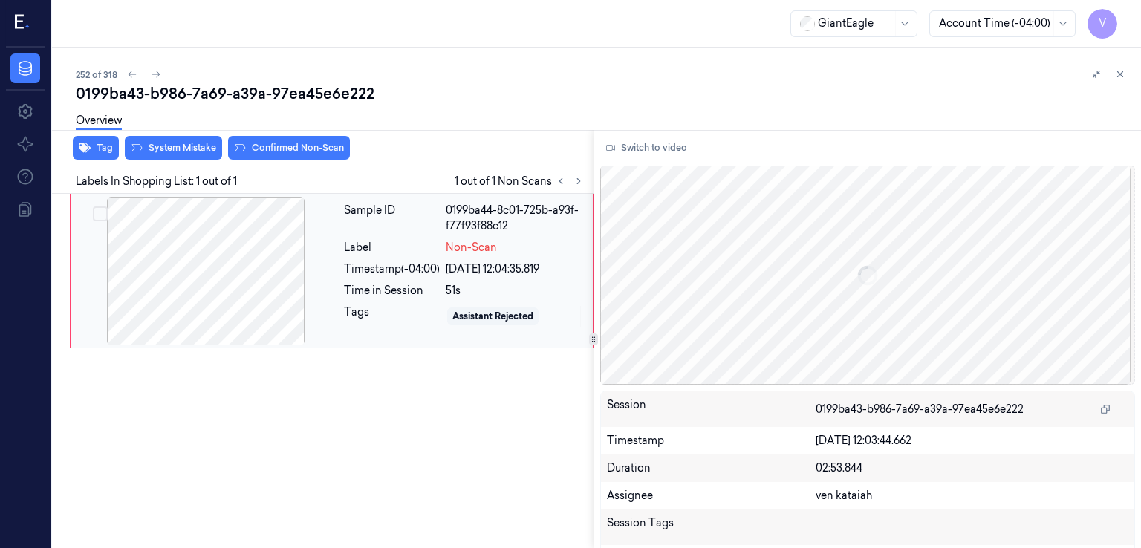
click at [430, 246] on div "Label" at bounding box center [392, 248] width 96 height 16
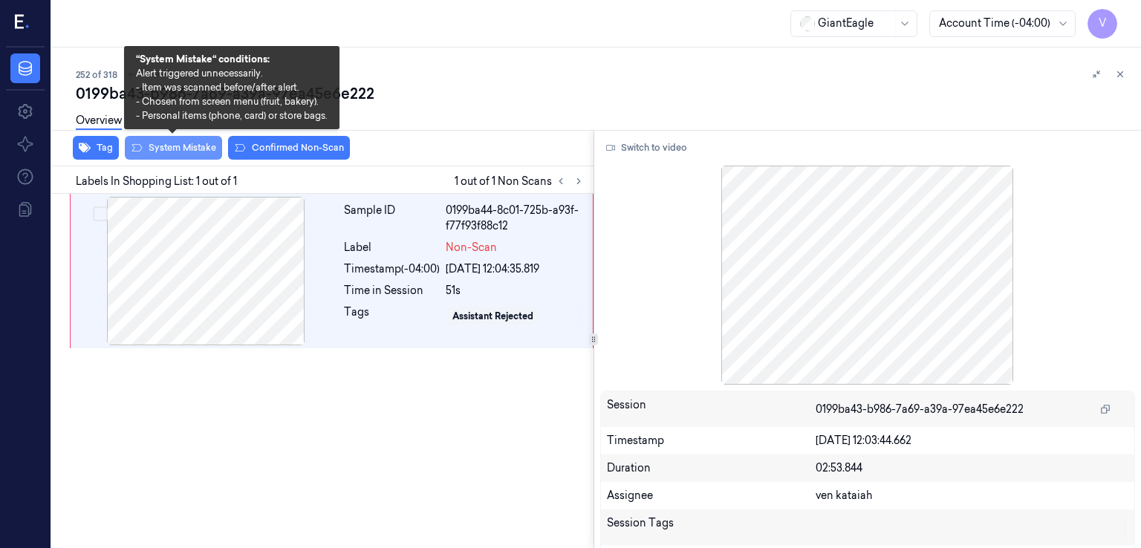
click at [214, 152] on button "System Mistake" at bounding box center [173, 148] width 97 height 24
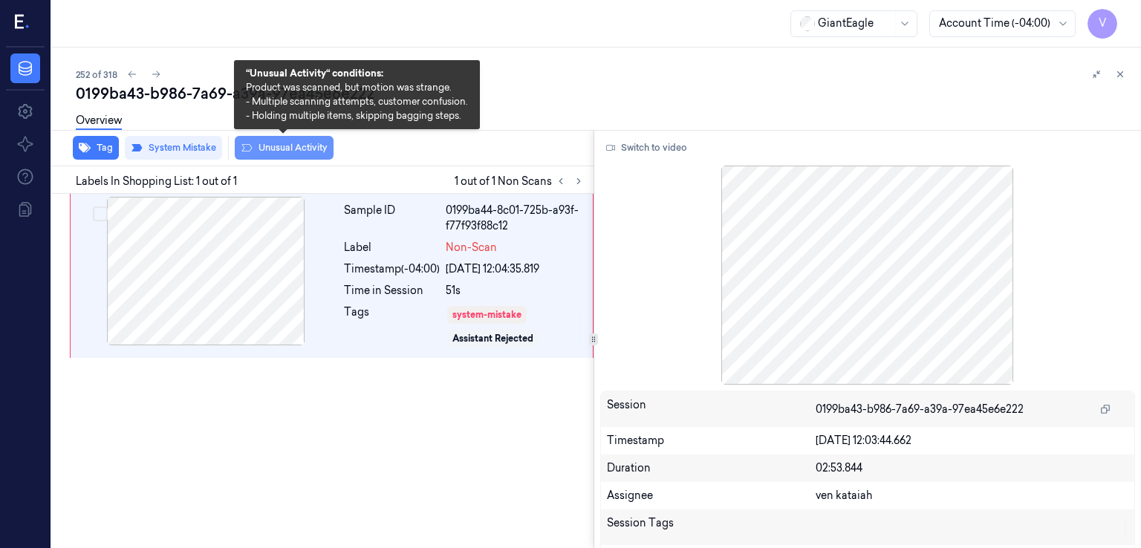
click at [279, 145] on button "Unusual Activity" at bounding box center [284, 148] width 99 height 24
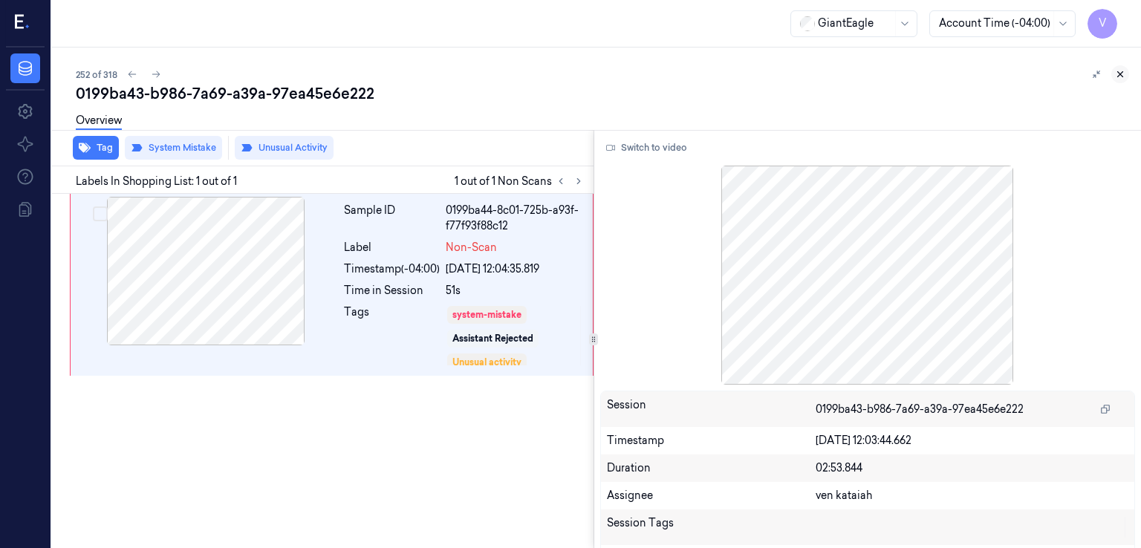
click at [1126, 75] on button at bounding box center [1120, 74] width 18 height 18
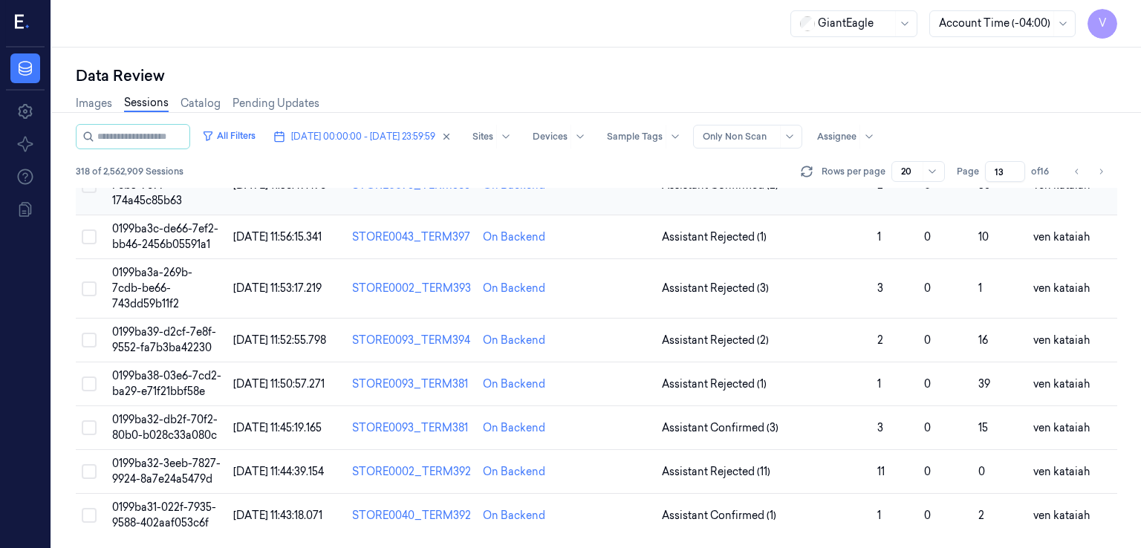
scroll to position [549, 0]
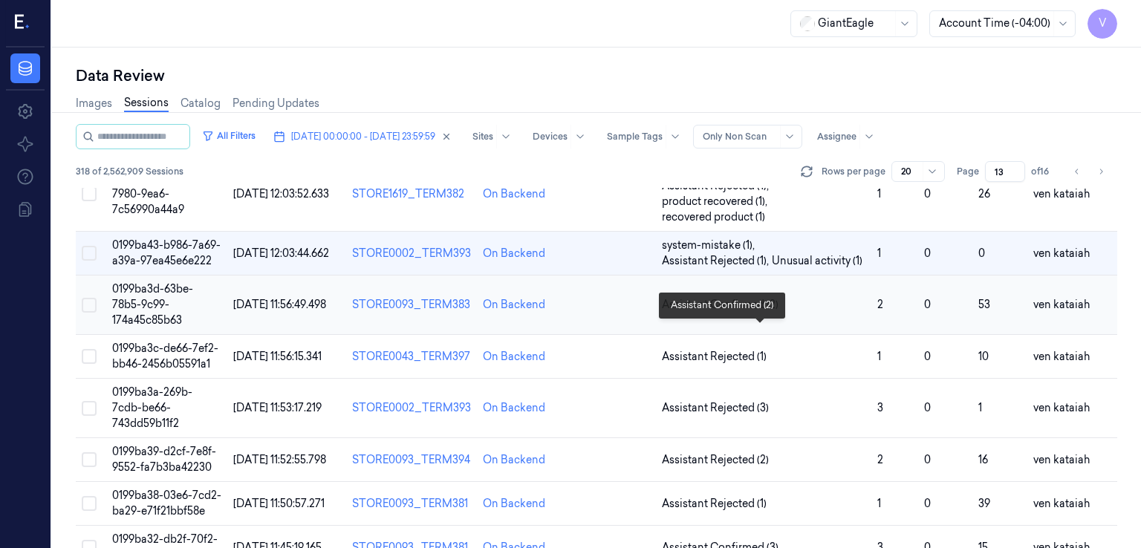
click at [729, 313] on span "Assistant Confirmed (2)" at bounding box center [720, 305] width 117 height 16
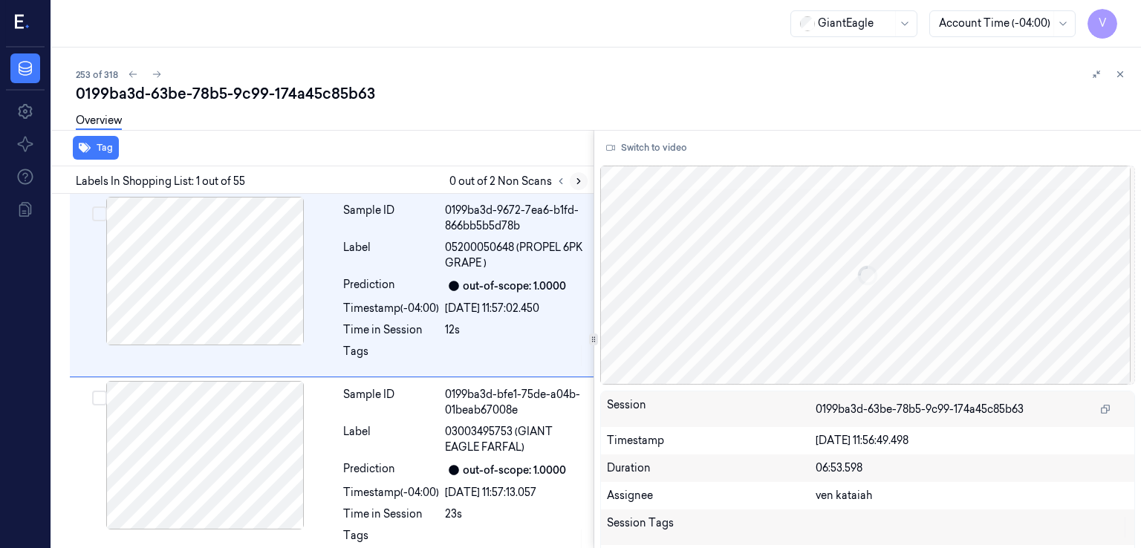
click at [580, 176] on icon at bounding box center [579, 181] width 10 height 10
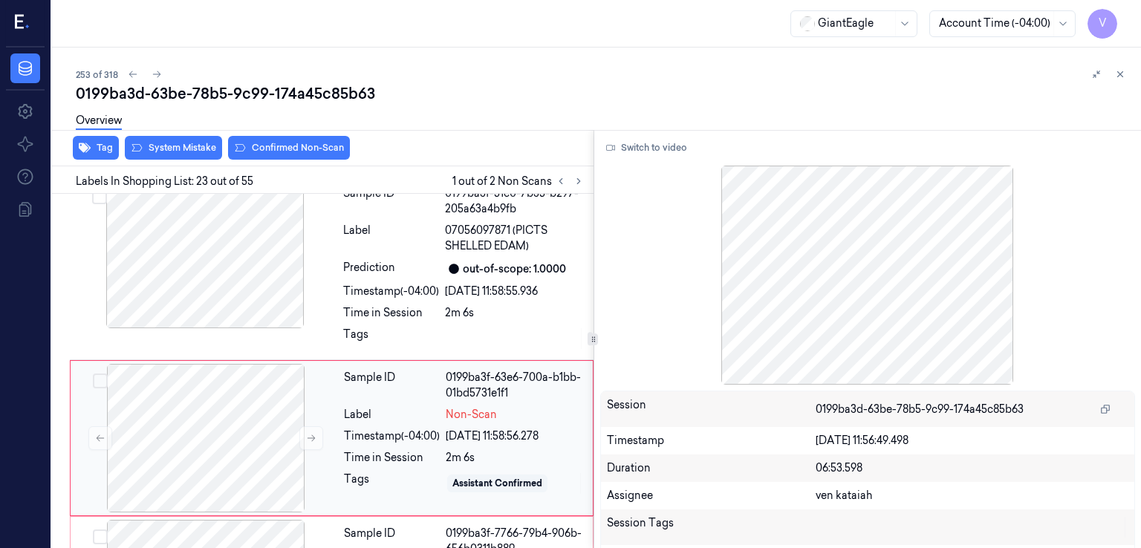
scroll to position [3947, 0]
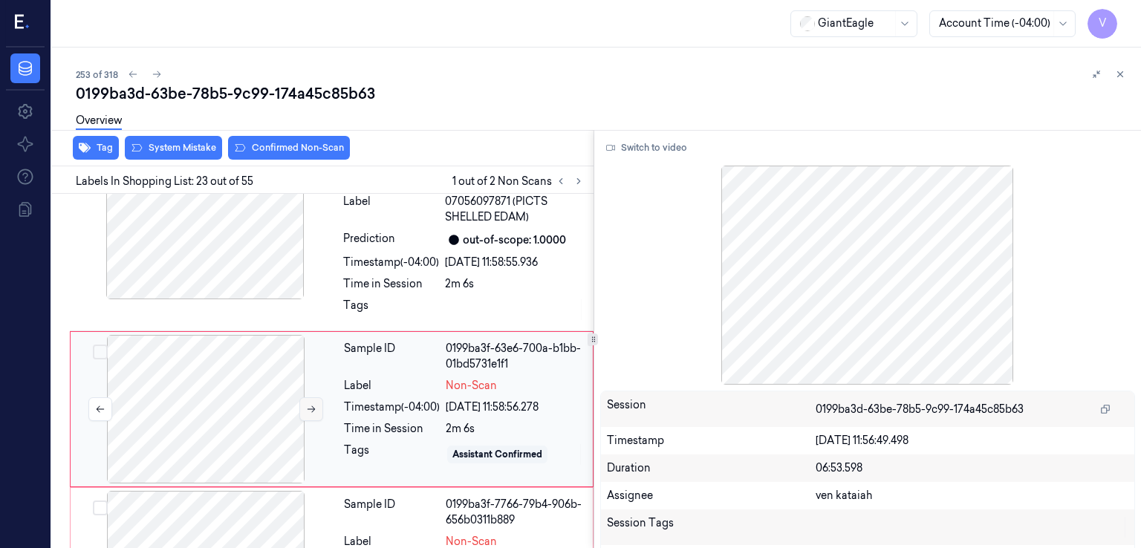
click at [309, 406] on icon at bounding box center [312, 409] width 8 height 7
click at [423, 298] on div "Tags" at bounding box center [391, 310] width 96 height 24
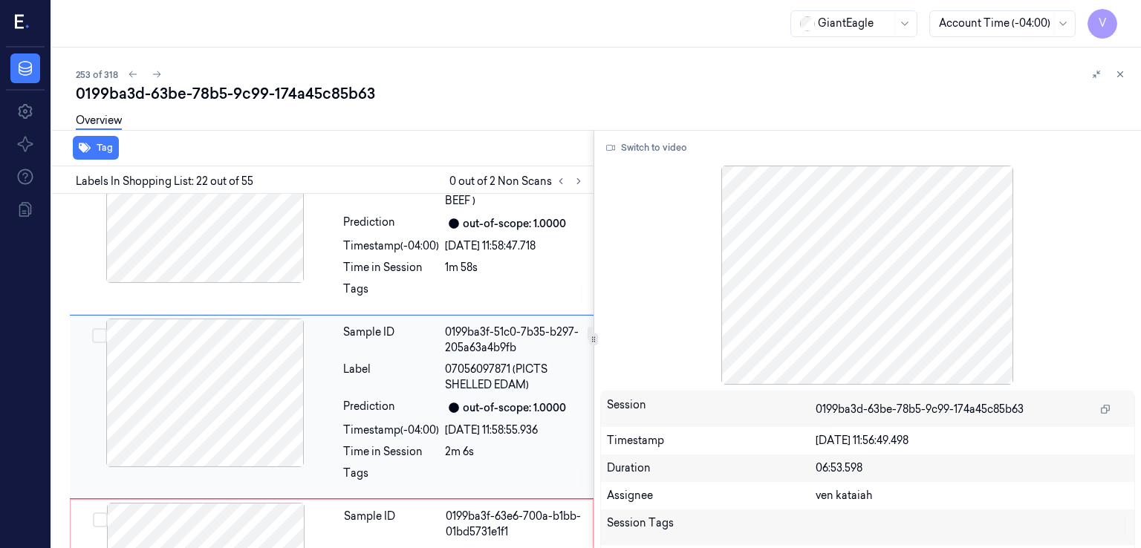
scroll to position [3777, 0]
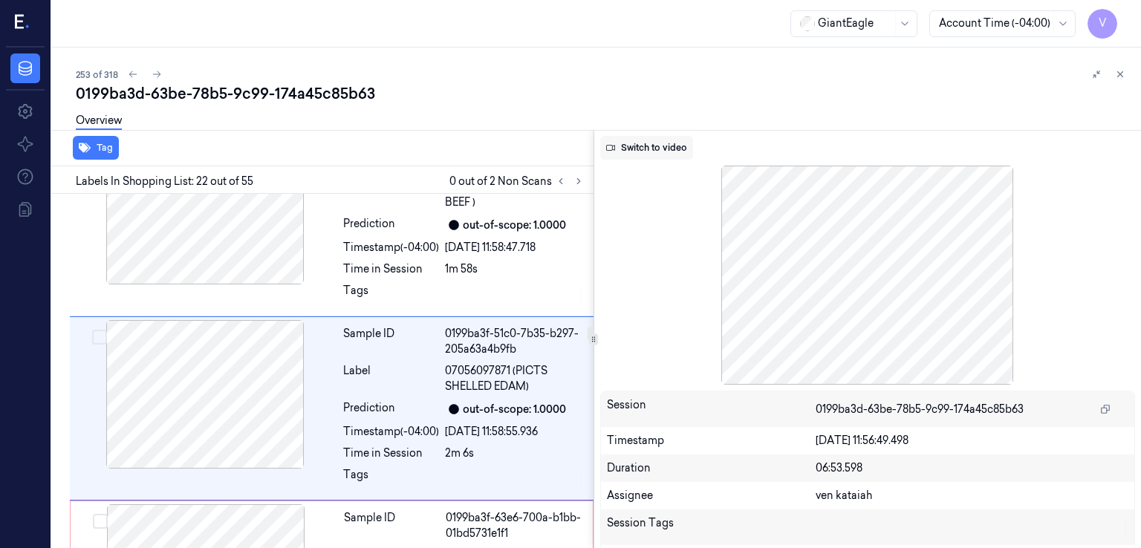
click at [651, 146] on button "Switch to video" at bounding box center [646, 148] width 93 height 24
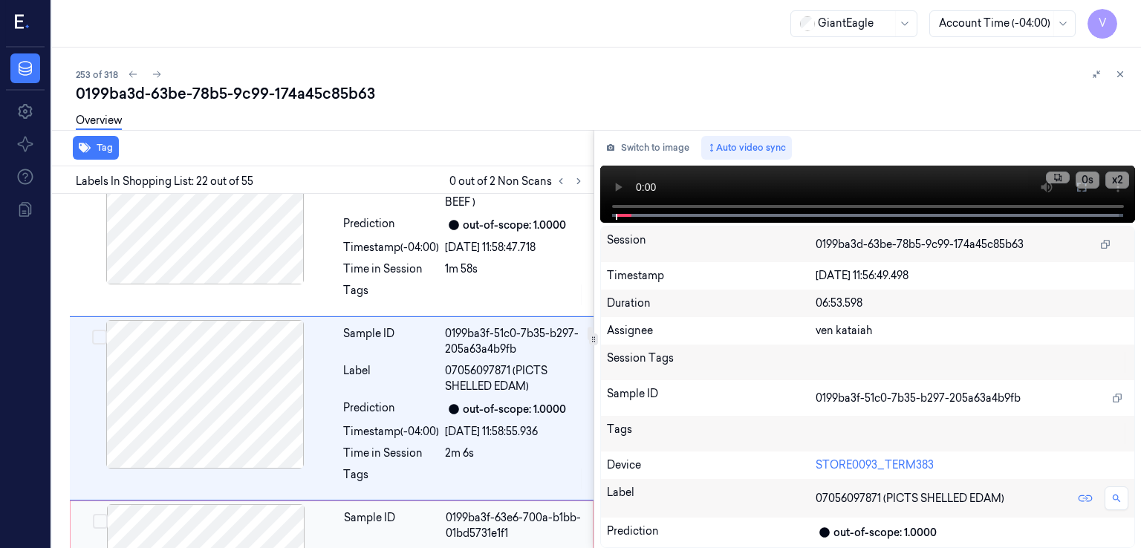
click at [487, 510] on div "0199ba3f-63e6-700a-b1bb-01bd5731e1f1" at bounding box center [515, 525] width 138 height 31
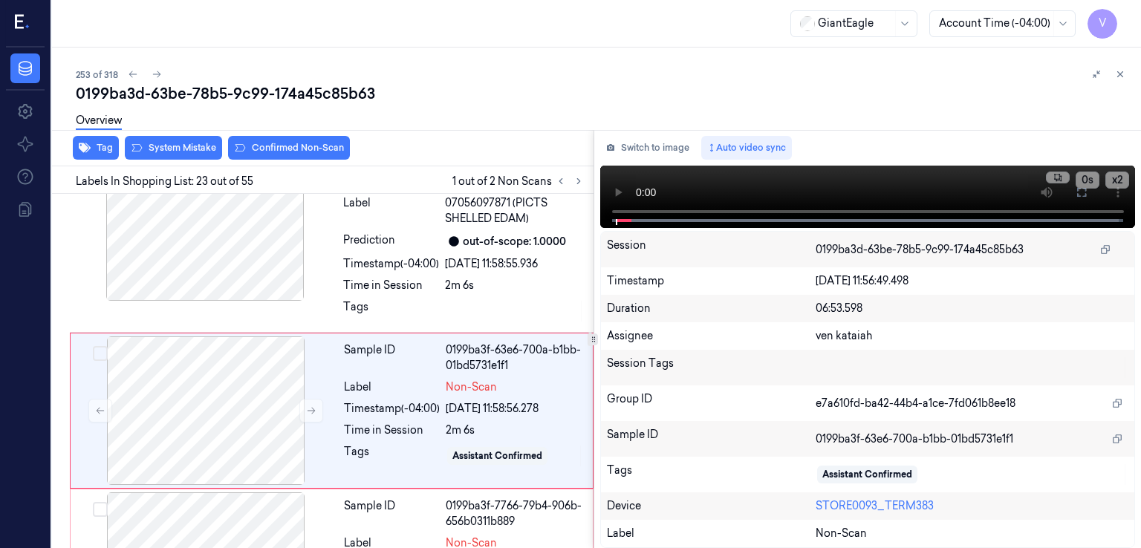
scroll to position [3947, 0]
click at [196, 140] on div "Overview" at bounding box center [603, 123] width 1054 height 38
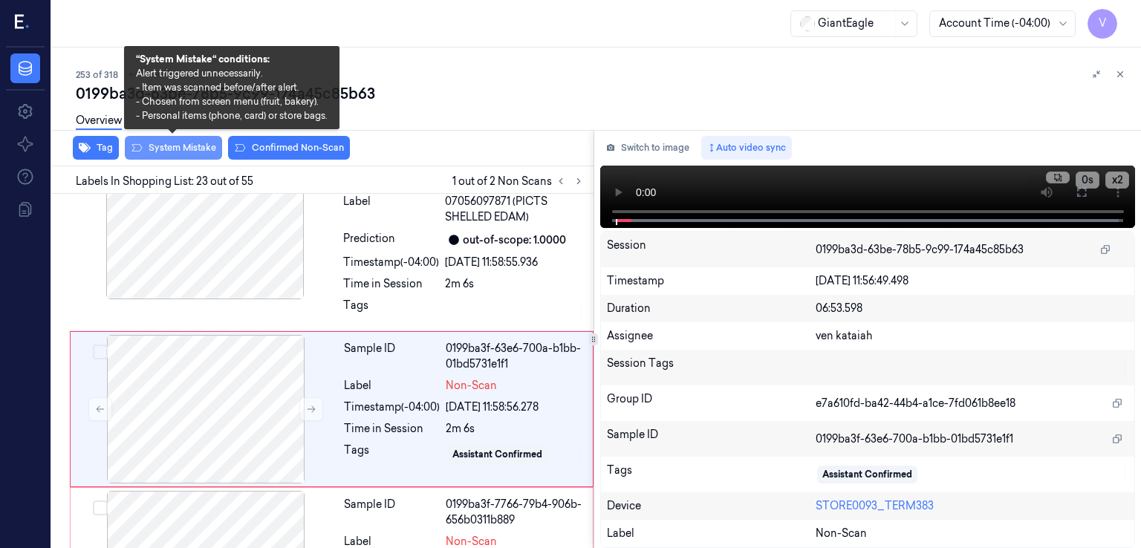
click at [195, 149] on button "System Mistake" at bounding box center [173, 148] width 97 height 24
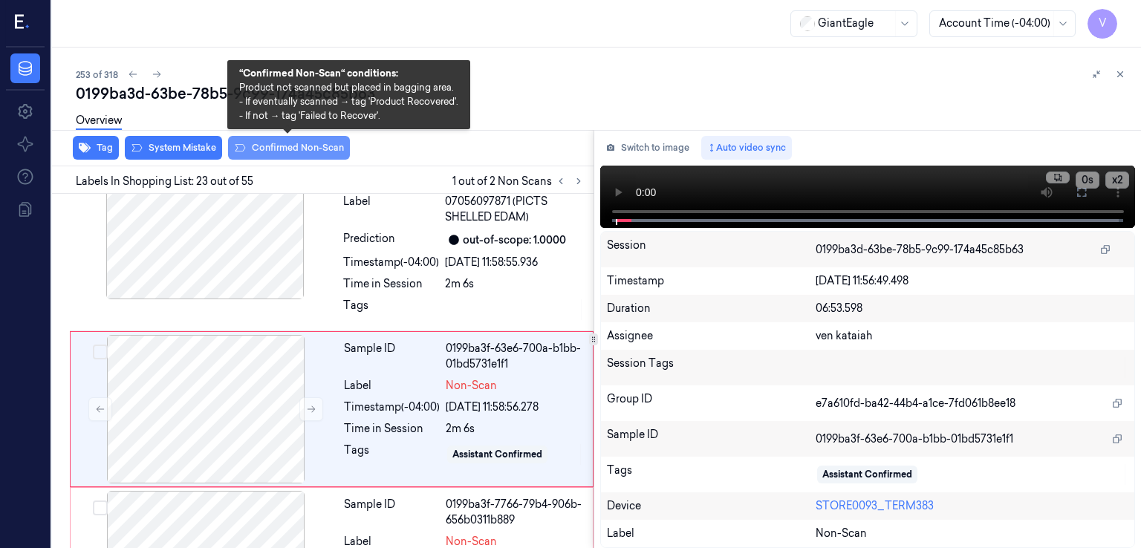
scroll to position [3951, 0]
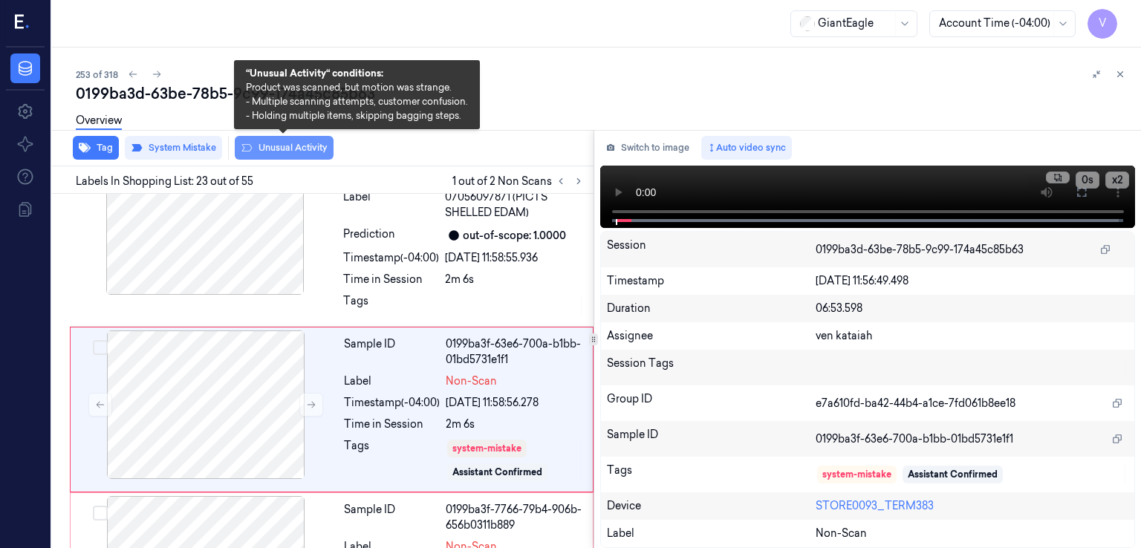
click at [297, 149] on button "Unusual Activity" at bounding box center [284, 148] width 99 height 24
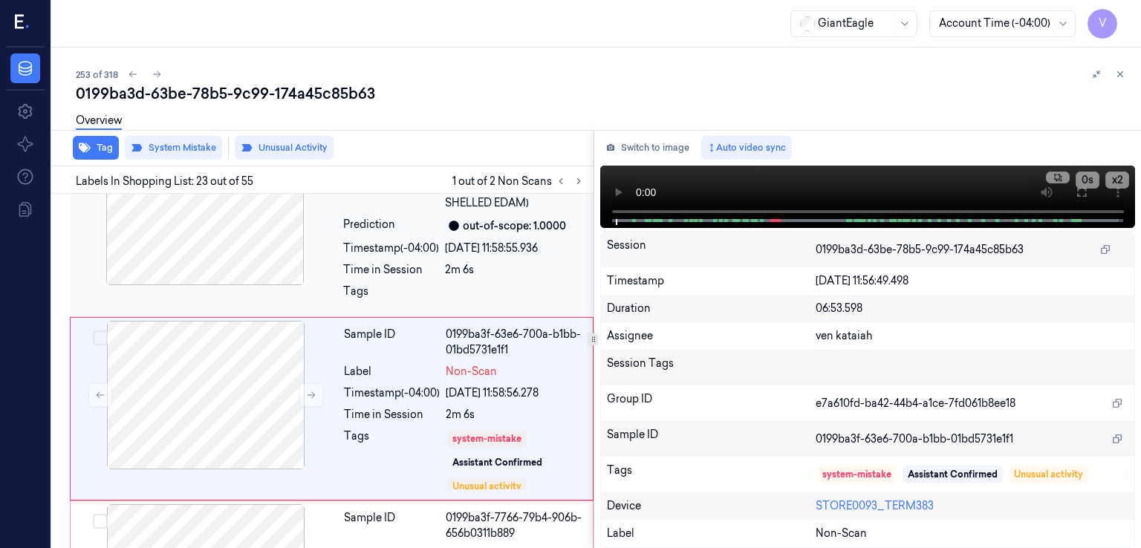
click at [505, 284] on div at bounding box center [515, 296] width 140 height 24
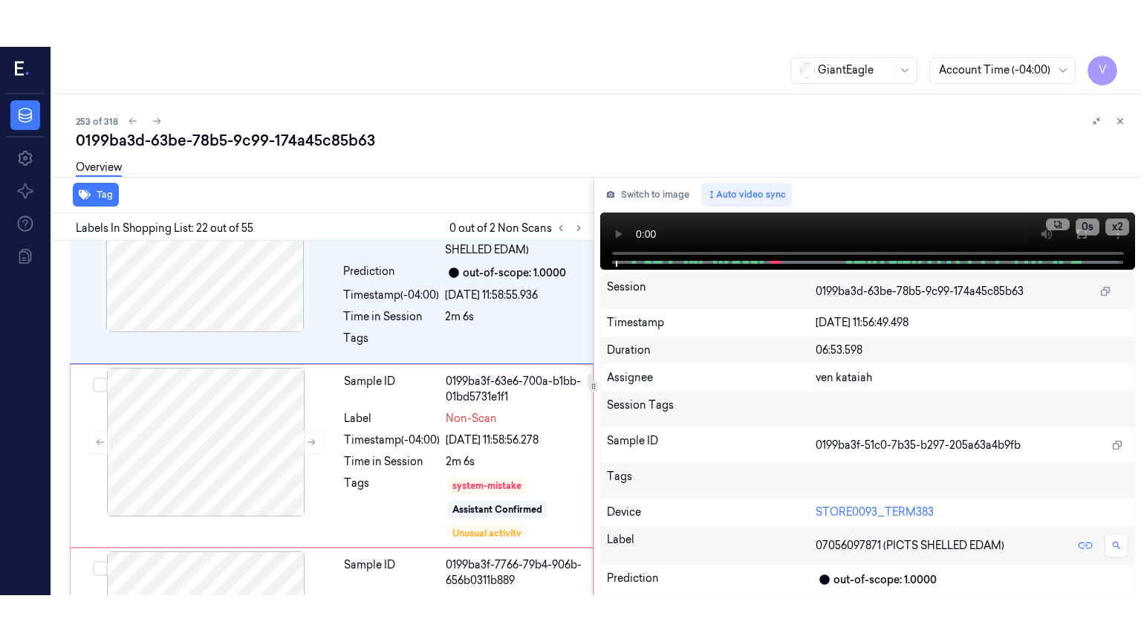
scroll to position [3777, 0]
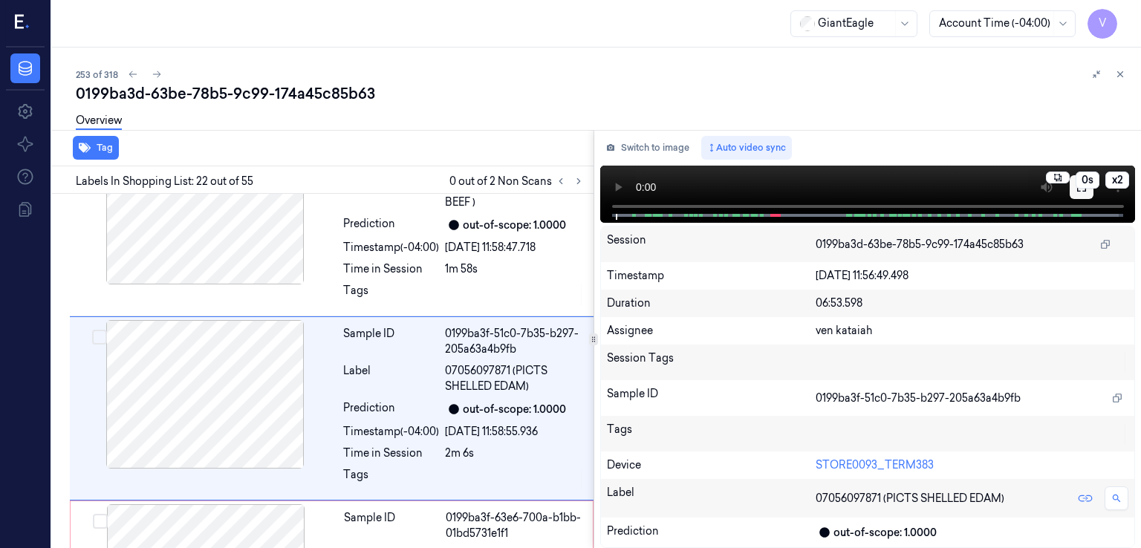
click at [1082, 191] on icon at bounding box center [1082, 187] width 12 height 12
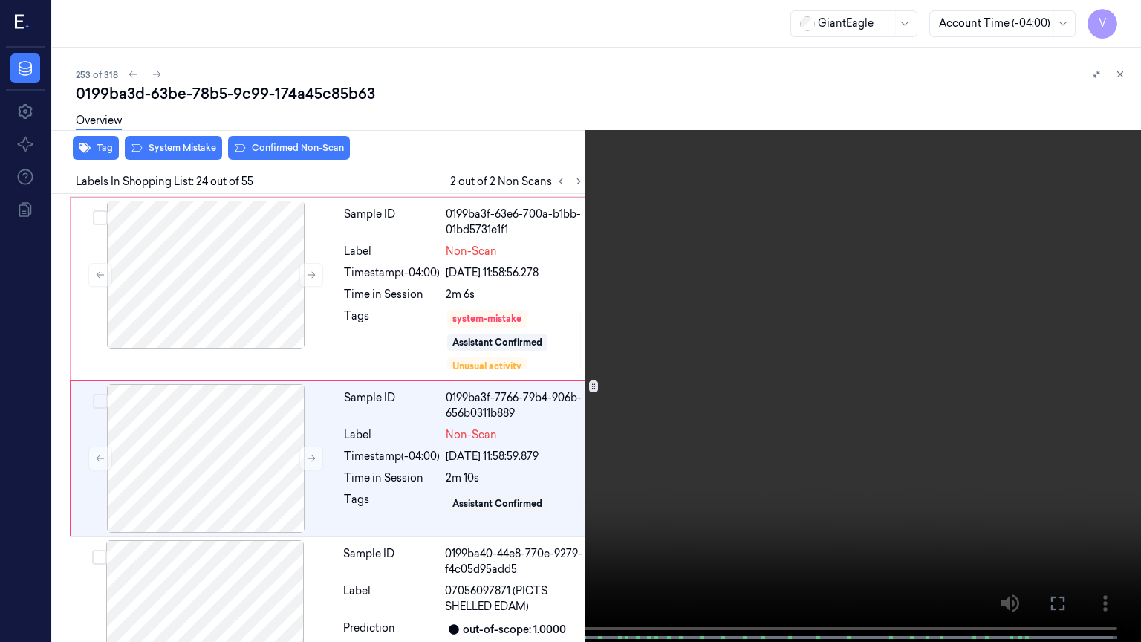
scroll to position [4083, 0]
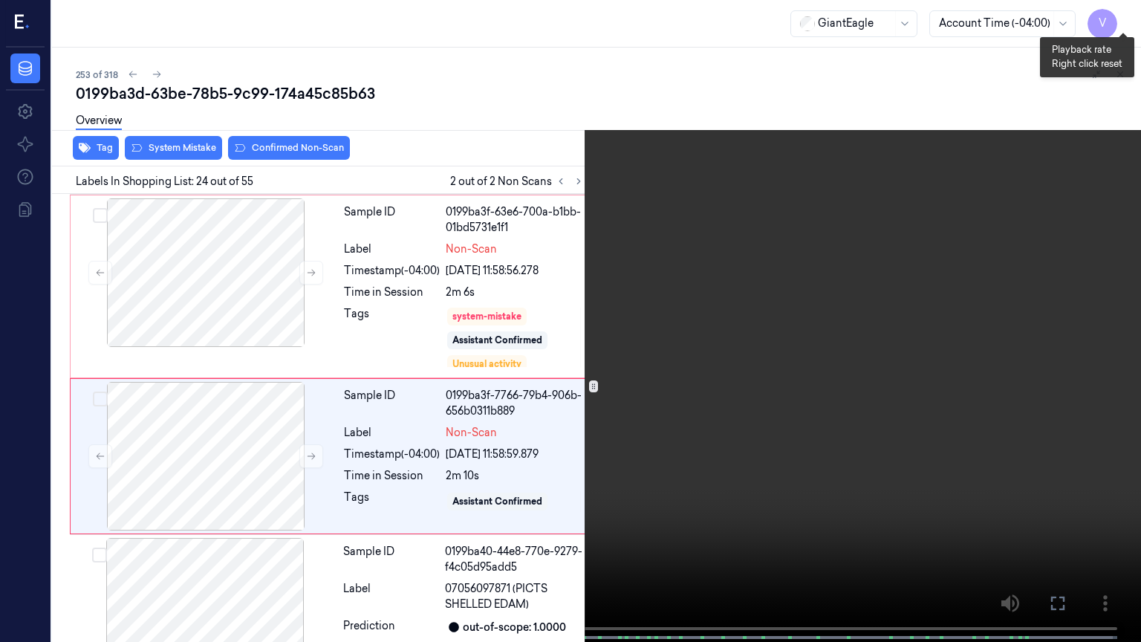
click at [1125, 12] on button "x 2" at bounding box center [1123, 18] width 24 height 24
click at [1117, 17] on button "x 4" at bounding box center [1123, 18] width 24 height 24
click at [1117, 17] on button "x 1" at bounding box center [1123, 18] width 24 height 24
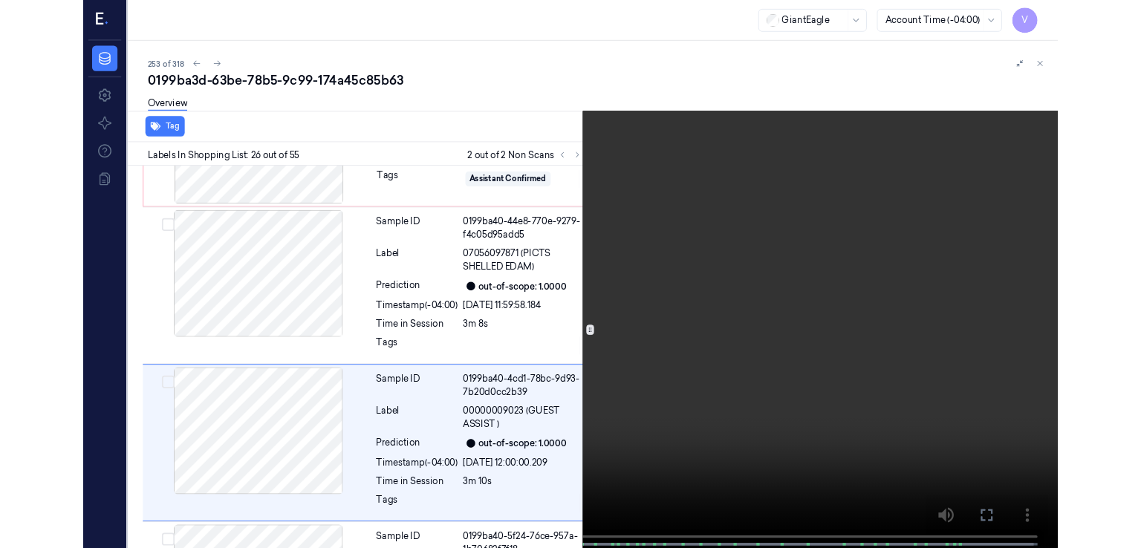
scroll to position [4437, 0]
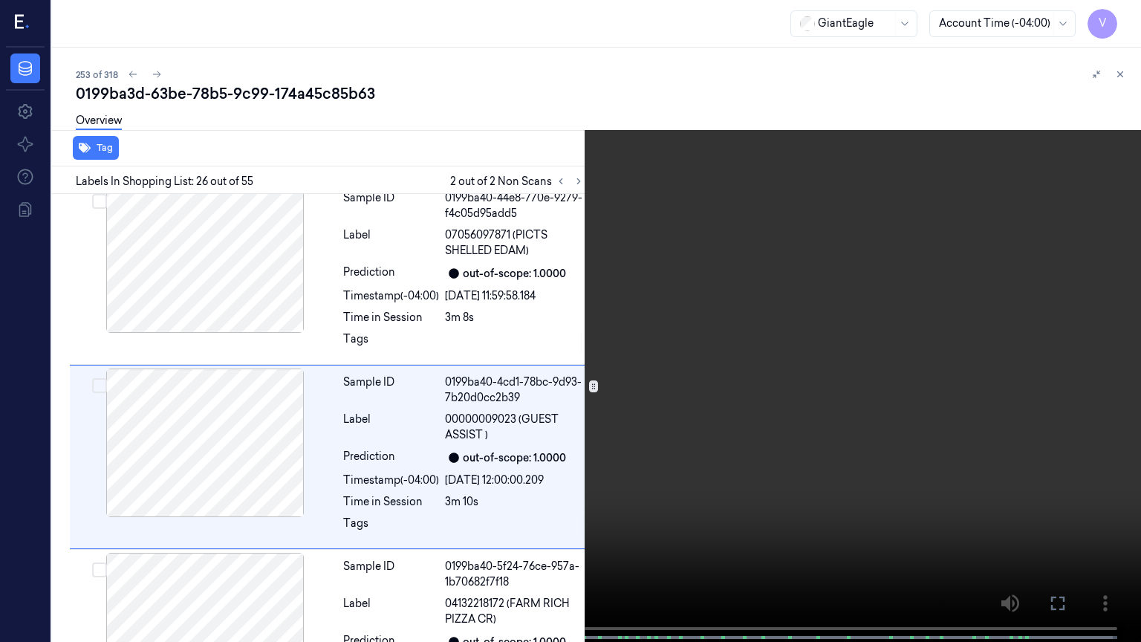
click at [0, 0] on icon at bounding box center [0, 0] width 0 height 0
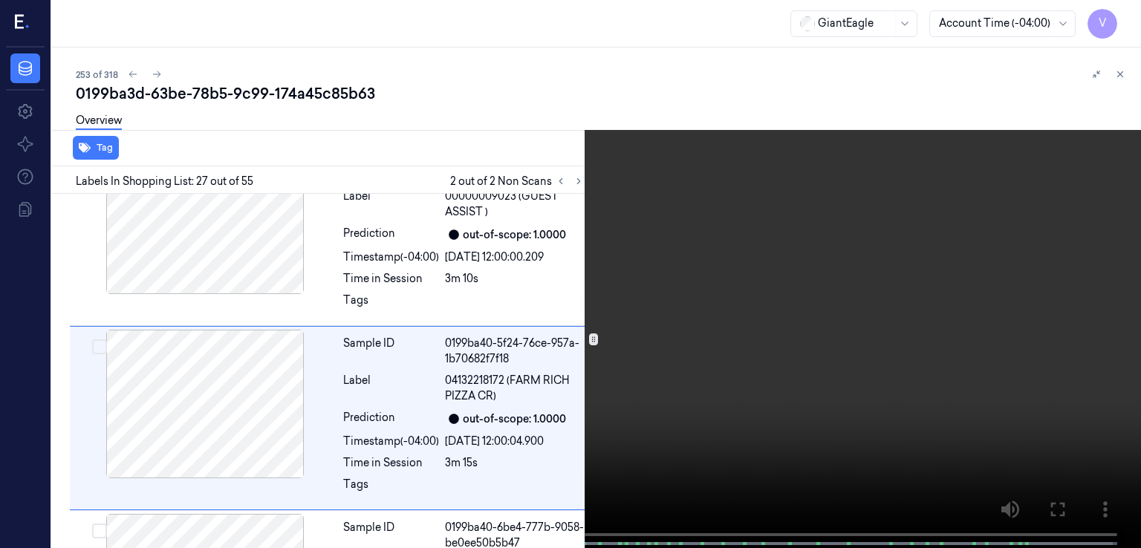
scroll to position [4668, 0]
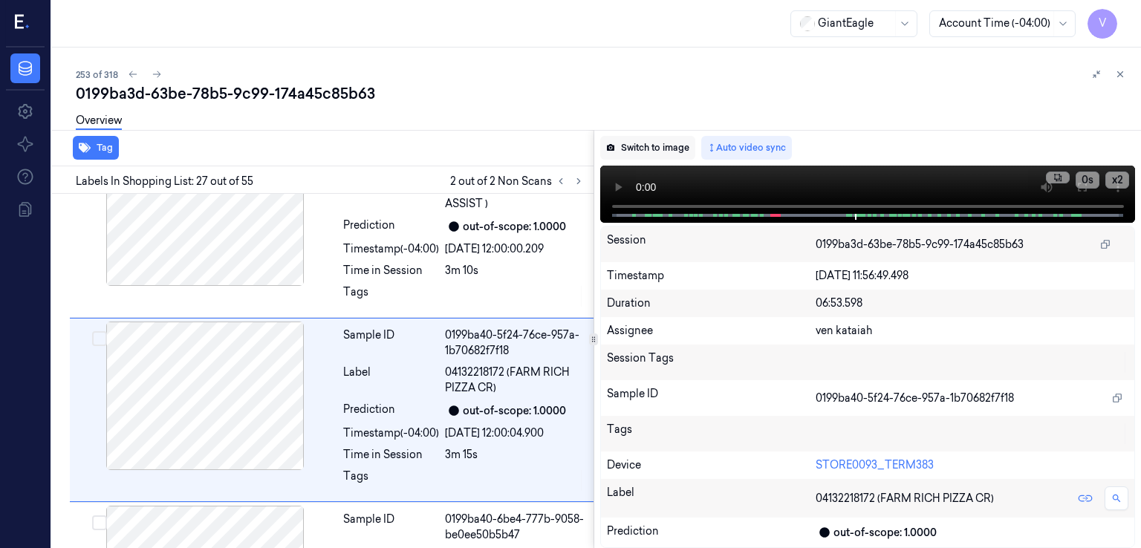
click at [638, 144] on button "Switch to image" at bounding box center [647, 148] width 95 height 24
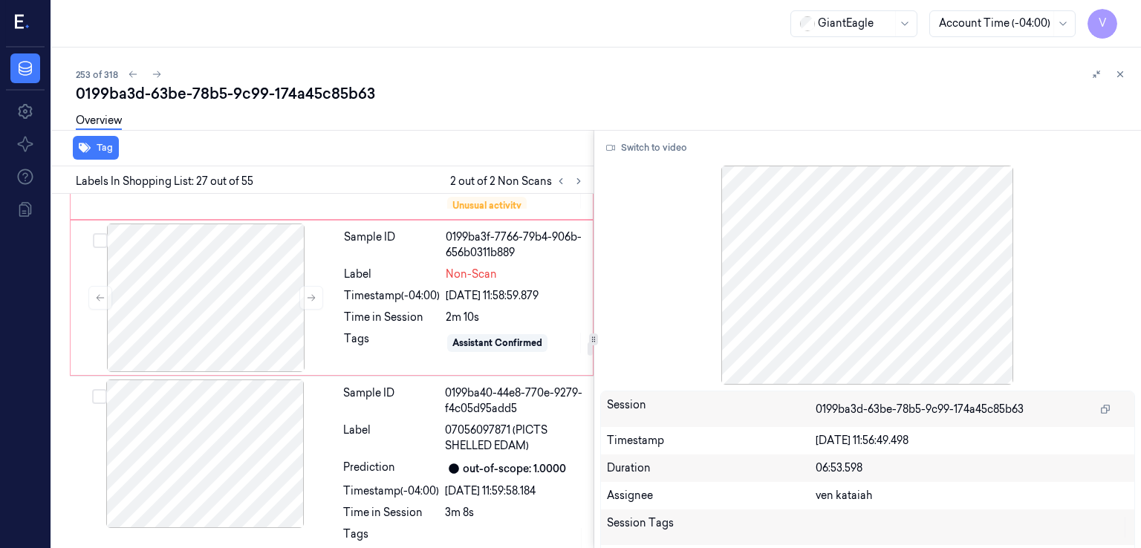
scroll to position [4222, 0]
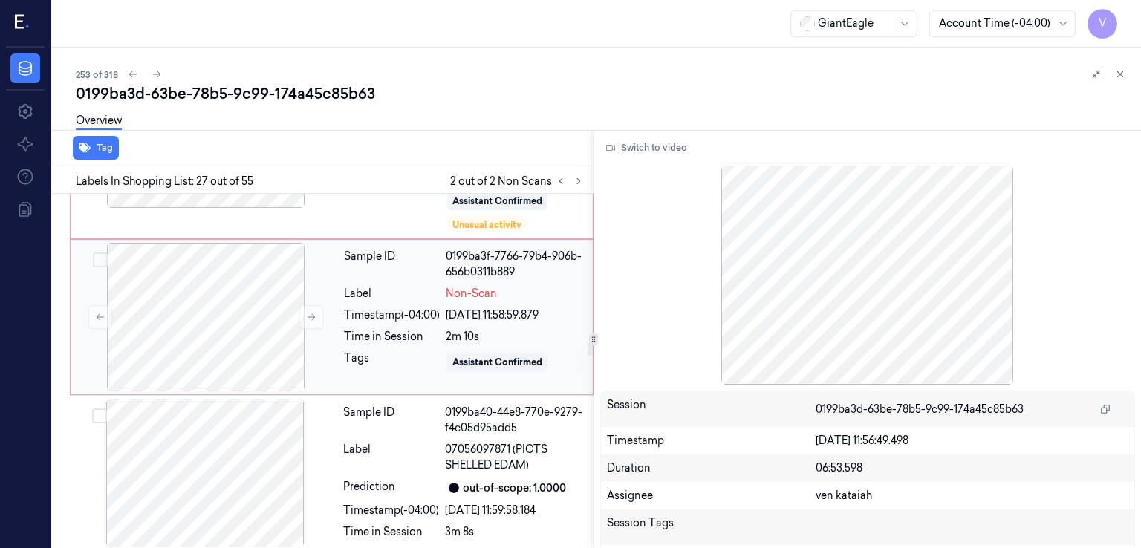
click at [473, 329] on div "2m 10s" at bounding box center [515, 337] width 138 height 16
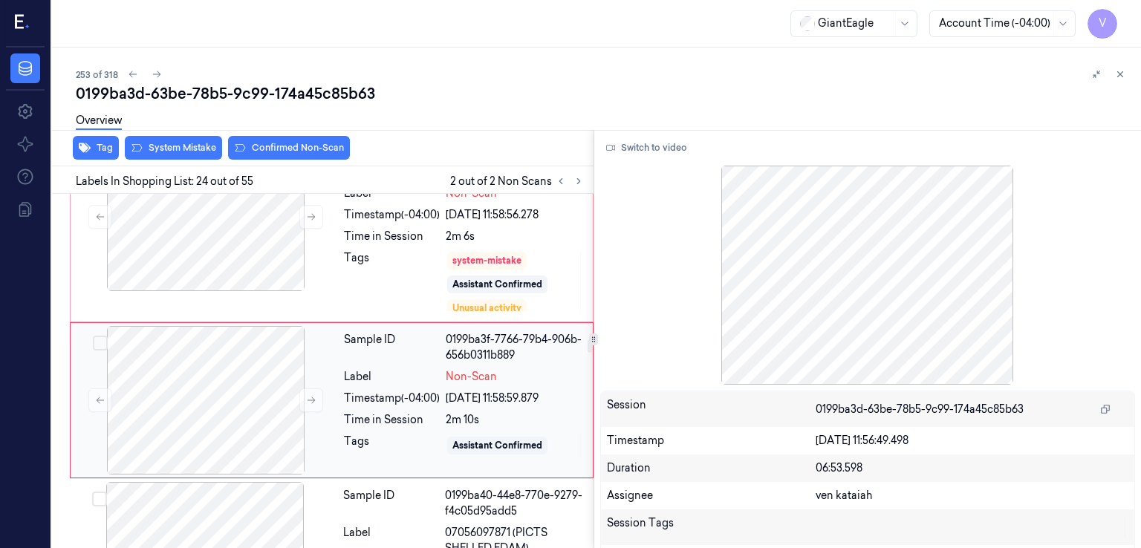
scroll to position [4130, 0]
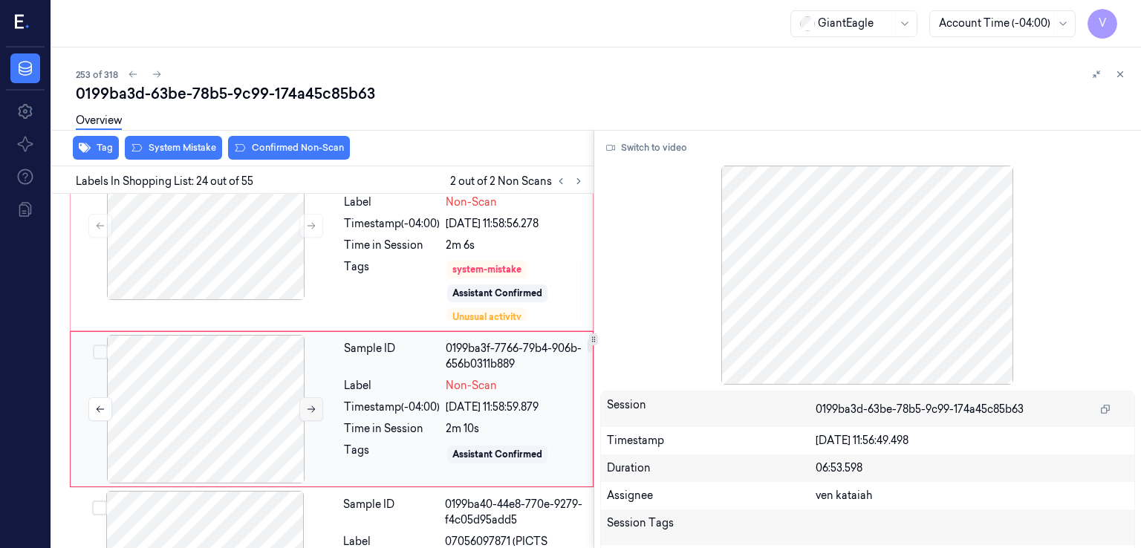
click at [311, 404] on icon at bounding box center [311, 409] width 10 height 10
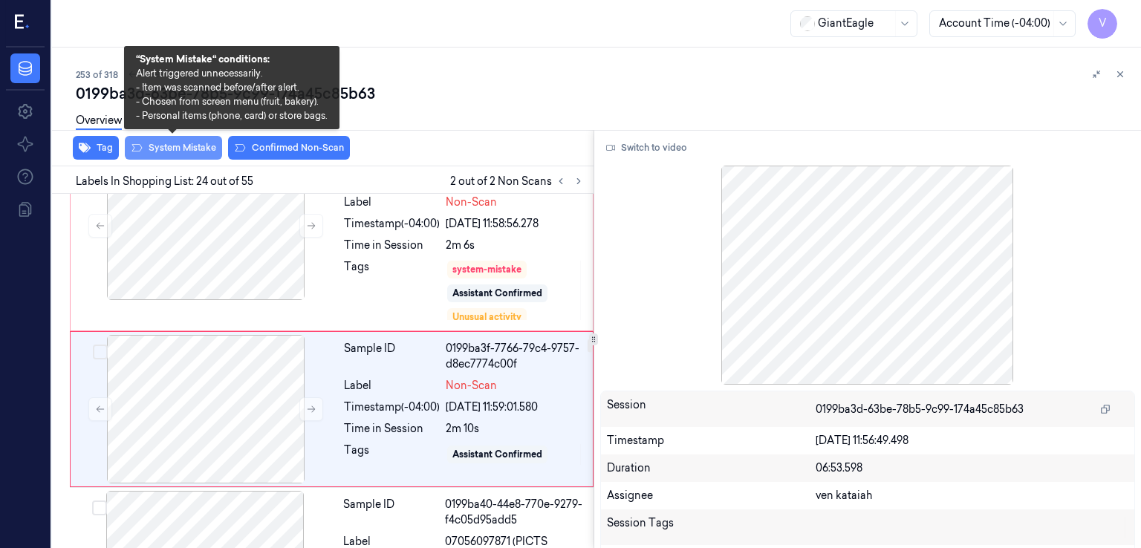
click at [196, 151] on button "System Mistake" at bounding box center [173, 148] width 97 height 24
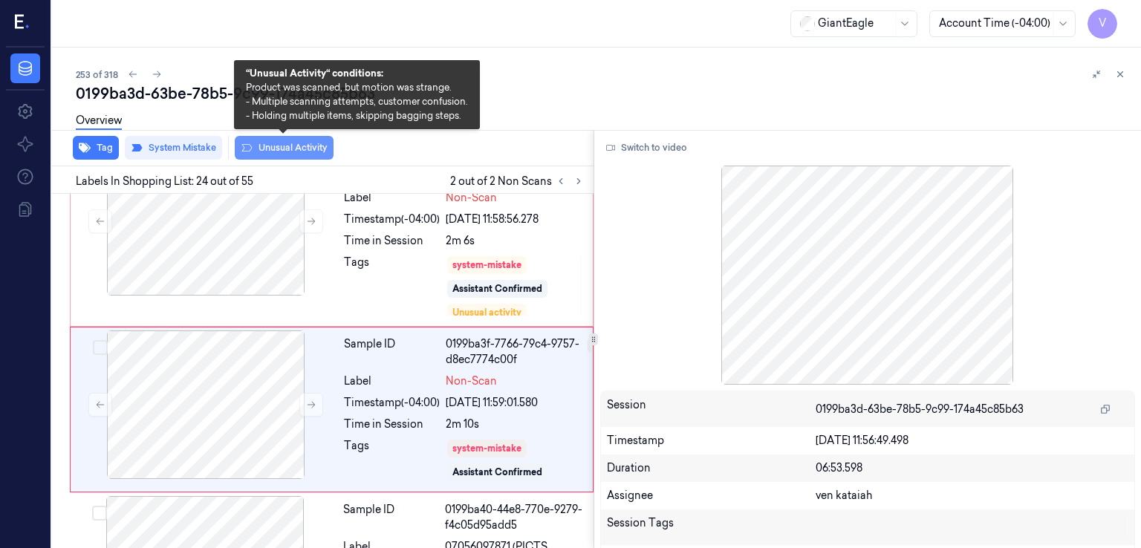
click at [291, 145] on button "Unusual Activity" at bounding box center [284, 148] width 99 height 24
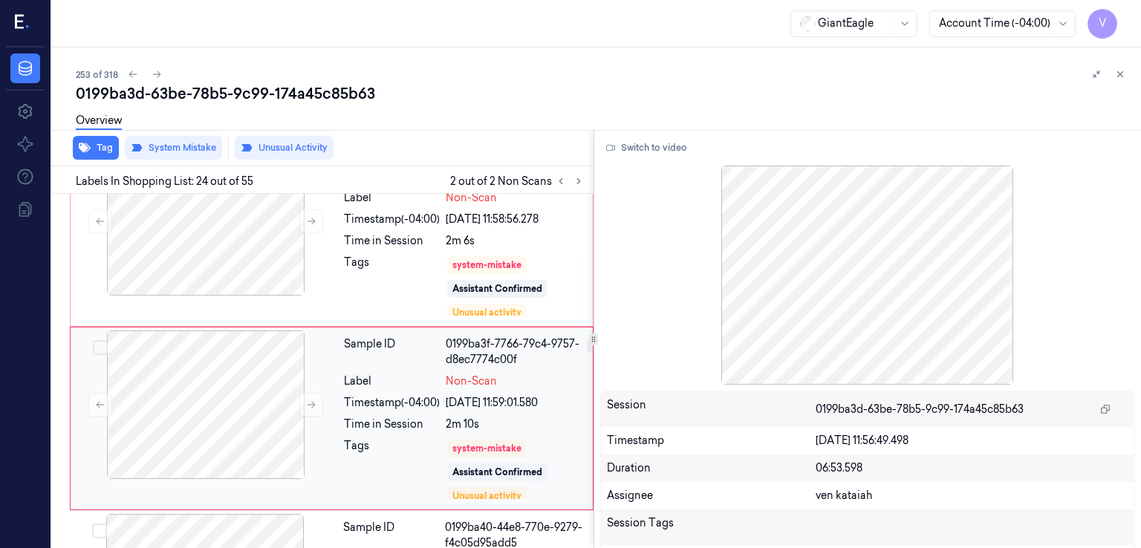
scroll to position [4144, 0]
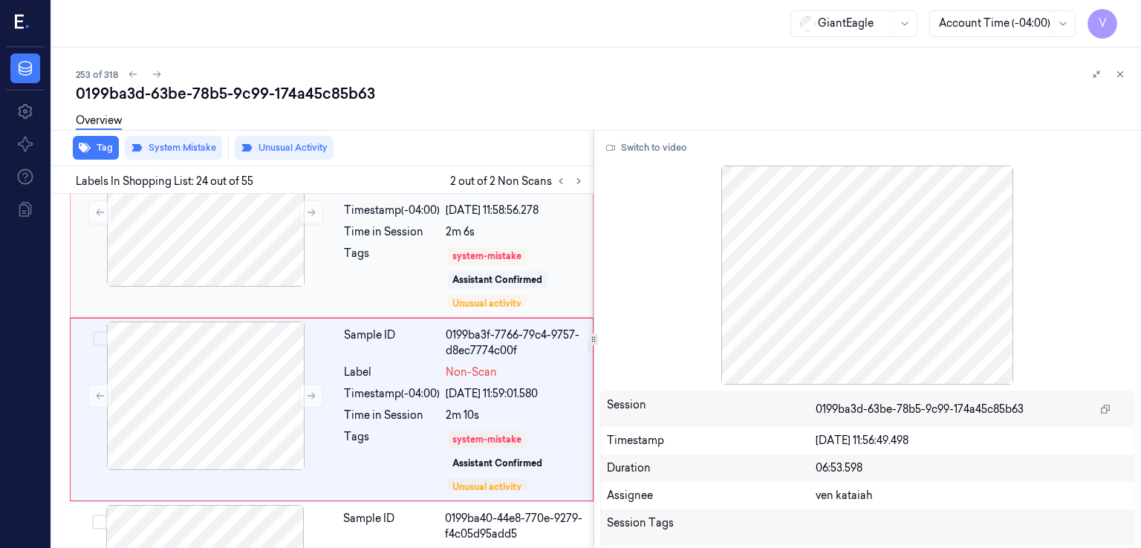
click at [351, 246] on div "Tags" at bounding box center [392, 277] width 96 height 62
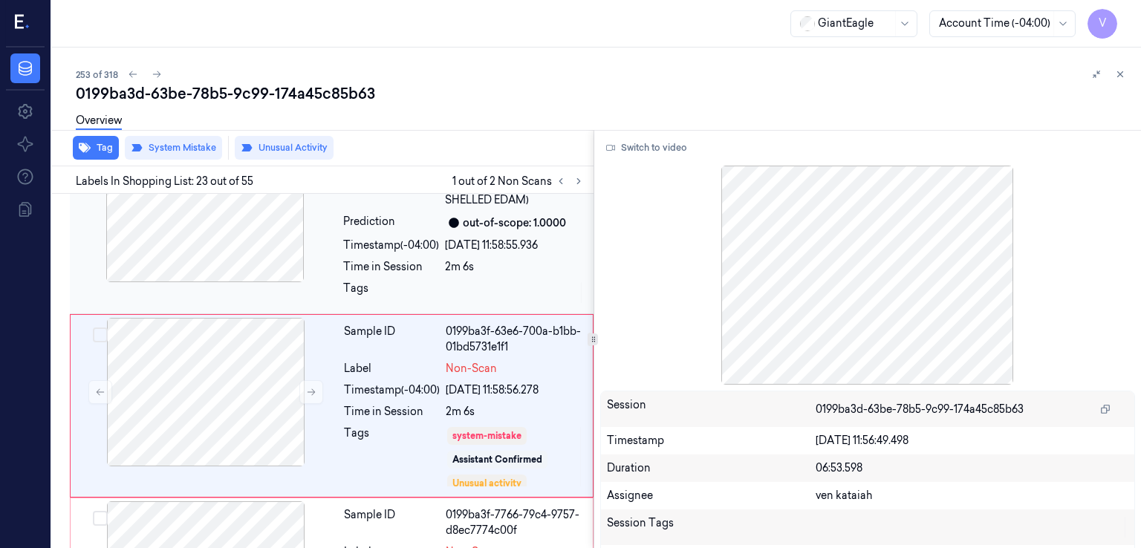
scroll to position [3961, 0]
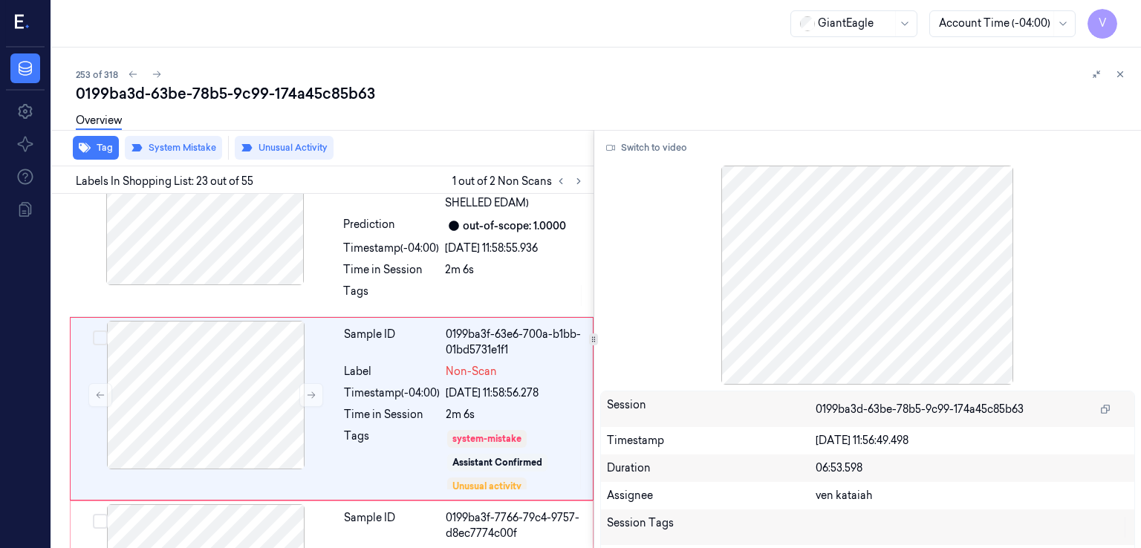
click at [1132, 77] on div "253 of 318 0199ba3d-63be-78b5-9c99-174a45c85b63 Overview Tag System Mistake Unu…" at bounding box center [596, 298] width 1089 height 501
click at [1122, 74] on icon at bounding box center [1120, 74] width 10 height 10
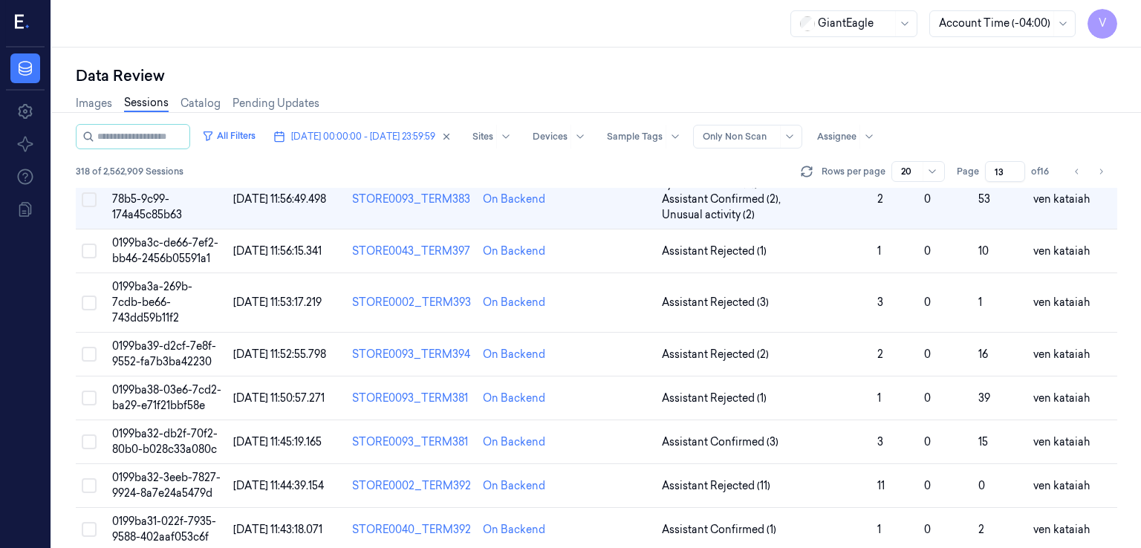
scroll to position [679, 0]
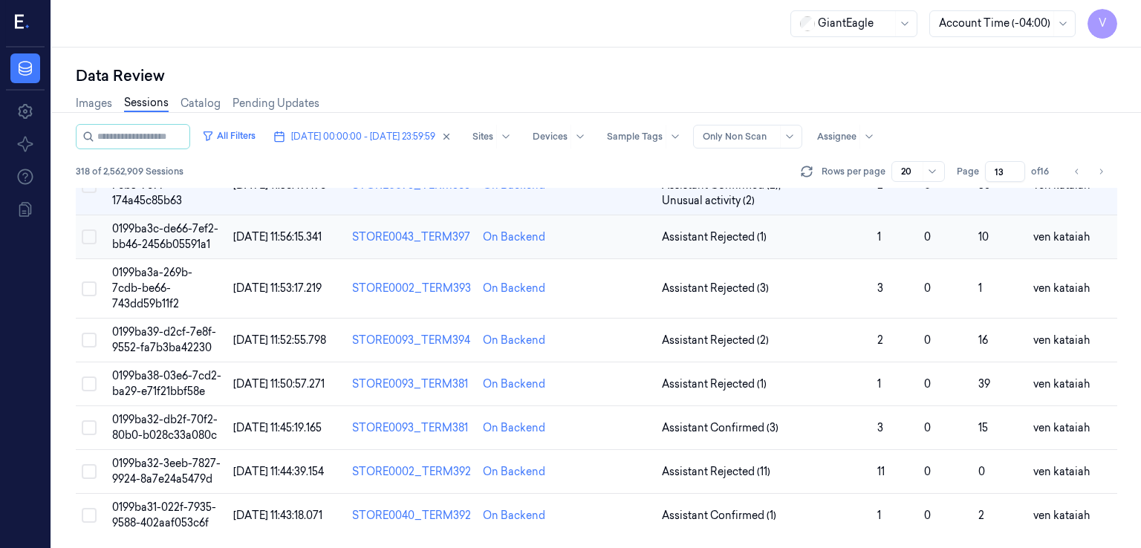
click at [753, 259] on td "Assistant Rejected (1)" at bounding box center [763, 237] width 215 height 44
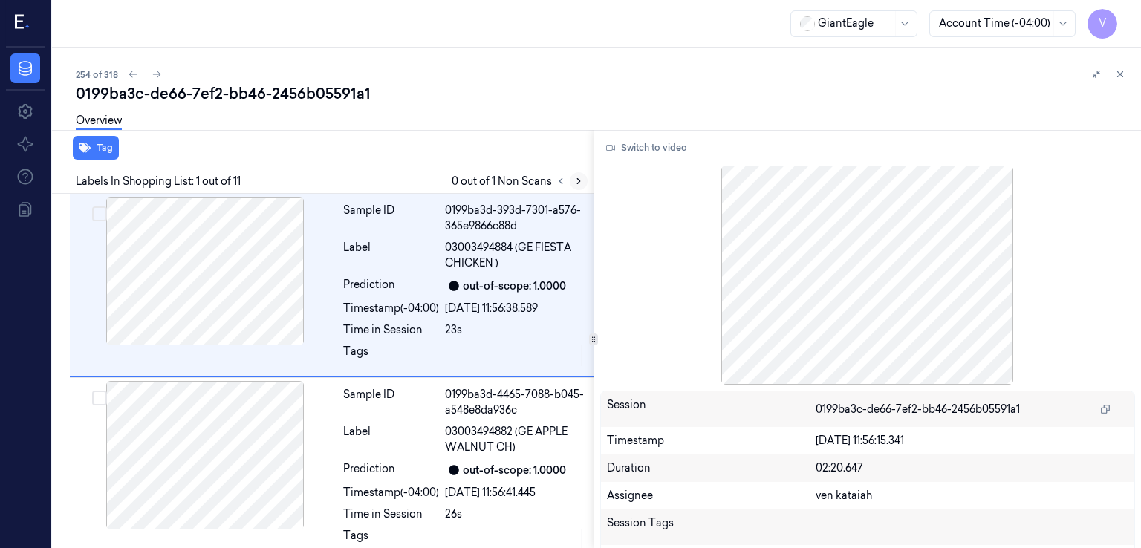
click at [581, 178] on icon at bounding box center [579, 181] width 10 height 10
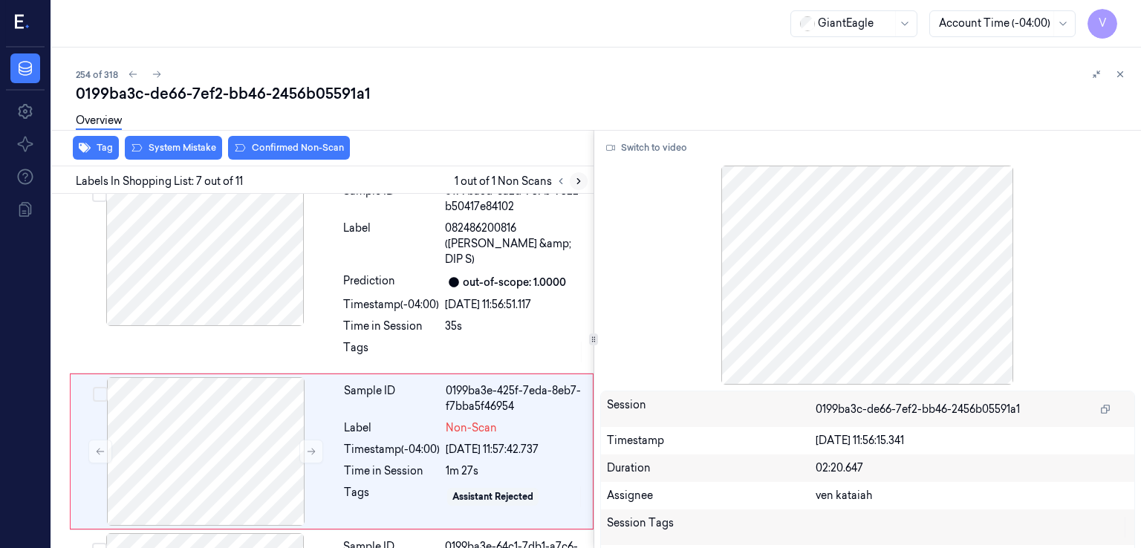
scroll to position [1004, 0]
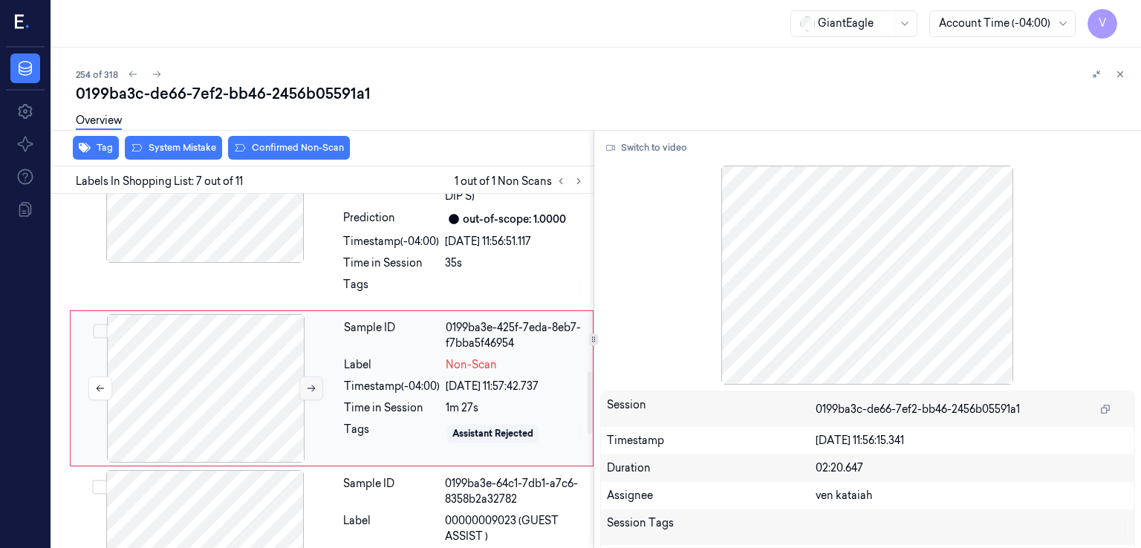
click at [309, 383] on icon at bounding box center [311, 388] width 10 height 10
click at [334, 264] on div "Sample ID 0199ba3d-6a2d-757b-9522-b50417e84102 Label 082486200816 (TF VEGGIES &…" at bounding box center [332, 211] width 524 height 200
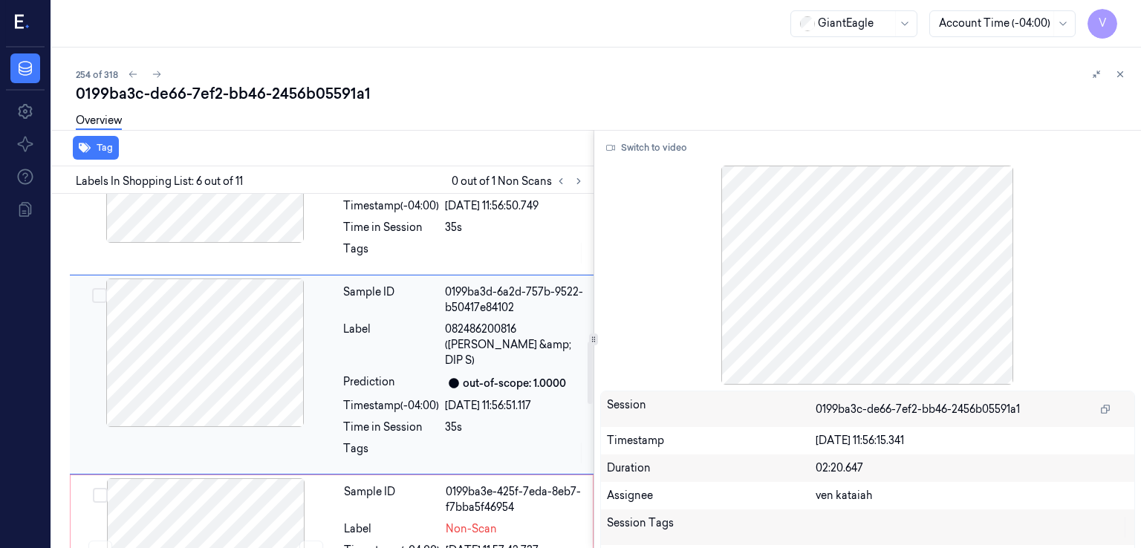
scroll to position [834, 0]
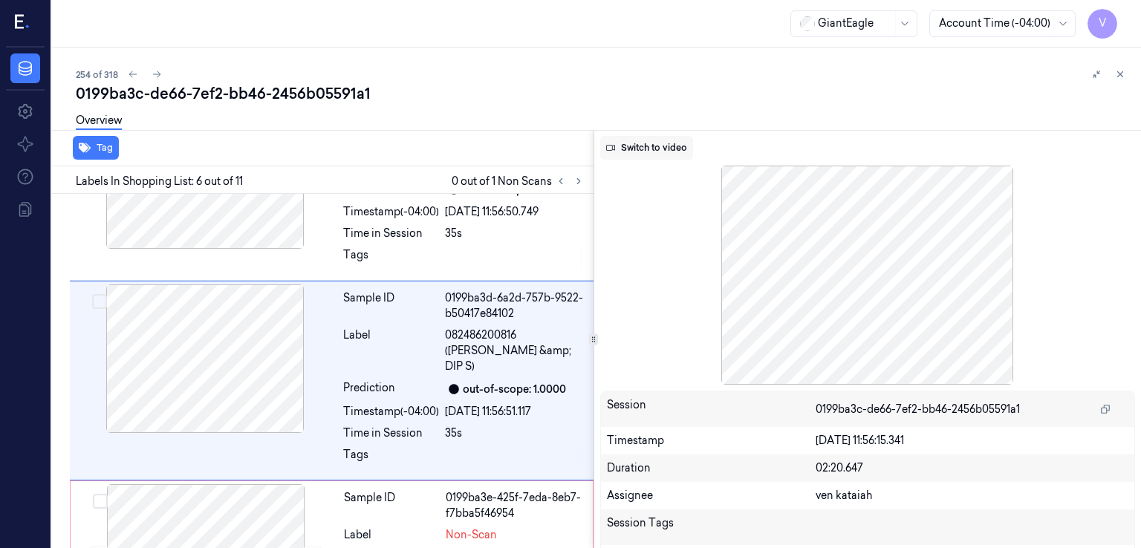
click at [681, 147] on button "Switch to video" at bounding box center [646, 148] width 93 height 24
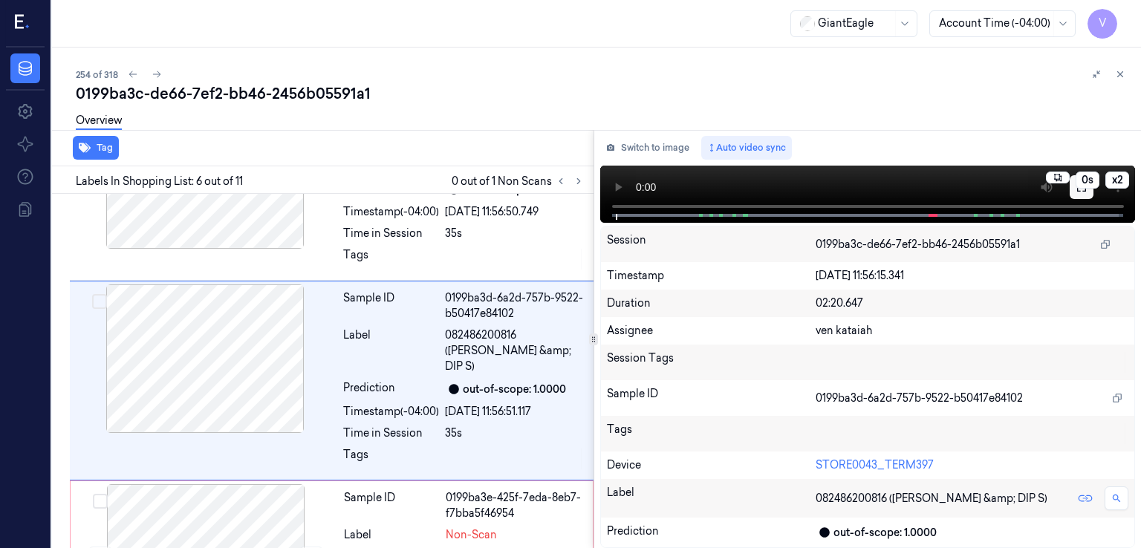
click at [1083, 194] on button at bounding box center [1082, 187] width 24 height 24
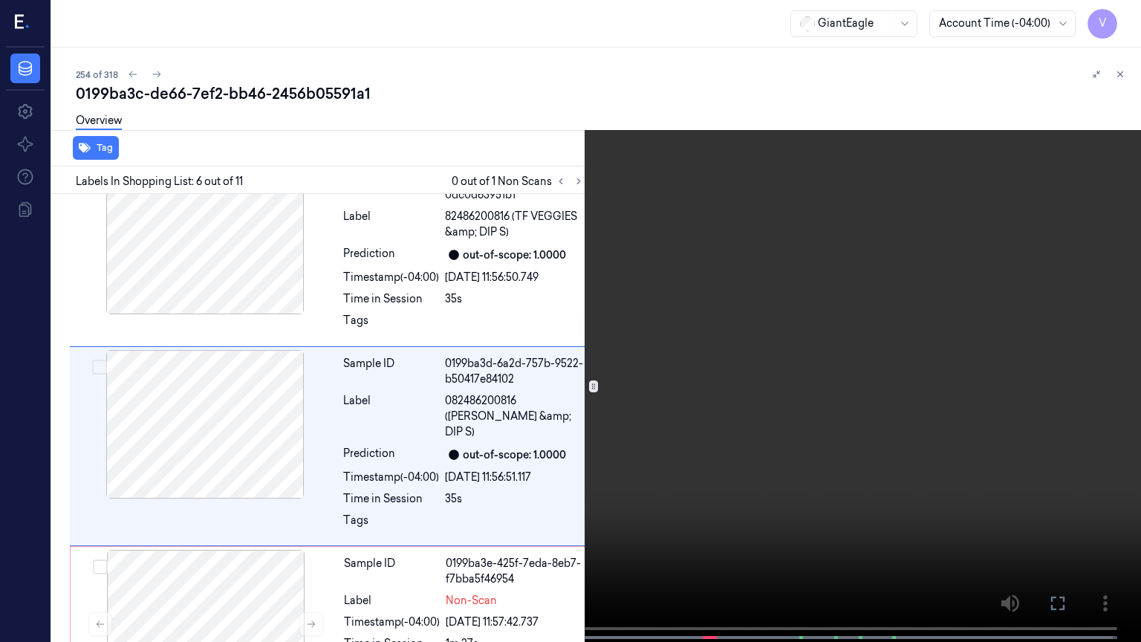
scroll to position [787, 0]
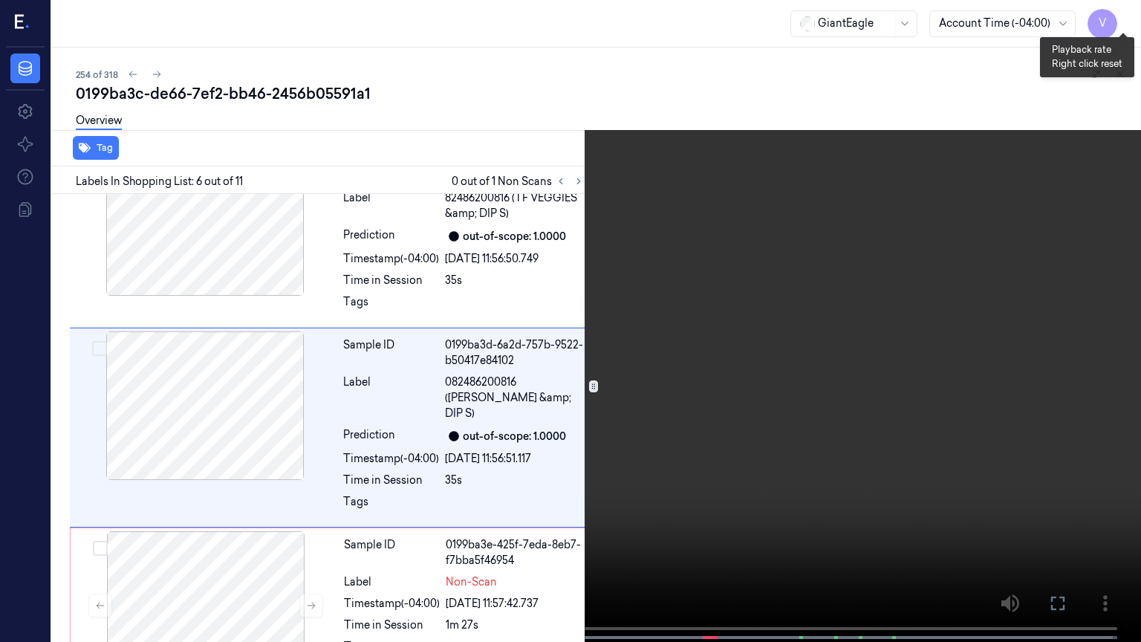
click at [1126, 17] on button "x 2" at bounding box center [1123, 18] width 24 height 24
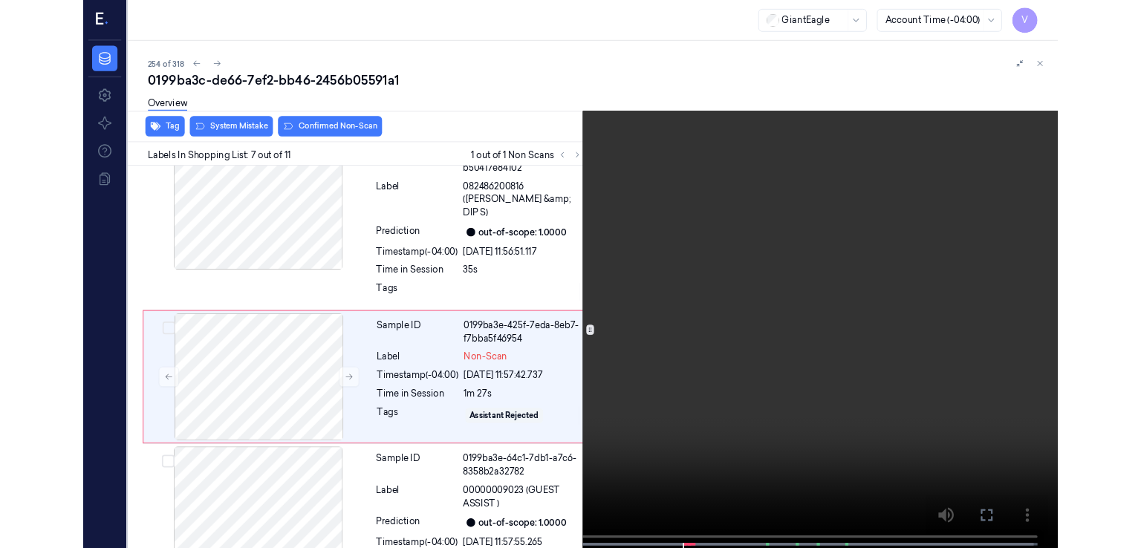
scroll to position [957, 0]
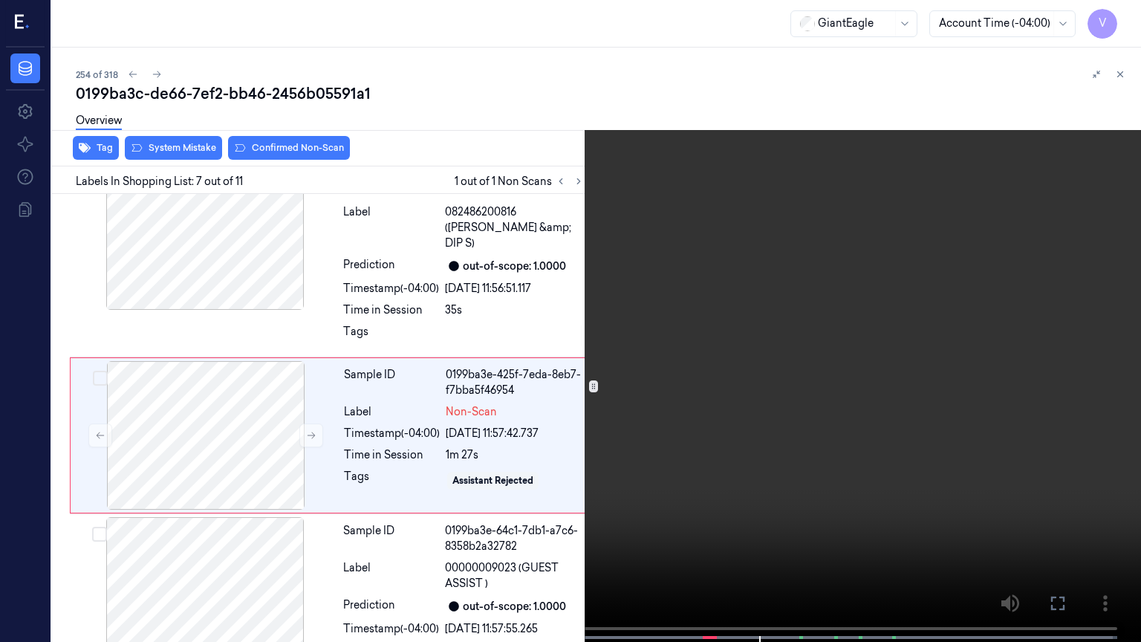
click at [0, 0] on icon at bounding box center [0, 0] width 0 height 0
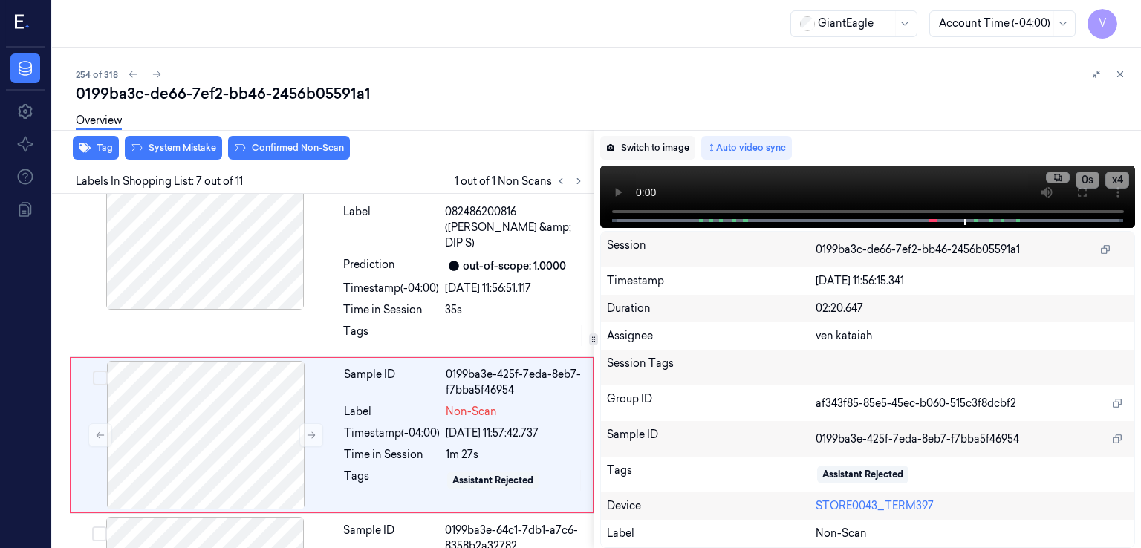
click at [673, 152] on button "Switch to image" at bounding box center [647, 148] width 95 height 24
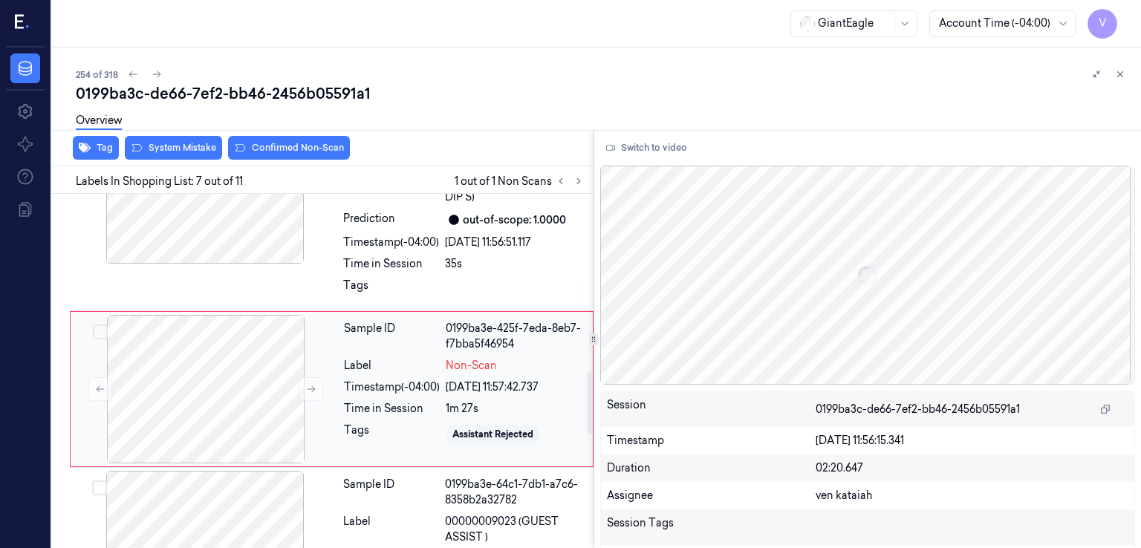
scroll to position [1004, 0]
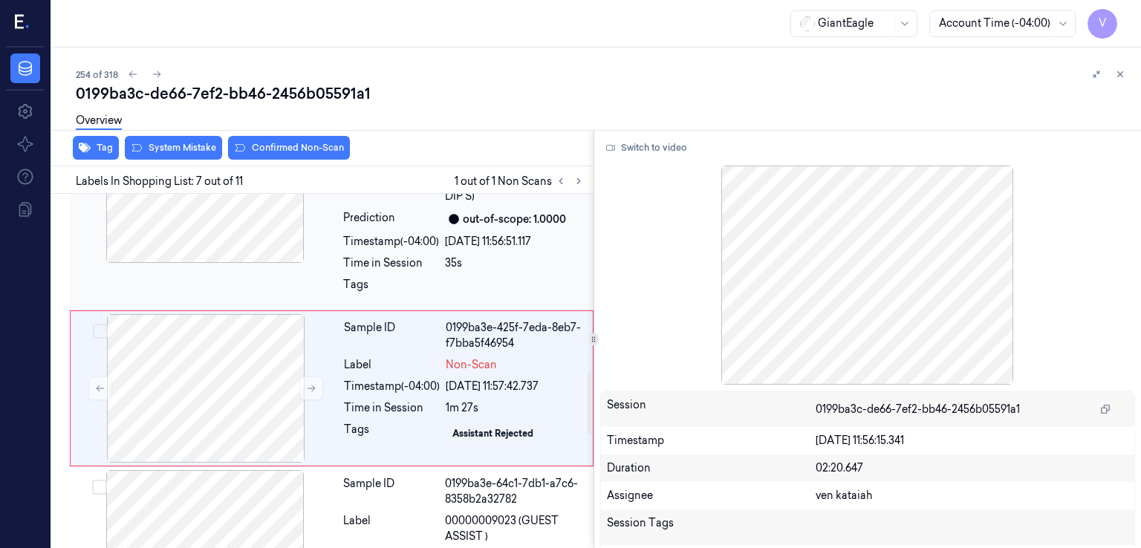
drag, startPoint x: 429, startPoint y: 351, endPoint x: 314, endPoint y: 228, distance: 168.2
click at [427, 357] on div "Label" at bounding box center [392, 365] width 96 height 16
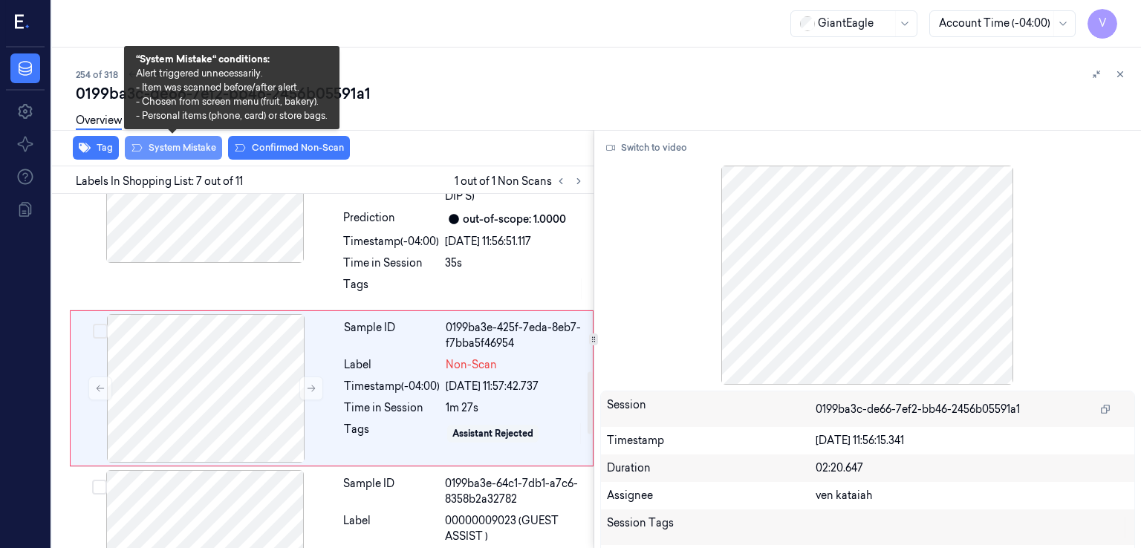
click at [195, 152] on button "System Mistake" at bounding box center [173, 148] width 97 height 24
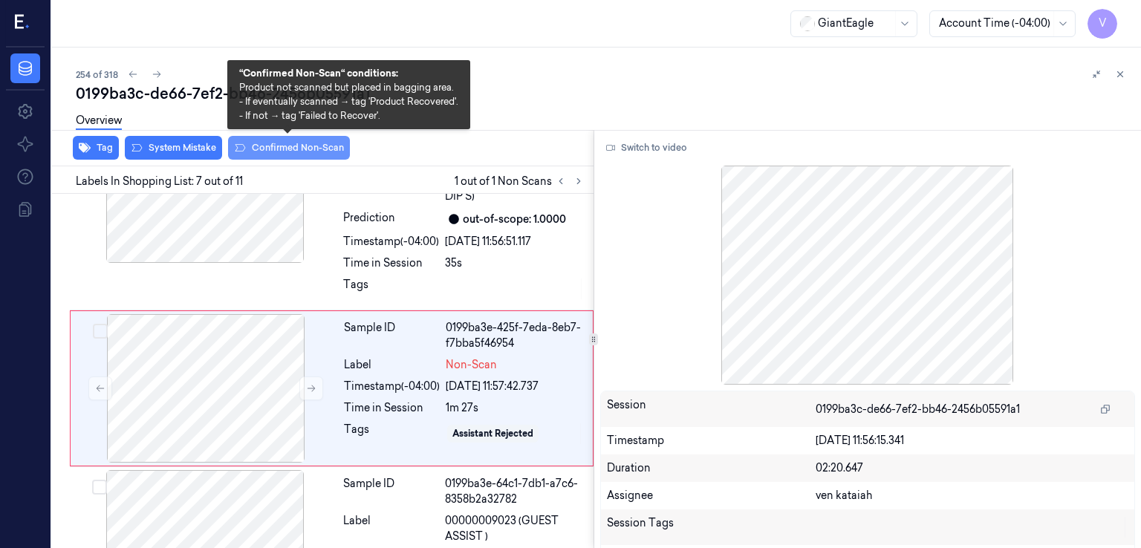
scroll to position [1007, 0]
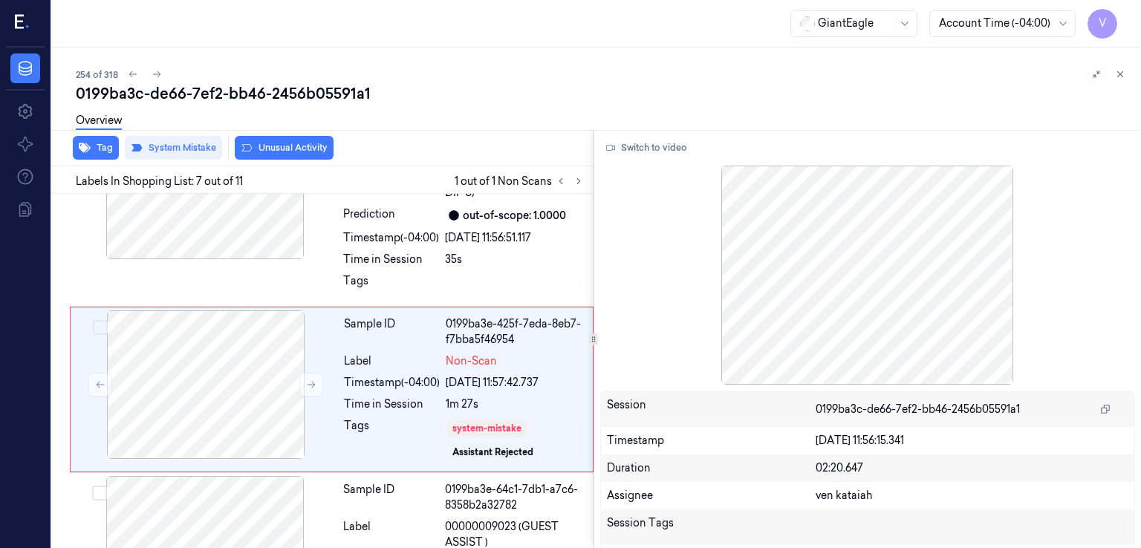
click at [277, 152] on button "Unusual Activity" at bounding box center [284, 148] width 99 height 24
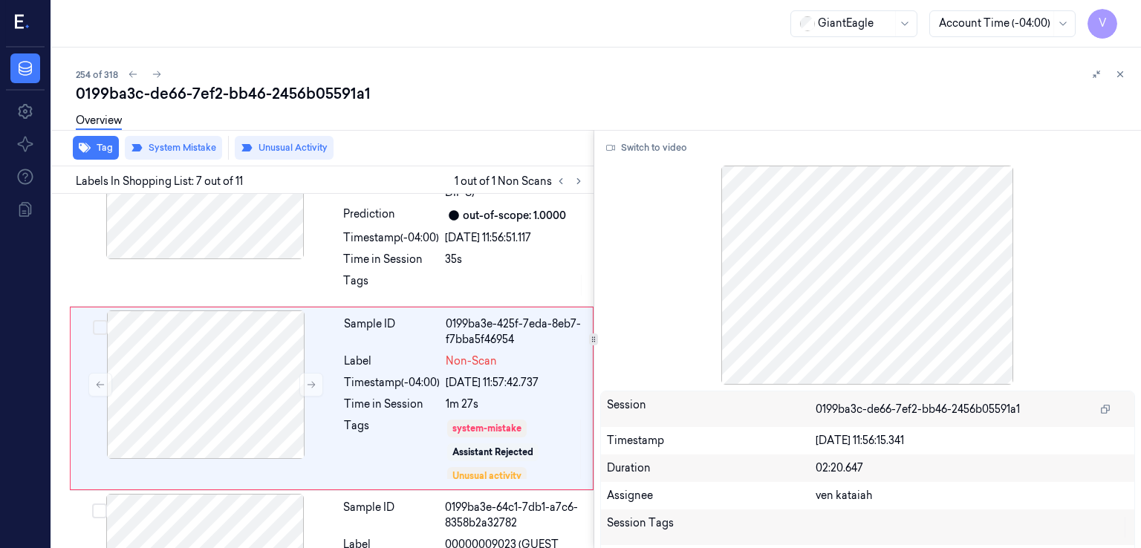
scroll to position [1017, 0]
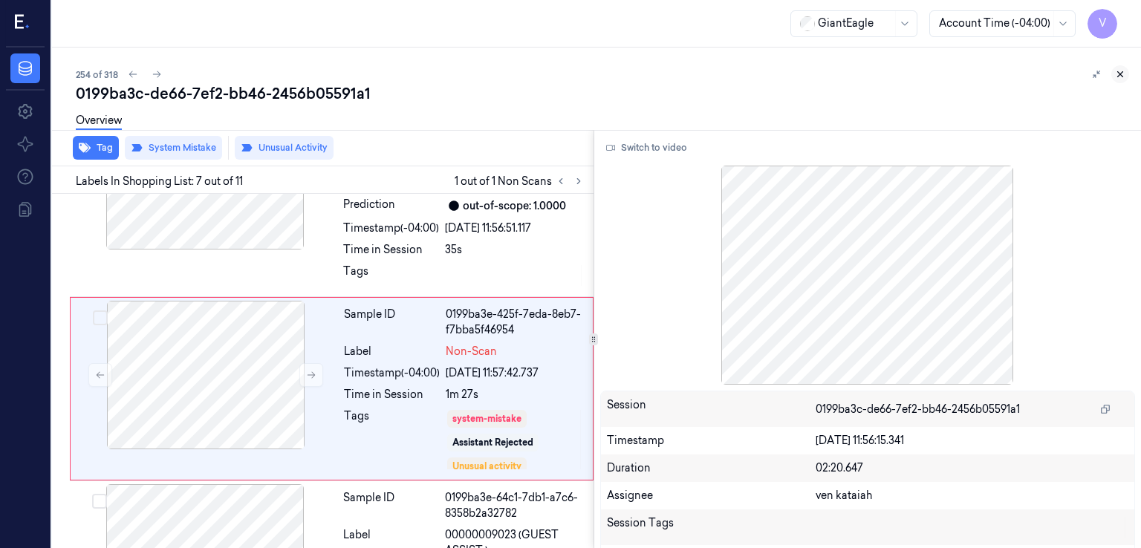
click at [1123, 73] on icon at bounding box center [1120, 74] width 10 height 10
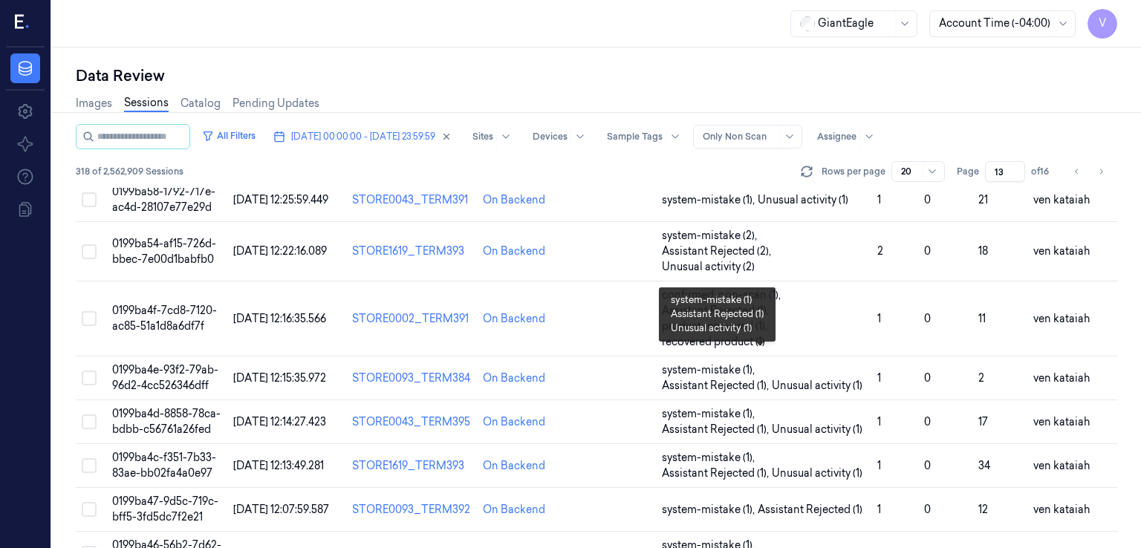
scroll to position [128, 0]
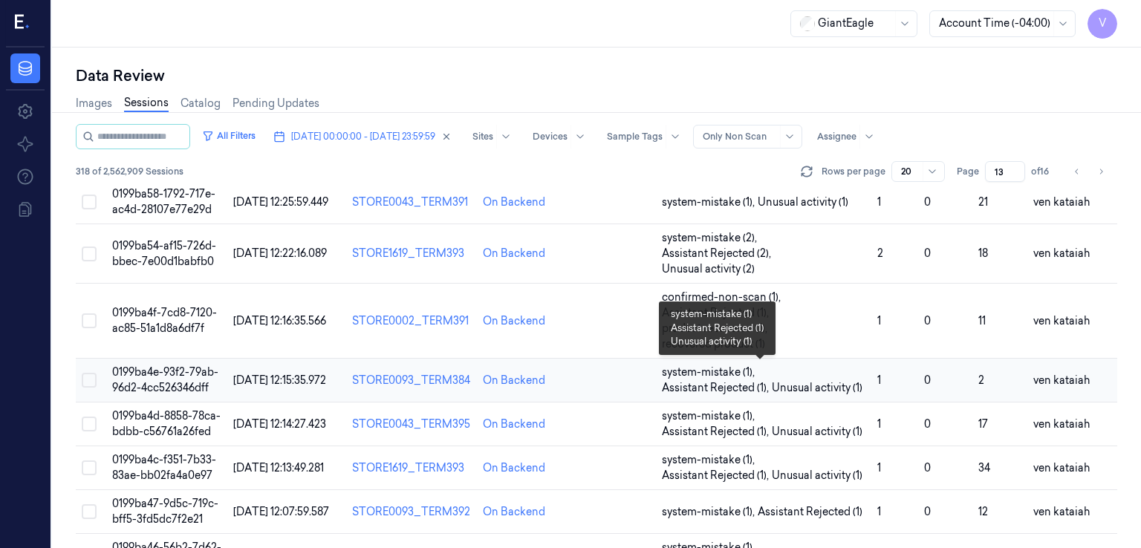
click at [779, 388] on span "Unusual activity (1)" at bounding box center [817, 388] width 91 height 16
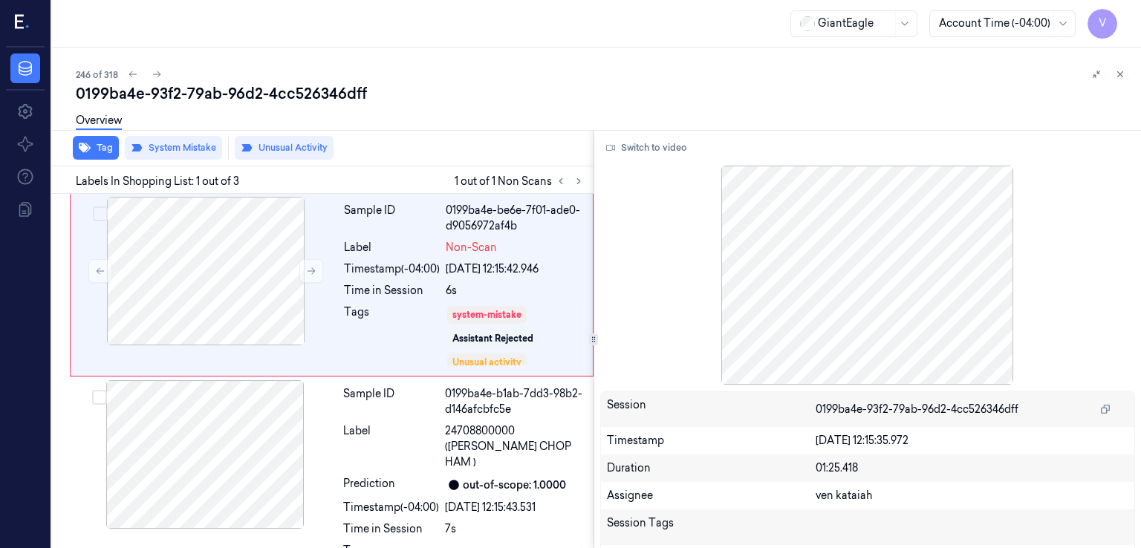
click at [1111, 74] on div at bounding box center [1109, 74] width 42 height 18
drag, startPoint x: 1117, startPoint y: 79, endPoint x: 1039, endPoint y: 152, distance: 107.2
click at [1118, 79] on button at bounding box center [1120, 74] width 18 height 18
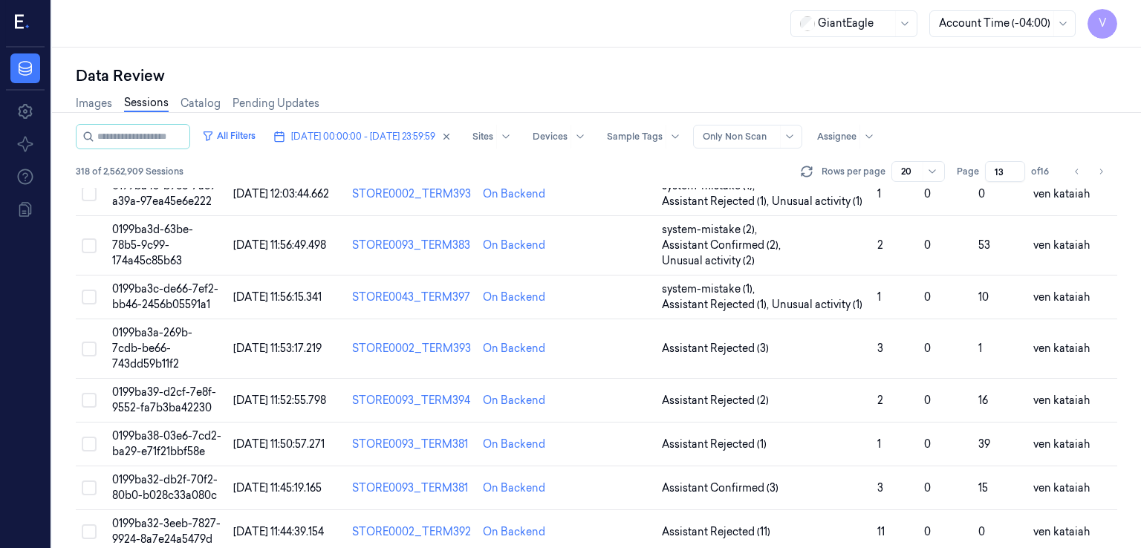
scroll to position [697, 0]
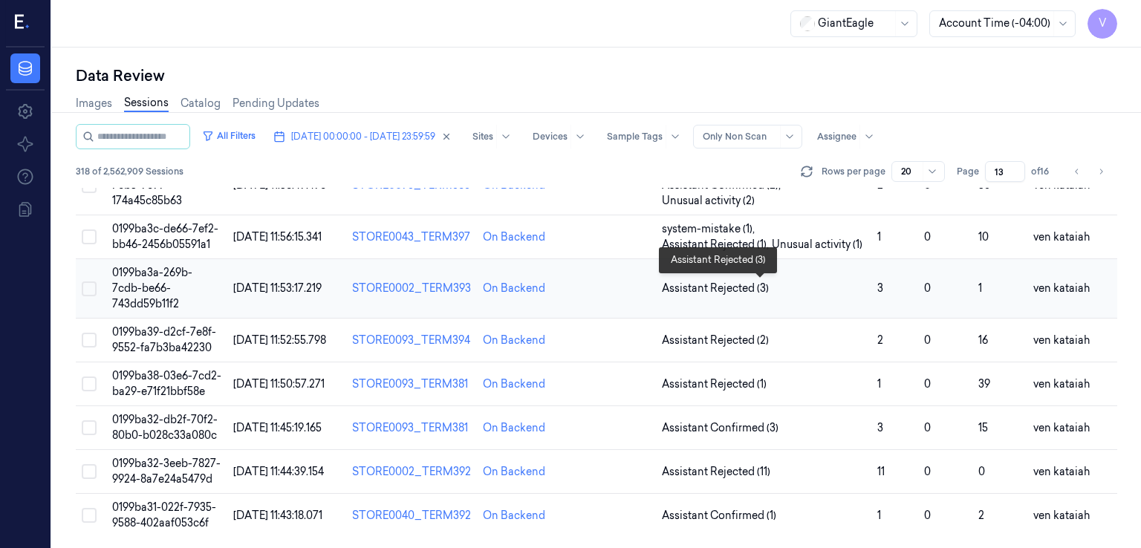
click at [736, 292] on span "Assistant Rejected (3)" at bounding box center [715, 289] width 107 height 16
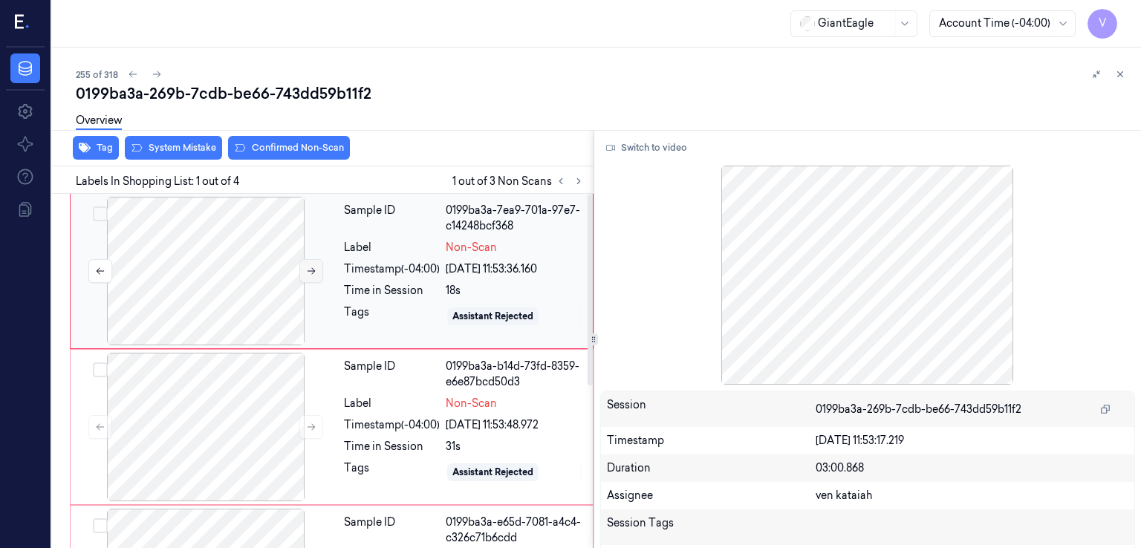
click at [315, 268] on icon at bounding box center [311, 271] width 10 height 10
click at [647, 149] on button "Switch to video" at bounding box center [646, 148] width 93 height 24
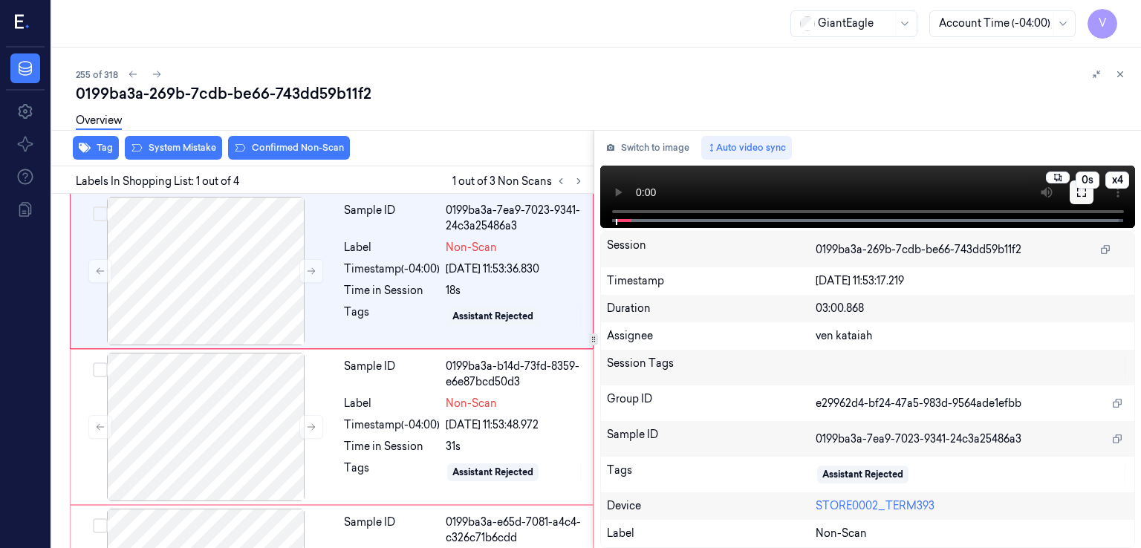
click at [1074, 197] on button at bounding box center [1082, 193] width 24 height 24
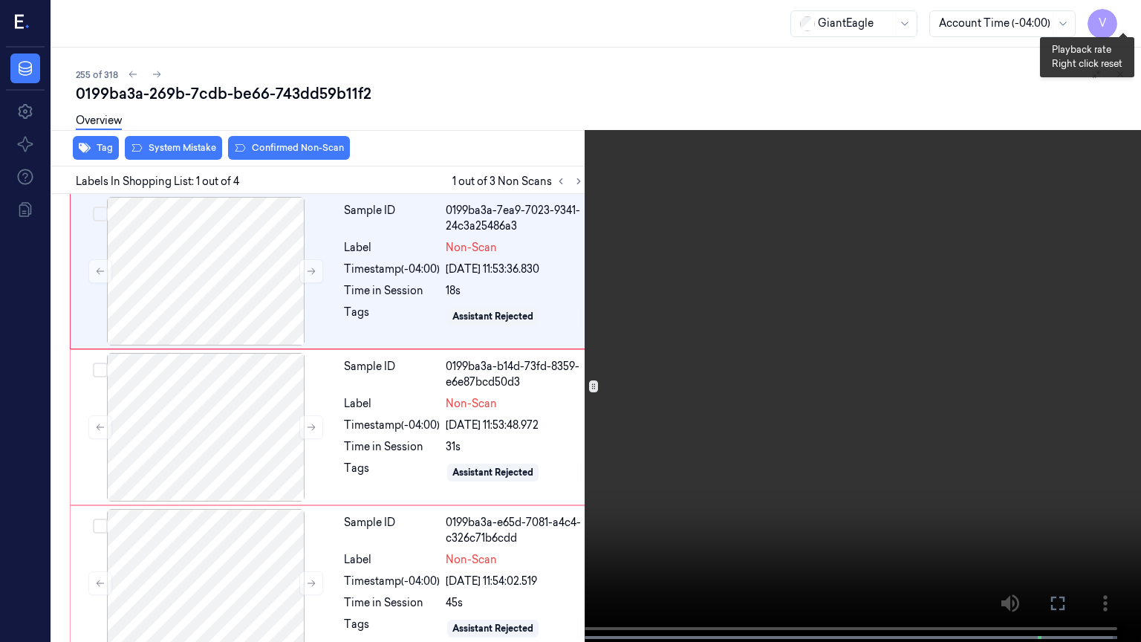
click at [1126, 18] on button "x 4" at bounding box center [1123, 18] width 24 height 24
click at [1126, 18] on button "x 1" at bounding box center [1123, 18] width 24 height 24
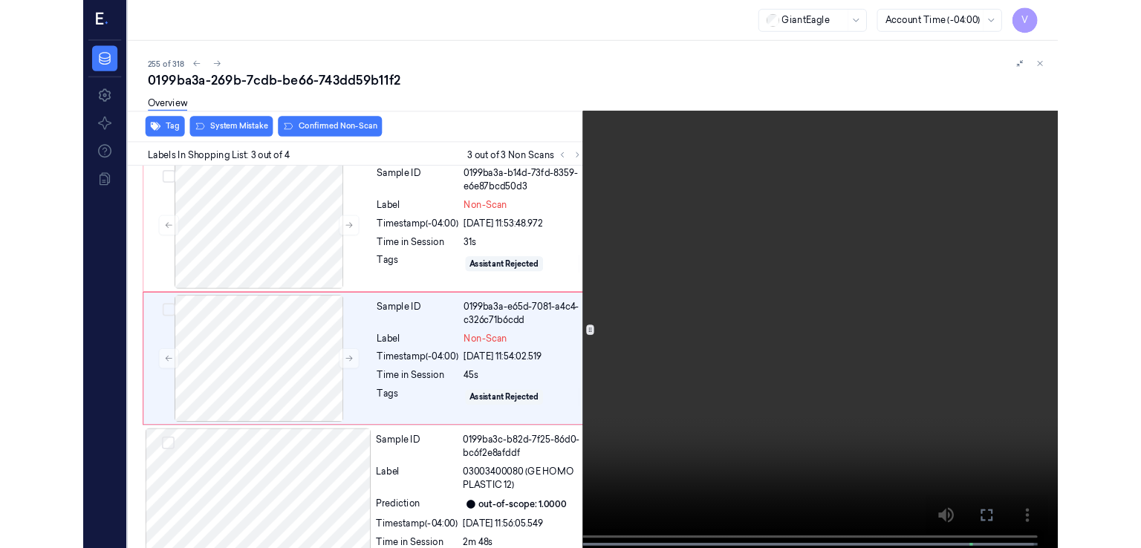
scroll to position [164, 0]
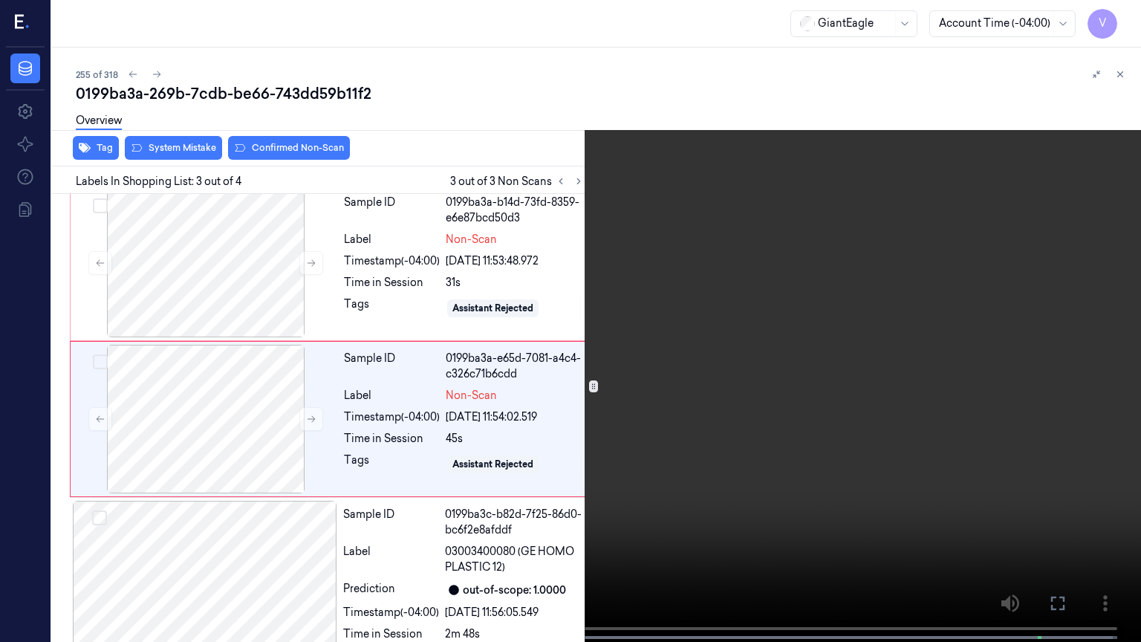
click at [0, 0] on icon at bounding box center [0, 0] width 0 height 0
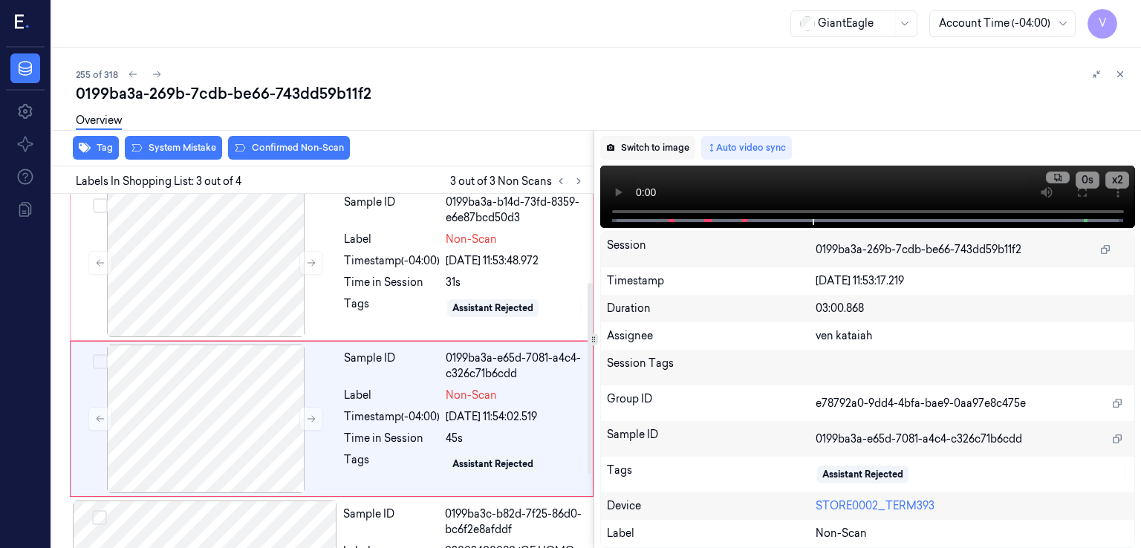
click at [649, 152] on button "Switch to image" at bounding box center [647, 148] width 95 height 24
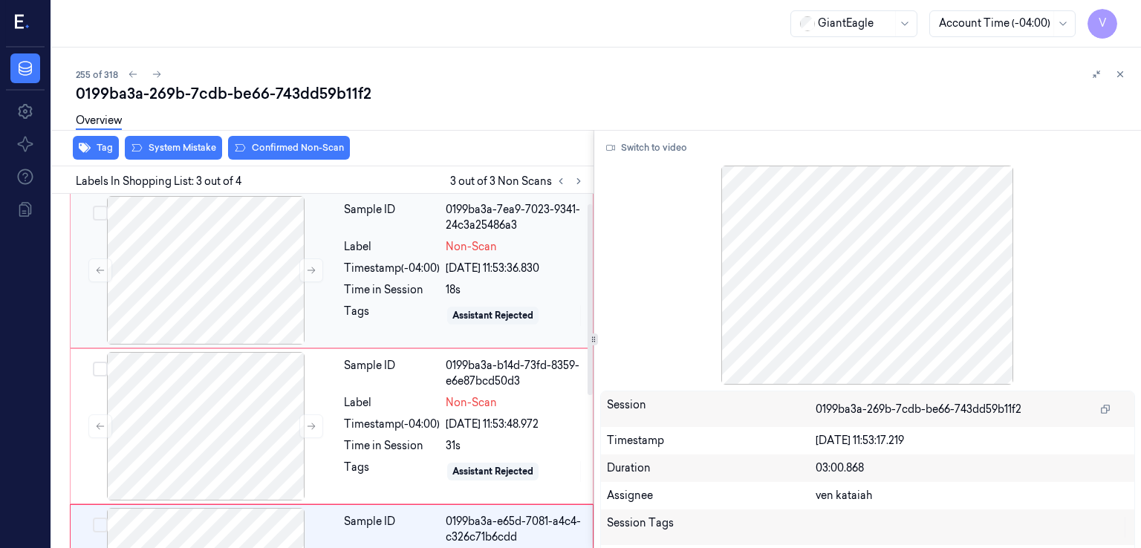
scroll to position [0, 0]
click at [355, 292] on div "Time in Session" at bounding box center [392, 291] width 96 height 16
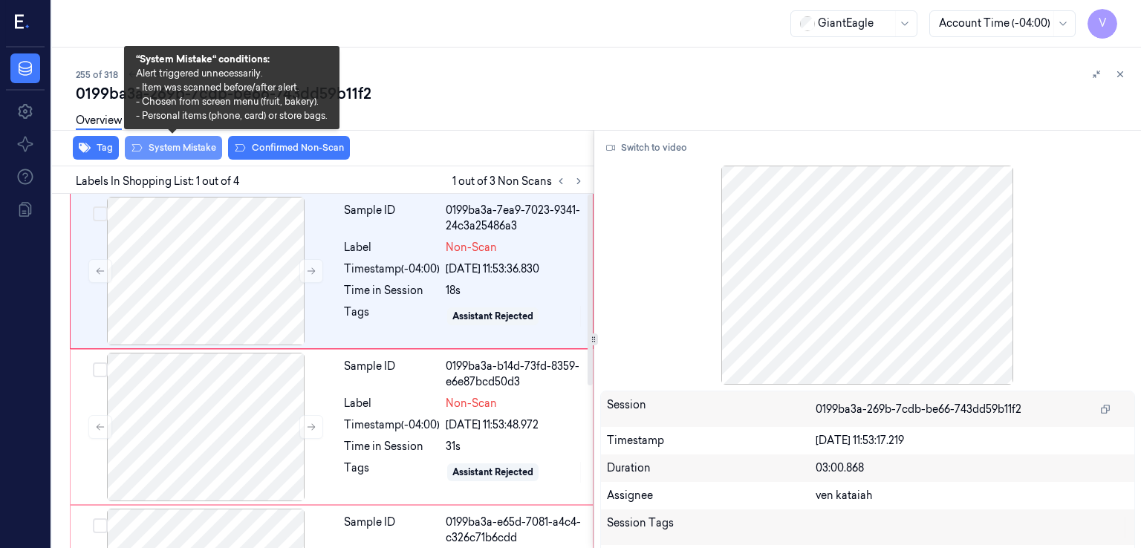
click at [196, 155] on button "System Mistake" at bounding box center [173, 148] width 97 height 24
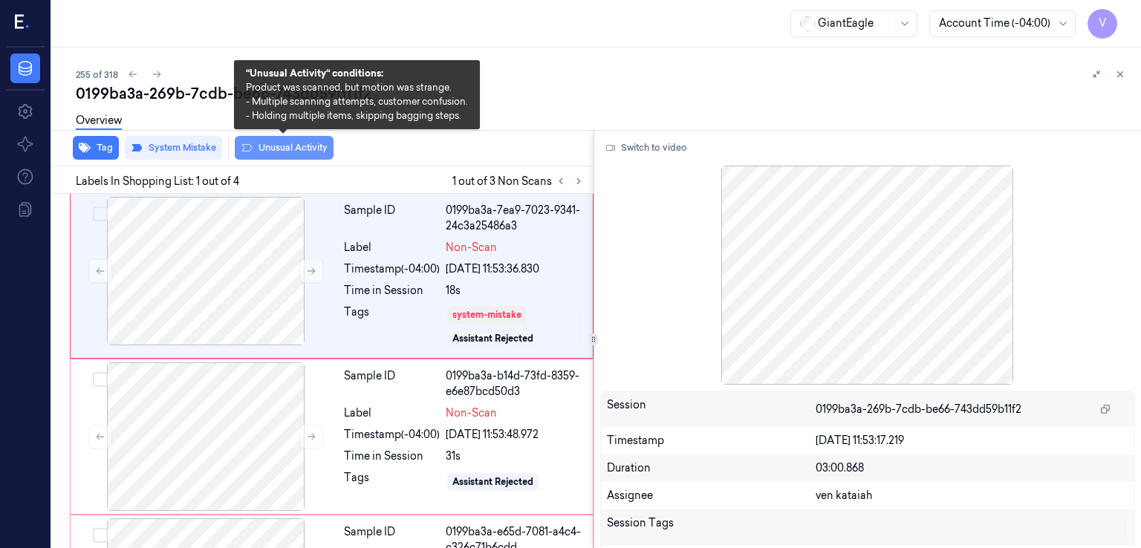
click at [267, 146] on button "Unusual Activity" at bounding box center [284, 148] width 99 height 24
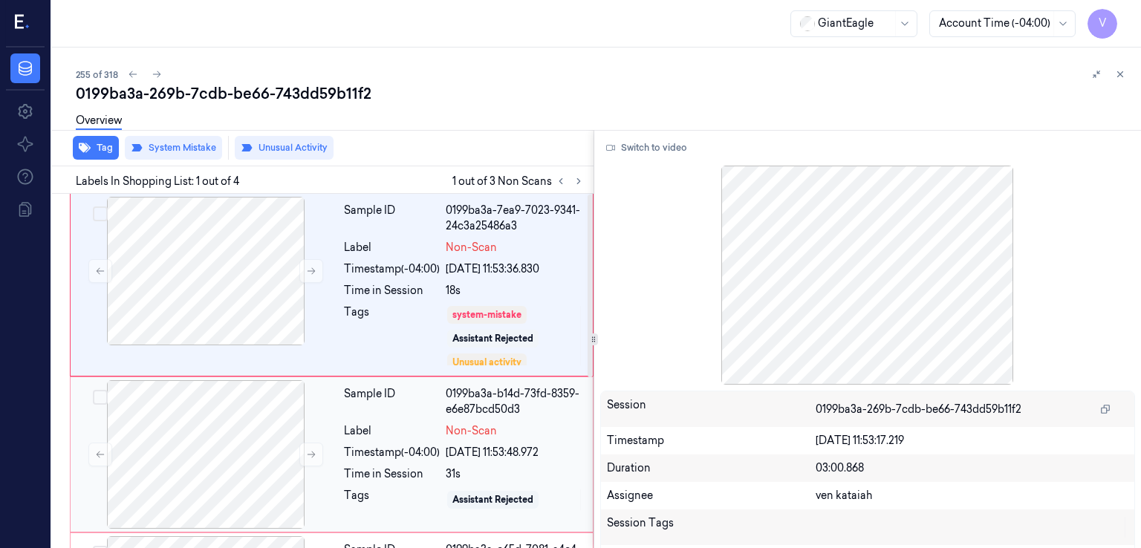
click at [425, 441] on div "Sample ID 0199ba3a-b14d-73fd-8359-e6e87bcd50d3 Label Non-Scan Timestamp (-04:00…" at bounding box center [464, 454] width 252 height 149
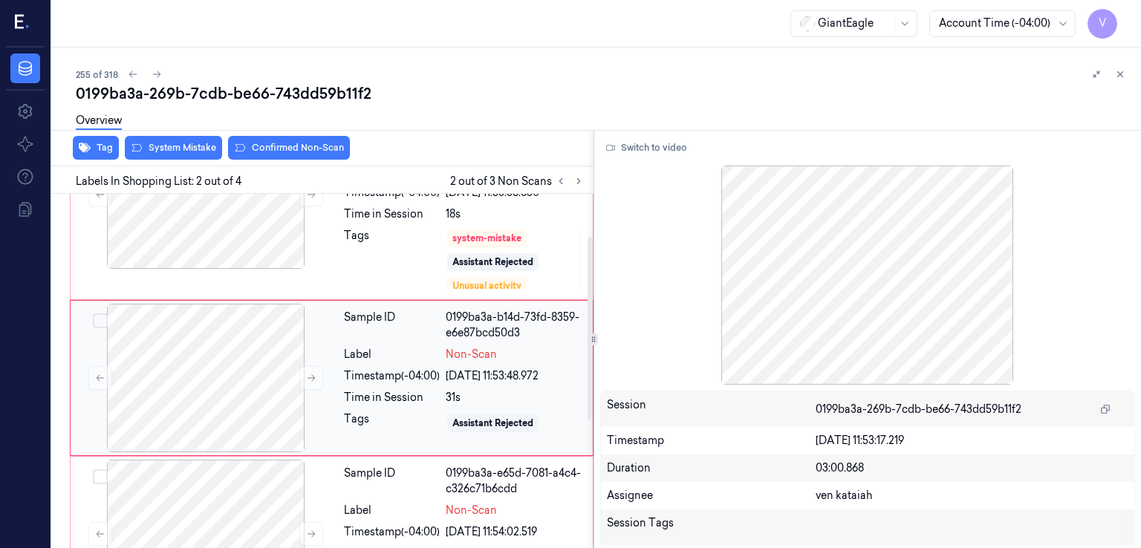
scroll to position [83, 0]
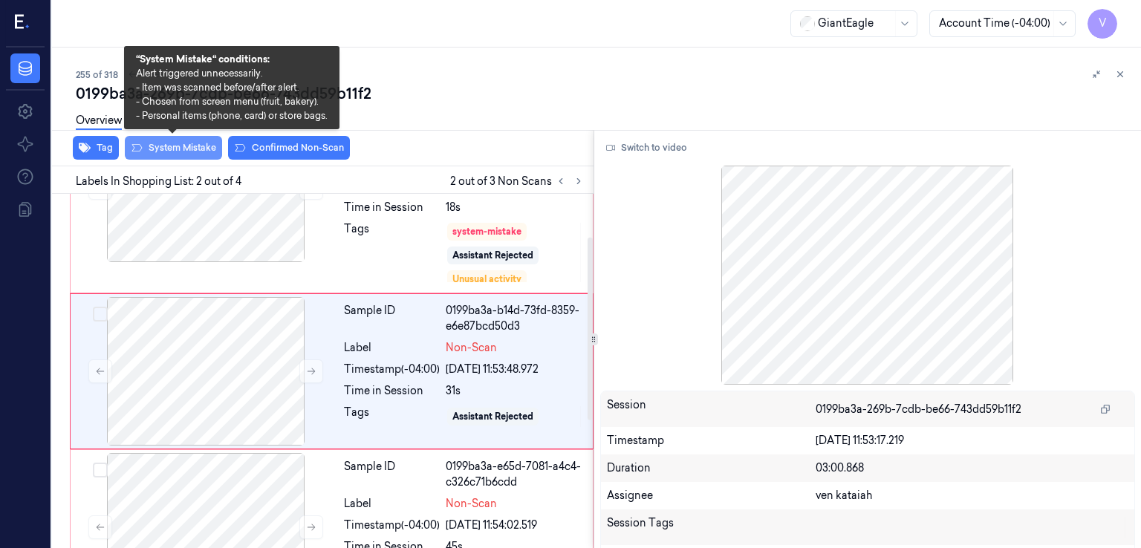
click at [181, 146] on button "System Mistake" at bounding box center [173, 148] width 97 height 24
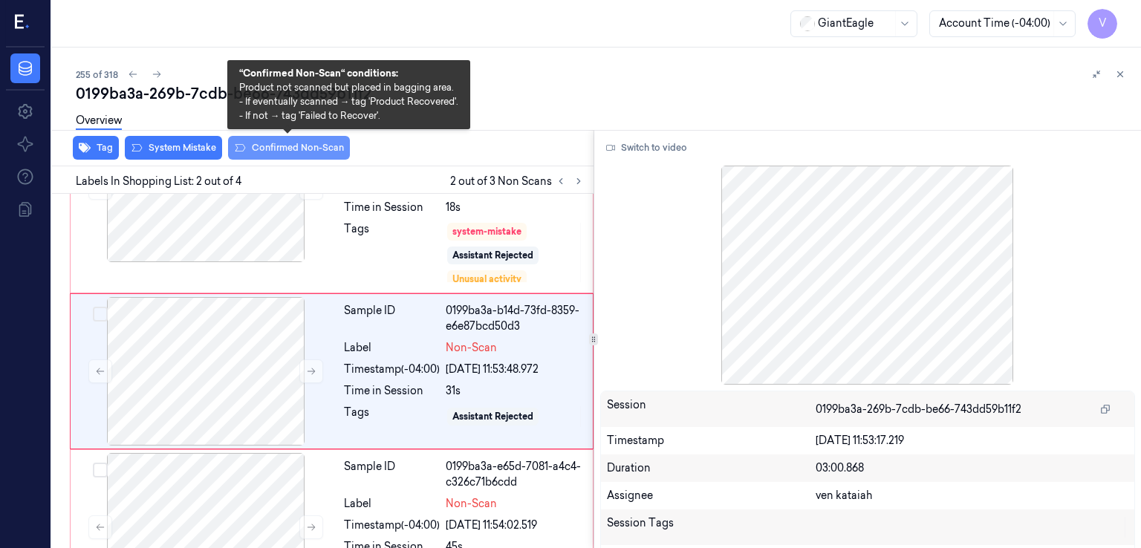
scroll to position [88, 0]
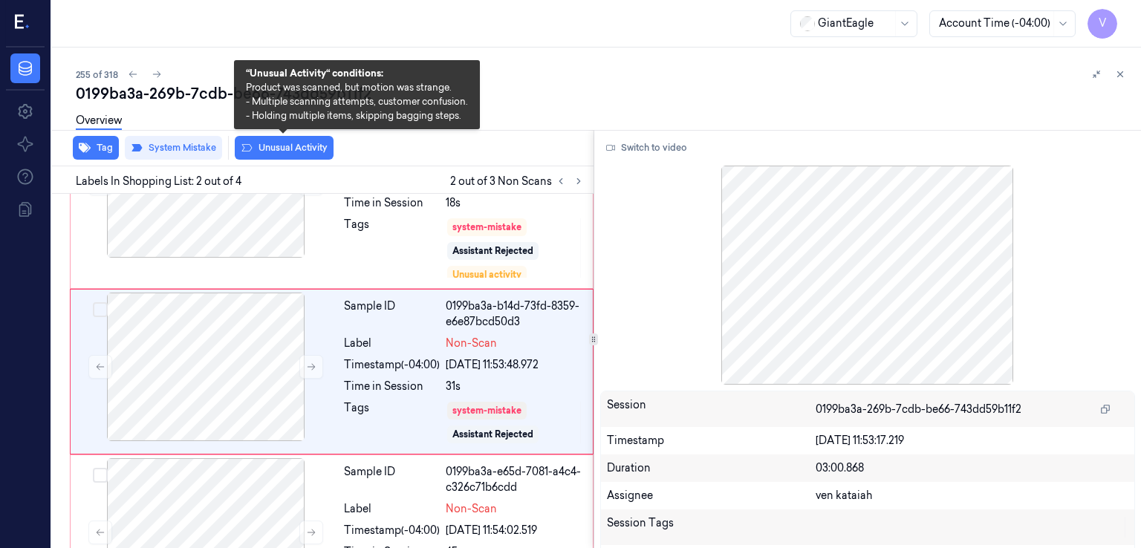
click at [292, 148] on button "Unusual Activity" at bounding box center [284, 148] width 99 height 24
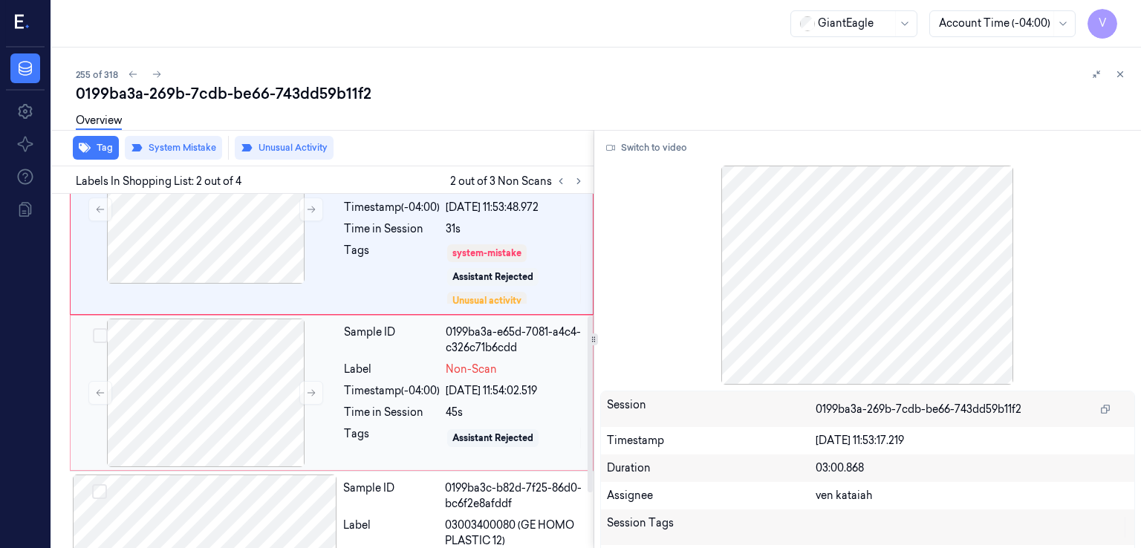
click at [451, 380] on div "Sample ID 0199ba3a-e65d-7081-a4c4-c326c71b6cdd Label Non-Scan Timestamp (-04:00…" at bounding box center [464, 393] width 252 height 149
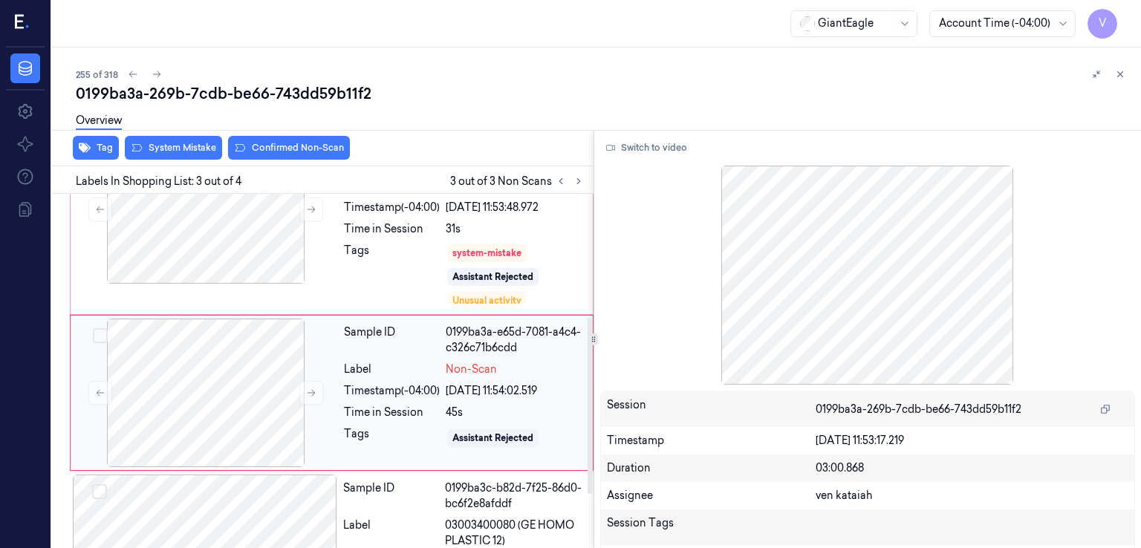
scroll to position [266, 0]
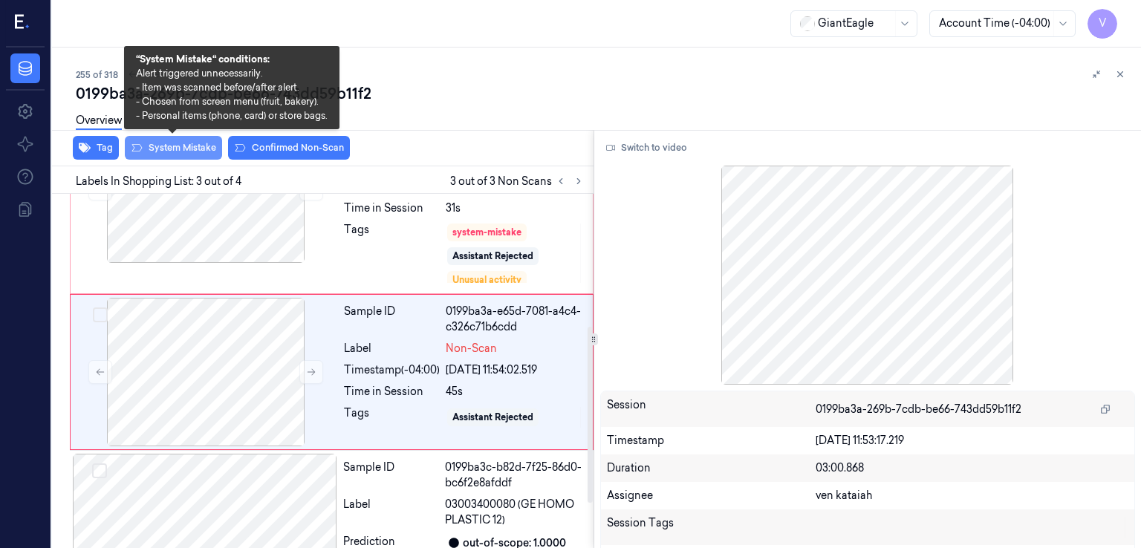
click at [160, 146] on button "System Mistake" at bounding box center [173, 148] width 97 height 24
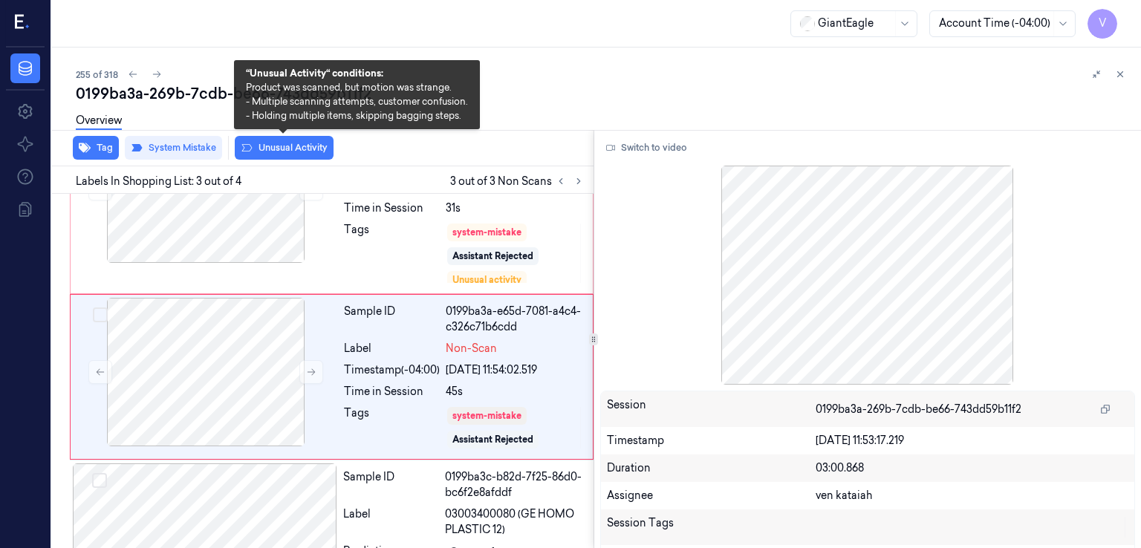
scroll to position [270, 0]
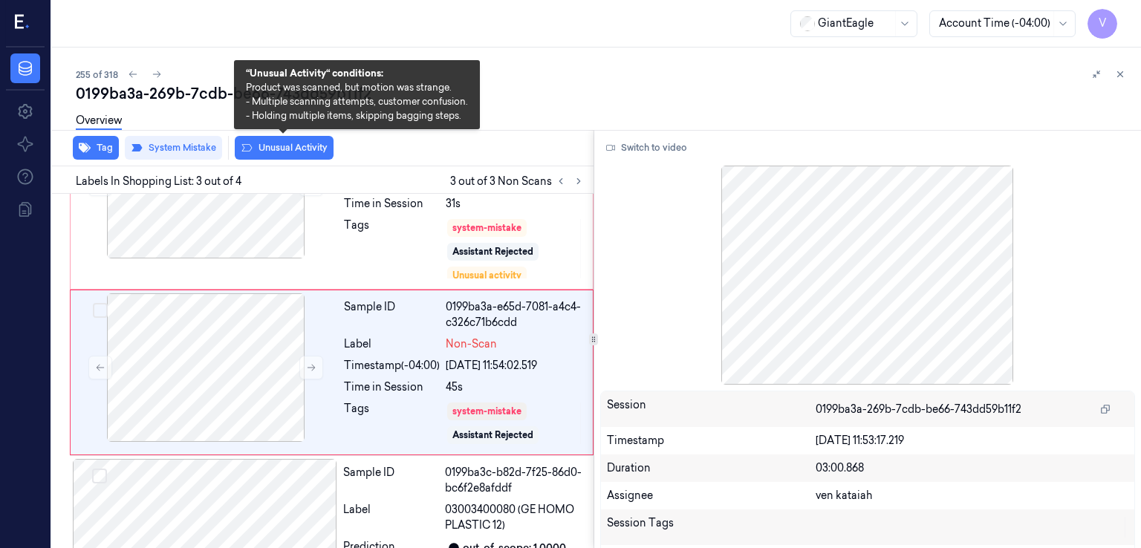
click at [312, 150] on button "Unusual Activity" at bounding box center [284, 148] width 99 height 24
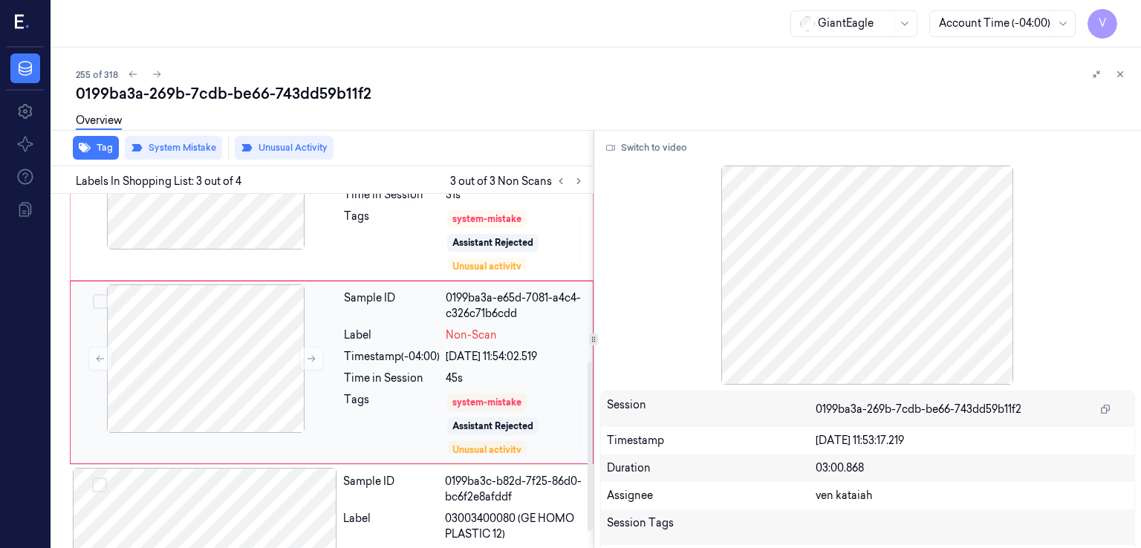
scroll to position [383, 0]
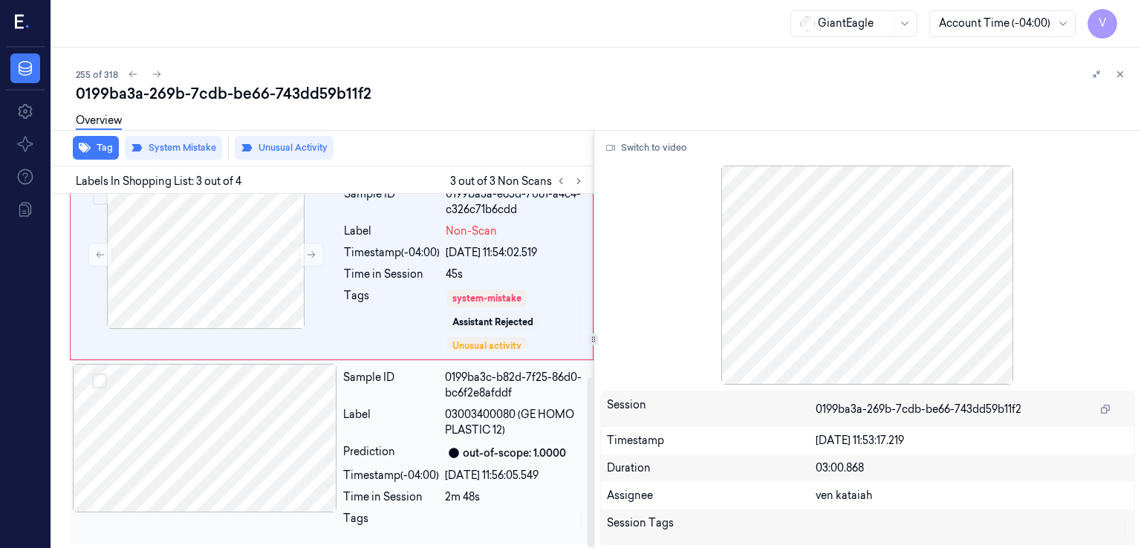
click at [423, 405] on div "Sample ID 0199ba3c-b82d-7f25-86d0-bc6f2e8afddf Label 03003400080 (GE HOMO PLAST…" at bounding box center [463, 452] width 253 height 177
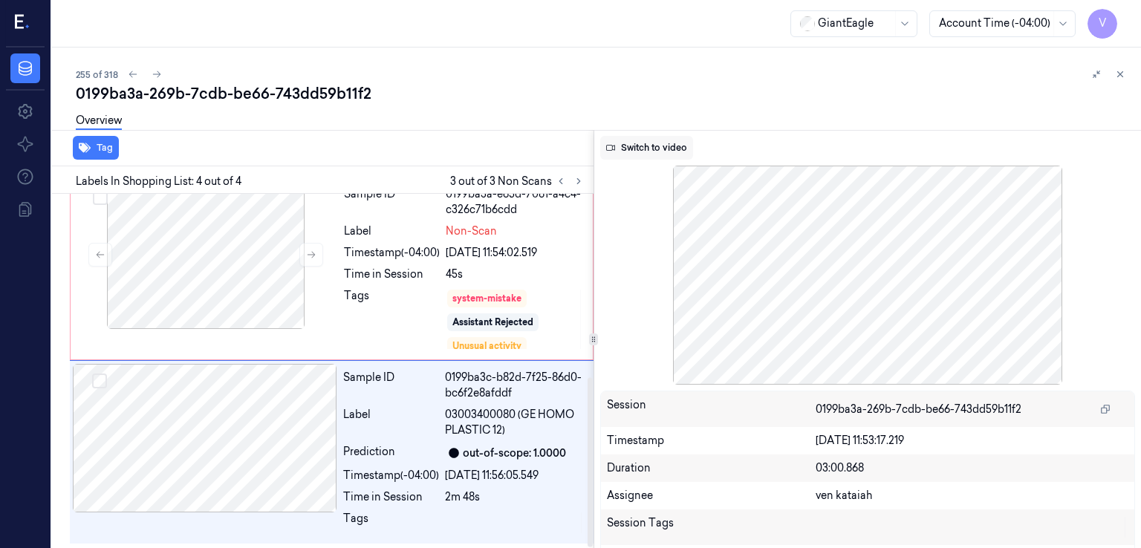
drag, startPoint x: 485, startPoint y: 238, endPoint x: 629, endPoint y: 158, distance: 164.0
click at [493, 241] on div "Sample ID 0199ba3a-e65d-7081-a4c4-c326c71b6cdd Label Non-Scan Timestamp (-04:00…" at bounding box center [464, 269] width 252 height 176
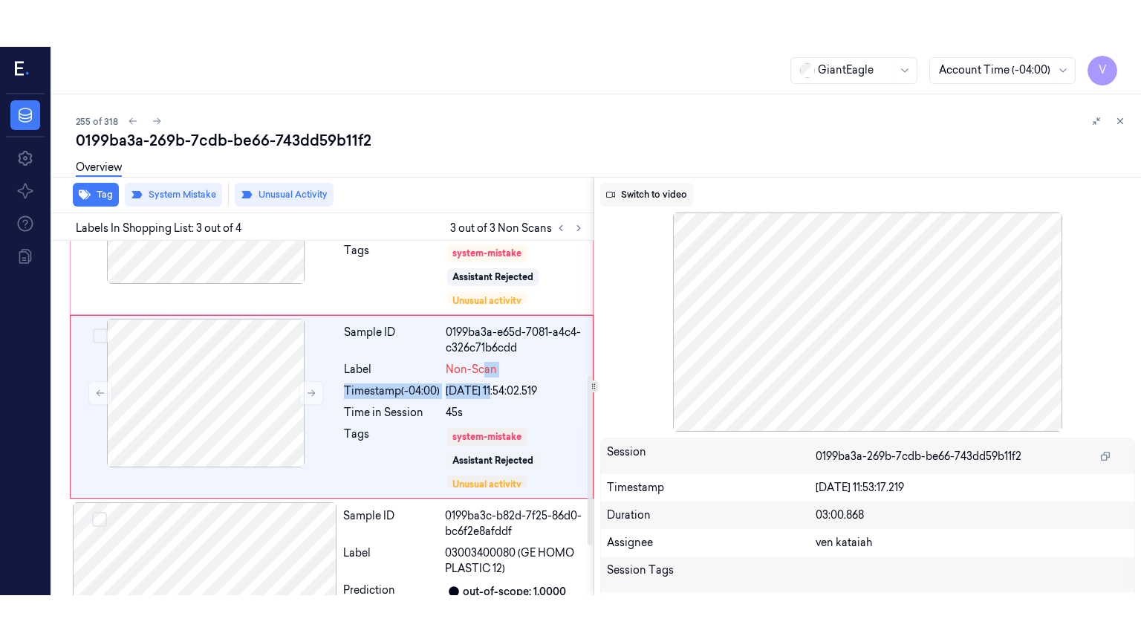
scroll to position [279, 0]
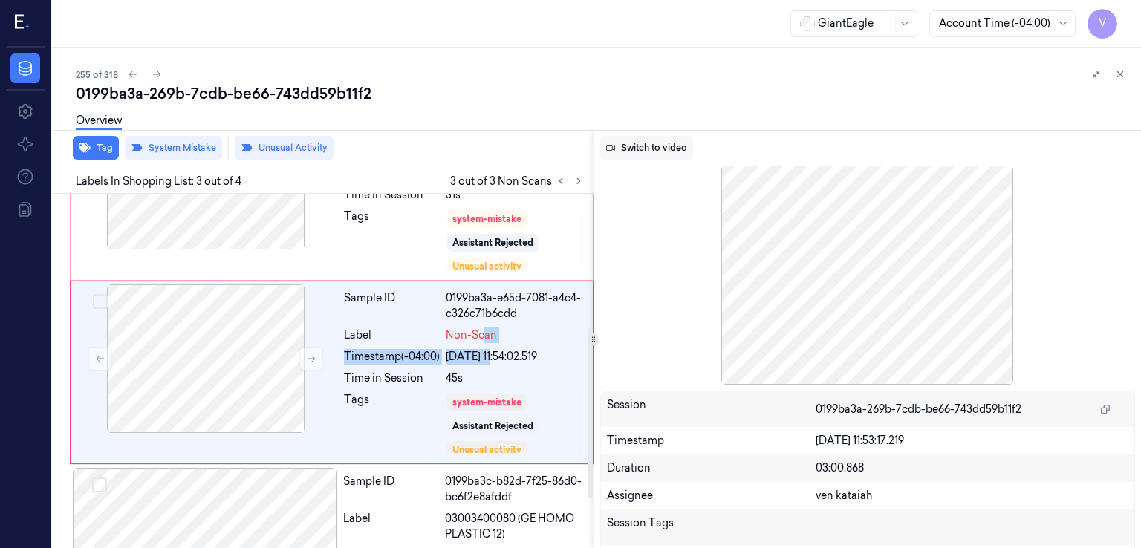
click at [651, 140] on button "Switch to video" at bounding box center [646, 148] width 93 height 24
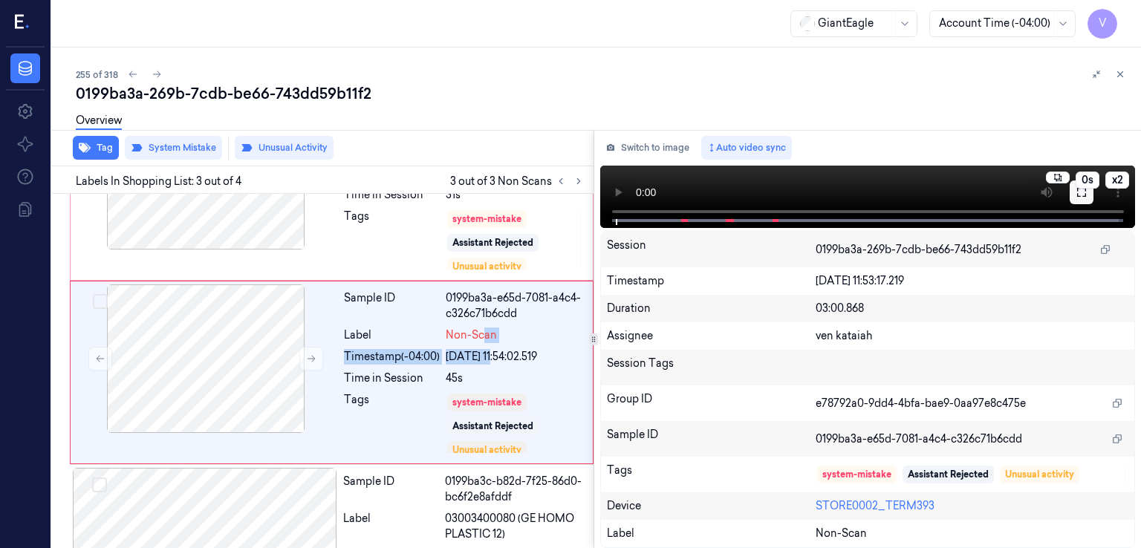
click at [1085, 189] on icon at bounding box center [1081, 192] width 9 height 9
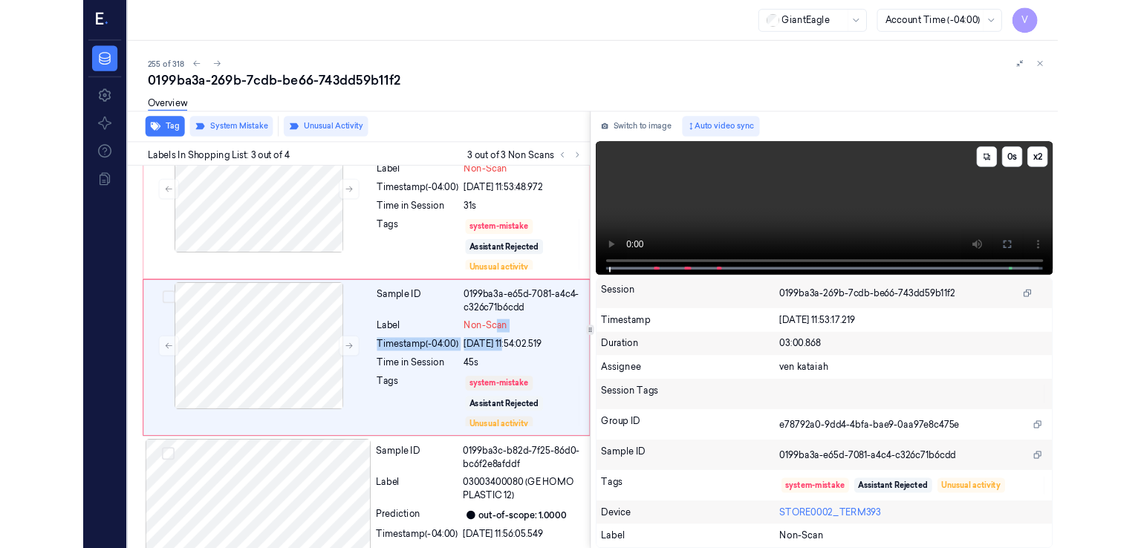
scroll to position [233, 0]
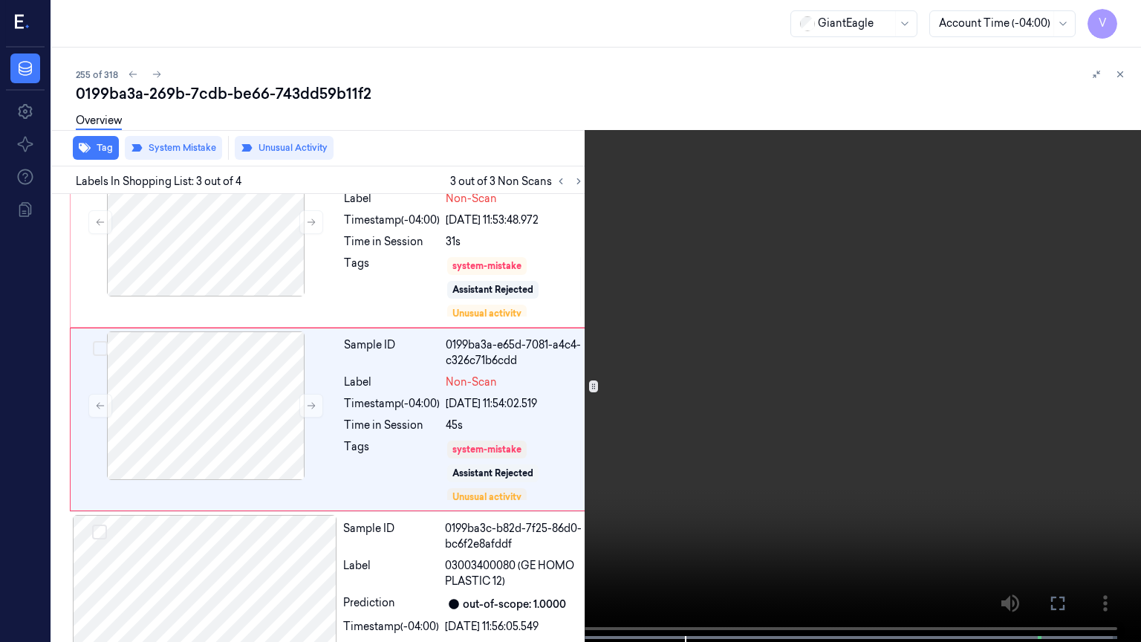
drag, startPoint x: 1059, startPoint y: 600, endPoint x: 1059, endPoint y: 536, distance: 64.6
click at [0, 0] on icon at bounding box center [0, 0] width 0 height 0
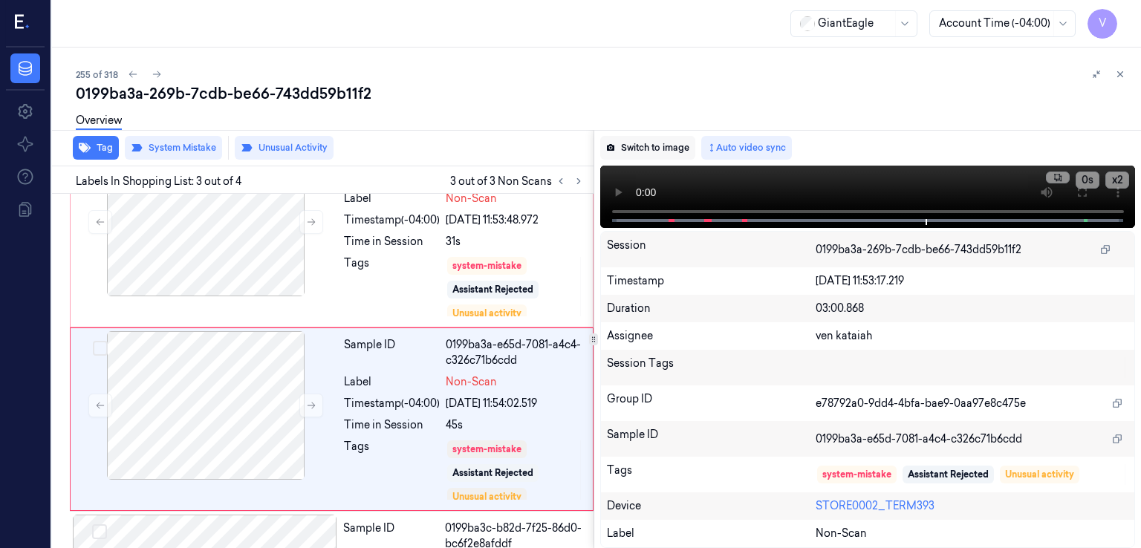
click at [681, 140] on button "Switch to image" at bounding box center [647, 148] width 95 height 24
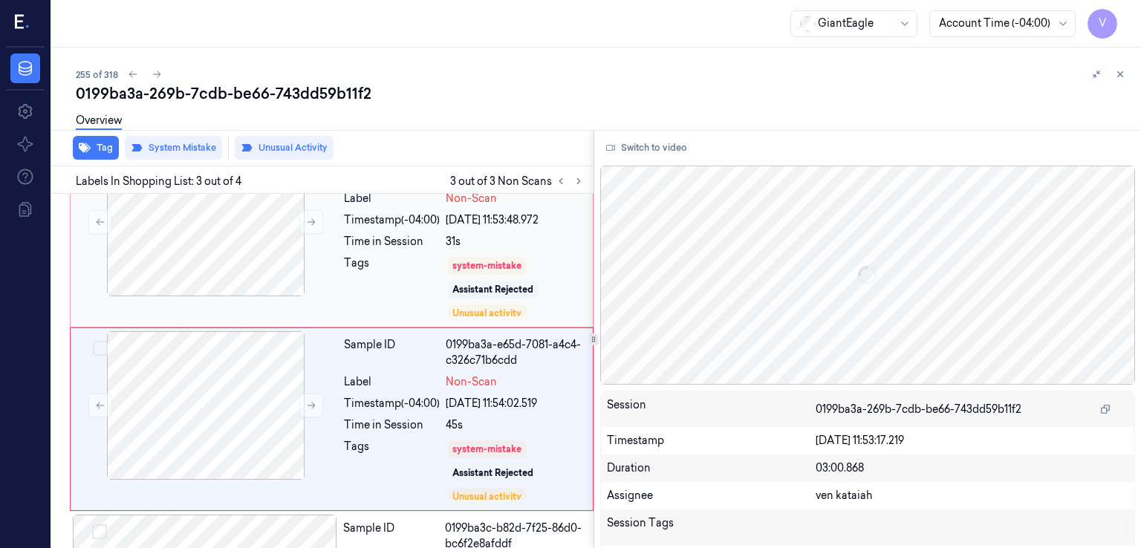
scroll to position [279, 0]
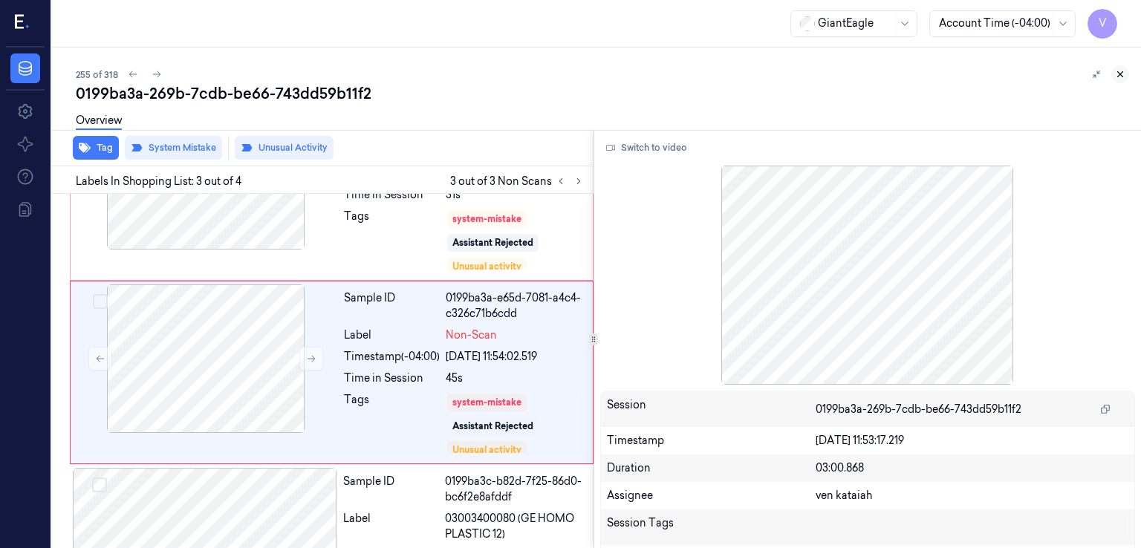
click at [1120, 76] on icon at bounding box center [1120, 74] width 10 height 10
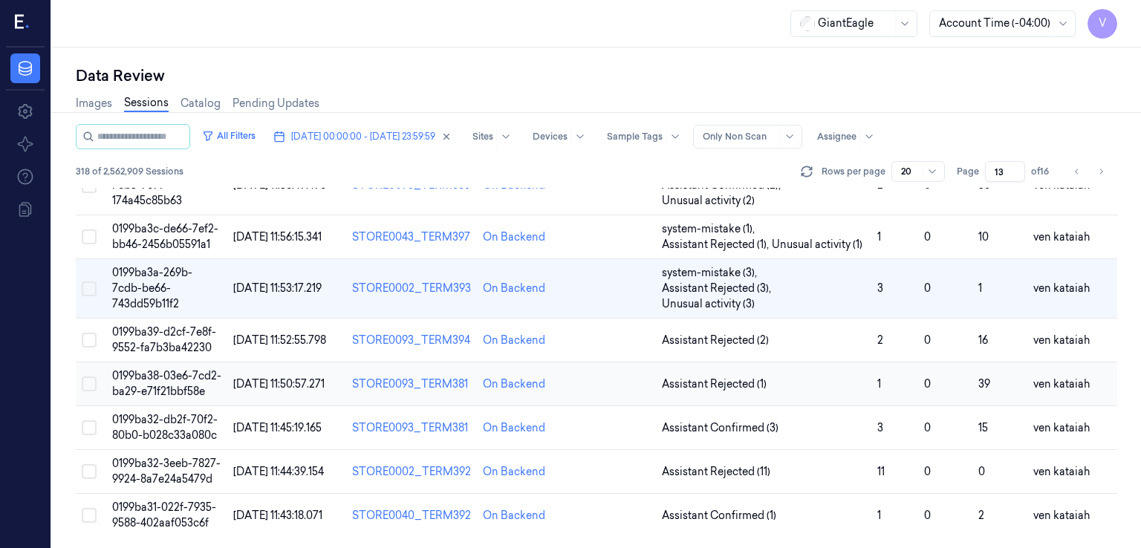
scroll to position [697, 0]
click at [757, 345] on span "Assistant Rejected (2)" at bounding box center [715, 341] width 107 height 16
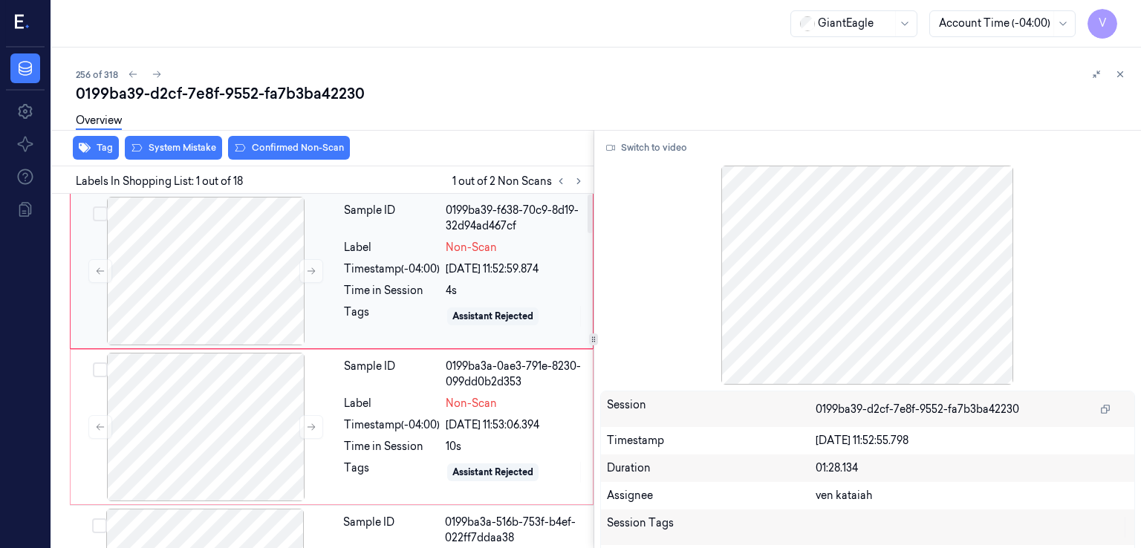
click at [400, 267] on div "Timestamp (-04:00)" at bounding box center [392, 270] width 96 height 16
click at [315, 271] on icon at bounding box center [311, 271] width 10 height 10
click at [336, 396] on div at bounding box center [206, 427] width 264 height 149
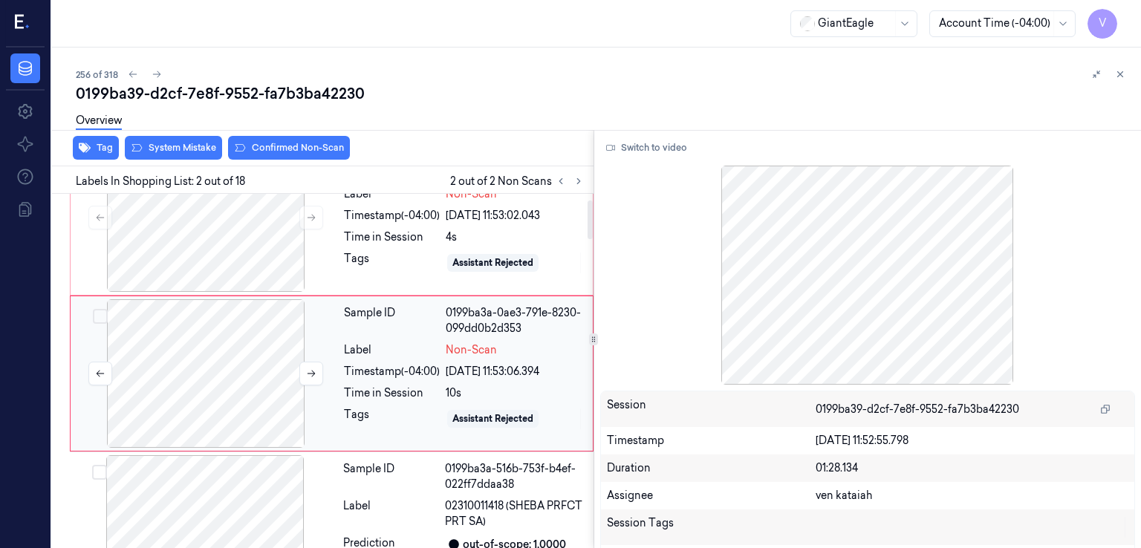
scroll to position [56, 0]
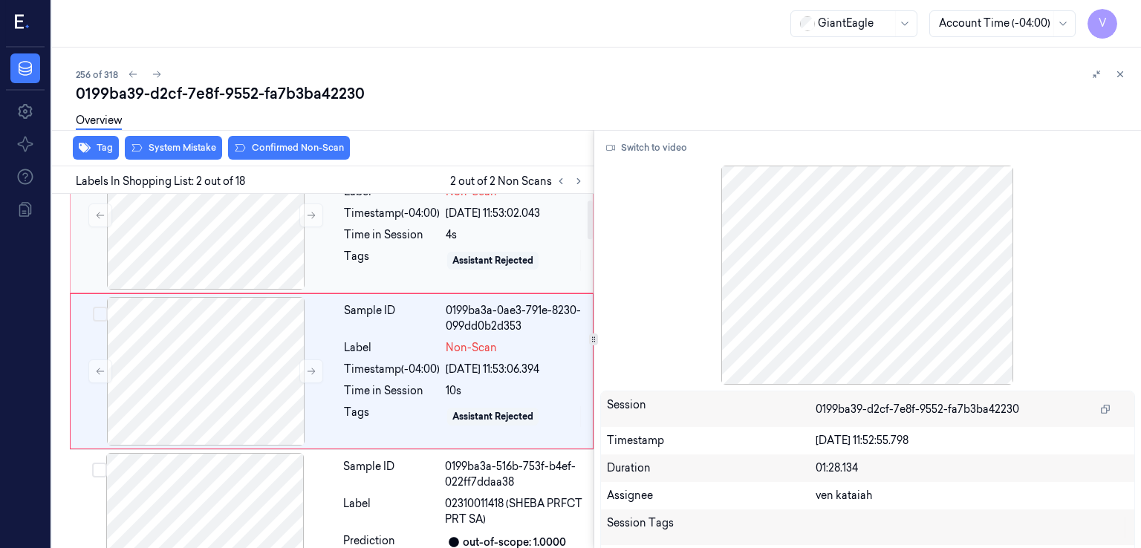
click at [346, 261] on div "Tags" at bounding box center [392, 261] width 96 height 24
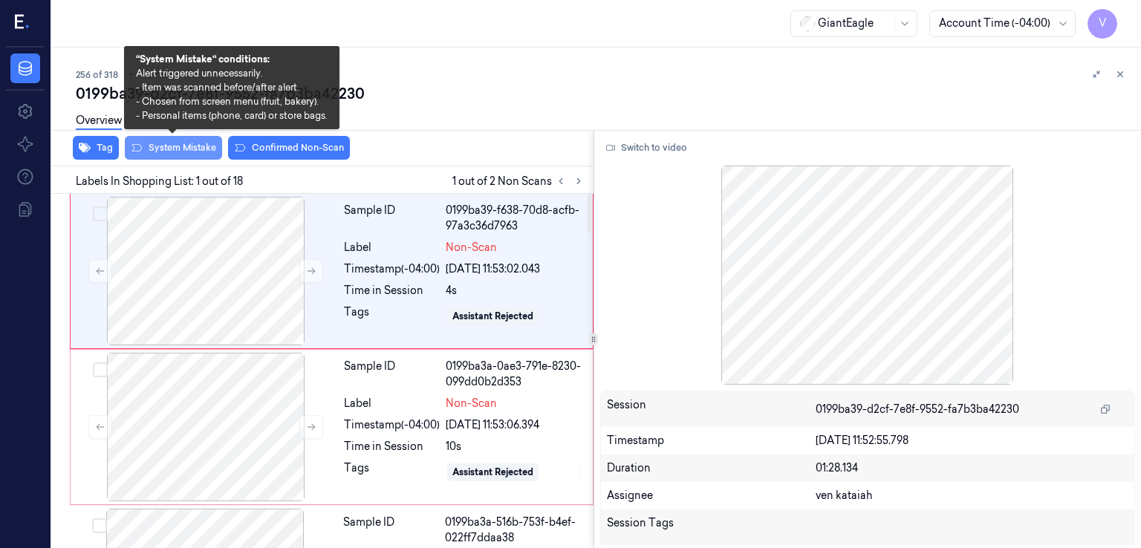
click at [167, 152] on button "System Mistake" at bounding box center [173, 148] width 97 height 24
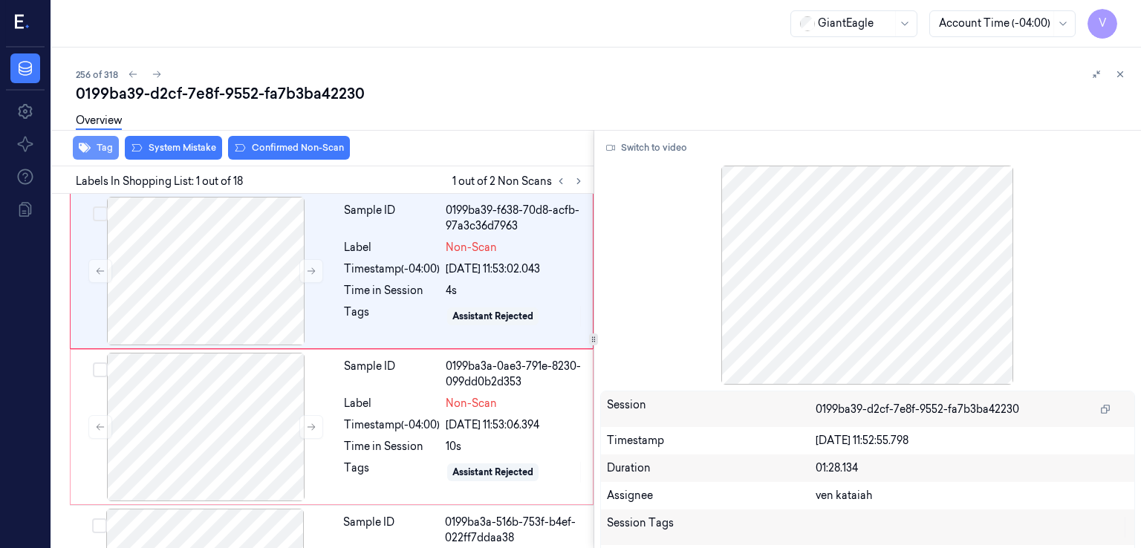
click at [106, 151] on button "Tag" at bounding box center [96, 148] width 46 height 24
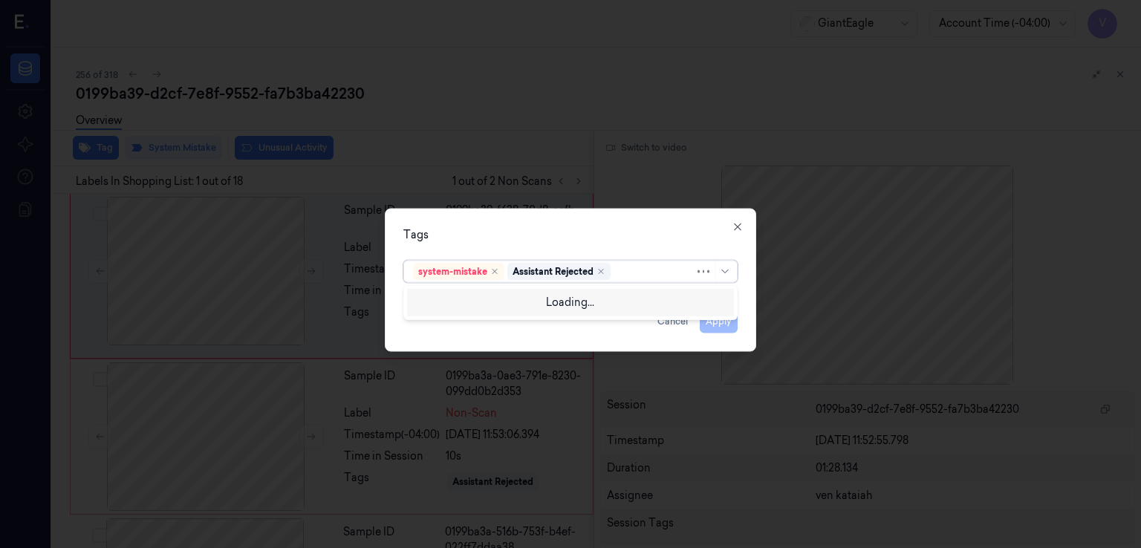
click at [663, 274] on div at bounding box center [654, 272] width 81 height 16
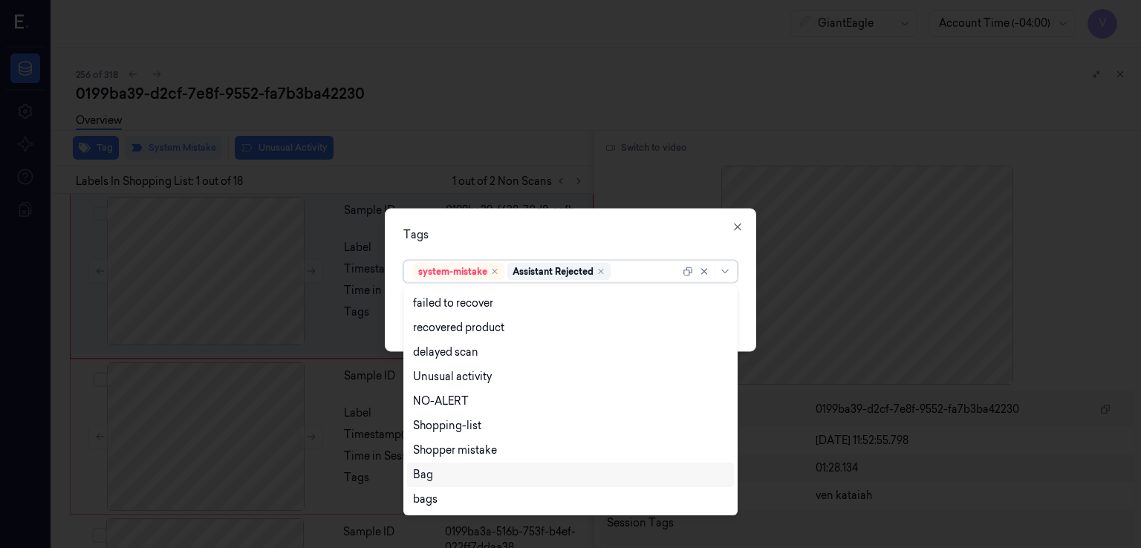
click at [442, 479] on div "Bag" at bounding box center [570, 475] width 315 height 16
drag, startPoint x: 634, startPoint y: 247, endPoint x: 675, endPoint y: 274, distance: 48.8
click at [654, 263] on div "Tags option Bag, selected. 13 results available. Use Up and Down to choose opti…" at bounding box center [570, 280] width 371 height 143
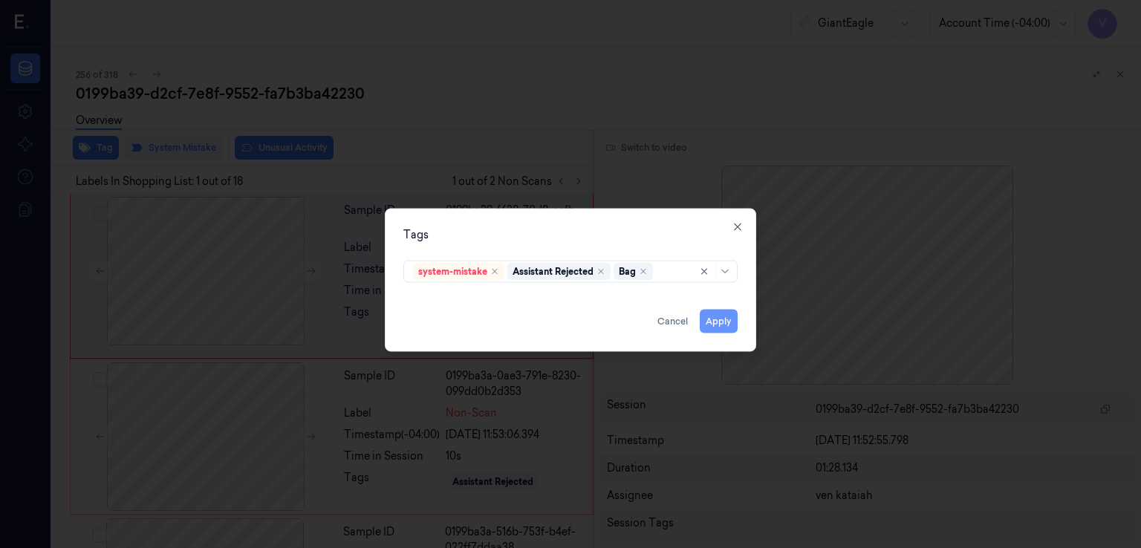
click at [711, 323] on button "Apply" at bounding box center [719, 322] width 38 height 24
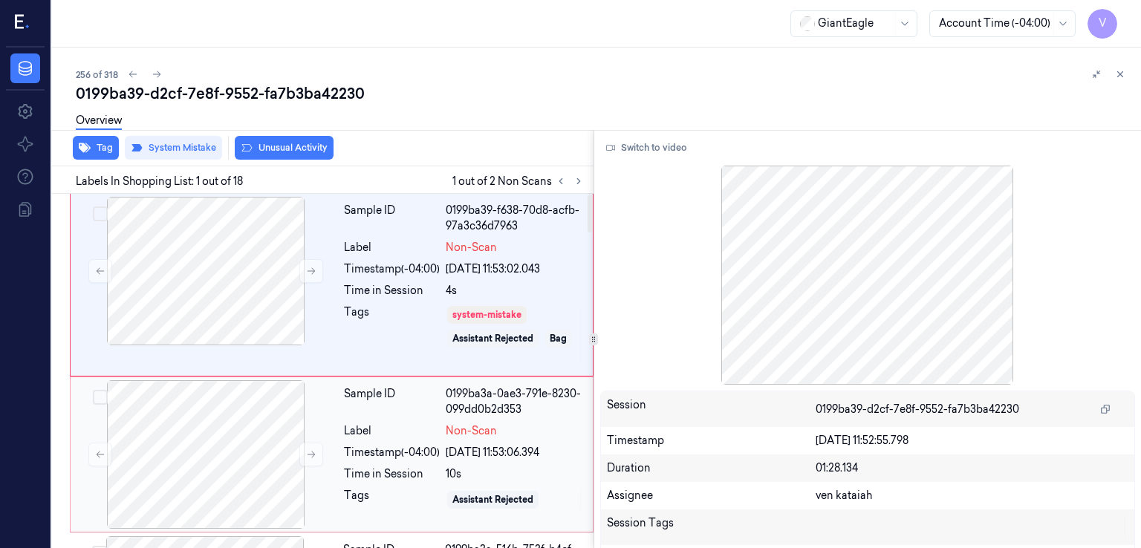
click at [423, 452] on div "Timestamp (-04:00)" at bounding box center [392, 453] width 96 height 16
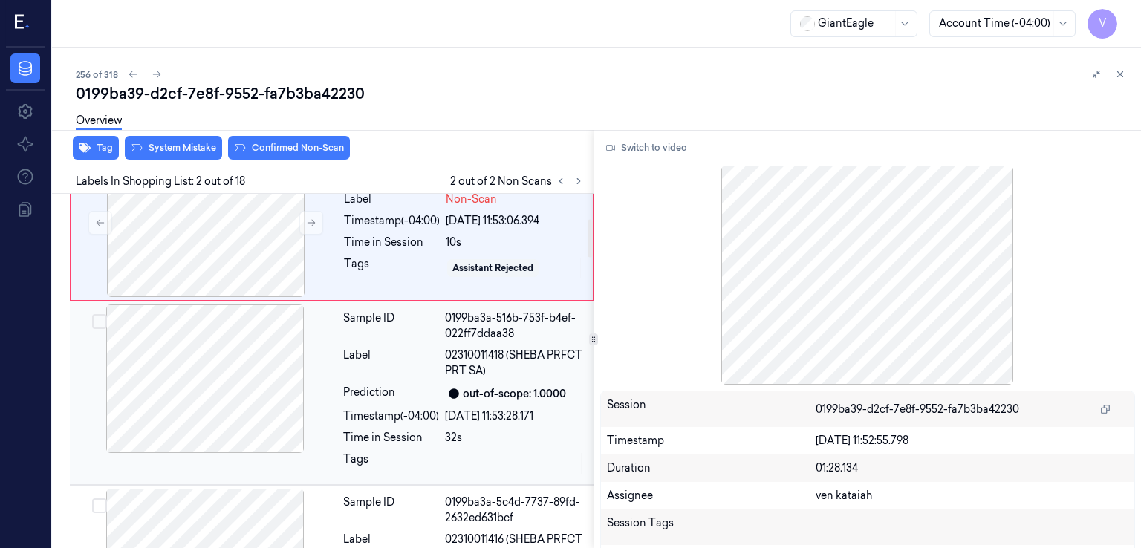
click at [409, 377] on div "Label" at bounding box center [391, 363] width 96 height 31
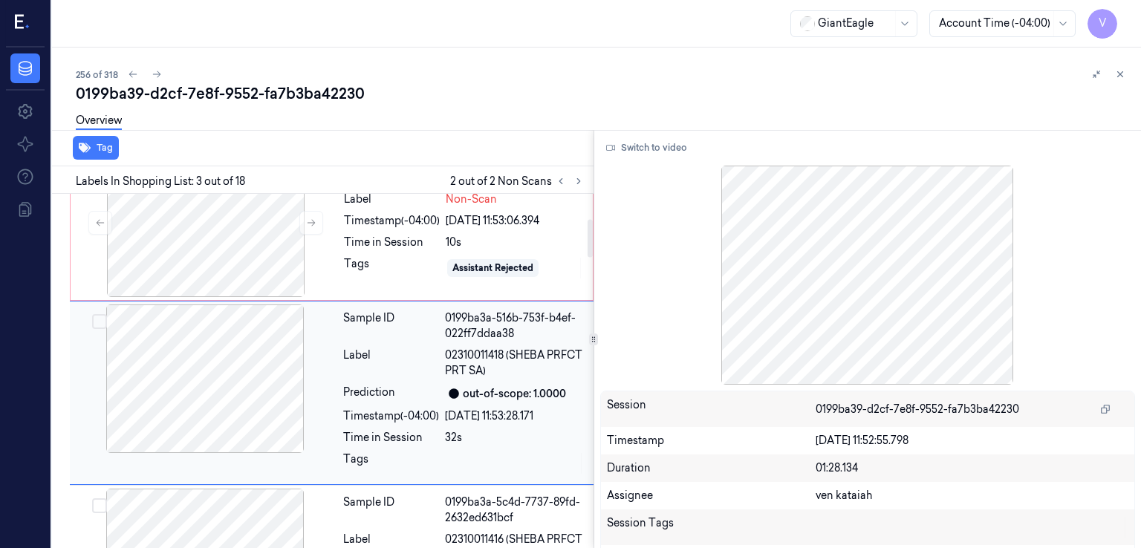
scroll to position [253, 0]
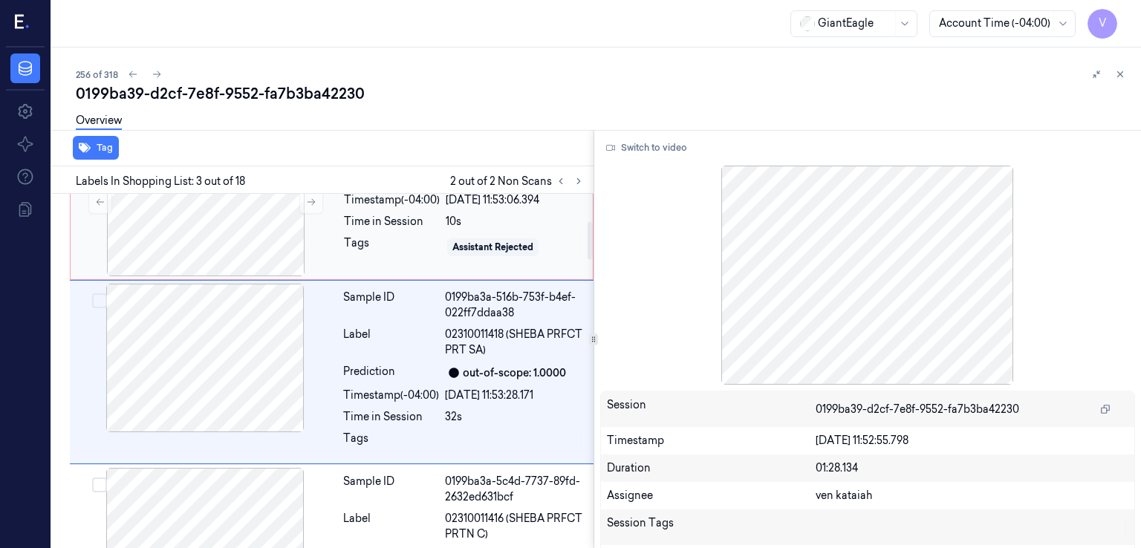
click at [341, 256] on div "Sample ID 0199ba3a-0ae3-791e-8230-099dd0b2d353 Label Non-Scan Timestamp (-04:00…" at bounding box center [464, 202] width 252 height 149
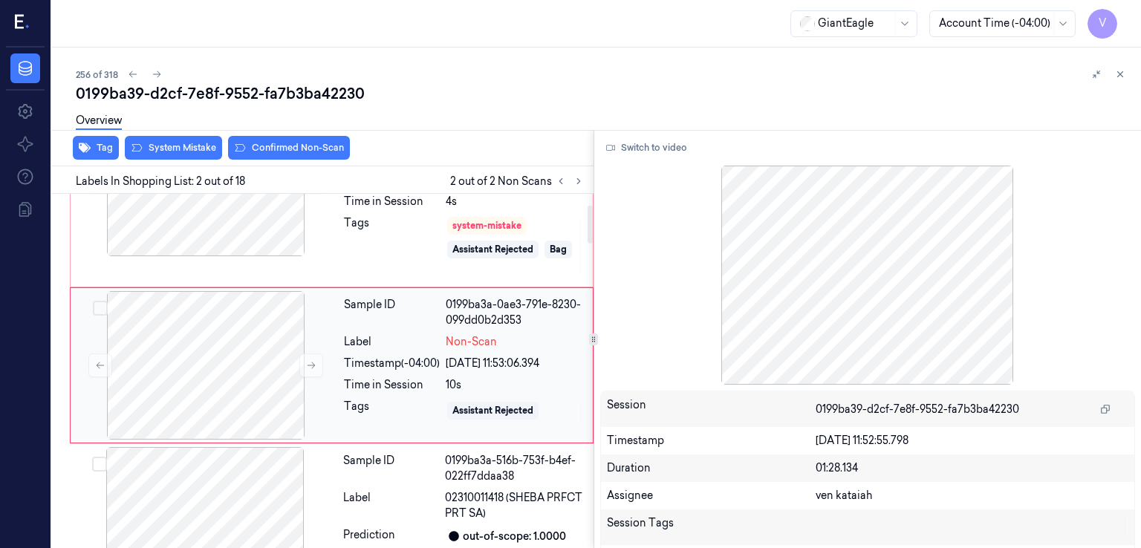
scroll to position [83, 0]
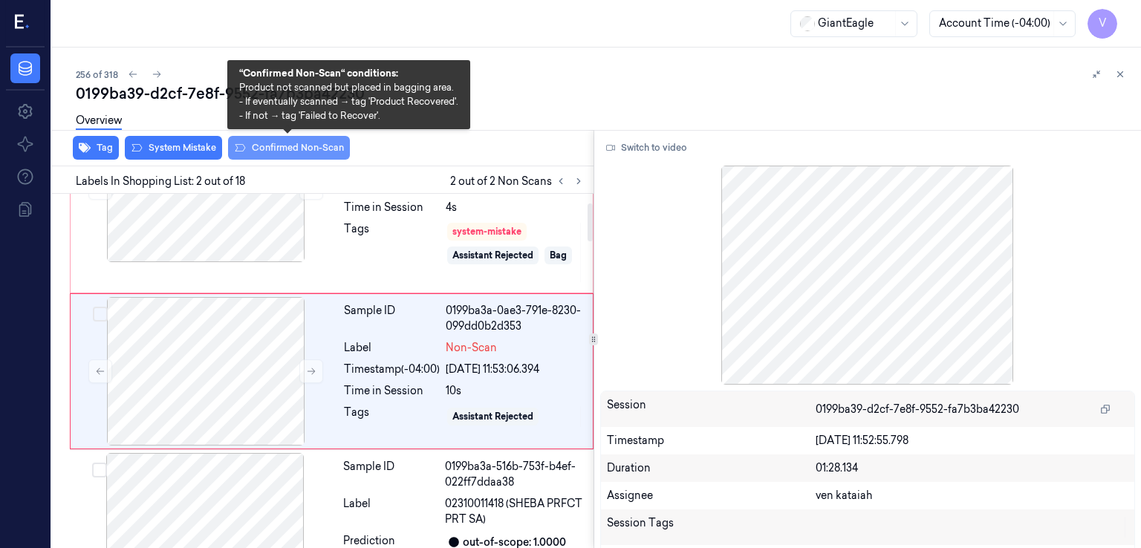
click at [338, 149] on button "Confirmed Non-Scan" at bounding box center [289, 148] width 122 height 24
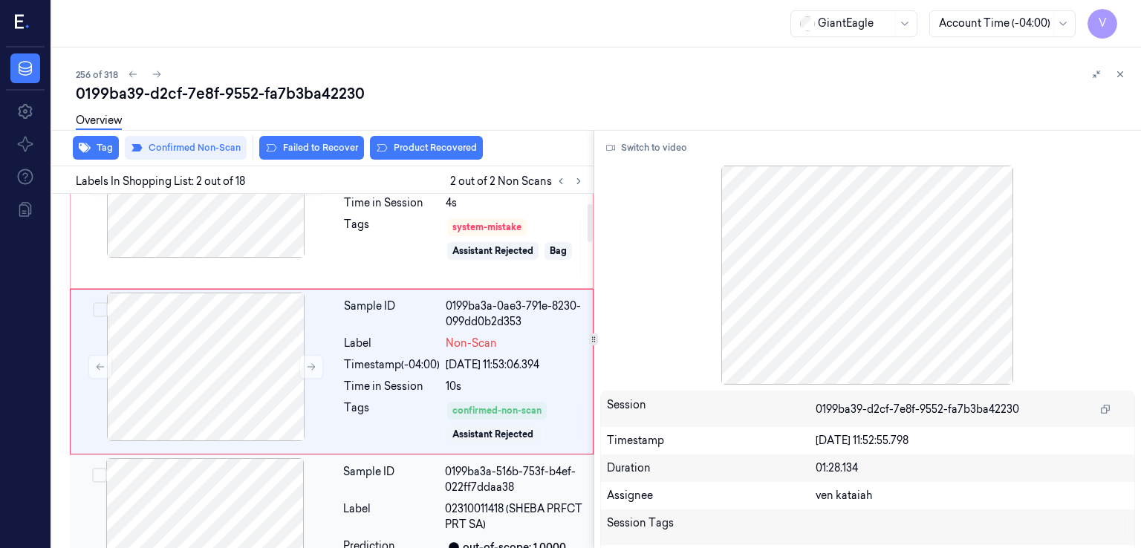
click at [411, 475] on div "Sample ID" at bounding box center [391, 479] width 96 height 31
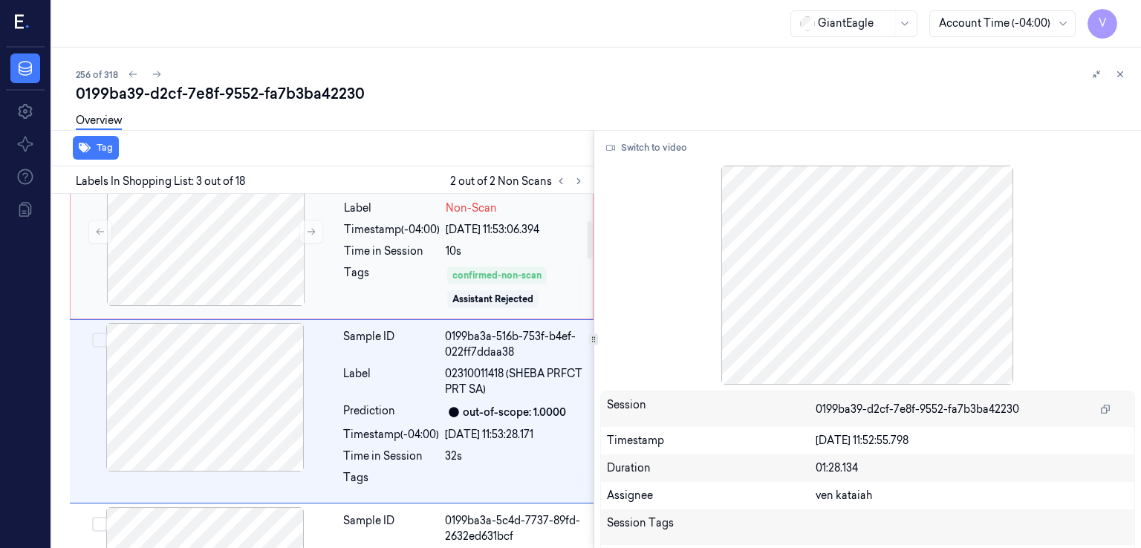
scroll to position [262, 0]
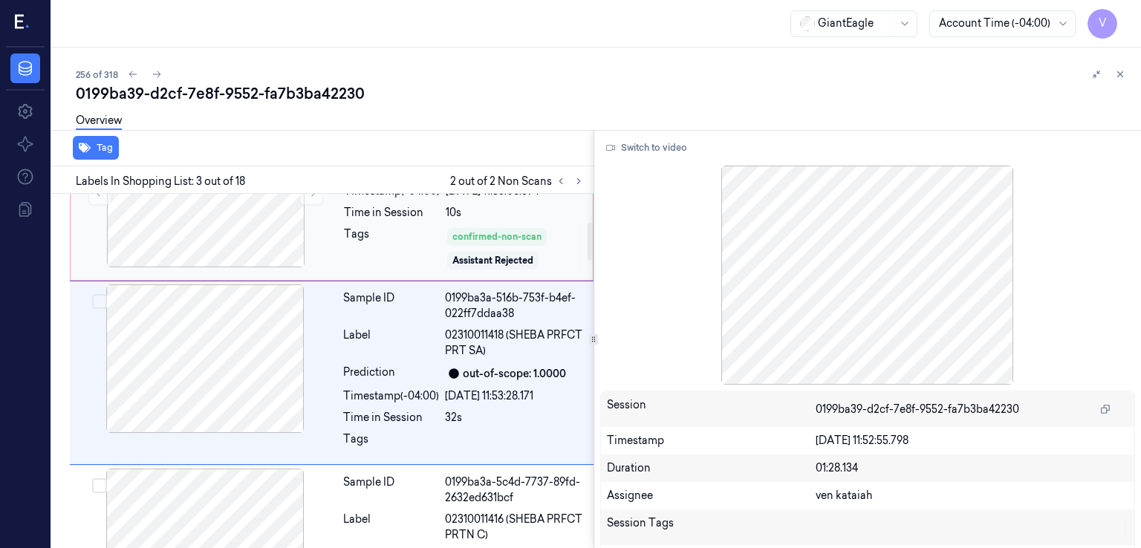
click at [419, 265] on div "Tags" at bounding box center [392, 249] width 96 height 45
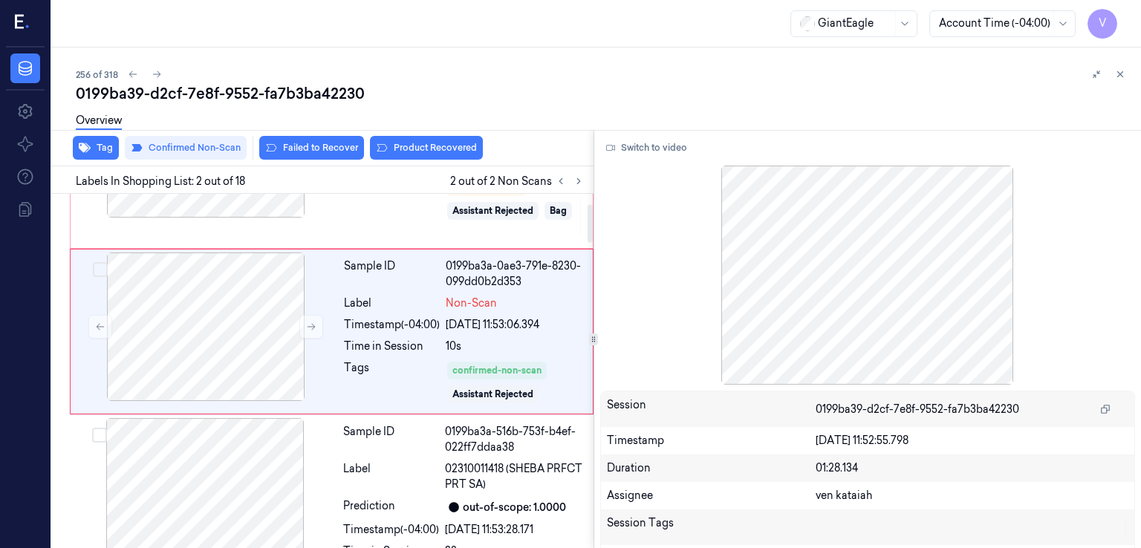
scroll to position [88, 0]
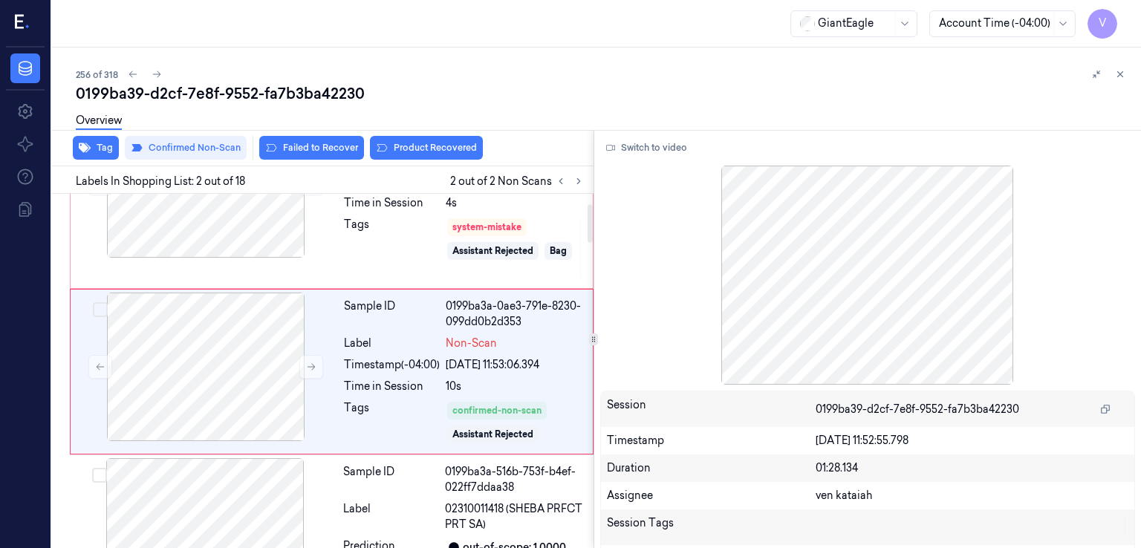
click at [395, 139] on div "Overview" at bounding box center [603, 123] width 1054 height 38
click at [397, 152] on button "Product Recovered" at bounding box center [426, 148] width 113 height 24
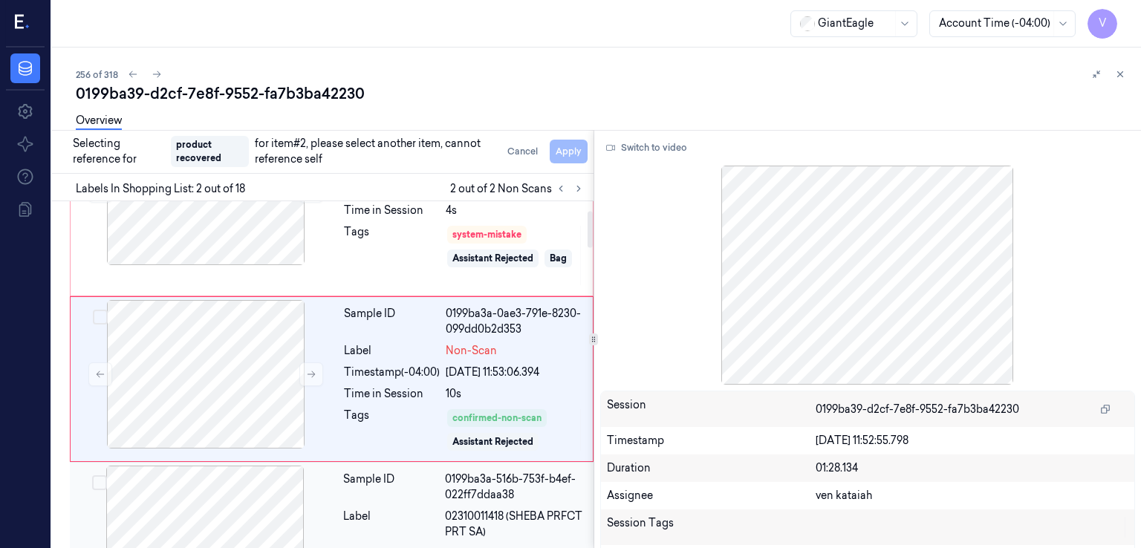
click at [455, 495] on div "0199ba3a-516b-753f-b4ef-022ff7ddaa38" at bounding box center [515, 487] width 140 height 31
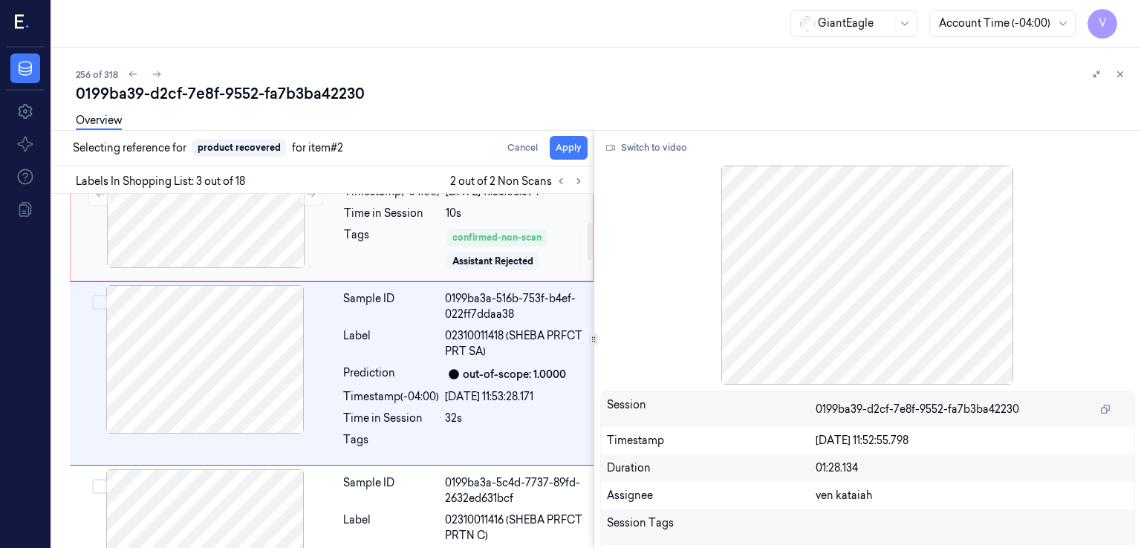
scroll to position [262, 0]
click at [565, 148] on button "Apply" at bounding box center [569, 148] width 38 height 24
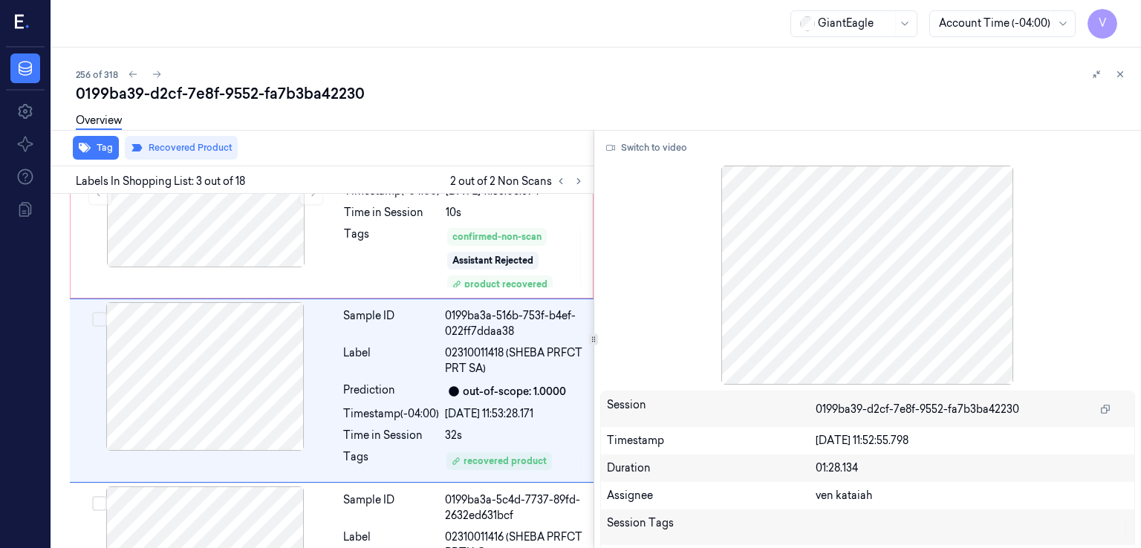
scroll to position [280, 0]
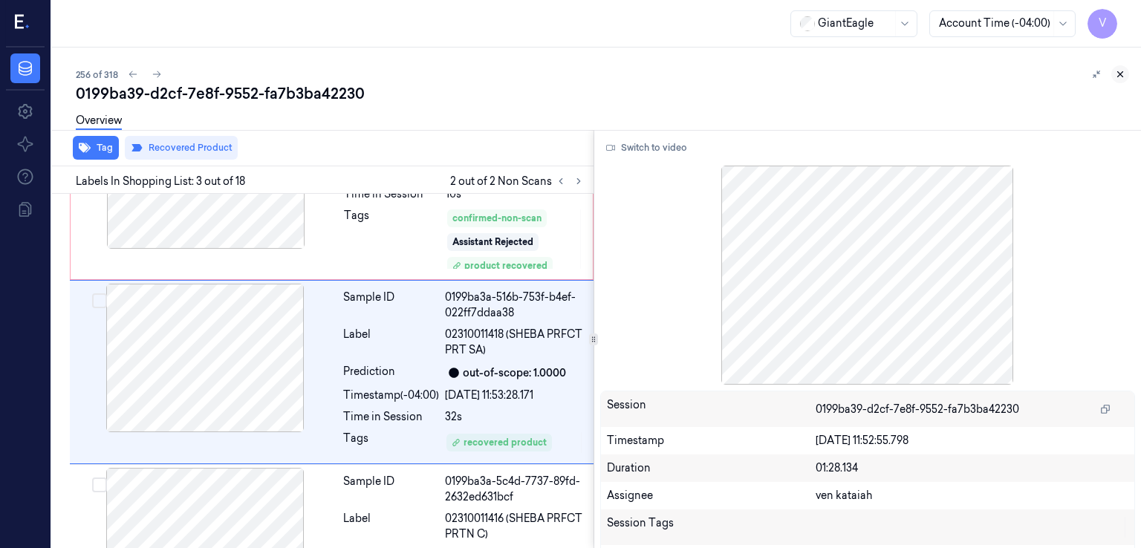
click at [1116, 79] on icon at bounding box center [1120, 74] width 10 height 10
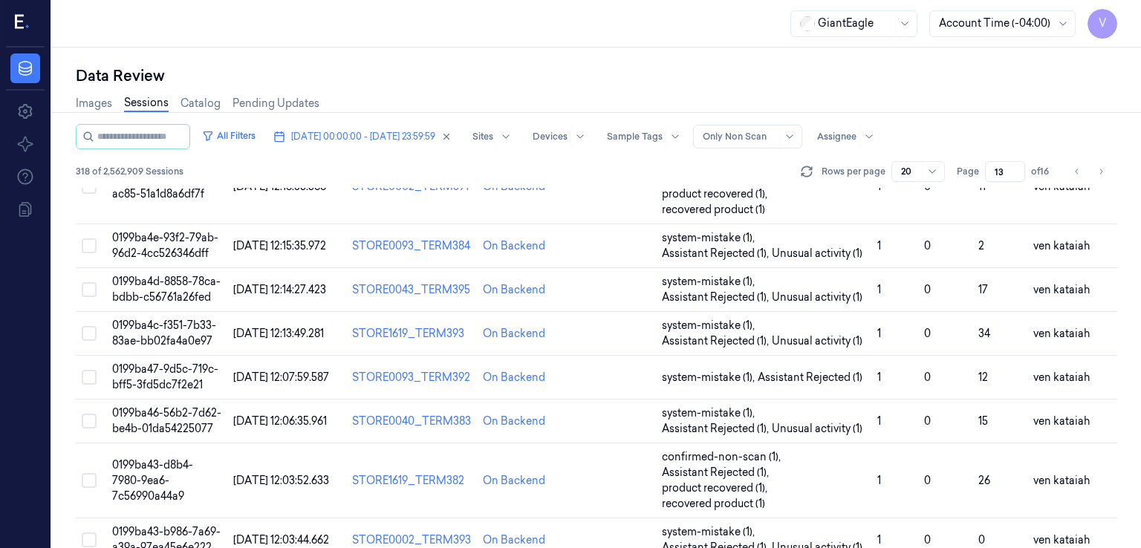
scroll to position [114, 0]
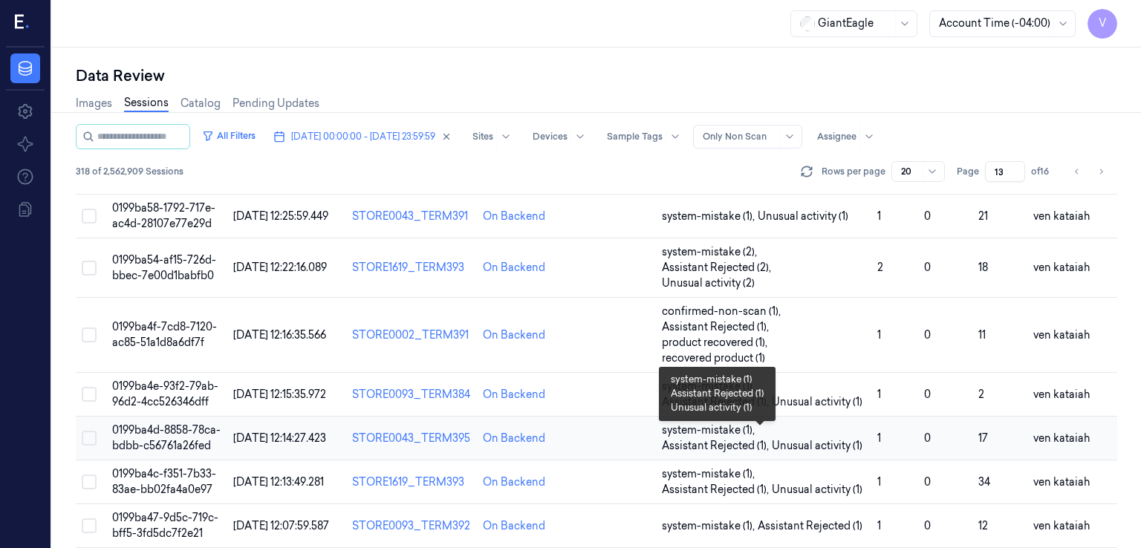
click at [742, 451] on span "Assistant Rejected (1) ," at bounding box center [717, 446] width 110 height 16
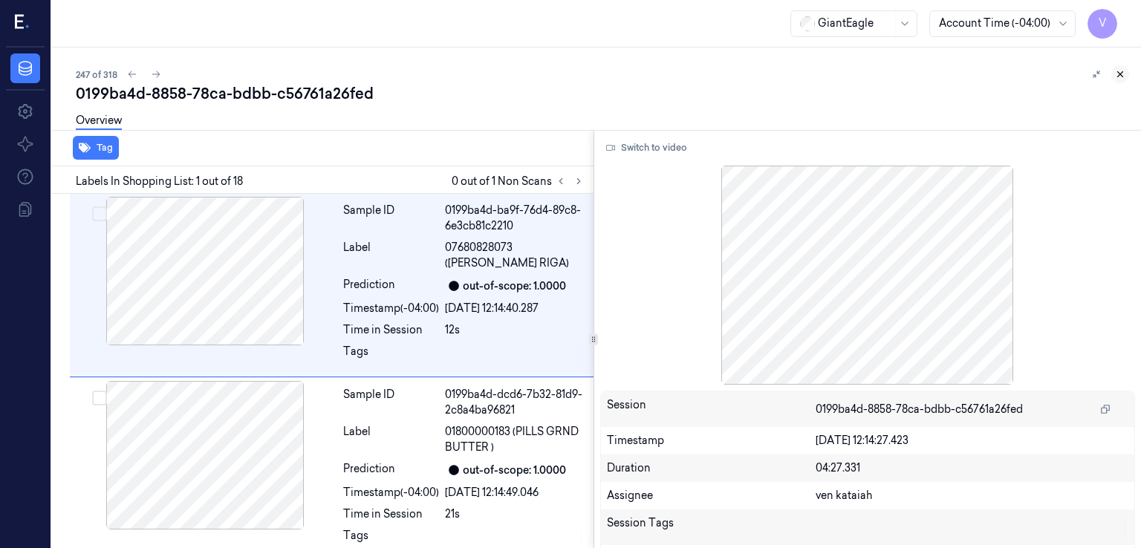
click at [1117, 79] on button at bounding box center [1120, 74] width 18 height 18
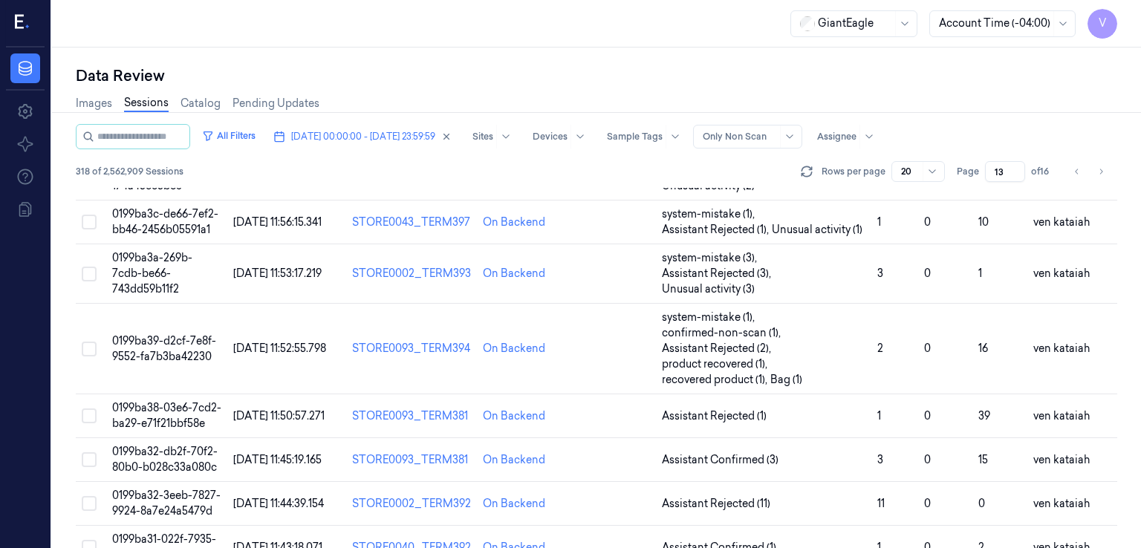
scroll to position [744, 0]
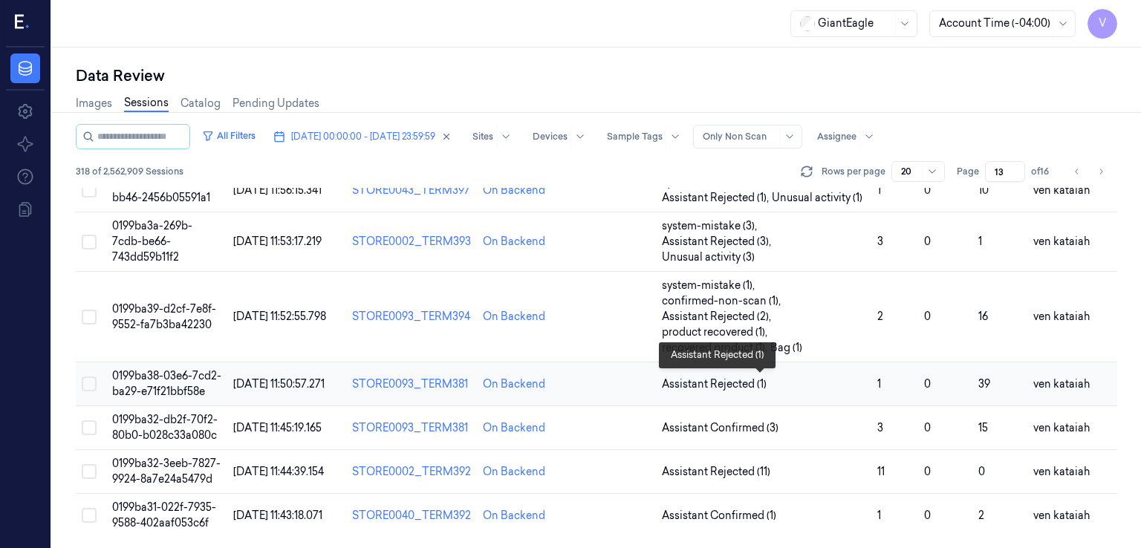
click at [721, 384] on span "Assistant Rejected (1)" at bounding box center [714, 385] width 105 height 16
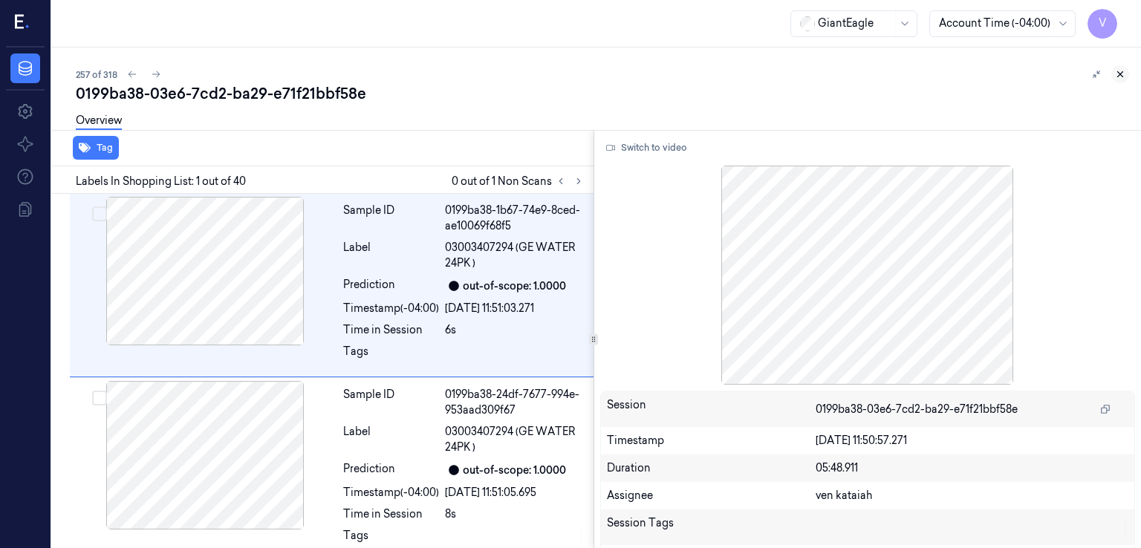
click at [1120, 66] on button at bounding box center [1120, 74] width 18 height 18
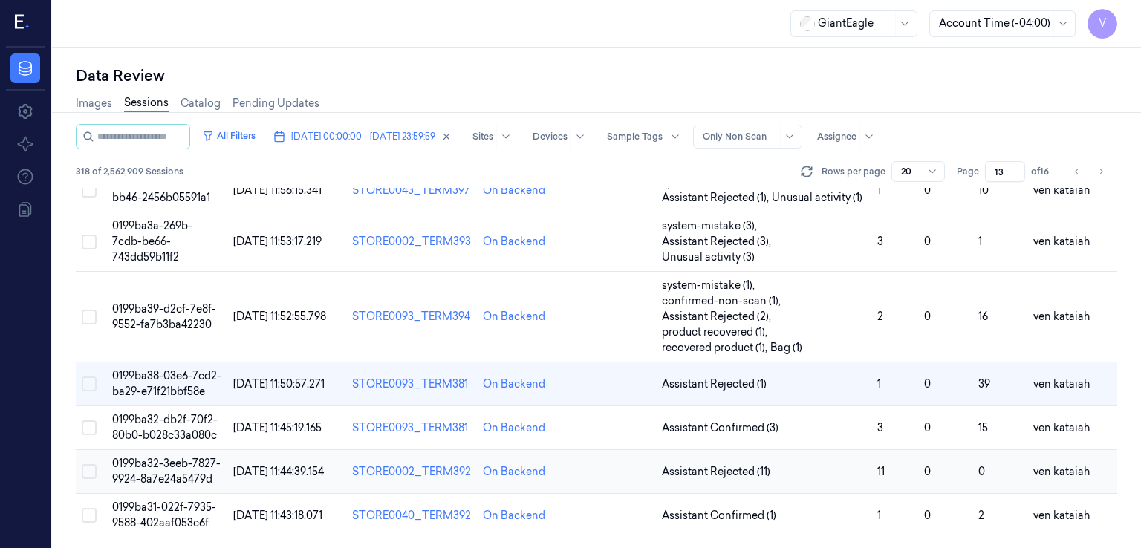
scroll to position [744, 0]
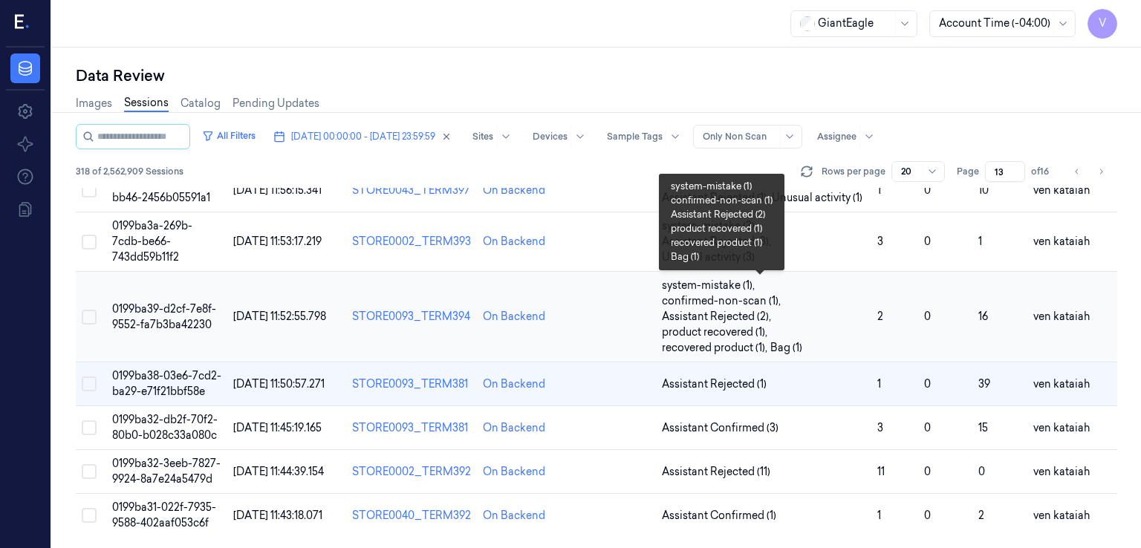
click at [836, 325] on span "system-mistake (1) , confirmed-non-scan (1) , Assistant Rejected (2) , product …" at bounding box center [764, 317] width 204 height 78
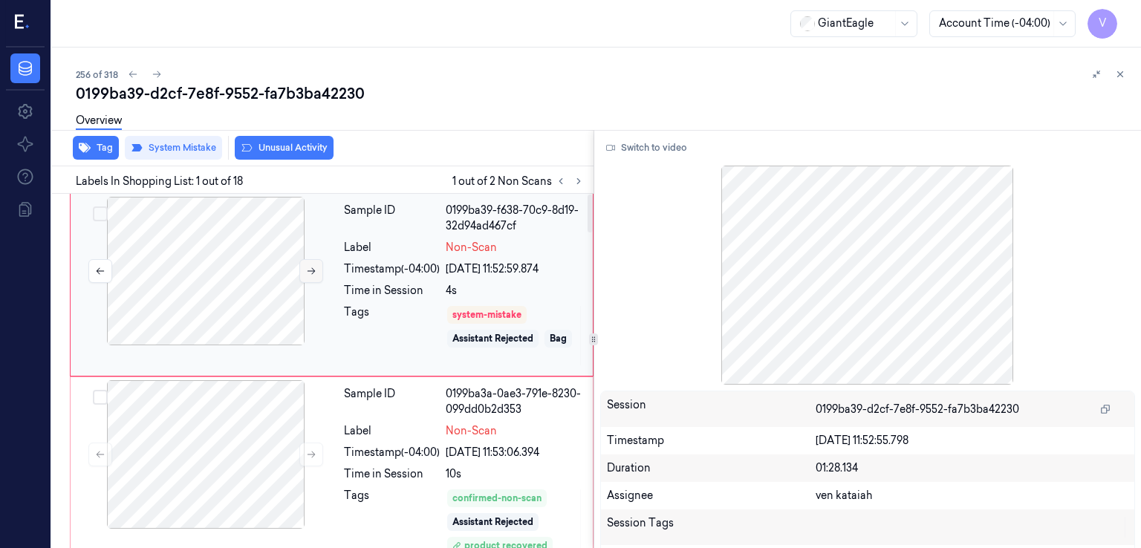
click at [299, 260] on button at bounding box center [311, 271] width 24 height 24
click at [621, 140] on button "Switch to video" at bounding box center [646, 148] width 93 height 24
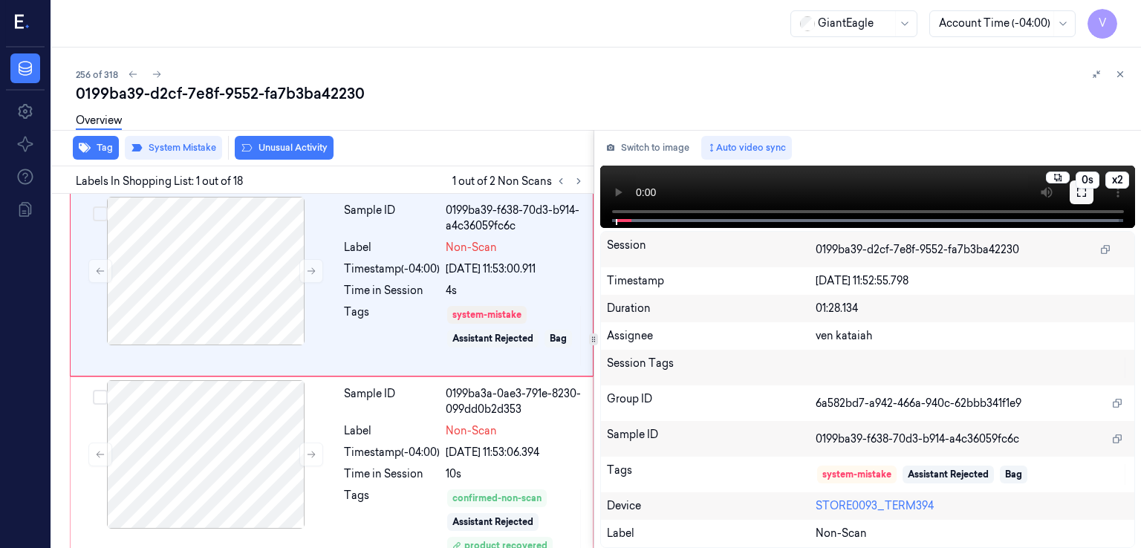
click at [1076, 195] on icon at bounding box center [1082, 192] width 12 height 12
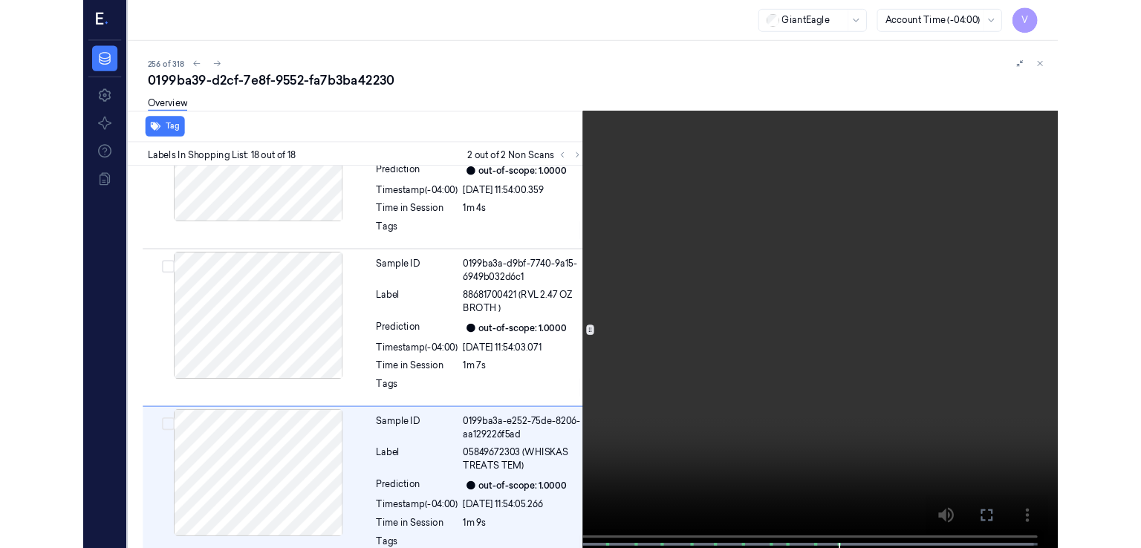
scroll to position [2866, 0]
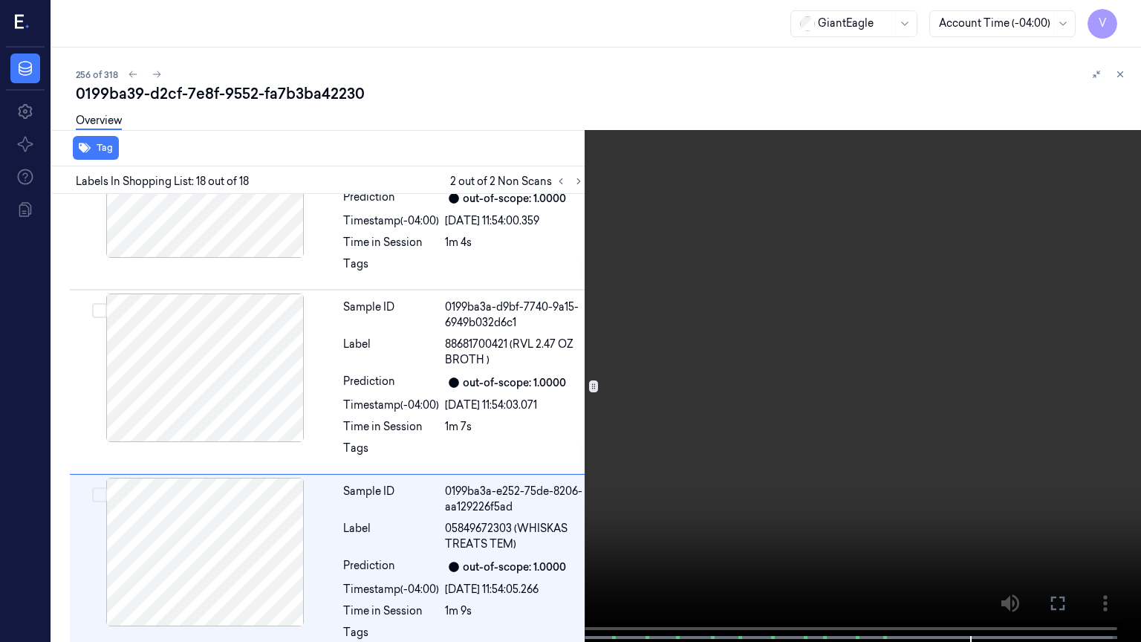
click at [0, 0] on button at bounding box center [0, 0] width 0 height 0
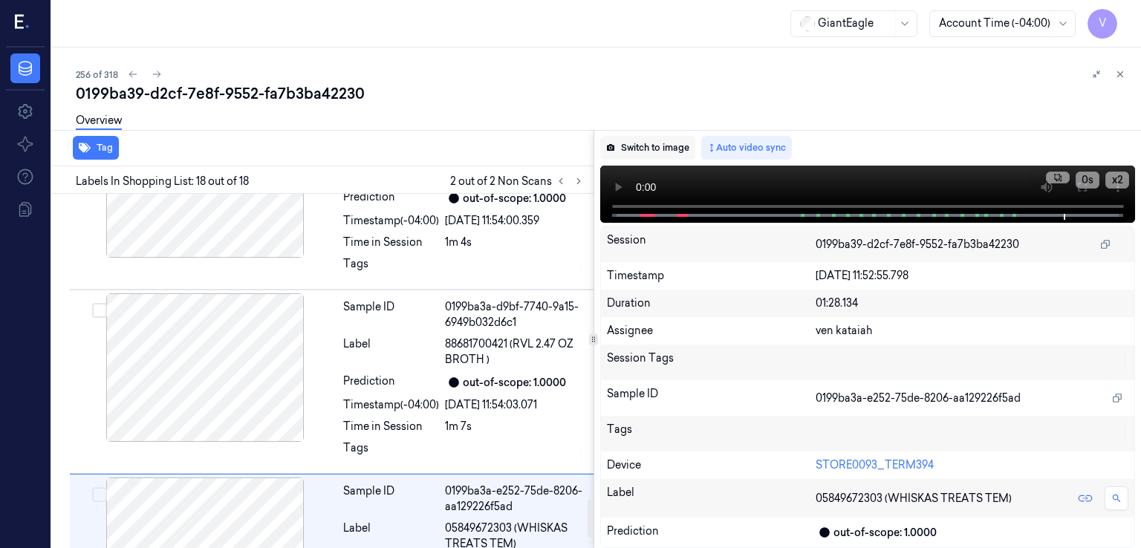
click at [646, 155] on button "Switch to image" at bounding box center [647, 148] width 95 height 24
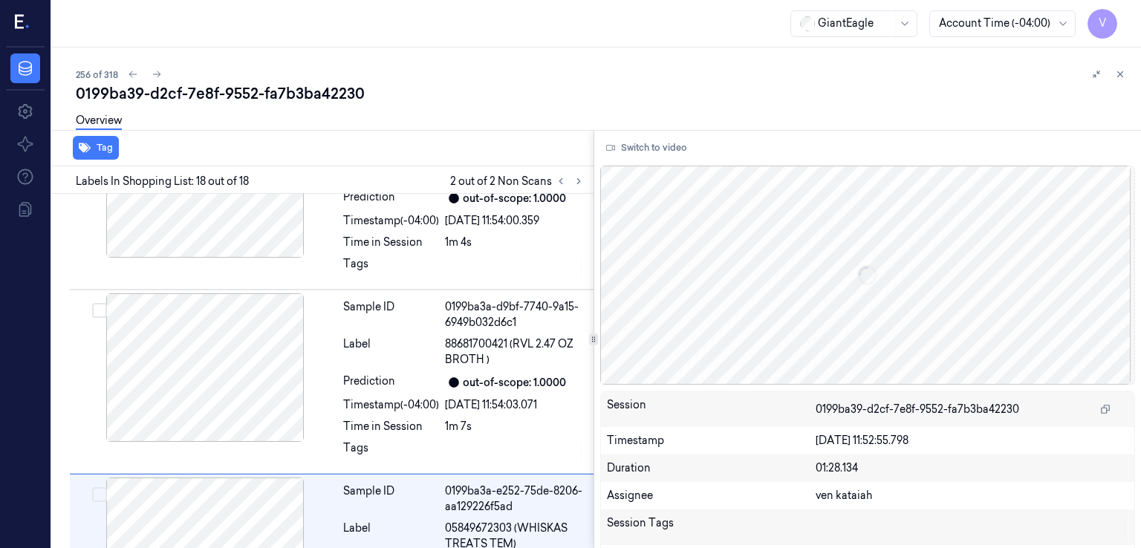
scroll to position [2960, 0]
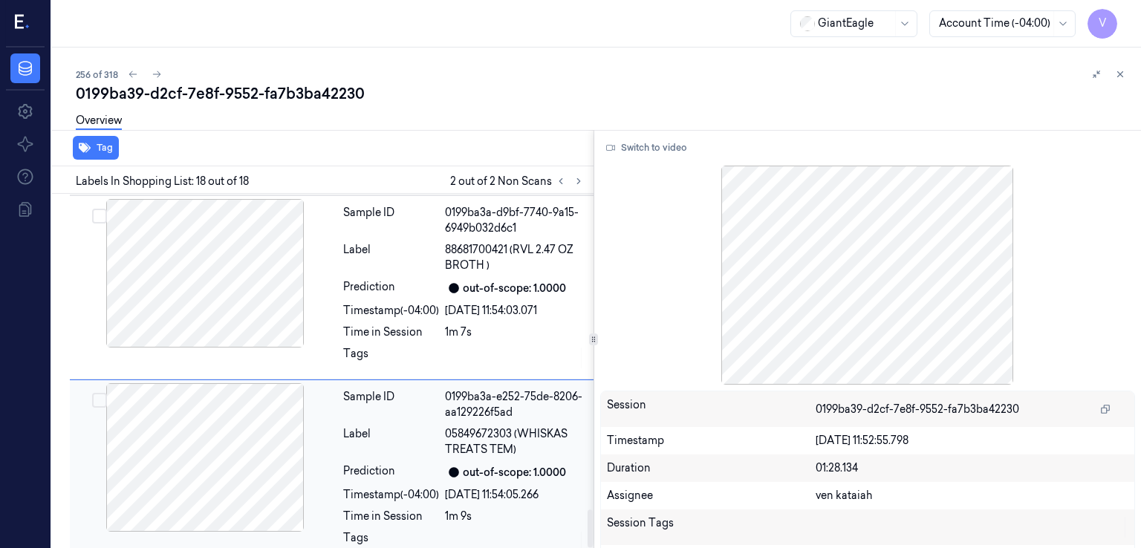
click at [413, 403] on div "Sample ID 0199ba3a-e252-75de-8206-aa129226f5ad Label 05849672303 (WHISKAS TREAT…" at bounding box center [463, 471] width 253 height 177
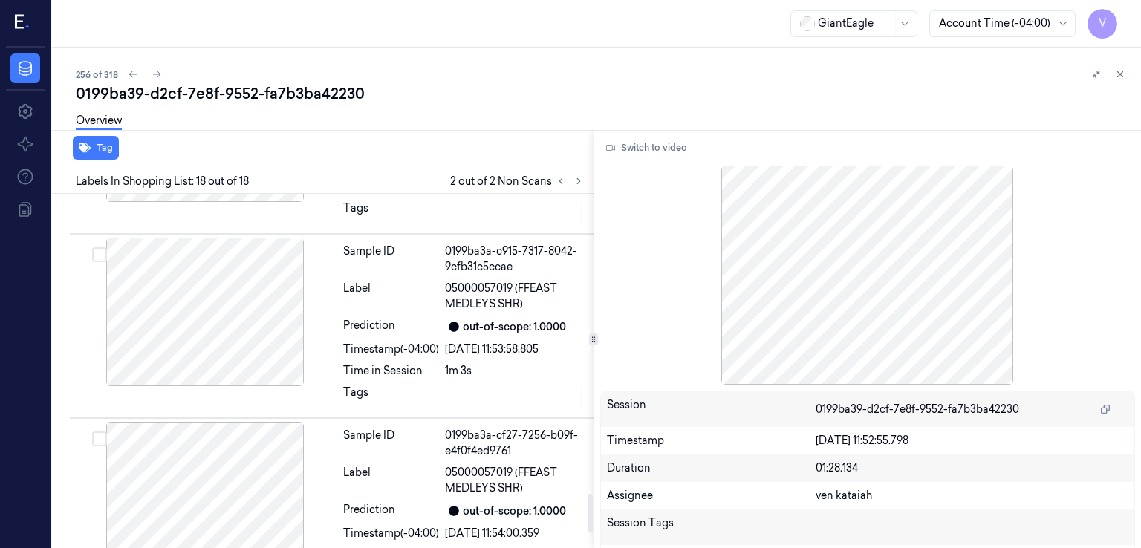
scroll to position [2366, 0]
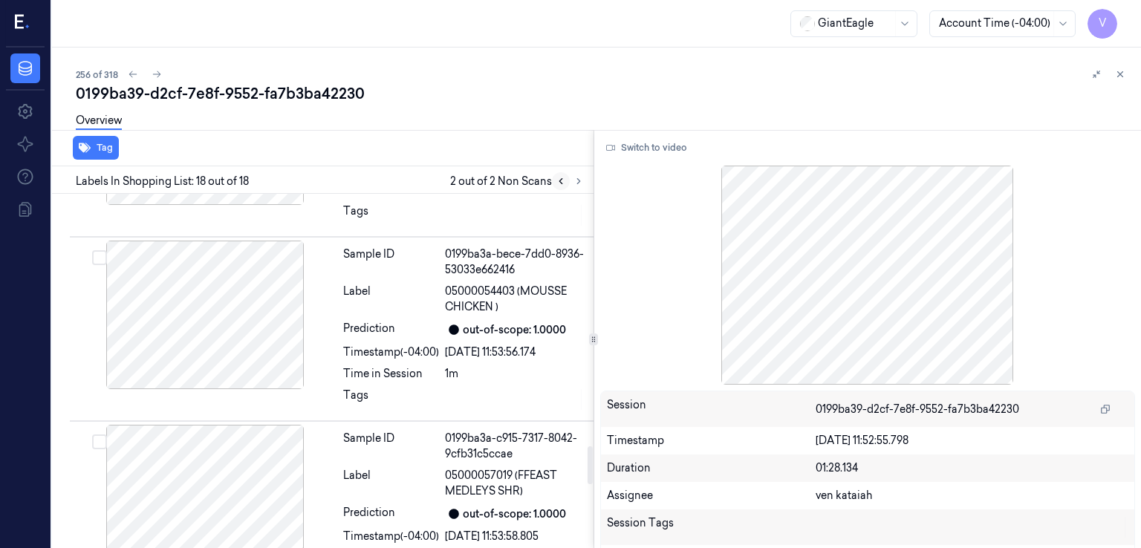
click at [562, 174] on button at bounding box center [561, 181] width 18 height 18
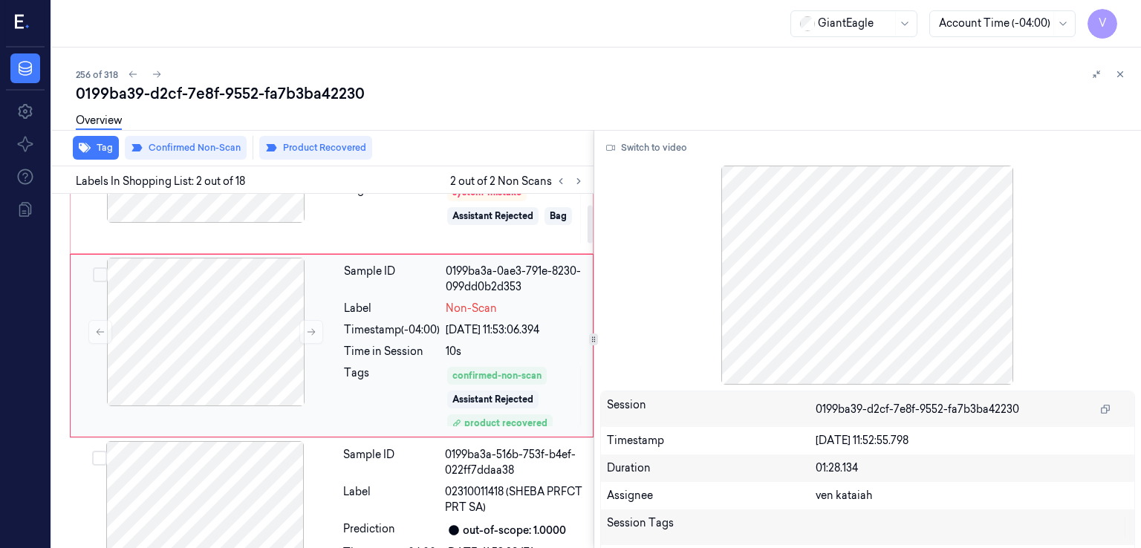
scroll to position [97, 0]
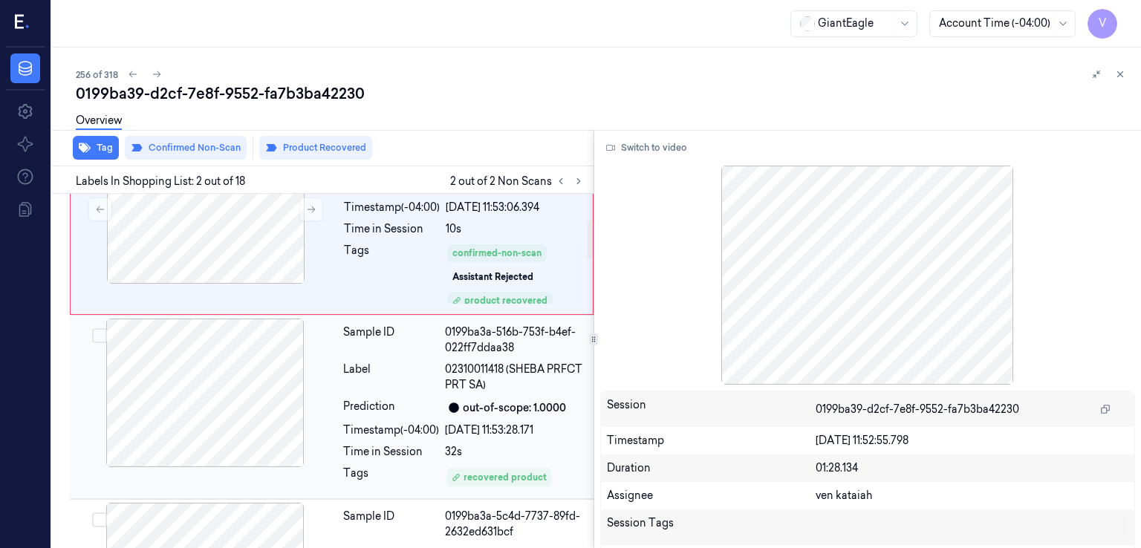
click at [401, 418] on div "Sample ID 0199ba3a-516b-753f-b4ef-022ff7ddaa38 Label 02310011418 (SHEBA PRFCT P…" at bounding box center [463, 407] width 253 height 177
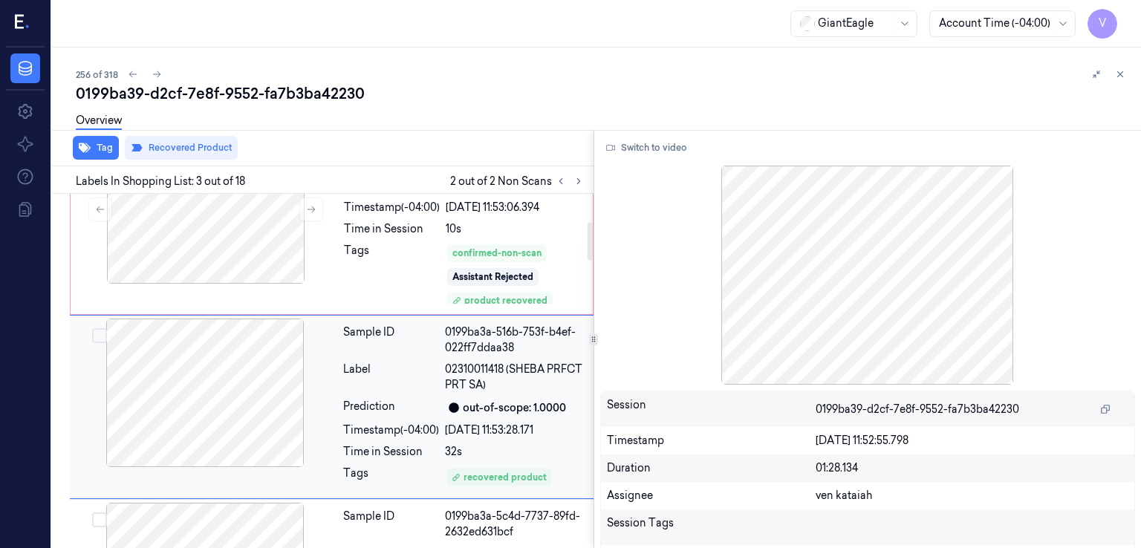
scroll to position [280, 0]
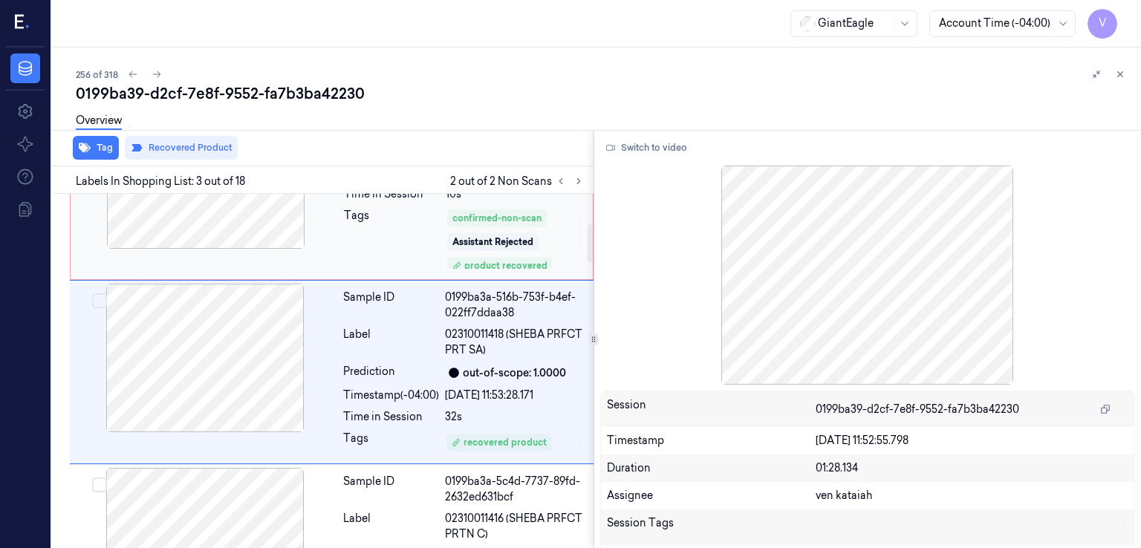
click at [418, 245] on div "Tags" at bounding box center [392, 239] width 96 height 62
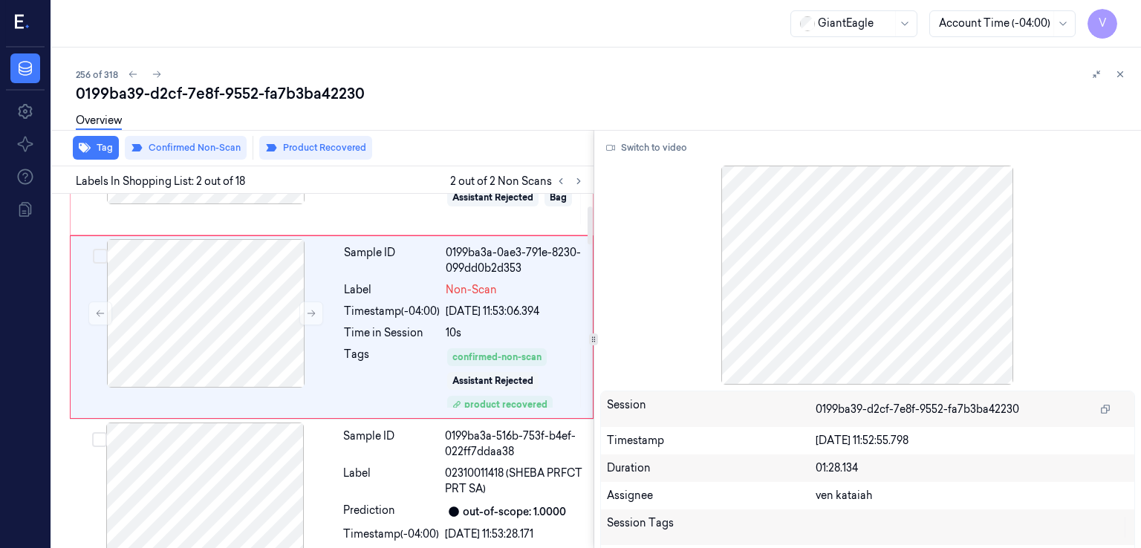
scroll to position [97, 0]
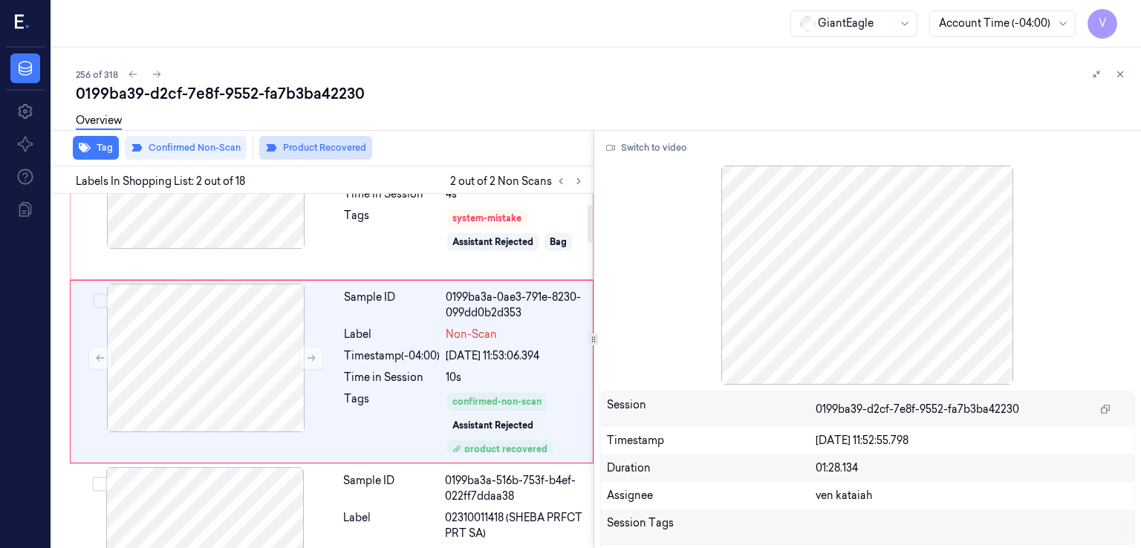
click at [300, 144] on button "Product Recovered" at bounding box center [315, 148] width 113 height 24
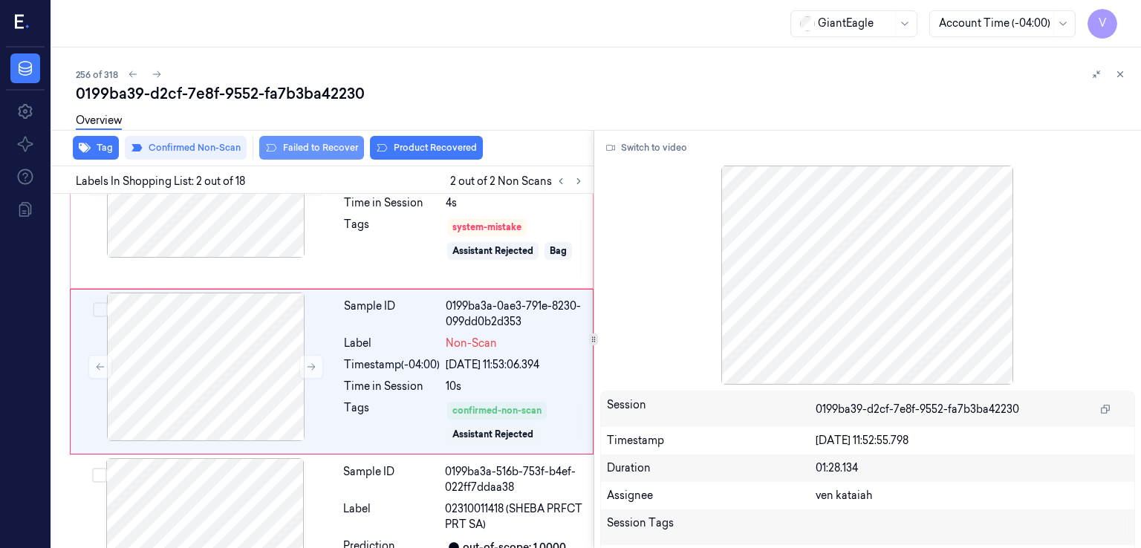
click at [303, 145] on button "Failed to Recover" at bounding box center [311, 148] width 105 height 24
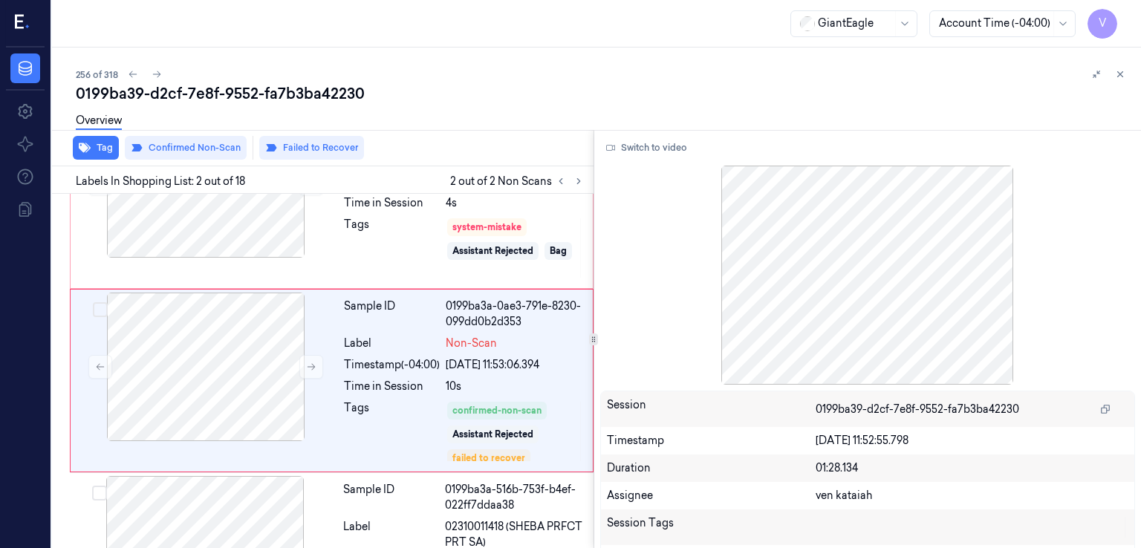
scroll to position [97, 0]
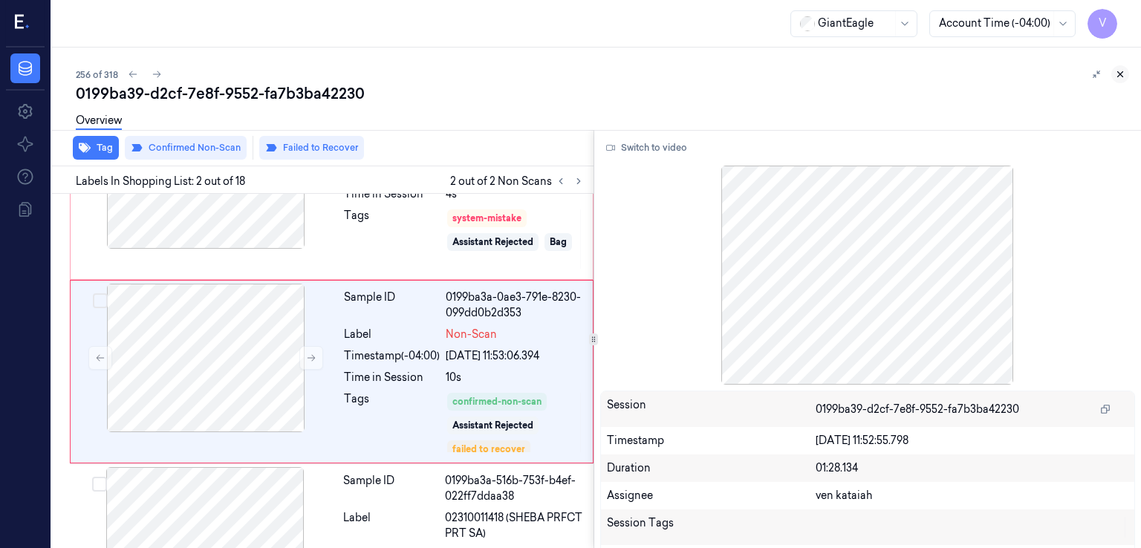
click at [1120, 82] on button at bounding box center [1120, 74] width 18 height 18
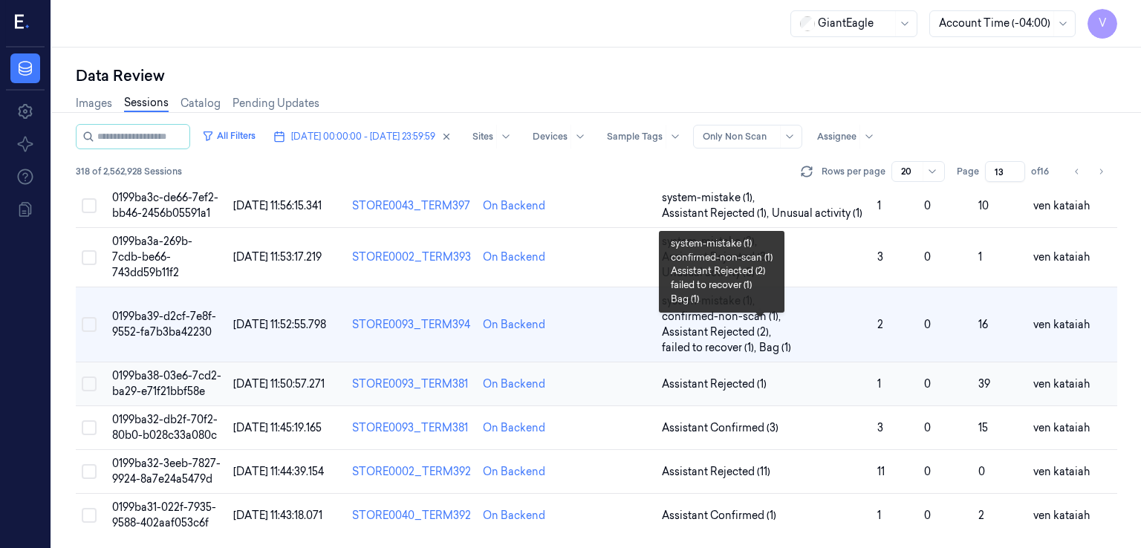
scroll to position [728, 0]
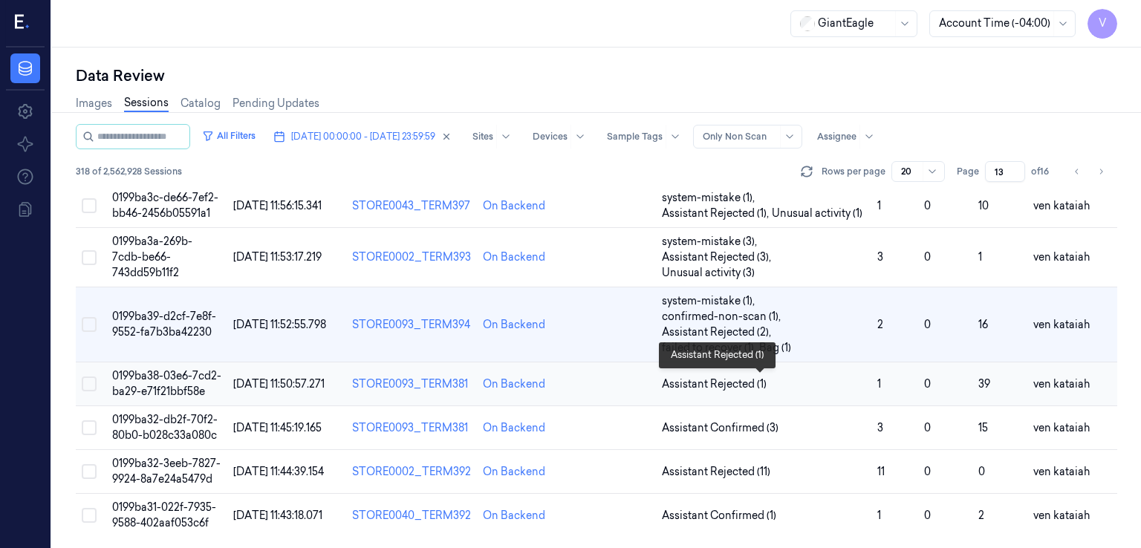
click at [725, 383] on span "Assistant Rejected (1)" at bounding box center [714, 385] width 105 height 16
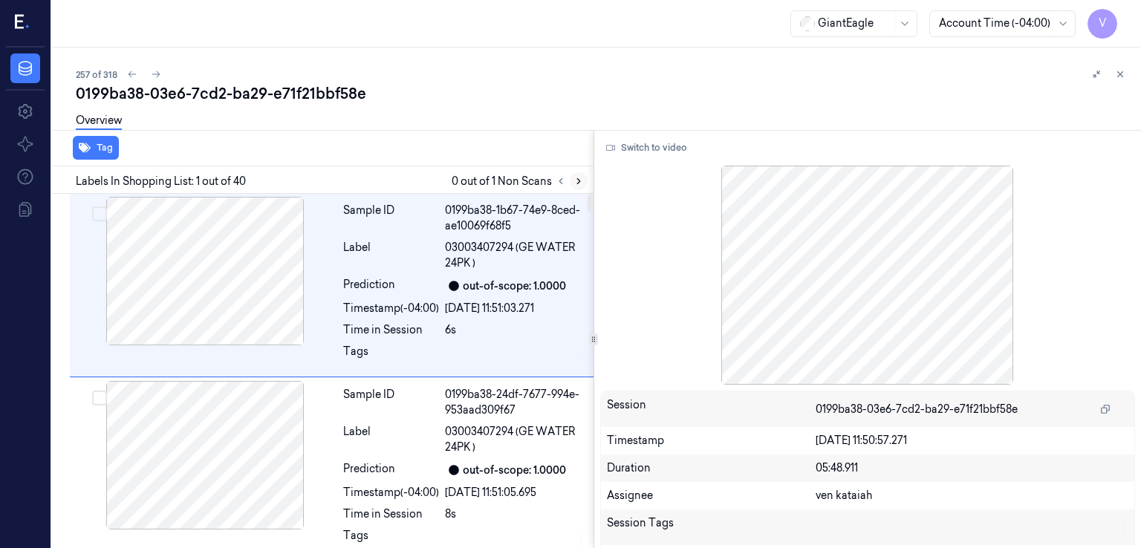
click at [582, 179] on icon at bounding box center [579, 181] width 10 height 10
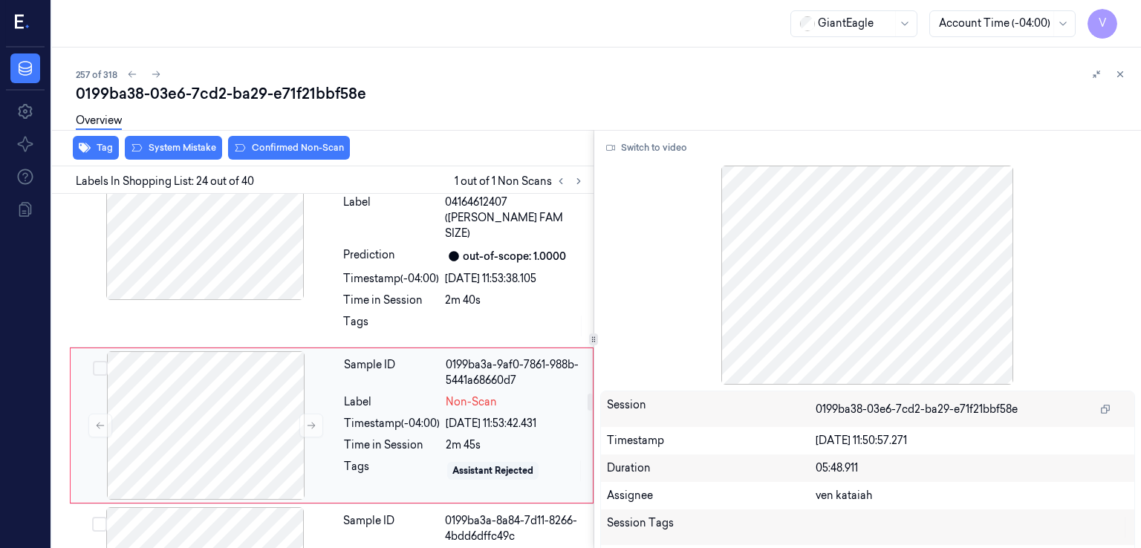
scroll to position [4131, 0]
click at [308, 420] on icon at bounding box center [311, 425] width 10 height 10
click at [654, 146] on button "Switch to video" at bounding box center [646, 148] width 93 height 24
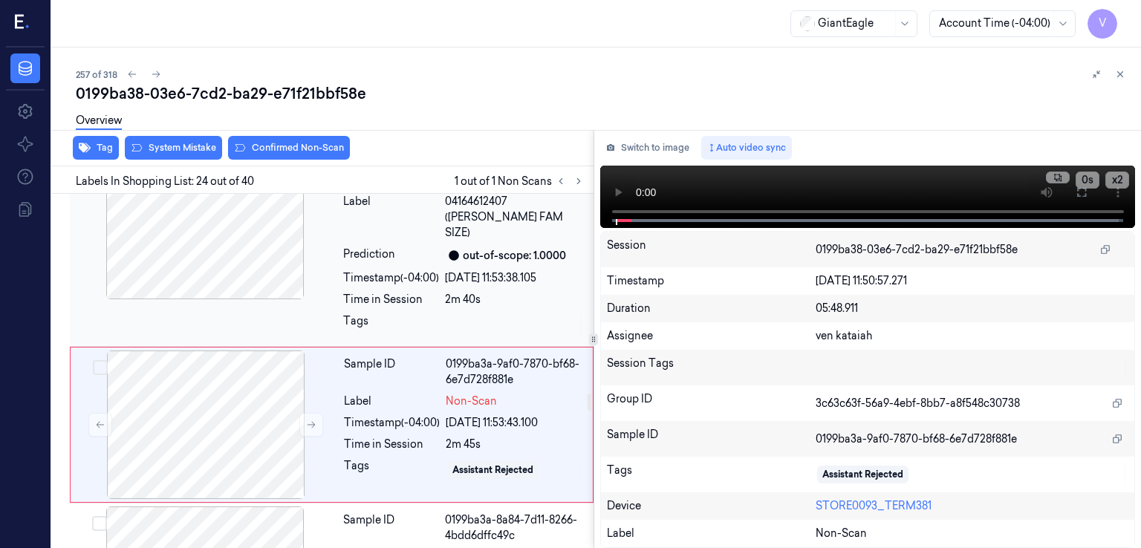
click at [581, 292] on div "2m 40s" at bounding box center [515, 300] width 140 height 16
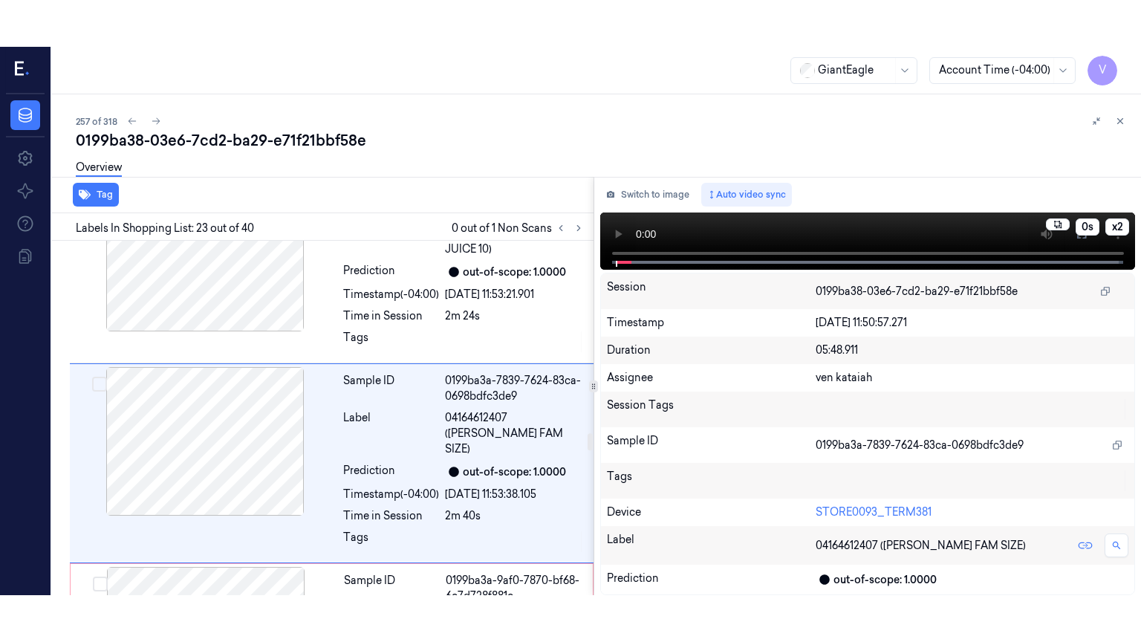
scroll to position [3961, 0]
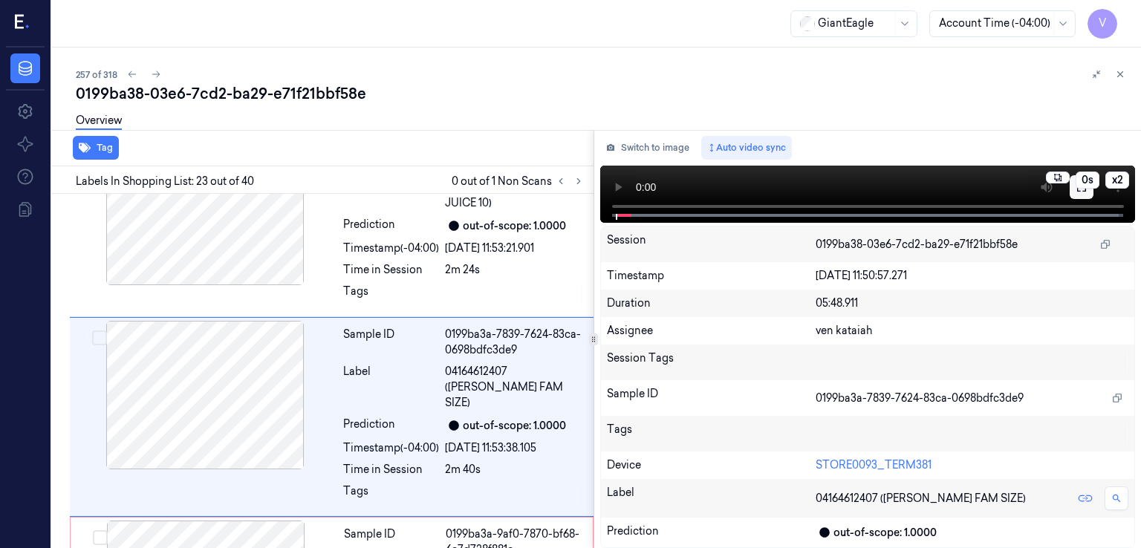
click at [1088, 195] on button at bounding box center [1082, 187] width 24 height 24
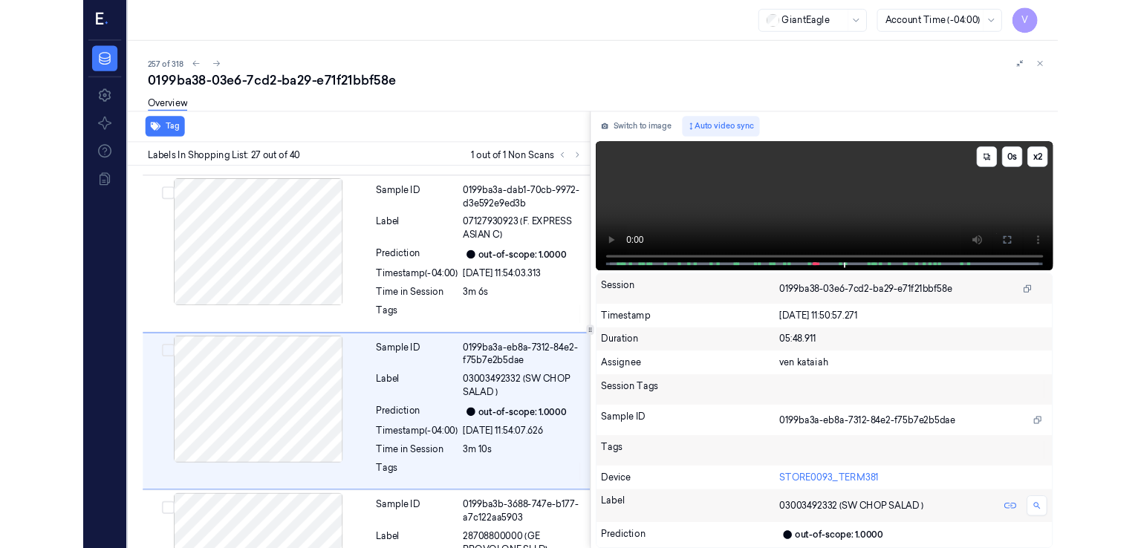
scroll to position [4621, 0]
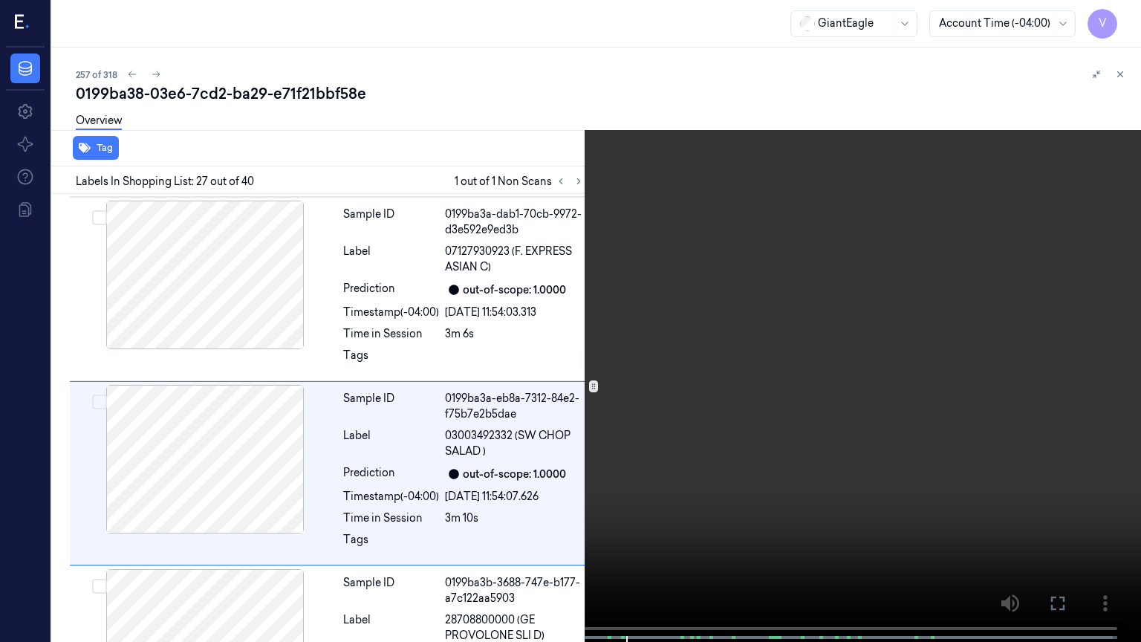
click at [0, 0] on button at bounding box center [0, 0] width 0 height 0
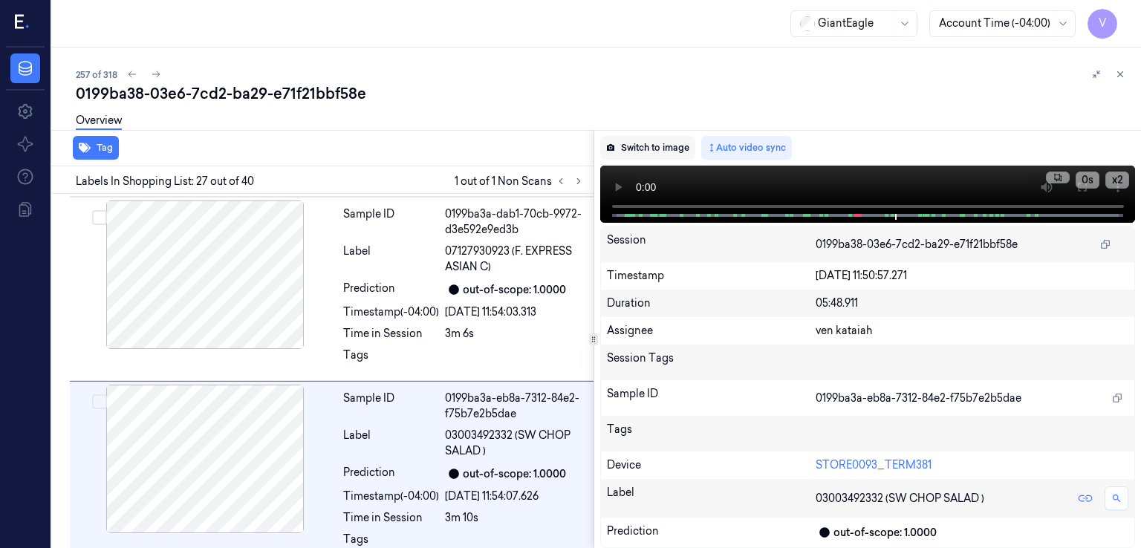
click at [666, 150] on button "Switch to image" at bounding box center [647, 148] width 95 height 24
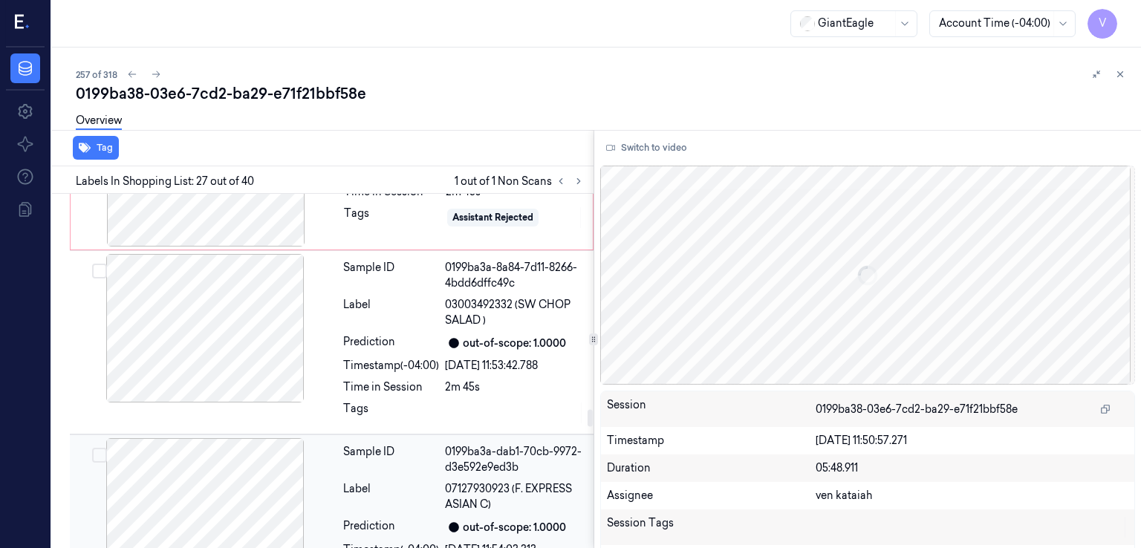
scroll to position [4372, 0]
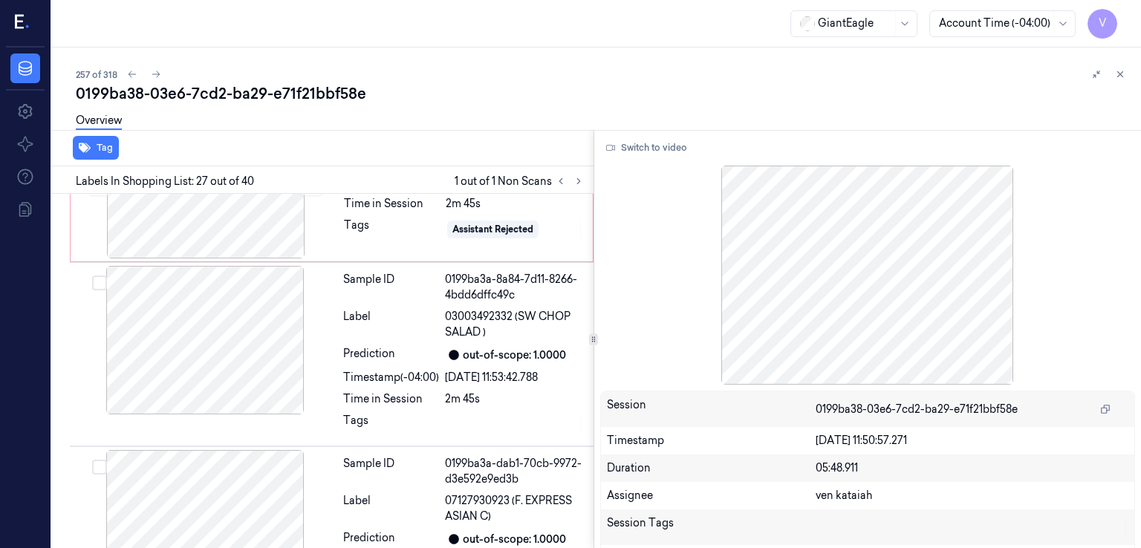
click at [545, 179] on span "1 out of 1 Non Scans" at bounding box center [521, 181] width 133 height 18
click at [559, 179] on icon at bounding box center [561, 181] width 10 height 10
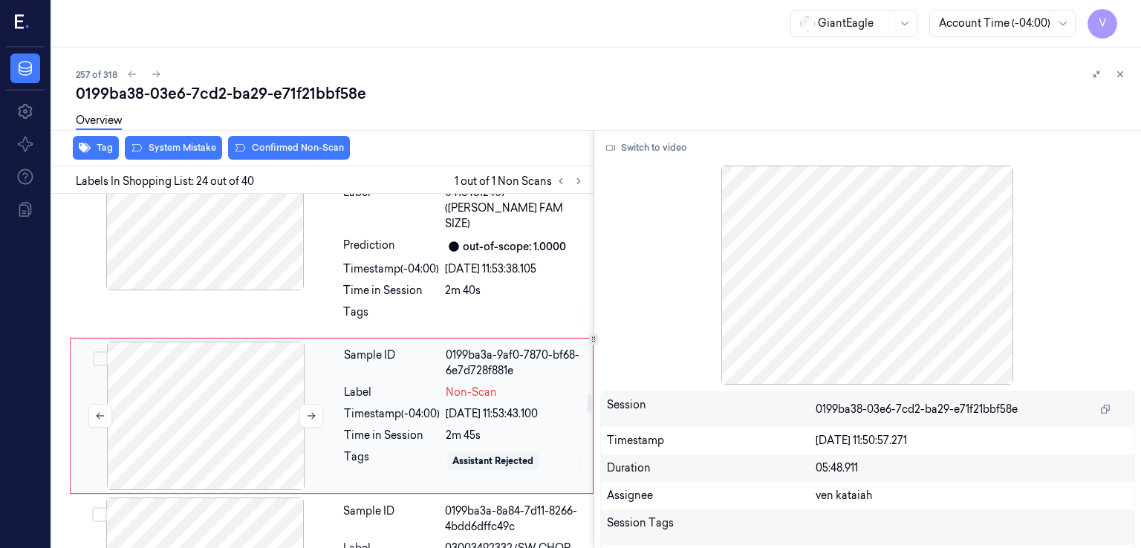
scroll to position [4131, 0]
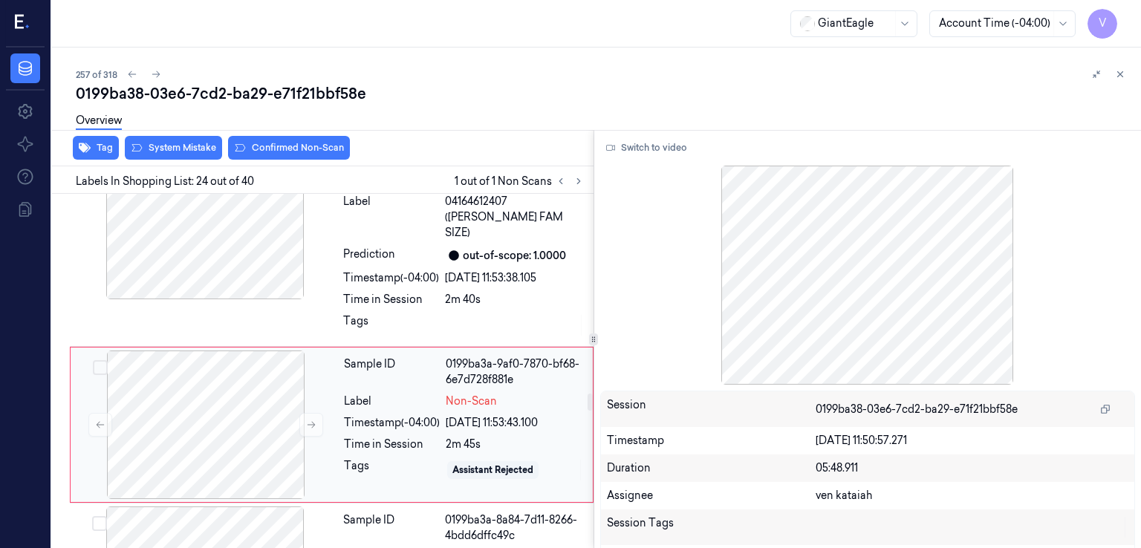
click at [345, 458] on div "Tags" at bounding box center [392, 470] width 96 height 24
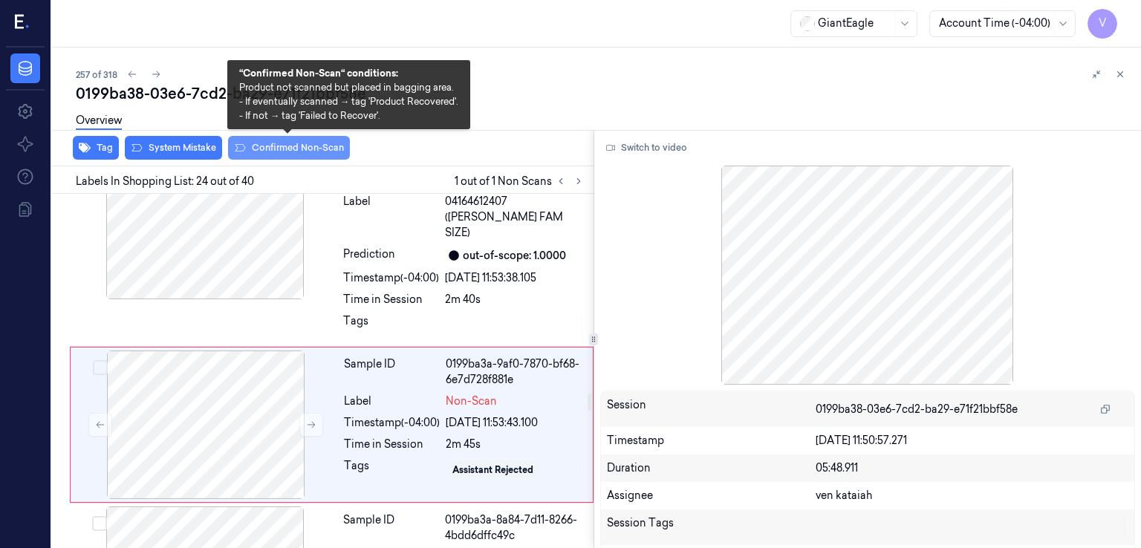
click at [303, 153] on button "Confirmed Non-Scan" at bounding box center [289, 148] width 122 height 24
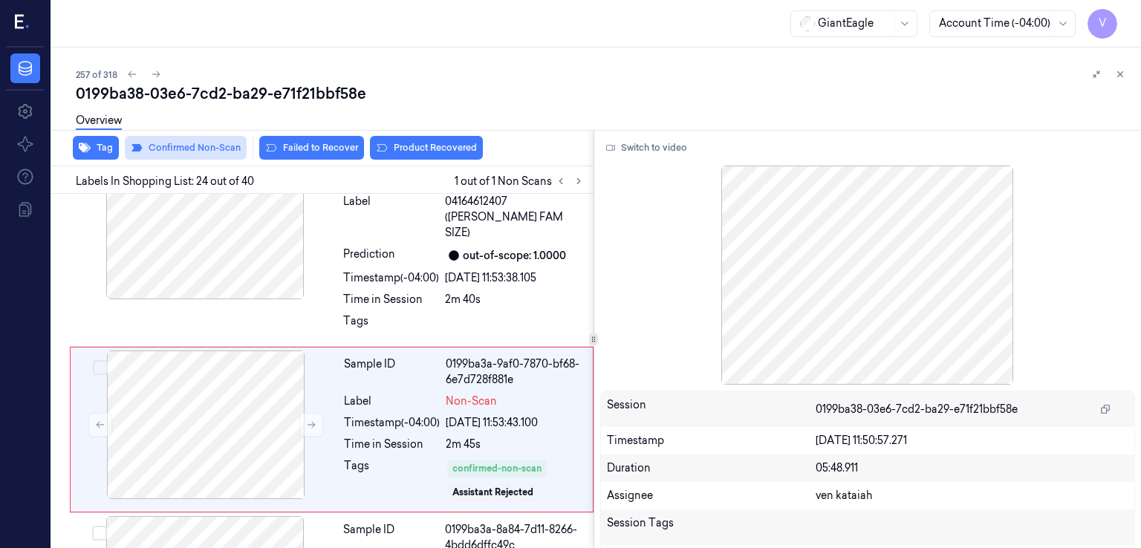
scroll to position [4135, 0]
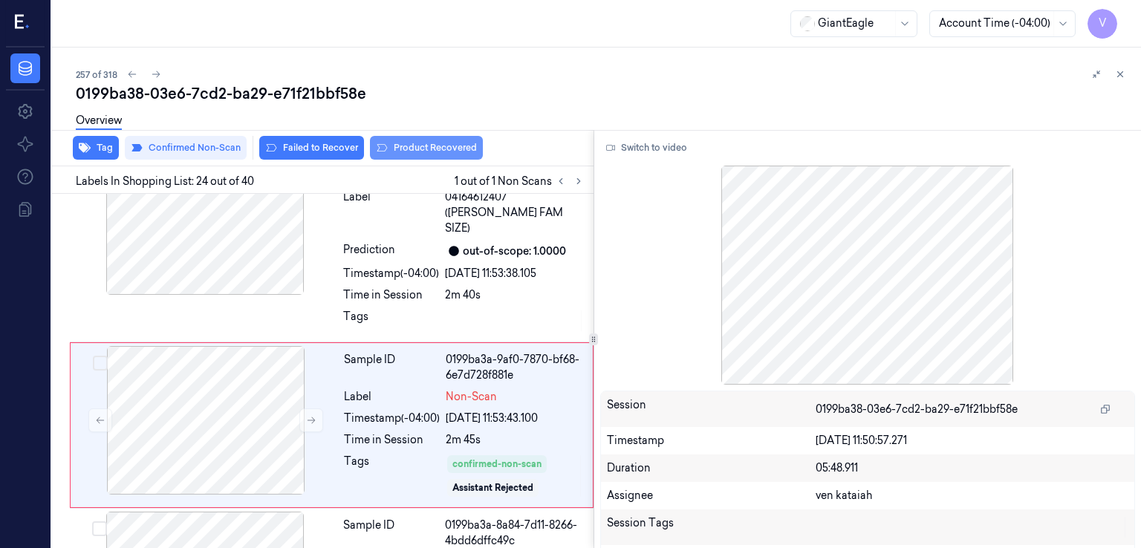
click at [446, 149] on button "Product Recovered" at bounding box center [426, 148] width 113 height 24
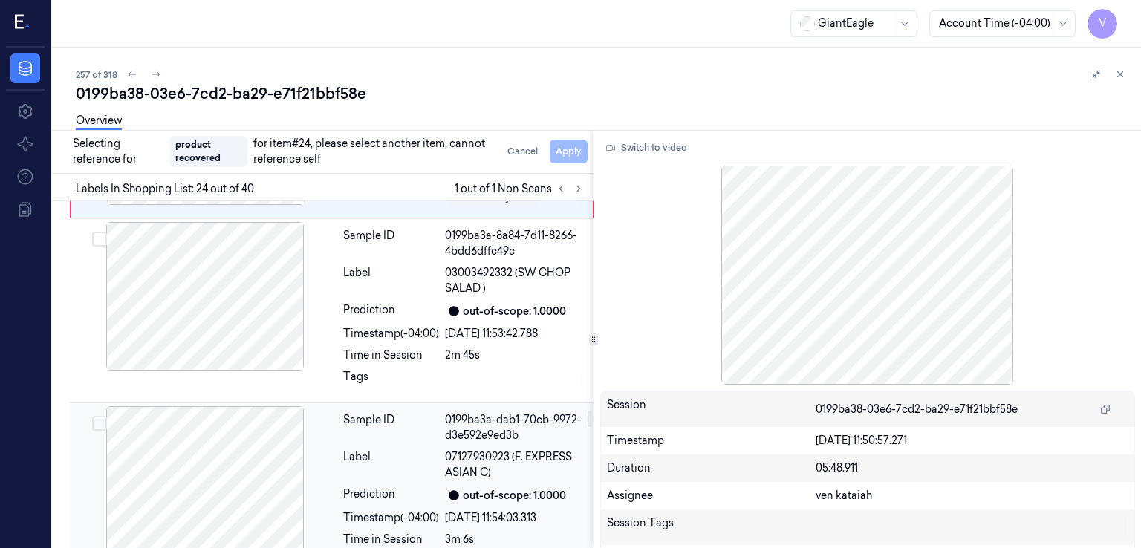
click at [446, 449] on span "07127930923 (F. EXPRESS ASIAN C)" at bounding box center [515, 464] width 140 height 31
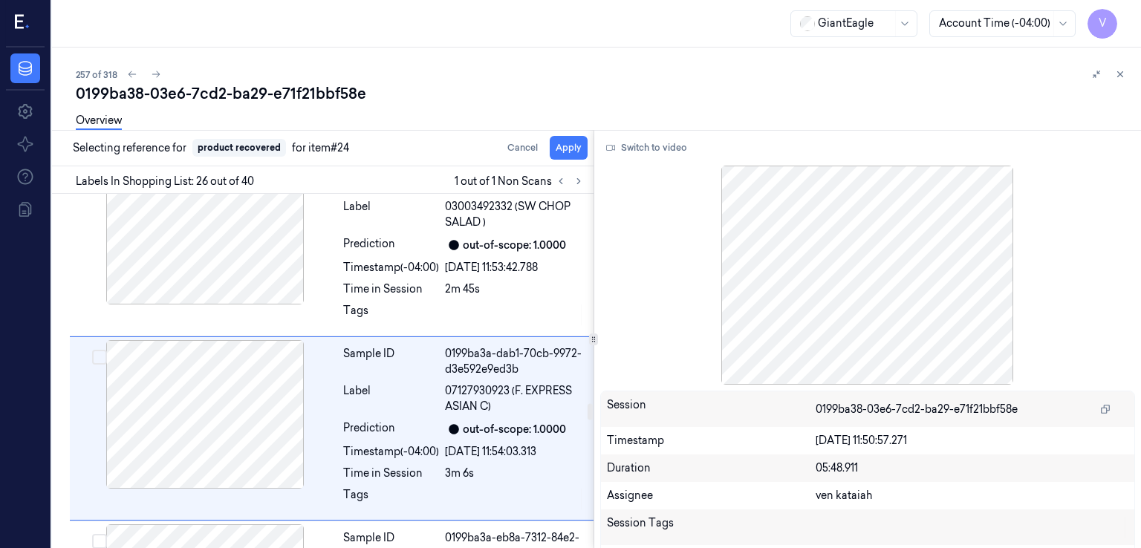
scroll to position [4493, 0]
click at [568, 146] on button "Apply" at bounding box center [569, 148] width 38 height 24
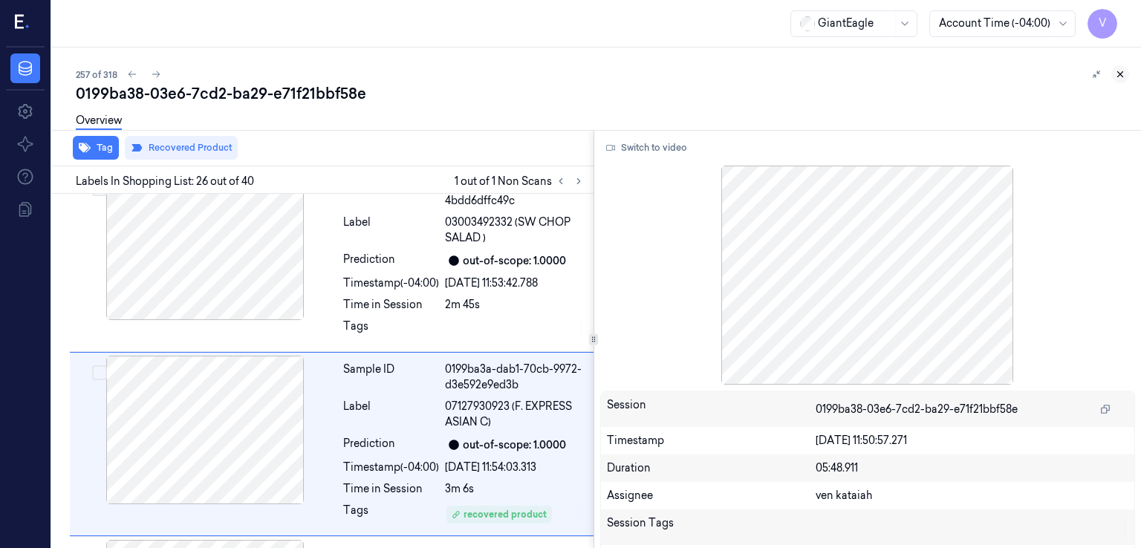
scroll to position [4512, 0]
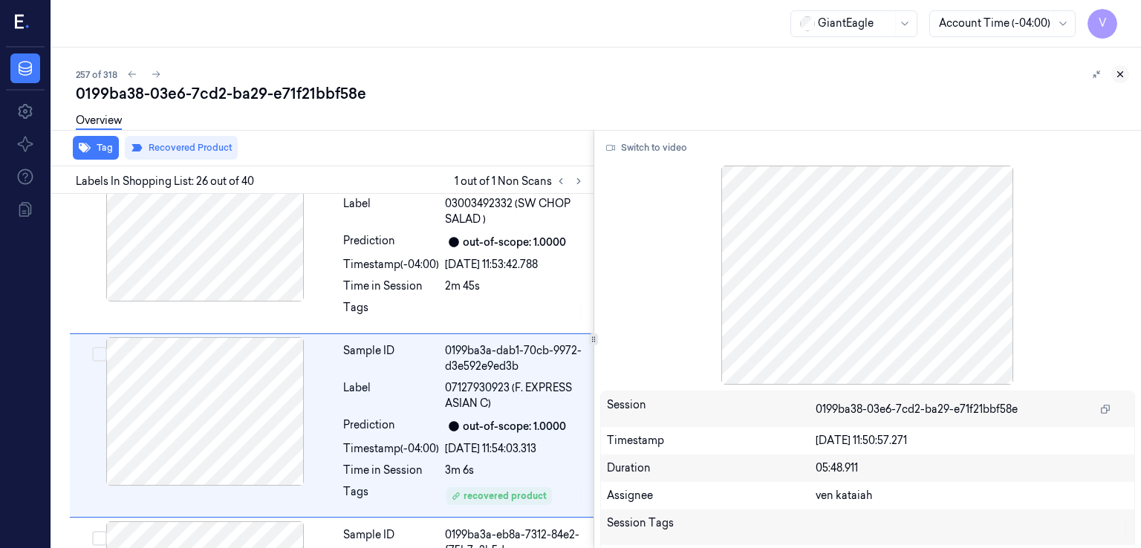
click at [1120, 71] on icon at bounding box center [1120, 74] width 10 height 10
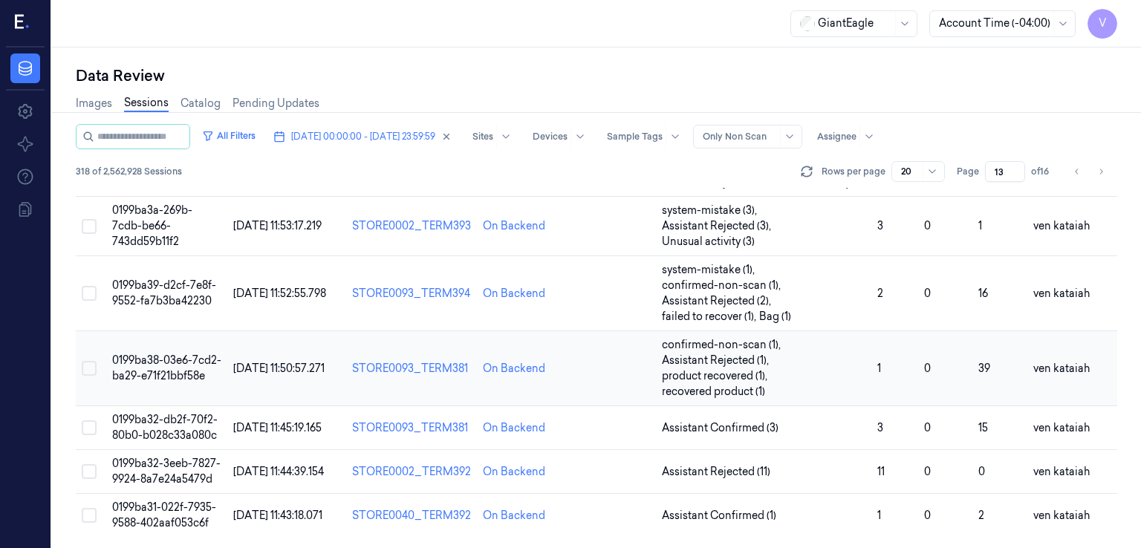
scroll to position [759, 0]
click at [737, 426] on span "Assistant Confirmed (3)" at bounding box center [720, 429] width 117 height 16
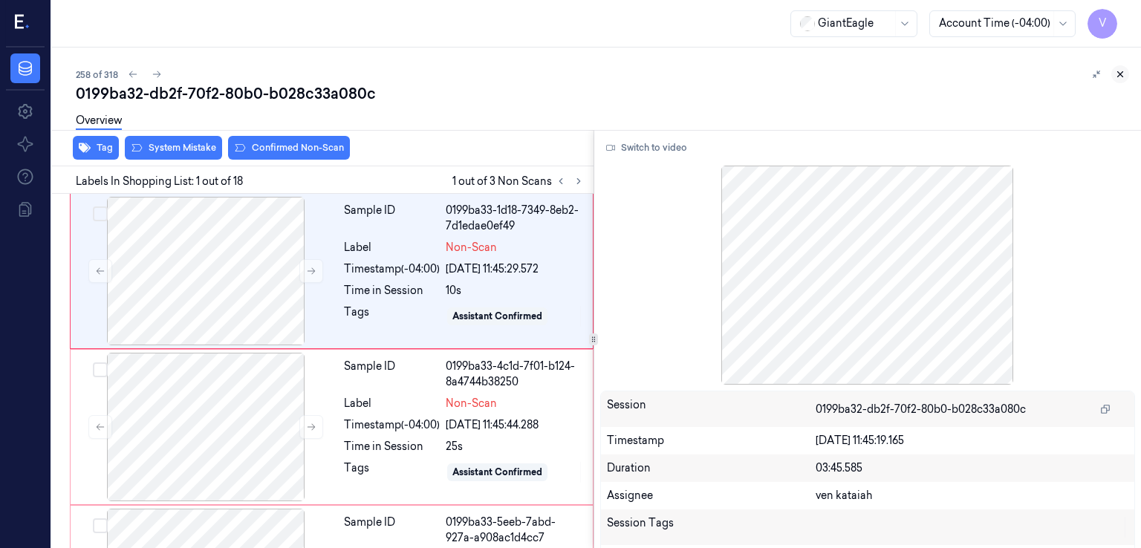
click at [1126, 74] on button at bounding box center [1120, 74] width 18 height 18
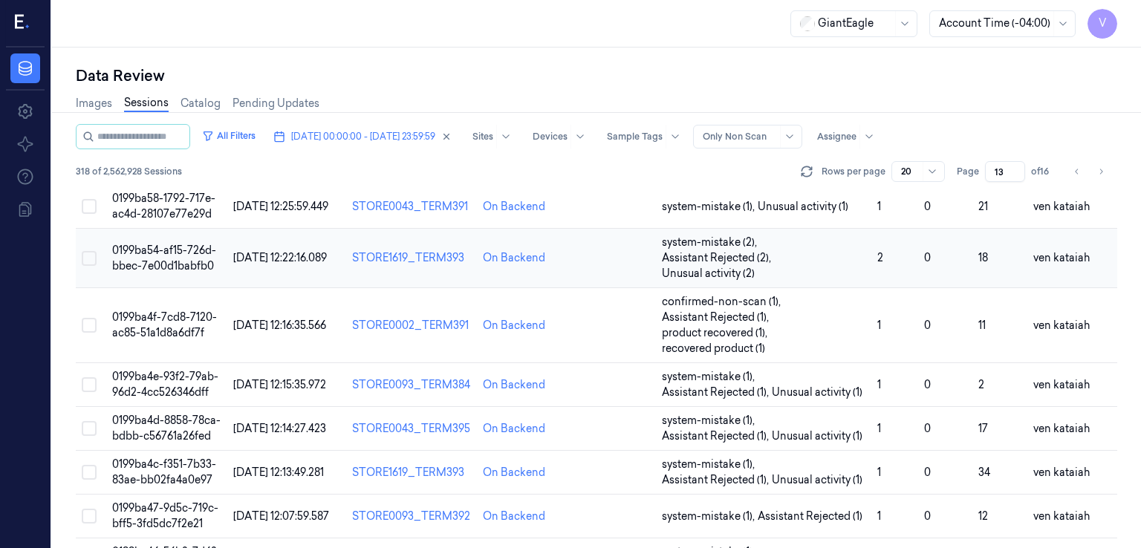
scroll to position [149, 0]
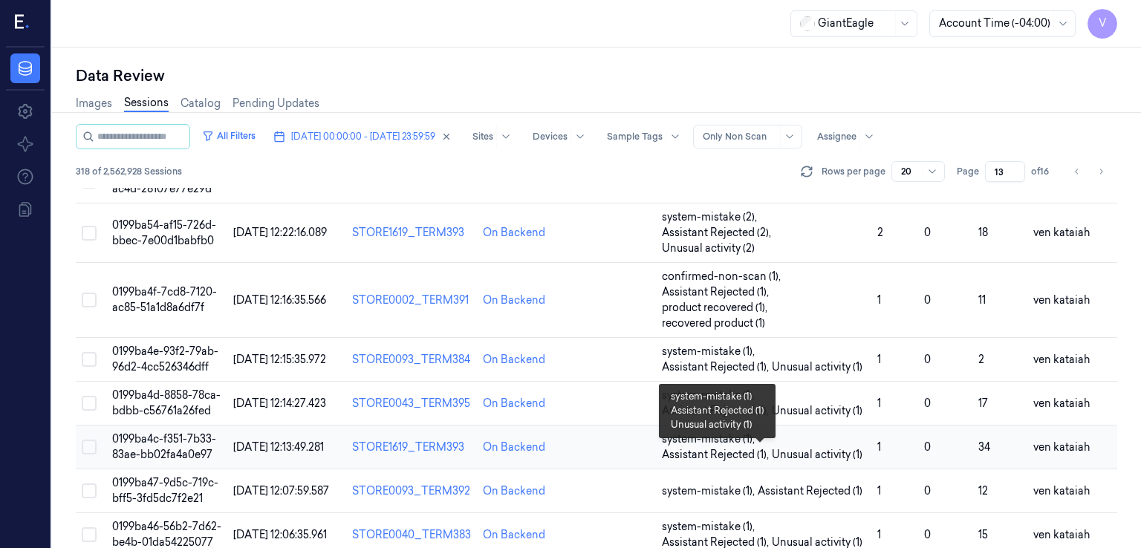
click at [788, 463] on span "Unusual activity (1)" at bounding box center [817, 455] width 91 height 16
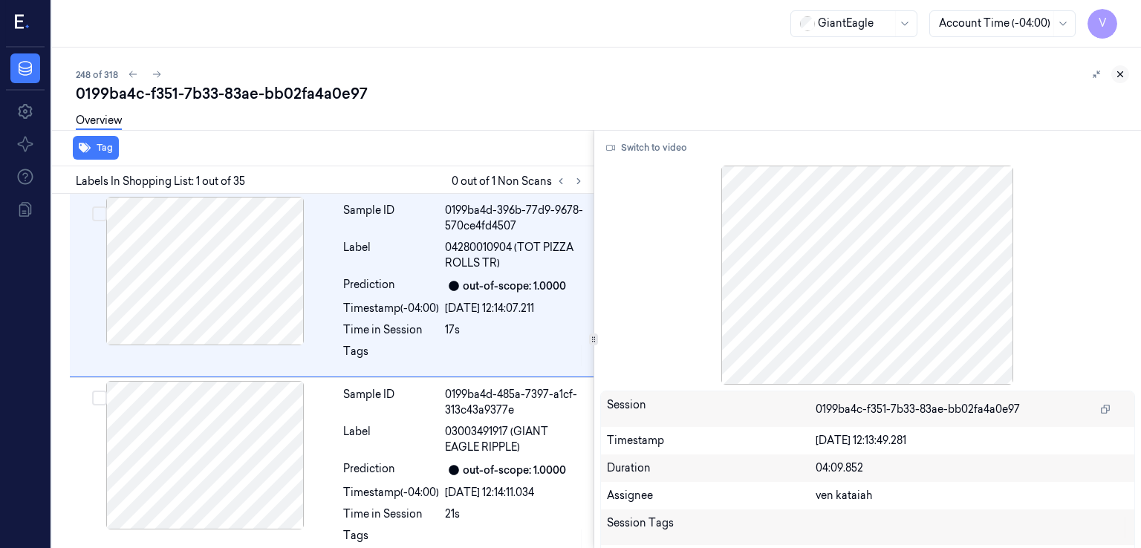
click at [1122, 74] on icon at bounding box center [1120, 74] width 10 height 10
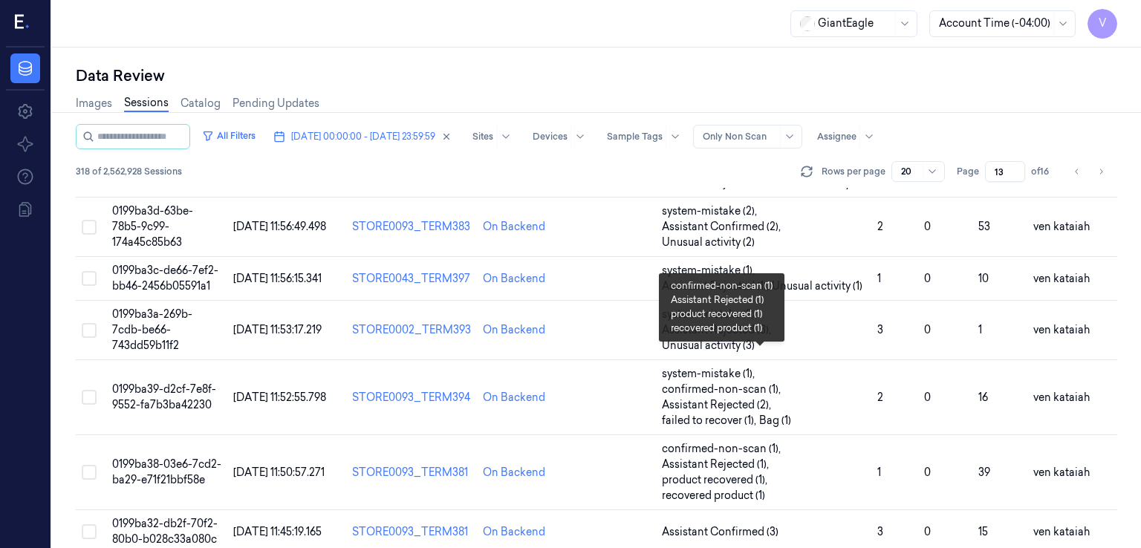
scroll to position [759, 0]
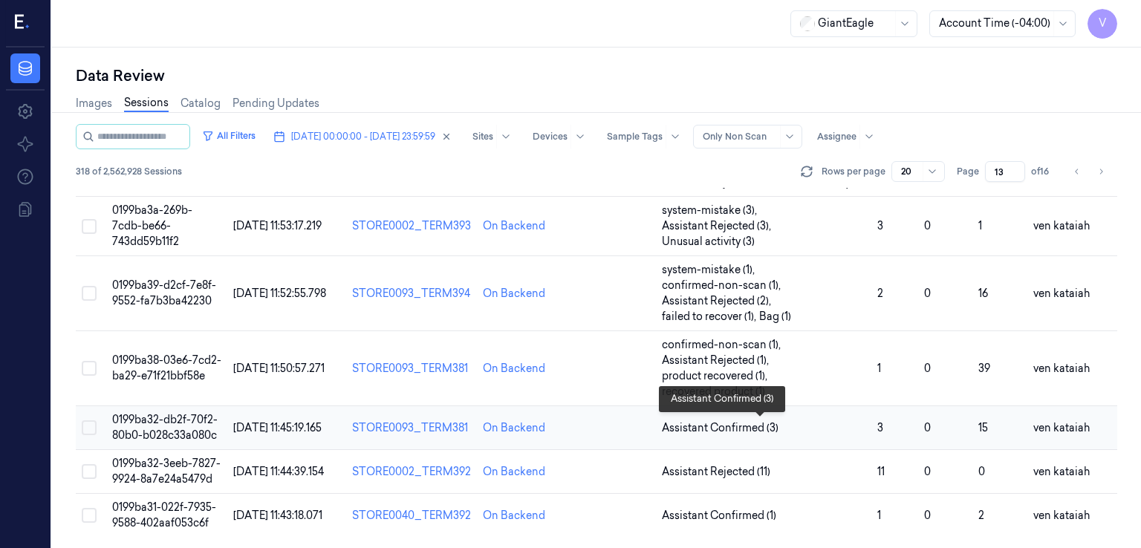
click at [761, 430] on span "Assistant Confirmed (3)" at bounding box center [720, 429] width 117 height 16
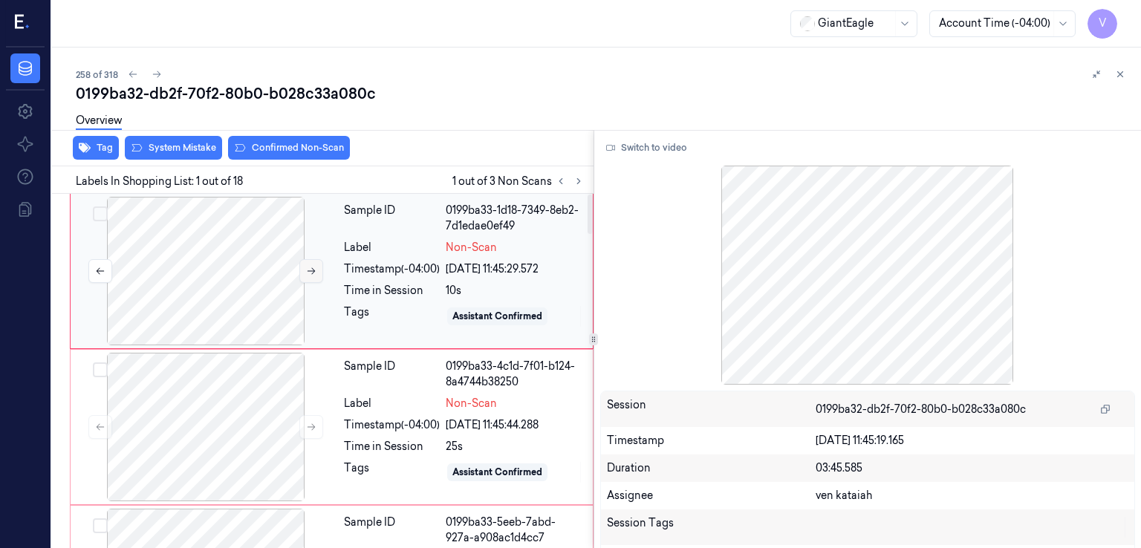
click at [317, 271] on button at bounding box center [311, 271] width 24 height 24
click at [651, 161] on div "Switch to video Session 0199ba32-db2f-70f2-80b0-b028c33a080c Timestamp 06/10/20…" at bounding box center [868, 339] width 548 height 418
click at [652, 150] on button "Switch to video" at bounding box center [646, 148] width 93 height 24
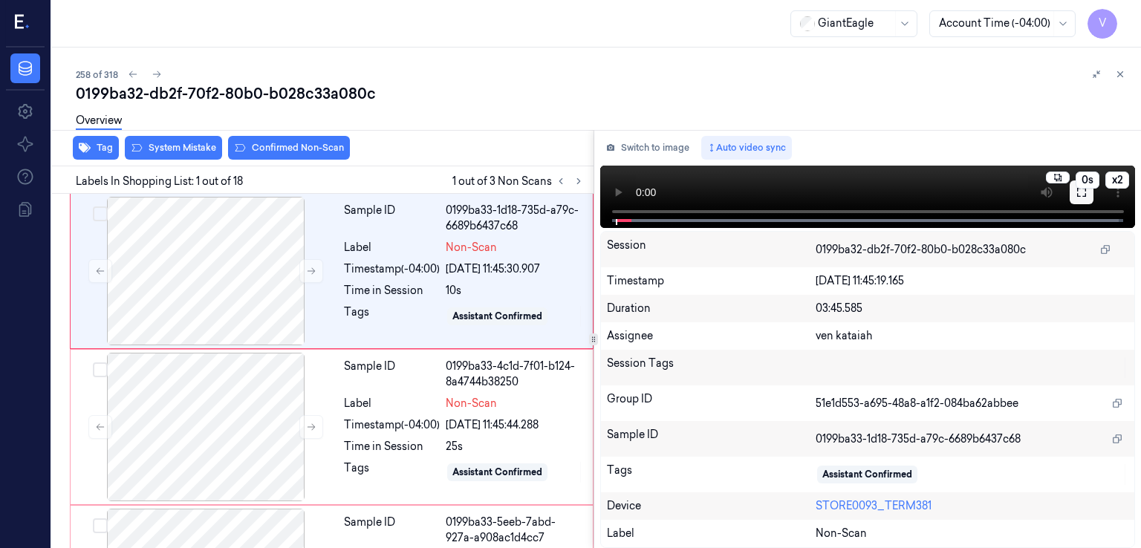
click at [1077, 204] on button at bounding box center [1082, 193] width 24 height 24
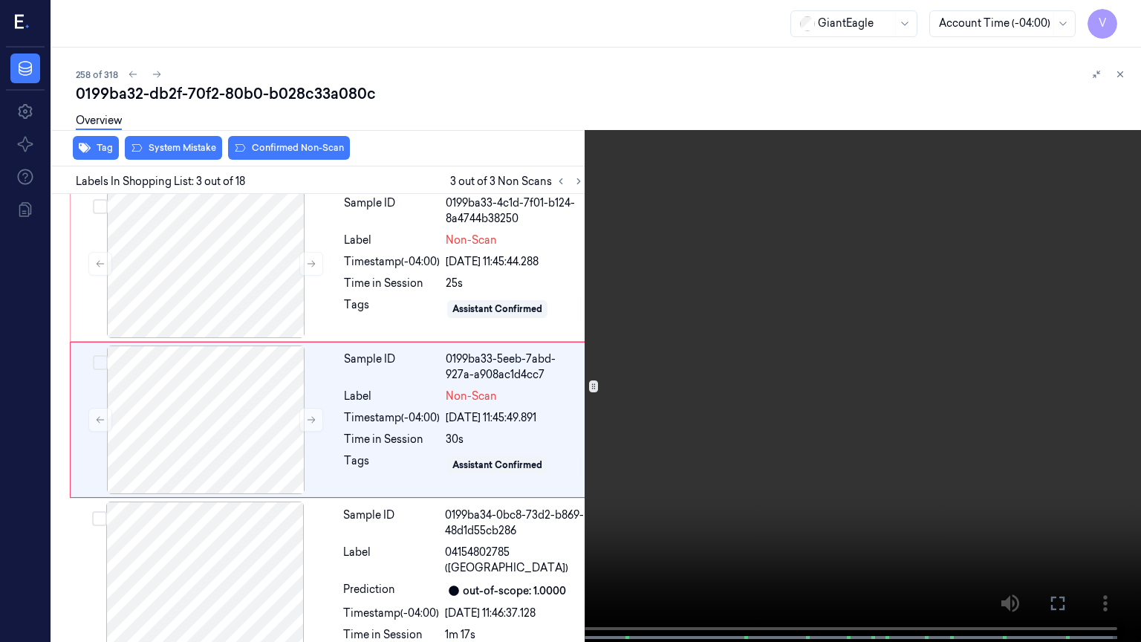
scroll to position [164, 0]
click at [1117, 21] on button "x 2" at bounding box center [1123, 18] width 24 height 24
click at [1117, 17] on button "x 4" at bounding box center [1123, 18] width 24 height 24
click at [1117, 17] on button "x 1" at bounding box center [1123, 18] width 24 height 24
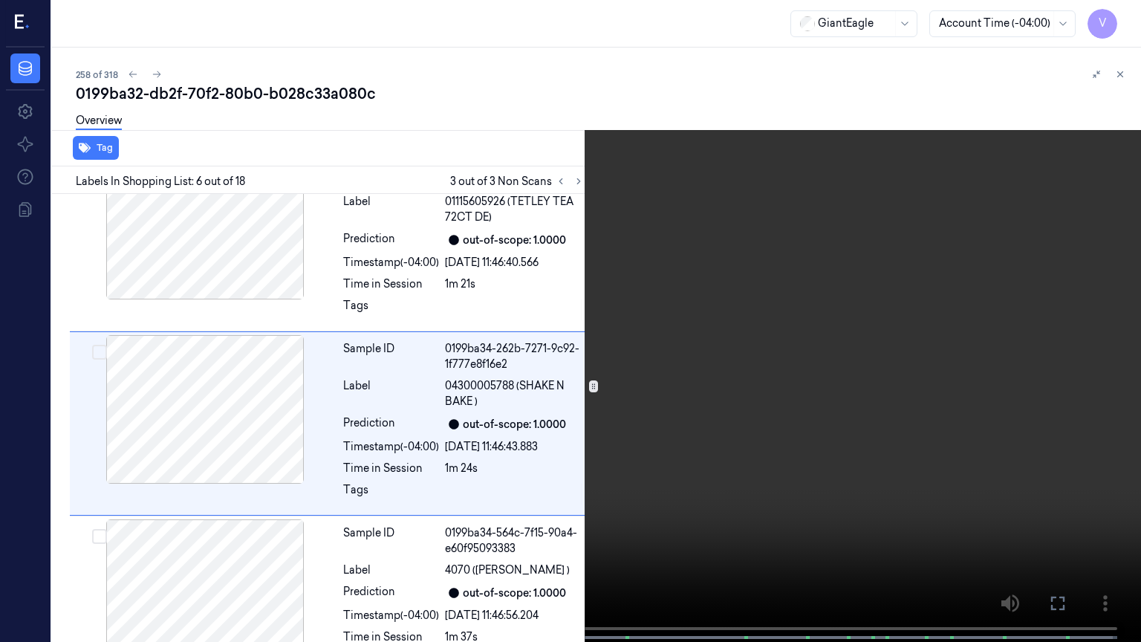
scroll to position [701, 0]
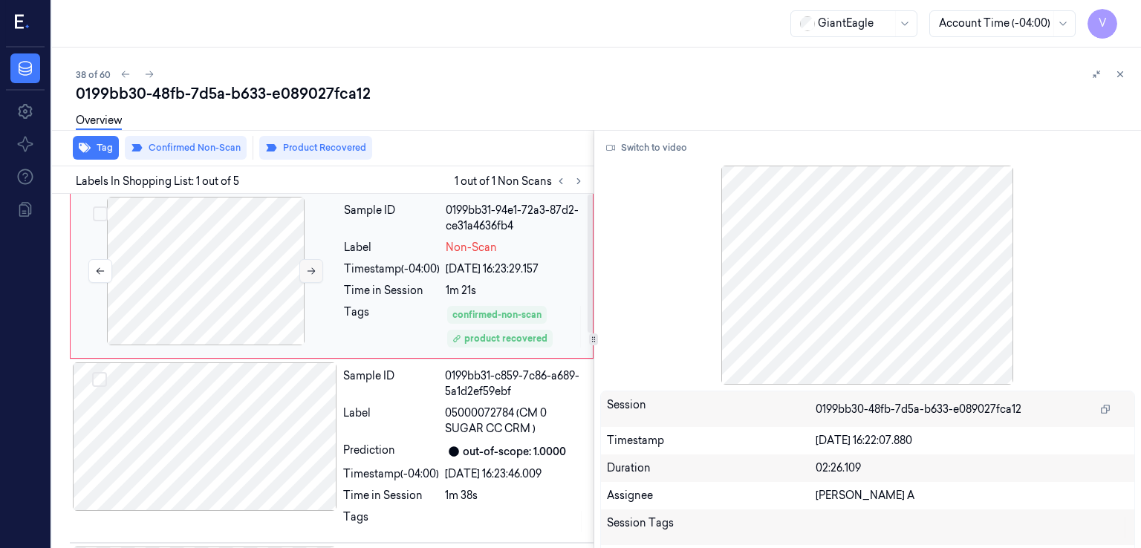
click at [310, 270] on icon at bounding box center [311, 271] width 10 height 10
click at [684, 149] on button "Switch to video" at bounding box center [646, 148] width 93 height 24
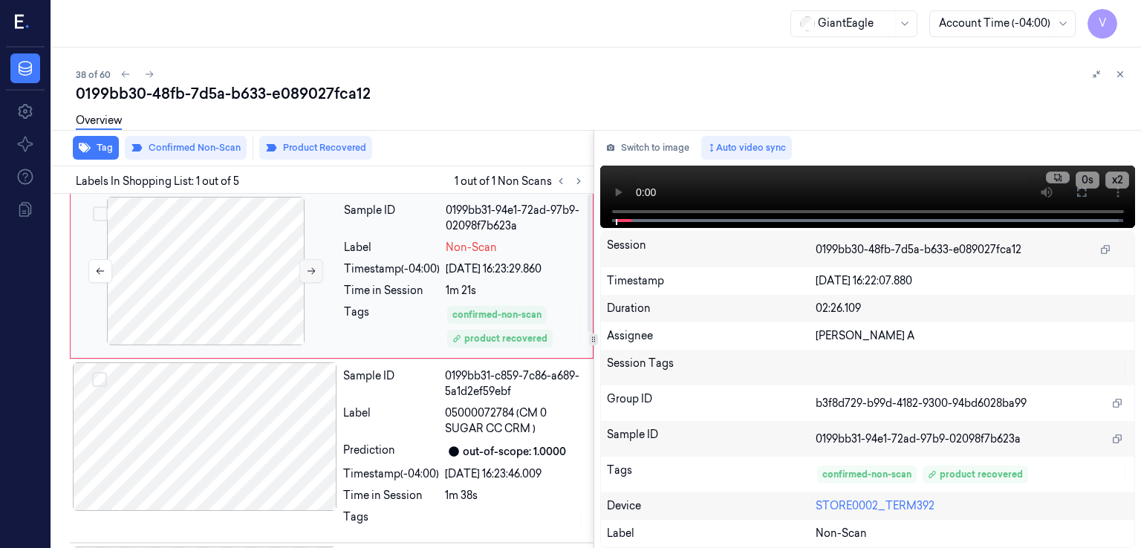
click at [317, 273] on button at bounding box center [311, 271] width 24 height 24
click at [1084, 196] on icon at bounding box center [1081, 192] width 9 height 9
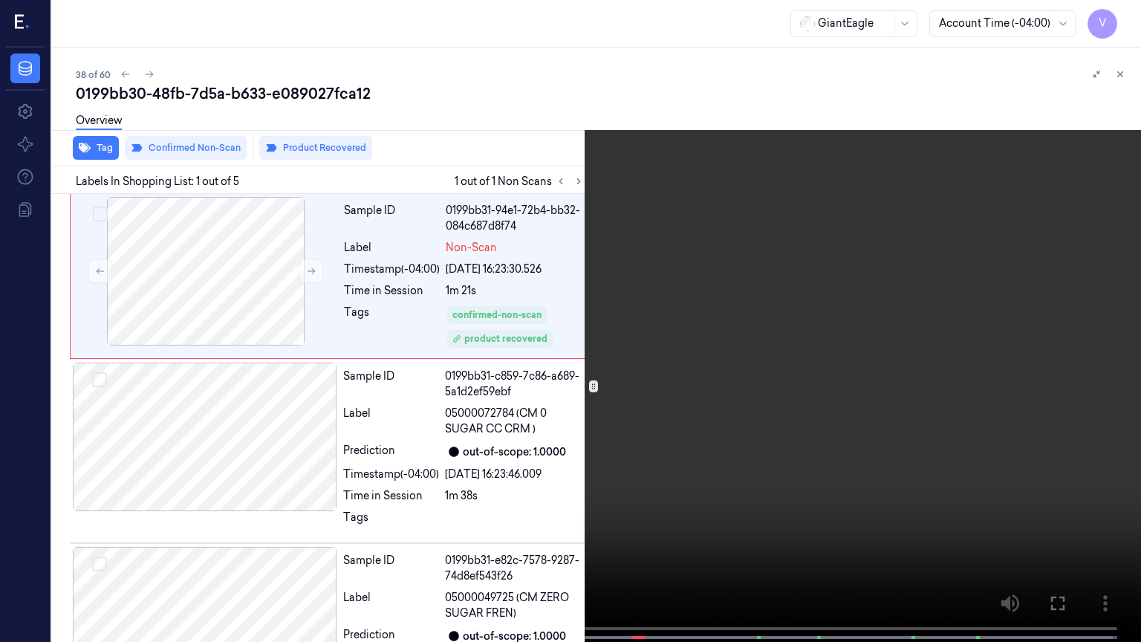
click at [574, 434] on video at bounding box center [570, 322] width 1141 height 645
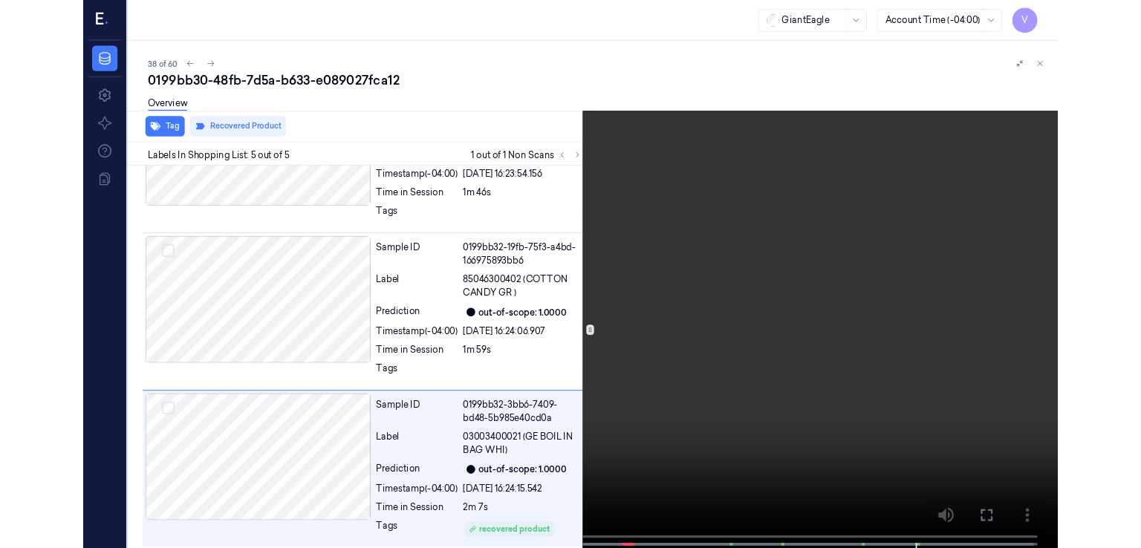
scroll to position [456, 0]
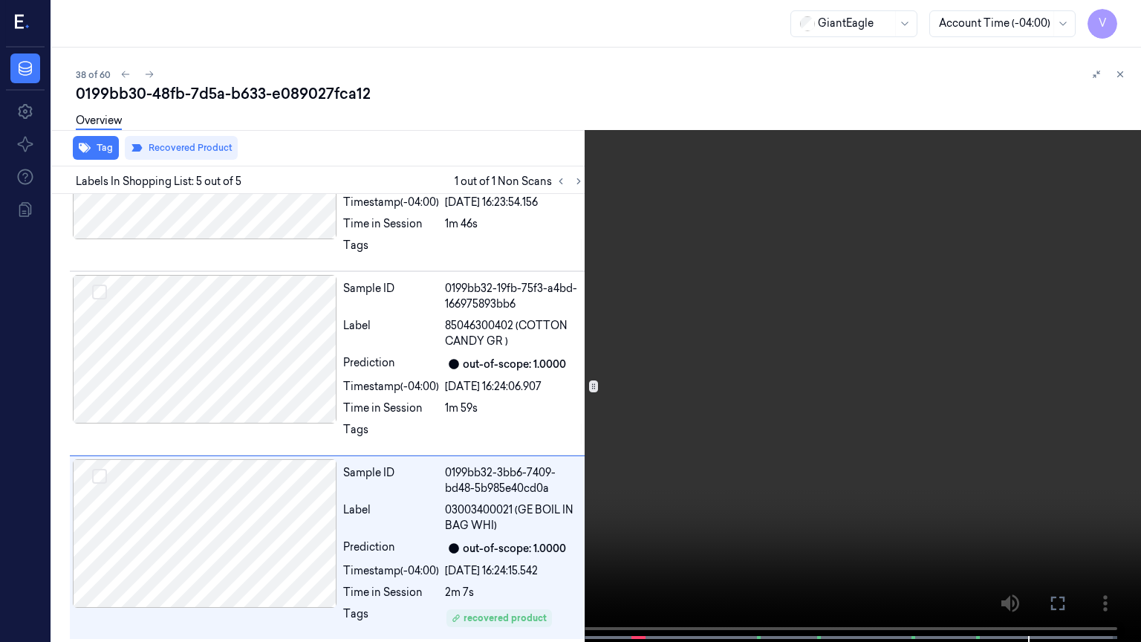
click at [0, 0] on icon at bounding box center [0, 0] width 0 height 0
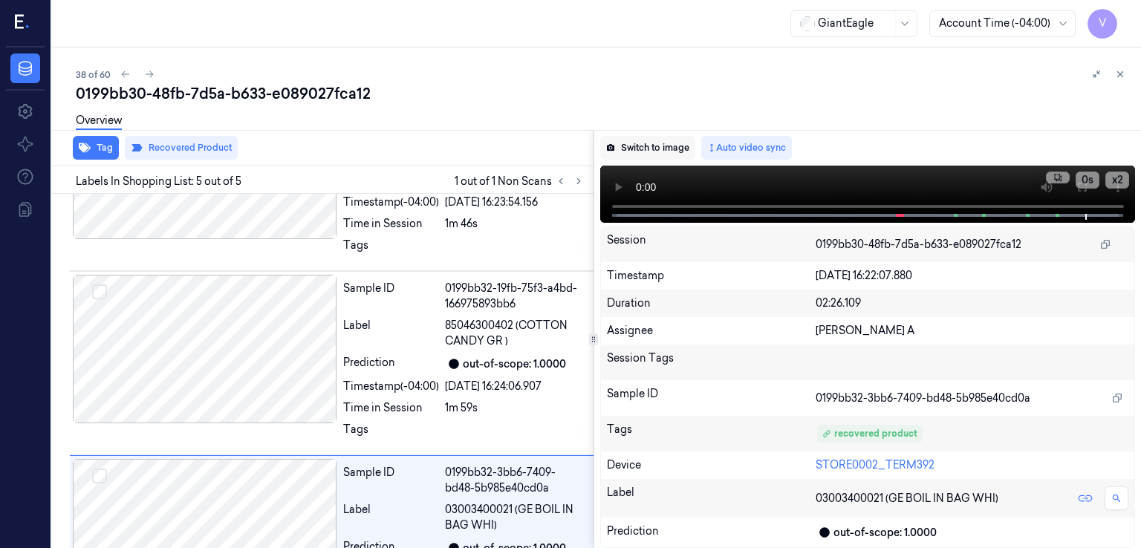
click at [629, 139] on button "Switch to image" at bounding box center [647, 148] width 95 height 24
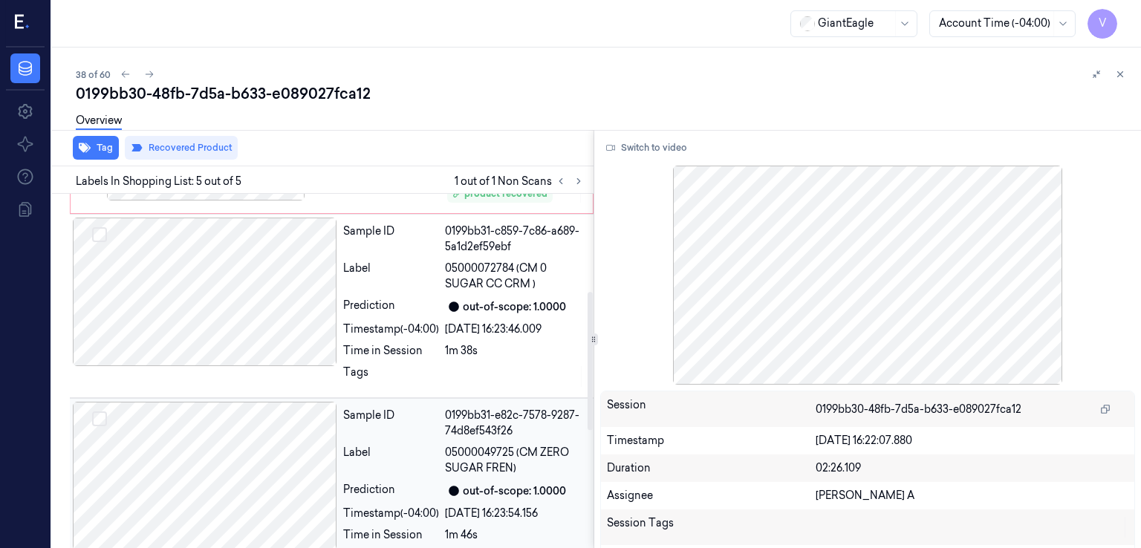
scroll to position [0, 0]
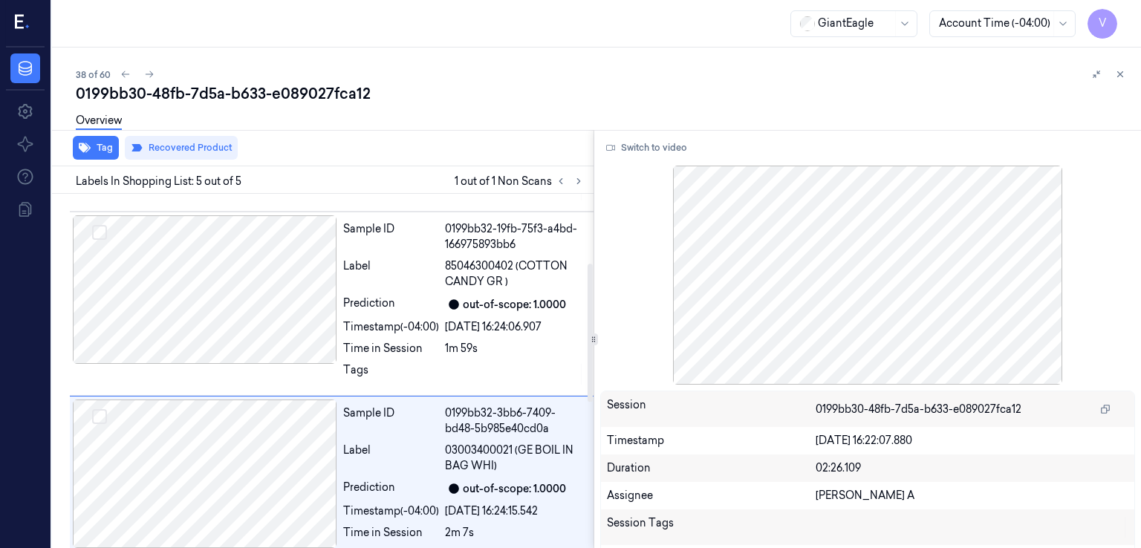
click at [401, 284] on div "Sample ID 0199bb31-94e1-72b4-bb32-084c687d8f74 Label Non-Scan Timestamp (-04:00…" at bounding box center [320, 131] width 548 height 907
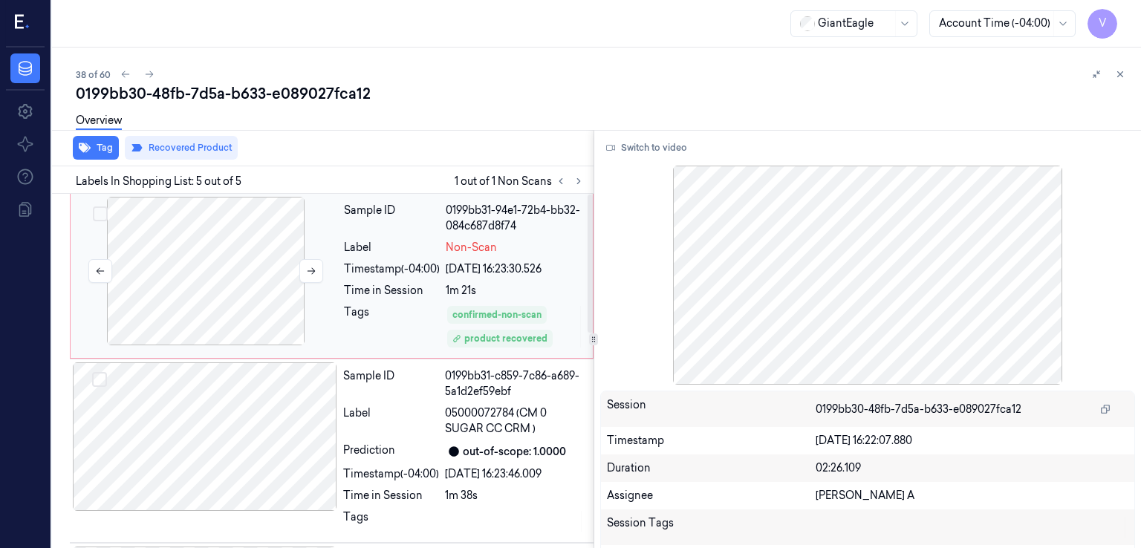
click at [333, 291] on div at bounding box center [206, 271] width 264 height 149
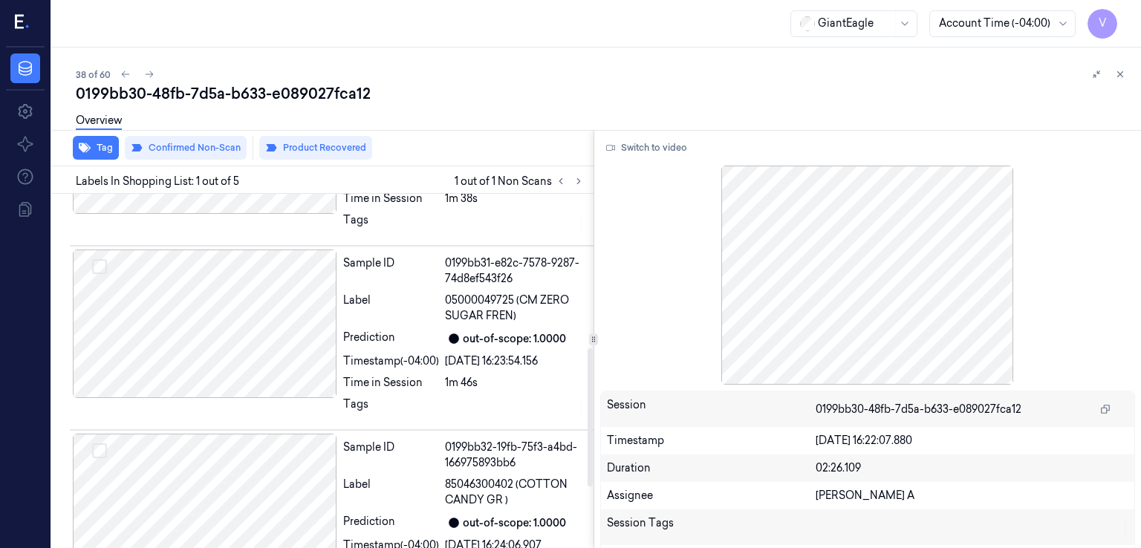
scroll to position [550, 0]
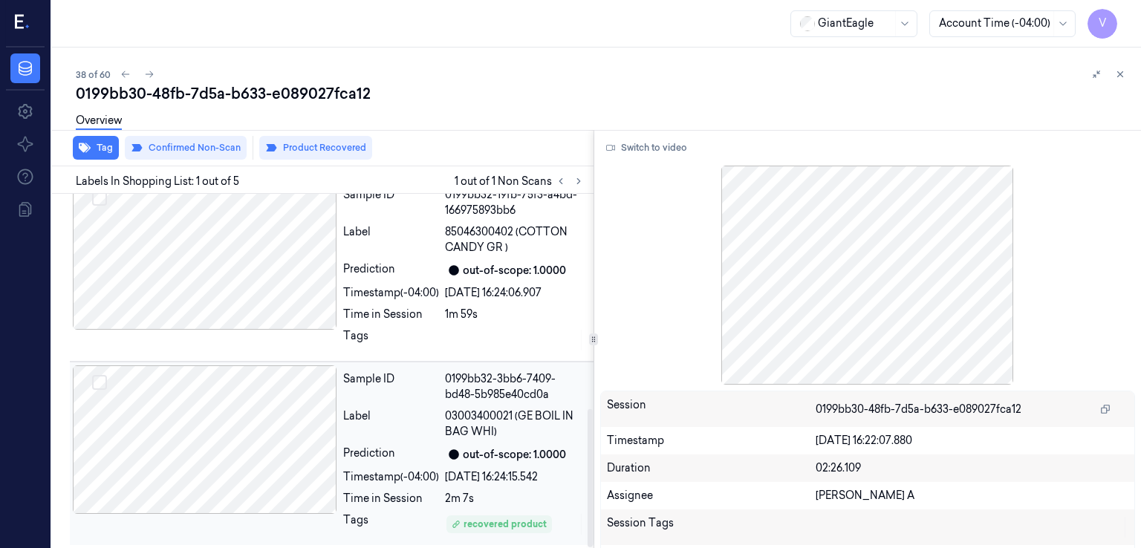
click at [364, 441] on div "Sample ID 0199bb32-3bb6-7409-bd48-5b985e40cd0a Label 03003400021 (GE BOIL IN BA…" at bounding box center [463, 454] width 253 height 177
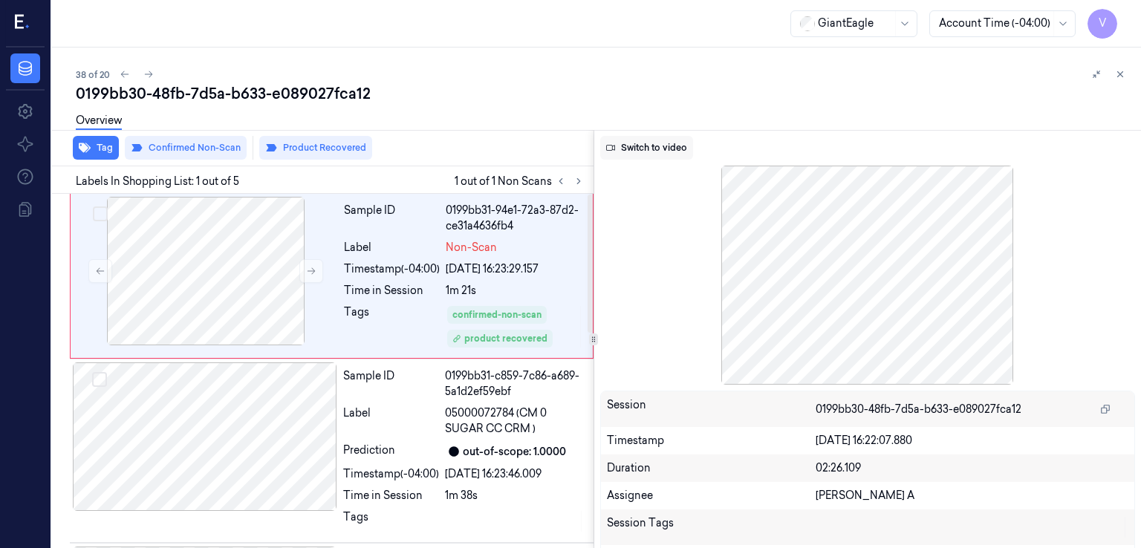
click at [642, 142] on button "Switch to video" at bounding box center [646, 148] width 93 height 24
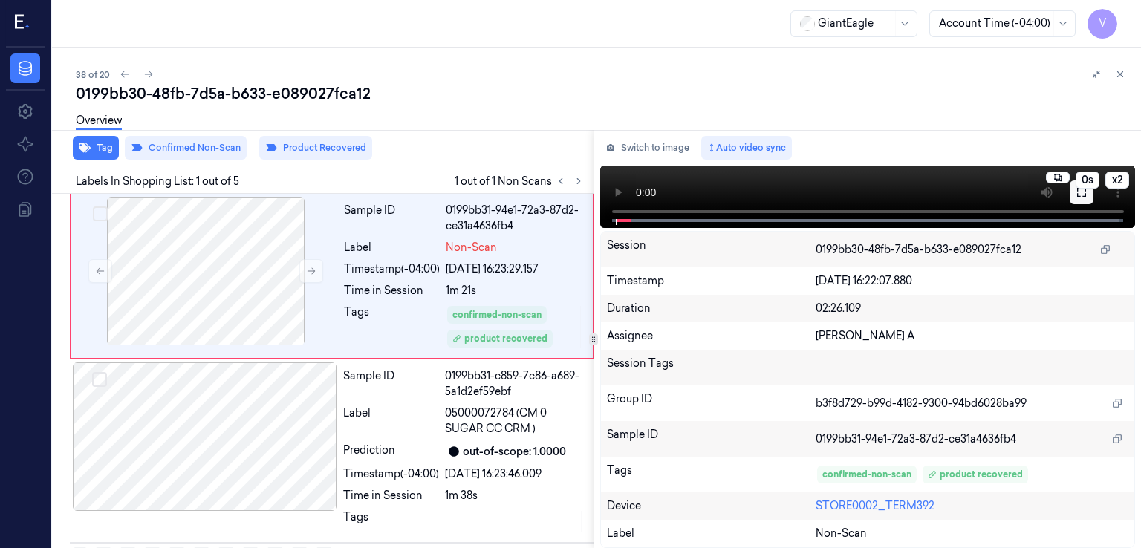
click at [1083, 202] on button at bounding box center [1082, 193] width 24 height 24
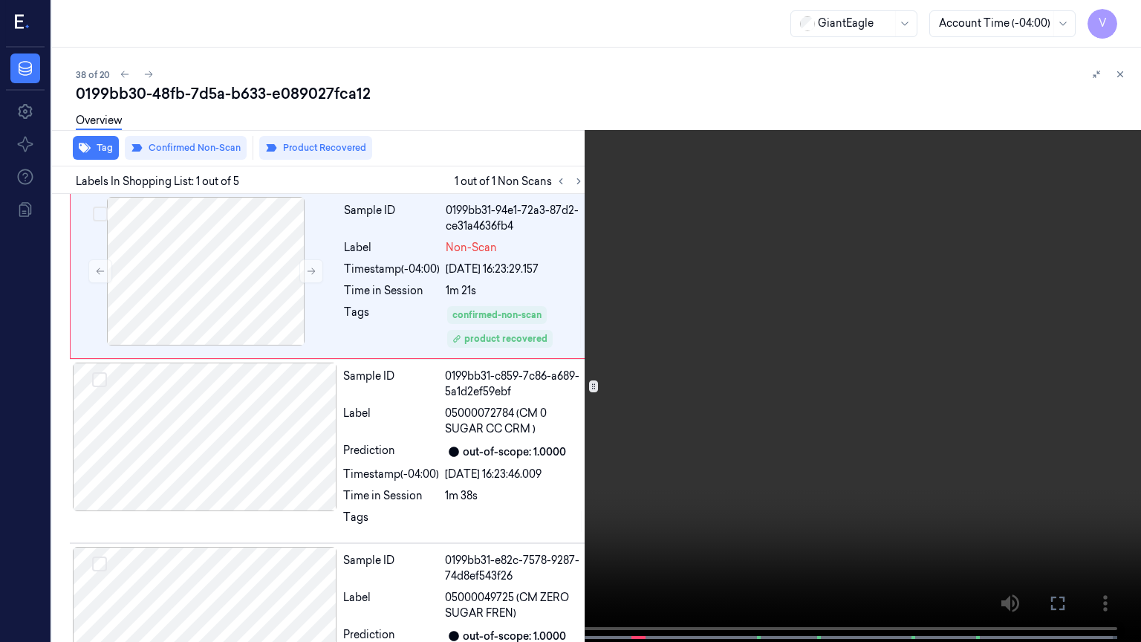
click at [704, 441] on video at bounding box center [570, 322] width 1141 height 645
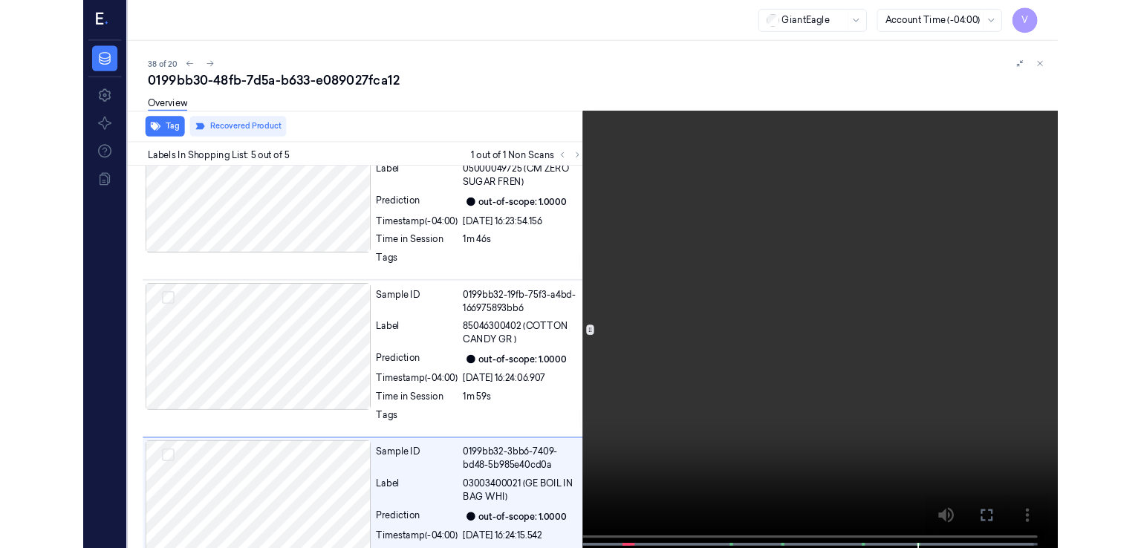
scroll to position [456, 0]
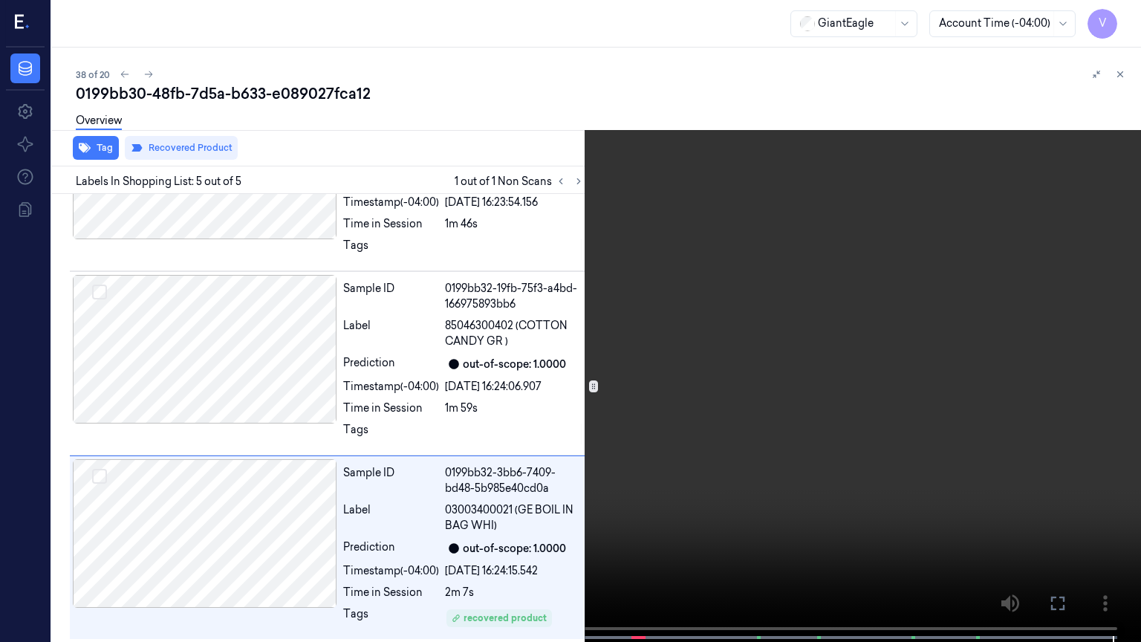
click at [0, 0] on icon at bounding box center [0, 0] width 0 height 0
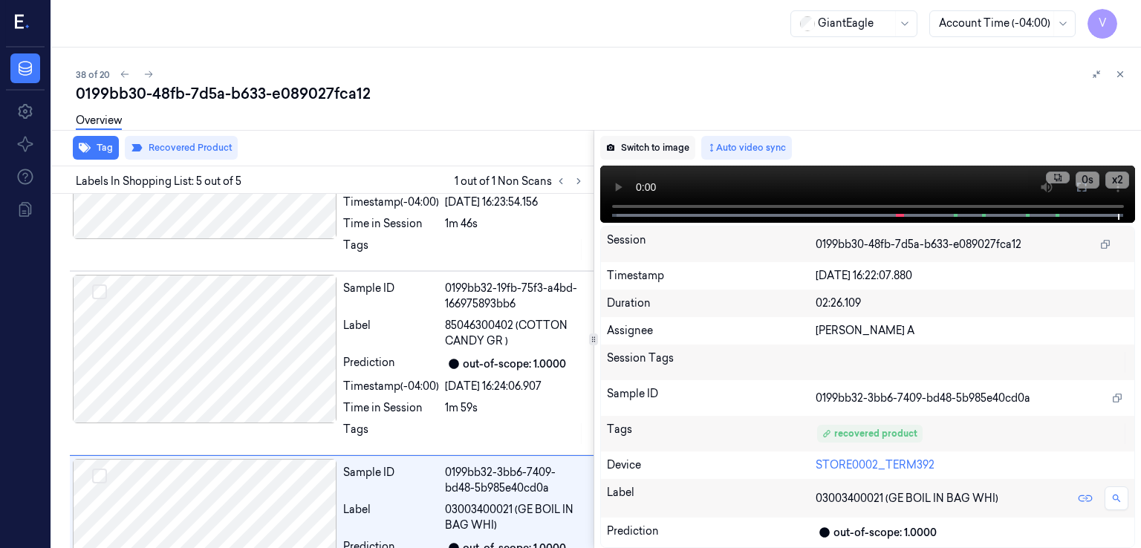
click at [658, 156] on button "Switch to image" at bounding box center [647, 148] width 95 height 24
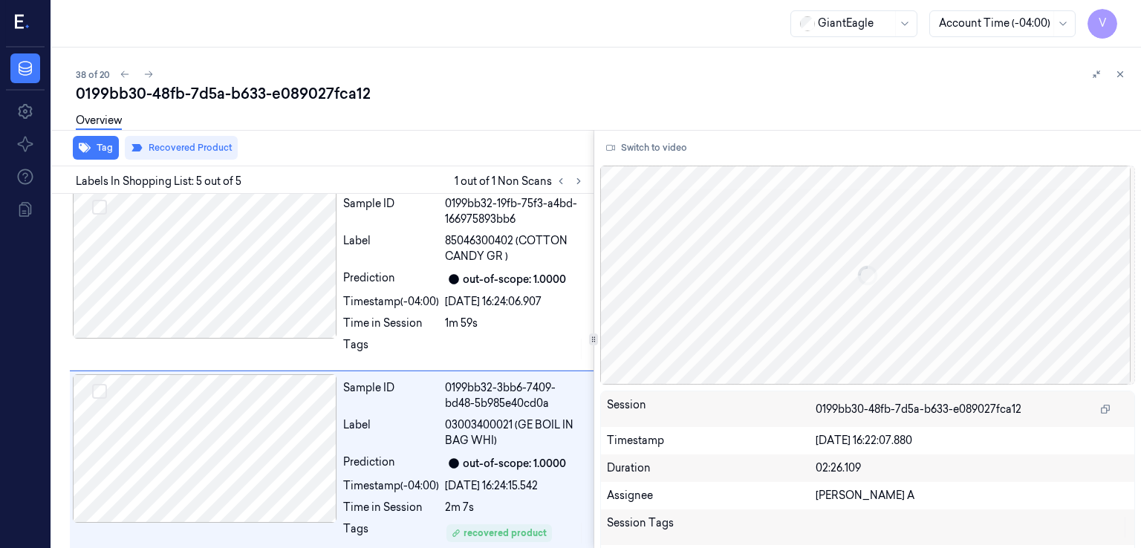
scroll to position [550, 0]
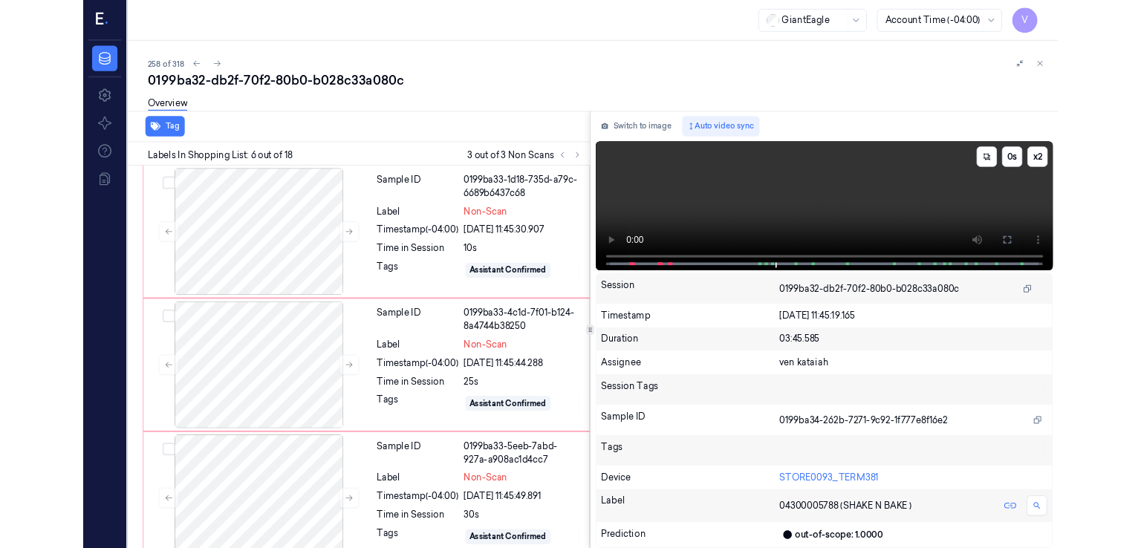
scroll to position [701, 0]
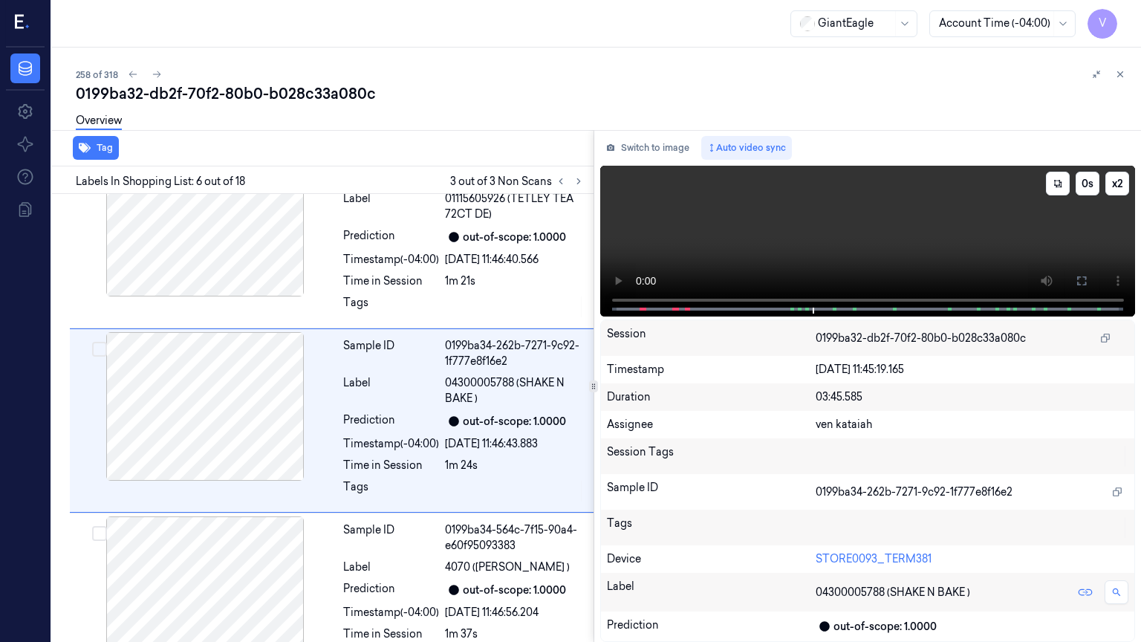
click at [0, 0] on icon at bounding box center [0, 0] width 0 height 0
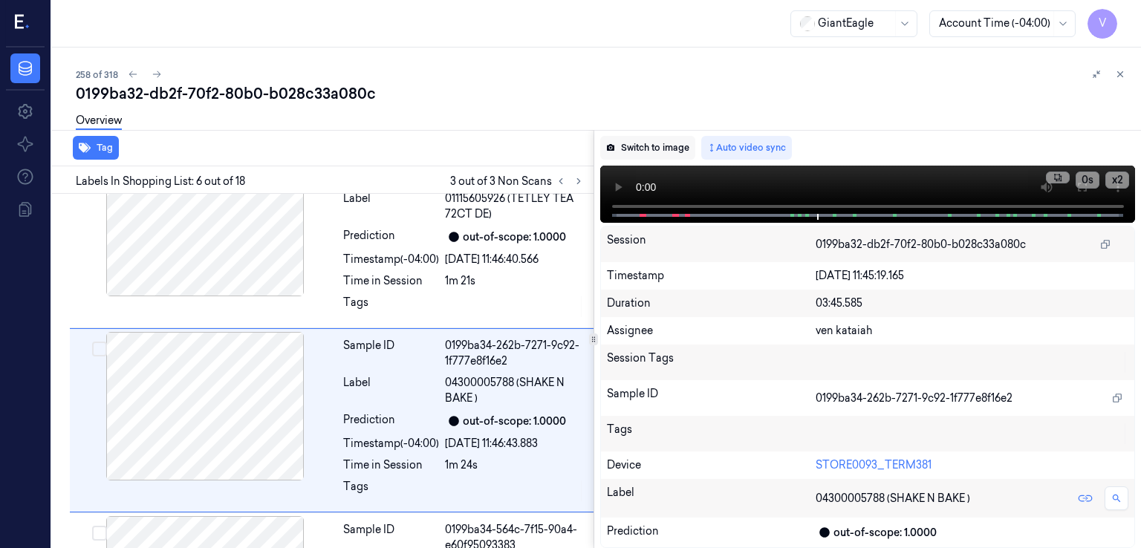
click at [627, 149] on button "Switch to image" at bounding box center [647, 148] width 95 height 24
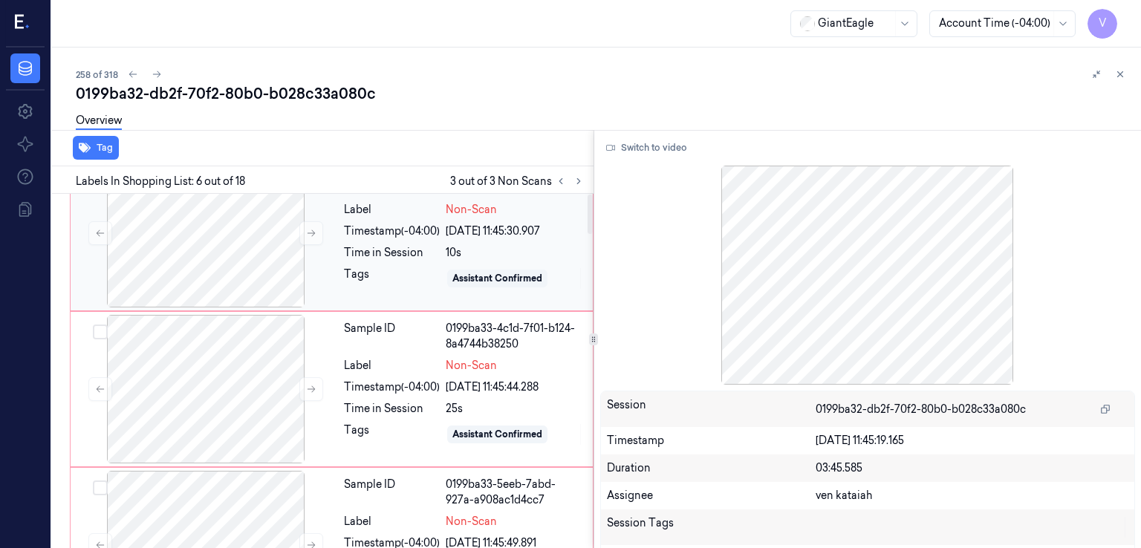
scroll to position [0, 0]
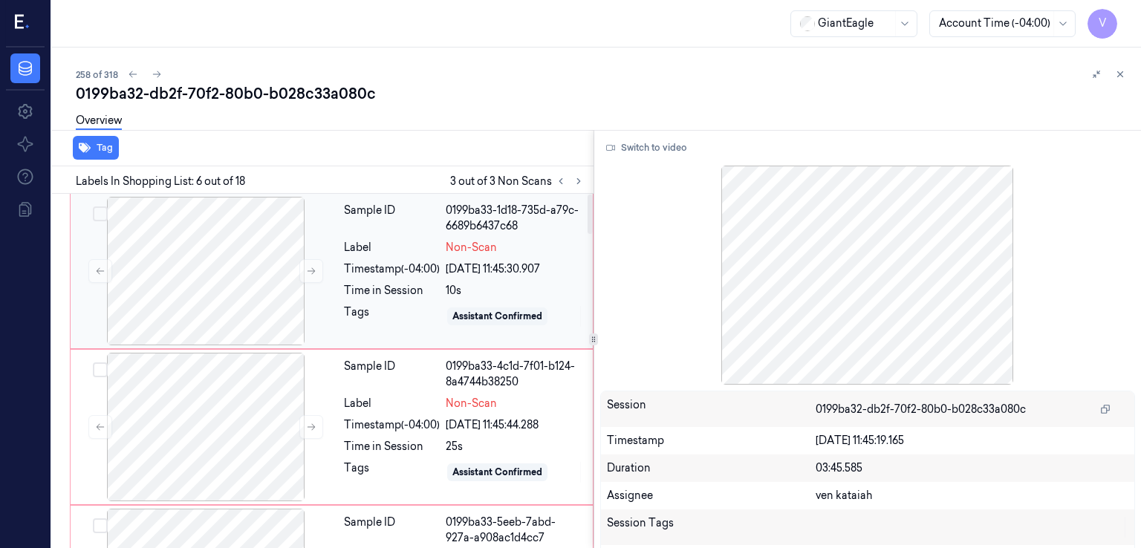
click at [415, 255] on div "Sample ID 0199ba33-1d18-735d-a79c-6689b6437c68 Label Non-Scan Timestamp (-04:00…" at bounding box center [464, 271] width 252 height 149
click at [575, 181] on icon at bounding box center [579, 181] width 10 height 10
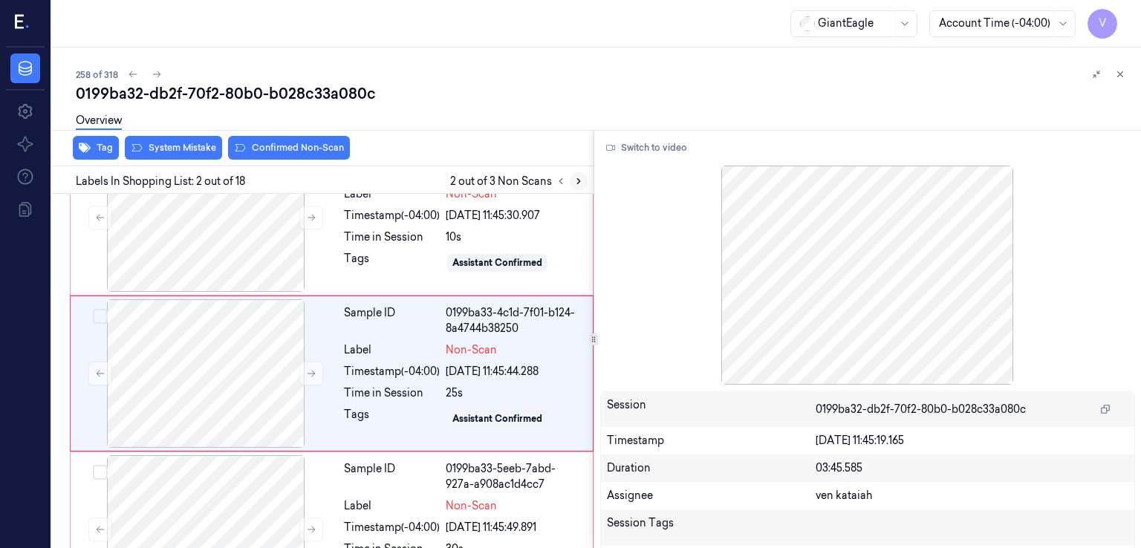
scroll to position [56, 0]
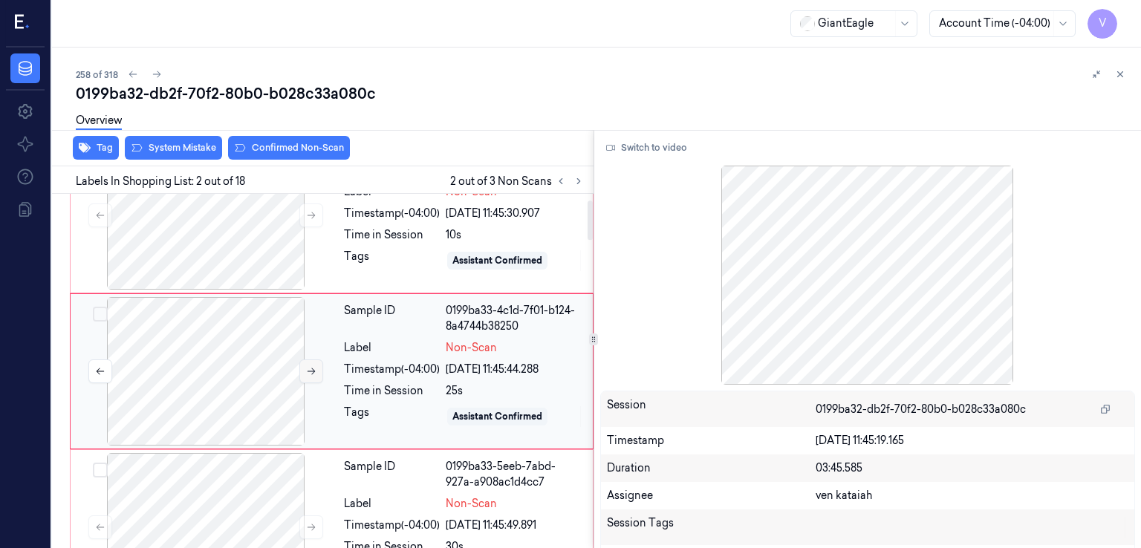
click at [312, 376] on button at bounding box center [311, 372] width 24 height 24
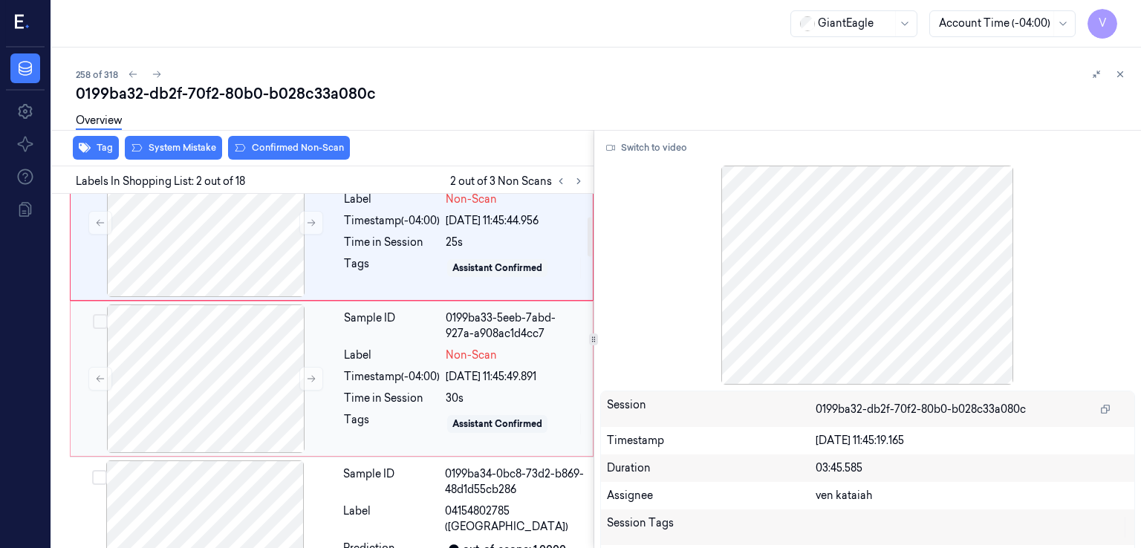
click at [360, 399] on div "Time in Session" at bounding box center [392, 399] width 96 height 16
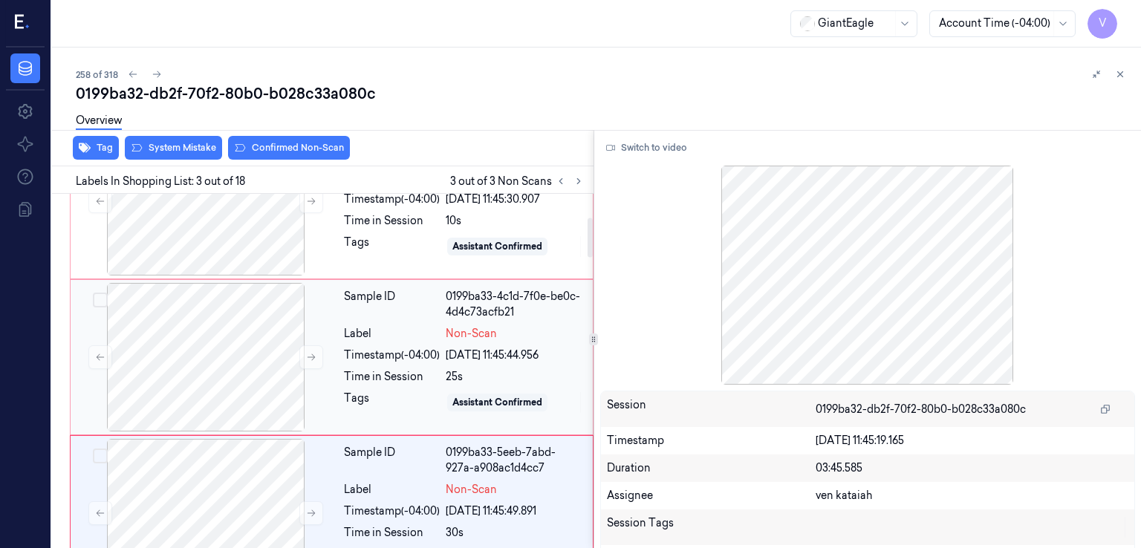
scroll to position [0, 0]
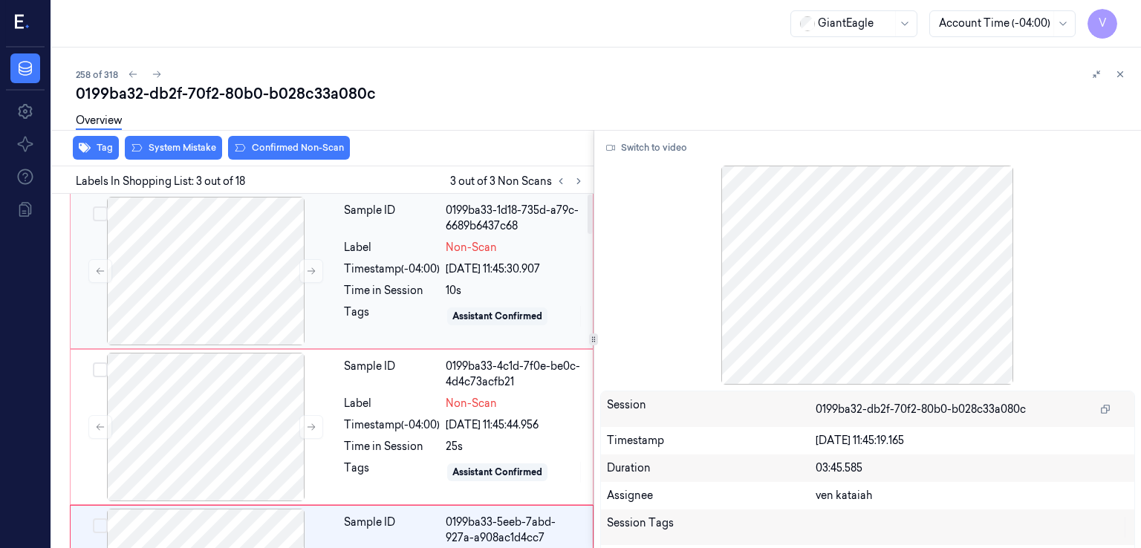
click at [392, 271] on div "Timestamp (-04:00)" at bounding box center [392, 270] width 96 height 16
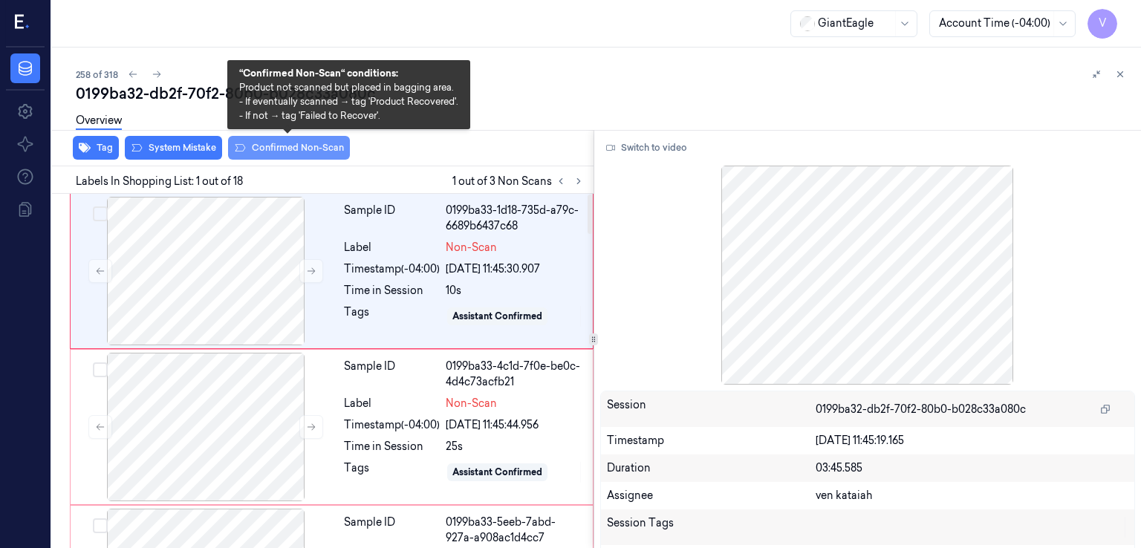
click at [291, 149] on button "Confirmed Non-Scan" at bounding box center [289, 148] width 122 height 24
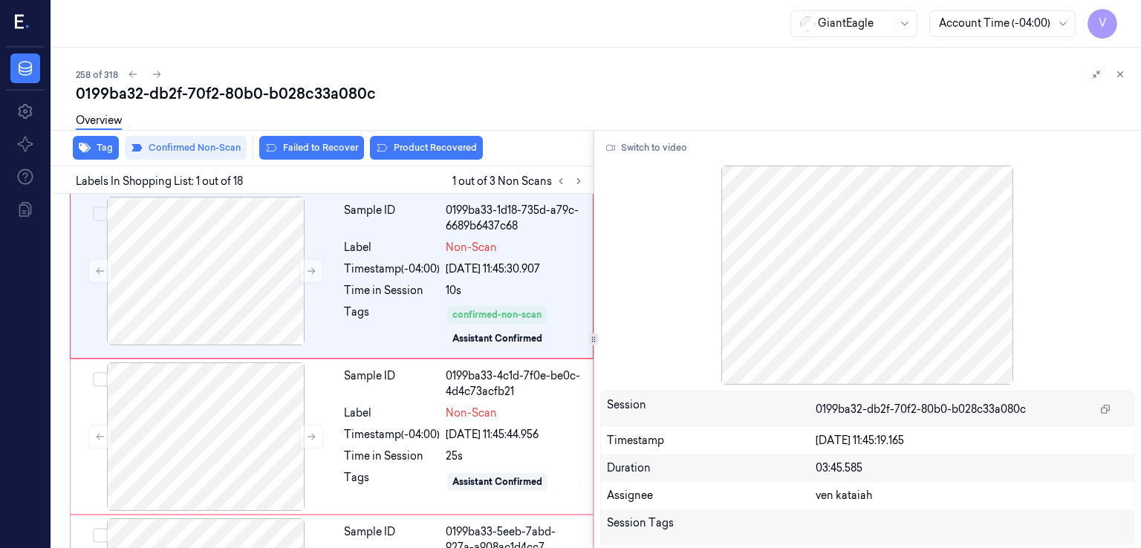
click at [415, 159] on div "Tag Confirmed Non-Scan Failed to Recover Product Recovered" at bounding box center [320, 148] width 548 height 36
click at [412, 149] on button "Product Recovered" at bounding box center [426, 148] width 113 height 24
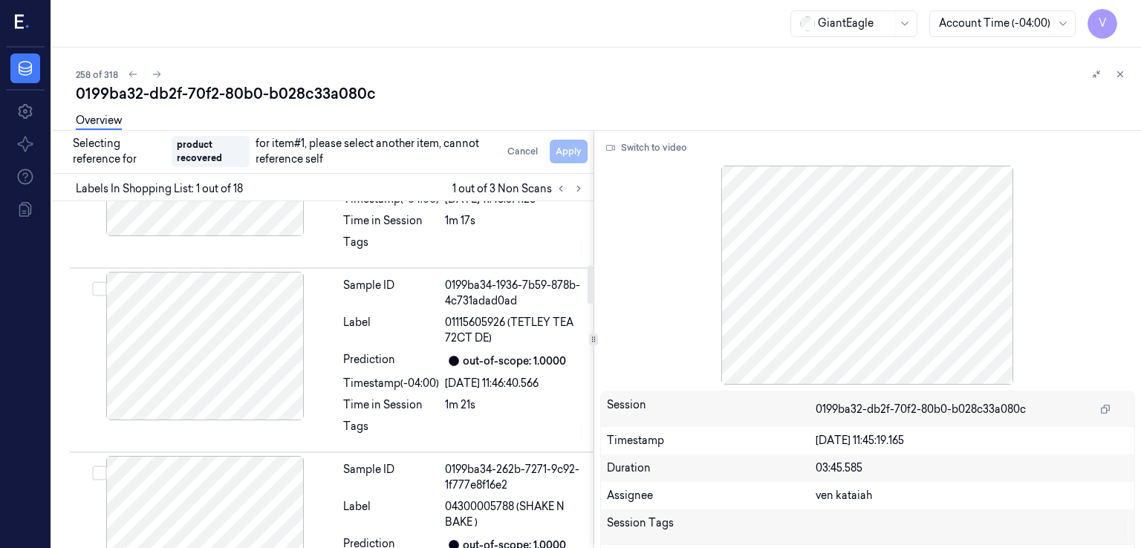
scroll to position [446, 0]
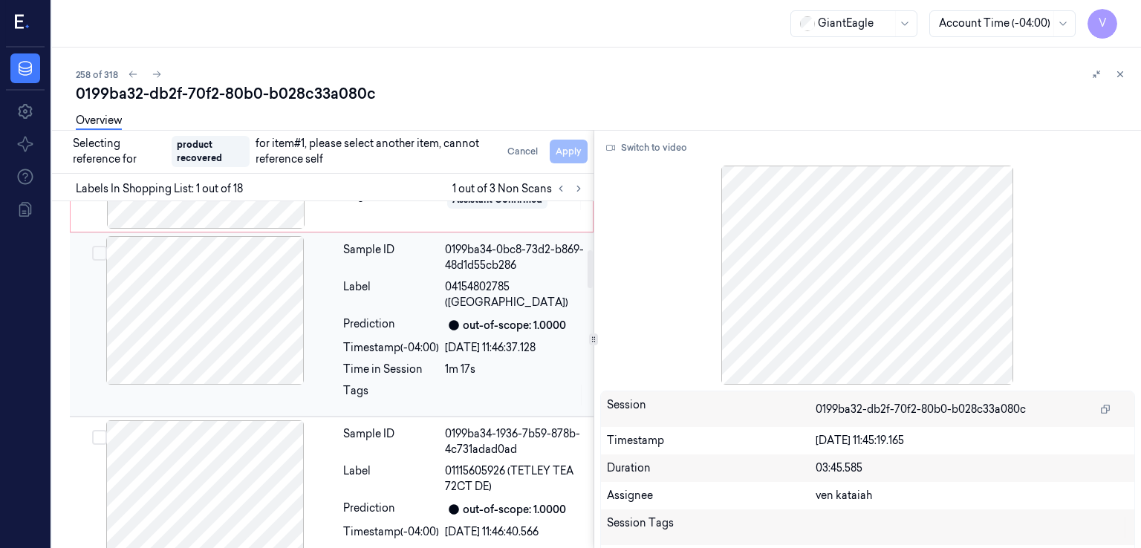
click at [367, 327] on div "Prediction" at bounding box center [391, 326] width 96 height 18
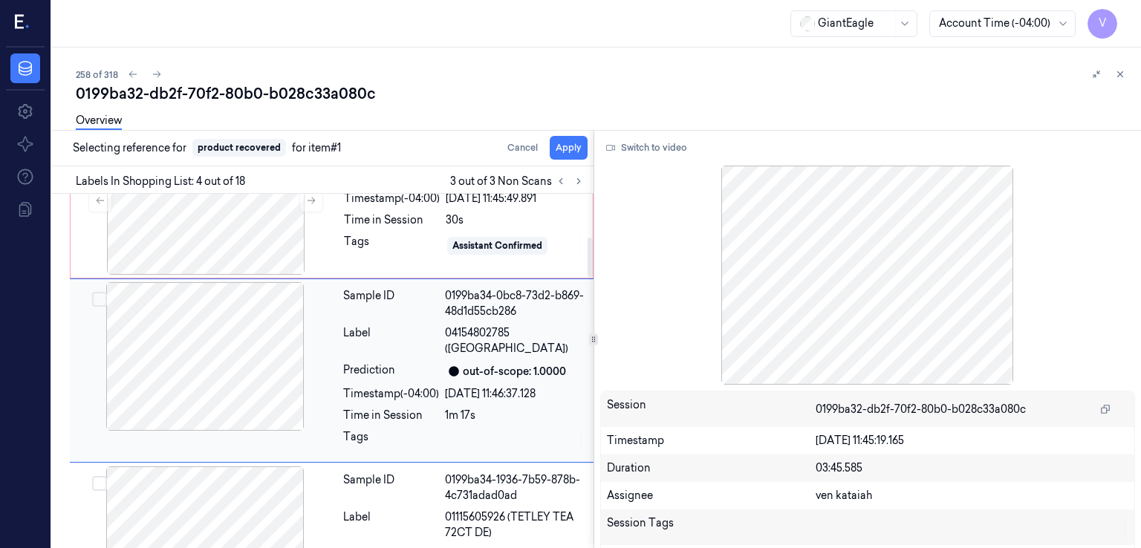
scroll to position [390, 0]
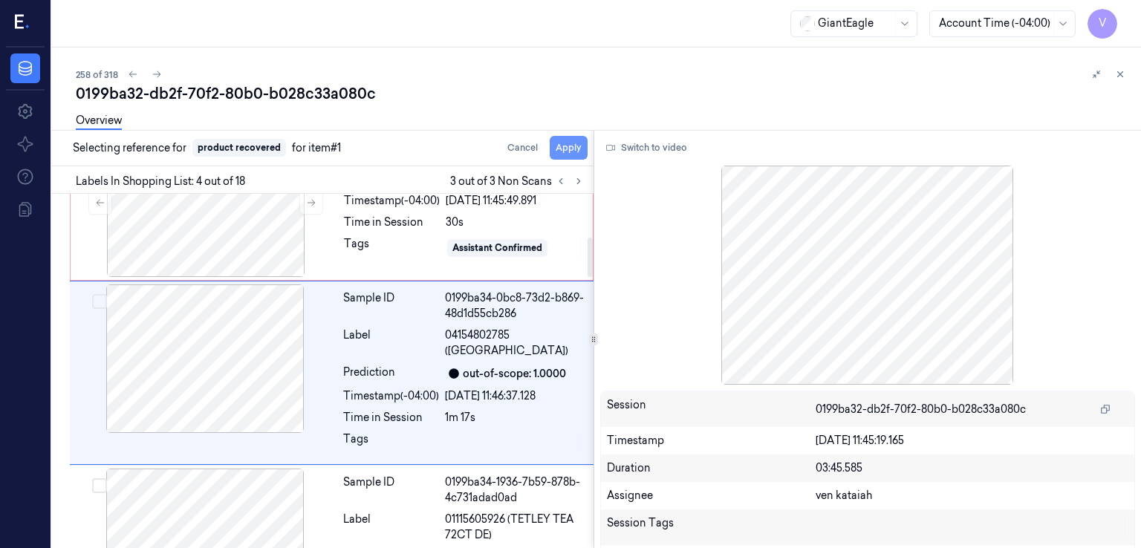
click at [577, 155] on button "Apply" at bounding box center [569, 148] width 38 height 24
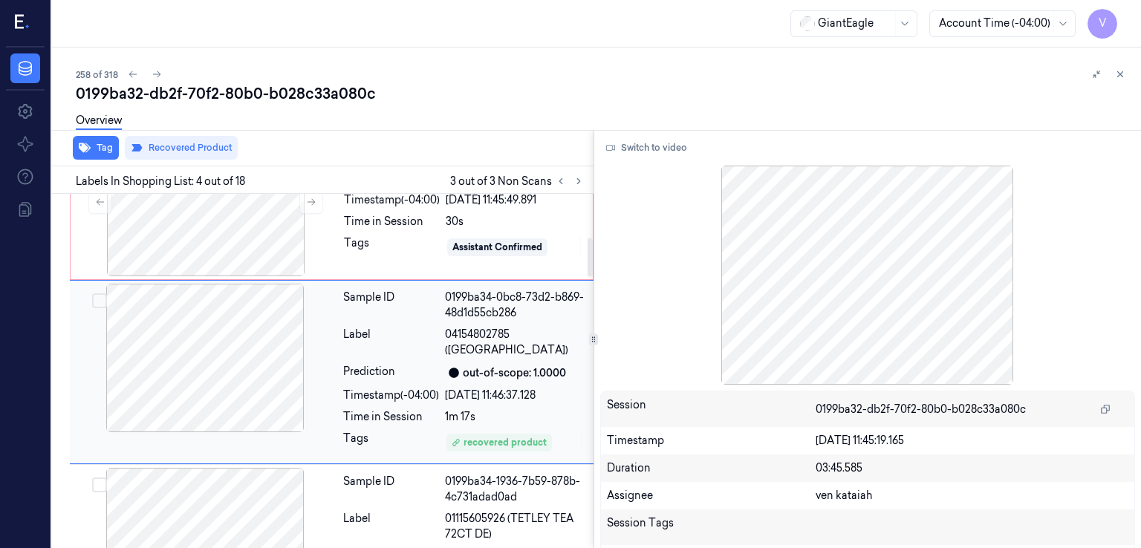
scroll to position [0, 0]
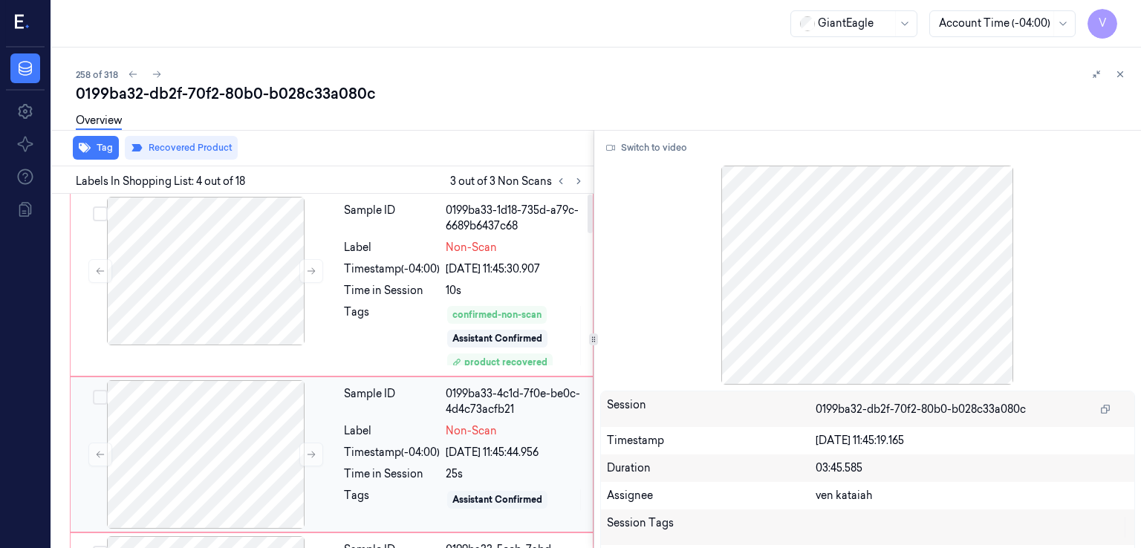
click at [366, 426] on div "Label" at bounding box center [392, 431] width 96 height 16
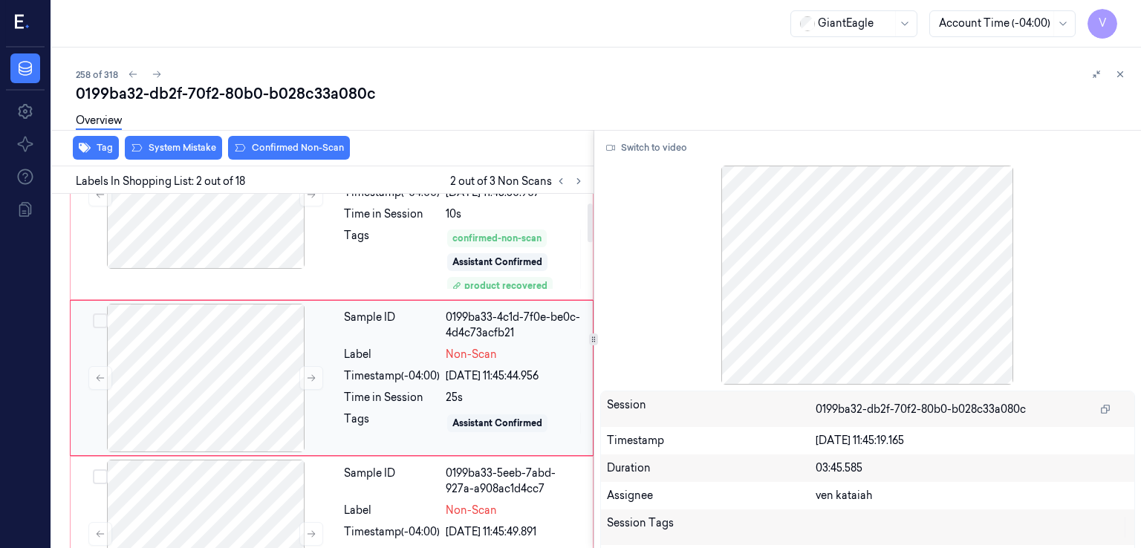
scroll to position [83, 0]
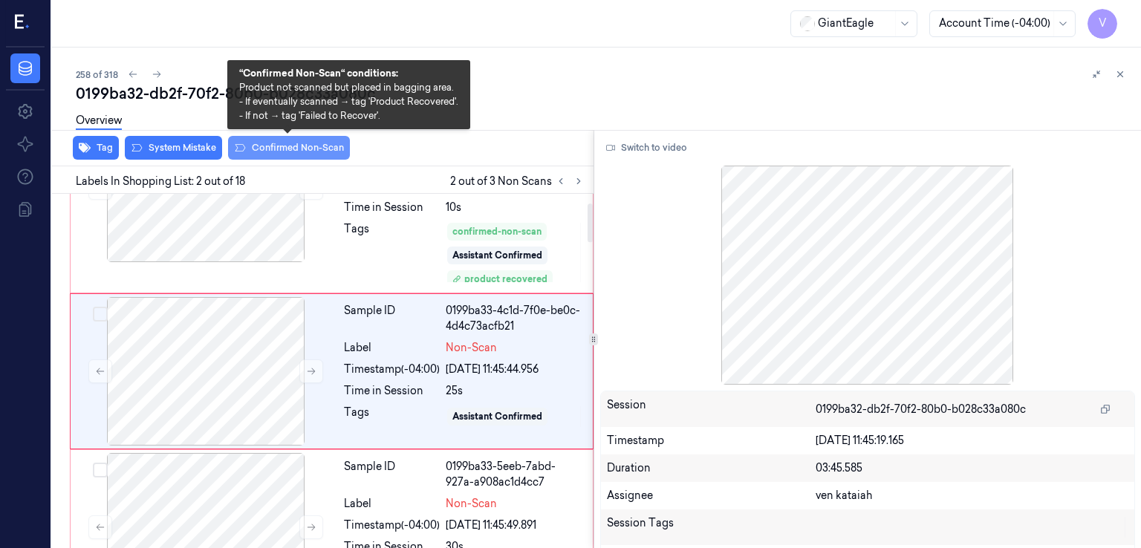
click at [279, 151] on button "Confirmed Non-Scan" at bounding box center [289, 148] width 122 height 24
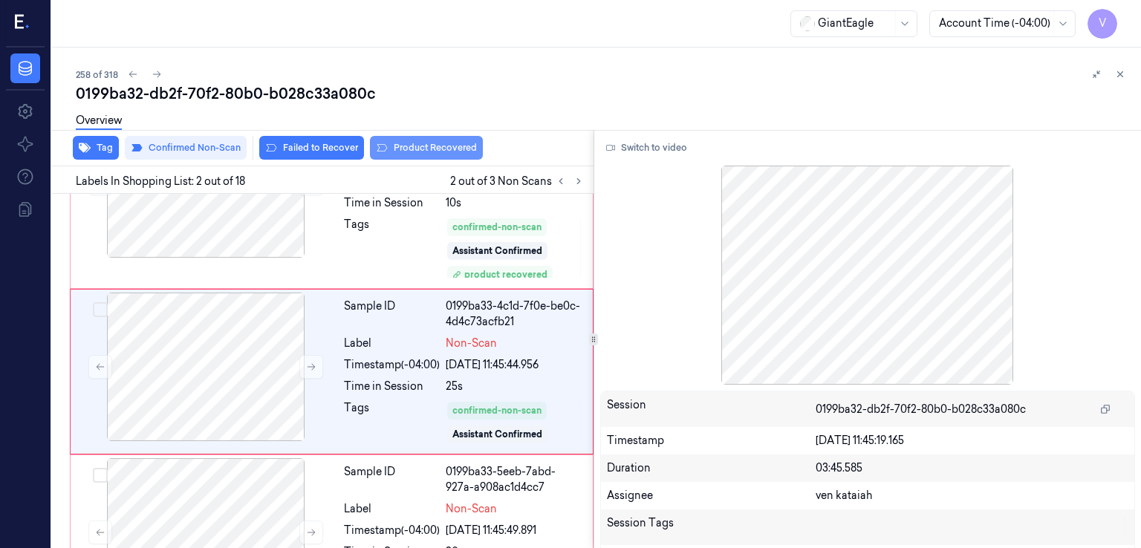
click at [389, 149] on button "Product Recovered" at bounding box center [426, 148] width 113 height 24
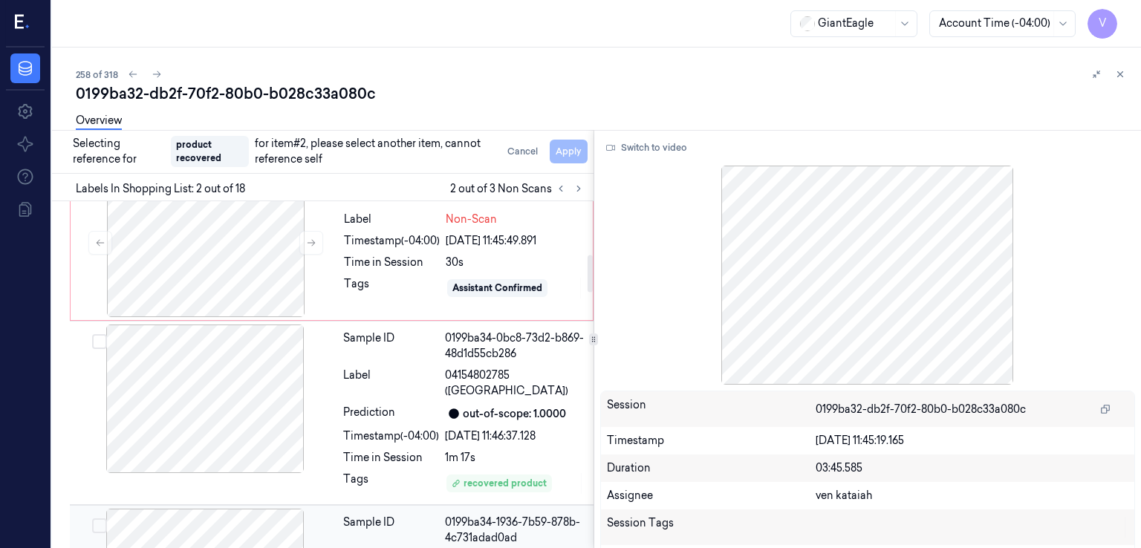
scroll to position [533, 0]
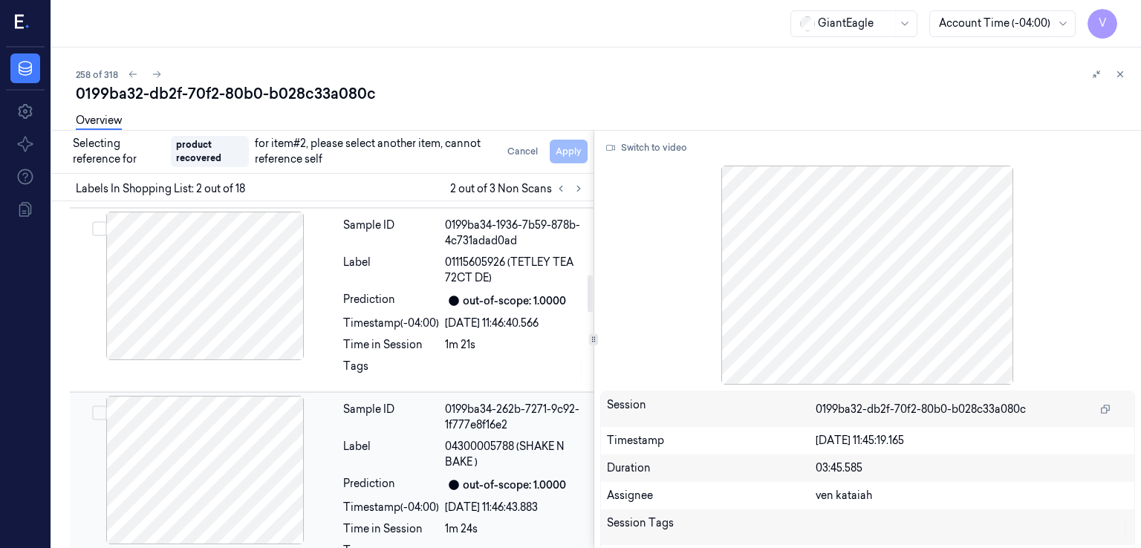
click at [390, 431] on div "Sample ID 0199ba34-262b-7271-9c92-1f777e8f16e2 Label 04300005788 (SHAKE N BAKE …" at bounding box center [463, 484] width 253 height 177
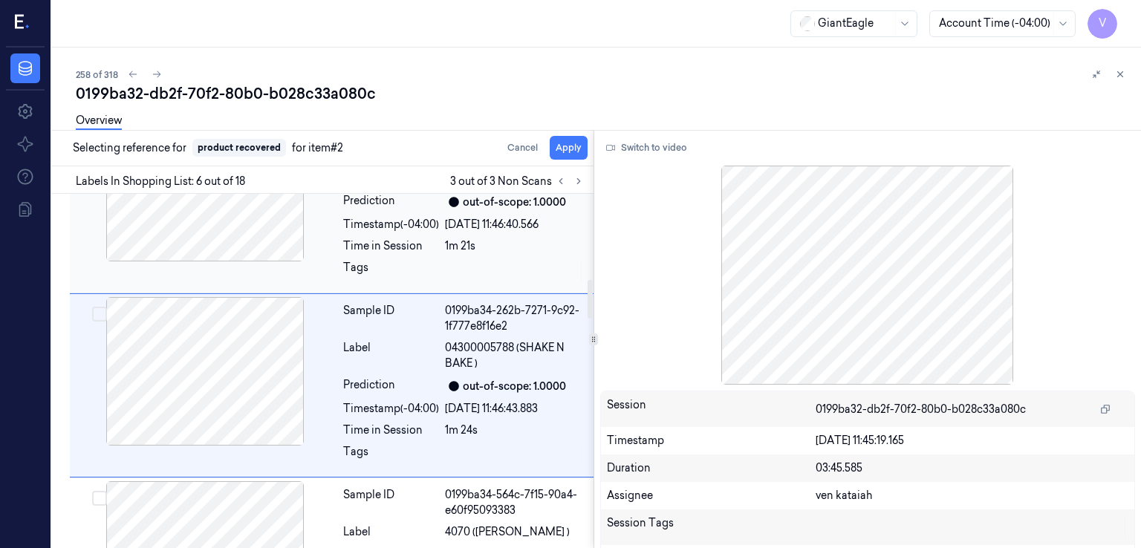
scroll to position [785, 0]
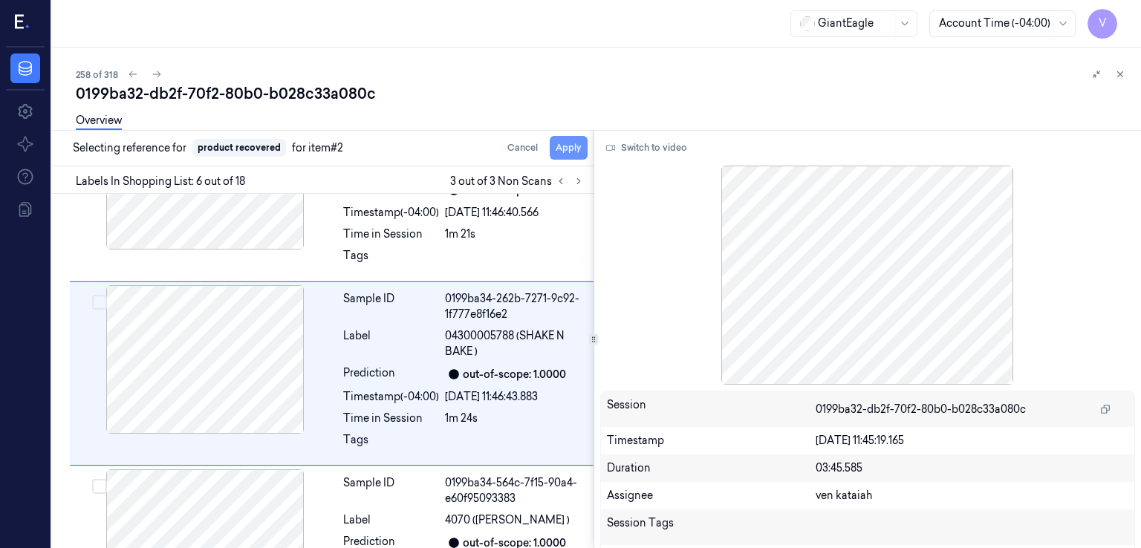
click at [571, 146] on button "Apply" at bounding box center [569, 148] width 38 height 24
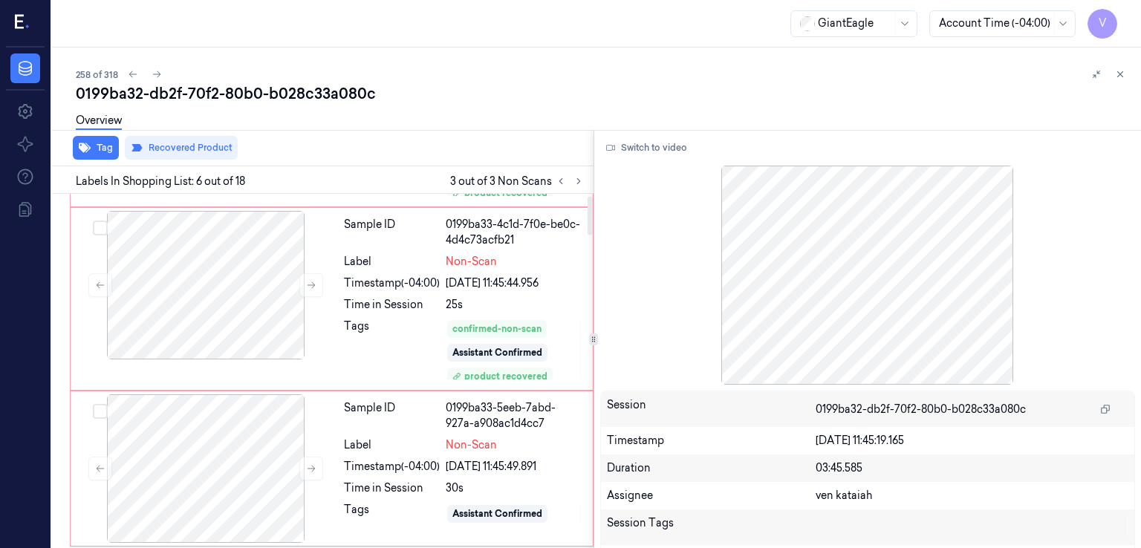
scroll to position [0, 0]
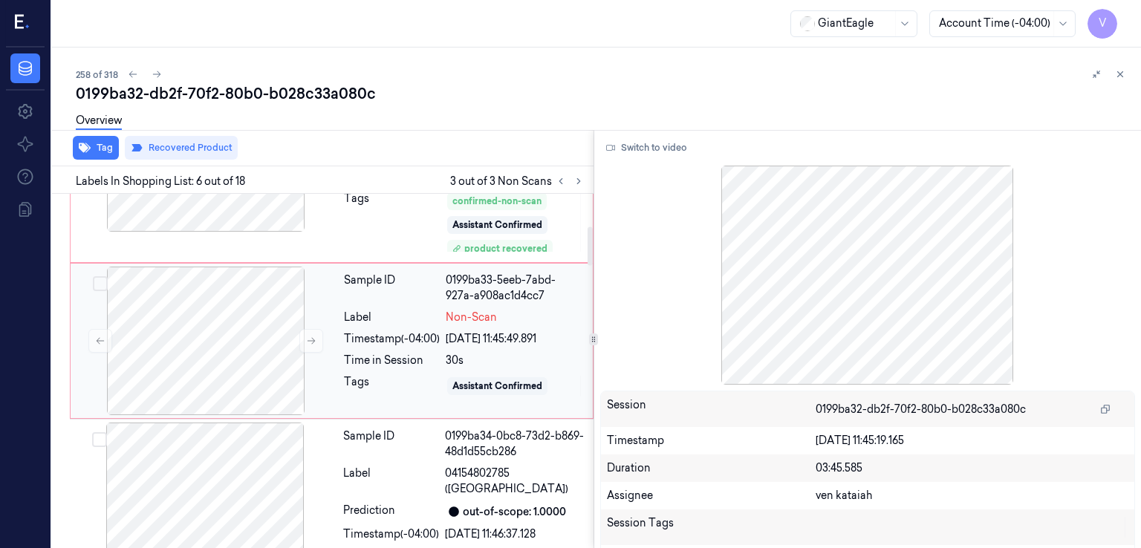
click at [421, 377] on div "Tags" at bounding box center [392, 386] width 96 height 24
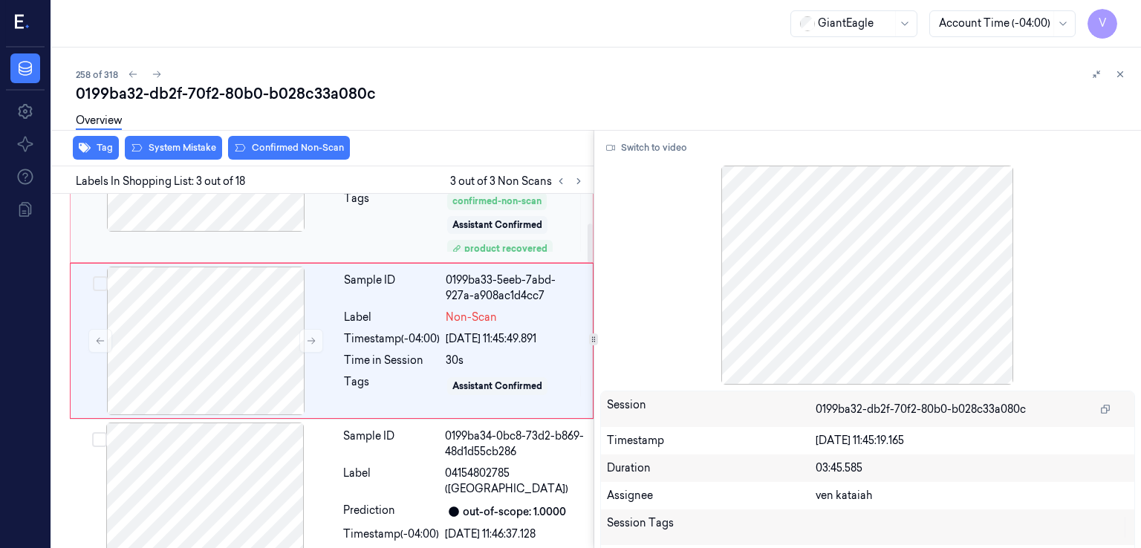
scroll to position [266, 0]
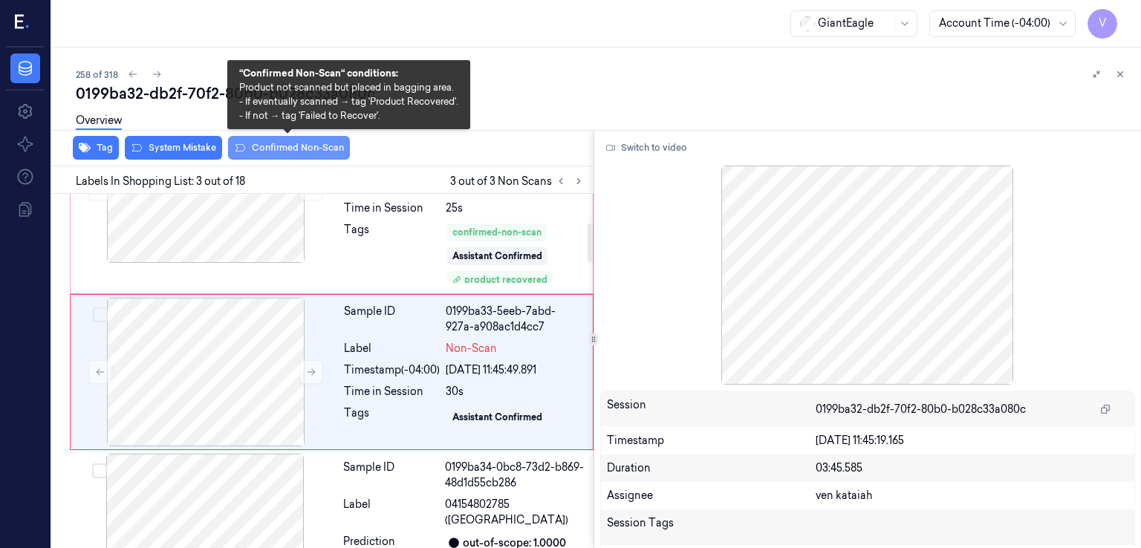
click at [308, 152] on button "Confirmed Non-Scan" at bounding box center [289, 148] width 122 height 24
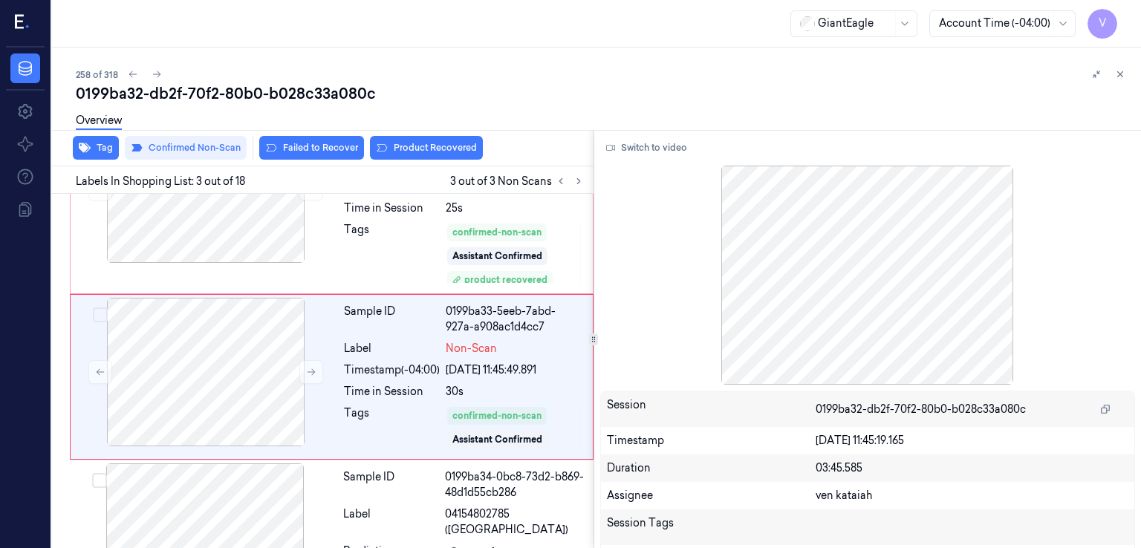
scroll to position [270, 0]
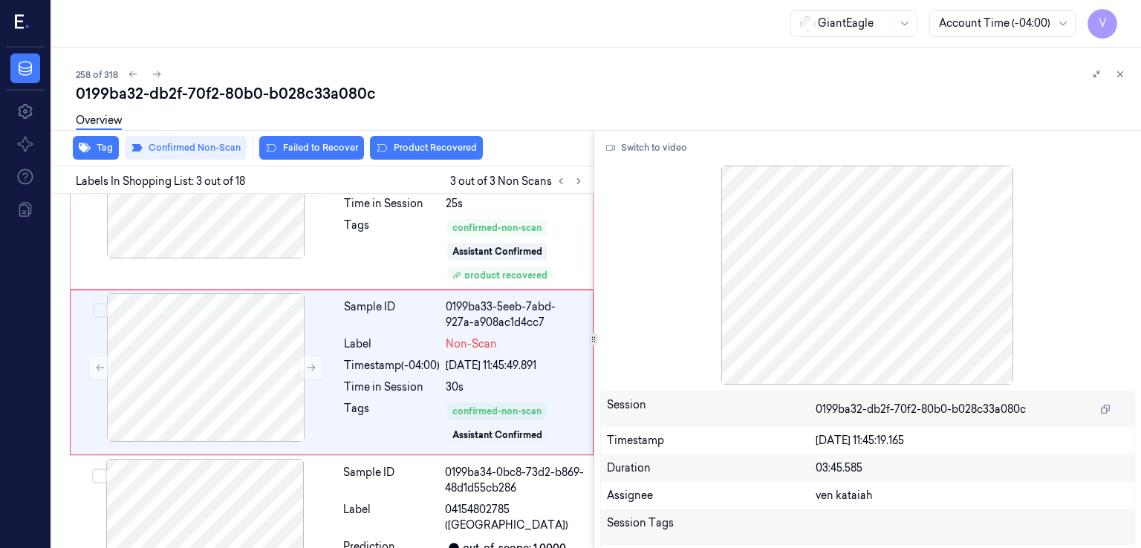
click at [435, 140] on div "Overview" at bounding box center [603, 123] width 1054 height 38
click at [427, 150] on button "Product Recovered" at bounding box center [426, 148] width 113 height 24
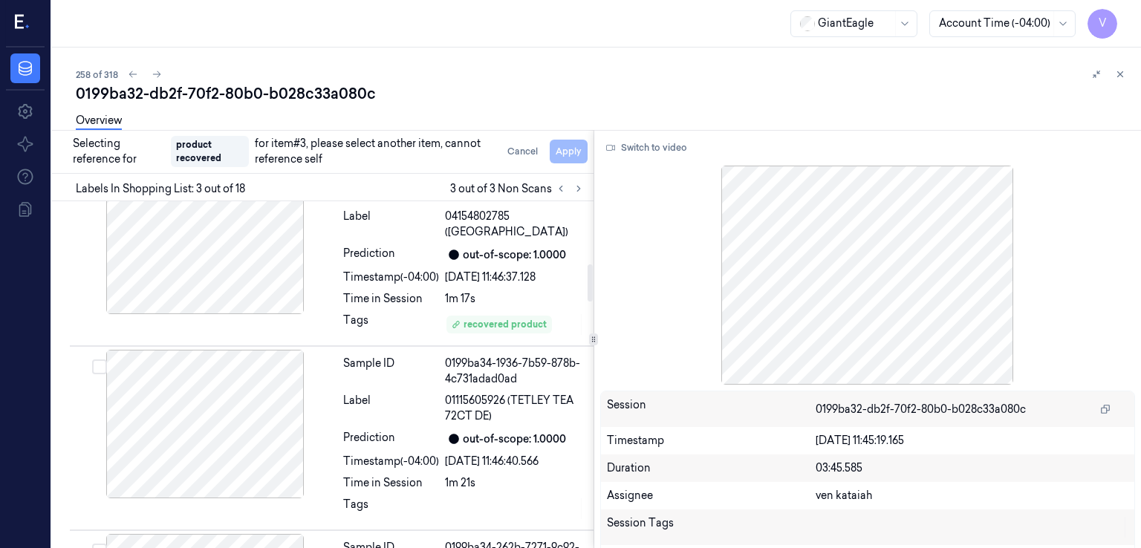
scroll to position [720, 0]
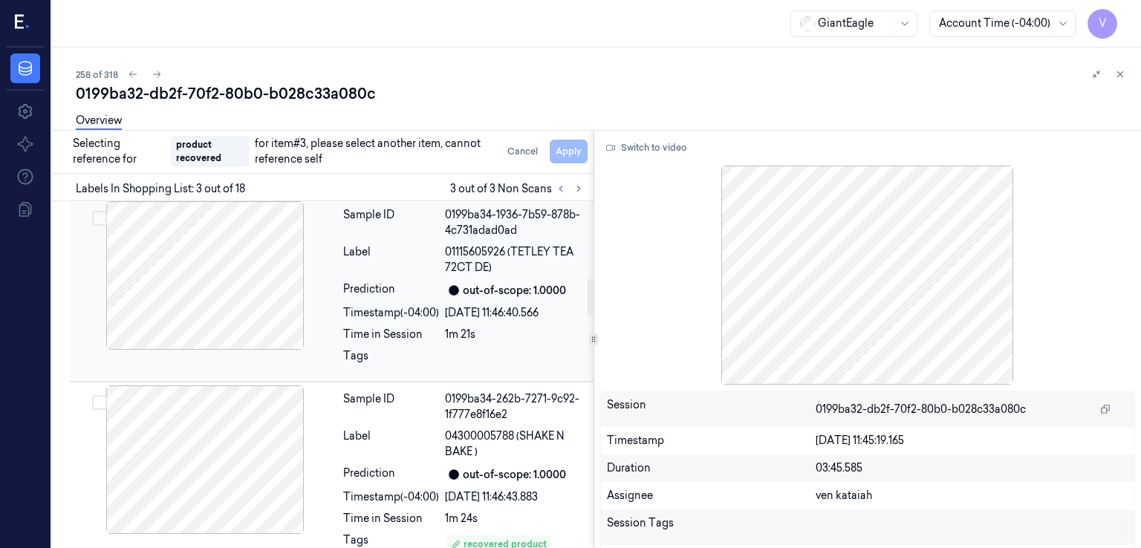
click at [395, 327] on div "Time in Session" at bounding box center [391, 335] width 96 height 16
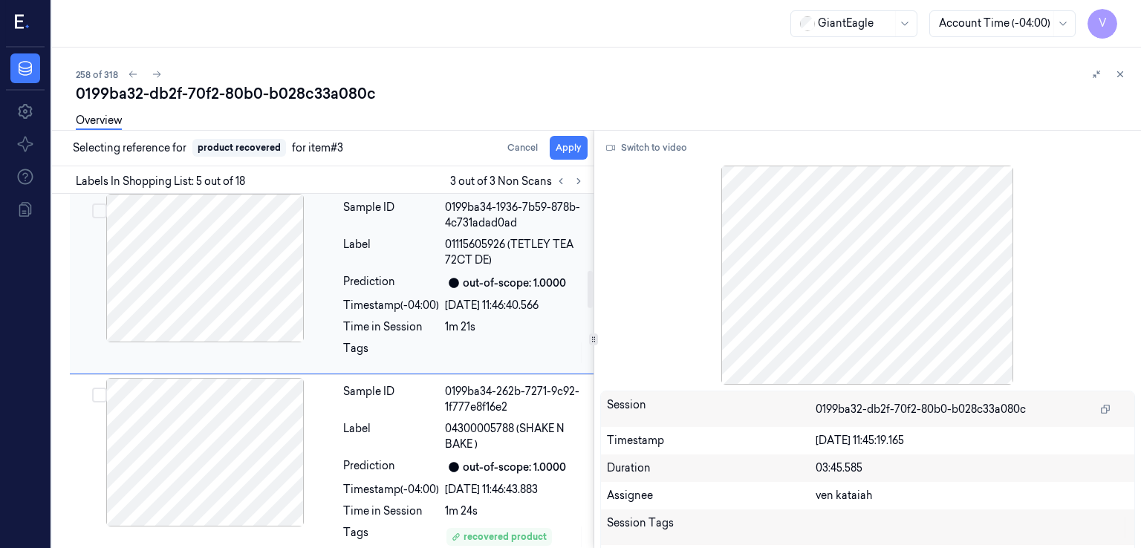
scroll to position [629, 0]
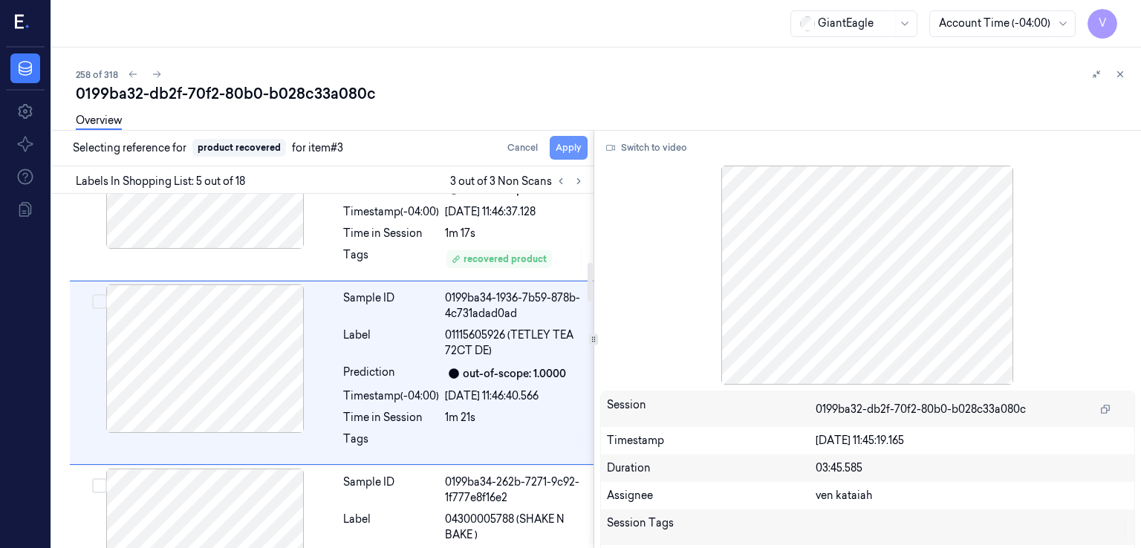
click at [572, 146] on button "Apply" at bounding box center [569, 148] width 38 height 24
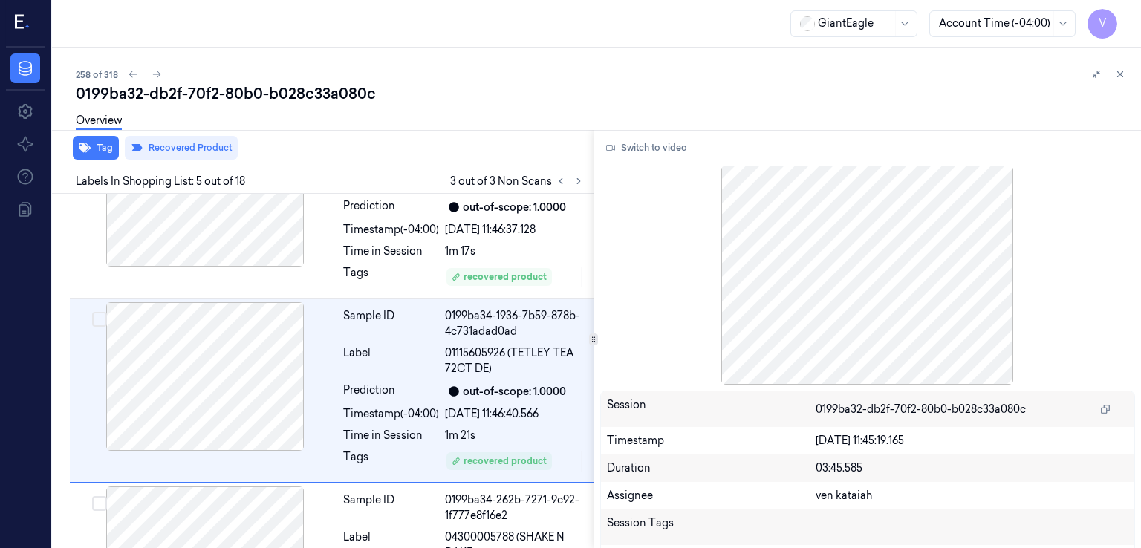
scroll to position [648, 0]
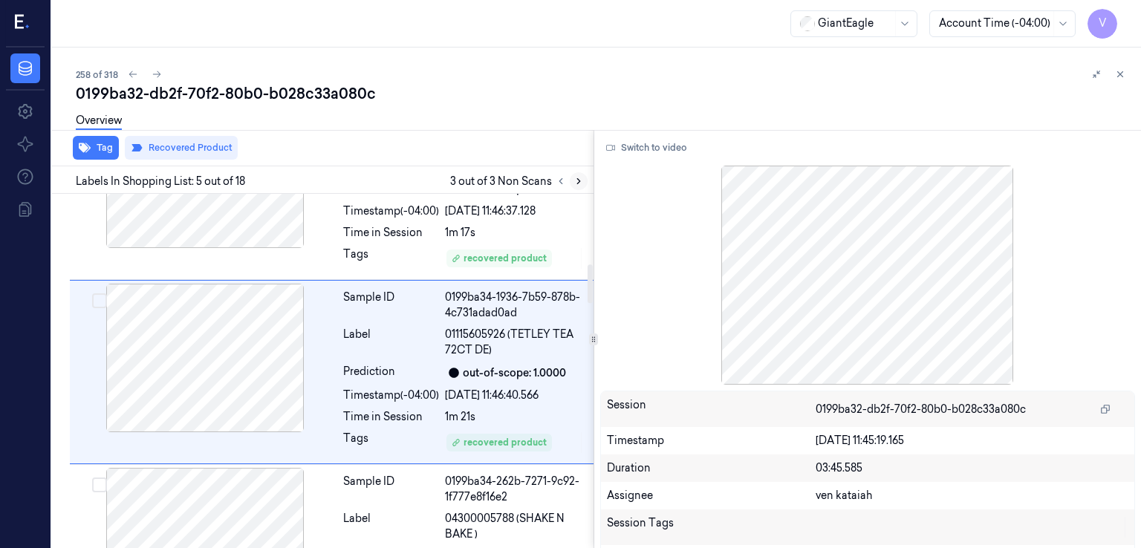
click at [574, 182] on icon at bounding box center [579, 181] width 10 height 10
click at [1113, 79] on button at bounding box center [1120, 74] width 18 height 18
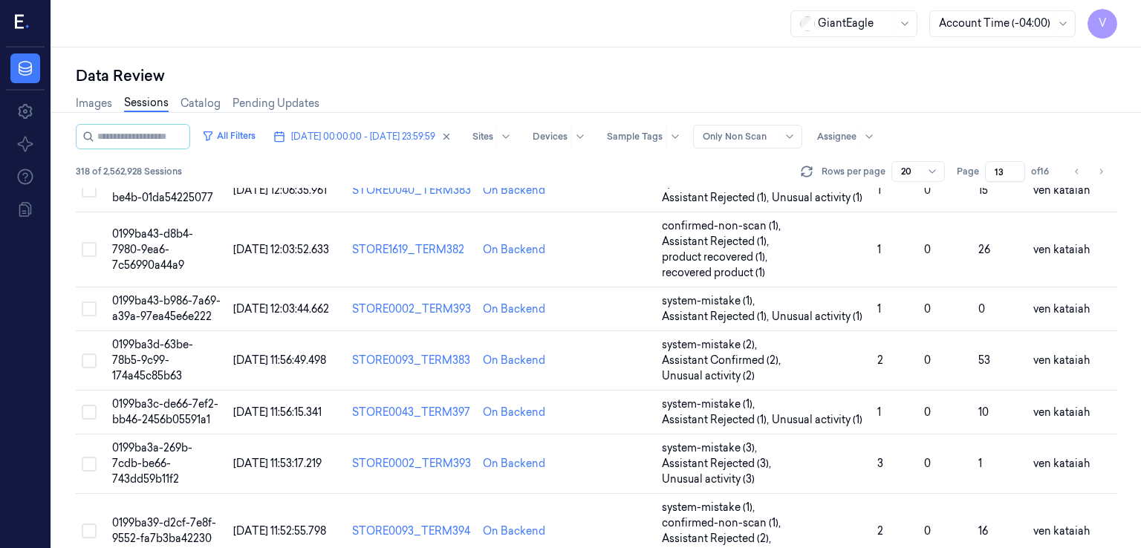
scroll to position [345, 0]
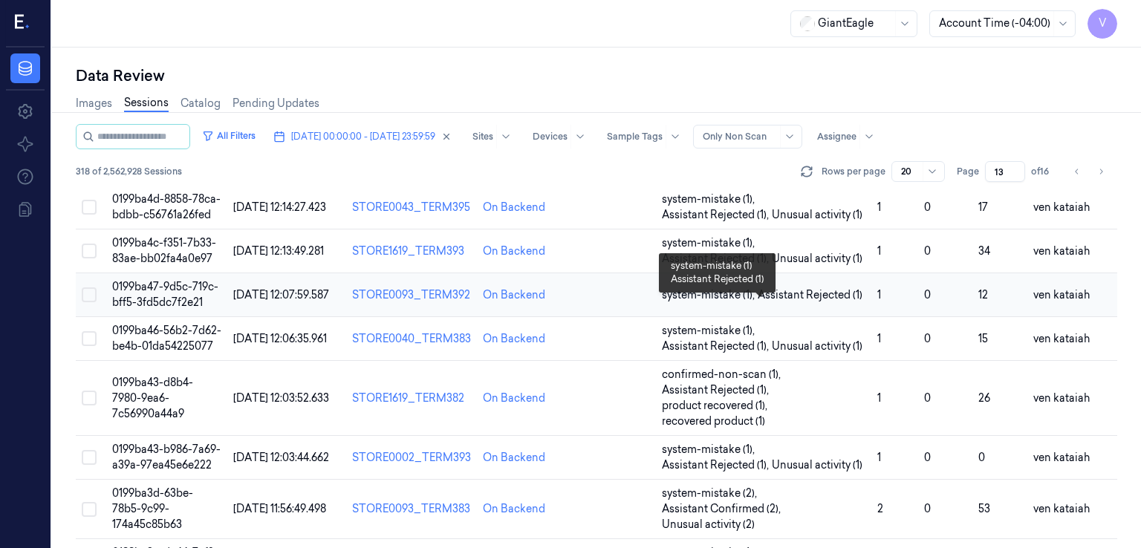
click at [843, 303] on span "Assistant Rejected (1)" at bounding box center [810, 296] width 105 height 16
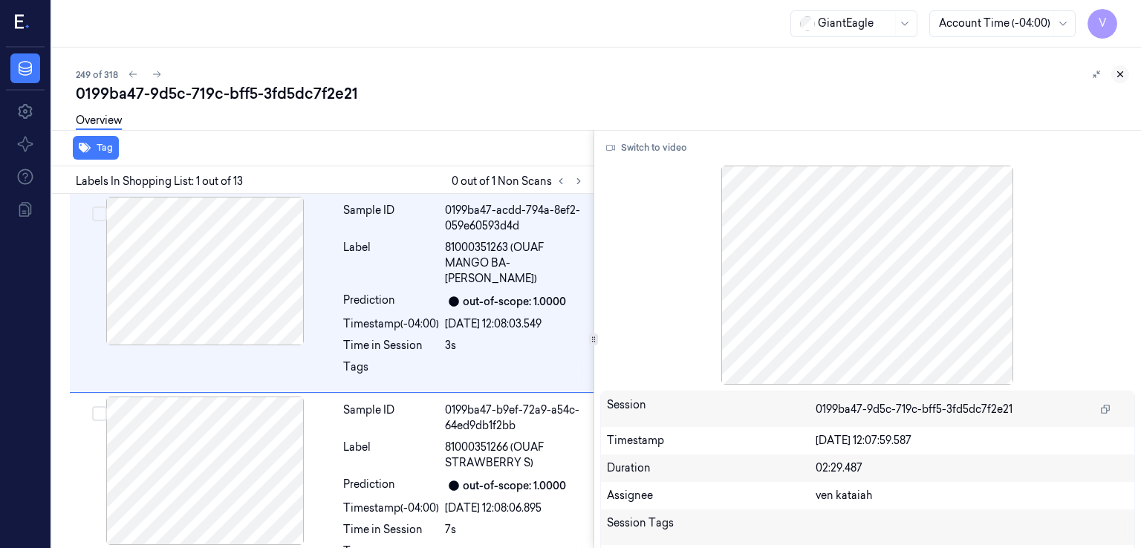
click at [1116, 74] on icon at bounding box center [1120, 74] width 10 height 10
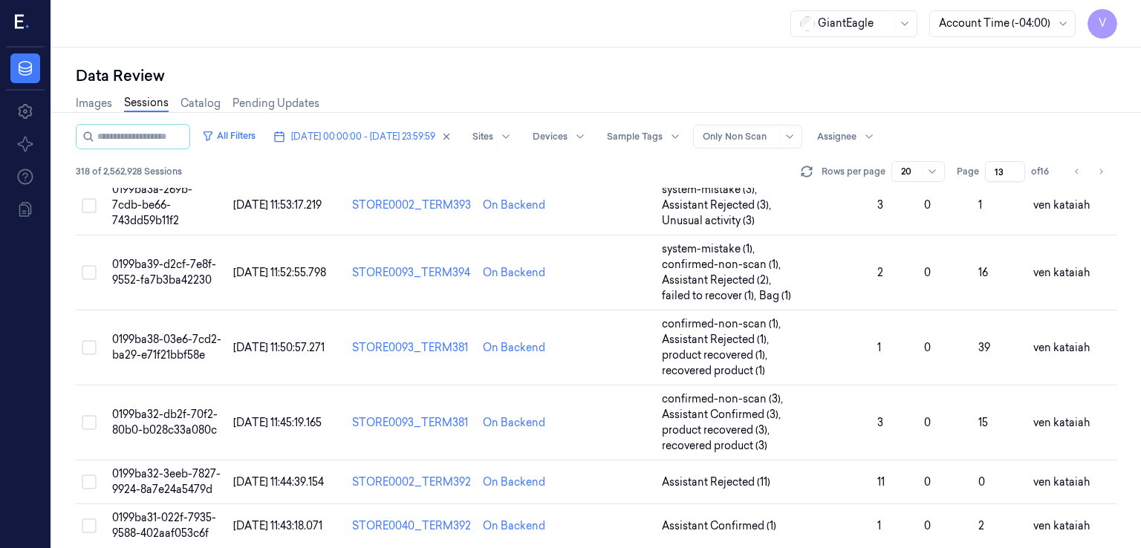
scroll to position [791, 0]
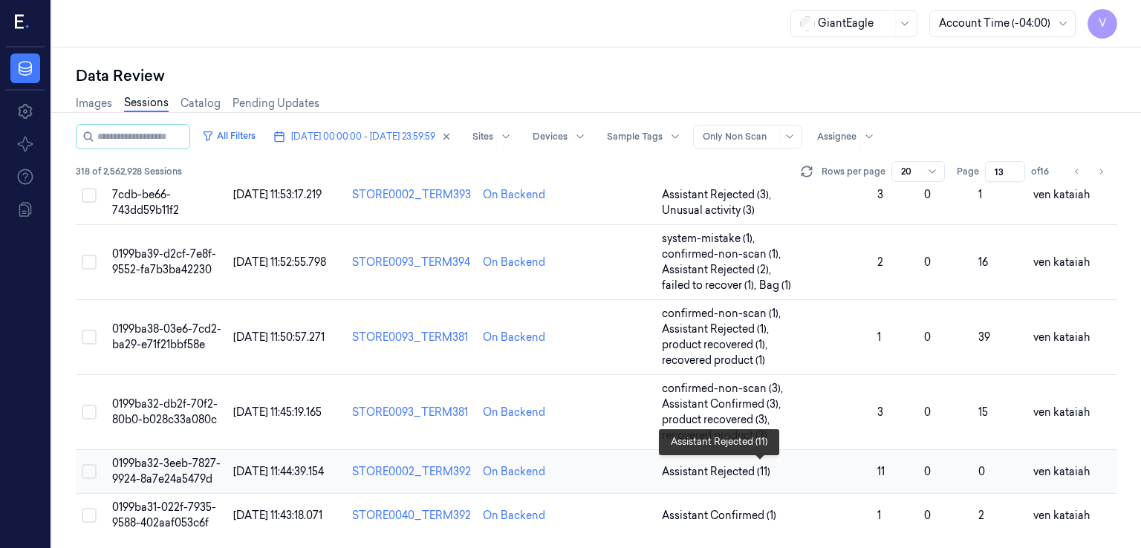
click at [749, 471] on span "Assistant Rejected (11)" at bounding box center [716, 472] width 108 height 16
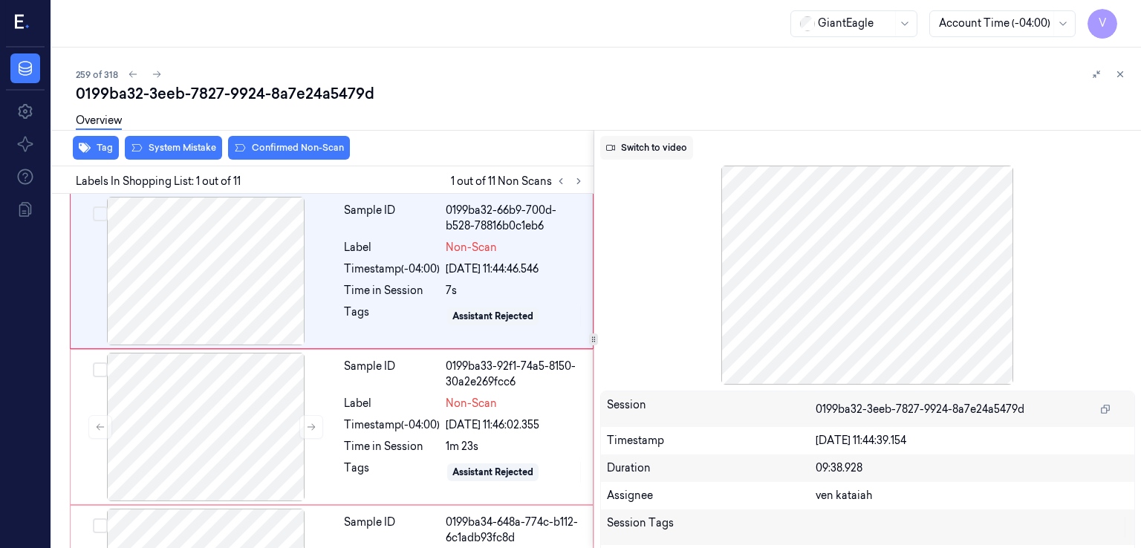
click at [652, 151] on button "Switch to video" at bounding box center [646, 148] width 93 height 24
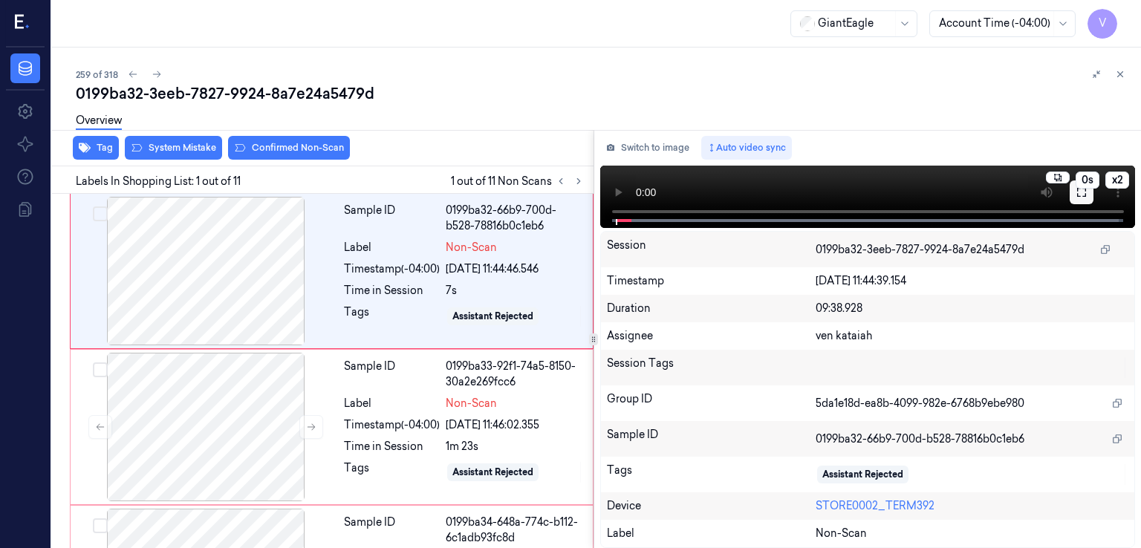
click at [1078, 192] on icon at bounding box center [1082, 192] width 12 height 12
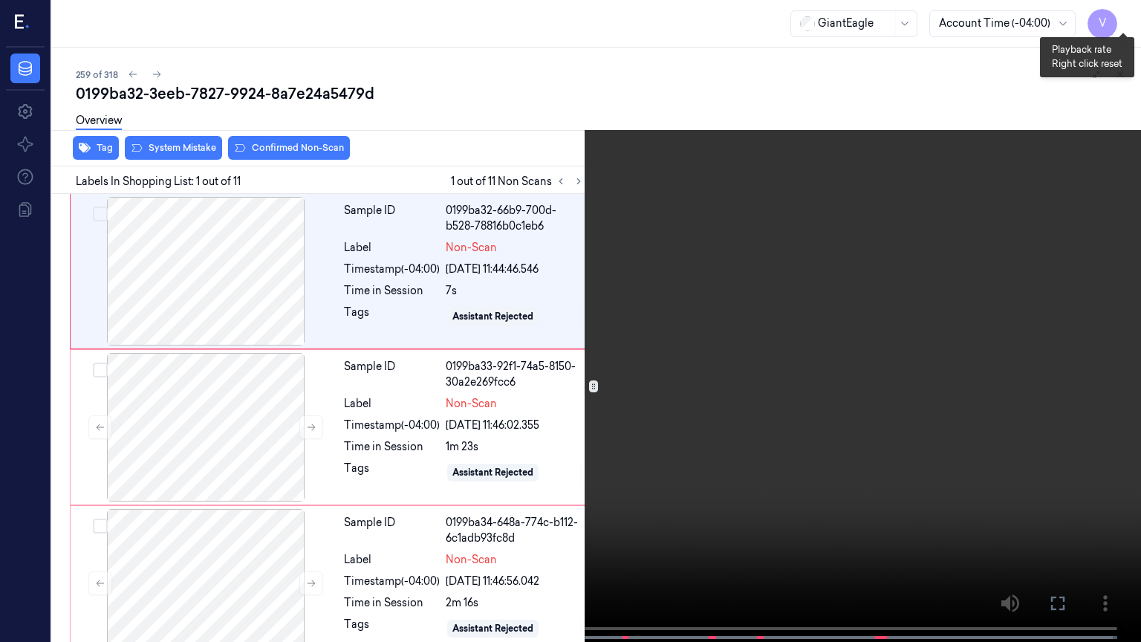
click at [1127, 16] on button "x 2" at bounding box center [1123, 18] width 24 height 24
click at [1127, 16] on button "x 4" at bounding box center [1123, 18] width 24 height 24
click at [1123, 19] on button "x 1" at bounding box center [1123, 18] width 24 height 24
click at [1120, 21] on button "x 2" at bounding box center [1123, 18] width 24 height 24
click at [1121, 15] on button "x 4" at bounding box center [1123, 18] width 24 height 24
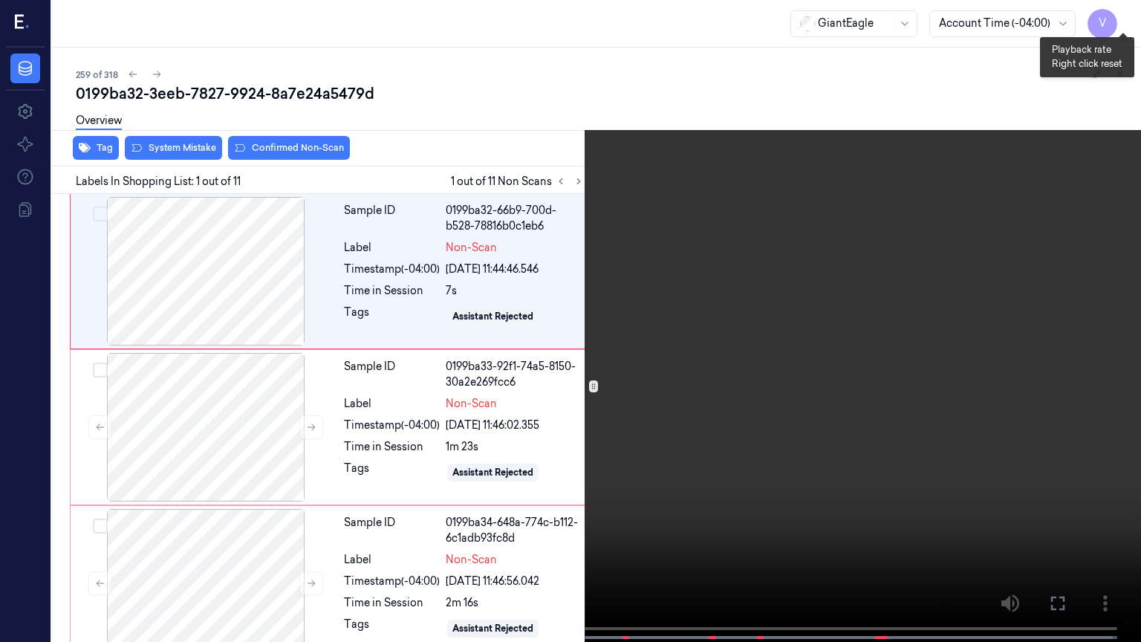
click at [1121, 15] on button "x 1" at bounding box center [1123, 18] width 24 height 24
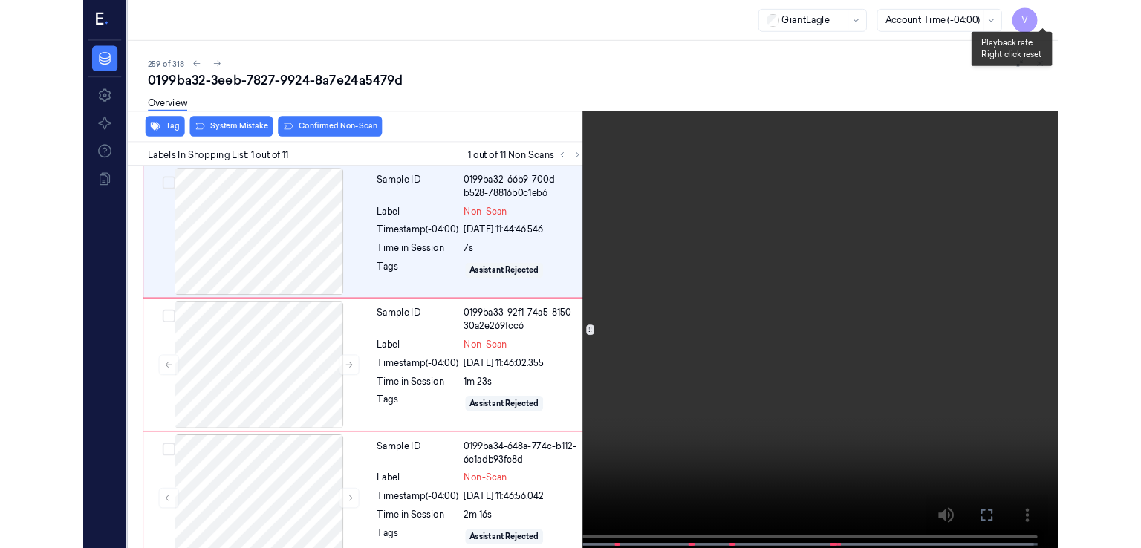
scroll to position [9, 0]
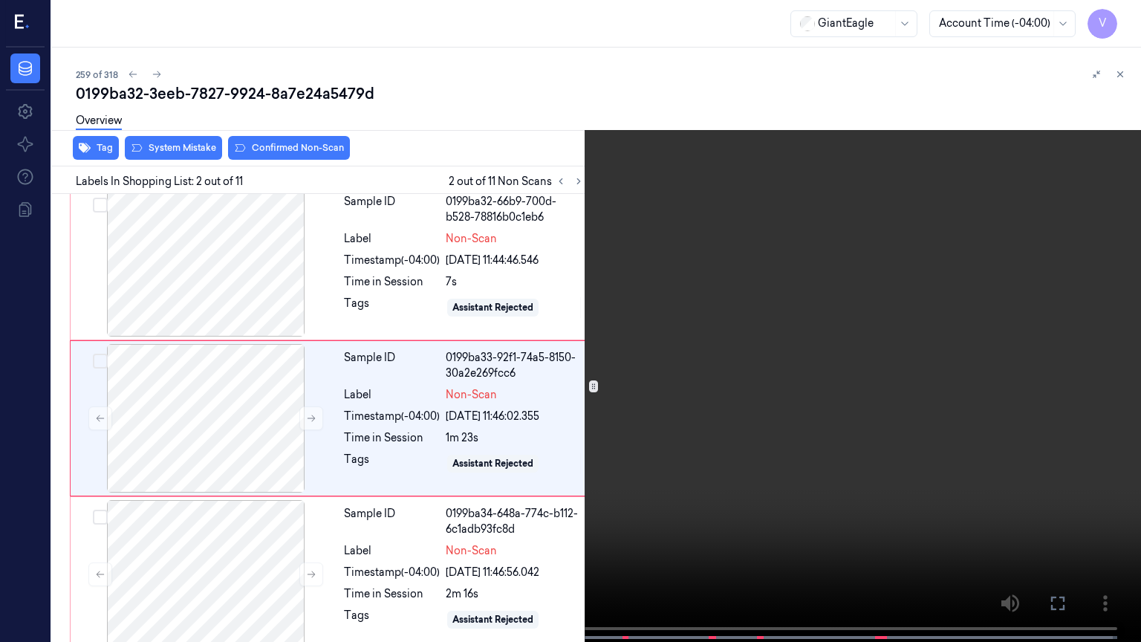
click at [0, 0] on button at bounding box center [0, 0] width 0 height 0
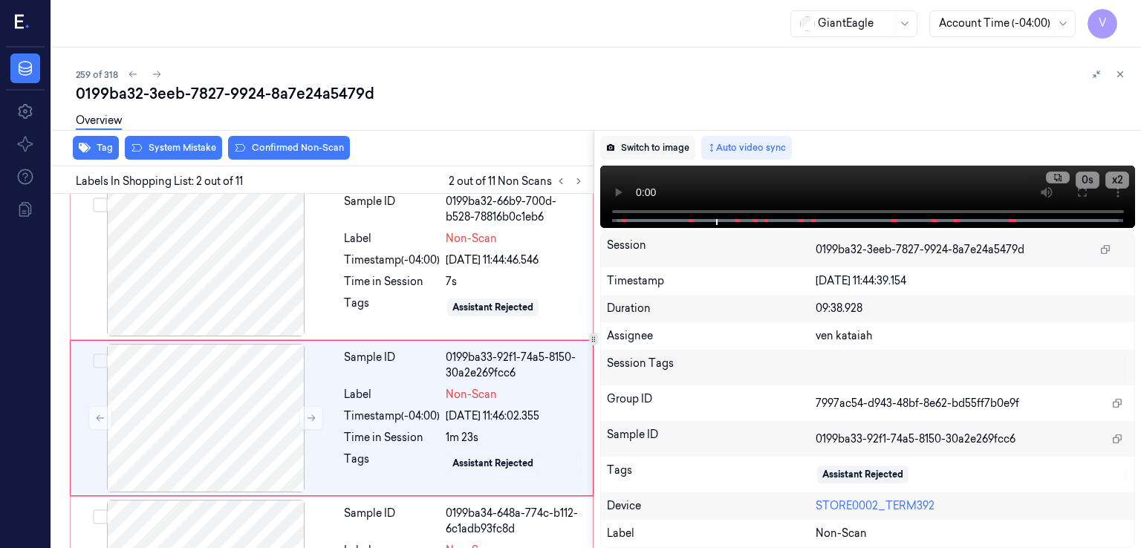
click at [647, 158] on button "Switch to image" at bounding box center [647, 148] width 95 height 24
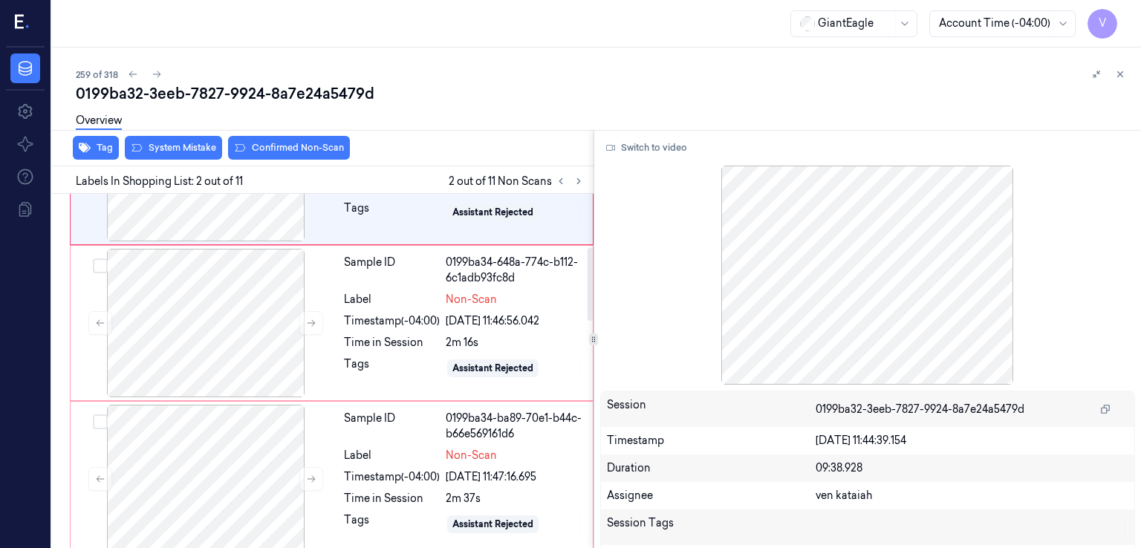
scroll to position [0, 0]
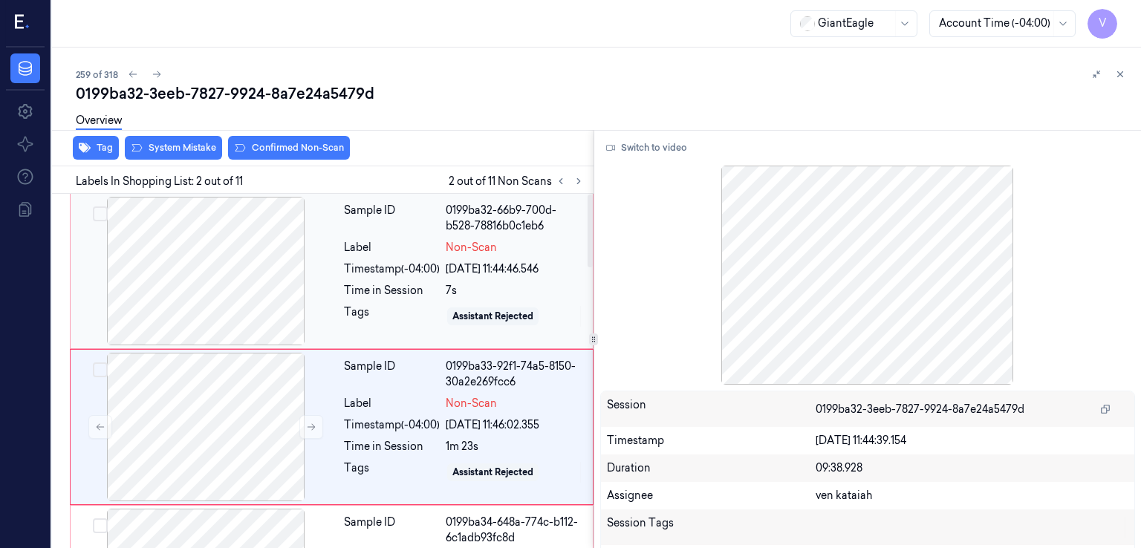
click at [377, 289] on div "Time in Session" at bounding box center [392, 291] width 96 height 16
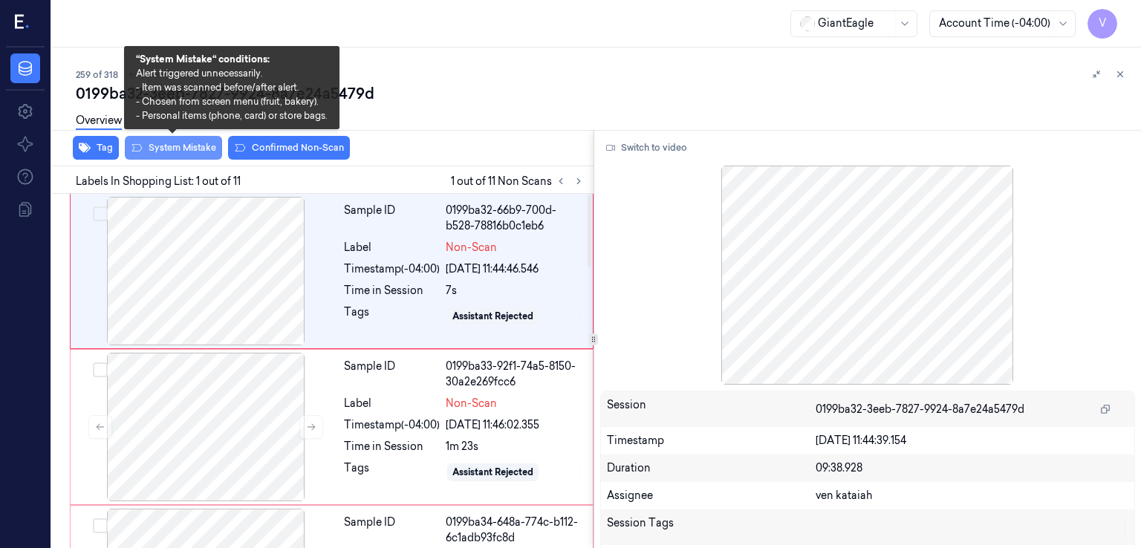
click at [187, 147] on button "System Mistake" at bounding box center [173, 148] width 97 height 24
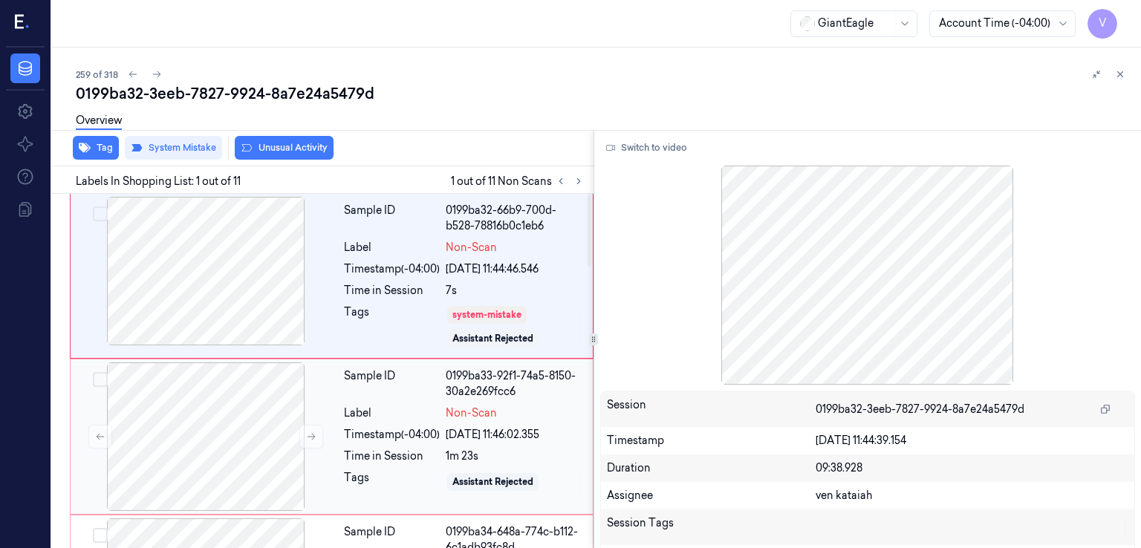
click at [410, 403] on div "Sample ID 0199ba33-92f1-74a5-8150-30a2e269fcc6 Label Non-Scan Timestamp (-04:00…" at bounding box center [464, 437] width 252 height 149
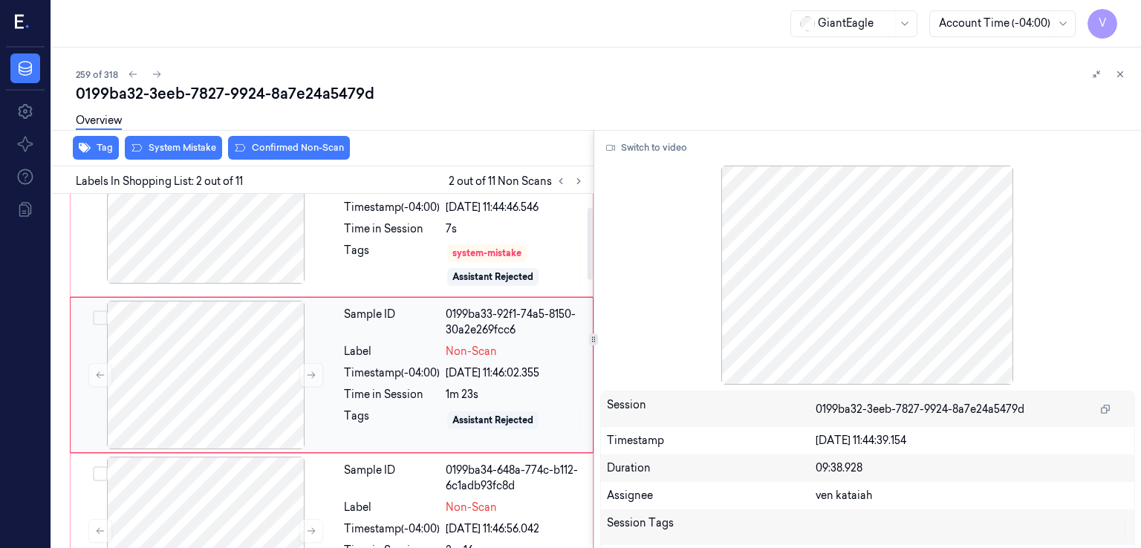
scroll to position [65, 0]
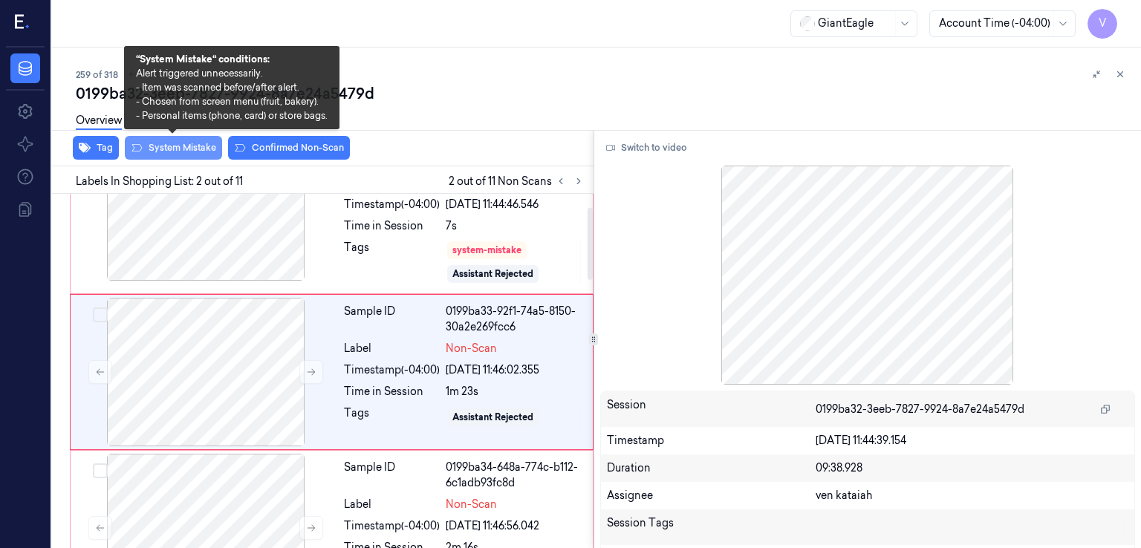
click at [197, 155] on button "System Mistake" at bounding box center [173, 148] width 97 height 24
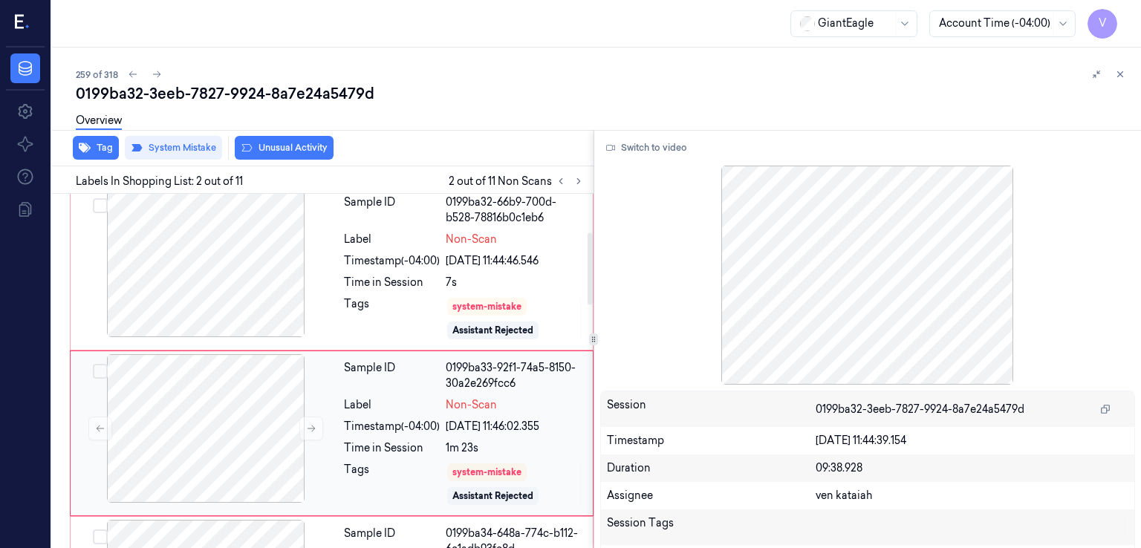
scroll to position [0, 0]
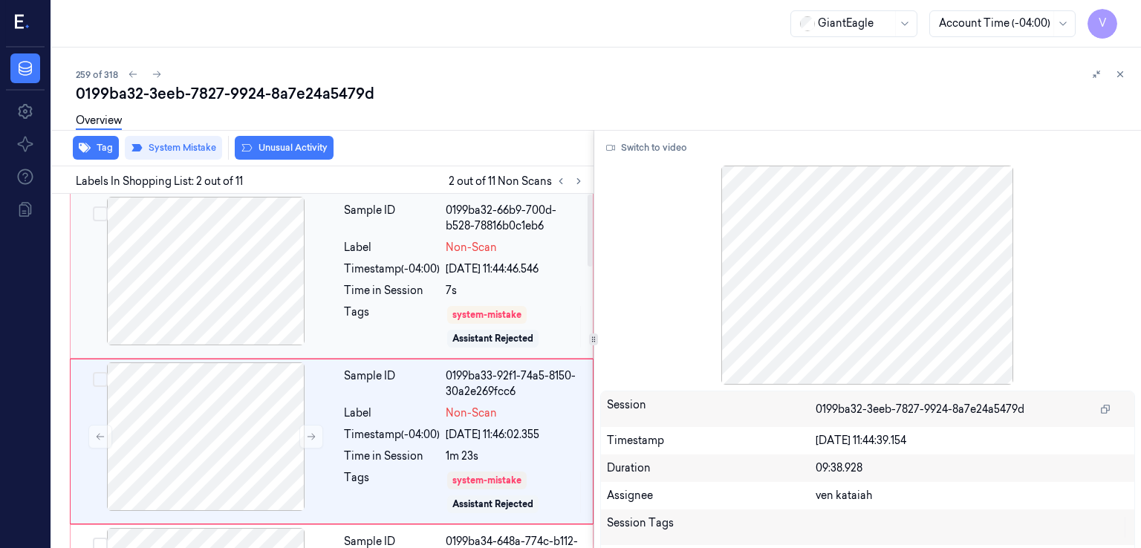
click at [464, 293] on div "7s" at bounding box center [515, 291] width 138 height 16
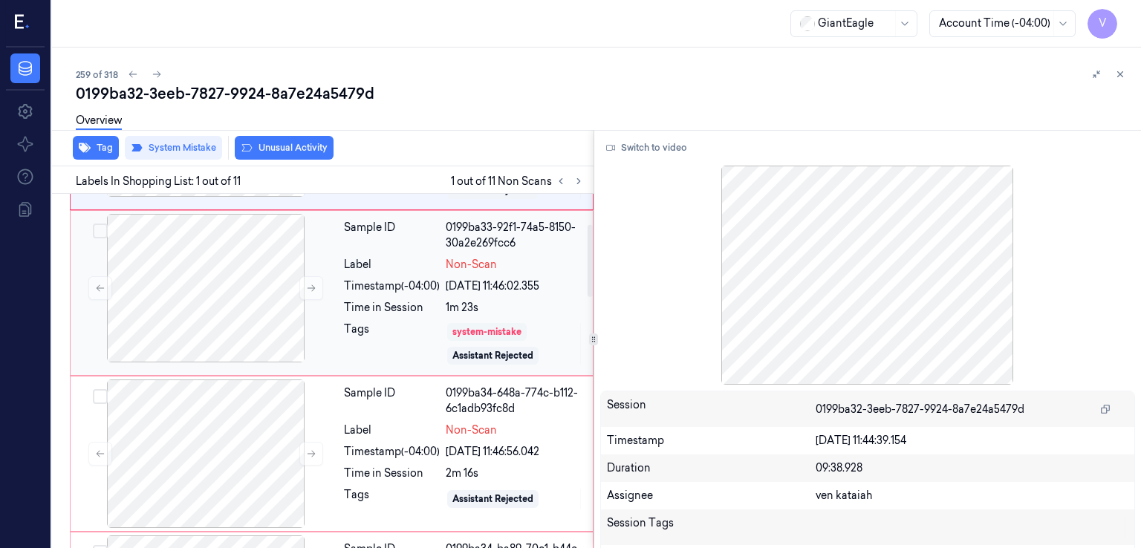
click at [456, 330] on div "system-mistake" at bounding box center [486, 331] width 69 height 13
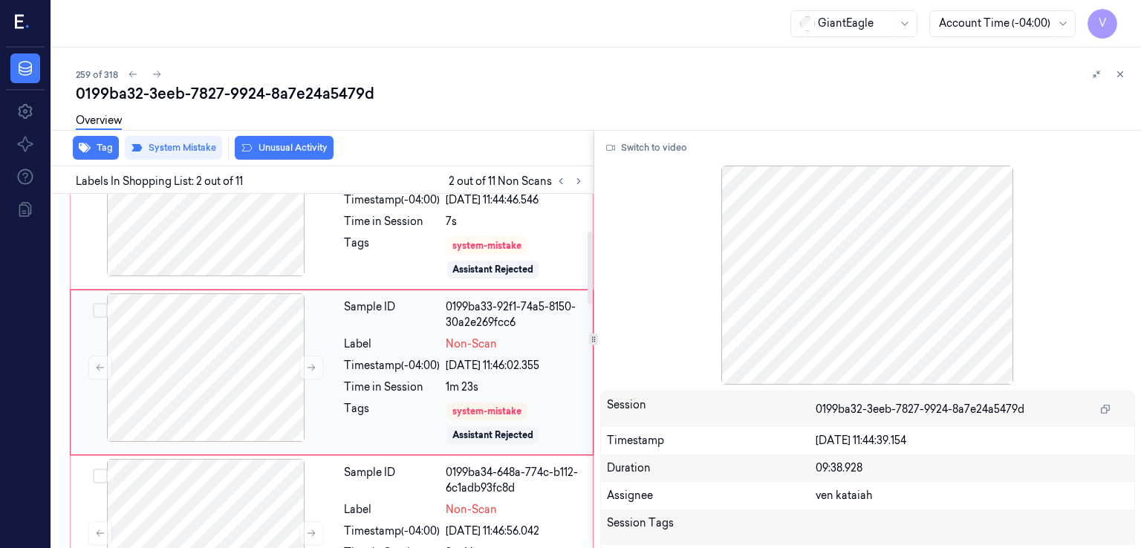
scroll to position [218, 0]
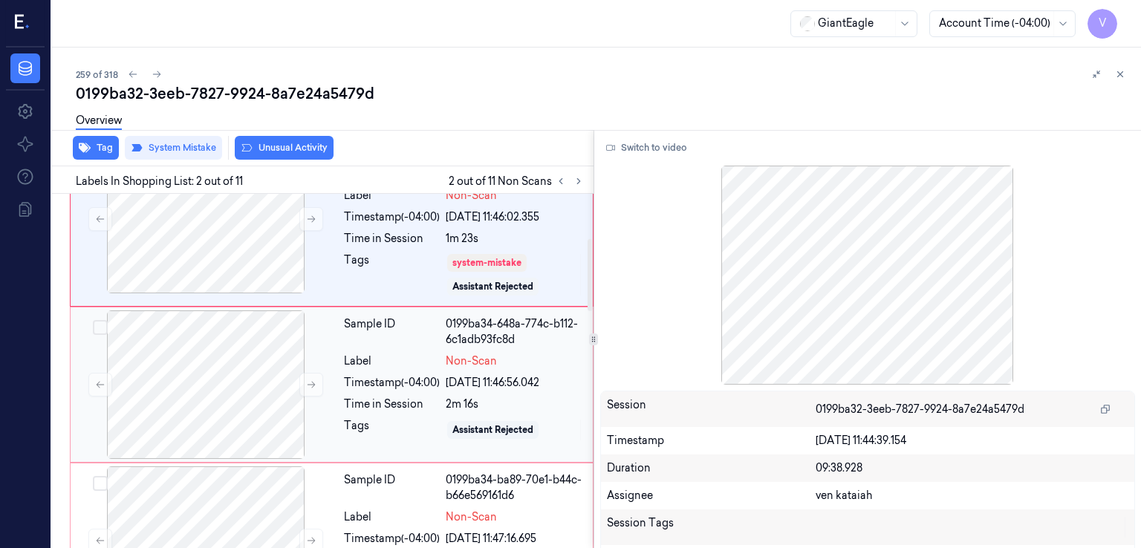
click at [417, 375] on div "Timestamp (-04:00)" at bounding box center [392, 383] width 96 height 16
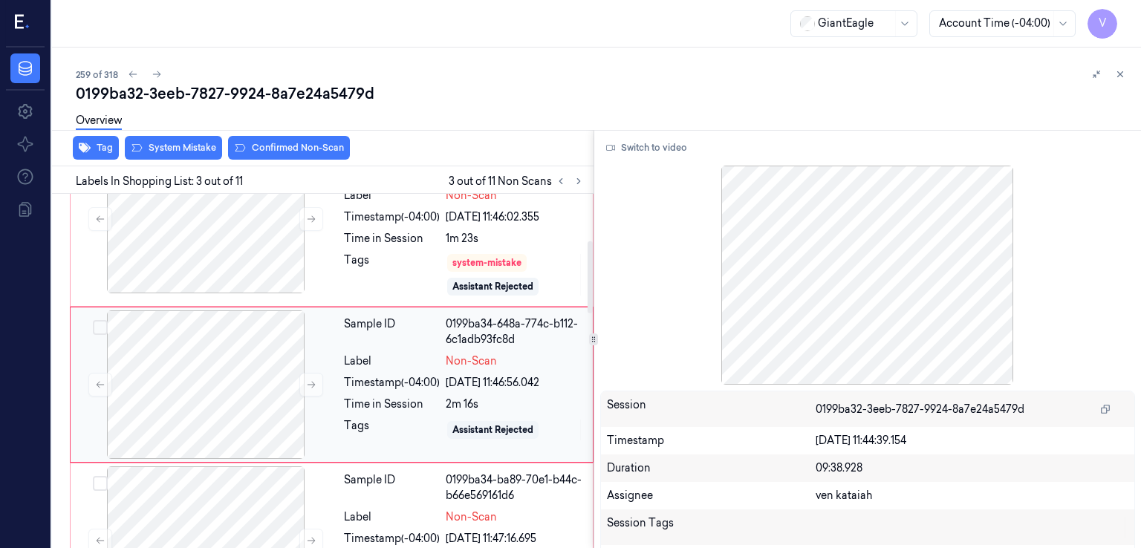
scroll to position [229, 0]
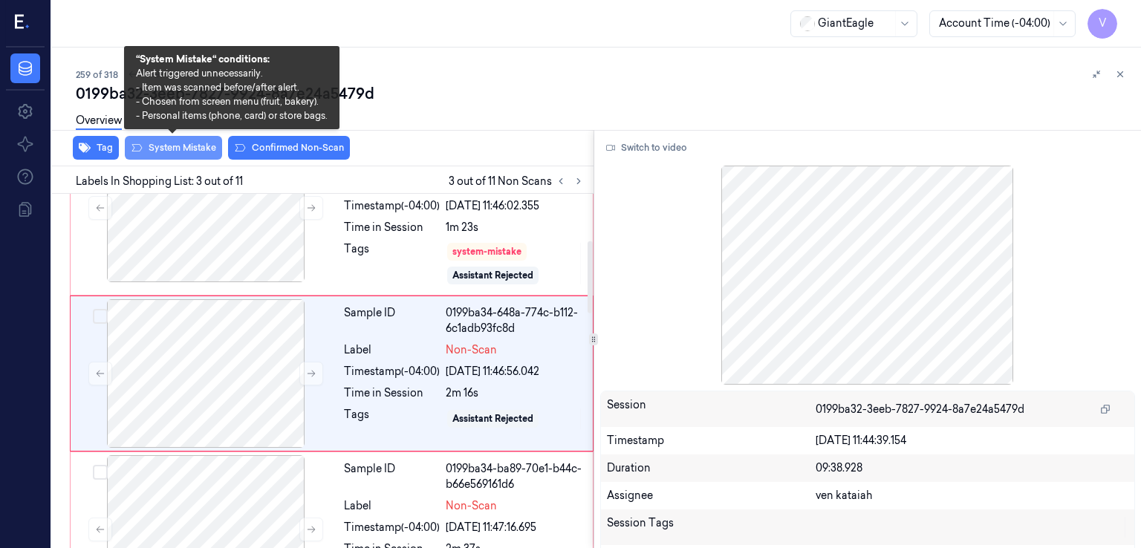
click at [183, 143] on button "System Mistake" at bounding box center [173, 148] width 97 height 24
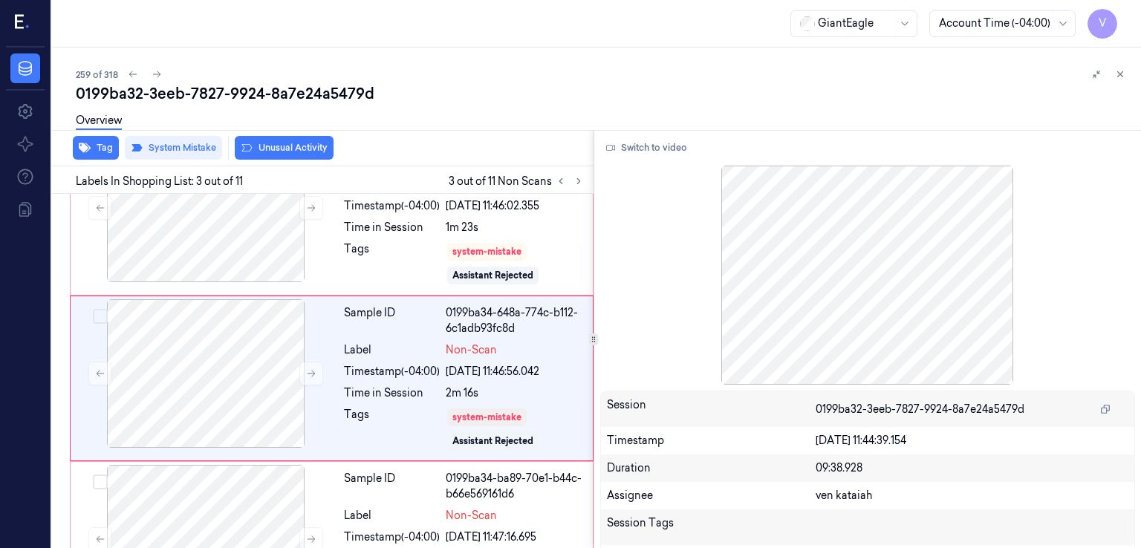
scroll to position [234, 0]
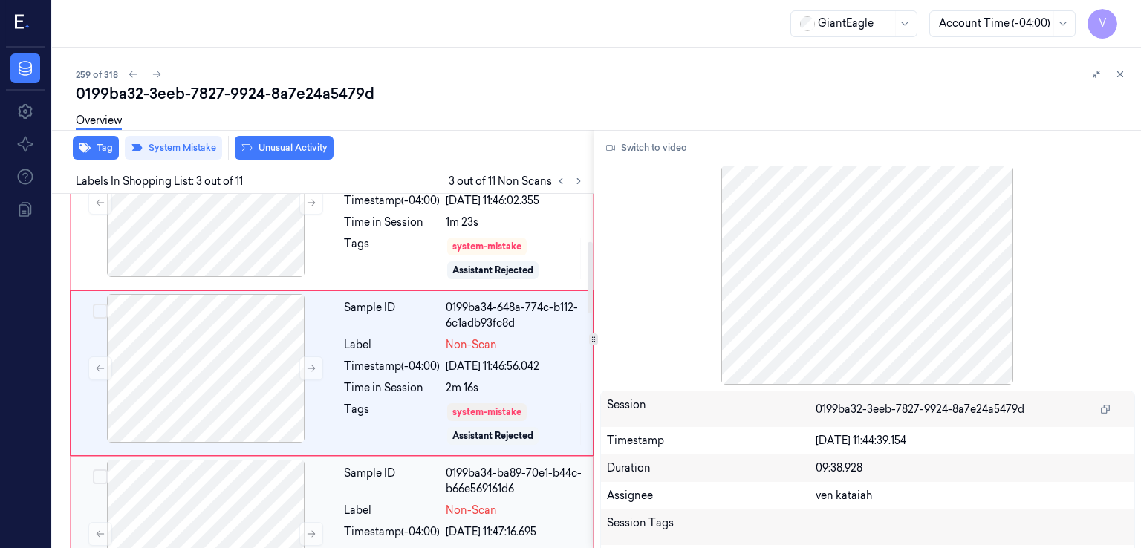
click at [496, 470] on div "0199ba34-ba89-70e1-b44c-b66e569161d6" at bounding box center [515, 481] width 138 height 31
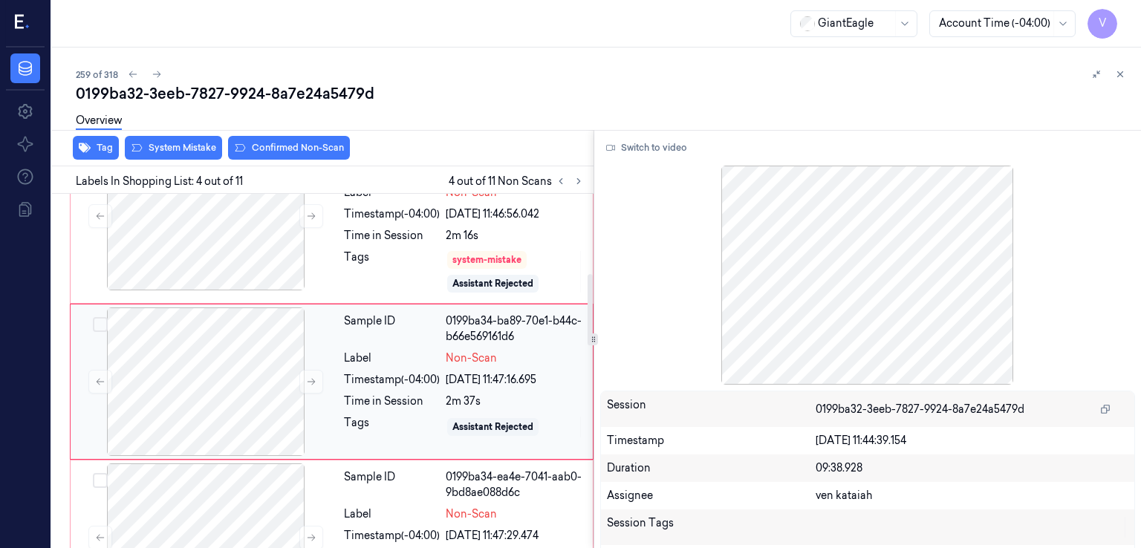
scroll to position [394, 0]
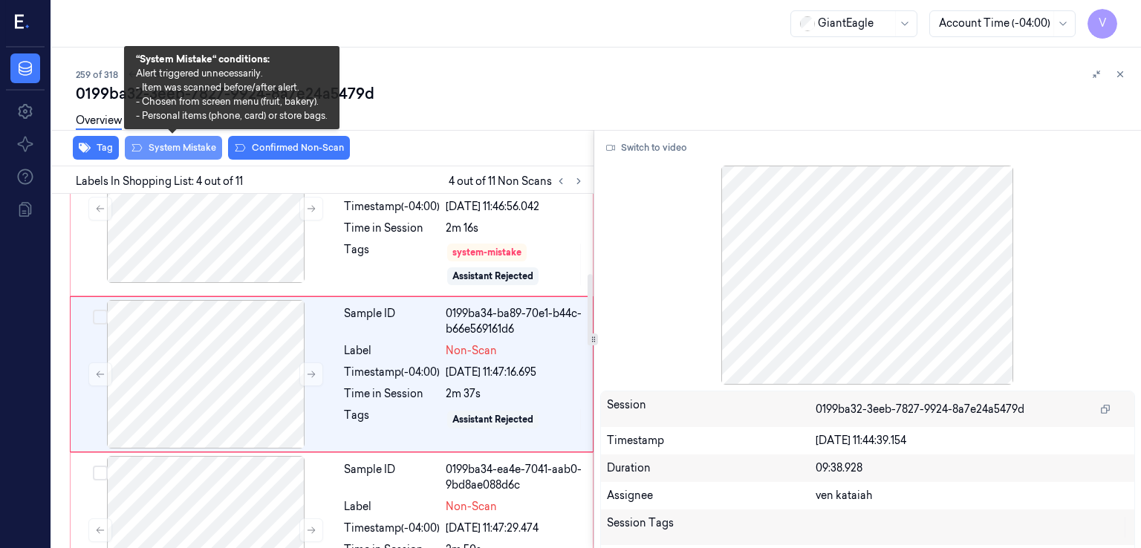
click at [197, 146] on button "System Mistake" at bounding box center [173, 148] width 97 height 24
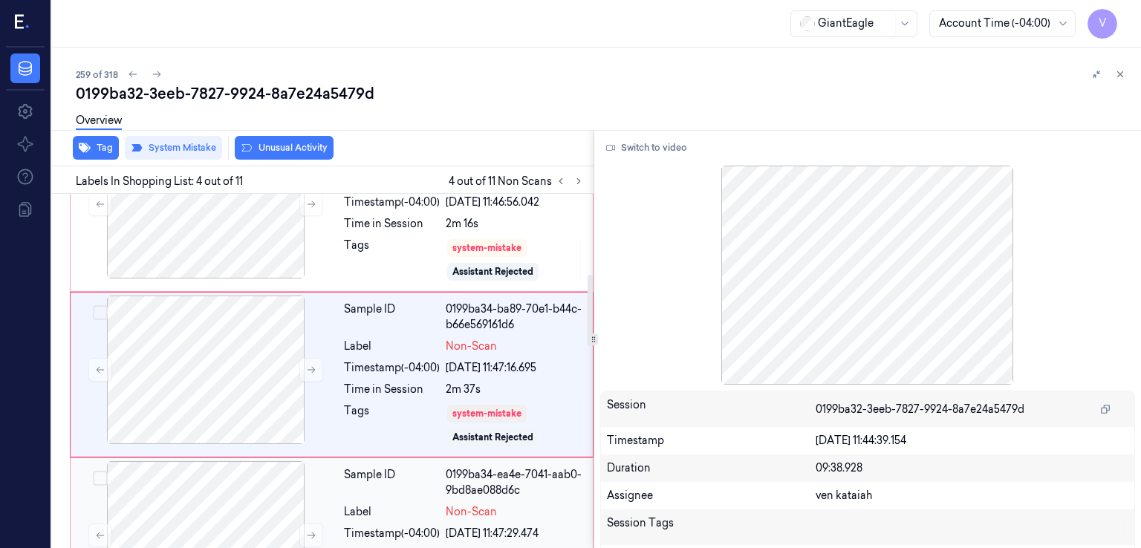
click at [442, 506] on div "Label Non-Scan" at bounding box center [464, 512] width 240 height 16
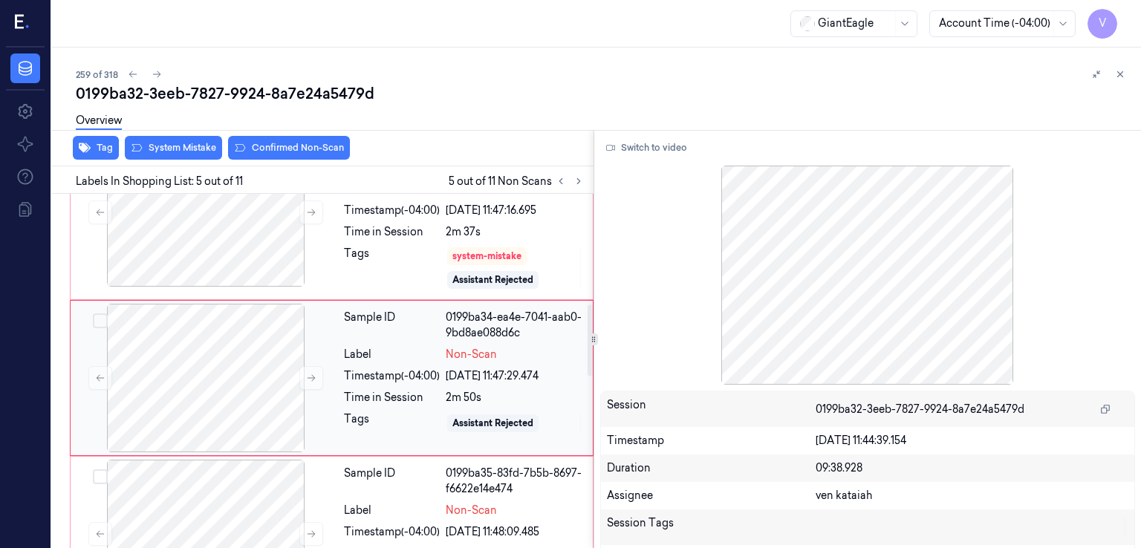
scroll to position [559, 0]
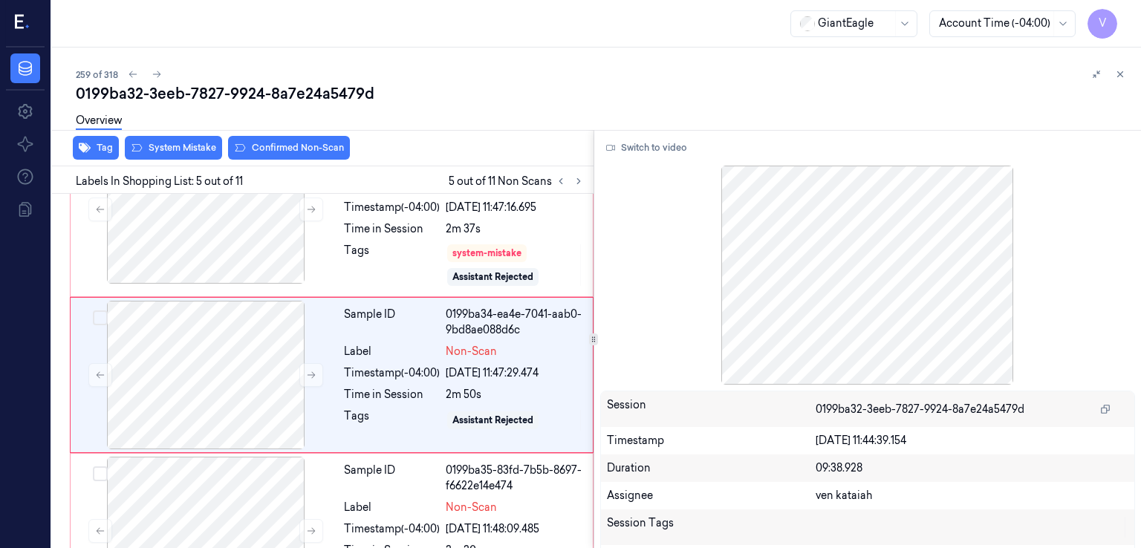
click at [192, 140] on div "Overview" at bounding box center [603, 123] width 1054 height 38
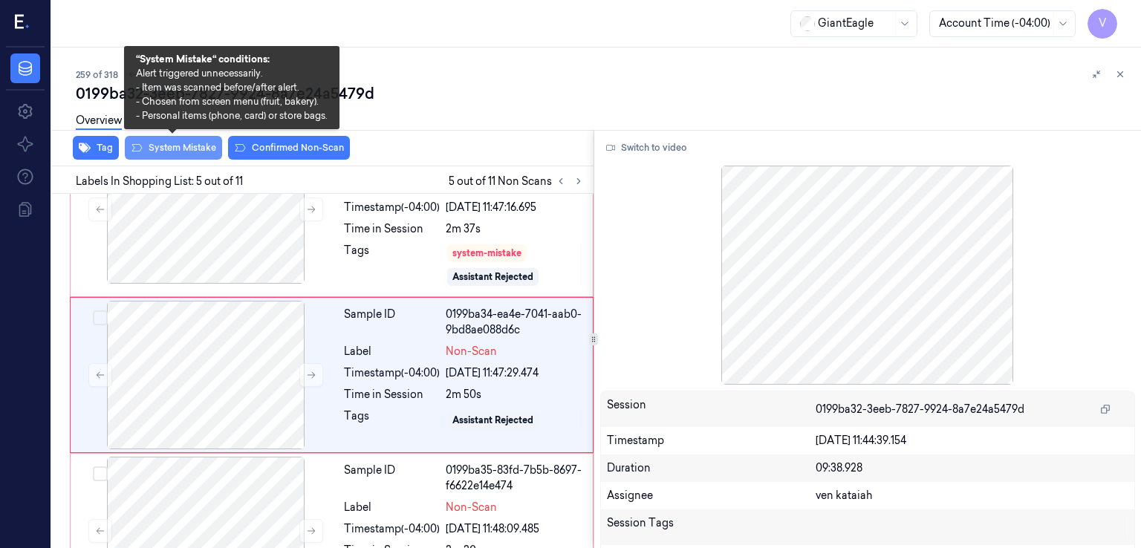
click at [187, 147] on button "System Mistake" at bounding box center [173, 148] width 97 height 24
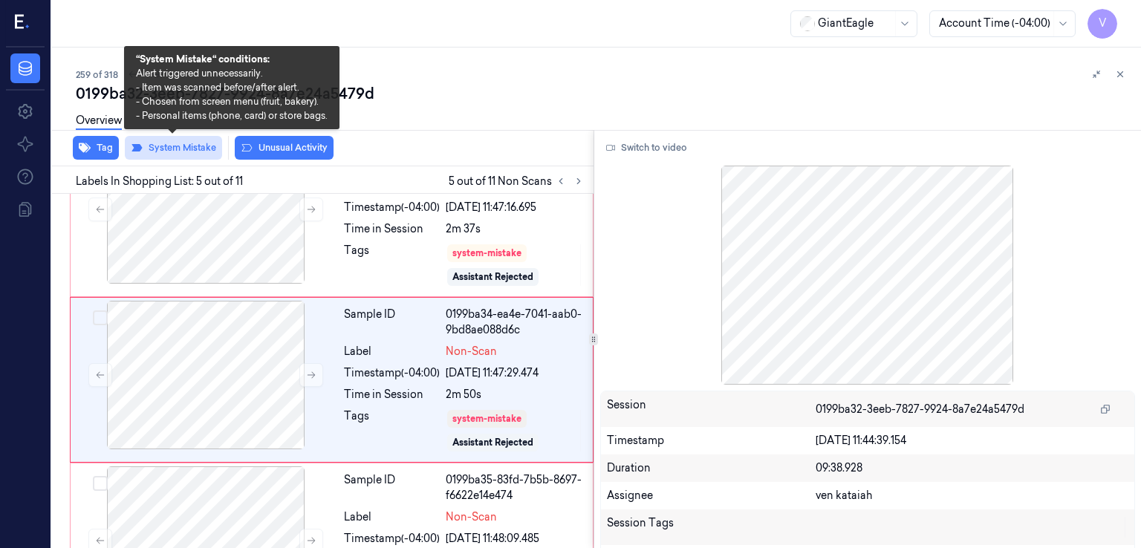
scroll to position [563, 0]
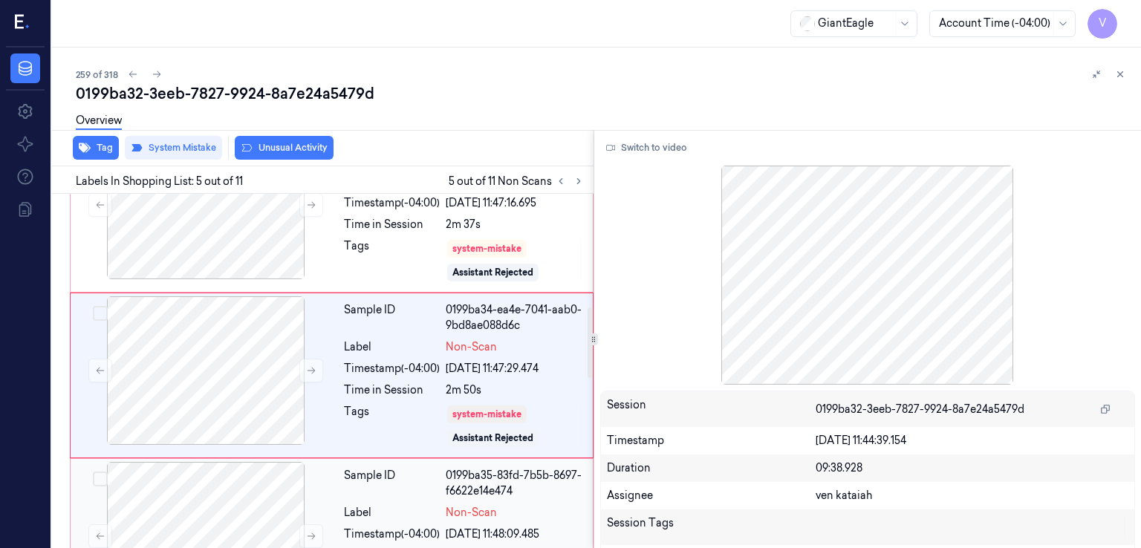
click at [490, 470] on div "0199ba35-83fd-7b5b-8697-f6622e14e474" at bounding box center [515, 483] width 138 height 31
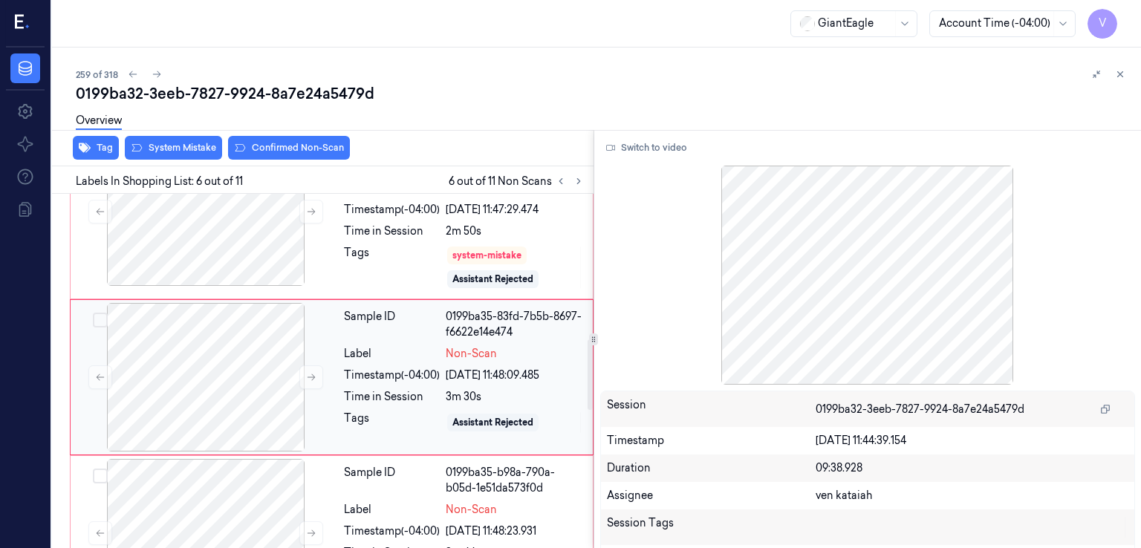
scroll to position [724, 0]
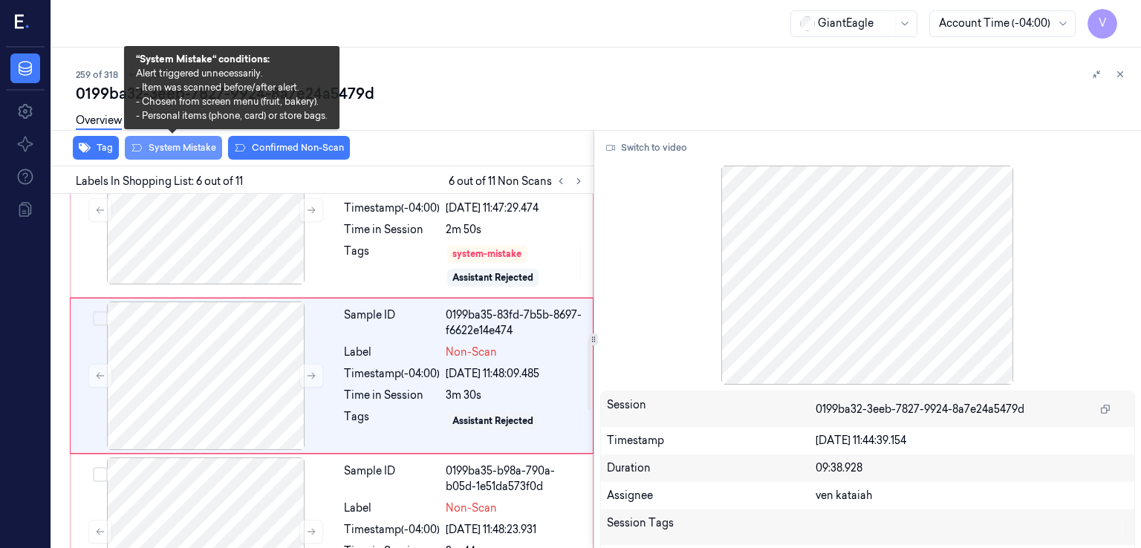
click at [203, 143] on button "System Mistake" at bounding box center [173, 148] width 97 height 24
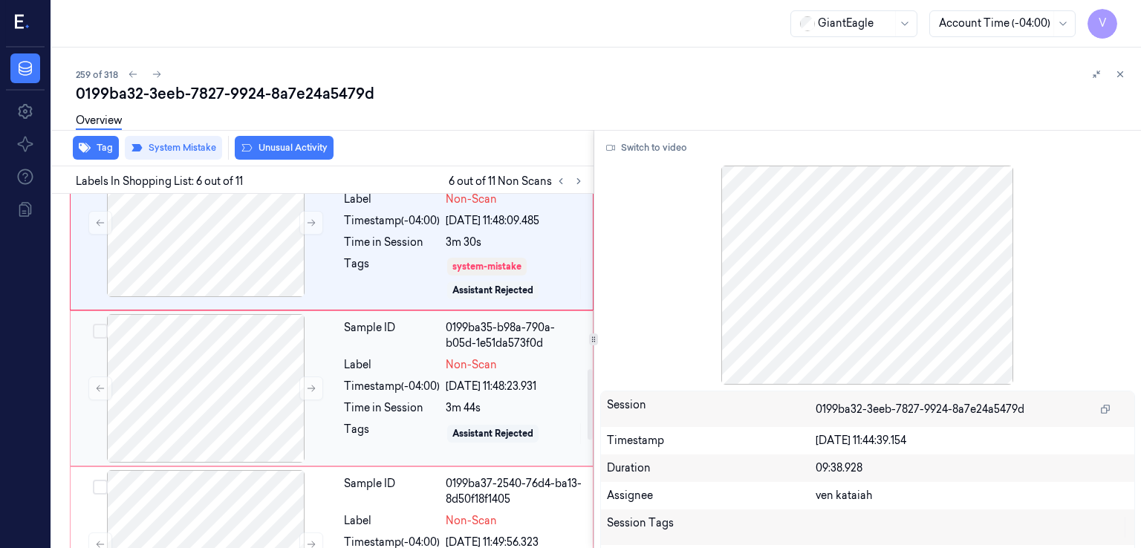
click at [449, 383] on div "[DATE] 11:48:23.931" at bounding box center [515, 387] width 138 height 16
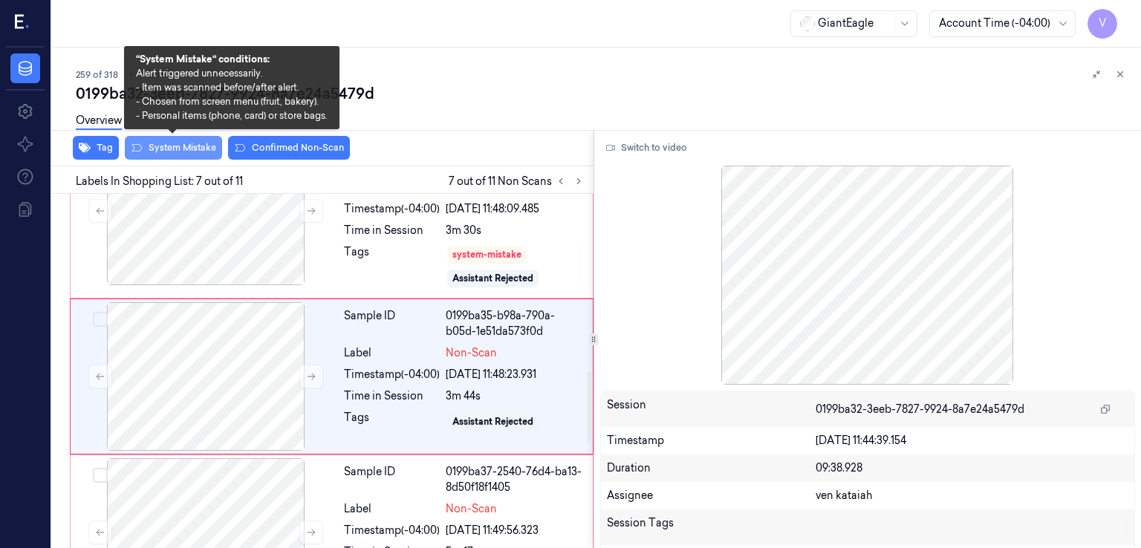
click at [203, 155] on button "System Mistake" at bounding box center [173, 148] width 97 height 24
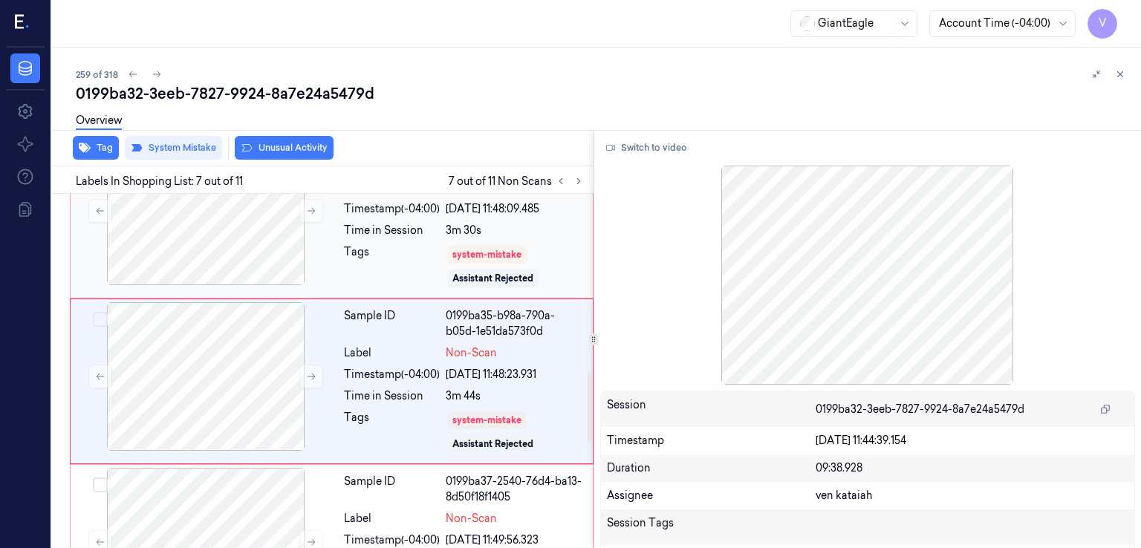
scroll to position [893, 0]
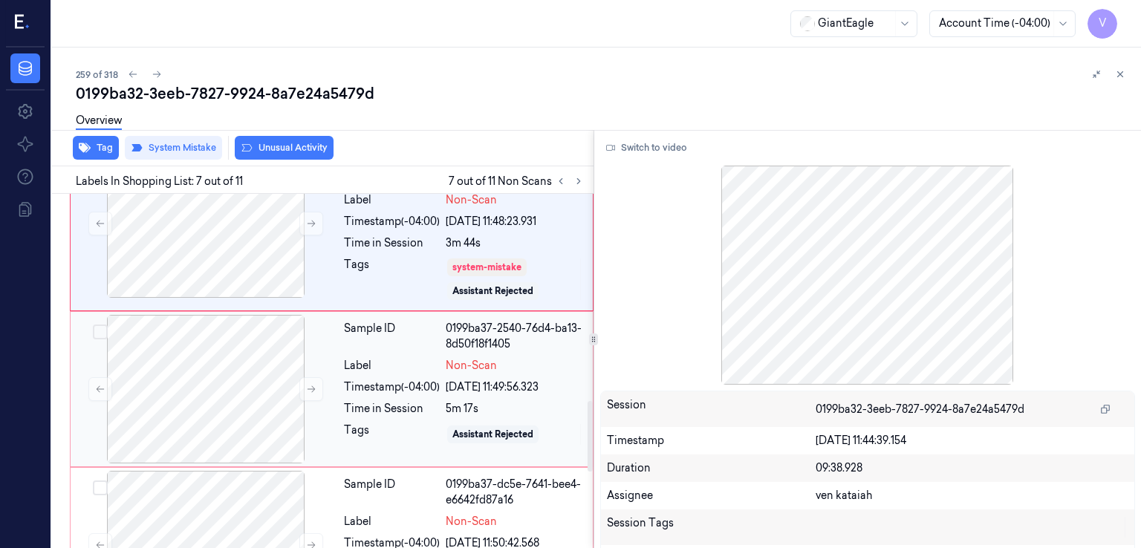
click at [455, 411] on div "Sample ID 0199ba37-2540-76d4-ba13-8d50f18f1405 Label Non-Scan Timestamp (-04:00…" at bounding box center [464, 389] width 252 height 149
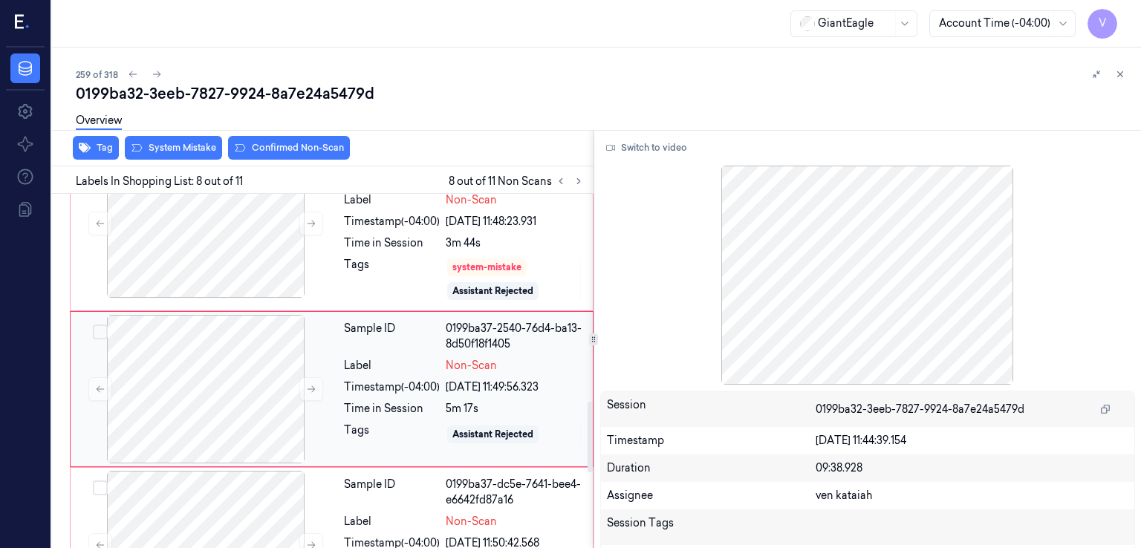
scroll to position [1053, 0]
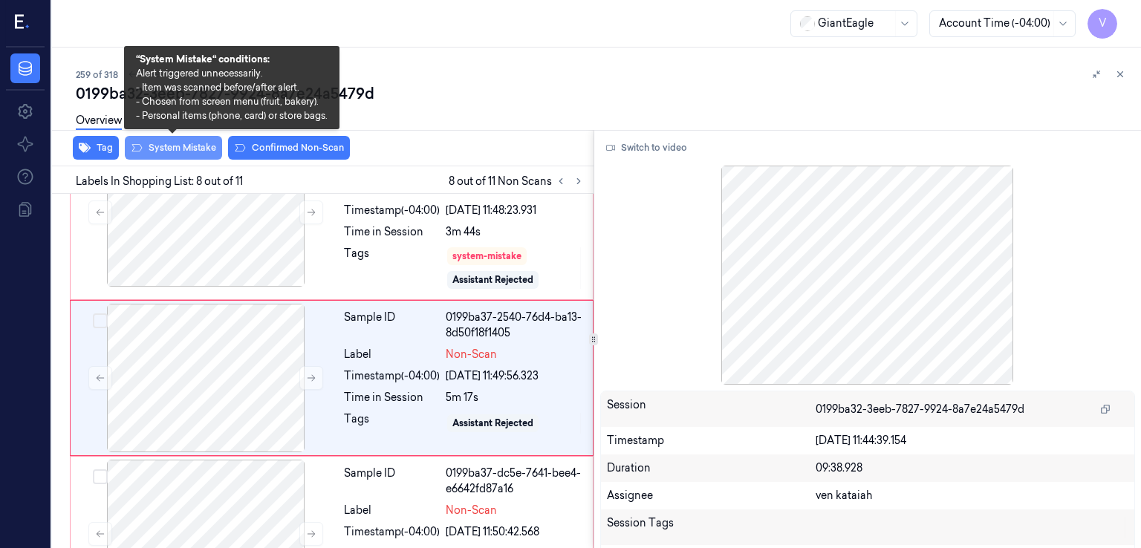
click at [188, 143] on button "System Mistake" at bounding box center [173, 148] width 97 height 24
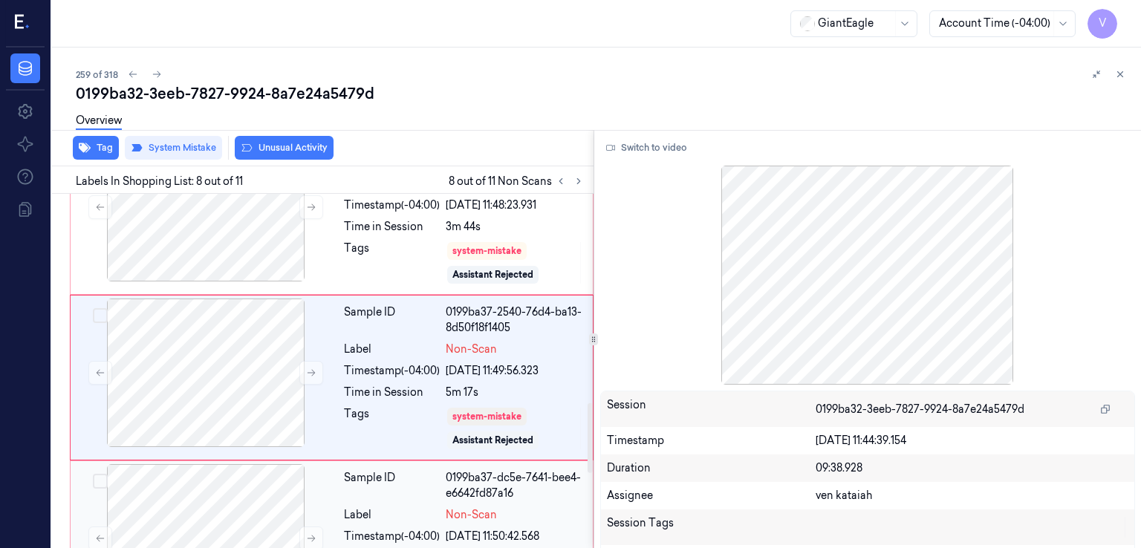
click at [482, 482] on div "0199ba37-dc5e-7641-bee4-e6642fd87a16" at bounding box center [515, 485] width 138 height 31
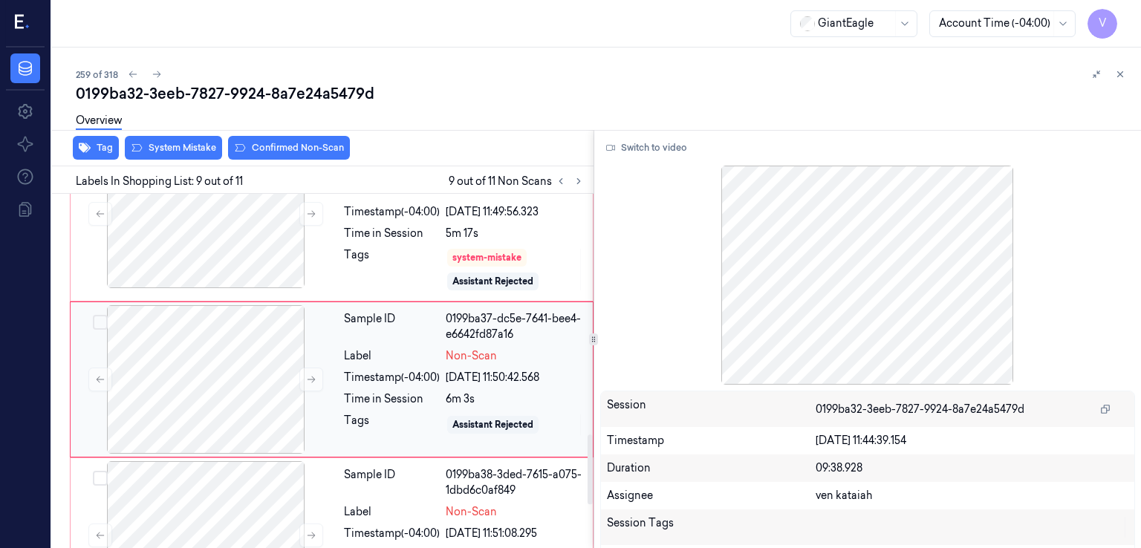
scroll to position [1218, 0]
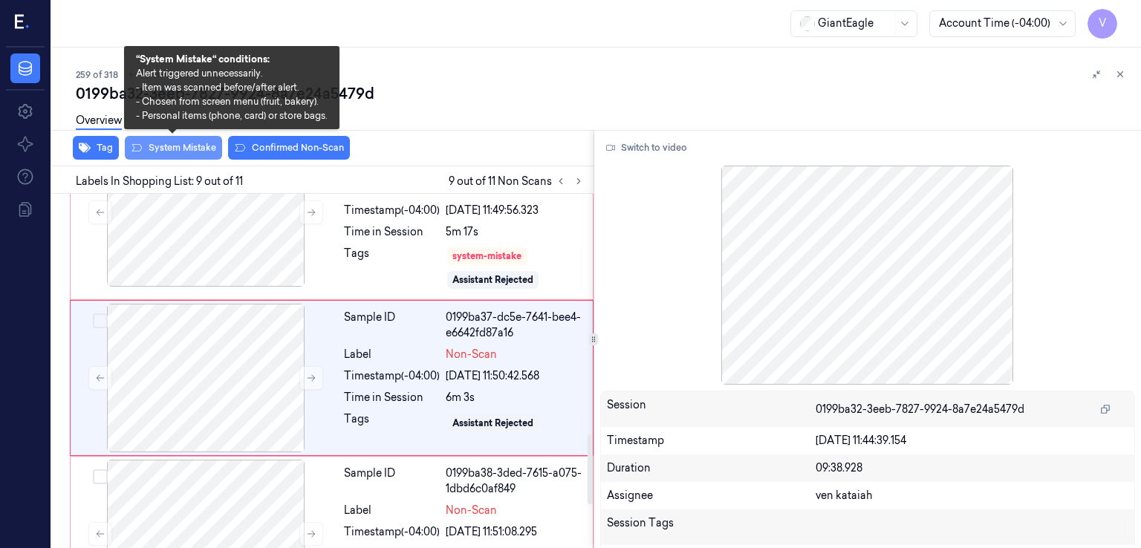
click at [160, 147] on button "System Mistake" at bounding box center [173, 148] width 97 height 24
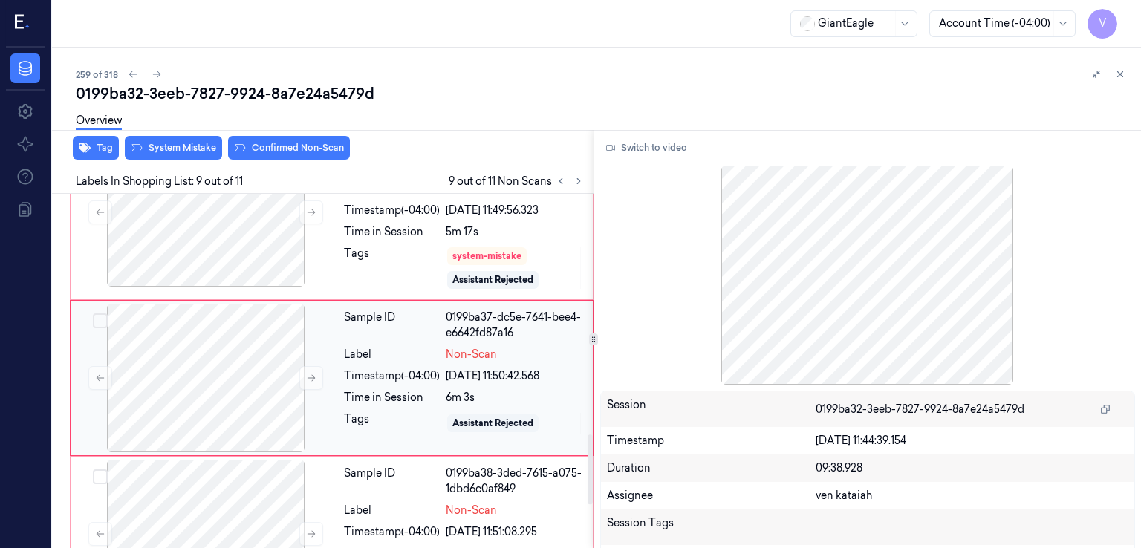
scroll to position [1222, 0]
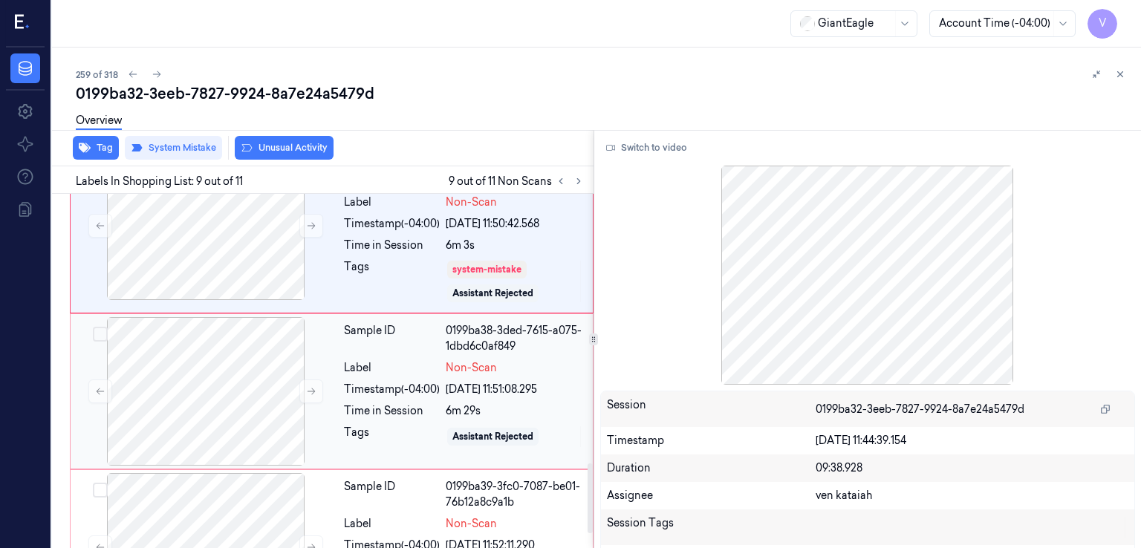
click at [458, 393] on div "Sample ID 0199ba38-3ded-7615-a075-1dbd6c0af849 Label Non-Scan Timestamp (-04:00…" at bounding box center [464, 391] width 252 height 149
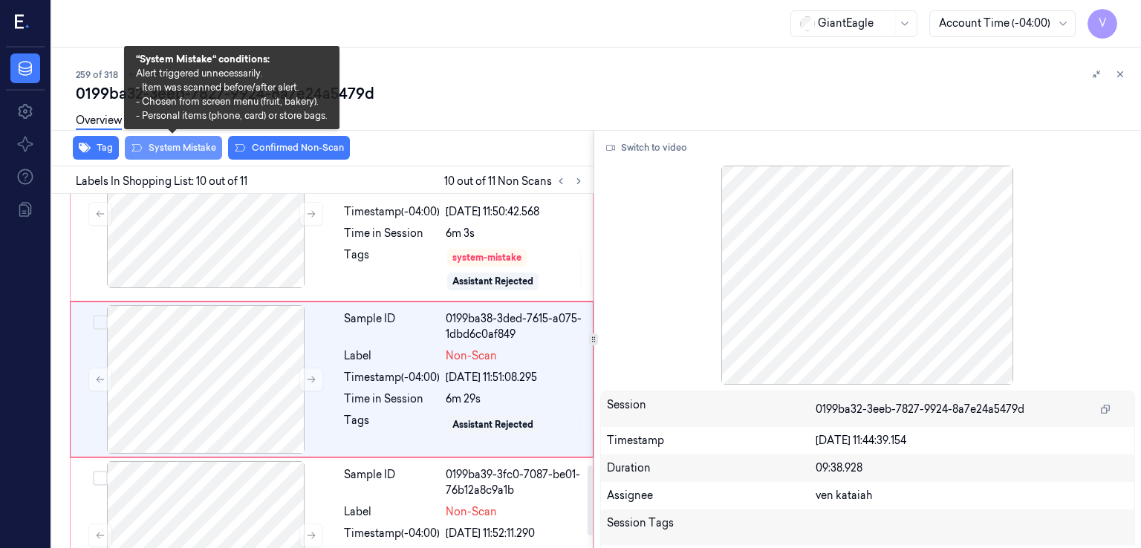
click at [198, 150] on button "System Mistake" at bounding box center [173, 148] width 97 height 24
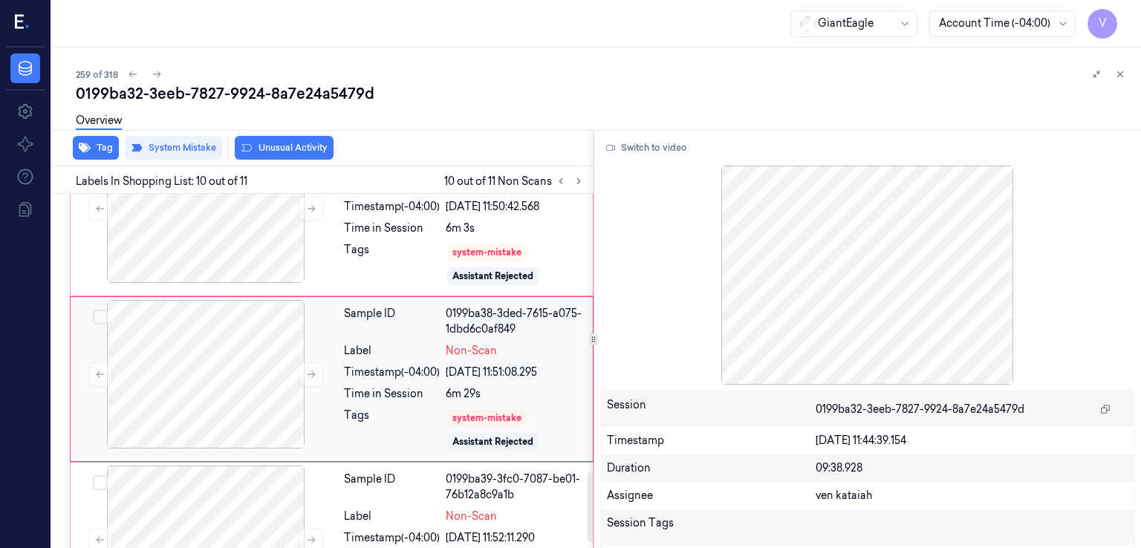
scroll to position [1453, 0]
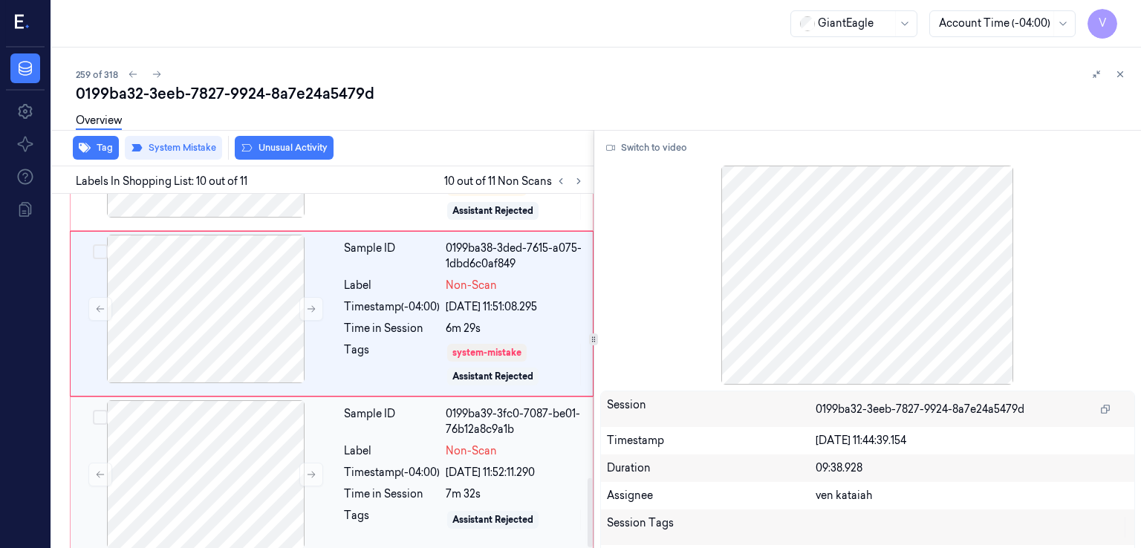
click at [440, 426] on div "Sample ID" at bounding box center [392, 421] width 96 height 31
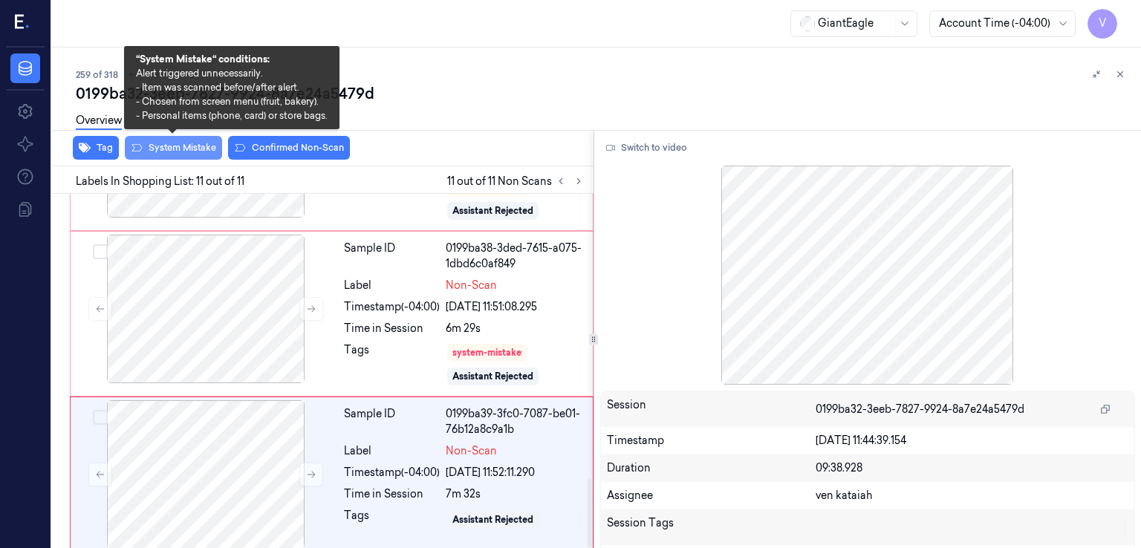
click at [199, 146] on button "System Mistake" at bounding box center [173, 148] width 97 height 24
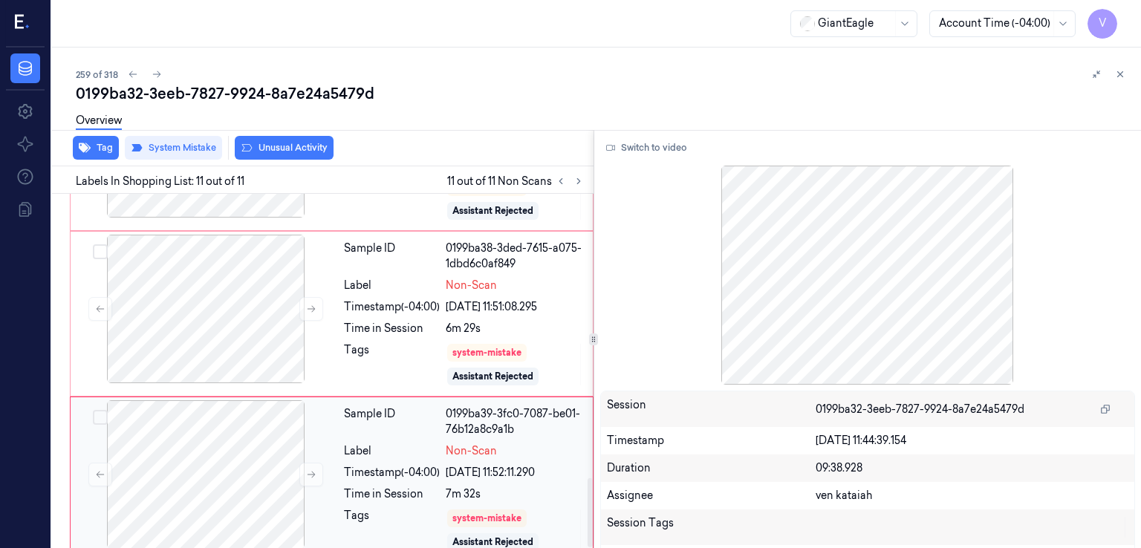
scroll to position [1462, 0]
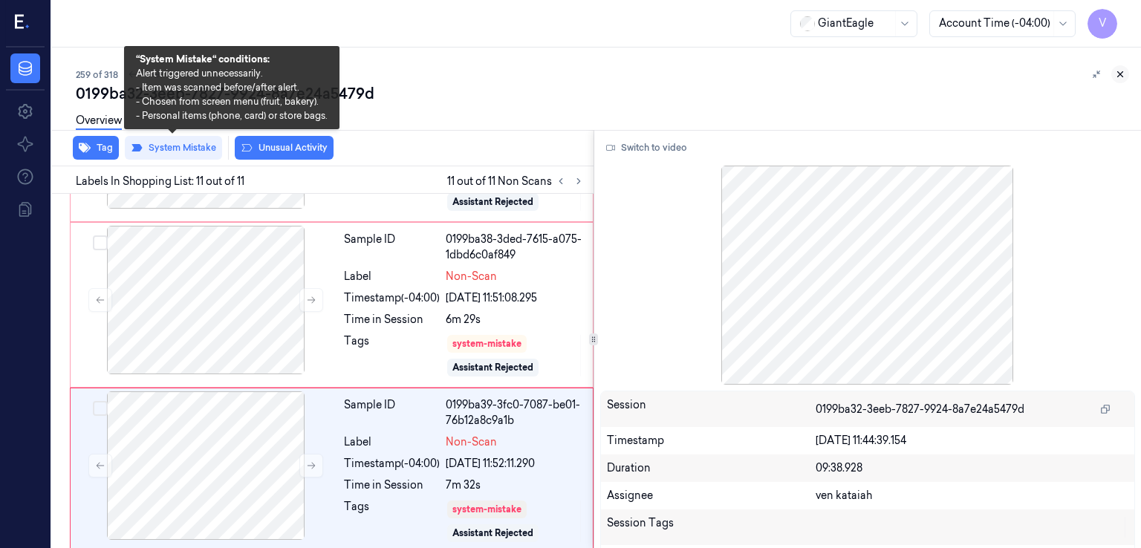
click at [1115, 75] on icon at bounding box center [1120, 74] width 10 height 10
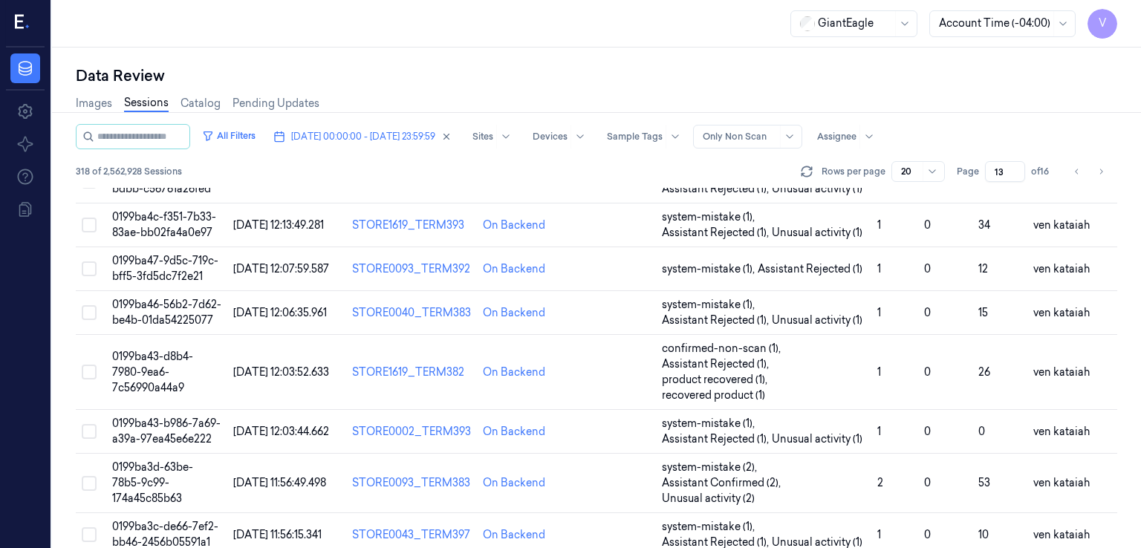
scroll to position [345, 0]
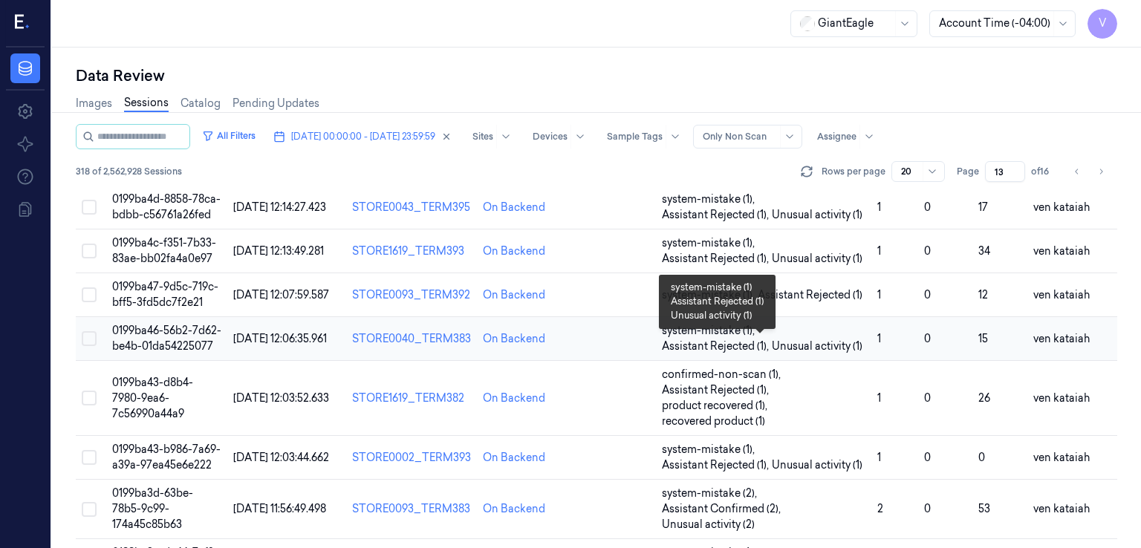
click at [840, 353] on span "Unusual activity (1)" at bounding box center [817, 347] width 91 height 16
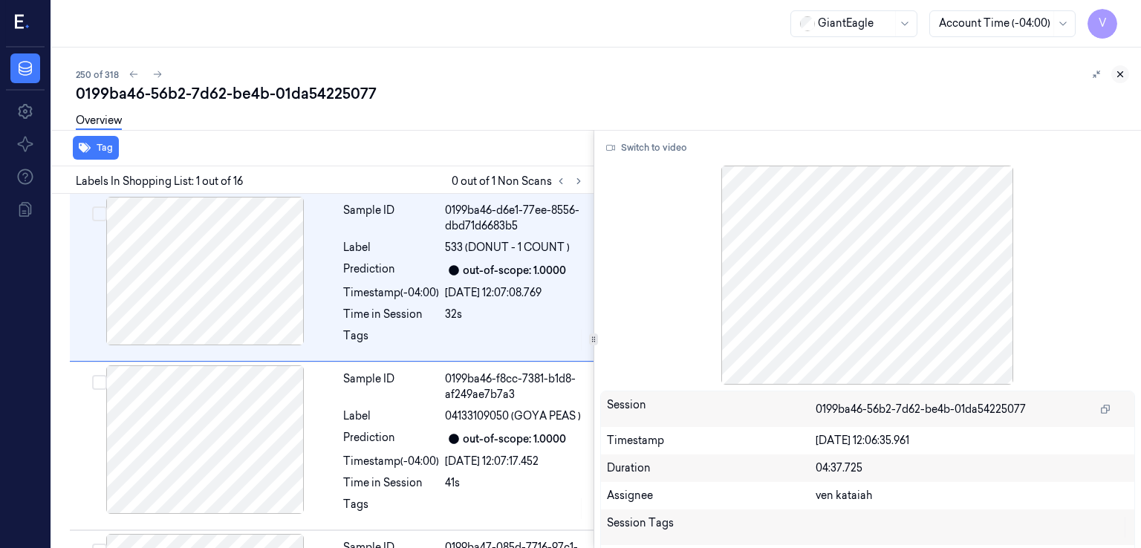
click at [1124, 71] on icon at bounding box center [1120, 74] width 10 height 10
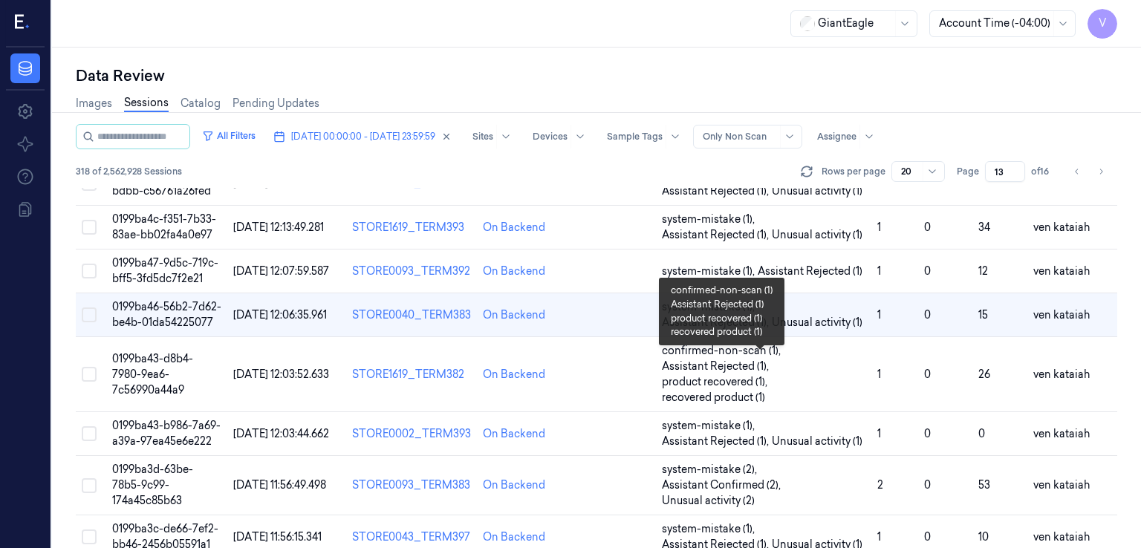
scroll to position [791, 0]
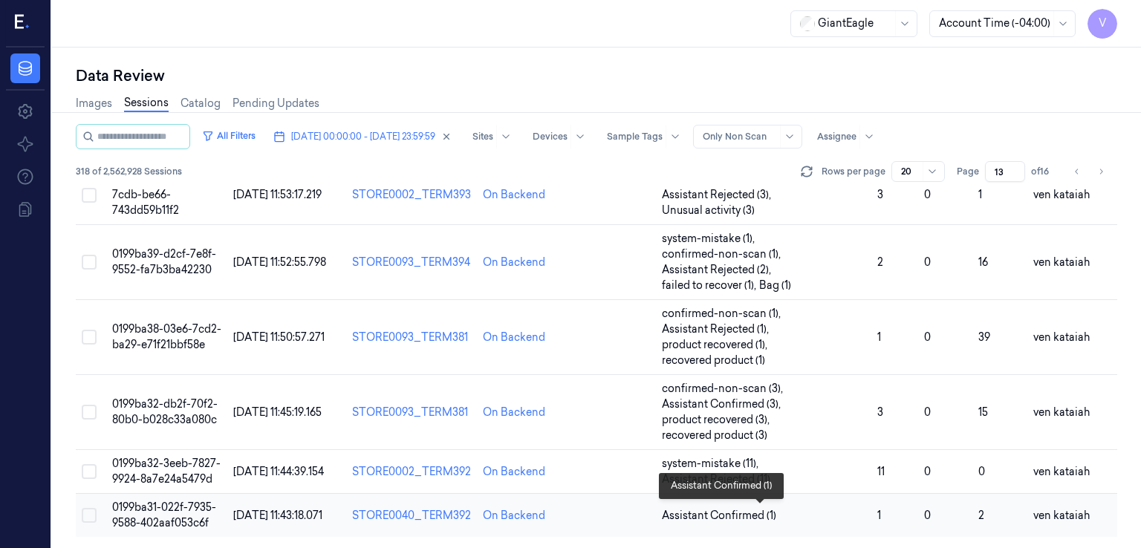
click at [752, 512] on span "Assistant Confirmed (1)" at bounding box center [719, 516] width 114 height 16
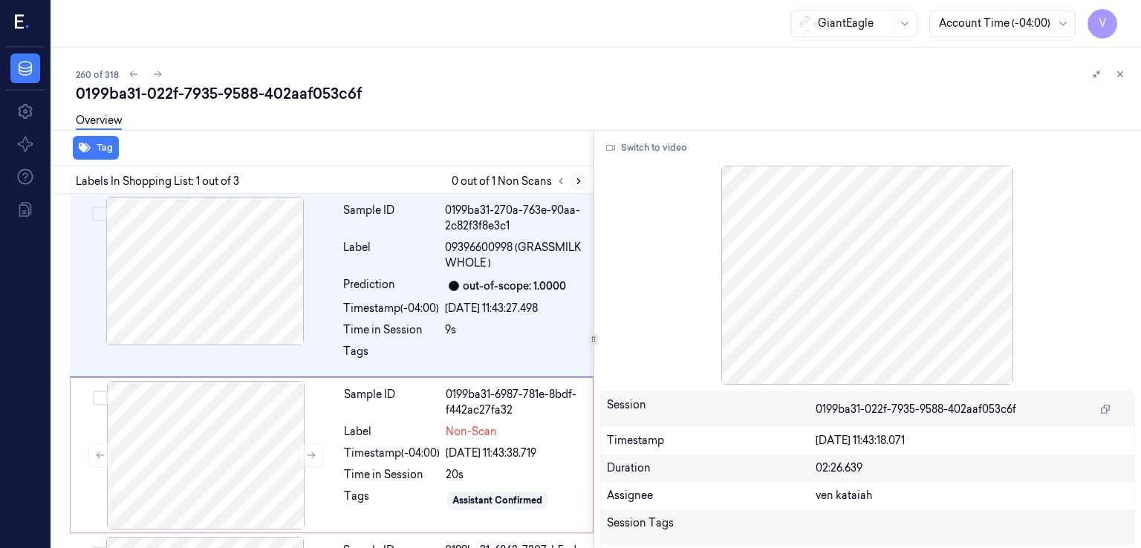
click at [579, 185] on icon at bounding box center [579, 181] width 10 height 10
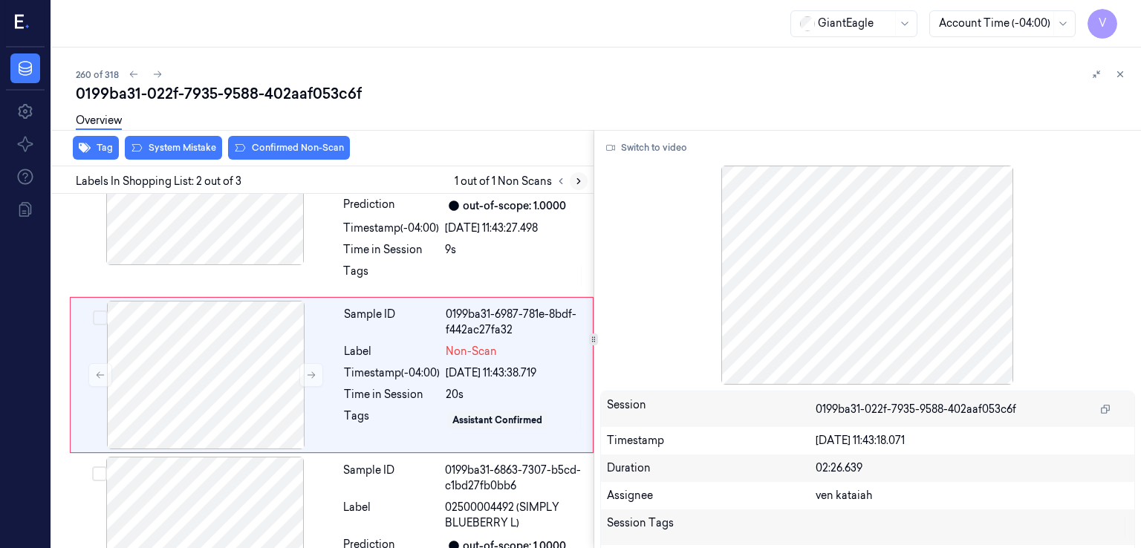
scroll to position [83, 0]
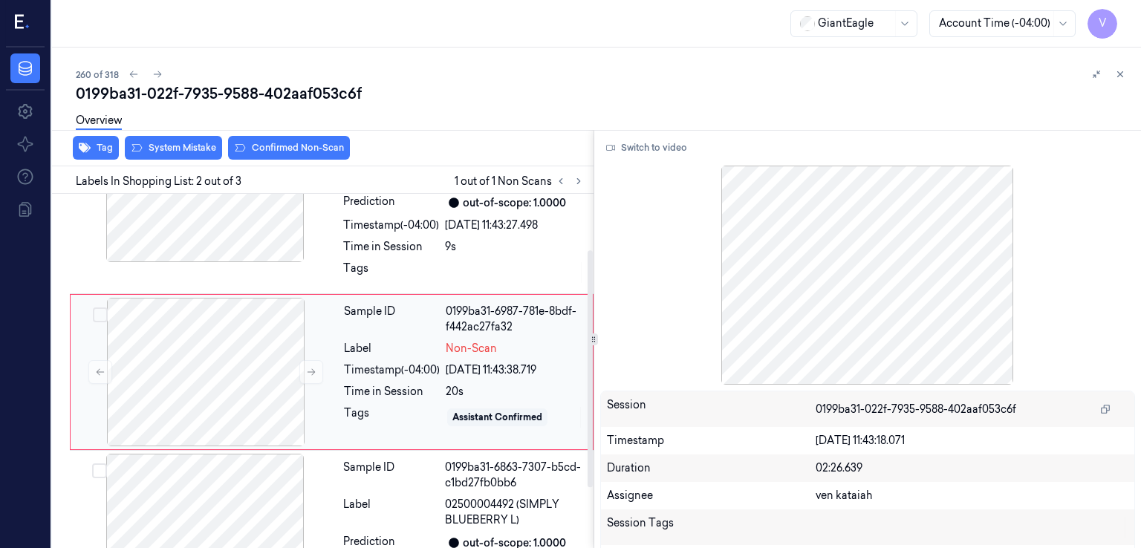
click at [395, 387] on div "Time in Session" at bounding box center [392, 392] width 96 height 16
click at [303, 371] on button at bounding box center [311, 372] width 24 height 24
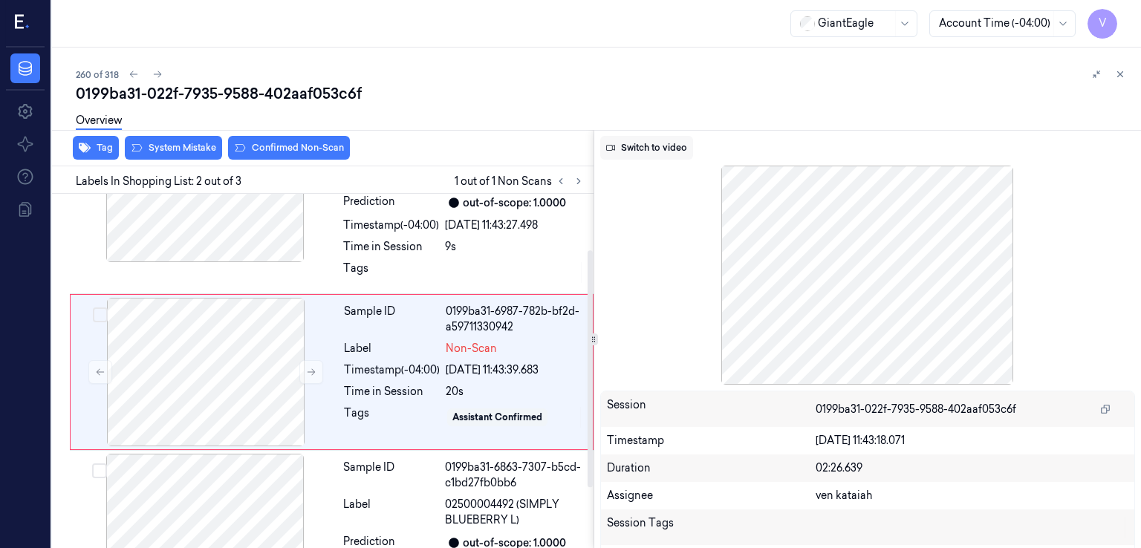
click at [648, 149] on button "Switch to video" at bounding box center [646, 148] width 93 height 24
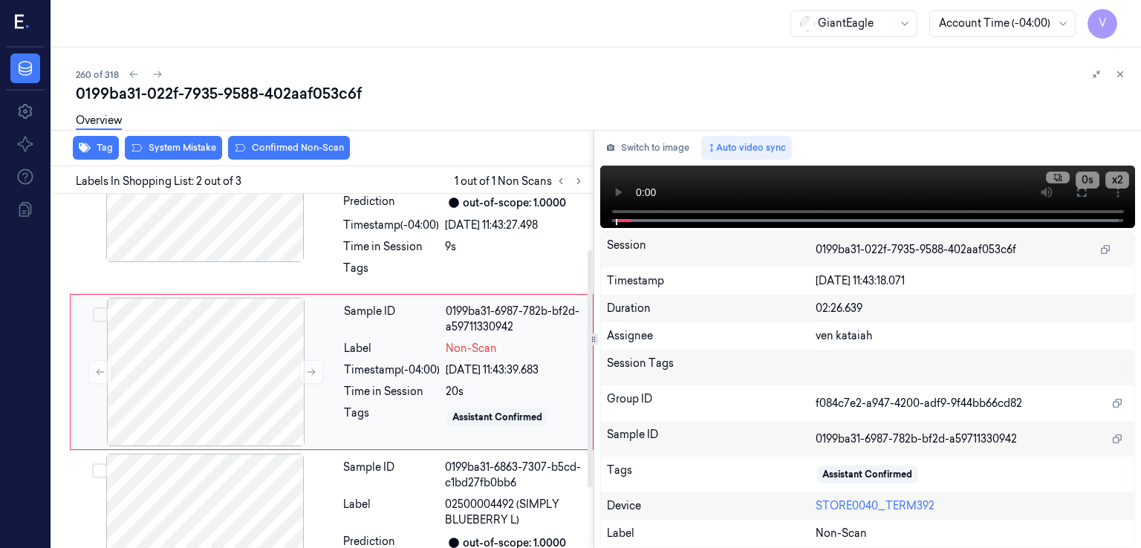
click at [449, 300] on div "Sample ID 0199ba31-6987-782b-bf2d-a59711330942 Label Non-Scan Timestamp (-04:00…" at bounding box center [464, 372] width 252 height 149
click at [457, 261] on div at bounding box center [515, 273] width 140 height 24
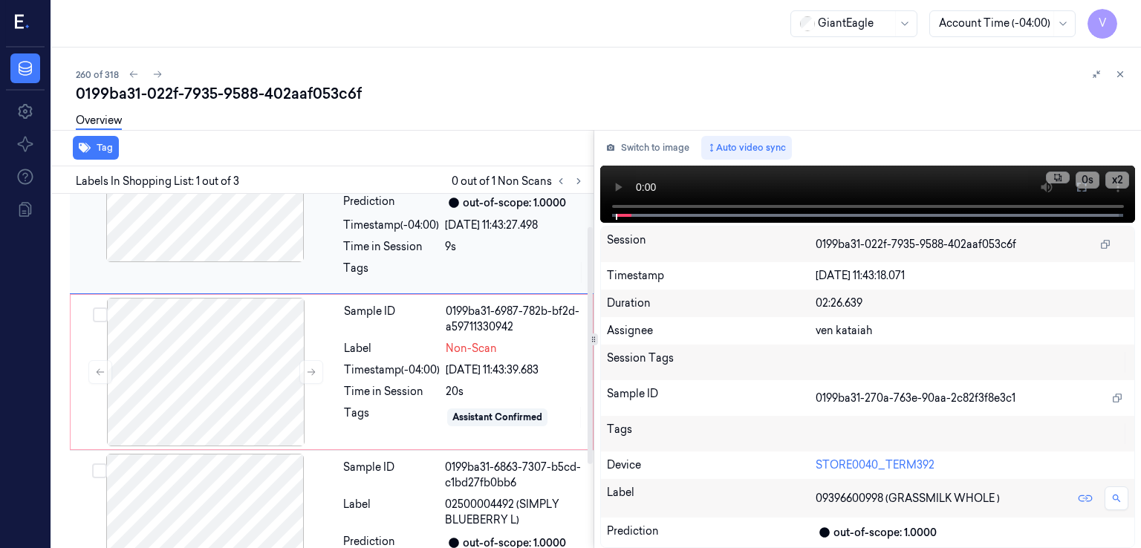
scroll to position [0, 0]
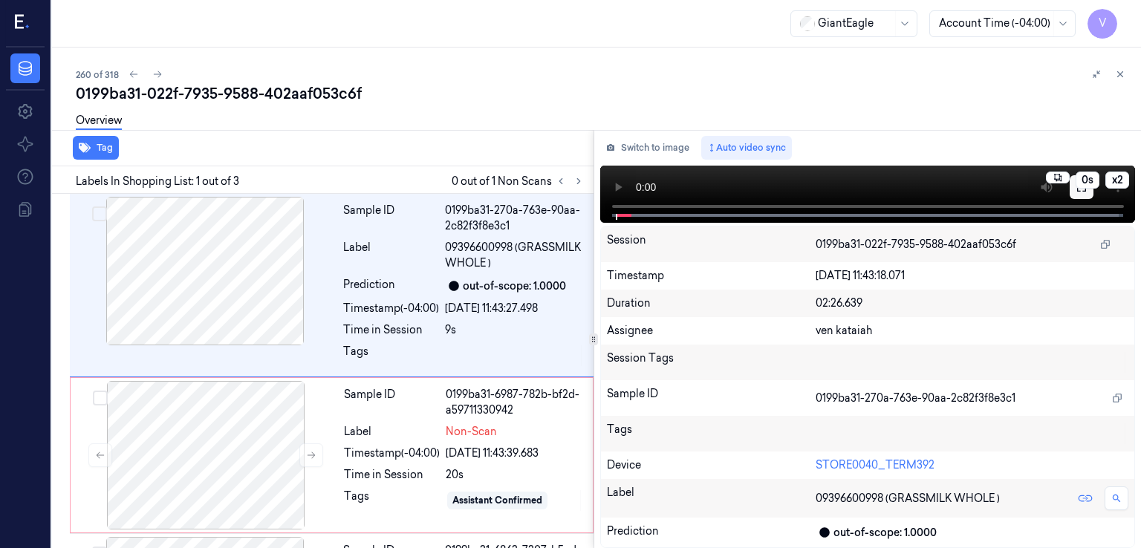
click at [1078, 193] on button at bounding box center [1082, 187] width 24 height 24
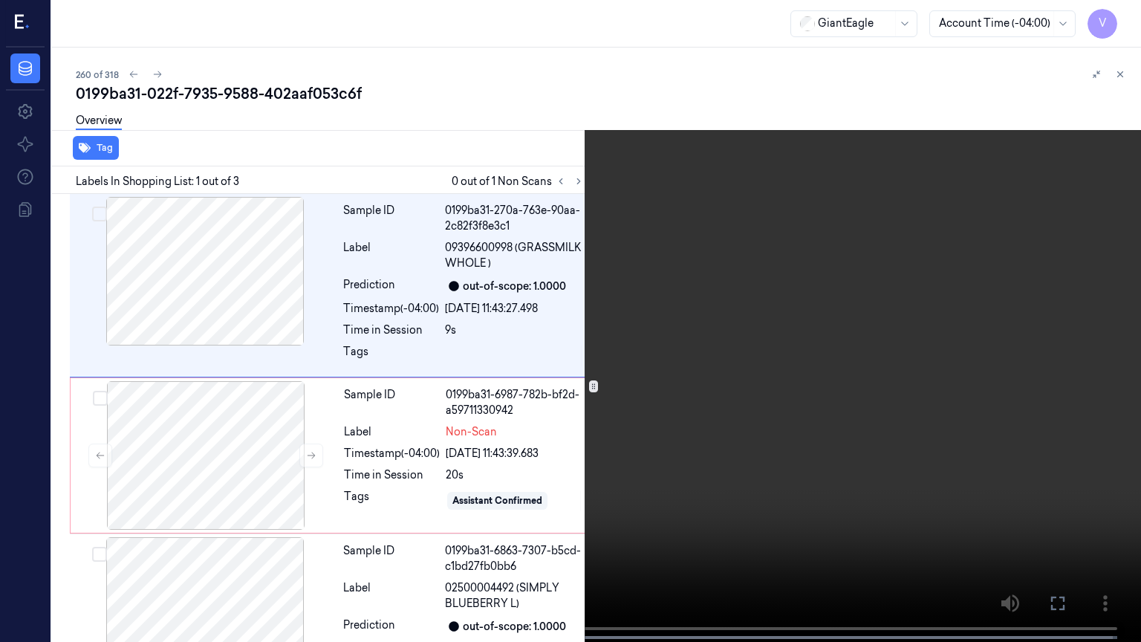
click at [449, 457] on video at bounding box center [570, 322] width 1141 height 645
click at [0, 0] on icon at bounding box center [0, 0] width 0 height 0
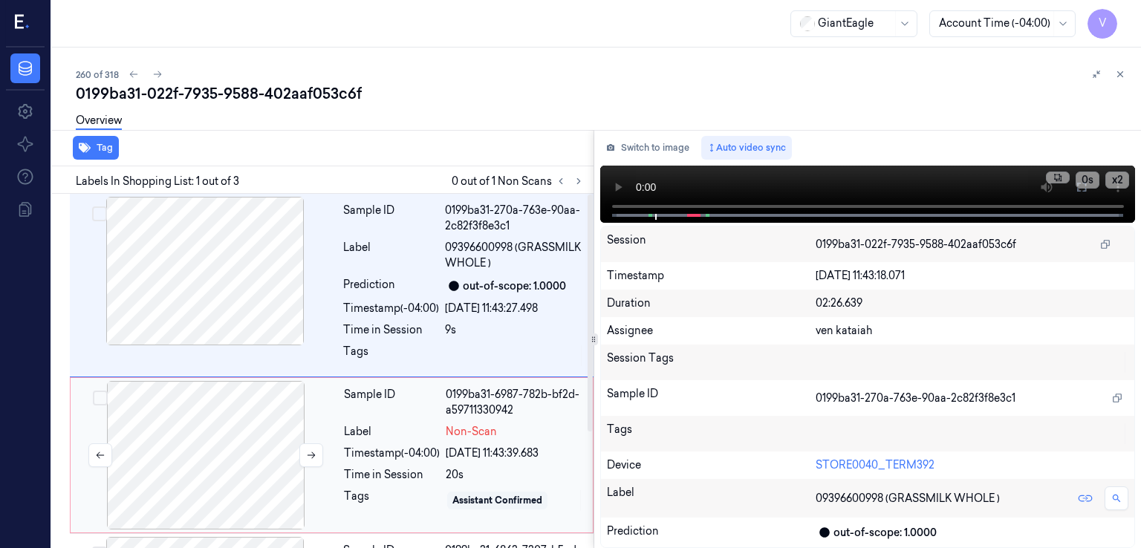
click at [335, 488] on div at bounding box center [206, 455] width 264 height 149
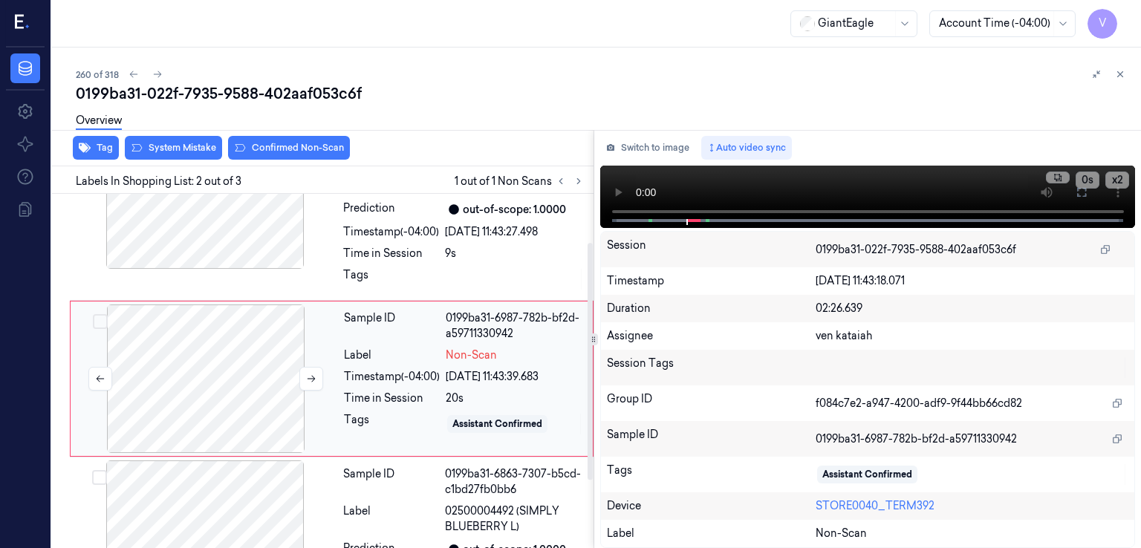
scroll to position [83, 0]
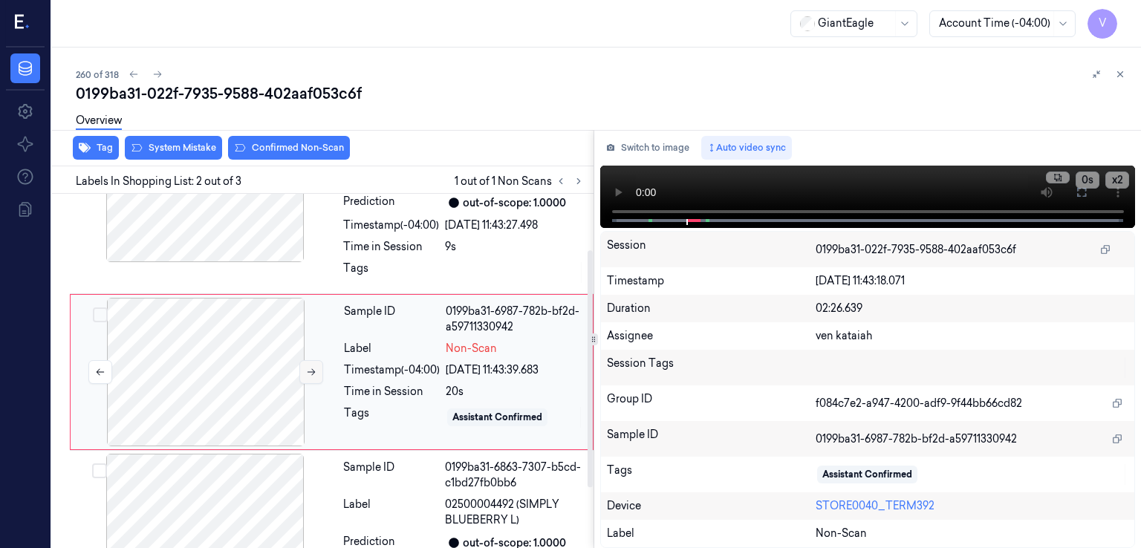
click at [301, 370] on button at bounding box center [311, 372] width 24 height 24
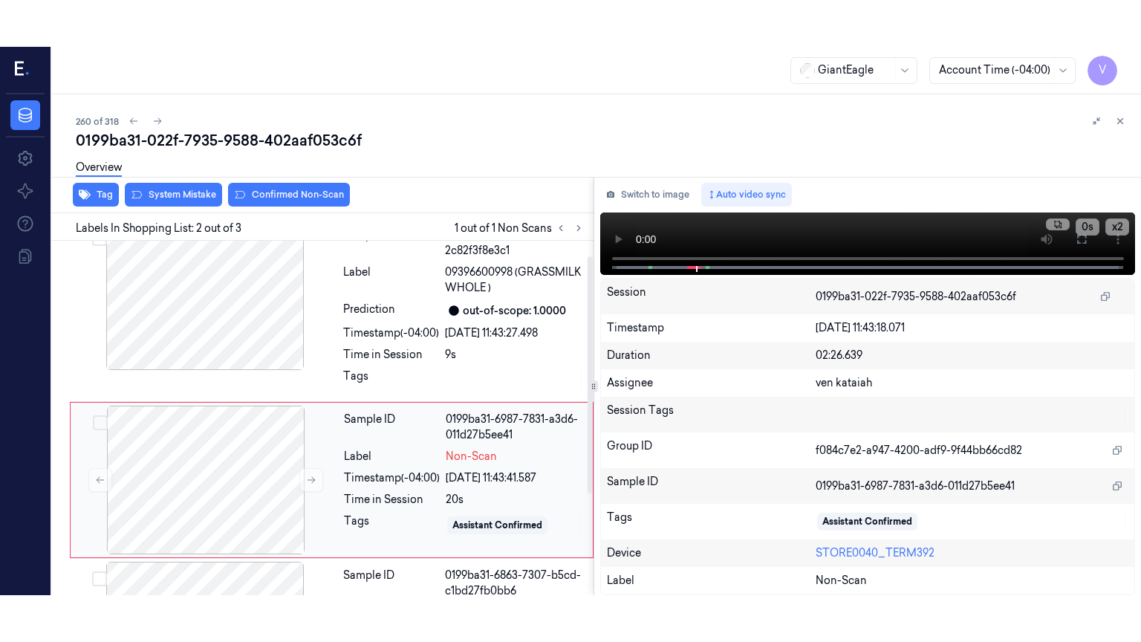
scroll to position [0, 0]
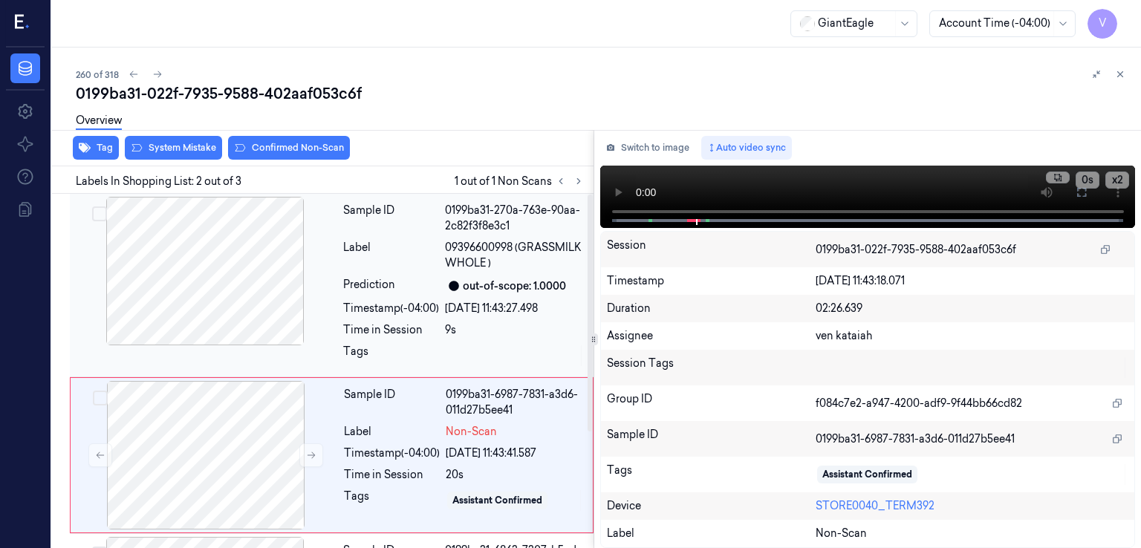
click at [420, 363] on div "Tags" at bounding box center [391, 356] width 96 height 24
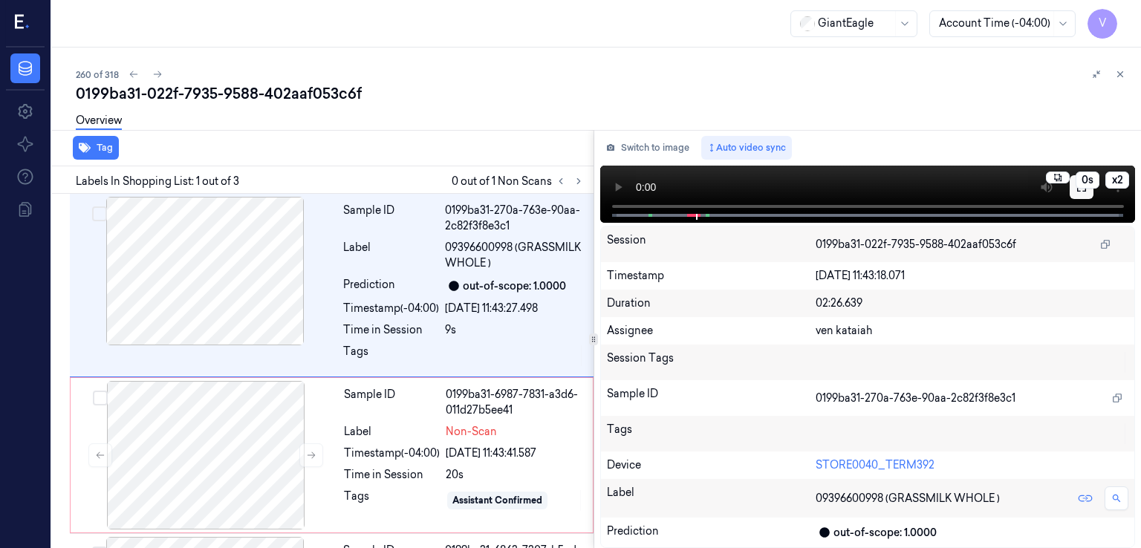
click at [1088, 193] on button at bounding box center [1082, 187] width 24 height 24
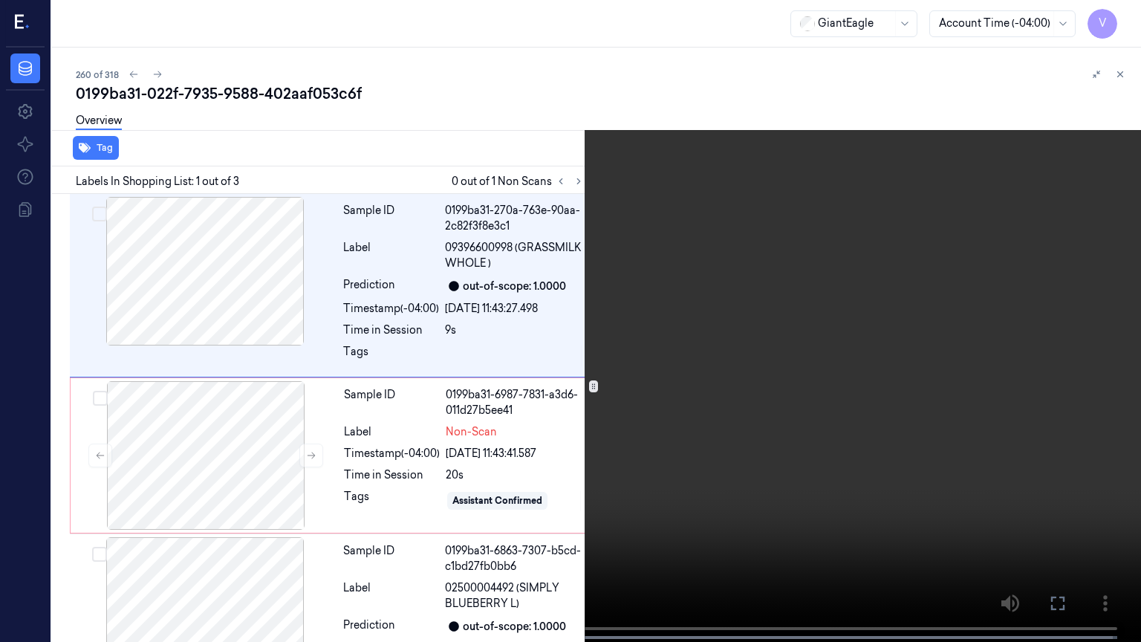
click at [152, 574] on video at bounding box center [570, 322] width 1141 height 645
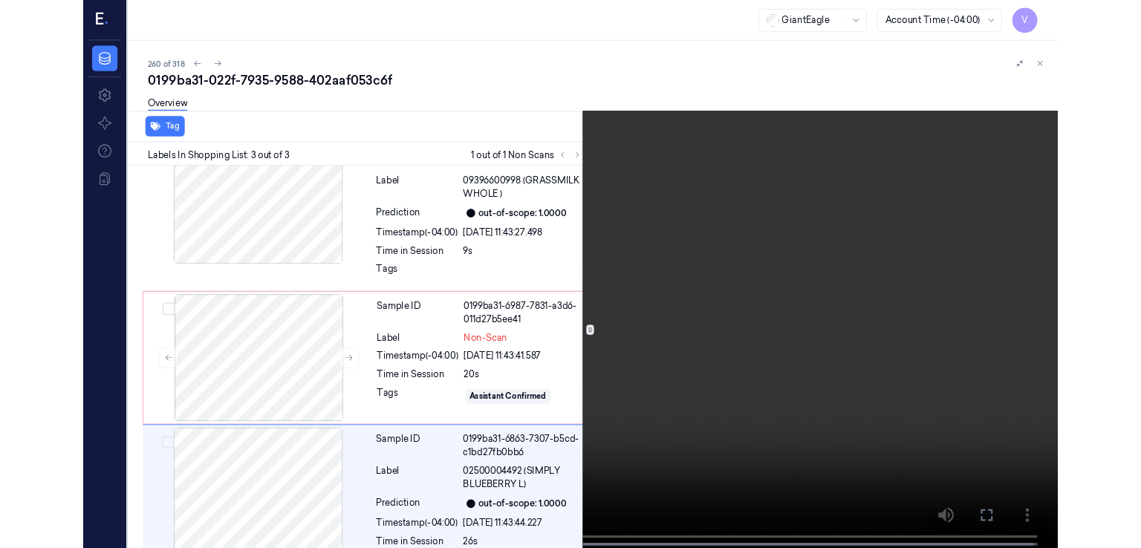
scroll to position [79, 0]
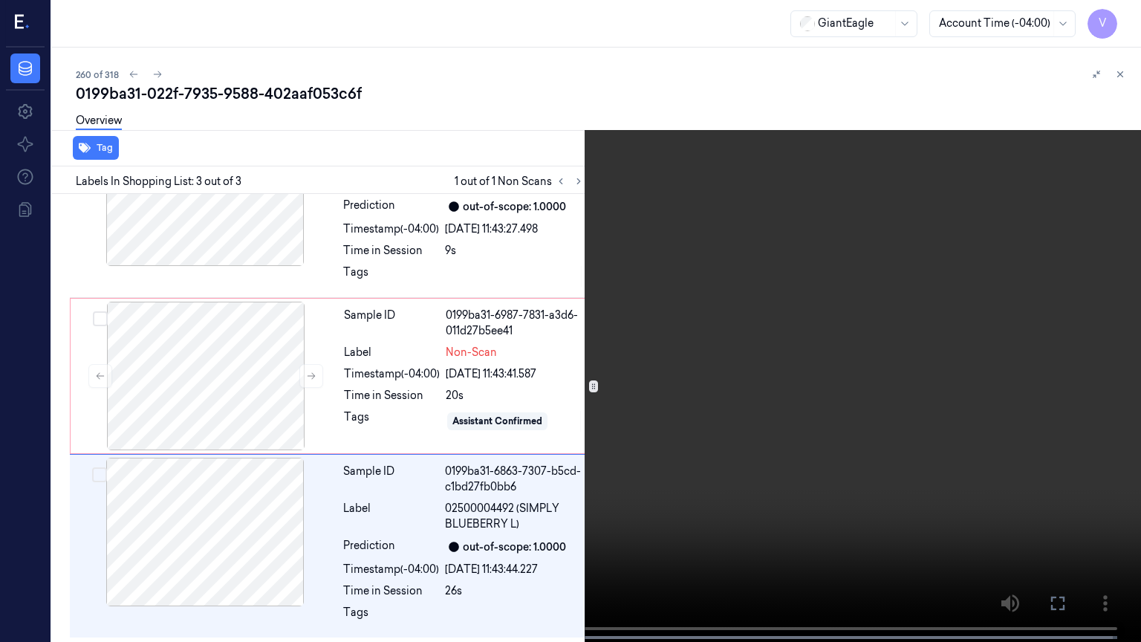
click at [0, 0] on icon at bounding box center [0, 0] width 0 height 0
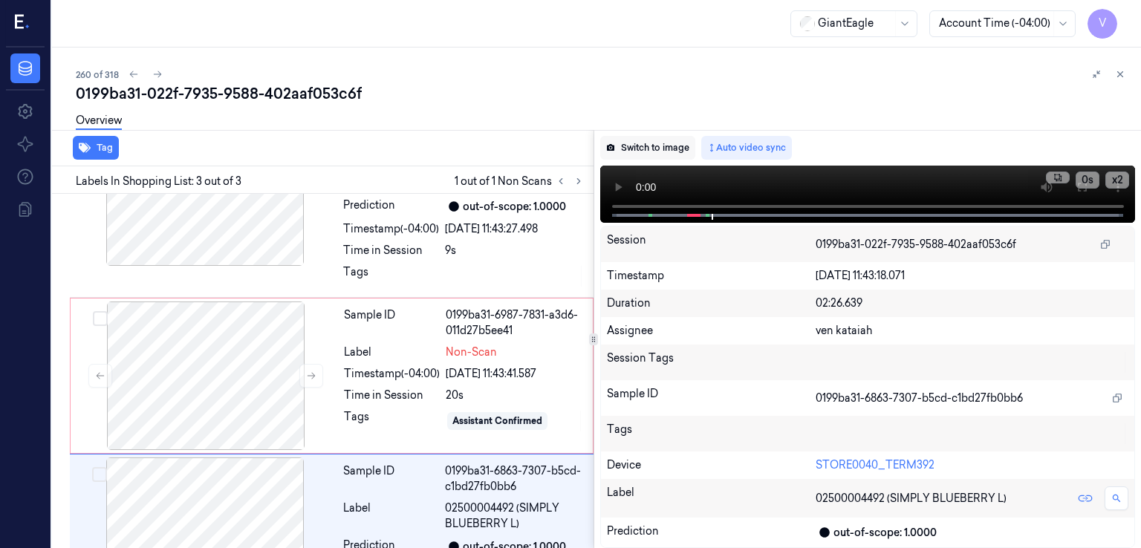
click at [631, 149] on button "Switch to image" at bounding box center [647, 148] width 95 height 24
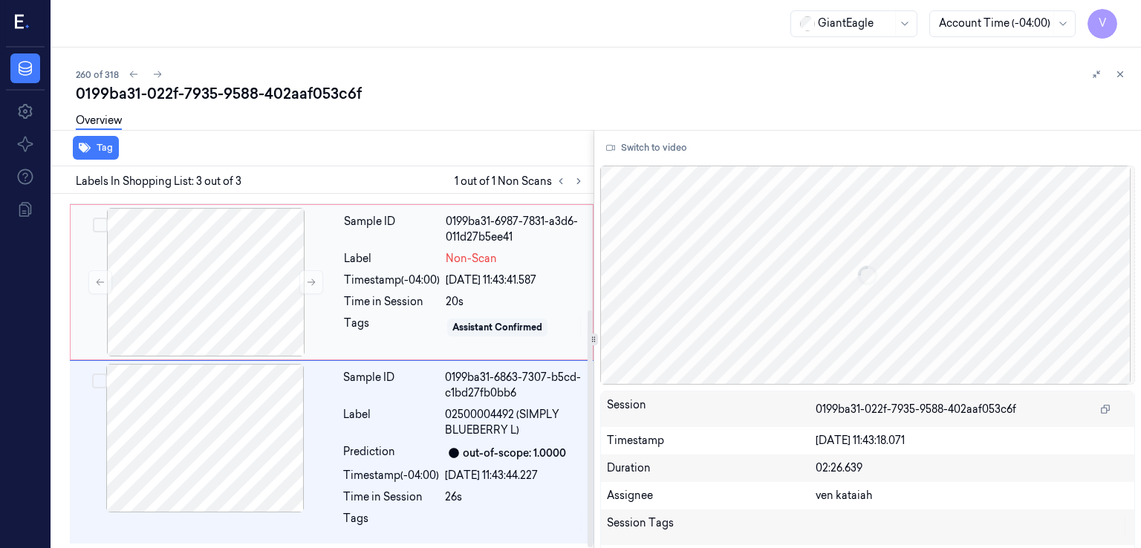
click at [426, 274] on div "Timestamp (-04:00)" at bounding box center [392, 281] width 96 height 16
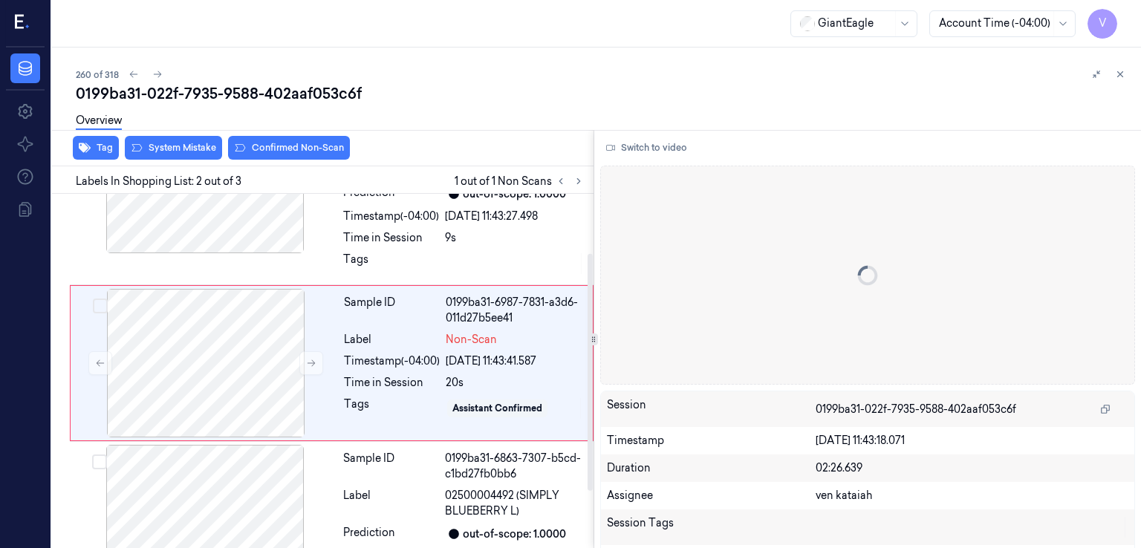
scroll to position [83, 0]
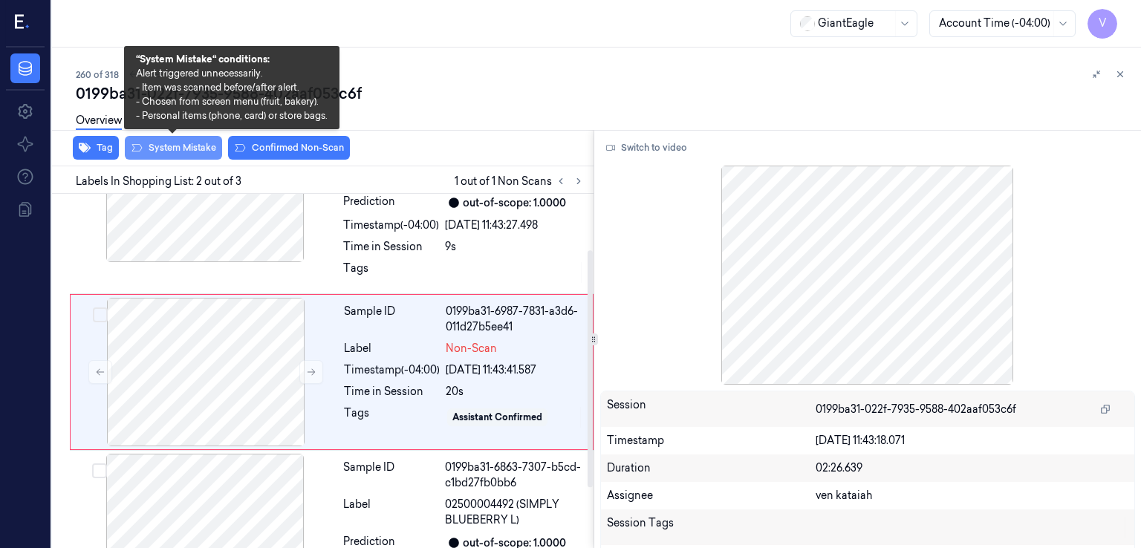
click at [175, 143] on button "System Mistake" at bounding box center [173, 148] width 97 height 24
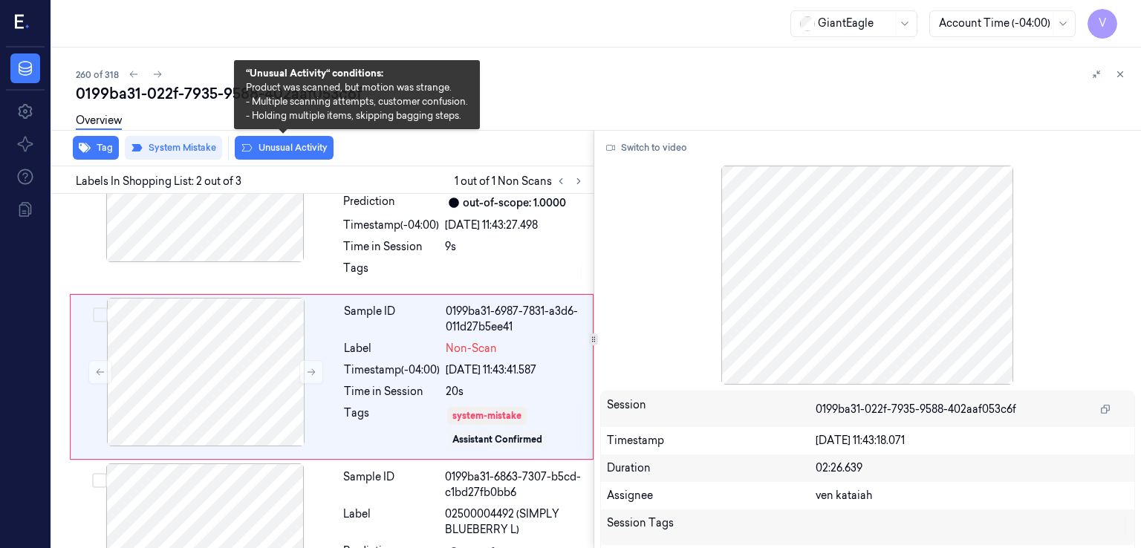
scroll to position [88, 0]
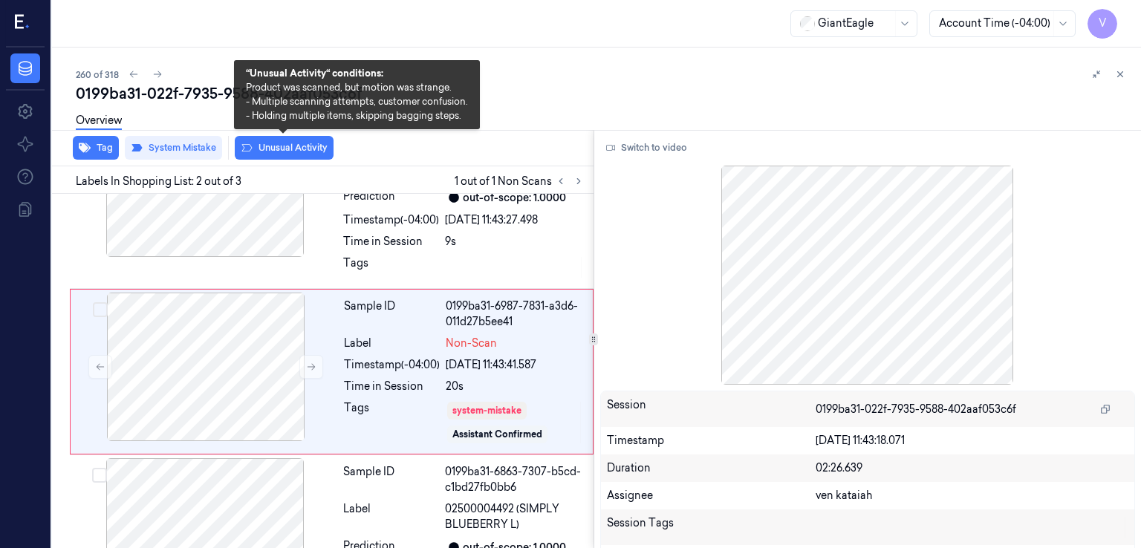
click at [271, 149] on button "Unusual Activity" at bounding box center [284, 148] width 99 height 24
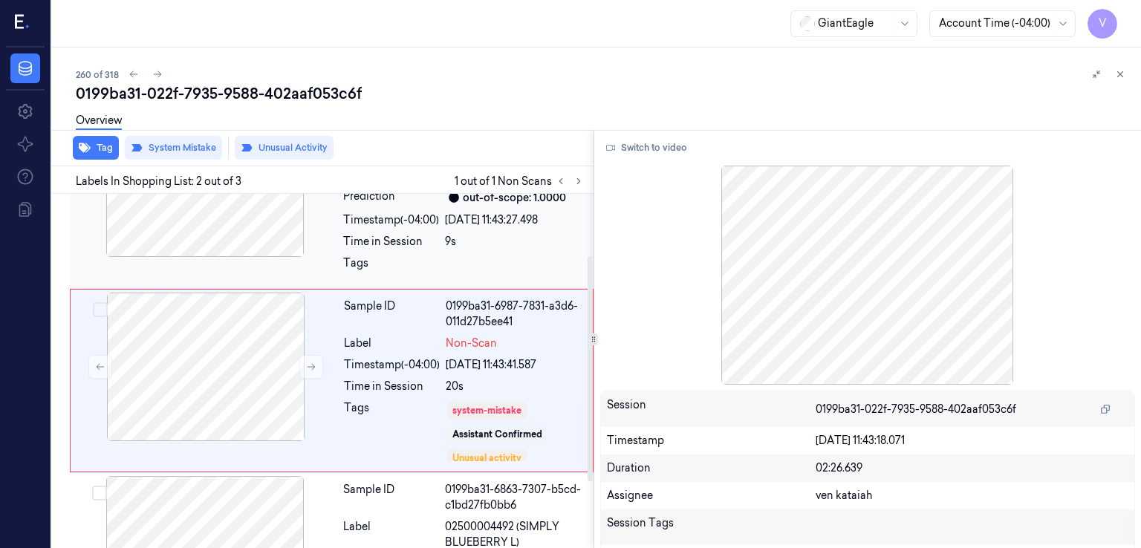
scroll to position [97, 0]
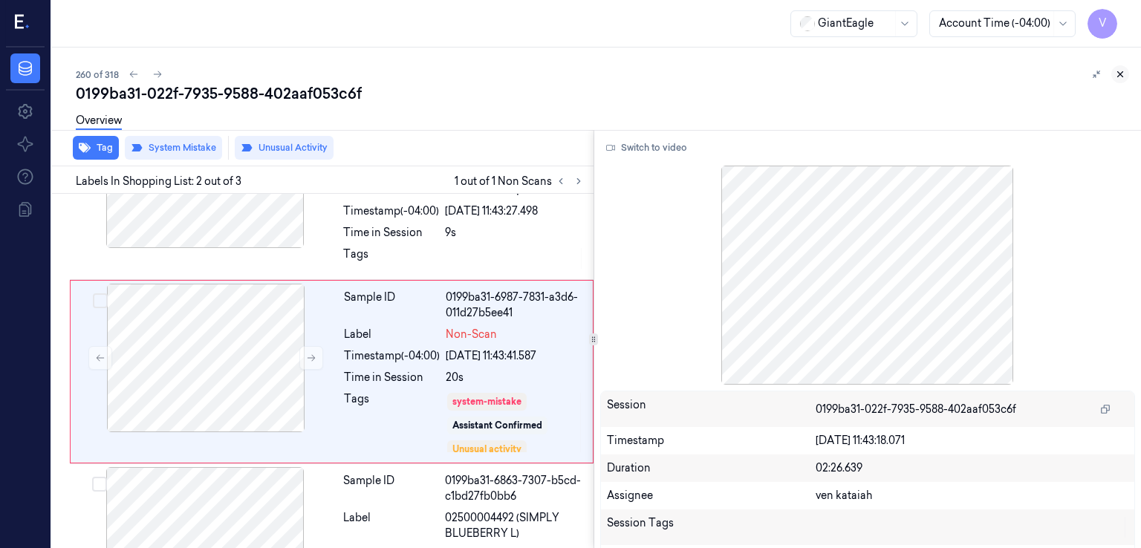
click at [1115, 76] on icon at bounding box center [1120, 74] width 10 height 10
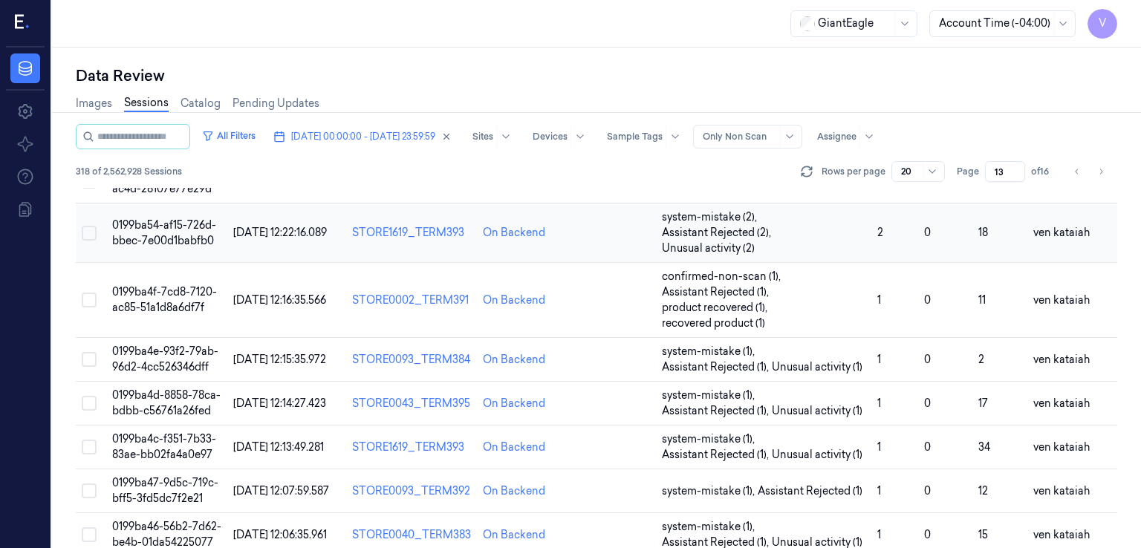
scroll to position [297, 0]
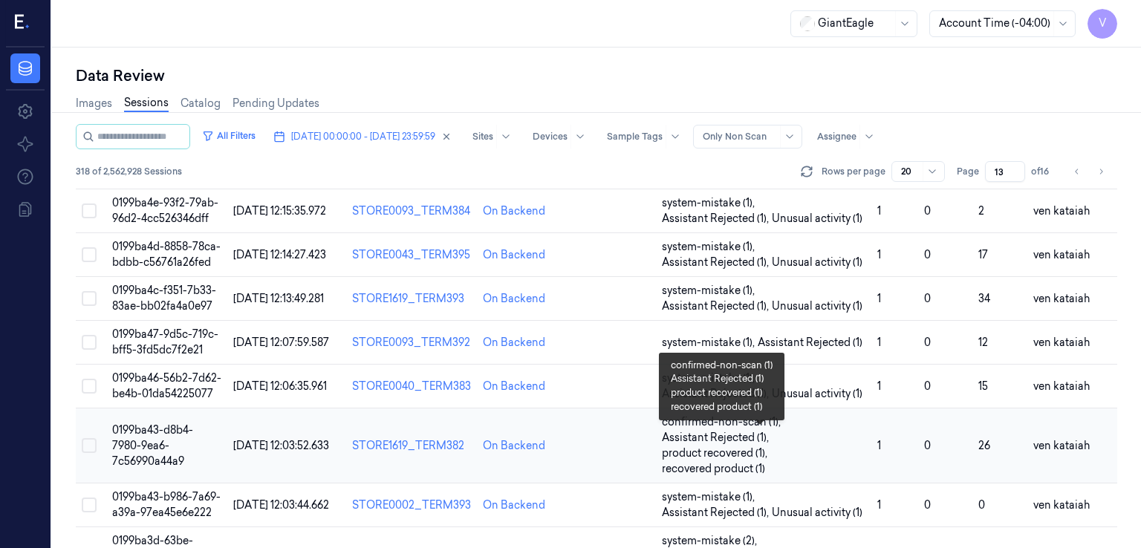
click at [822, 470] on span "confirmed-non-scan (1) , Assistant Rejected (1) , product recovered (1) , recov…" at bounding box center [764, 446] width 204 height 62
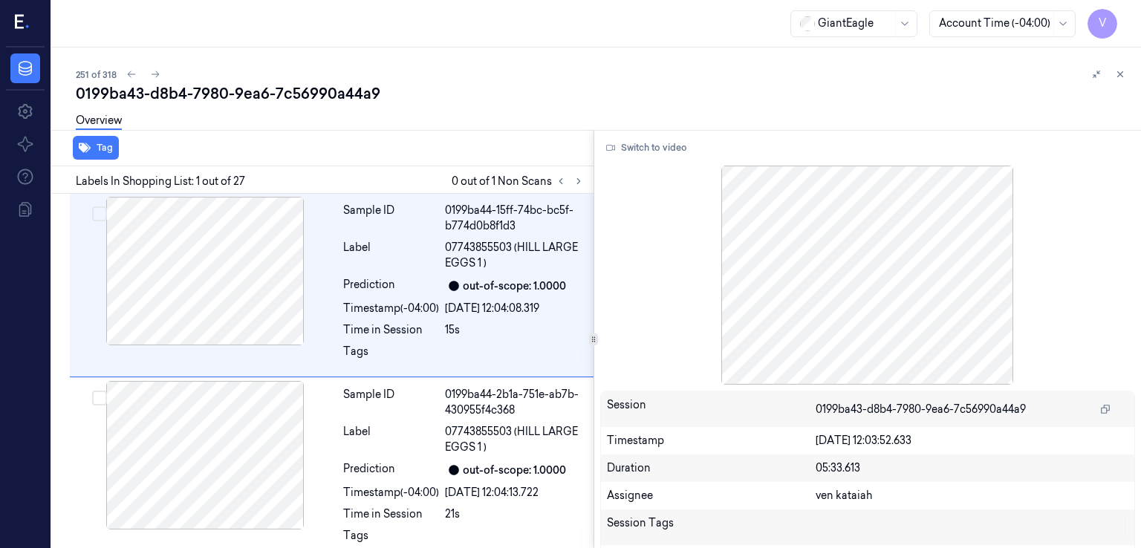
click at [435, 66] on div "251 of 318" at bounding box center [603, 74] width 1054 height 18
click at [583, 179] on button at bounding box center [579, 181] width 18 height 18
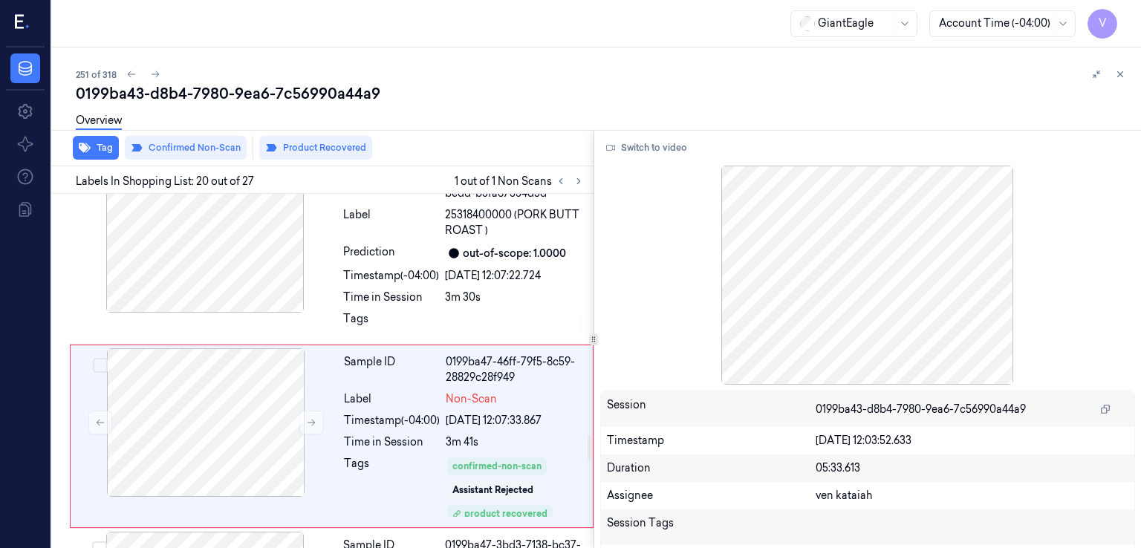
scroll to position [3409, 0]
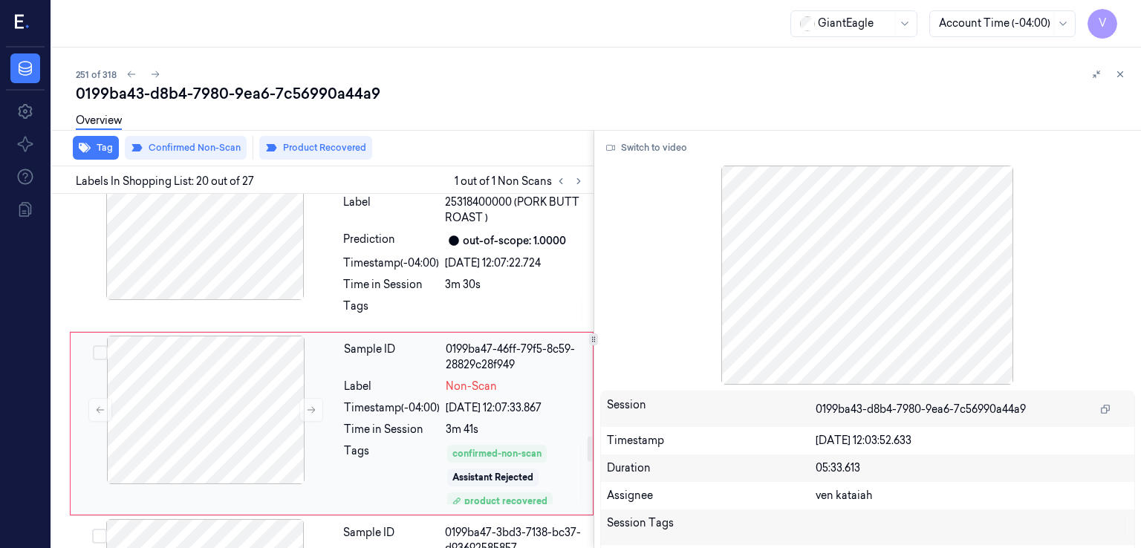
click at [377, 422] on div "Time in Session" at bounding box center [392, 430] width 96 height 16
click at [313, 407] on icon at bounding box center [312, 410] width 8 height 7
click at [312, 398] on button at bounding box center [311, 410] width 24 height 24
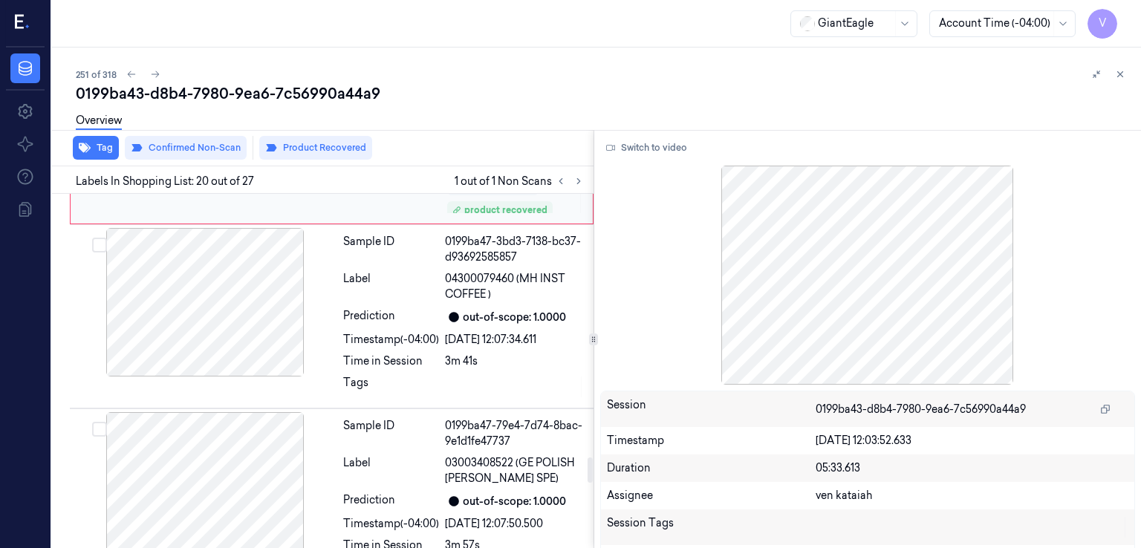
scroll to position [3706, 0]
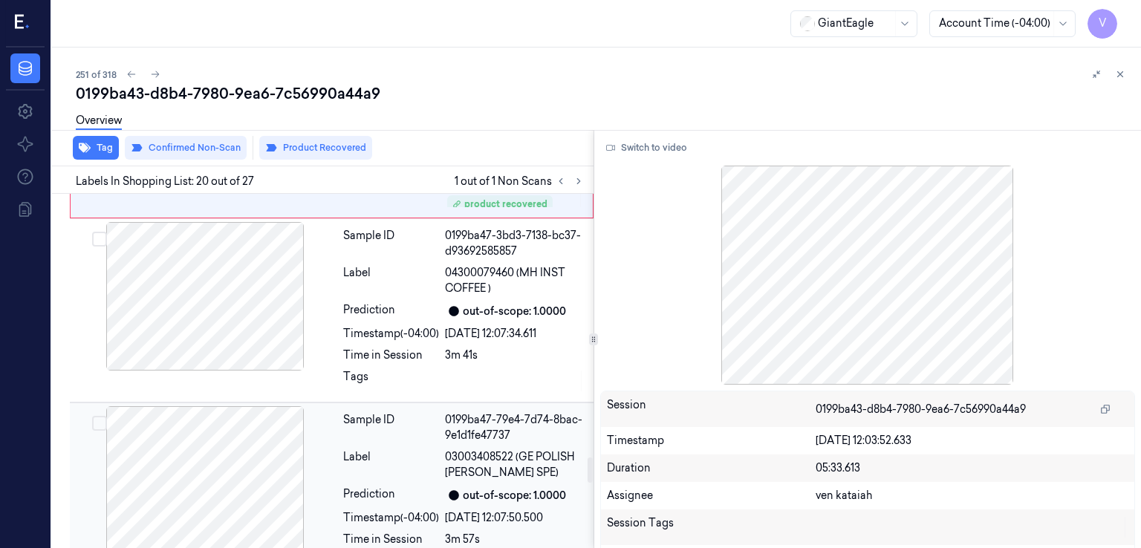
click at [416, 487] on div "Prediction" at bounding box center [391, 496] width 96 height 18
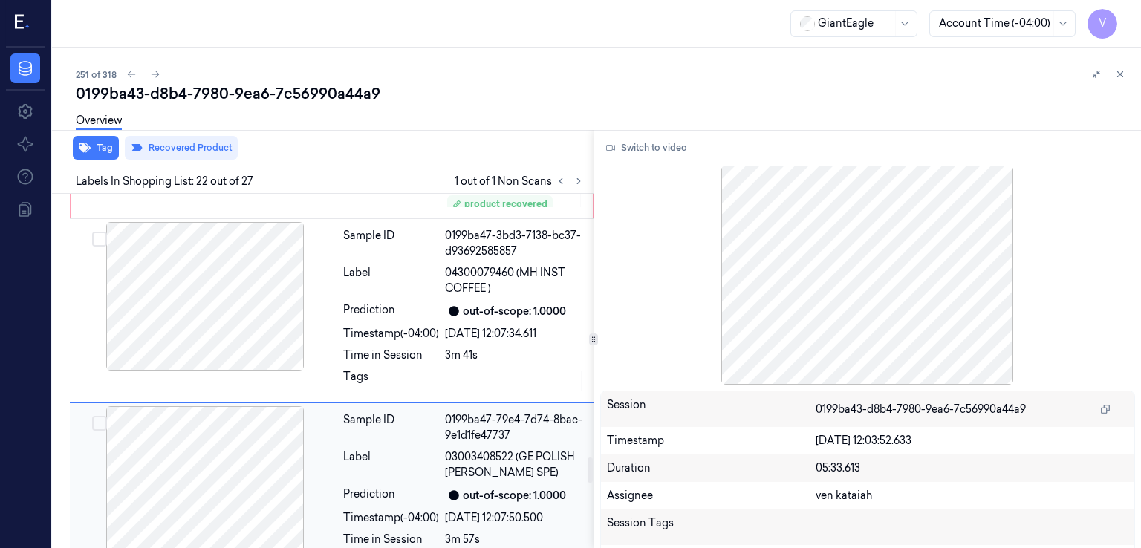
scroll to position [3777, 0]
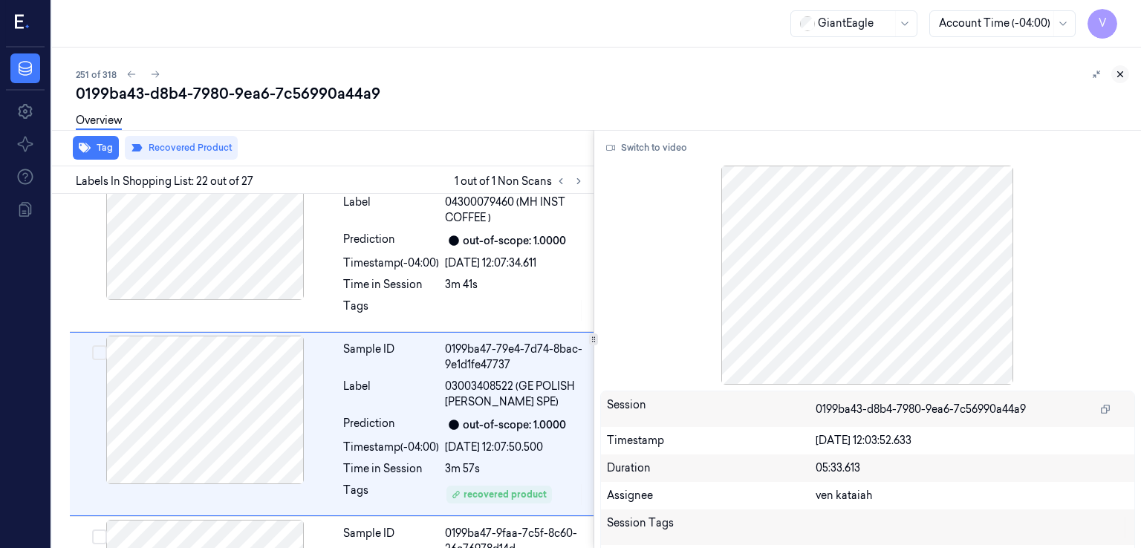
click at [1122, 74] on icon at bounding box center [1120, 74] width 10 height 10
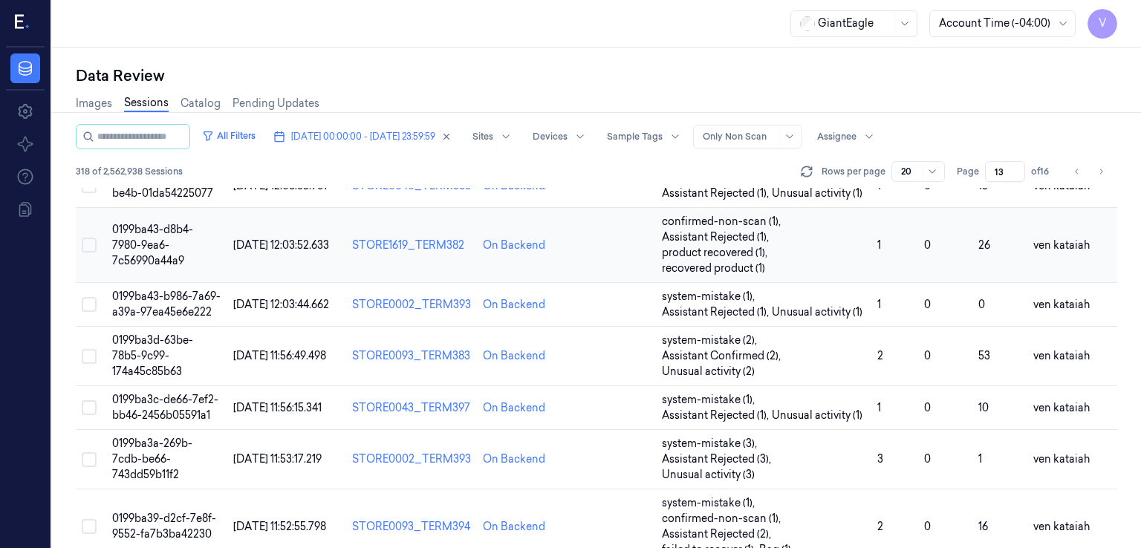
scroll to position [428, 0]
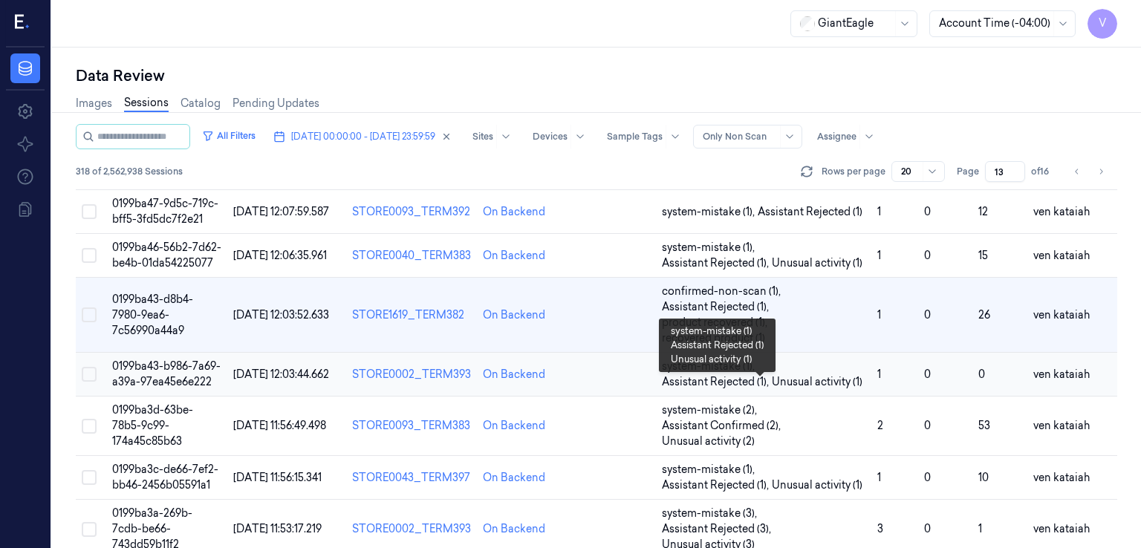
click at [748, 390] on span "Assistant Rejected (1) ," at bounding box center [717, 382] width 110 height 16
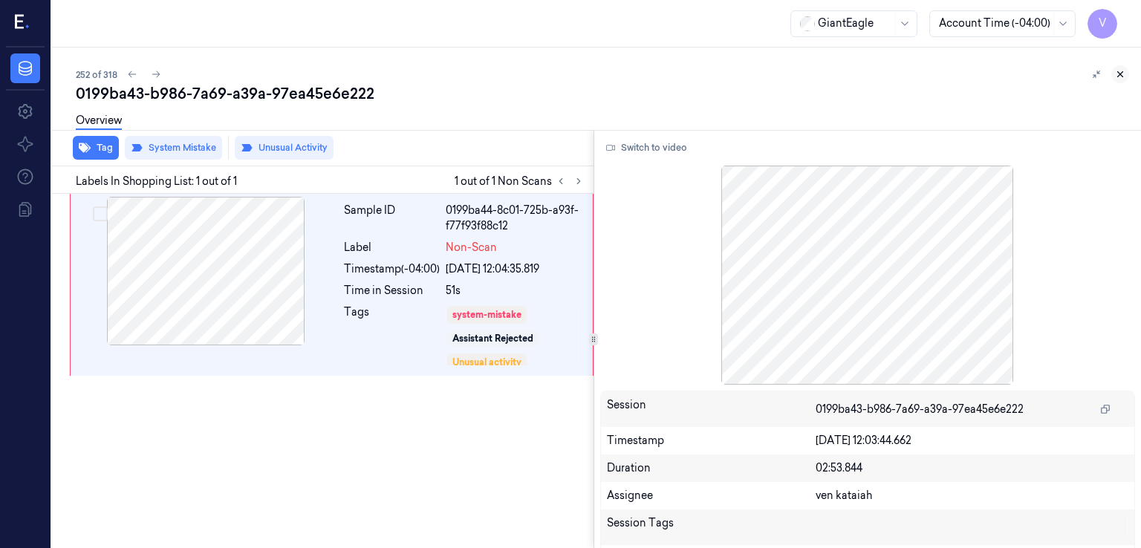
click at [1124, 77] on icon at bounding box center [1120, 74] width 10 height 10
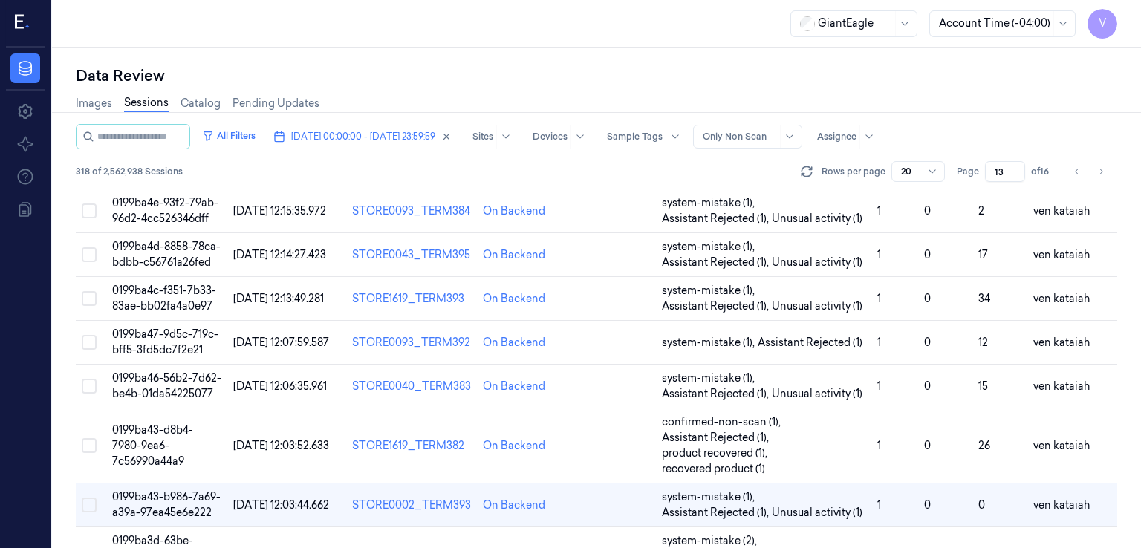
scroll to position [446, 0]
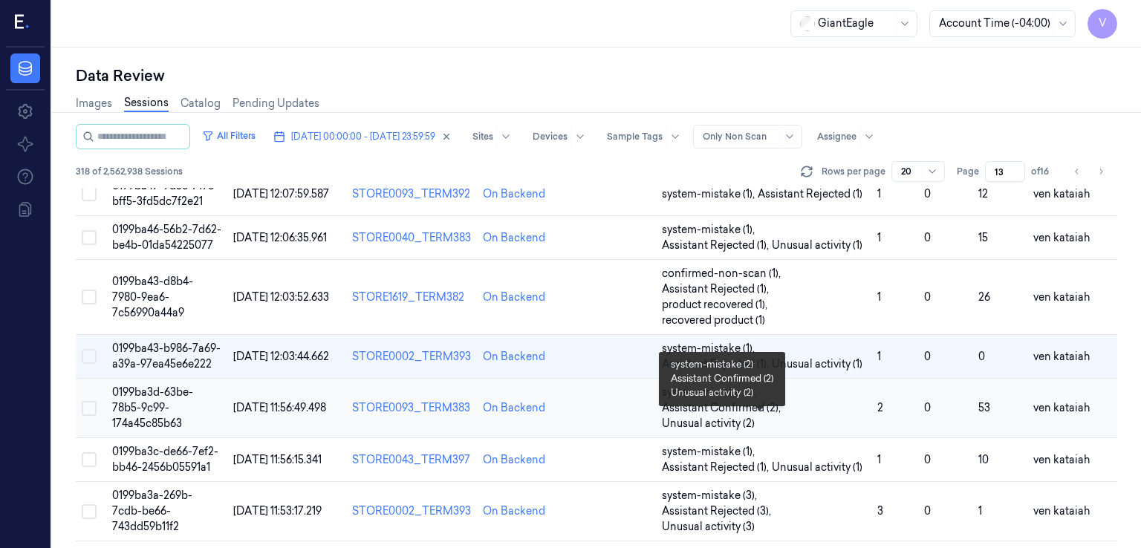
click at [755, 416] on span "Assistant Confirmed (2) ," at bounding box center [723, 408] width 122 height 16
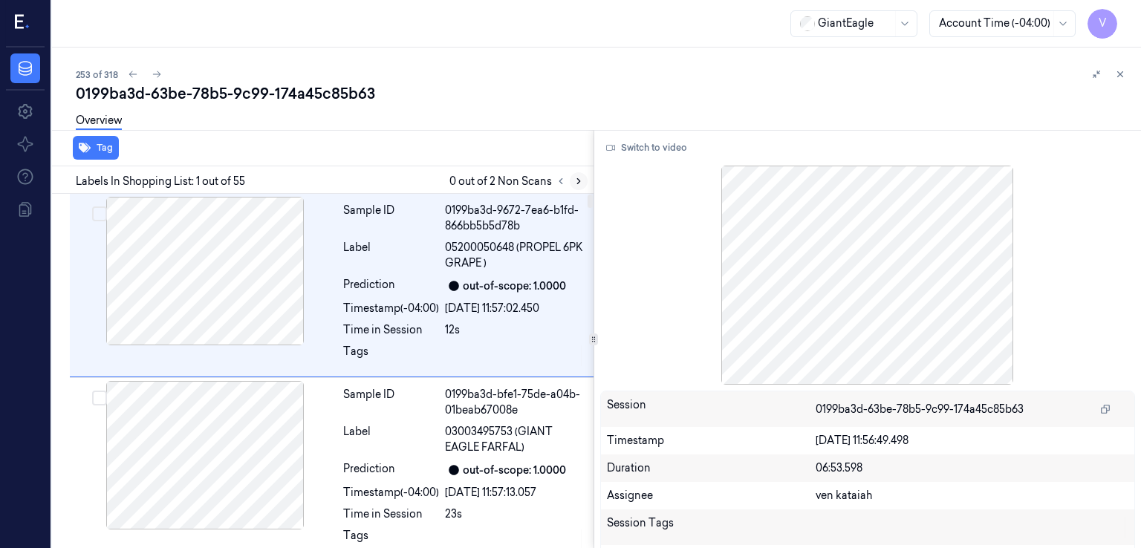
click at [577, 178] on icon at bounding box center [579, 181] width 10 height 10
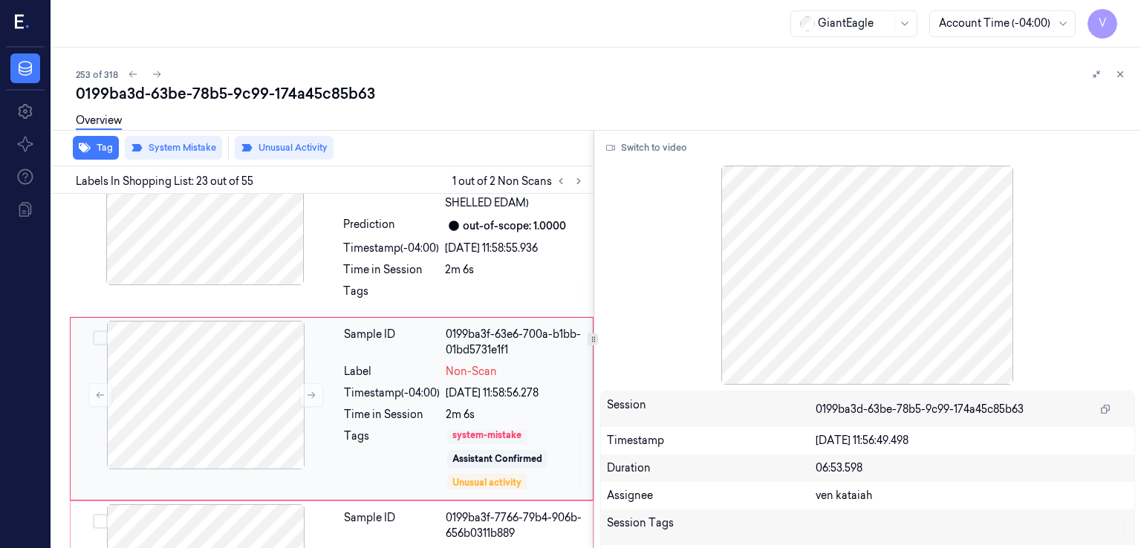
scroll to position [5, 0]
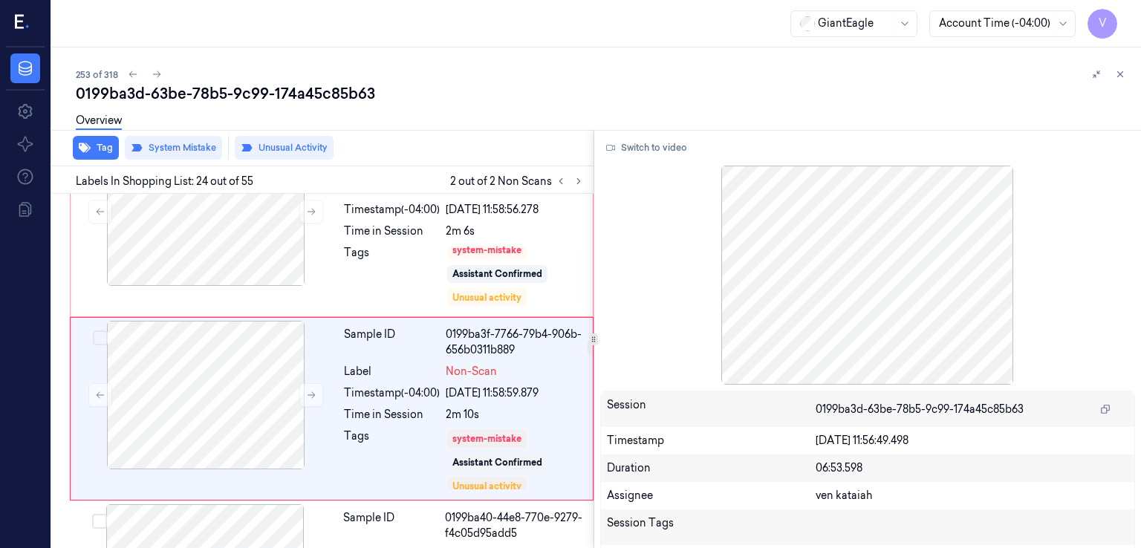
scroll to position [4144, 0]
click at [493, 268] on div "Assistant Confirmed" at bounding box center [497, 274] width 90 height 13
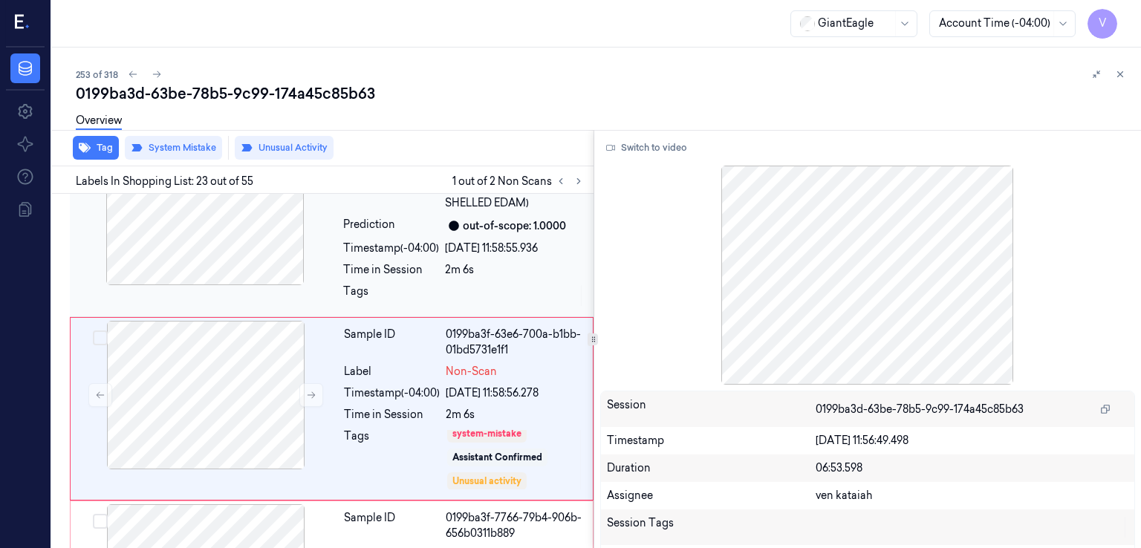
click at [507, 262] on div "2m 6s" at bounding box center [515, 270] width 140 height 16
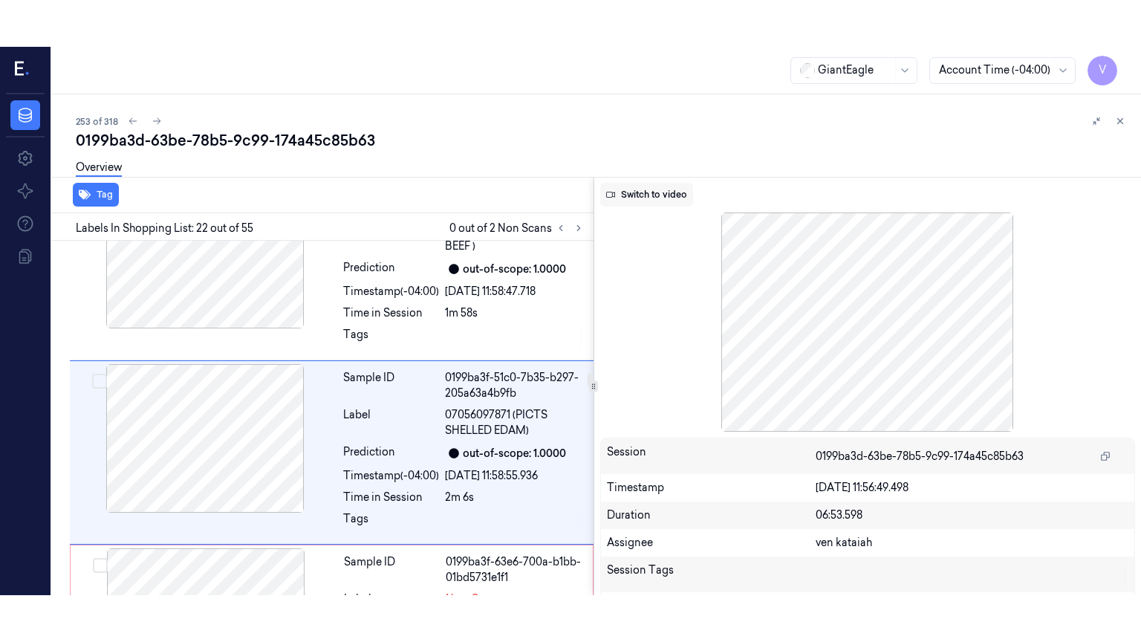
scroll to position [3777, 0]
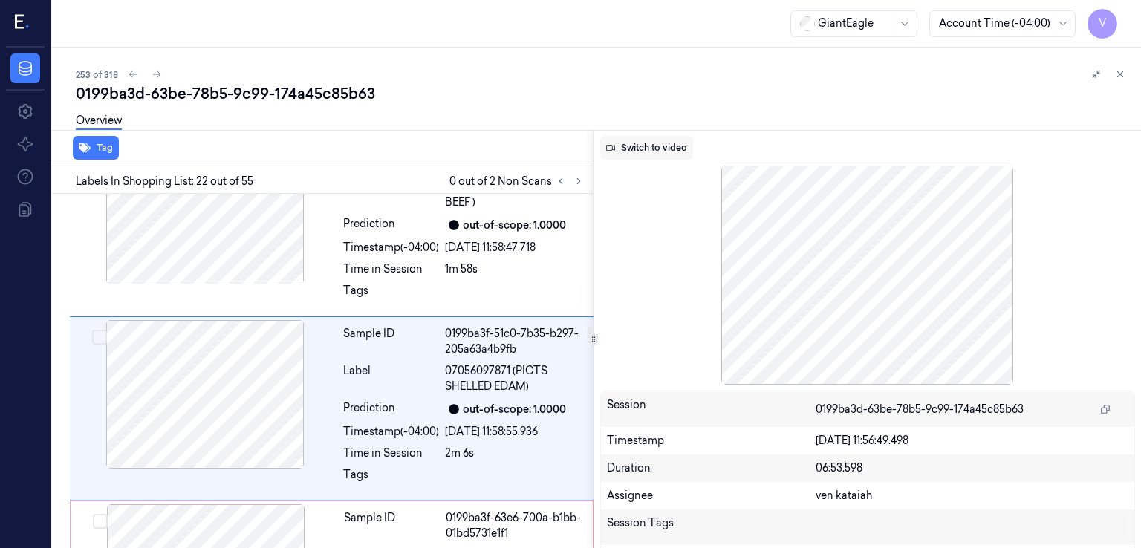
click at [644, 146] on button "Switch to video" at bounding box center [646, 148] width 93 height 24
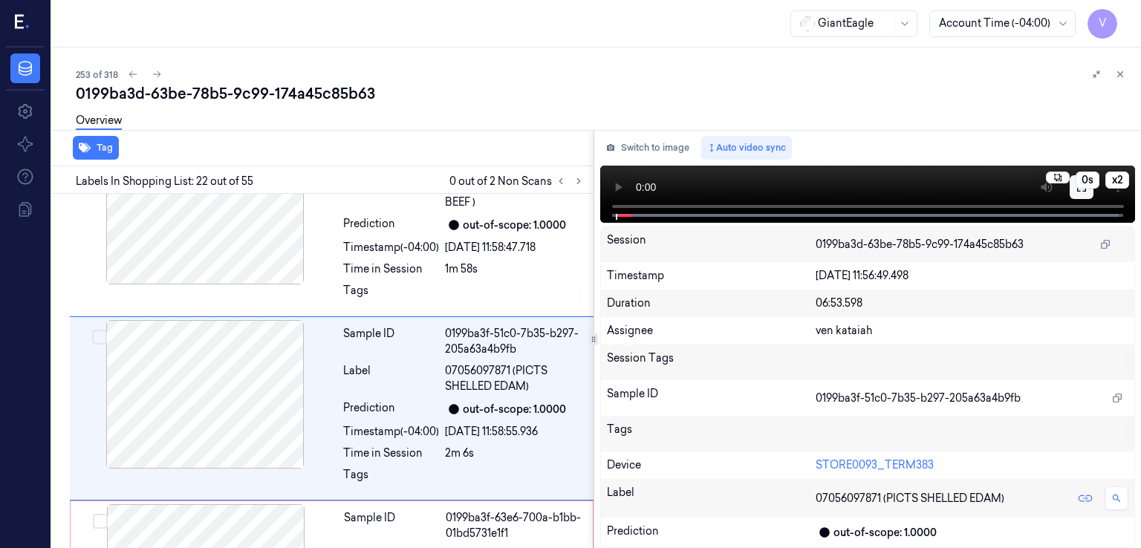
click at [1081, 191] on icon at bounding box center [1082, 187] width 12 height 12
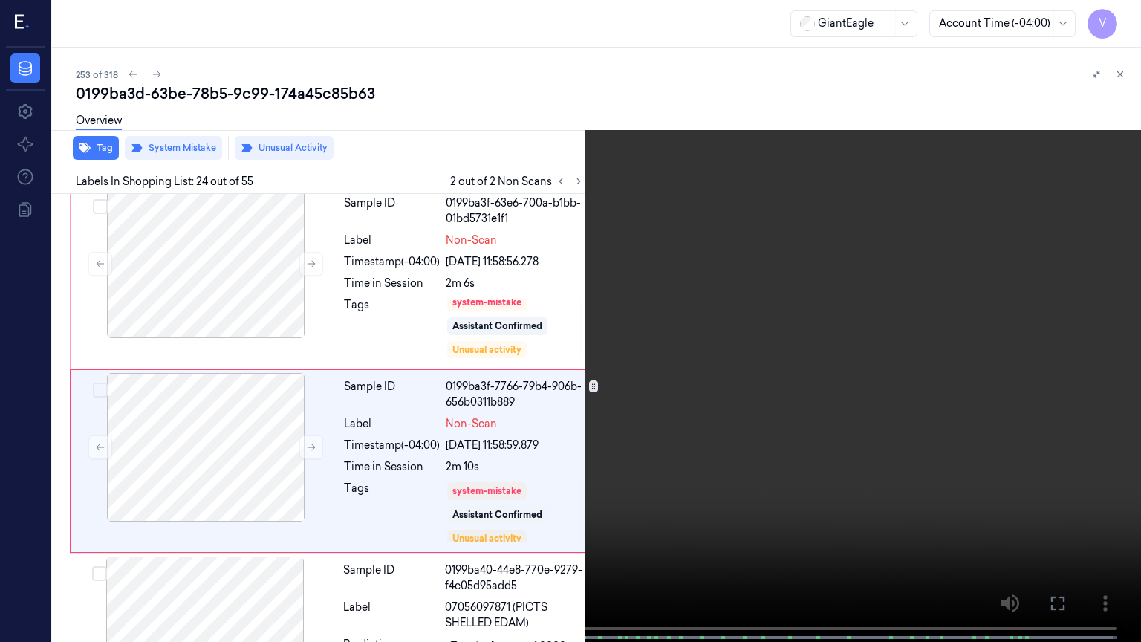
scroll to position [4097, 0]
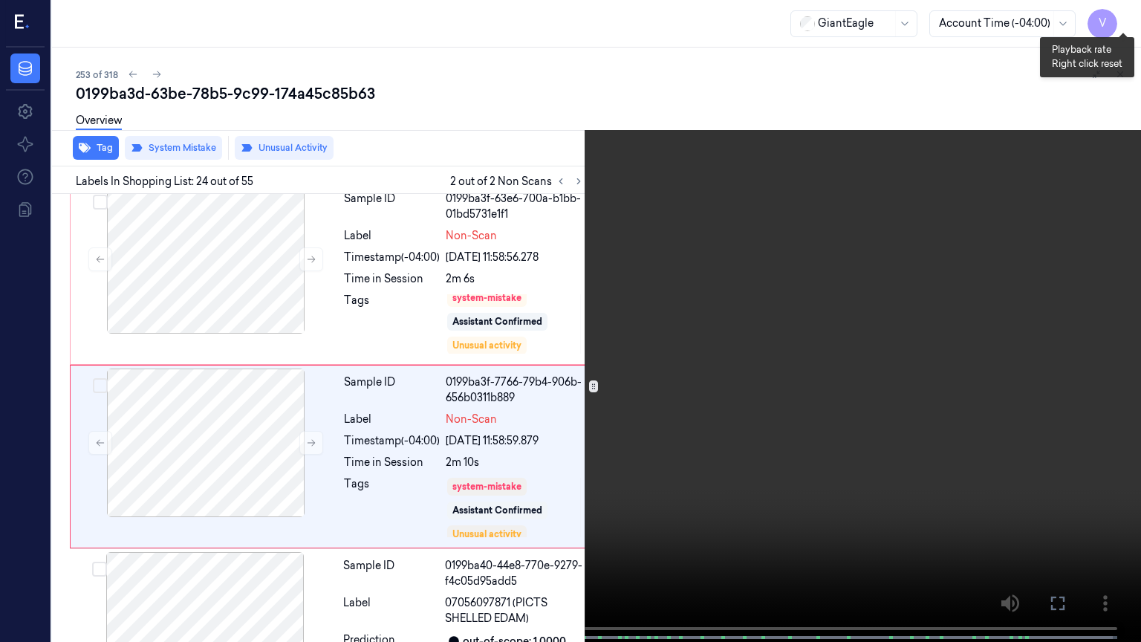
click at [1128, 14] on button "x 2" at bounding box center [1123, 18] width 24 height 24
click at [1123, 18] on button "x 4" at bounding box center [1123, 18] width 24 height 24
click at [1123, 18] on button "x 1" at bounding box center [1123, 18] width 24 height 24
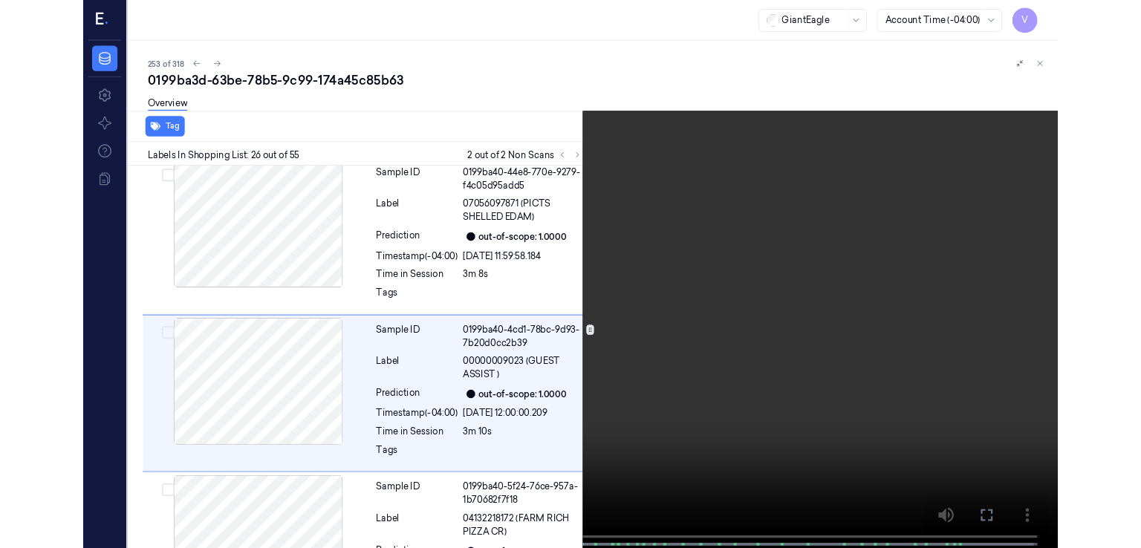
scroll to position [4464, 0]
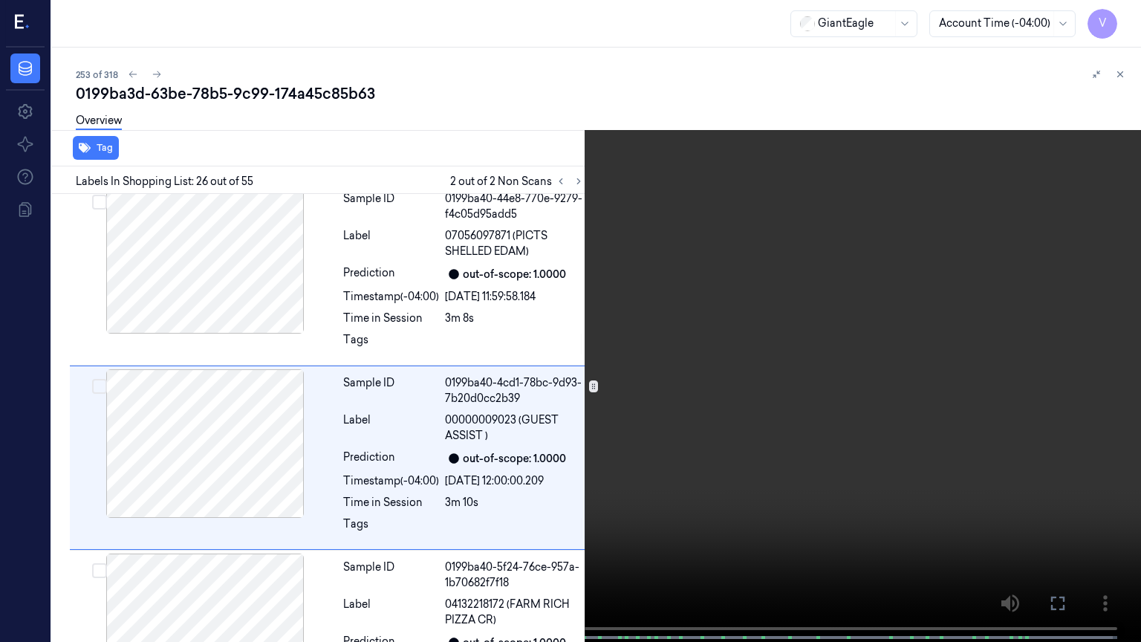
click at [0, 0] on icon at bounding box center [0, 0] width 0 height 0
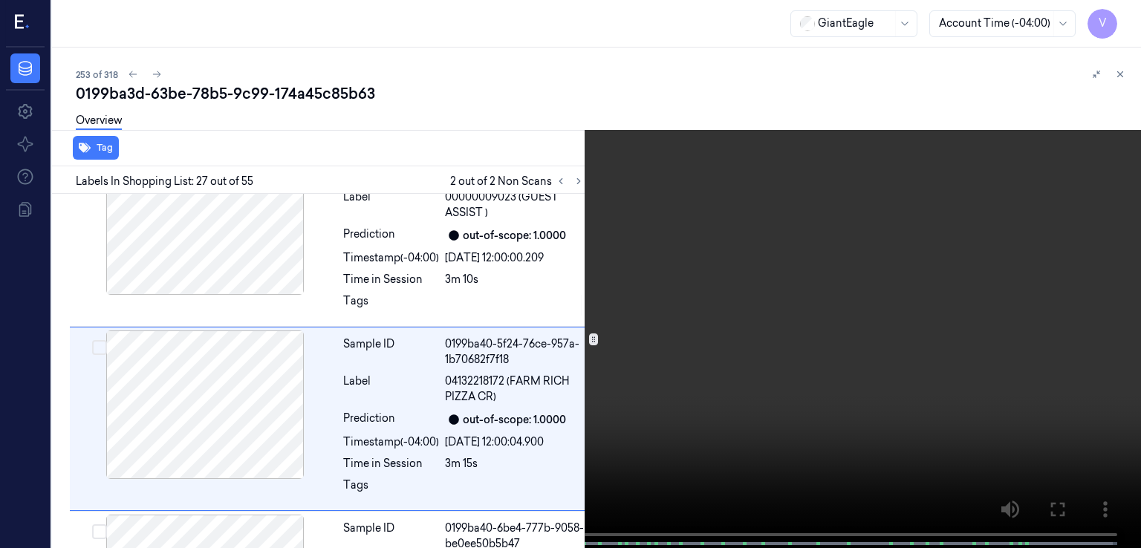
scroll to position [4696, 0]
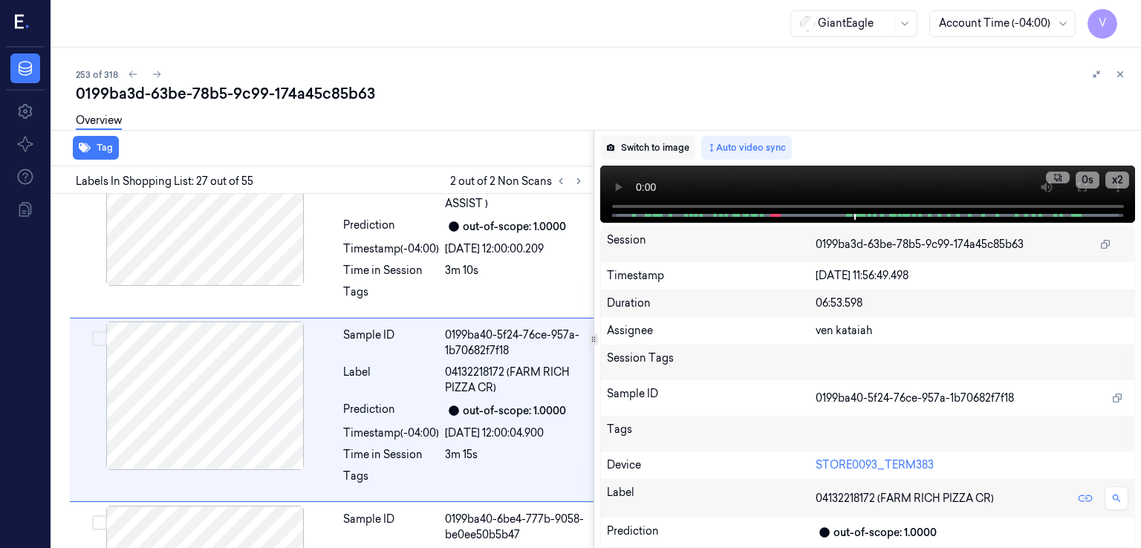
click at [660, 136] on button "Switch to image" at bounding box center [647, 148] width 95 height 24
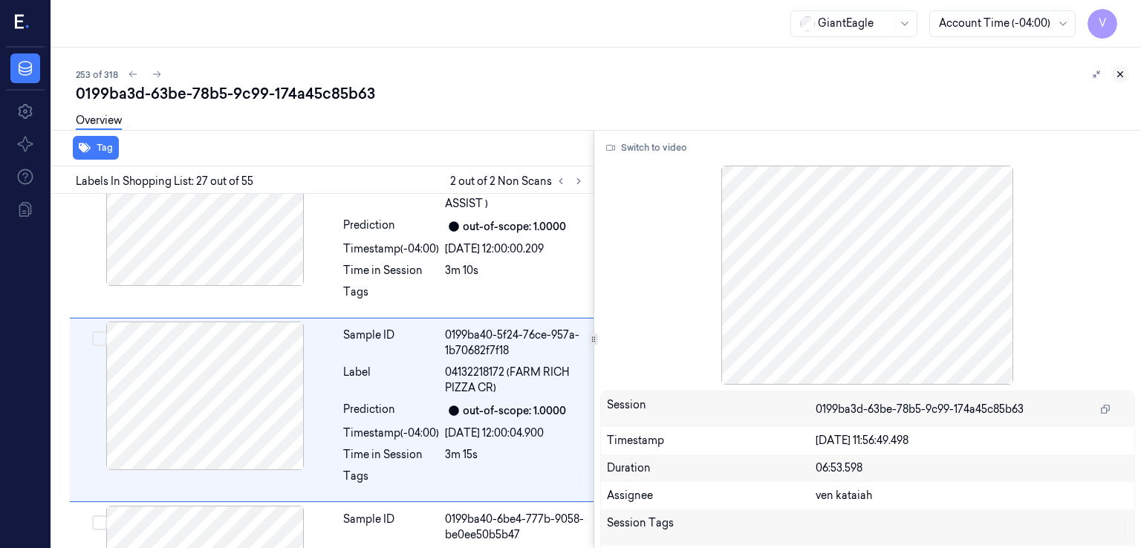
click at [1118, 72] on icon at bounding box center [1120, 74] width 5 height 5
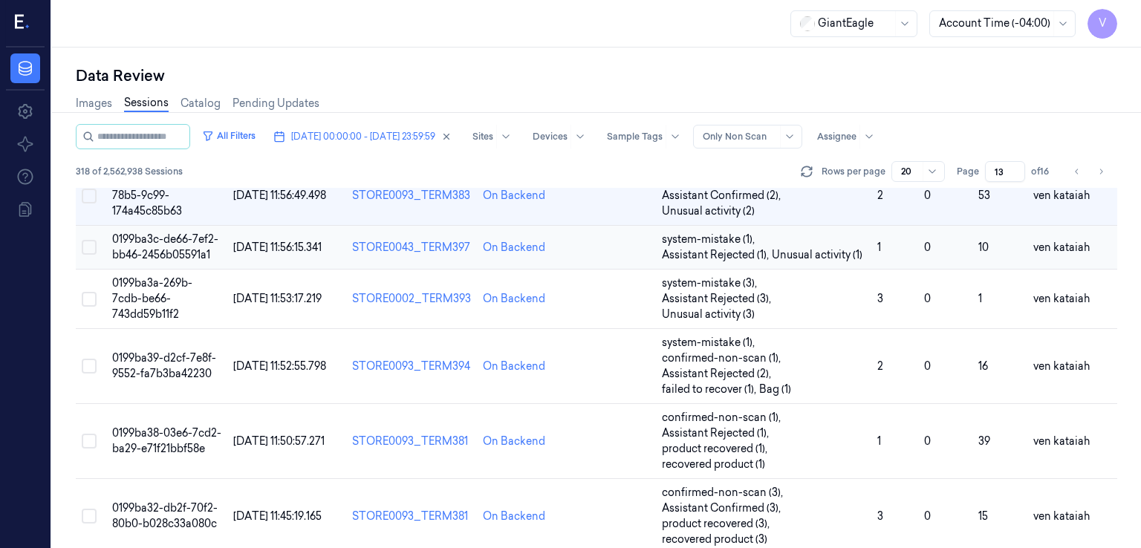
scroll to position [679, 0]
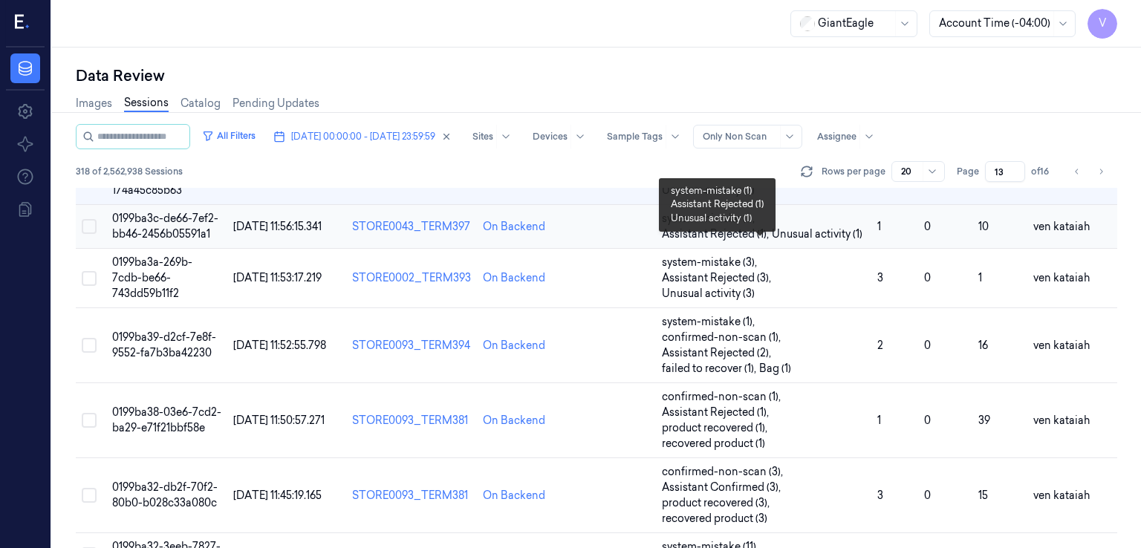
click at [847, 242] on span "Unusual activity (1)" at bounding box center [817, 235] width 91 height 16
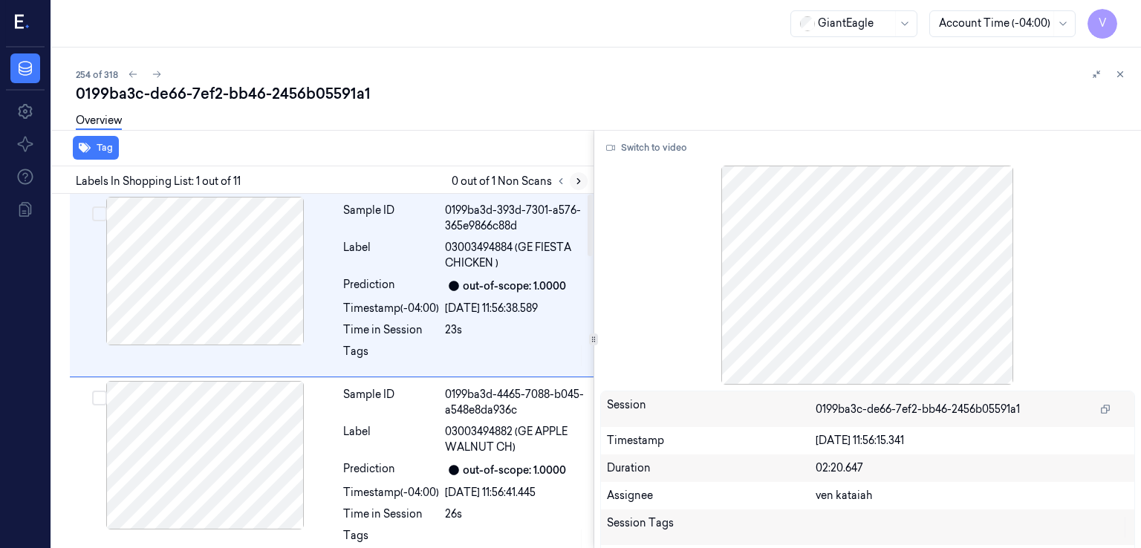
click at [585, 183] on div "Labels In Shopping List: 1 out of 11 0 out of 1 Non Scans" at bounding box center [320, 179] width 548 height 27
click at [580, 182] on icon at bounding box center [579, 181] width 10 height 10
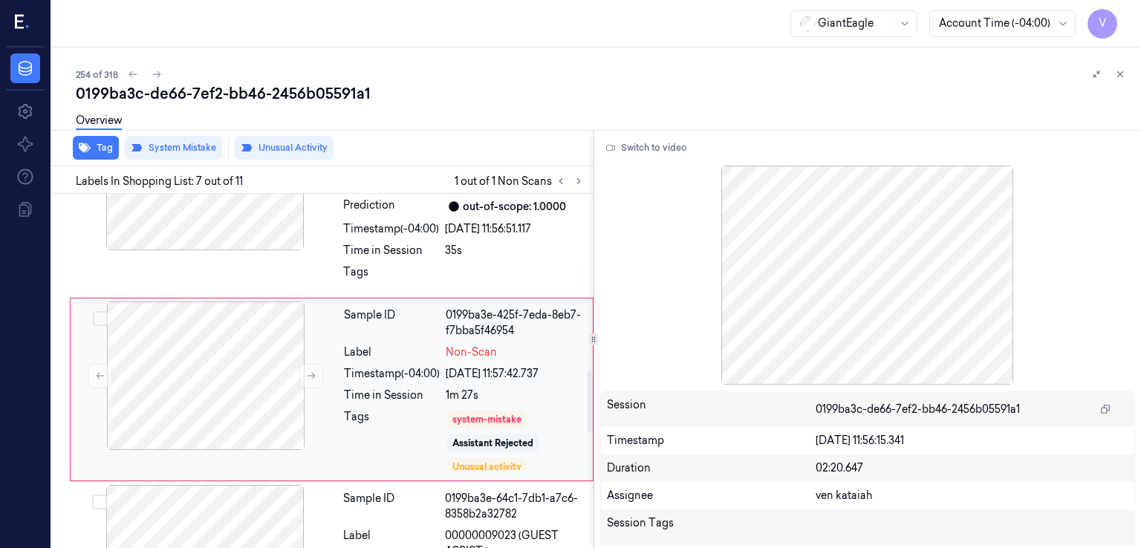
scroll to position [1017, 0]
click at [367, 264] on div "Tags" at bounding box center [391, 276] width 96 height 24
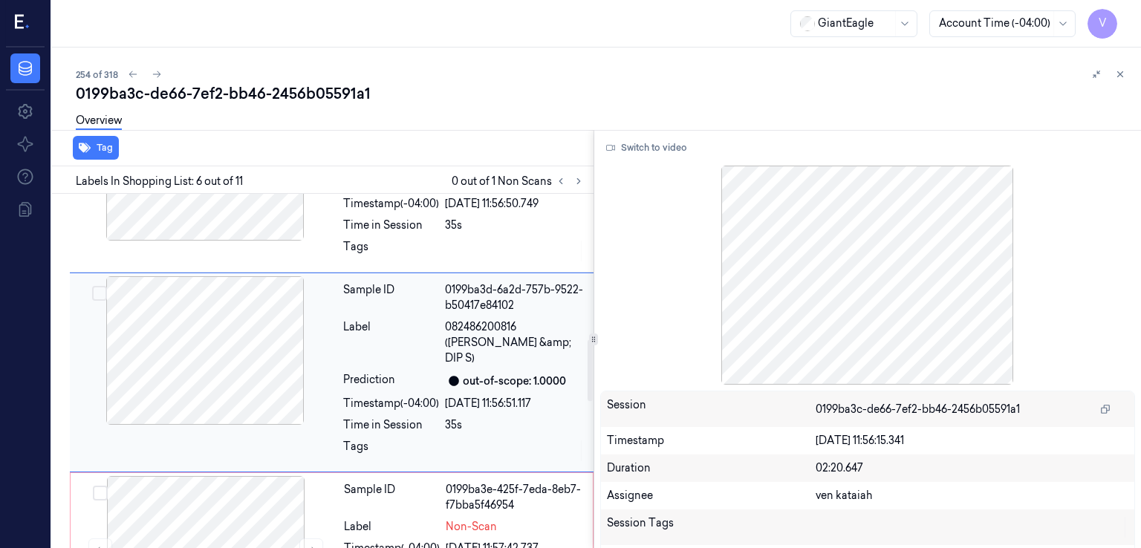
scroll to position [834, 0]
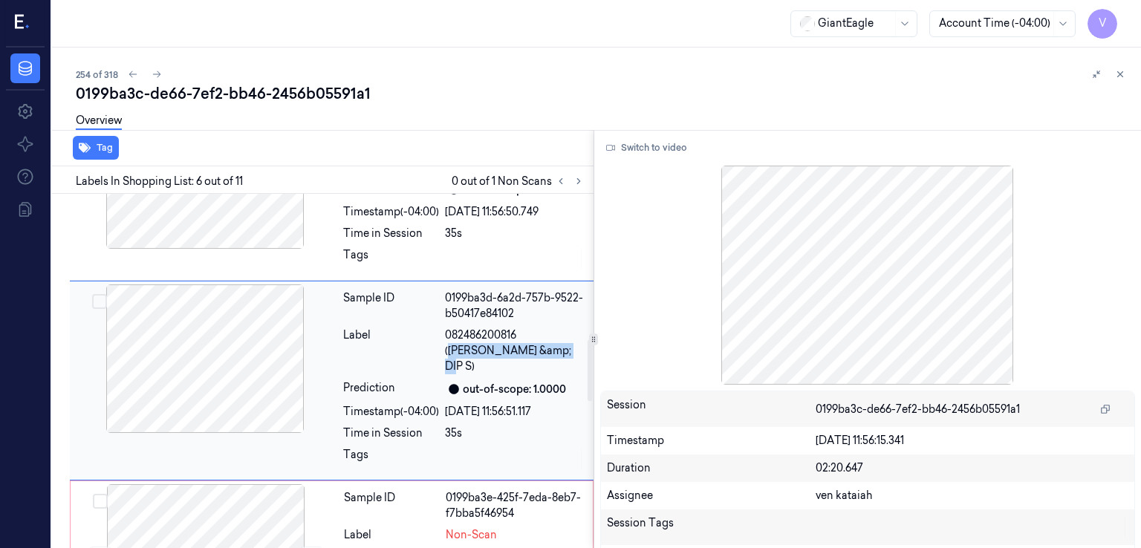
drag, startPoint x: 526, startPoint y: 334, endPoint x: 556, endPoint y: 351, distance: 34.7
click at [556, 351] on span "082486200816 ([PERSON_NAME] &amp; DIP S)" at bounding box center [515, 351] width 140 height 47
copy span "TF VEGGIES &amp; DIP S"
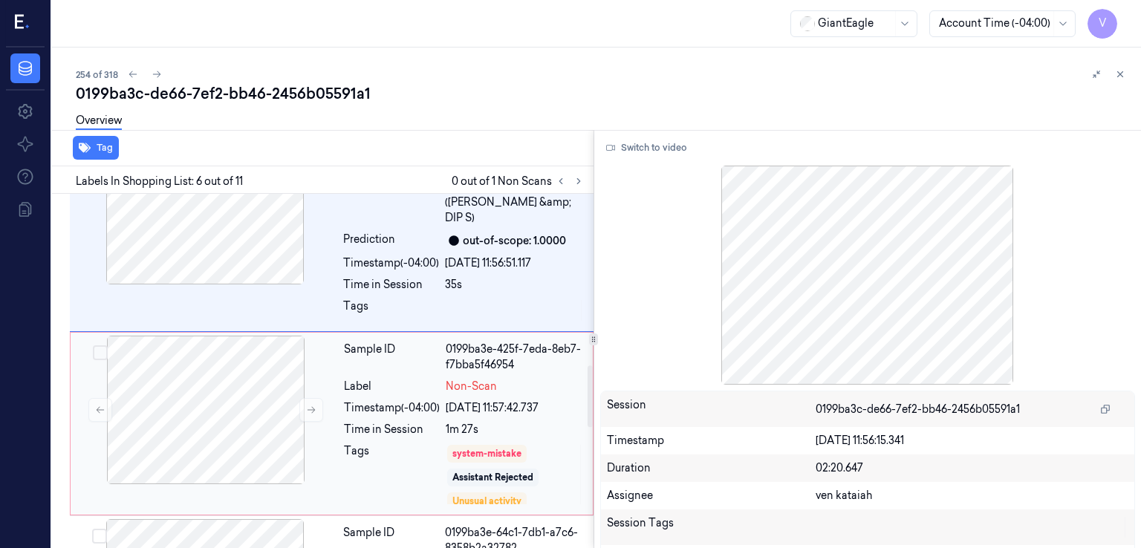
click at [429, 422] on div "Time in Session" at bounding box center [392, 430] width 96 height 16
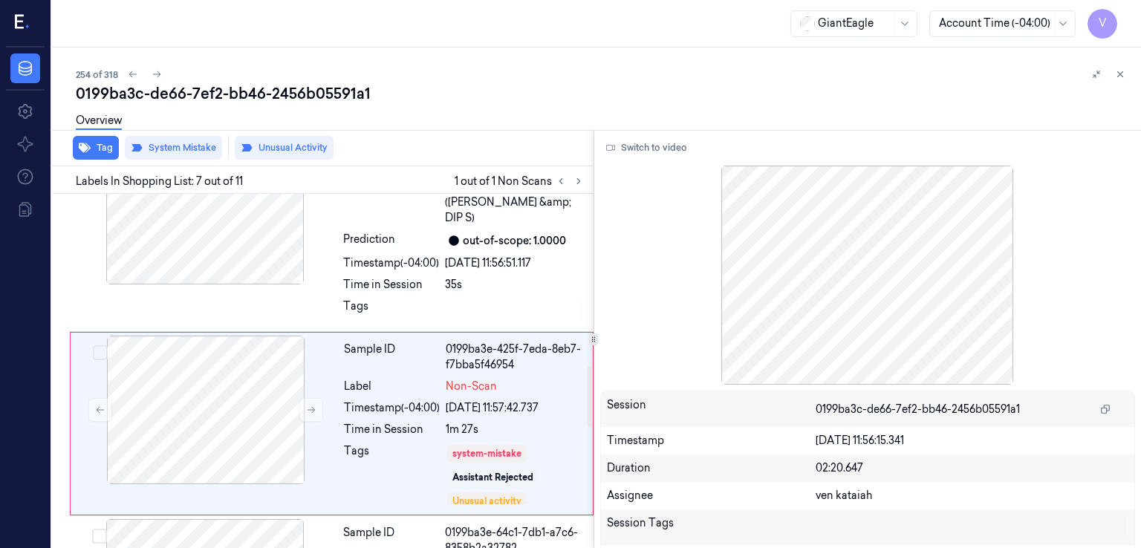
scroll to position [1017, 0]
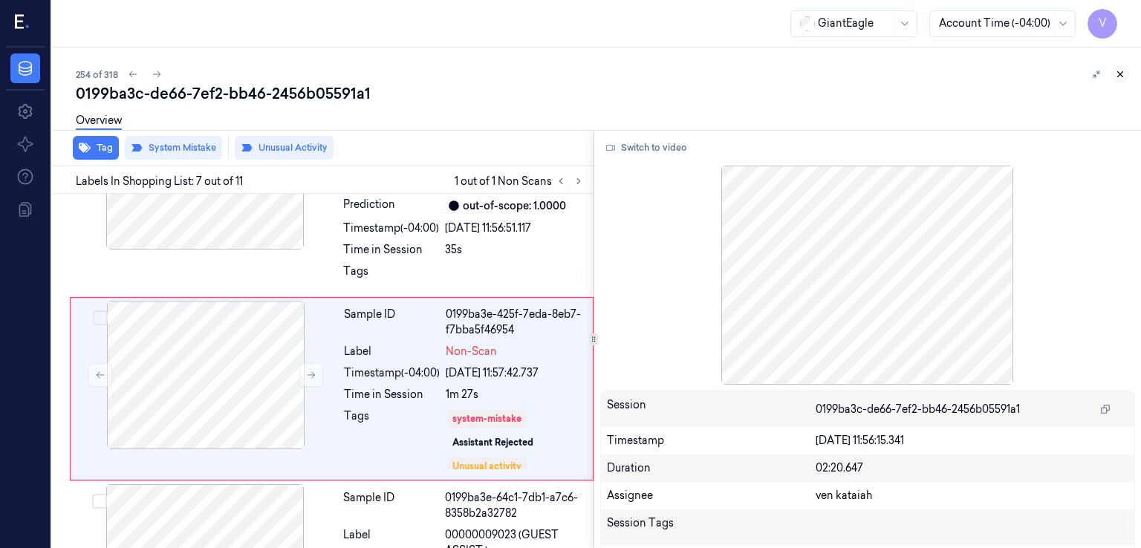
click at [1123, 75] on icon at bounding box center [1120, 74] width 10 height 10
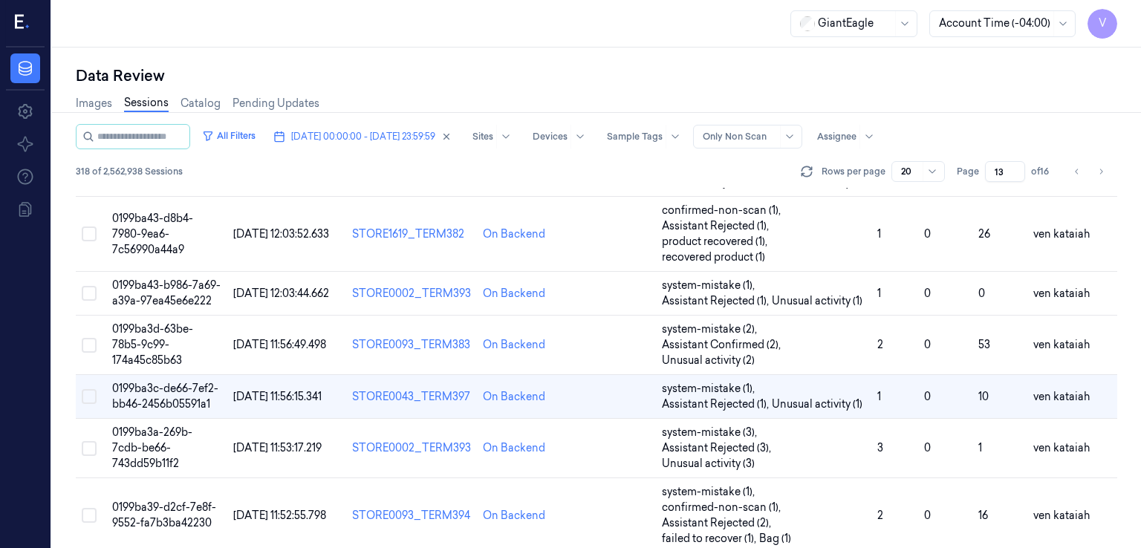
scroll to position [658, 0]
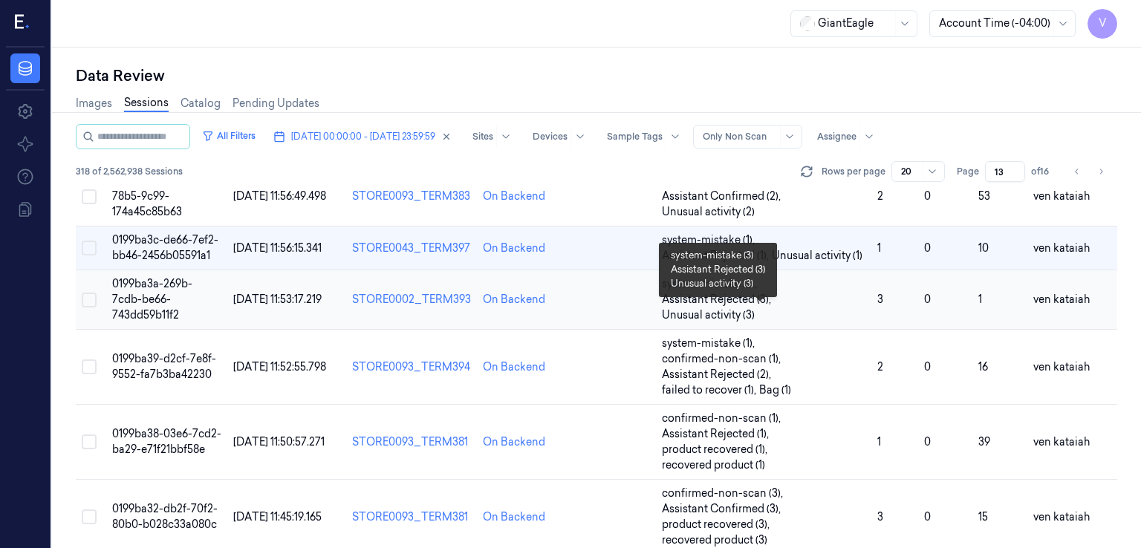
click at [732, 308] on span "Assistant Rejected (3) ," at bounding box center [718, 300] width 112 height 16
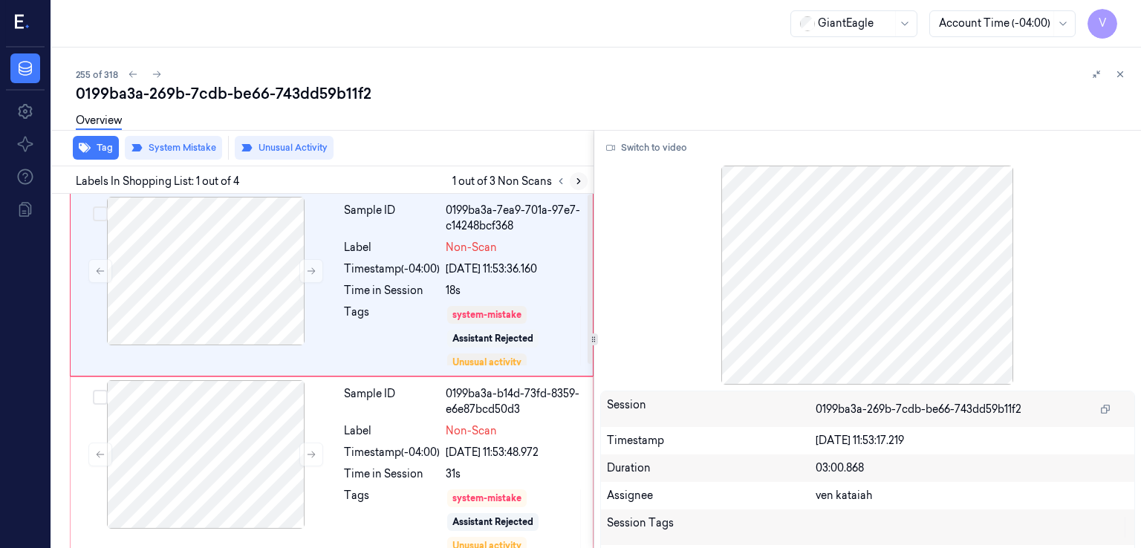
click at [583, 179] on button at bounding box center [579, 181] width 18 height 18
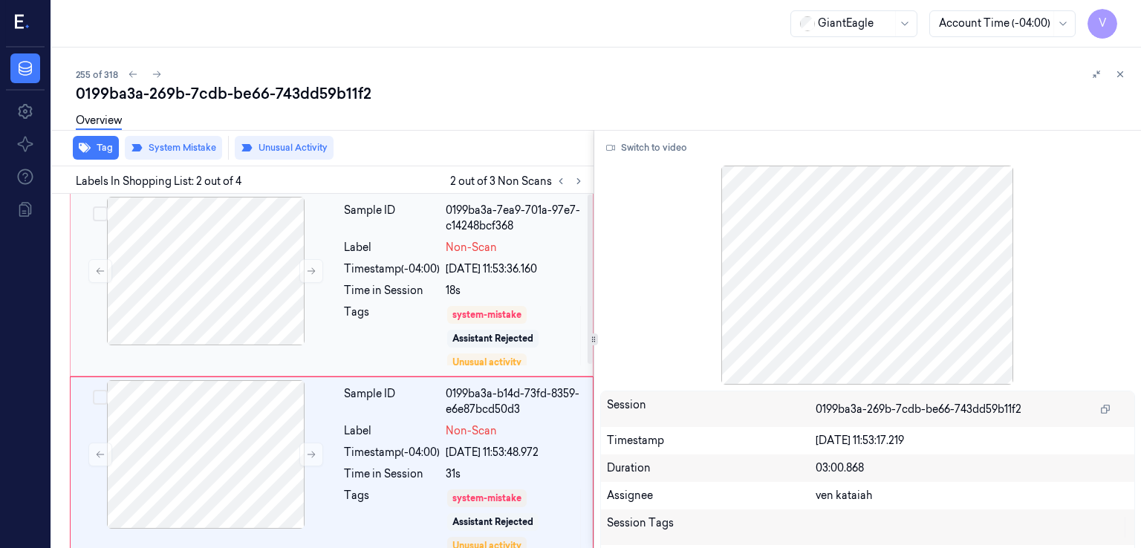
click at [439, 292] on div "Time in Session" at bounding box center [392, 291] width 96 height 16
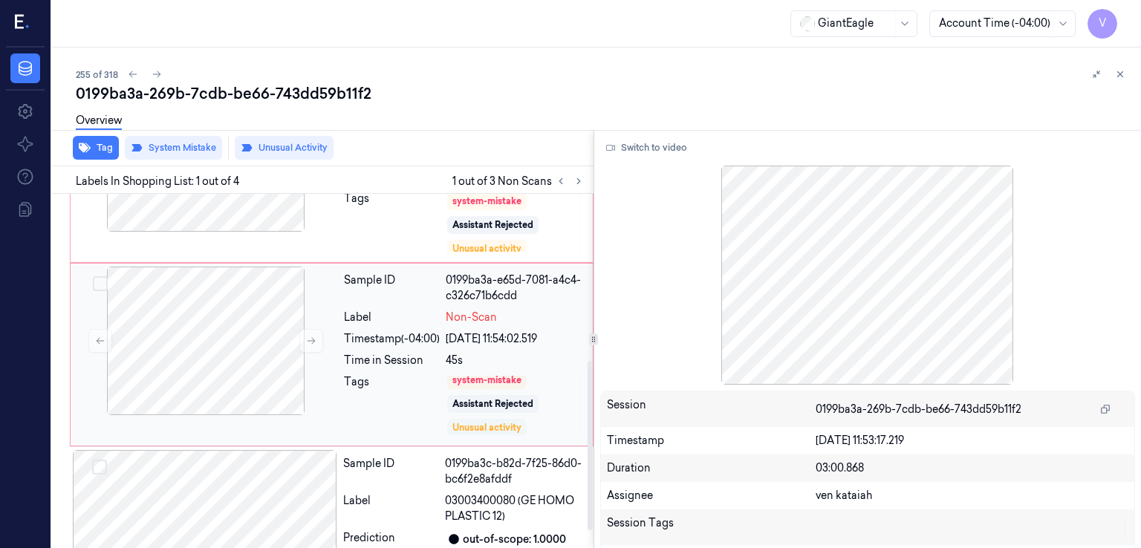
scroll to position [383, 0]
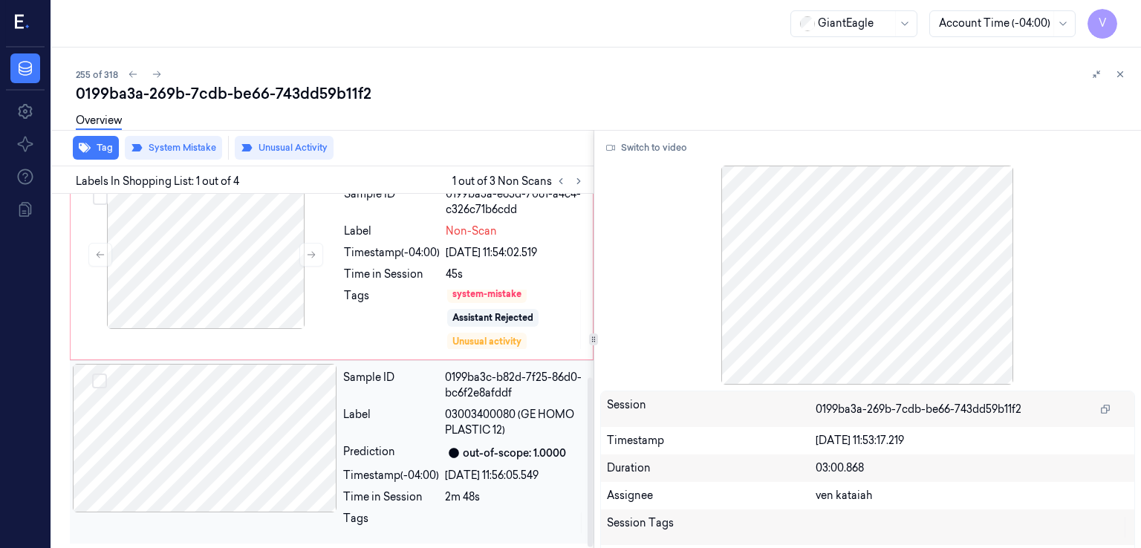
click at [461, 438] on div "Sample ID 0199ba3c-b82d-7f25-86d0-bc6f2e8afddf Label 03003400080 (GE HOMO PLAST…" at bounding box center [463, 452] width 253 height 177
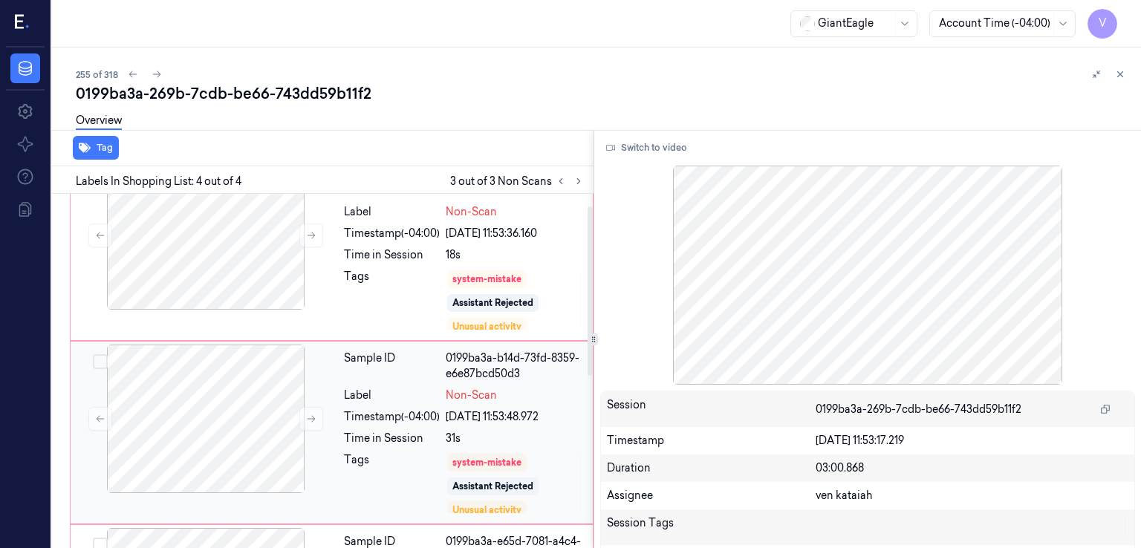
scroll to position [0, 0]
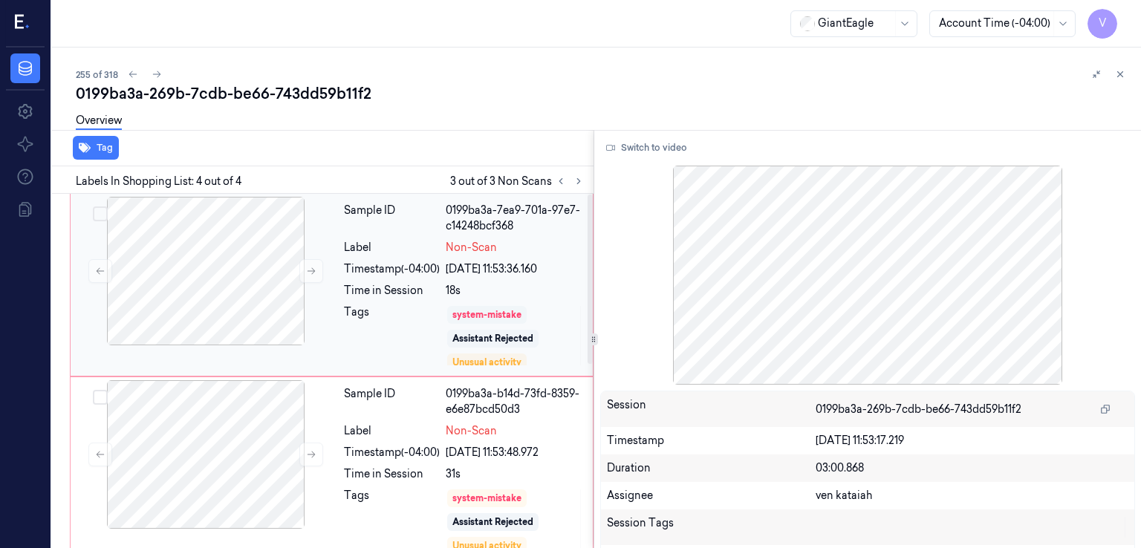
click at [484, 313] on div "system-mistake" at bounding box center [486, 314] width 69 height 13
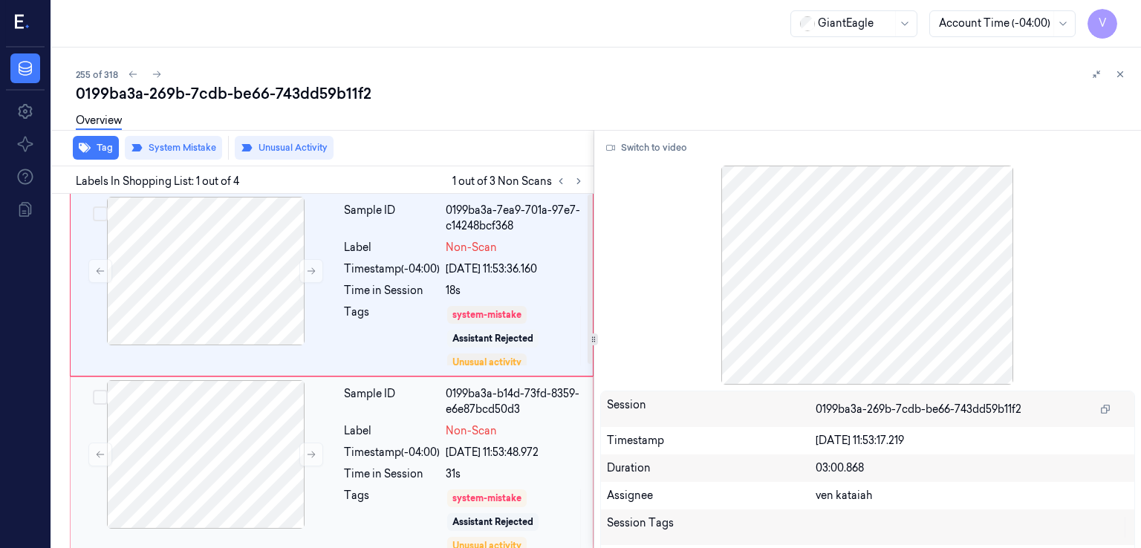
click at [461, 472] on div "31s" at bounding box center [515, 475] width 138 height 16
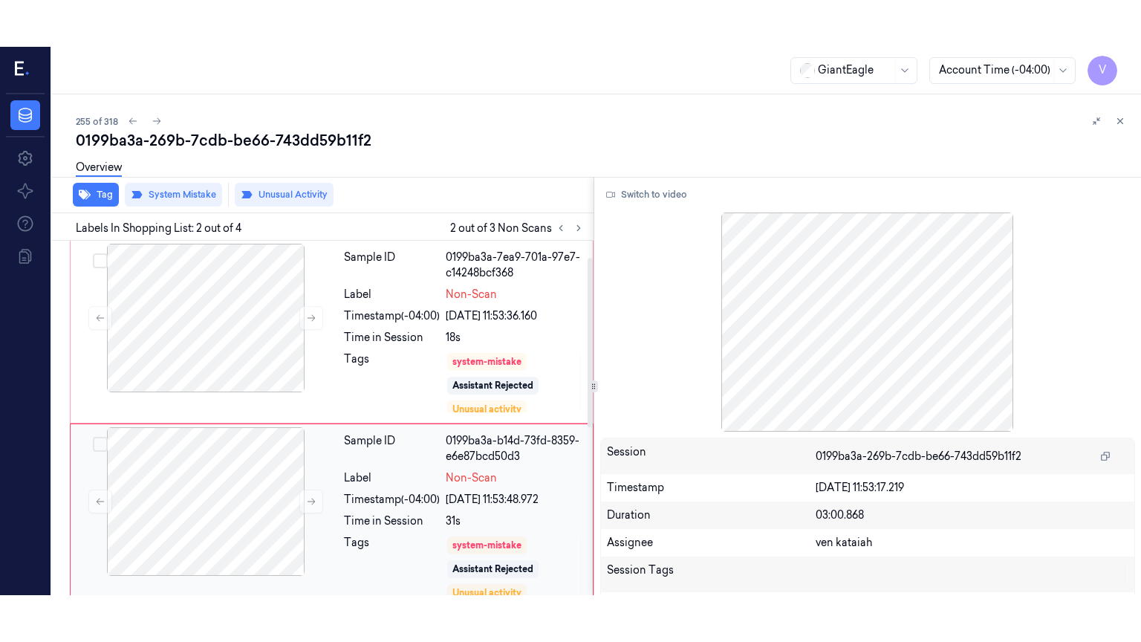
scroll to position [97, 0]
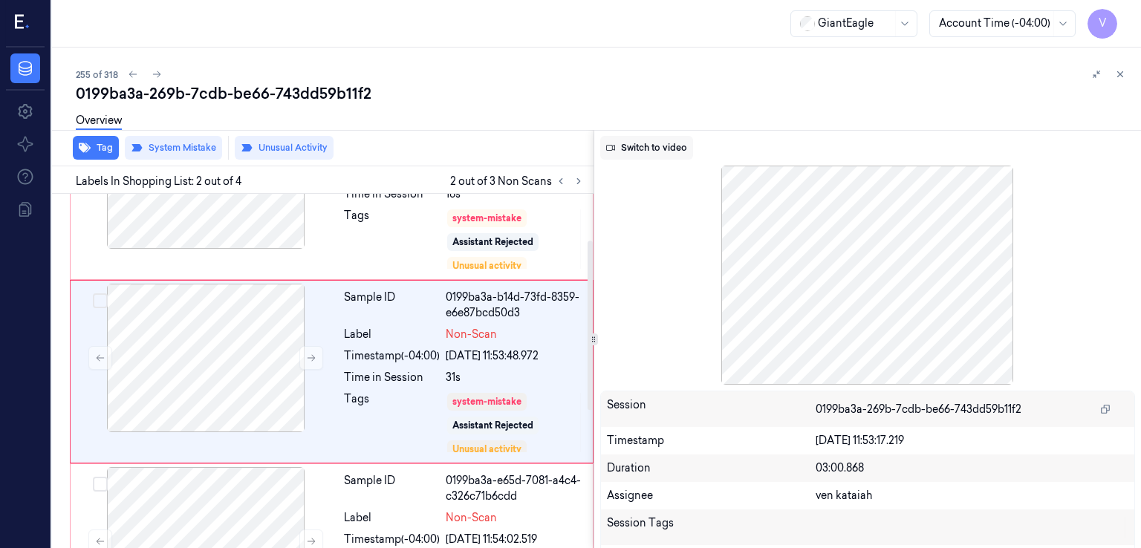
click at [650, 144] on button "Switch to video" at bounding box center [646, 148] width 93 height 24
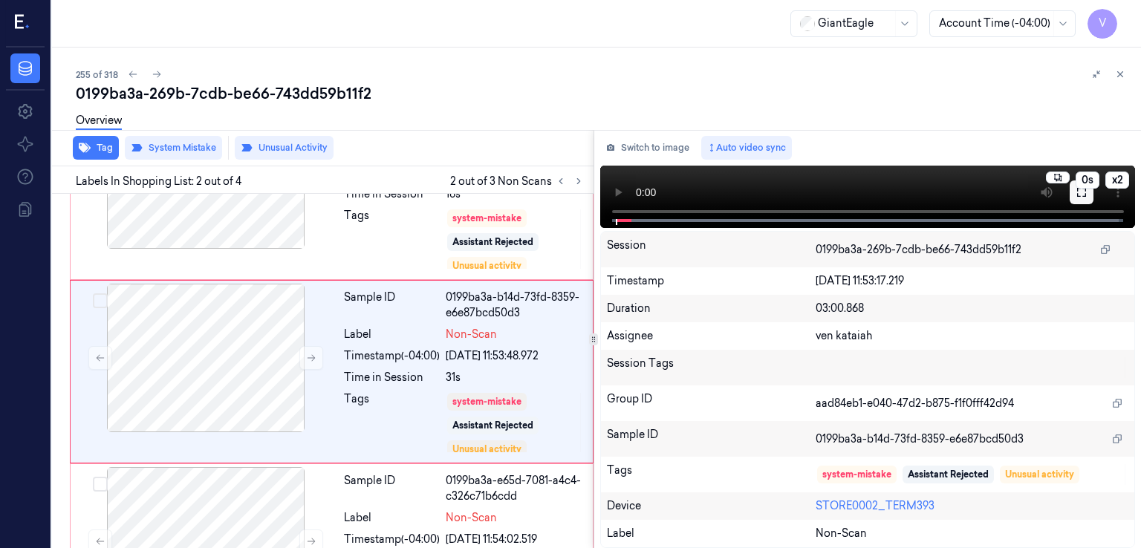
click at [1080, 197] on icon at bounding box center [1081, 192] width 9 height 9
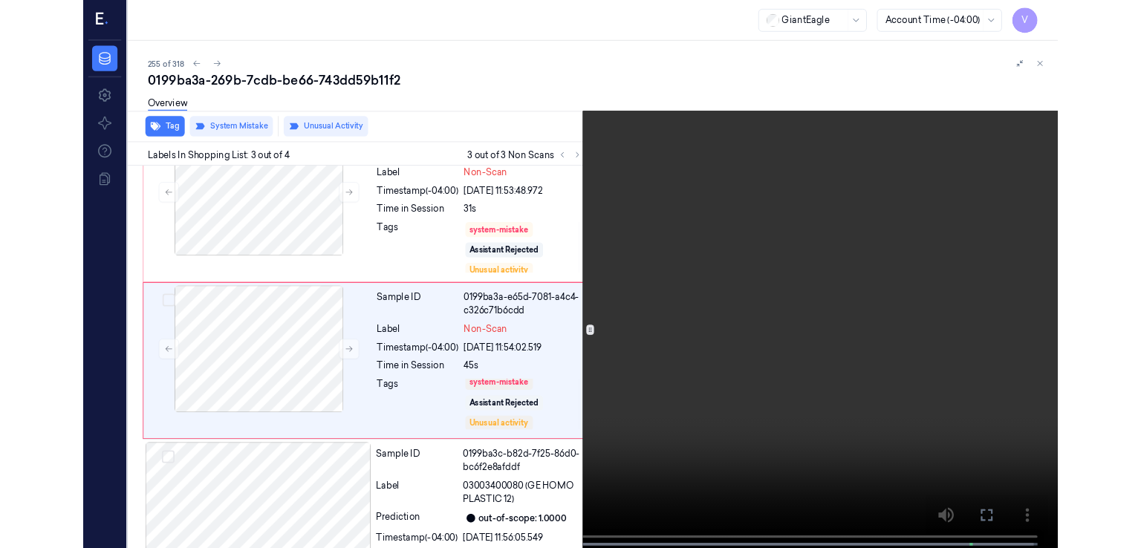
scroll to position [233, 0]
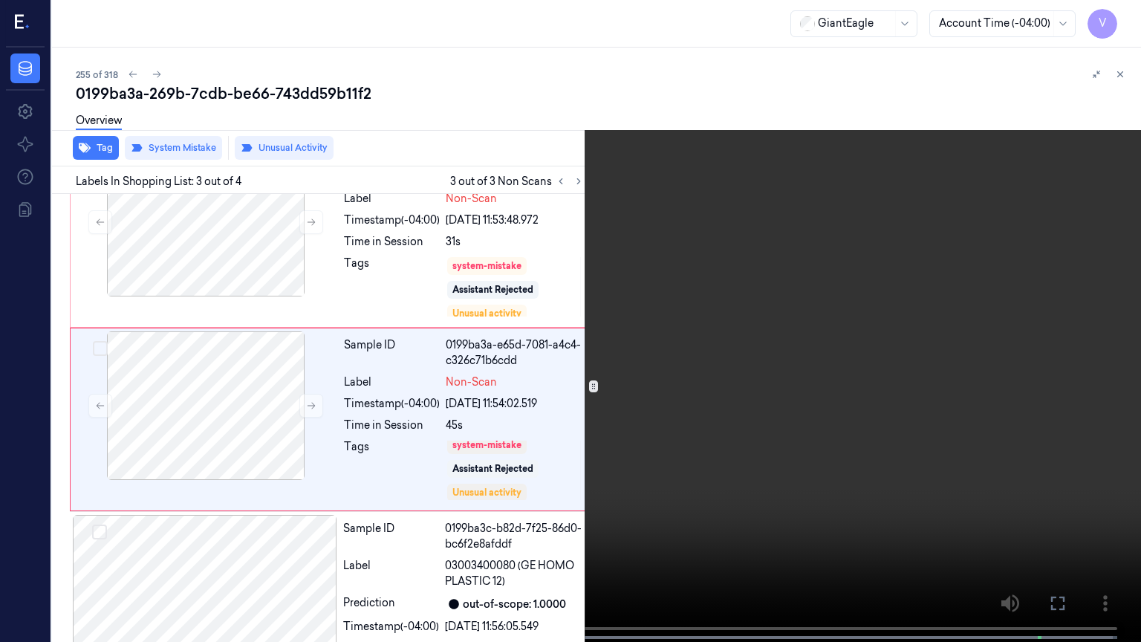
click at [0, 0] on icon at bounding box center [0, 0] width 0 height 0
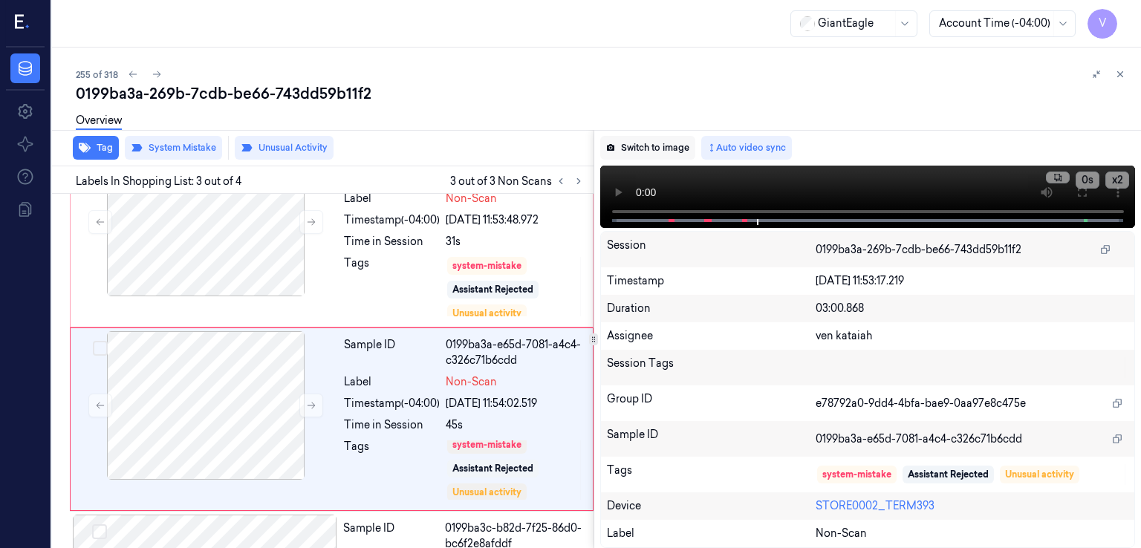
click at [678, 152] on button "Switch to image" at bounding box center [647, 148] width 95 height 24
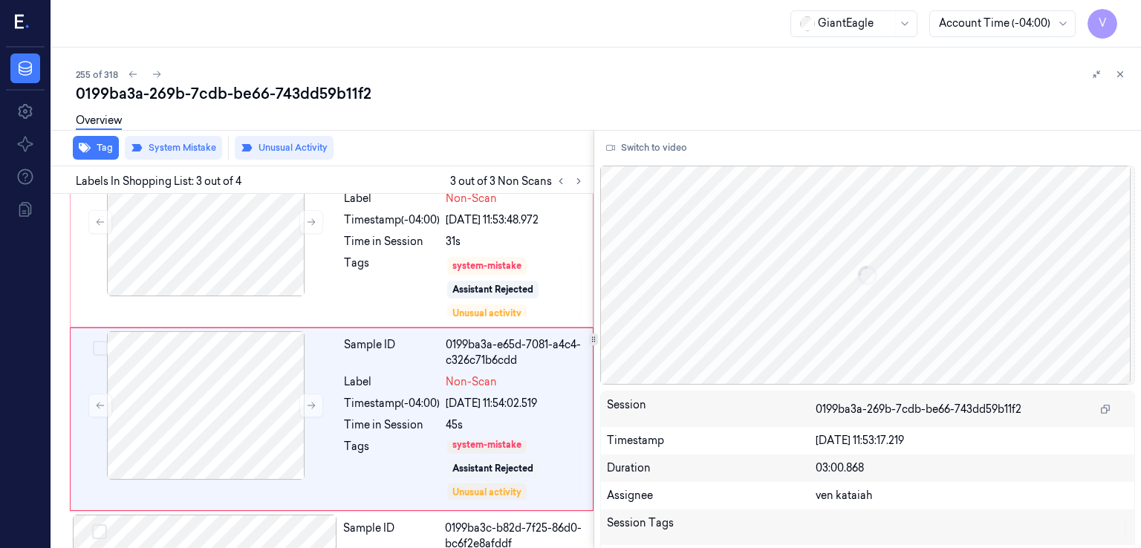
scroll to position [279, 0]
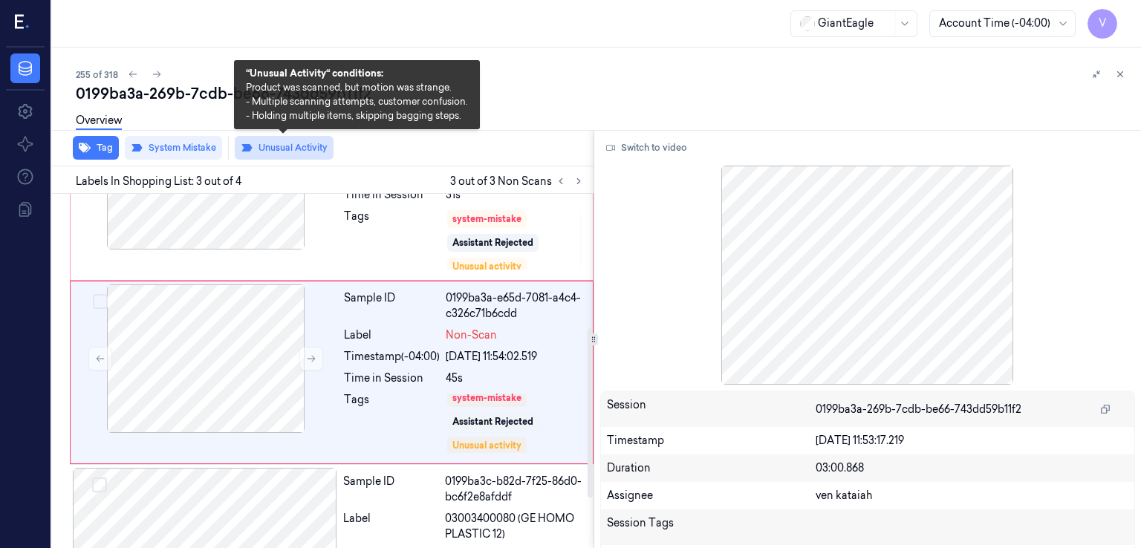
click at [279, 152] on button "Unusual Activity" at bounding box center [284, 148] width 99 height 24
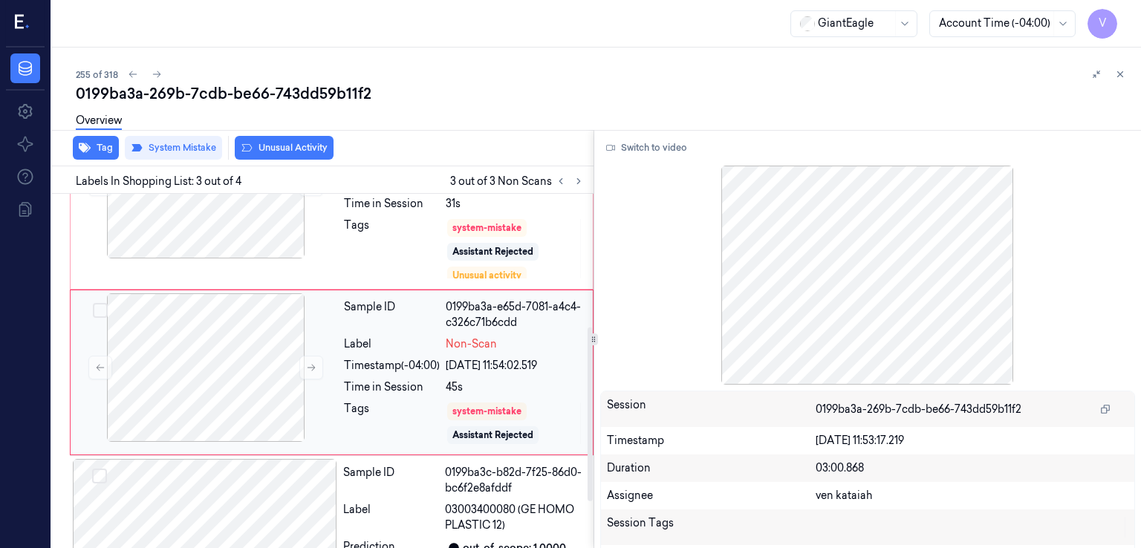
scroll to position [365, 0]
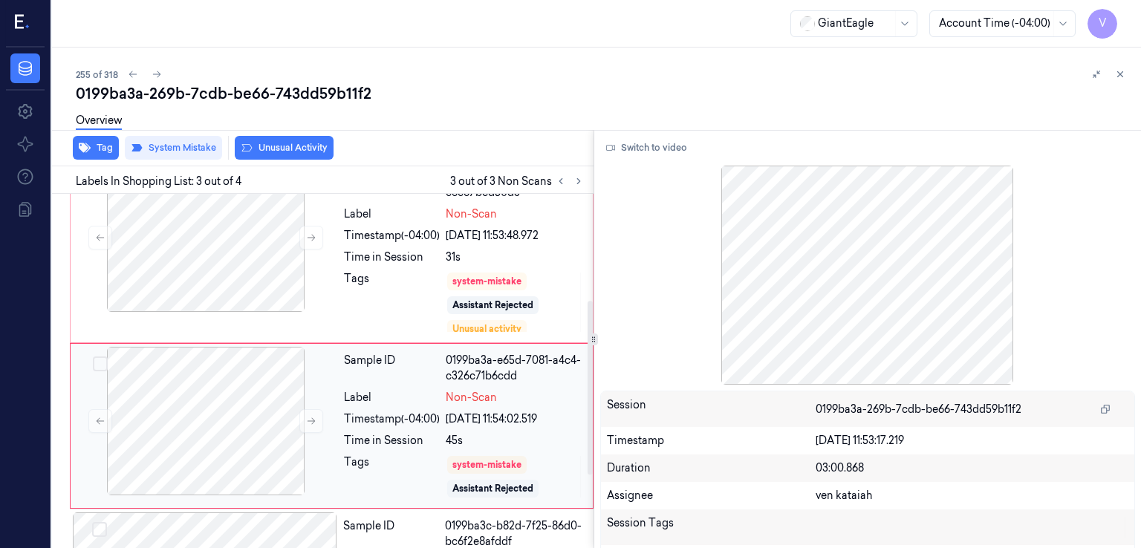
click at [445, 380] on div "Sample ID 0199ba3a-e65d-7081-a4c4-c326c71b6cdd" at bounding box center [464, 368] width 240 height 31
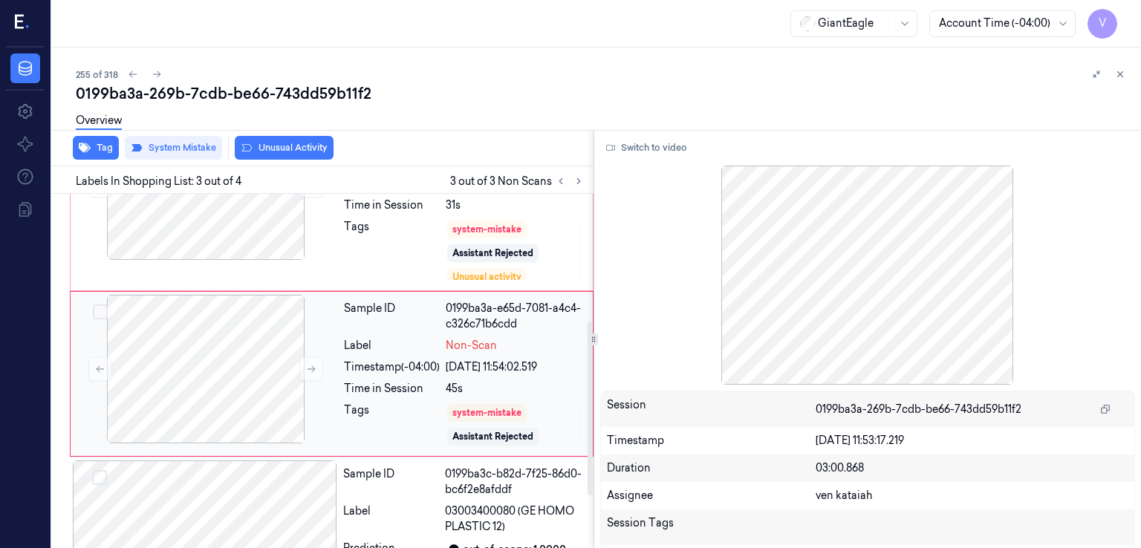
scroll to position [270, 0]
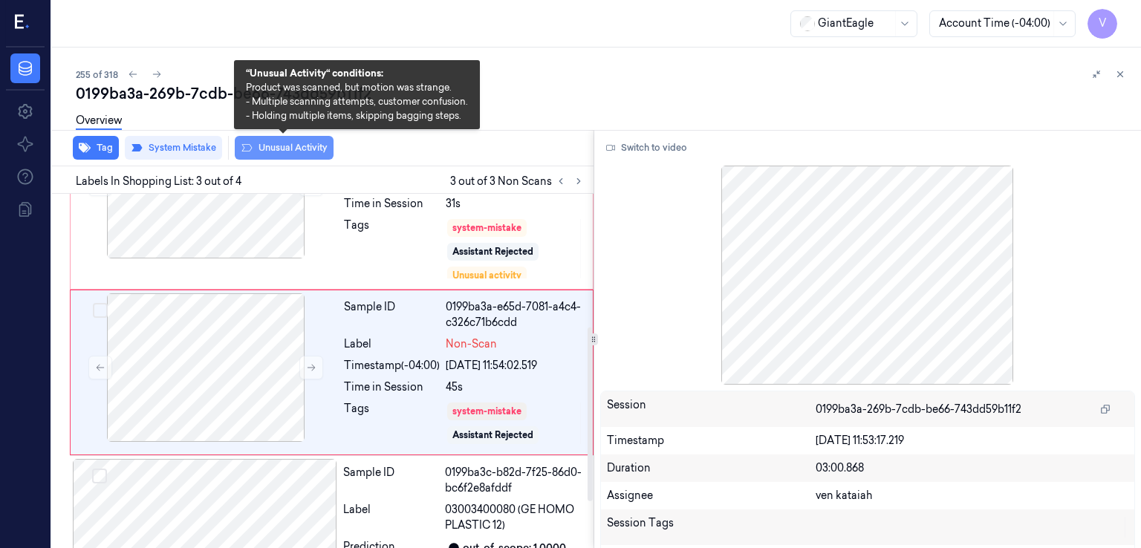
click at [311, 149] on button "Unusual Activity" at bounding box center [284, 148] width 99 height 24
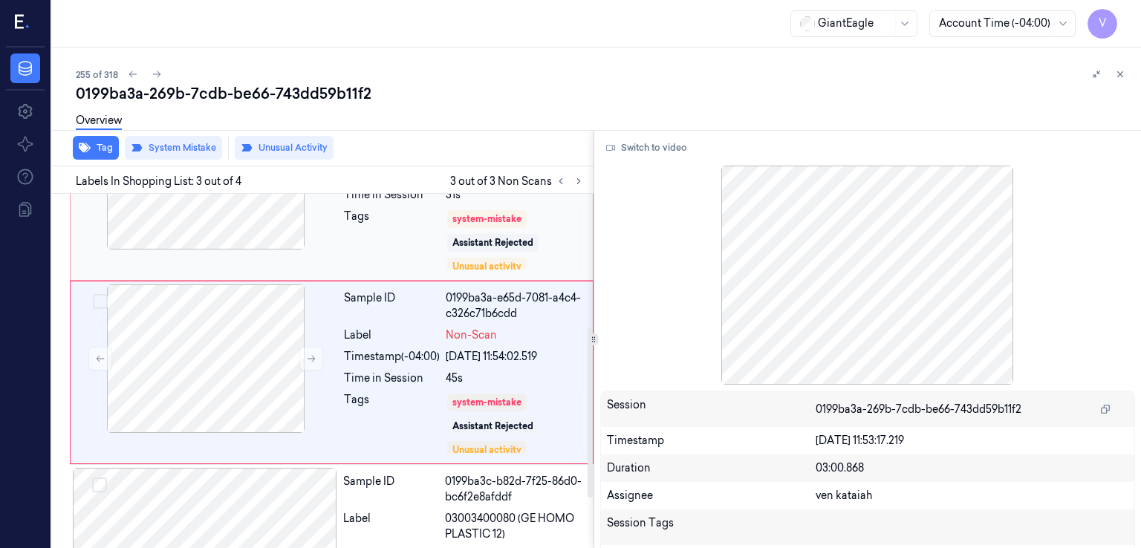
click at [369, 209] on div "Tags" at bounding box center [392, 240] width 96 height 62
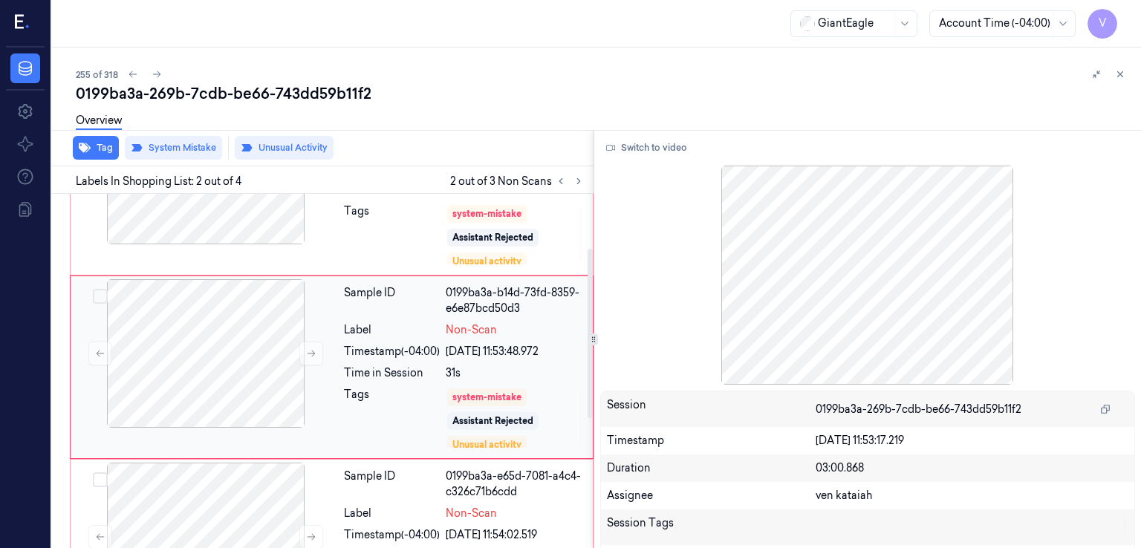
scroll to position [97, 0]
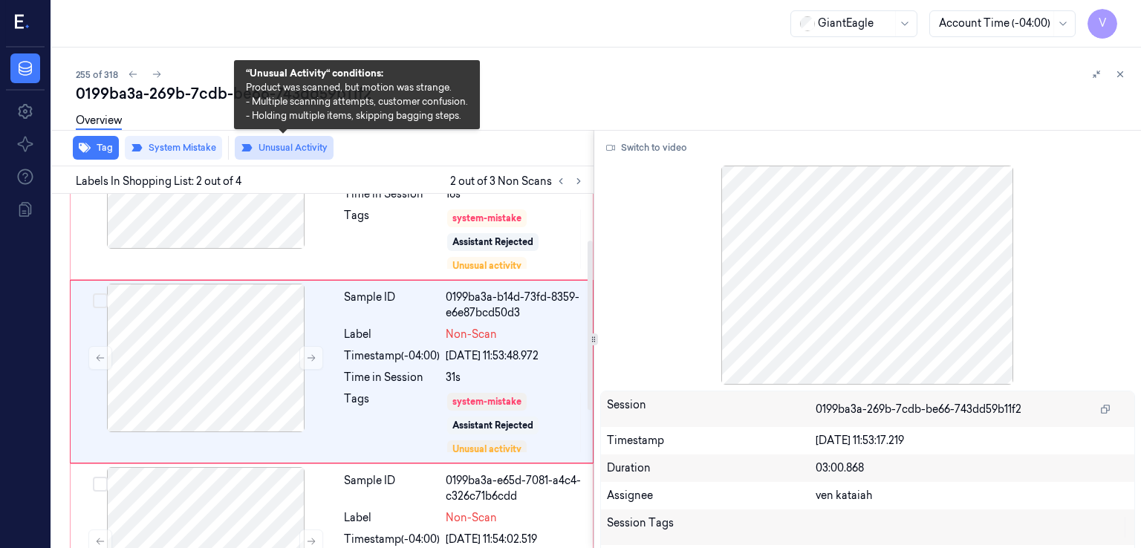
click at [276, 142] on button "Unusual Activity" at bounding box center [284, 148] width 99 height 24
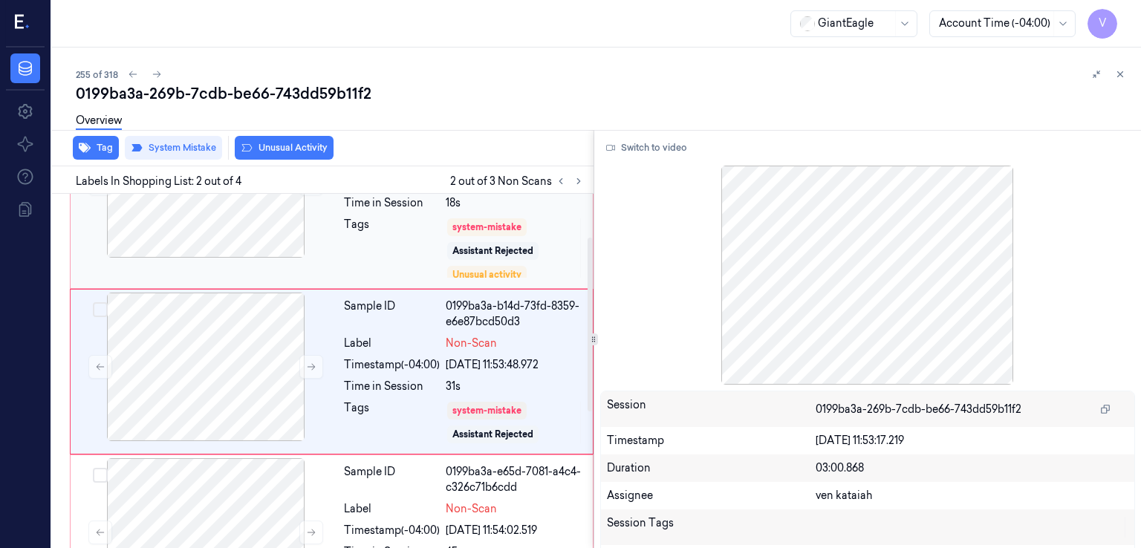
click at [409, 250] on div "Tags" at bounding box center [392, 248] width 96 height 62
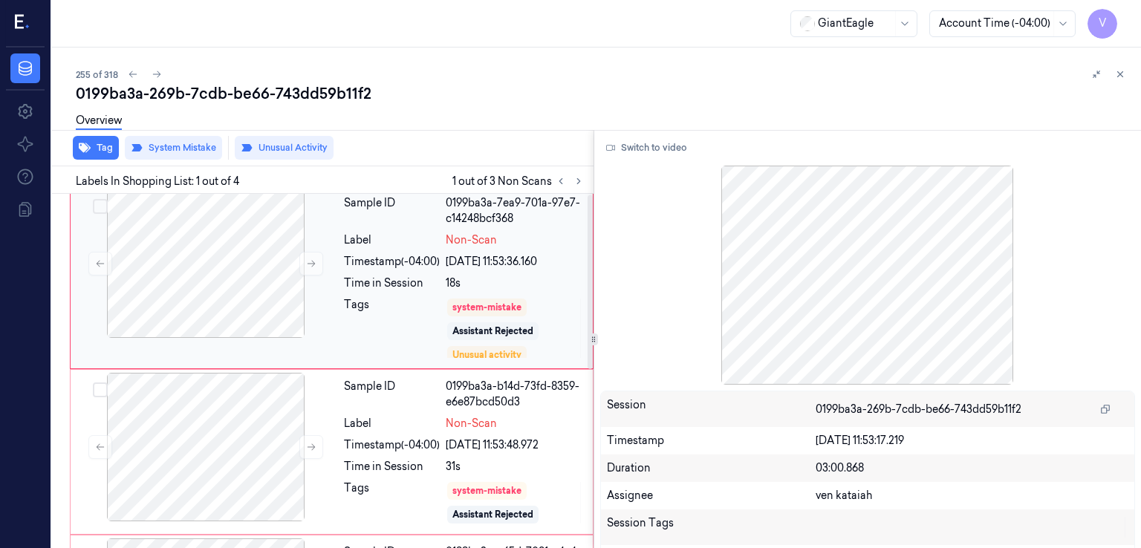
scroll to position [0, 0]
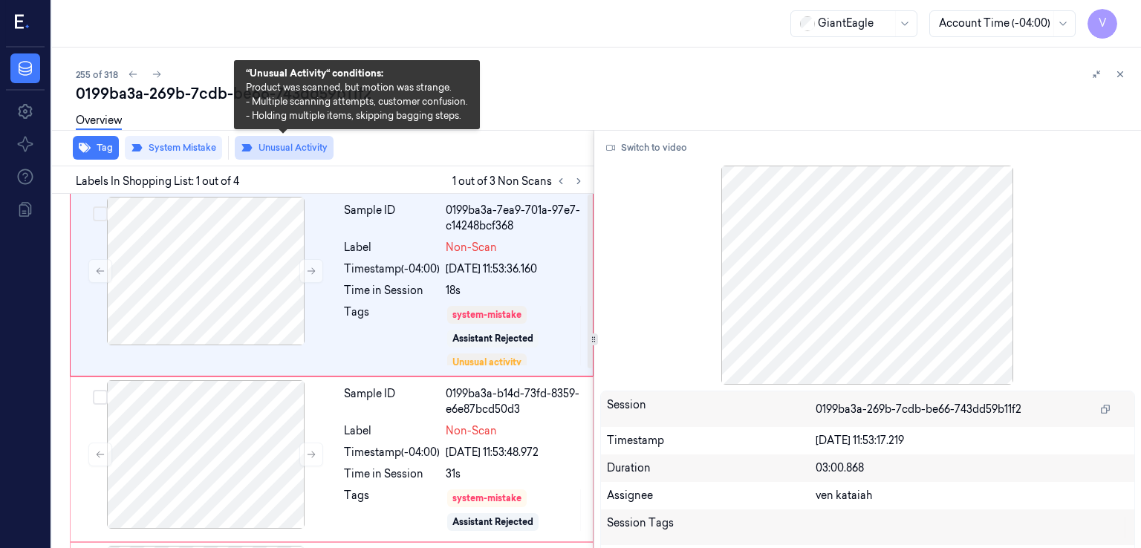
click at [282, 146] on button "Unusual Activity" at bounding box center [284, 148] width 99 height 24
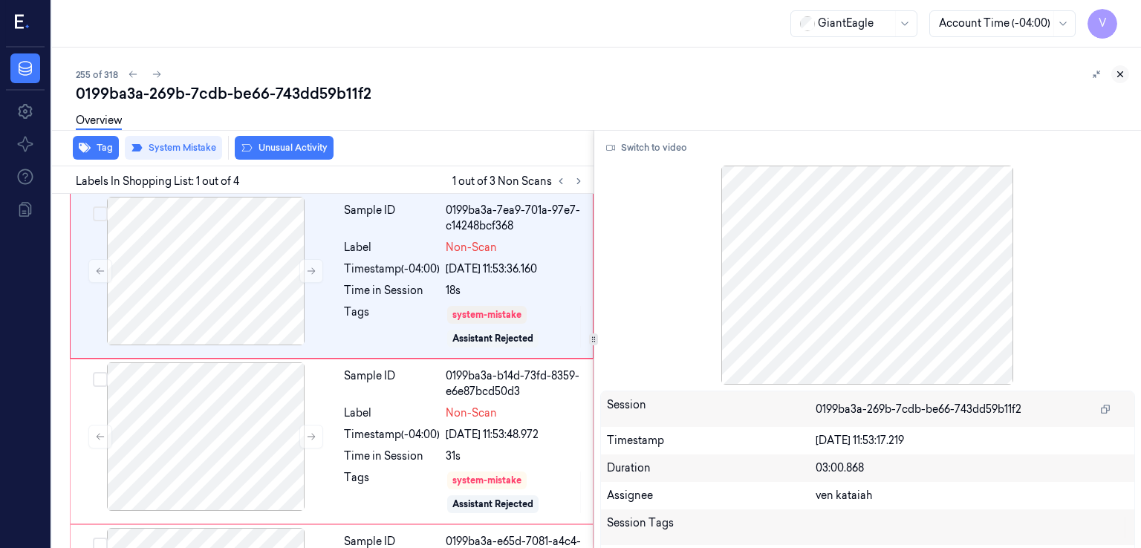
click at [1126, 71] on button at bounding box center [1120, 74] width 18 height 18
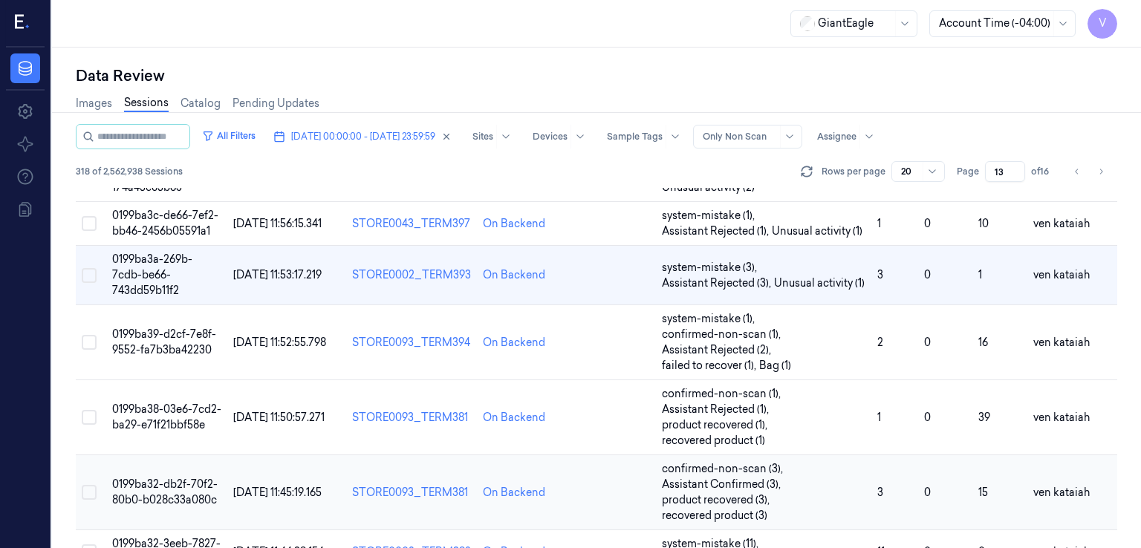
scroll to position [658, 0]
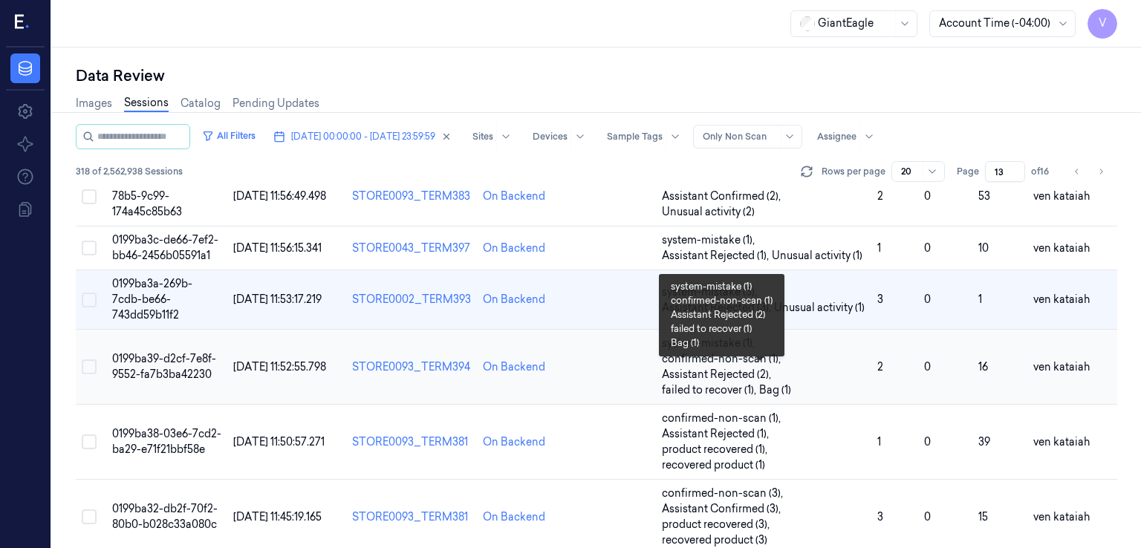
click at [765, 367] on span "confirmed-non-scan (1) ," at bounding box center [723, 359] width 122 height 16
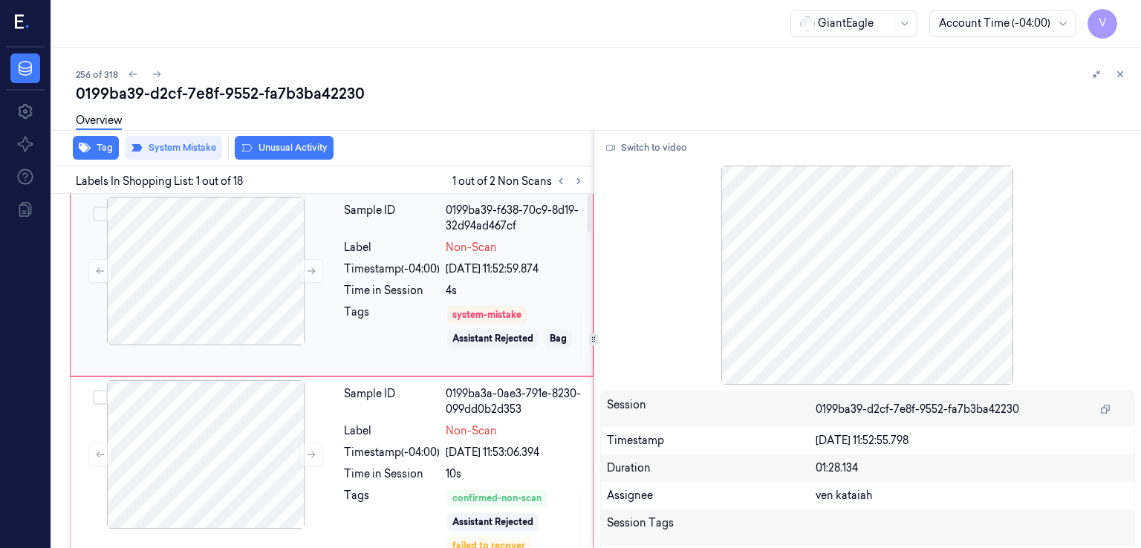
scroll to position [149, 0]
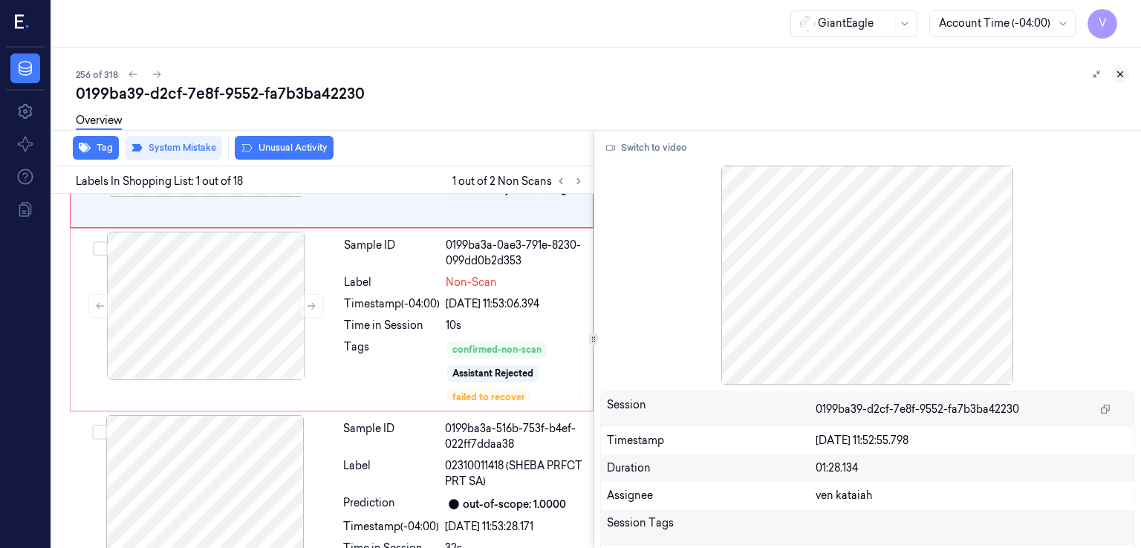
click at [1122, 74] on icon at bounding box center [1120, 74] width 10 height 10
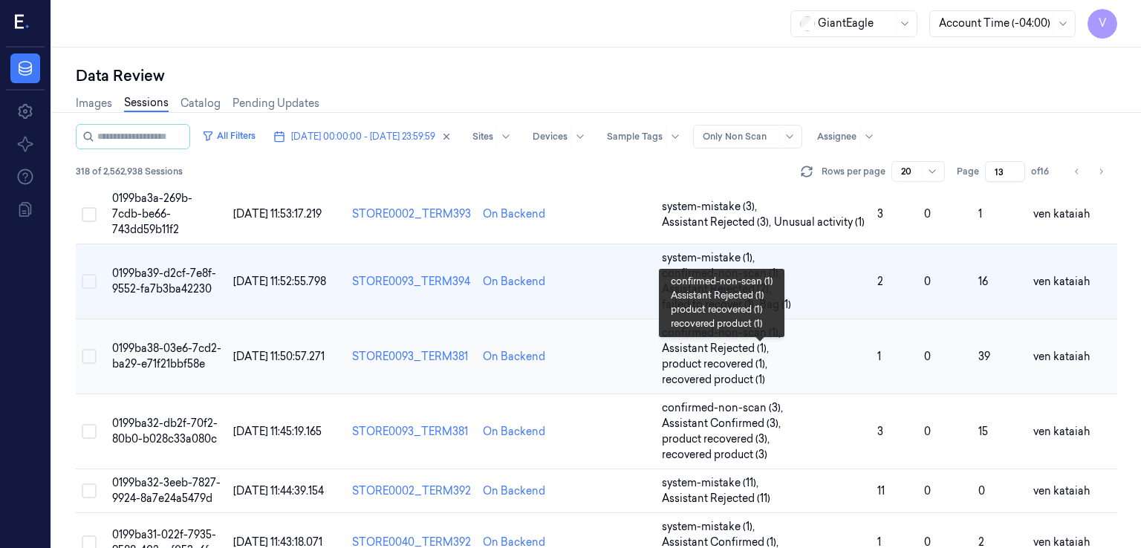
scroll to position [806, 0]
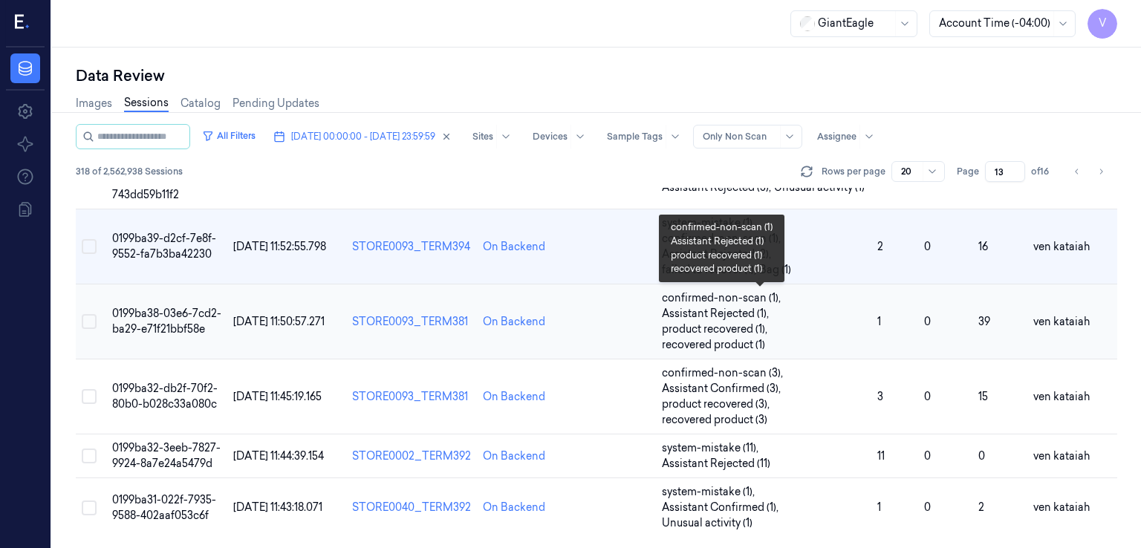
click at [772, 331] on span "confirmed-non-scan (1) , Assistant Rejected (1) , product recovered (1) , recov…" at bounding box center [764, 322] width 204 height 62
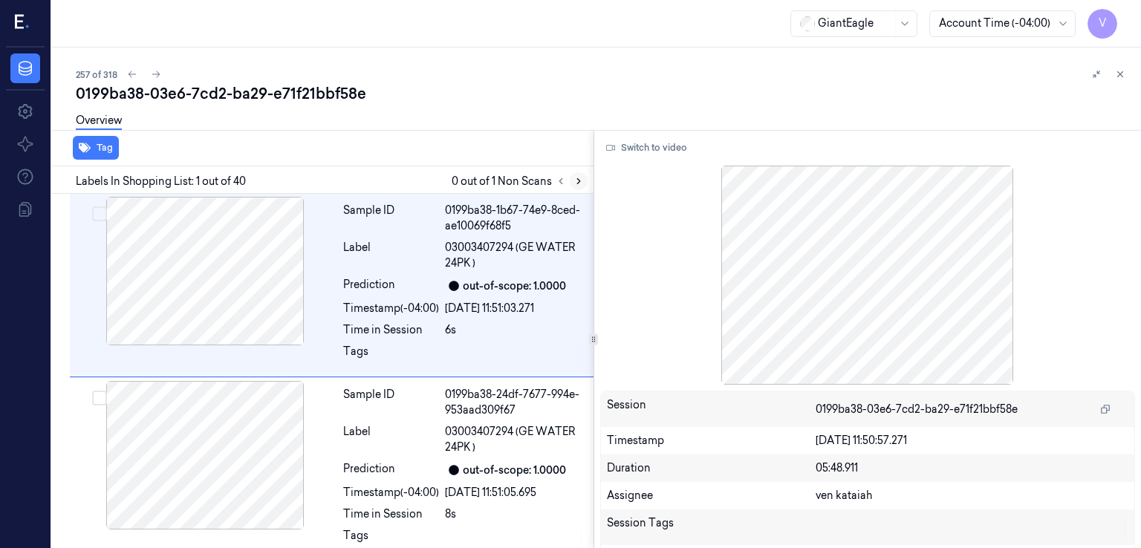
click at [584, 184] on button at bounding box center [579, 181] width 18 height 18
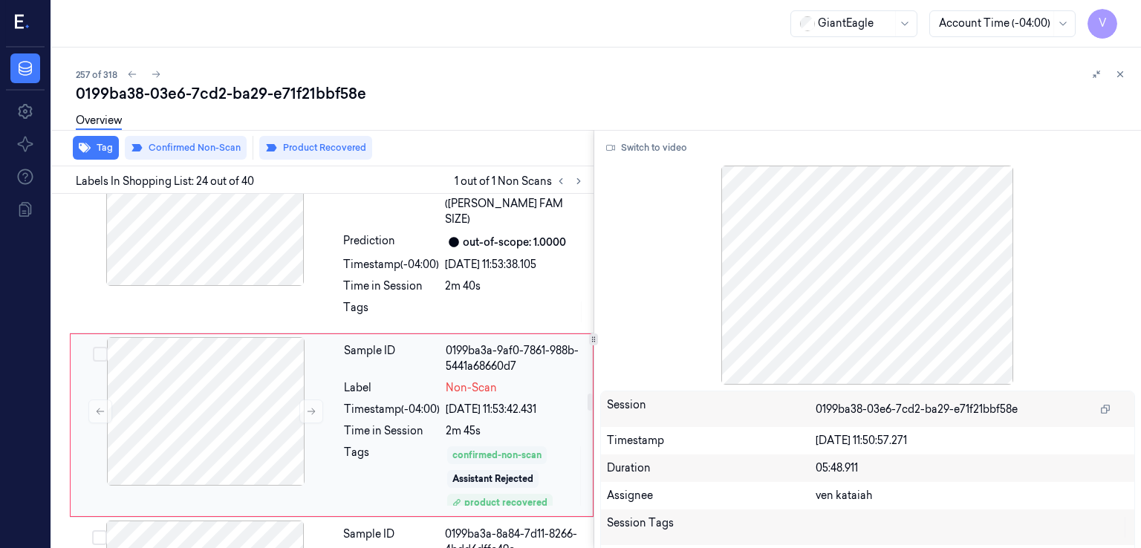
scroll to position [4, 0]
click at [580, 178] on icon at bounding box center [579, 181] width 10 height 10
click at [1124, 72] on icon at bounding box center [1120, 74] width 10 height 10
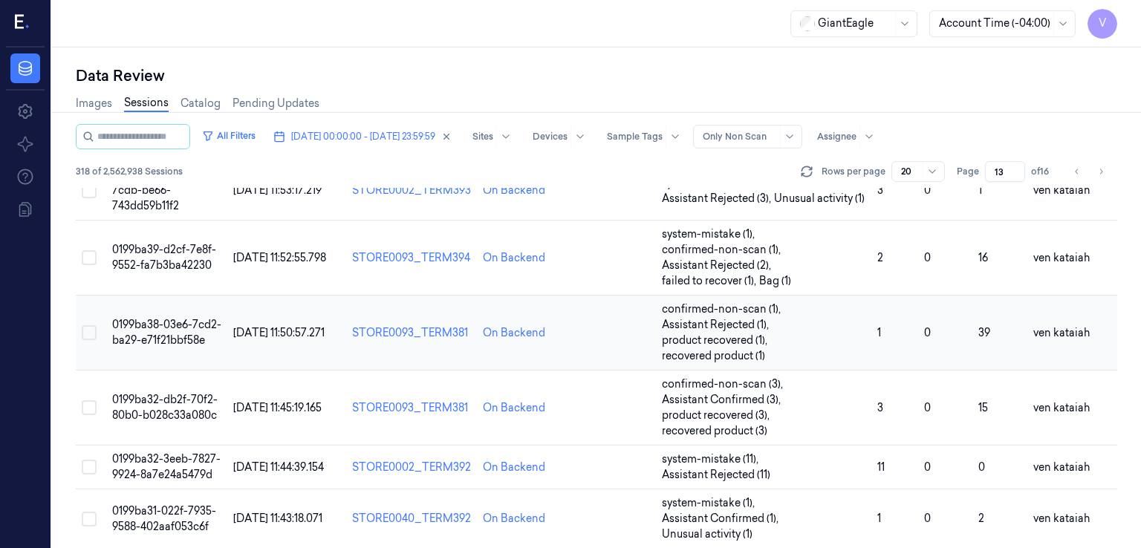
scroll to position [806, 0]
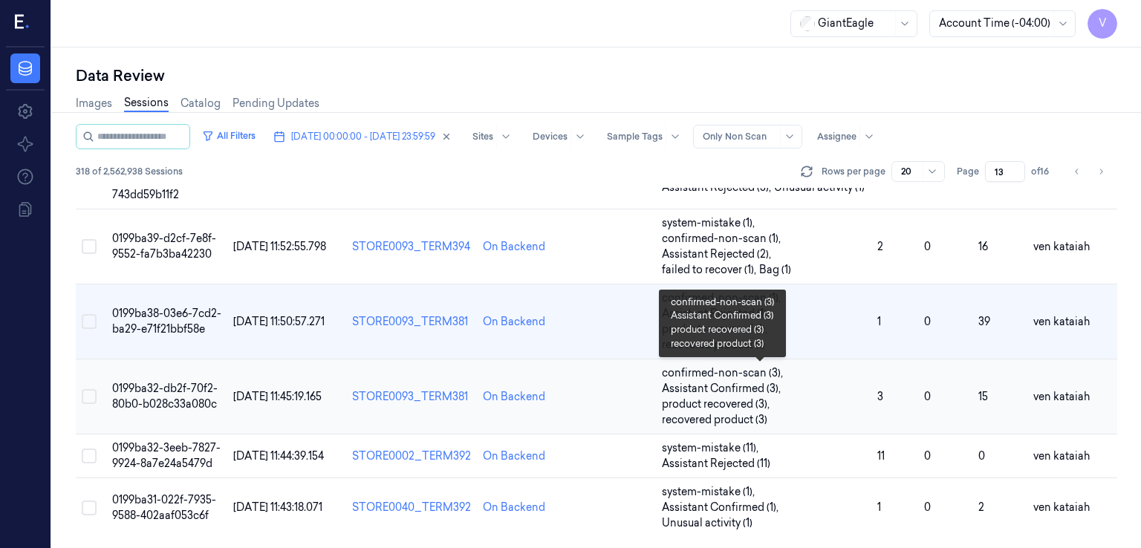
click at [709, 400] on span "product recovered (3) ," at bounding box center [717, 405] width 111 height 16
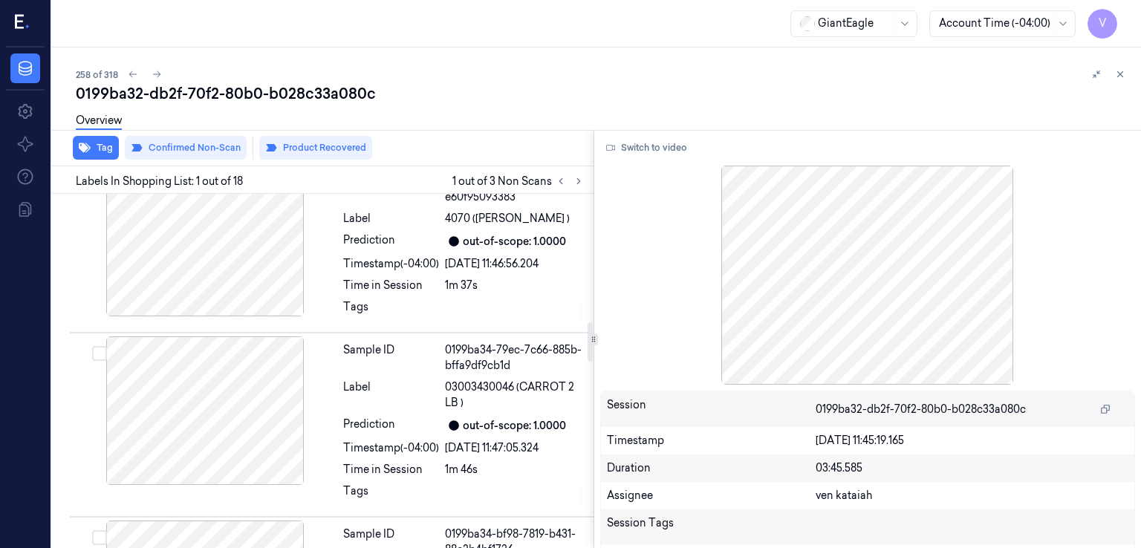
scroll to position [1189, 0]
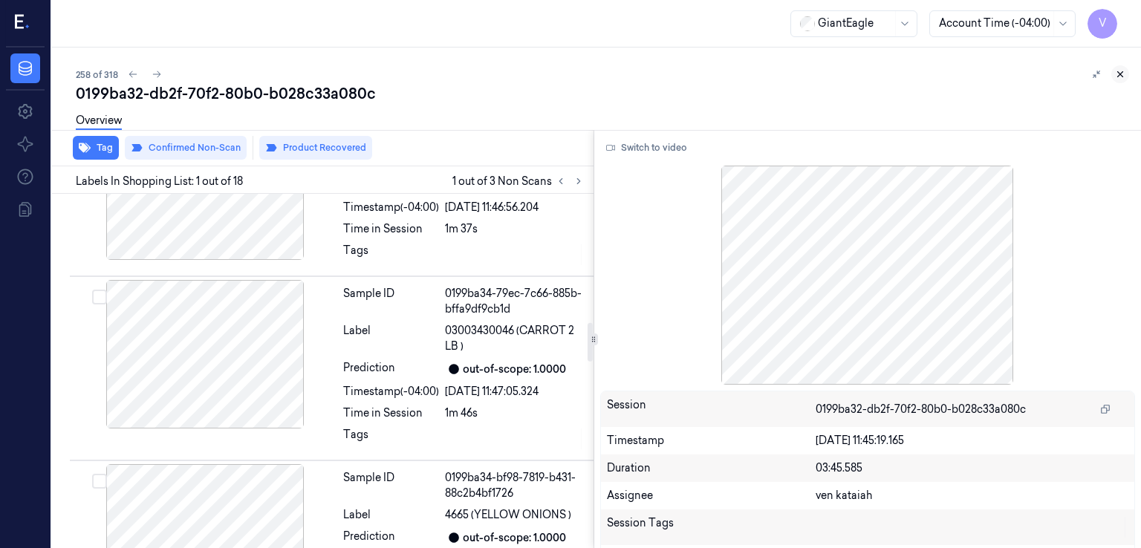
click at [1125, 77] on icon at bounding box center [1120, 74] width 10 height 10
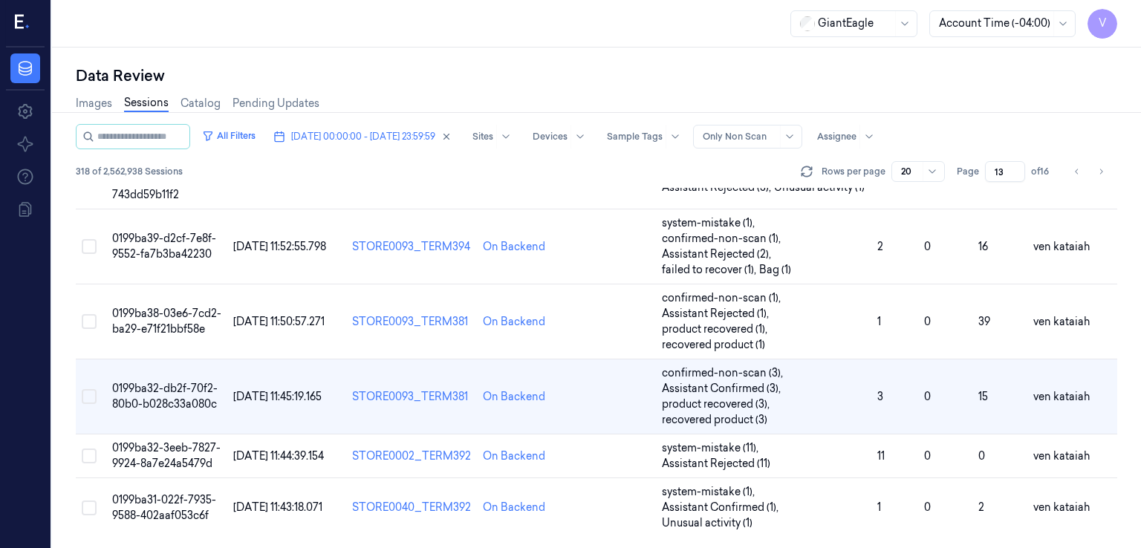
scroll to position [806, 0]
click at [727, 458] on span "Assistant Rejected (11)" at bounding box center [716, 464] width 108 height 16
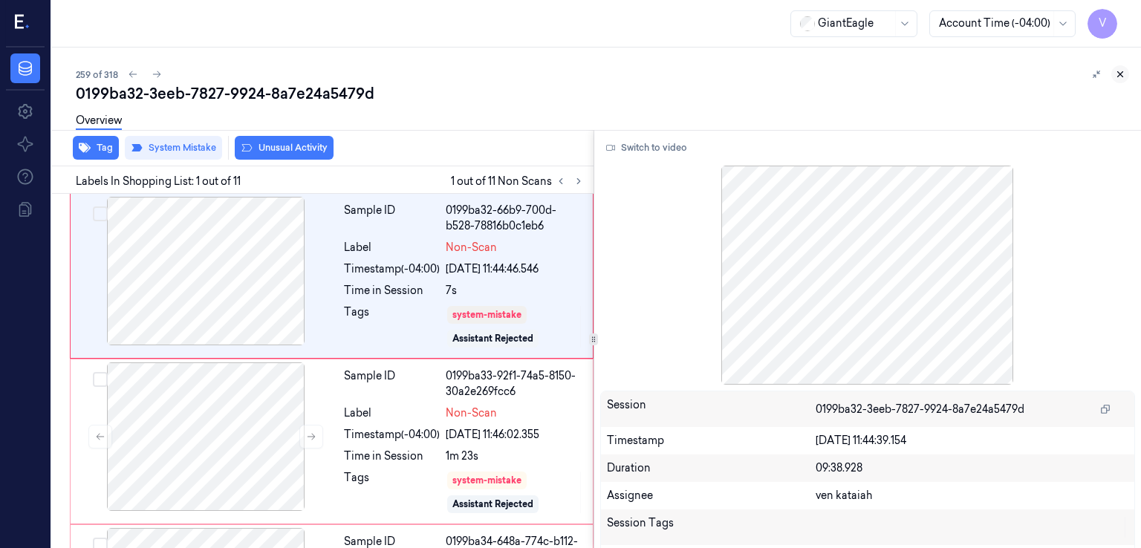
click at [1121, 75] on icon at bounding box center [1120, 74] width 5 height 5
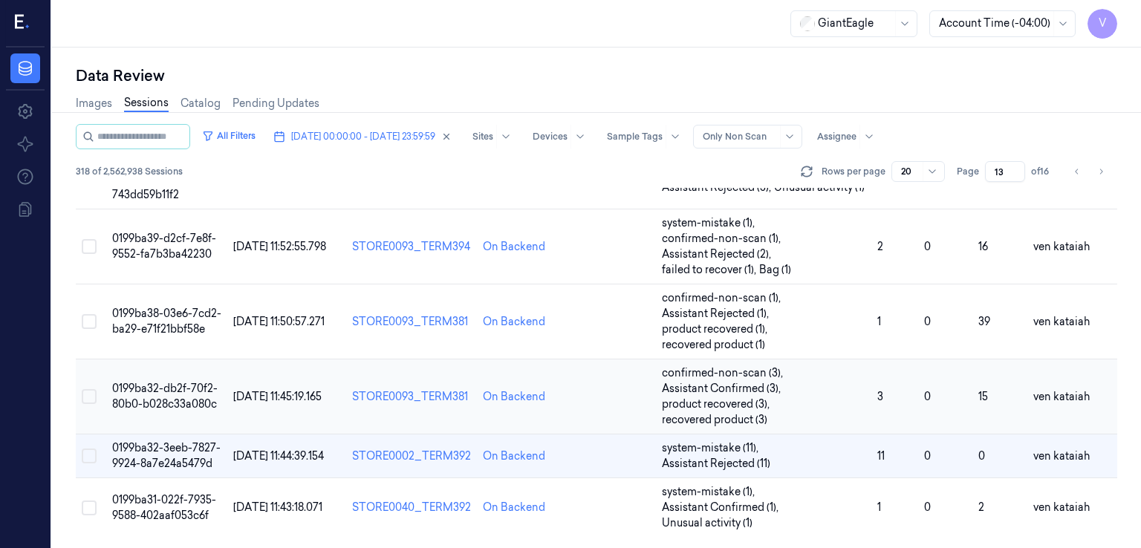
scroll to position [806, 0]
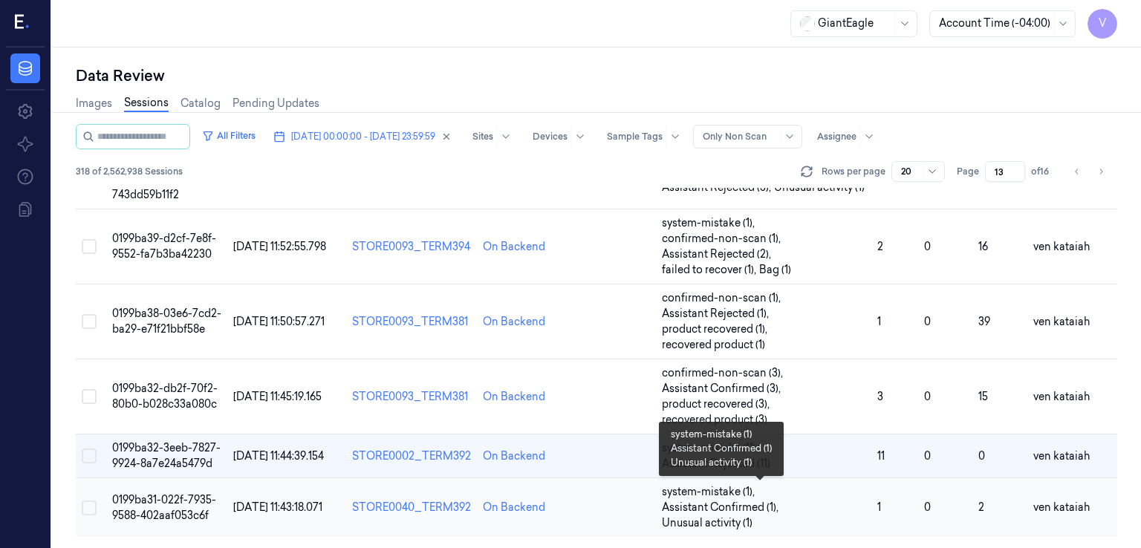
click at [708, 516] on span "Unusual activity (1)" at bounding box center [707, 524] width 91 height 16
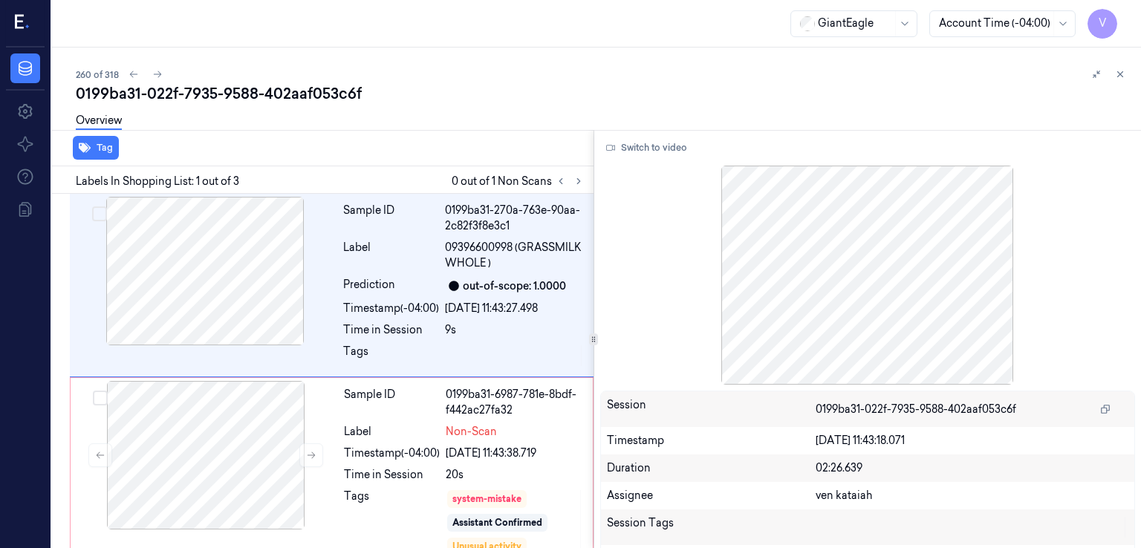
click at [587, 181] on div at bounding box center [570, 181] width 36 height 18
click at [574, 186] on button at bounding box center [579, 181] width 18 height 18
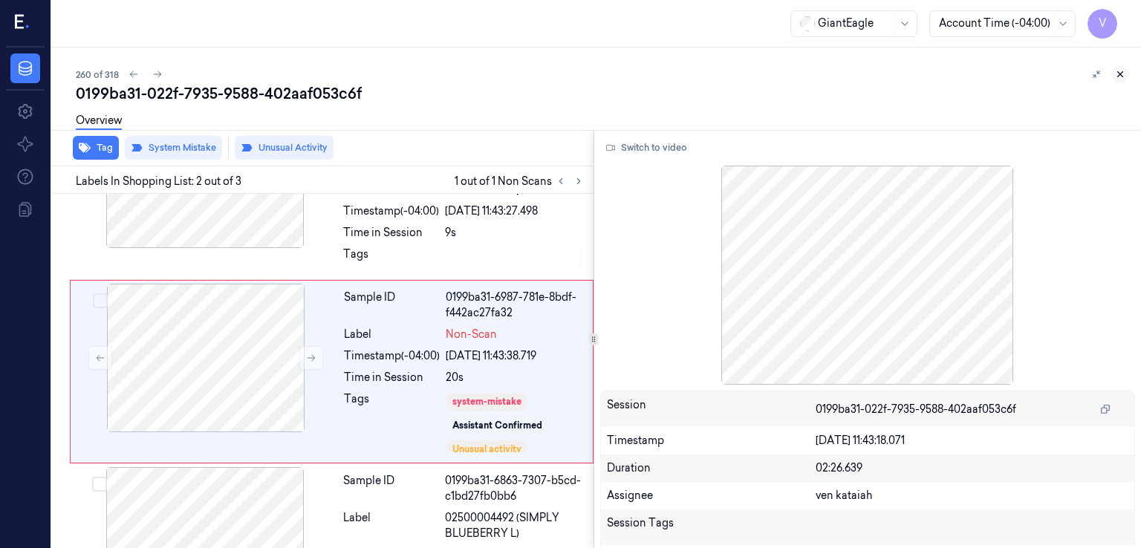
click at [1120, 76] on icon at bounding box center [1120, 74] width 10 height 10
